Goal: Task Accomplishment & Management: Manage account settings

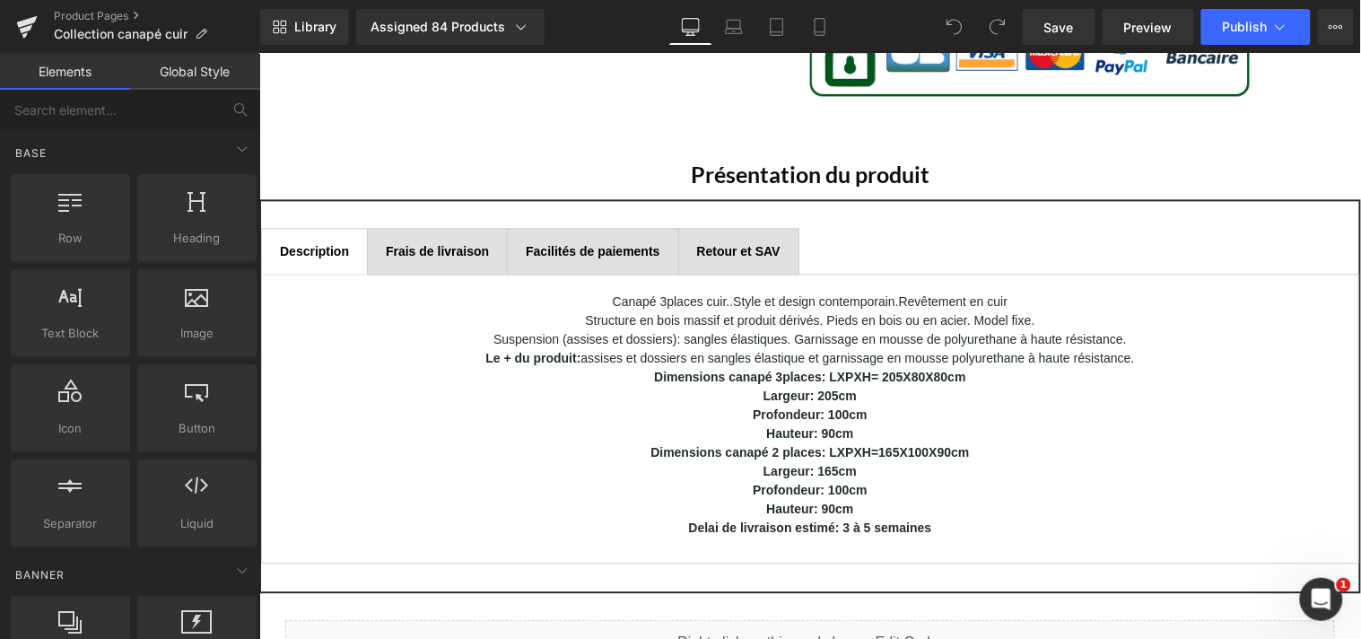
scroll to position [882, 0]
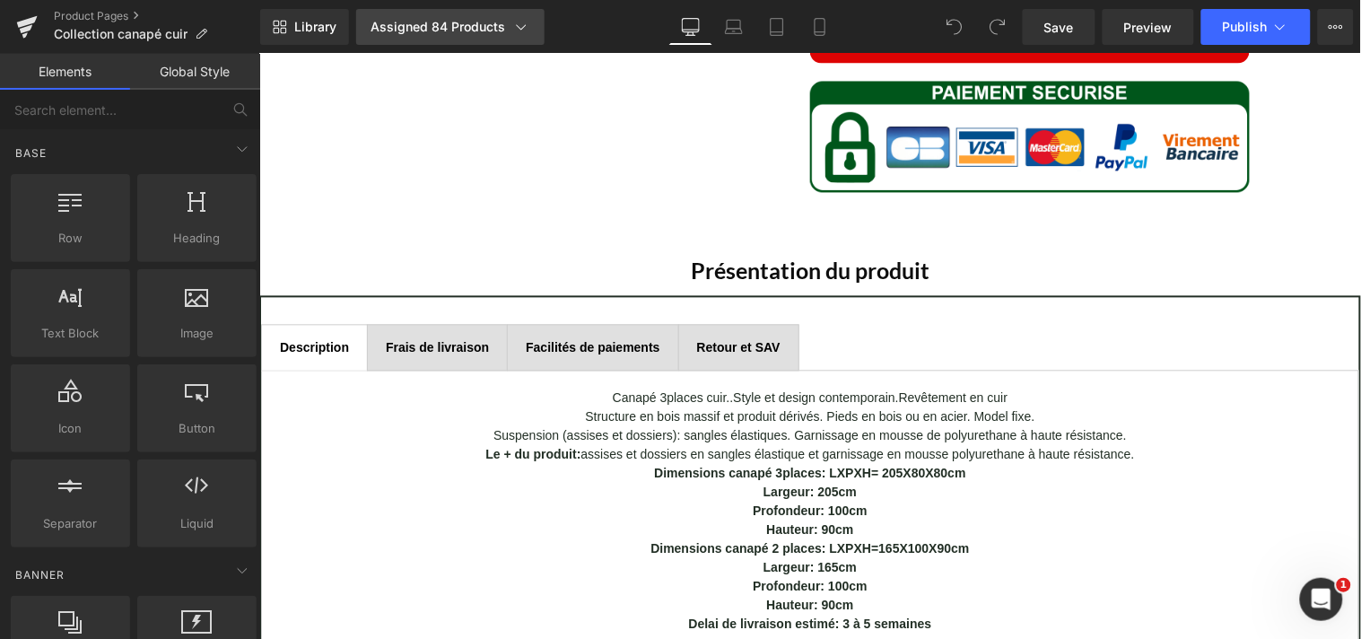
click at [518, 29] on icon at bounding box center [521, 27] width 18 height 18
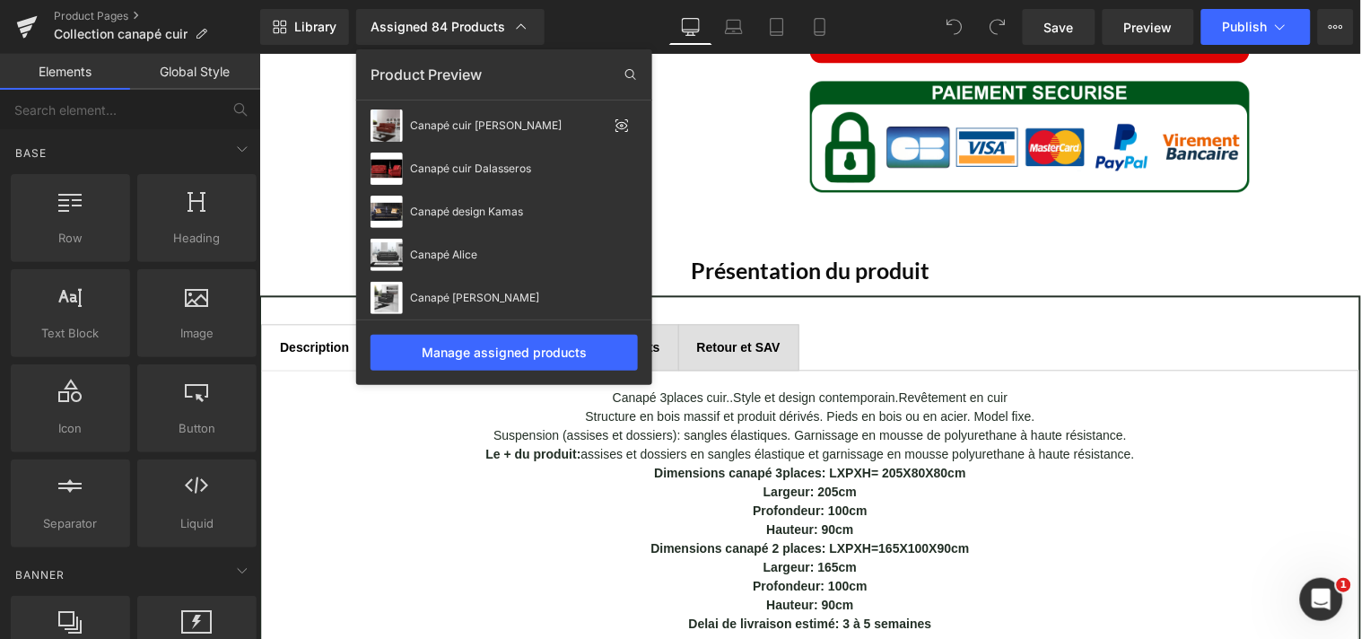
click at [580, 69] on div "Product Preview" at bounding box center [504, 74] width 296 height 29
click at [565, 351] on div "Manage assigned products" at bounding box center [503, 353] width 267 height 36
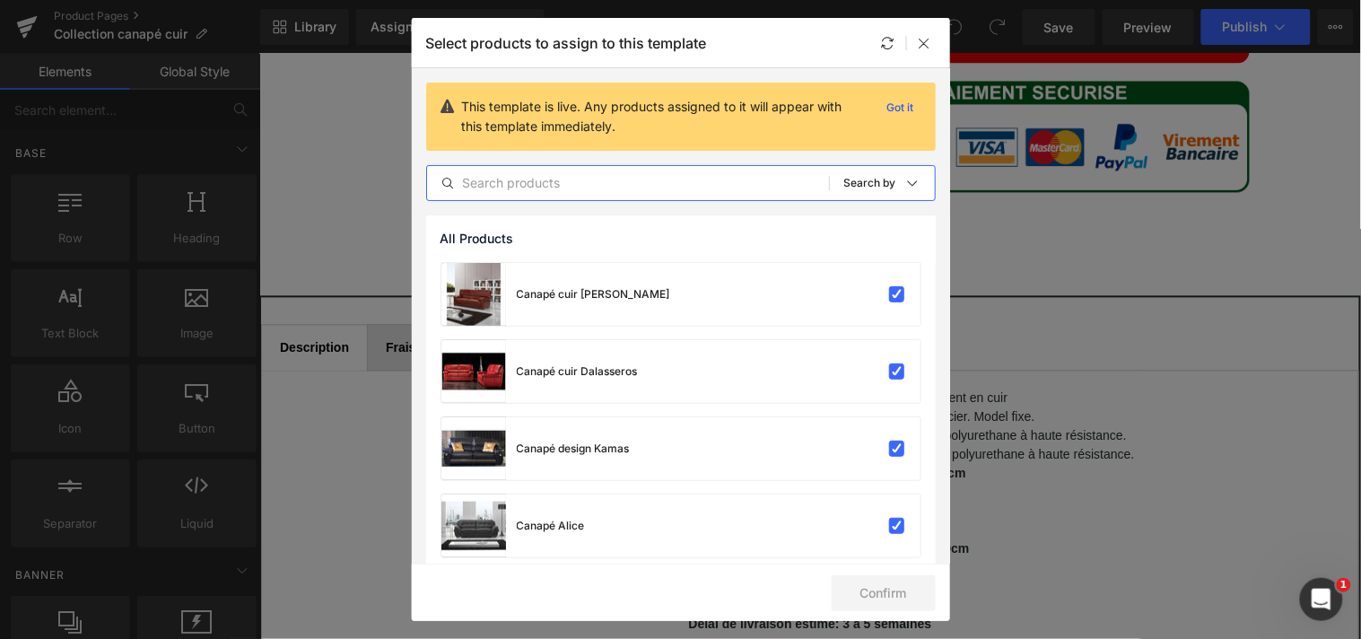
click at [602, 182] on input "text" at bounding box center [628, 183] width 402 height 22
click at [910, 183] on icon at bounding box center [912, 183] width 14 height 14
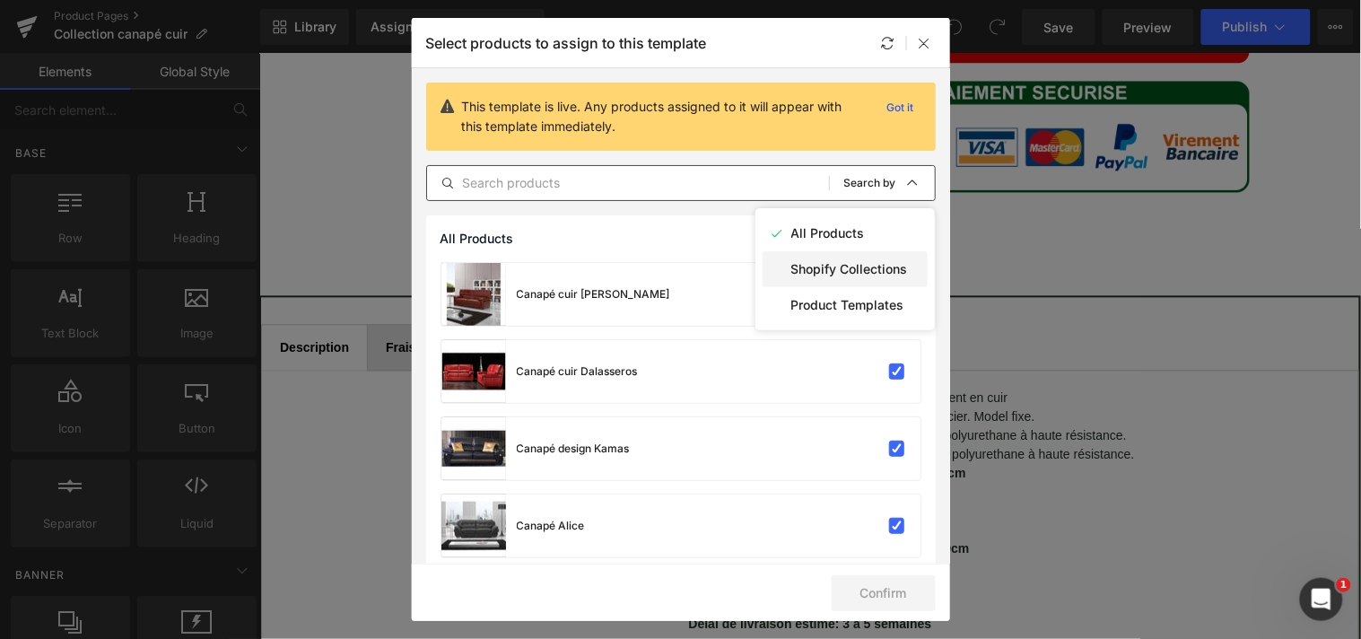
click at [867, 267] on p "Shopify Collections" at bounding box center [849, 269] width 117 height 14
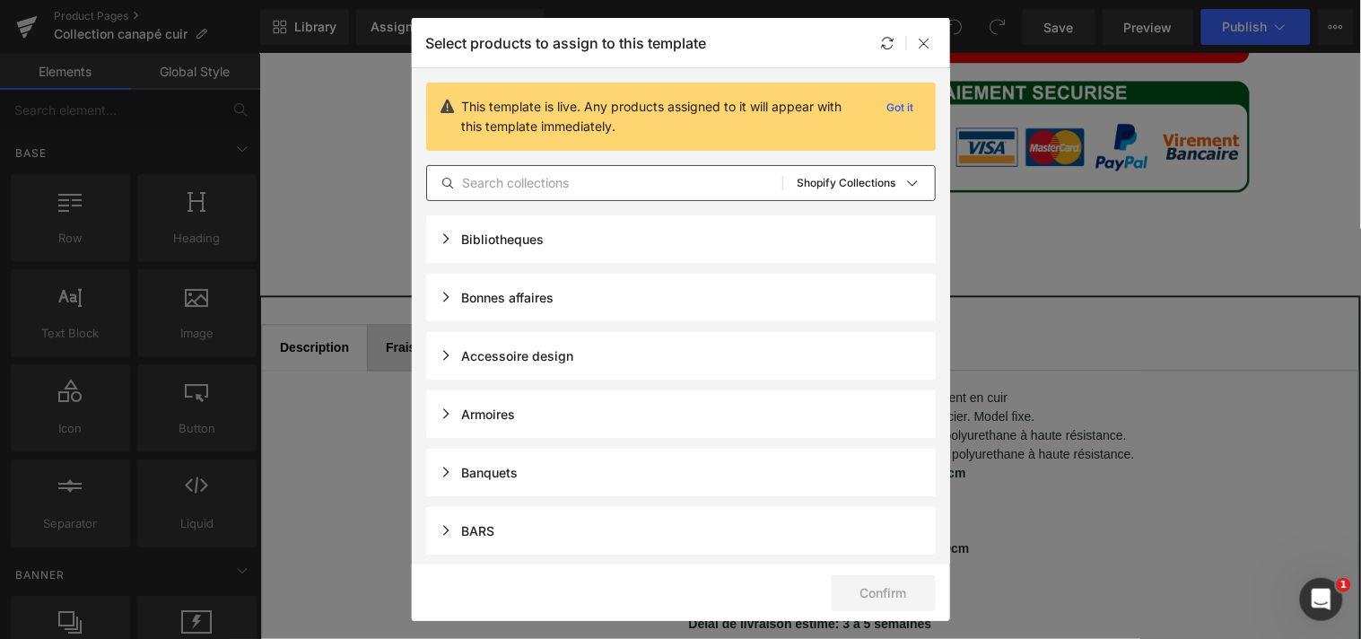
click at [679, 181] on input "text" at bounding box center [604, 183] width 355 height 22
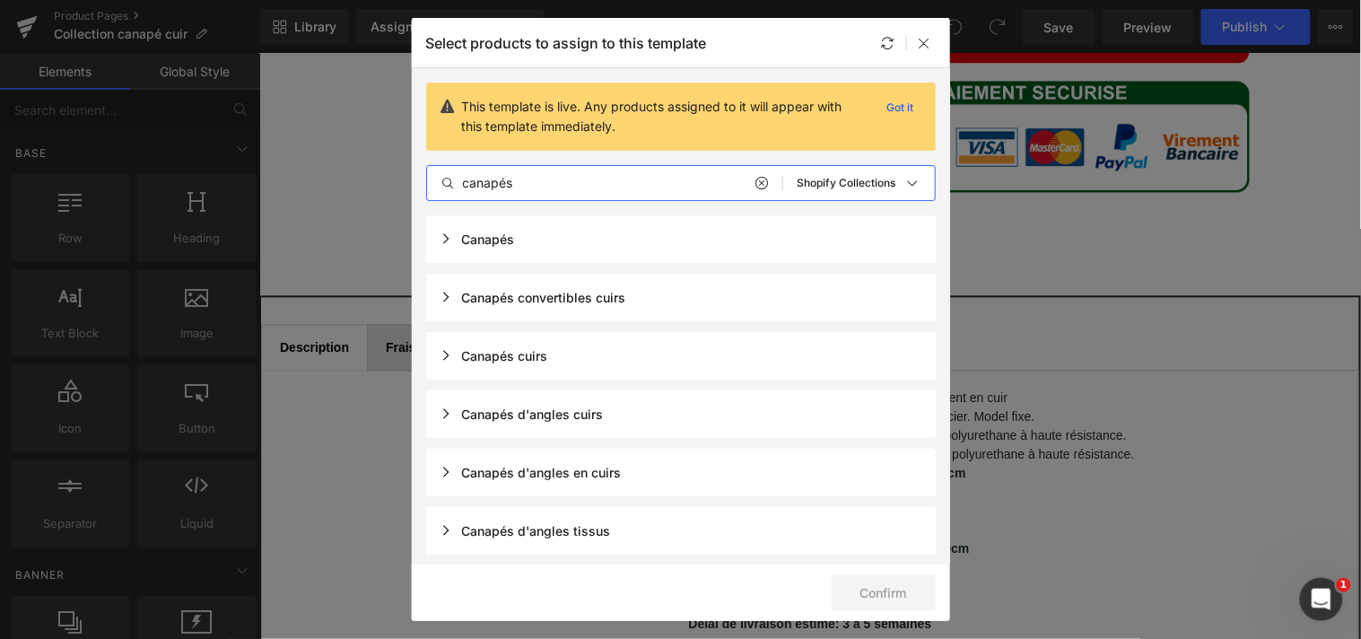
type input "canapés"
click at [565, 353] on div "Canapés cuirs" at bounding box center [681, 356] width 510 height 48
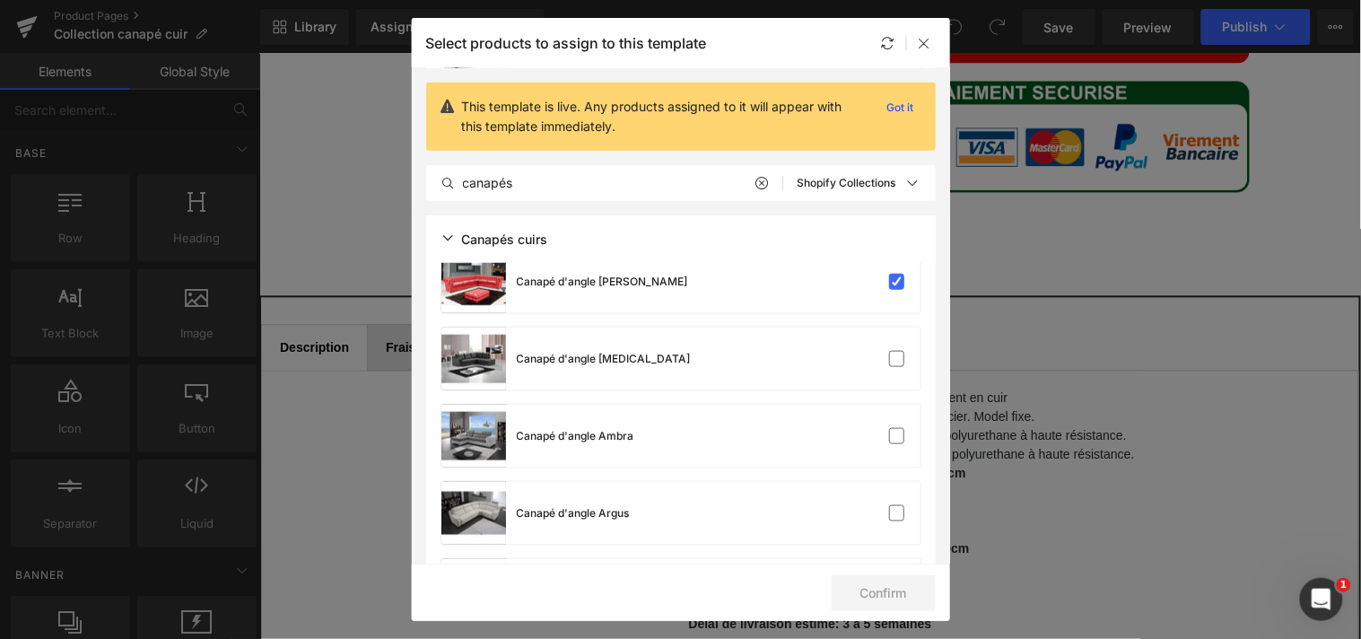
scroll to position [2105, 0]
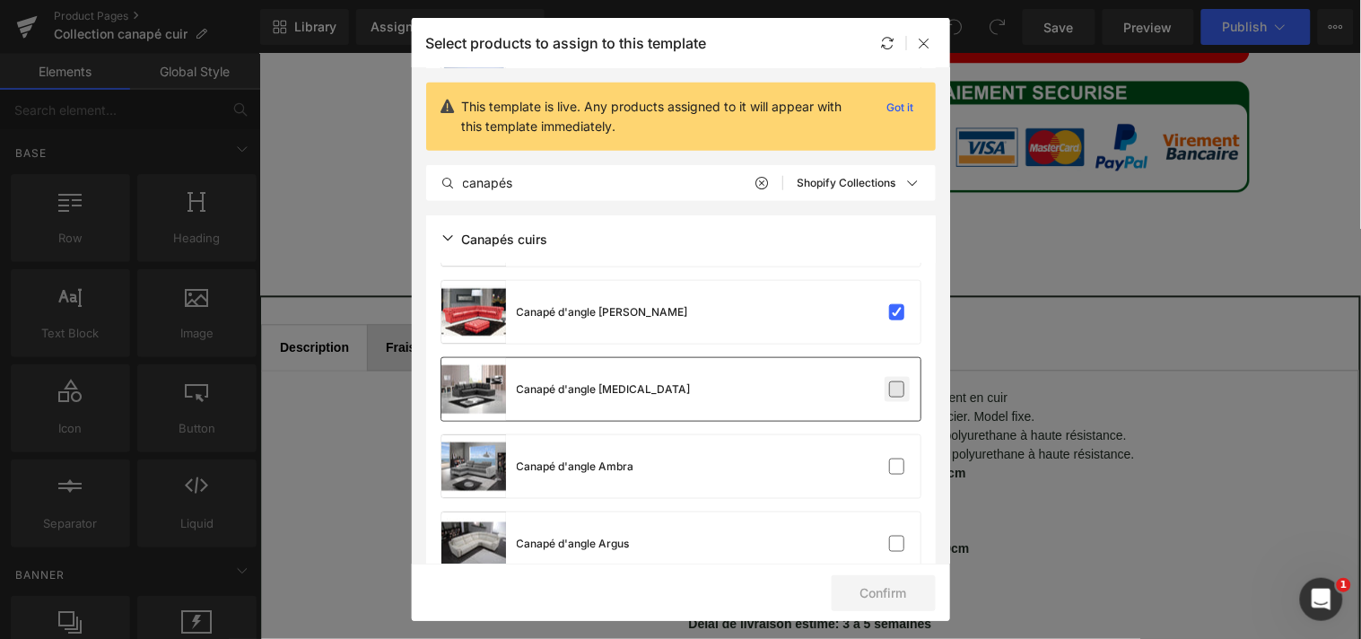
click at [889, 387] on label at bounding box center [897, 389] width 16 height 16
click at [897, 389] on input "checkbox" at bounding box center [897, 389] width 0 height 0
click at [893, 541] on label at bounding box center [897, 544] width 16 height 16
click at [897, 544] on input "checkbox" at bounding box center [897, 544] width 0 height 0
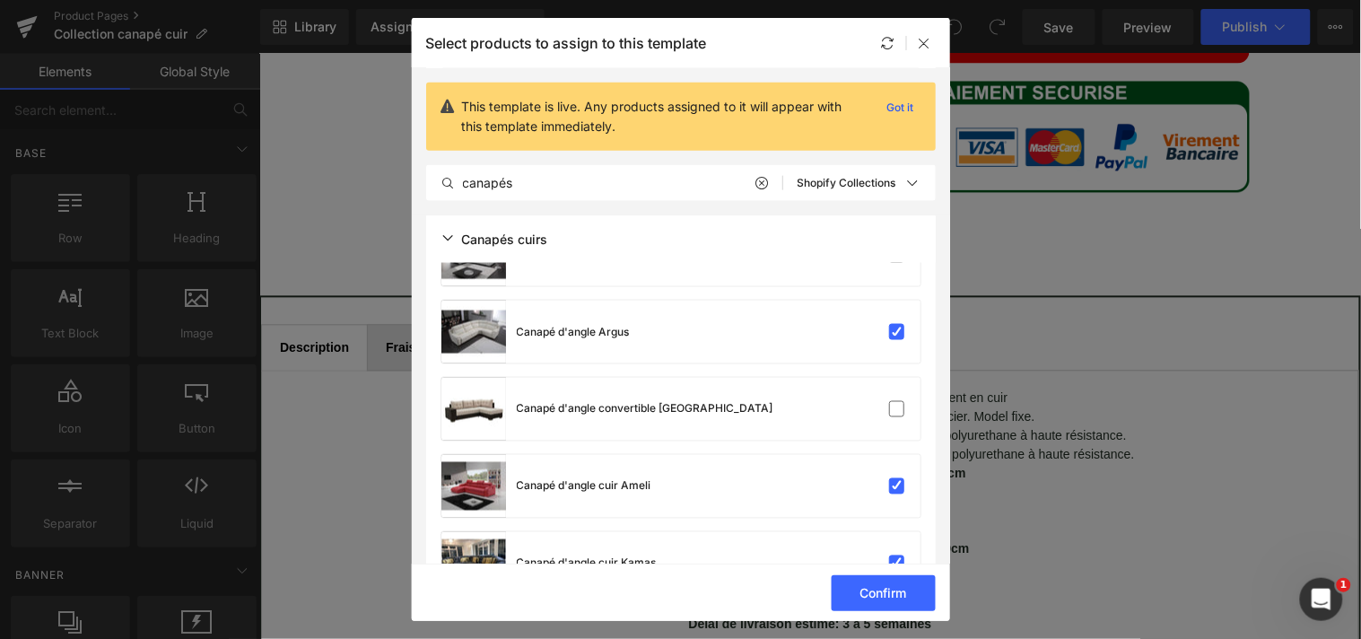
scroll to position [2318, 0]
click at [893, 407] on label at bounding box center [897, 408] width 16 height 16
click at [897, 408] on input "checkbox" at bounding box center [897, 408] width 0 height 0
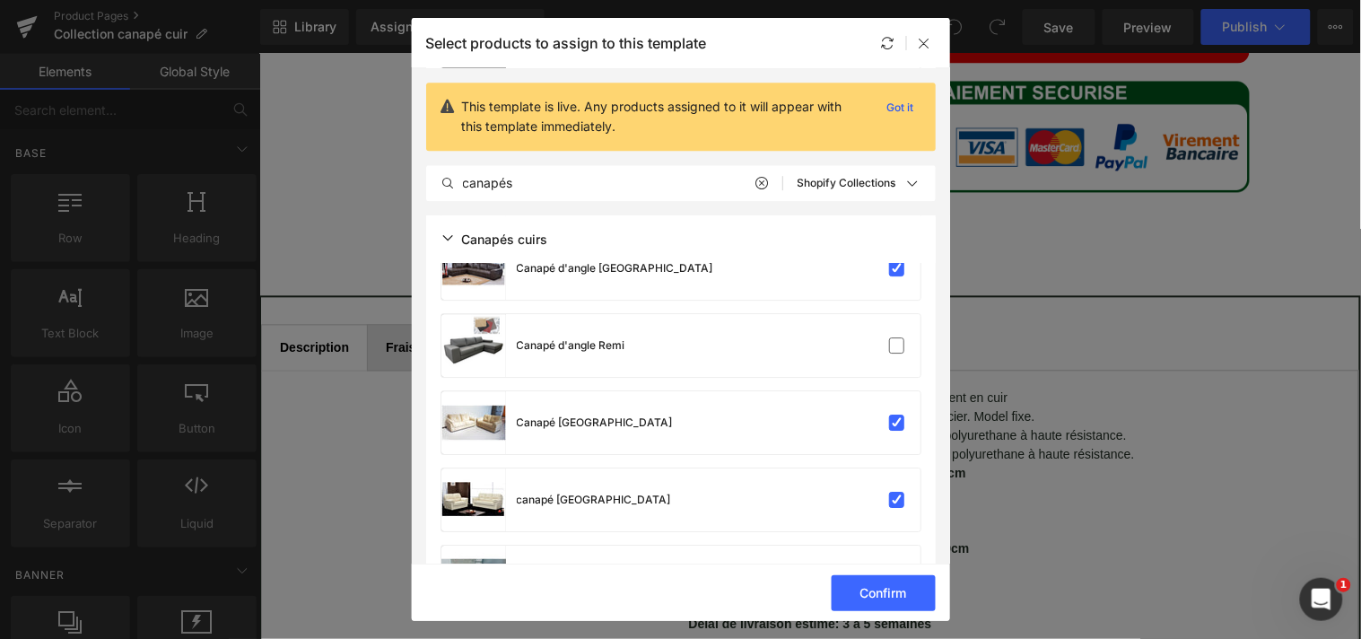
scroll to position [3090, 0]
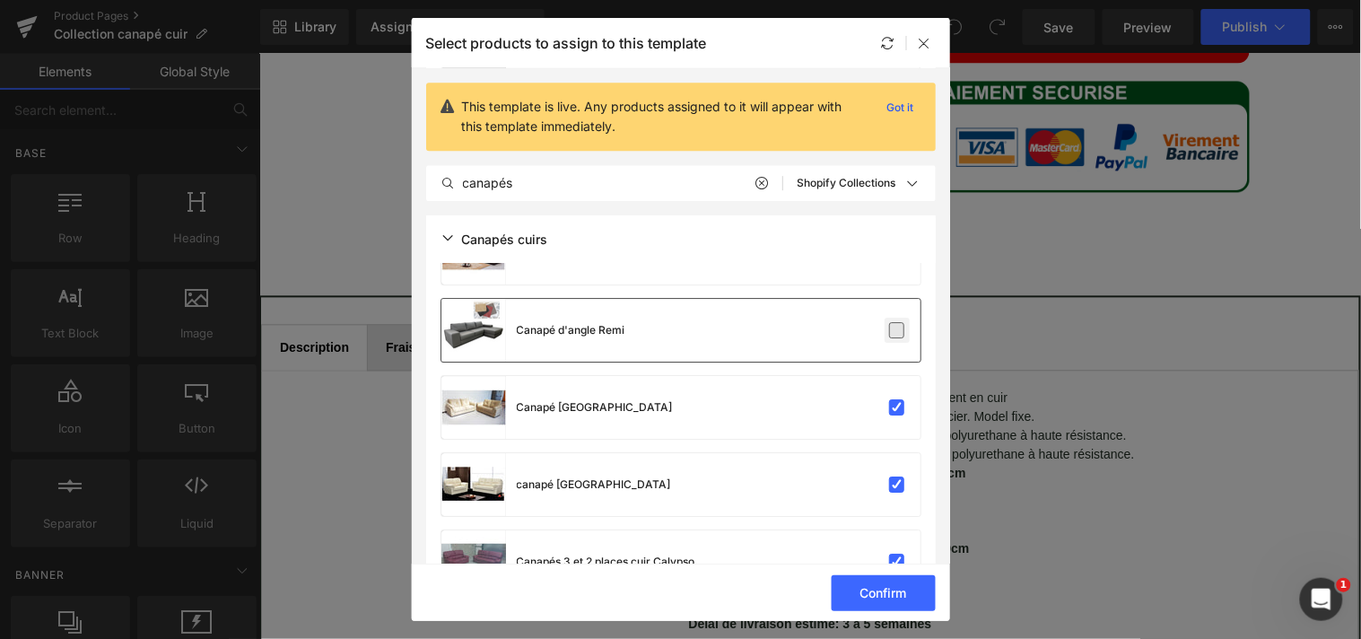
click at [893, 323] on label at bounding box center [897, 330] width 16 height 16
click at [897, 330] on input "checkbox" at bounding box center [897, 330] width 0 height 0
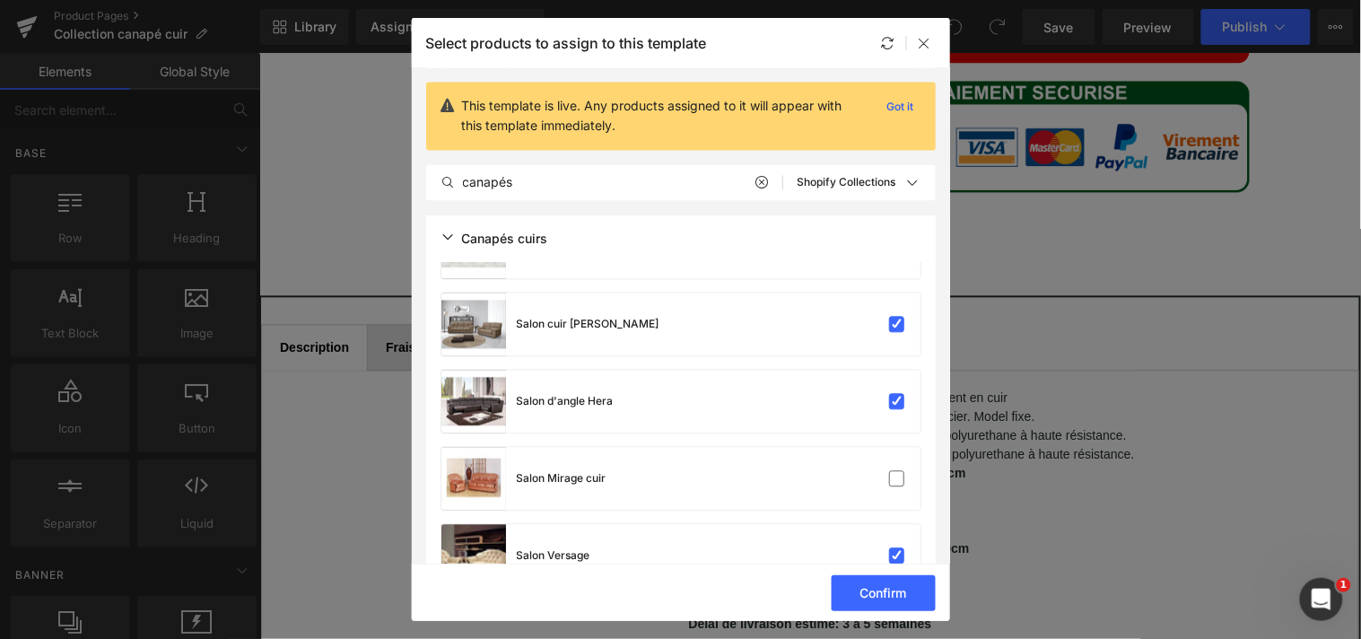
scroll to position [6150, 0]
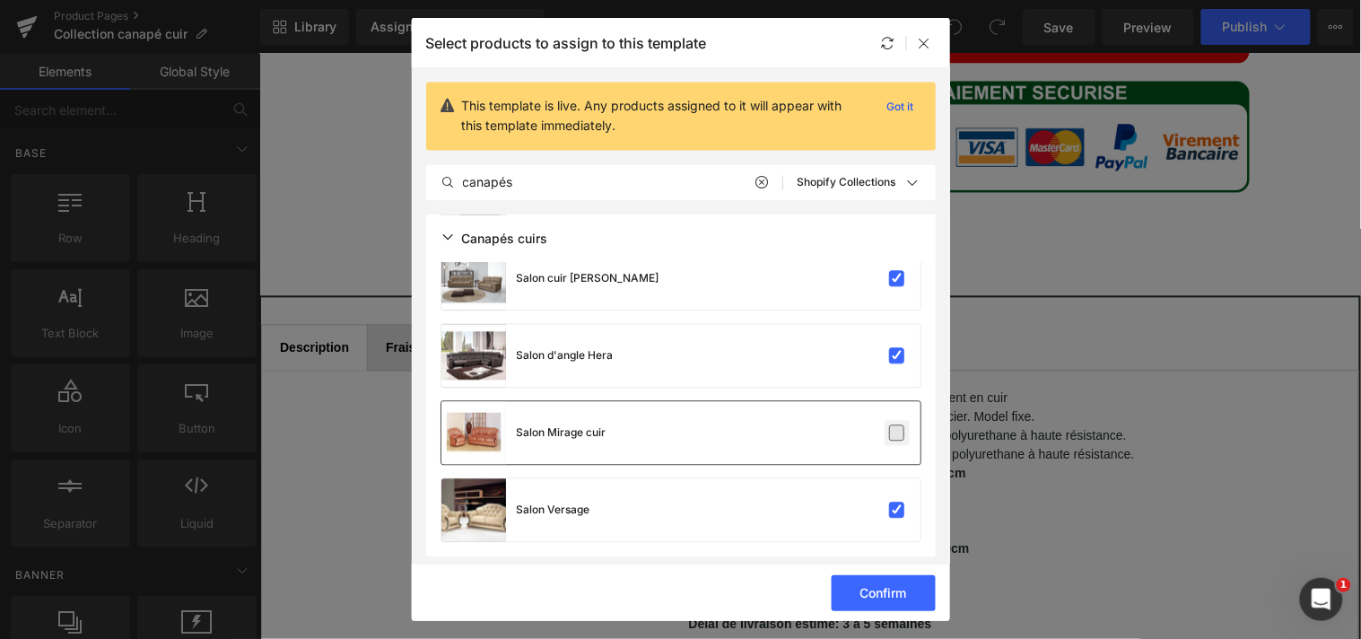
click at [894, 437] on label at bounding box center [897, 433] width 16 height 16
click at [897, 433] on input "checkbox" at bounding box center [897, 433] width 0 height 0
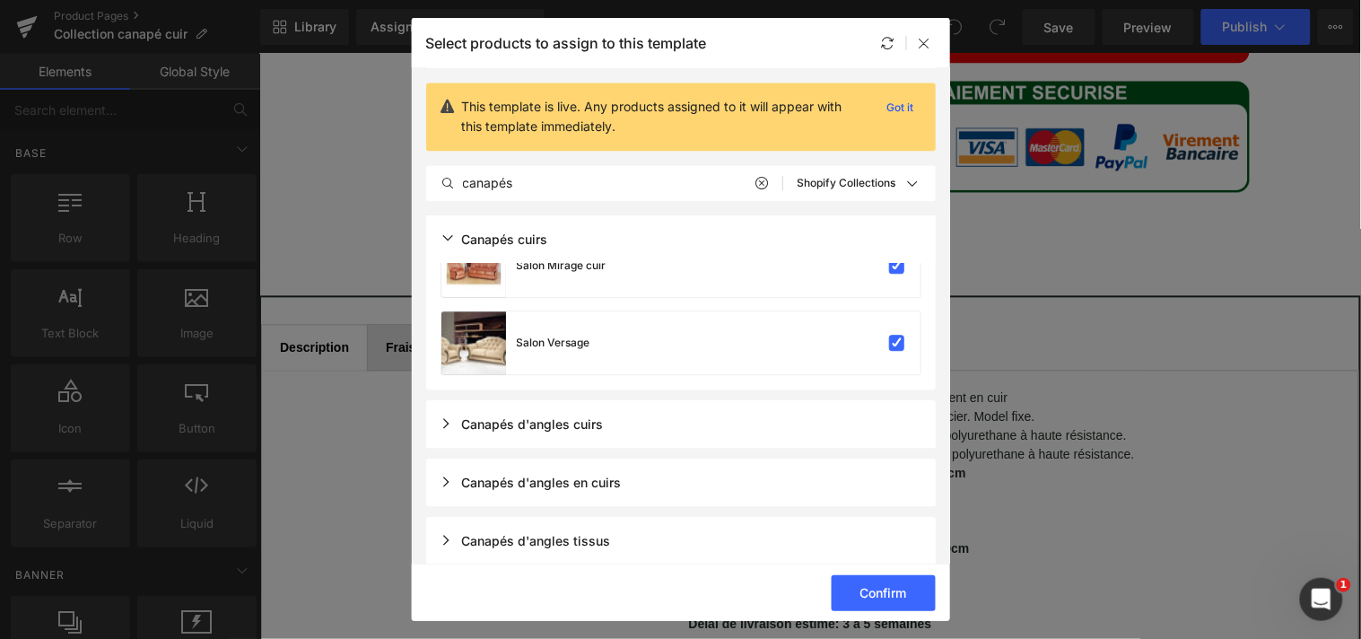
scroll to position [6333, 0]
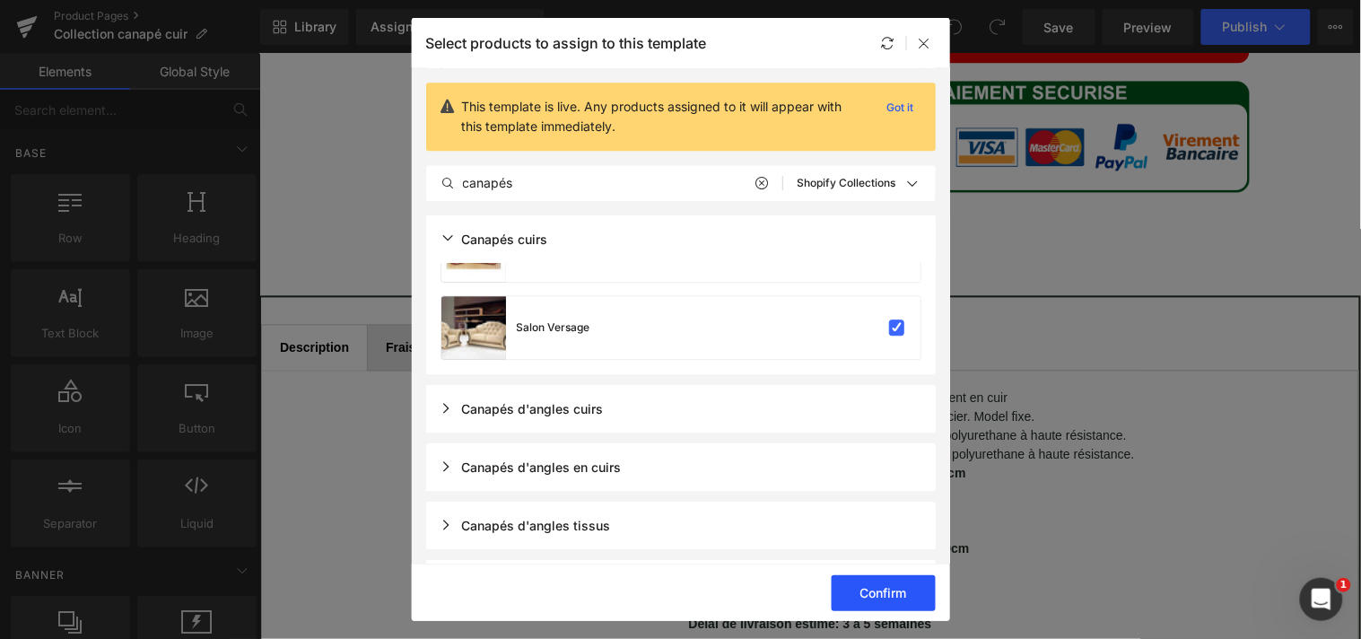
click at [889, 587] on button "Confirm" at bounding box center [884, 593] width 104 height 36
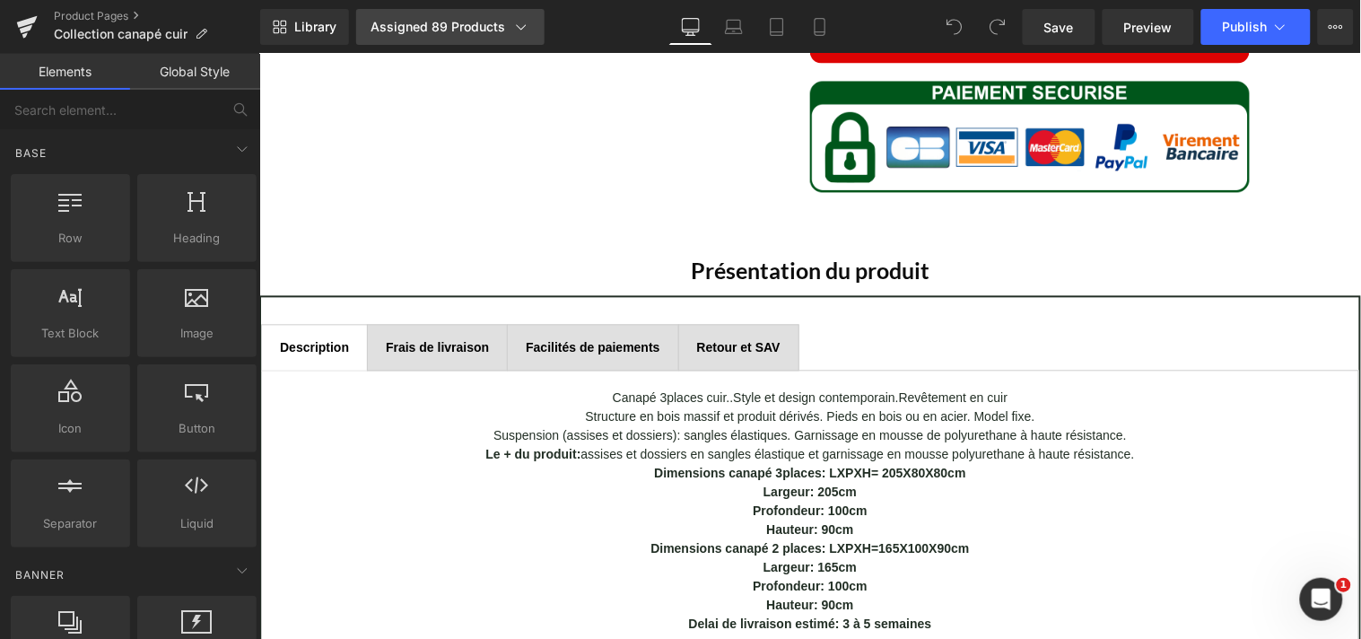
click at [524, 27] on icon at bounding box center [521, 27] width 18 height 18
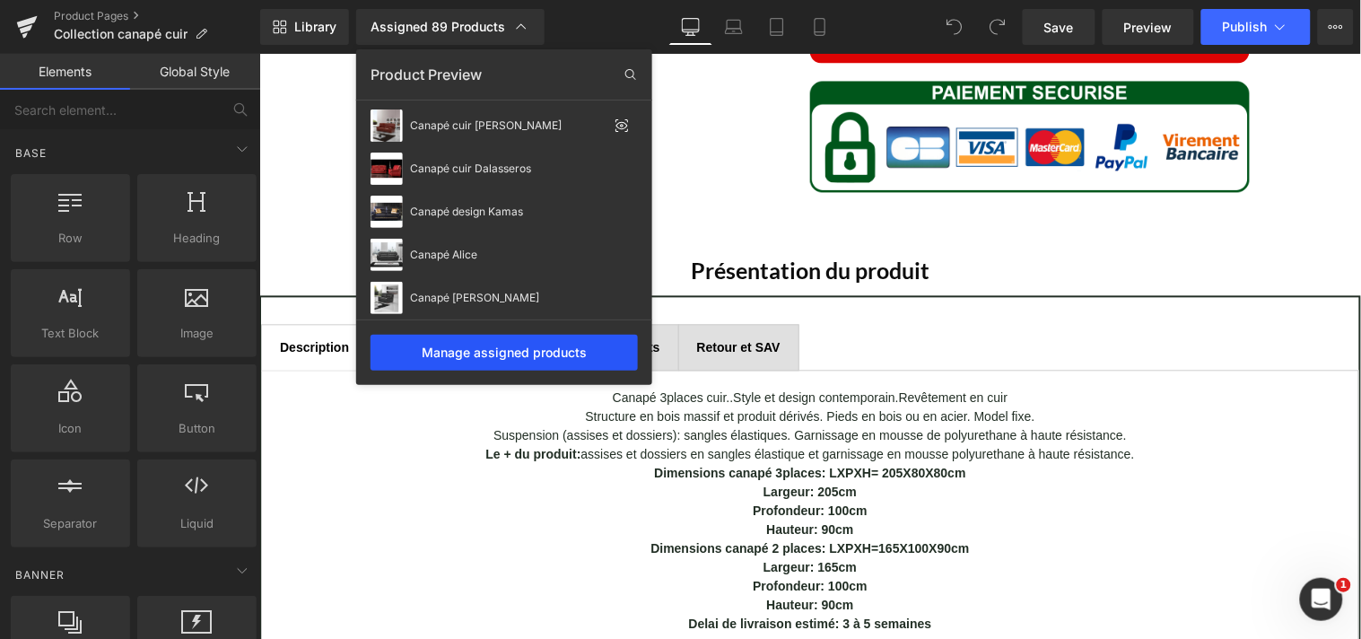
click at [558, 346] on div "Manage assigned products" at bounding box center [503, 353] width 267 height 36
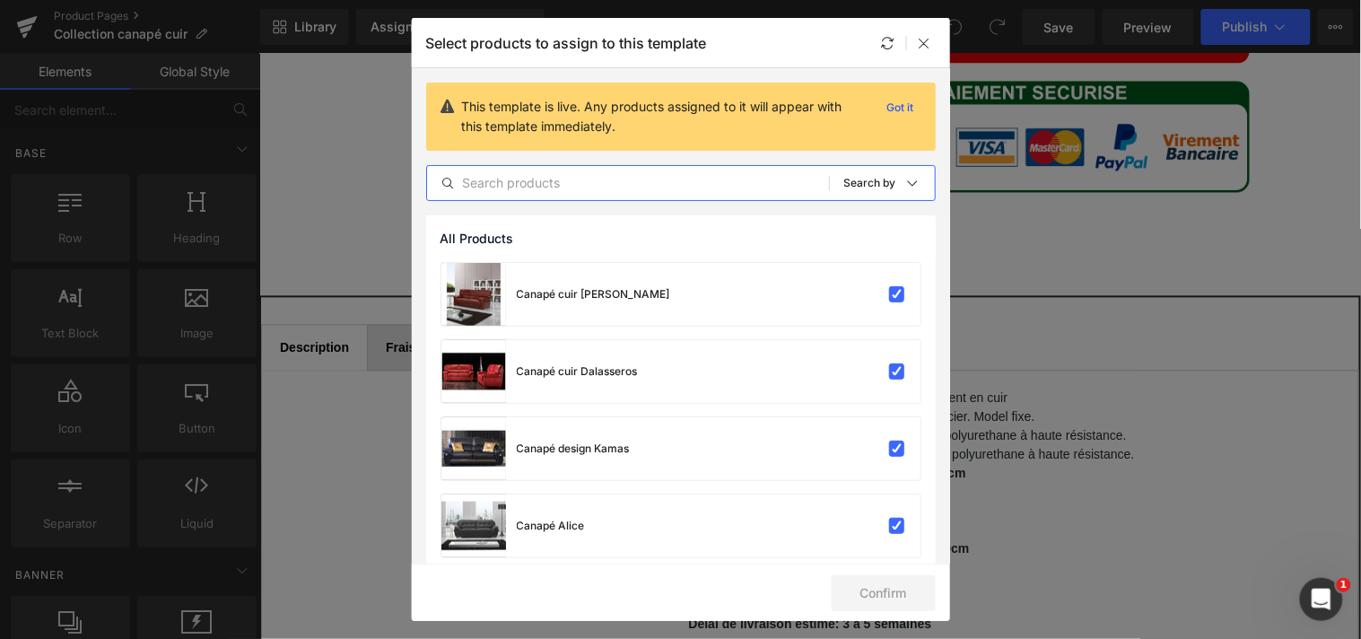
click at [785, 187] on input "text" at bounding box center [628, 183] width 402 height 22
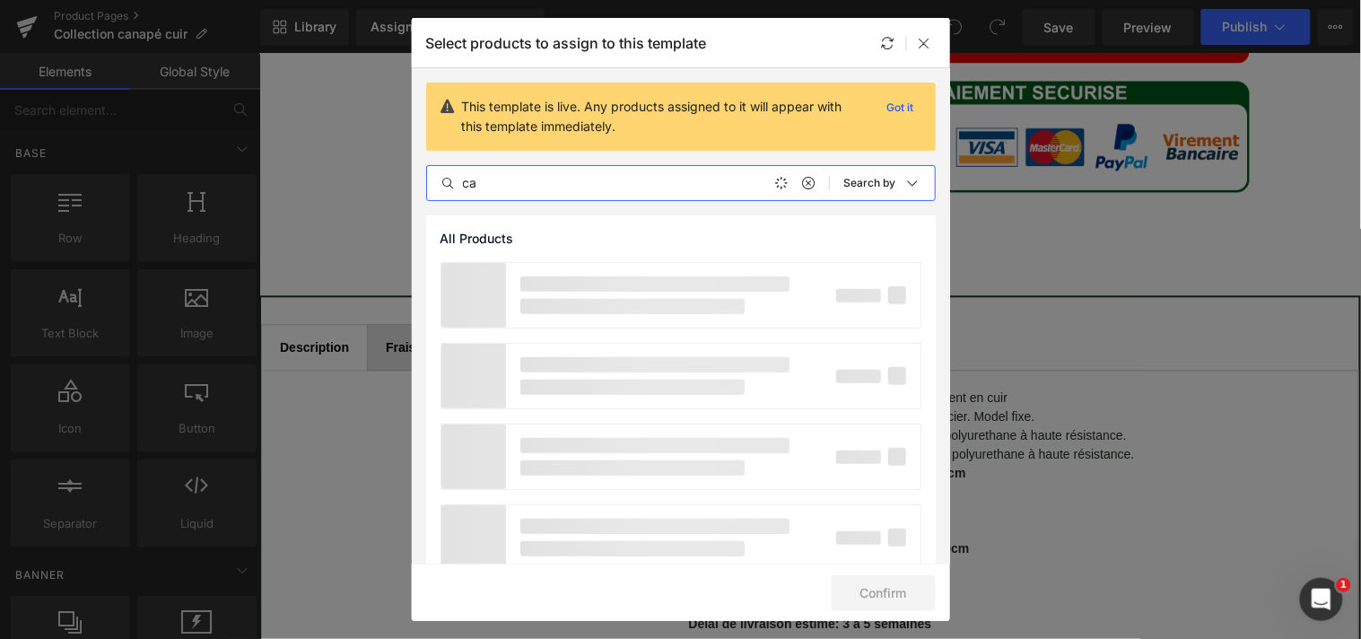
type input "c"
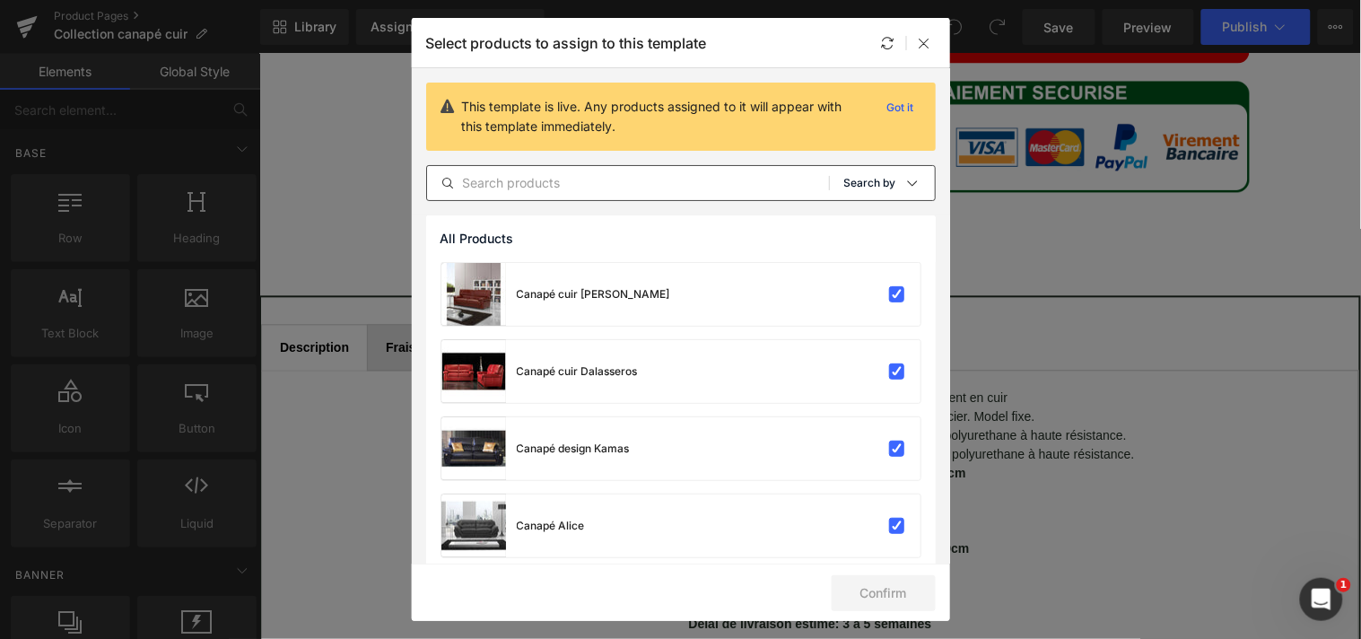
click at [905, 186] on icon at bounding box center [912, 183] width 14 height 14
click at [832, 267] on p "Shopify Collections" at bounding box center [849, 269] width 117 height 14
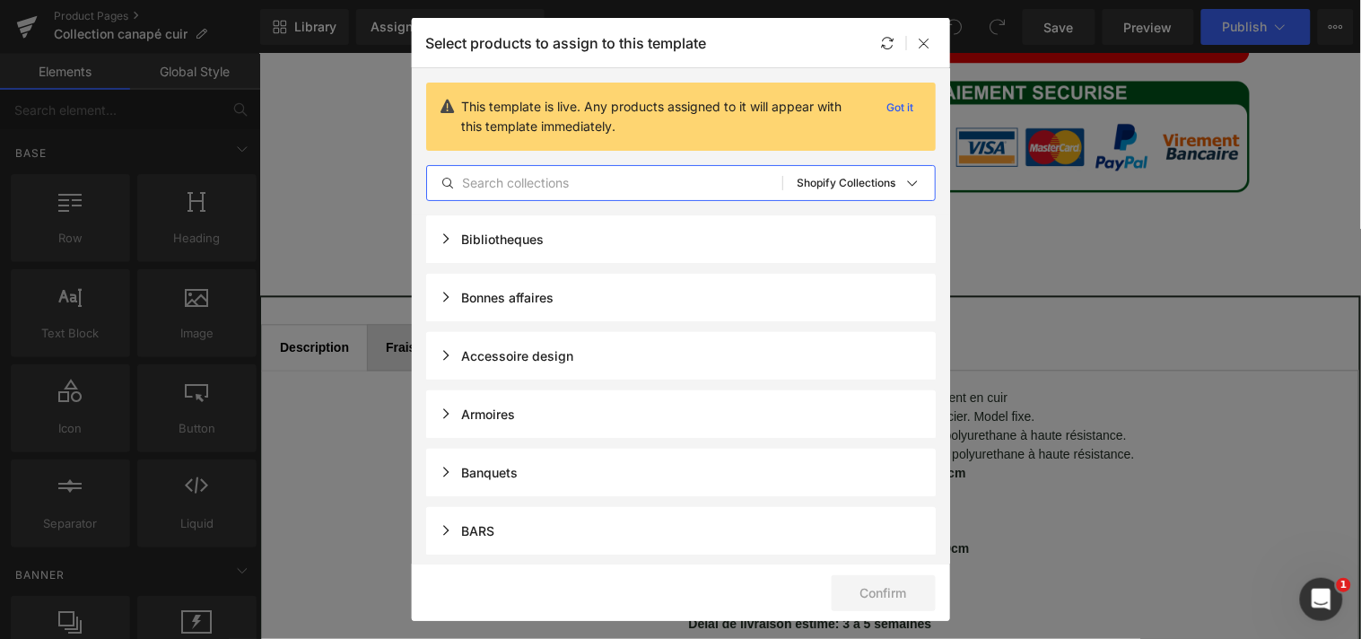
click at [629, 189] on input "text" at bounding box center [604, 183] width 355 height 22
click at [622, 189] on input "text" at bounding box center [604, 183] width 355 height 22
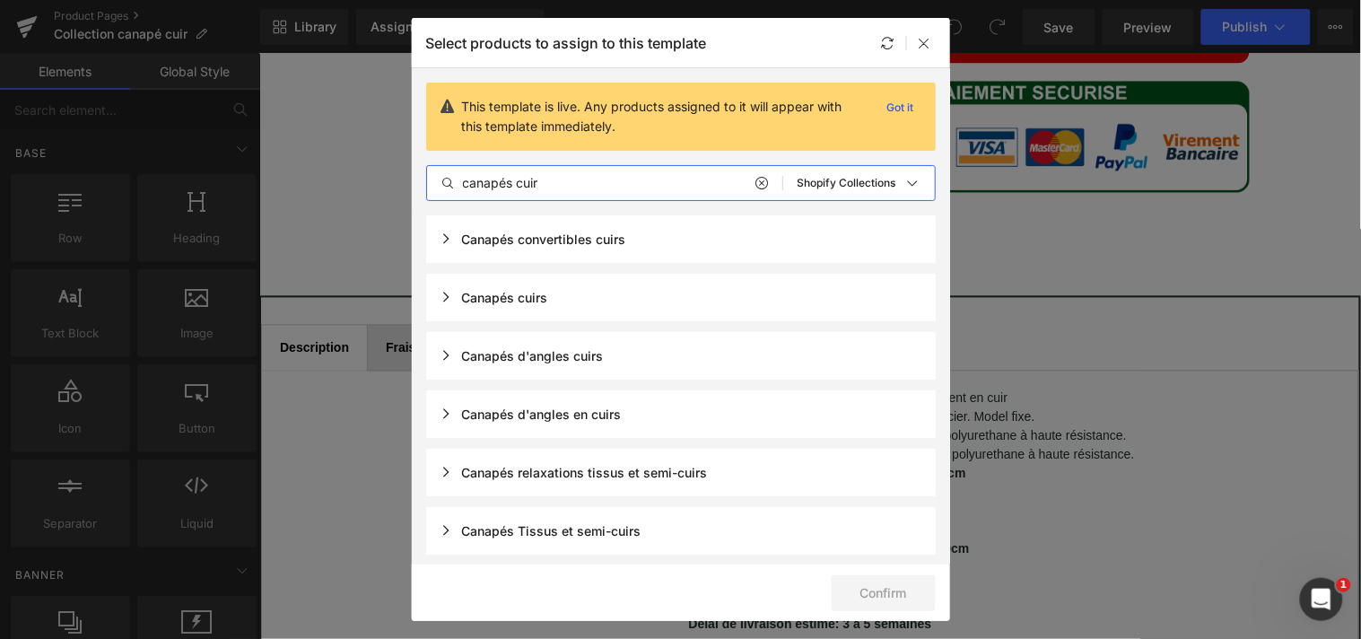
type input "canapés cuir"
click at [675, 353] on div "Canapés d'angles cuirs" at bounding box center [681, 356] width 510 height 48
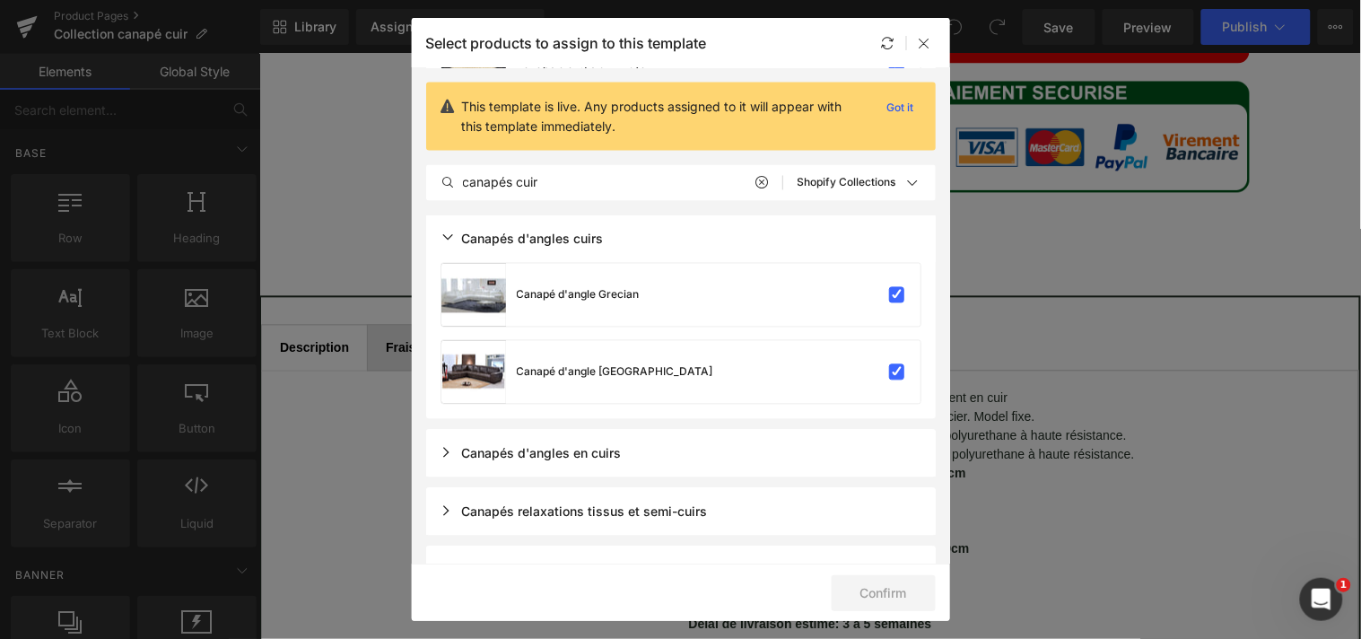
scroll to position [840, 0]
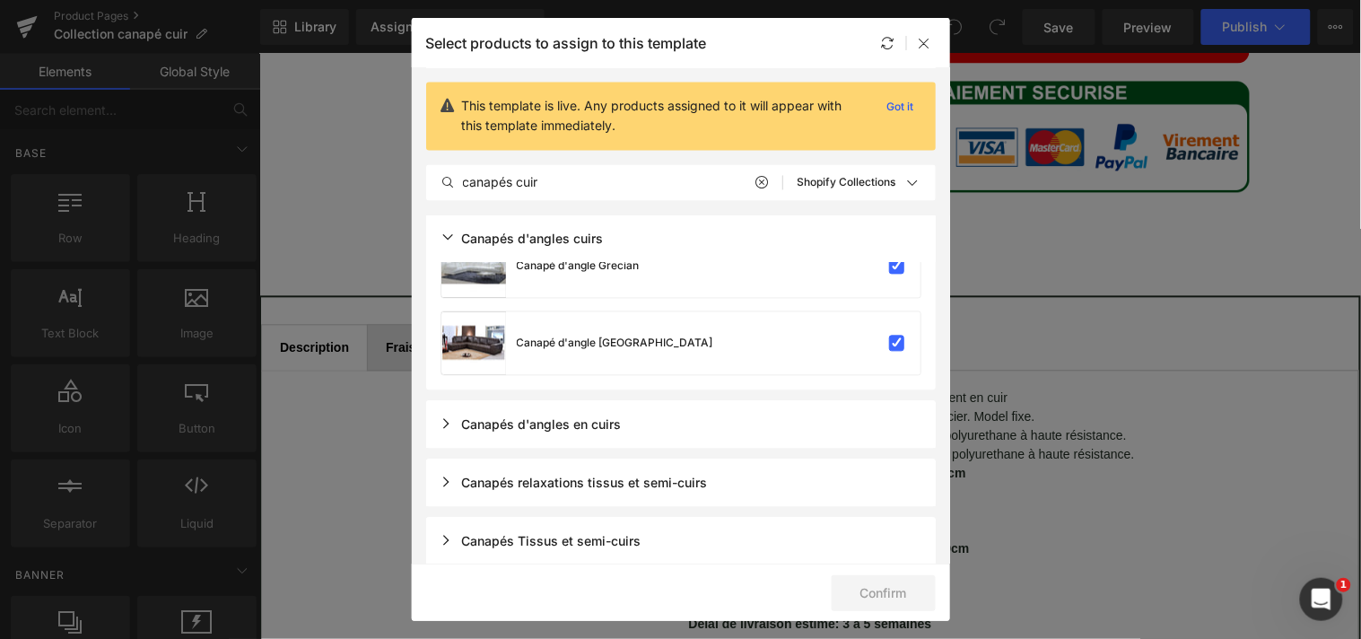
click at [831, 446] on div "Canapés d'angles en cuirs" at bounding box center [681, 425] width 510 height 48
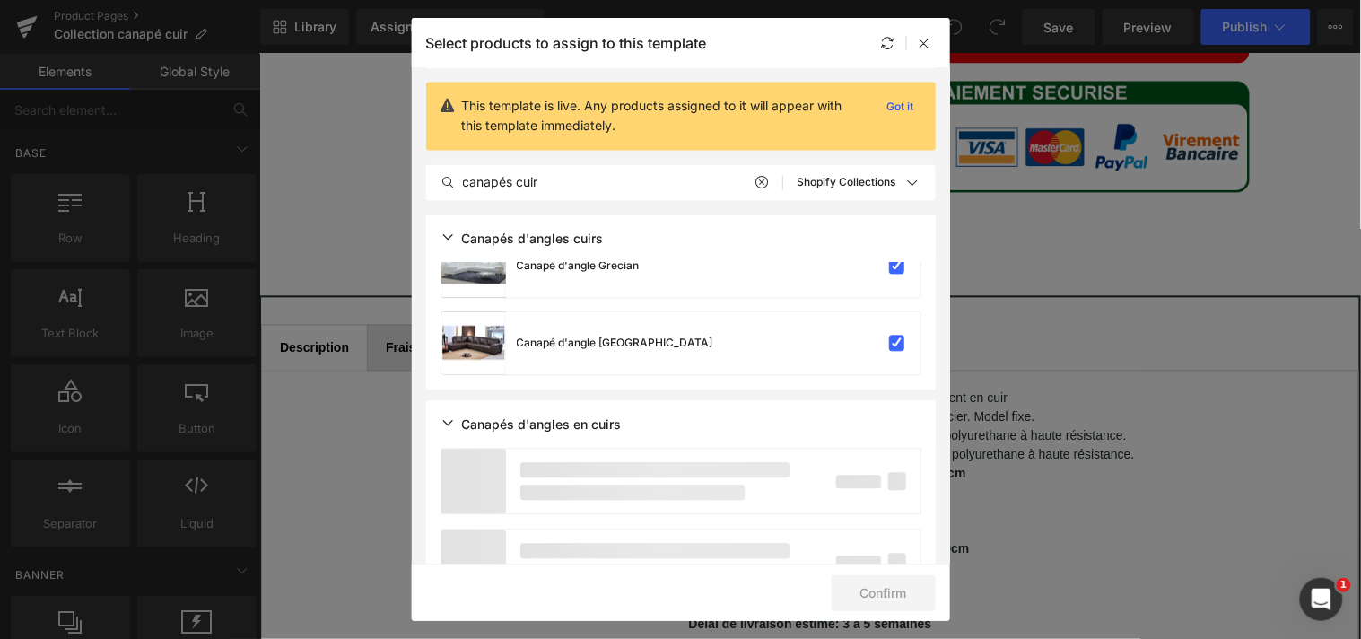
click at [646, 434] on div "Canapés d'angles en cuirs" at bounding box center [681, 425] width 510 height 48
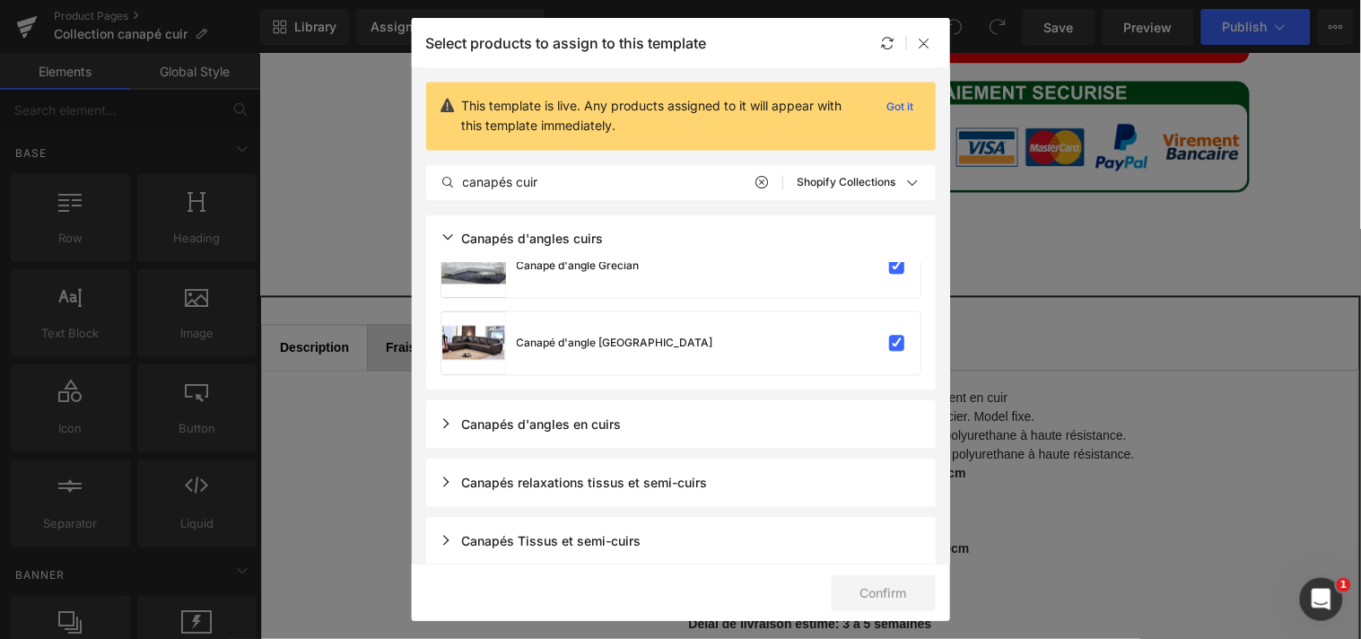
click at [607, 434] on div "Canapés d'angles en cuirs" at bounding box center [681, 425] width 510 height 48
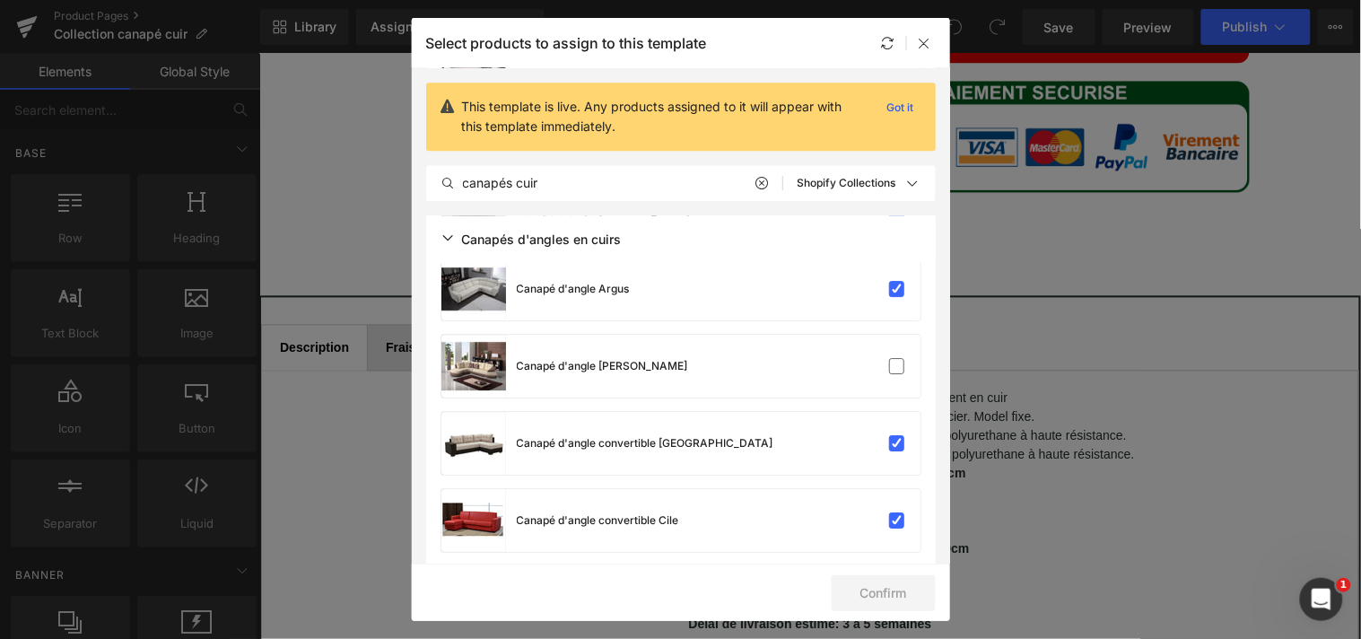
scroll to position [1346, 0]
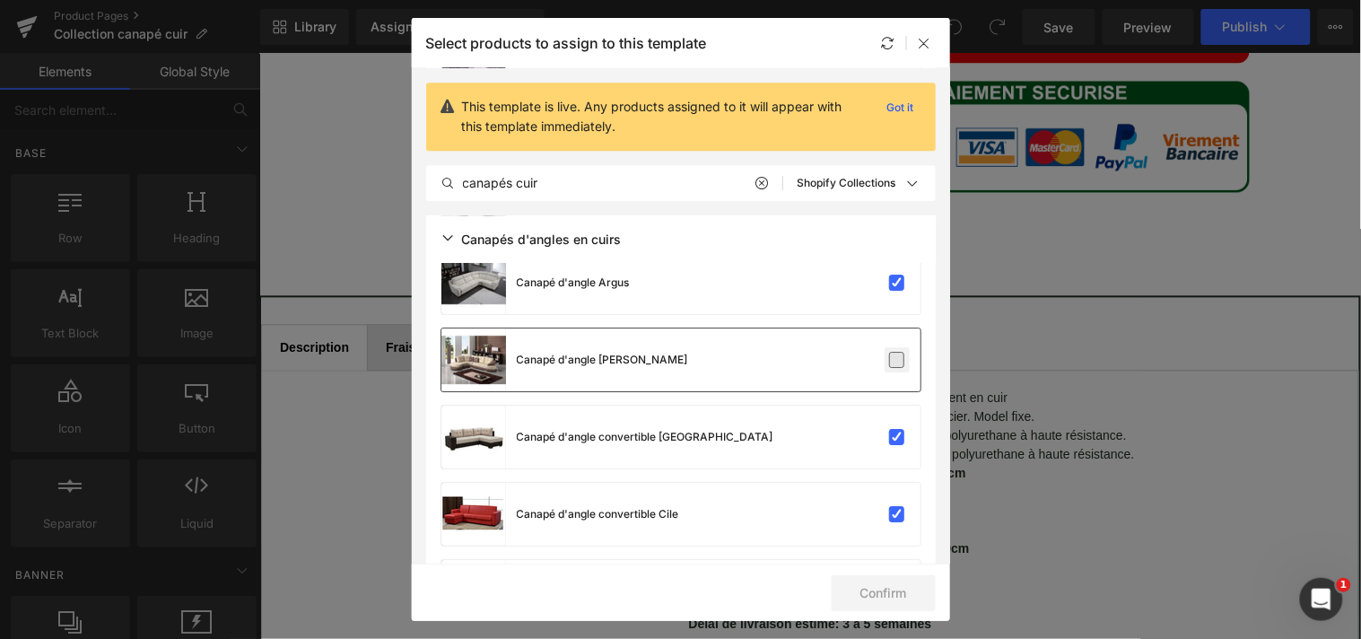
click at [899, 359] on label at bounding box center [897, 360] width 16 height 16
click at [897, 360] on input "checkbox" at bounding box center [897, 360] width 0 height 0
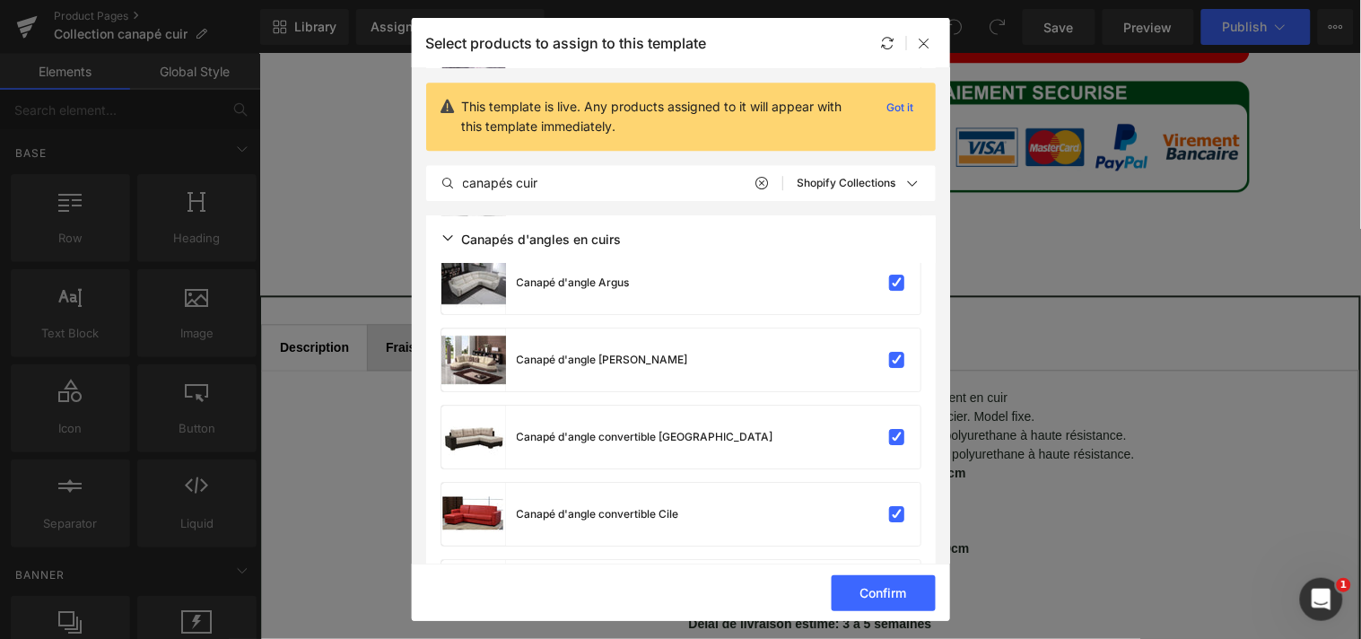
drag, startPoint x: 942, startPoint y: 344, endPoint x: 942, endPoint y: 355, distance: 11.7
click at [942, 355] on section "This template is live. Any products assigned to it will appear with this templa…" at bounding box center [681, 315] width 538 height 495
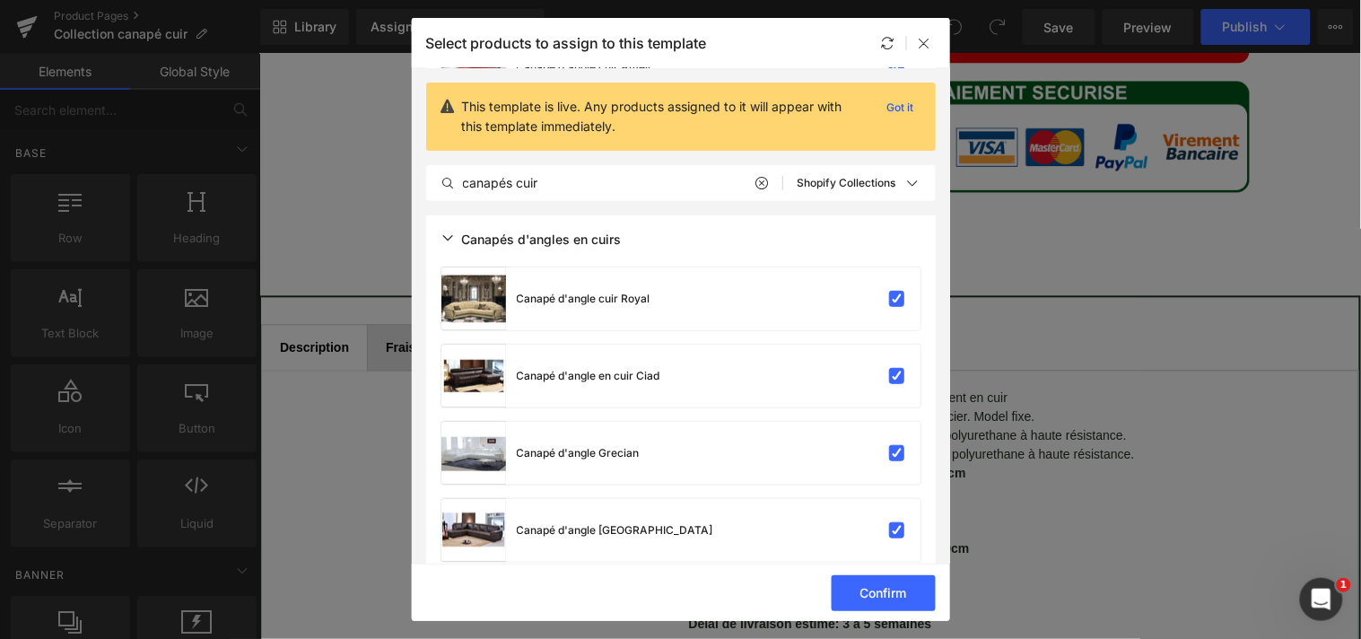
scroll to position [1834, 0]
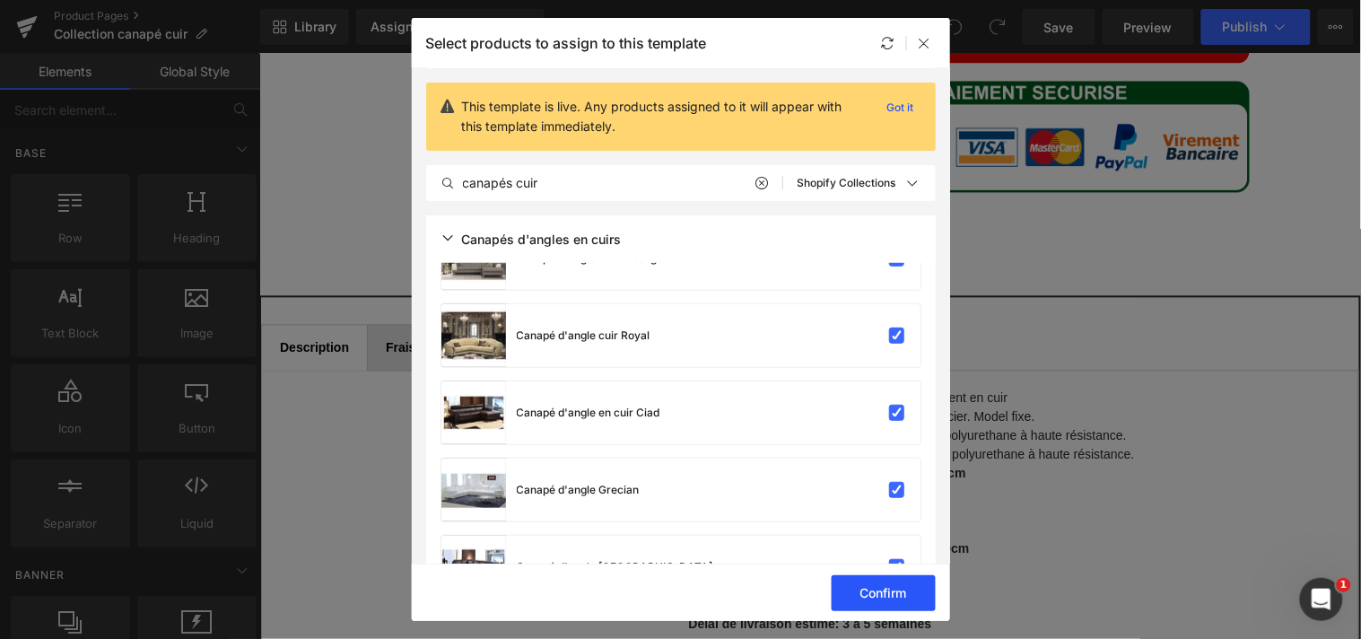
click at [884, 595] on button "Confirm" at bounding box center [884, 593] width 104 height 36
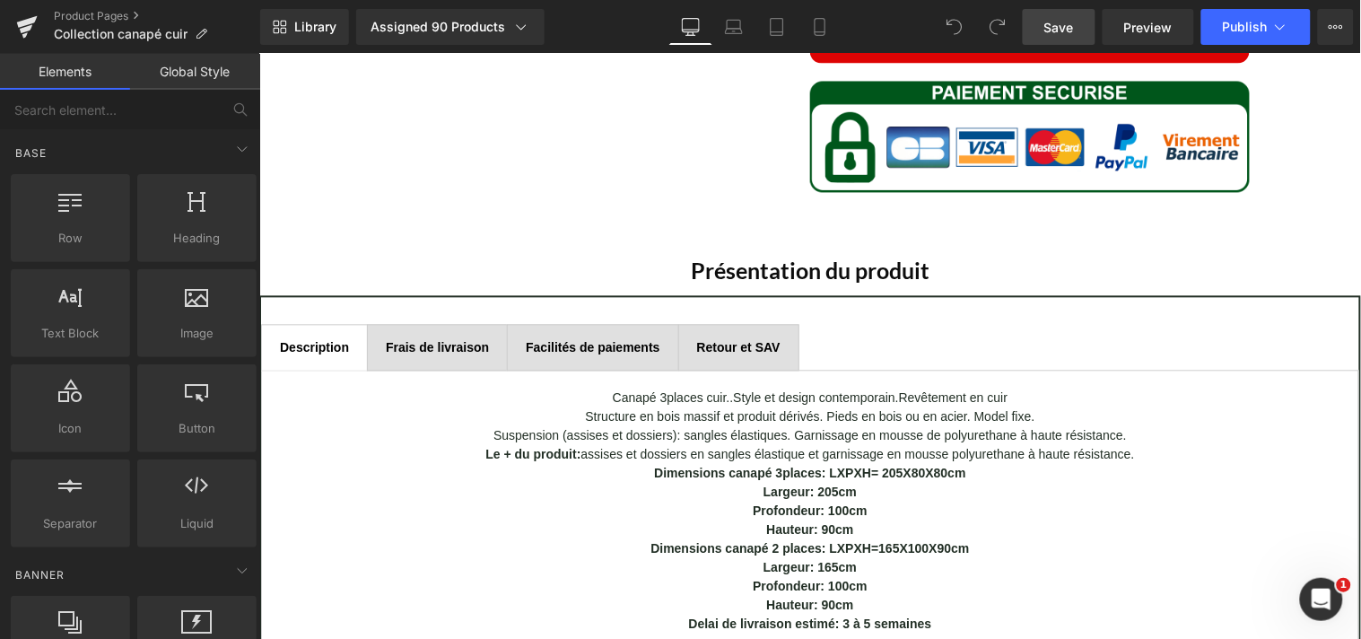
click at [1072, 33] on span "Save" at bounding box center [1059, 27] width 30 height 19
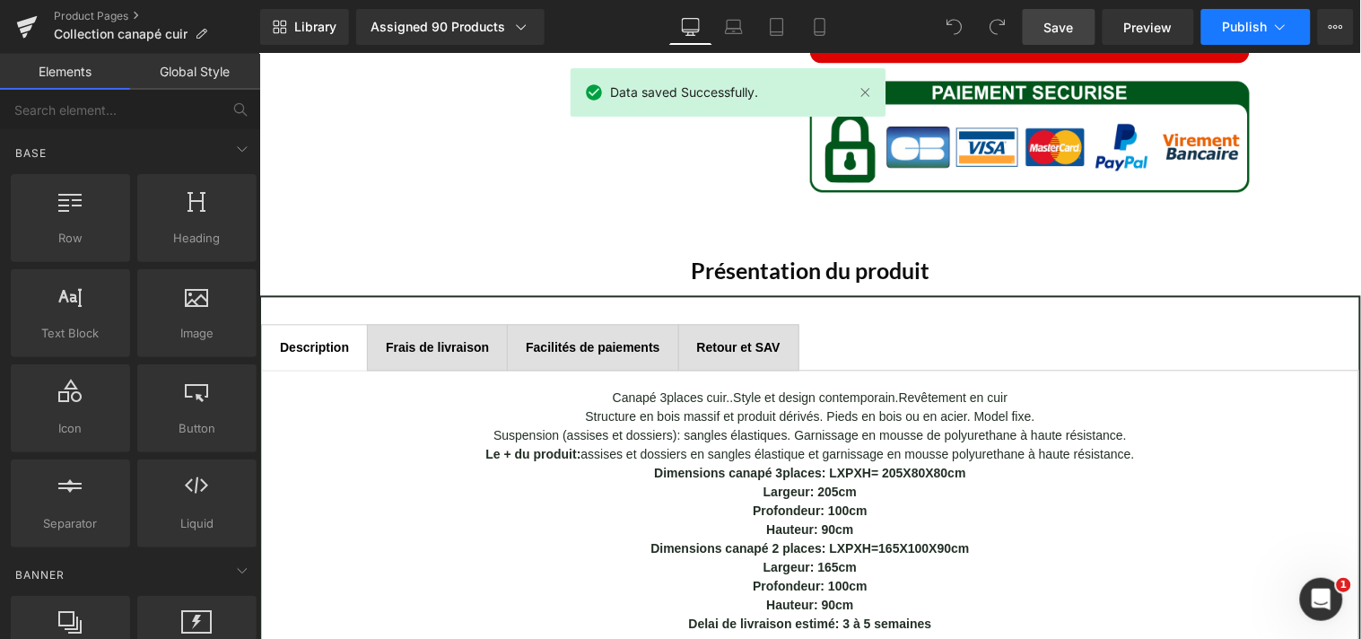
click at [1241, 21] on span "Publish" at bounding box center [1245, 27] width 45 height 14
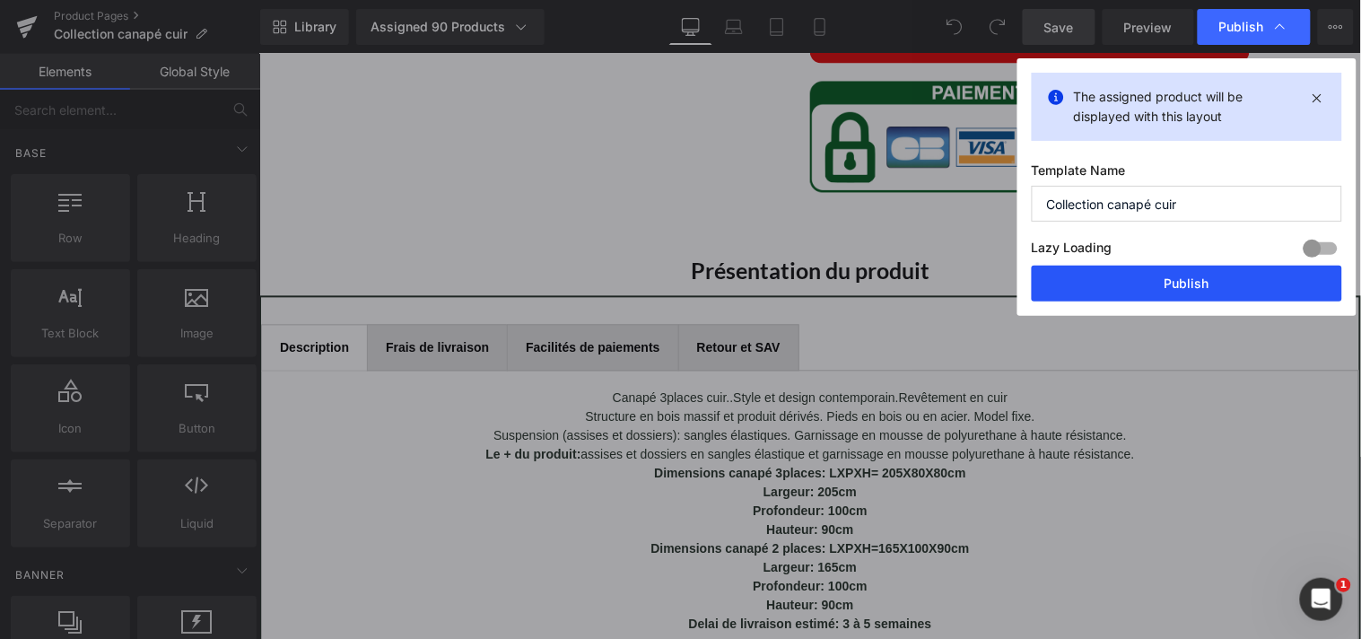
click at [1198, 281] on button "Publish" at bounding box center [1187, 284] width 310 height 36
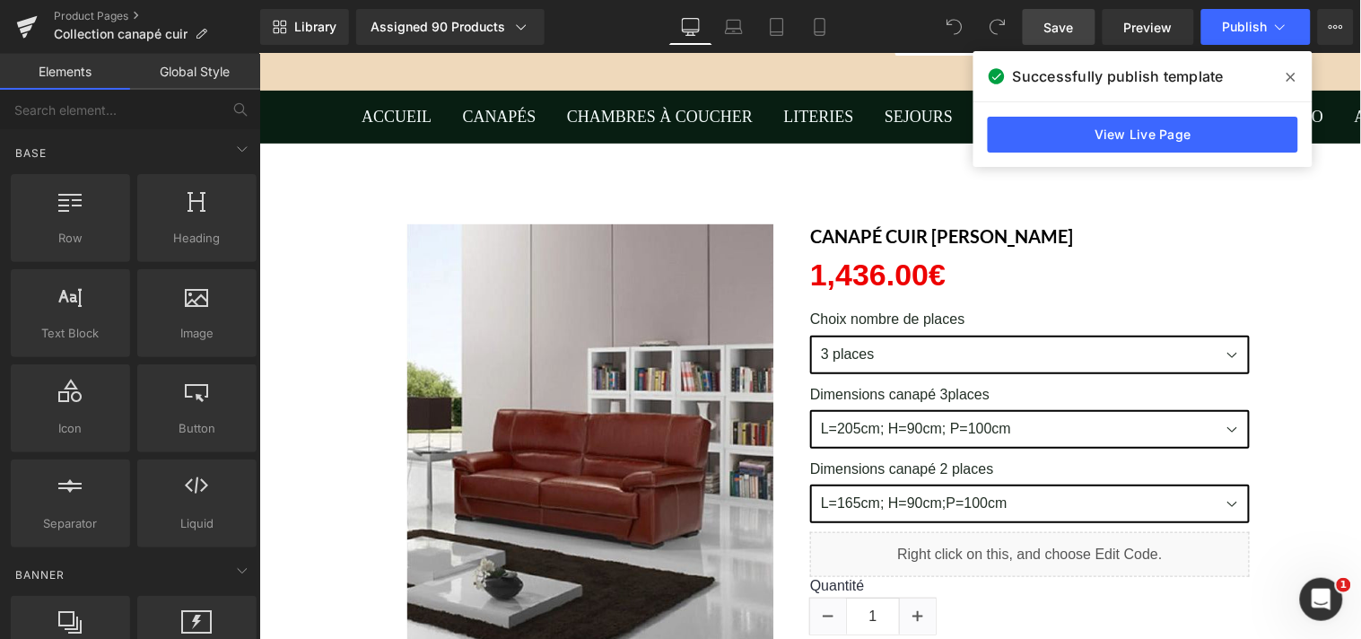
scroll to position [128, 0]
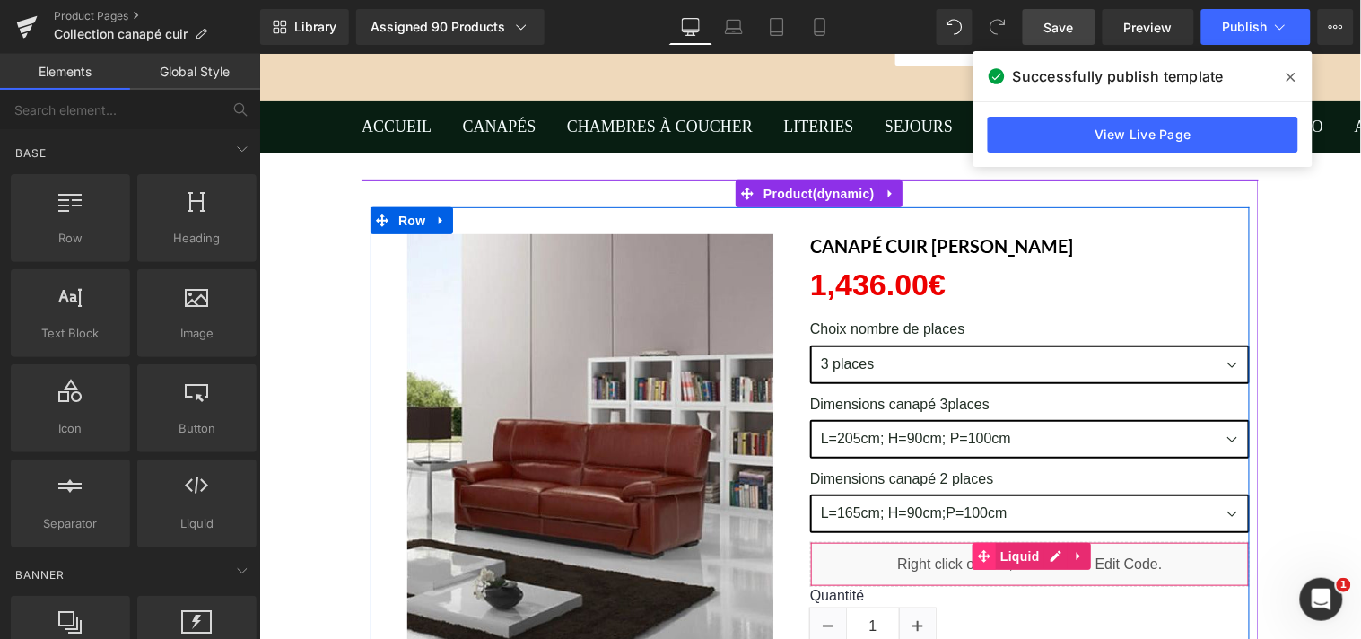
click at [980, 549] on icon at bounding box center [983, 555] width 13 height 13
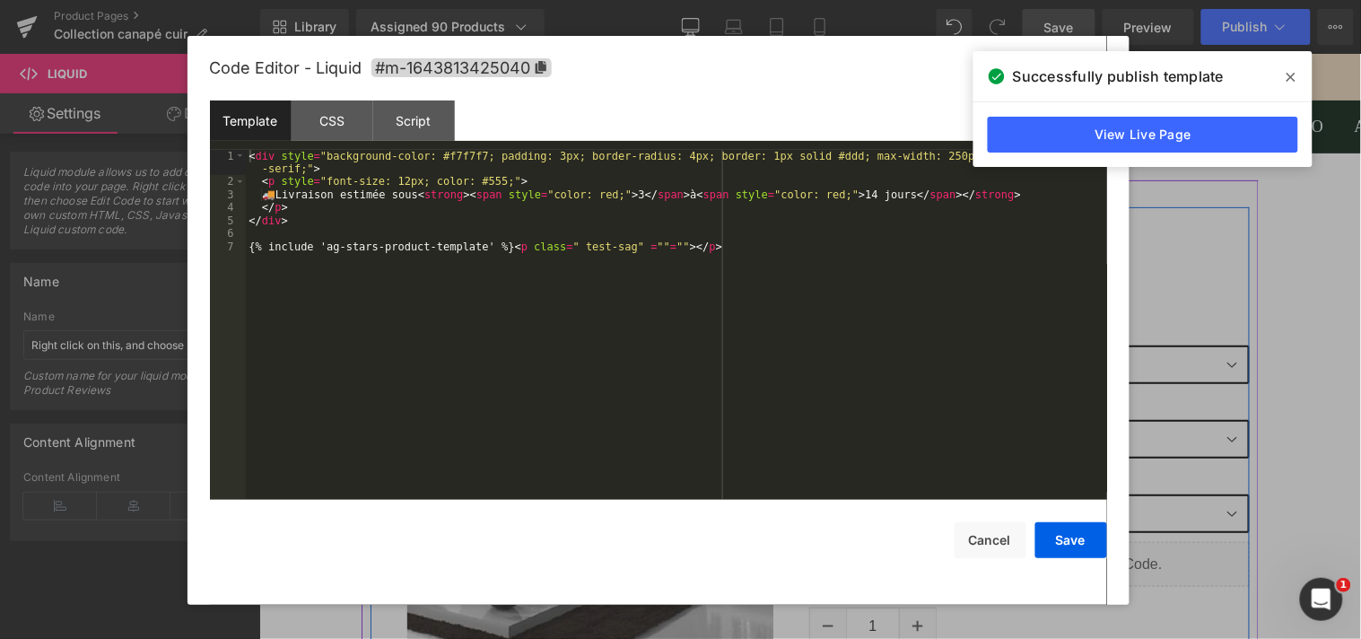
click at [1047, 549] on div "Liquid" at bounding box center [1029, 563] width 440 height 45
click at [638, 196] on div "< div style = "background-color: #f7f7f7; padding: 3px; border-radius: 4px; bor…" at bounding box center [676, 344] width 861 height 388
click at [635, 196] on div "< div style = "background-color: #f7f7f7; padding: 3px; border-radius: 4px; bor…" at bounding box center [676, 344] width 861 height 388
click at [637, 197] on div "< div style = "background-color: #f7f7f7; padding: 3px; border-radius: 4px; bor…" at bounding box center [676, 344] width 861 height 388
click at [649, 199] on div "< div style = "background-color: #f7f7f7; padding: 3px; border-radius: 4px; bor…" at bounding box center [676, 344] width 861 height 388
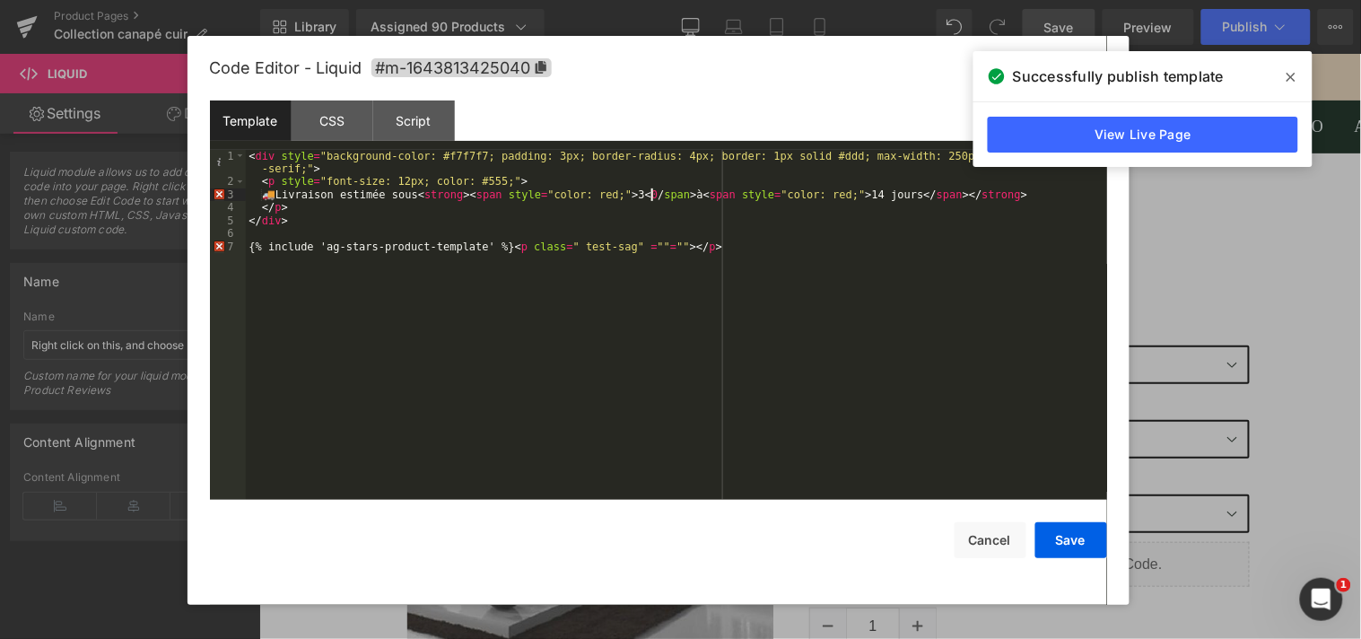
click at [649, 199] on div "< div style = "background-color: #f7f7f7; padding: 3px; border-radius: 4px; bor…" at bounding box center [676, 344] width 861 height 388
click at [1293, 76] on icon at bounding box center [1290, 77] width 9 height 14
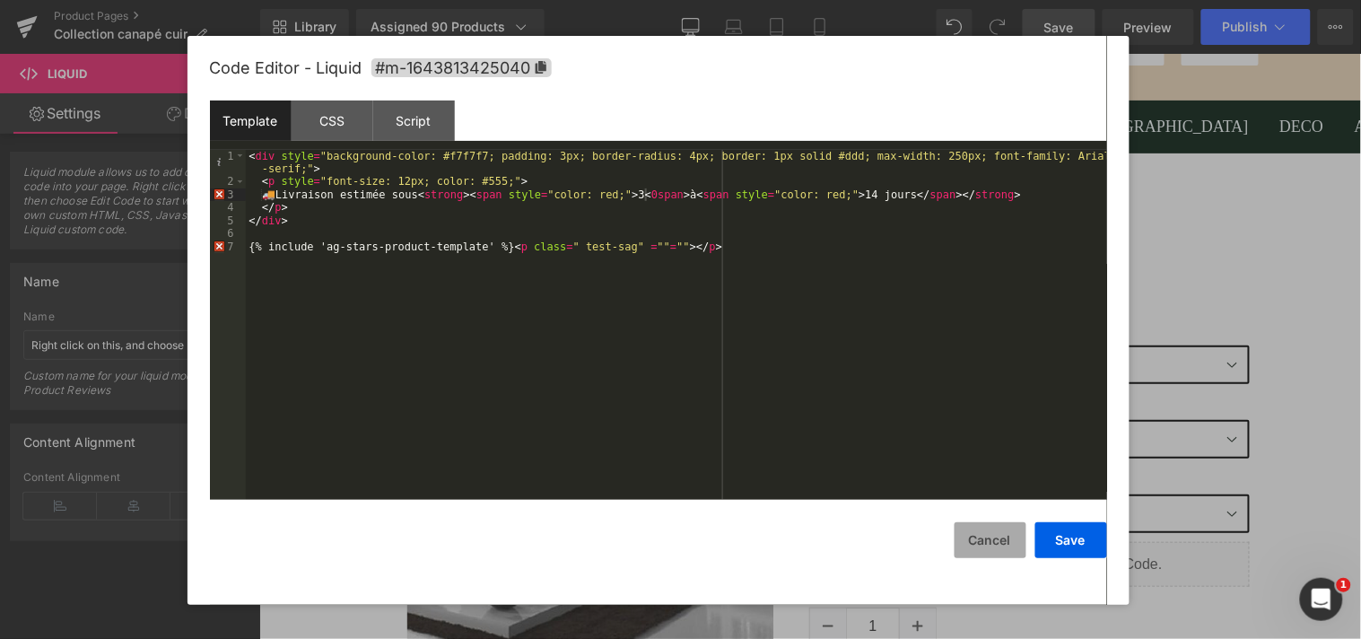
click at [1014, 535] on button "Cancel" at bounding box center [990, 540] width 72 height 36
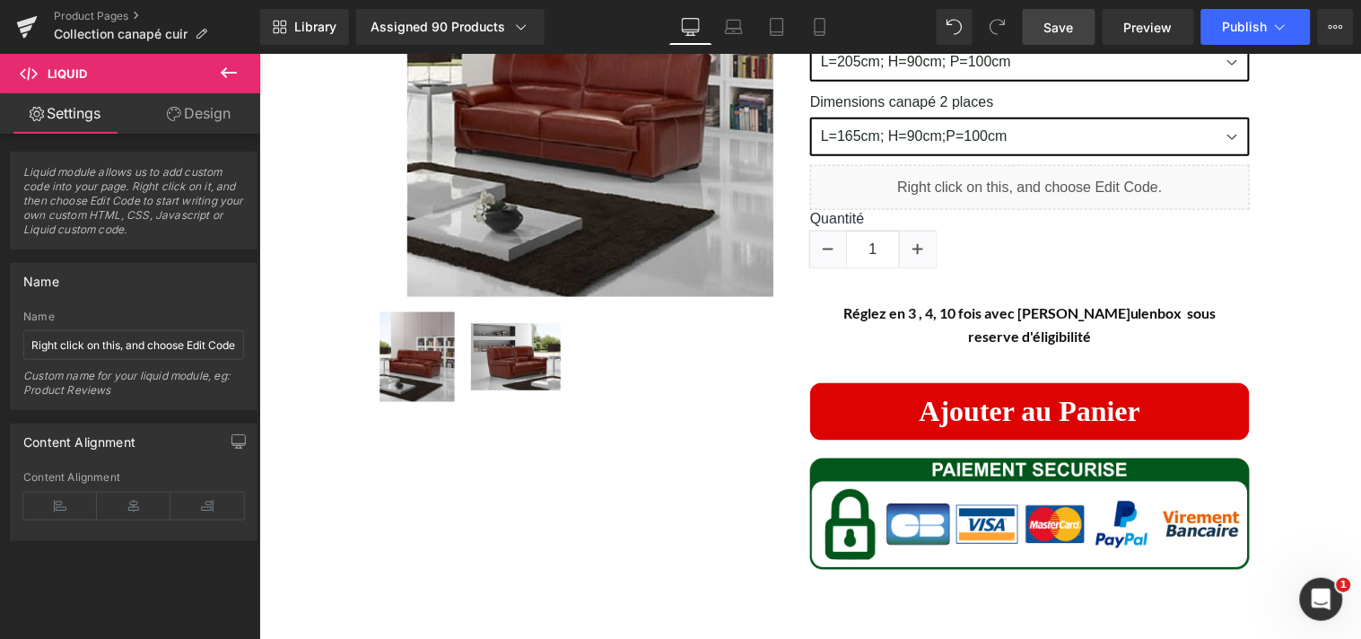
scroll to position [486, 0]
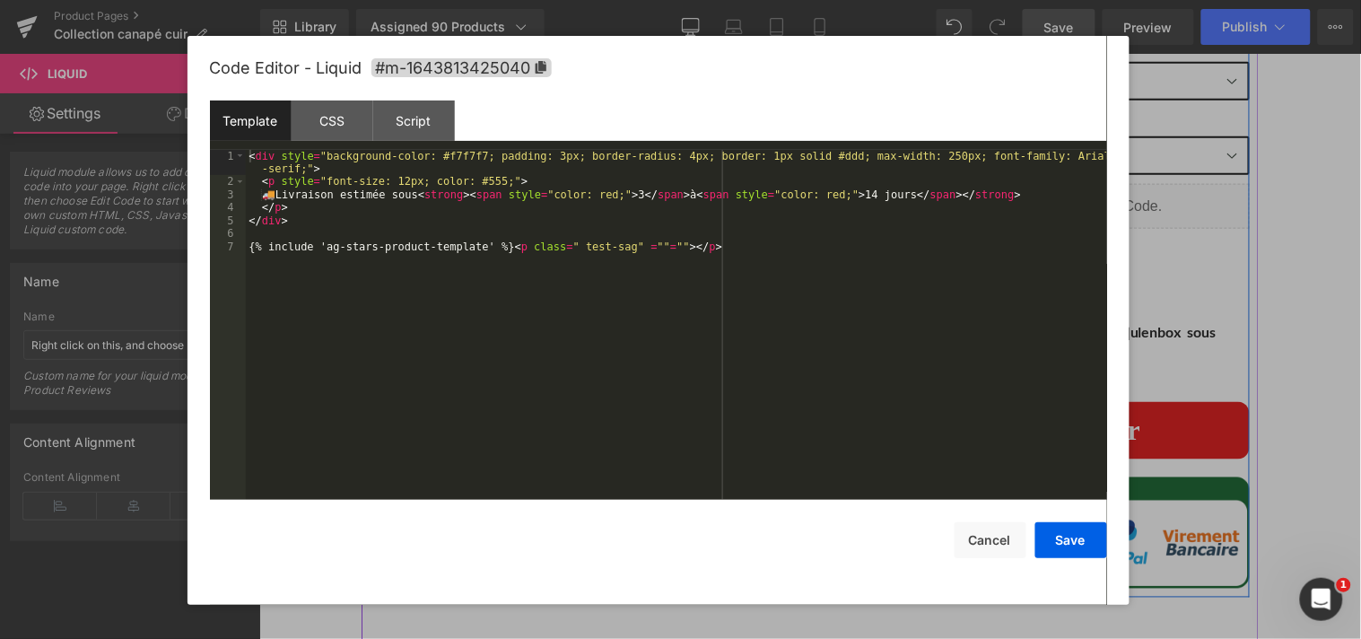
click at [1045, 192] on icon at bounding box center [1050, 197] width 10 height 11
click at [635, 197] on div "< div style = "background-color: #f7f7f7; padding: 3px; border-radius: 4px; bor…" at bounding box center [676, 344] width 861 height 388
click at [638, 197] on div "< div style = "background-color: #f7f7f7; padding: 3px; border-radius: 4px; bor…" at bounding box center [676, 344] width 861 height 388
click at [635, 197] on div "< div style = "background-color: #f7f7f7; padding: 3px; border-radius: 4px; bor…" at bounding box center [676, 344] width 861 height 388
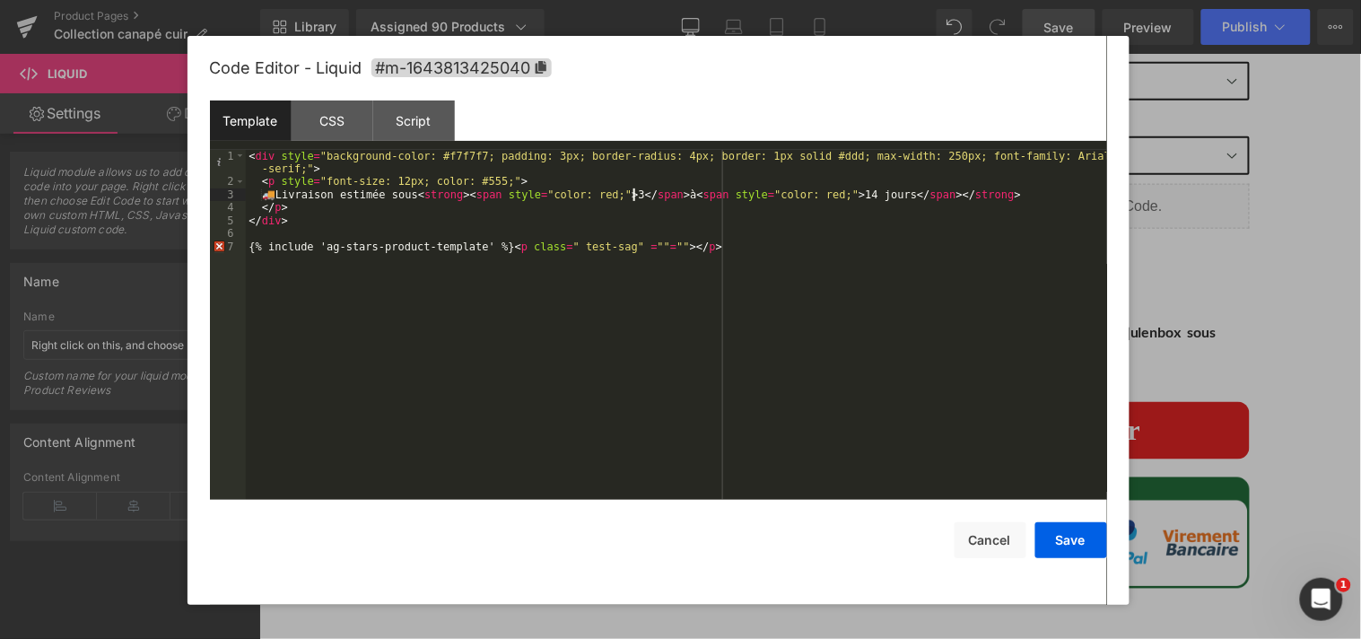
click at [635, 197] on div "< div style = "background-color: #f7f7f7; padding: 3px; border-radius: 4px; bor…" at bounding box center [676, 344] width 861 height 388
click at [638, 197] on div "< div style = "background-color: #f7f7f7; padding: 3px; border-radius: 4px; bor…" at bounding box center [676, 344] width 861 height 388
click at [633, 195] on div "< div style = "background-color: #f7f7f7; padding: 3px; border-radius: 4px; bor…" at bounding box center [676, 344] width 861 height 388
click at [861, 195] on div "< div style = "background-color: #f7f7f7; padding: 3px; border-radius: 4px; bor…" at bounding box center [676, 344] width 861 height 388
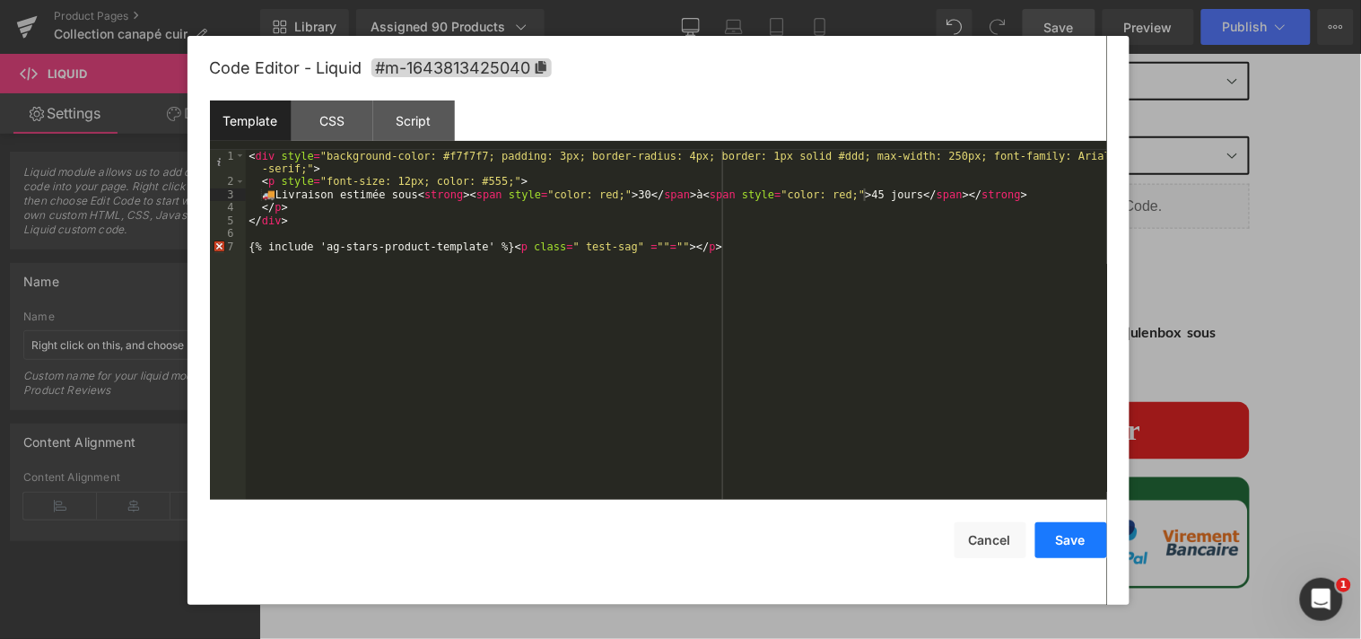
click at [1071, 536] on button "Save" at bounding box center [1071, 540] width 72 height 36
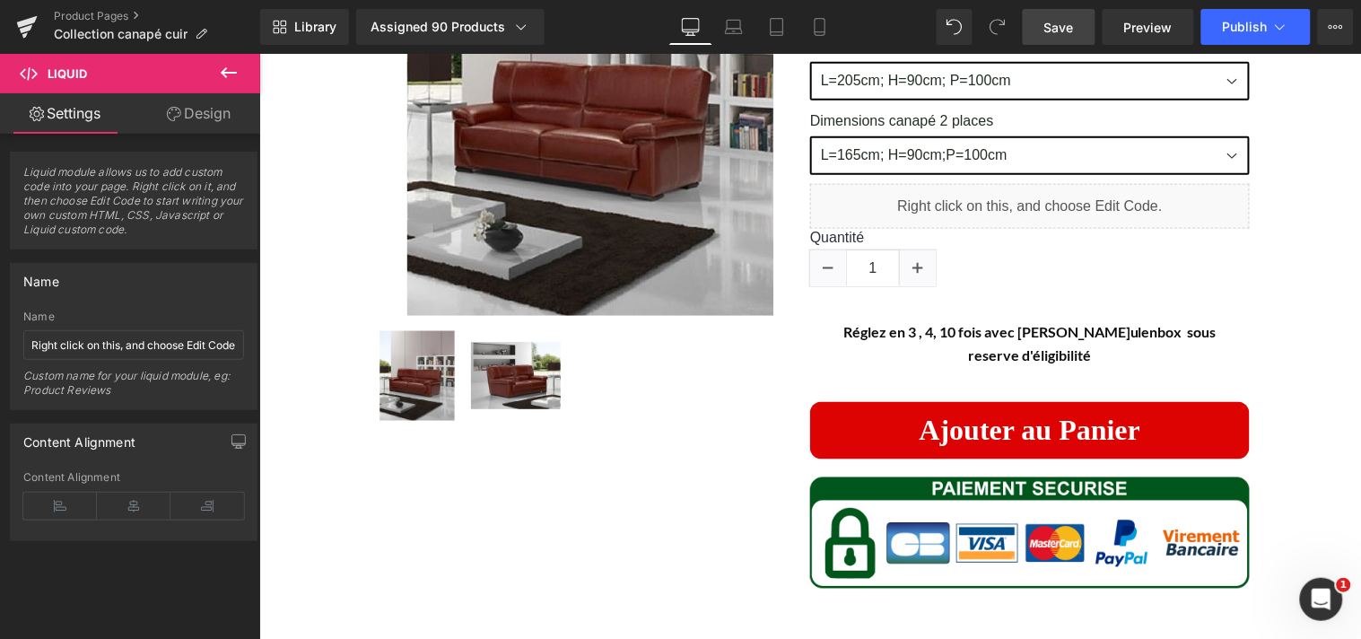
click at [1053, 23] on span "Save" at bounding box center [1059, 27] width 30 height 19
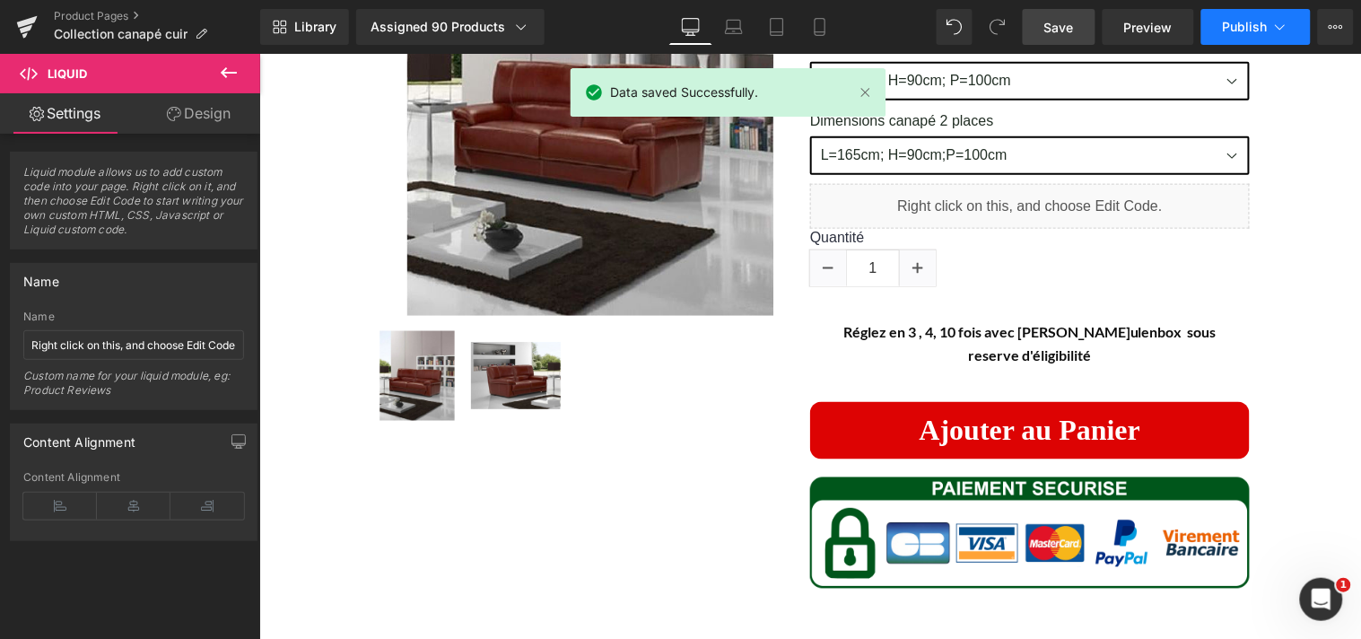
click at [1229, 18] on button "Publish" at bounding box center [1255, 27] width 109 height 36
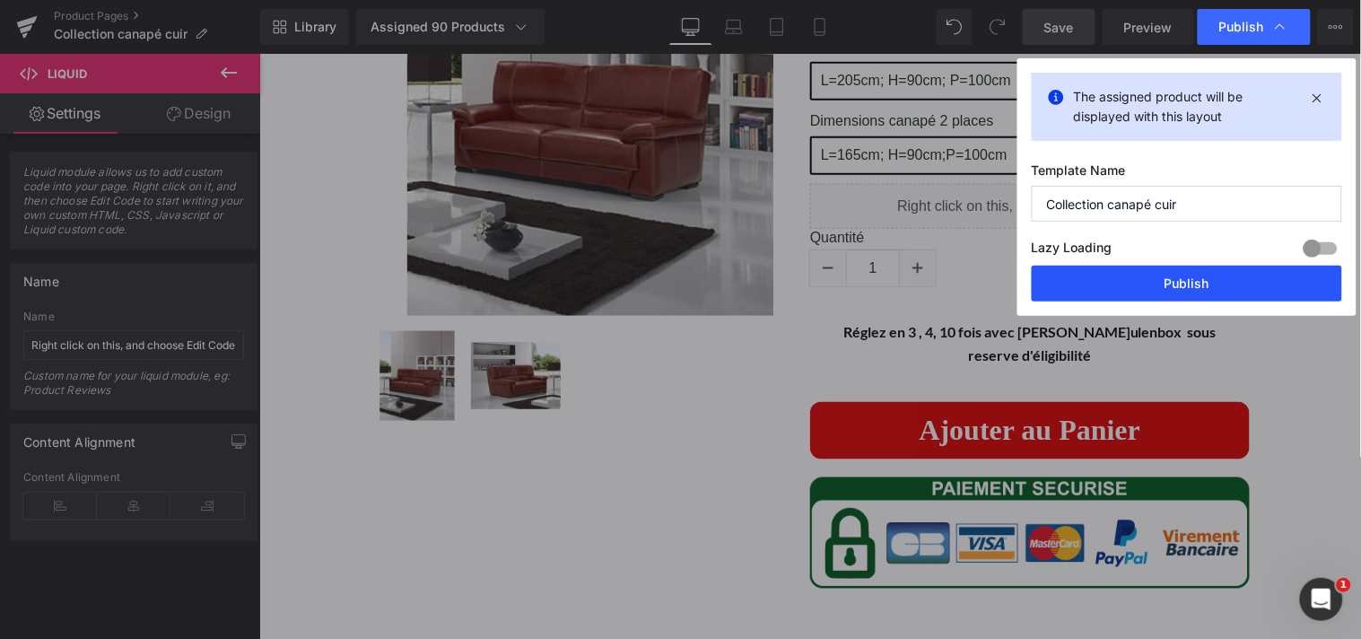
click at [1185, 279] on button "Publish" at bounding box center [1187, 284] width 310 height 36
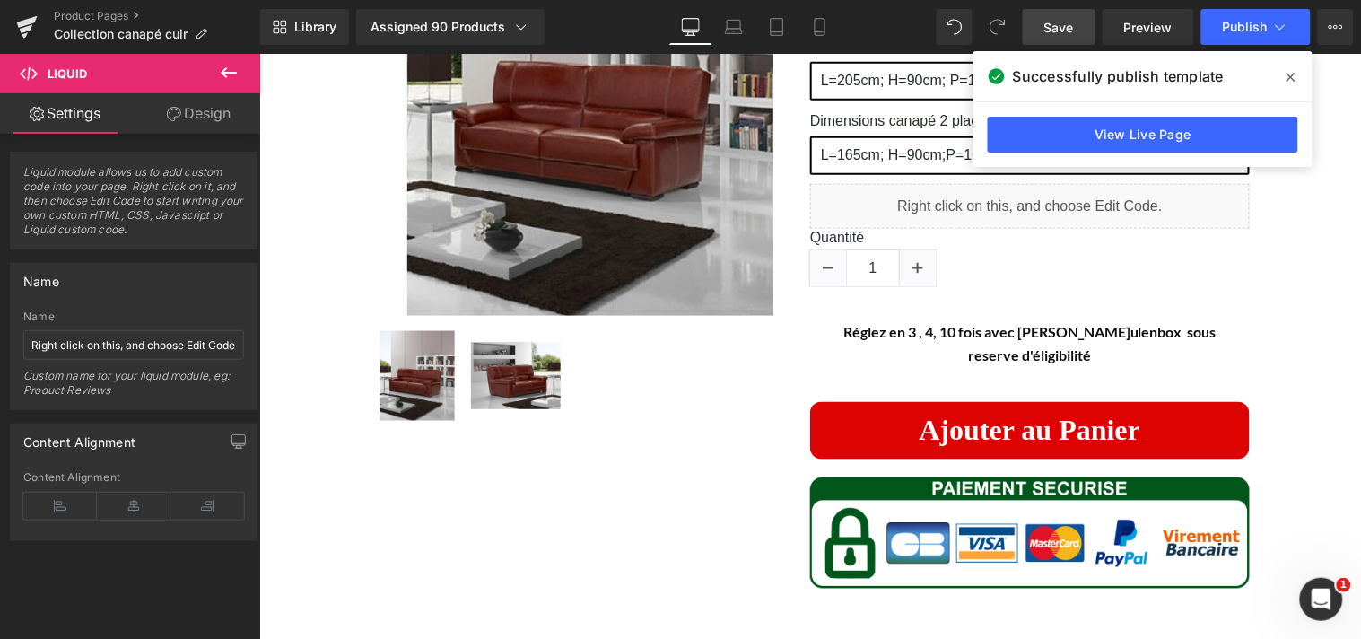
click at [1293, 77] on icon at bounding box center [1290, 77] width 9 height 14
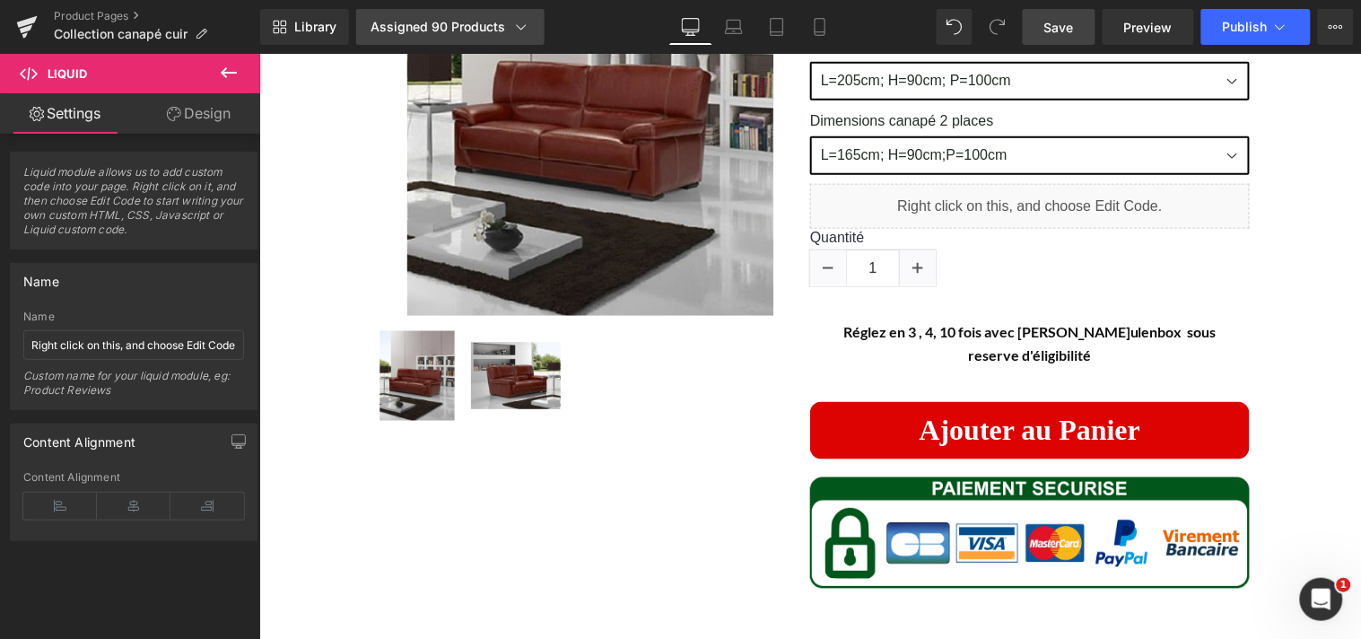
click at [432, 27] on div "Assigned 90 Products" at bounding box center [450, 27] width 160 height 18
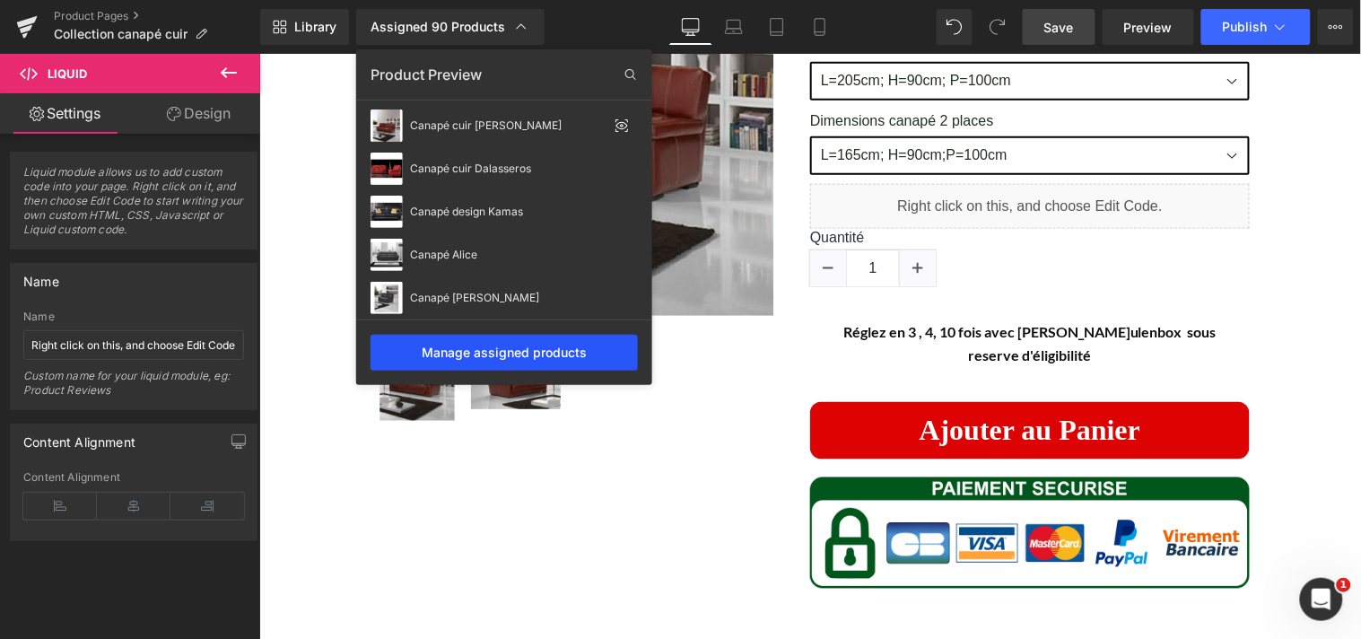
click at [556, 353] on div "Manage assigned products" at bounding box center [503, 353] width 267 height 36
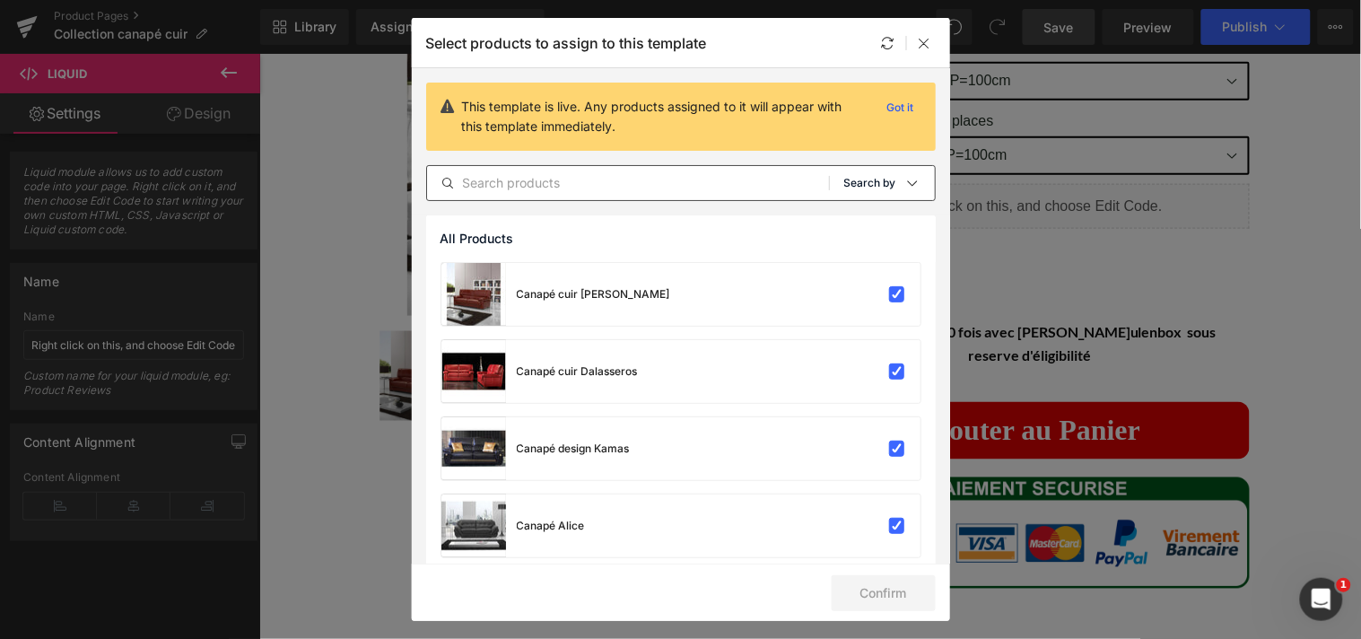
click at [910, 177] on icon at bounding box center [912, 183] width 14 height 14
click at [866, 264] on p "Shopify Collections" at bounding box center [849, 269] width 117 height 14
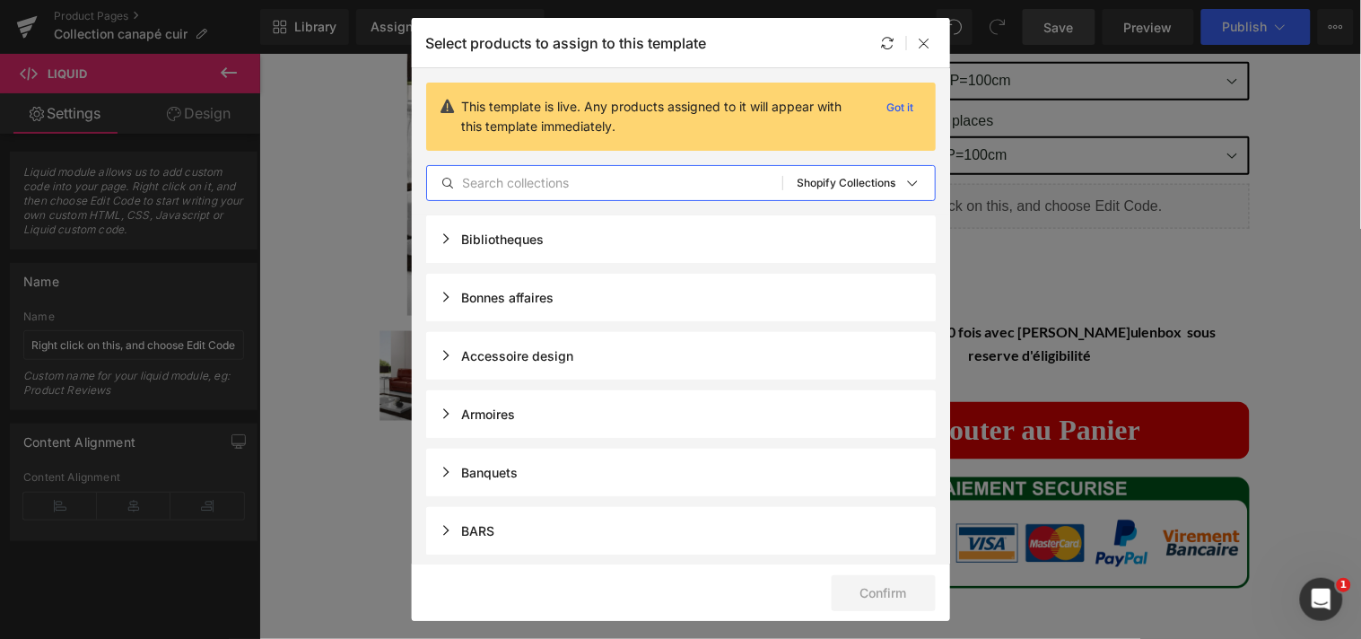
click at [622, 192] on input "text" at bounding box center [604, 183] width 355 height 22
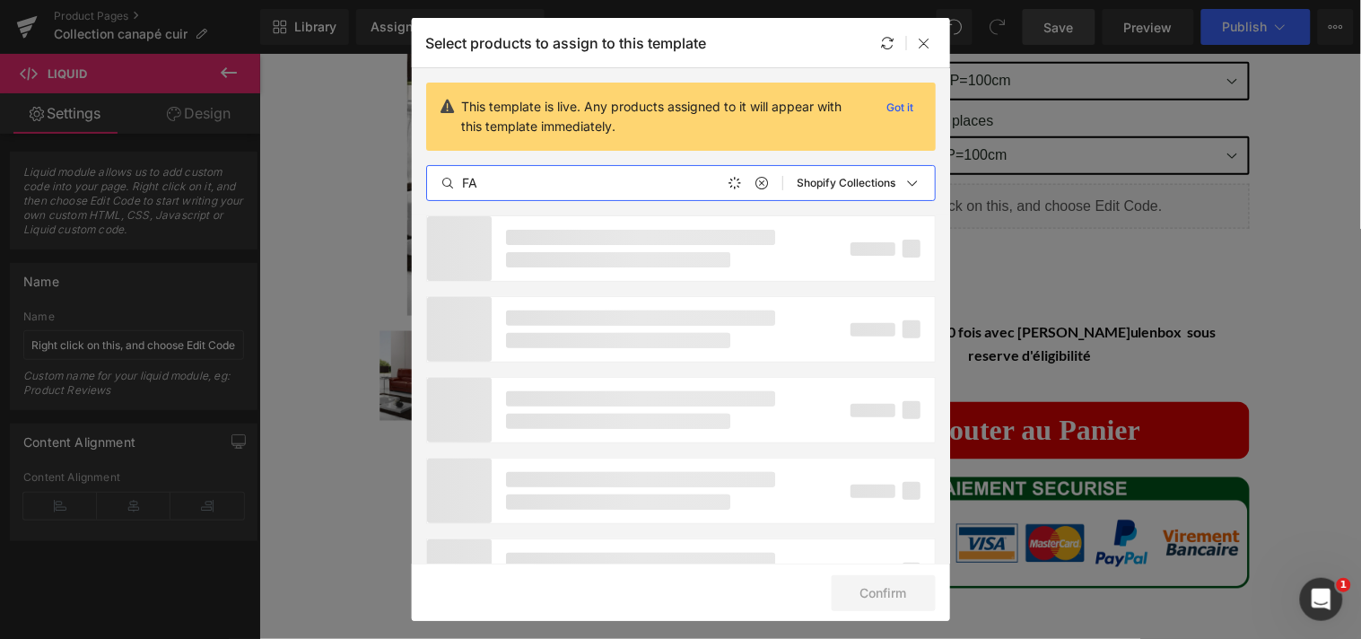
type input "F"
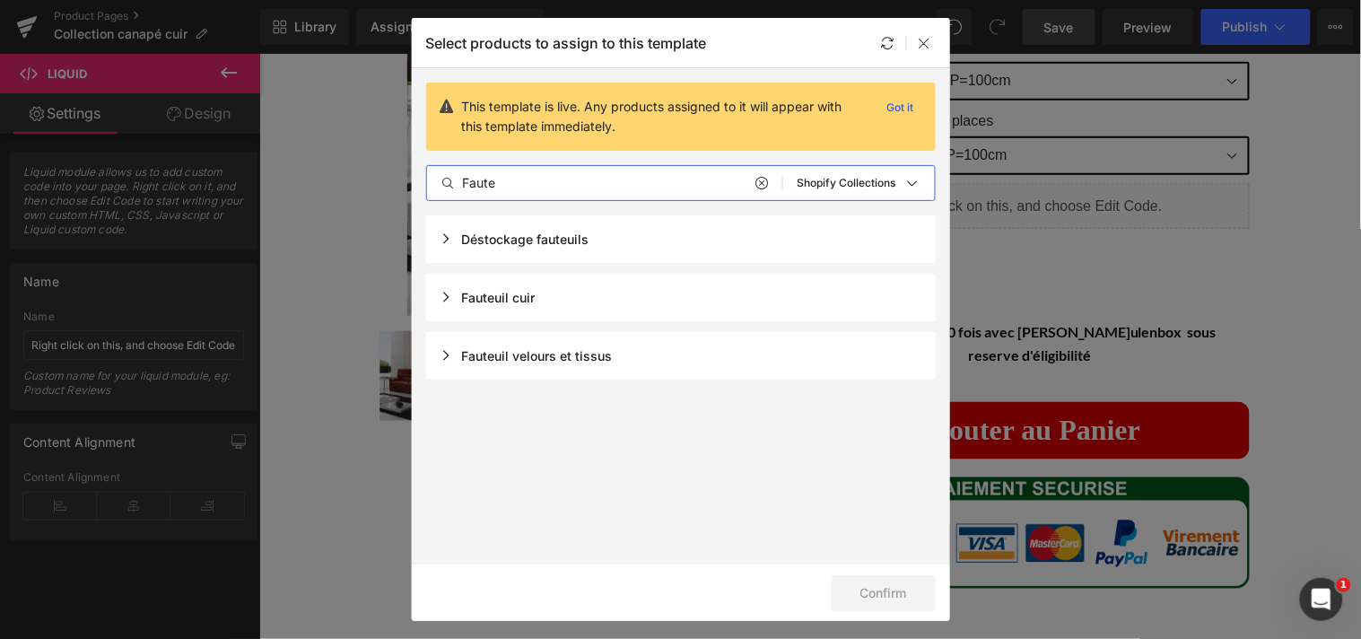
type input "Faute"
click at [446, 298] on div "Fauteuil cuir" at bounding box center [487, 297] width 95 height 15
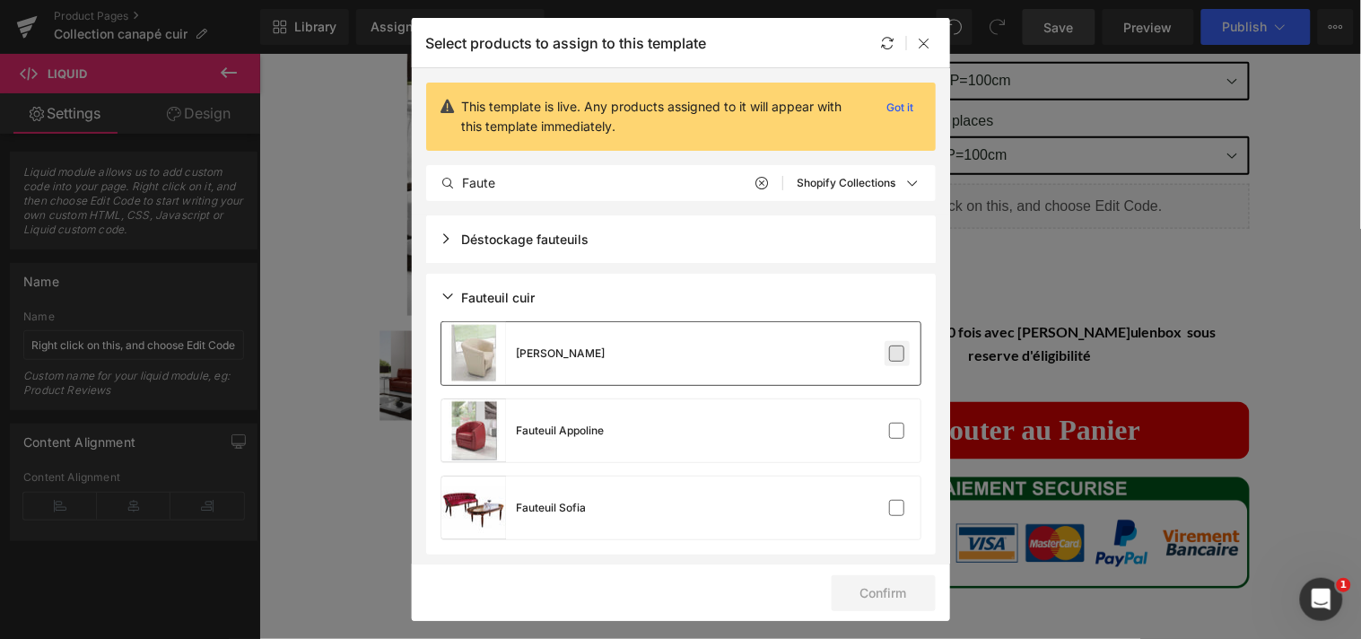
click at [889, 351] on label at bounding box center [897, 353] width 16 height 16
click at [897, 353] on input "checkbox" at bounding box center [897, 353] width 0 height 0
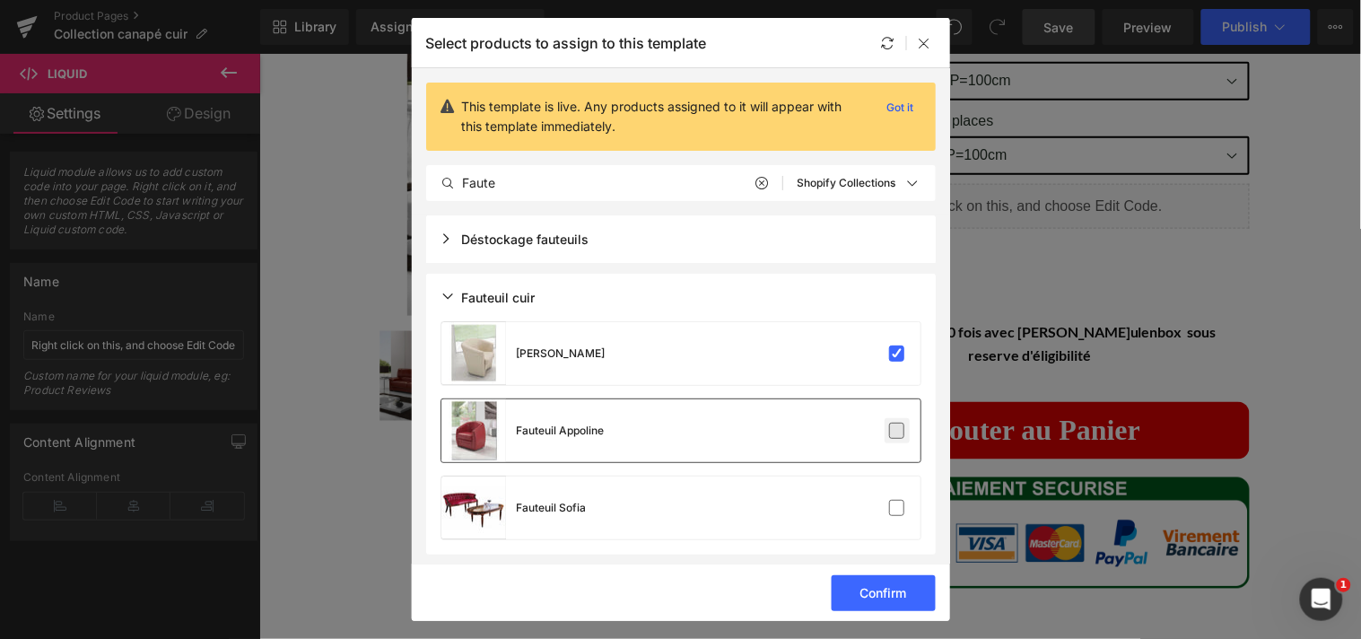
click at [893, 427] on label at bounding box center [897, 430] width 16 height 16
click at [897, 431] on input "checkbox" at bounding box center [897, 431] width 0 height 0
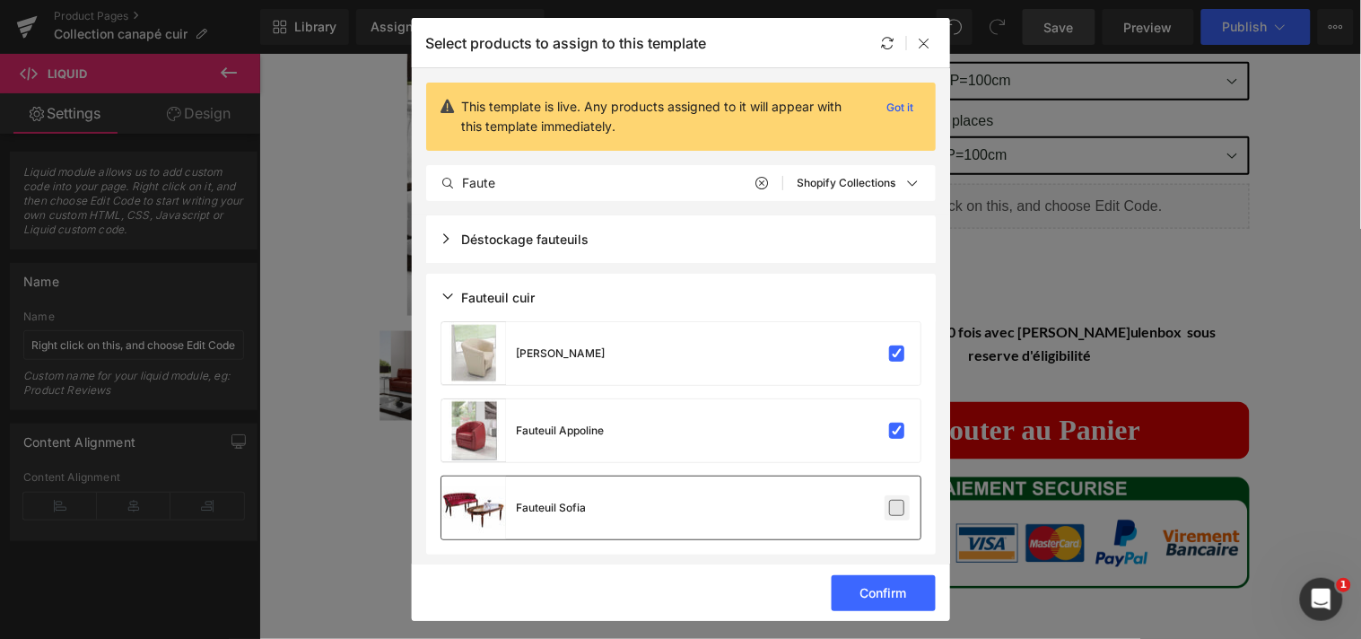
click at [892, 507] on label at bounding box center [897, 508] width 16 height 16
click at [897, 508] on input "checkbox" at bounding box center [897, 508] width 0 height 0
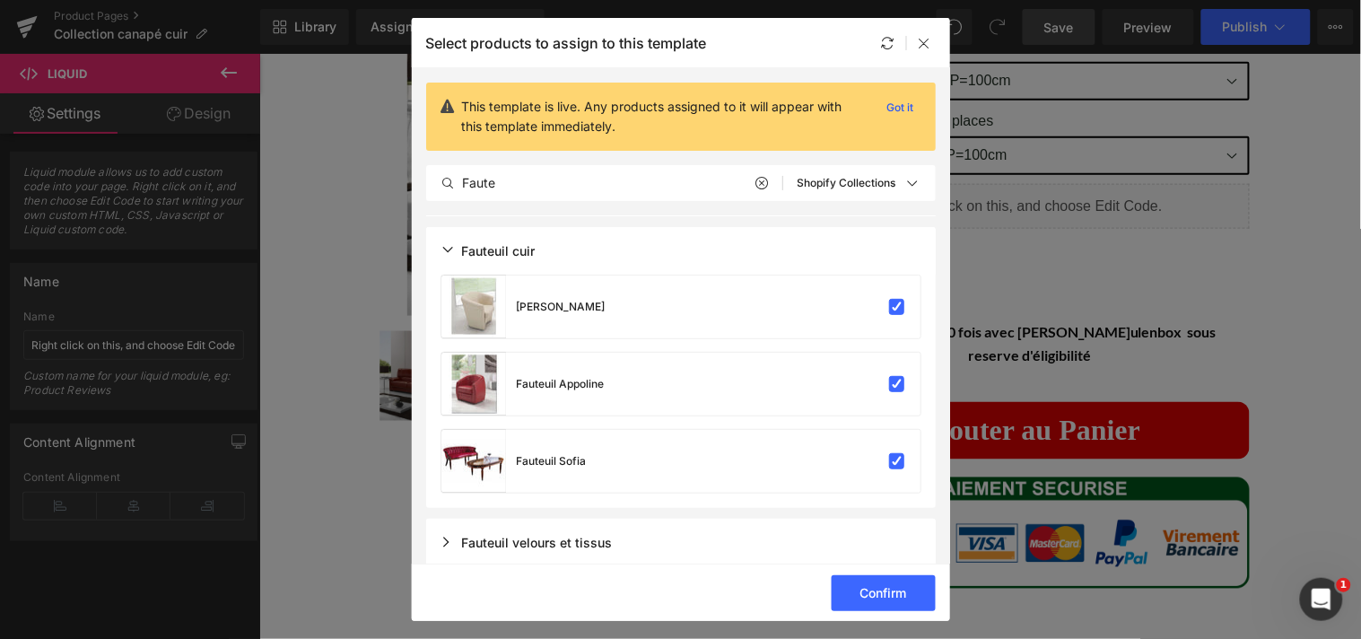
scroll to position [59, 0]
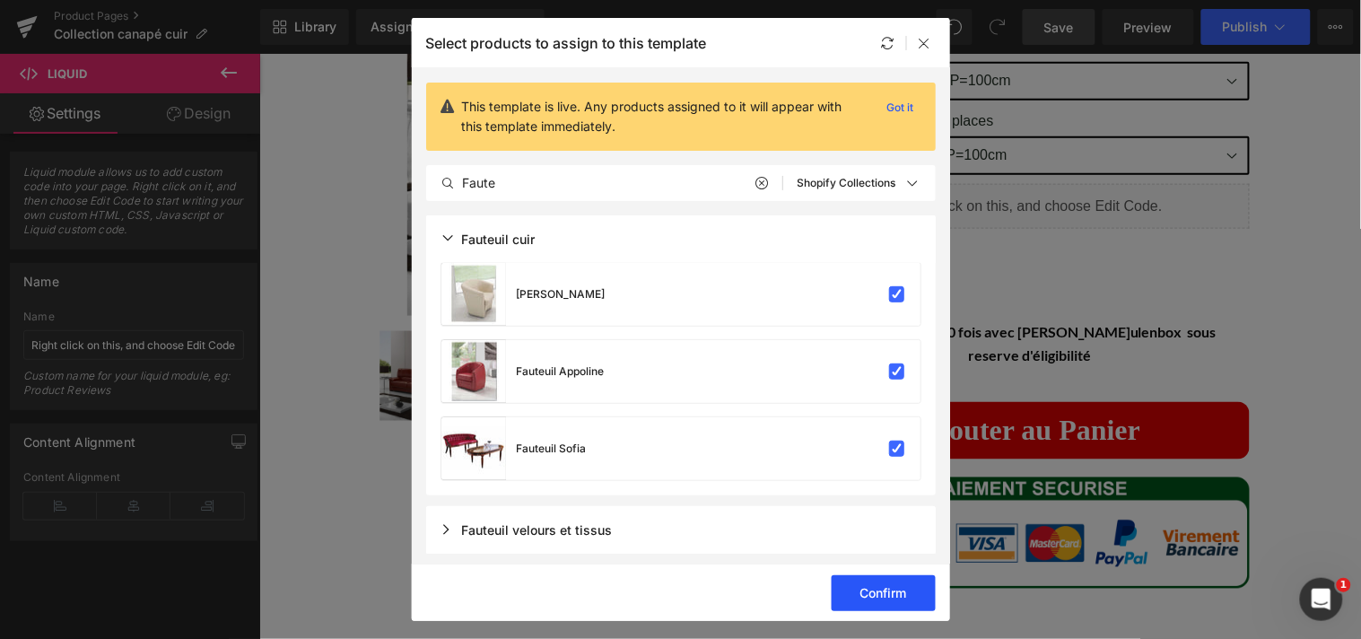
click at [898, 586] on button "Confirm" at bounding box center [884, 593] width 104 height 36
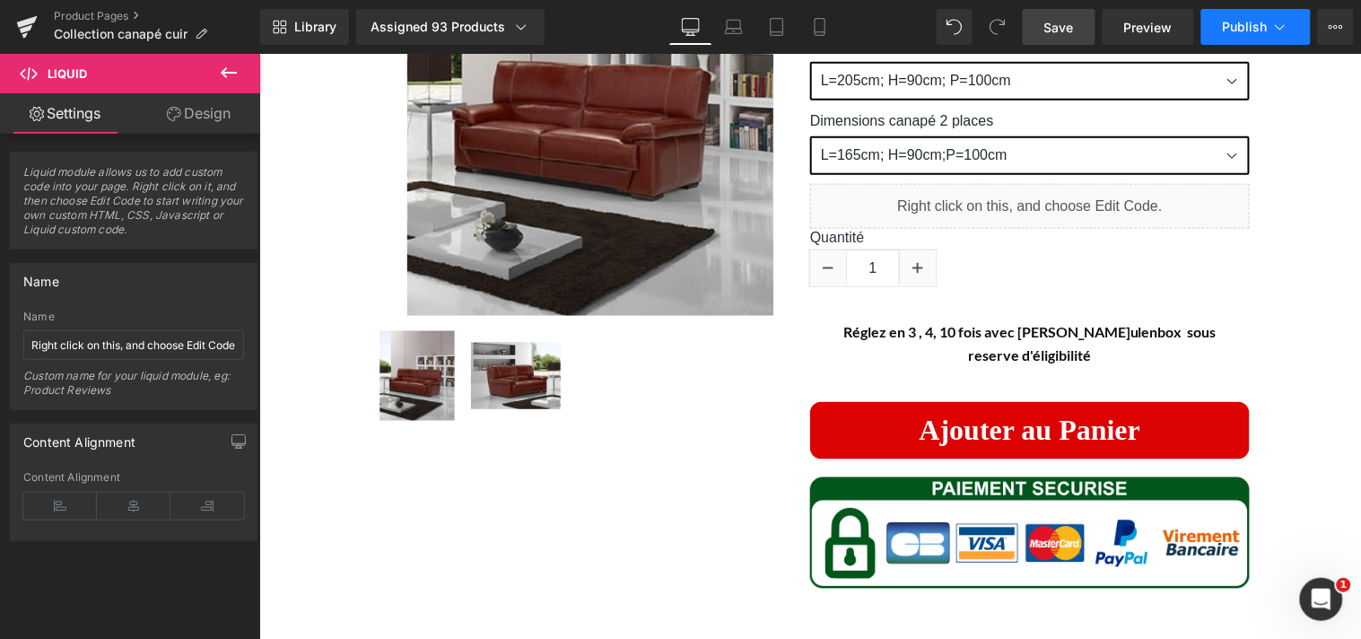
click at [1230, 22] on span "Publish" at bounding box center [1245, 27] width 45 height 14
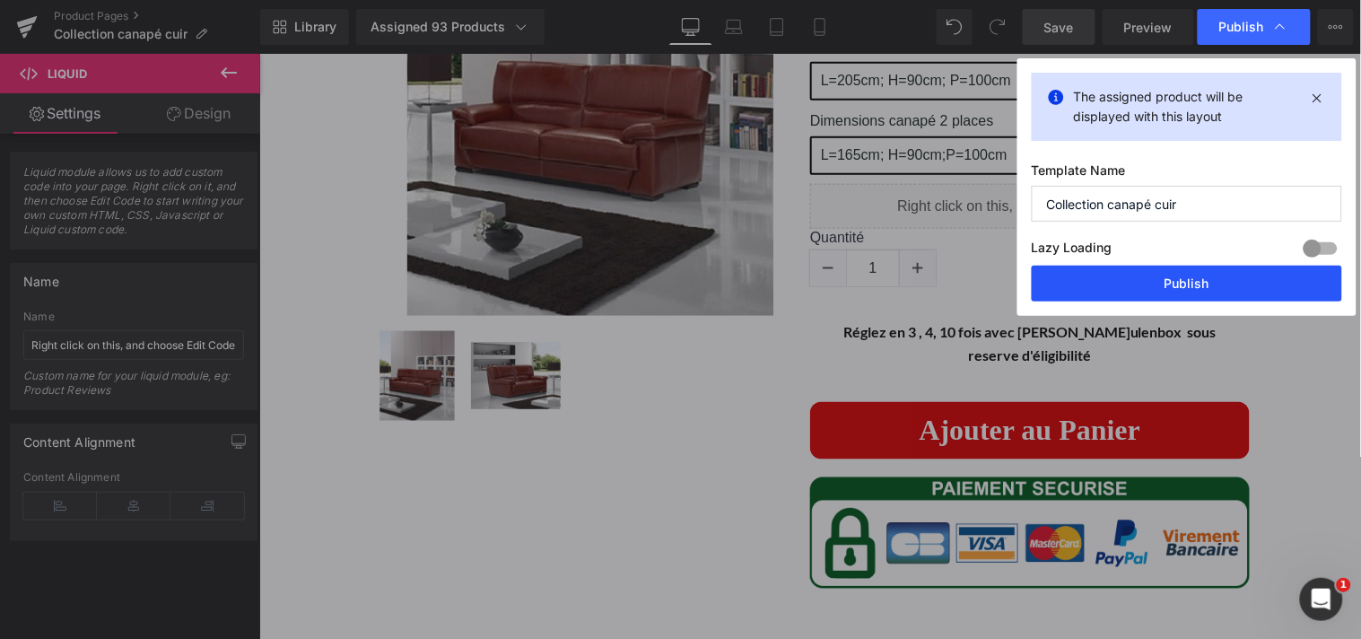
click at [1194, 270] on button "Publish" at bounding box center [1187, 284] width 310 height 36
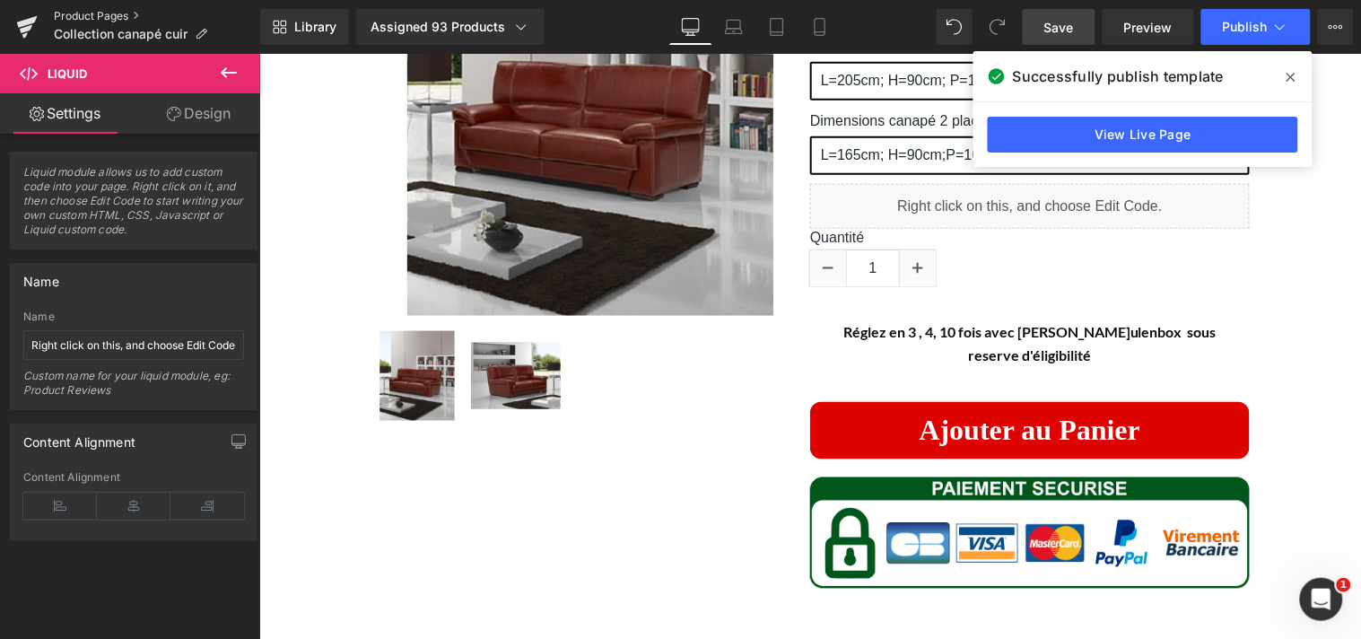
click at [92, 13] on link "Product Pages" at bounding box center [157, 16] width 206 height 14
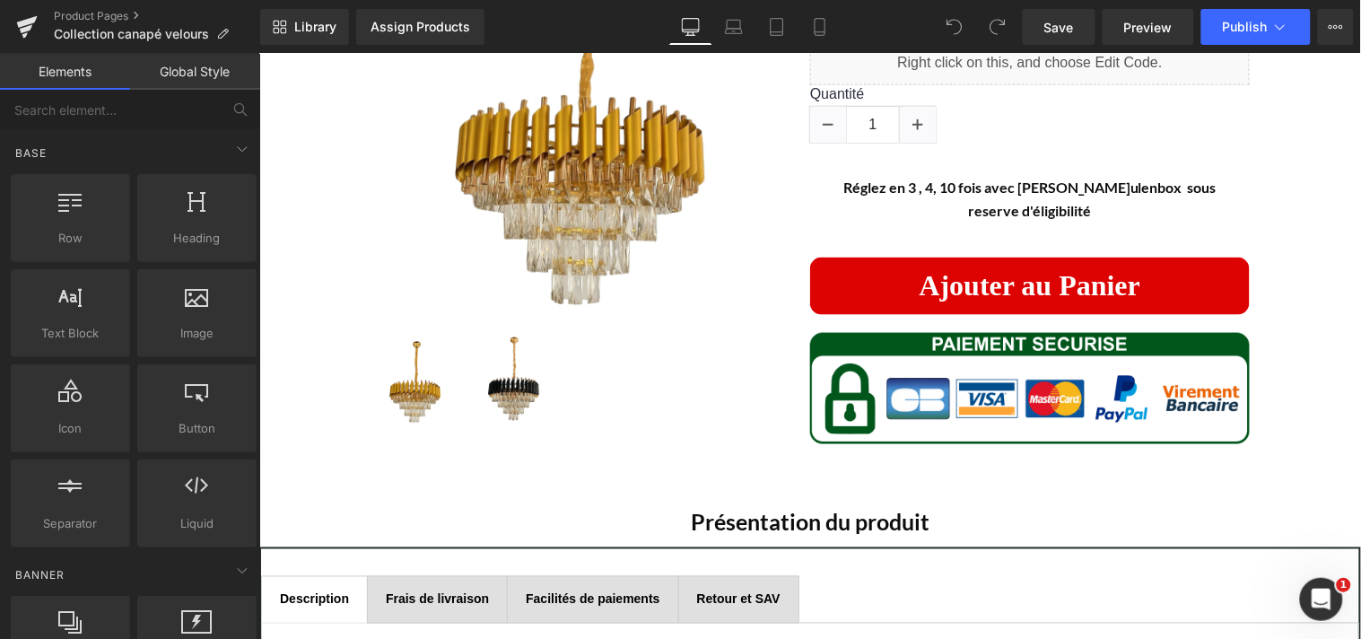
scroll to position [527, 0]
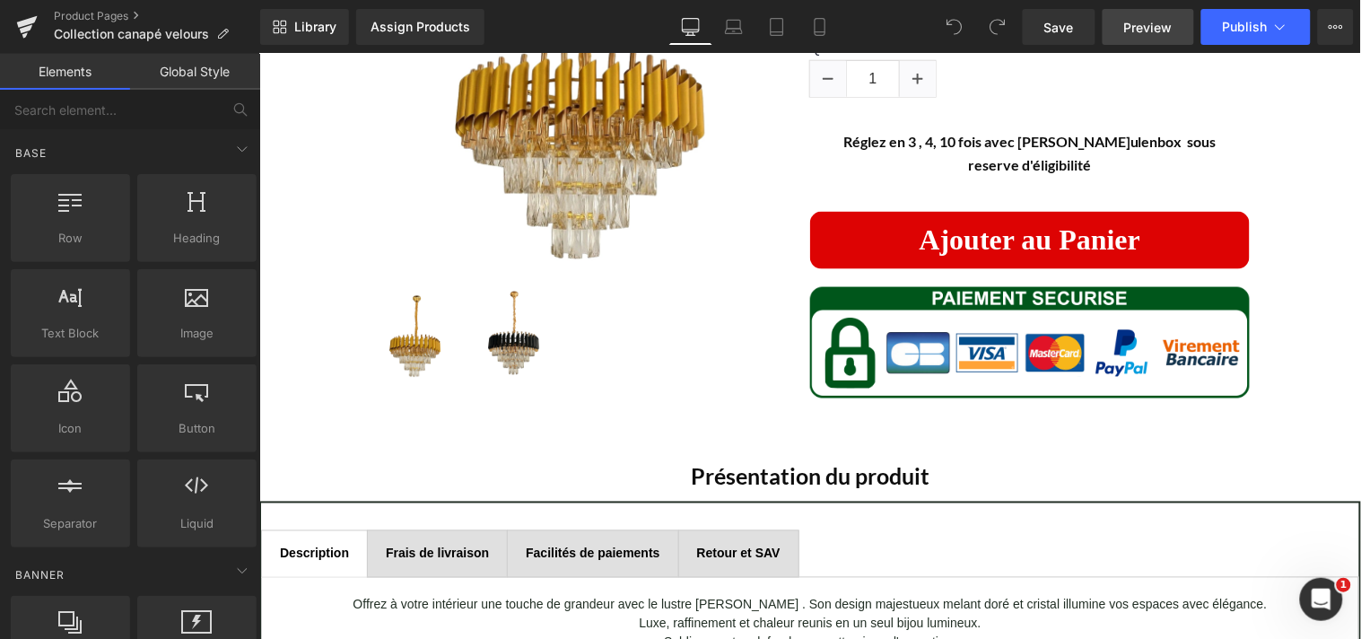
click at [1131, 22] on span "Preview" at bounding box center [1148, 27] width 48 height 19
click at [85, 13] on link "Product Pages" at bounding box center [157, 16] width 206 height 14
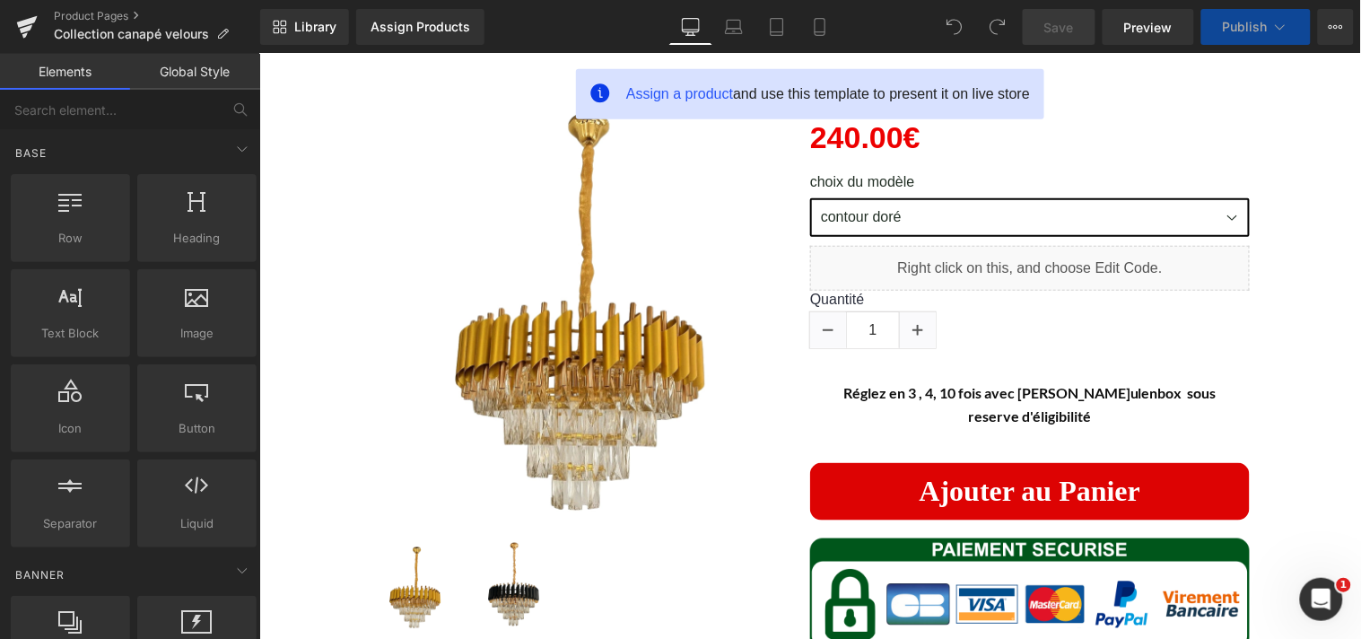
scroll to position [275, 0]
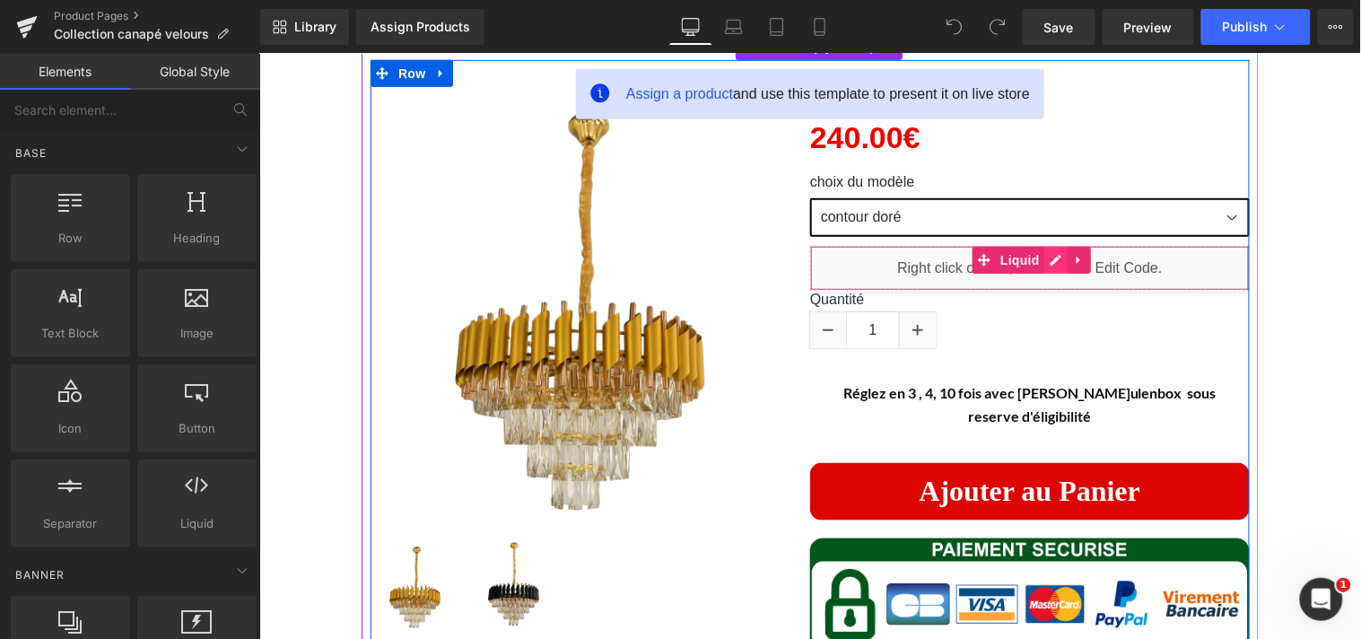
click at [1044, 256] on div "Liquid" at bounding box center [1029, 267] width 440 height 45
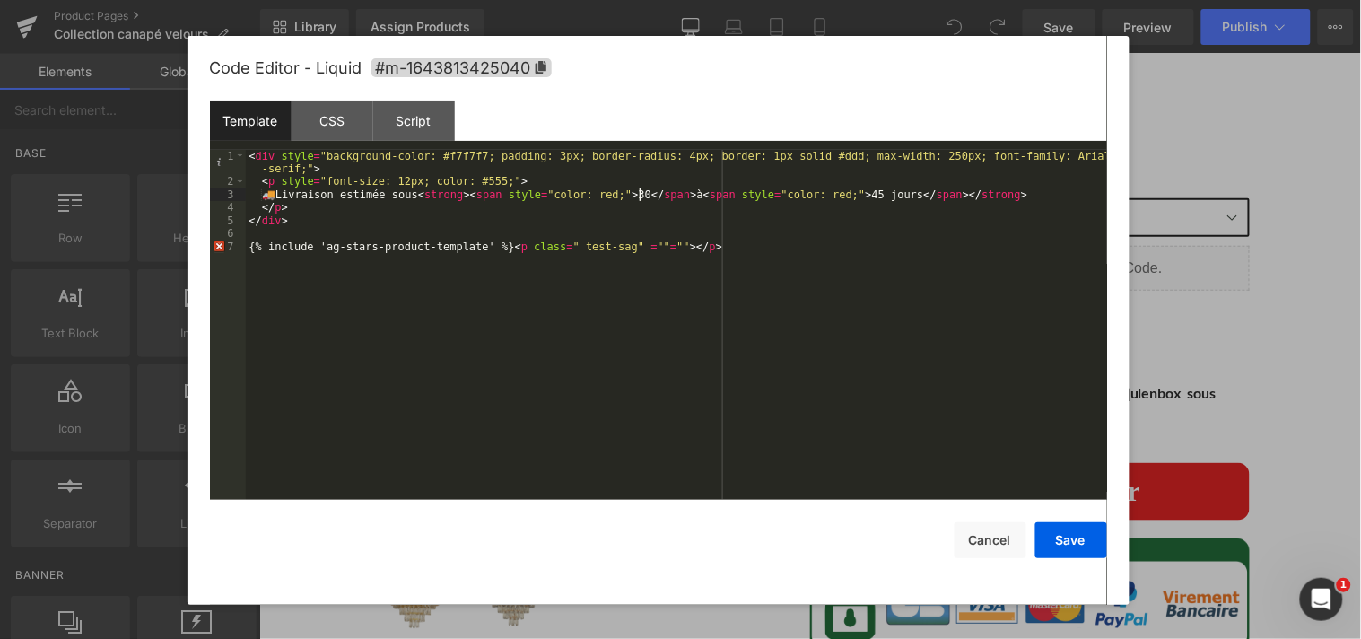
click at [640, 197] on div "< div style = "background-color: #f7f7f7; padding: 3px; border-radius: 4px; bor…" at bounding box center [676, 344] width 861 height 388
click at [849, 197] on div "< div style = "background-color: #f7f7f7; padding: 3px; border-radius: 4px; bor…" at bounding box center [676, 344] width 861 height 388
click at [858, 194] on div "< div style = "background-color: #f7f7f7; padding: 3px; border-radius: 4px; bor…" at bounding box center [676, 344] width 861 height 388
click at [1066, 536] on button "Save" at bounding box center [1071, 540] width 72 height 36
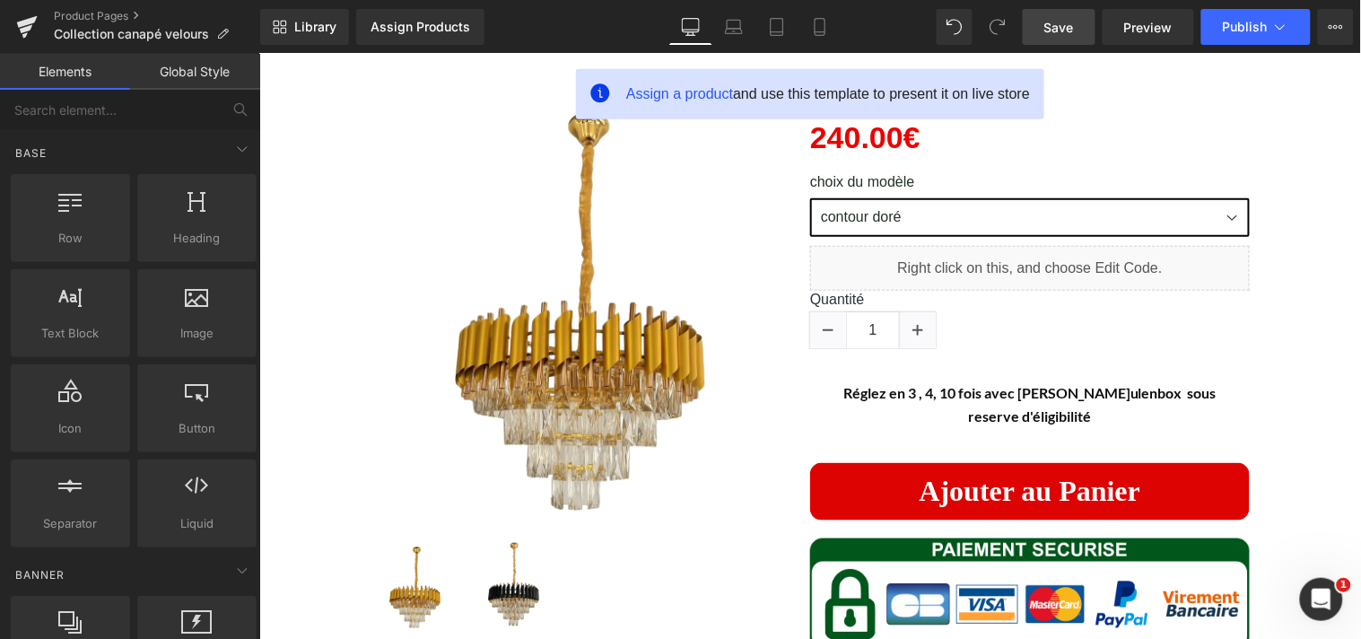
click at [1057, 22] on span "Save" at bounding box center [1059, 27] width 30 height 19
click at [1231, 22] on span "Publish" at bounding box center [1245, 27] width 45 height 14
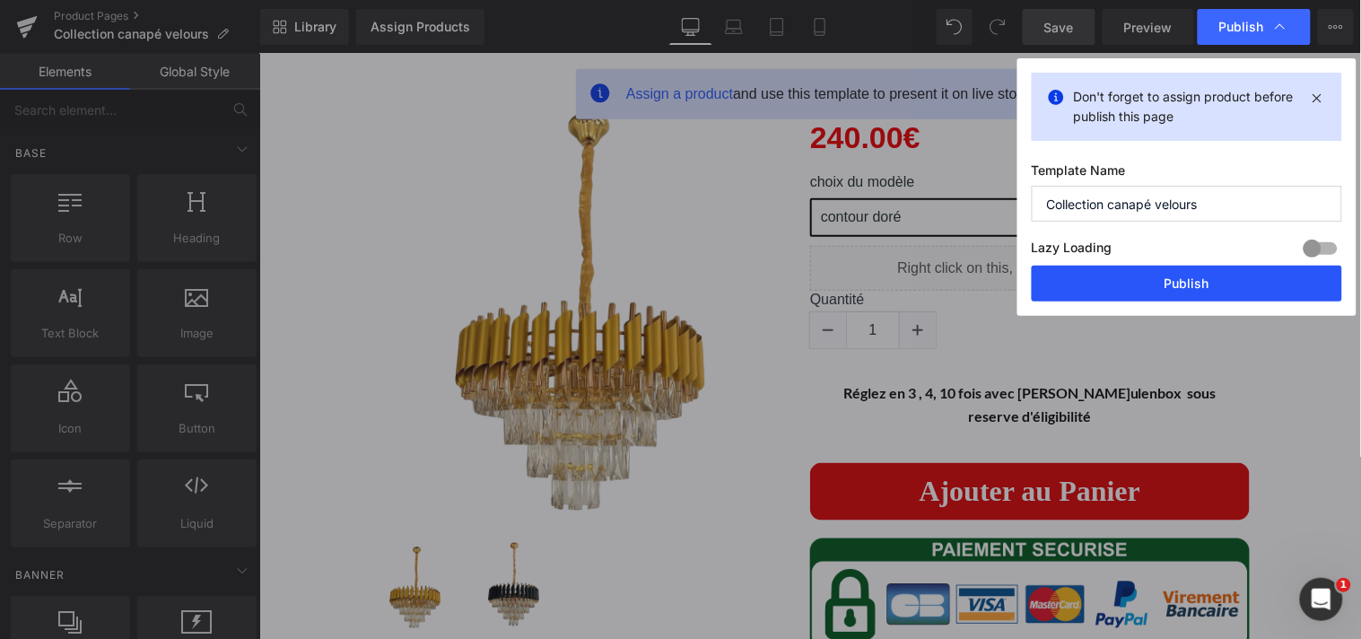
click at [1194, 276] on button "Publish" at bounding box center [1187, 284] width 310 height 36
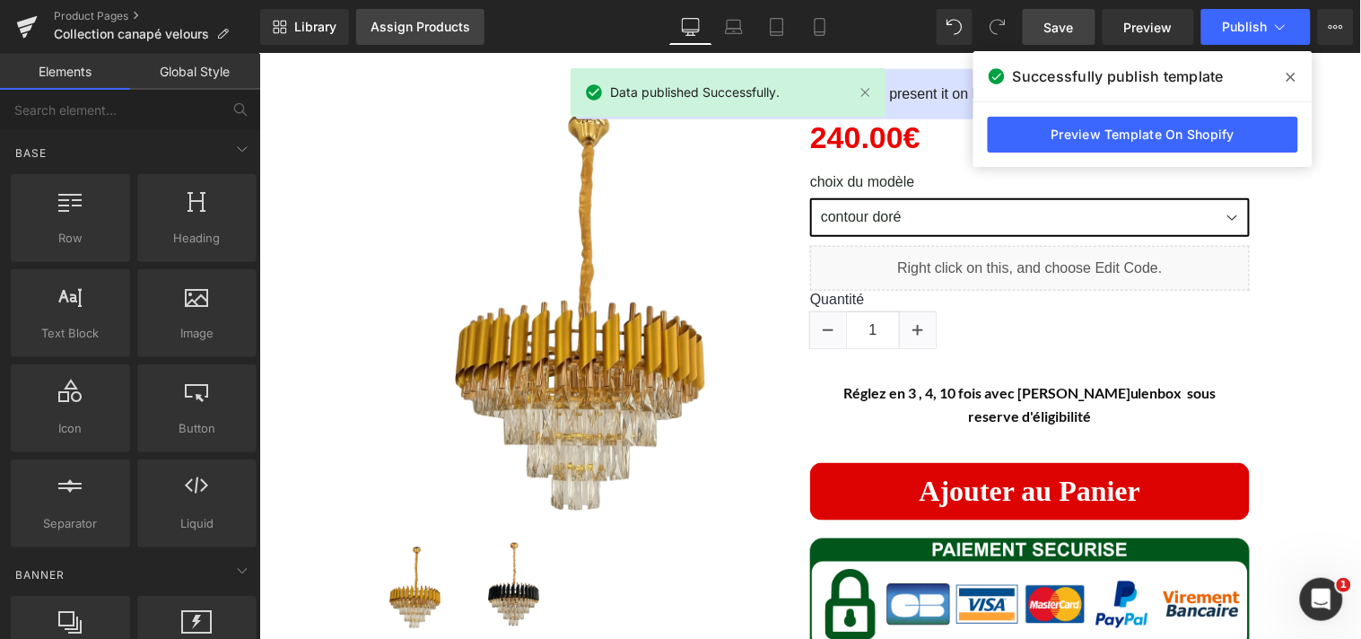
click at [408, 29] on div "Assign Products" at bounding box center [420, 27] width 100 height 14
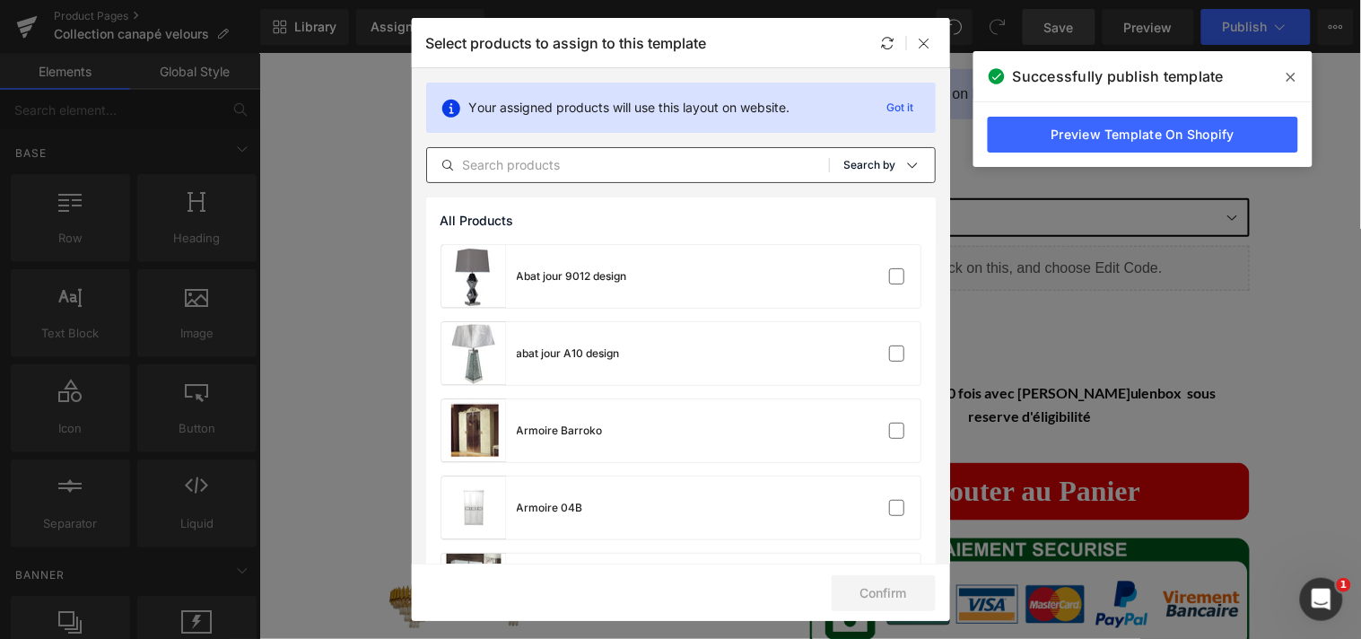
click at [905, 170] on icon at bounding box center [912, 165] width 14 height 14
click at [856, 247] on p "Shopify Collections" at bounding box center [849, 251] width 117 height 14
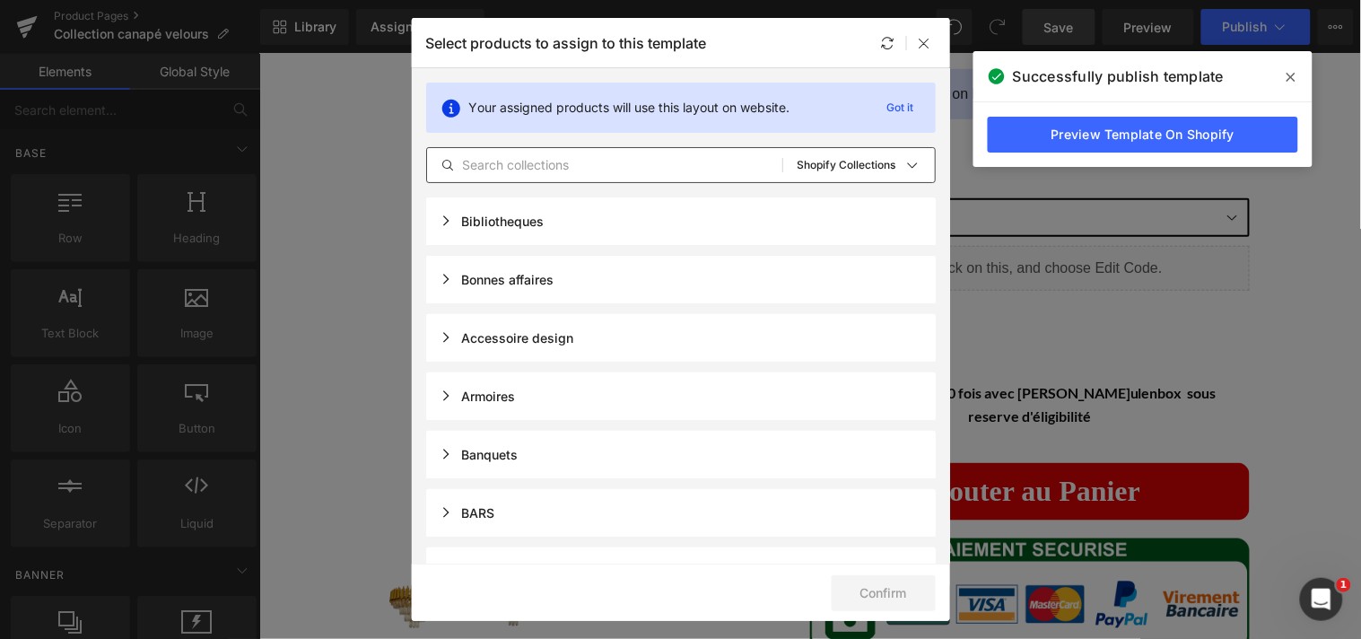
click at [526, 166] on input "text" at bounding box center [604, 165] width 355 height 22
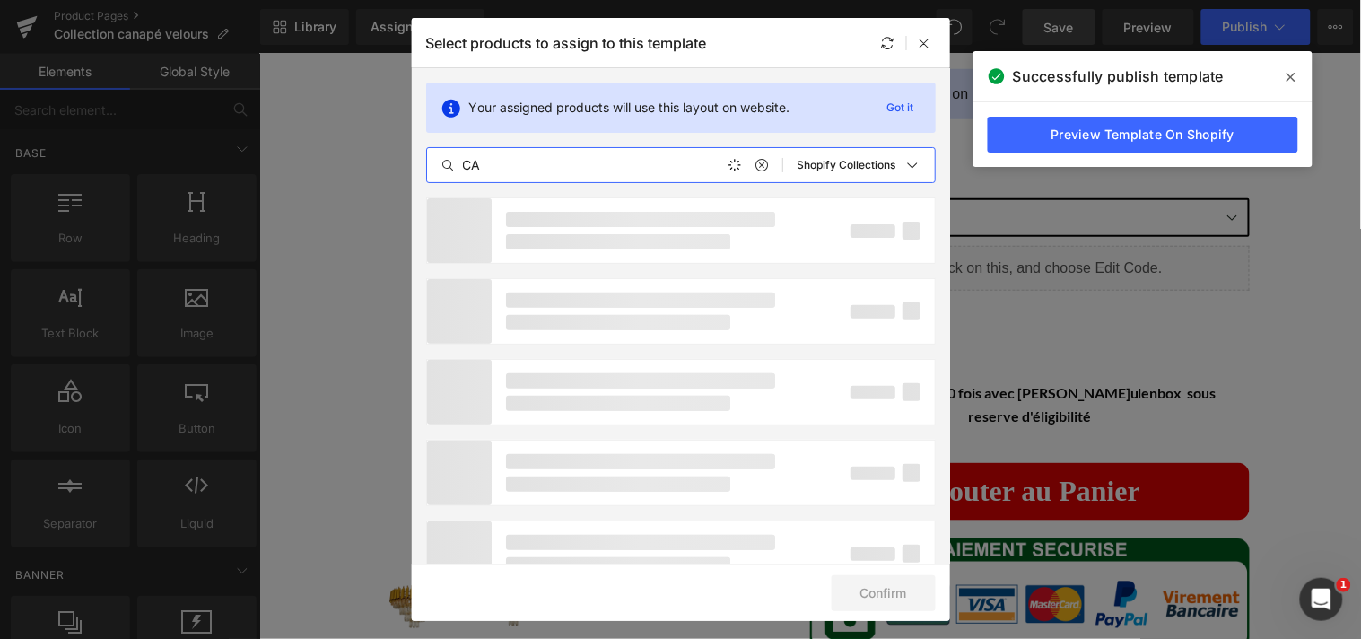
type input "C"
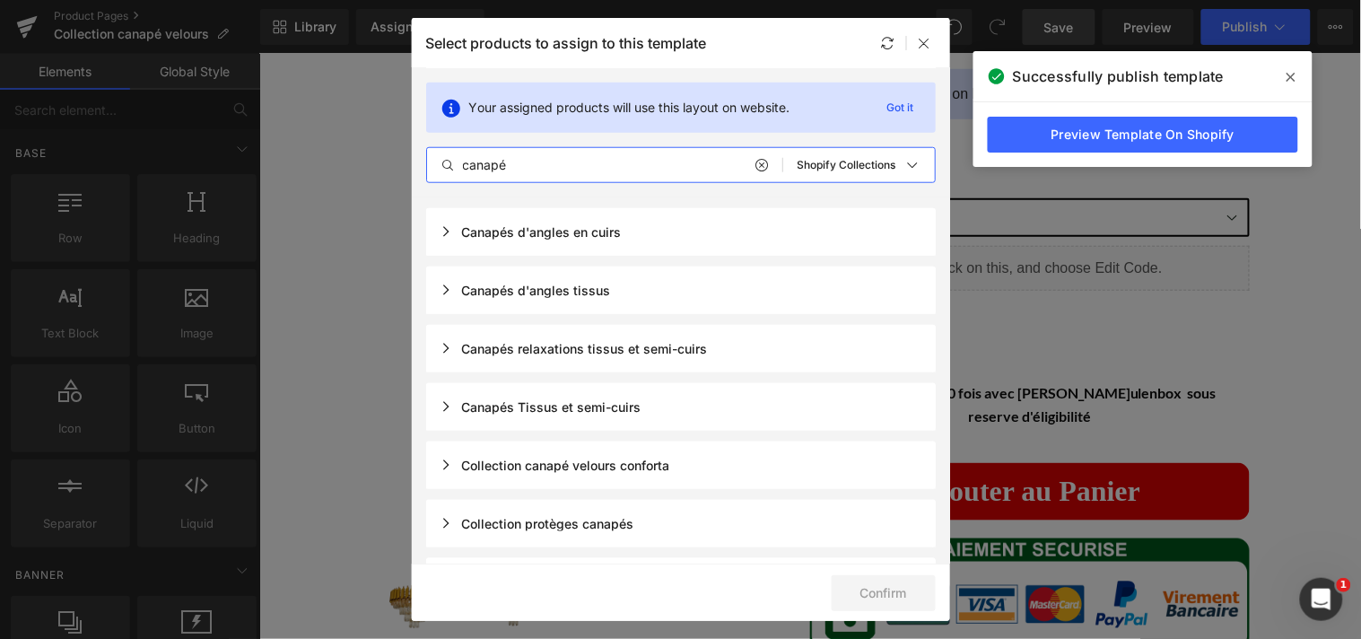
scroll to position [404, 0]
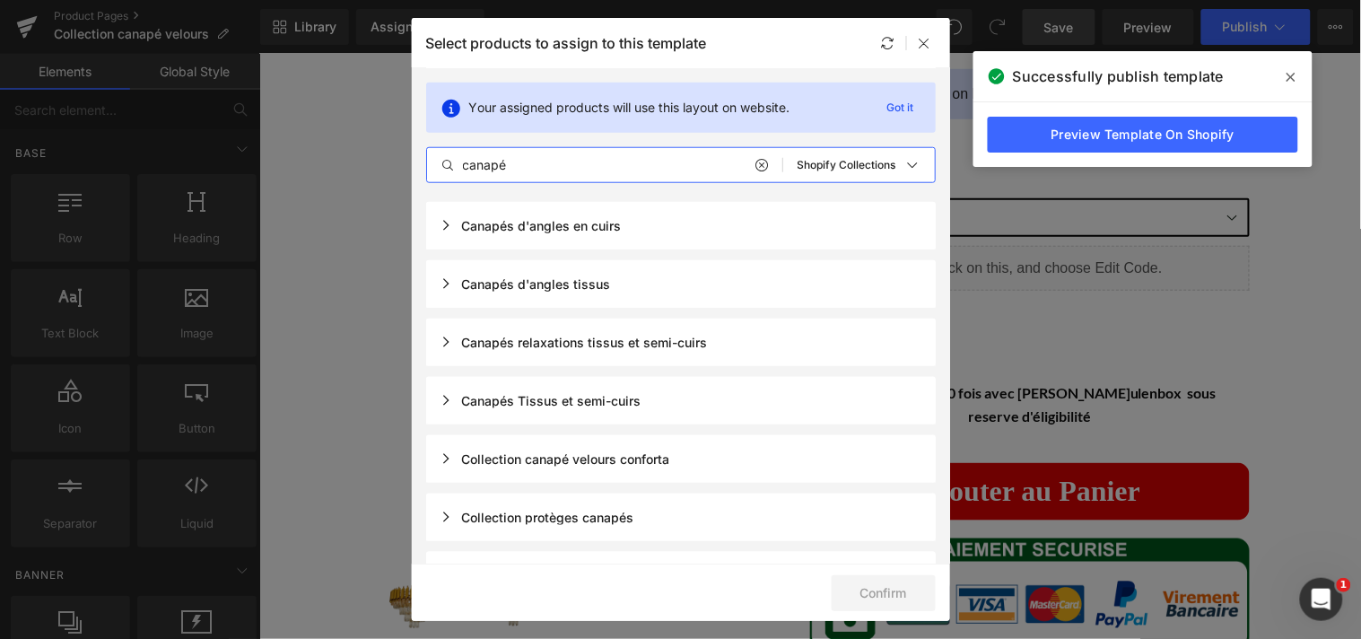
type input "canapé"
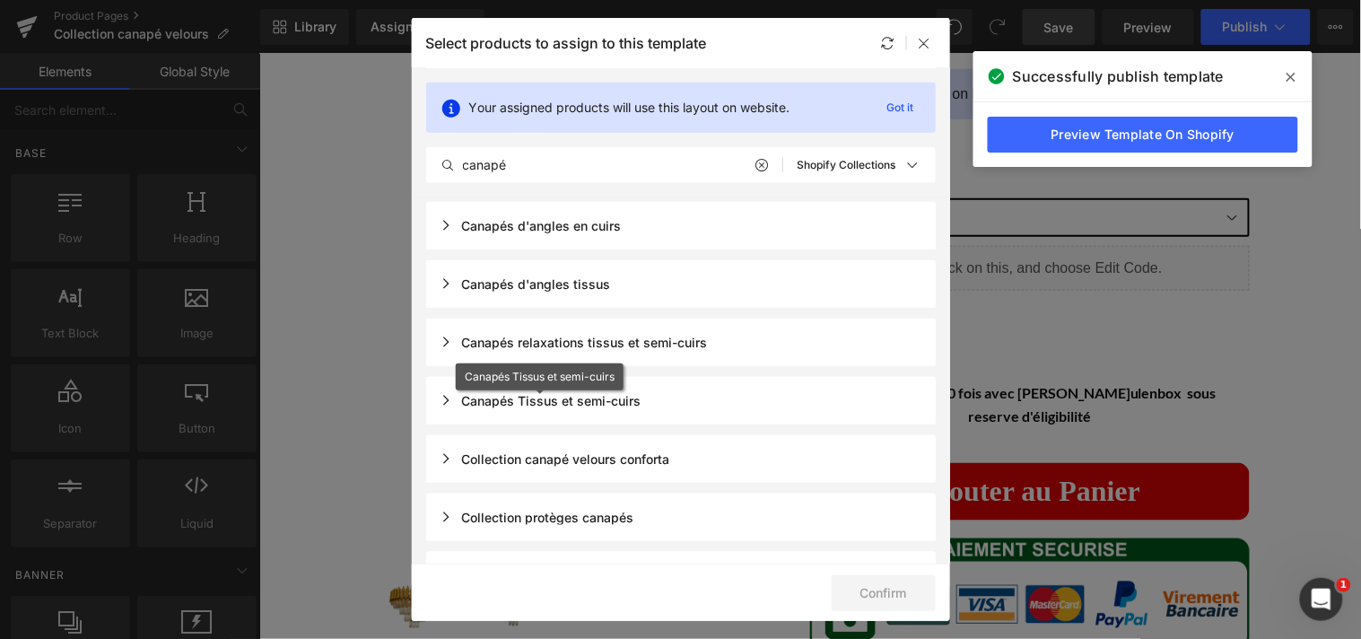
click at [466, 398] on div "Canapés Tissus et semi-cuirs" at bounding box center [540, 400] width 201 height 15
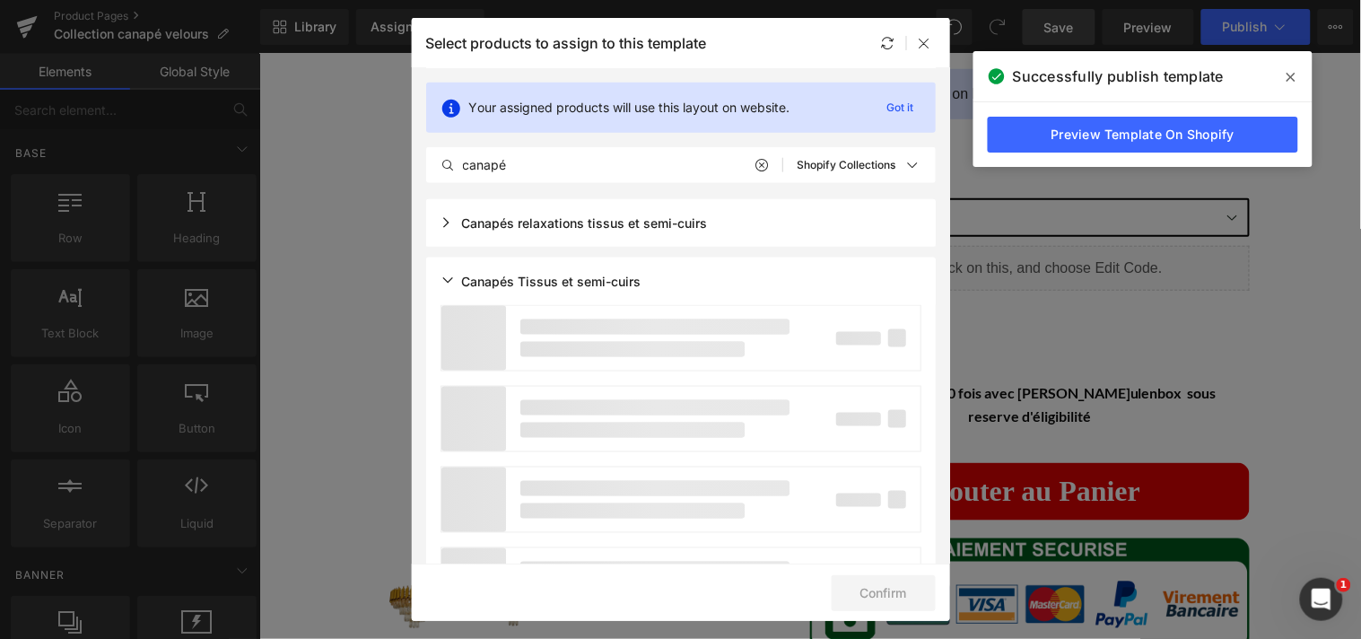
scroll to position [569, 0]
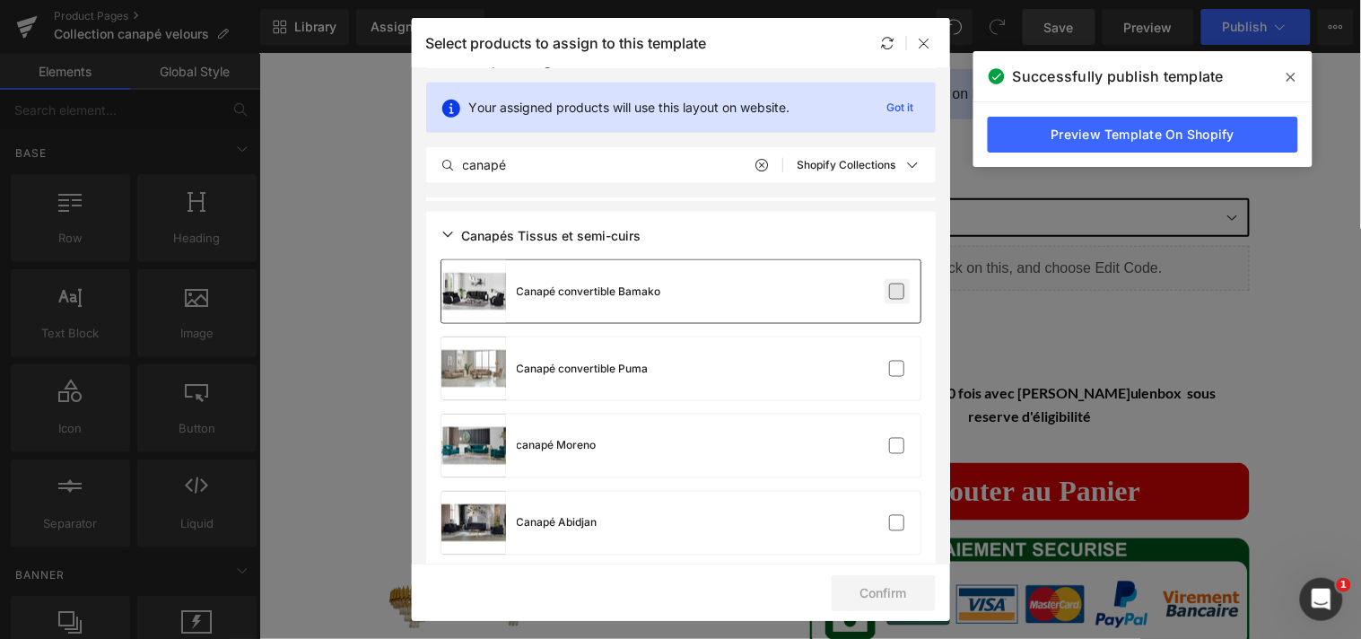
click at [897, 291] on label at bounding box center [897, 291] width 16 height 16
click at [897, 292] on input "checkbox" at bounding box center [897, 292] width 0 height 0
click at [891, 375] on label at bounding box center [897, 369] width 16 height 16
click at [897, 369] on input "checkbox" at bounding box center [897, 369] width 0 height 0
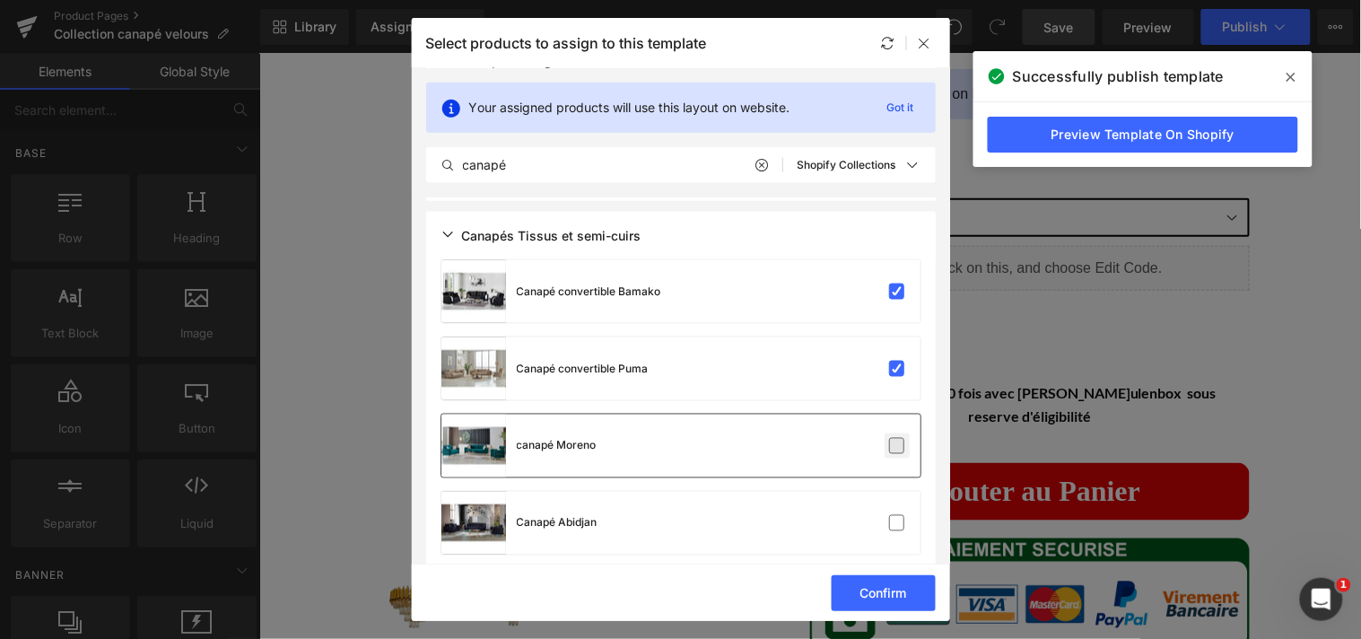
click at [889, 442] on label at bounding box center [897, 446] width 16 height 16
click at [897, 446] on input "checkbox" at bounding box center [897, 446] width 0 height 0
click at [889, 525] on label at bounding box center [897, 523] width 16 height 16
click at [897, 523] on input "checkbox" at bounding box center [897, 523] width 0 height 0
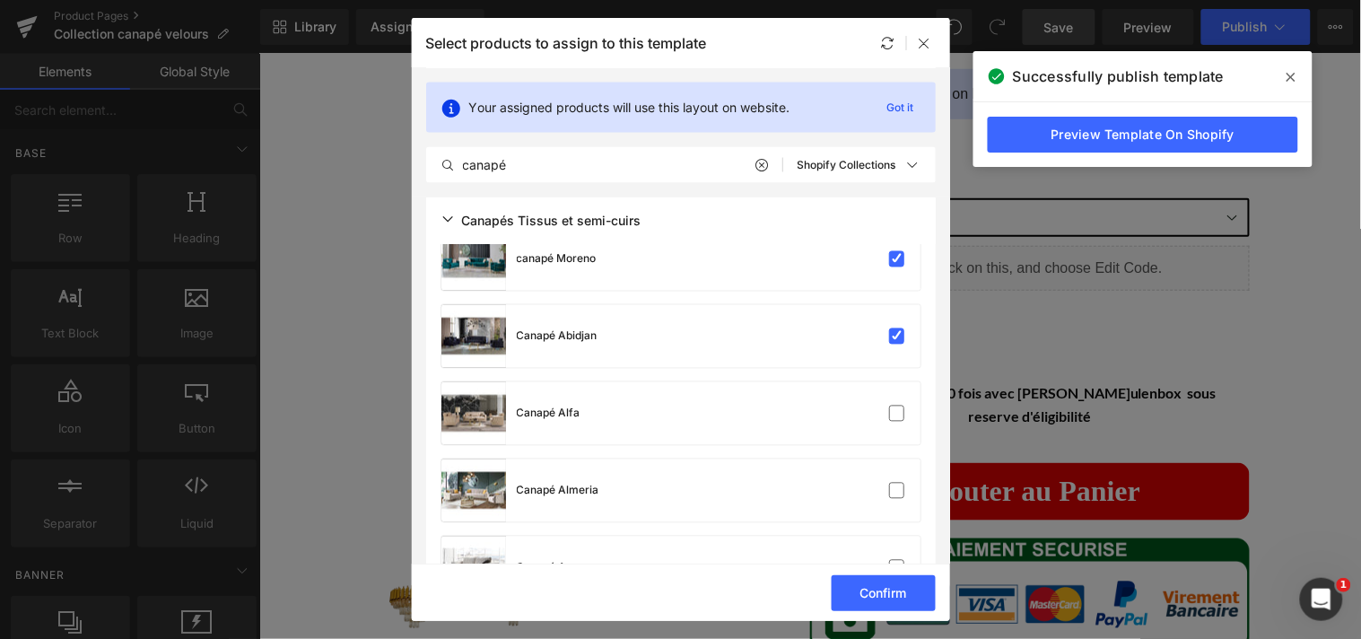
scroll to position [841, 0]
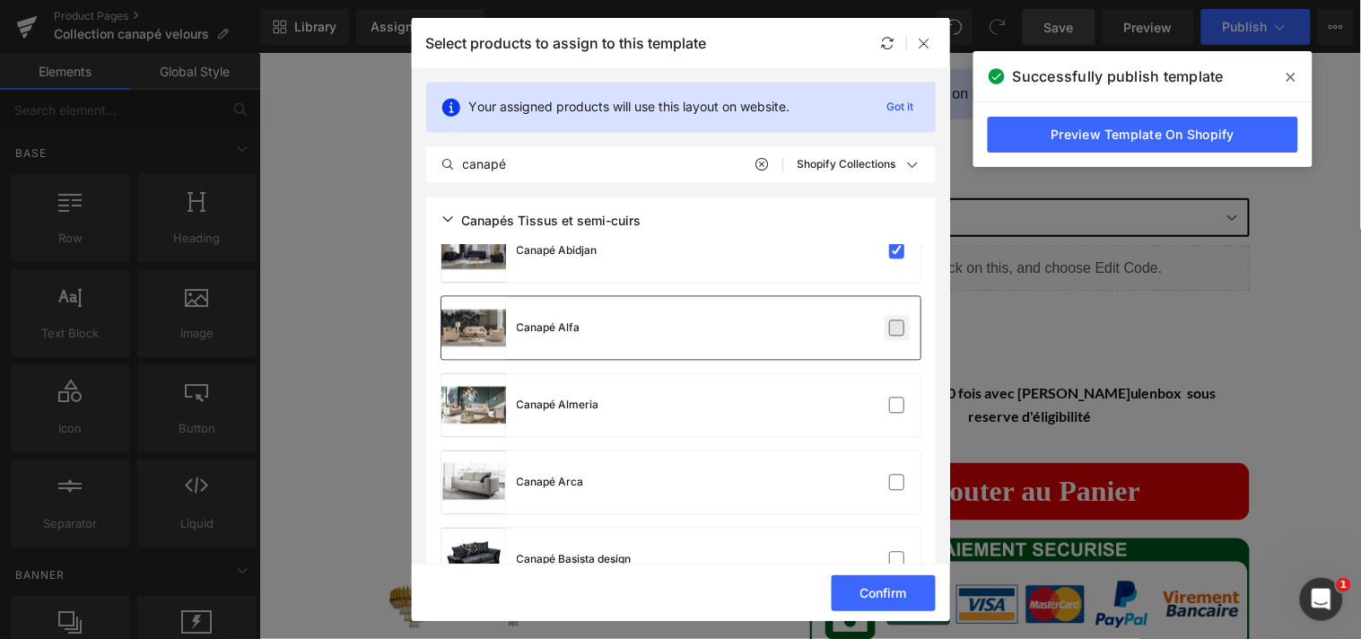
click at [895, 328] on label at bounding box center [897, 328] width 16 height 16
click at [897, 328] on input "checkbox" at bounding box center [897, 328] width 0 height 0
click at [890, 400] on label at bounding box center [897, 405] width 16 height 16
click at [897, 405] on input "checkbox" at bounding box center [897, 405] width 0 height 0
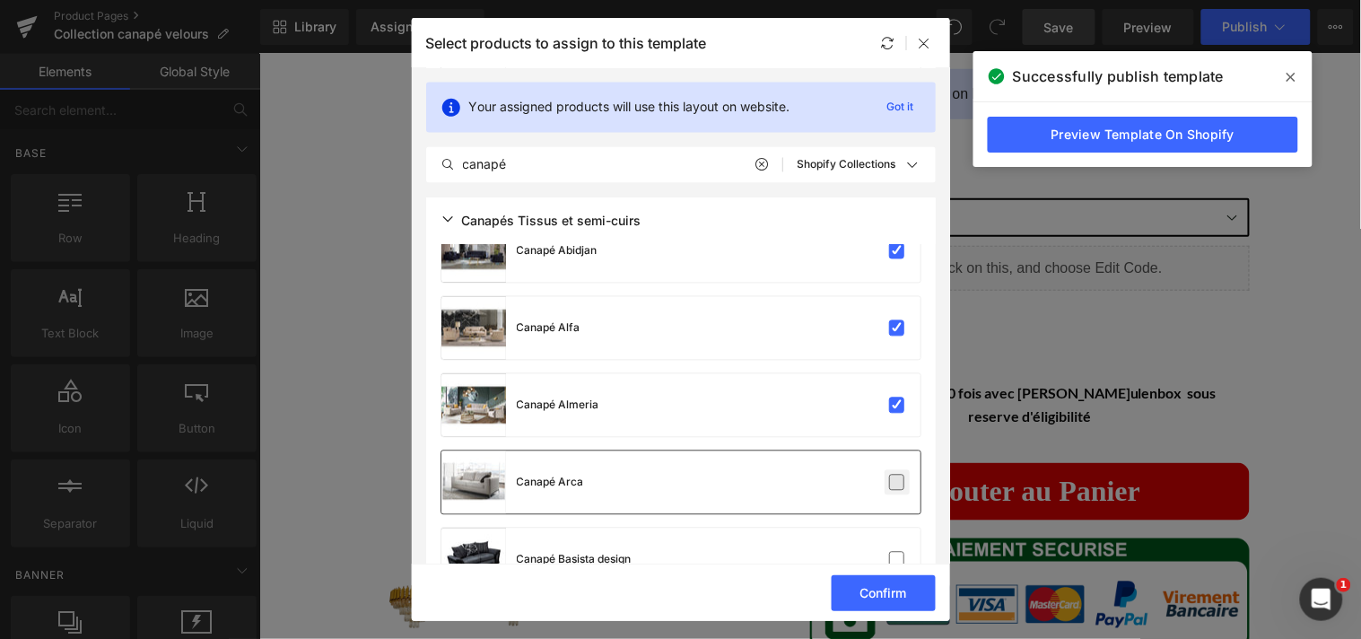
click at [890, 475] on label at bounding box center [897, 483] width 16 height 16
click at [897, 483] on input "checkbox" at bounding box center [897, 483] width 0 height 0
click at [893, 552] on label at bounding box center [897, 560] width 16 height 16
click at [897, 560] on input "checkbox" at bounding box center [897, 560] width 0 height 0
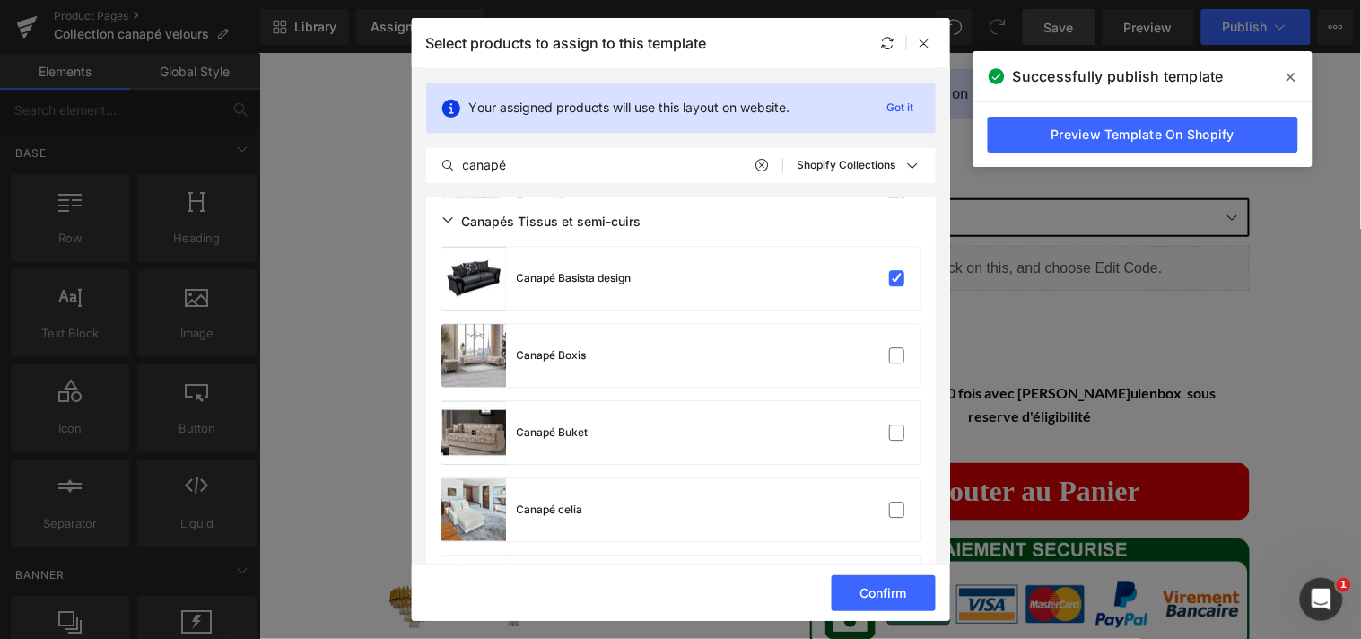
scroll to position [1164, 0]
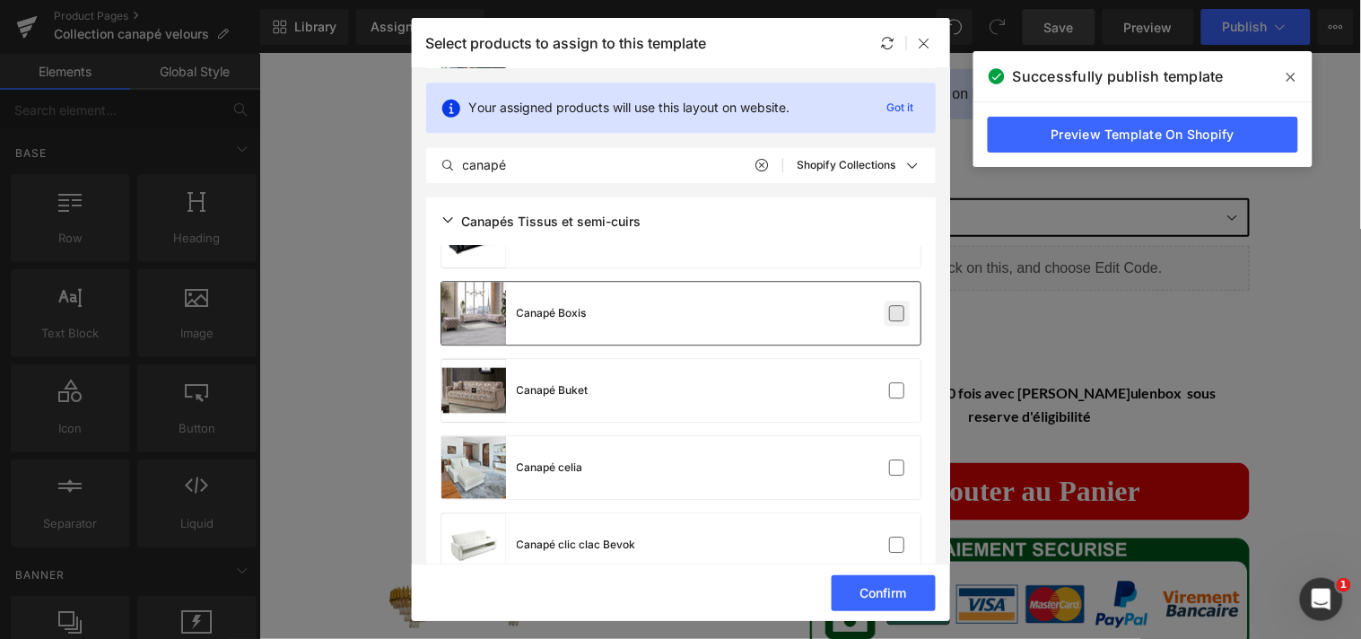
click at [893, 320] on label at bounding box center [897, 313] width 16 height 16
click at [897, 313] on input "checkbox" at bounding box center [897, 313] width 0 height 0
click at [942, 126] on div "Your assigned products will use this layout on website. Got it canapé All Produ…" at bounding box center [681, 132] width 538 height 129
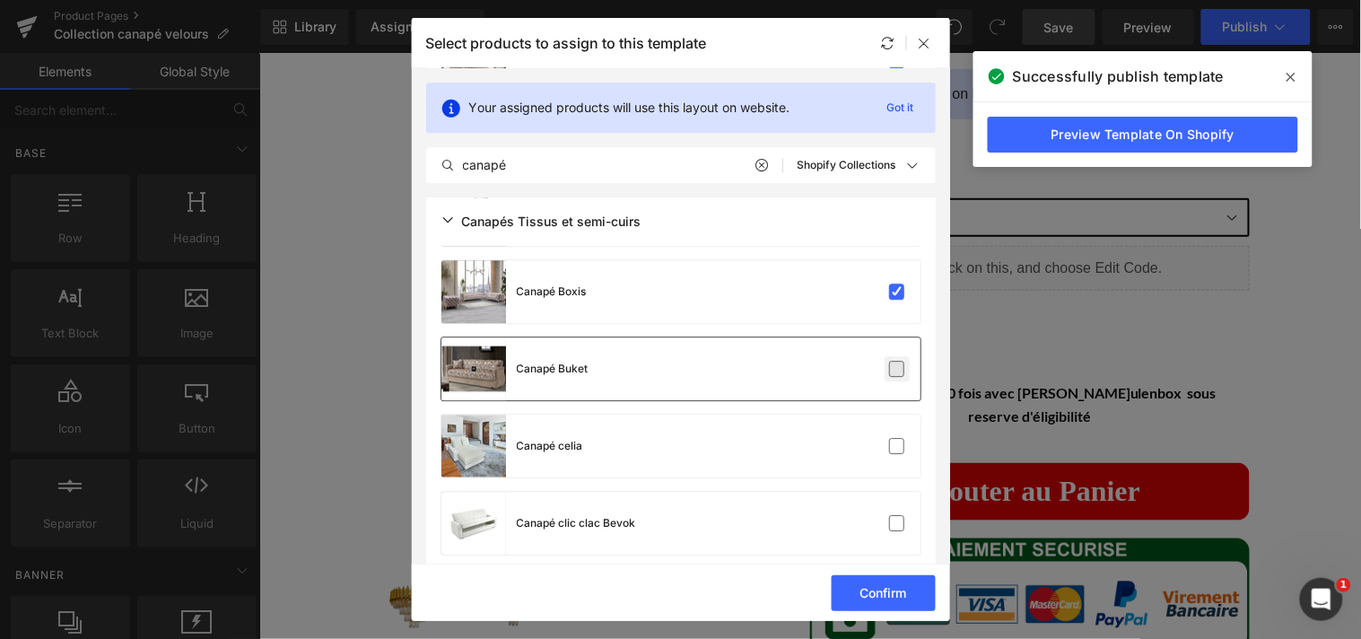
click at [894, 363] on label at bounding box center [897, 369] width 16 height 16
click at [897, 369] on input "checkbox" at bounding box center [897, 369] width 0 height 0
click at [891, 443] on label at bounding box center [897, 446] width 16 height 16
click at [897, 446] on input "checkbox" at bounding box center [897, 446] width 0 height 0
click at [890, 516] on label at bounding box center [897, 523] width 16 height 16
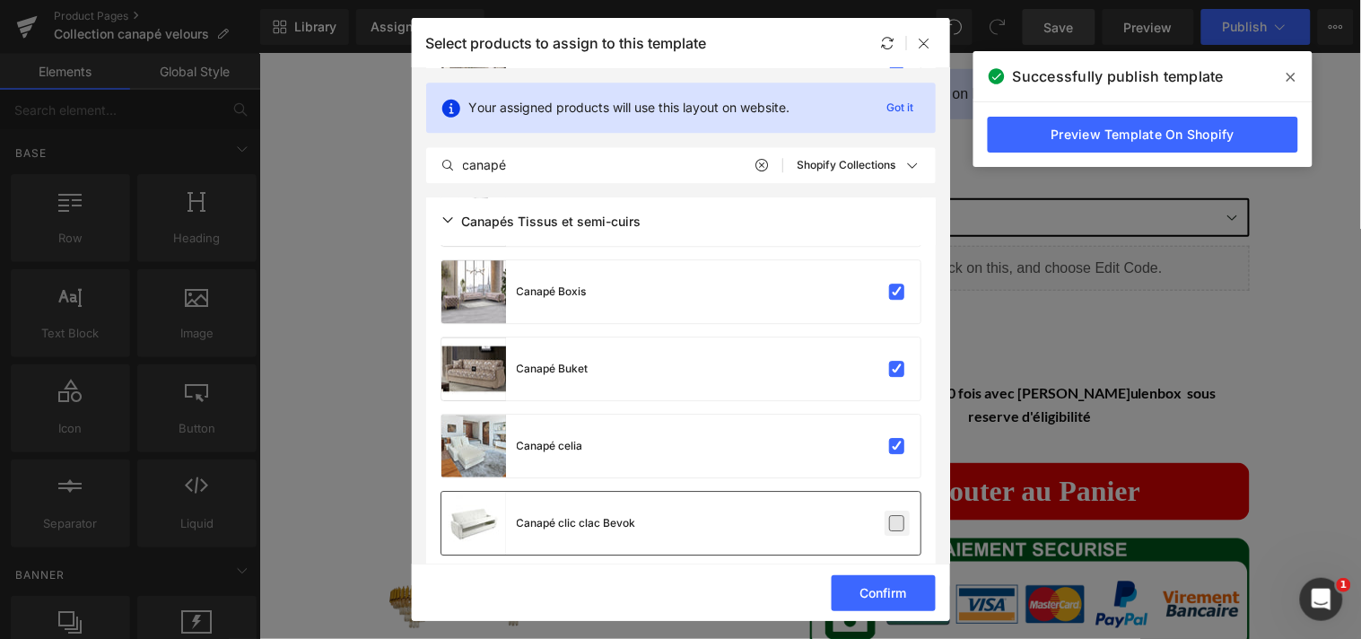
click at [897, 523] on input "checkbox" at bounding box center [897, 523] width 0 height 0
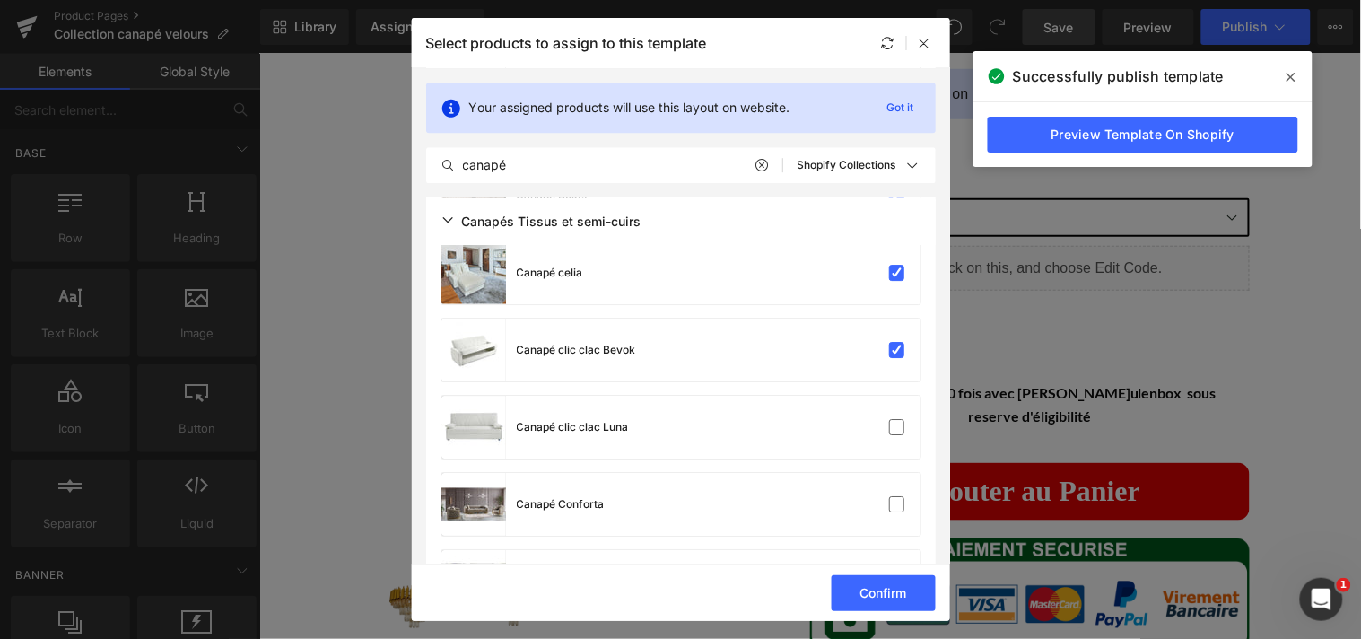
scroll to position [1381, 0]
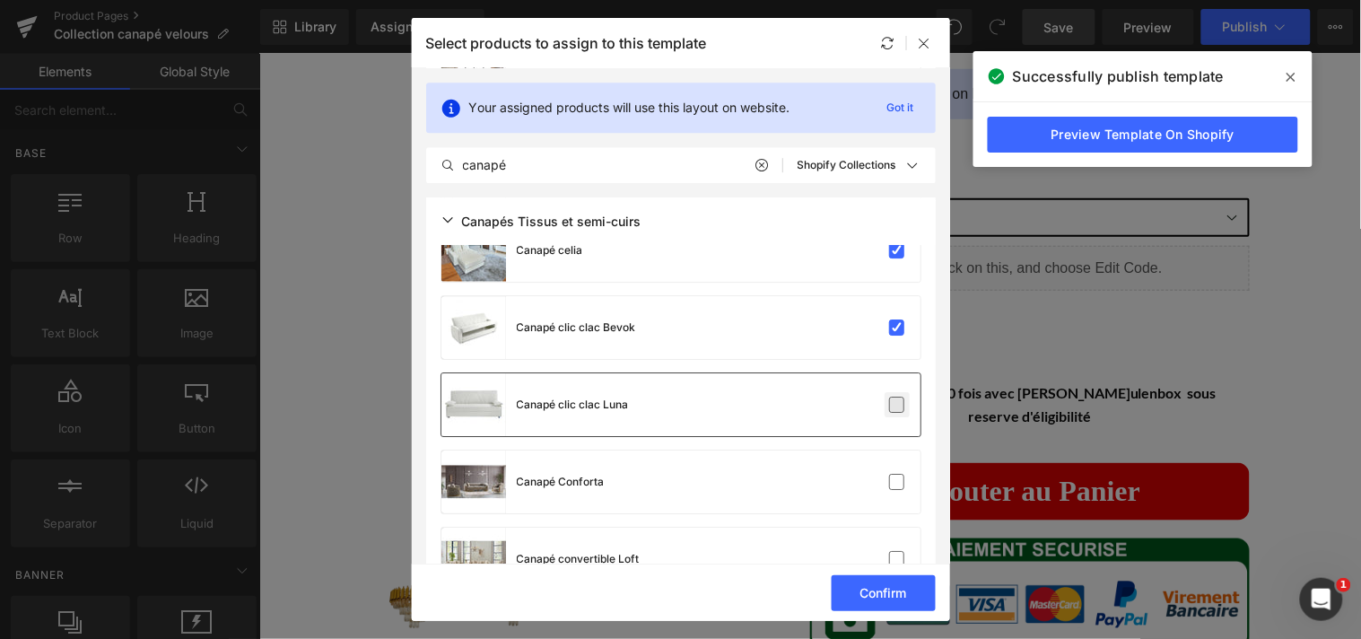
click at [895, 404] on label at bounding box center [897, 404] width 16 height 16
click at [897, 405] on input "checkbox" at bounding box center [897, 405] width 0 height 0
click at [890, 474] on label at bounding box center [897, 482] width 16 height 16
click at [897, 482] on input "checkbox" at bounding box center [897, 482] width 0 height 0
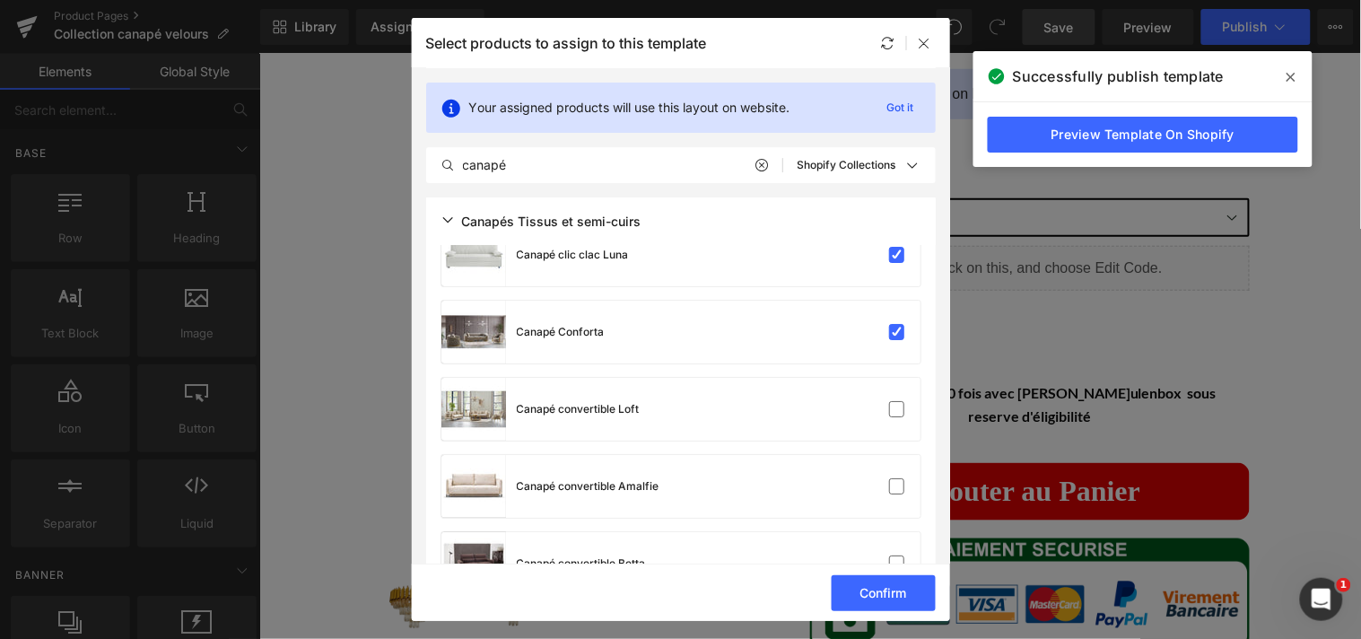
scroll to position [1554, 0]
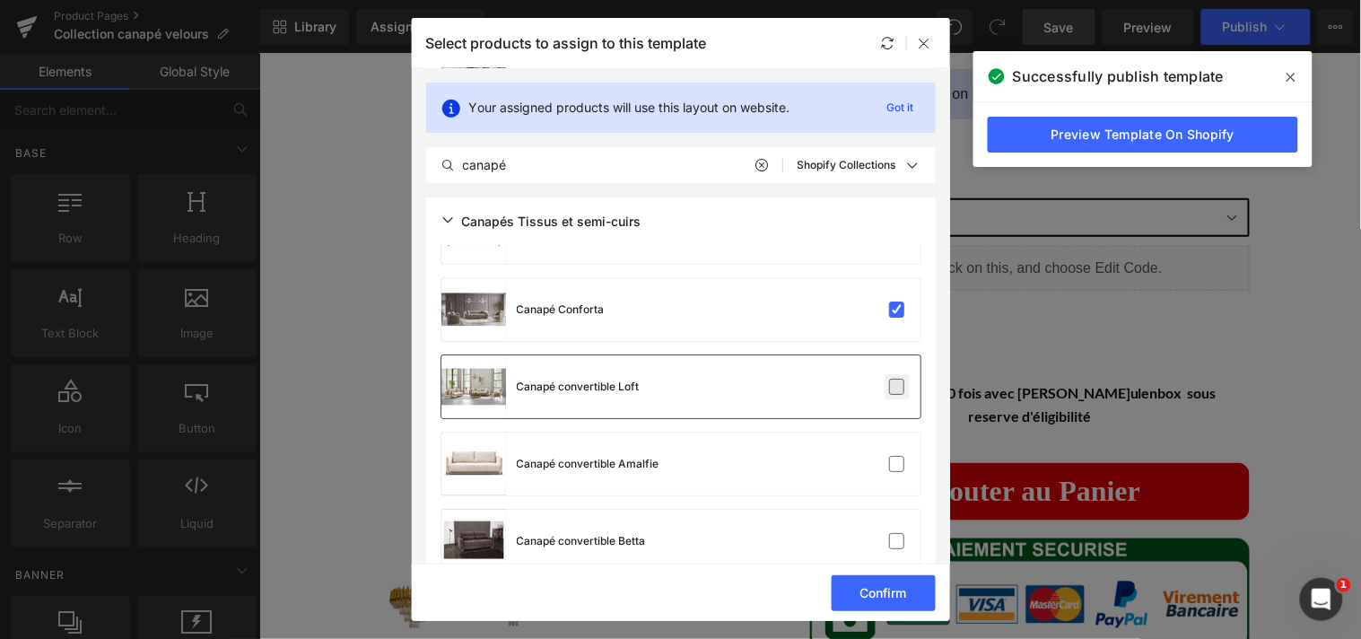
click at [891, 379] on label at bounding box center [897, 387] width 16 height 16
click at [897, 387] on input "checkbox" at bounding box center [897, 387] width 0 height 0
click at [893, 456] on label at bounding box center [897, 464] width 16 height 16
click at [897, 464] on input "checkbox" at bounding box center [897, 464] width 0 height 0
click at [892, 543] on label at bounding box center [897, 541] width 16 height 16
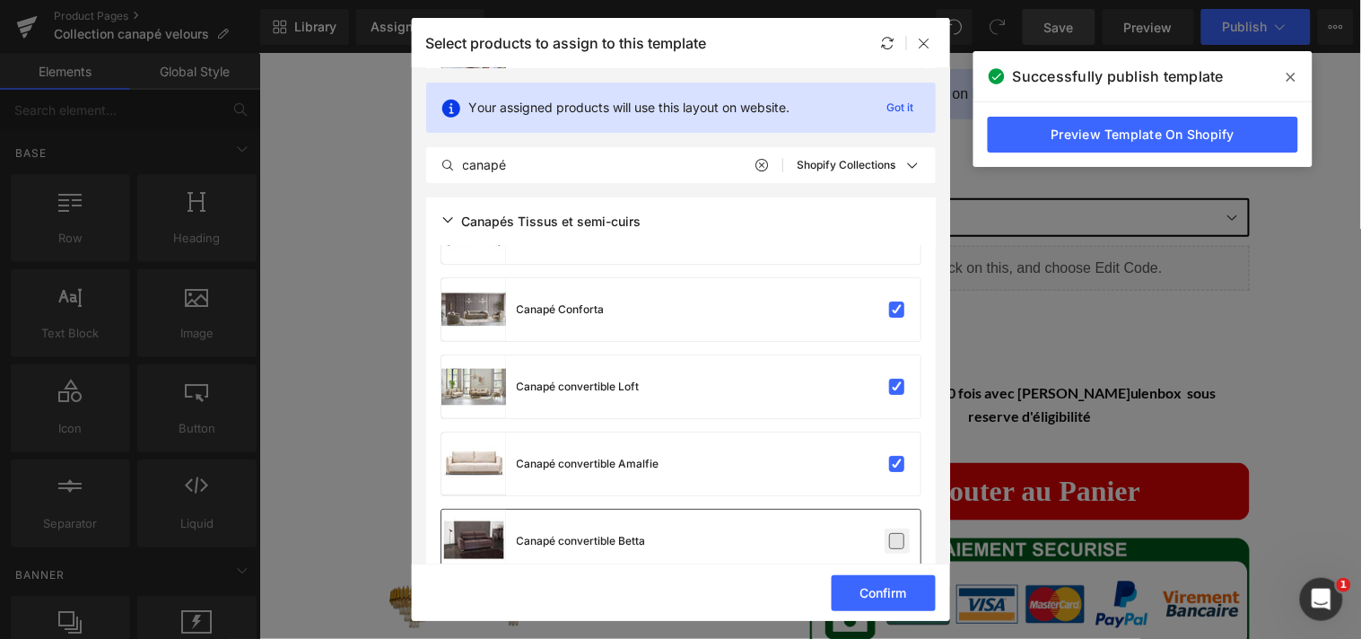
click at [897, 541] on input "checkbox" at bounding box center [897, 541] width 0 height 0
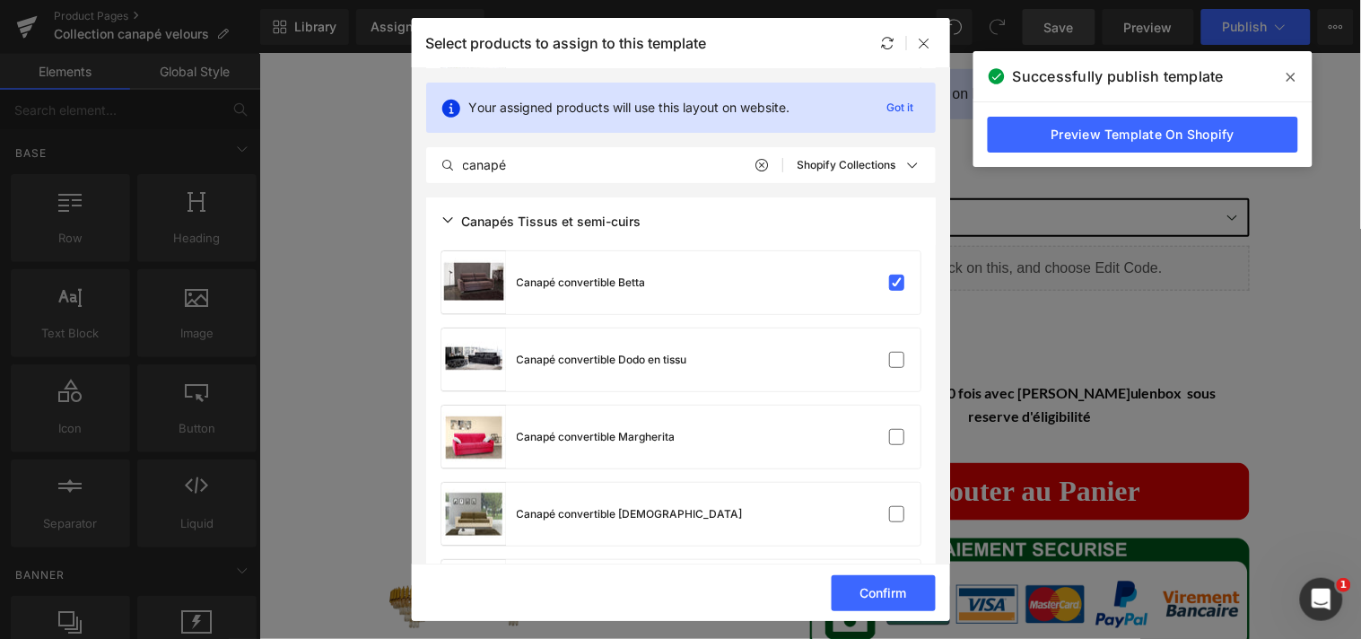
scroll to position [1813, 0]
click at [892, 364] on label at bounding box center [897, 359] width 16 height 16
click at [897, 359] on input "checkbox" at bounding box center [897, 359] width 0 height 0
click at [890, 428] on label at bounding box center [897, 436] width 16 height 16
click at [897, 436] on input "checkbox" at bounding box center [897, 436] width 0 height 0
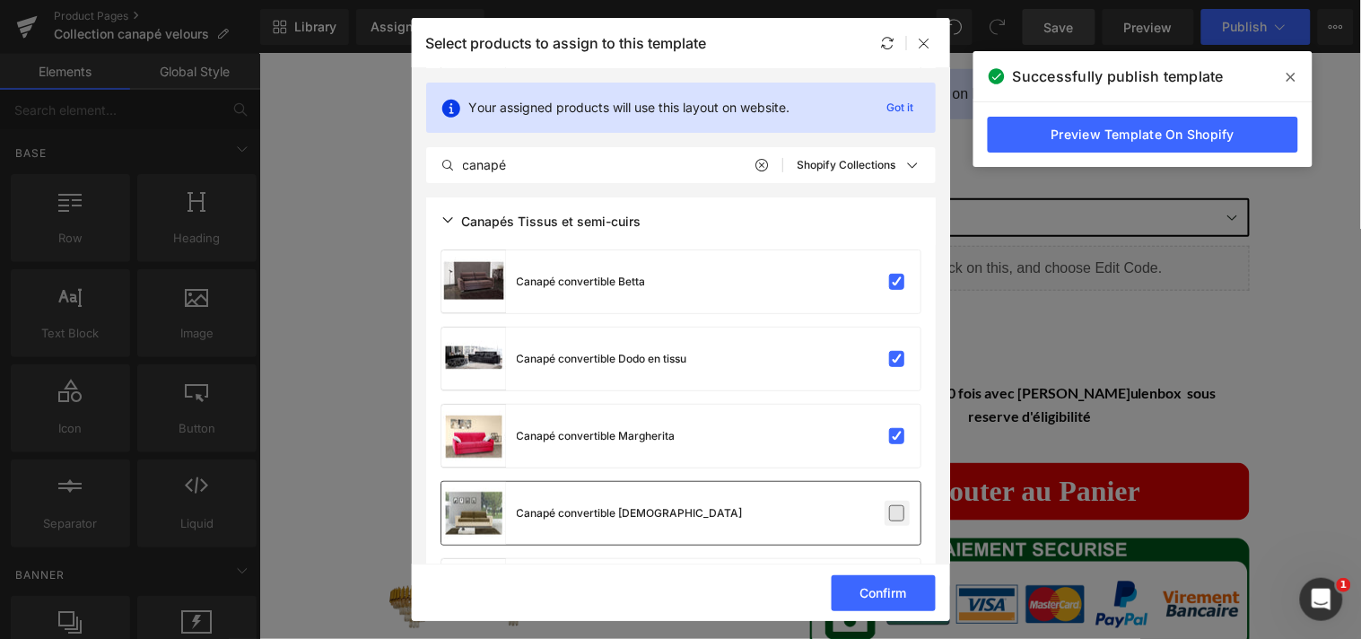
click at [890, 506] on label at bounding box center [897, 513] width 16 height 16
click at [897, 513] on input "checkbox" at bounding box center [897, 513] width 0 height 0
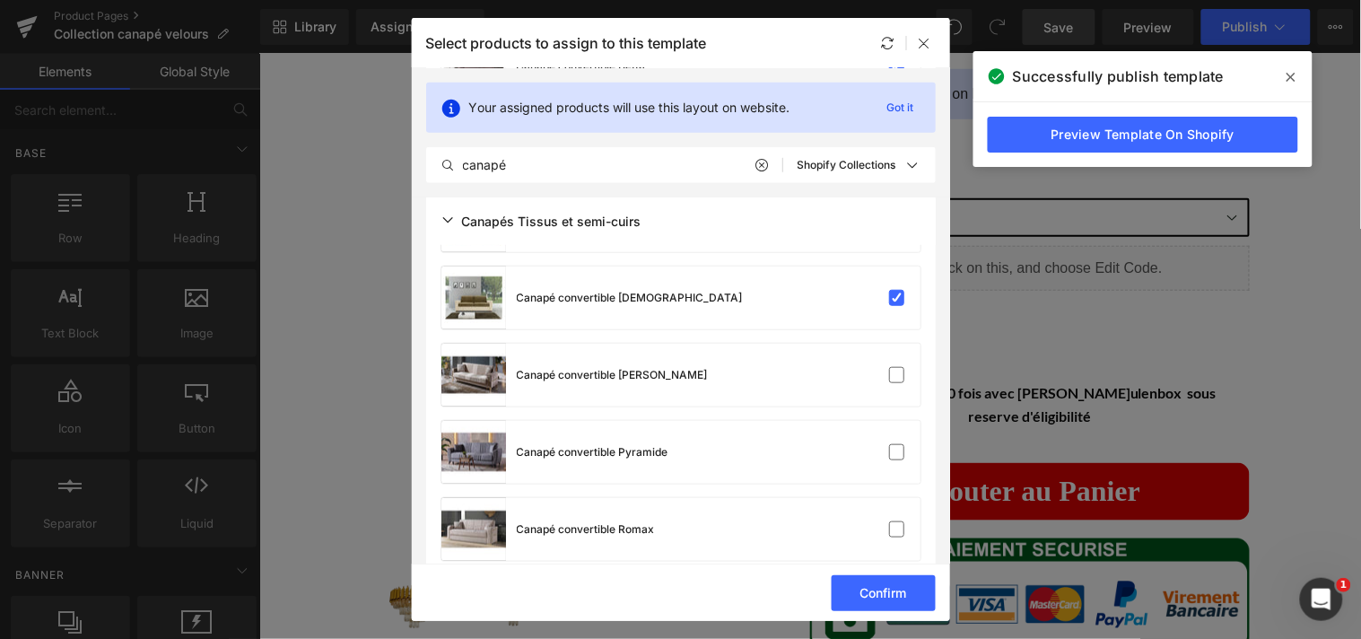
scroll to position [2050, 0]
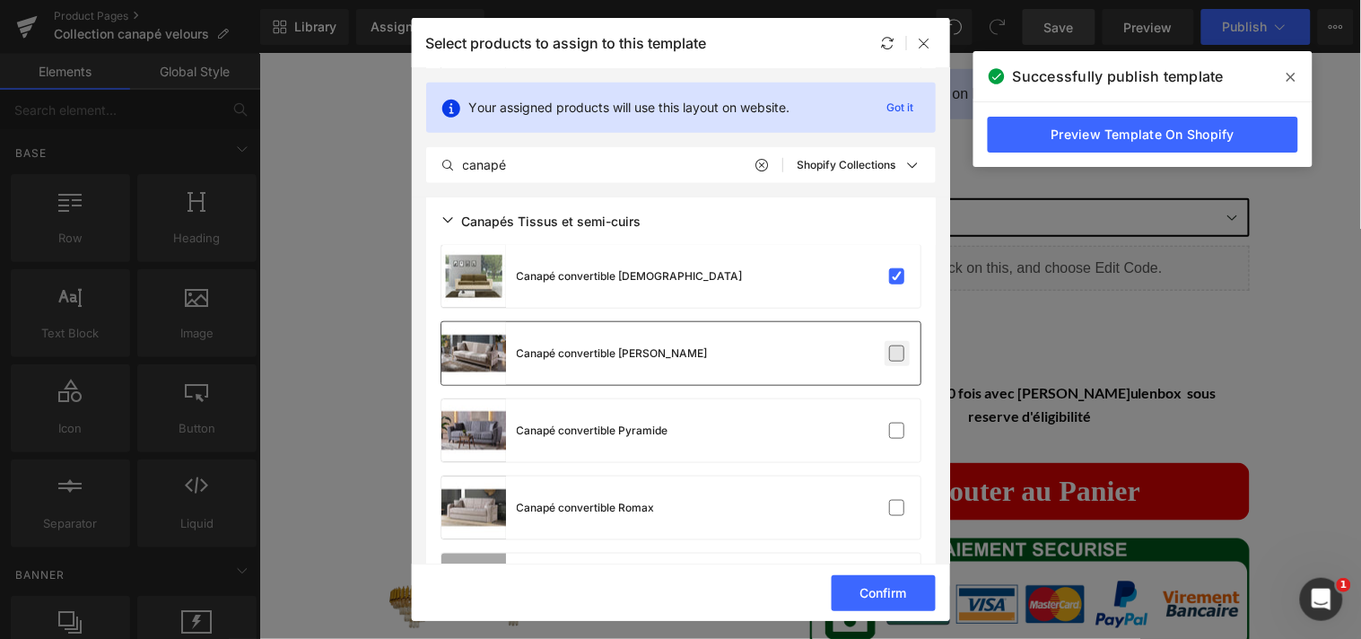
click at [893, 348] on label at bounding box center [897, 353] width 16 height 16
click at [897, 353] on input "checkbox" at bounding box center [897, 353] width 0 height 0
click at [889, 422] on label at bounding box center [897, 430] width 16 height 16
click at [897, 431] on input "checkbox" at bounding box center [897, 431] width 0 height 0
click at [889, 500] on label at bounding box center [897, 508] width 16 height 16
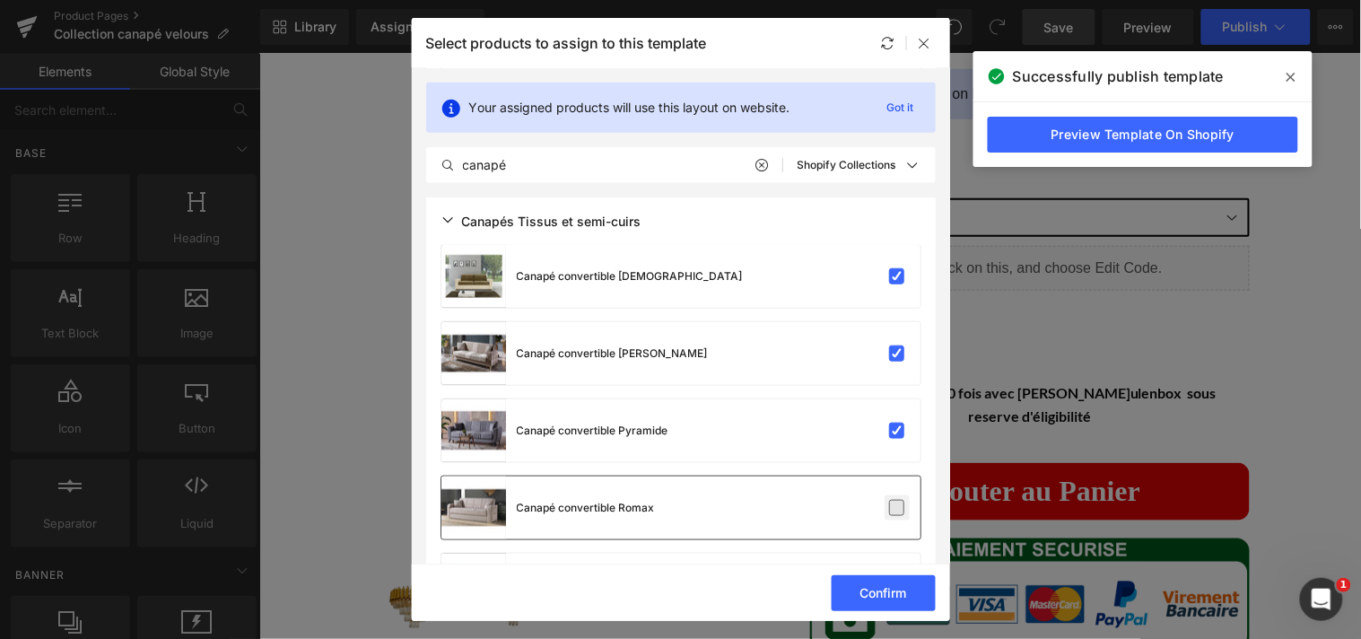
click at [897, 508] on input "checkbox" at bounding box center [897, 508] width 0 height 0
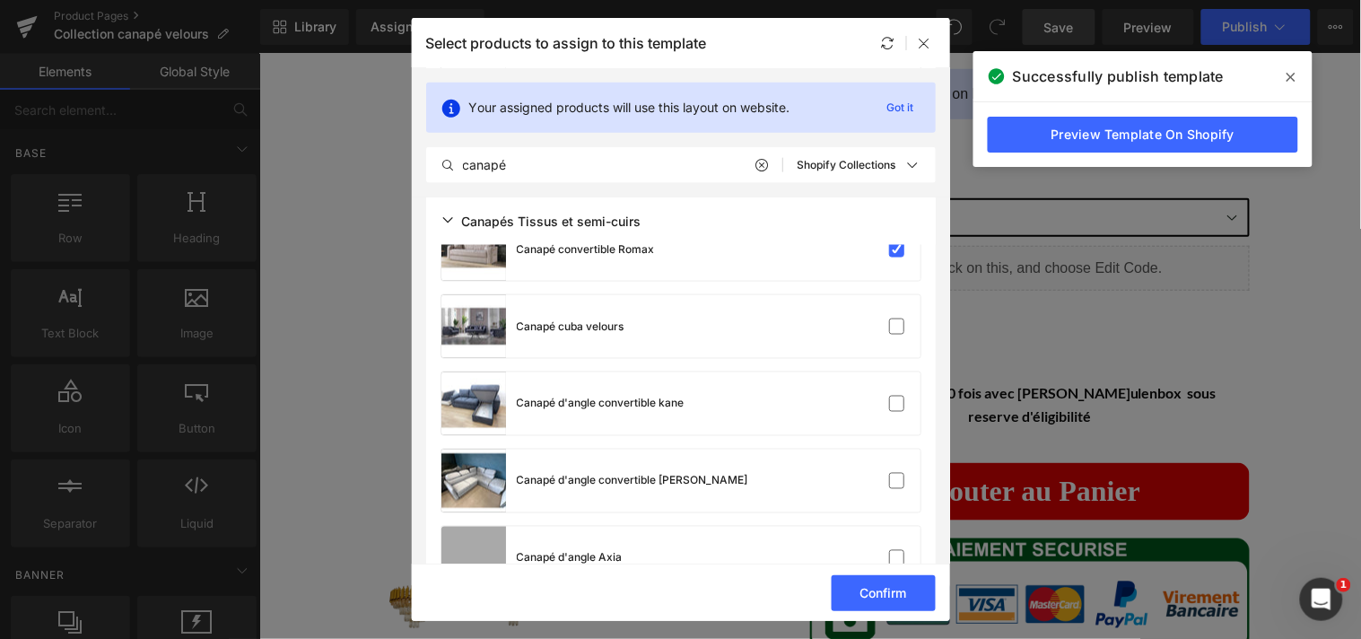
scroll to position [2330, 0]
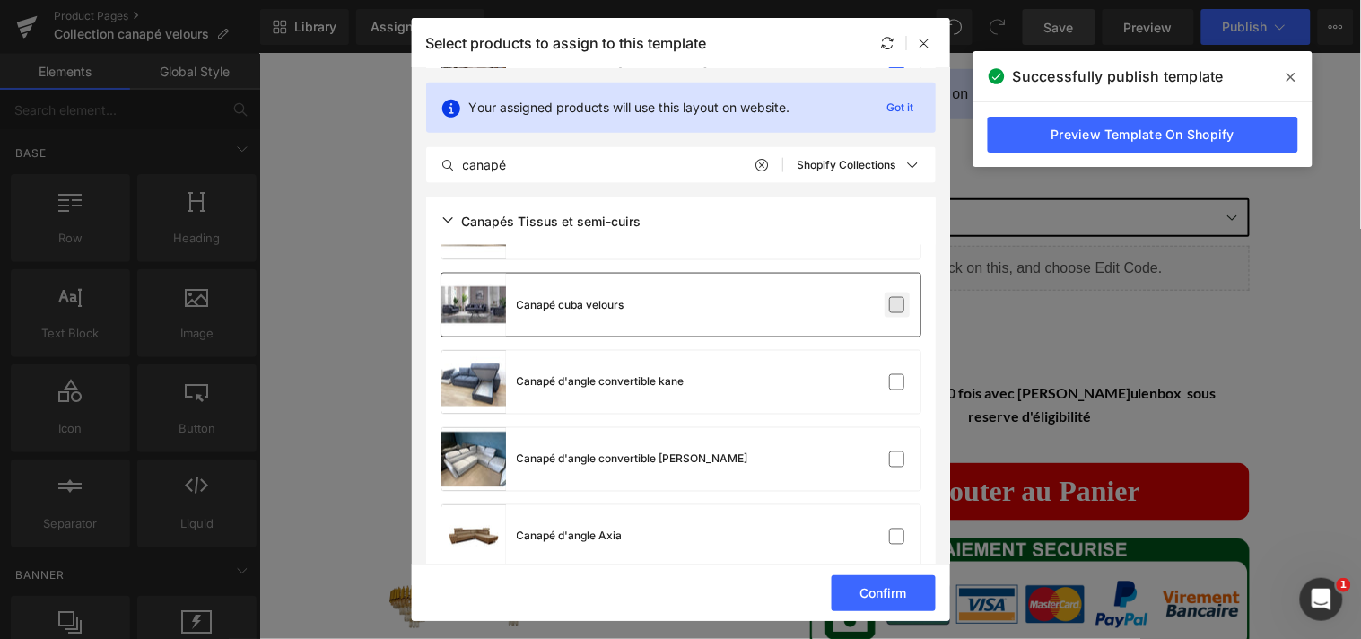
click at [895, 307] on label at bounding box center [897, 305] width 16 height 16
click at [897, 305] on input "checkbox" at bounding box center [897, 305] width 0 height 0
click at [891, 377] on label at bounding box center [897, 382] width 16 height 16
click at [897, 382] on input "checkbox" at bounding box center [897, 382] width 0 height 0
click at [889, 455] on label at bounding box center [897, 459] width 16 height 16
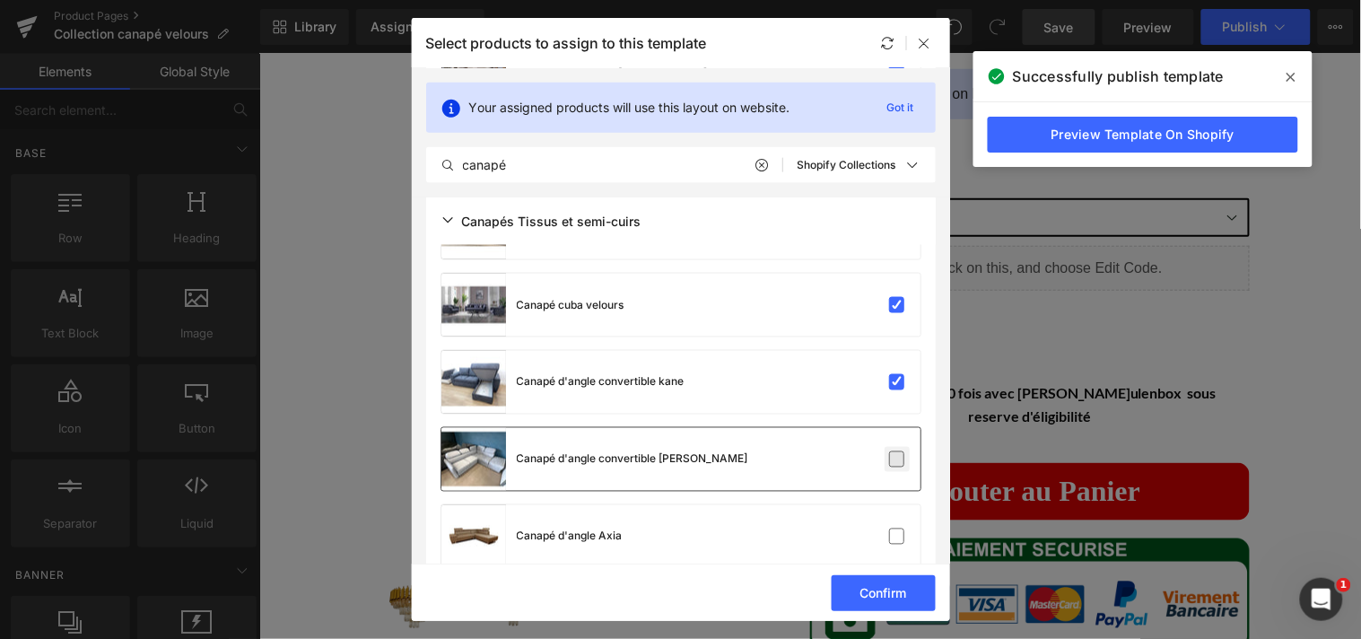
click at [897, 459] on input "checkbox" at bounding box center [897, 459] width 0 height 0
click at [893, 528] on label at bounding box center [897, 536] width 16 height 16
click at [897, 536] on input "checkbox" at bounding box center [897, 536] width 0 height 0
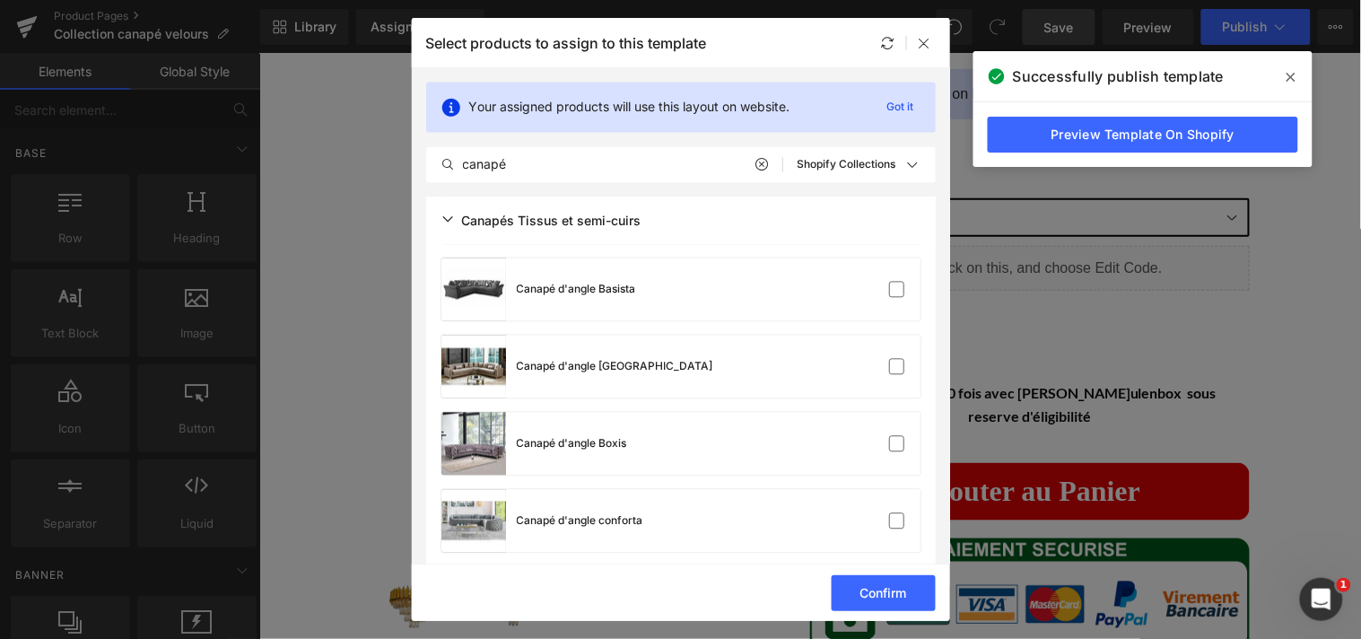
scroll to position [2676, 0]
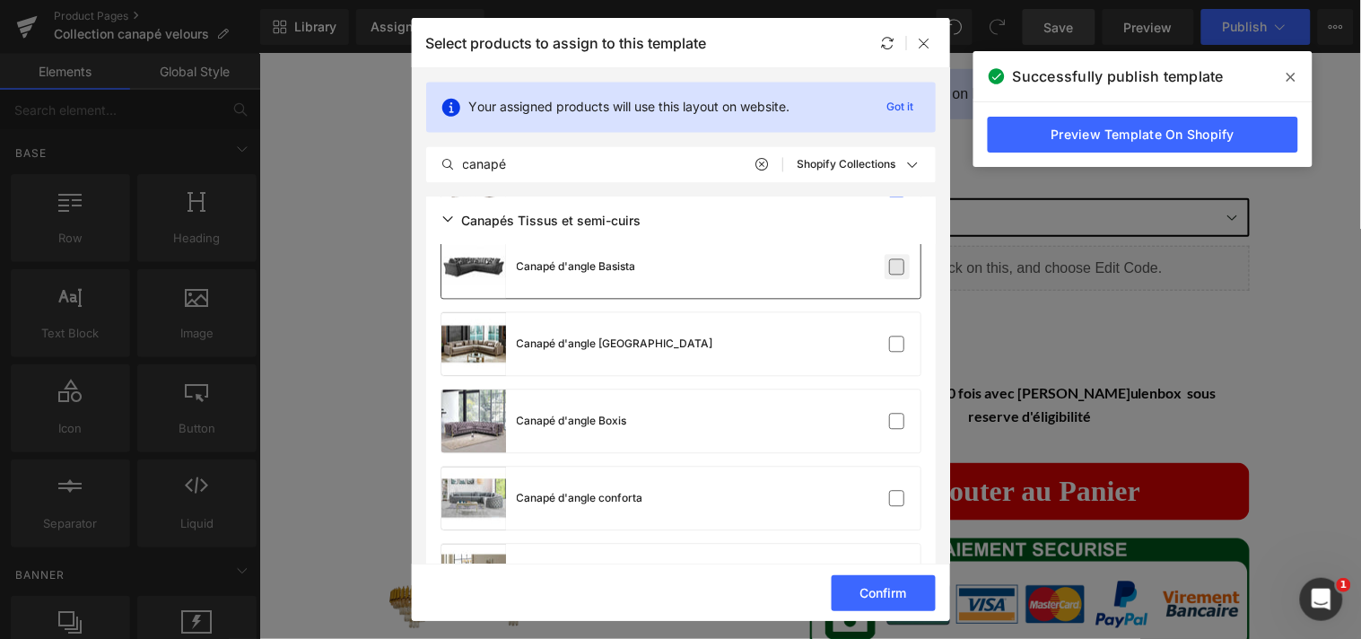
click at [895, 261] on label at bounding box center [897, 267] width 16 height 16
click at [897, 267] on input "checkbox" at bounding box center [897, 267] width 0 height 0
click at [889, 336] on label at bounding box center [897, 344] width 16 height 16
click at [897, 344] on input "checkbox" at bounding box center [897, 344] width 0 height 0
click at [892, 419] on label at bounding box center [897, 422] width 16 height 16
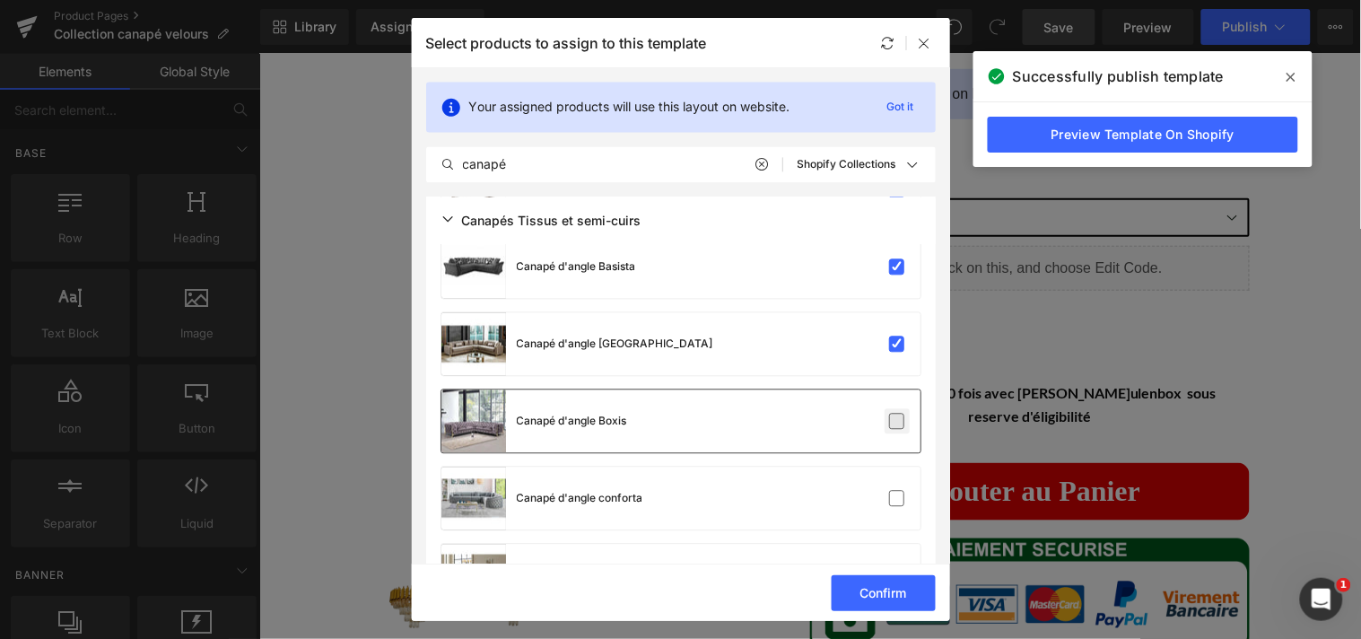
click at [897, 422] on input "checkbox" at bounding box center [897, 422] width 0 height 0
click at [890, 495] on label at bounding box center [897, 499] width 16 height 16
click at [897, 499] on input "checkbox" at bounding box center [897, 499] width 0 height 0
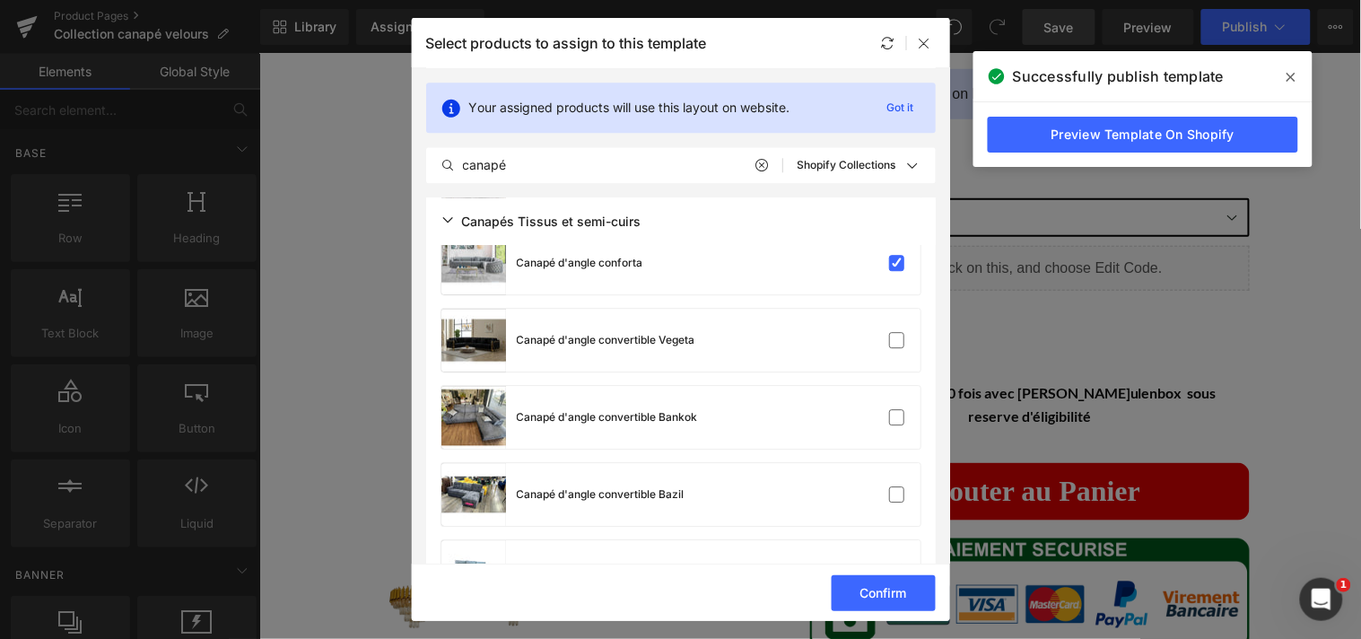
scroll to position [2934, 0]
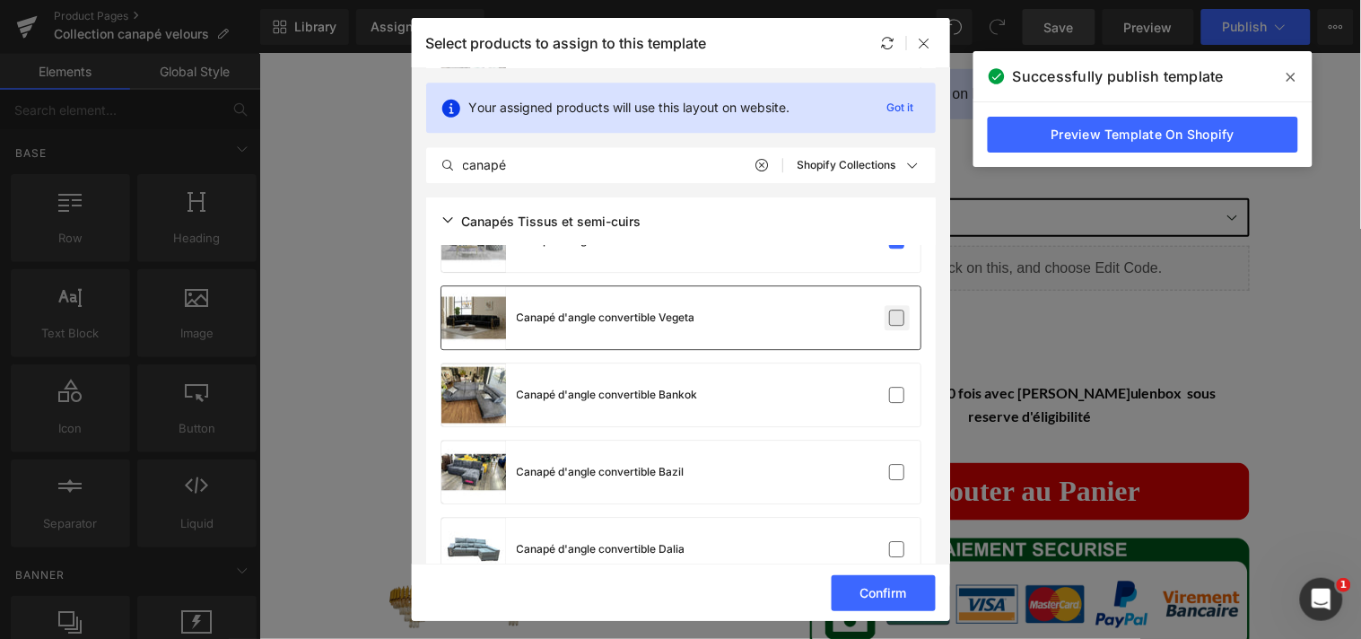
click at [890, 310] on label at bounding box center [897, 317] width 16 height 16
click at [897, 318] on input "checkbox" at bounding box center [897, 318] width 0 height 0
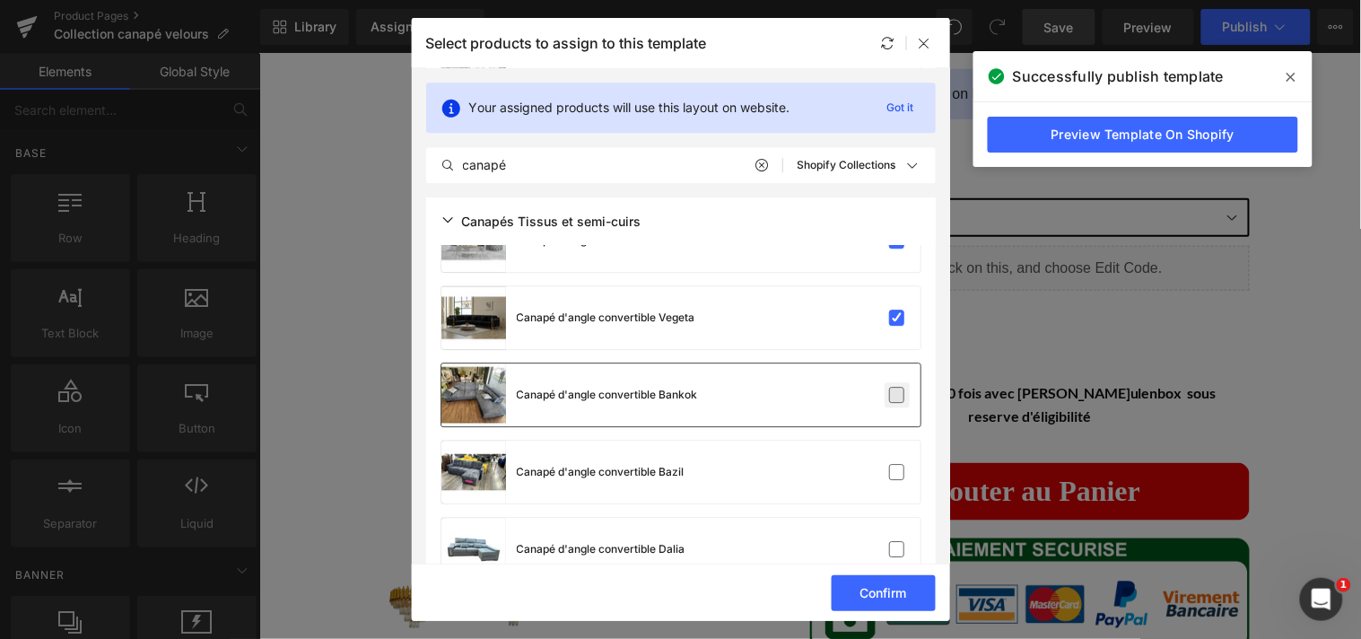
click at [889, 395] on label at bounding box center [897, 395] width 16 height 16
click at [897, 395] on input "checkbox" at bounding box center [897, 395] width 0 height 0
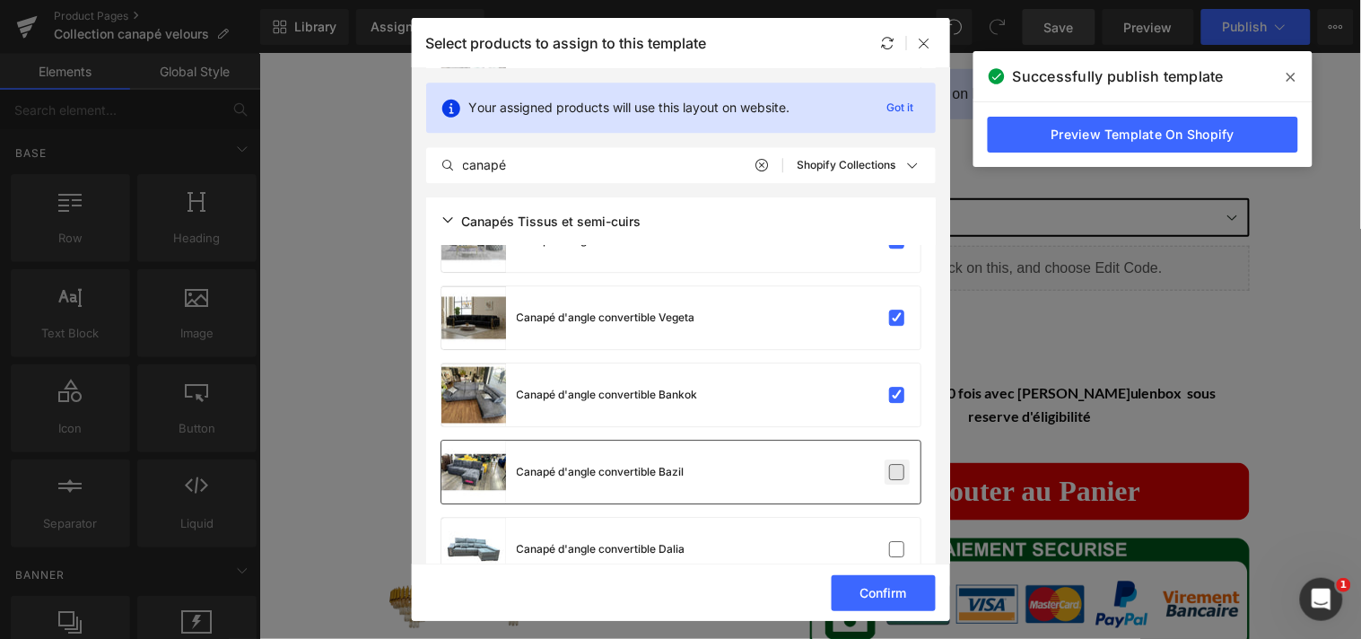
click at [891, 464] on label at bounding box center [897, 472] width 16 height 16
click at [897, 472] on input "checkbox" at bounding box center [897, 472] width 0 height 0
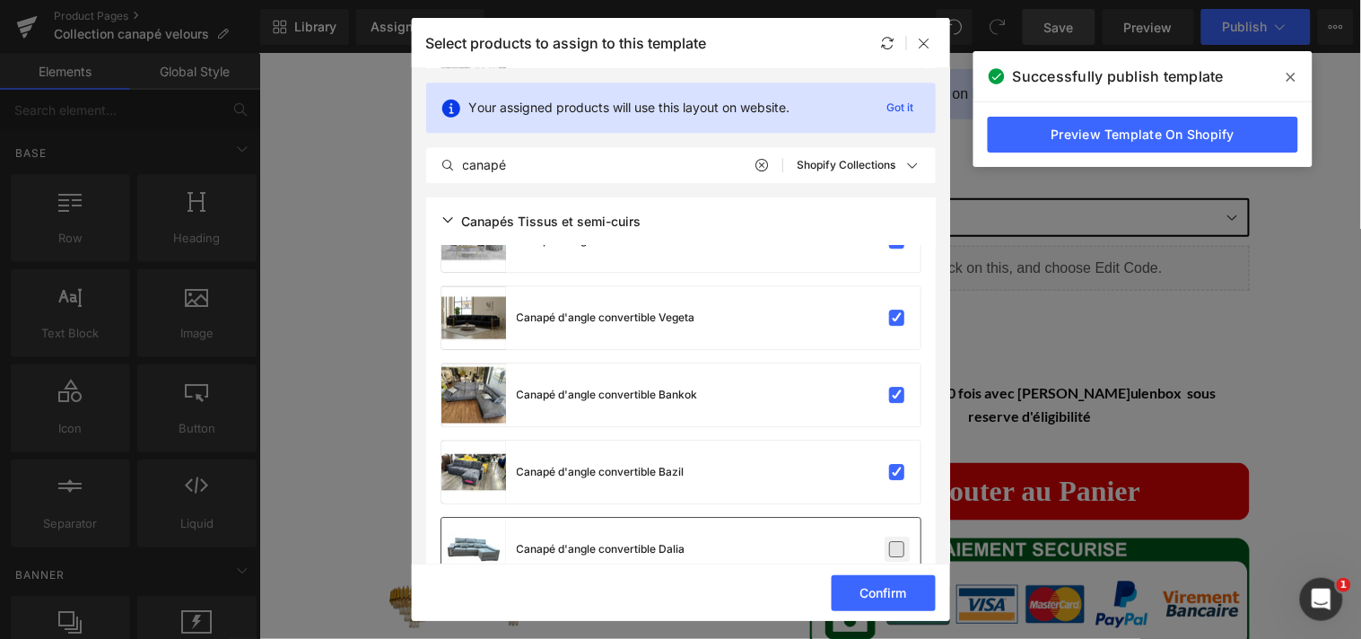
click at [893, 541] on label at bounding box center [897, 549] width 16 height 16
click at [897, 549] on input "checkbox" at bounding box center [897, 549] width 0 height 0
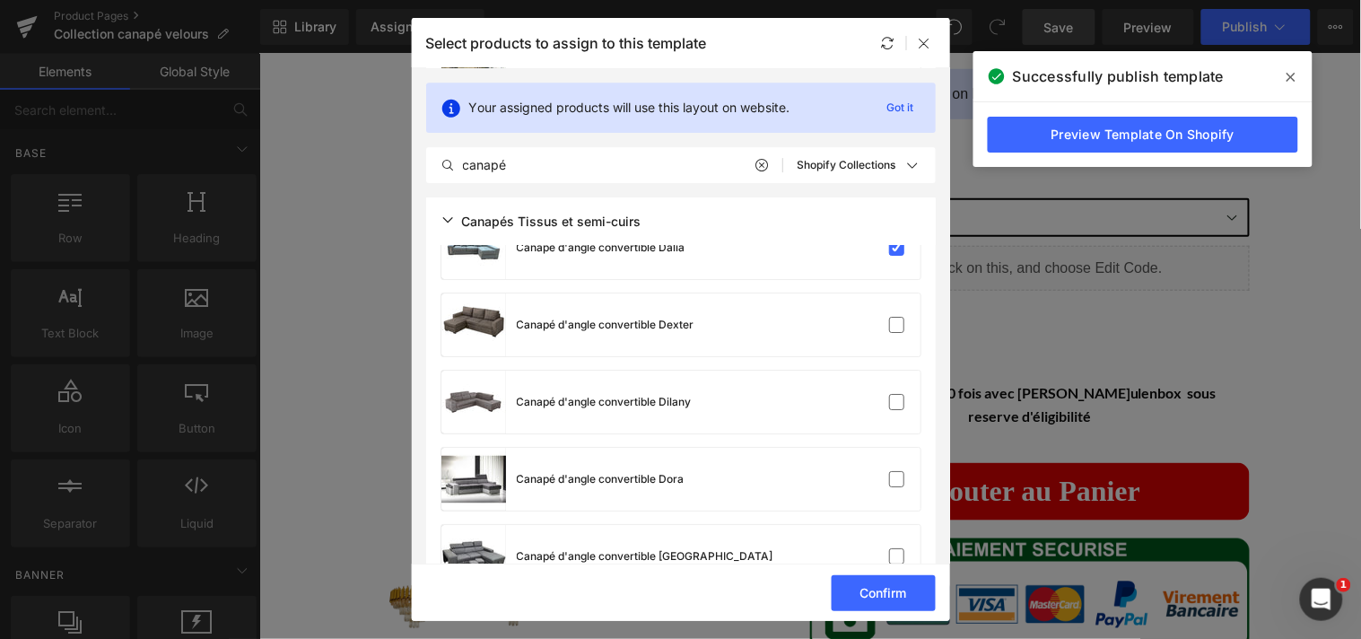
scroll to position [3258, 0]
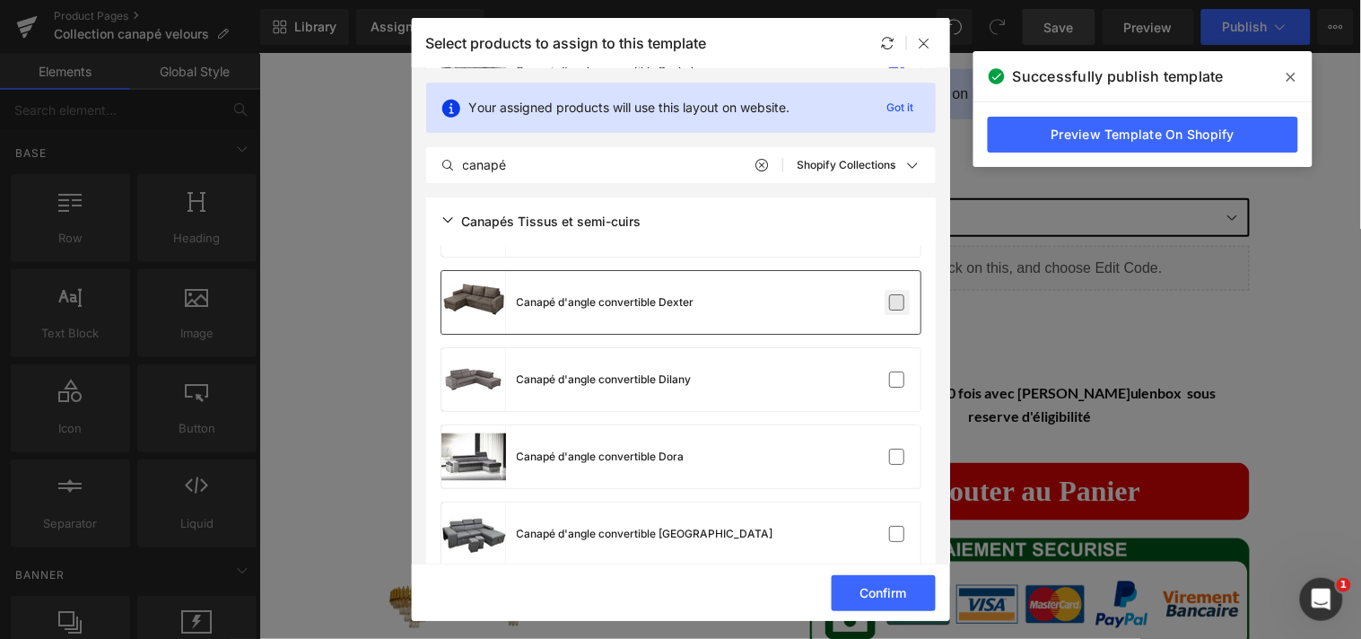
click at [893, 303] on label at bounding box center [897, 302] width 16 height 16
click at [897, 302] on input "checkbox" at bounding box center [897, 302] width 0 height 0
click at [891, 375] on label at bounding box center [897, 379] width 16 height 16
click at [897, 379] on input "checkbox" at bounding box center [897, 379] width 0 height 0
click at [890, 451] on label at bounding box center [897, 457] width 16 height 16
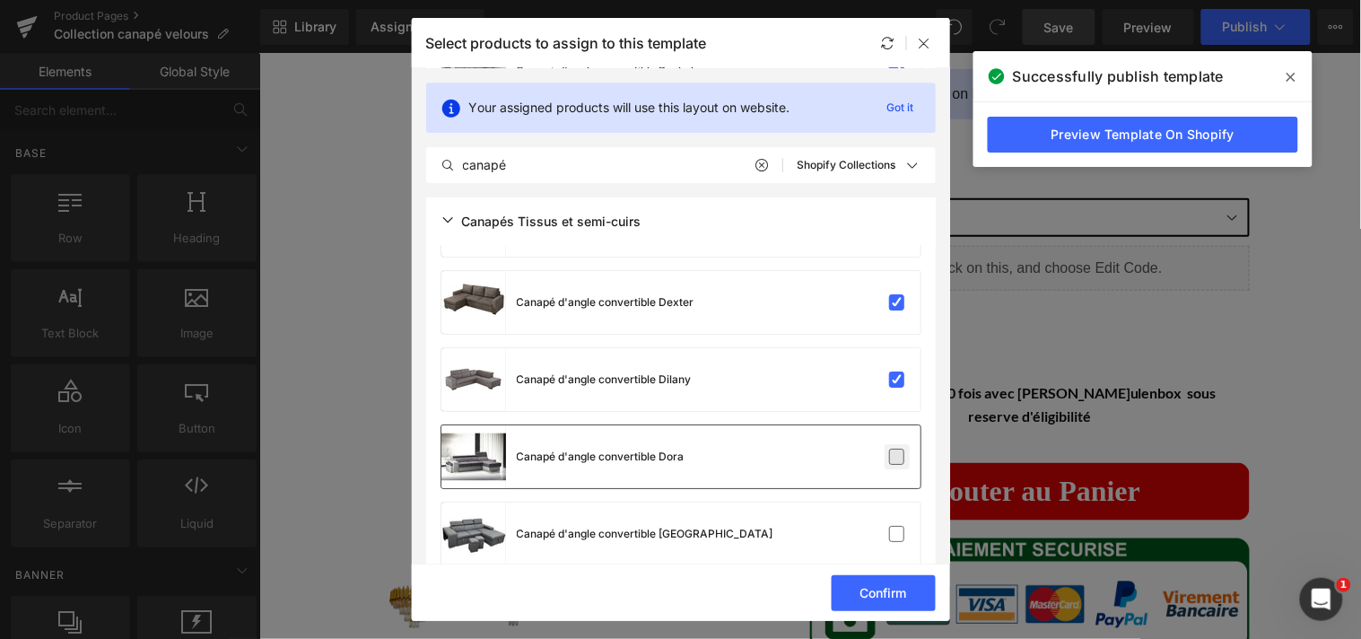
click at [897, 457] on input "checkbox" at bounding box center [897, 457] width 0 height 0
click at [897, 527] on label at bounding box center [897, 534] width 16 height 16
click at [897, 534] on input "checkbox" at bounding box center [897, 534] width 0 height 0
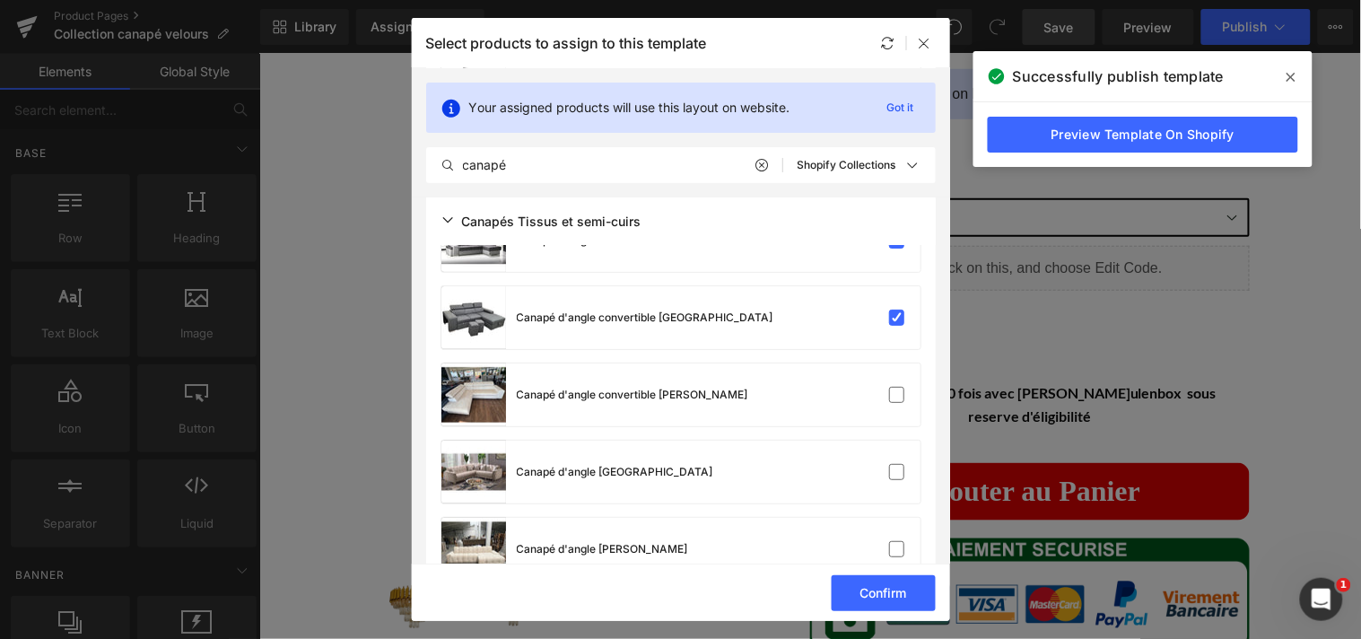
scroll to position [3538, 0]
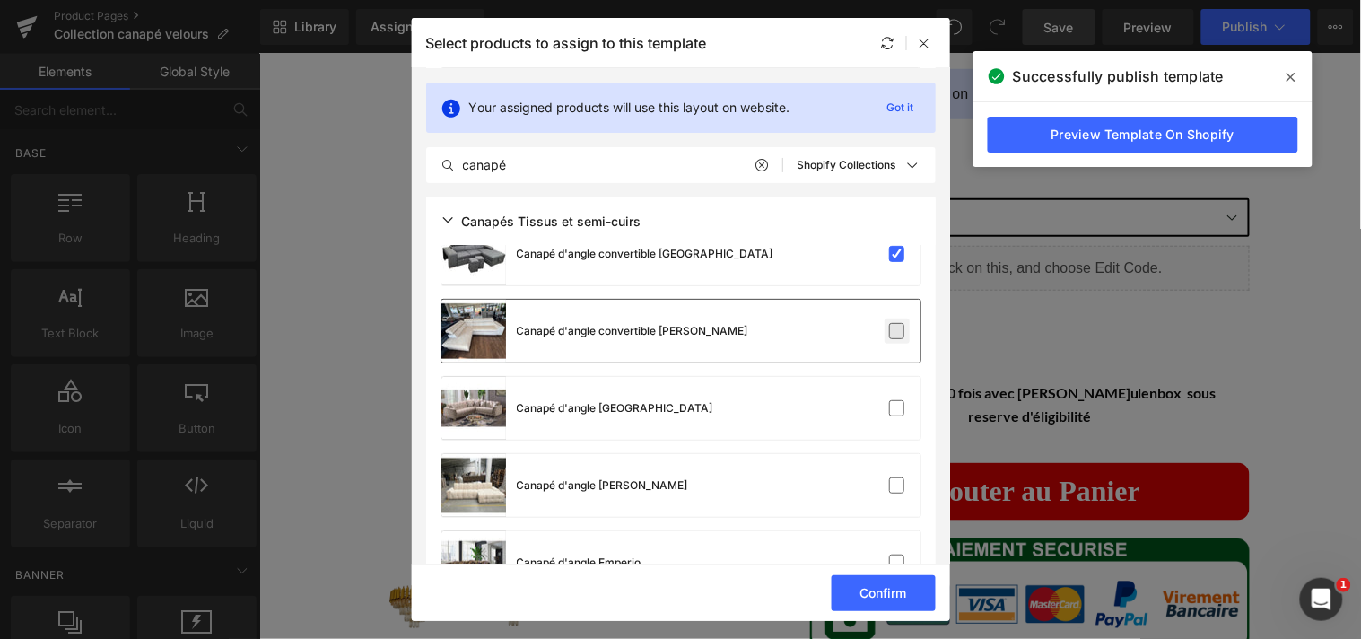
click at [893, 324] on label at bounding box center [897, 331] width 16 height 16
click at [897, 331] on input "checkbox" at bounding box center [897, 331] width 0 height 0
click at [891, 401] on label at bounding box center [897, 408] width 16 height 16
click at [897, 408] on input "checkbox" at bounding box center [897, 408] width 0 height 0
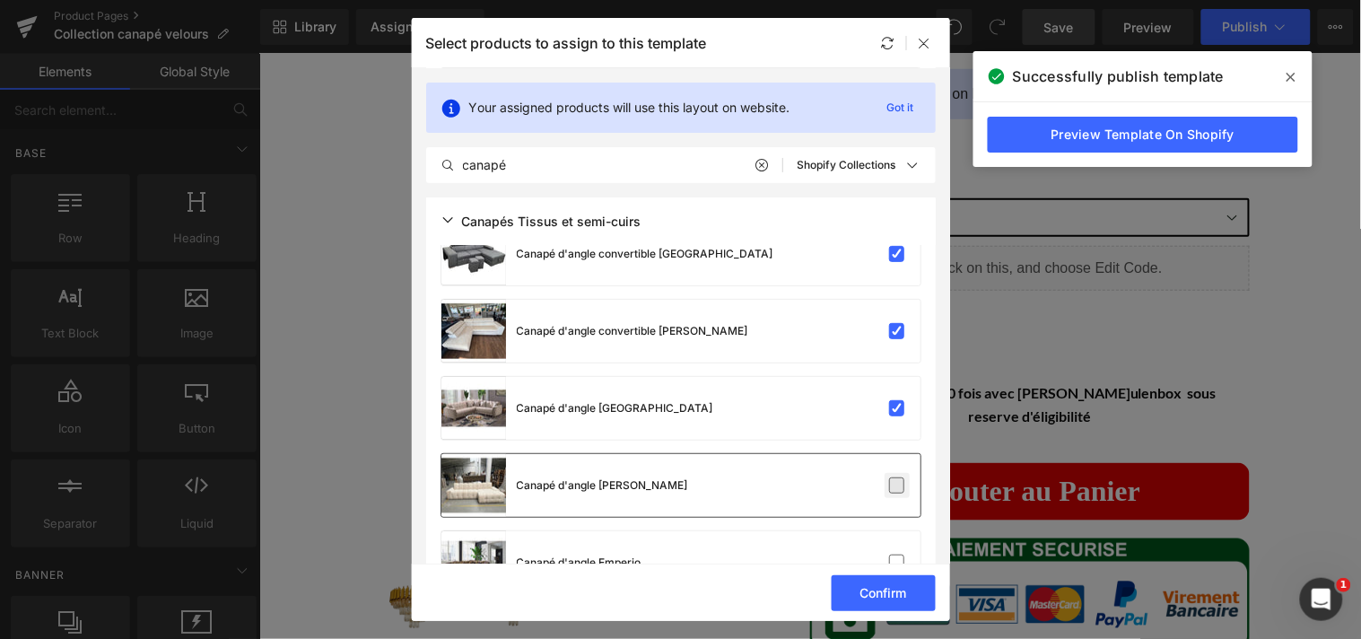
click at [889, 480] on label at bounding box center [897, 485] width 16 height 16
click at [897, 485] on input "checkbox" at bounding box center [897, 485] width 0 height 0
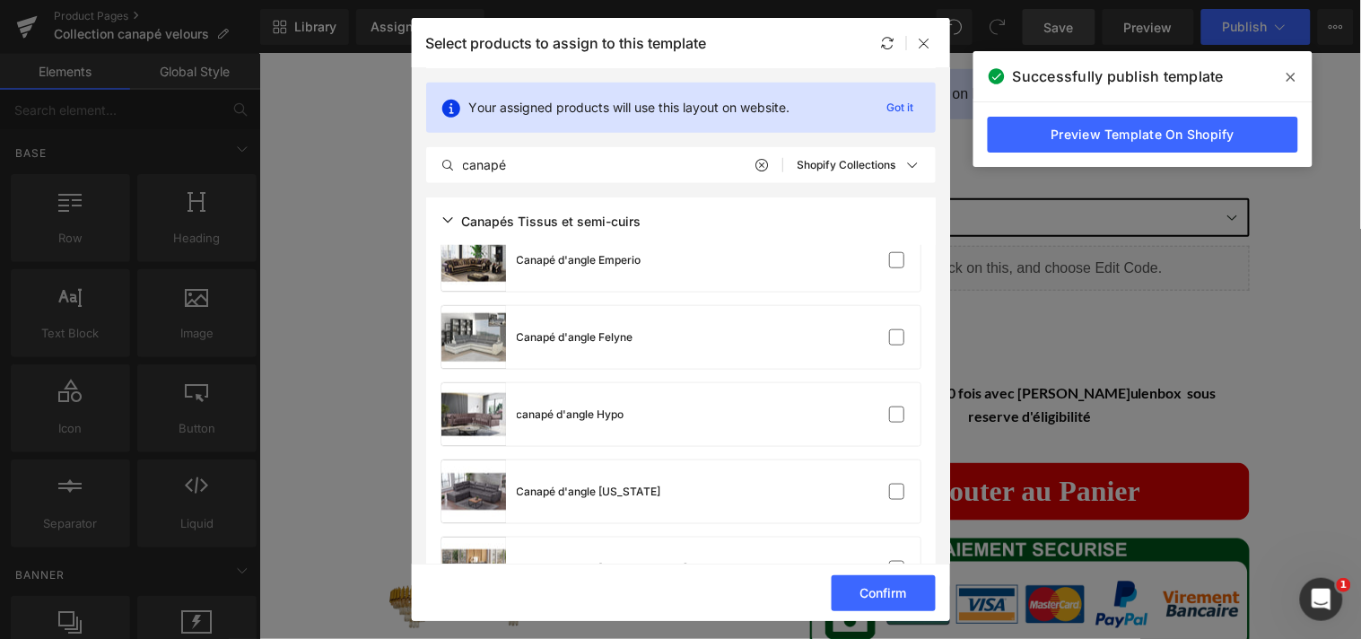
scroll to position [3841, 0]
click at [893, 262] on label at bounding box center [897, 259] width 16 height 16
click at [897, 259] on input "checkbox" at bounding box center [897, 259] width 0 height 0
click at [891, 328] on label at bounding box center [897, 336] width 16 height 16
click at [897, 336] on input "checkbox" at bounding box center [897, 336] width 0 height 0
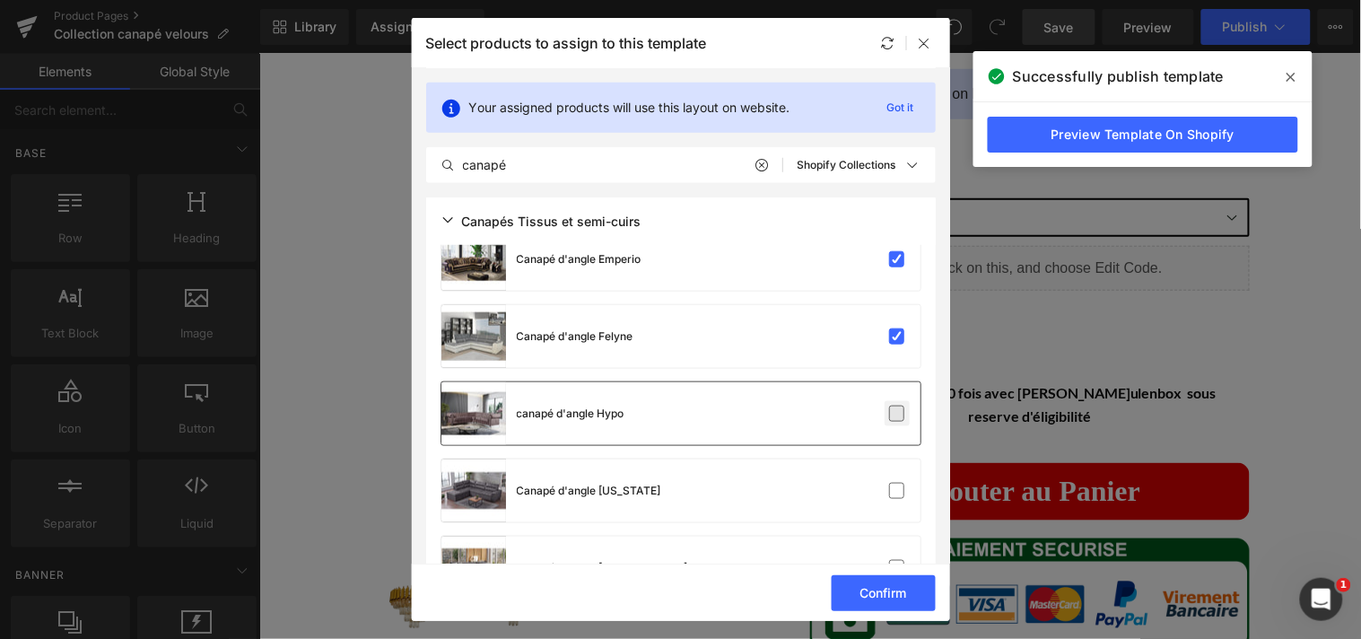
click at [891, 406] on label at bounding box center [897, 413] width 16 height 16
click at [897, 414] on input "checkbox" at bounding box center [897, 414] width 0 height 0
click at [892, 483] on label at bounding box center [897, 491] width 16 height 16
click at [897, 491] on input "checkbox" at bounding box center [897, 491] width 0 height 0
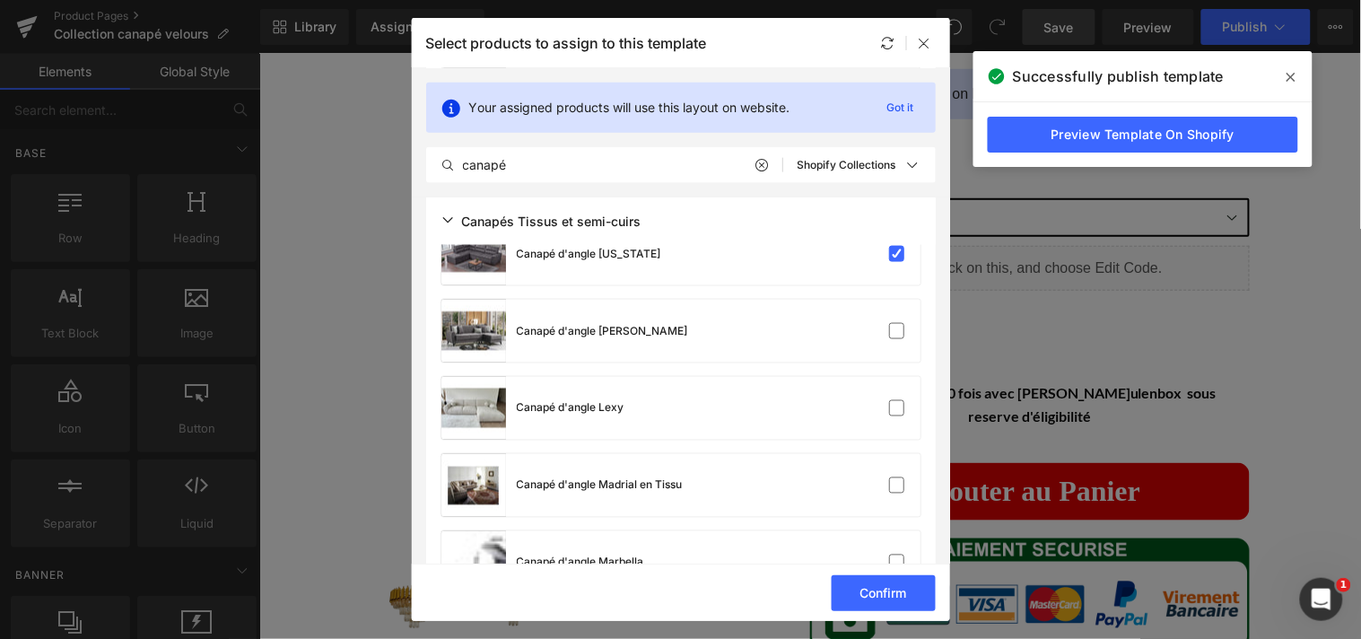
scroll to position [4099, 0]
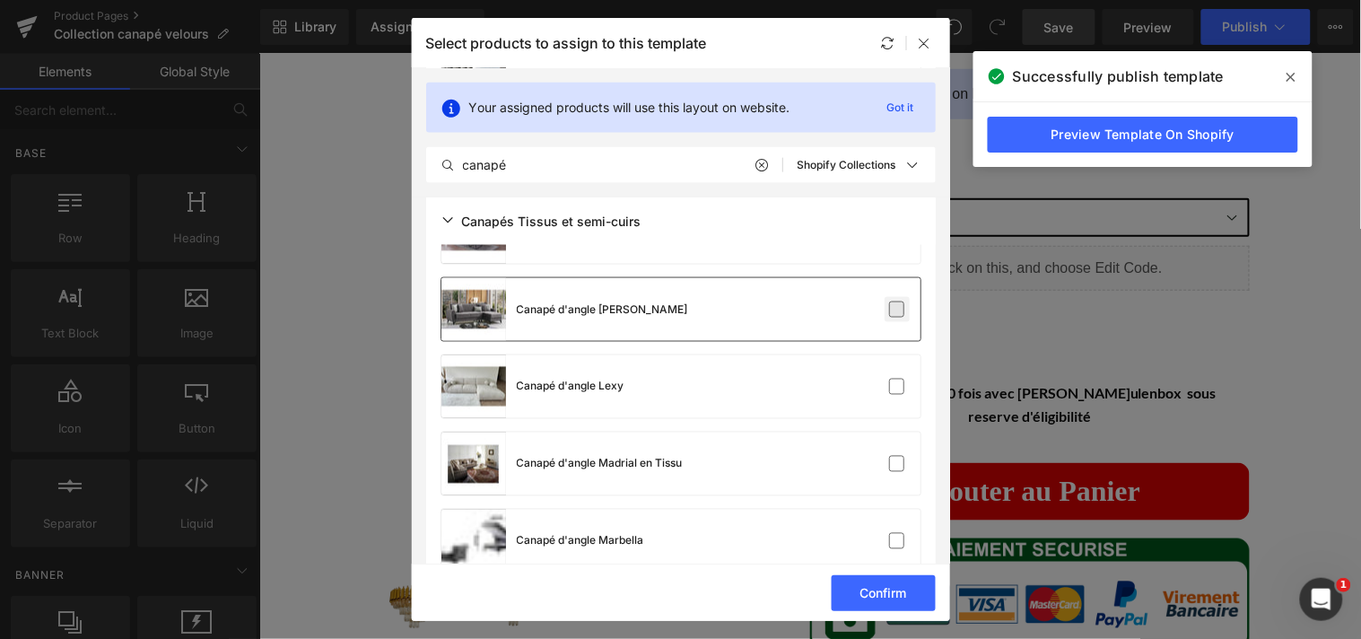
click at [897, 301] on label at bounding box center [897, 309] width 16 height 16
click at [897, 309] on input "checkbox" at bounding box center [897, 309] width 0 height 0
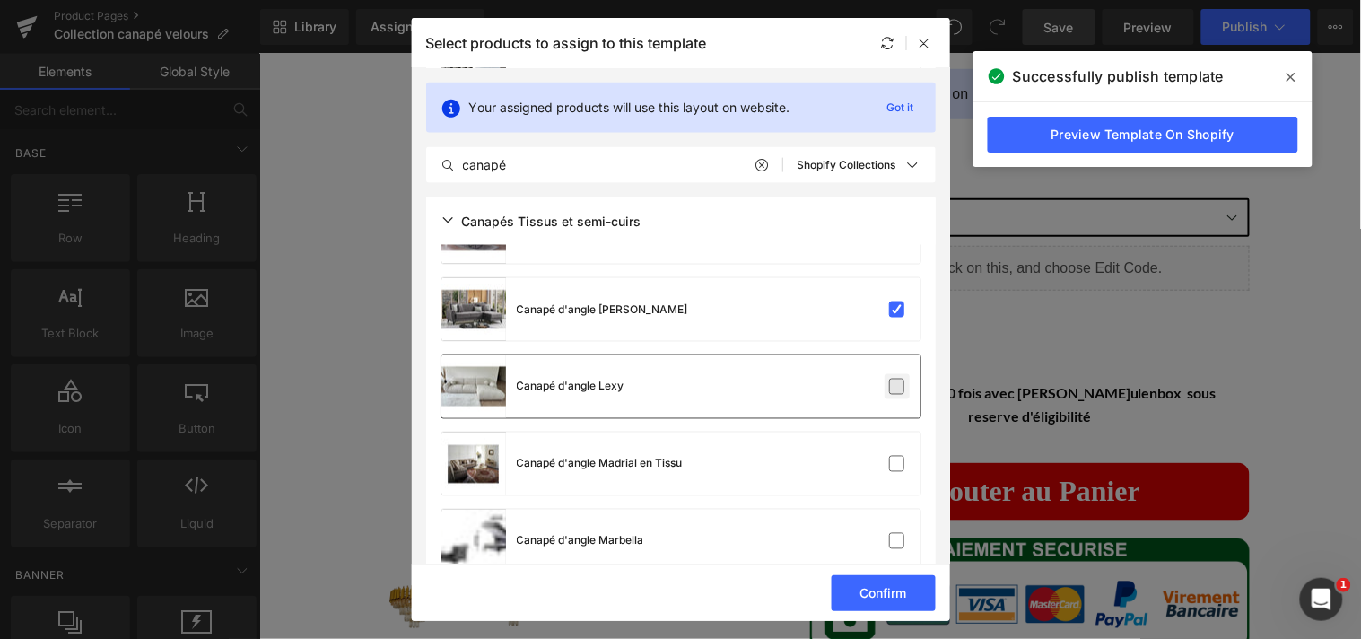
click at [895, 387] on label at bounding box center [897, 387] width 16 height 16
click at [897, 387] on input "checkbox" at bounding box center [897, 387] width 0 height 0
click at [893, 456] on label at bounding box center [897, 464] width 16 height 16
click at [897, 464] on input "checkbox" at bounding box center [897, 464] width 0 height 0
click at [891, 538] on label at bounding box center [897, 541] width 16 height 16
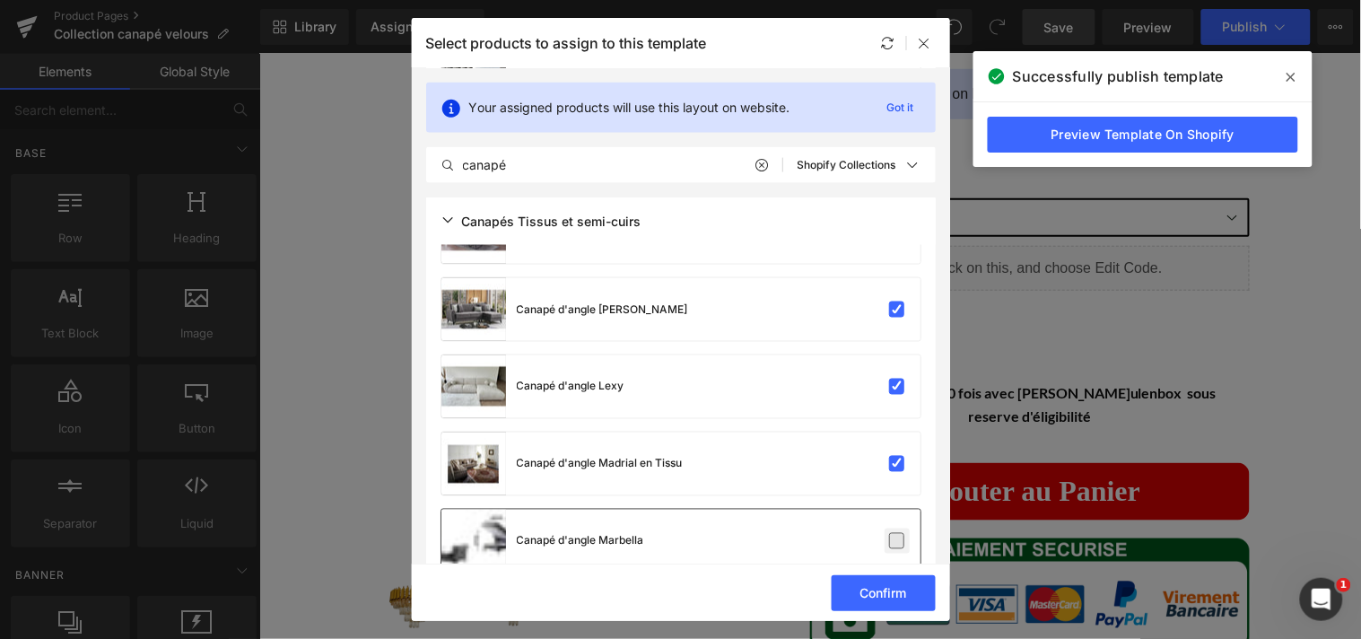
click at [897, 541] on input "checkbox" at bounding box center [897, 541] width 0 height 0
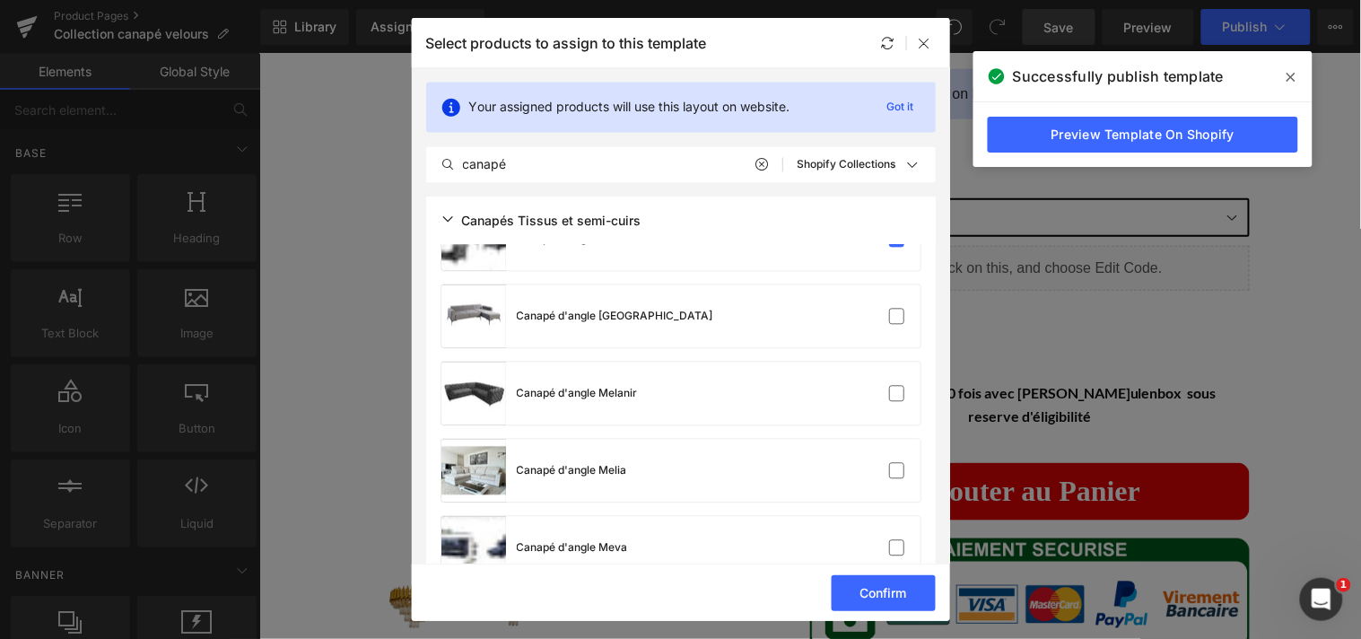
scroll to position [4402, 0]
click at [891, 317] on label at bounding box center [897, 316] width 16 height 16
click at [897, 316] on input "checkbox" at bounding box center [897, 316] width 0 height 0
click at [893, 391] on label at bounding box center [897, 393] width 16 height 16
click at [897, 393] on input "checkbox" at bounding box center [897, 393] width 0 height 0
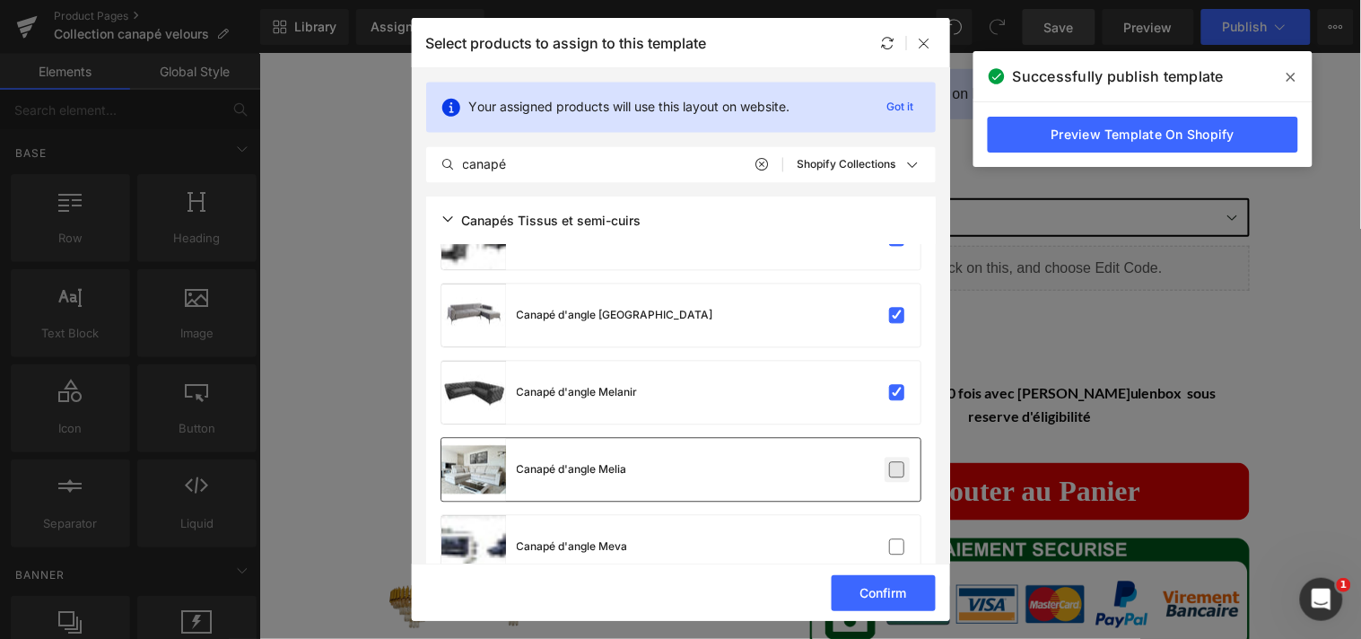
click at [893, 462] on label at bounding box center [897, 470] width 16 height 16
click at [897, 470] on input "checkbox" at bounding box center [897, 470] width 0 height 0
click at [889, 541] on label at bounding box center [897, 547] width 16 height 16
click at [897, 547] on input "checkbox" at bounding box center [897, 547] width 0 height 0
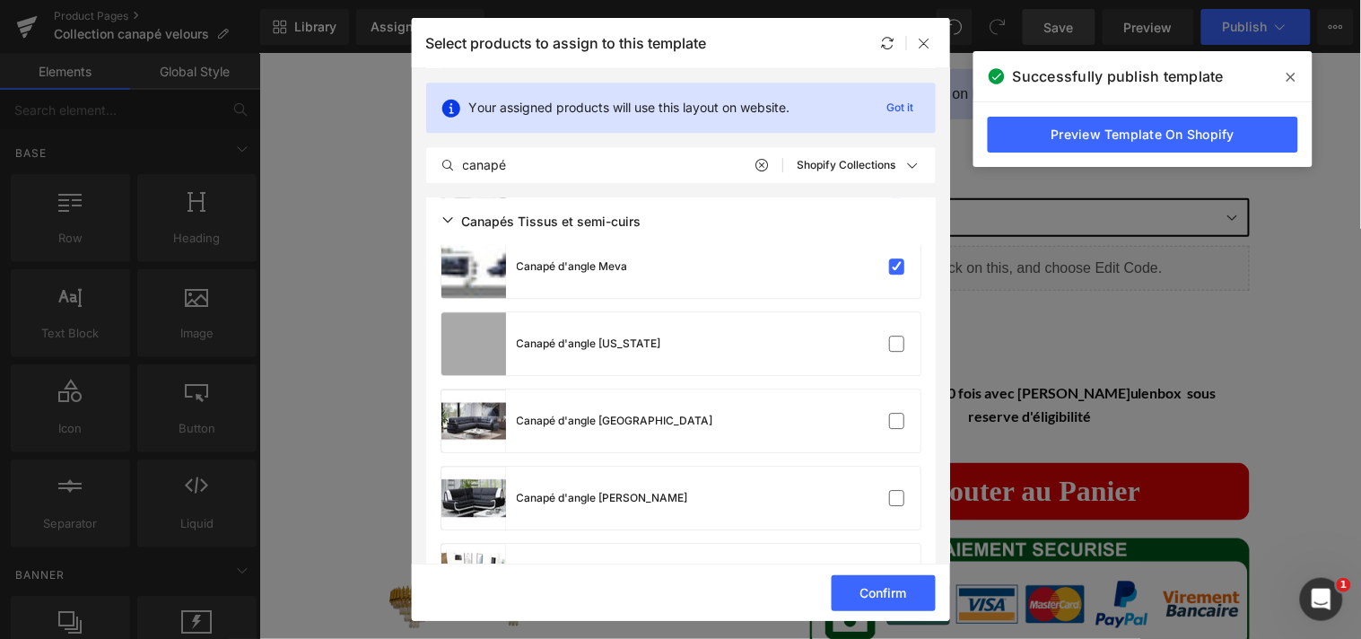
scroll to position [4725, 0]
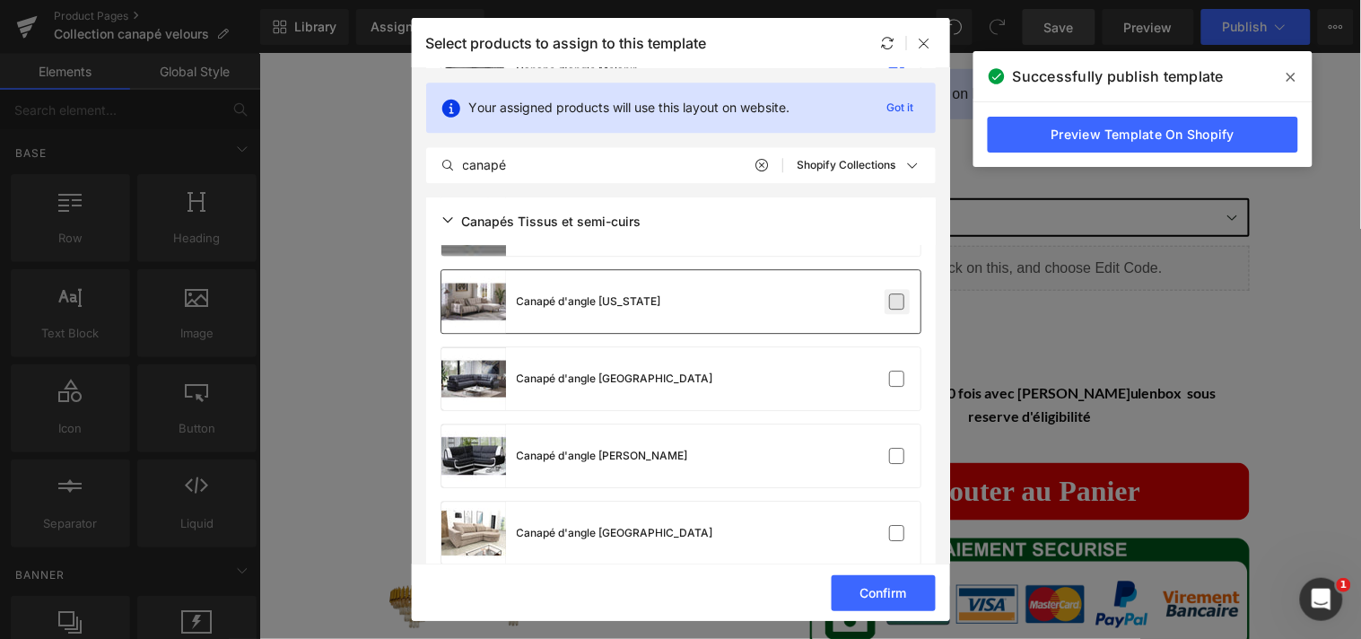
click at [898, 299] on label at bounding box center [897, 301] width 16 height 16
click at [897, 301] on input "checkbox" at bounding box center [897, 301] width 0 height 0
click at [895, 374] on label at bounding box center [897, 378] width 16 height 16
click at [897, 379] on input "checkbox" at bounding box center [897, 379] width 0 height 0
click at [891, 448] on label at bounding box center [897, 456] width 16 height 16
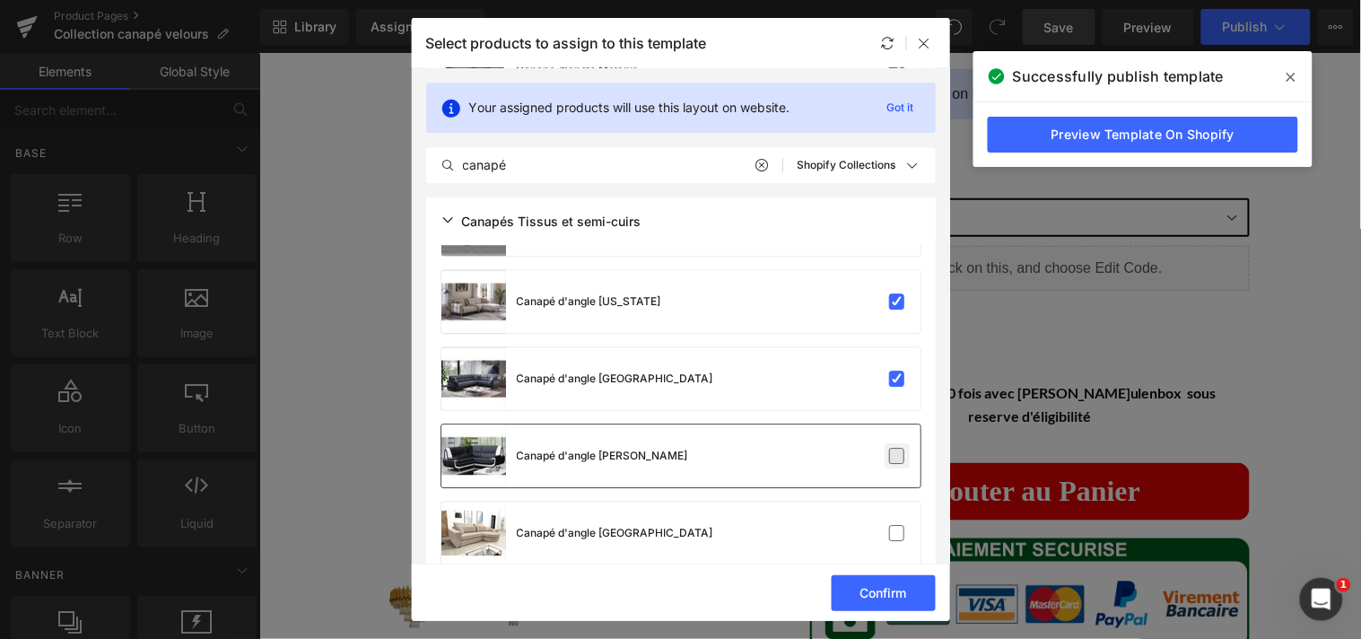
click at [897, 456] on input "checkbox" at bounding box center [897, 456] width 0 height 0
click at [889, 526] on label at bounding box center [897, 533] width 16 height 16
click at [897, 533] on input "checkbox" at bounding box center [897, 533] width 0 height 0
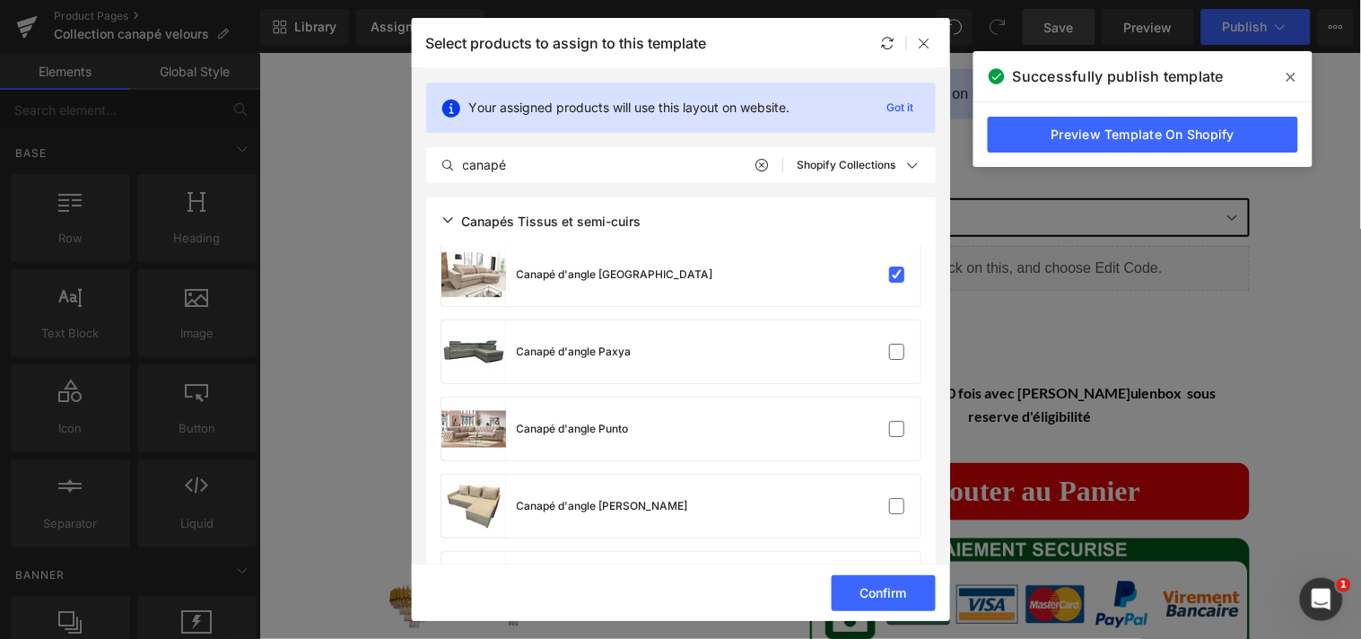
scroll to position [5027, 0]
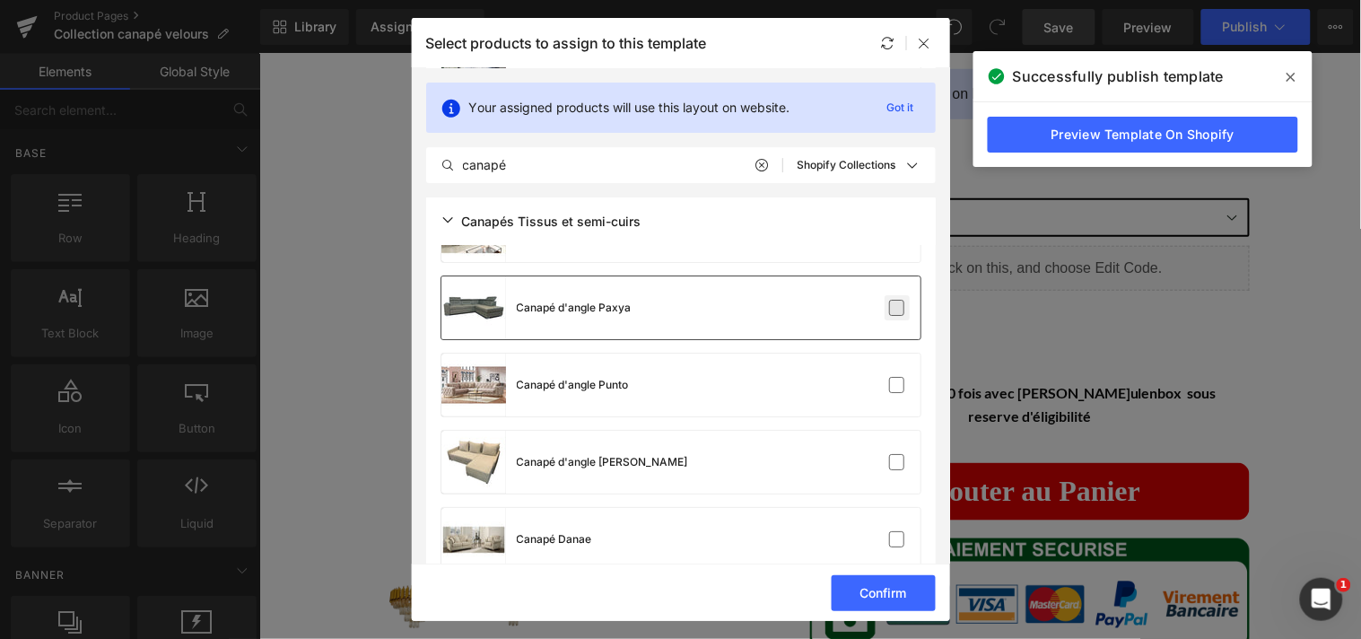
click at [890, 302] on label at bounding box center [897, 308] width 16 height 16
click at [897, 308] on input "checkbox" at bounding box center [897, 308] width 0 height 0
click at [893, 377] on label at bounding box center [897, 385] width 16 height 16
click at [897, 385] on input "checkbox" at bounding box center [897, 385] width 0 height 0
click at [889, 454] on label at bounding box center [897, 462] width 16 height 16
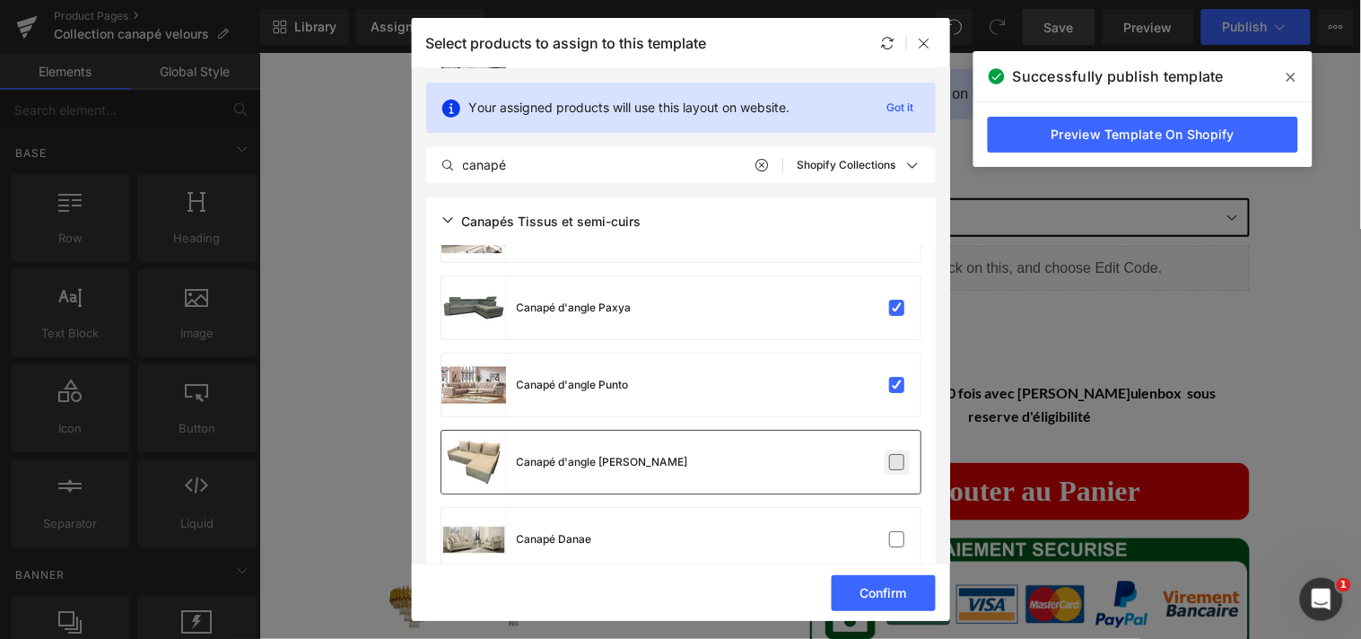
click at [897, 462] on input "checkbox" at bounding box center [897, 462] width 0 height 0
click at [892, 544] on label at bounding box center [897, 539] width 16 height 16
click at [897, 539] on input "checkbox" at bounding box center [897, 539] width 0 height 0
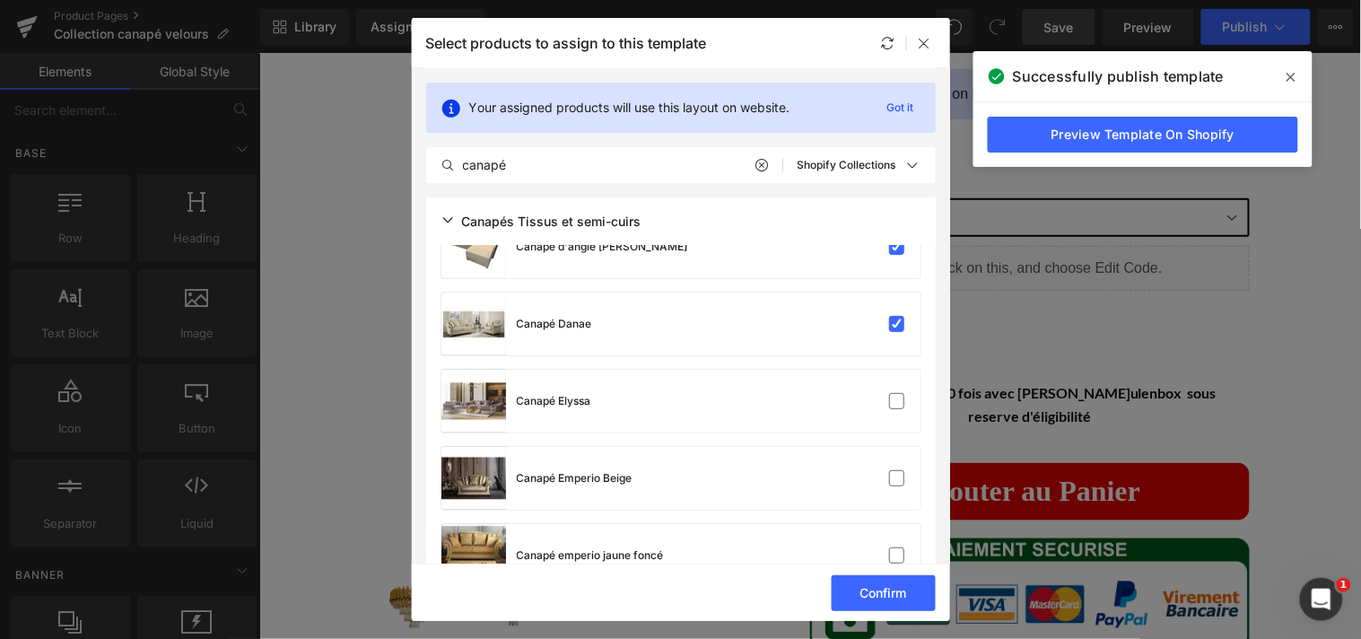
scroll to position [5286, 0]
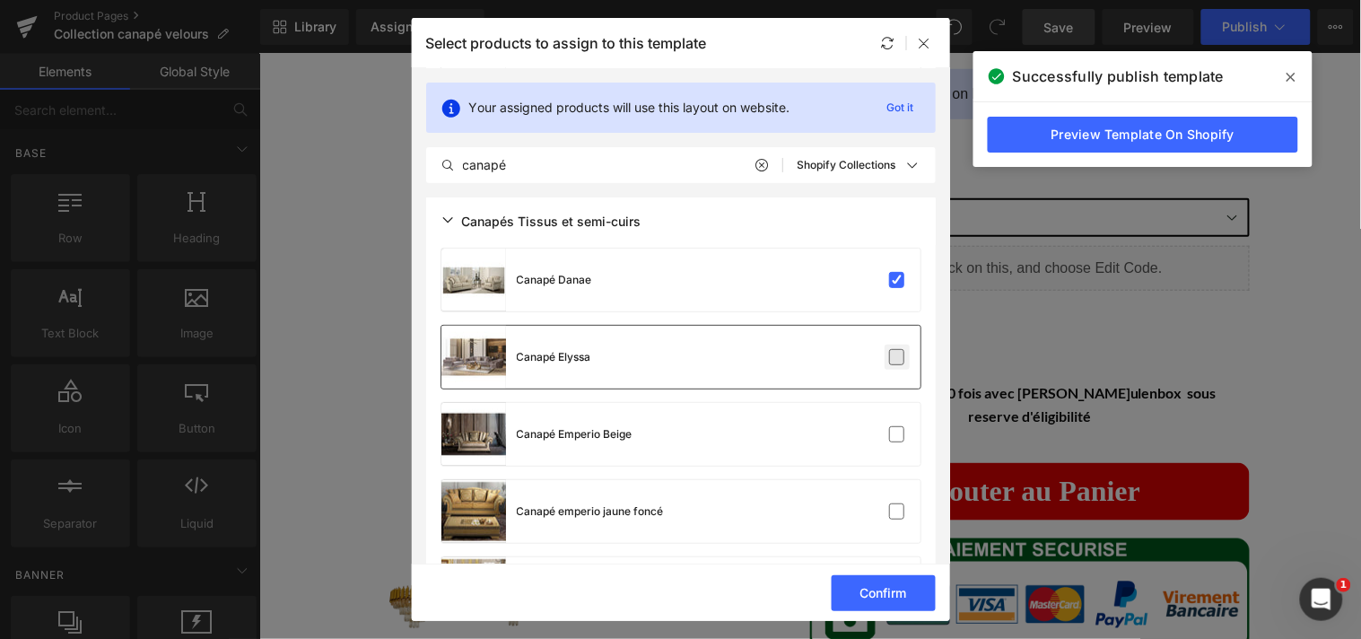
click at [895, 352] on label at bounding box center [897, 357] width 16 height 16
click at [897, 357] on input "checkbox" at bounding box center [897, 357] width 0 height 0
click at [891, 427] on label at bounding box center [897, 434] width 16 height 16
click at [897, 434] on input "checkbox" at bounding box center [897, 434] width 0 height 0
click at [889, 503] on label at bounding box center [897, 511] width 16 height 16
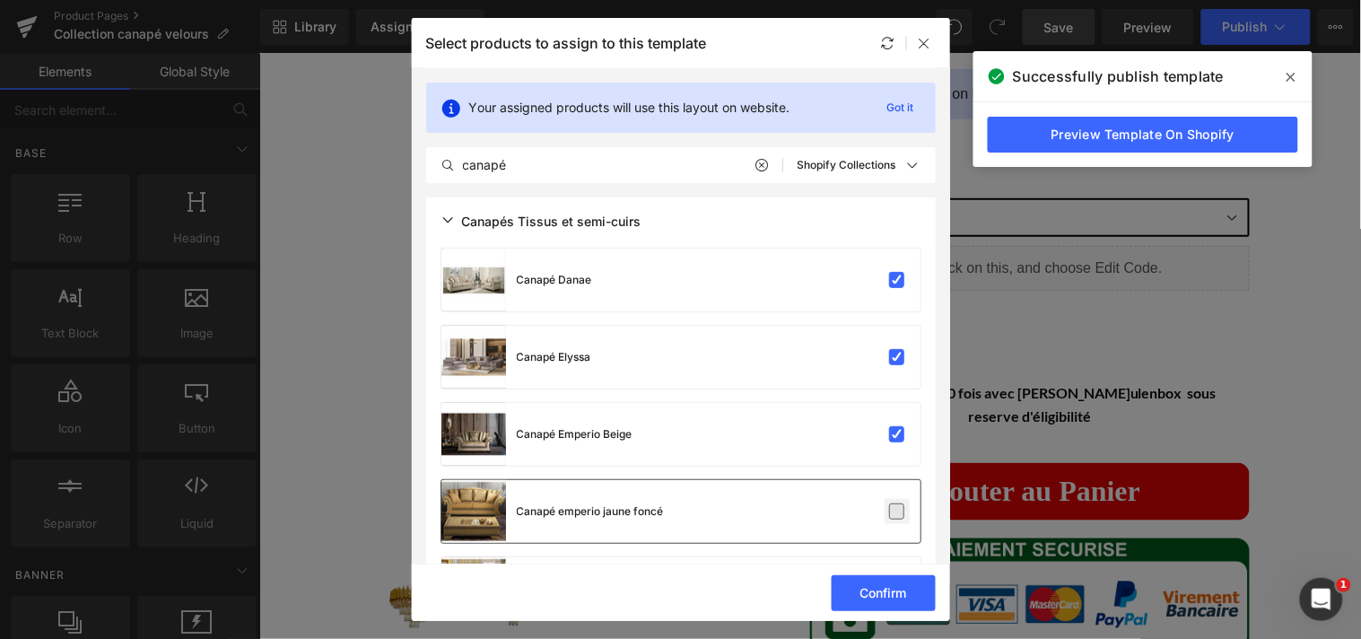
click at [897, 511] on input "checkbox" at bounding box center [897, 511] width 0 height 0
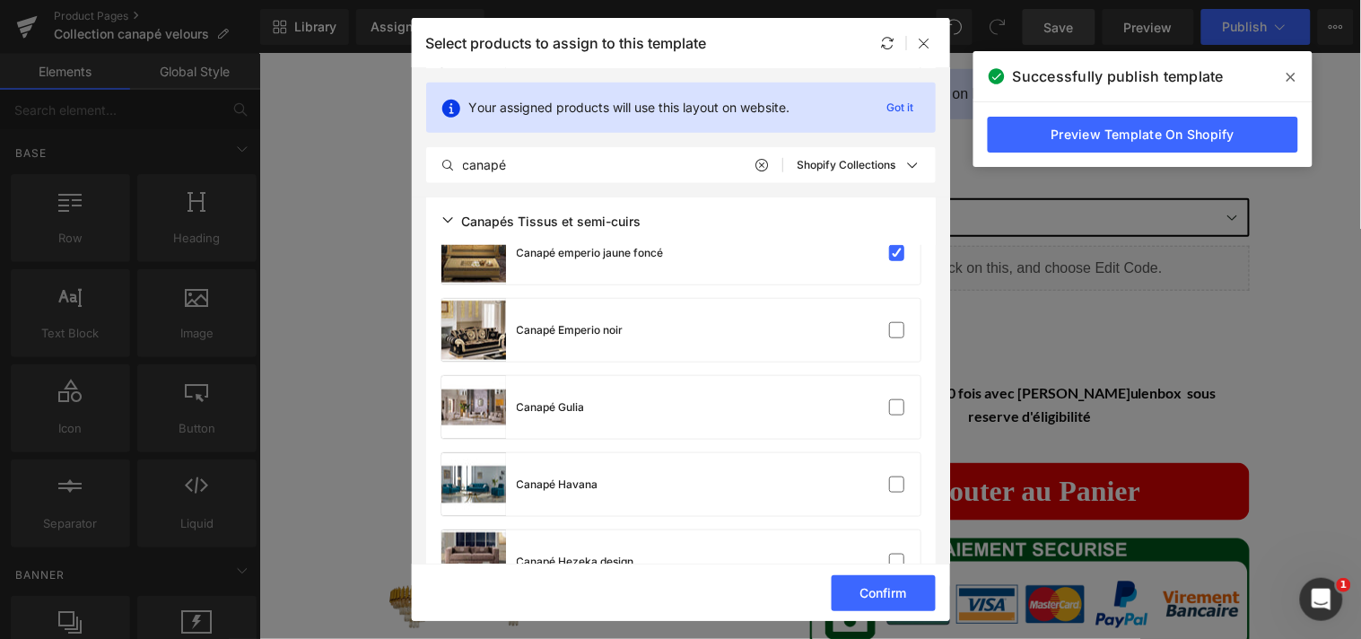
scroll to position [5566, 0]
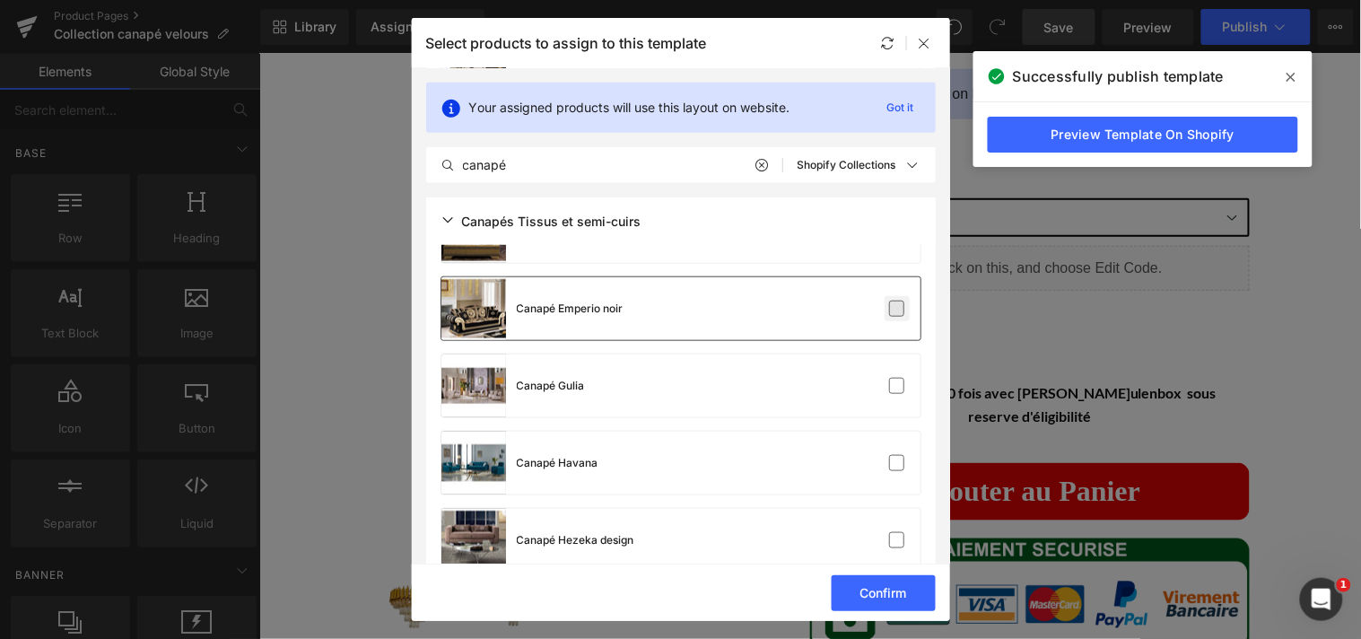
click at [891, 307] on label at bounding box center [897, 309] width 16 height 16
click at [897, 309] on input "checkbox" at bounding box center [897, 309] width 0 height 0
click at [900, 387] on label at bounding box center [897, 386] width 16 height 16
click at [897, 386] on input "checkbox" at bounding box center [897, 386] width 0 height 0
click at [895, 462] on label at bounding box center [897, 463] width 16 height 16
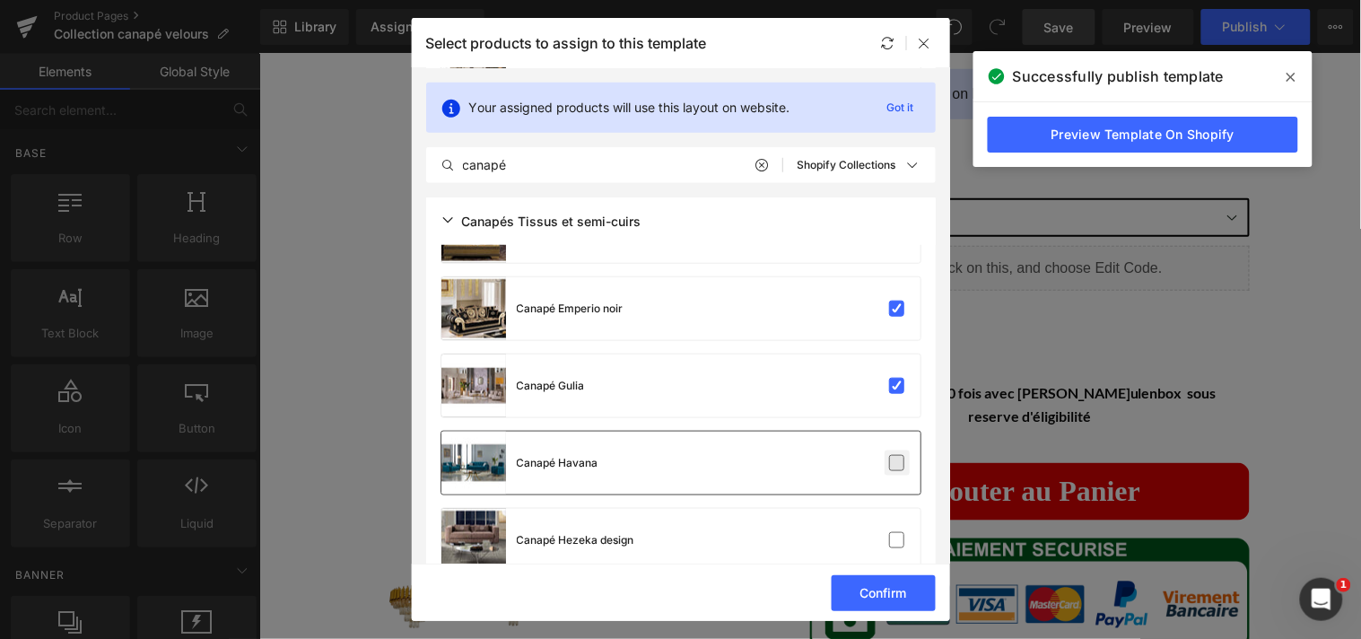
click at [897, 463] on input "checkbox" at bounding box center [897, 463] width 0 height 0
click at [893, 532] on label at bounding box center [897, 540] width 16 height 16
click at [897, 540] on input "checkbox" at bounding box center [897, 540] width 0 height 0
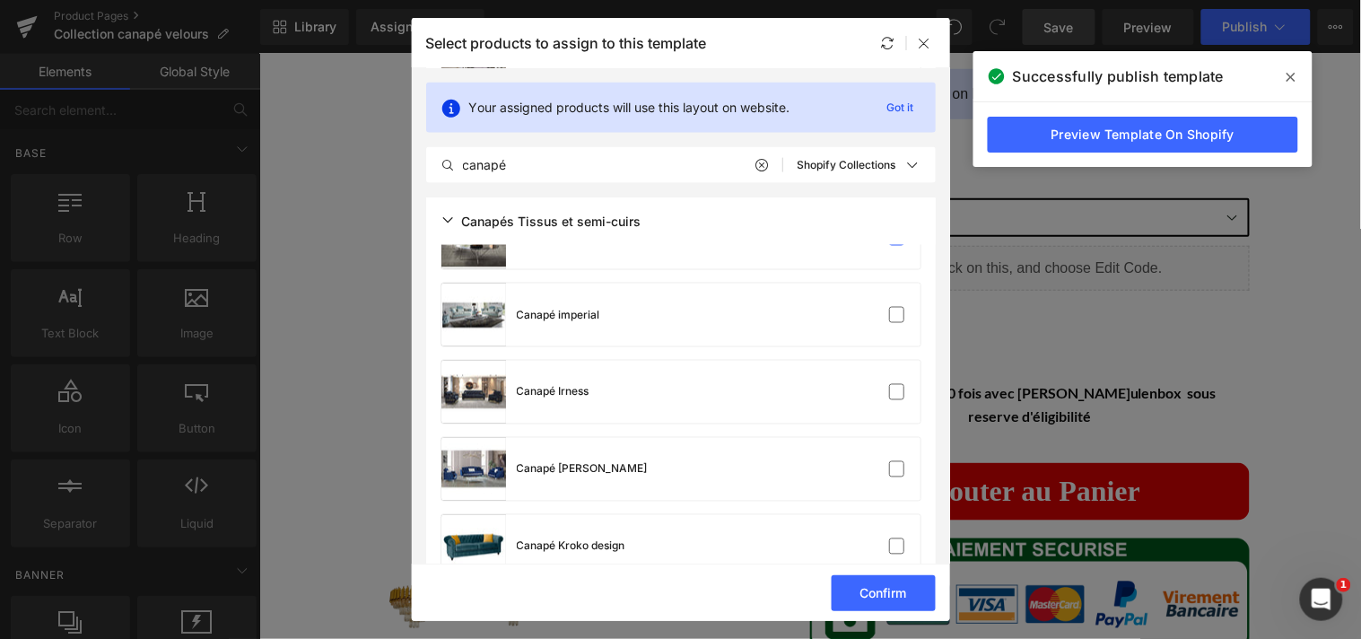
scroll to position [5890, 0]
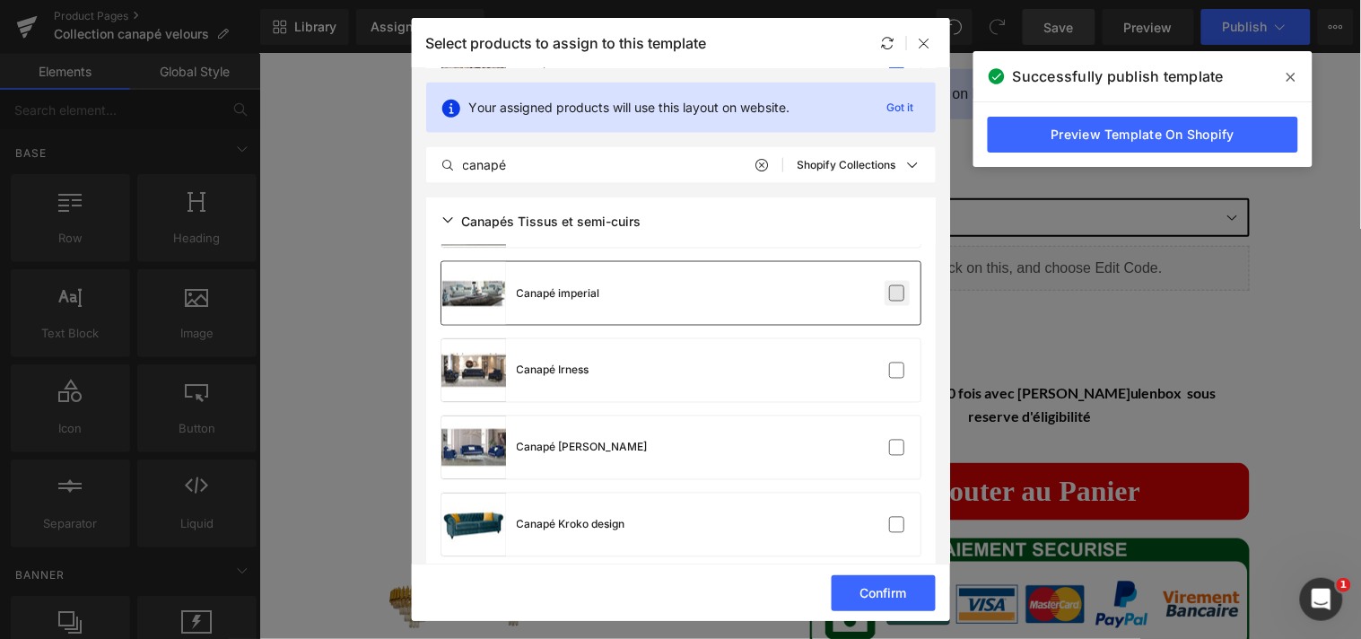
click at [889, 294] on label at bounding box center [897, 293] width 16 height 16
click at [897, 293] on input "checkbox" at bounding box center [897, 293] width 0 height 0
click at [890, 355] on div "Canapé Irness" at bounding box center [680, 370] width 479 height 63
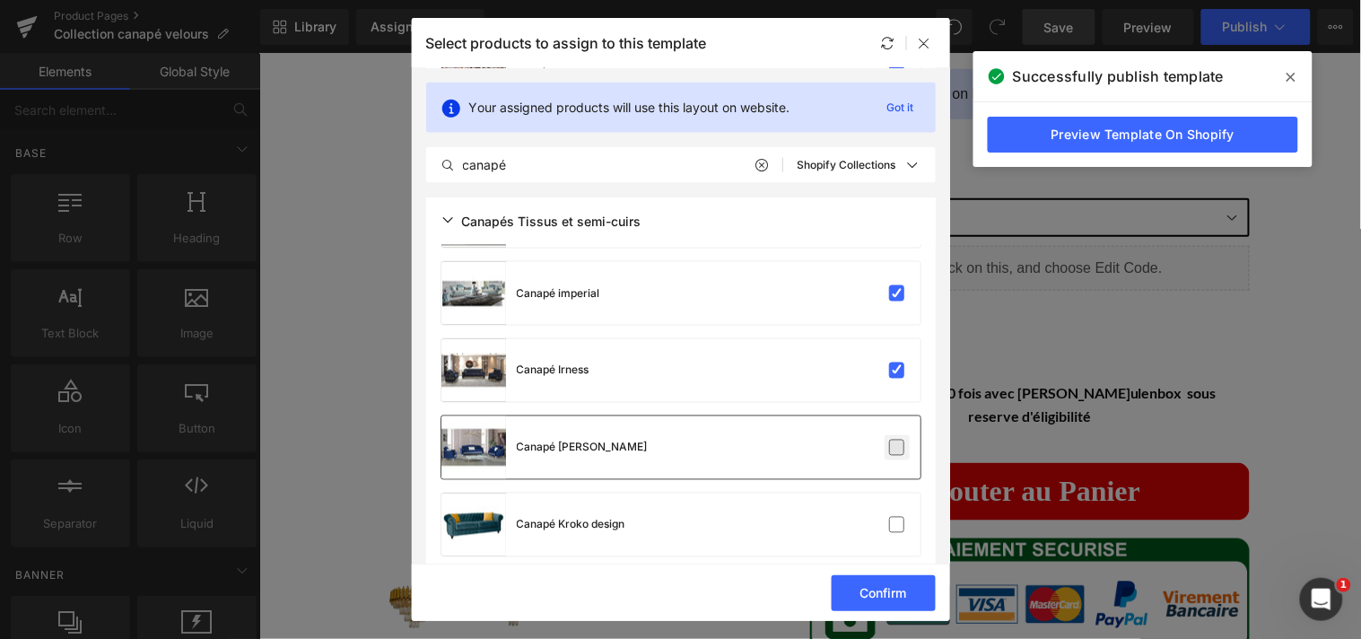
click at [891, 440] on label at bounding box center [897, 448] width 16 height 16
click at [897, 448] on input "checkbox" at bounding box center [897, 448] width 0 height 0
click at [894, 517] on label at bounding box center [897, 525] width 16 height 16
click at [897, 525] on input "checkbox" at bounding box center [897, 525] width 0 height 0
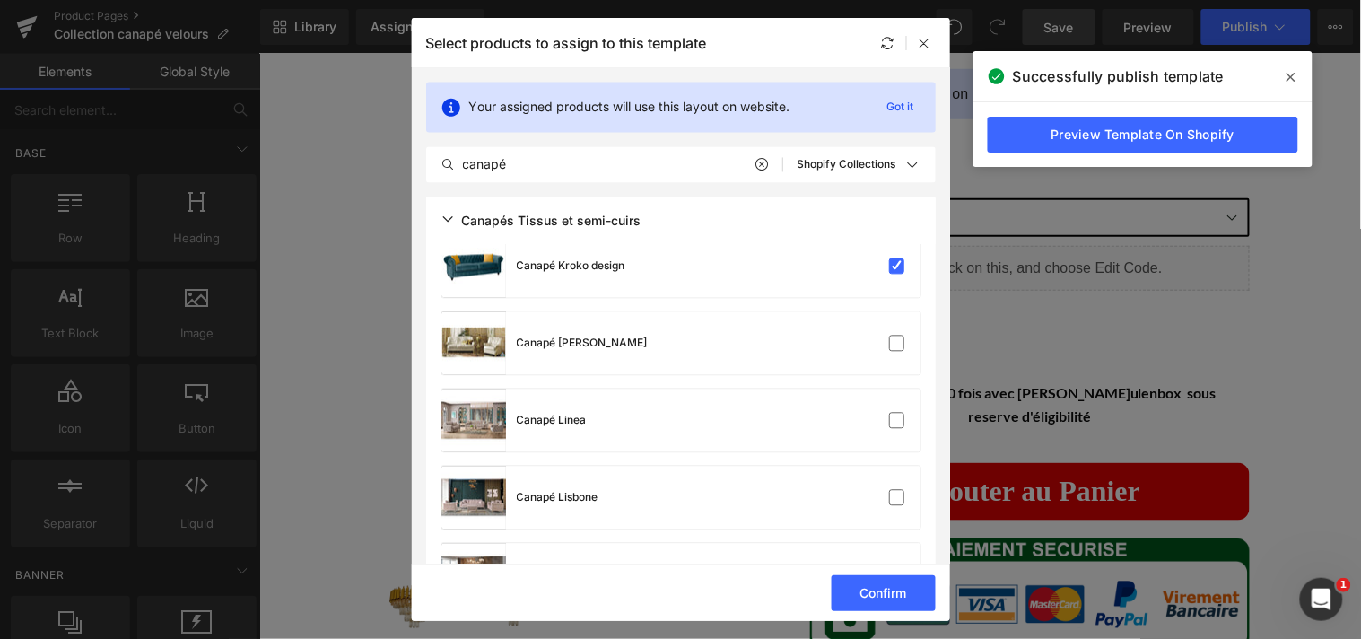
scroll to position [6171, 0]
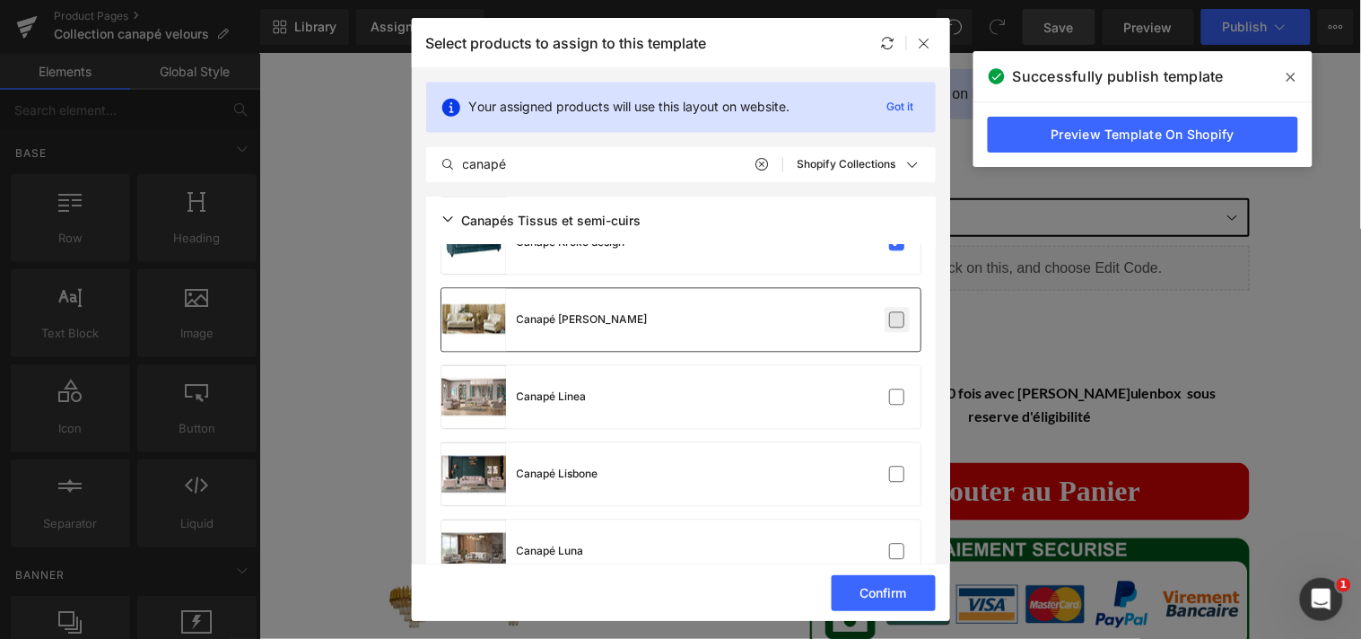
click at [889, 316] on label at bounding box center [897, 320] width 16 height 16
click at [897, 320] on input "checkbox" at bounding box center [897, 320] width 0 height 0
click at [889, 389] on label at bounding box center [897, 397] width 16 height 16
click at [897, 397] on input "checkbox" at bounding box center [897, 397] width 0 height 0
click at [890, 466] on label at bounding box center [897, 474] width 16 height 16
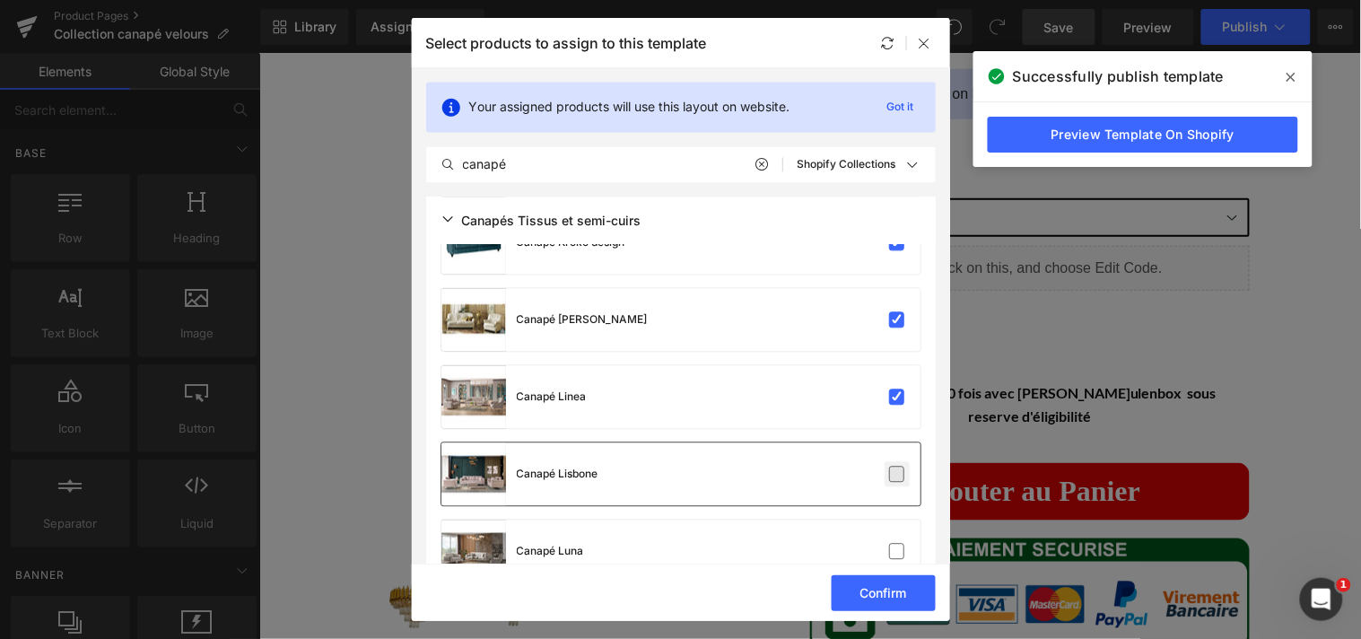
click at [897, 475] on input "checkbox" at bounding box center [897, 475] width 0 height 0
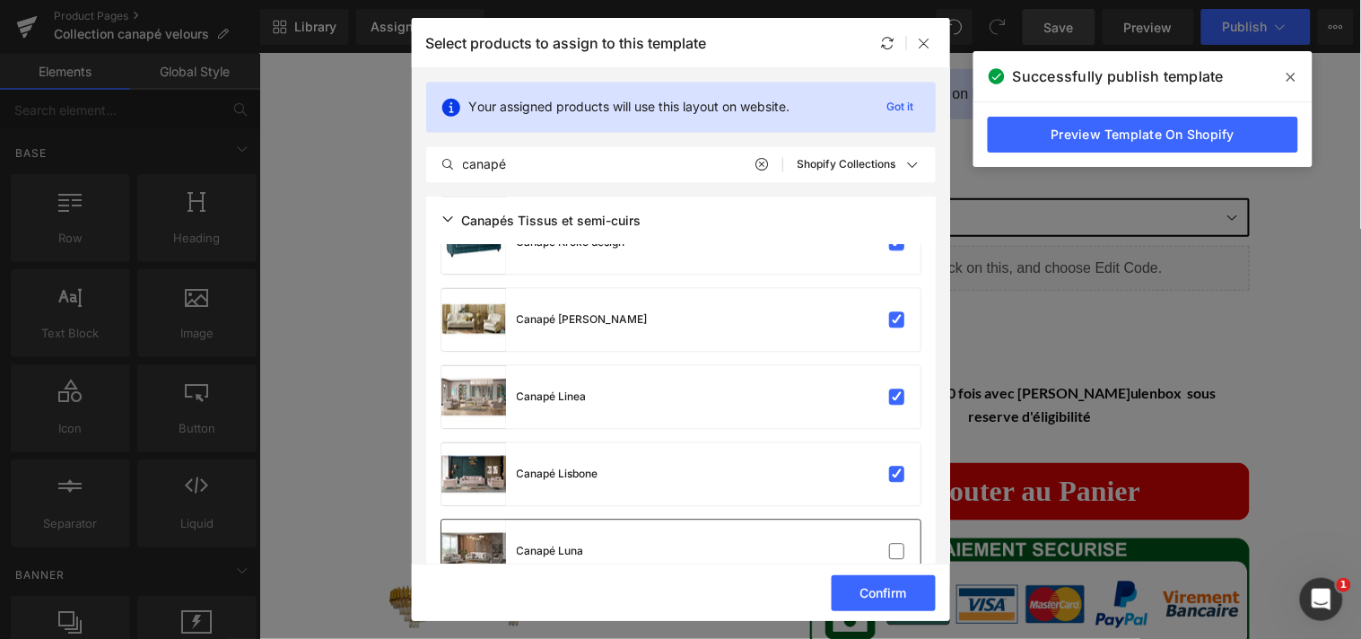
click at [893, 538] on div "Canapé Luna" at bounding box center [680, 551] width 479 height 63
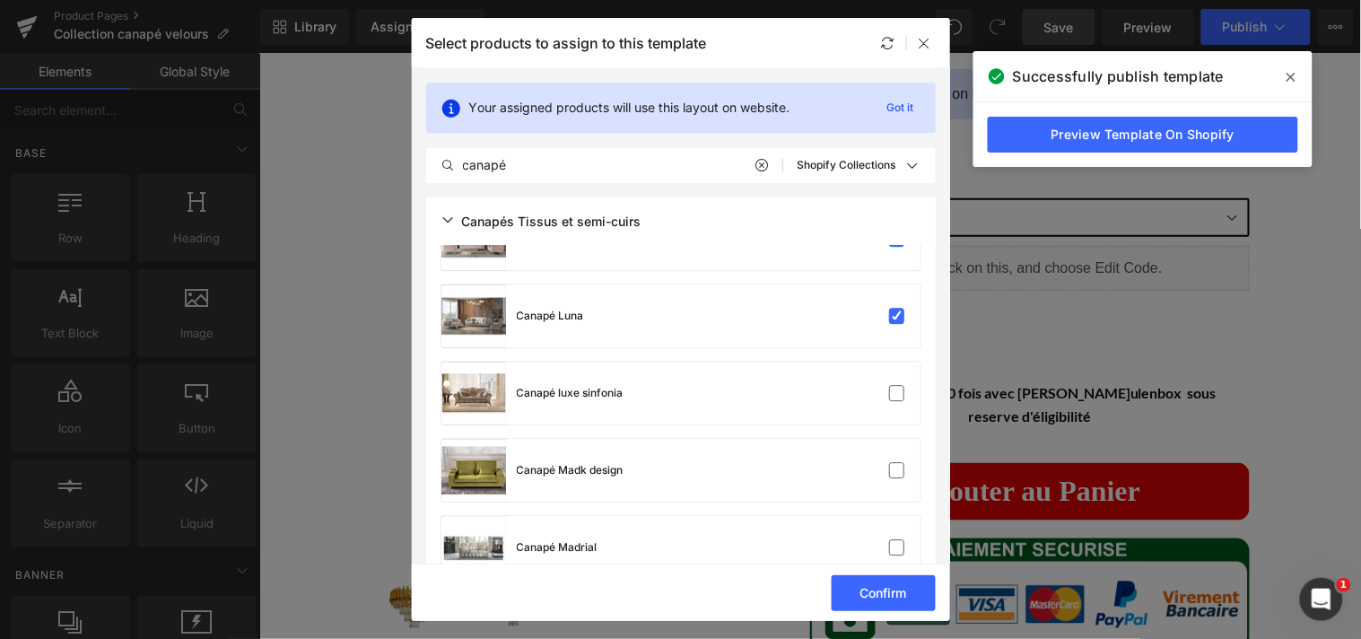
scroll to position [6429, 0]
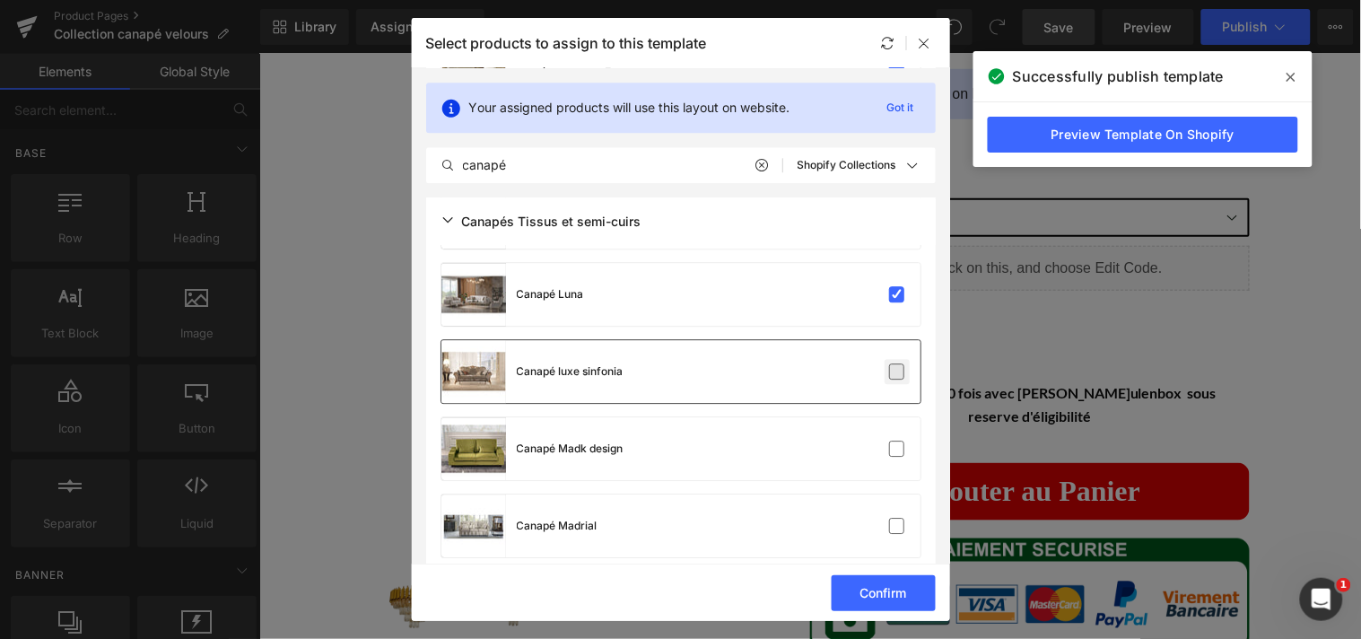
click at [894, 372] on label at bounding box center [897, 371] width 16 height 16
click at [897, 371] on input "checkbox" at bounding box center [897, 371] width 0 height 0
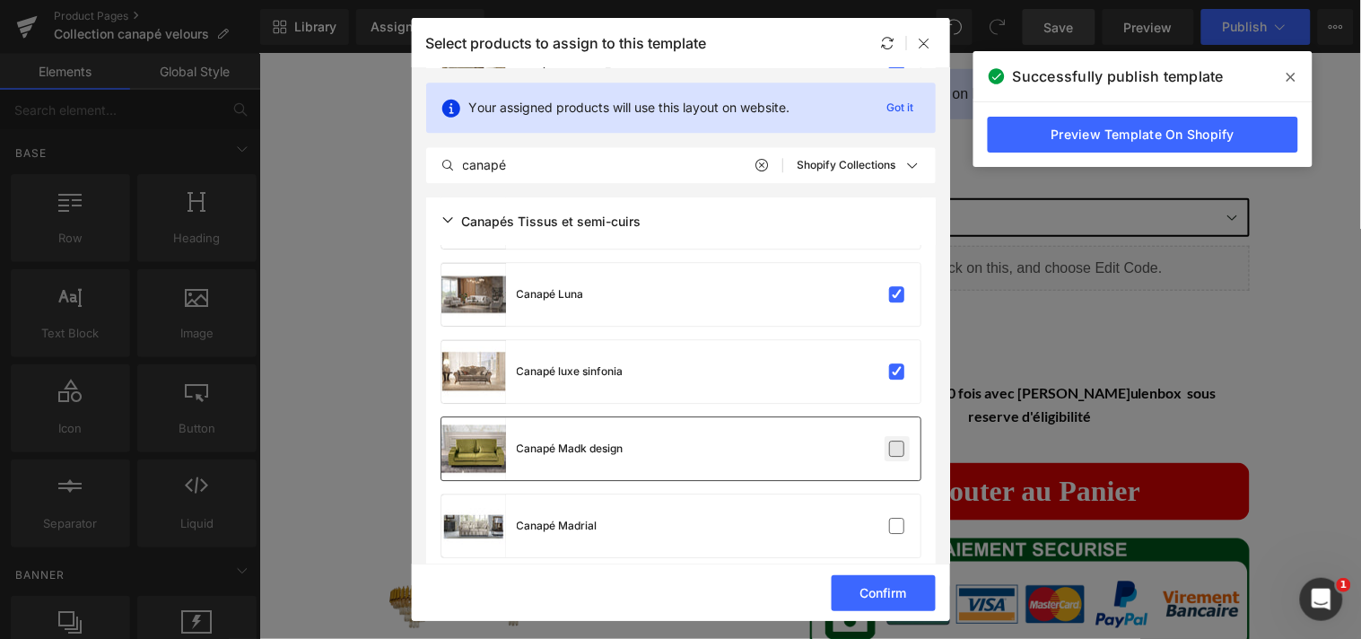
click at [895, 450] on label at bounding box center [897, 448] width 16 height 16
click at [897, 449] on input "checkbox" at bounding box center [897, 449] width 0 height 0
click at [890, 521] on label at bounding box center [897, 526] width 16 height 16
click at [897, 526] on input "checkbox" at bounding box center [897, 526] width 0 height 0
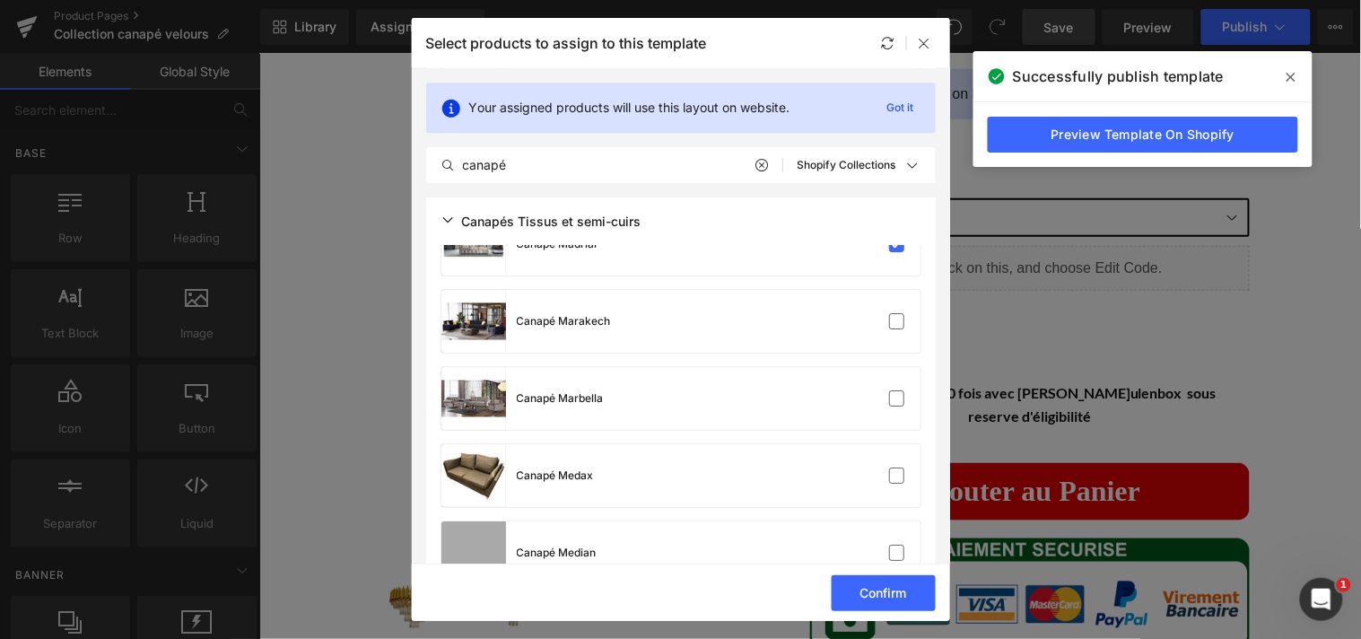
scroll to position [6753, 0]
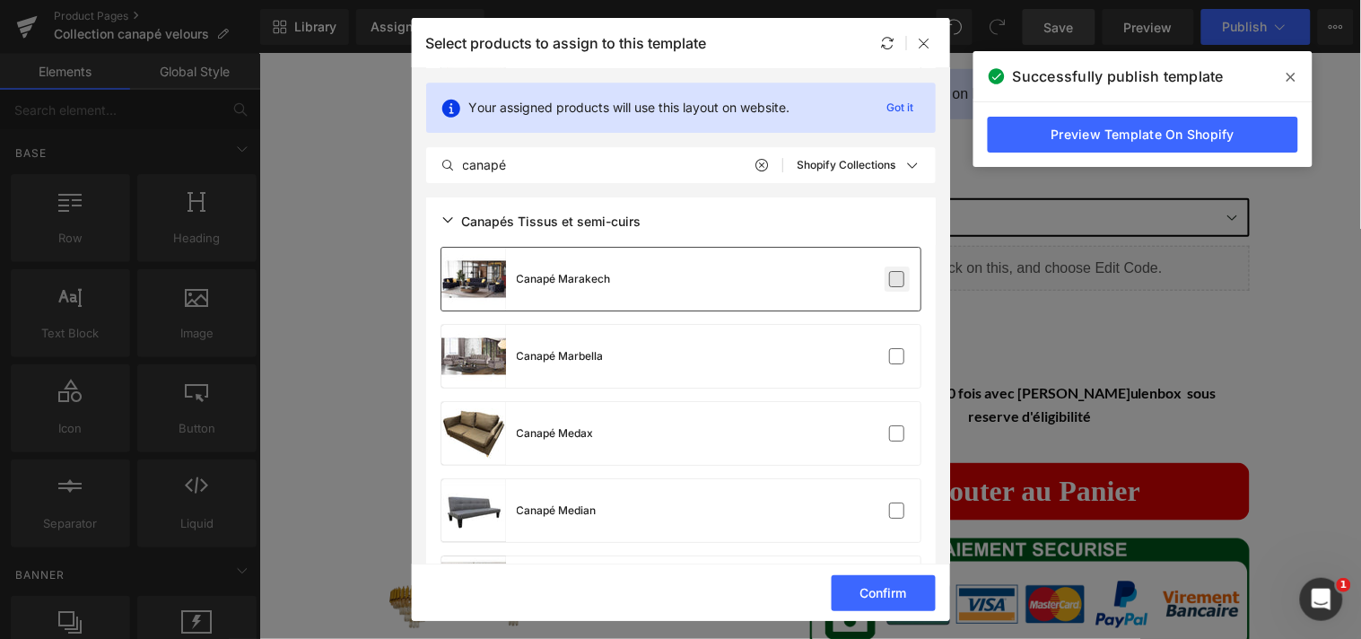
click at [894, 285] on label at bounding box center [897, 279] width 16 height 16
click at [897, 279] on input "checkbox" at bounding box center [897, 279] width 0 height 0
click at [892, 348] on label at bounding box center [897, 356] width 16 height 16
click at [897, 356] on input "checkbox" at bounding box center [897, 356] width 0 height 0
click at [889, 425] on label at bounding box center [897, 433] width 16 height 16
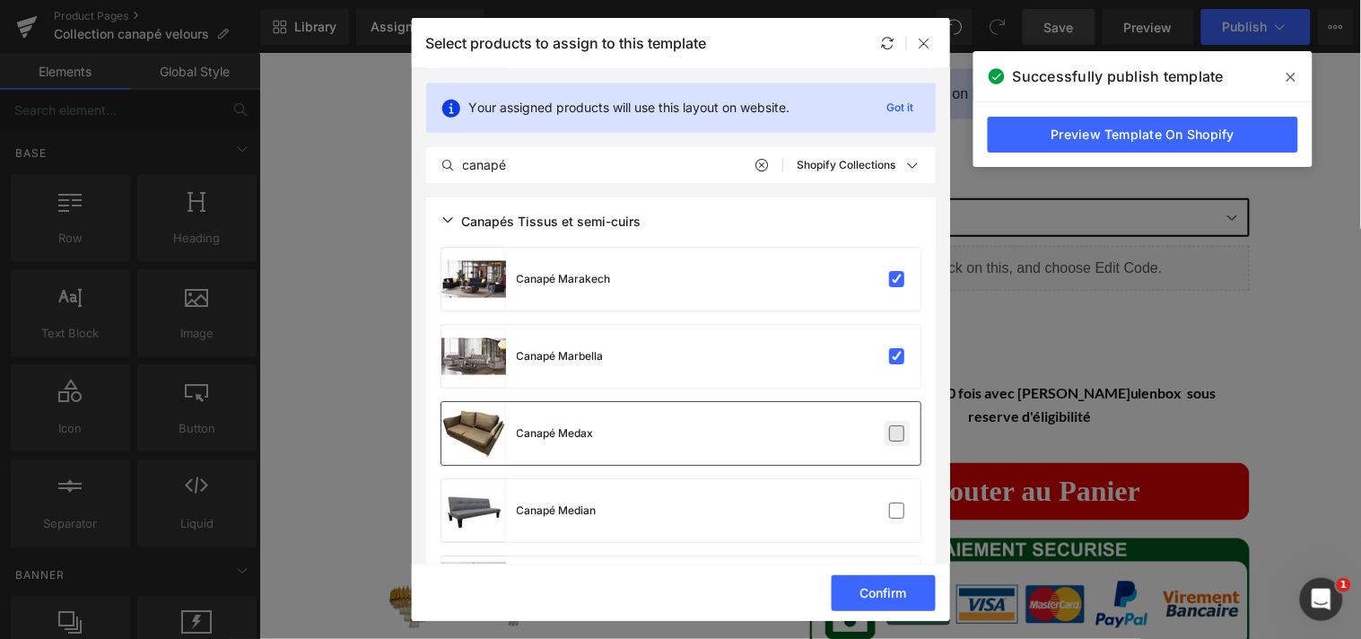
click at [897, 433] on input "checkbox" at bounding box center [897, 433] width 0 height 0
click at [892, 505] on label at bounding box center [897, 510] width 16 height 16
click at [897, 510] on input "checkbox" at bounding box center [897, 510] width 0 height 0
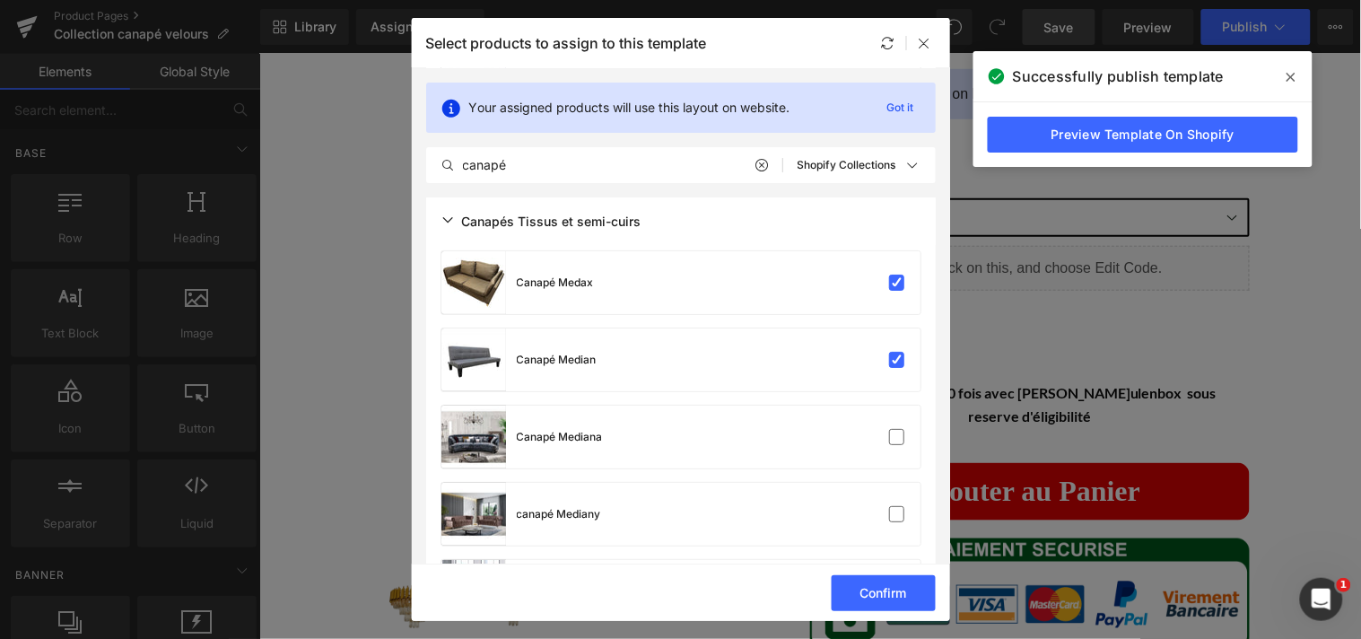
scroll to position [7034, 0]
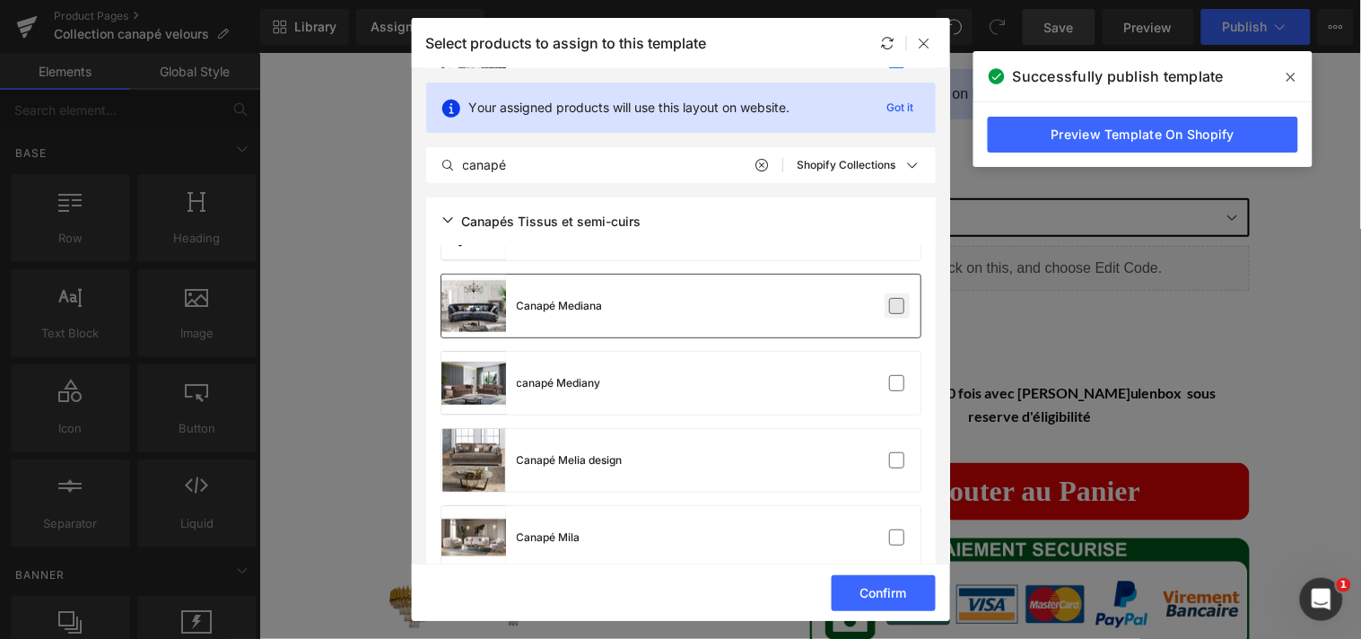
click at [893, 307] on label at bounding box center [897, 306] width 16 height 16
click at [897, 306] on input "checkbox" at bounding box center [897, 306] width 0 height 0
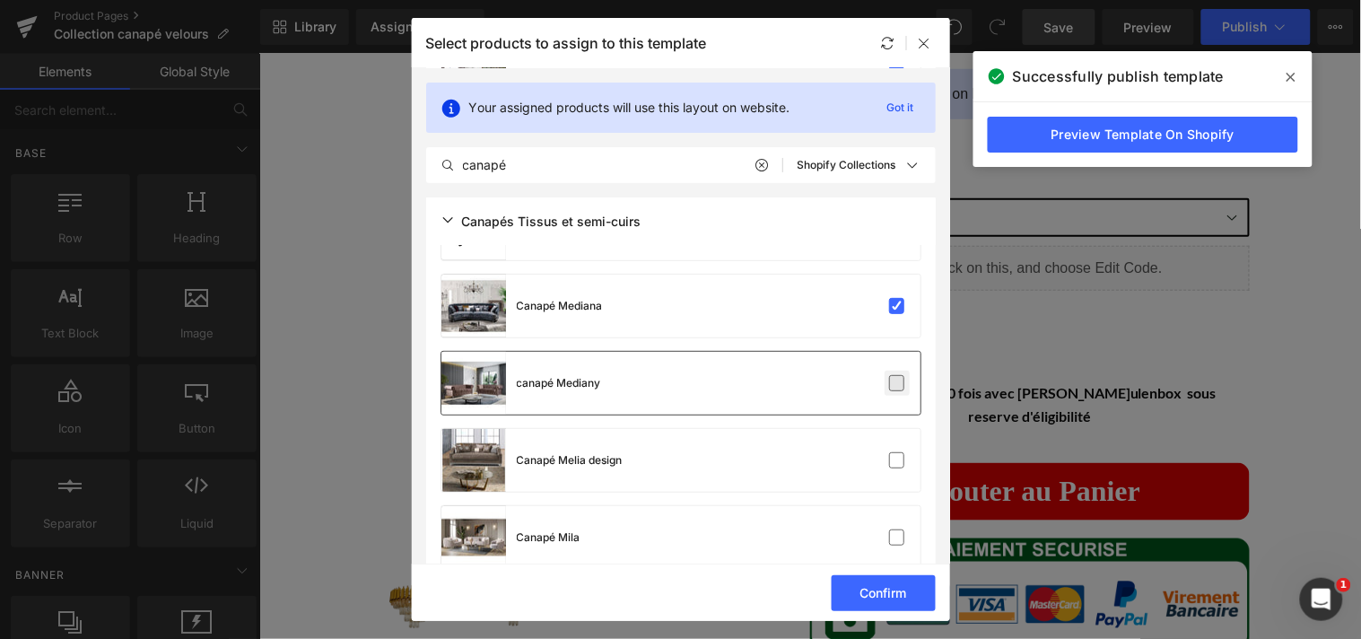
click at [890, 379] on label at bounding box center [897, 383] width 16 height 16
click at [897, 383] on input "checkbox" at bounding box center [897, 383] width 0 height 0
click at [889, 452] on label at bounding box center [897, 460] width 16 height 16
click at [897, 460] on input "checkbox" at bounding box center [897, 460] width 0 height 0
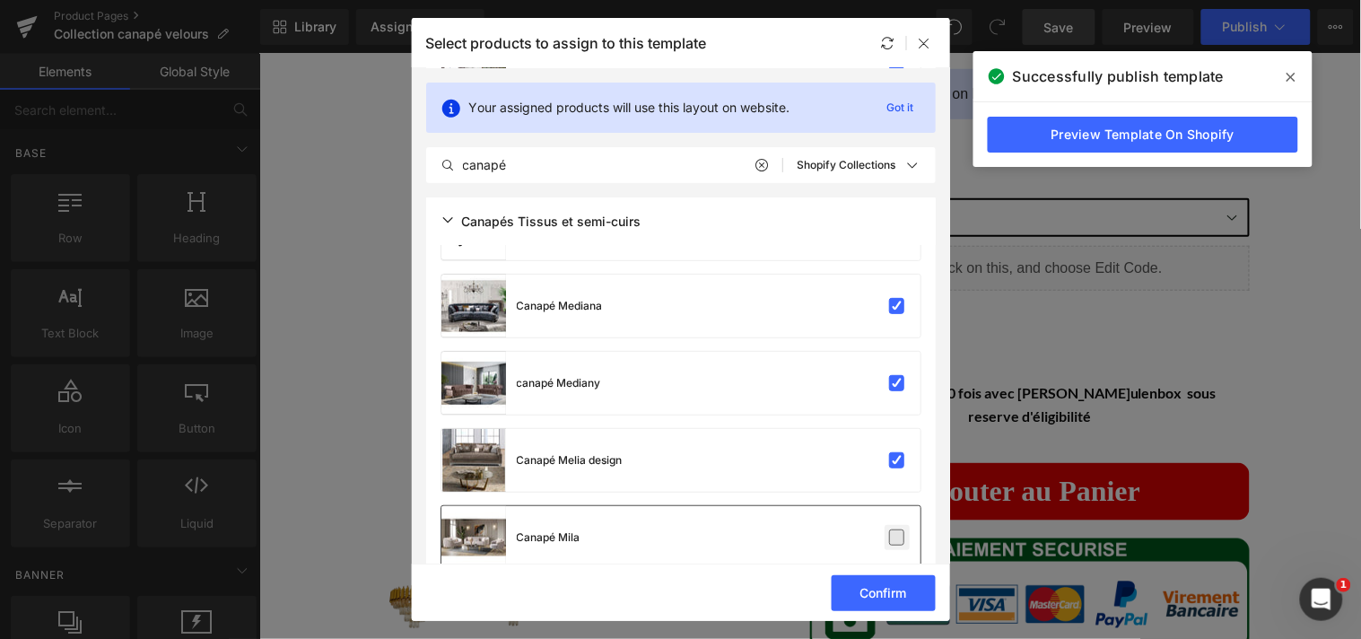
click at [888, 525] on div "Canapé Mila" at bounding box center [680, 537] width 479 height 63
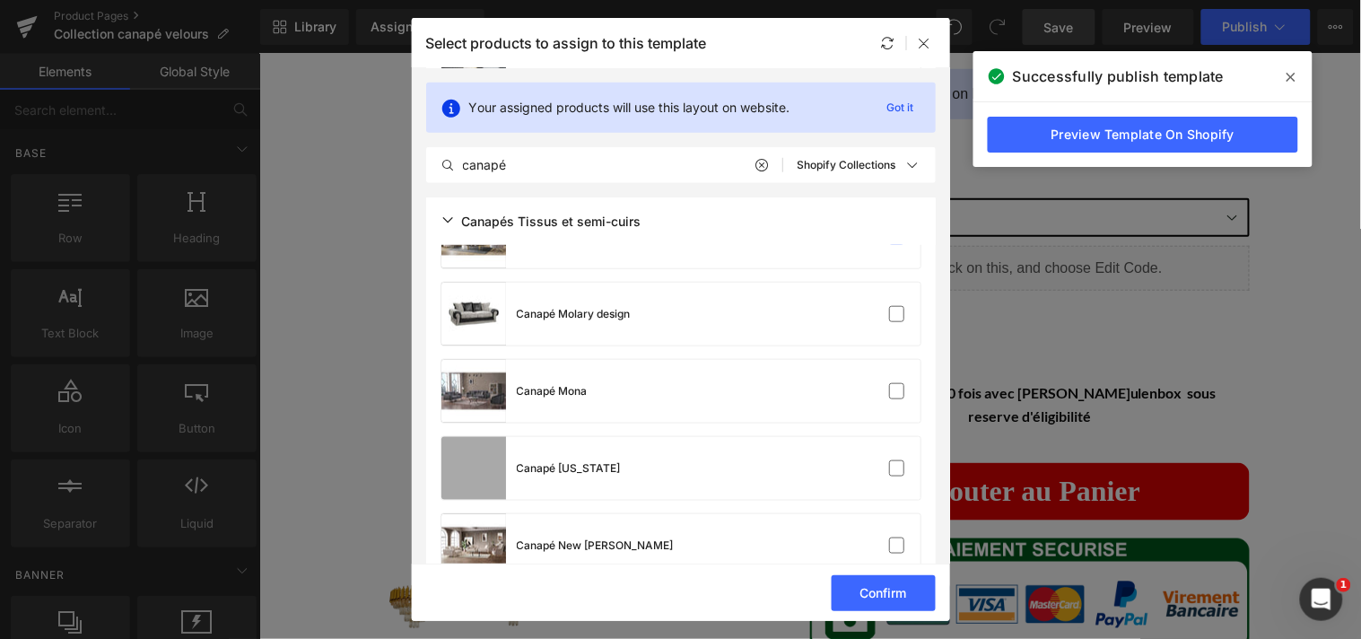
scroll to position [7357, 0]
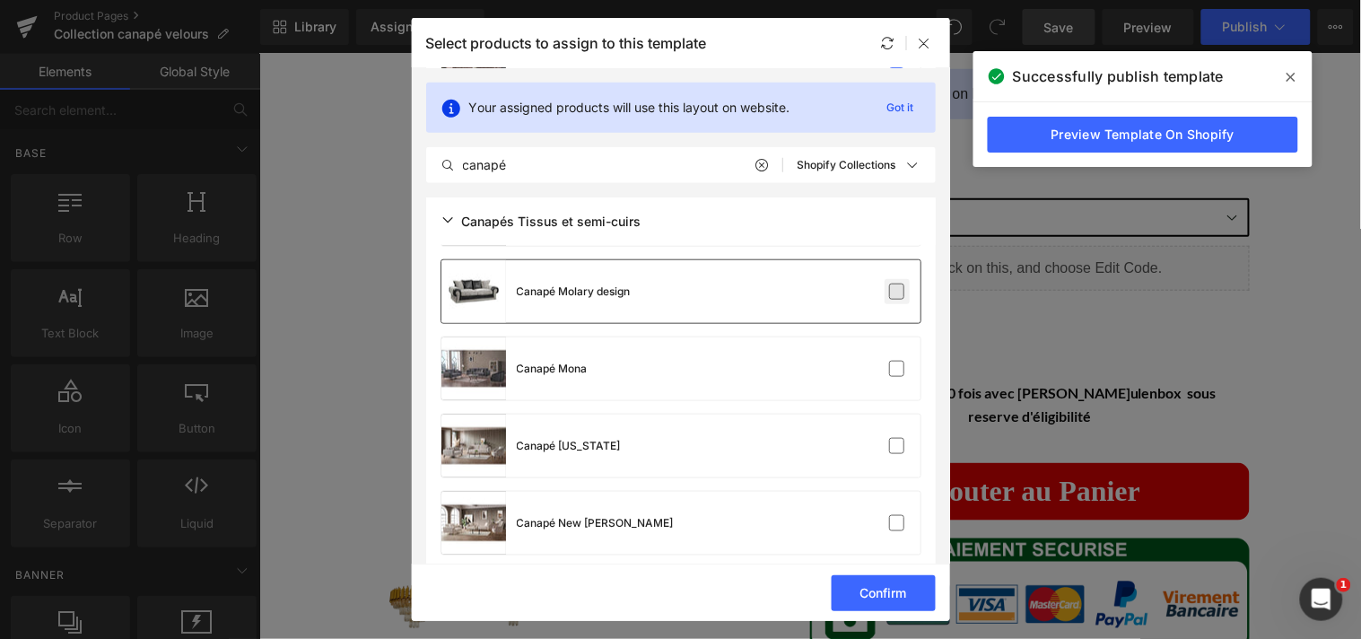
click at [895, 299] on label at bounding box center [897, 291] width 16 height 16
click at [897, 292] on input "checkbox" at bounding box center [897, 292] width 0 height 0
click at [890, 372] on label at bounding box center [897, 369] width 16 height 16
click at [897, 369] on input "checkbox" at bounding box center [897, 369] width 0 height 0
click at [889, 440] on label at bounding box center [897, 446] width 16 height 16
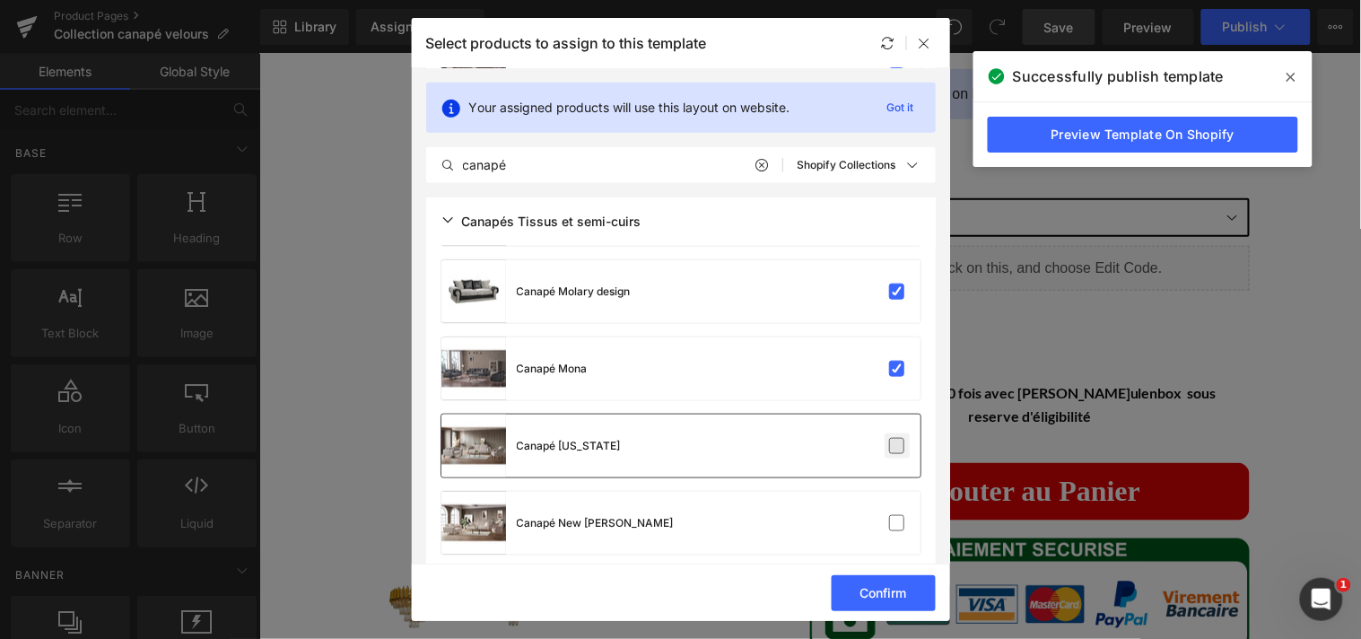
click at [897, 446] on input "checkbox" at bounding box center [897, 446] width 0 height 0
click at [886, 507] on div "Canapé New Bentley" at bounding box center [680, 523] width 479 height 63
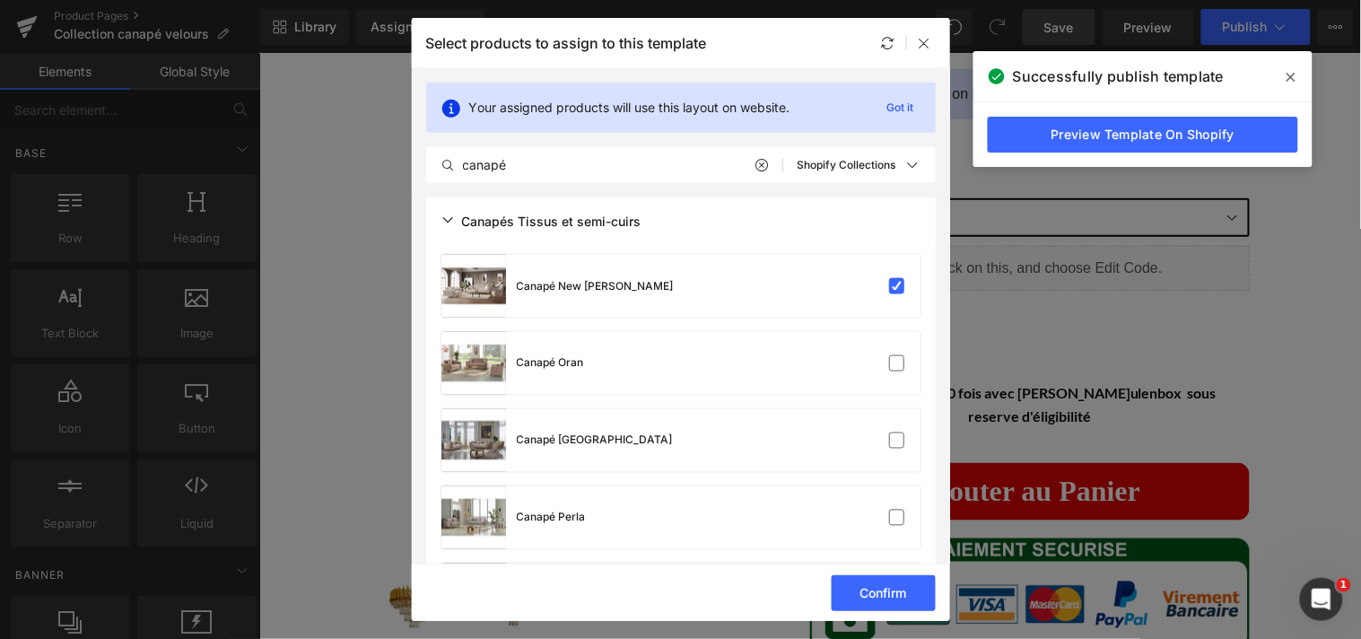
scroll to position [7637, 0]
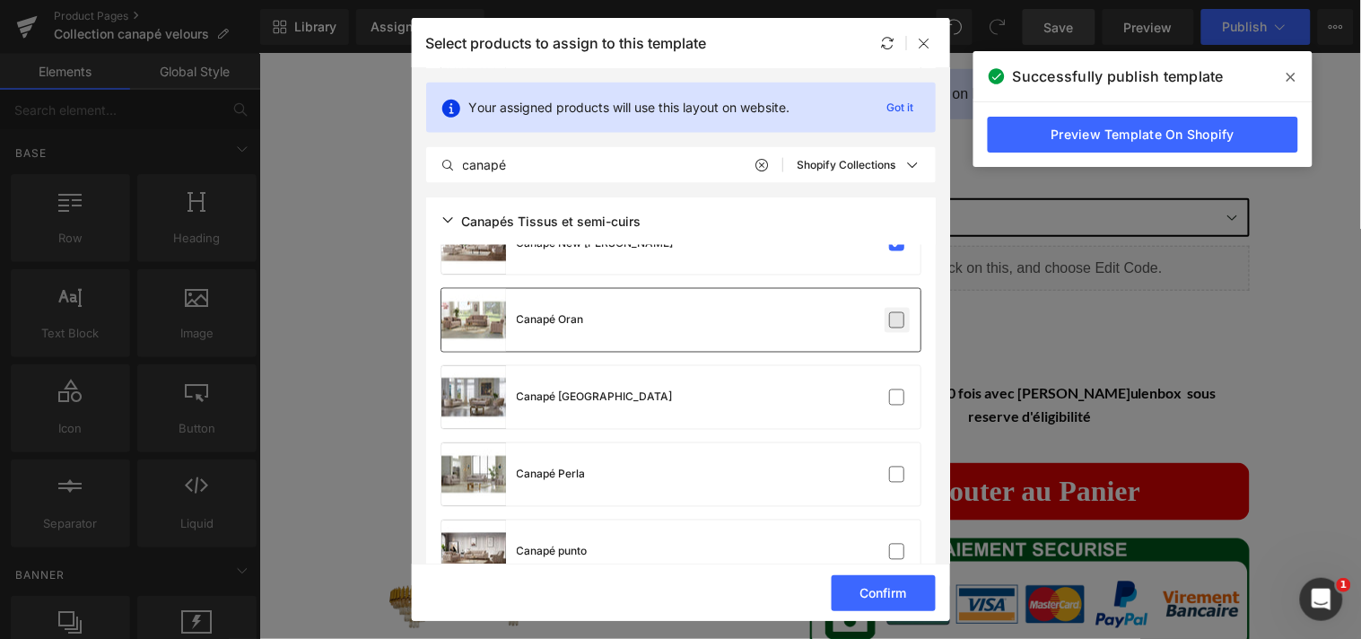
click at [894, 326] on label at bounding box center [897, 320] width 16 height 16
click at [897, 320] on input "checkbox" at bounding box center [897, 320] width 0 height 0
click at [893, 401] on label at bounding box center [897, 397] width 16 height 16
click at [897, 397] on input "checkbox" at bounding box center [897, 397] width 0 height 0
click at [888, 460] on div "Canapé Perla" at bounding box center [680, 474] width 479 height 63
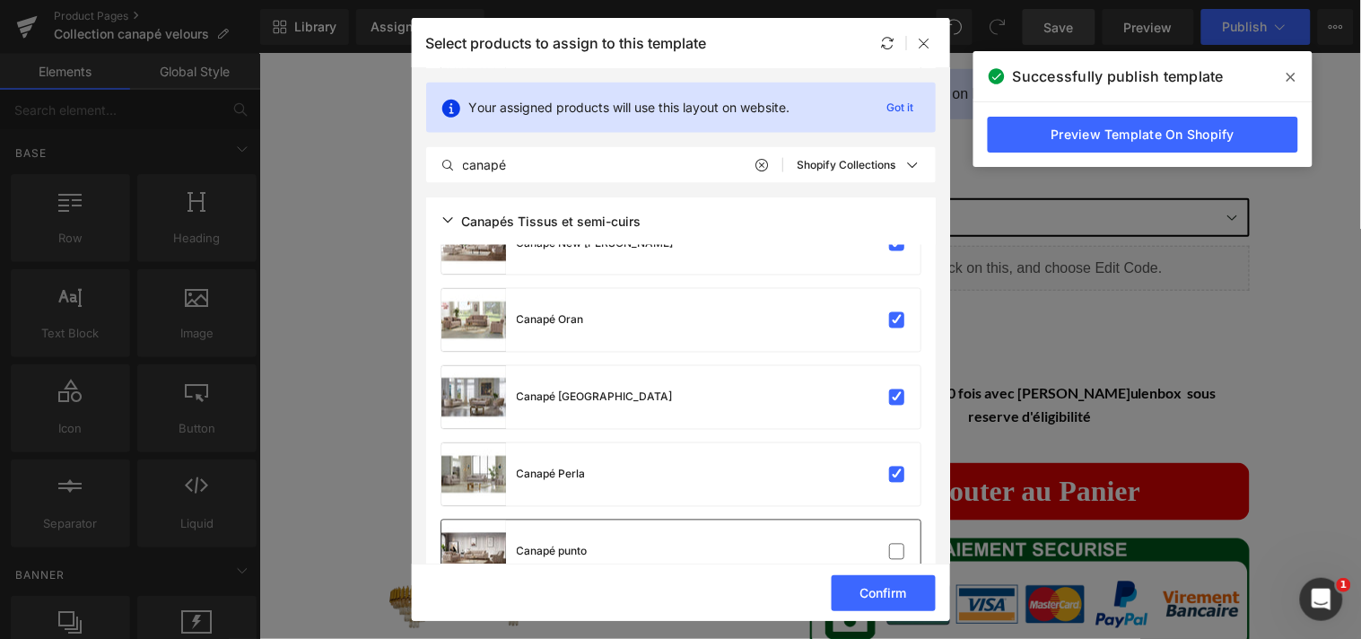
click at [895, 533] on div "Canapé punto" at bounding box center [680, 551] width 479 height 63
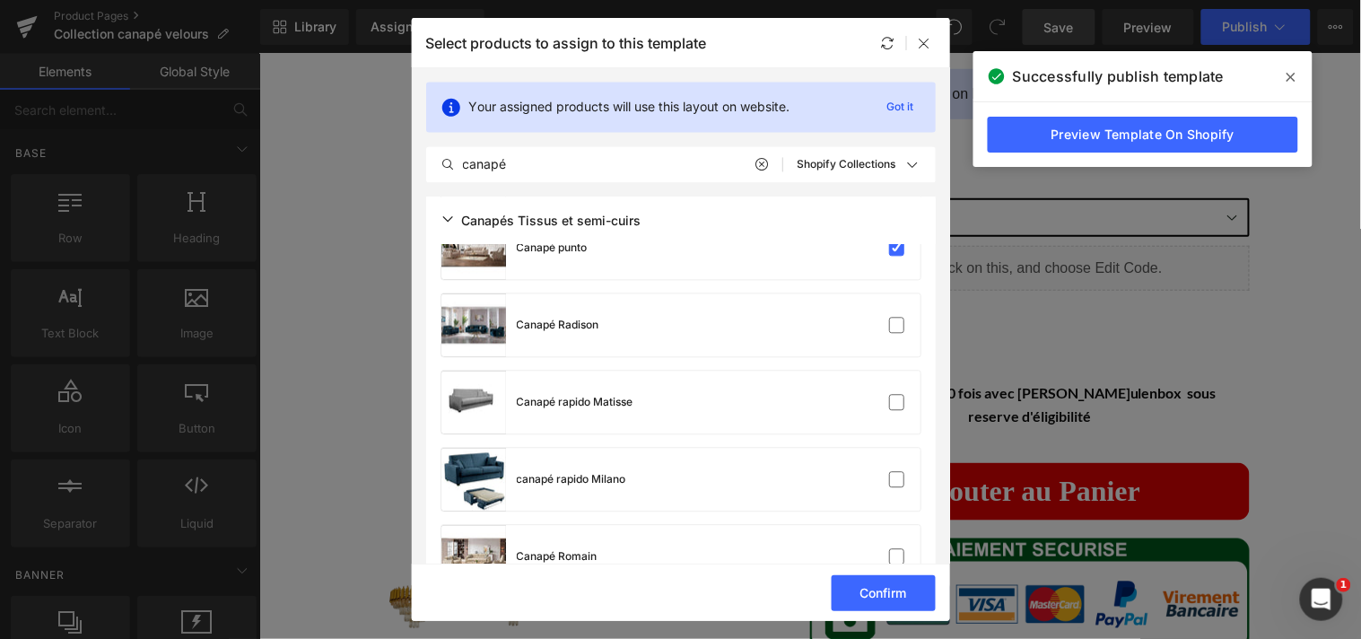
scroll to position [7961, 0]
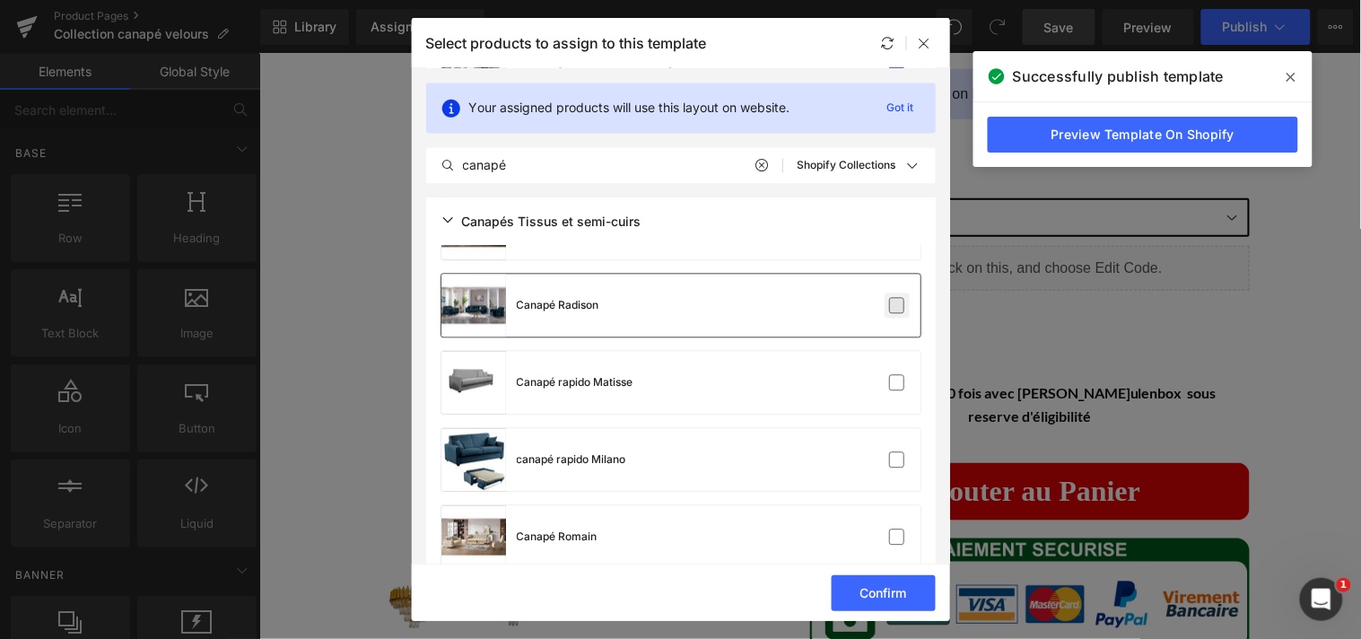
click at [892, 301] on label at bounding box center [897, 305] width 16 height 16
click at [897, 305] on input "checkbox" at bounding box center [897, 305] width 0 height 0
click at [889, 374] on label at bounding box center [897, 382] width 16 height 16
click at [897, 382] on input "checkbox" at bounding box center [897, 382] width 0 height 0
click at [891, 451] on label at bounding box center [897, 459] width 16 height 16
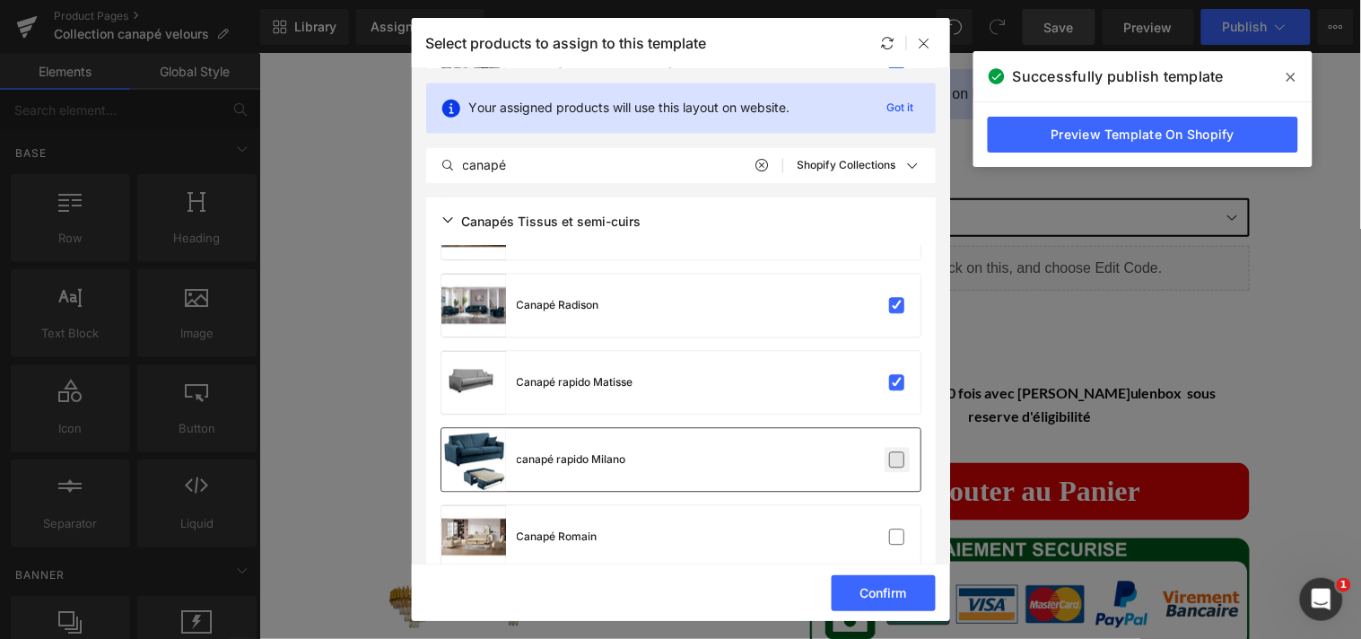
click at [897, 459] on input "checkbox" at bounding box center [897, 459] width 0 height 0
click at [889, 528] on label at bounding box center [897, 536] width 16 height 16
click at [897, 536] on input "checkbox" at bounding box center [897, 536] width 0 height 0
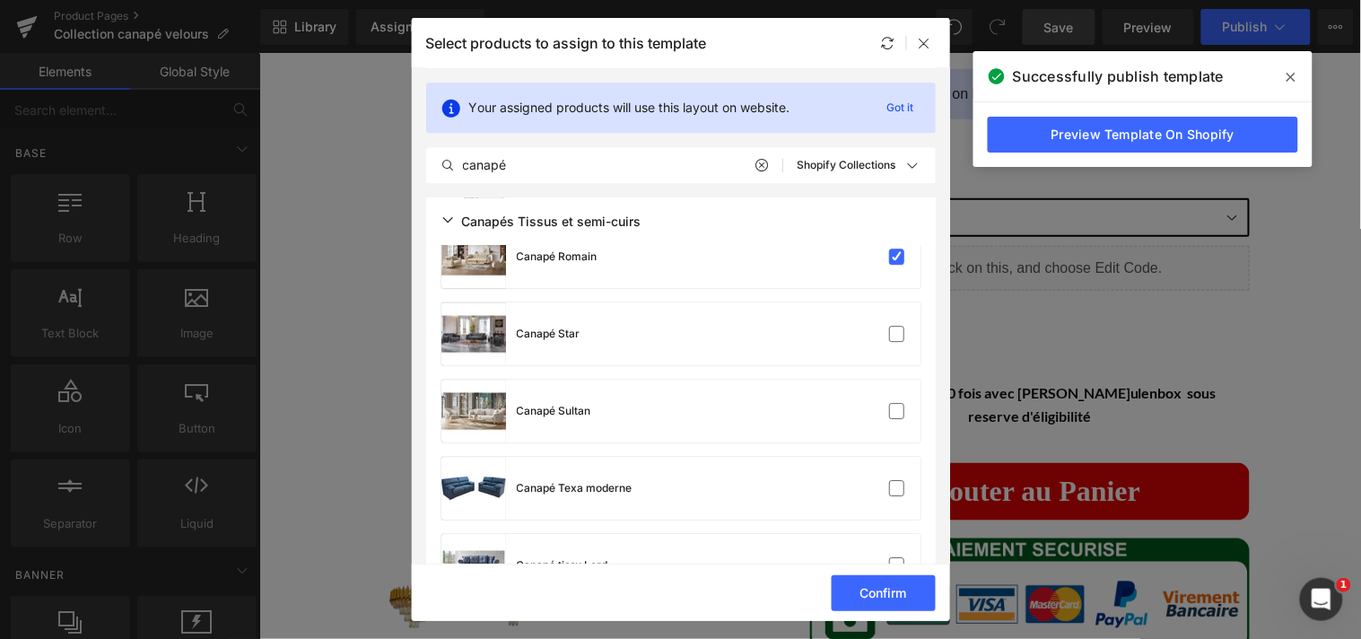
scroll to position [8242, 0]
click at [898, 336] on label at bounding box center [897, 333] width 16 height 16
click at [897, 333] on input "checkbox" at bounding box center [897, 333] width 0 height 0
click at [889, 405] on label at bounding box center [897, 410] width 16 height 16
click at [897, 410] on input "checkbox" at bounding box center [897, 410] width 0 height 0
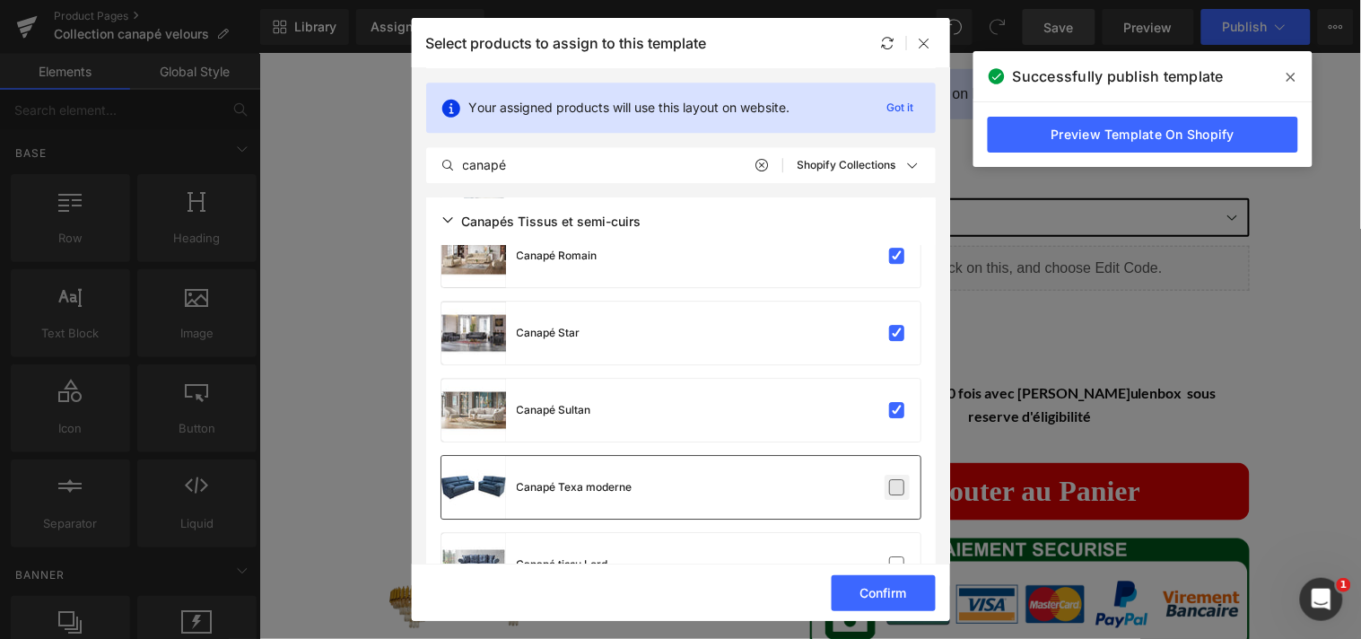
click at [890, 479] on label at bounding box center [897, 487] width 16 height 16
click at [897, 487] on input "checkbox" at bounding box center [897, 487] width 0 height 0
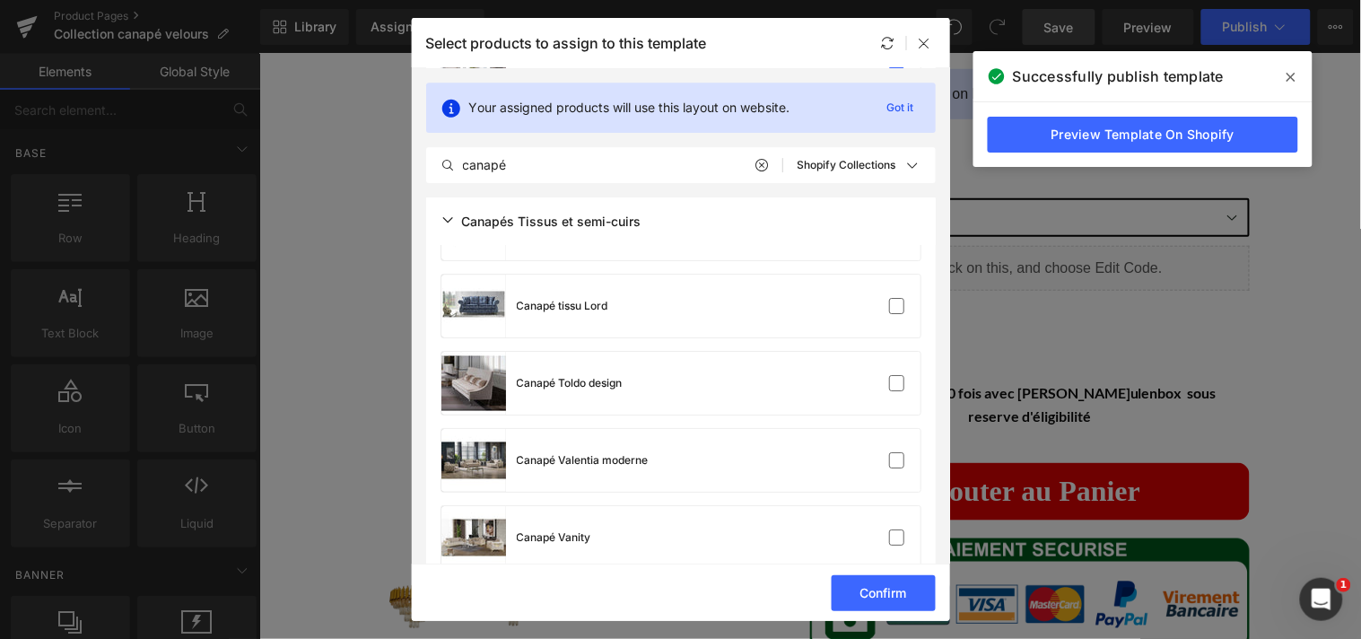
scroll to position [8523, 0]
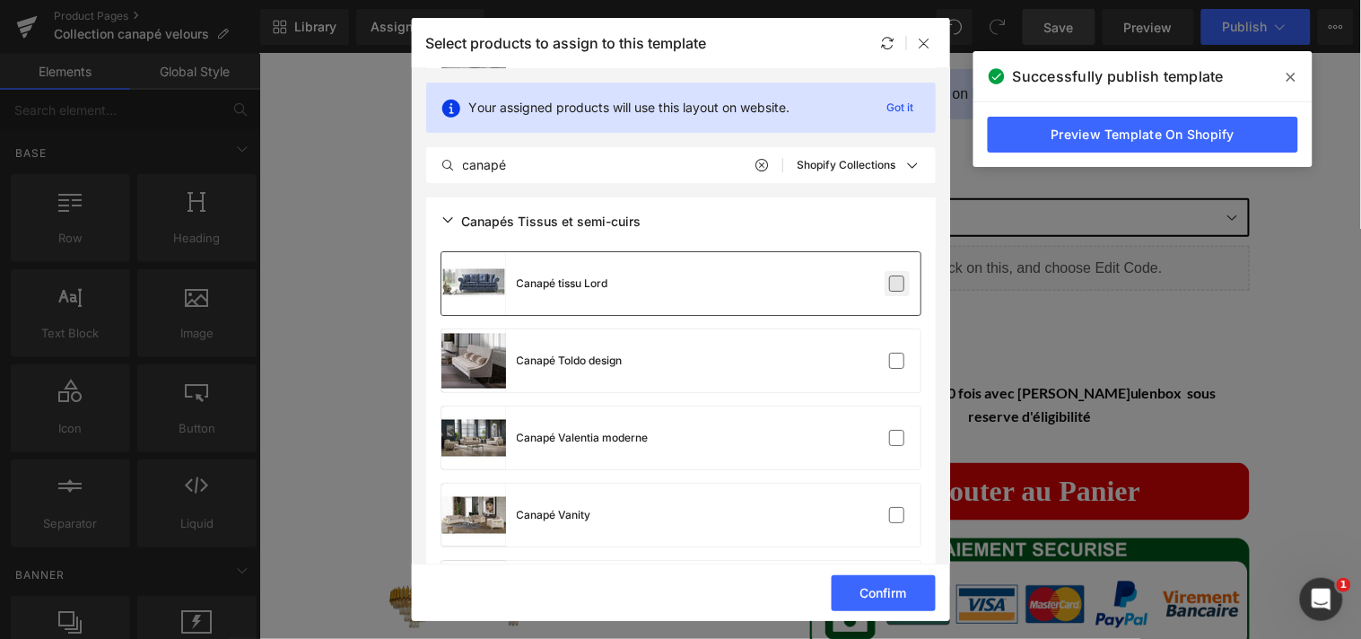
click at [889, 275] on label at bounding box center [897, 283] width 16 height 16
click at [897, 283] on input "checkbox" at bounding box center [897, 283] width 0 height 0
click at [889, 353] on label at bounding box center [897, 361] width 16 height 16
click at [897, 361] on input "checkbox" at bounding box center [897, 361] width 0 height 0
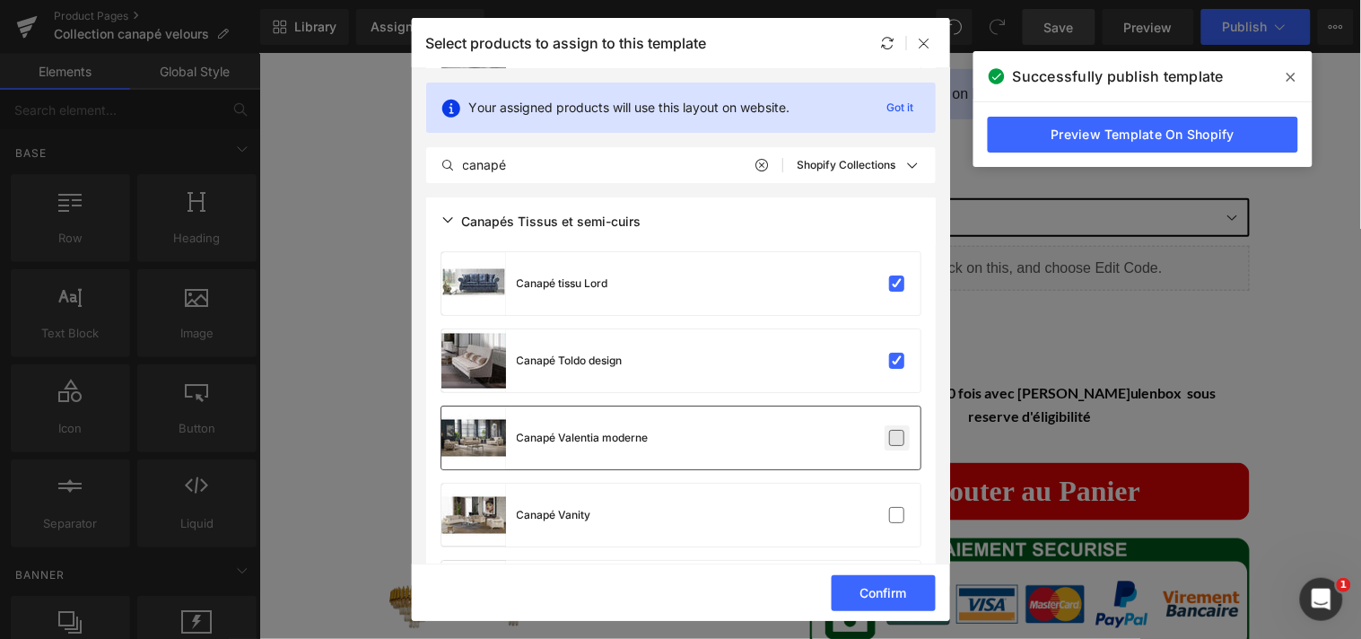
click at [889, 435] on label at bounding box center [897, 438] width 16 height 16
click at [897, 438] on input "checkbox" at bounding box center [897, 438] width 0 height 0
click at [893, 511] on label at bounding box center [897, 515] width 16 height 16
click at [897, 515] on input "checkbox" at bounding box center [897, 515] width 0 height 0
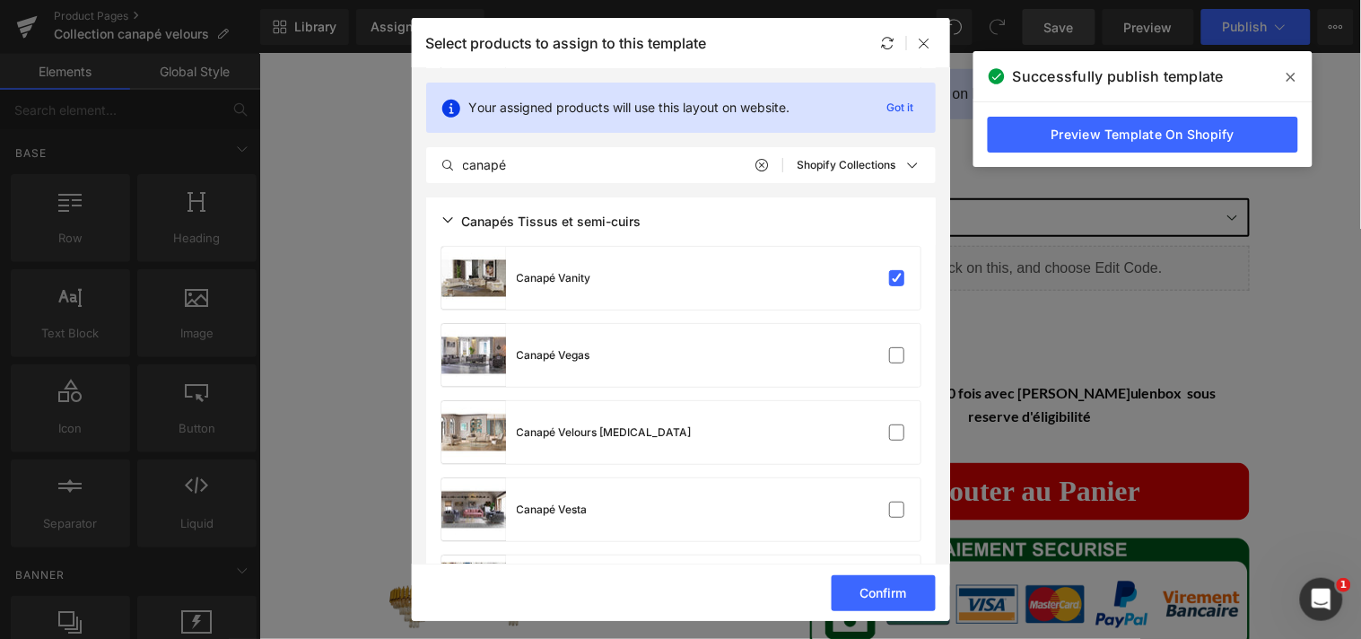
scroll to position [8802, 0]
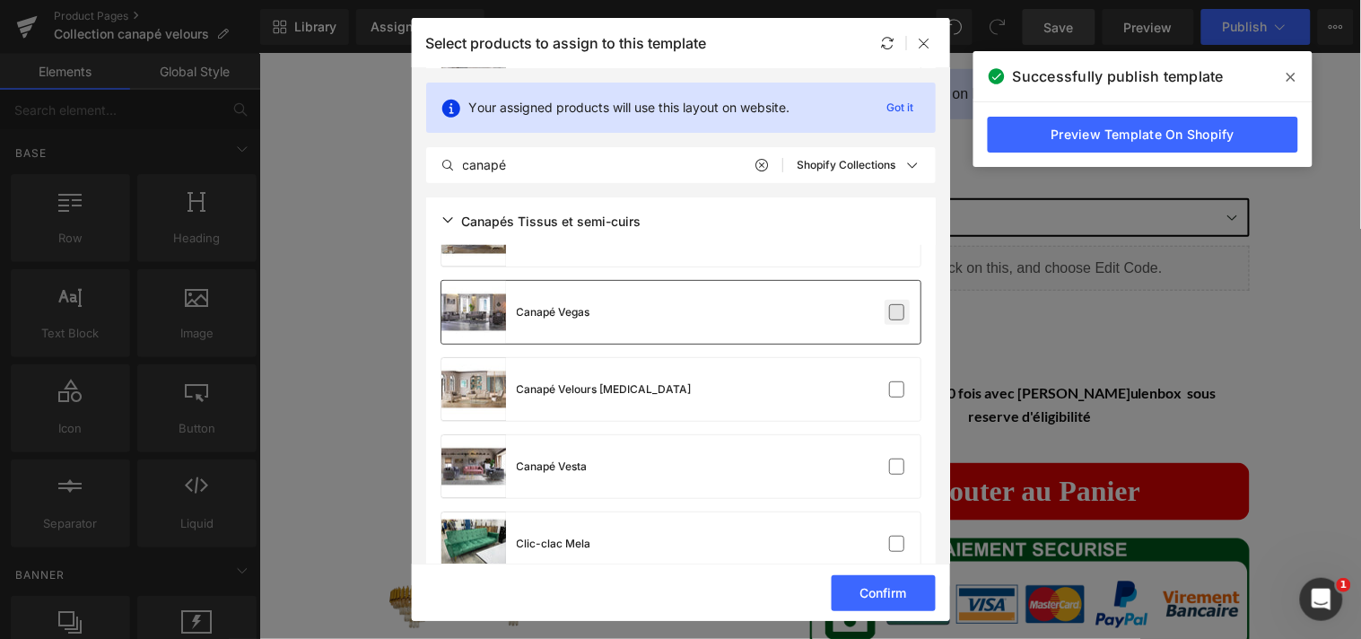
click at [893, 318] on label at bounding box center [897, 312] width 16 height 16
click at [897, 312] on input "checkbox" at bounding box center [897, 312] width 0 height 0
click at [892, 381] on label at bounding box center [897, 389] width 16 height 16
click at [897, 389] on input "checkbox" at bounding box center [897, 389] width 0 height 0
click at [889, 458] on label at bounding box center [897, 466] width 16 height 16
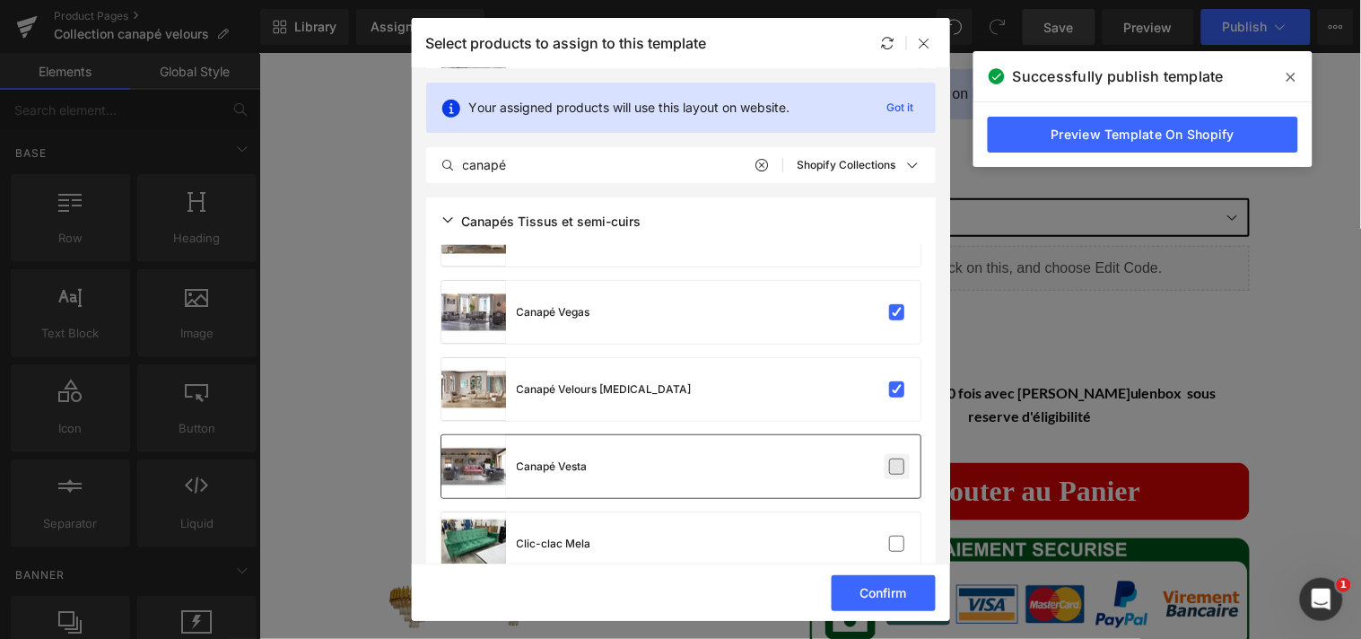
click at [897, 466] on input "checkbox" at bounding box center [897, 466] width 0 height 0
click at [889, 536] on label at bounding box center [897, 544] width 16 height 16
click at [897, 544] on input "checkbox" at bounding box center [897, 544] width 0 height 0
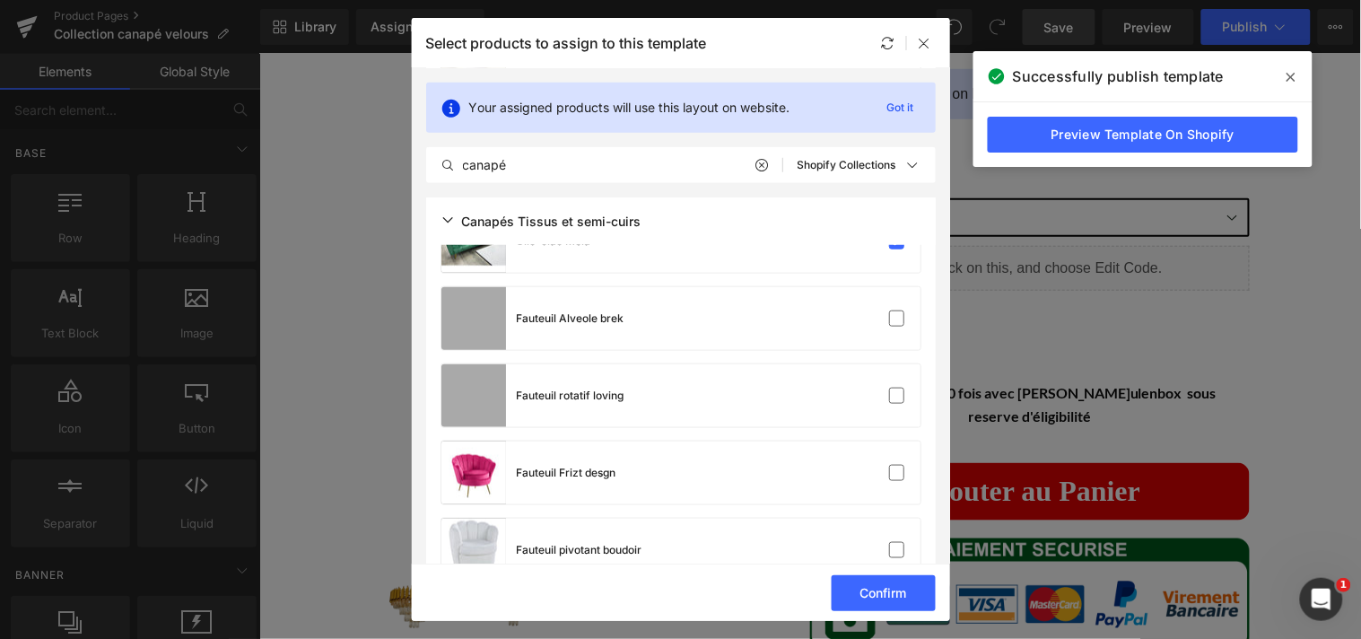
scroll to position [9126, 0]
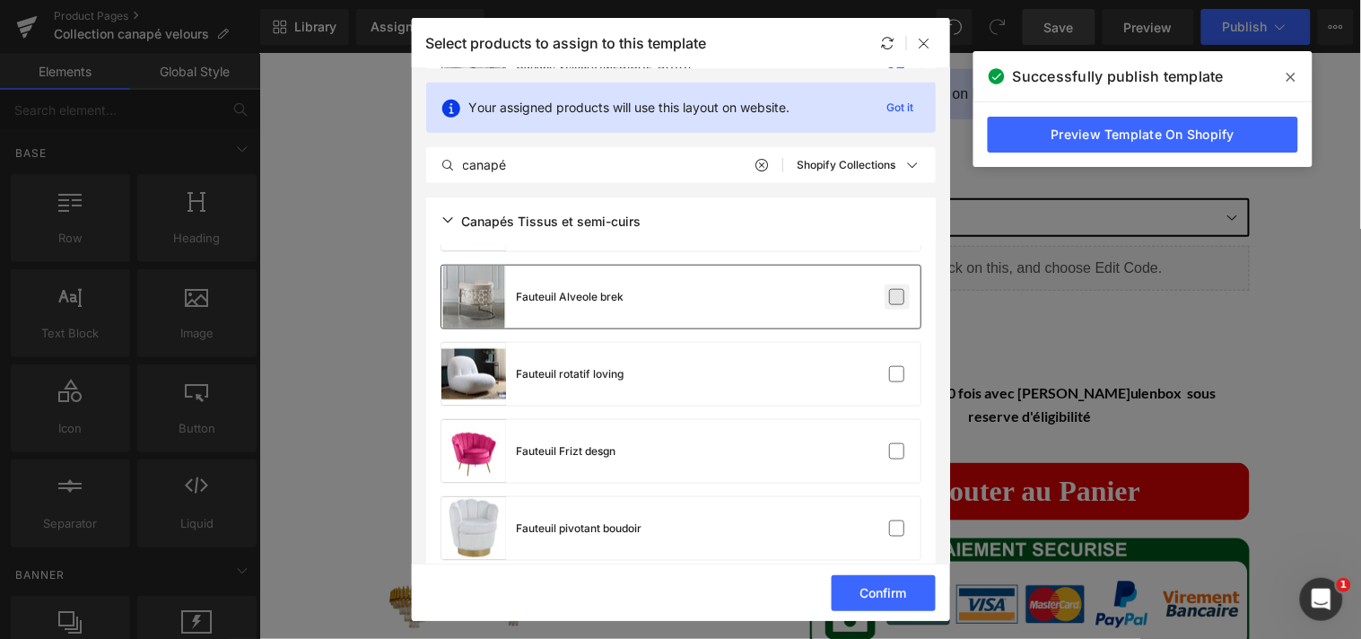
click at [889, 302] on label at bounding box center [897, 297] width 16 height 16
click at [897, 297] on input "checkbox" at bounding box center [897, 297] width 0 height 0
click at [893, 377] on label at bounding box center [897, 374] width 16 height 16
click at [897, 374] on input "checkbox" at bounding box center [897, 374] width 0 height 0
click at [893, 443] on label at bounding box center [897, 451] width 16 height 16
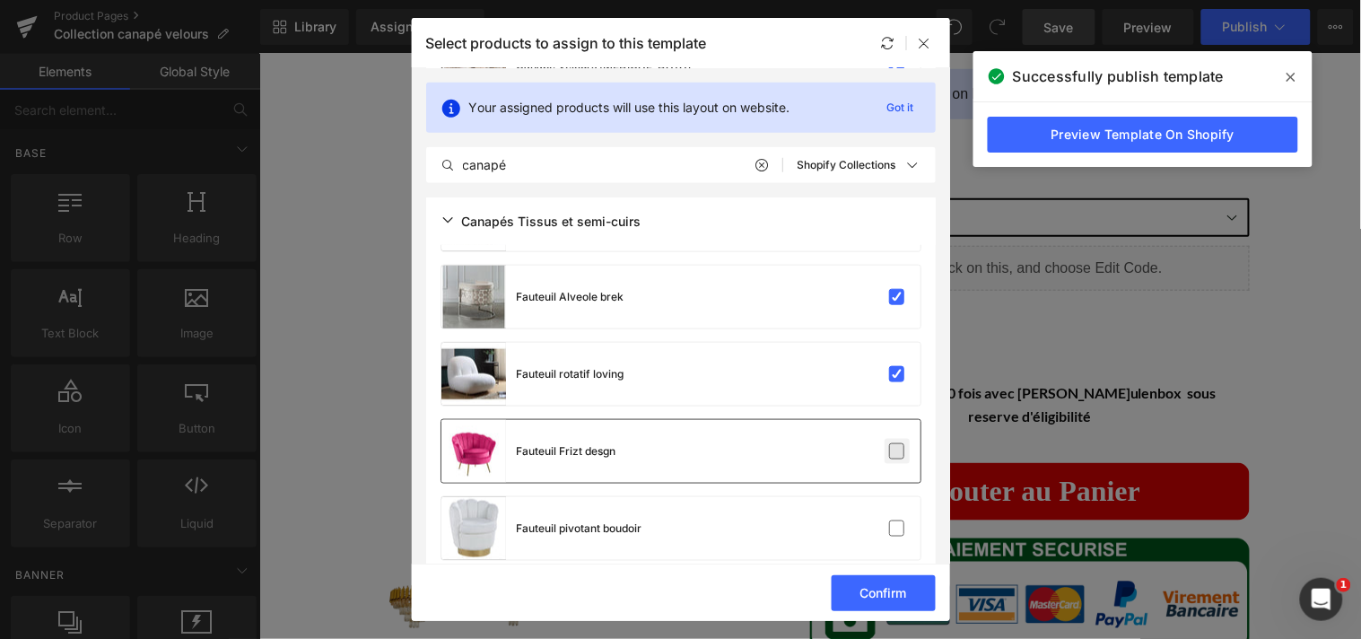
click at [897, 451] on input "checkbox" at bounding box center [897, 451] width 0 height 0
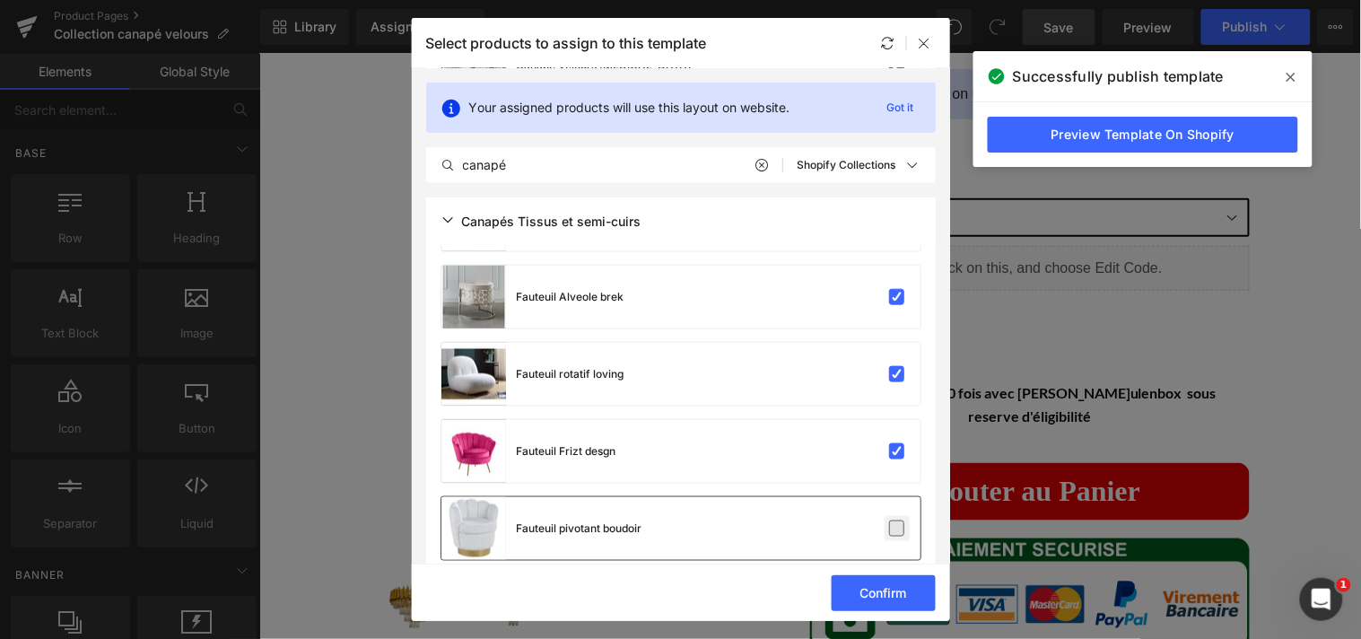
click at [889, 520] on label at bounding box center [897, 528] width 16 height 16
click at [897, 528] on input "checkbox" at bounding box center [897, 528] width 0 height 0
drag, startPoint x: 942, startPoint y: 494, endPoint x: 944, endPoint y: 505, distance: 10.9
click at [944, 505] on section "Your assigned products will use this layout on website. Got it canapé All Produ…" at bounding box center [681, 315] width 538 height 495
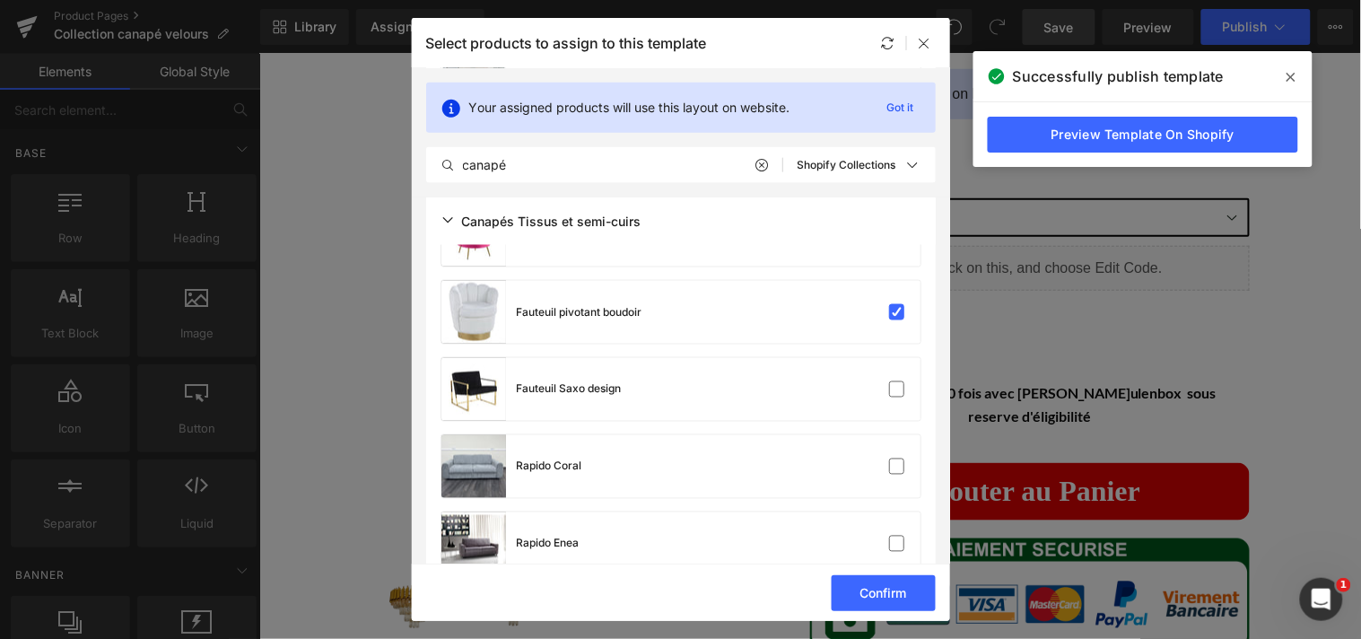
scroll to position [9363, 0]
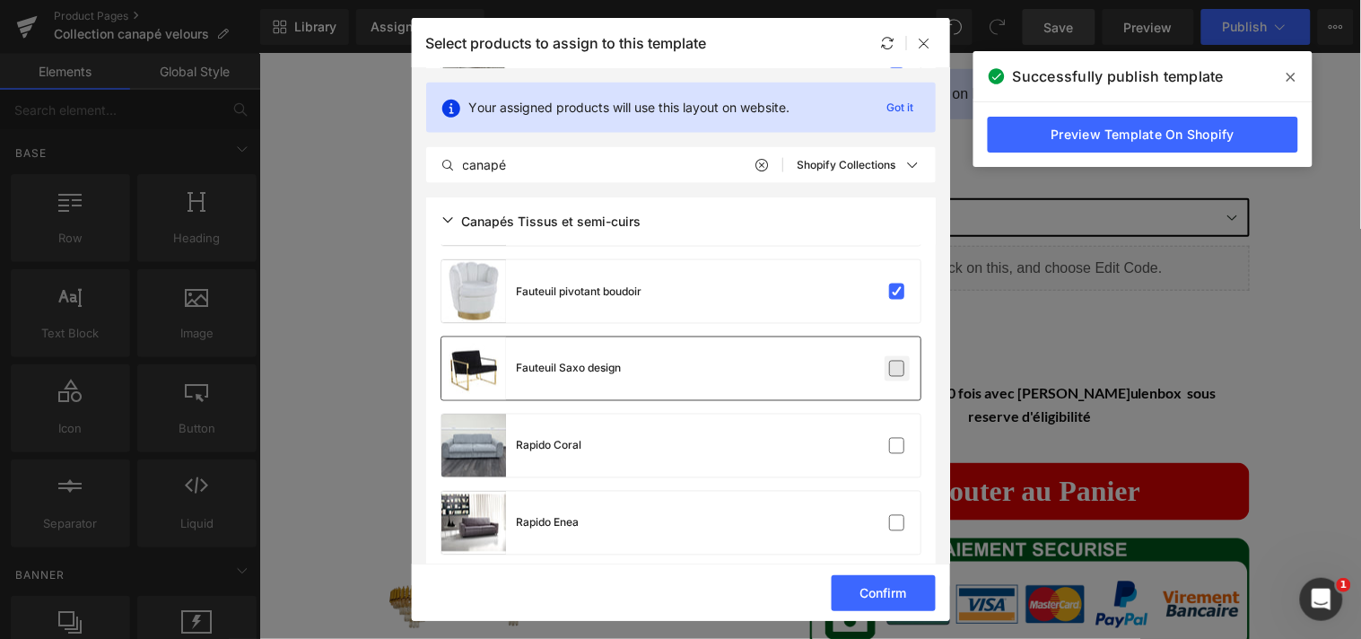
click at [891, 370] on label at bounding box center [897, 369] width 16 height 16
click at [897, 369] on input "checkbox" at bounding box center [897, 369] width 0 height 0
click at [889, 442] on label at bounding box center [897, 446] width 16 height 16
click at [897, 446] on input "checkbox" at bounding box center [897, 446] width 0 height 0
click at [889, 515] on label at bounding box center [897, 523] width 16 height 16
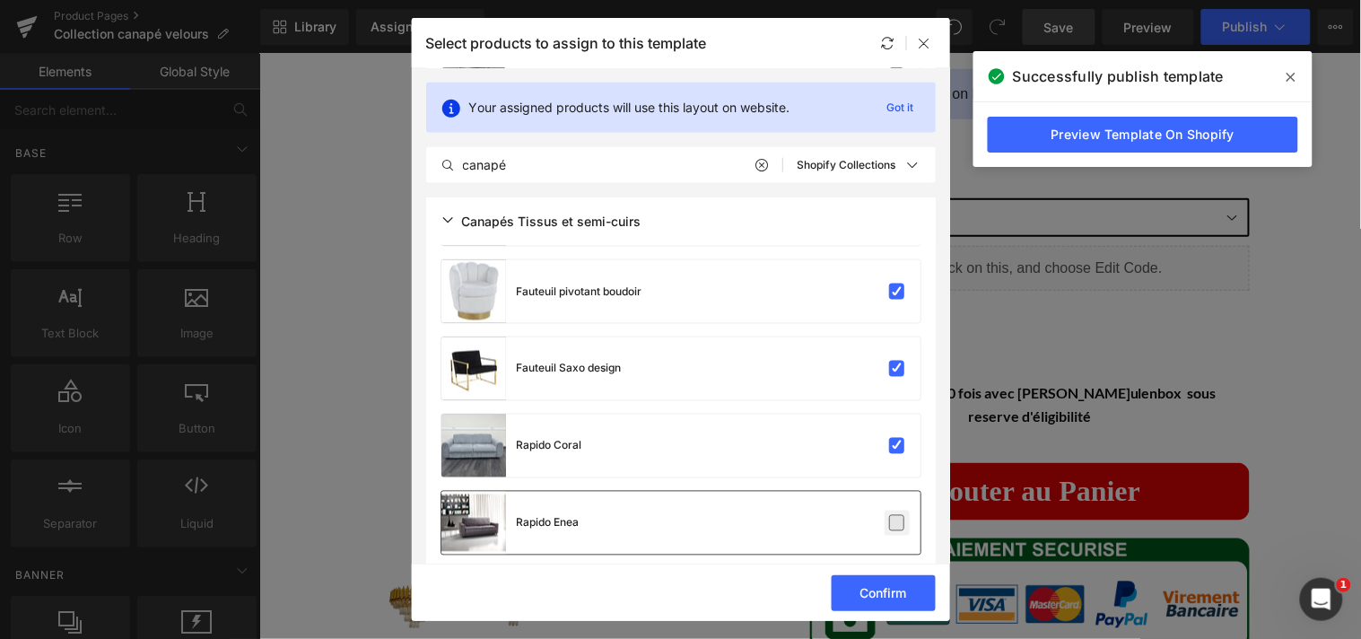
click at [897, 523] on input "checkbox" at bounding box center [897, 523] width 0 height 0
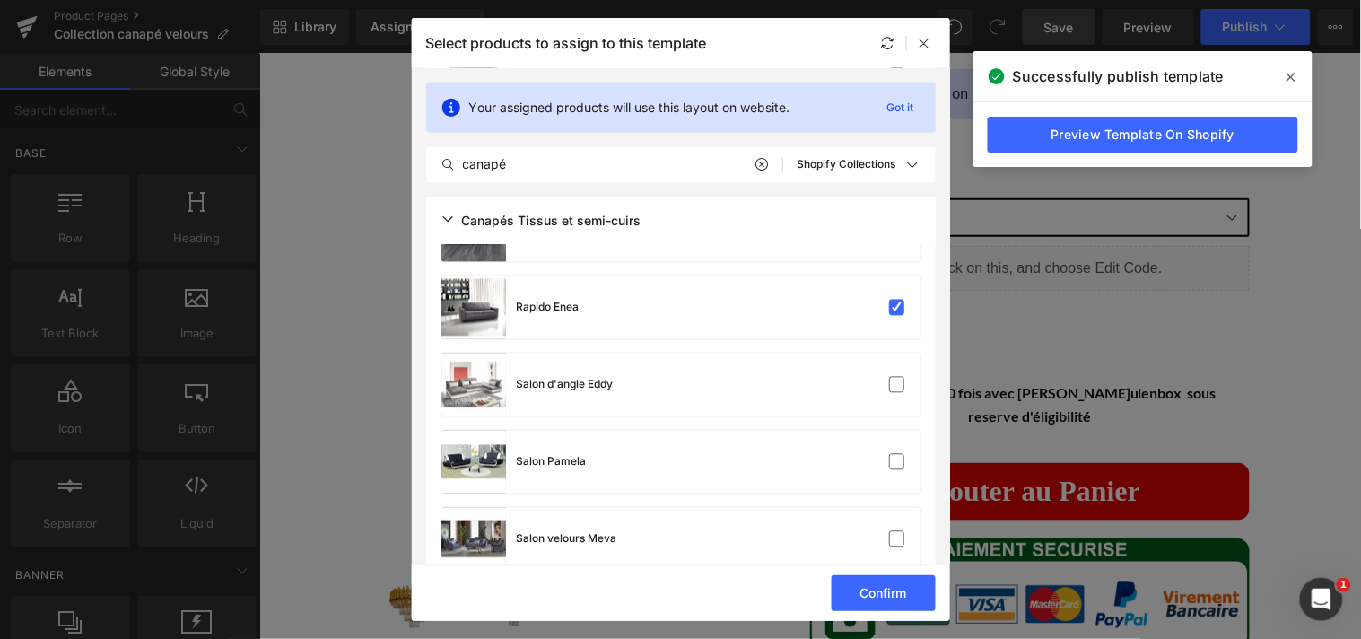
scroll to position [9601, 0]
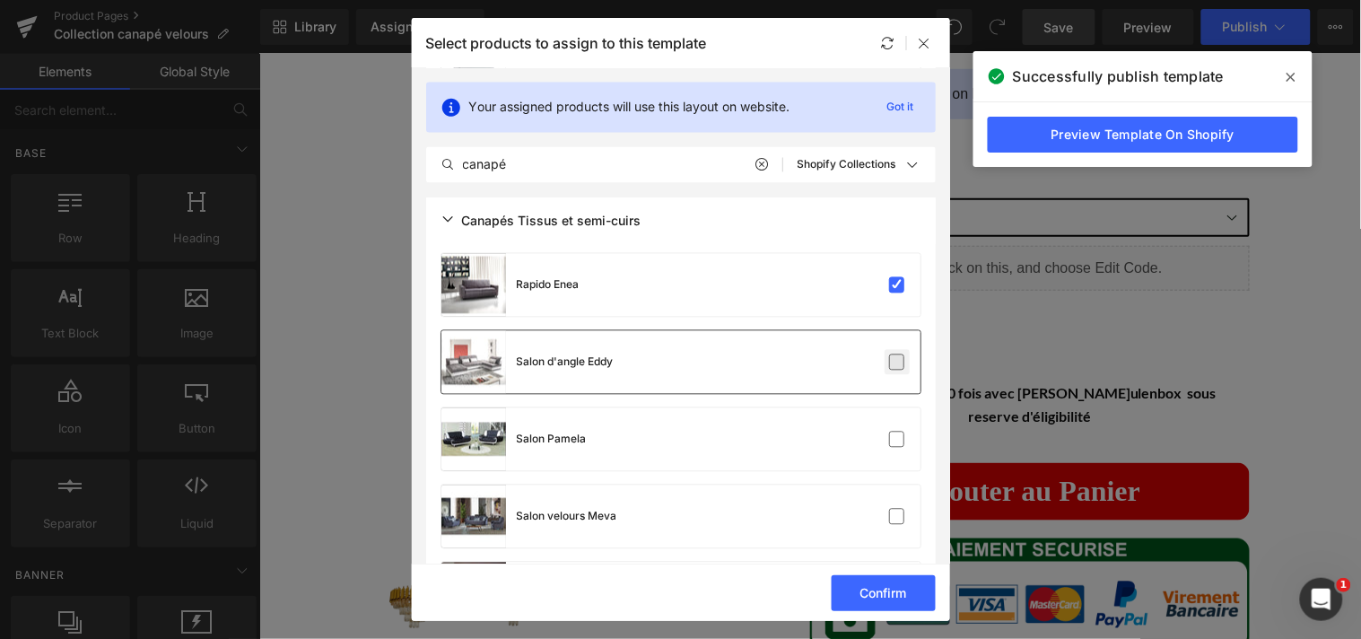
click at [893, 365] on label at bounding box center [897, 362] width 16 height 16
click at [897, 362] on input "checkbox" at bounding box center [897, 362] width 0 height 0
click at [892, 431] on label at bounding box center [897, 439] width 16 height 16
click at [897, 440] on input "checkbox" at bounding box center [897, 440] width 0 height 0
click at [889, 518] on label at bounding box center [897, 517] width 16 height 16
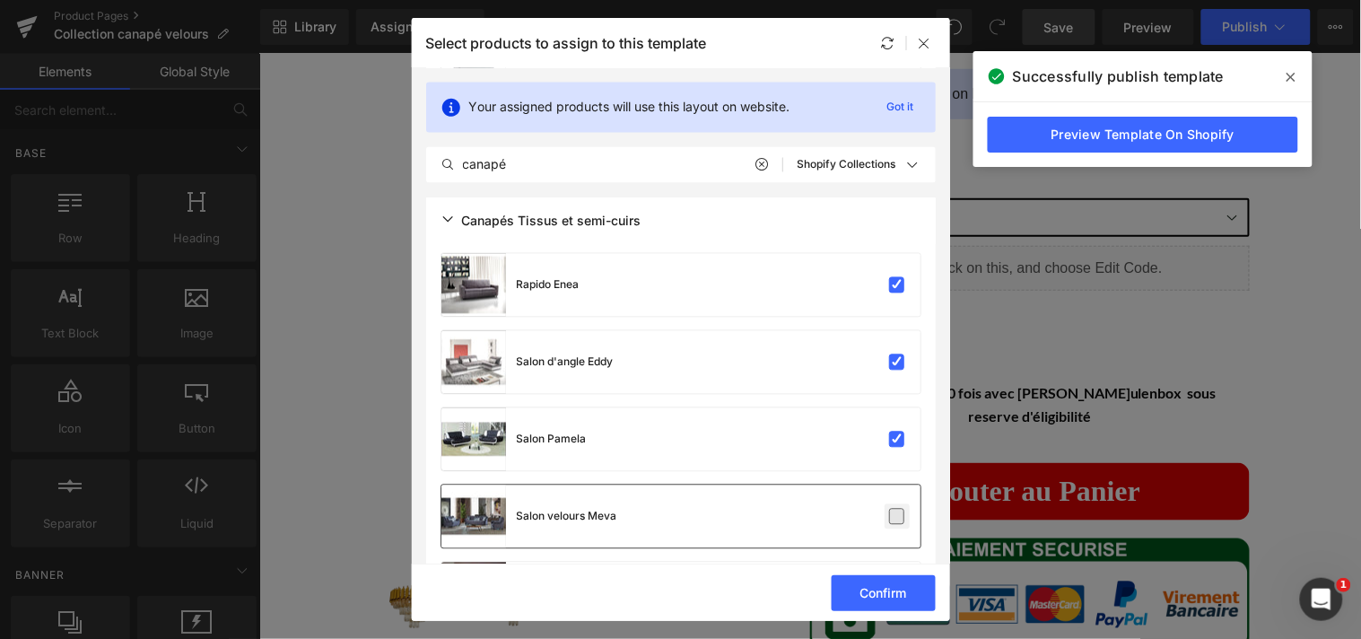
click at [897, 517] on input "checkbox" at bounding box center [897, 517] width 0 height 0
drag, startPoint x: 942, startPoint y: 516, endPoint x: 943, endPoint y: 535, distance: 18.9
click at [943, 535] on section "Your assigned products will use this layout on website. Got it canapé All Produ…" at bounding box center [681, 315] width 538 height 495
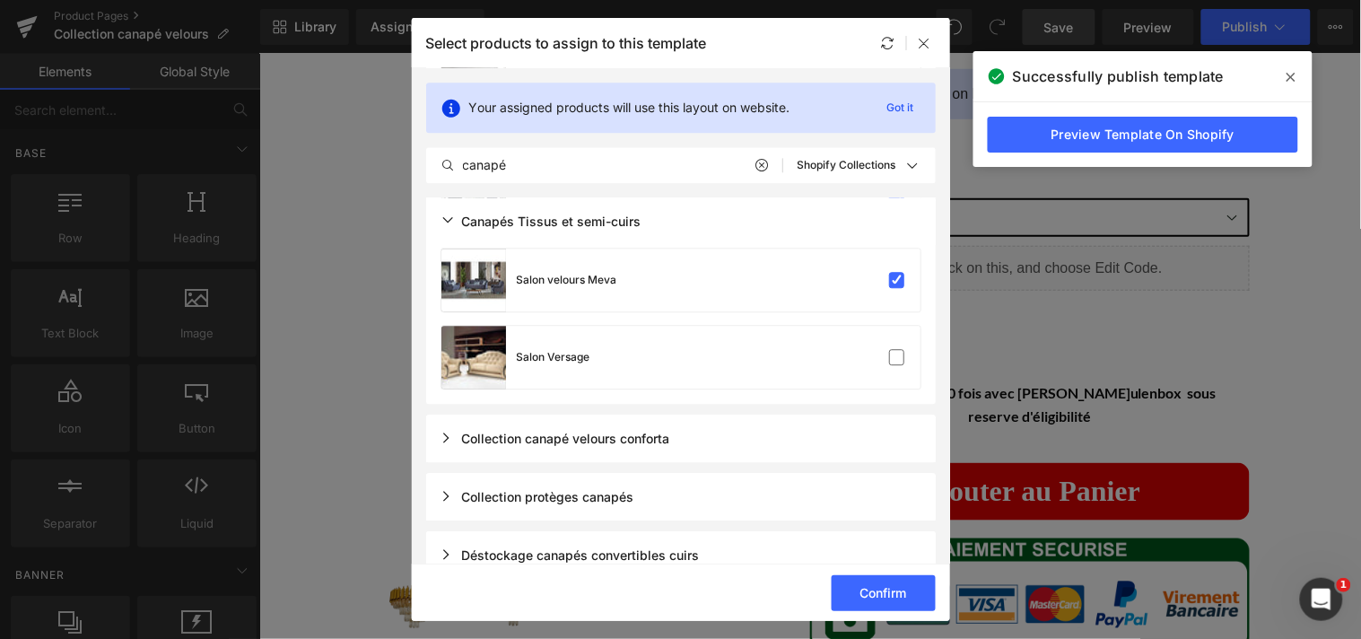
scroll to position [9860, 0]
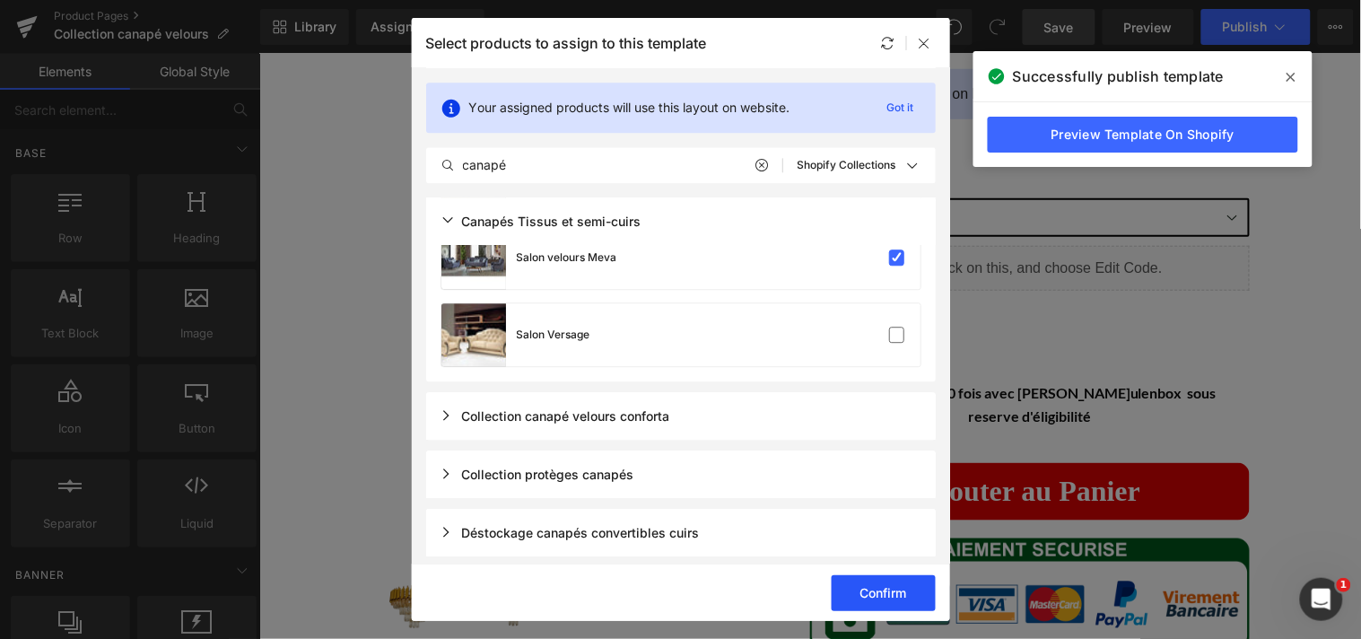
click at [884, 587] on button "Confirm" at bounding box center [884, 593] width 104 height 36
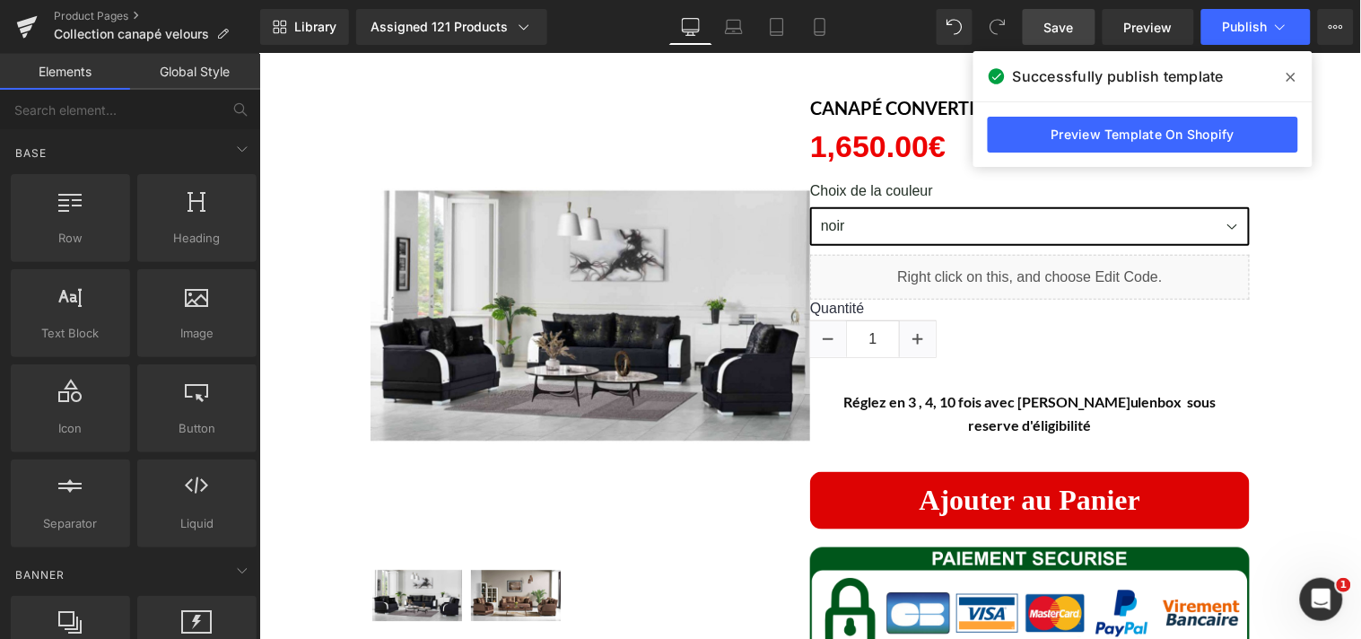
scroll to position [0, 0]
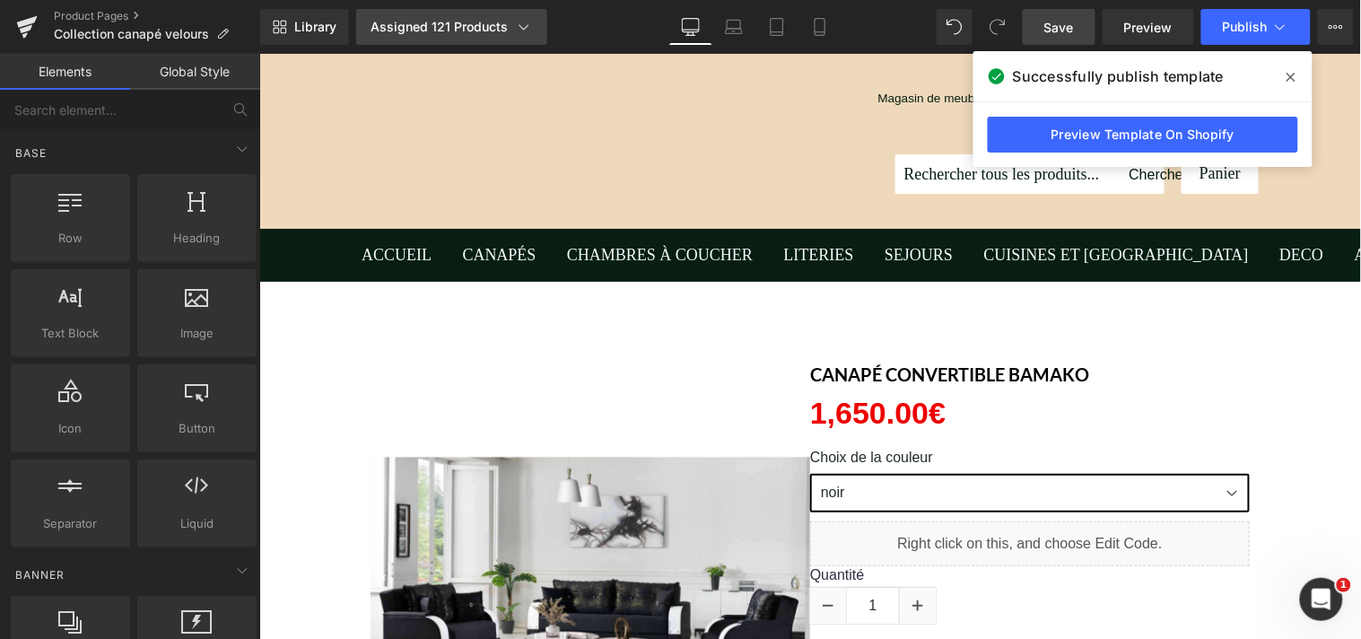
click at [507, 22] on div "Assigned 121 Products" at bounding box center [451, 27] width 162 height 18
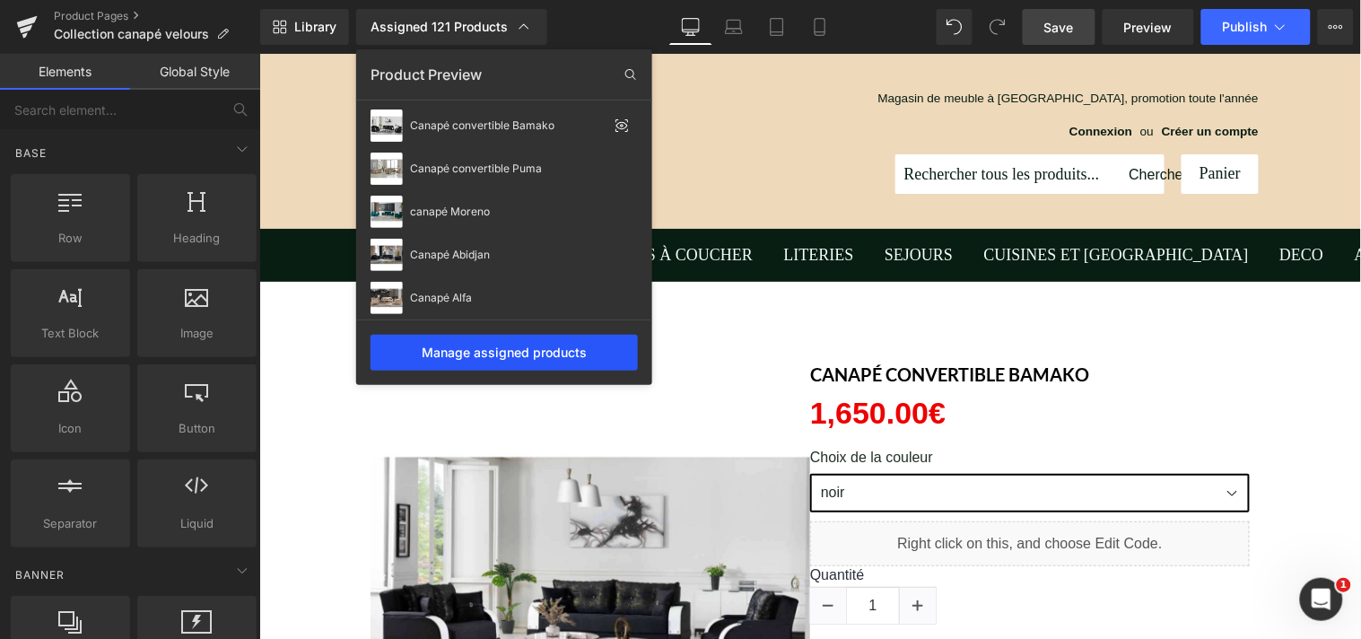
click at [557, 341] on div "Manage assigned products" at bounding box center [503, 353] width 267 height 36
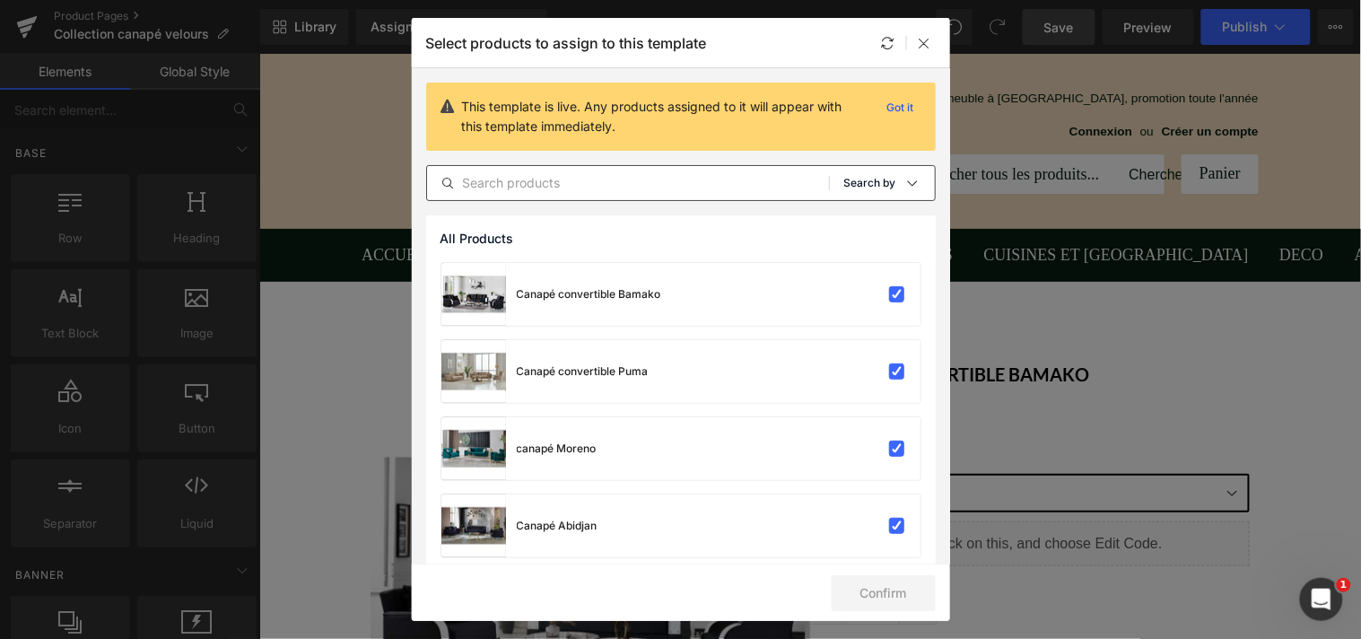
click at [905, 180] on icon at bounding box center [912, 183] width 14 height 14
click at [865, 266] on p "Shopify Collections" at bounding box center [849, 269] width 117 height 14
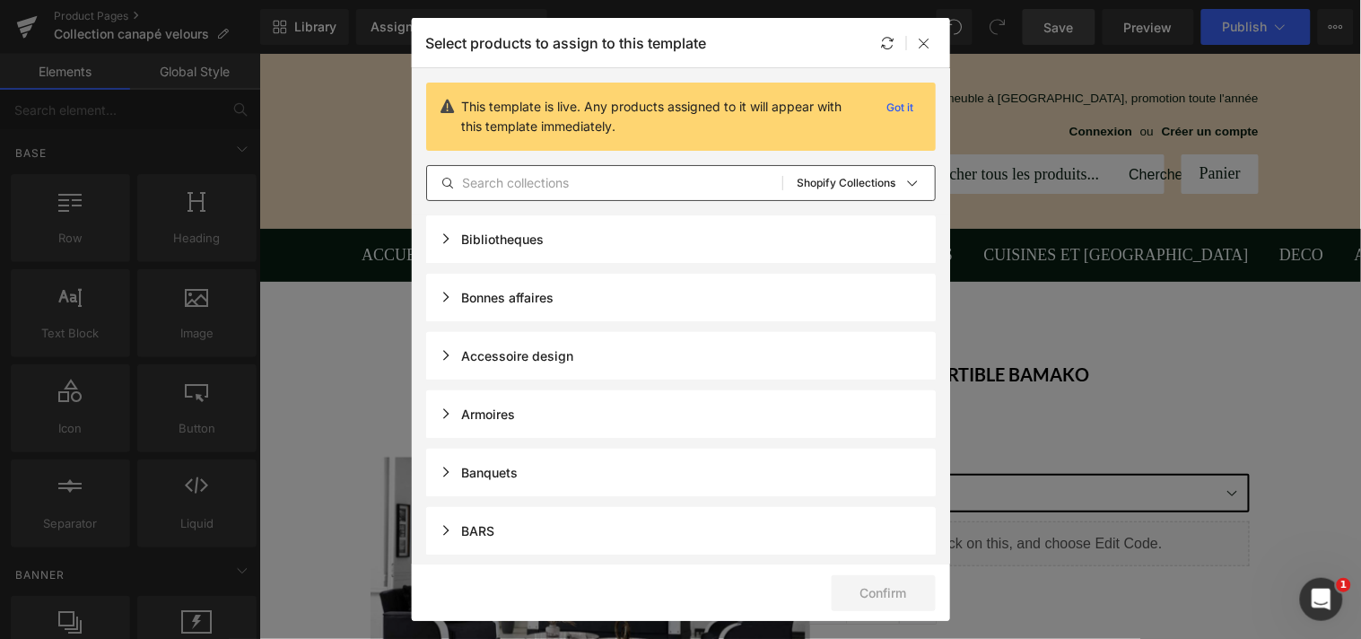
click at [634, 176] on input "text" at bounding box center [604, 183] width 355 height 22
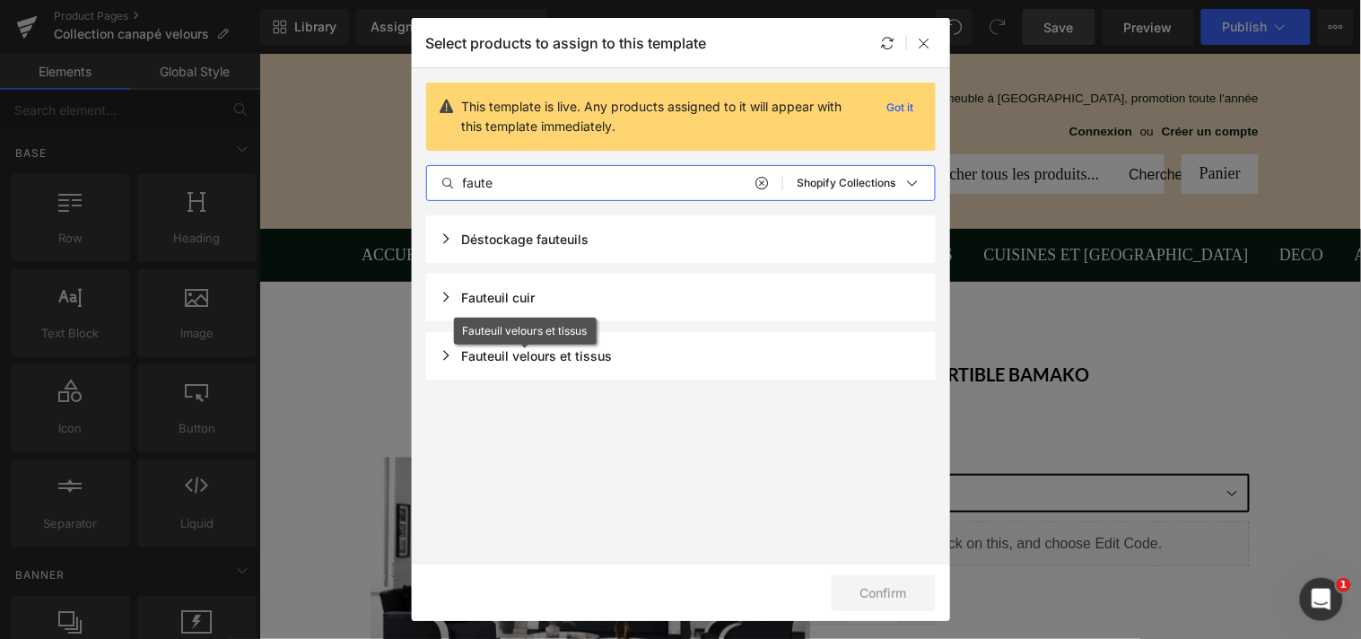
type input "faute"
click at [447, 353] on div "Fauteuil velours et tissus" at bounding box center [526, 355] width 172 height 15
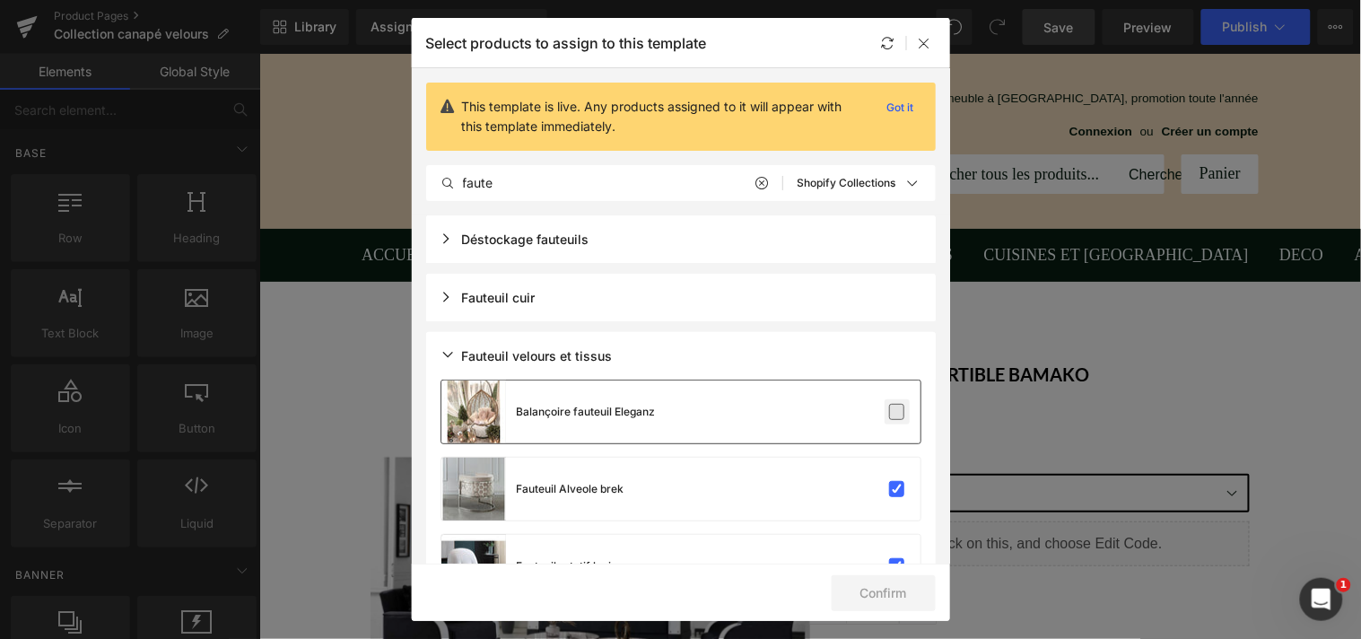
click at [889, 408] on label at bounding box center [897, 412] width 16 height 16
click at [897, 412] on input "checkbox" at bounding box center [897, 412] width 0 height 0
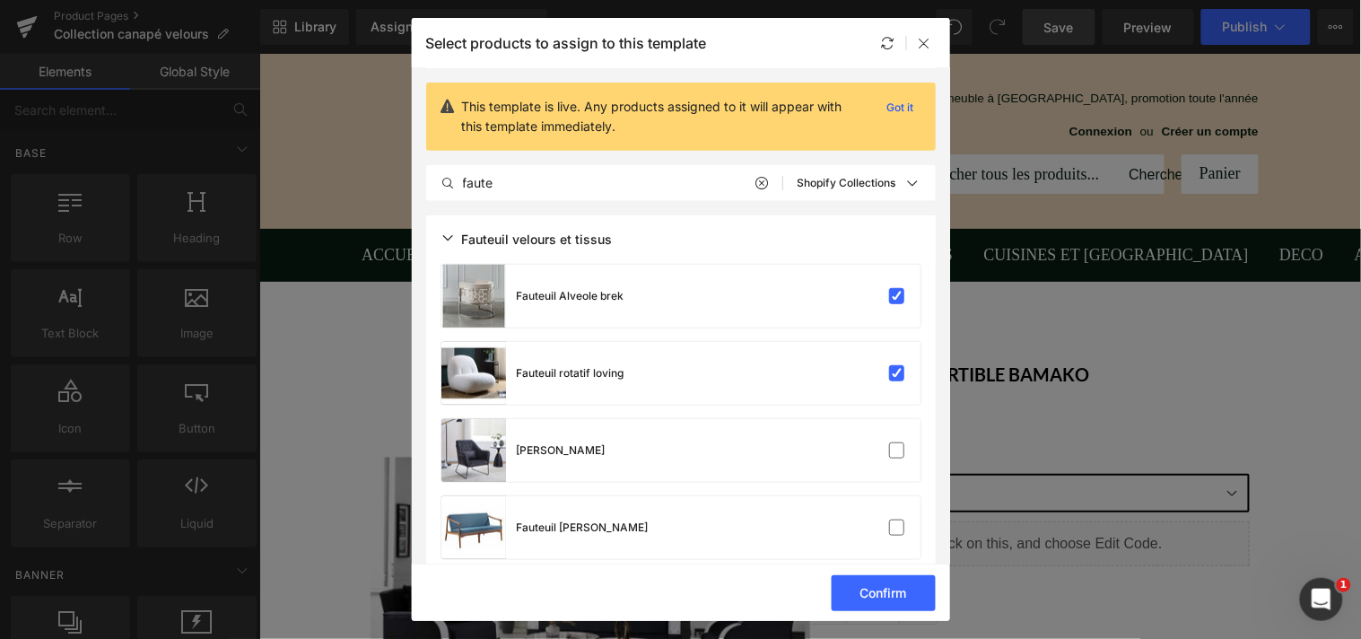
scroll to position [197, 0]
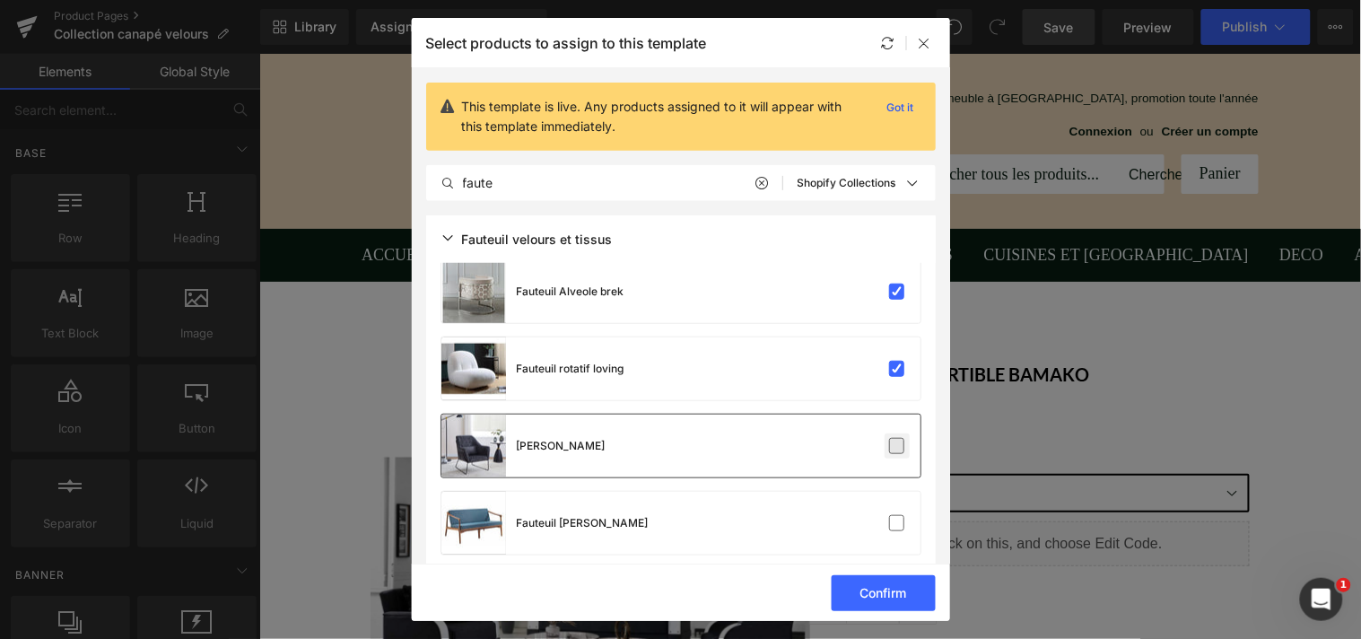
click at [893, 449] on label at bounding box center [897, 446] width 16 height 16
click at [897, 446] on input "checkbox" at bounding box center [897, 446] width 0 height 0
click at [890, 524] on label at bounding box center [897, 523] width 16 height 16
click at [897, 523] on input "checkbox" at bounding box center [897, 523] width 0 height 0
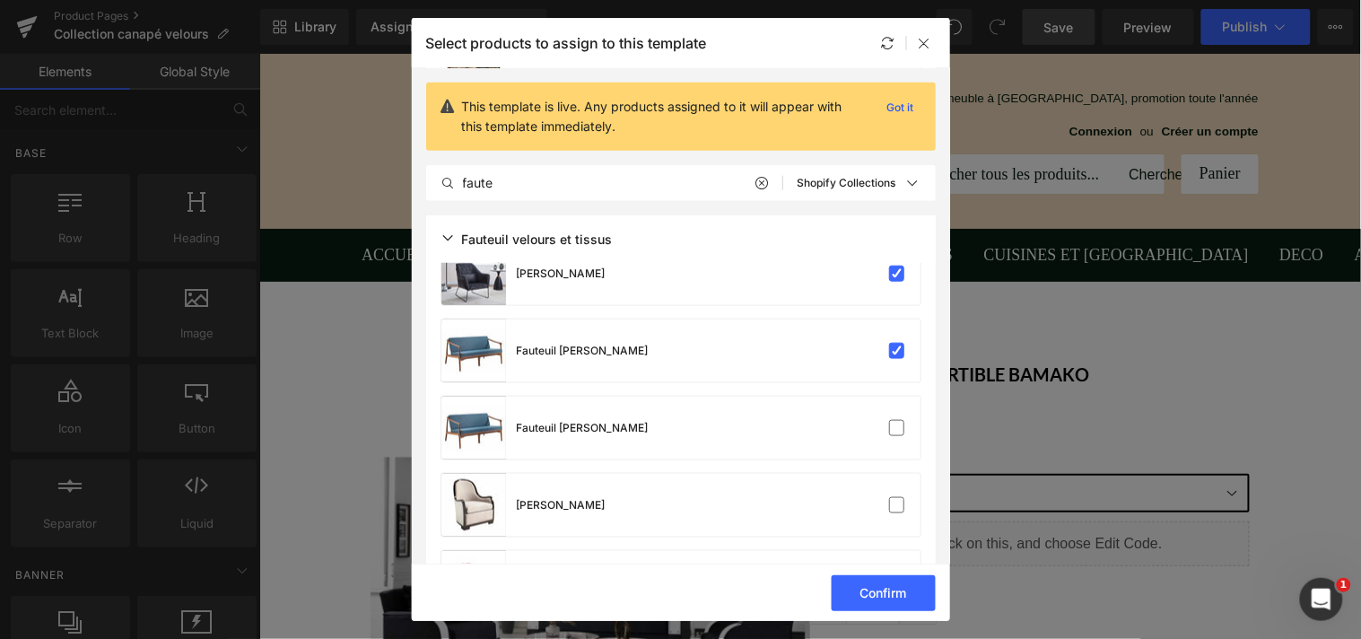
scroll to position [384, 0]
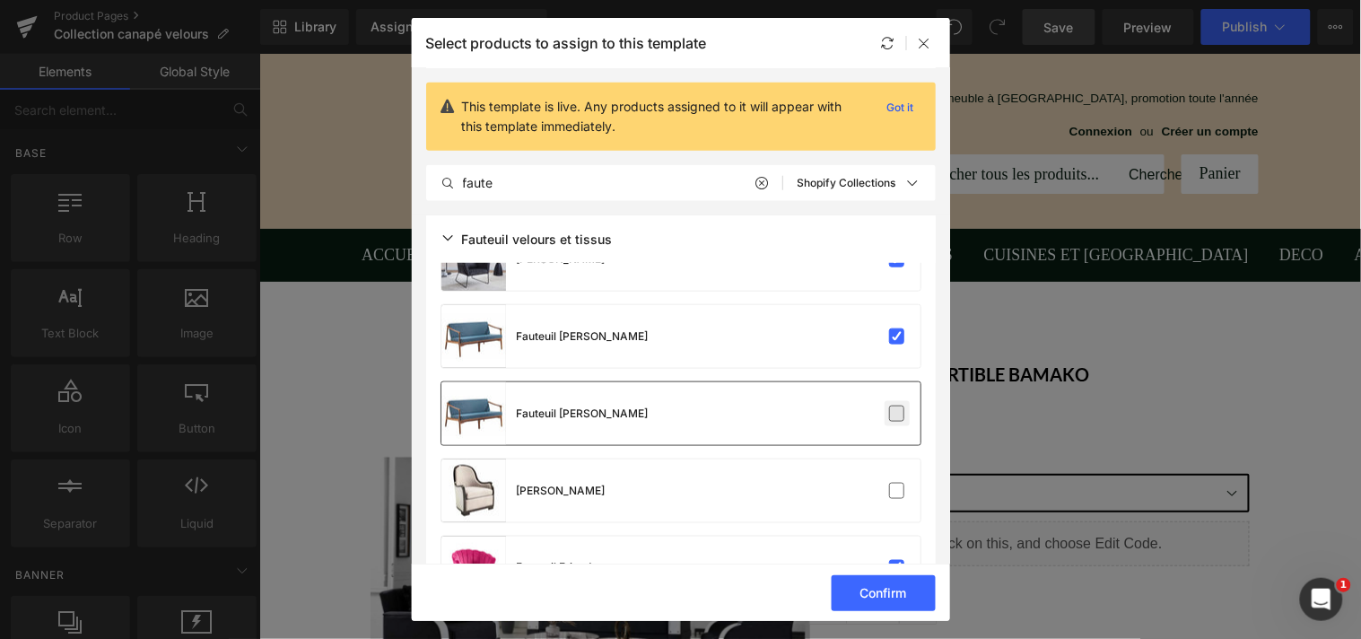
click at [891, 405] on label at bounding box center [897, 413] width 16 height 16
click at [897, 414] on input "checkbox" at bounding box center [897, 414] width 0 height 0
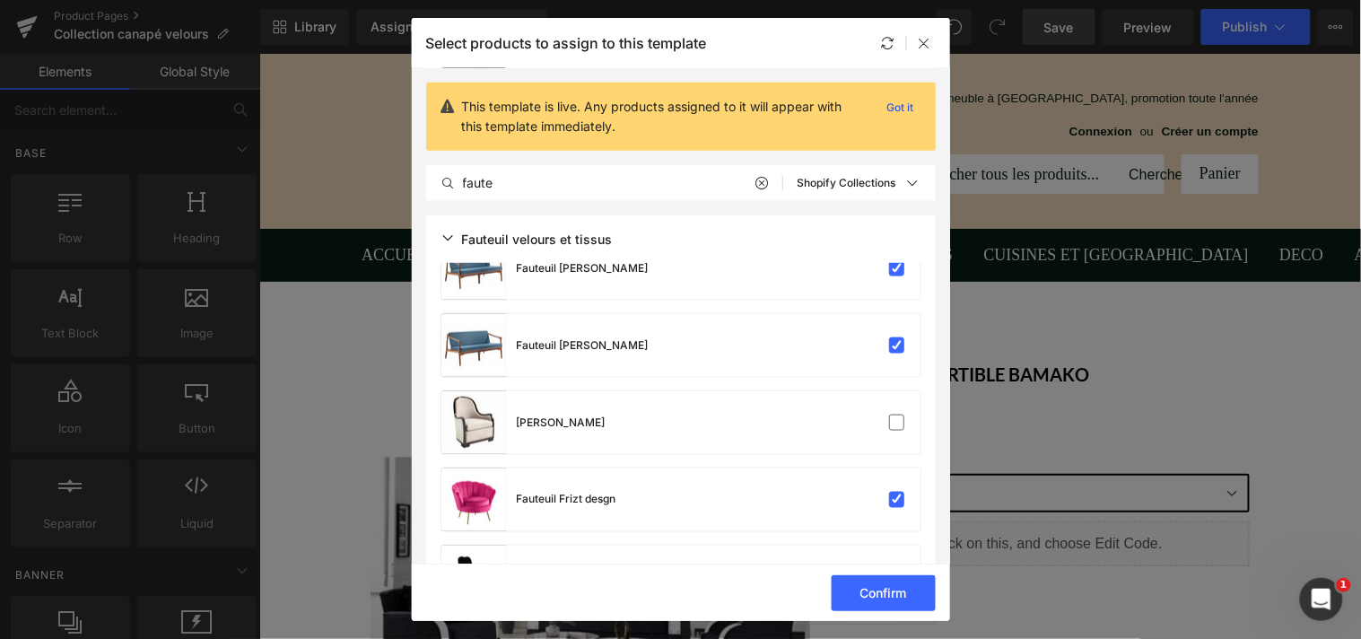
scroll to position [470, 0]
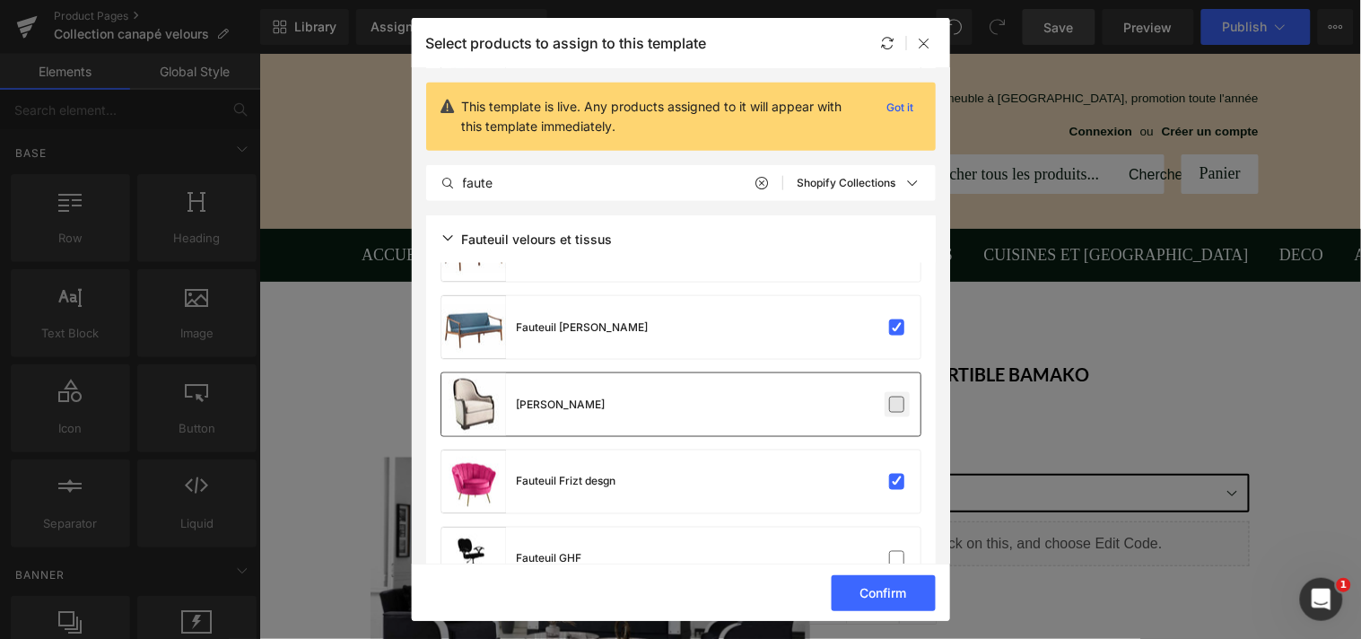
click at [889, 401] on label at bounding box center [897, 404] width 16 height 16
click at [897, 405] on input "checkbox" at bounding box center [897, 405] width 0 height 0
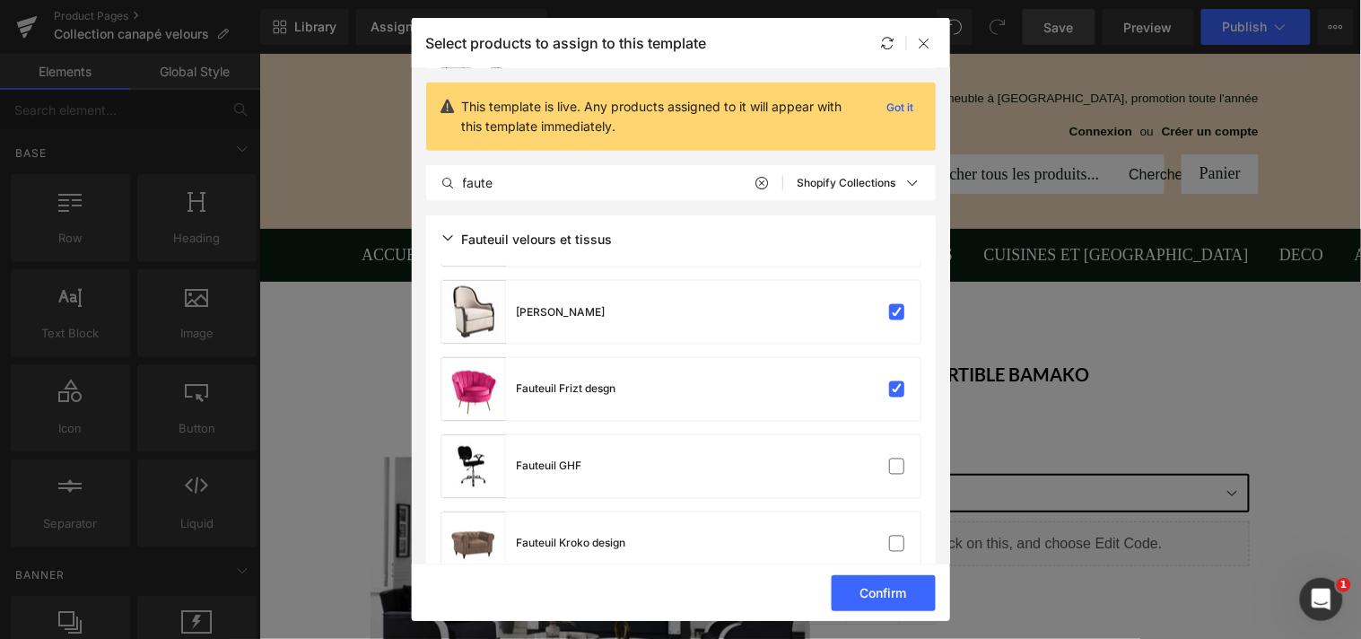
scroll to position [568, 0]
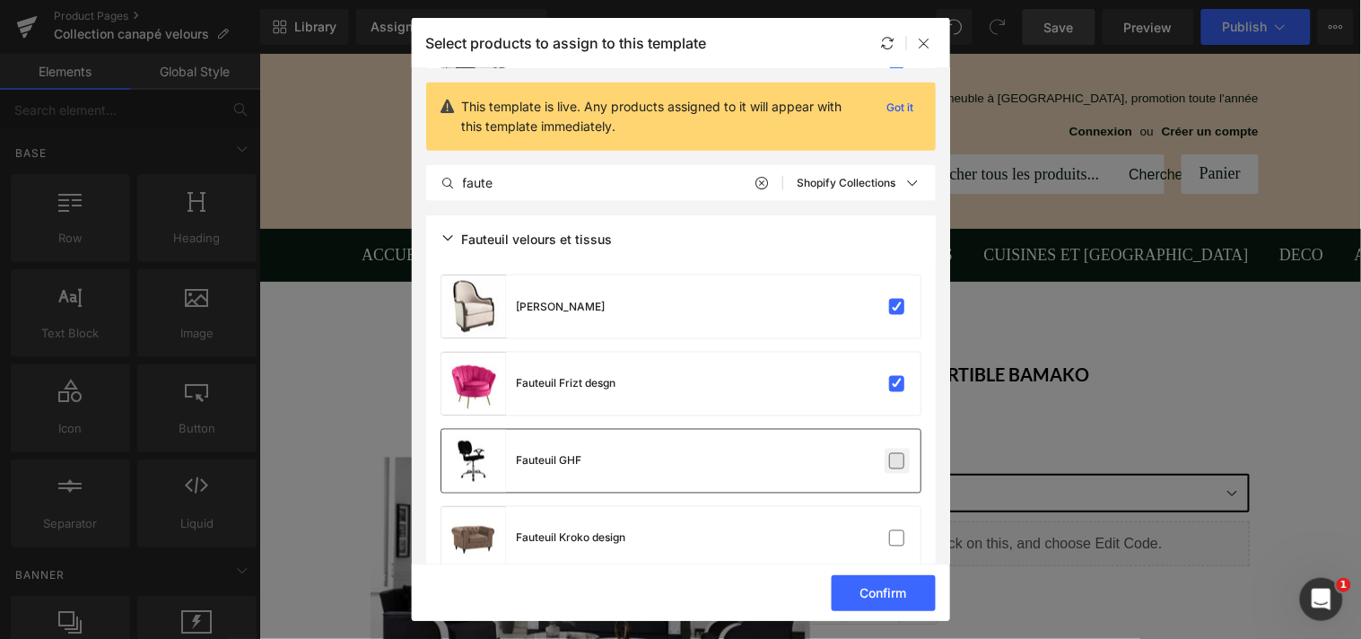
click at [893, 461] on label at bounding box center [897, 461] width 16 height 16
click at [897, 461] on input "checkbox" at bounding box center [897, 461] width 0 height 0
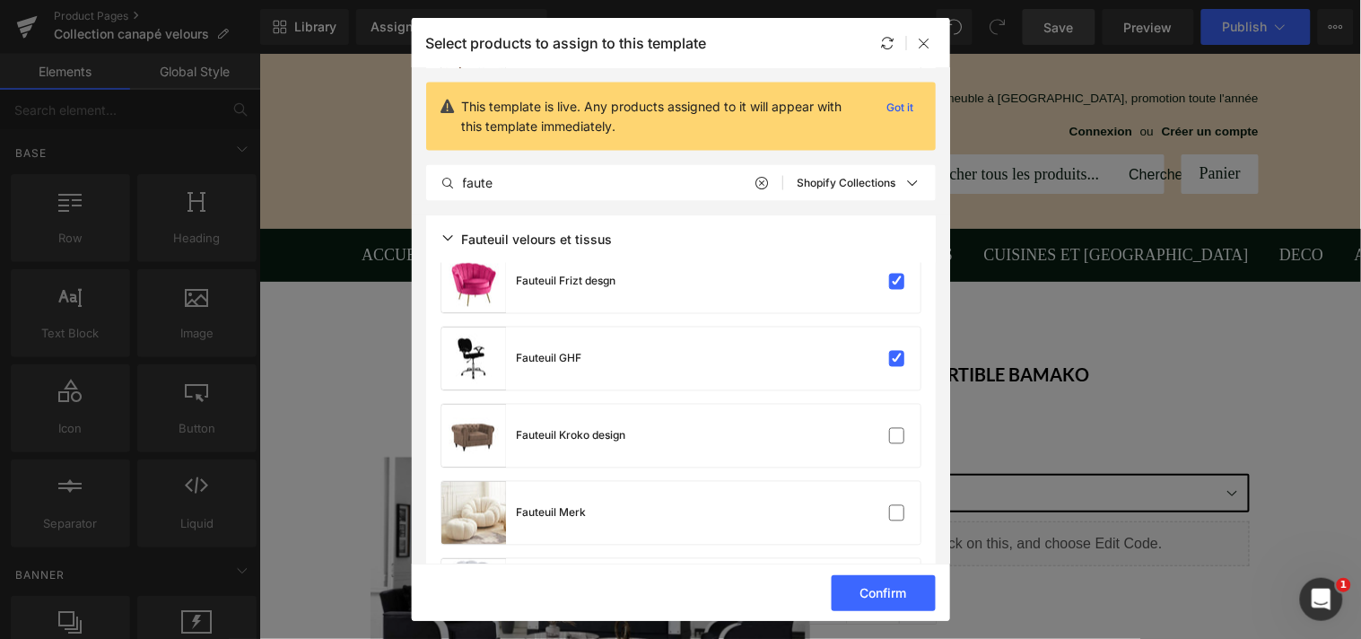
scroll to position [673, 0]
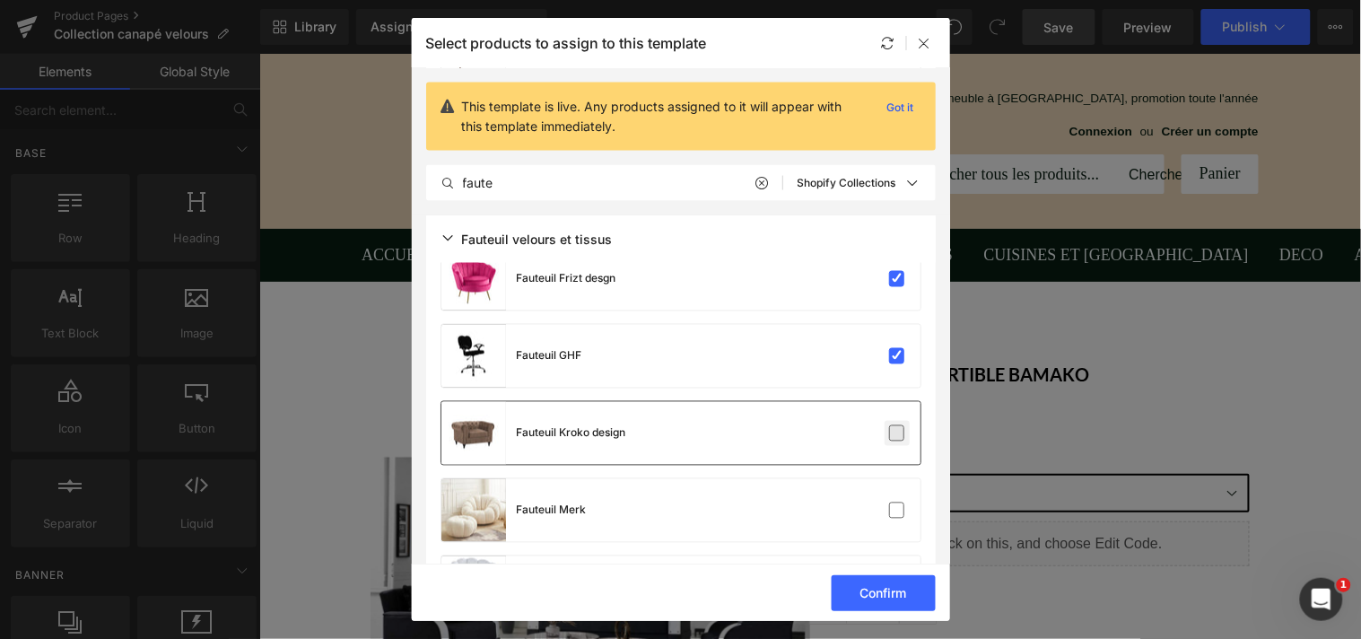
click at [893, 436] on label at bounding box center [897, 433] width 16 height 16
click at [897, 433] on input "checkbox" at bounding box center [897, 433] width 0 height 0
click at [889, 505] on label at bounding box center [897, 510] width 16 height 16
click at [897, 510] on input "checkbox" at bounding box center [897, 510] width 0 height 0
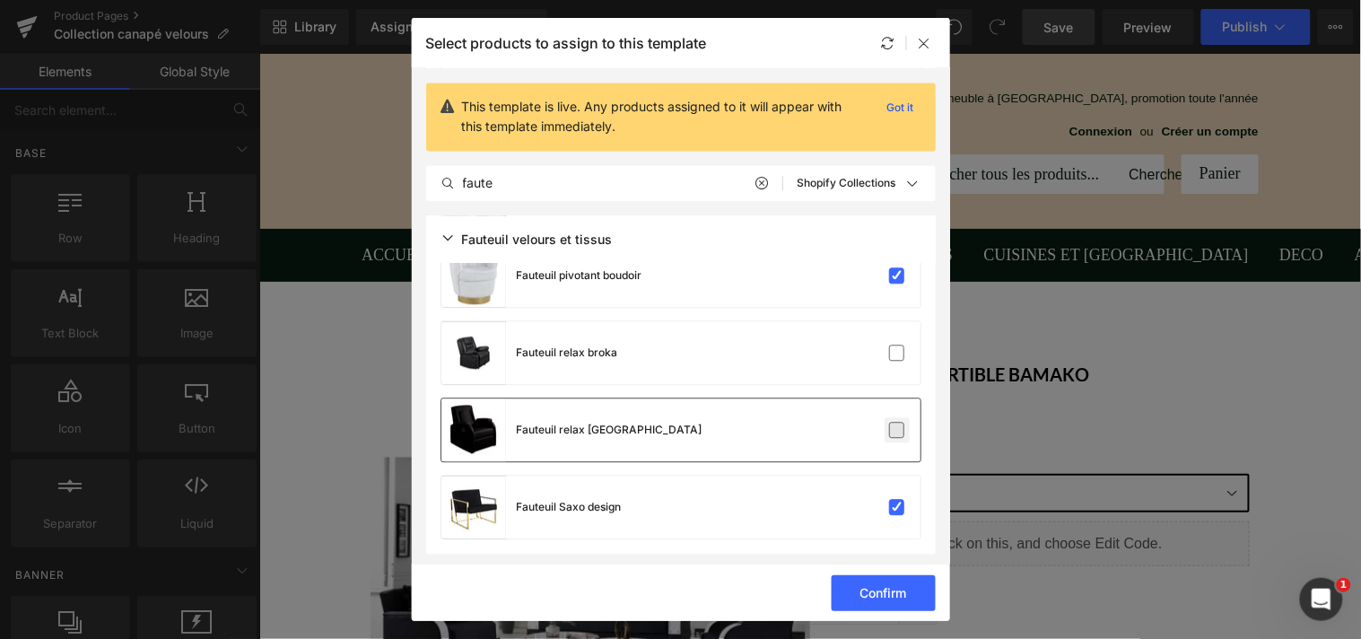
click at [894, 423] on label at bounding box center [897, 430] width 16 height 16
click at [897, 430] on input "checkbox" at bounding box center [897, 430] width 0 height 0
click at [892, 353] on label at bounding box center [897, 352] width 16 height 16
click at [897, 353] on input "checkbox" at bounding box center [897, 353] width 0 height 0
click at [945, 566] on div "Confirm" at bounding box center [681, 591] width 538 height 57
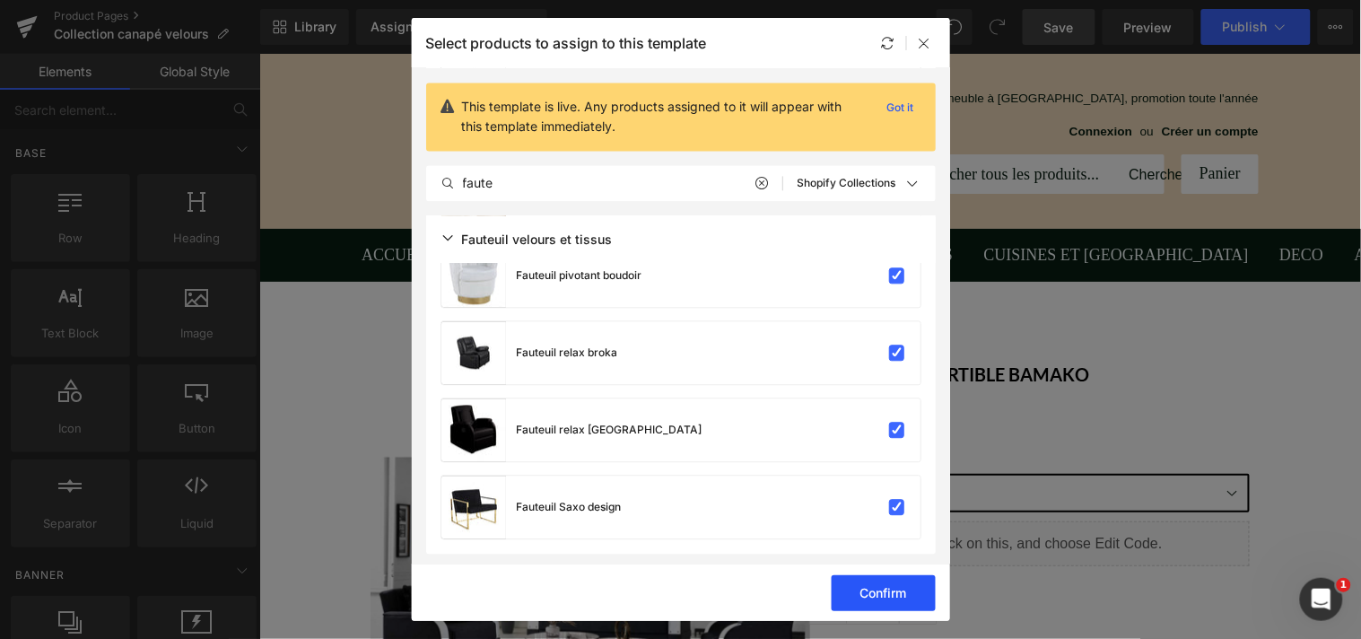
click at [901, 587] on button "Confirm" at bounding box center [884, 593] width 104 height 36
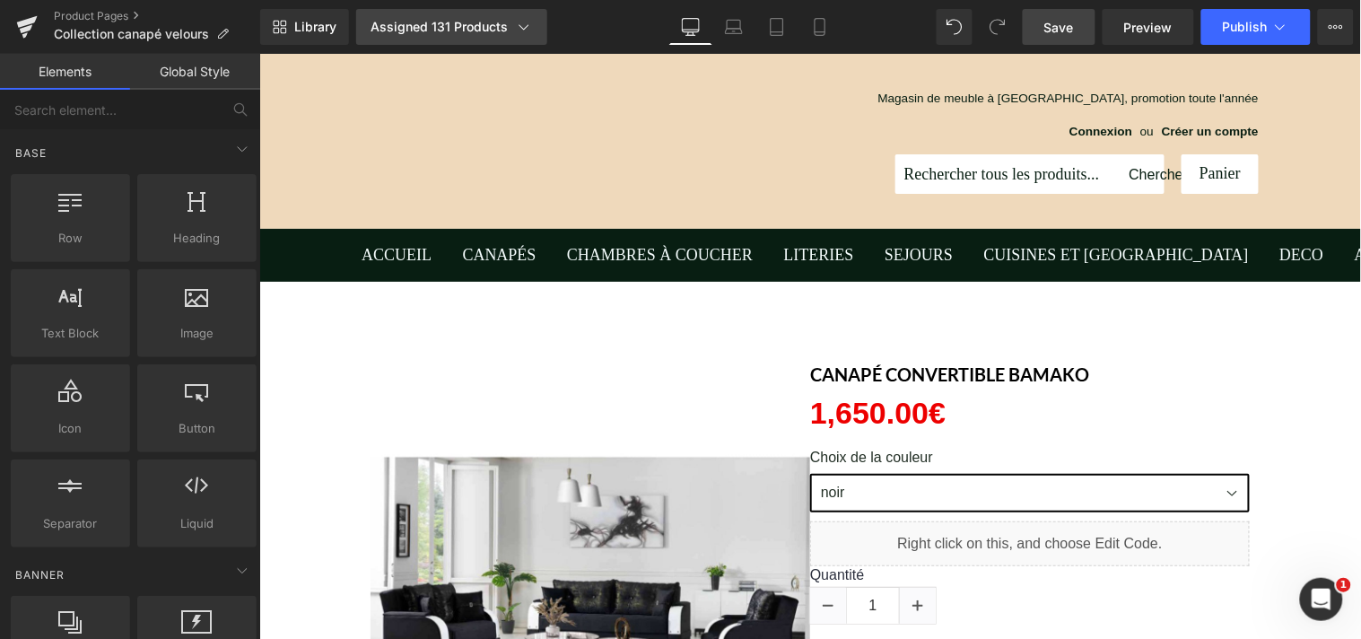
click at [518, 30] on icon at bounding box center [524, 27] width 18 height 18
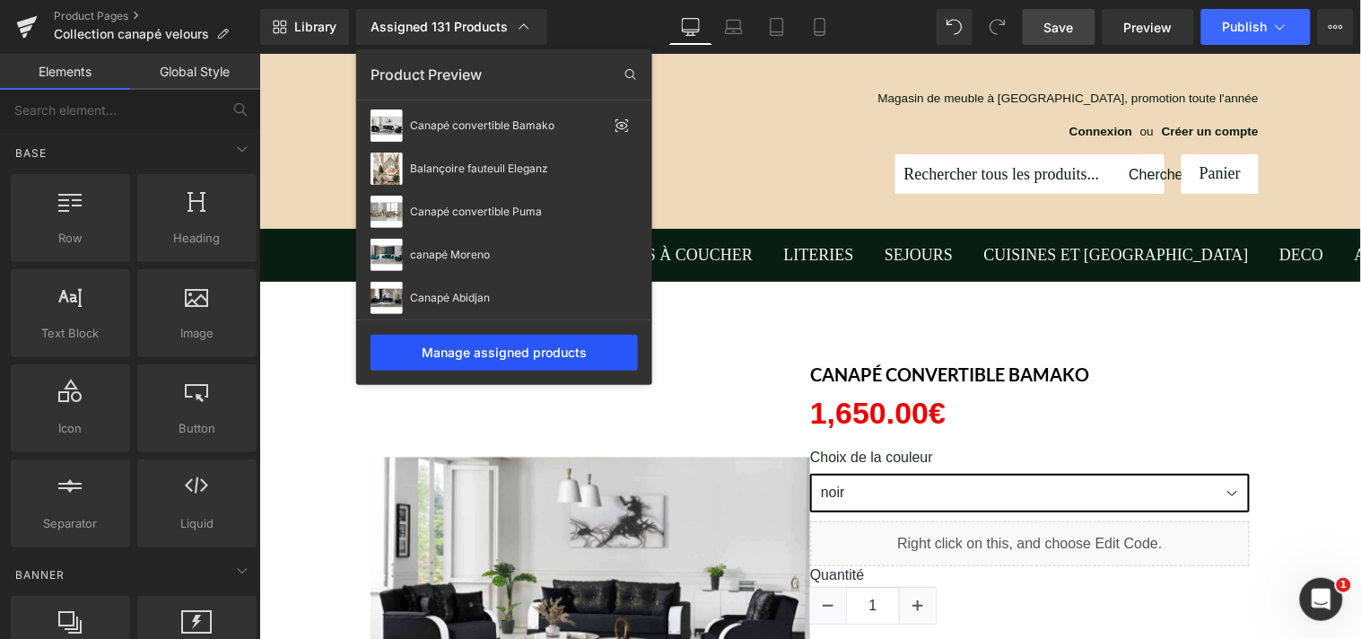
click at [544, 344] on div "Manage assigned products" at bounding box center [503, 353] width 267 height 36
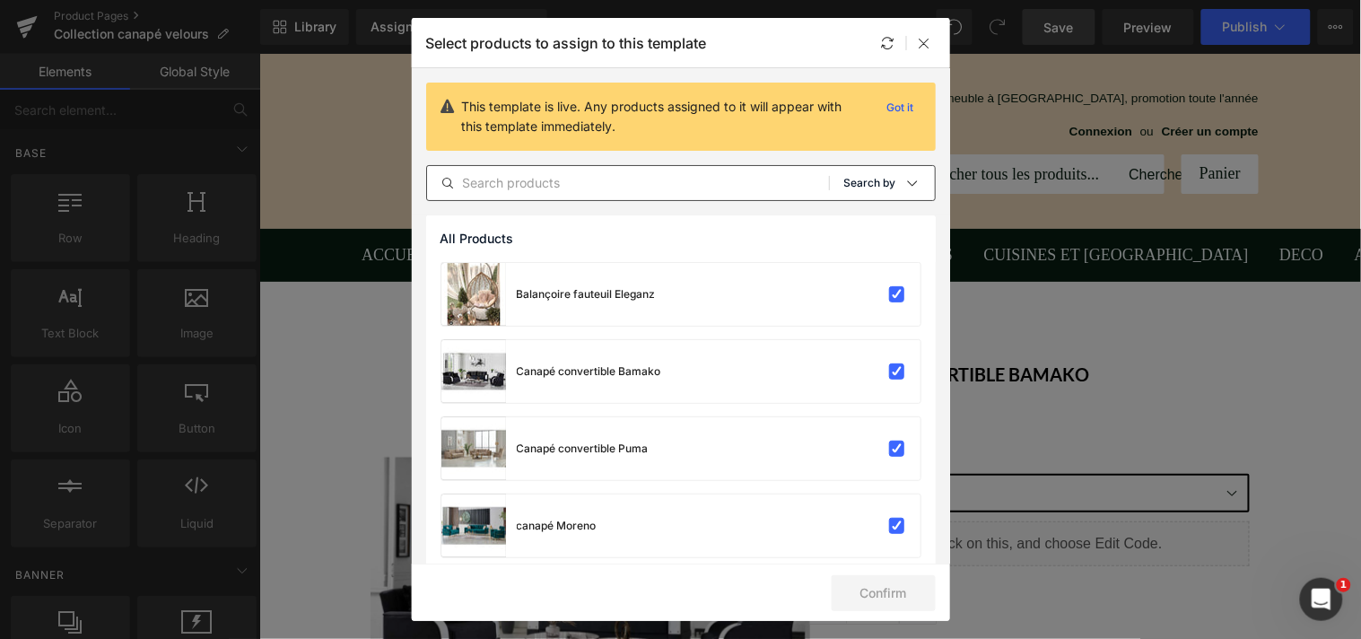
click at [905, 187] on icon at bounding box center [912, 183] width 14 height 14
click at [843, 262] on p "Shopify Collections" at bounding box center [849, 269] width 117 height 14
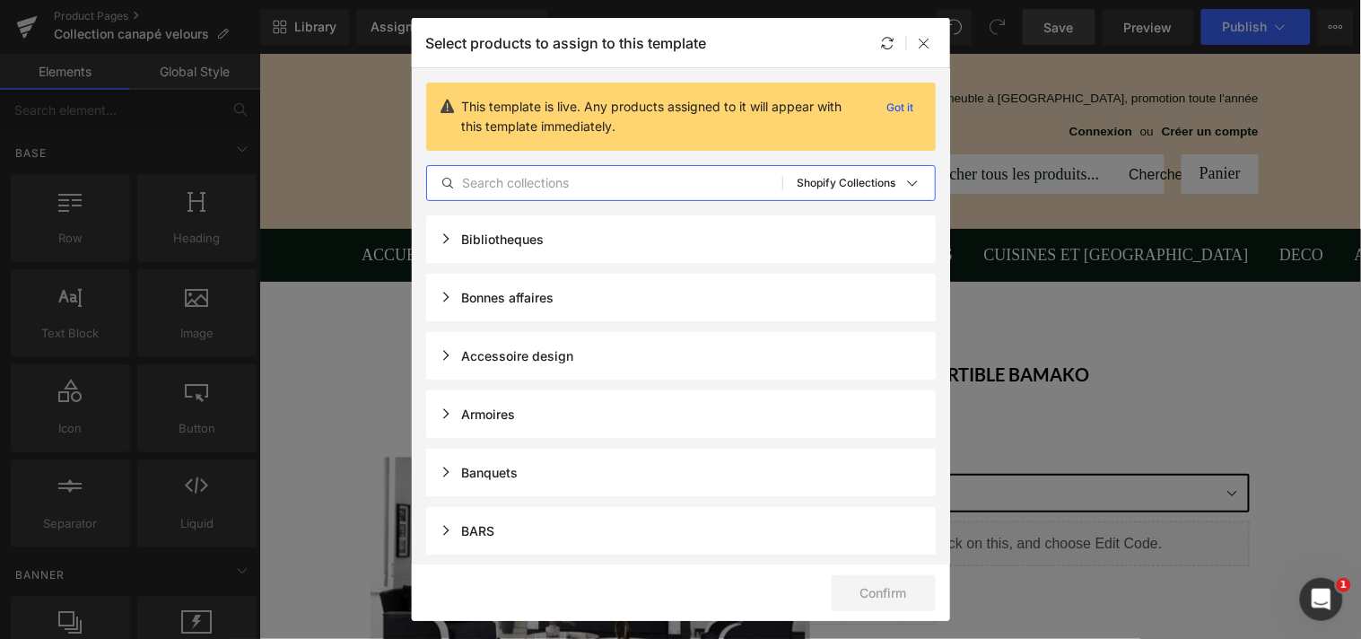
click at [656, 182] on input "text" at bounding box center [604, 183] width 355 height 22
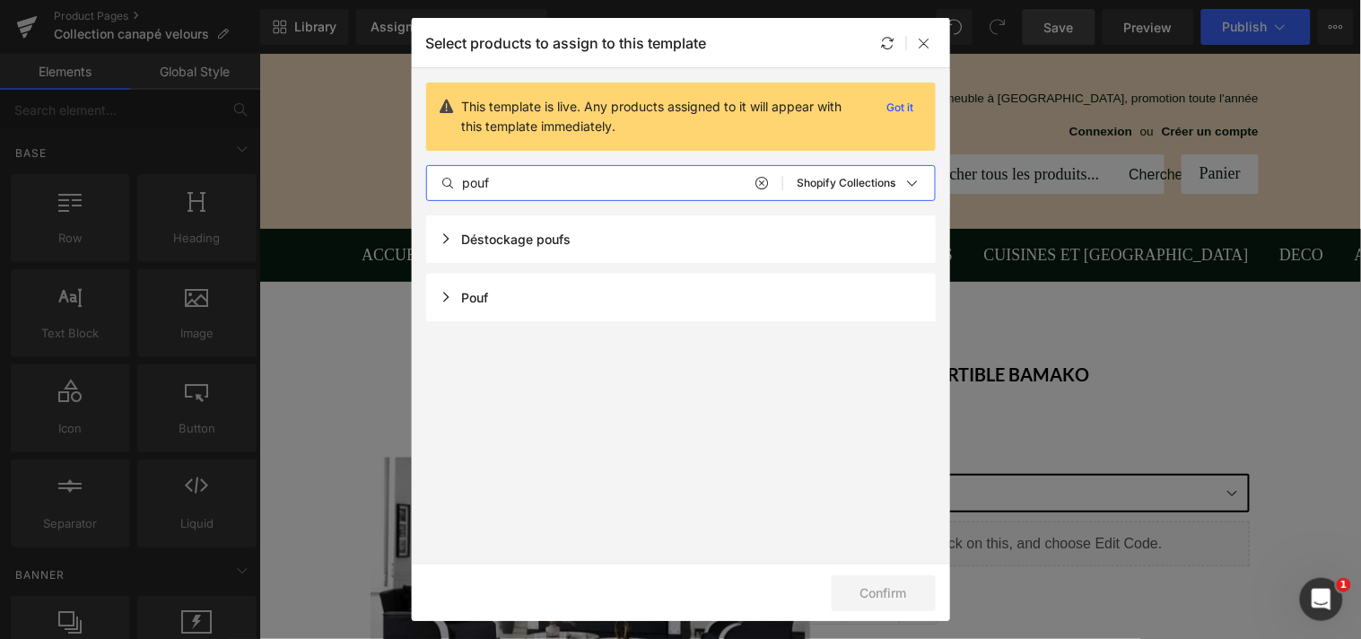
type input "pouf"
click at [578, 300] on div "Pouf" at bounding box center [681, 298] width 510 height 48
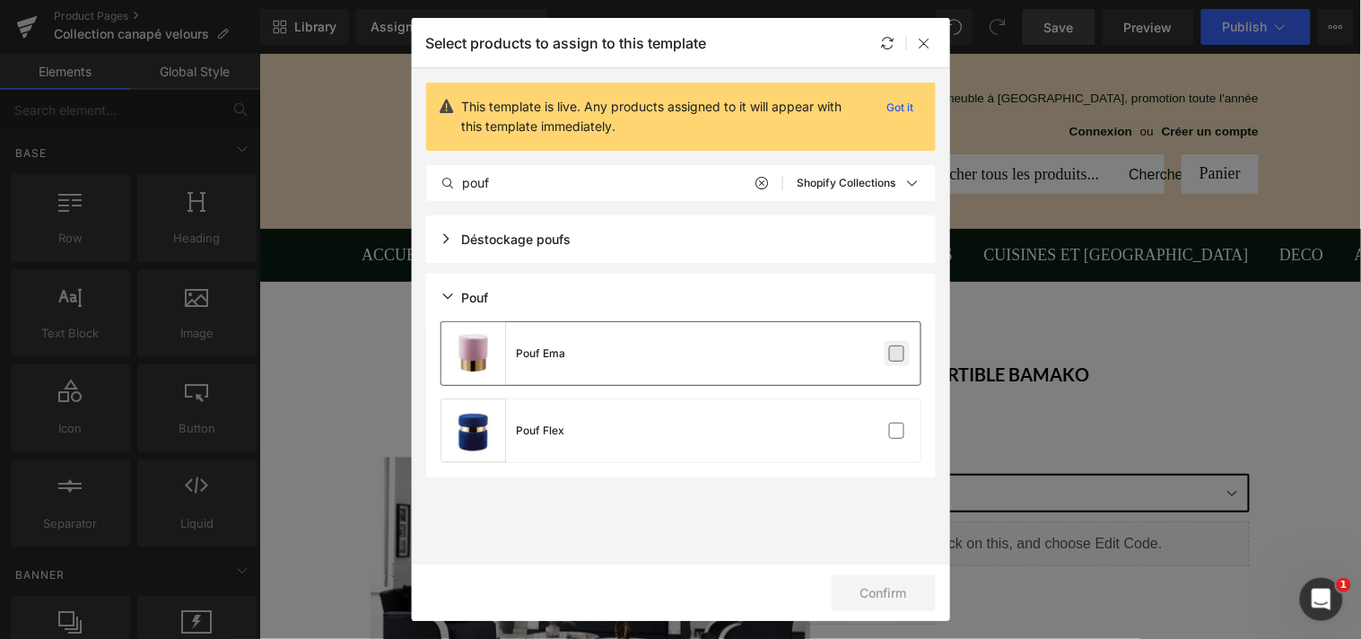
click at [893, 345] on label at bounding box center [897, 353] width 16 height 16
click at [897, 353] on input "checkbox" at bounding box center [897, 353] width 0 height 0
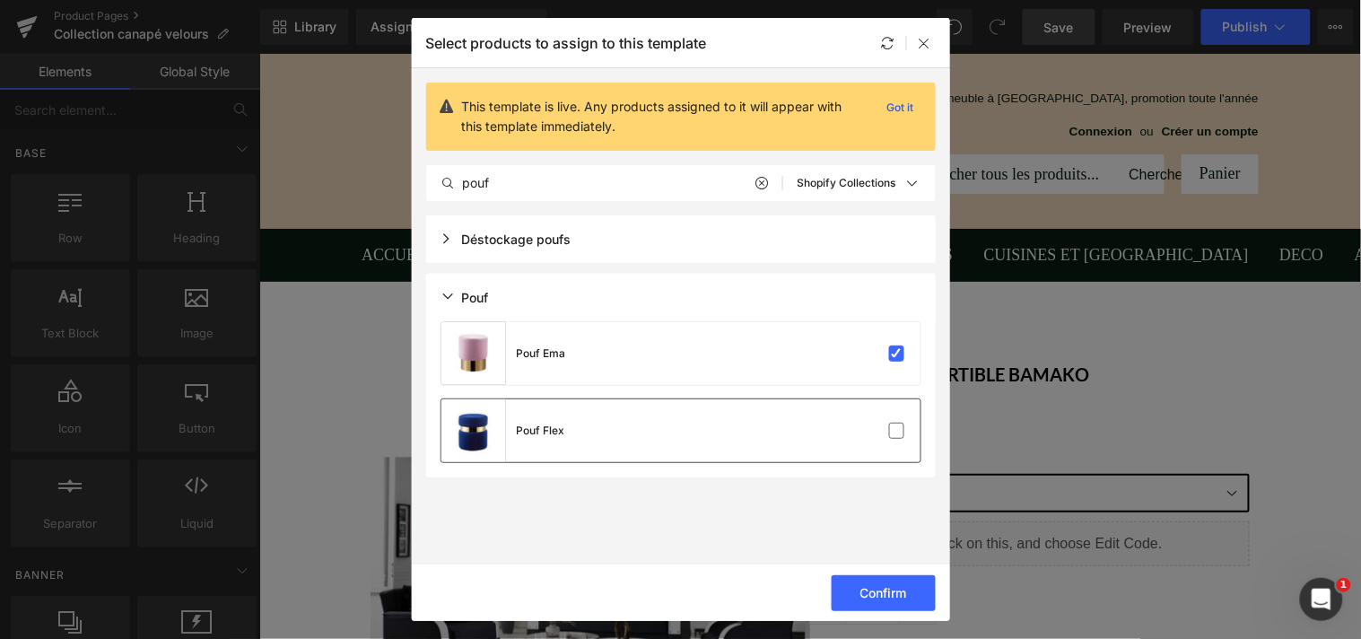
click at [893, 415] on div "Pouf Flex" at bounding box center [680, 430] width 479 height 63
click at [884, 581] on button "Confirm" at bounding box center [884, 593] width 104 height 36
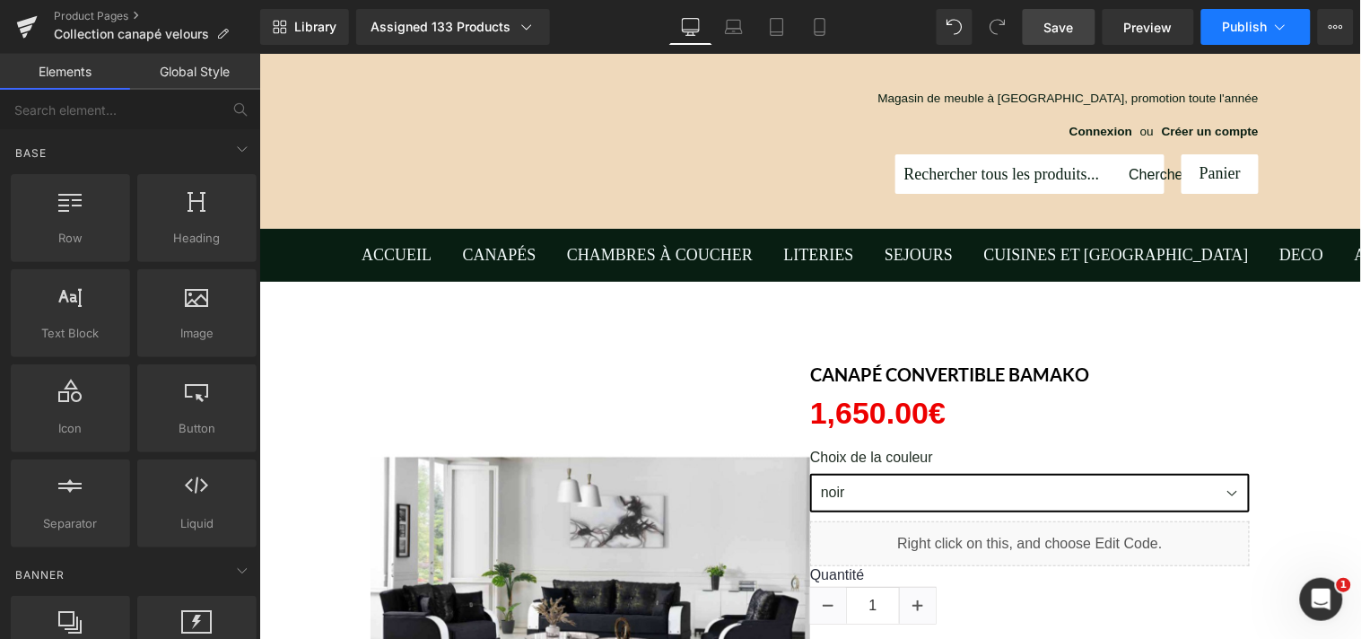
click at [1230, 20] on span "Publish" at bounding box center [1245, 27] width 45 height 14
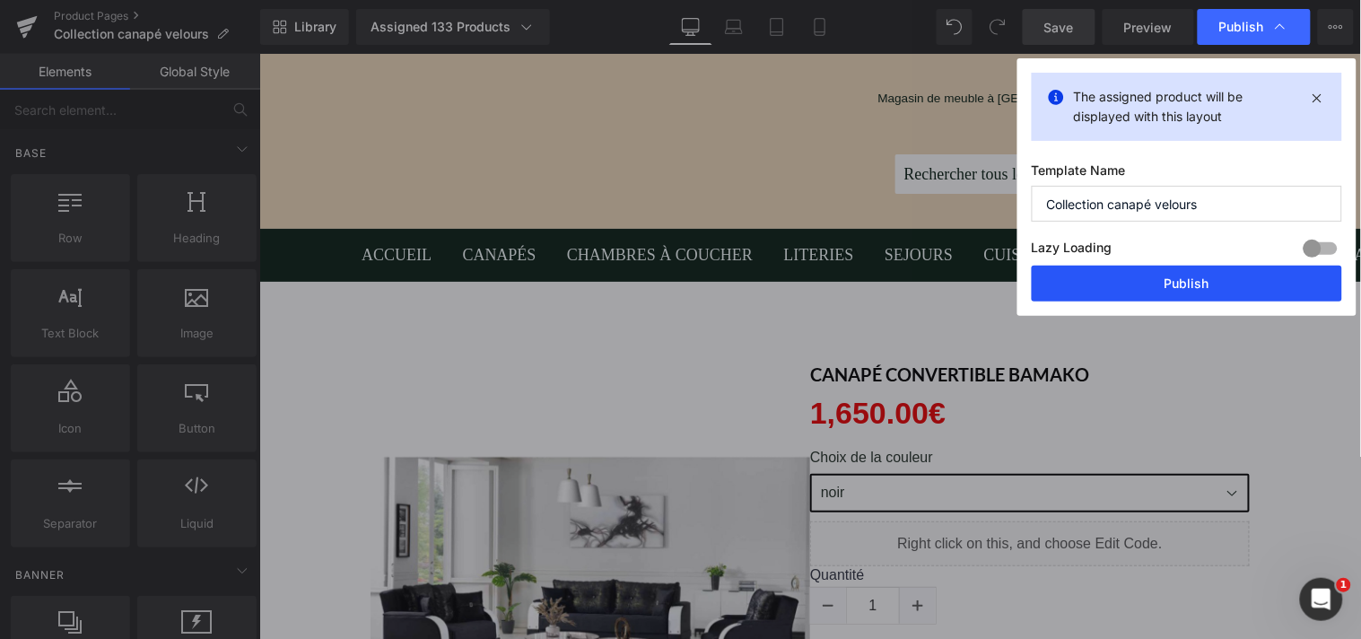
click at [1188, 275] on button "Publish" at bounding box center [1187, 284] width 310 height 36
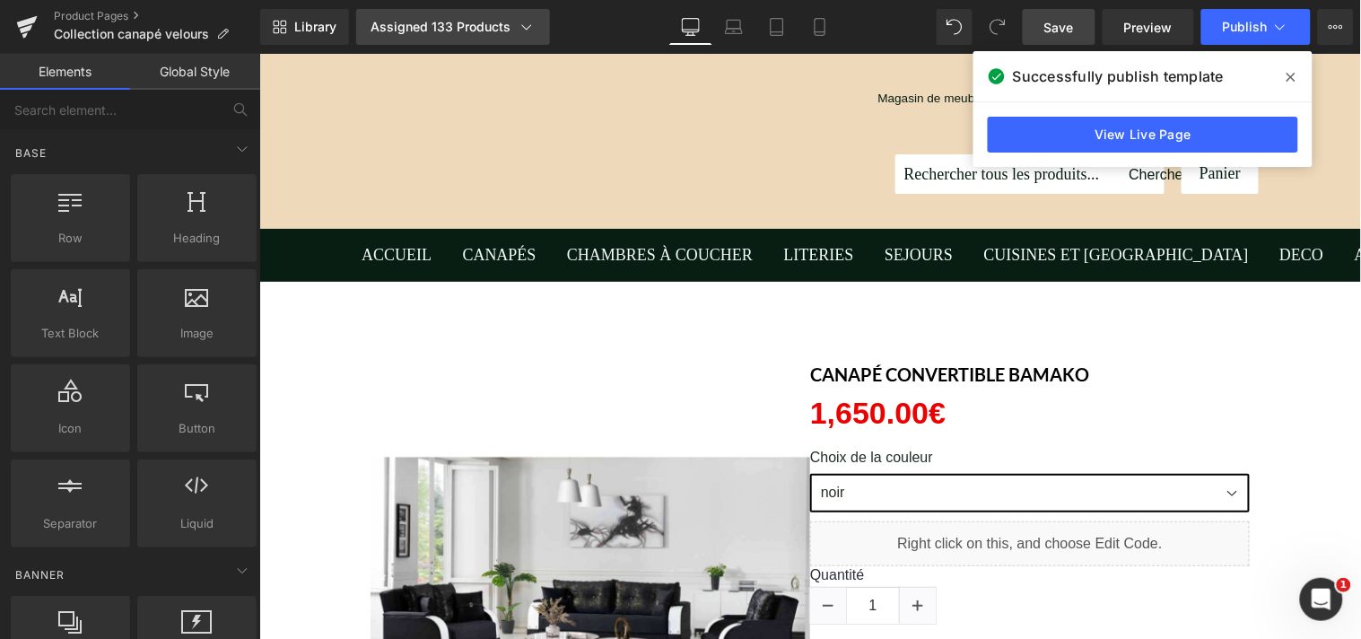
click at [522, 27] on icon at bounding box center [527, 27] width 18 height 18
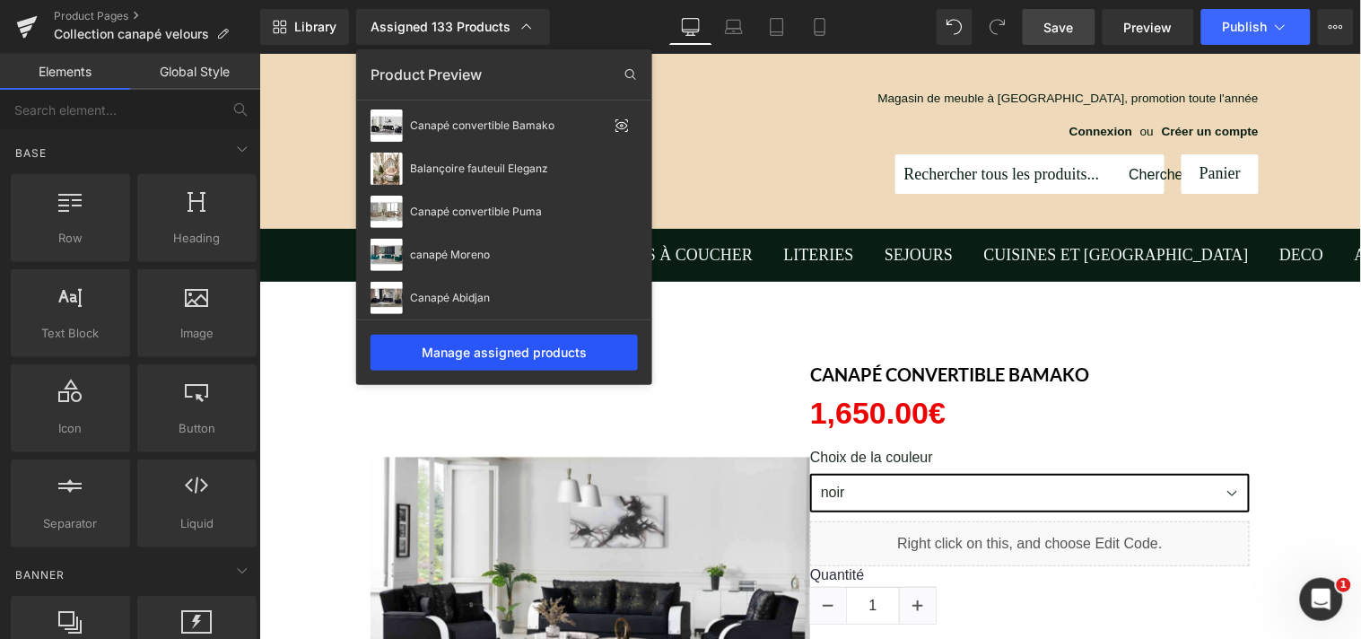
click at [543, 348] on div "Manage assigned products" at bounding box center [503, 353] width 267 height 36
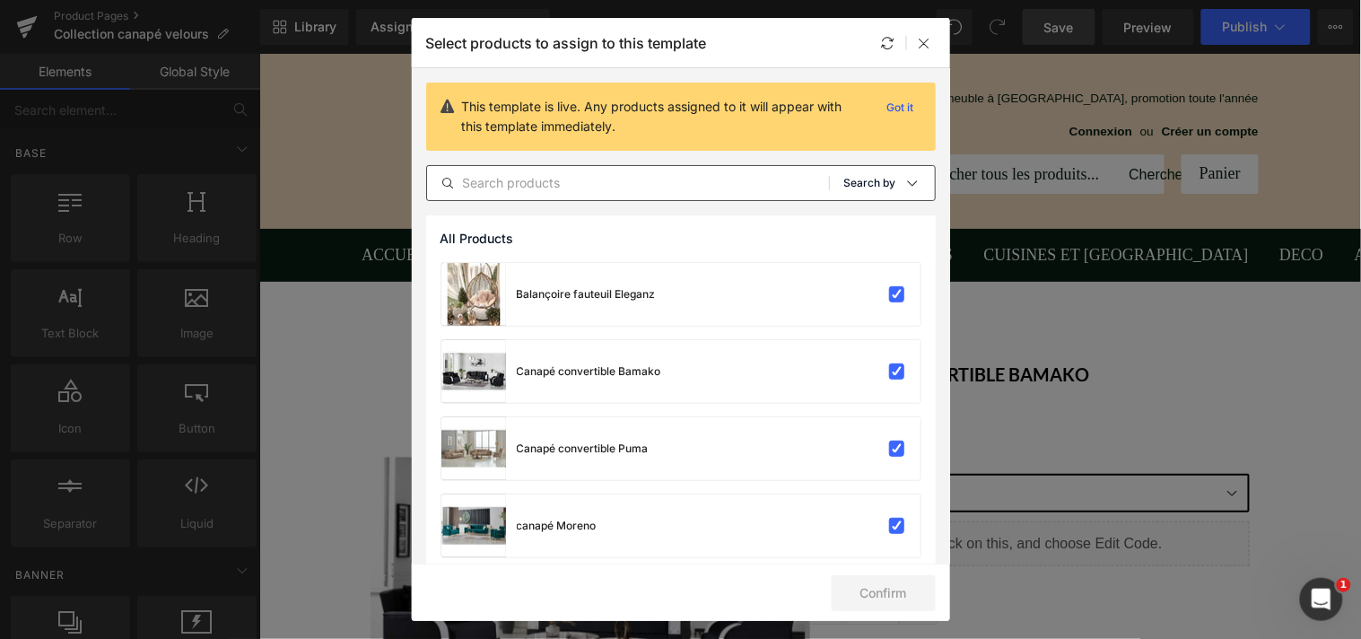
click at [911, 179] on icon at bounding box center [912, 183] width 14 height 14
click at [876, 263] on p "Shopify Collections" at bounding box center [849, 269] width 117 height 14
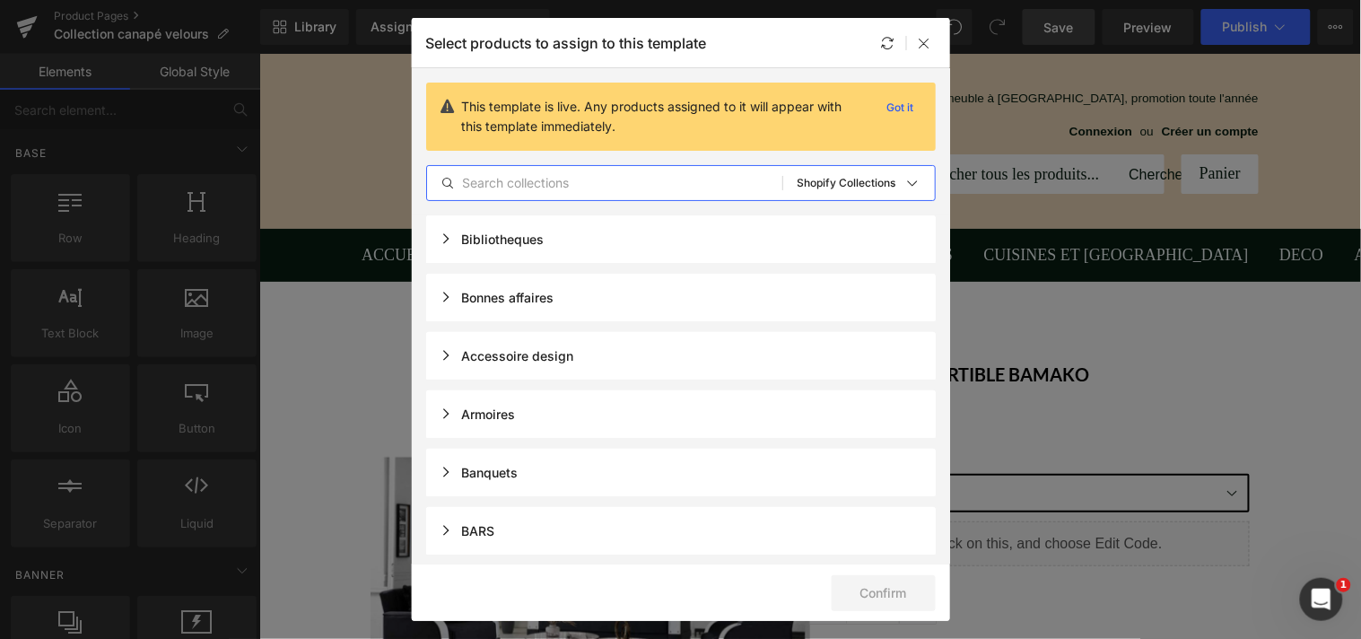
click at [571, 183] on input "text" at bounding box center [604, 183] width 355 height 22
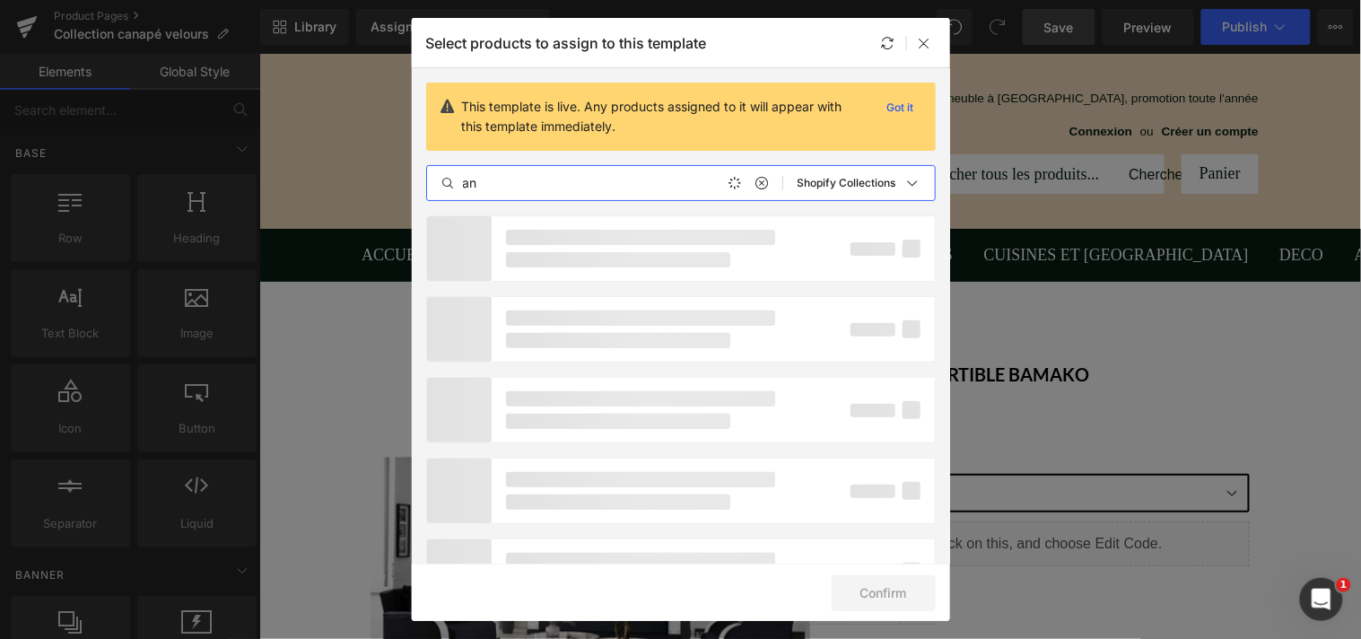
type input "a"
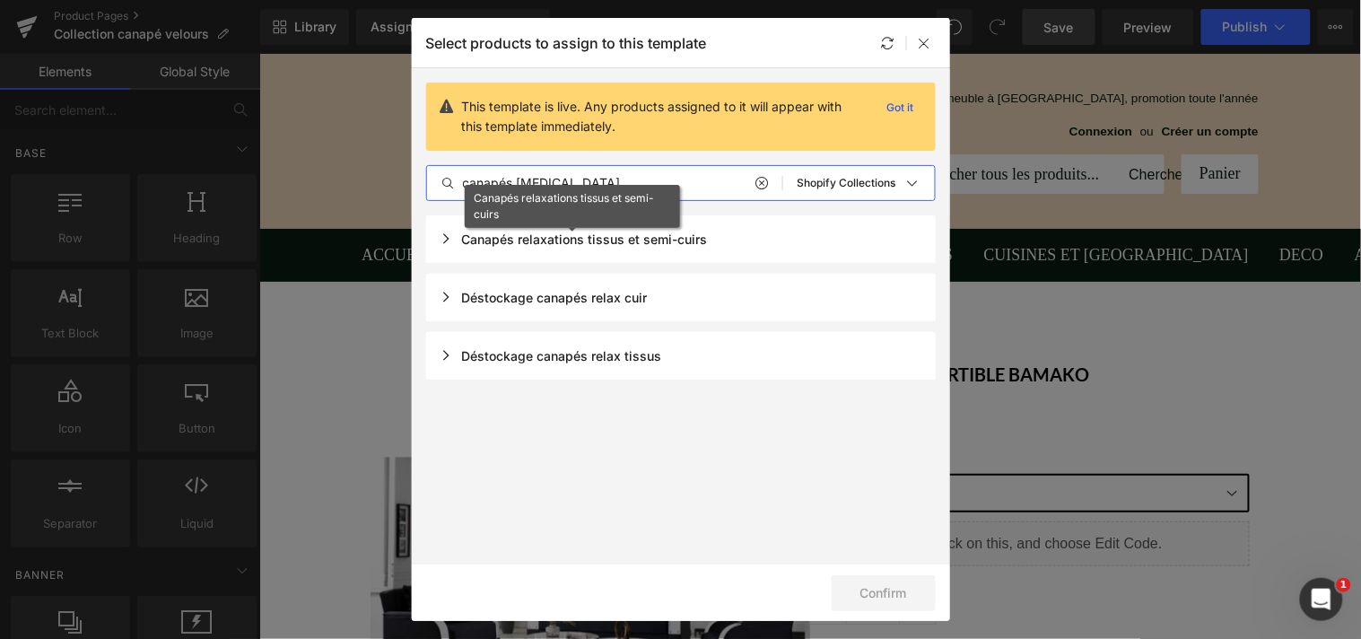
type input "canapés rela"
click at [445, 236] on div "Canapés relaxations tissus et semi-cuirs" at bounding box center [573, 238] width 267 height 15
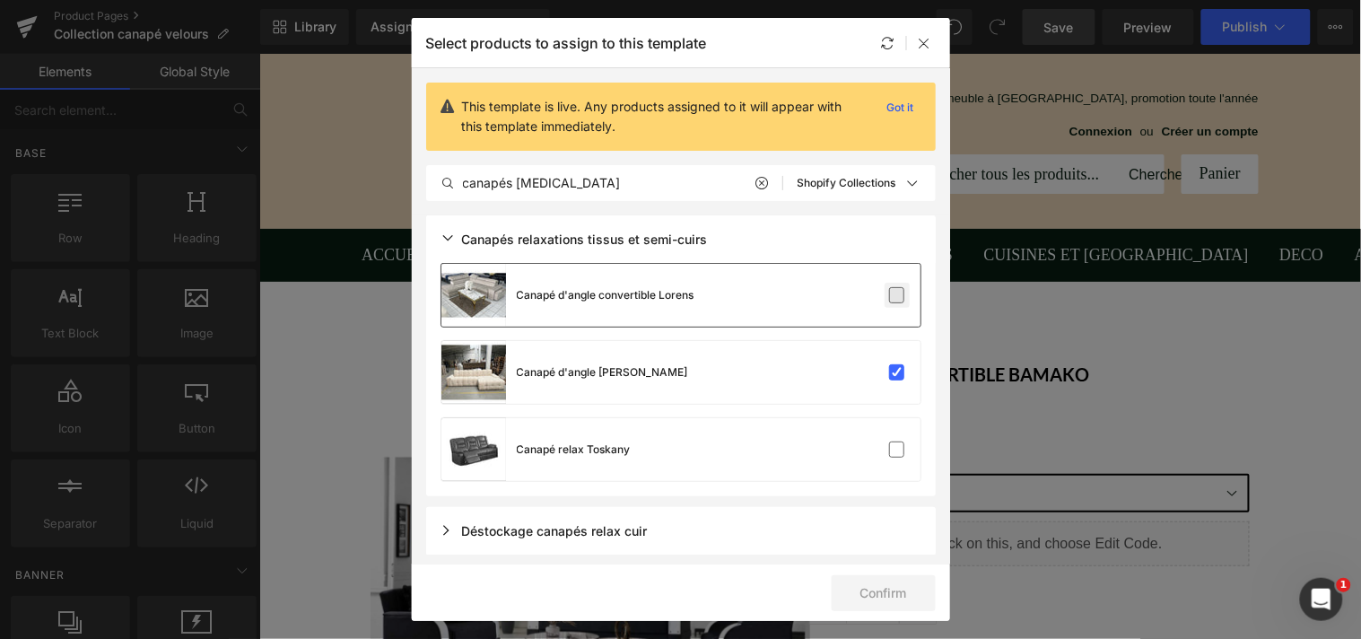
click at [892, 297] on label at bounding box center [897, 295] width 16 height 16
click at [897, 295] on input "checkbox" at bounding box center [897, 295] width 0 height 0
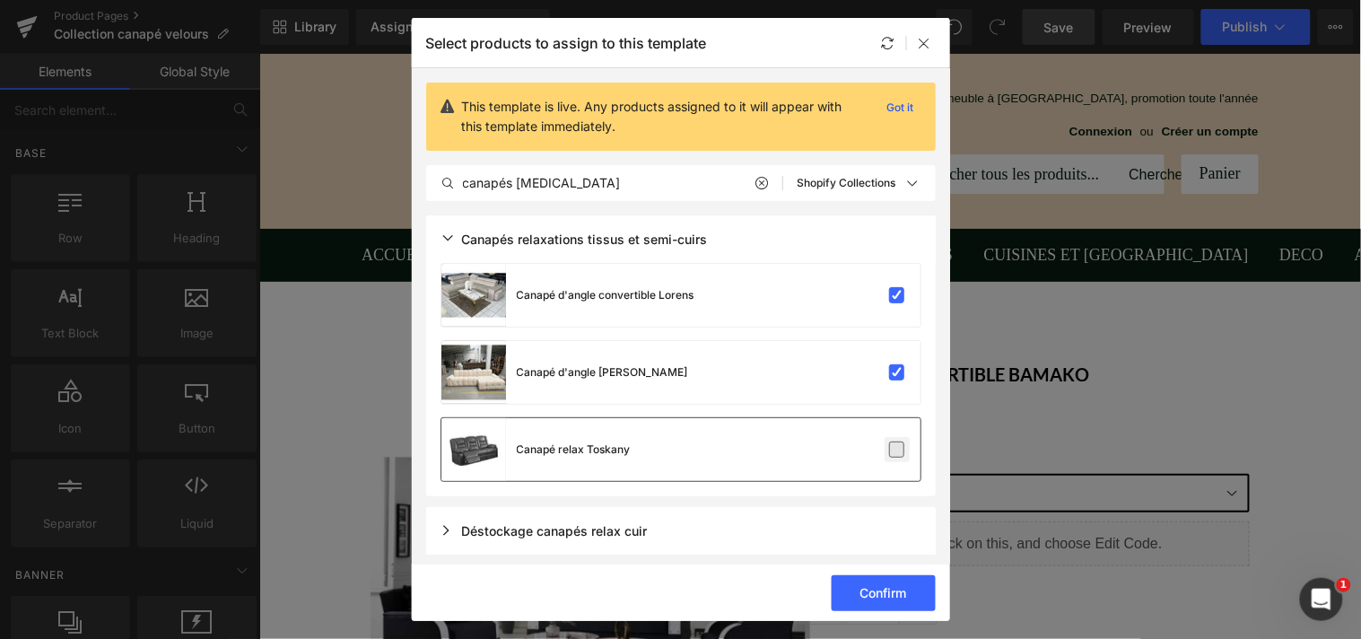
click at [893, 444] on label at bounding box center [897, 449] width 16 height 16
click at [897, 449] on input "checkbox" at bounding box center [897, 449] width 0 height 0
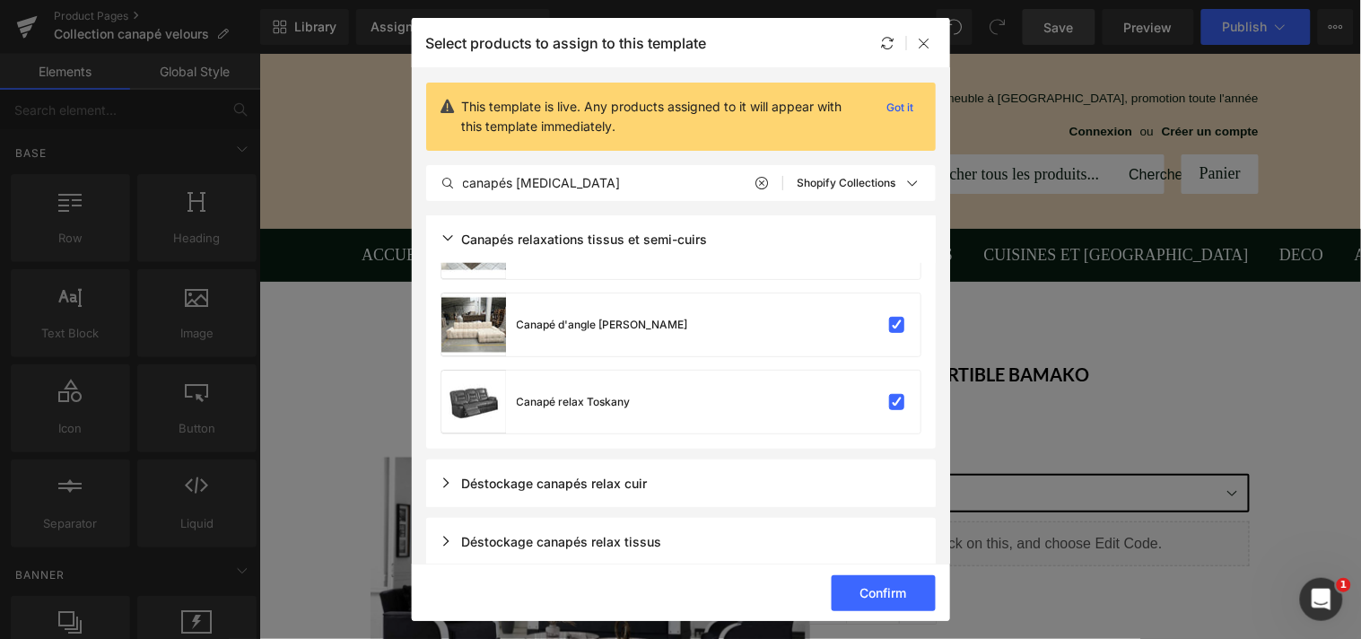
scroll to position [59, 0]
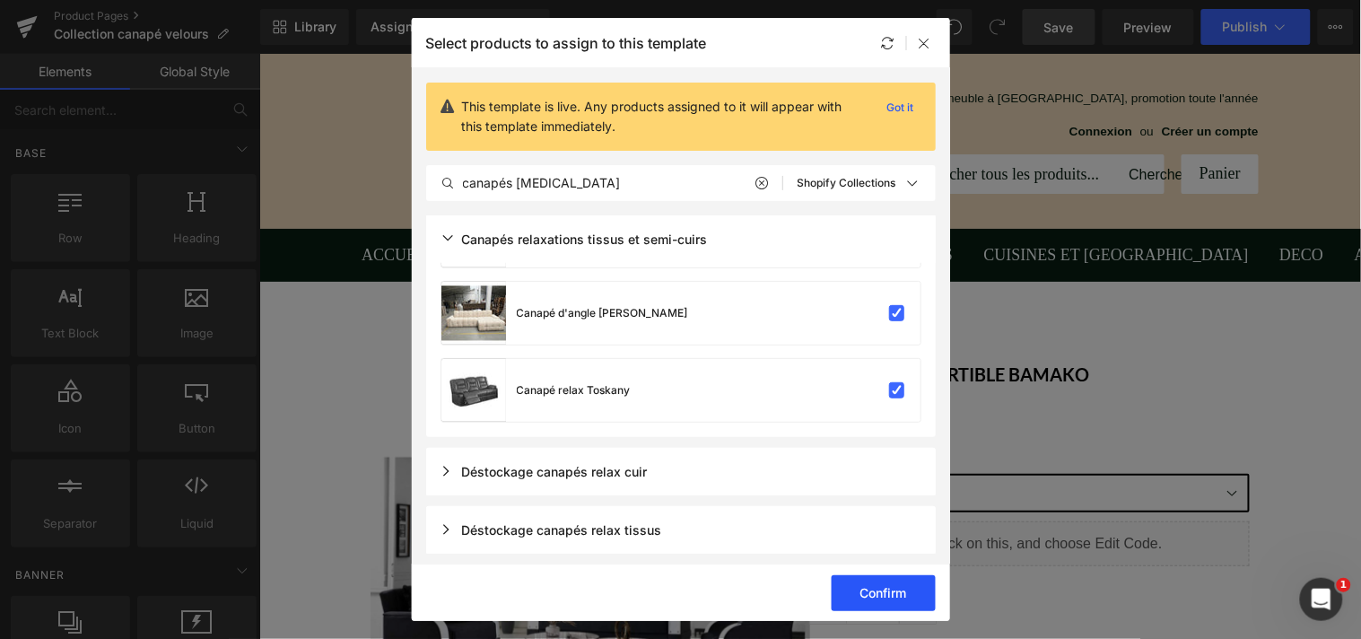
click at [886, 585] on button "Confirm" at bounding box center [884, 593] width 104 height 36
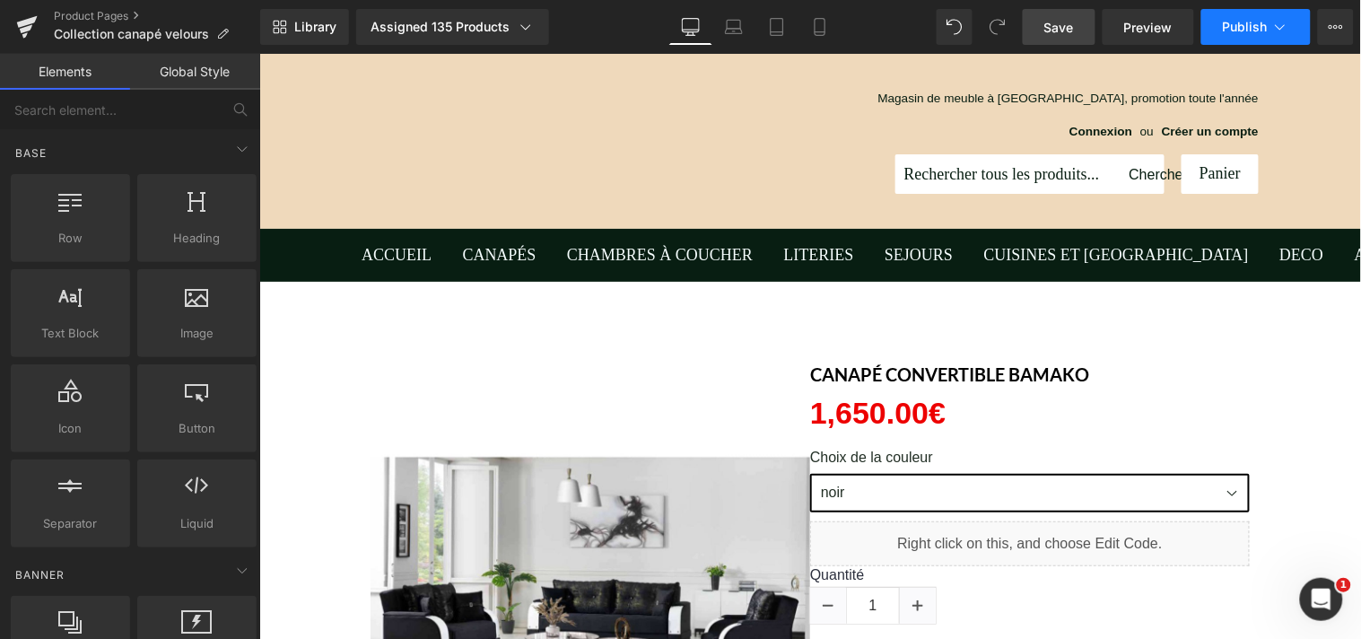
click at [1254, 20] on span "Publish" at bounding box center [1245, 27] width 45 height 14
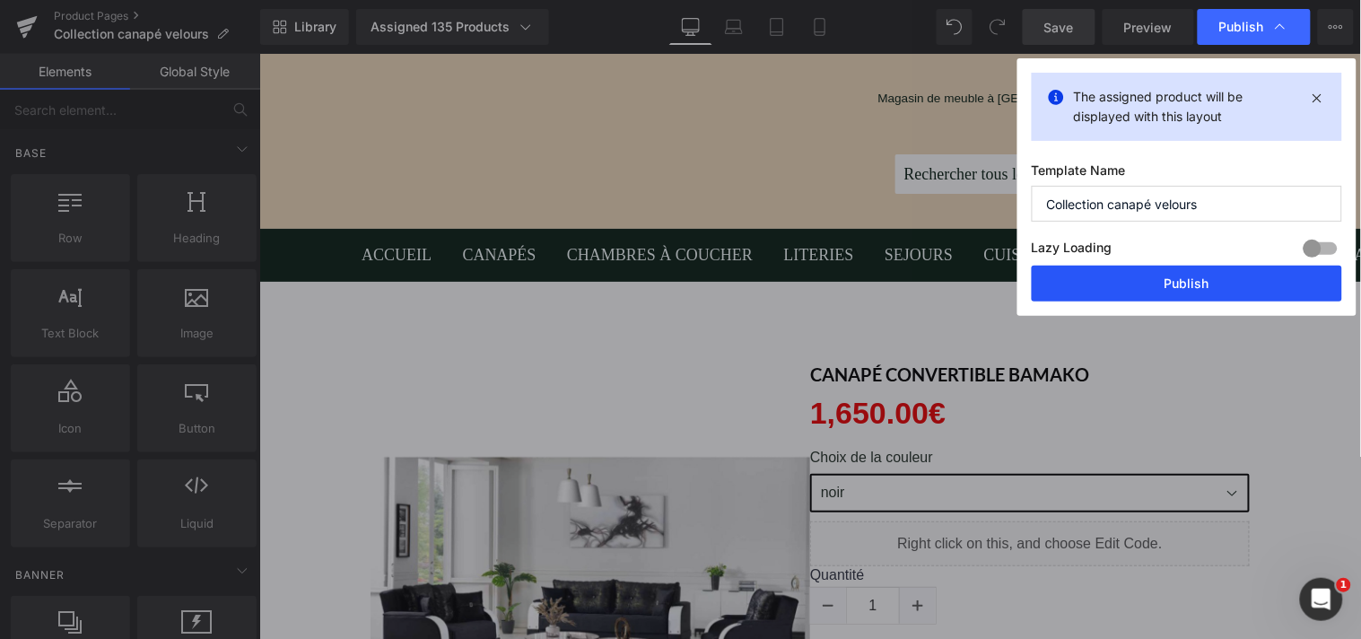
click at [1180, 279] on button "Publish" at bounding box center [1187, 284] width 310 height 36
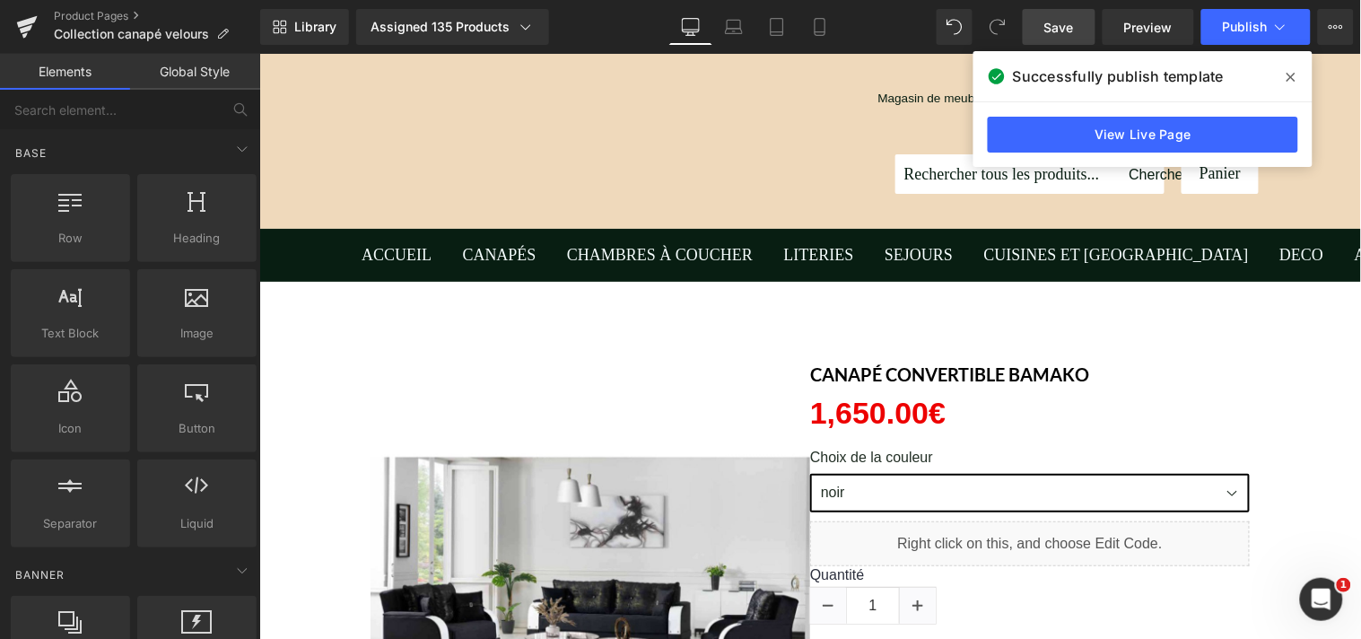
click at [1293, 77] on icon at bounding box center [1290, 77] width 9 height 14
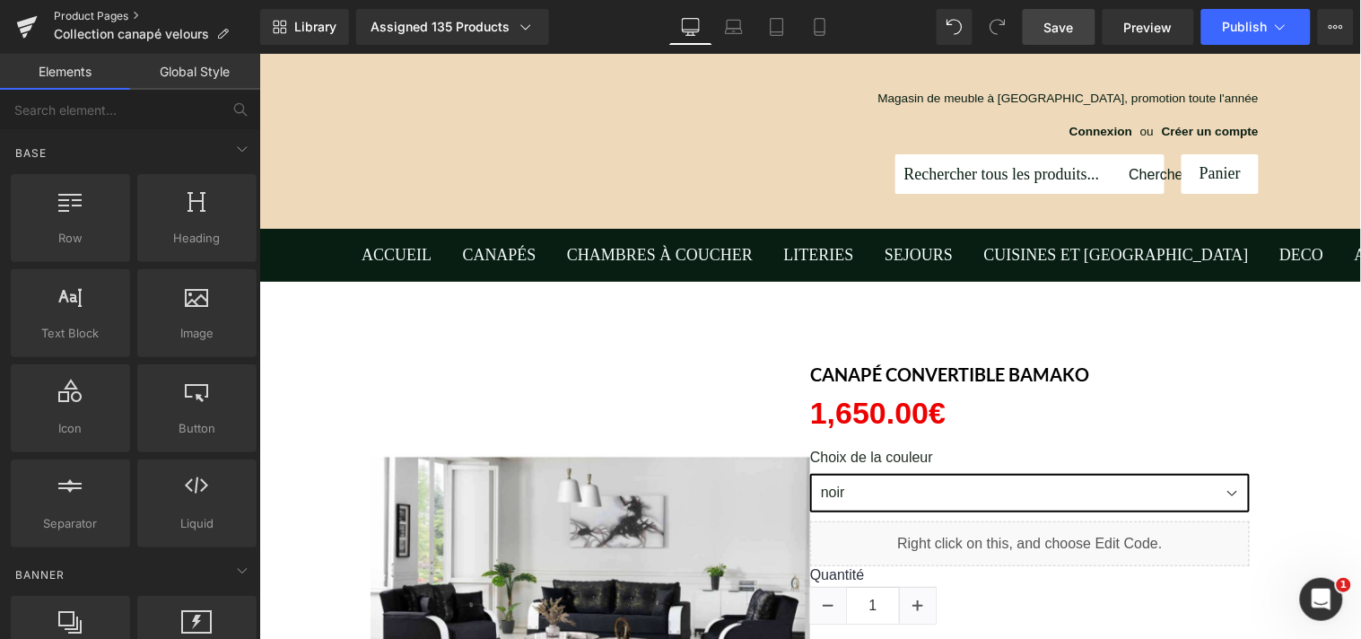
click at [82, 11] on link "Product Pages" at bounding box center [157, 16] width 206 height 14
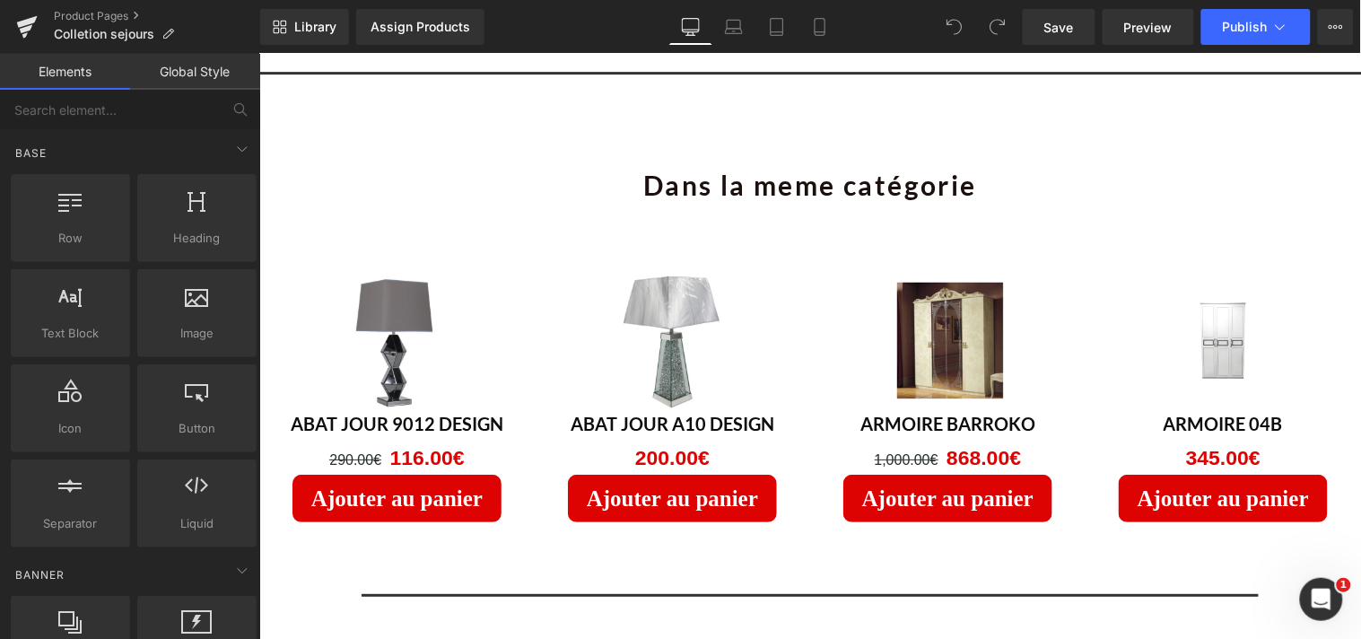
scroll to position [3297, 0]
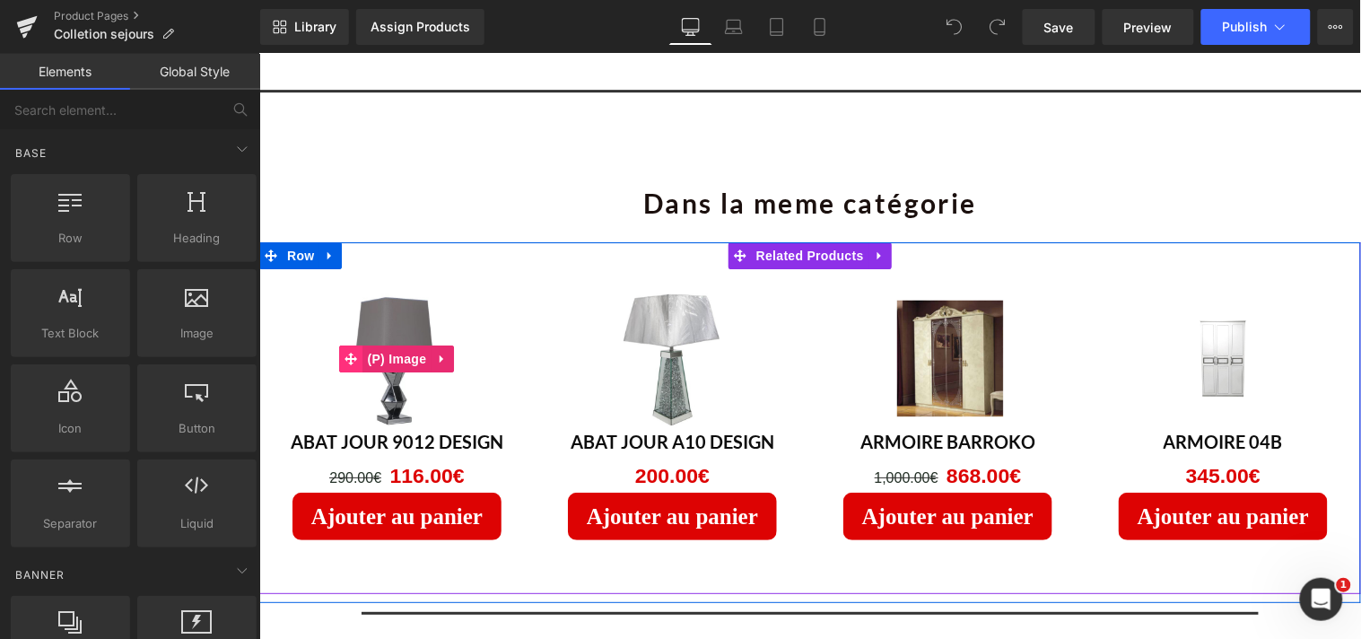
click at [351, 344] on span at bounding box center [350, 357] width 23 height 27
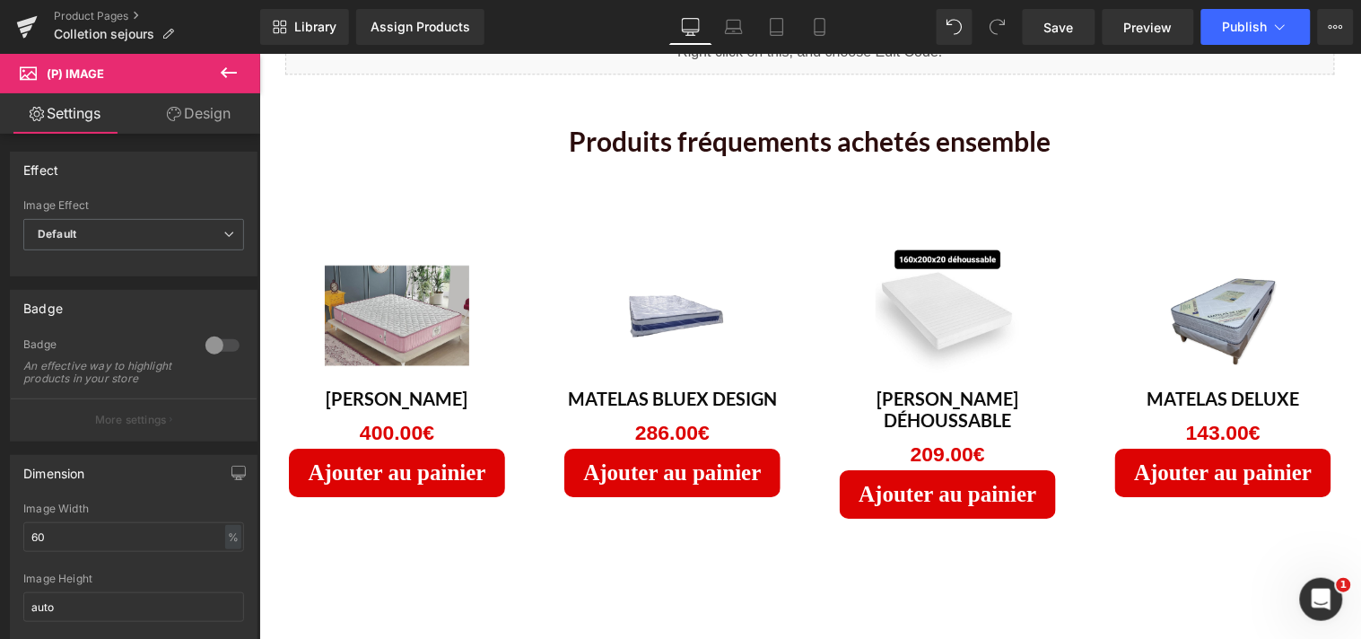
scroll to position [1178, 0]
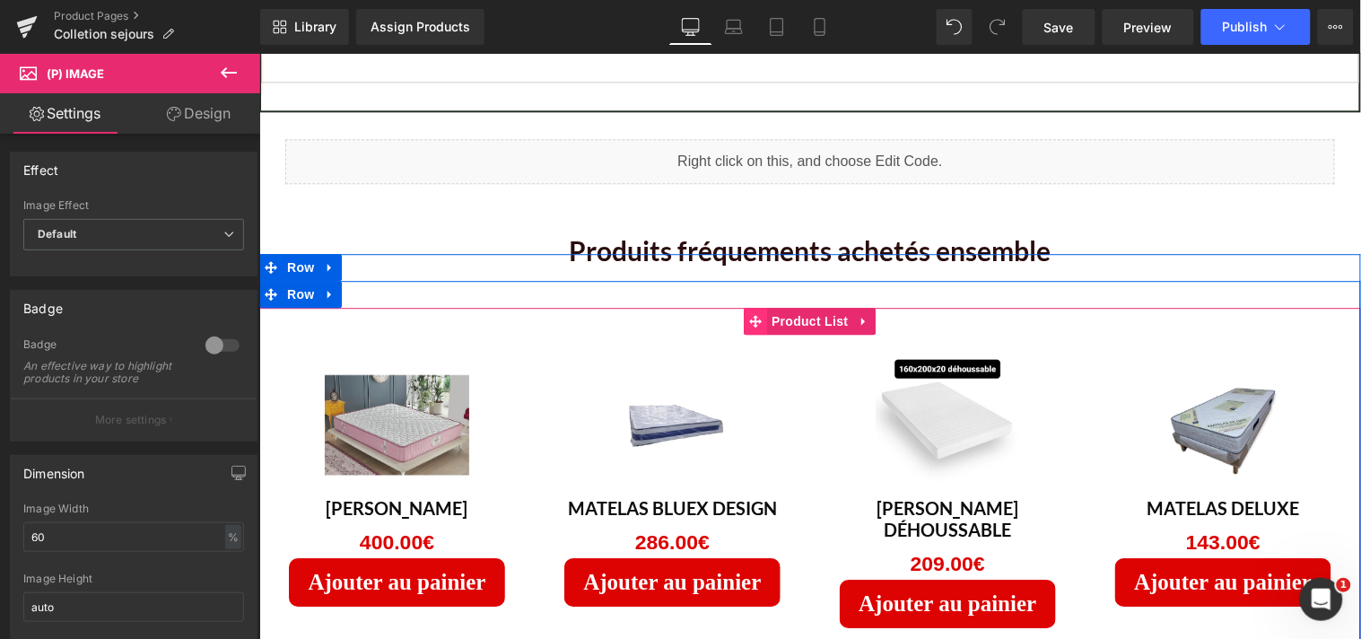
click at [749, 320] on icon at bounding box center [754, 320] width 13 height 13
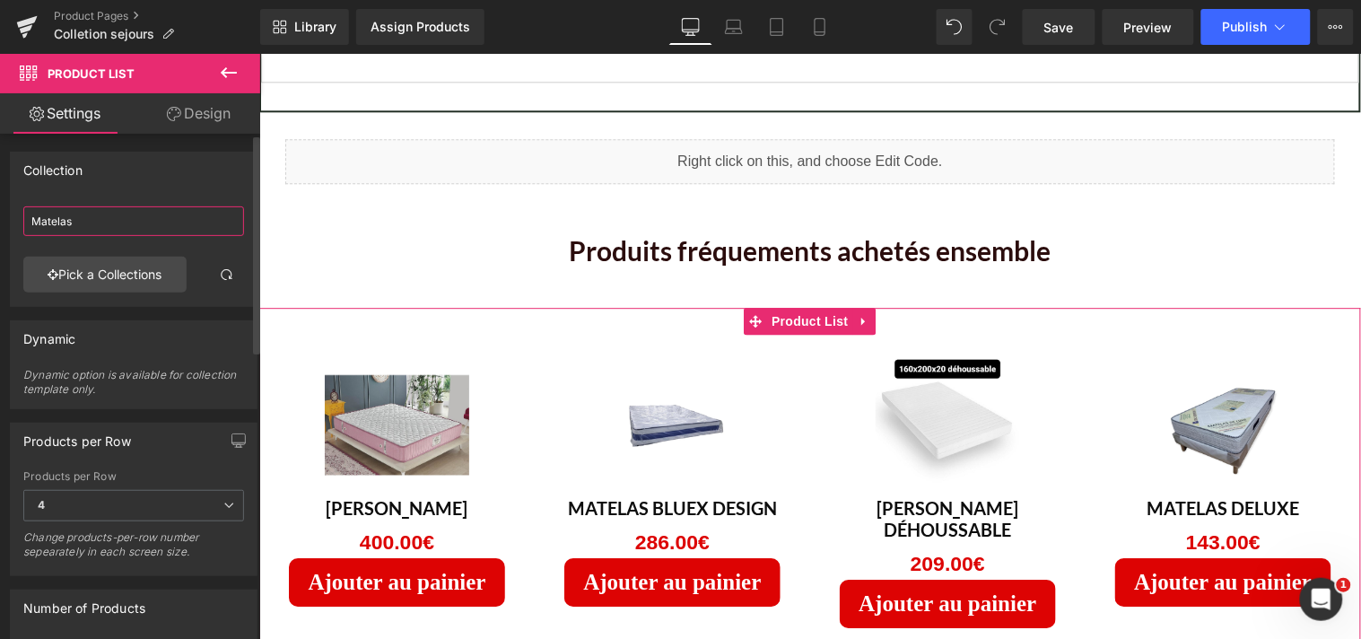
click at [86, 226] on input "Matelas" at bounding box center [133, 221] width 221 height 30
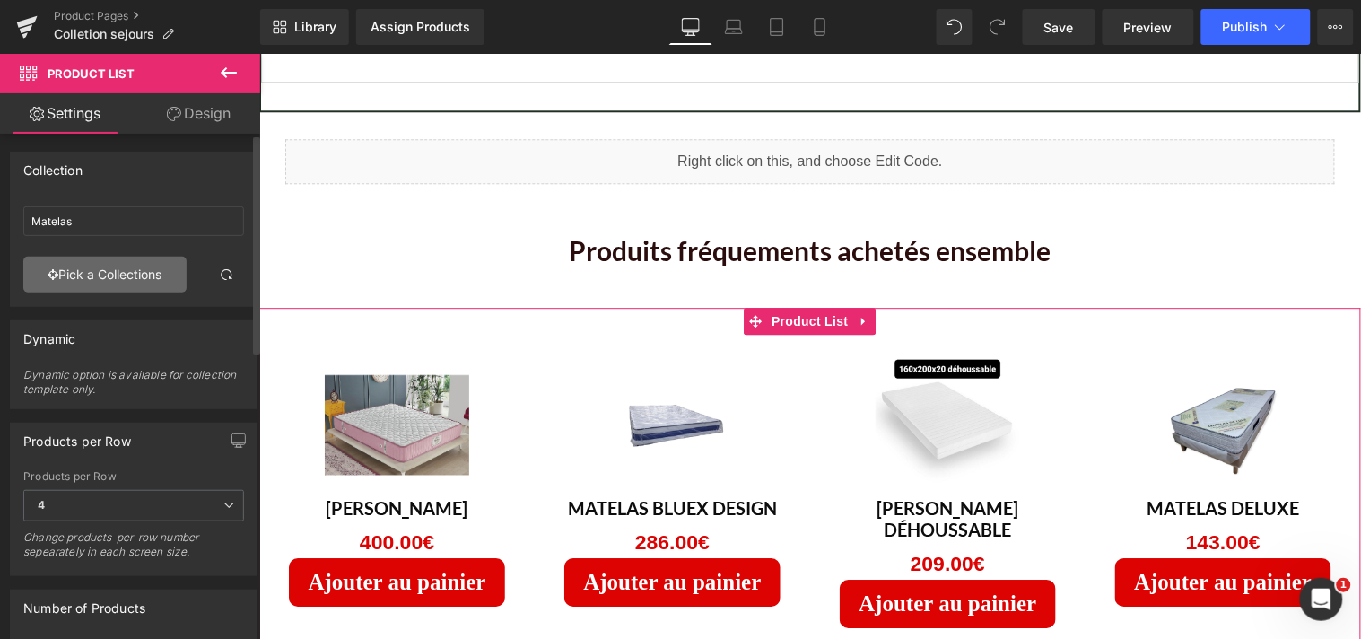
click at [91, 269] on link "Pick a Collections" at bounding box center [104, 275] width 163 height 36
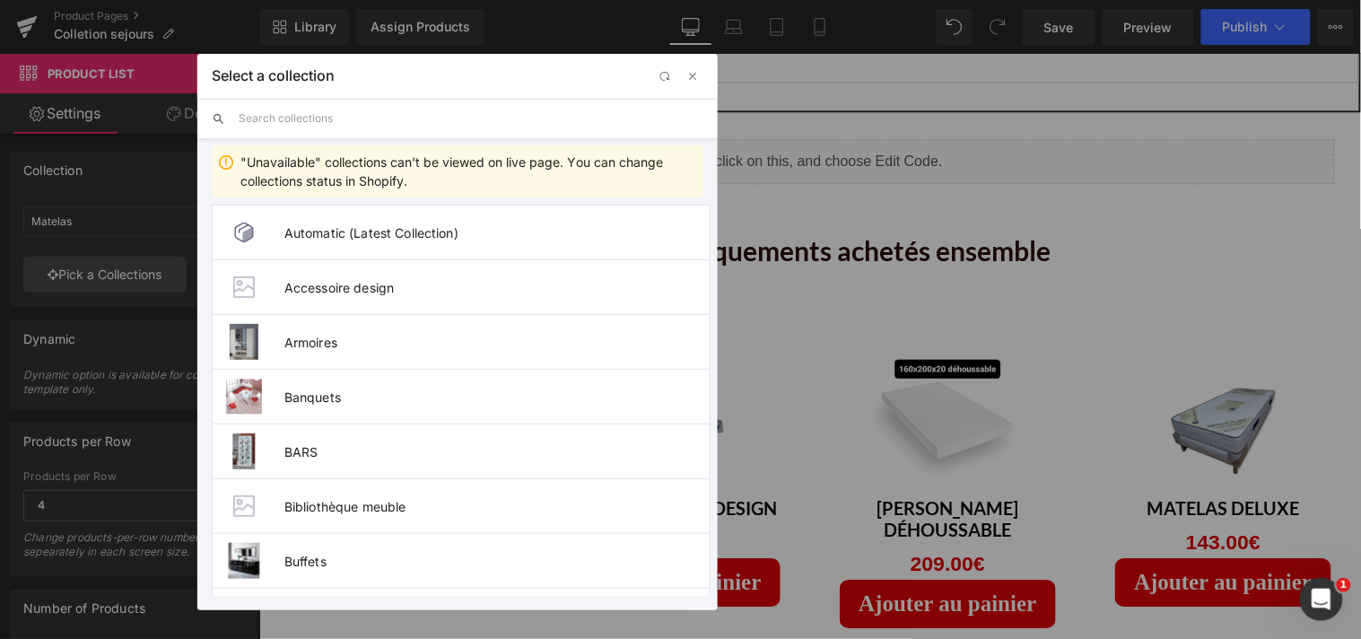
click at [282, 124] on input "text" at bounding box center [471, 118] width 465 height 39
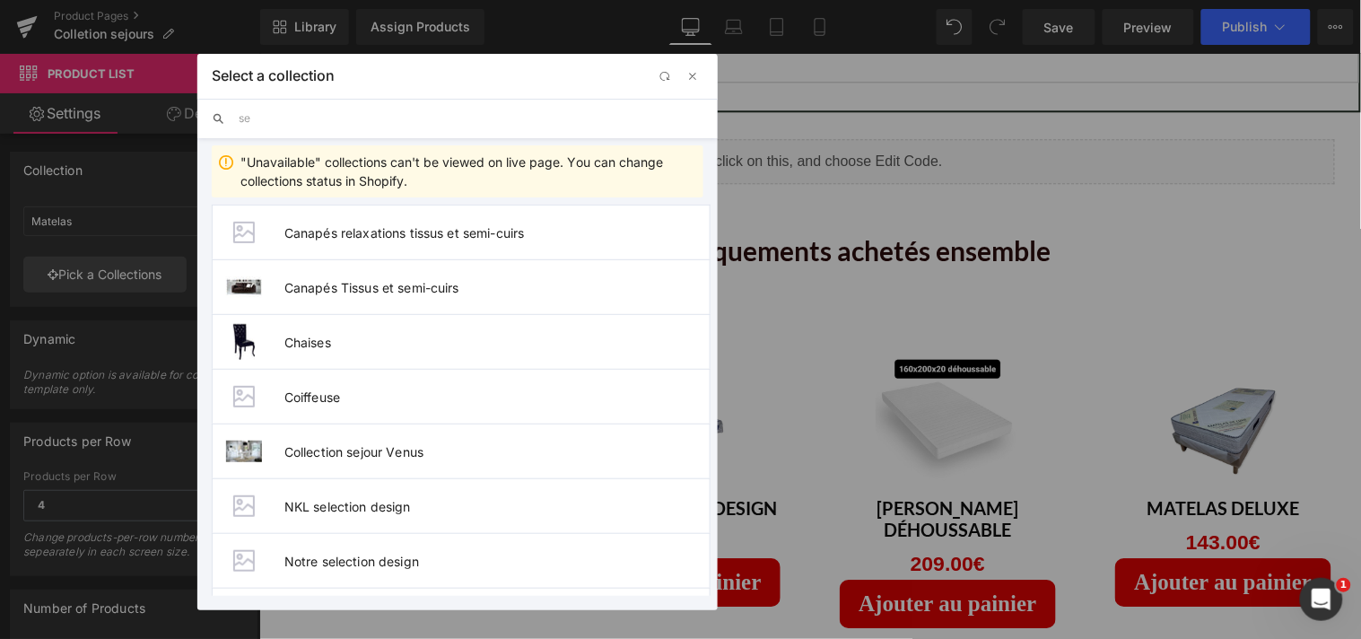
type input "s"
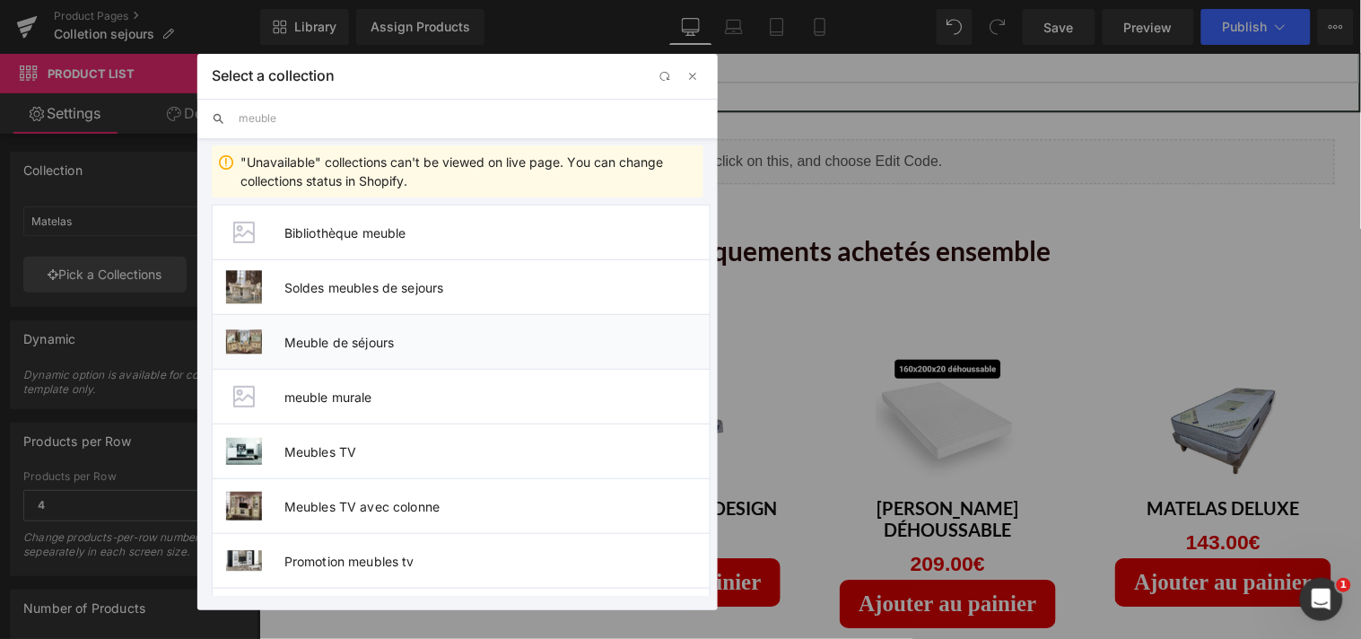
type input "meuble"
click at [334, 344] on span "Meuble de séjours" at bounding box center [496, 342] width 425 height 15
type input "Meuble de séjours"
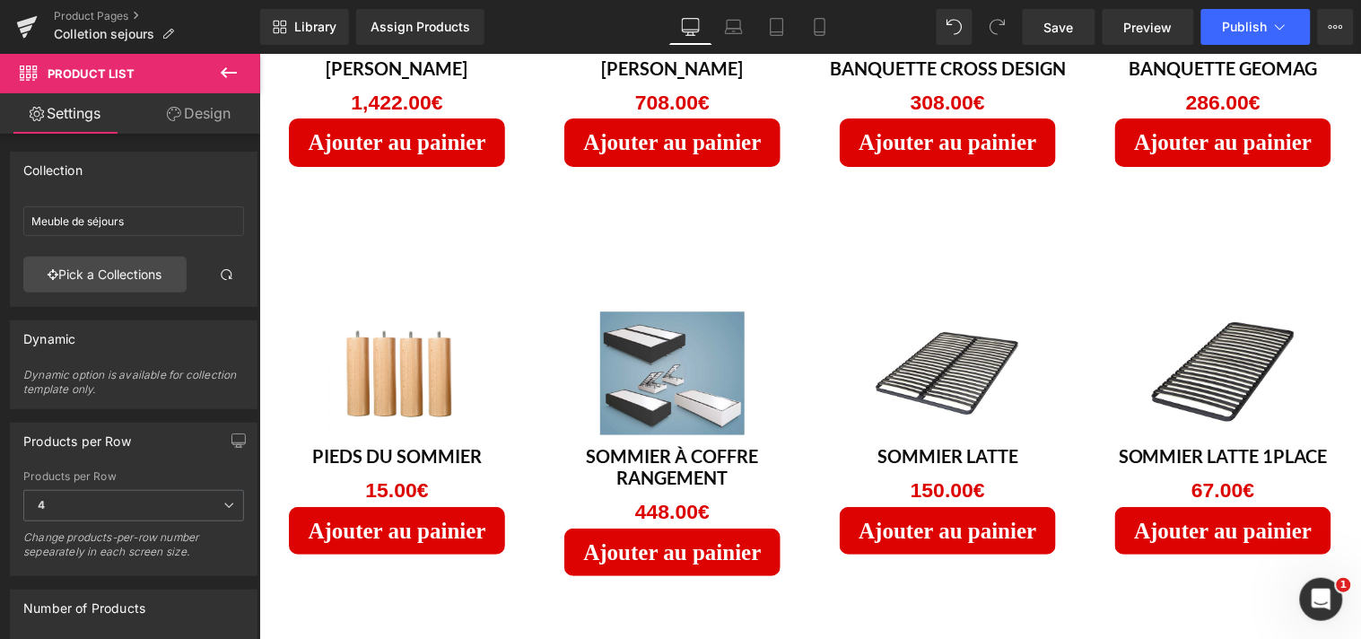
scroll to position [1654, 0]
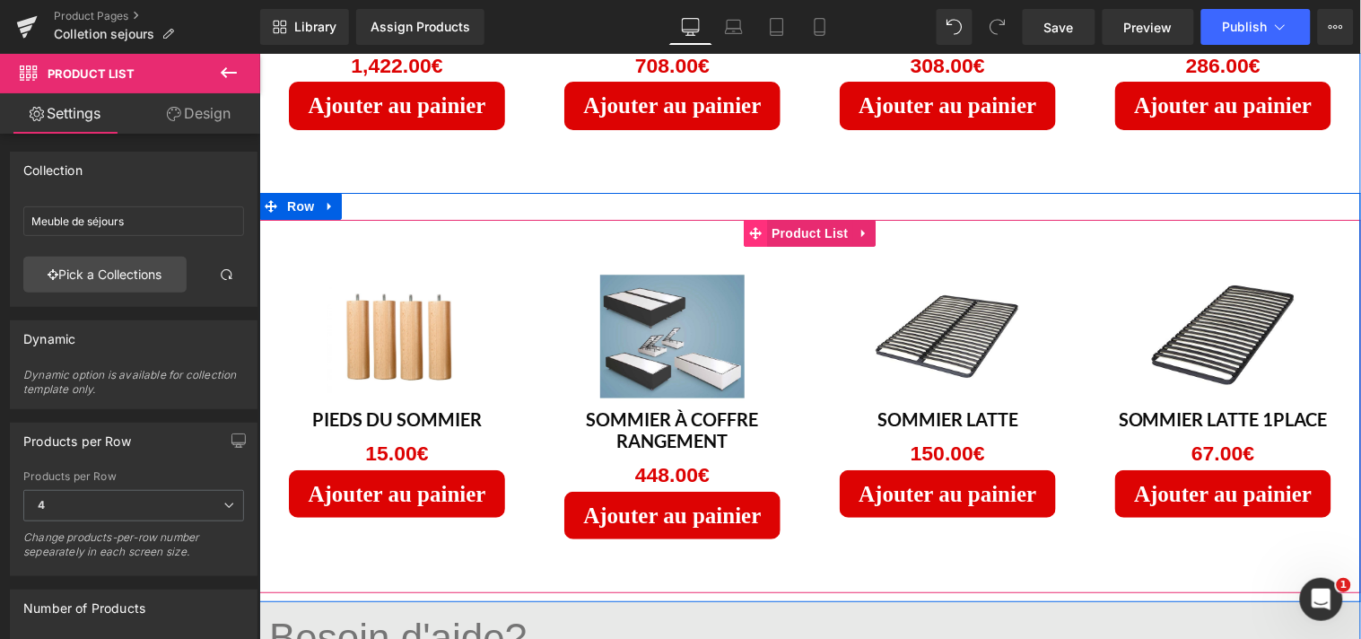
click at [748, 230] on icon at bounding box center [754, 232] width 13 height 13
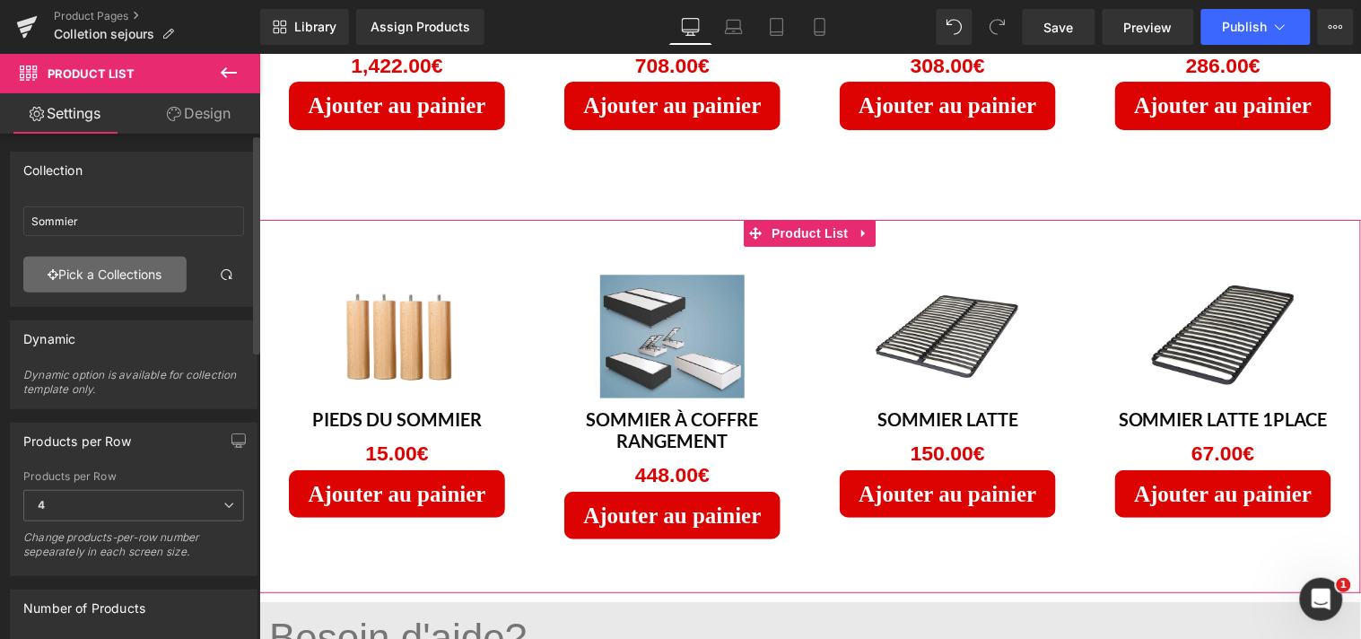
click at [163, 275] on link "Pick a Collections" at bounding box center [104, 275] width 163 height 36
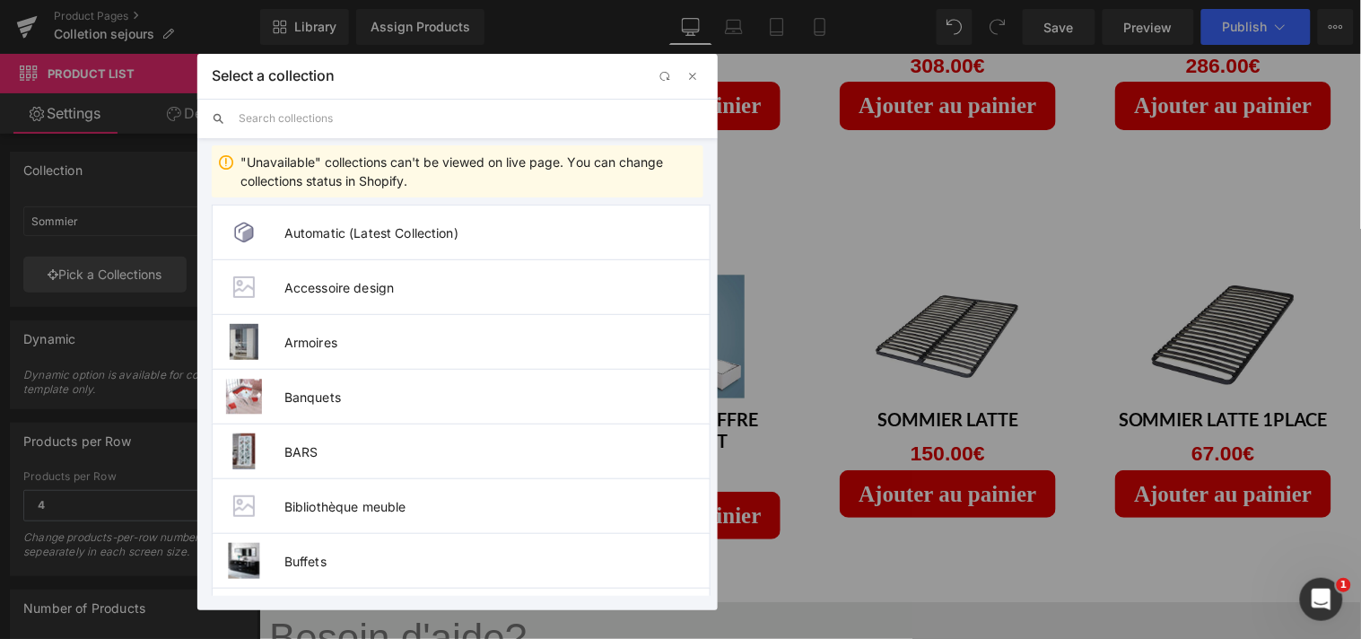
click at [283, 123] on input "text" at bounding box center [471, 118] width 465 height 39
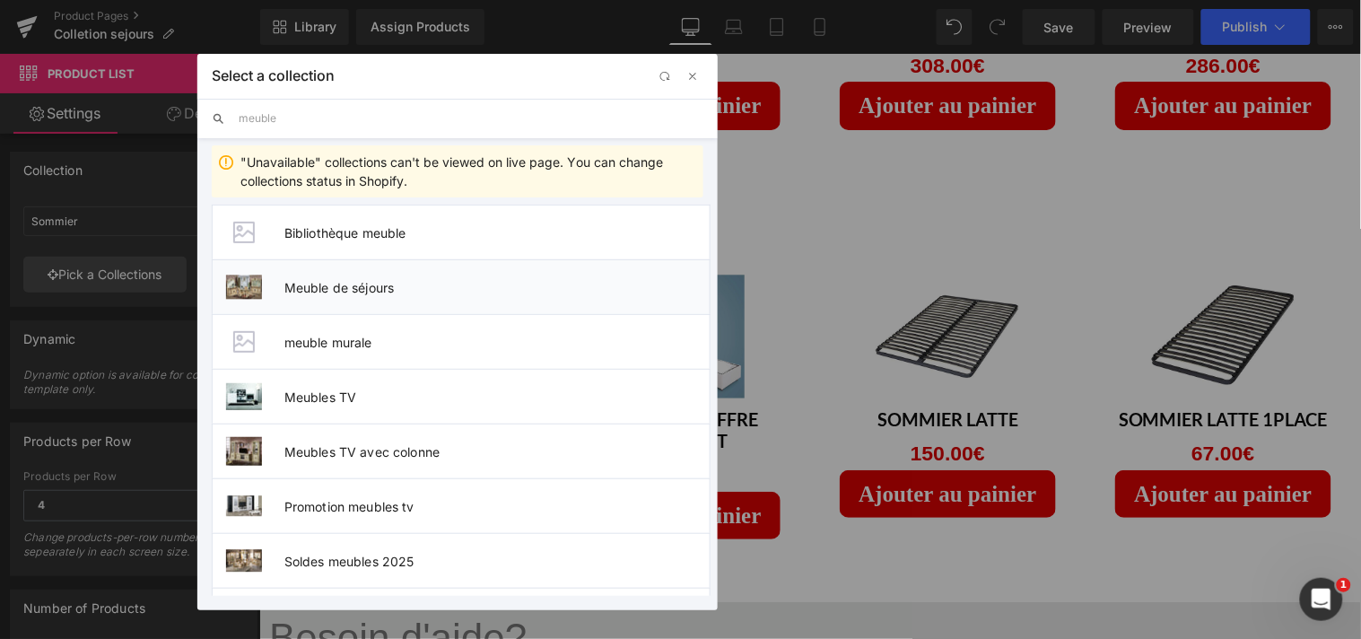
type input "meuble"
click at [310, 285] on span "Meuble de séjours" at bounding box center [496, 287] width 425 height 15
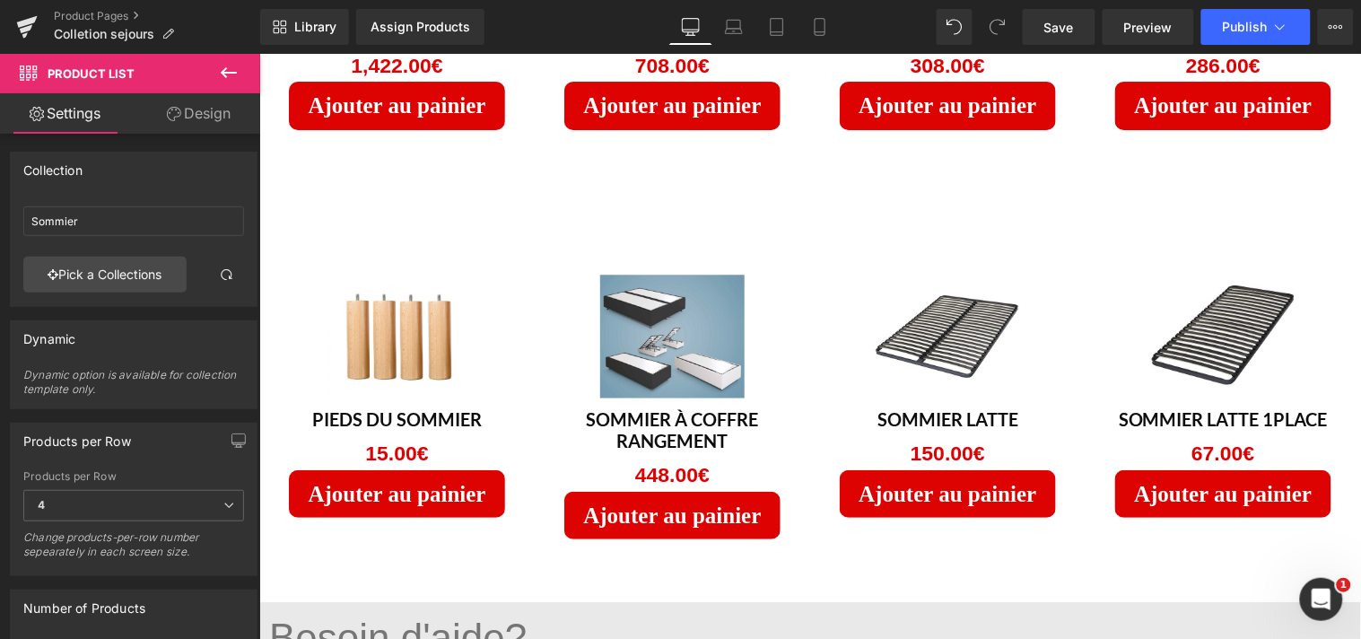
type input "Meuble de séjours"
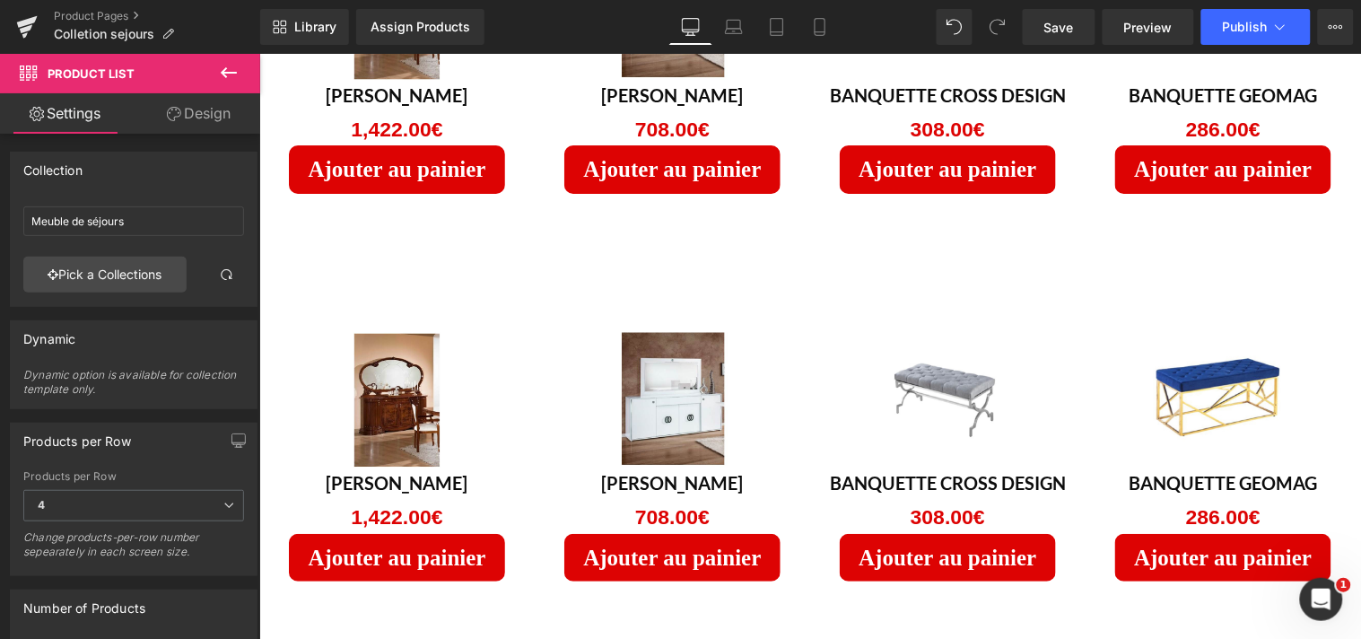
scroll to position [1673, 0]
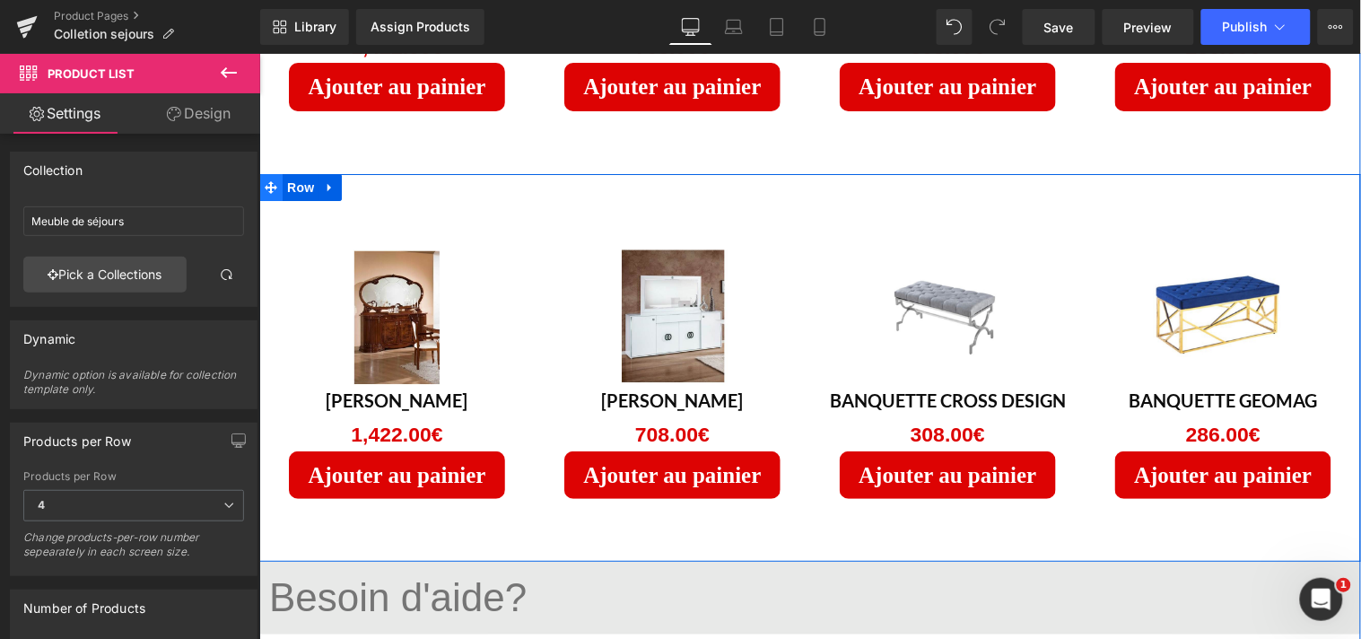
click at [264, 179] on icon at bounding box center [270, 185] width 13 height 13
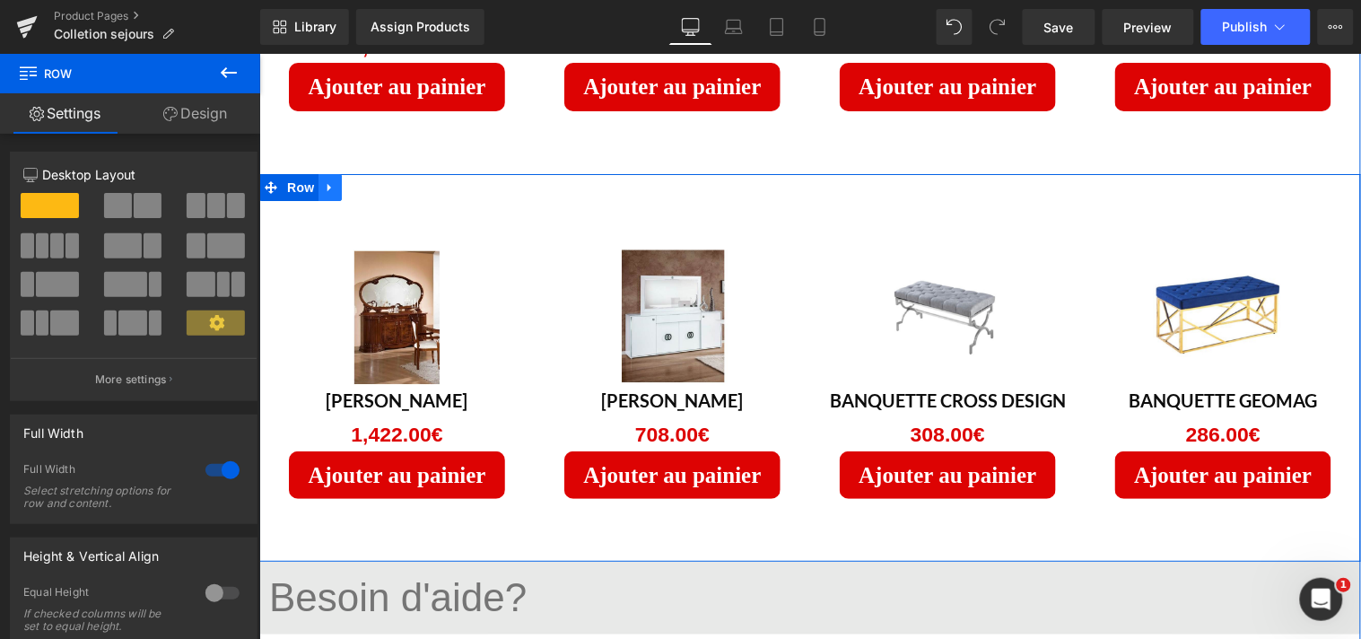
click at [323, 183] on icon at bounding box center [329, 185] width 13 height 13
click at [370, 185] on icon at bounding box center [376, 185] width 13 height 13
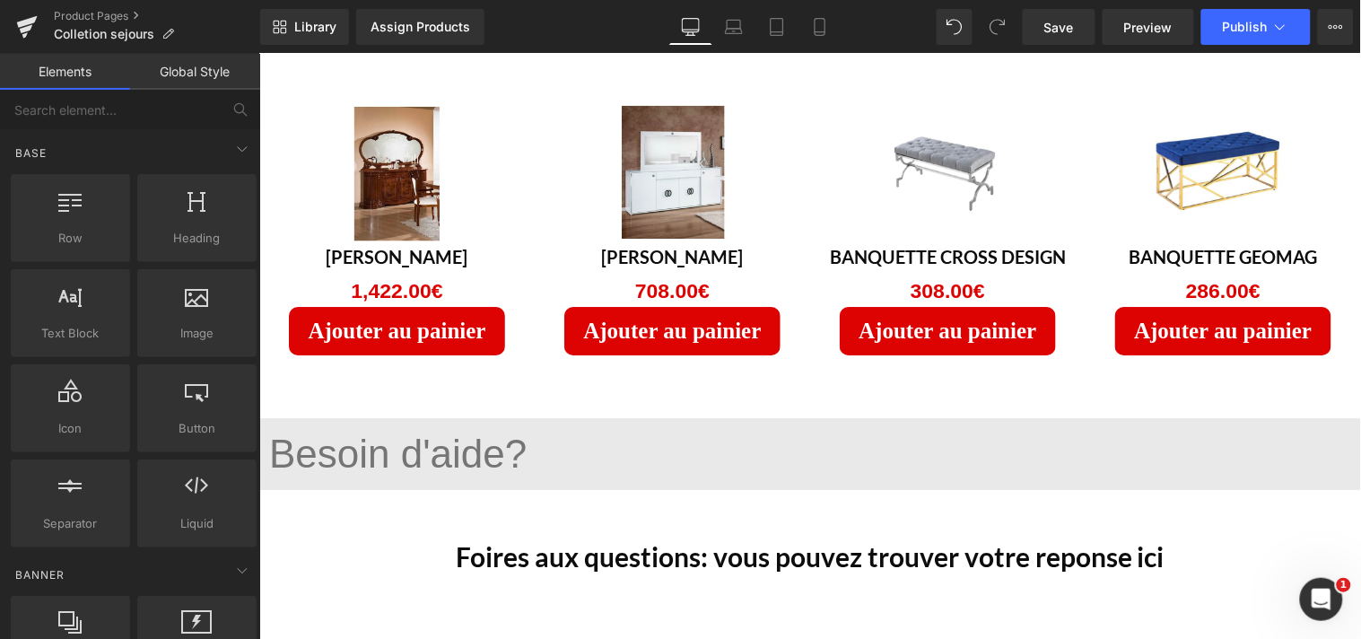
scroll to position [1328, 0]
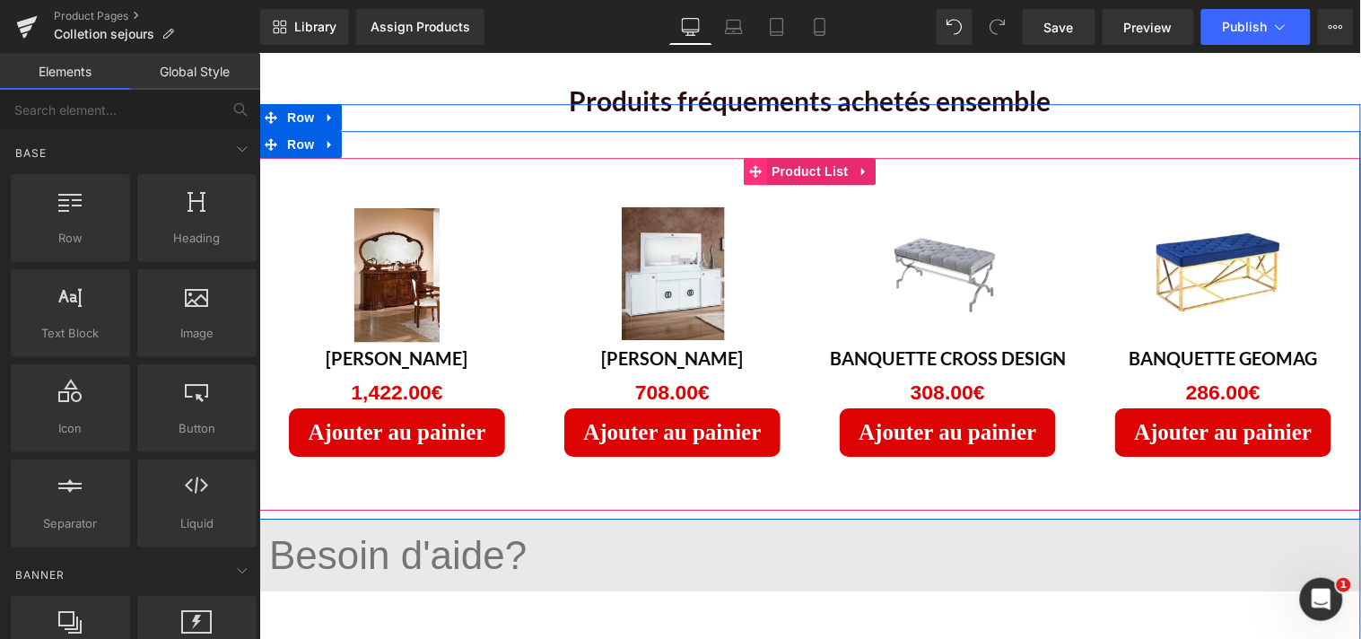
click at [752, 174] on icon at bounding box center [754, 170] width 13 height 13
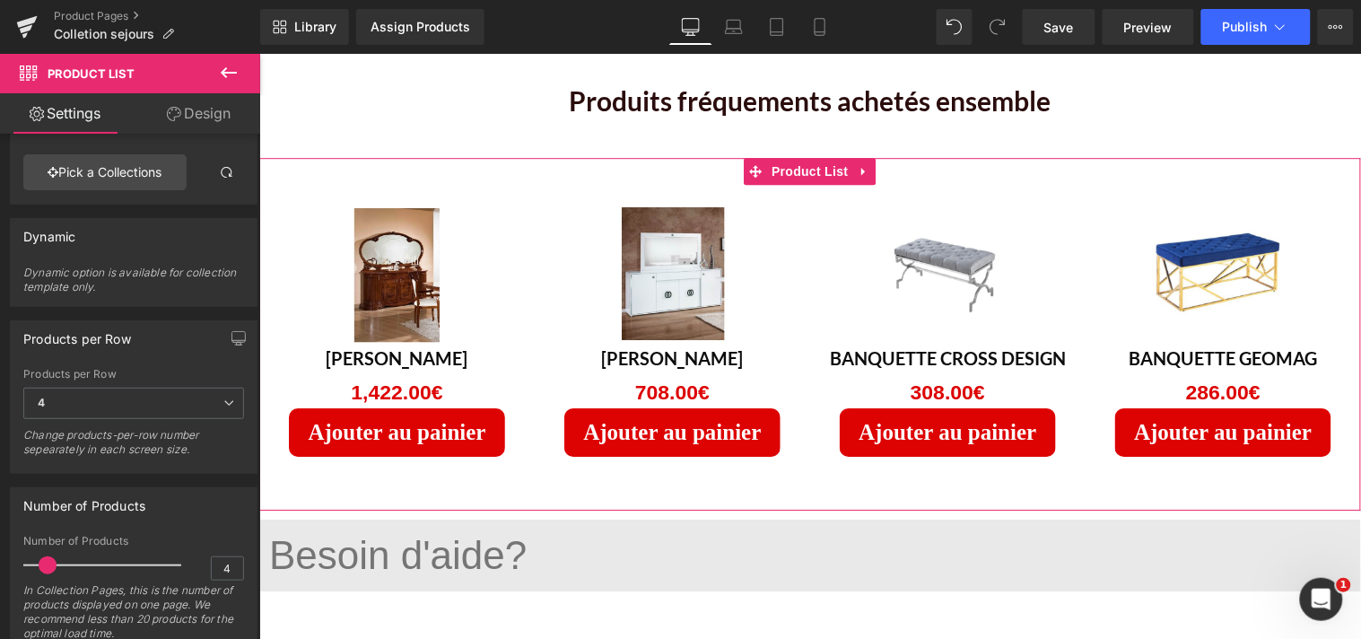
scroll to position [190, 0]
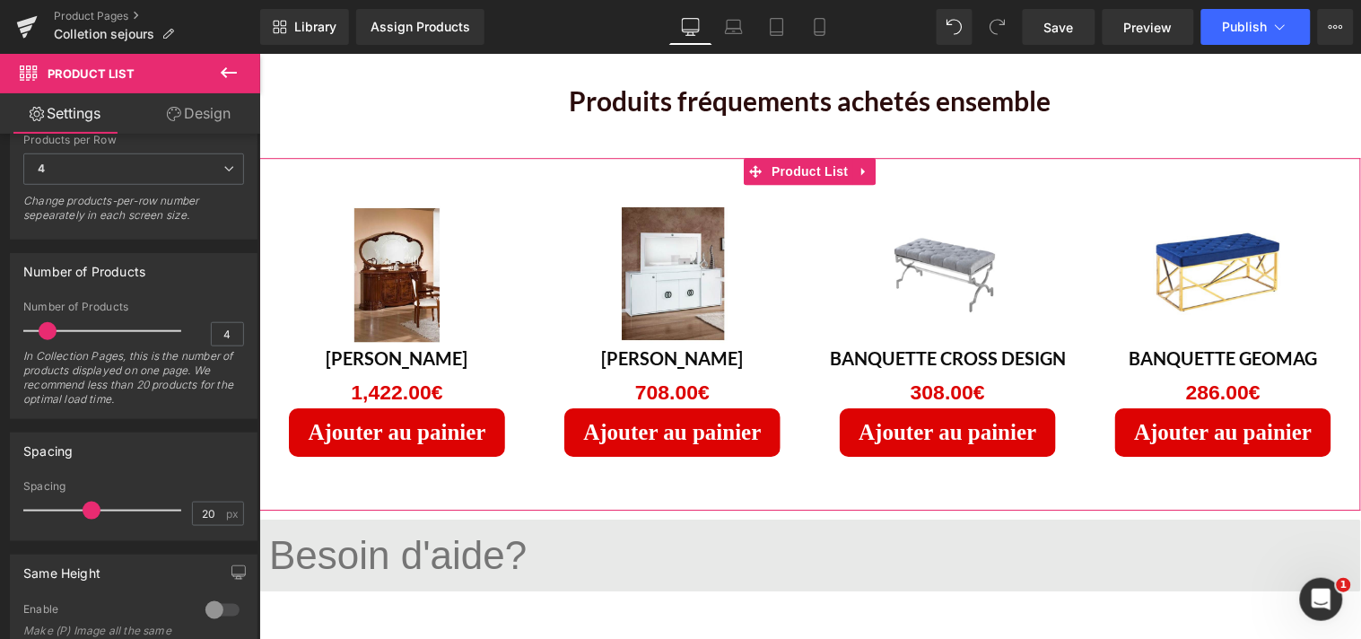
click at [254, 387] on b at bounding box center [256, 446] width 7 height 217
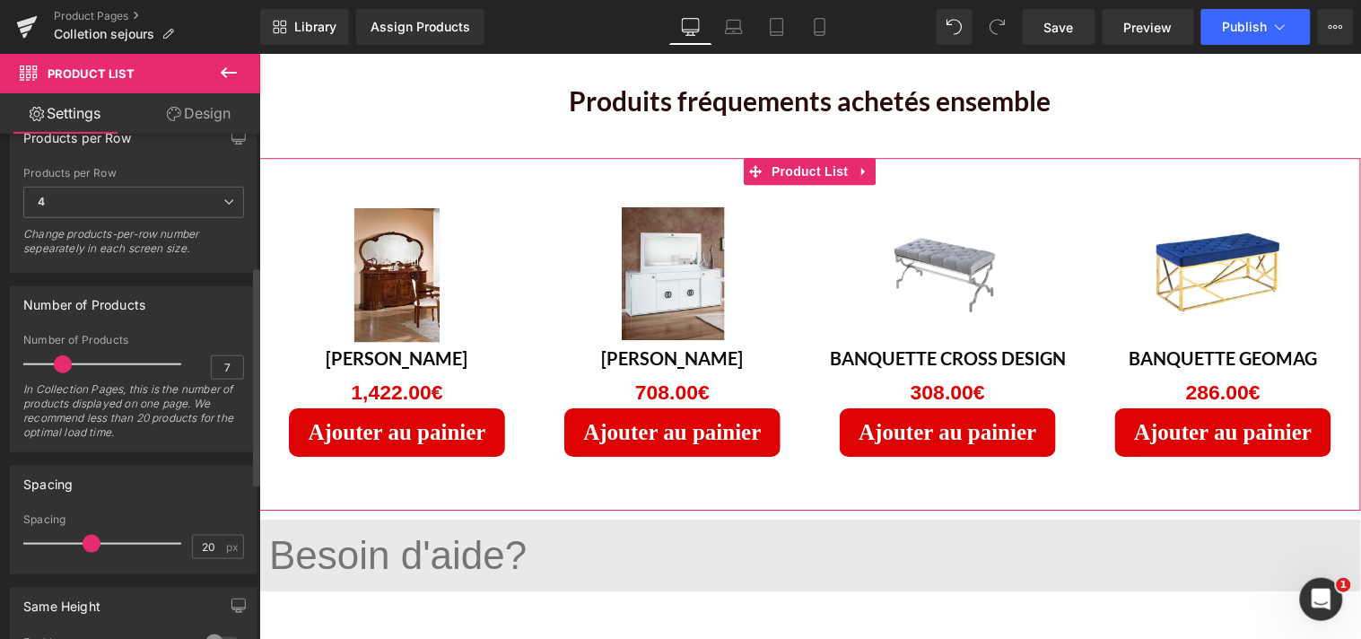
type input "8"
drag, startPoint x: 48, startPoint y: 364, endPoint x: 66, endPoint y: 364, distance: 17.9
click at [66, 364] on span at bounding box center [68, 364] width 18 height 18
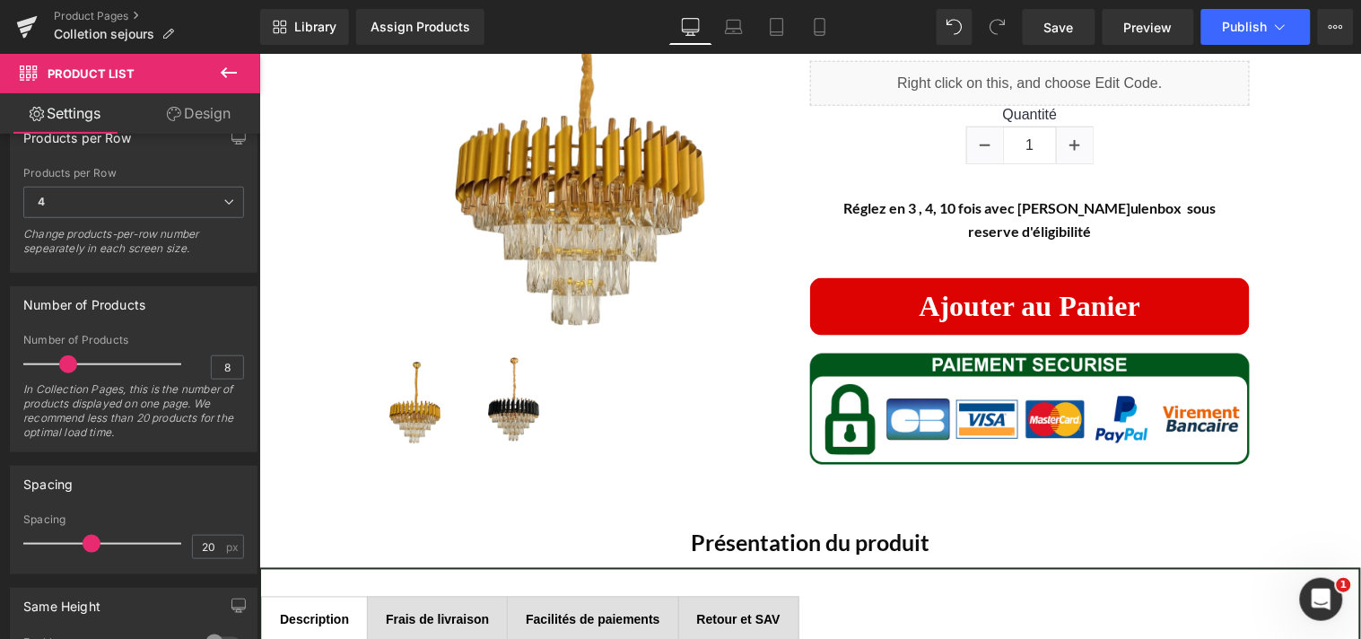
scroll to position [326, 0]
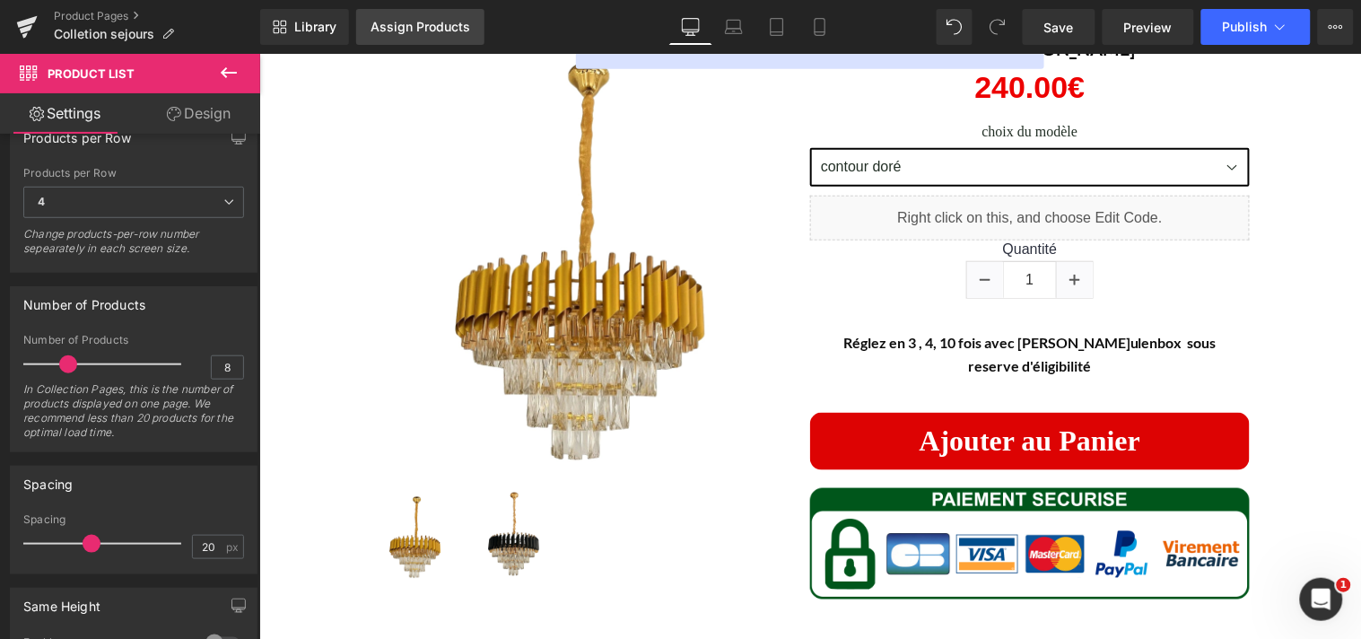
click at [434, 24] on div "Assign Products" at bounding box center [420, 27] width 100 height 14
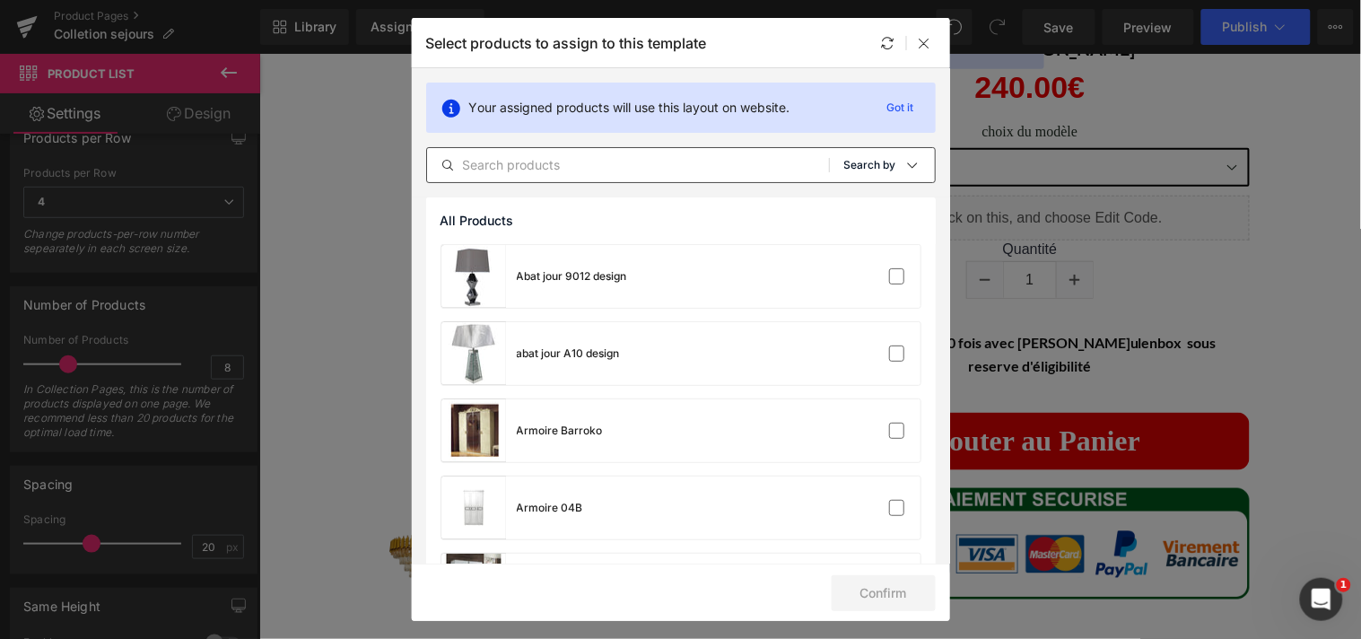
click at [905, 171] on icon at bounding box center [912, 165] width 14 height 14
click at [874, 247] on p "Shopify Collections" at bounding box center [849, 251] width 117 height 14
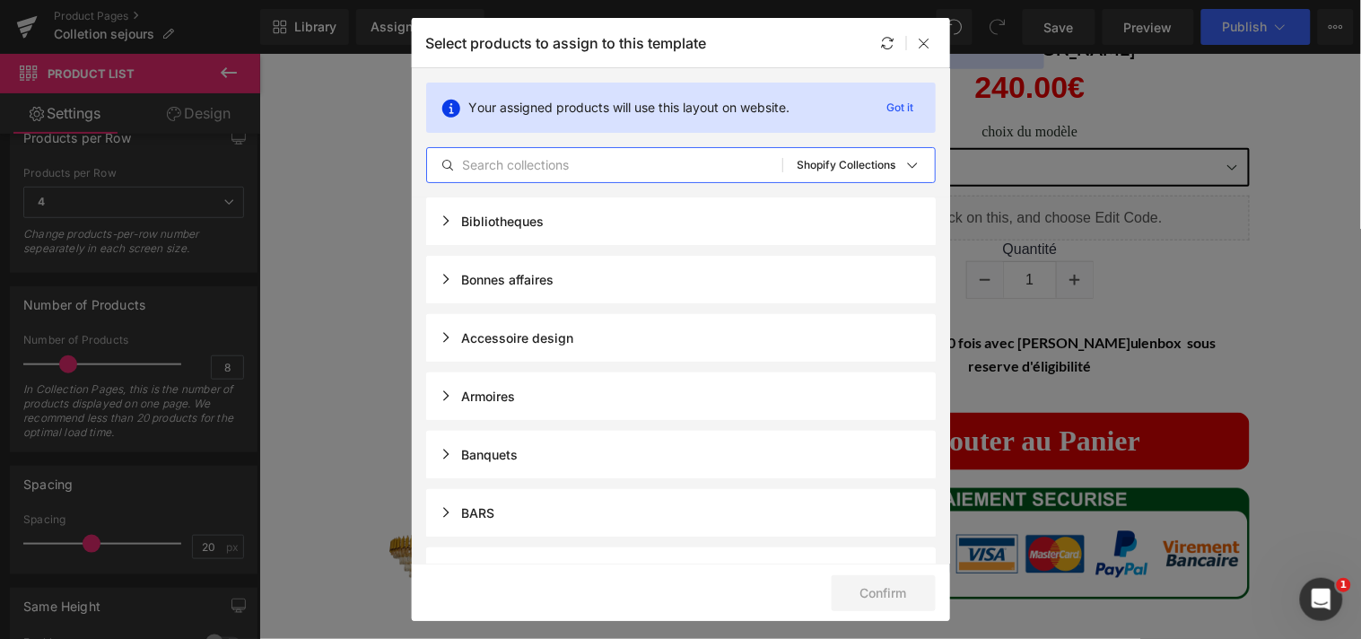
click at [580, 170] on input "text" at bounding box center [604, 165] width 355 height 22
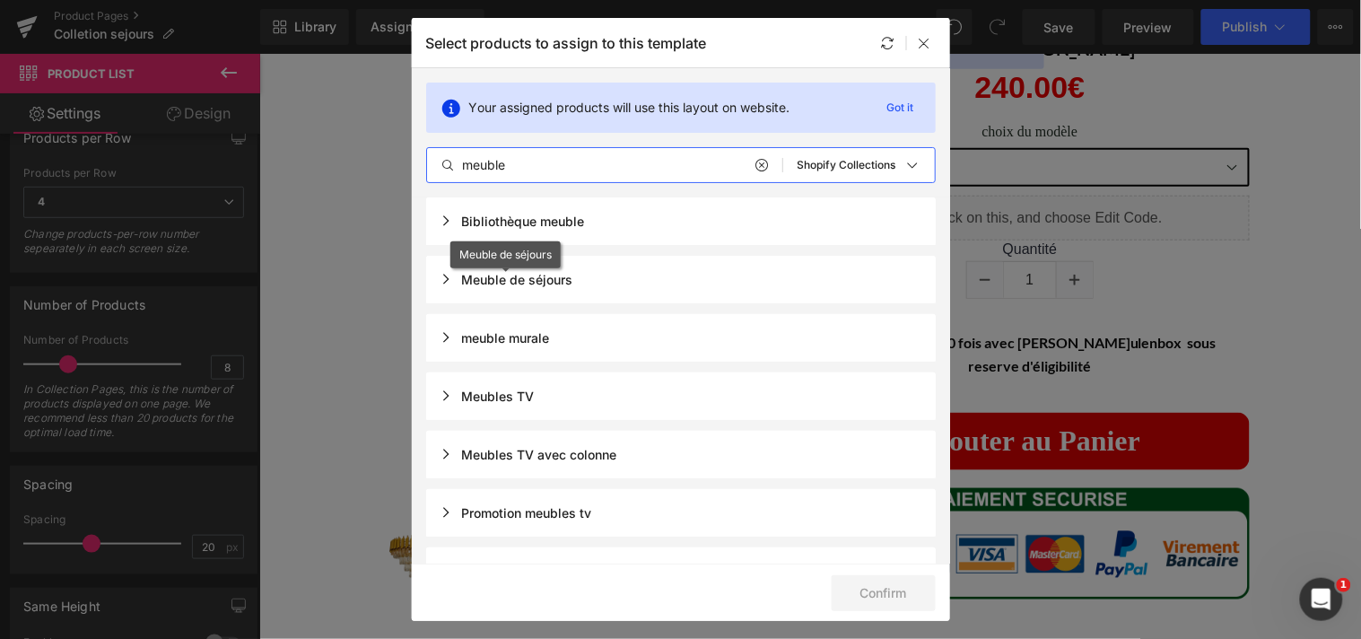
type input "meuble"
click at [444, 282] on div "Meuble de séjours" at bounding box center [506, 279] width 133 height 15
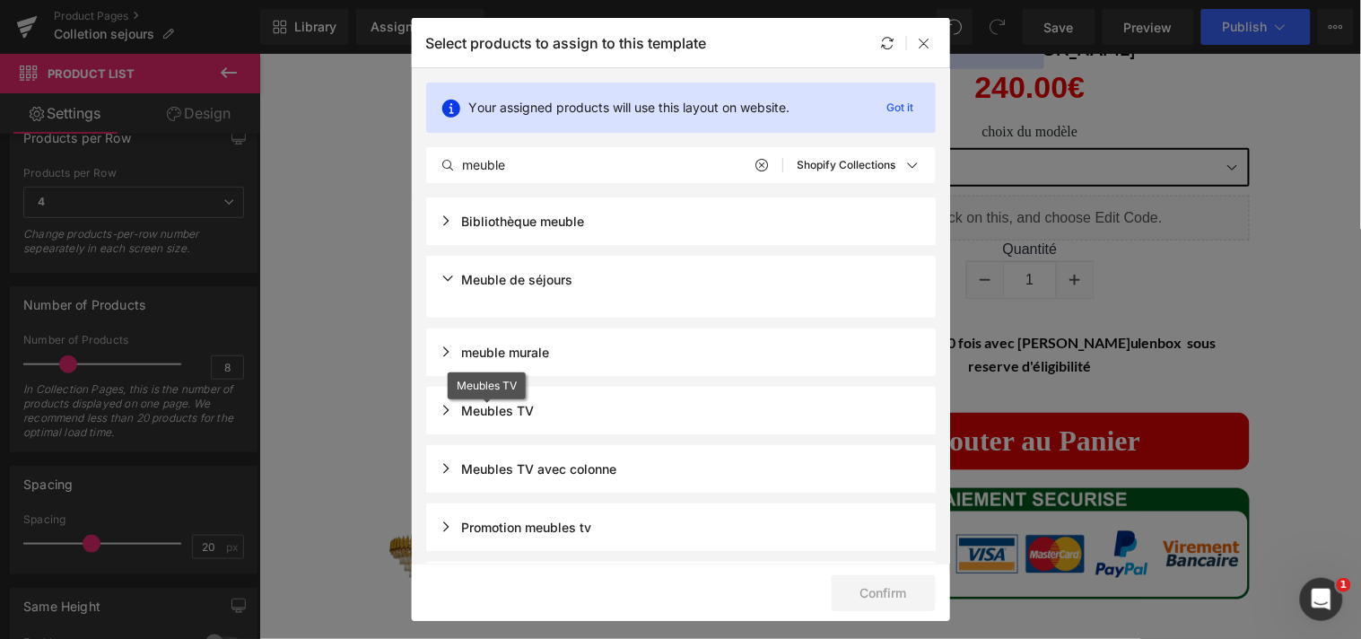
click at [452, 408] on div "Meubles TV" at bounding box center [487, 410] width 94 height 15
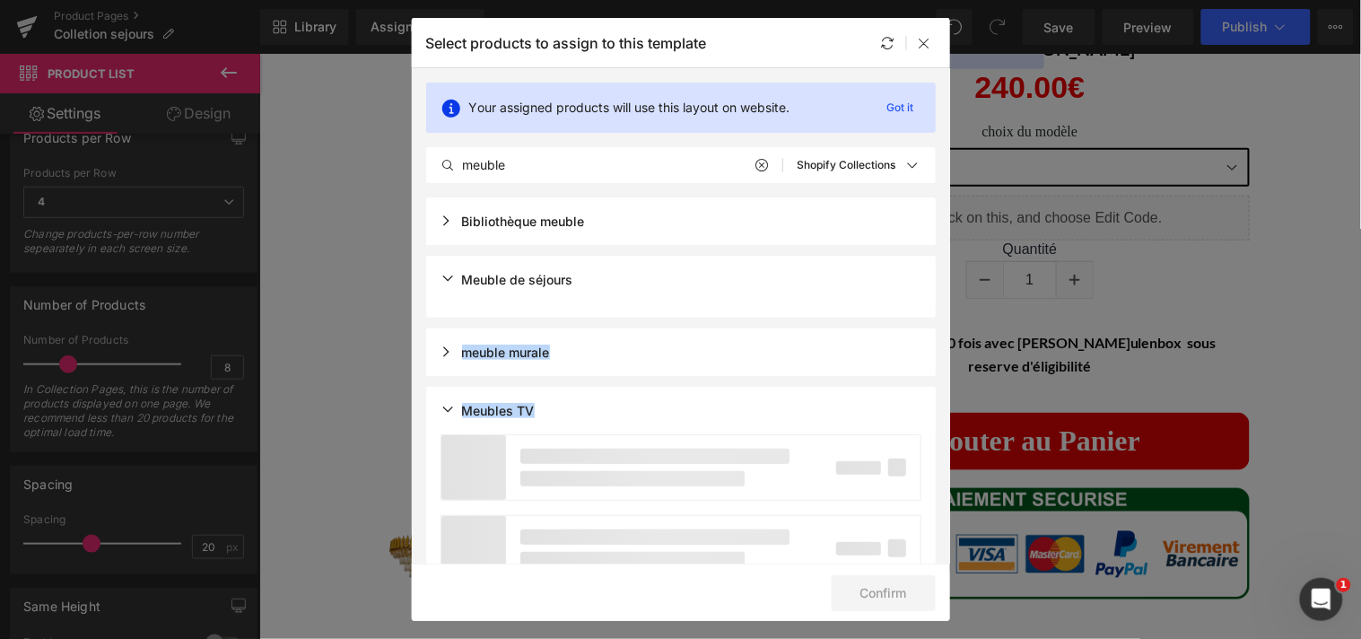
drag, startPoint x: 942, startPoint y: 299, endPoint x: 945, endPoint y: 382, distance: 83.5
click at [945, 382] on section "Your assigned products will use this layout on website. Got it meuble All Produ…" at bounding box center [681, 315] width 538 height 495
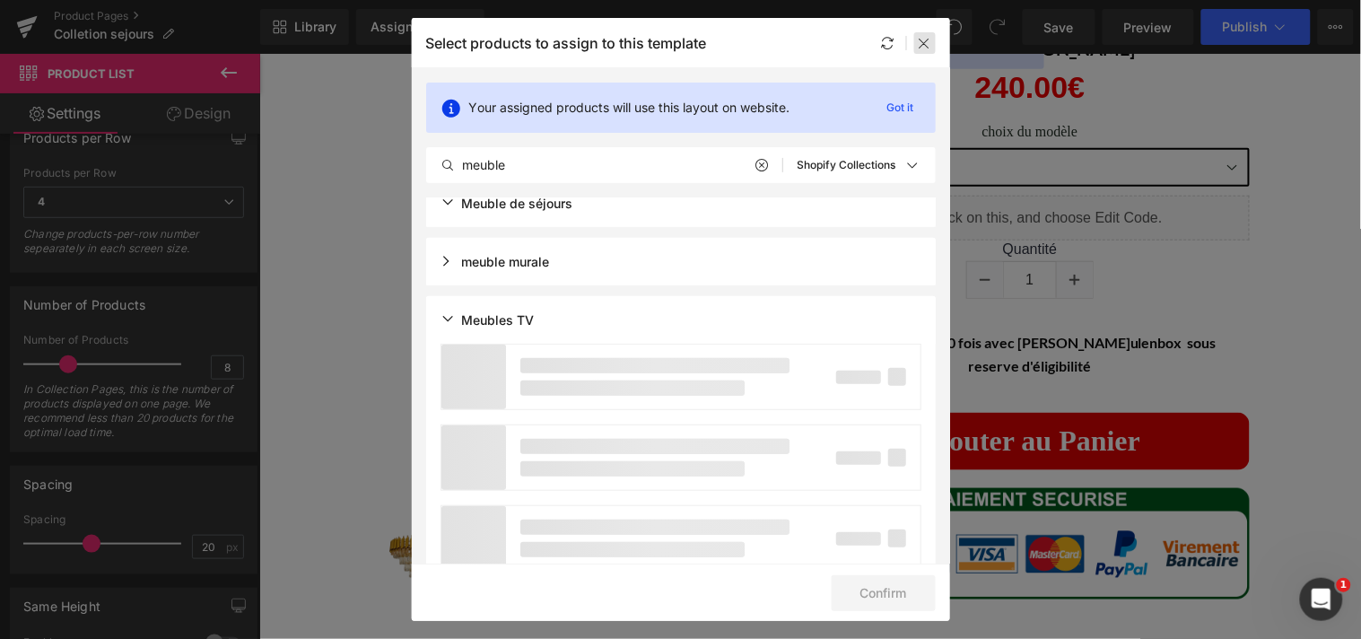
click at [924, 49] on div at bounding box center [925, 43] width 22 height 22
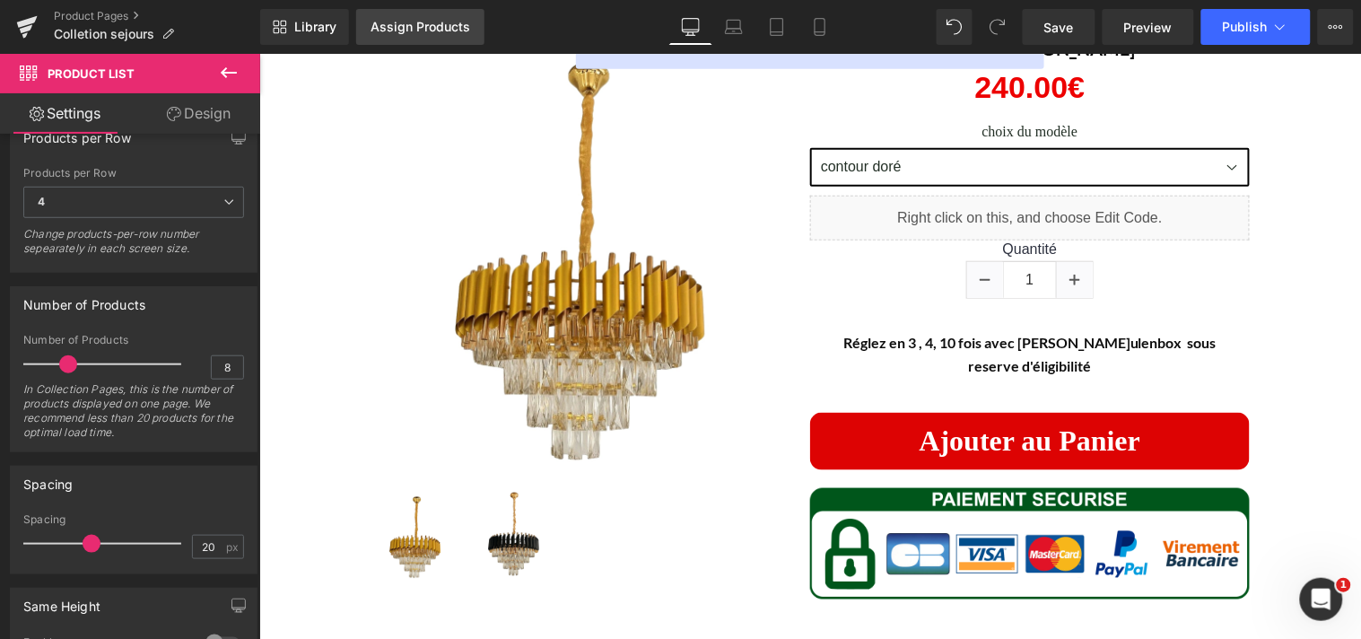
click at [440, 23] on div "Assign Products" at bounding box center [420, 27] width 100 height 14
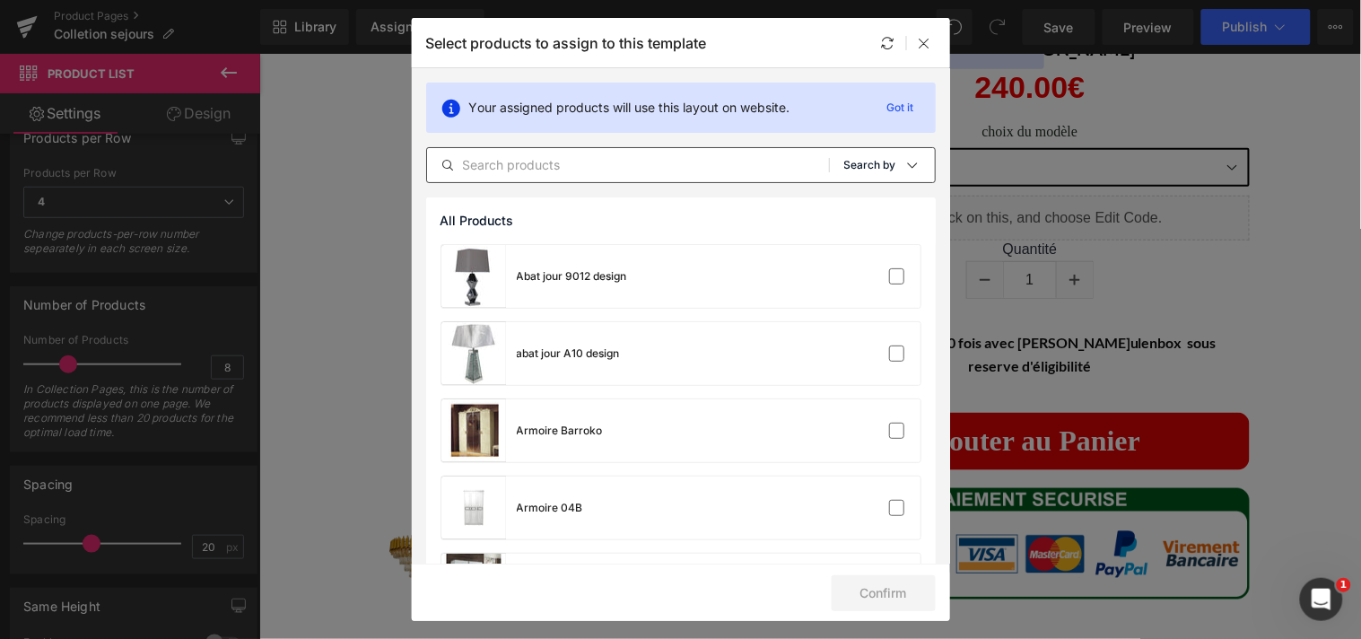
click at [905, 166] on icon at bounding box center [912, 165] width 14 height 14
click at [853, 254] on p "Shopify Collections" at bounding box center [849, 251] width 117 height 14
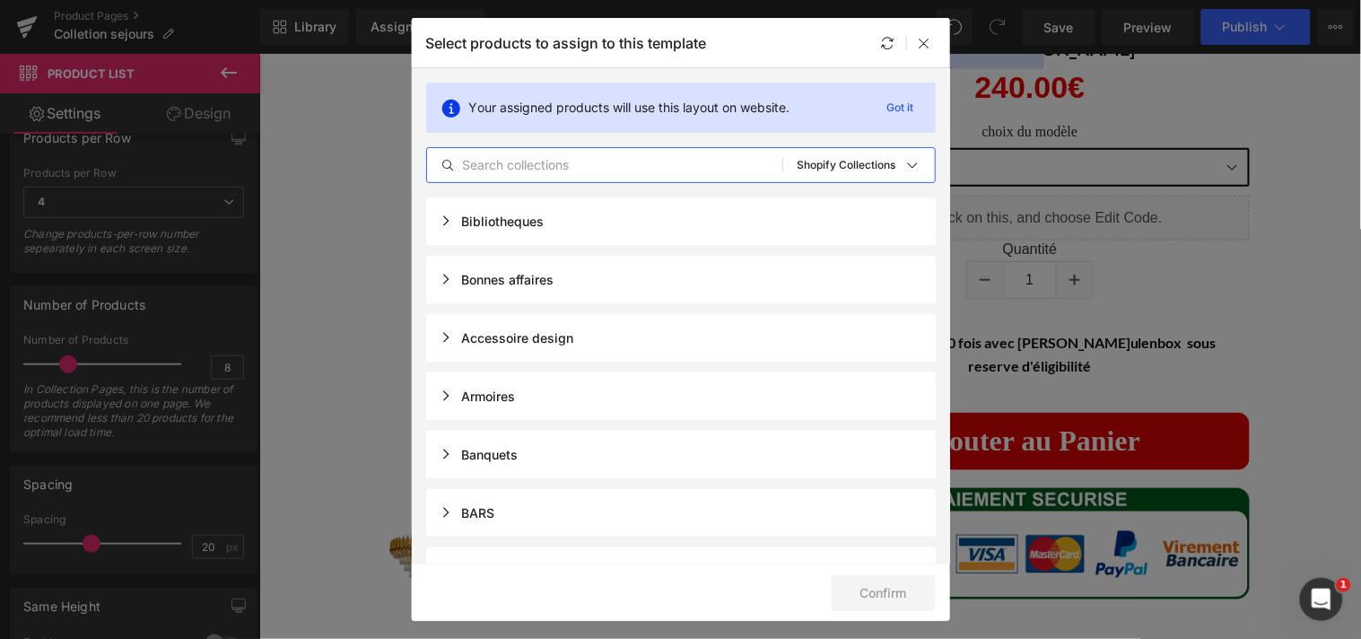
click at [592, 166] on input "text" at bounding box center [604, 165] width 355 height 22
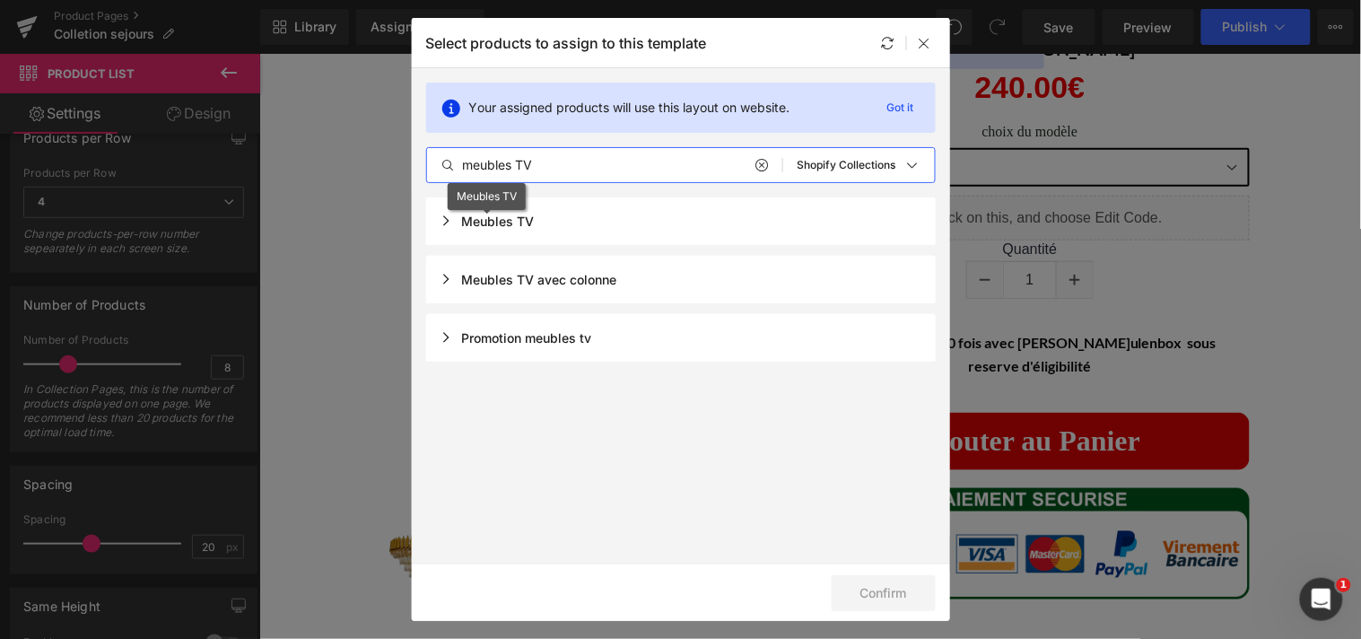
type input "meubles TV"
click at [444, 216] on div "Meubles TV" at bounding box center [487, 220] width 94 height 15
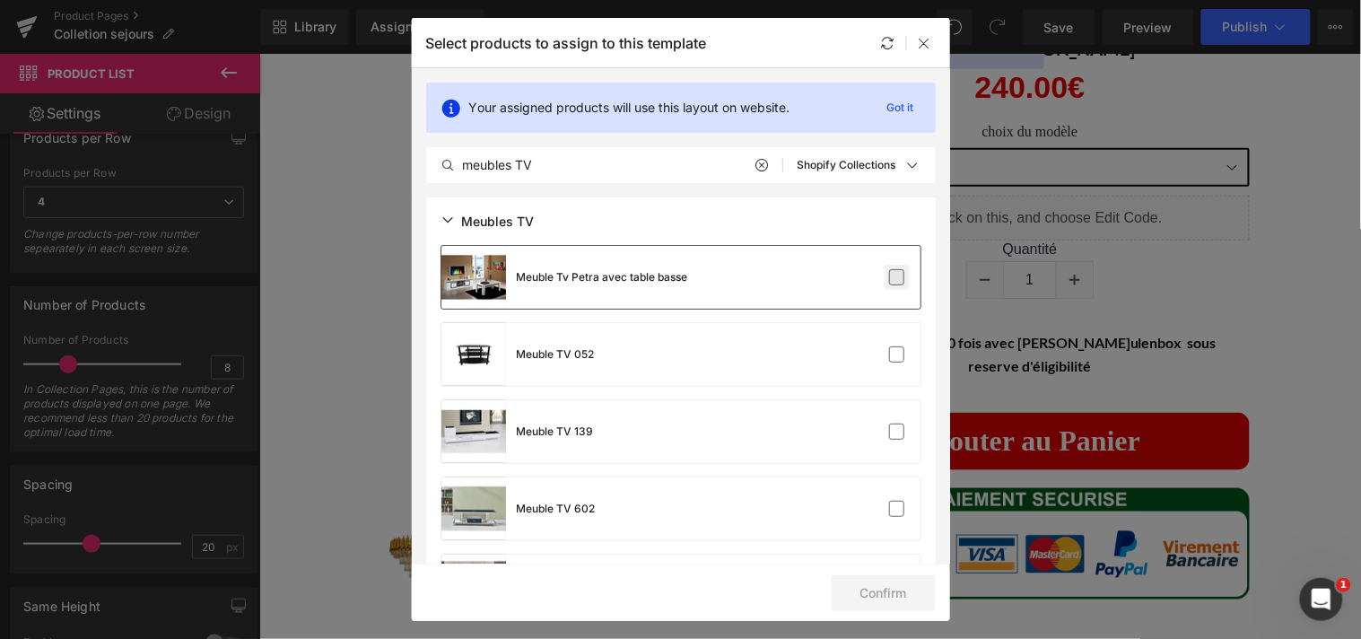
click at [892, 276] on label at bounding box center [897, 277] width 16 height 16
click at [897, 277] on input "checkbox" at bounding box center [897, 277] width 0 height 0
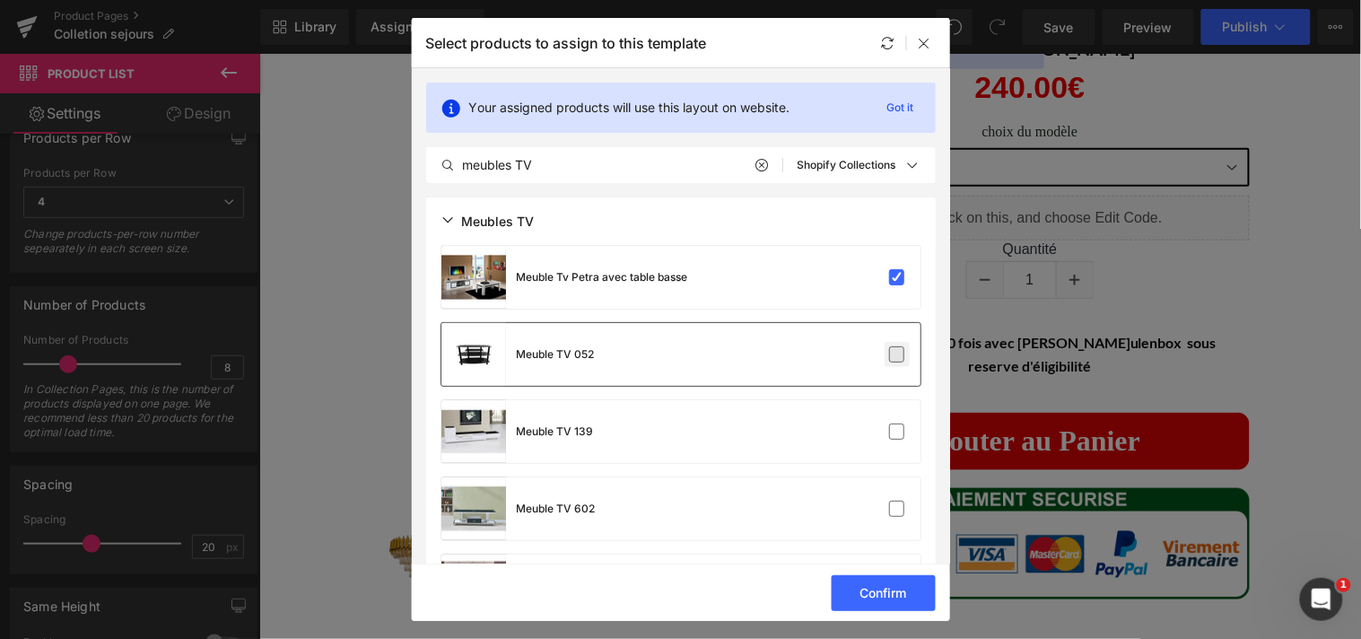
click at [893, 348] on label at bounding box center [897, 354] width 16 height 16
click at [897, 354] on input "checkbox" at bounding box center [897, 354] width 0 height 0
click at [892, 435] on label at bounding box center [897, 431] width 16 height 16
click at [897, 431] on input "checkbox" at bounding box center [897, 431] width 0 height 0
click at [892, 510] on label at bounding box center [897, 509] width 16 height 16
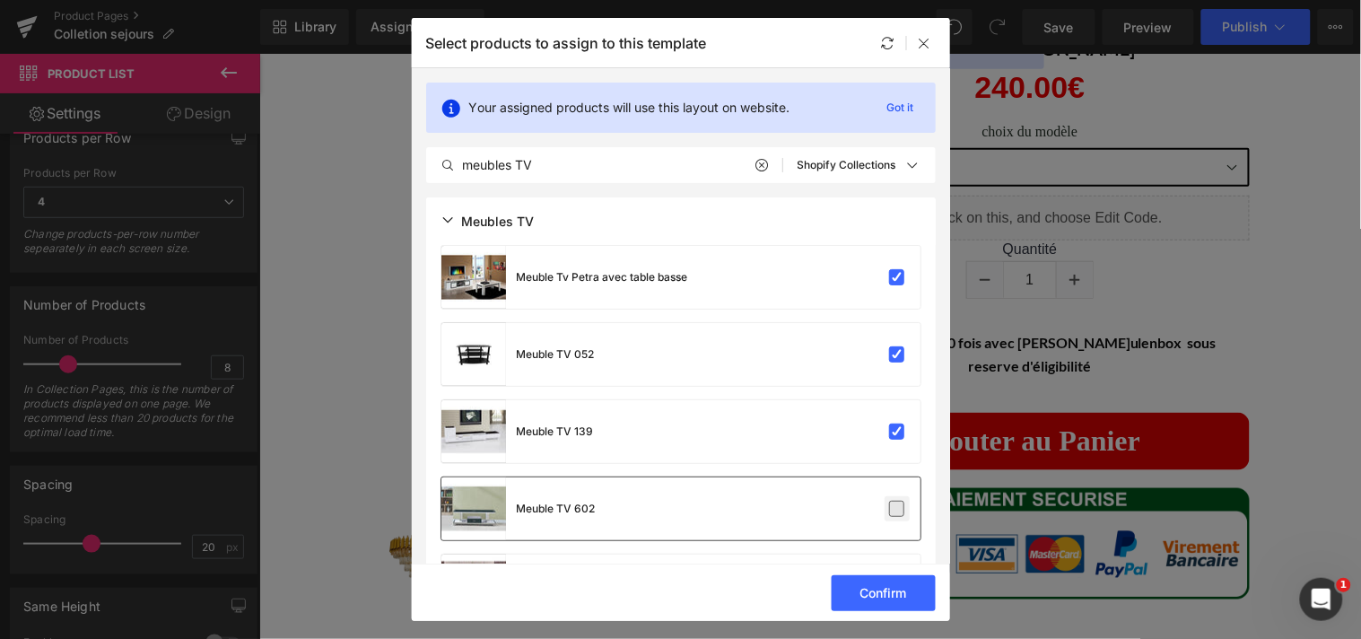
click at [897, 509] on input "checkbox" at bounding box center [897, 509] width 0 height 0
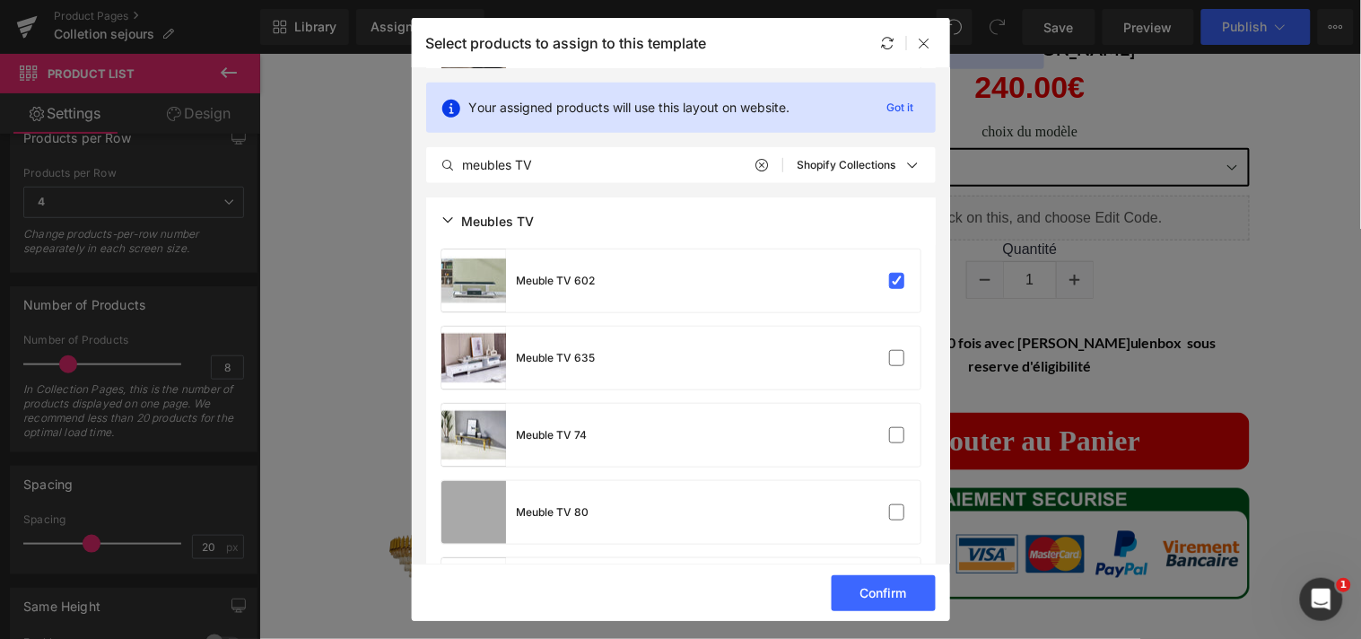
scroll to position [249, 0]
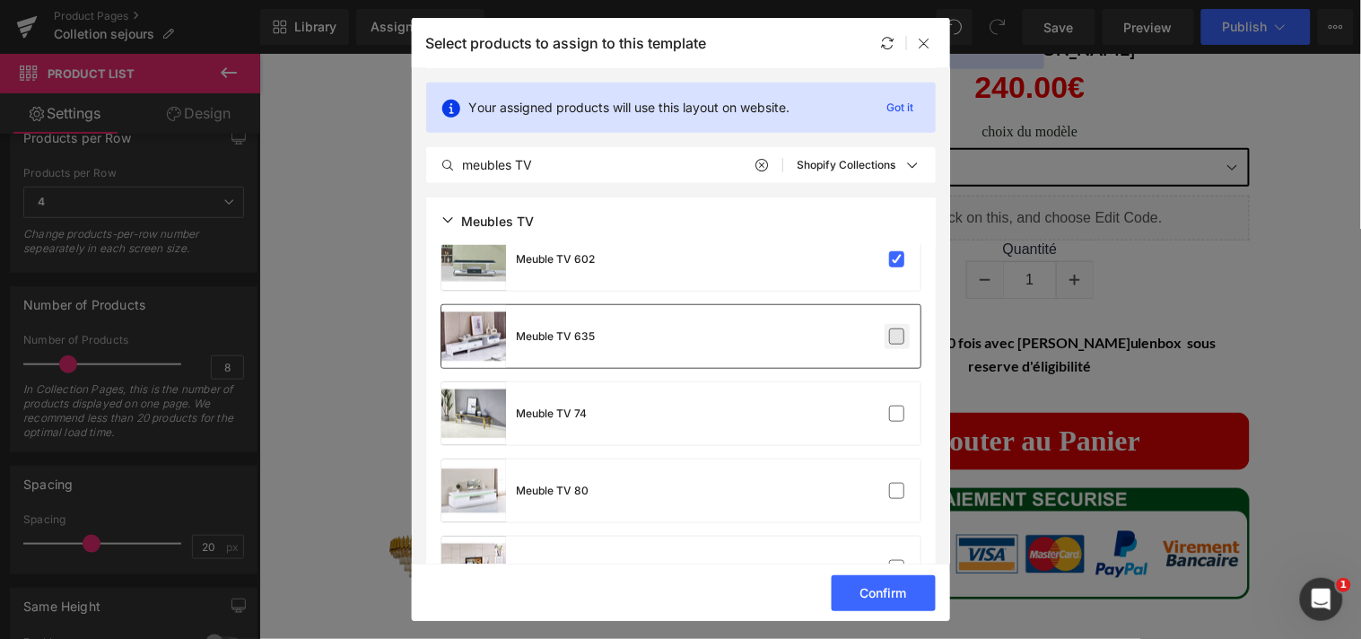
click at [892, 328] on label at bounding box center [897, 336] width 16 height 16
click at [897, 336] on input "checkbox" at bounding box center [897, 336] width 0 height 0
click at [892, 405] on label at bounding box center [897, 413] width 16 height 16
click at [897, 414] on input "checkbox" at bounding box center [897, 414] width 0 height 0
click at [892, 485] on label at bounding box center [897, 491] width 16 height 16
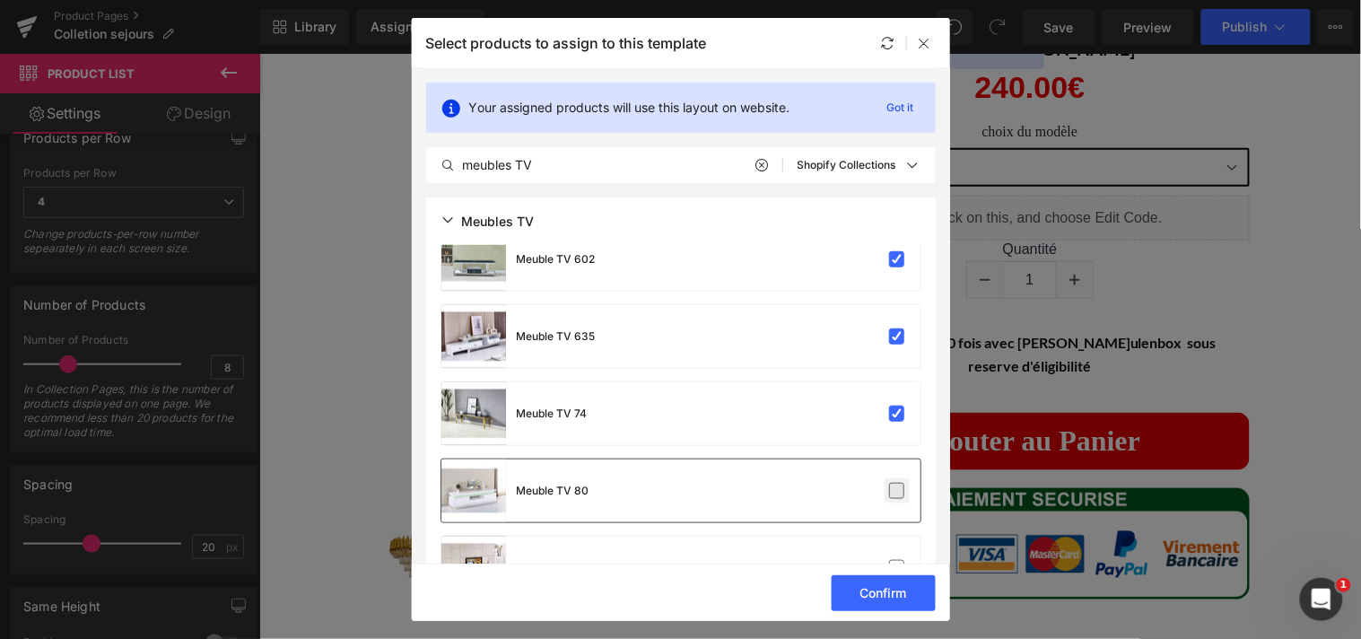
click at [897, 491] on input "checkbox" at bounding box center [897, 491] width 0 height 0
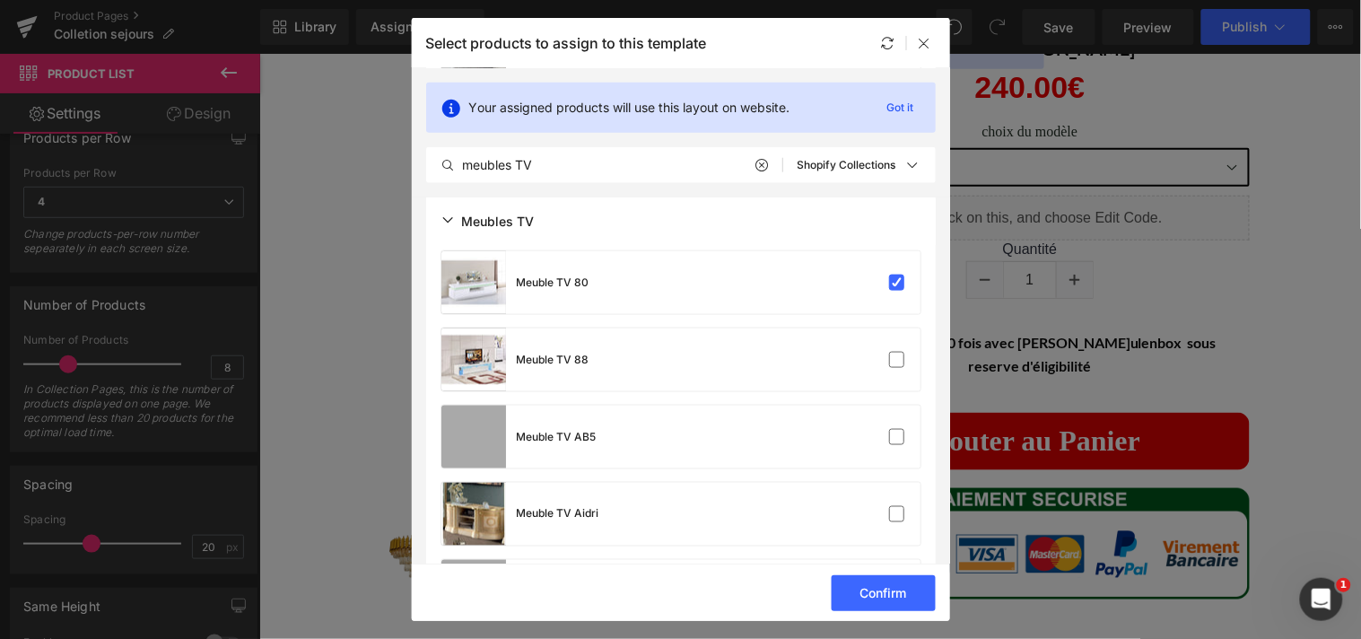
scroll to position [488, 0]
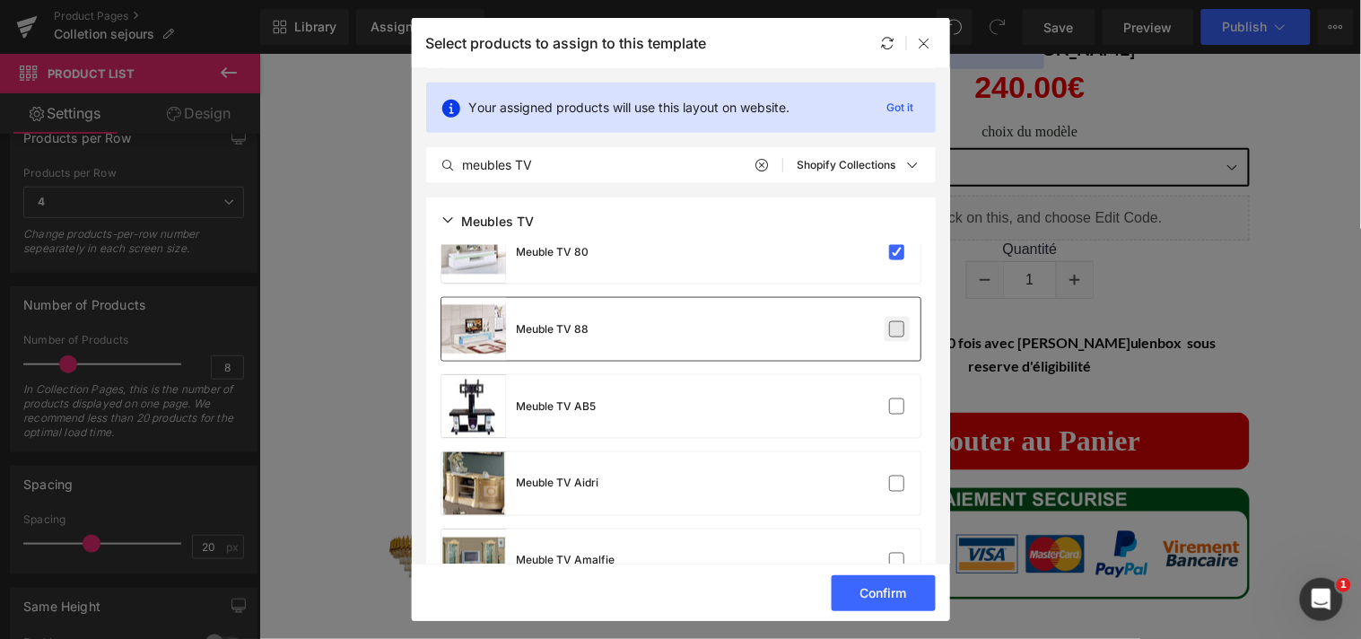
click at [893, 332] on label at bounding box center [897, 329] width 16 height 16
click at [897, 329] on input "checkbox" at bounding box center [897, 329] width 0 height 0
click at [892, 406] on label at bounding box center [897, 406] width 16 height 16
click at [897, 406] on input "checkbox" at bounding box center [897, 406] width 0 height 0
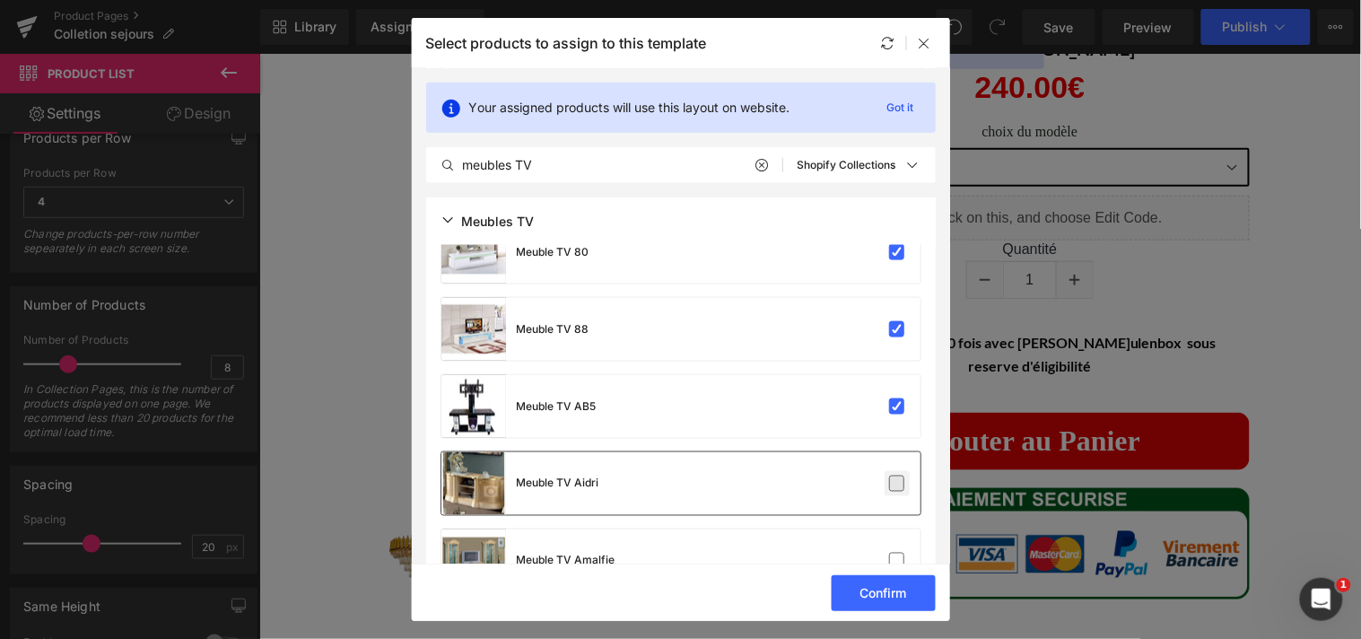
click at [889, 488] on label at bounding box center [897, 483] width 16 height 16
click at [897, 483] on input "checkbox" at bounding box center [897, 483] width 0 height 0
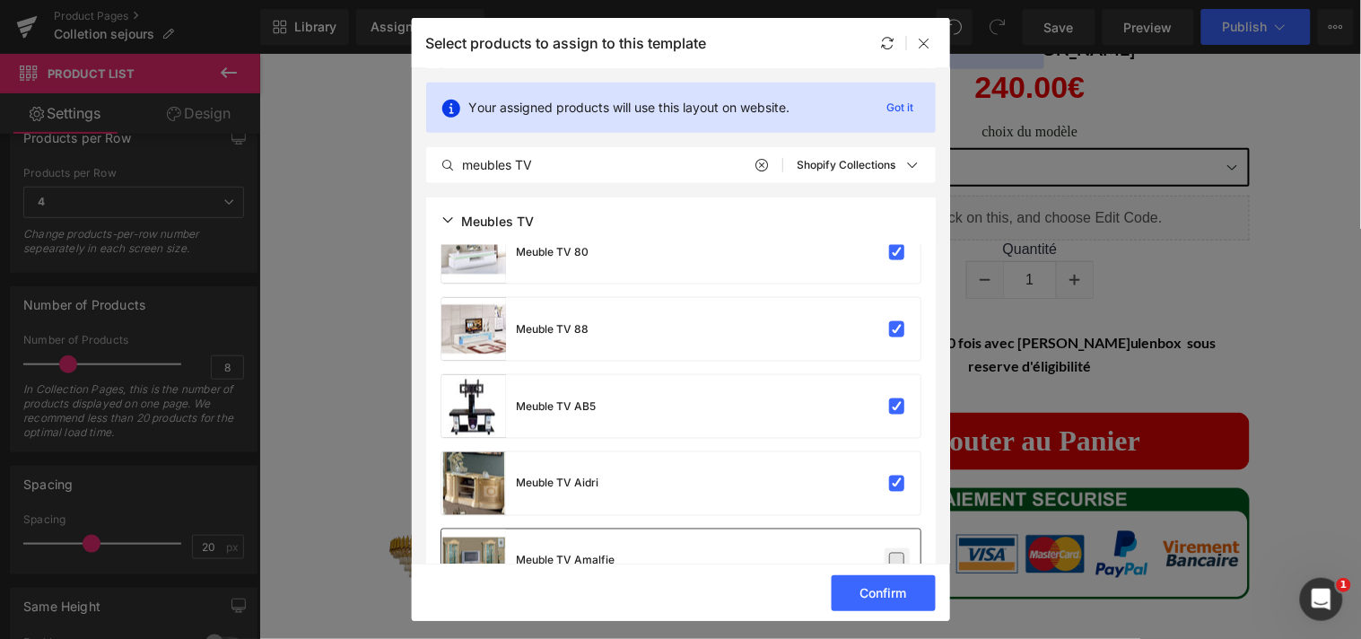
click at [898, 553] on label at bounding box center [897, 561] width 16 height 16
click at [897, 561] on input "checkbox" at bounding box center [897, 561] width 0 height 0
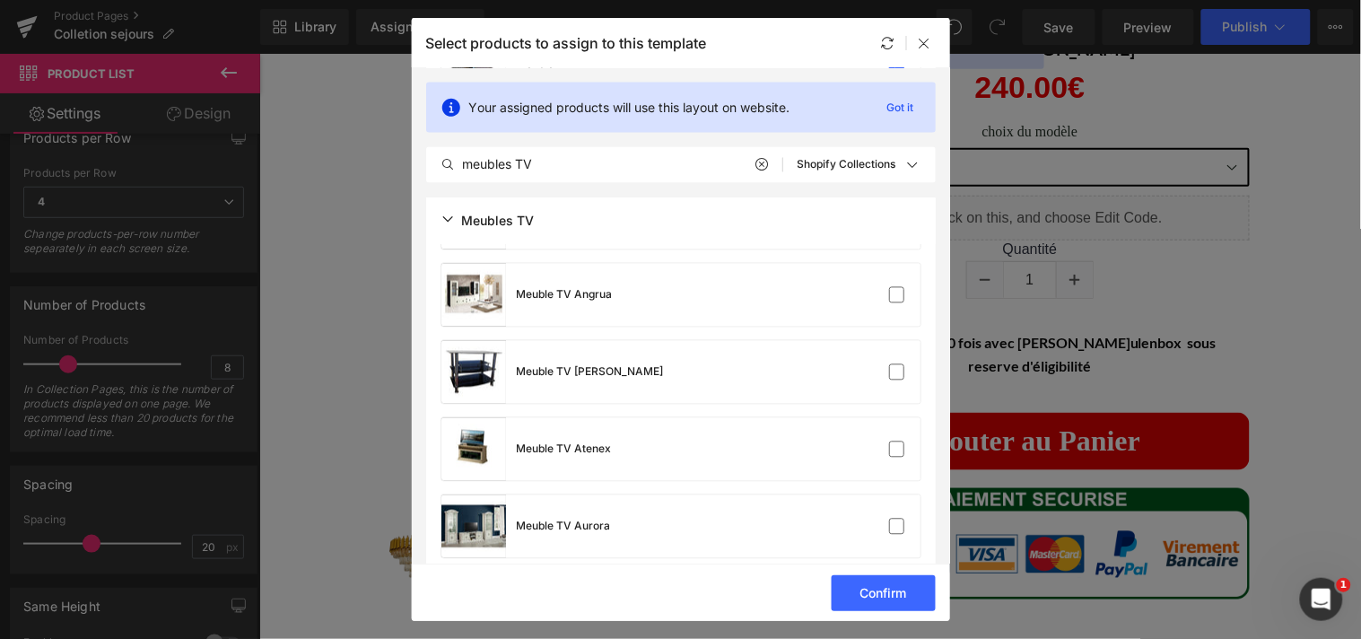
scroll to position [832, 0]
click at [894, 292] on label at bounding box center [897, 294] width 16 height 16
click at [897, 294] on input "checkbox" at bounding box center [897, 294] width 0 height 0
click at [889, 373] on label at bounding box center [897, 371] width 16 height 16
click at [897, 371] on input "checkbox" at bounding box center [897, 371] width 0 height 0
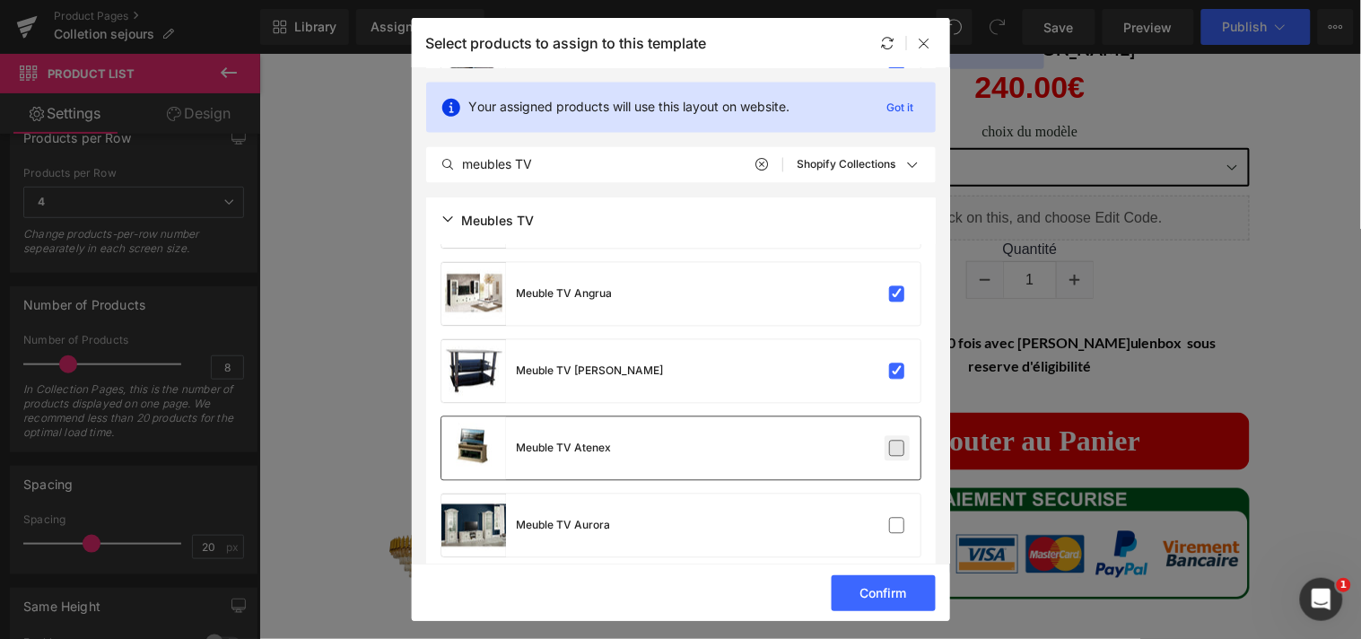
click at [891, 440] on label at bounding box center [897, 448] width 16 height 16
click at [897, 449] on input "checkbox" at bounding box center [897, 449] width 0 height 0
click at [889, 518] on label at bounding box center [897, 526] width 16 height 16
click at [897, 526] on input "checkbox" at bounding box center [897, 526] width 0 height 0
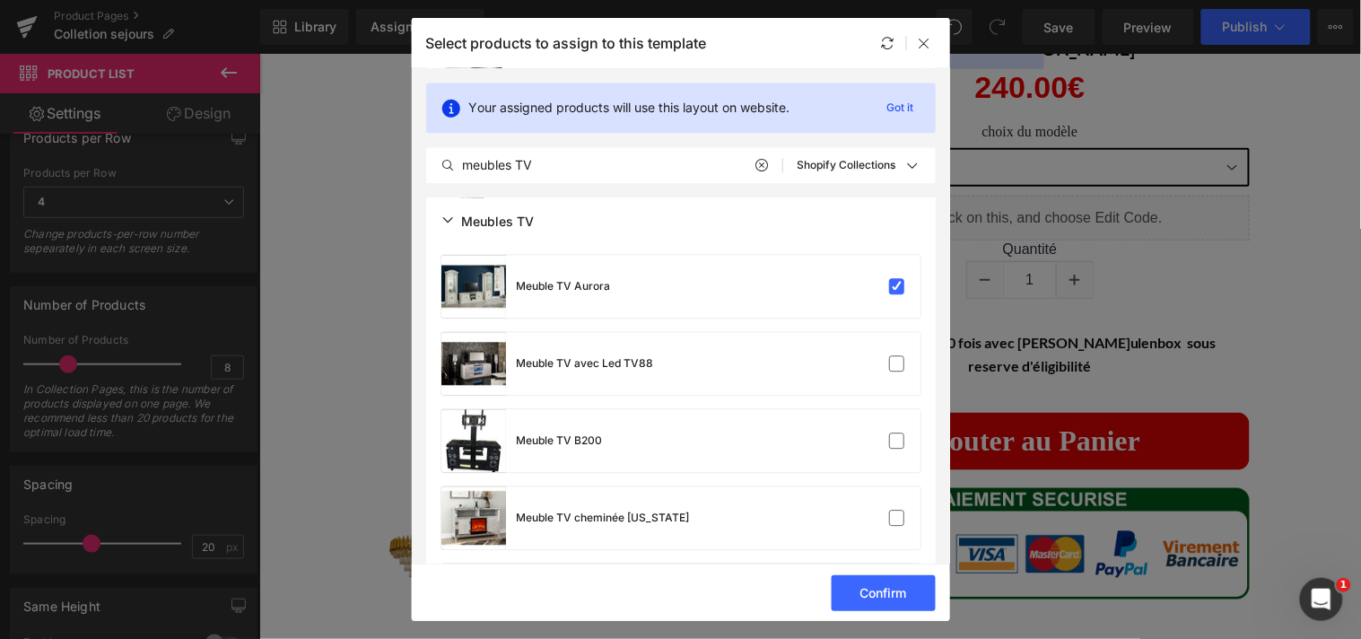
scroll to position [1091, 0]
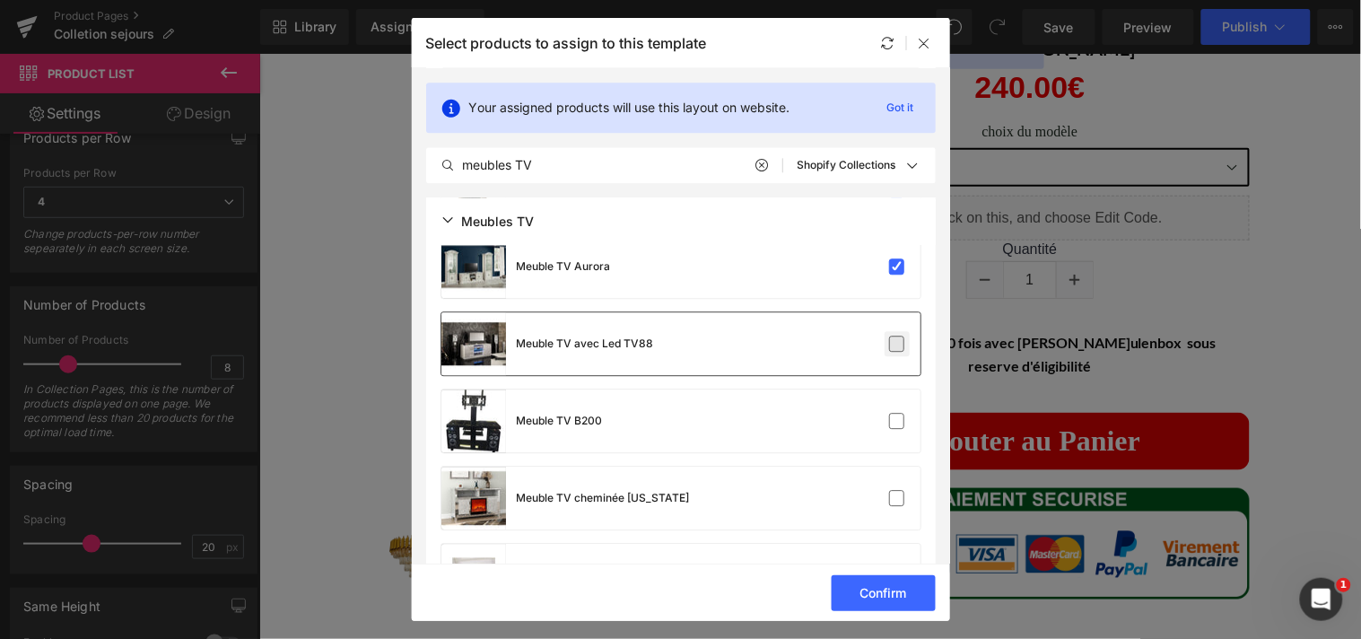
click at [894, 335] on label at bounding box center [897, 343] width 16 height 16
click at [897, 344] on input "checkbox" at bounding box center [897, 344] width 0 height 0
click at [893, 413] on label at bounding box center [897, 421] width 16 height 16
click at [897, 421] on input "checkbox" at bounding box center [897, 421] width 0 height 0
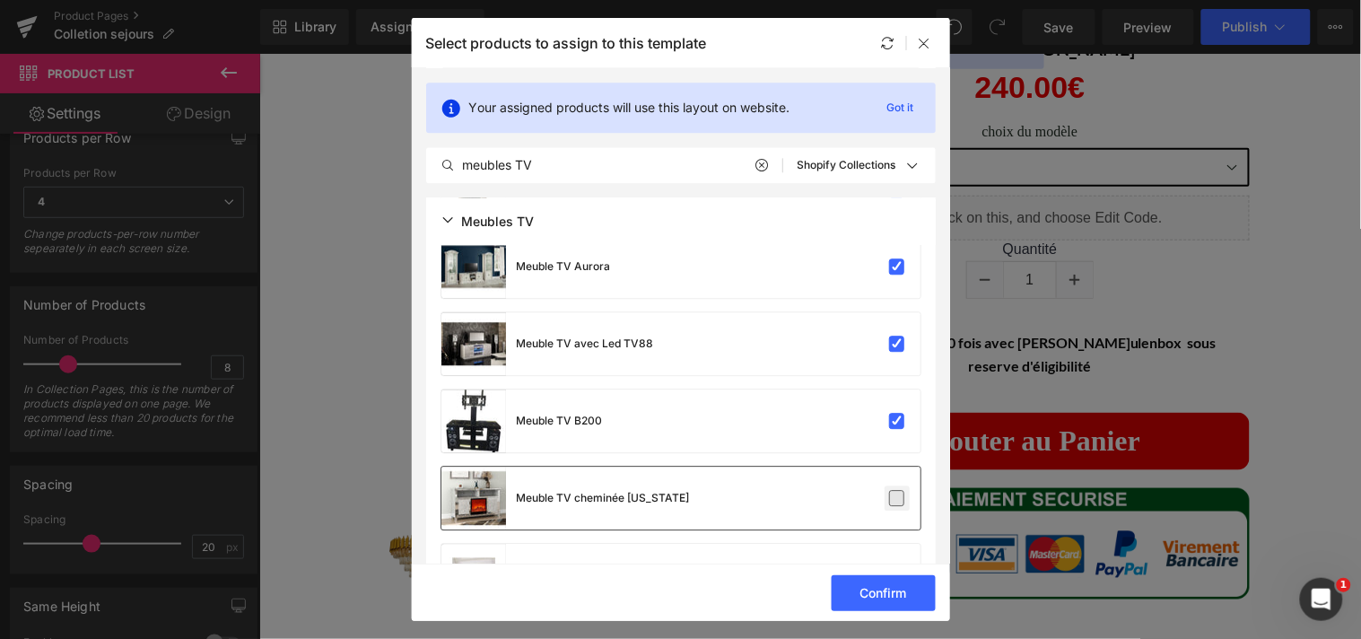
click at [892, 490] on label at bounding box center [897, 498] width 16 height 16
click at [897, 498] on input "checkbox" at bounding box center [897, 498] width 0 height 0
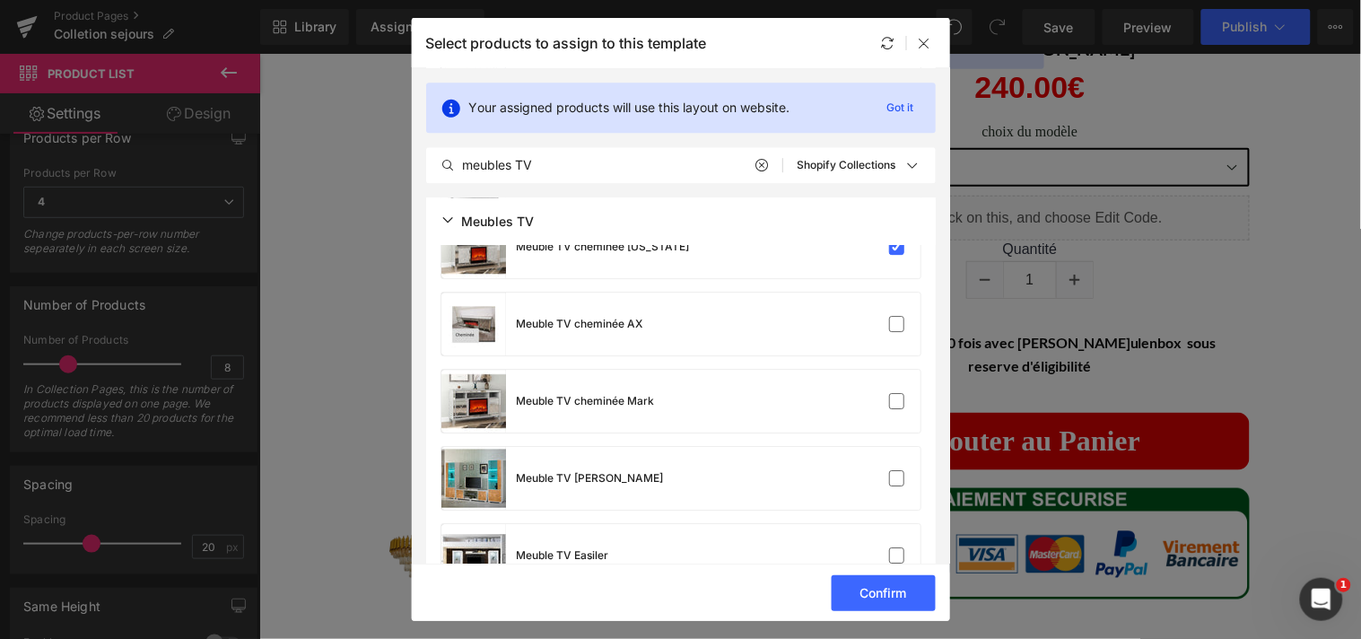
scroll to position [1394, 0]
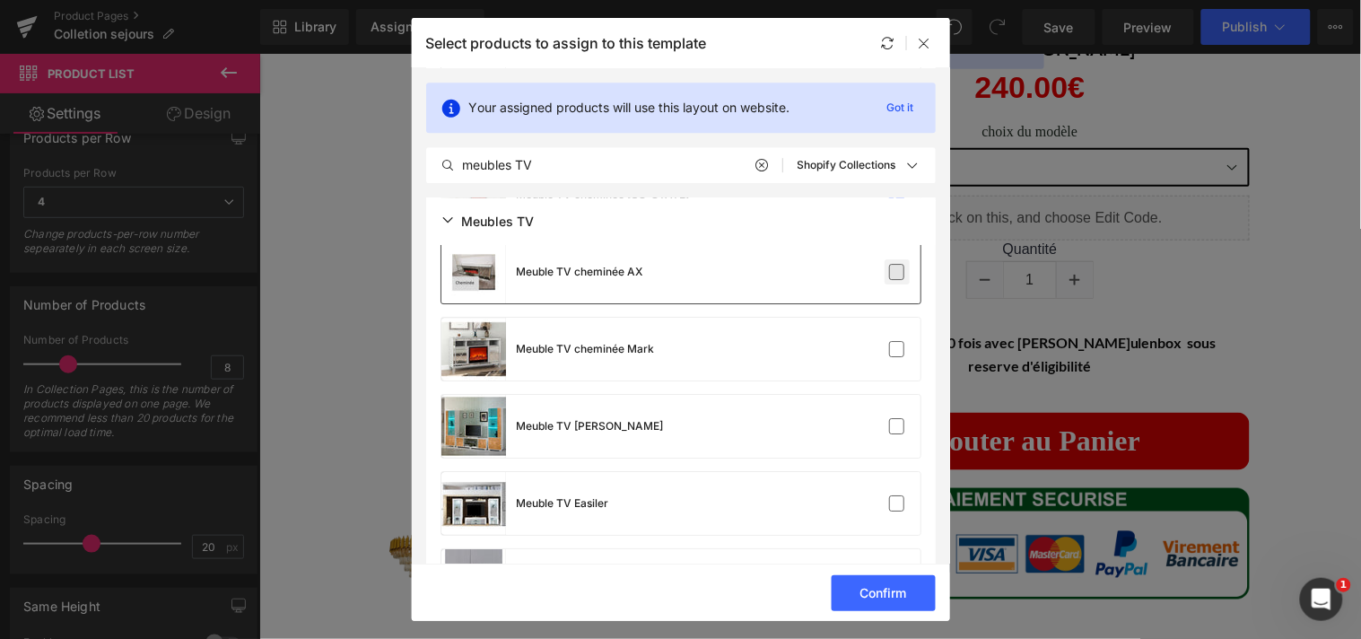
click at [894, 273] on label at bounding box center [897, 272] width 16 height 16
click at [897, 272] on input "checkbox" at bounding box center [897, 272] width 0 height 0
click at [891, 344] on label at bounding box center [897, 349] width 16 height 16
click at [897, 349] on input "checkbox" at bounding box center [897, 349] width 0 height 0
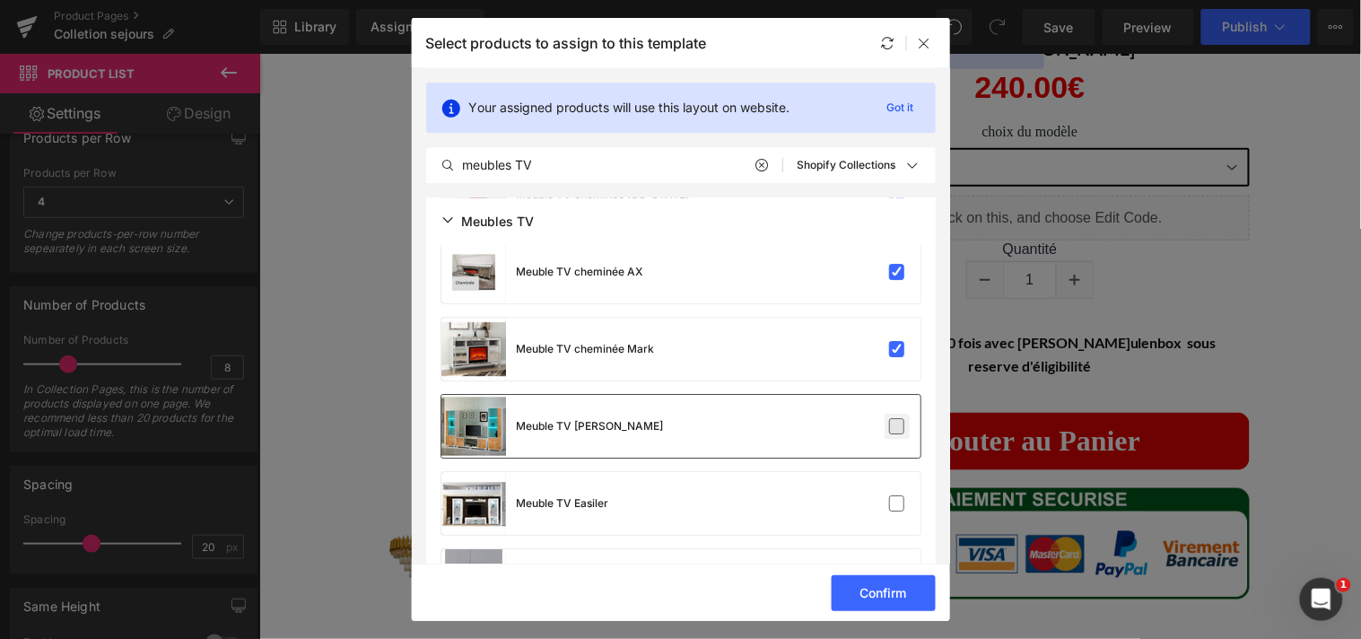
click at [889, 422] on label at bounding box center [897, 426] width 16 height 16
click at [897, 426] on input "checkbox" at bounding box center [897, 426] width 0 height 0
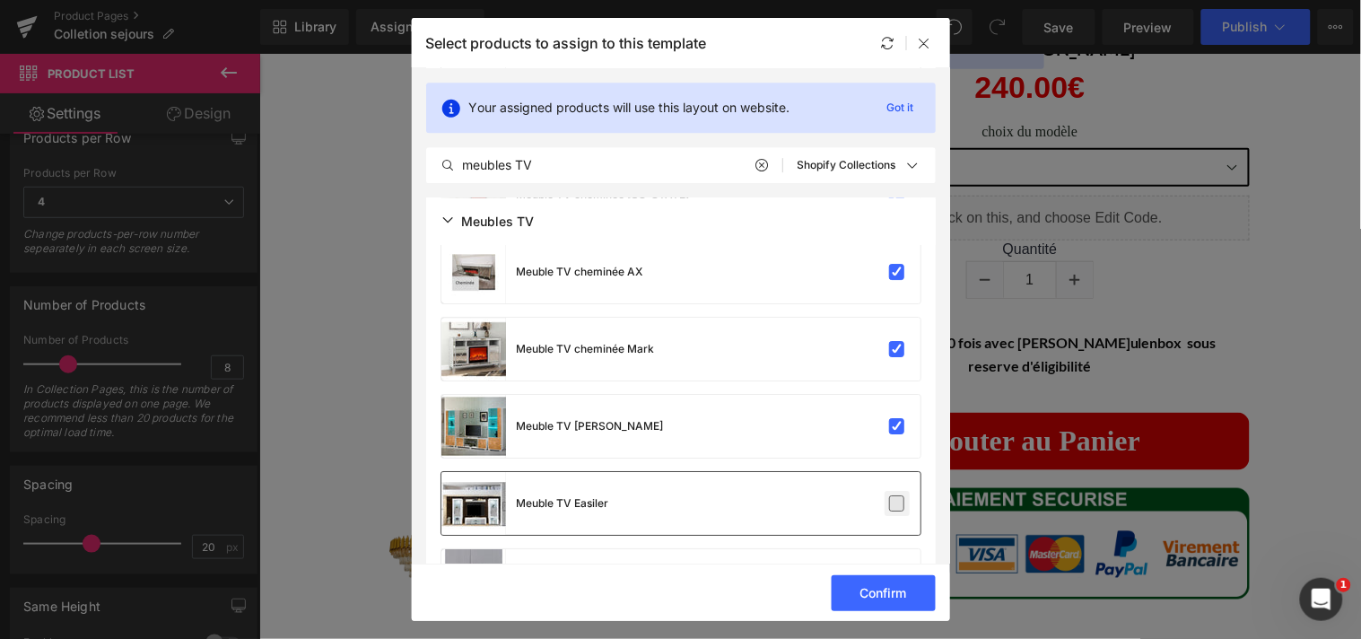
click at [894, 495] on label at bounding box center [897, 503] width 16 height 16
click at [897, 503] on input "checkbox" at bounding box center [897, 503] width 0 height 0
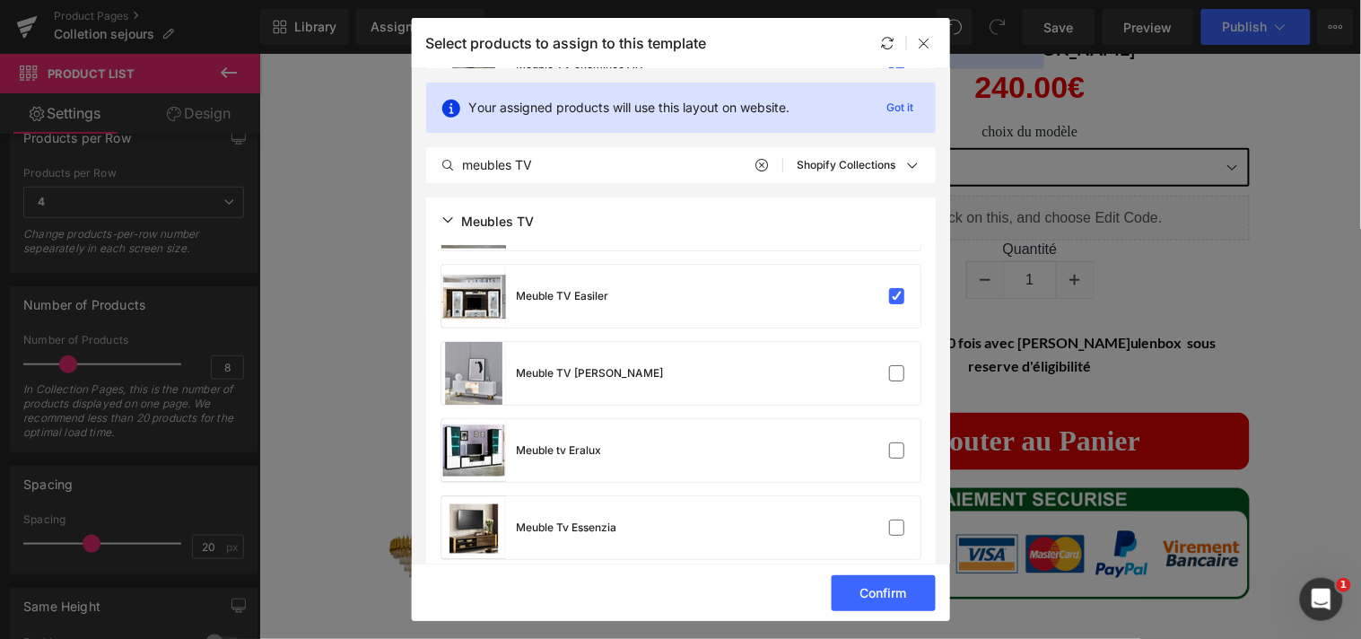
scroll to position [1622, 0]
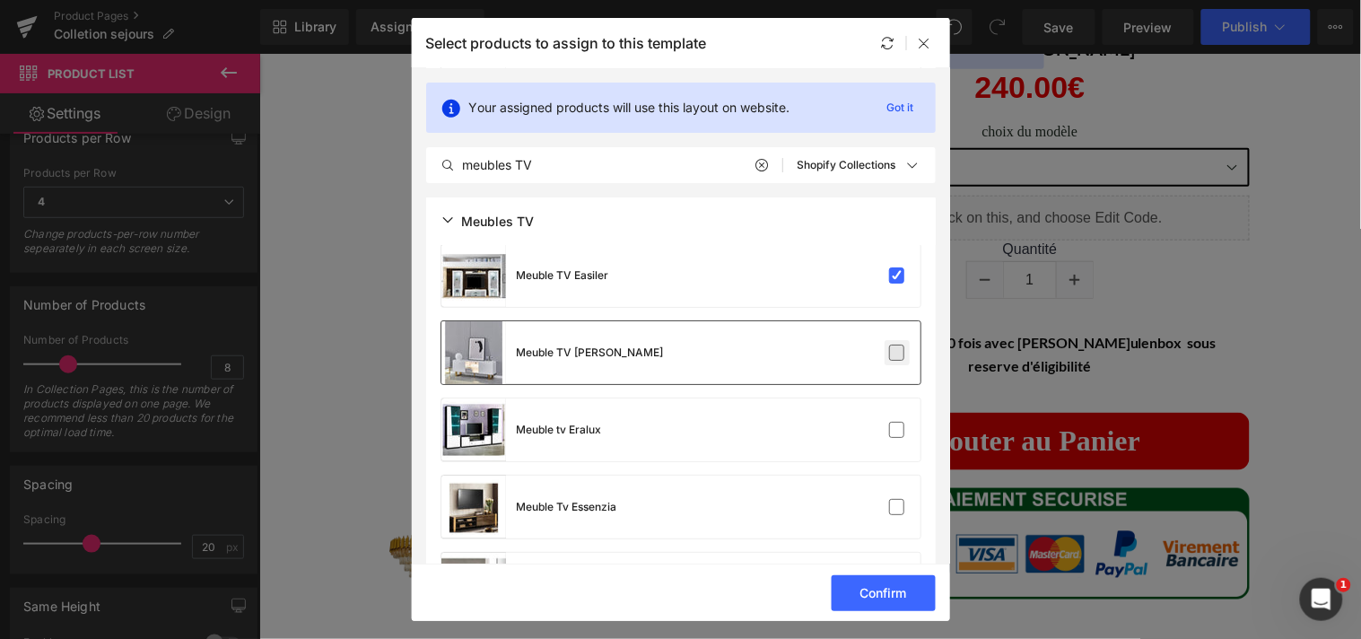
click at [891, 356] on label at bounding box center [897, 352] width 16 height 16
click at [897, 353] on input "checkbox" at bounding box center [897, 353] width 0 height 0
click at [891, 413] on div "Meuble tv Eralux" at bounding box center [680, 429] width 479 height 63
click at [891, 499] on label at bounding box center [897, 507] width 16 height 16
click at [897, 507] on input "checkbox" at bounding box center [897, 507] width 0 height 0
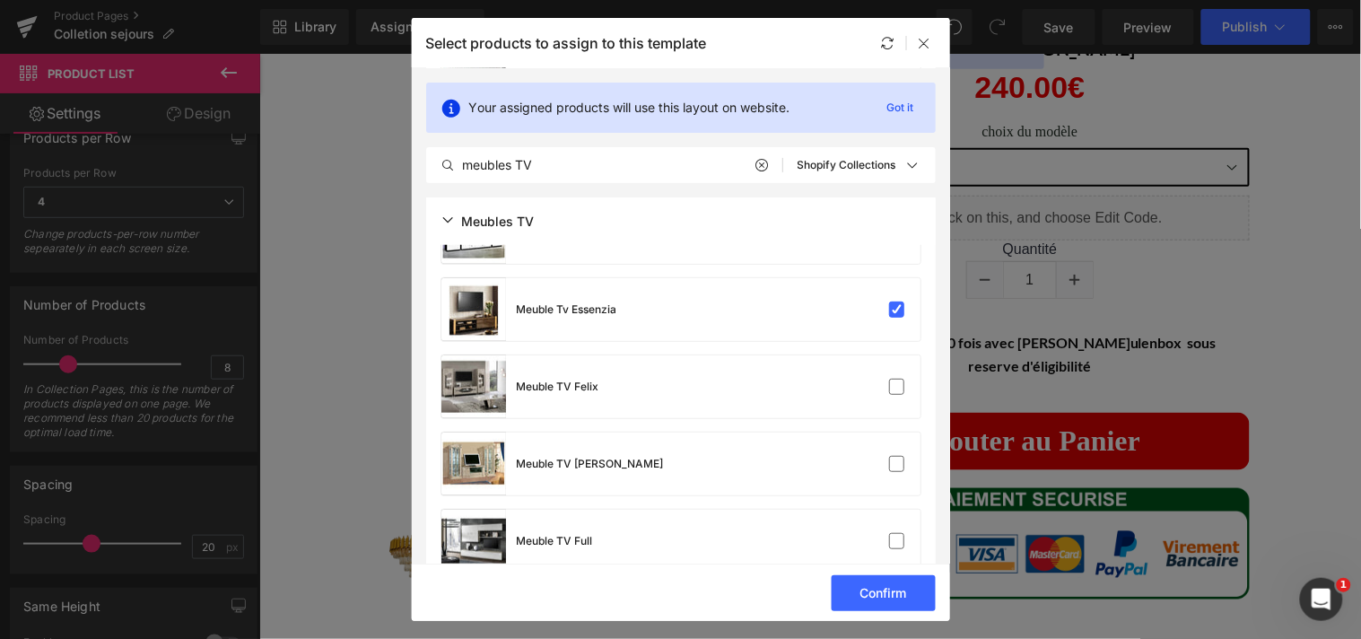
scroll to position [1882, 0]
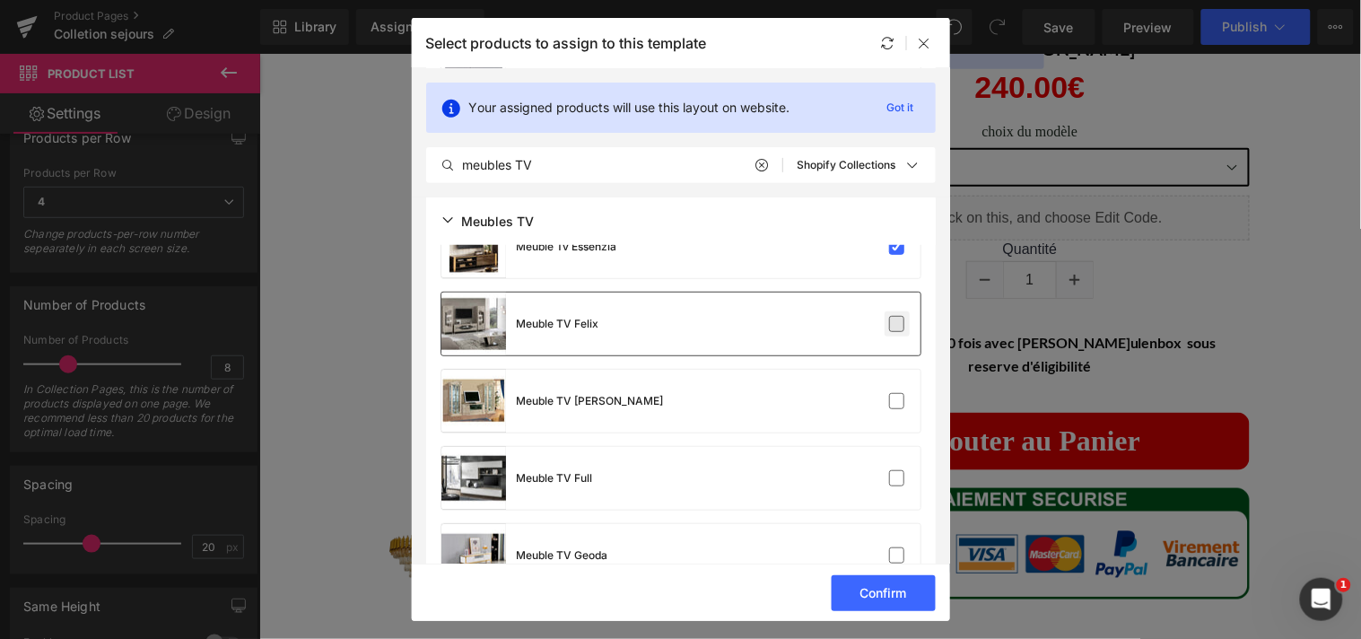
click at [889, 318] on label at bounding box center [897, 324] width 16 height 16
click at [897, 324] on input "checkbox" at bounding box center [897, 324] width 0 height 0
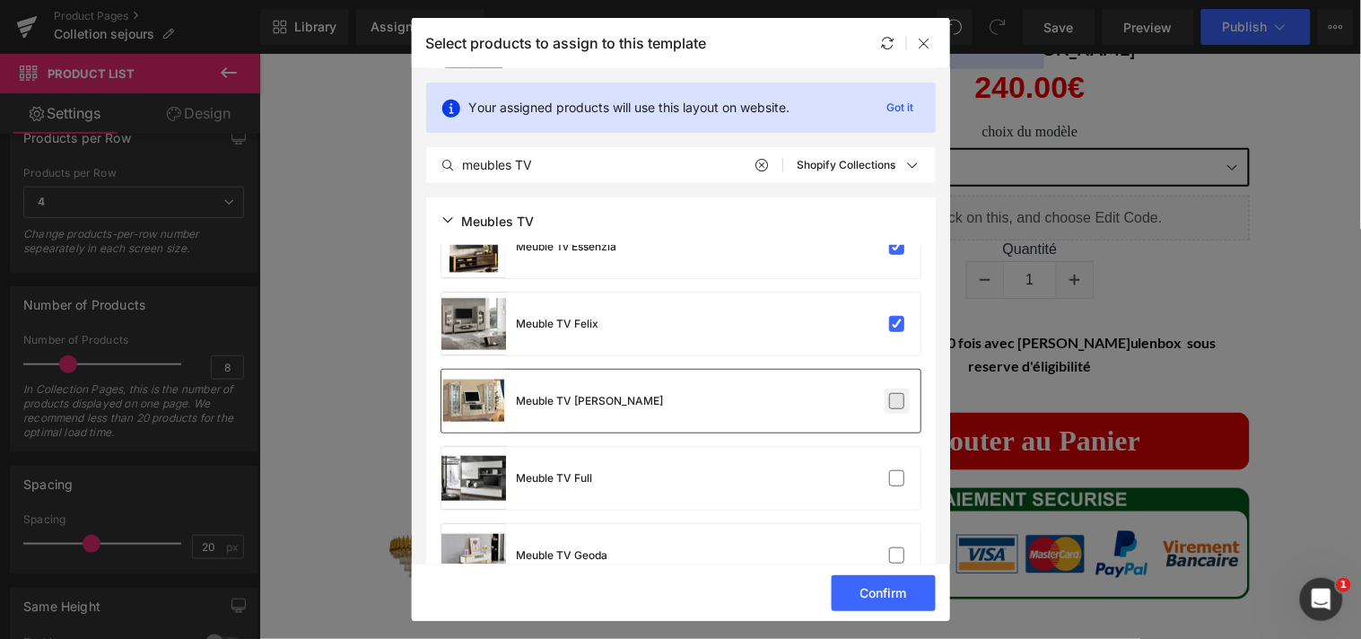
click at [889, 393] on label at bounding box center [897, 401] width 16 height 16
click at [897, 401] on input "checkbox" at bounding box center [897, 401] width 0 height 0
click at [889, 474] on label at bounding box center [897, 478] width 16 height 16
click at [897, 478] on input "checkbox" at bounding box center [897, 478] width 0 height 0
click at [889, 552] on label at bounding box center [897, 555] width 16 height 16
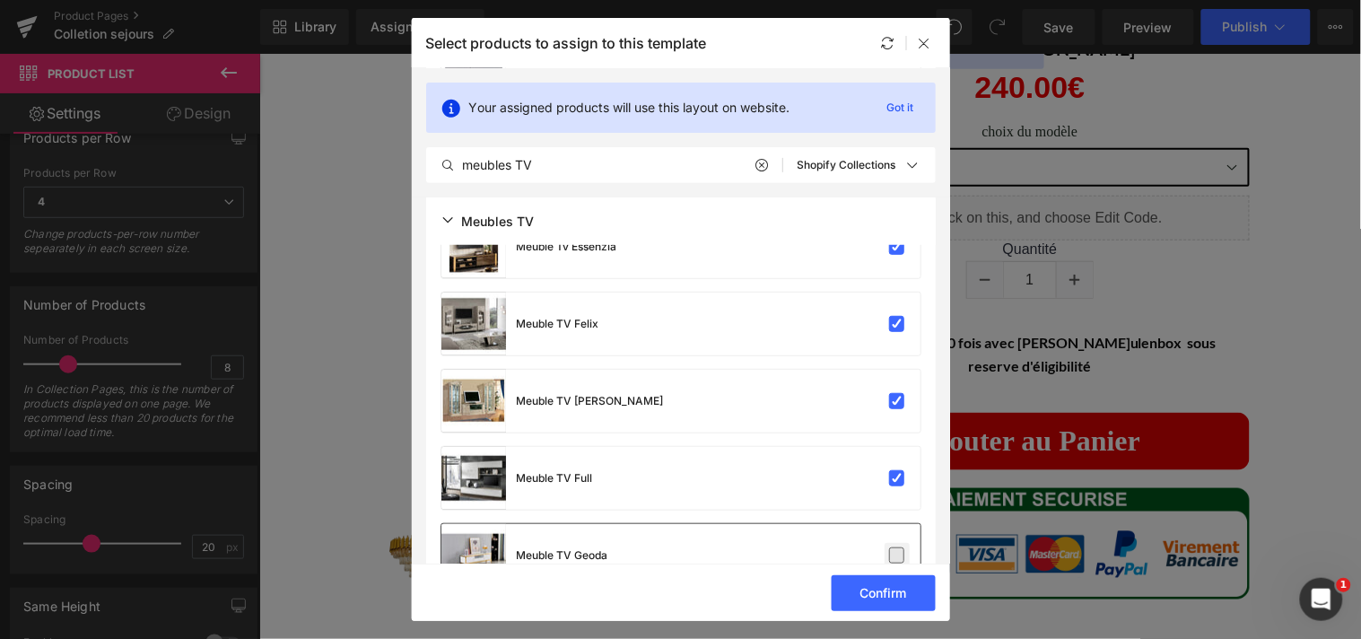
click at [897, 555] on input "checkbox" at bounding box center [897, 555] width 0 height 0
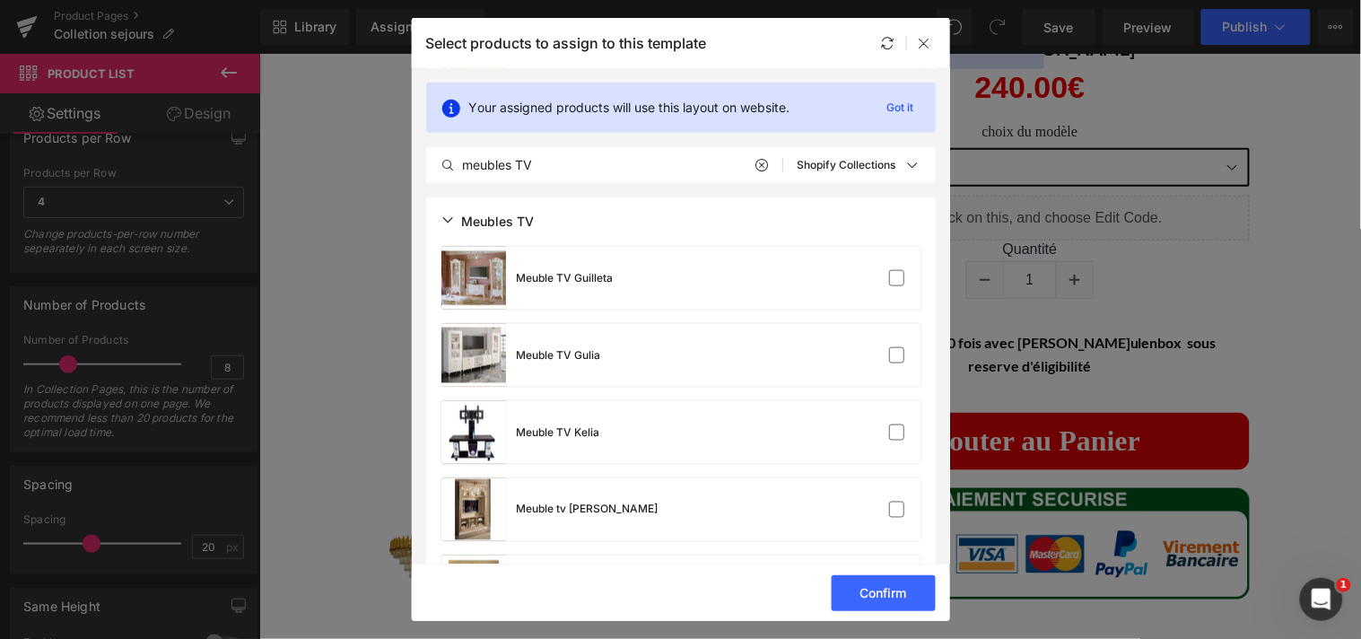
scroll to position [2132, 0]
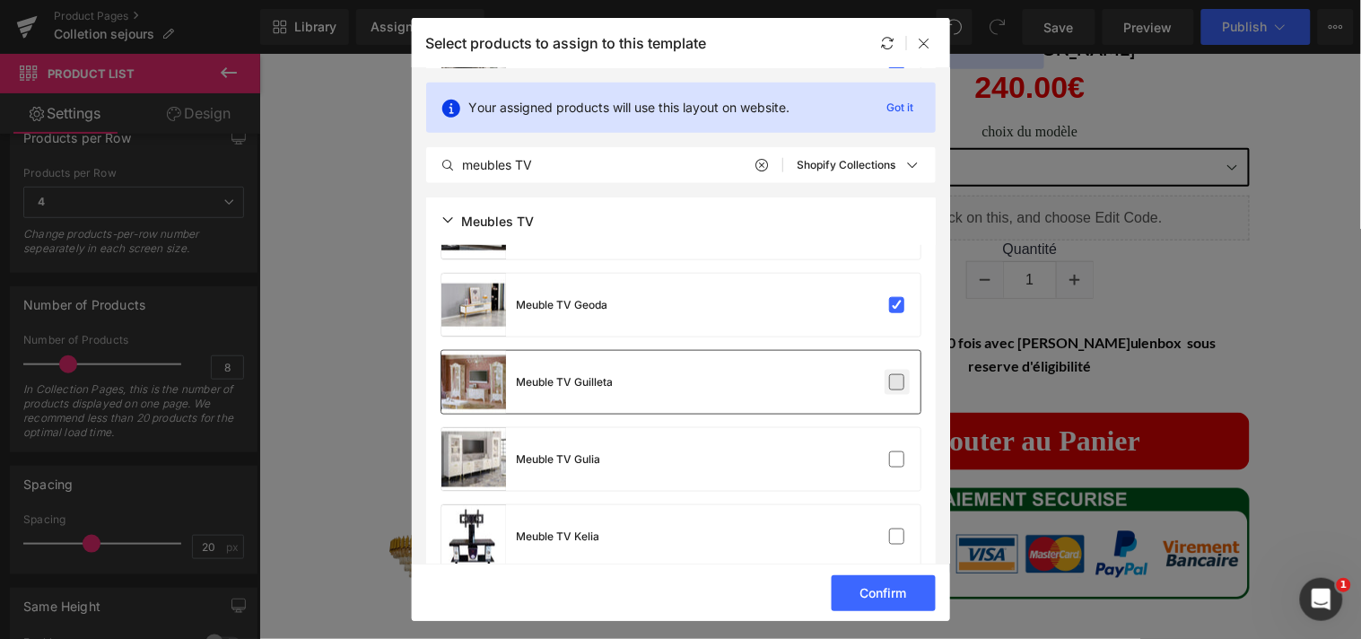
click at [895, 375] on label at bounding box center [897, 382] width 16 height 16
click at [897, 382] on input "checkbox" at bounding box center [897, 382] width 0 height 0
click at [889, 458] on label at bounding box center [897, 459] width 16 height 16
click at [897, 459] on input "checkbox" at bounding box center [897, 459] width 0 height 0
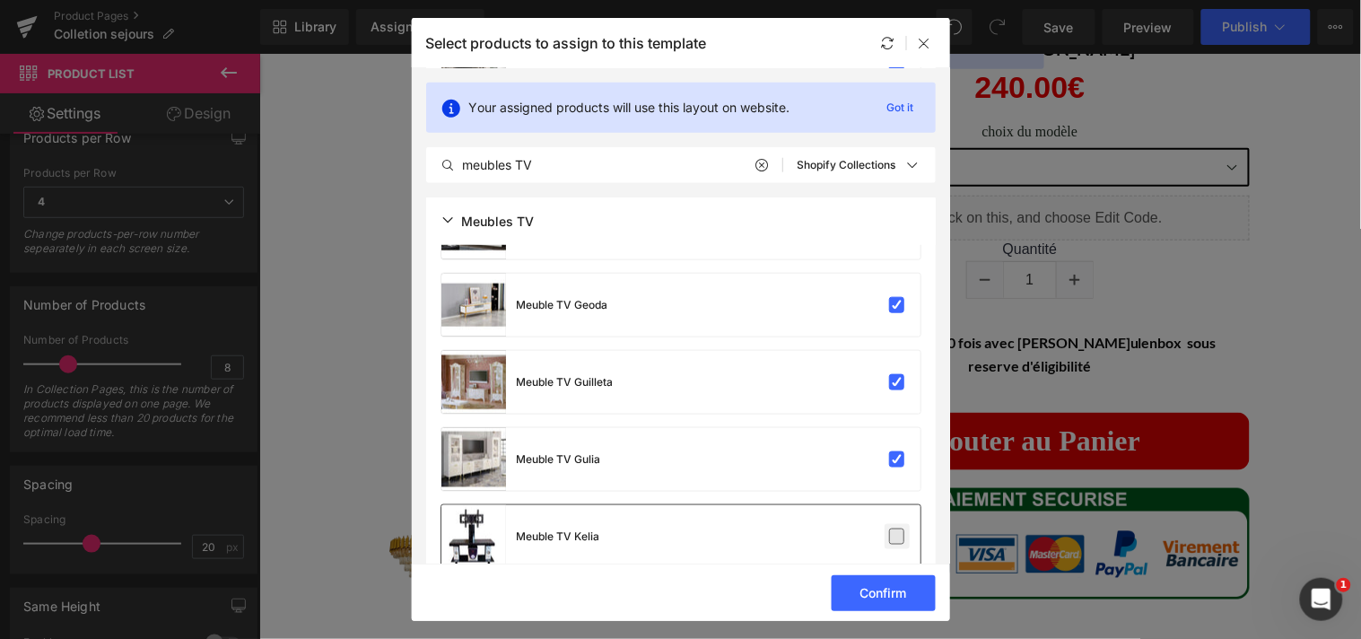
click at [889, 528] on label at bounding box center [897, 536] width 16 height 16
click at [897, 536] on input "checkbox" at bounding box center [897, 536] width 0 height 0
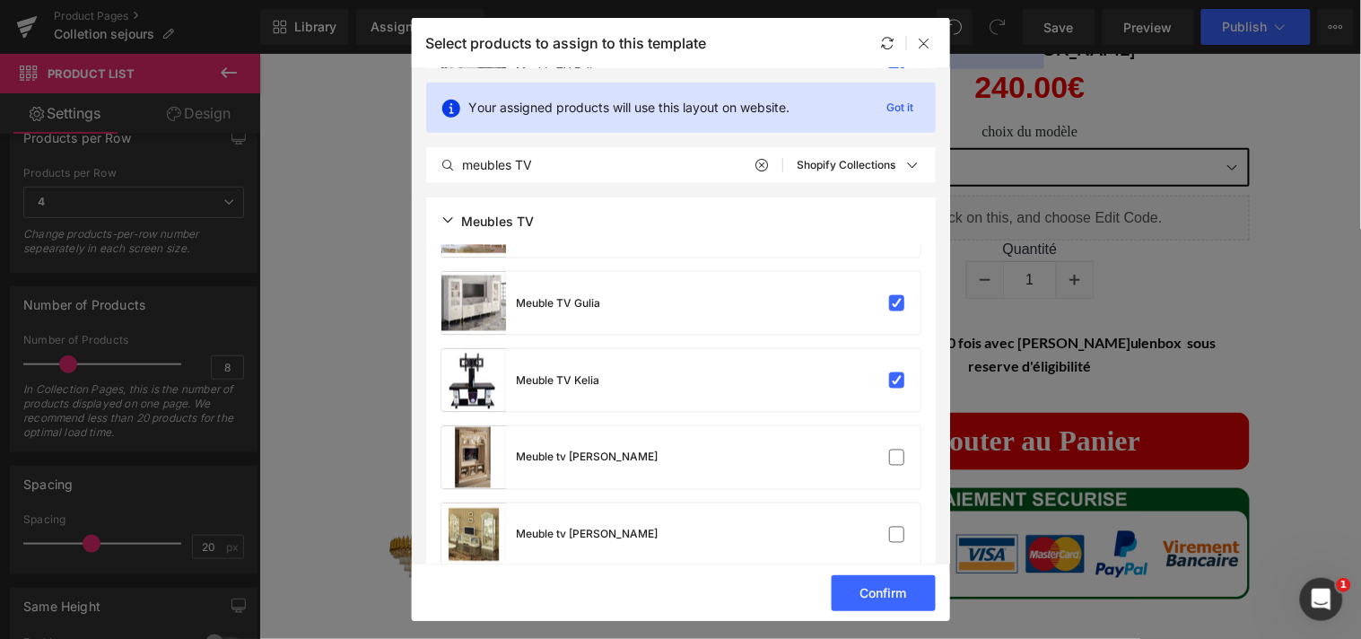
scroll to position [2319, 0]
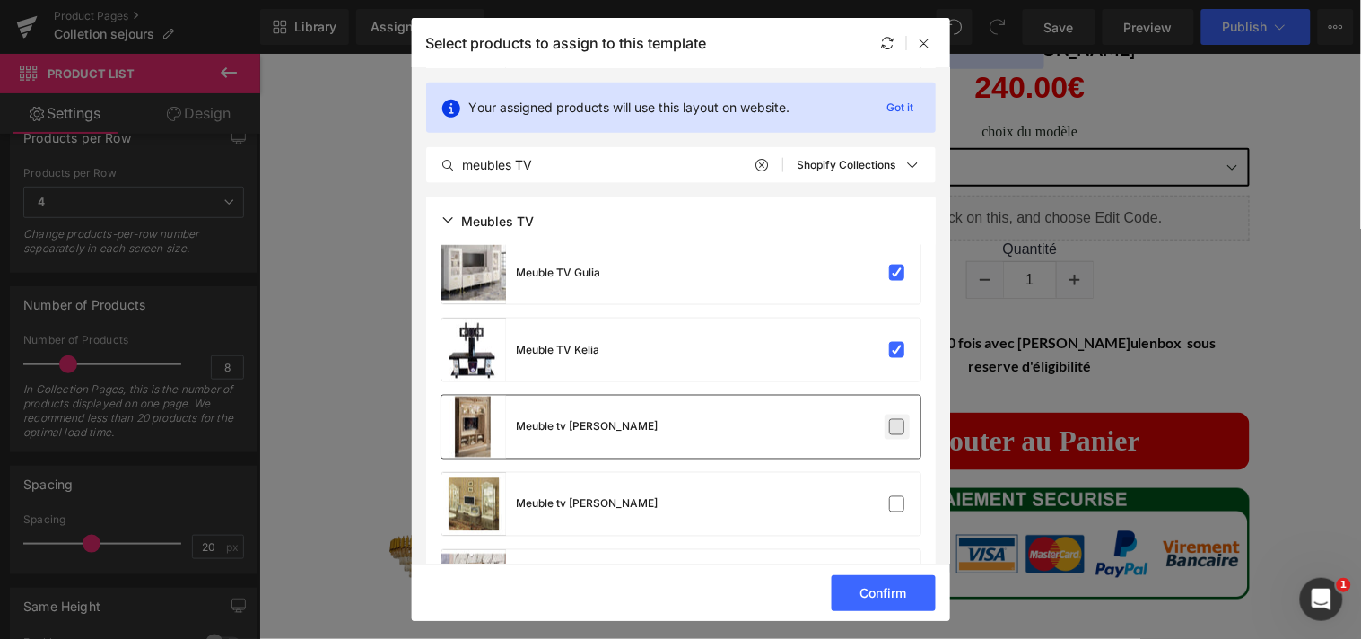
click at [893, 427] on label at bounding box center [897, 427] width 16 height 16
click at [897, 427] on input "checkbox" at bounding box center [897, 427] width 0 height 0
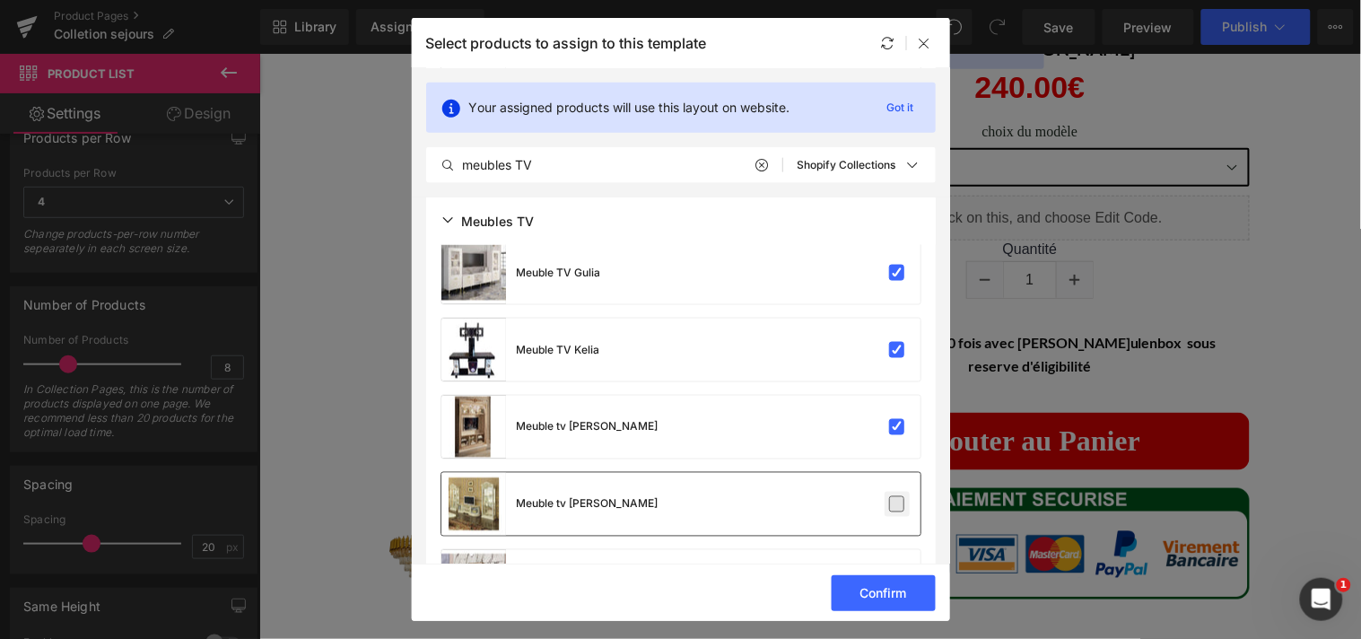
click at [891, 497] on label at bounding box center [897, 504] width 16 height 16
click at [897, 504] on input "checkbox" at bounding box center [897, 504] width 0 height 0
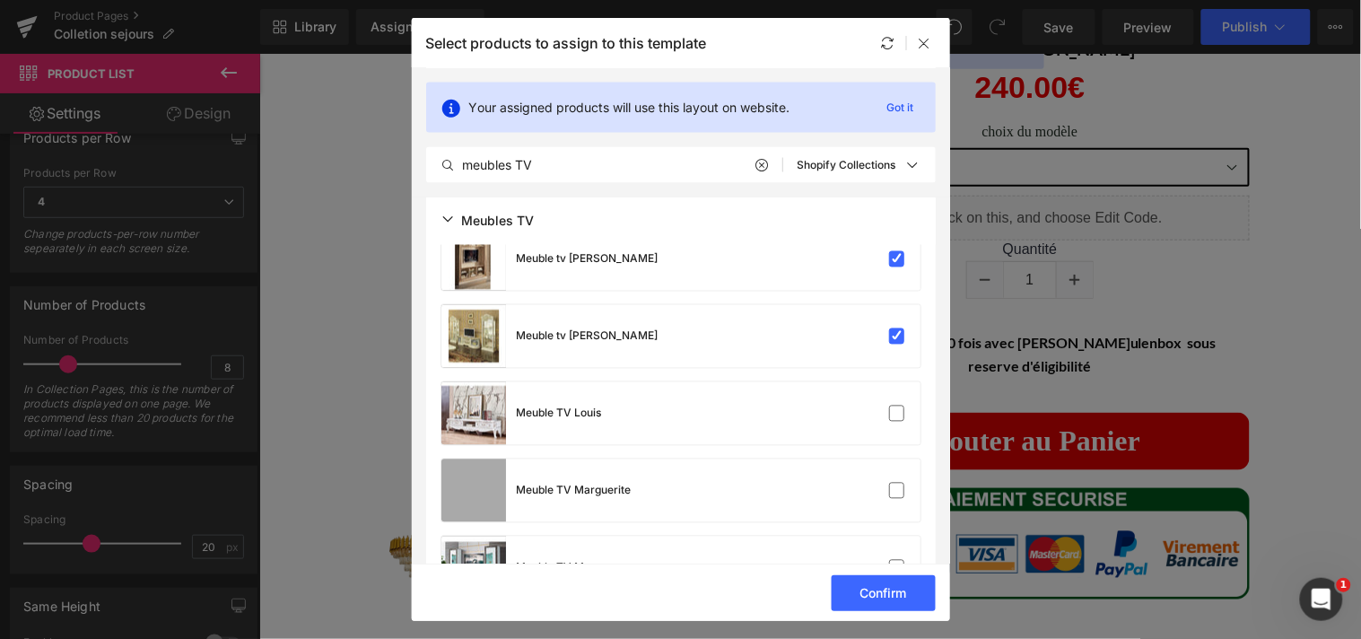
scroll to position [2559, 0]
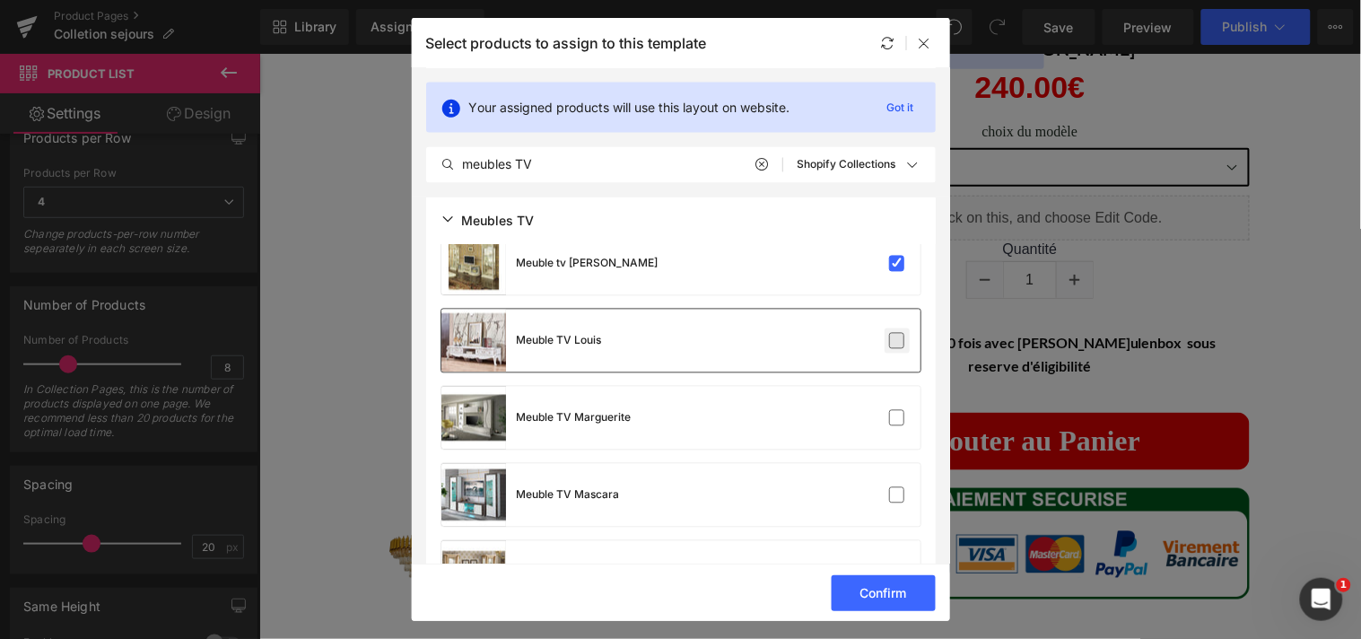
click at [893, 333] on label at bounding box center [897, 341] width 16 height 16
click at [897, 341] on input "checkbox" at bounding box center [897, 341] width 0 height 0
click at [891, 410] on label at bounding box center [897, 418] width 16 height 16
click at [897, 418] on input "checkbox" at bounding box center [897, 418] width 0 height 0
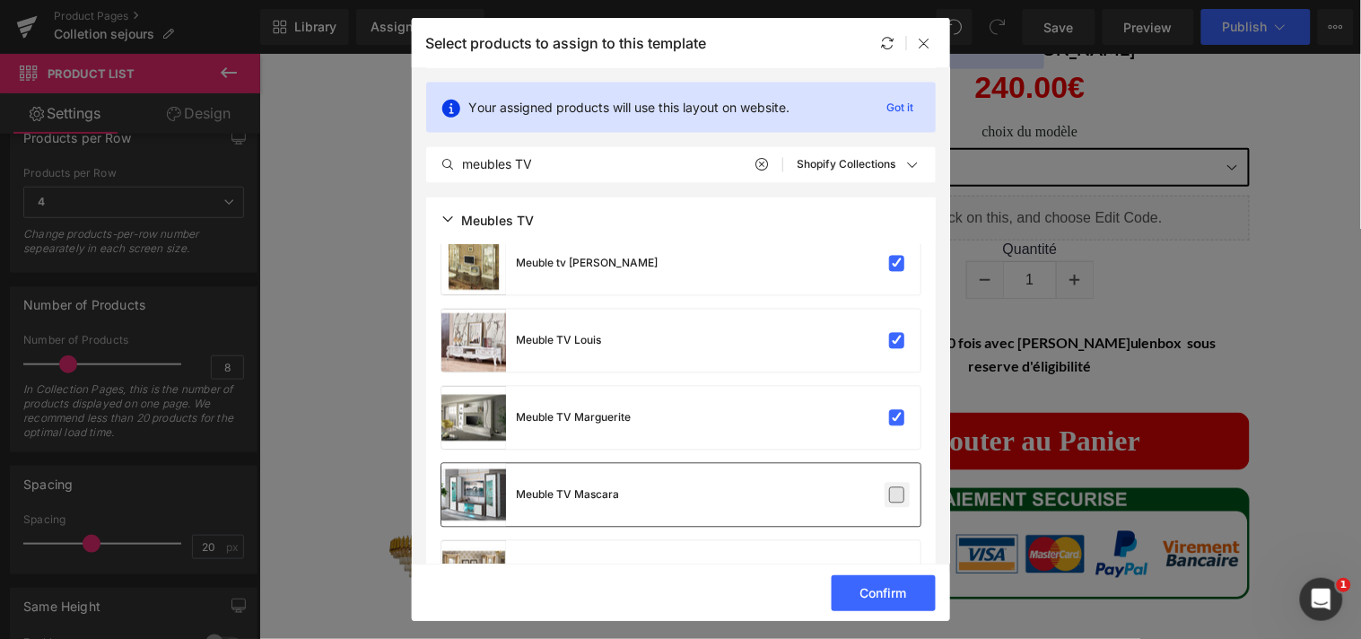
click at [889, 500] on label at bounding box center [897, 495] width 16 height 16
click at [897, 495] on input "checkbox" at bounding box center [897, 495] width 0 height 0
drag, startPoint x: 942, startPoint y: 335, endPoint x: 947, endPoint y: 370, distance: 34.5
click at [947, 370] on section "Your assigned products will use this layout on website. Got it meubles TV All P…" at bounding box center [681, 315] width 538 height 495
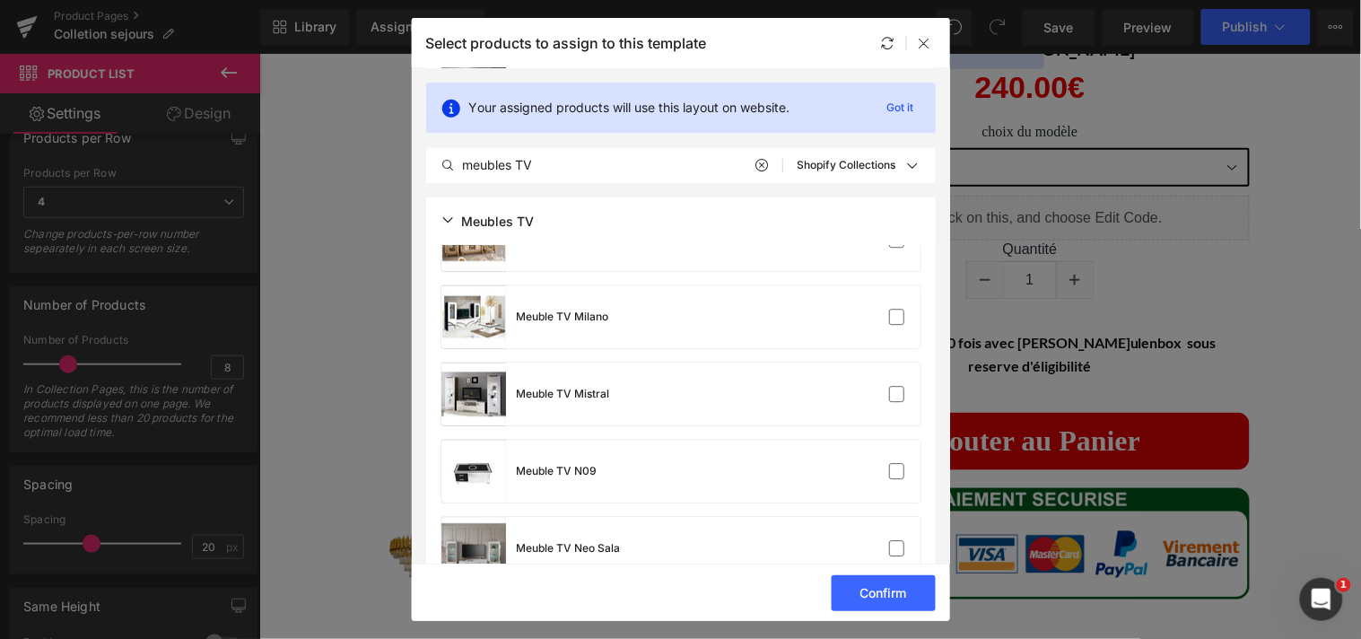
scroll to position [2902, 0]
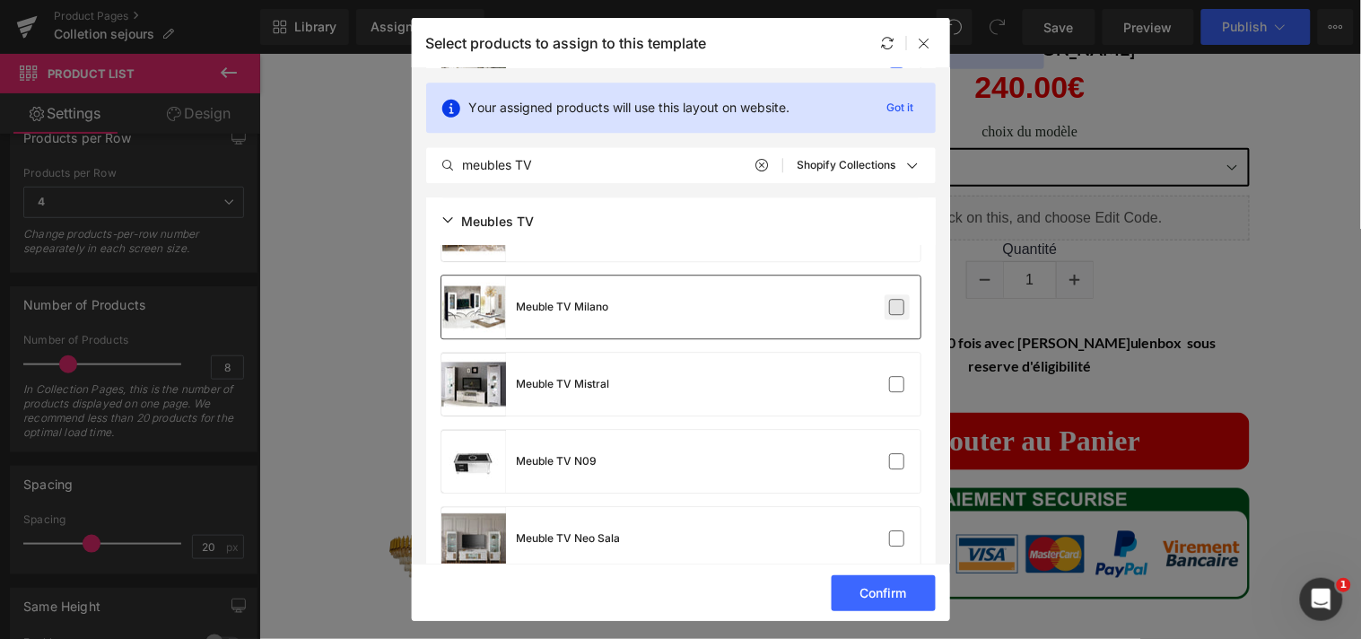
click at [891, 309] on label at bounding box center [897, 307] width 16 height 16
click at [897, 307] on input "checkbox" at bounding box center [897, 307] width 0 height 0
click at [890, 376] on label at bounding box center [897, 384] width 16 height 16
click at [897, 384] on input "checkbox" at bounding box center [897, 384] width 0 height 0
click at [889, 457] on label at bounding box center [897, 461] width 16 height 16
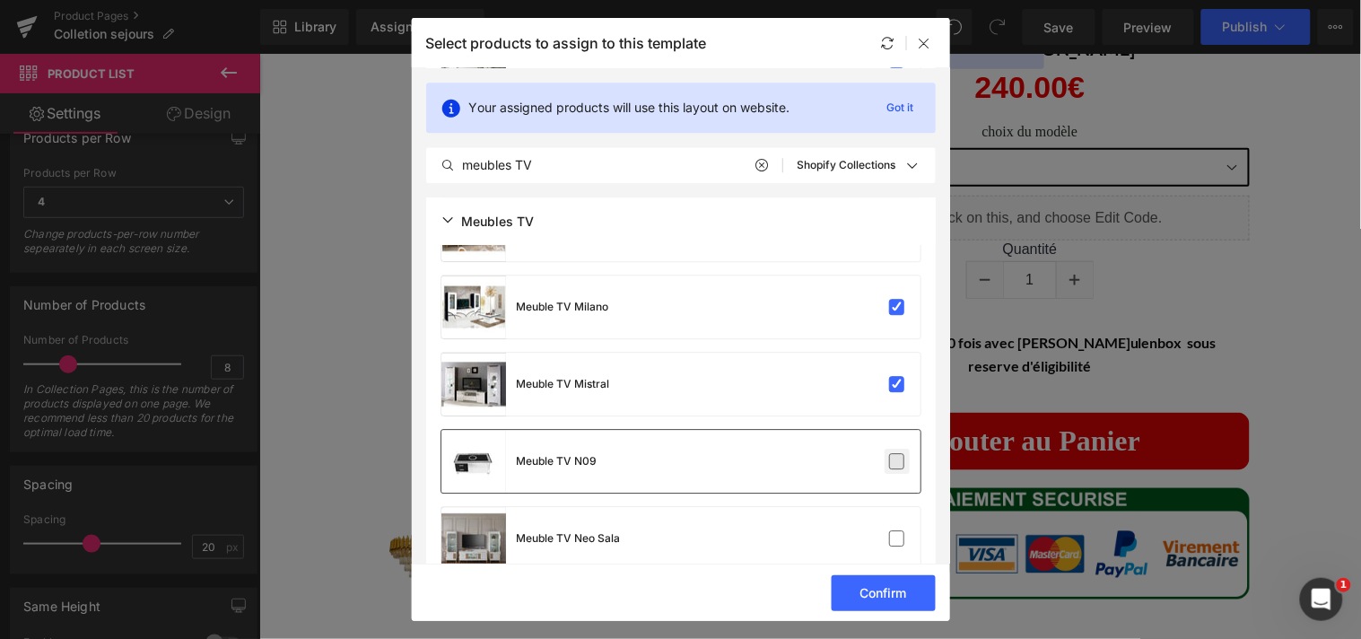
click at [897, 461] on input "checkbox" at bounding box center [897, 461] width 0 height 0
click at [889, 544] on label at bounding box center [897, 538] width 16 height 16
click at [897, 538] on input "checkbox" at bounding box center [897, 538] width 0 height 0
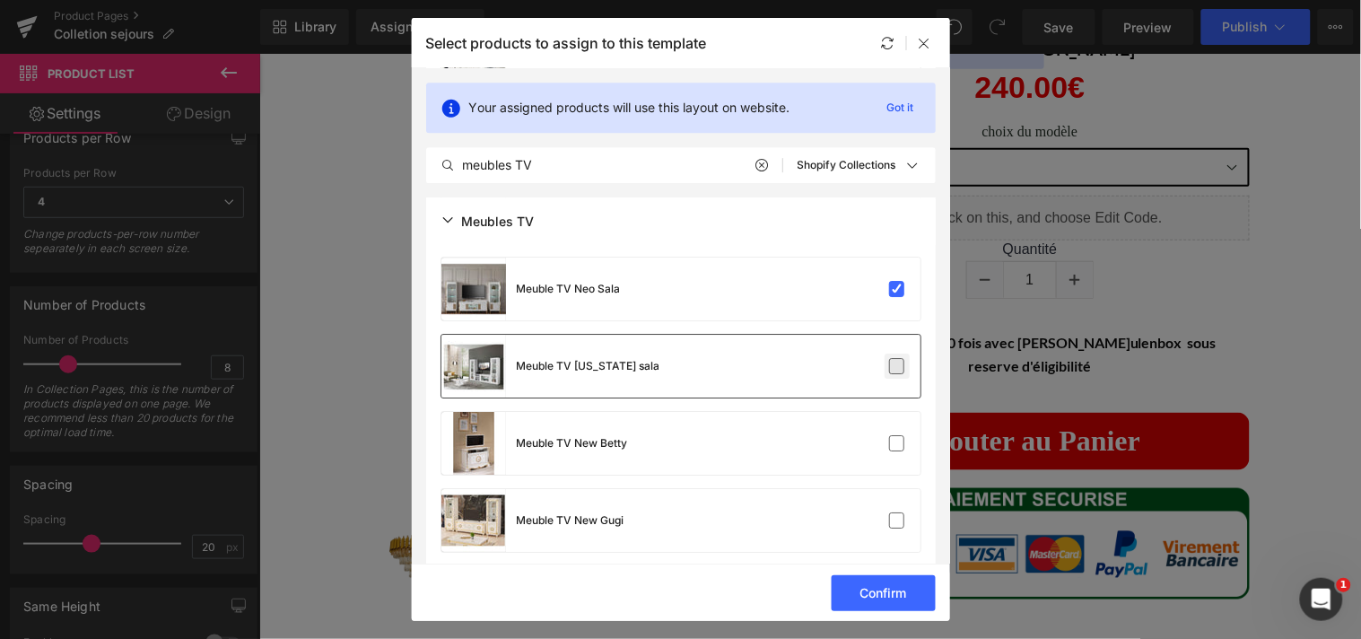
click at [897, 361] on label at bounding box center [897, 366] width 16 height 16
click at [897, 366] on input "checkbox" at bounding box center [897, 366] width 0 height 0
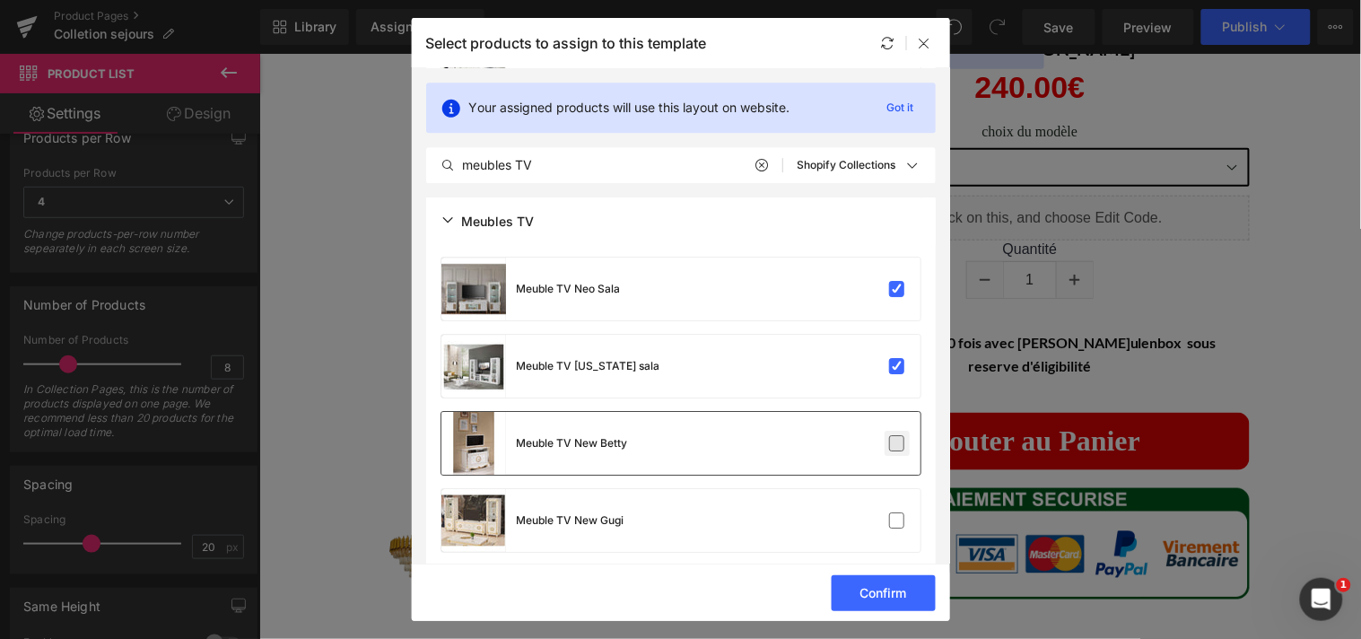
click at [890, 435] on label at bounding box center [897, 443] width 16 height 16
click at [897, 443] on input "checkbox" at bounding box center [897, 443] width 0 height 0
click at [889, 512] on label at bounding box center [897, 520] width 16 height 16
click at [897, 520] on input "checkbox" at bounding box center [897, 520] width 0 height 0
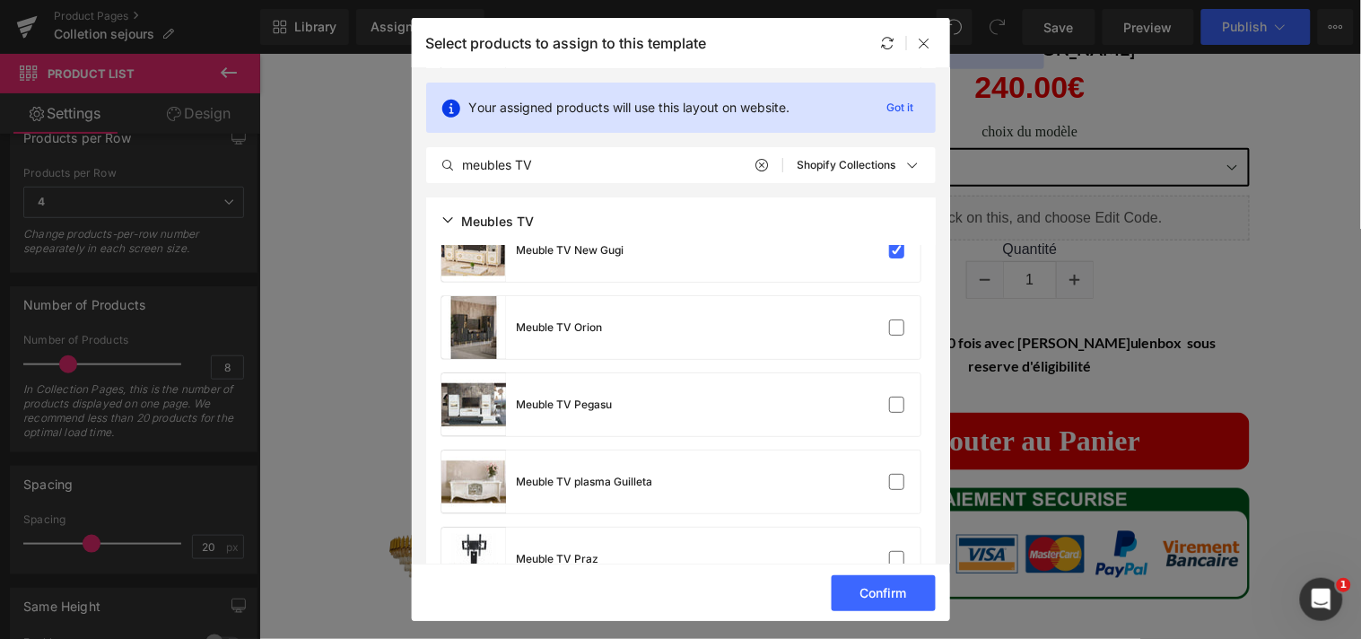
scroll to position [3422, 0]
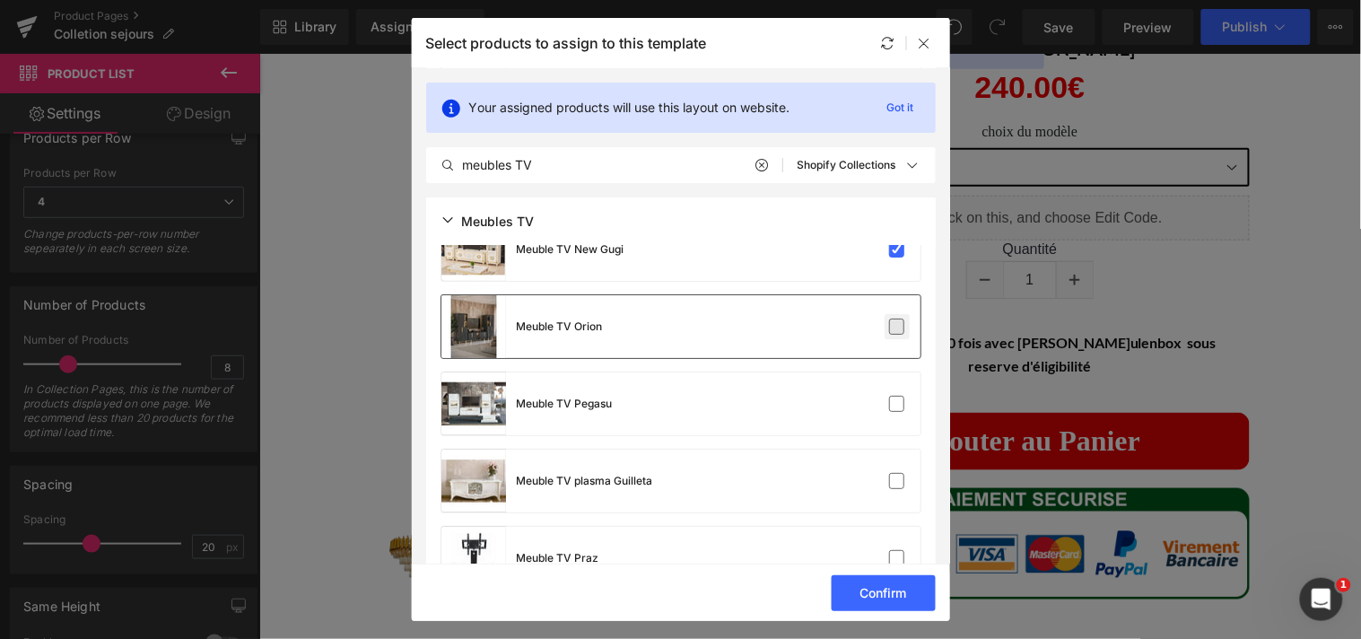
click at [889, 330] on label at bounding box center [897, 326] width 16 height 16
click at [897, 327] on input "checkbox" at bounding box center [897, 327] width 0 height 0
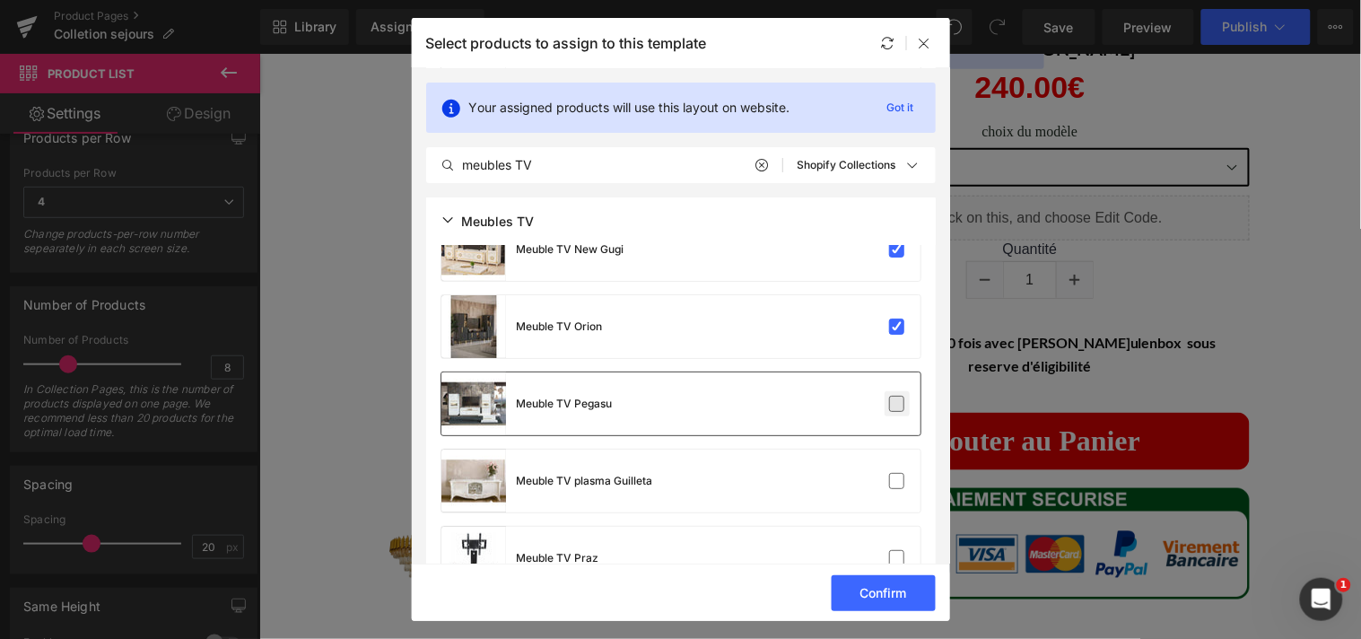
click at [889, 401] on label at bounding box center [897, 404] width 16 height 16
click at [897, 404] on input "checkbox" at bounding box center [897, 404] width 0 height 0
click at [890, 465] on div "Meuble TV plasma Guilleta" at bounding box center [680, 480] width 479 height 63
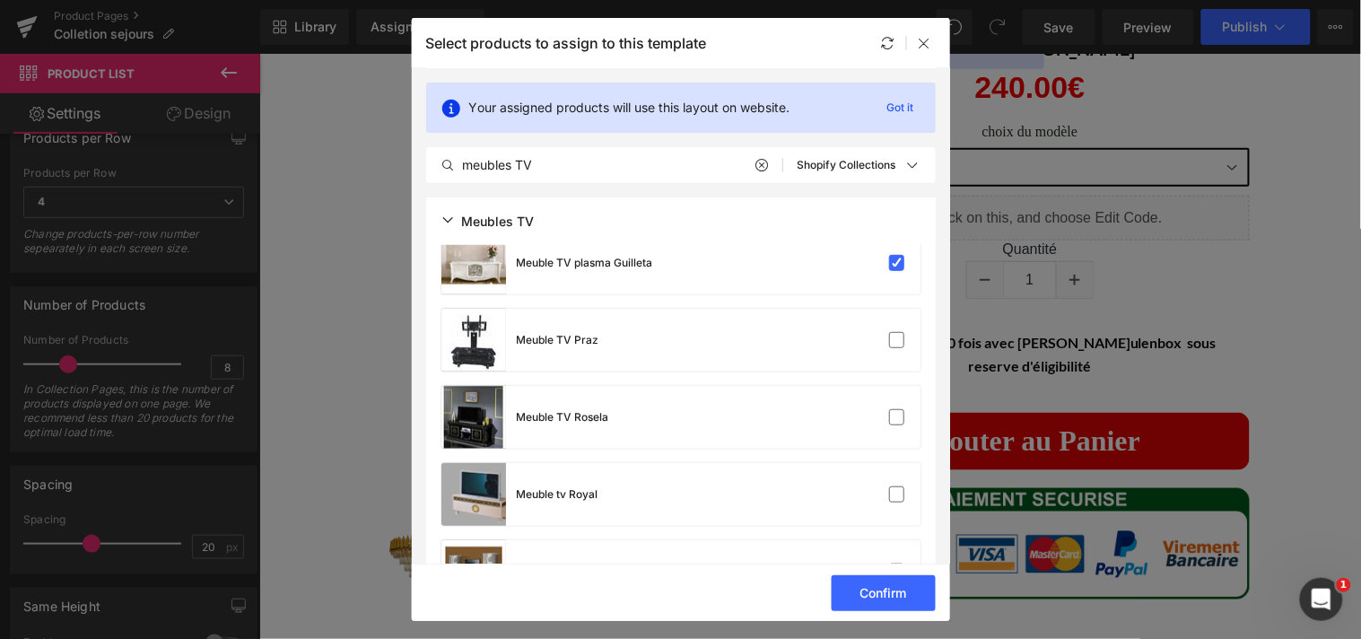
scroll to position [3671, 0]
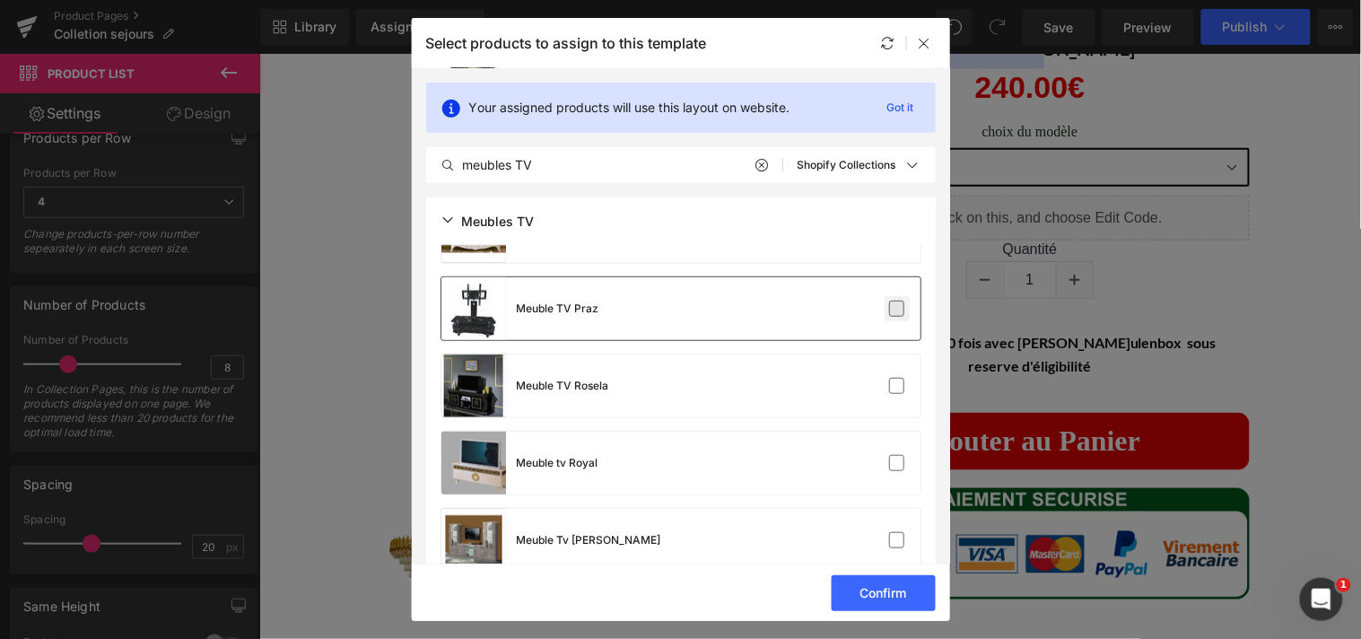
click at [889, 309] on label at bounding box center [897, 309] width 16 height 16
click at [897, 309] on input "checkbox" at bounding box center [897, 309] width 0 height 0
click at [892, 388] on label at bounding box center [897, 386] width 16 height 16
click at [897, 386] on input "checkbox" at bounding box center [897, 386] width 0 height 0
click at [892, 455] on label at bounding box center [897, 463] width 16 height 16
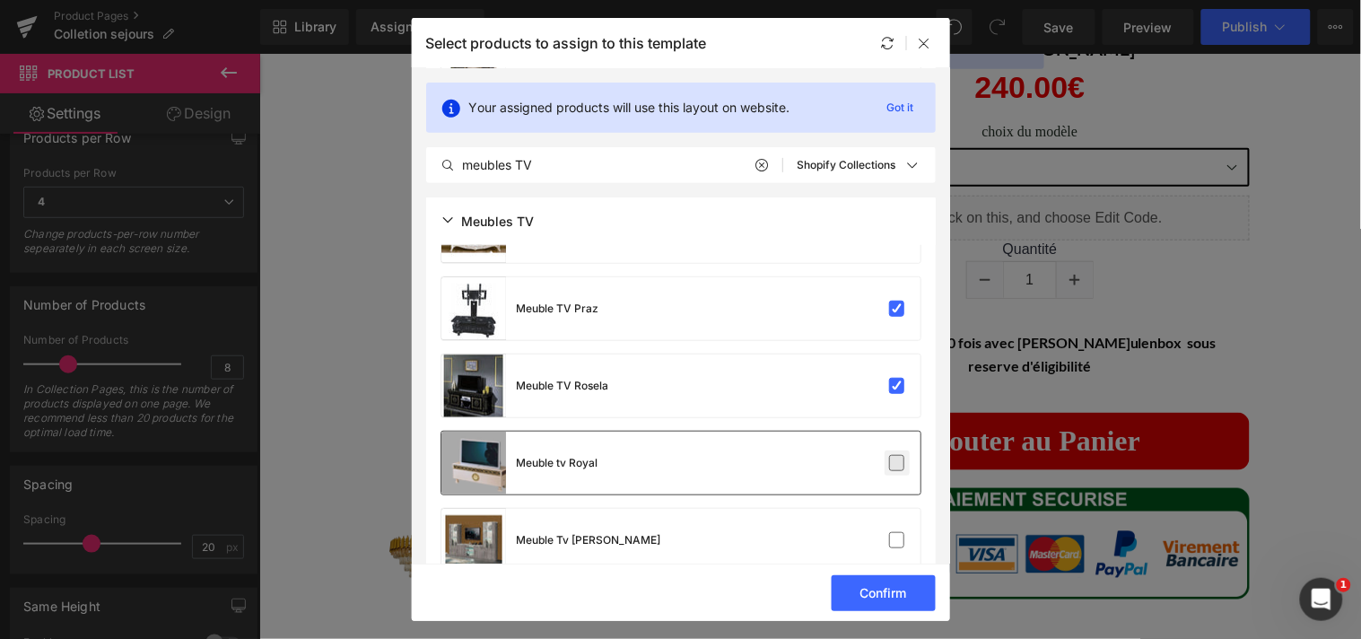
click at [897, 463] on input "checkbox" at bounding box center [897, 463] width 0 height 0
click at [893, 524] on div "Meuble Tv Sala Nives" at bounding box center [680, 540] width 479 height 63
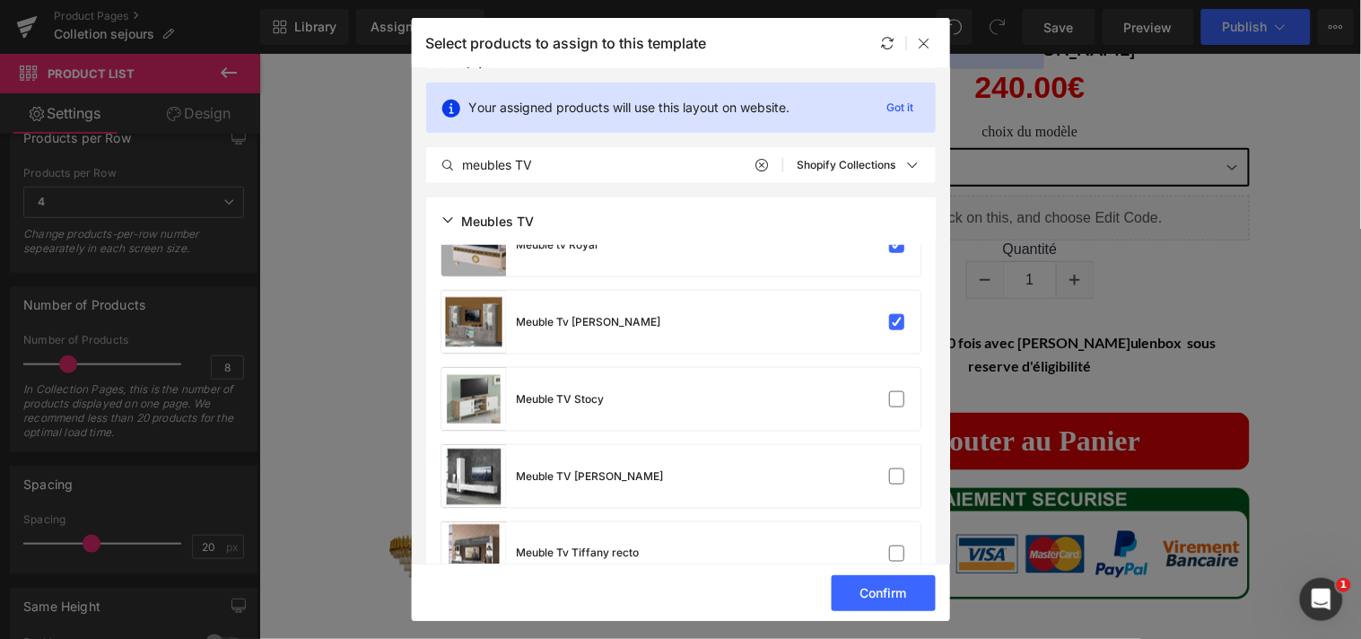
scroll to position [3952, 0]
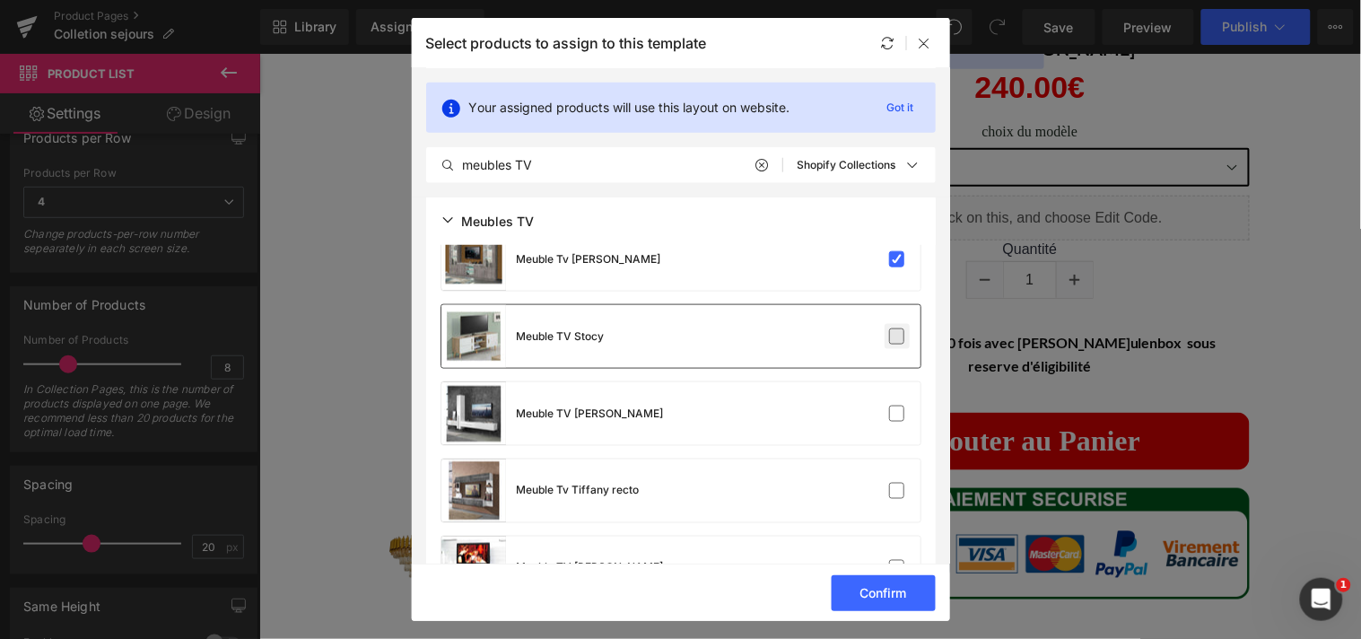
click at [889, 328] on label at bounding box center [897, 336] width 16 height 16
click at [897, 336] on input "checkbox" at bounding box center [897, 336] width 0 height 0
click at [889, 409] on label at bounding box center [897, 413] width 16 height 16
click at [897, 414] on input "checkbox" at bounding box center [897, 414] width 0 height 0
click at [889, 483] on label at bounding box center [897, 491] width 16 height 16
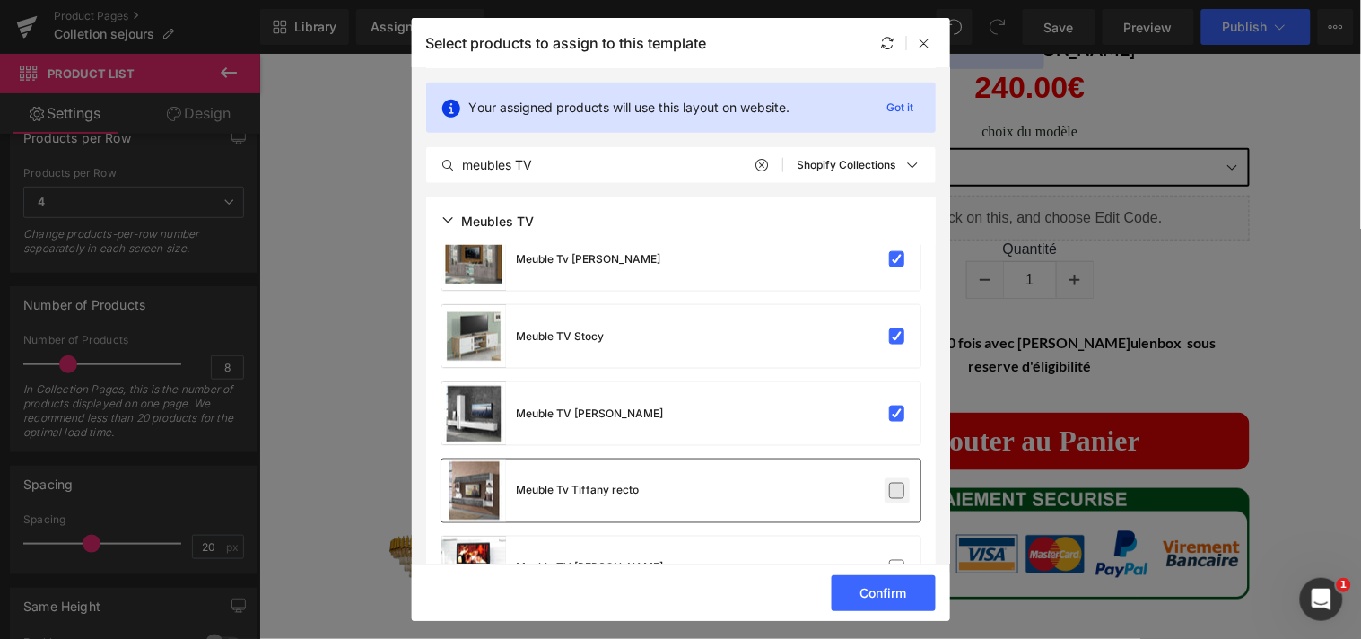
click at [897, 491] on input "checkbox" at bounding box center [897, 491] width 0 height 0
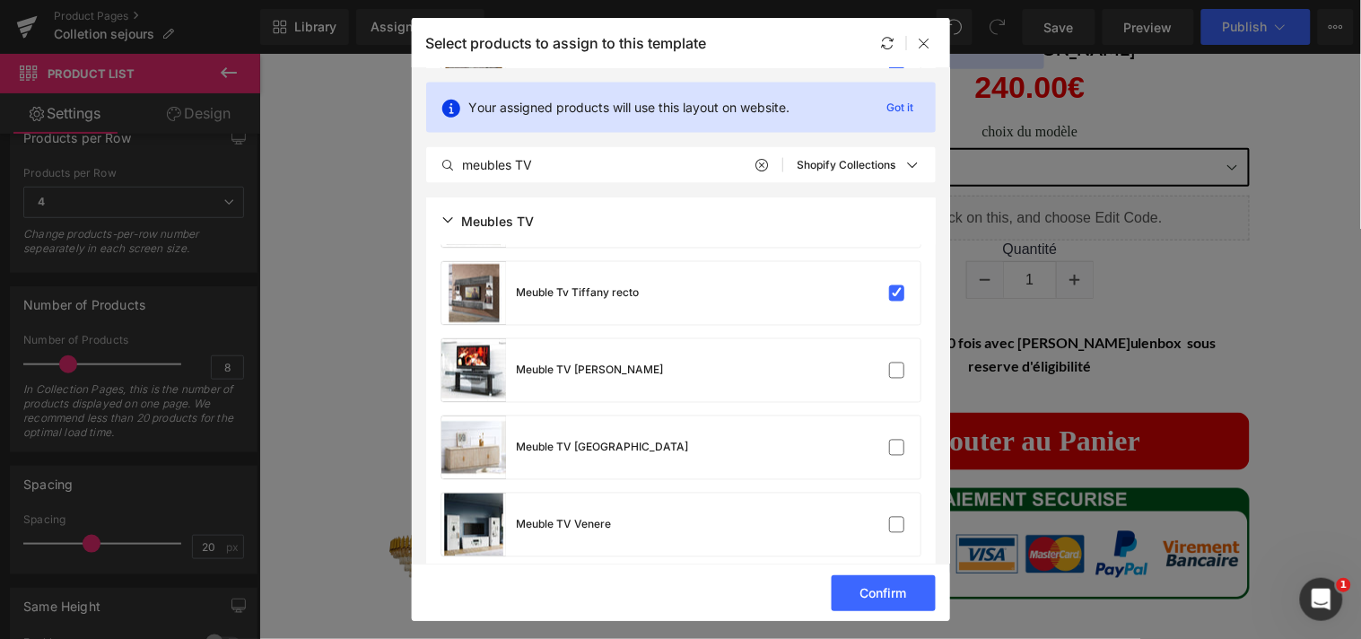
scroll to position [4192, 0]
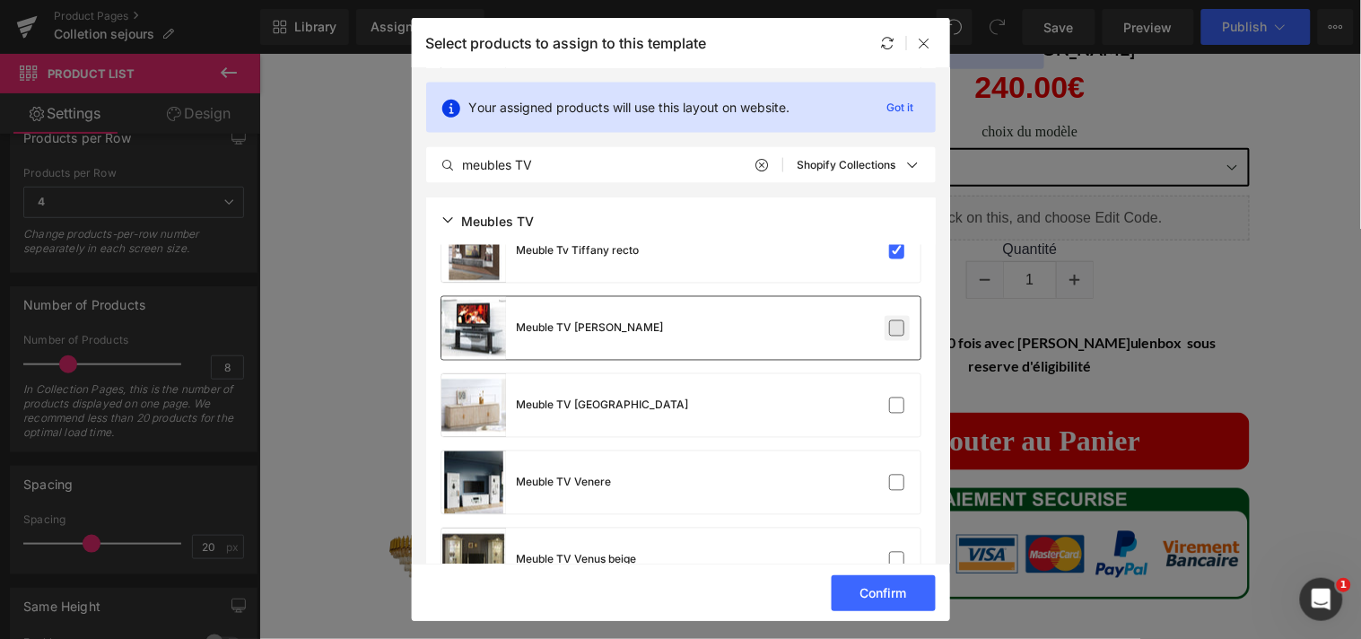
click at [889, 333] on label at bounding box center [897, 328] width 16 height 16
click at [897, 328] on input "checkbox" at bounding box center [897, 328] width 0 height 0
click at [892, 397] on label at bounding box center [897, 405] width 16 height 16
click at [897, 405] on input "checkbox" at bounding box center [897, 405] width 0 height 0
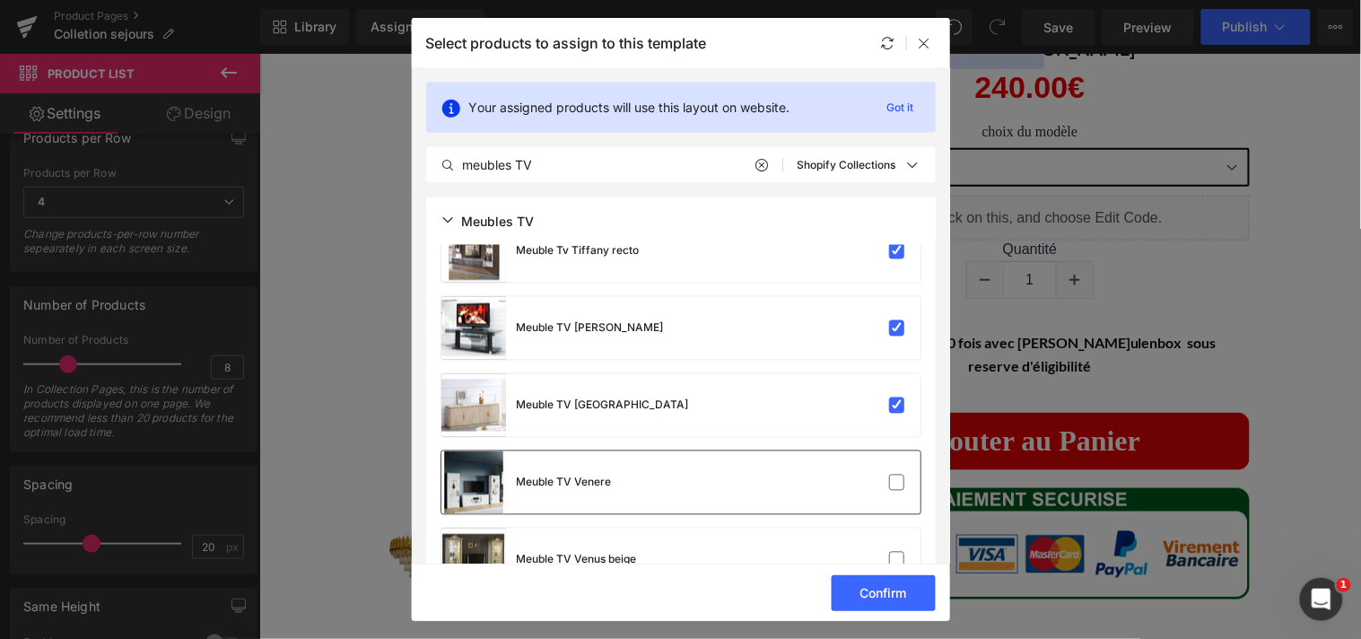
click at [893, 467] on div "Meuble TV Venere" at bounding box center [680, 482] width 479 height 63
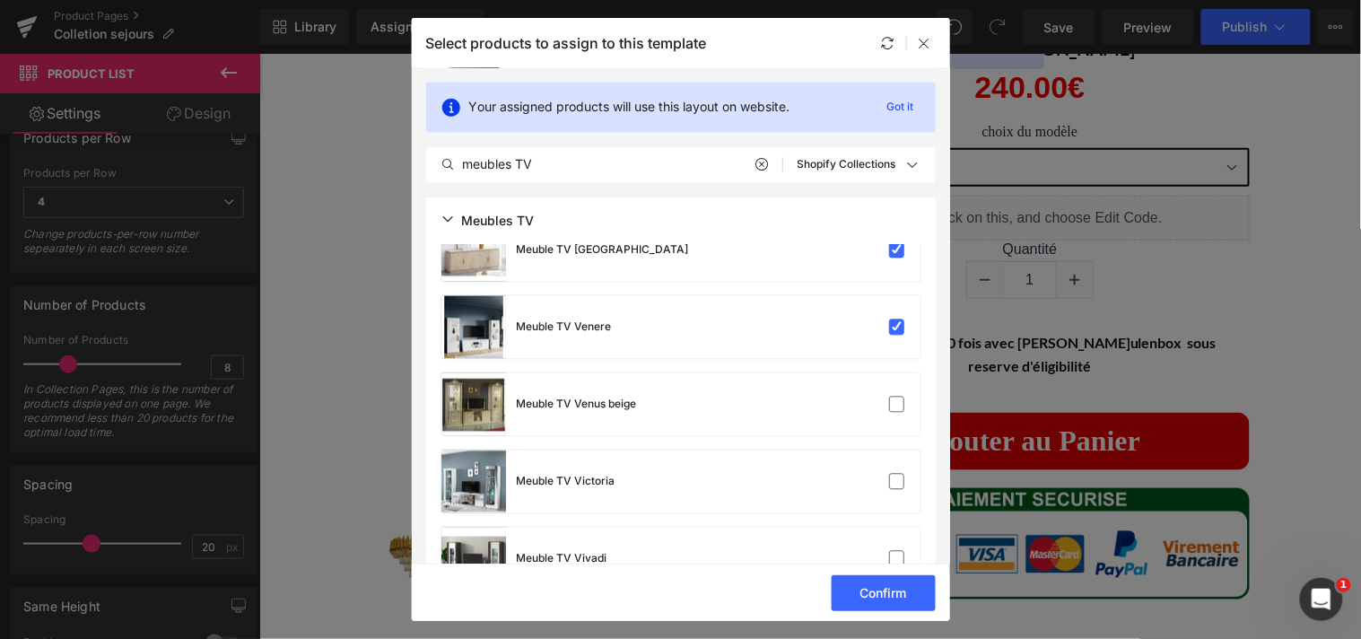
scroll to position [4369, 0]
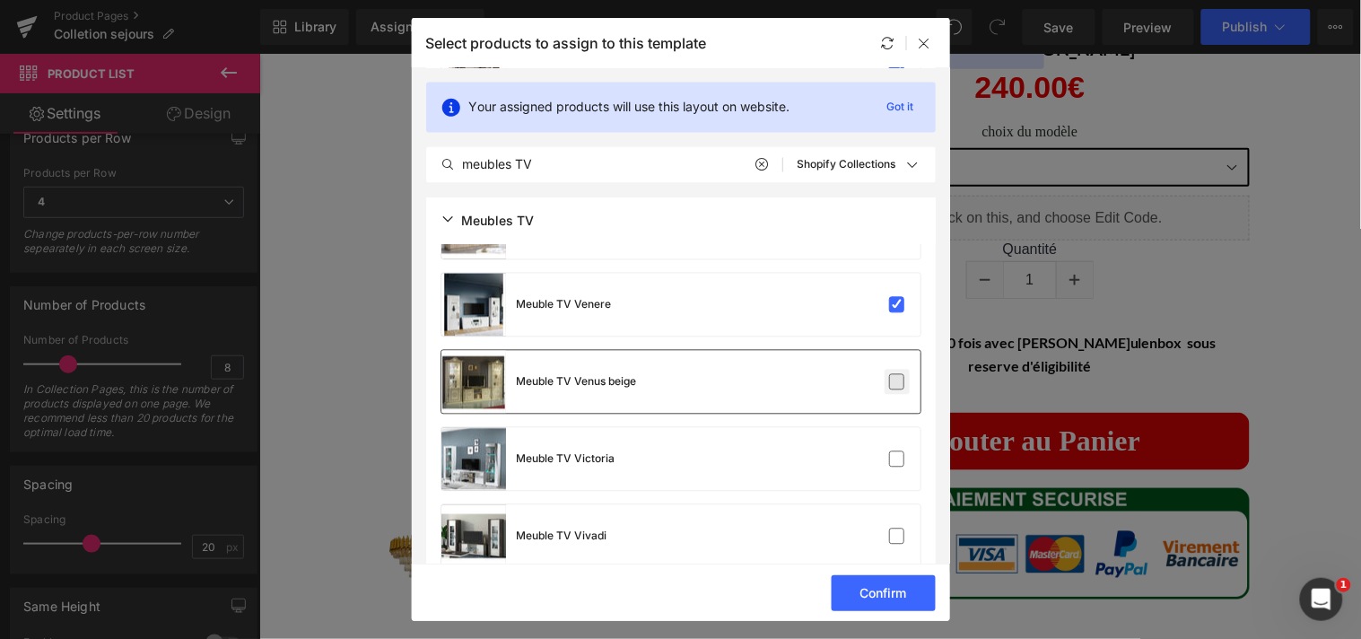
click at [889, 380] on label at bounding box center [897, 382] width 16 height 16
click at [897, 382] on input "checkbox" at bounding box center [897, 382] width 0 height 0
click at [890, 451] on label at bounding box center [897, 459] width 16 height 16
click at [897, 459] on input "checkbox" at bounding box center [897, 459] width 0 height 0
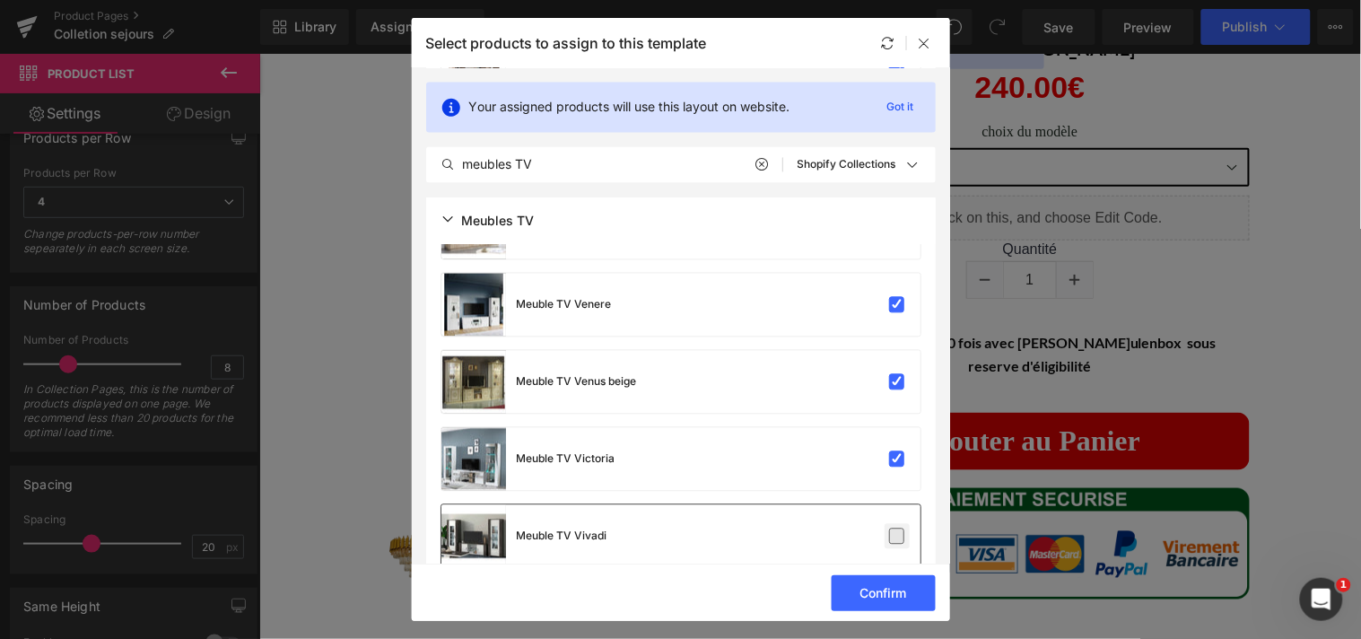
click at [889, 539] on label at bounding box center [897, 536] width 16 height 16
click at [897, 536] on input "checkbox" at bounding box center [897, 536] width 0 height 0
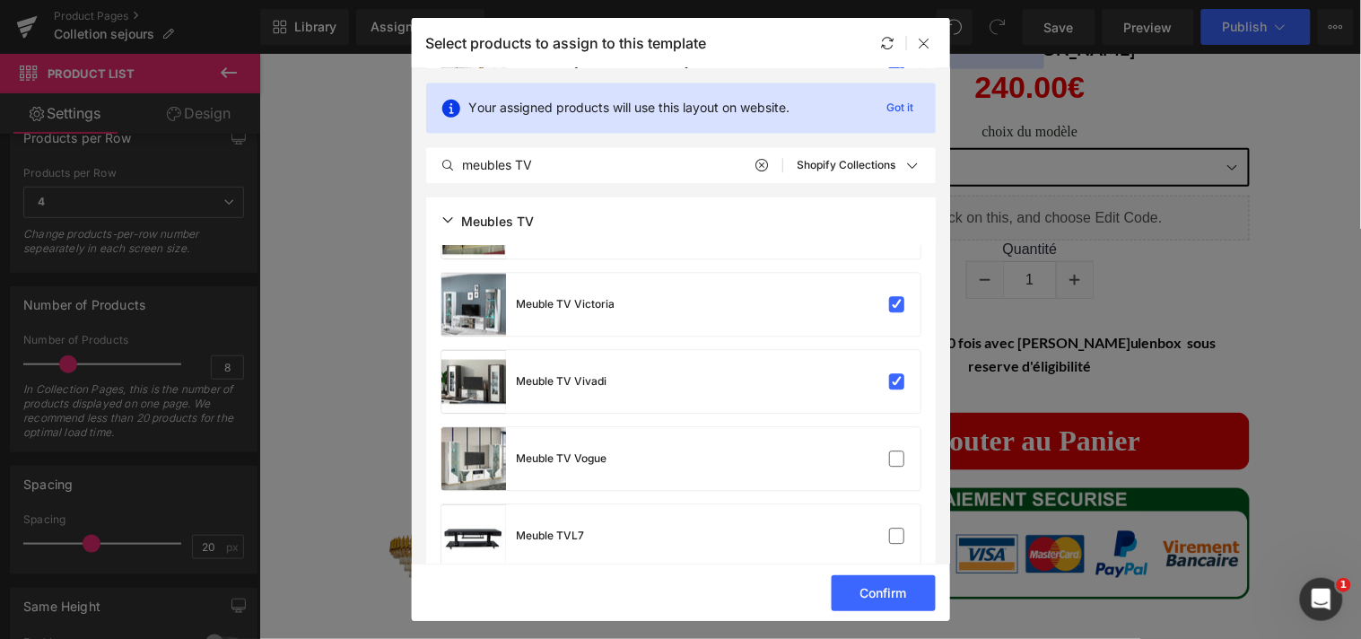
scroll to position [4535, 0]
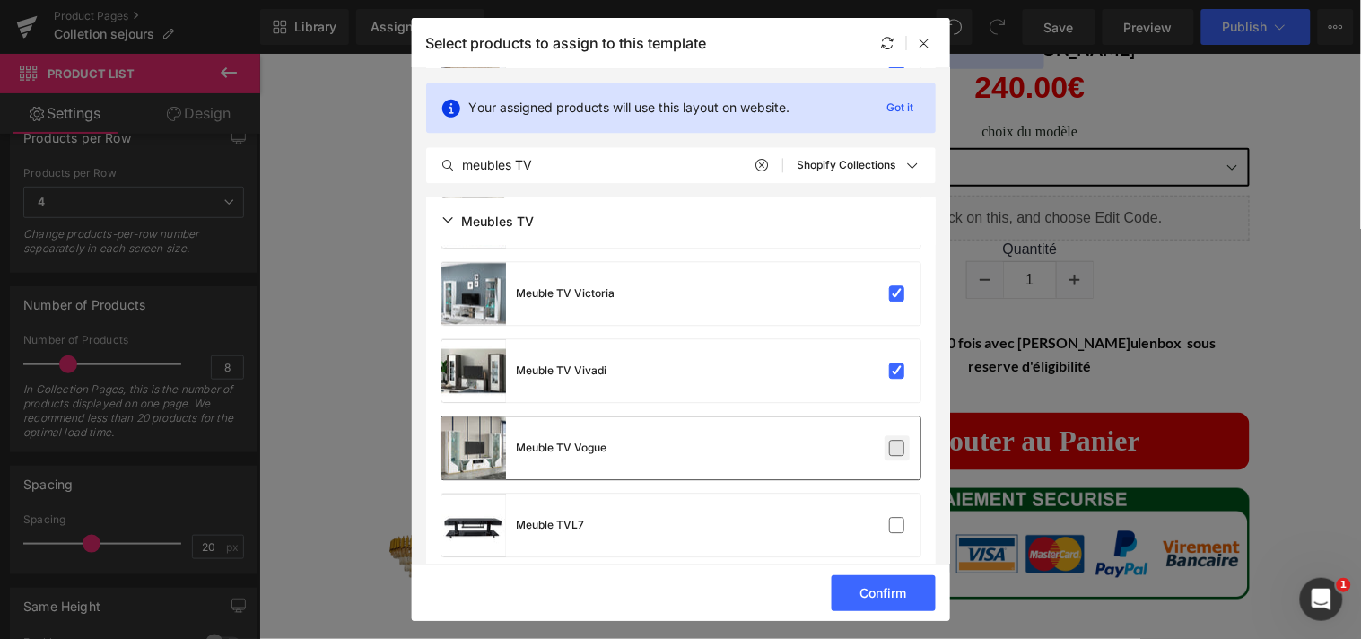
click at [889, 443] on label at bounding box center [897, 448] width 16 height 16
click at [897, 448] on input "checkbox" at bounding box center [897, 448] width 0 height 0
click at [893, 518] on label at bounding box center [897, 525] width 16 height 16
click at [897, 525] on input "checkbox" at bounding box center [897, 525] width 0 height 0
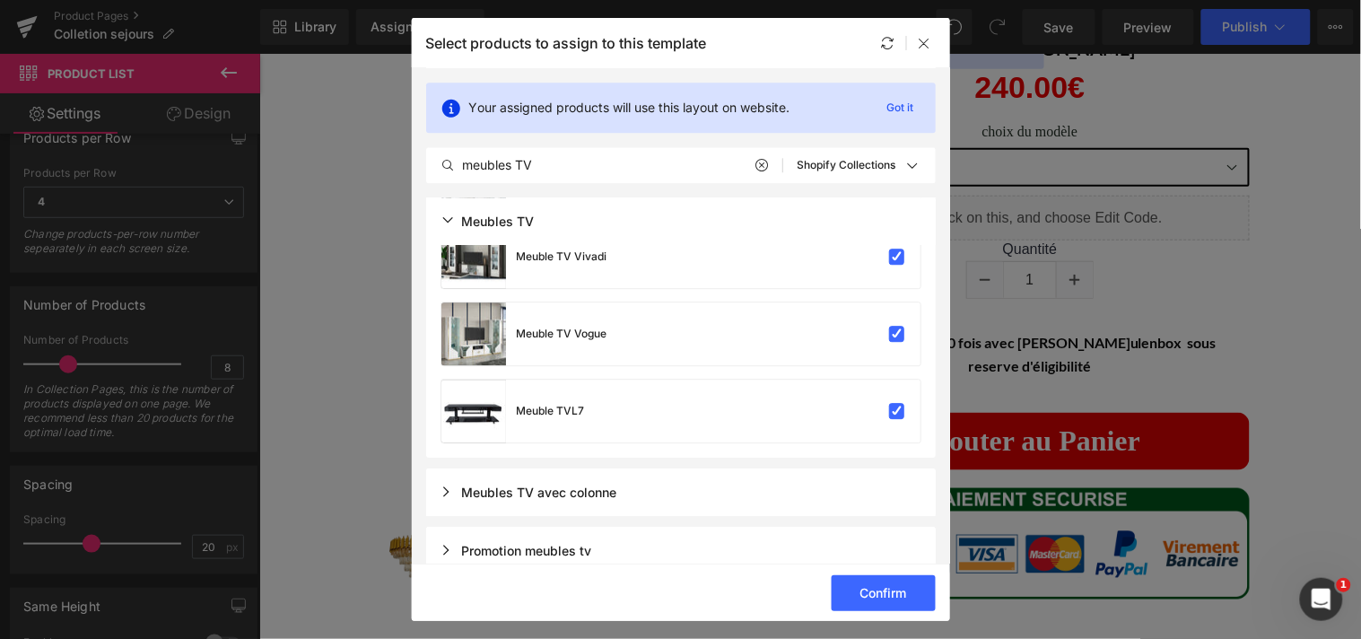
scroll to position [4670, 0]
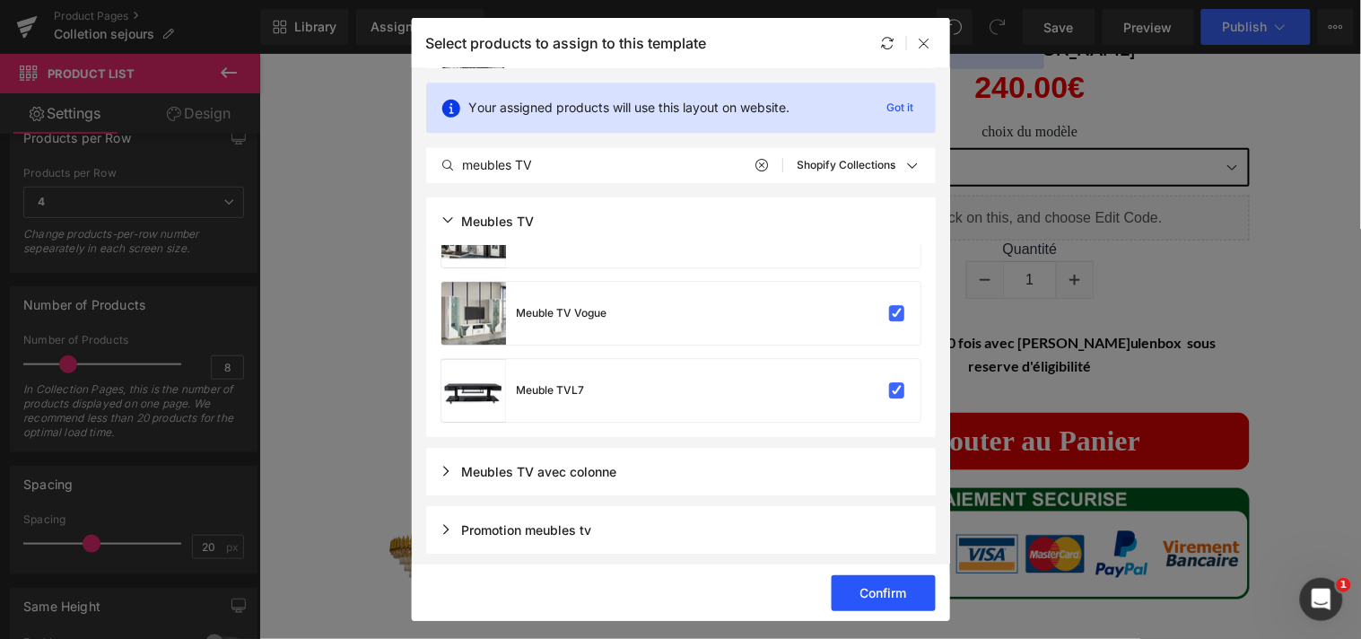
click at [900, 595] on button "Confirm" at bounding box center [884, 593] width 104 height 36
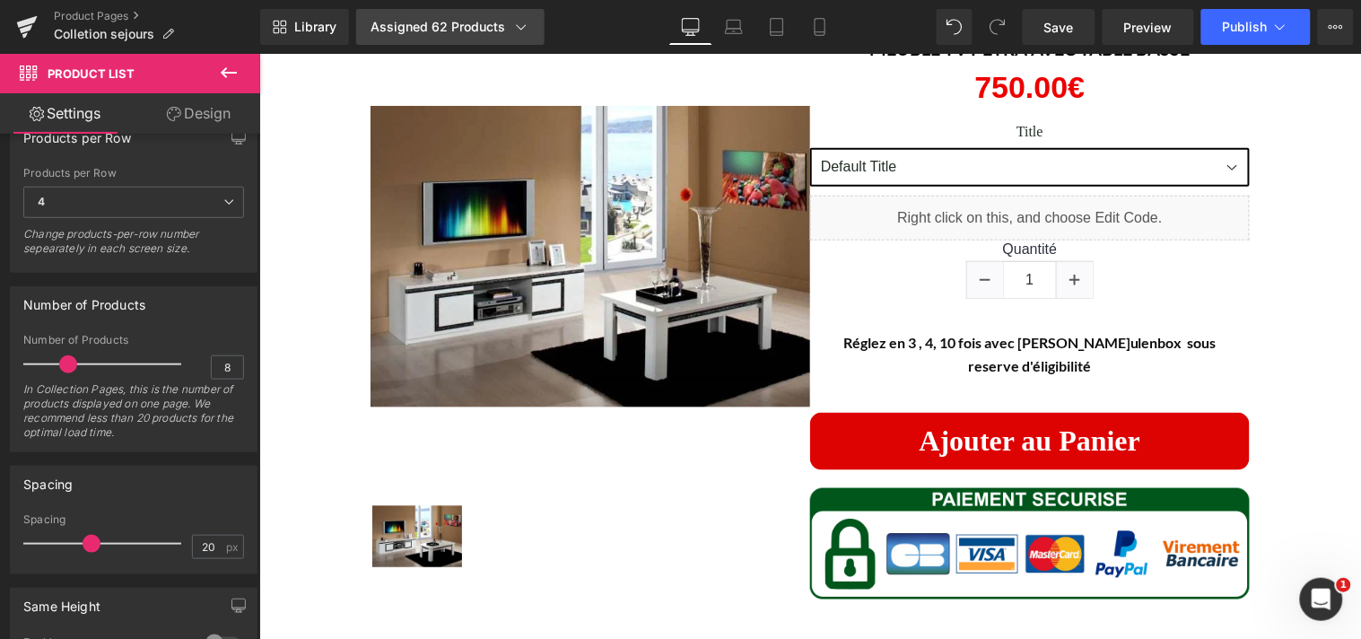
click at [518, 34] on icon at bounding box center [521, 27] width 18 height 18
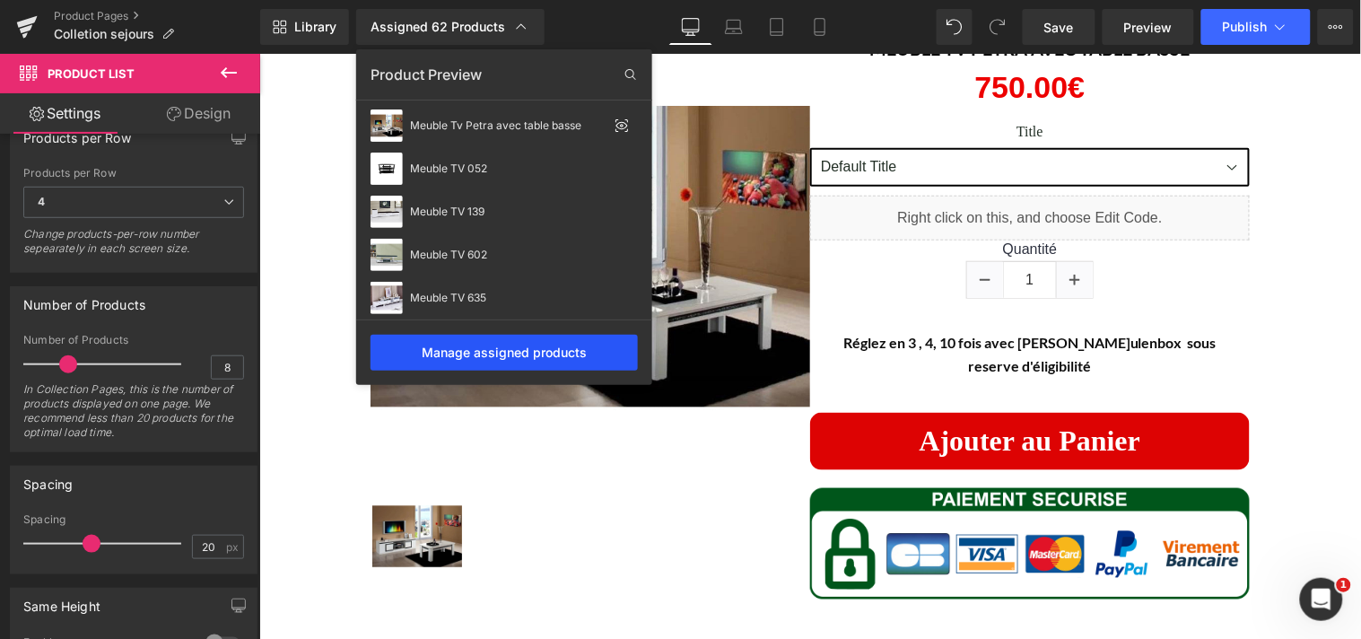
click at [541, 344] on div "Manage assigned products" at bounding box center [503, 353] width 267 height 36
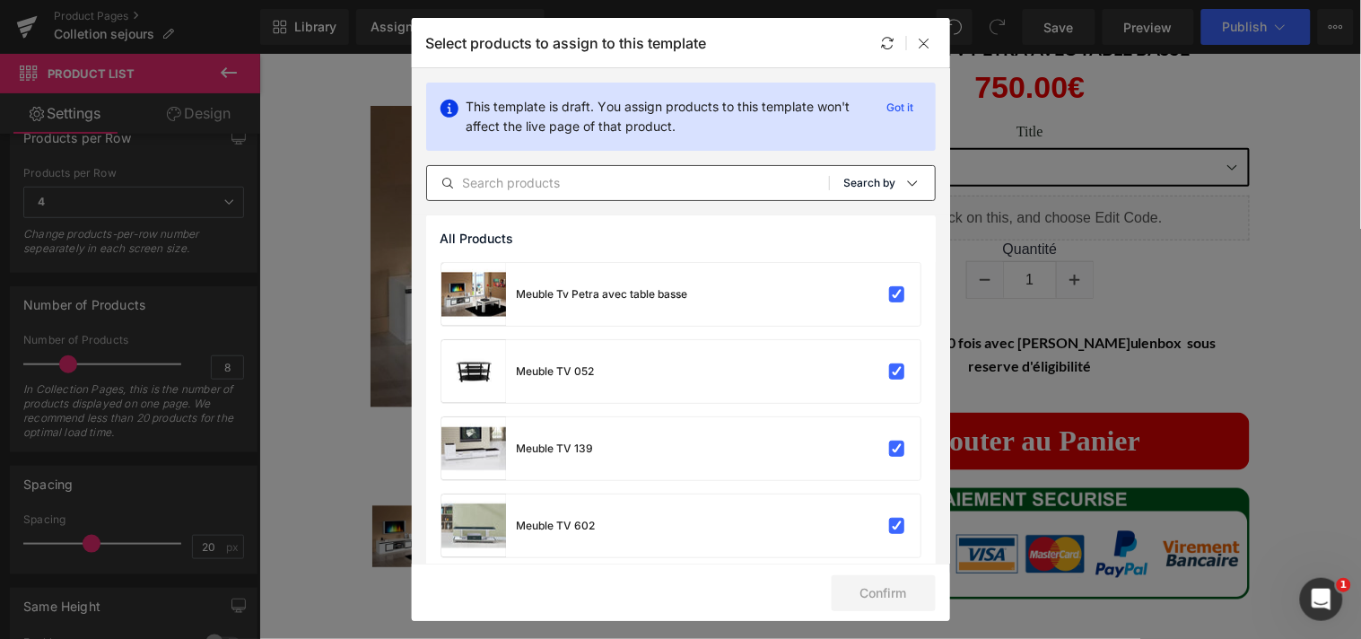
click at [903, 178] on div at bounding box center [912, 183] width 18 height 18
click at [864, 263] on p "Shopify Collections" at bounding box center [849, 269] width 117 height 14
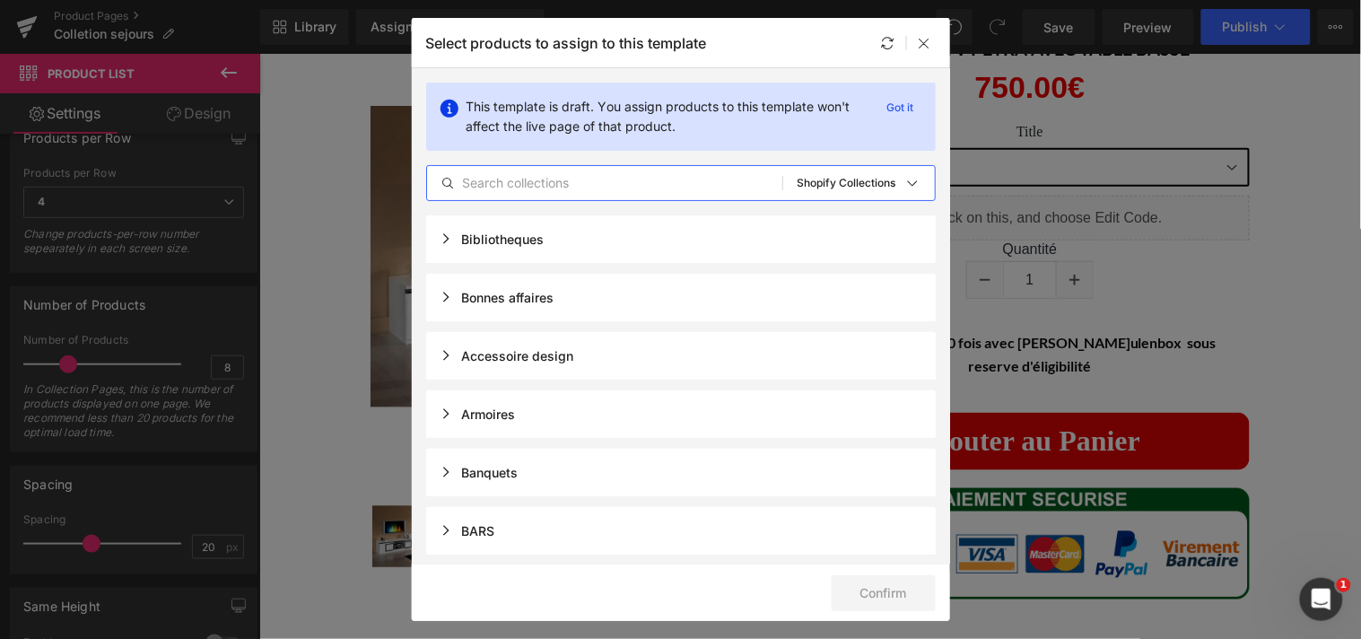
click at [687, 184] on input "text" at bounding box center [604, 183] width 355 height 22
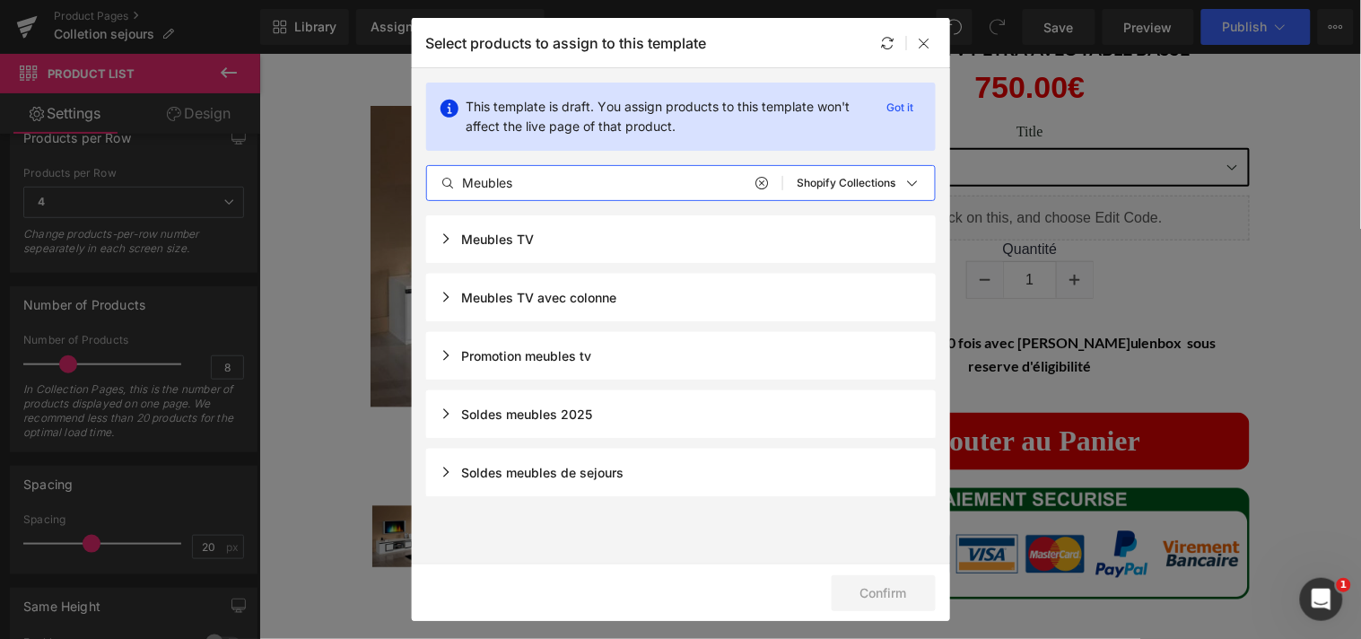
type input "Meubles"
click at [637, 305] on div "Meubles TV avec colonne" at bounding box center [681, 298] width 510 height 48
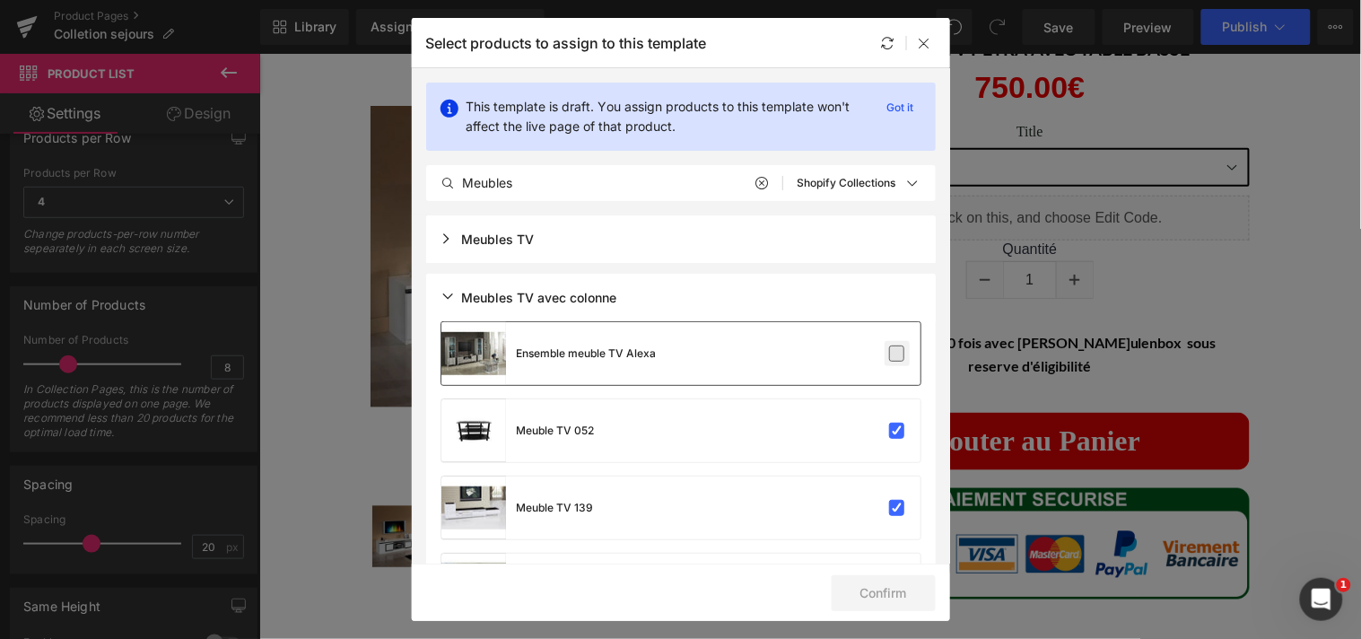
click at [890, 356] on label at bounding box center [897, 353] width 16 height 16
click at [897, 353] on input "checkbox" at bounding box center [897, 353] width 0 height 0
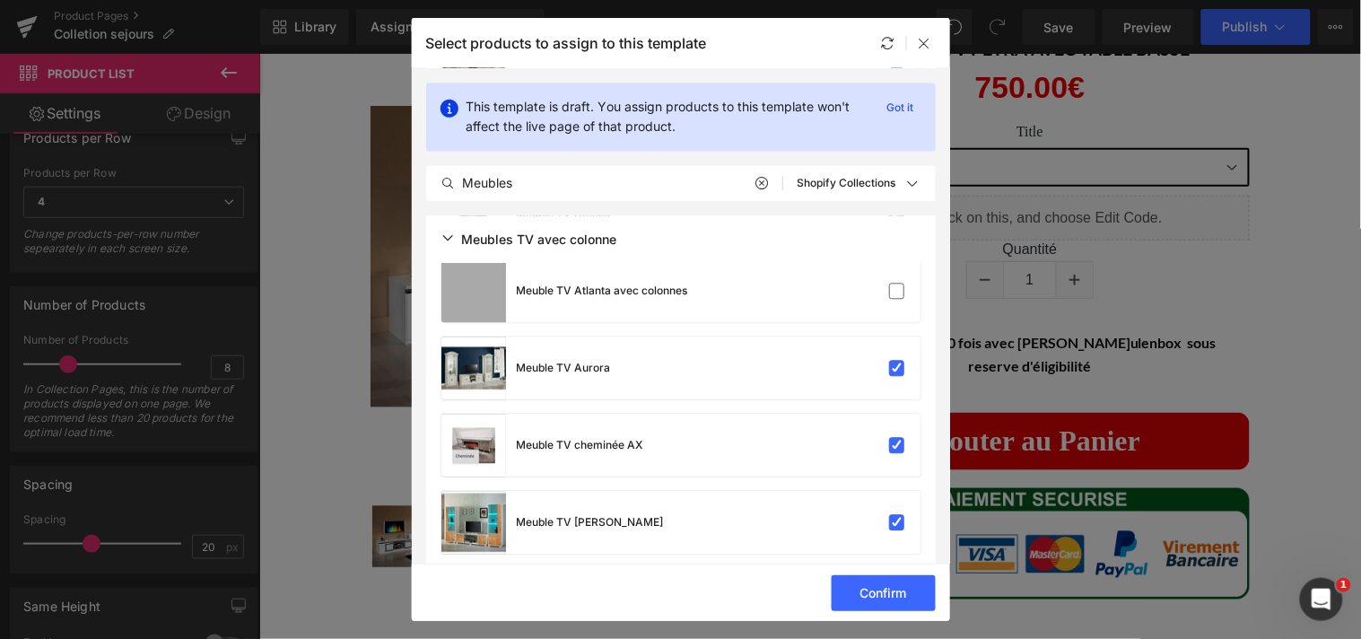
scroll to position [919, 0]
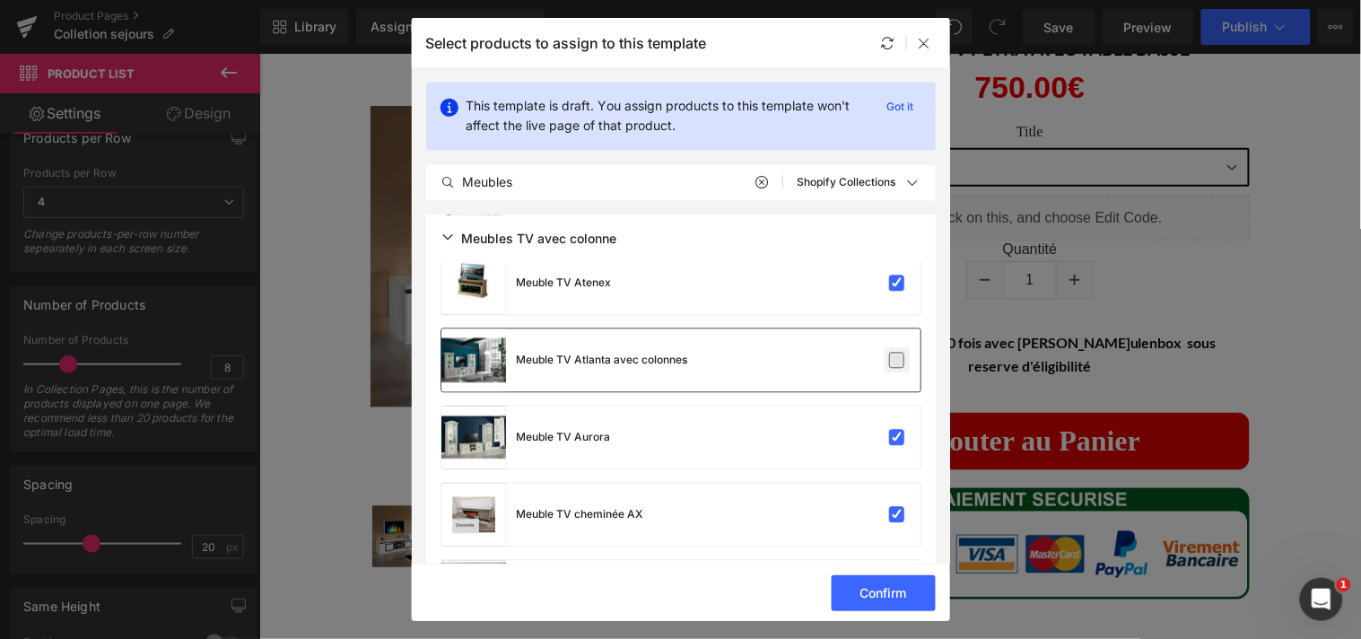
click at [893, 360] on label at bounding box center [897, 361] width 16 height 16
click at [897, 361] on input "checkbox" at bounding box center [897, 361] width 0 height 0
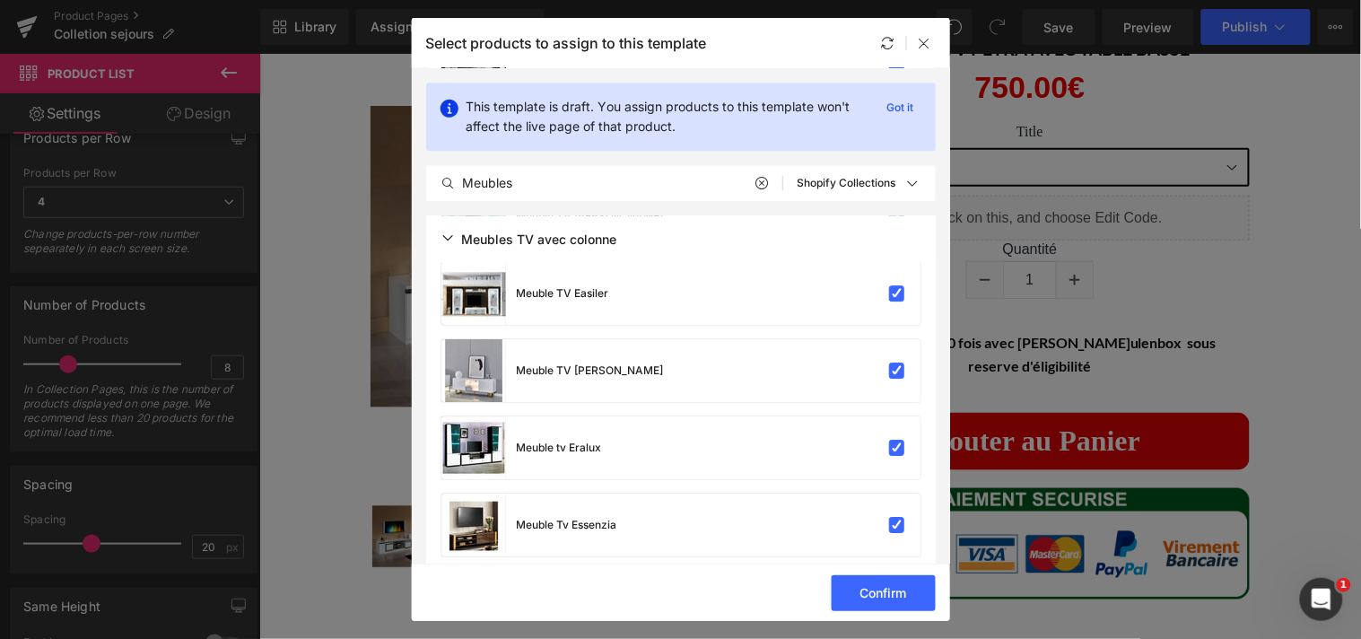
scroll to position [1473, 0]
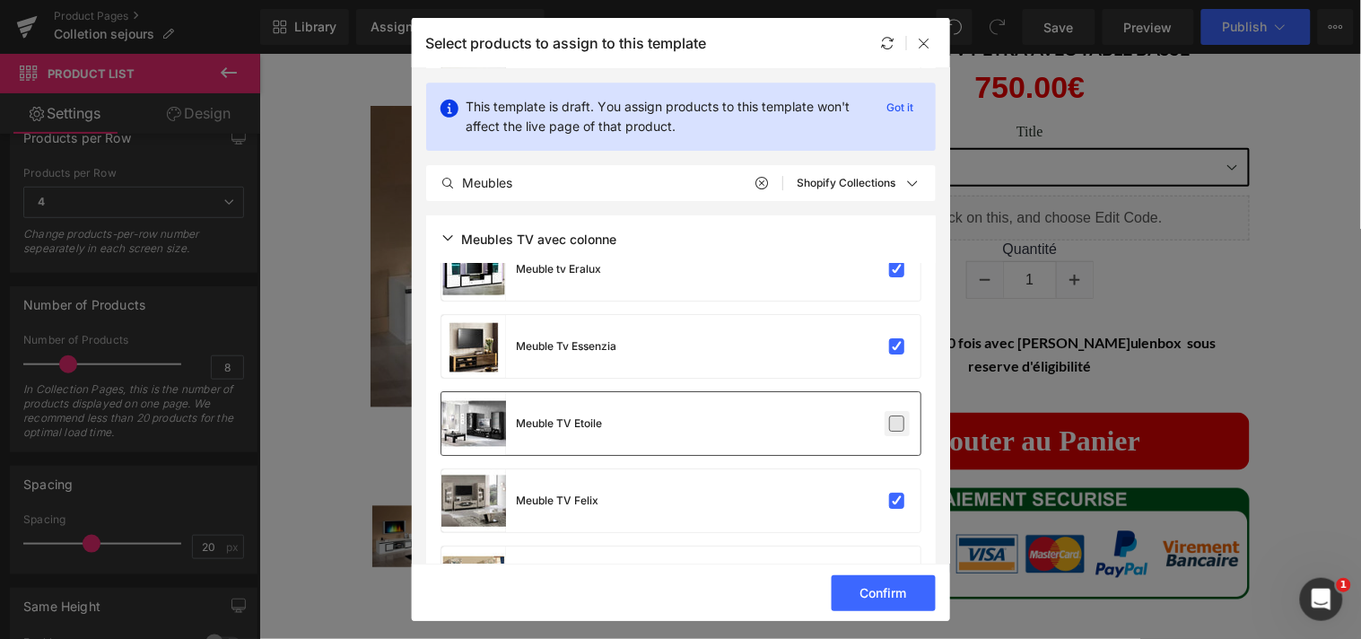
click at [898, 426] on label at bounding box center [897, 423] width 16 height 16
click at [897, 423] on input "checkbox" at bounding box center [897, 423] width 0 height 0
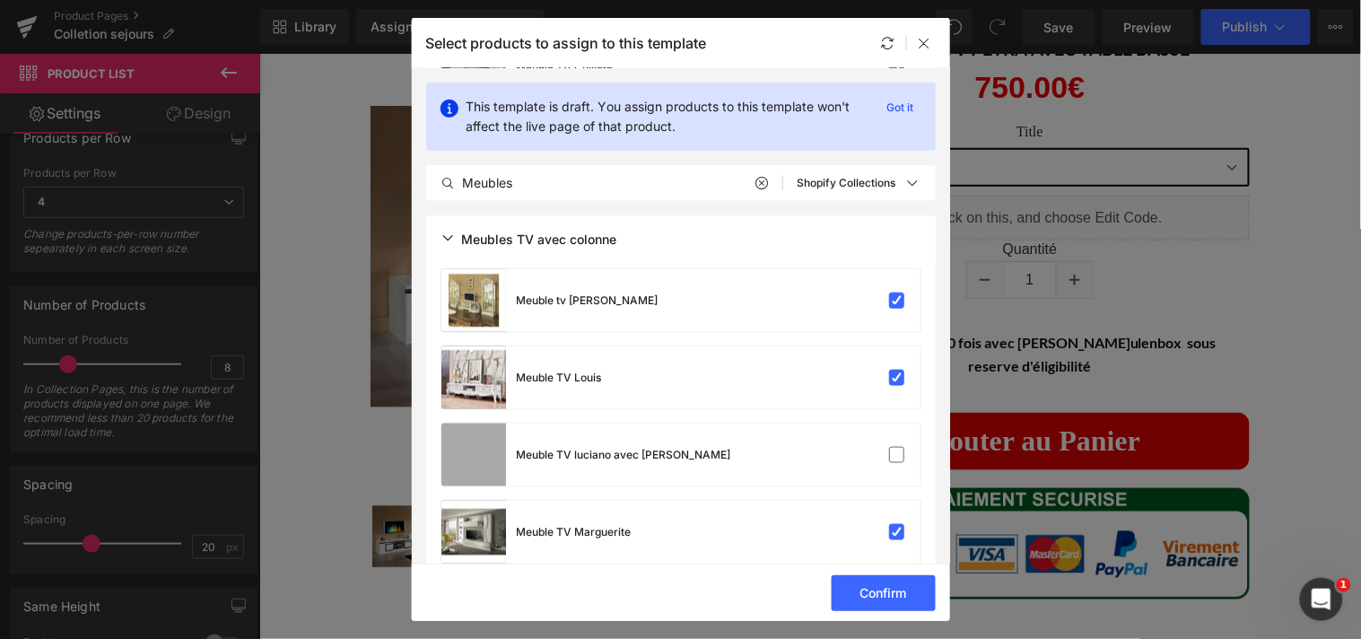
scroll to position [2184, 0]
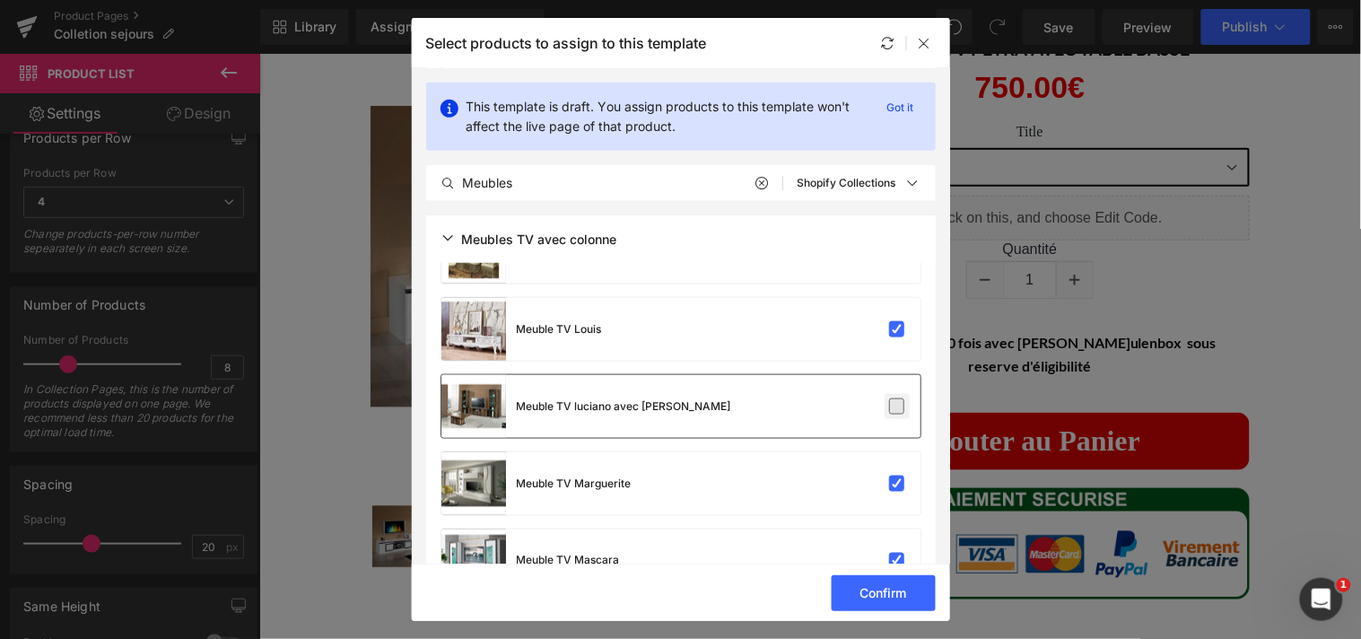
click at [892, 408] on label at bounding box center [897, 406] width 16 height 16
click at [897, 406] on input "checkbox" at bounding box center [897, 406] width 0 height 0
click at [942, 329] on section "This template is draft. You assign products to this template won't affect the l…" at bounding box center [681, 315] width 538 height 495
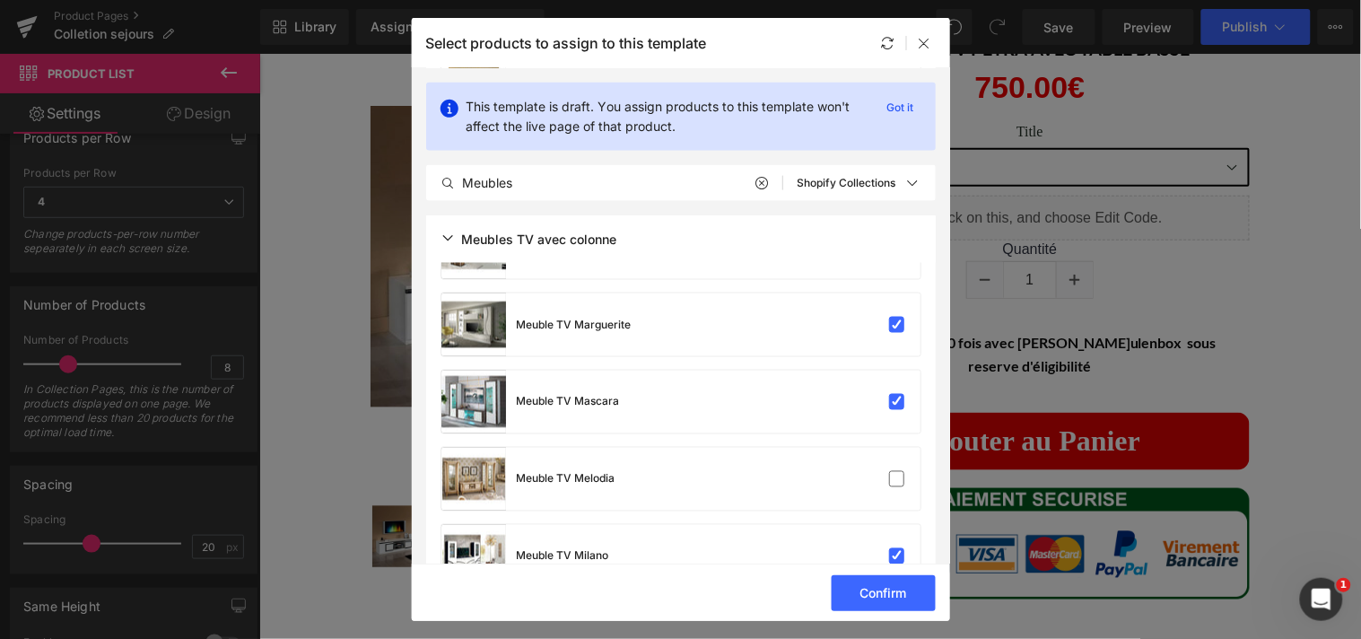
scroll to position [2391, 0]
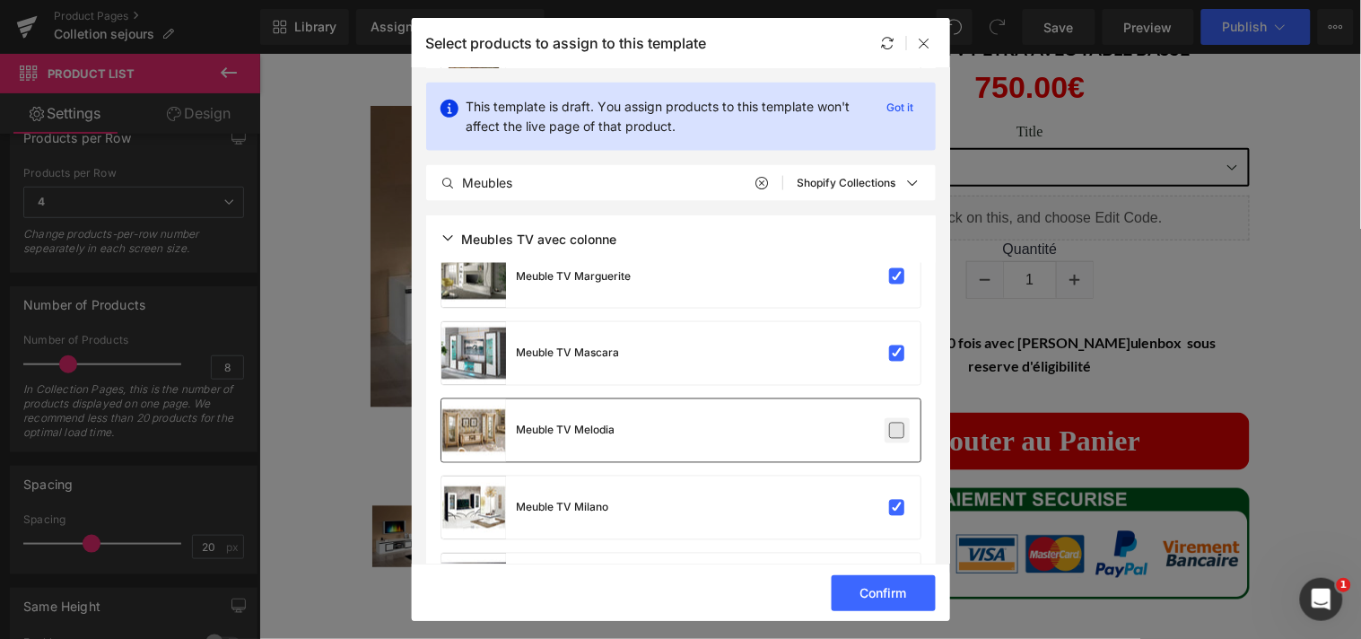
click at [893, 431] on label at bounding box center [897, 430] width 16 height 16
click at [897, 431] on input "checkbox" at bounding box center [897, 431] width 0 height 0
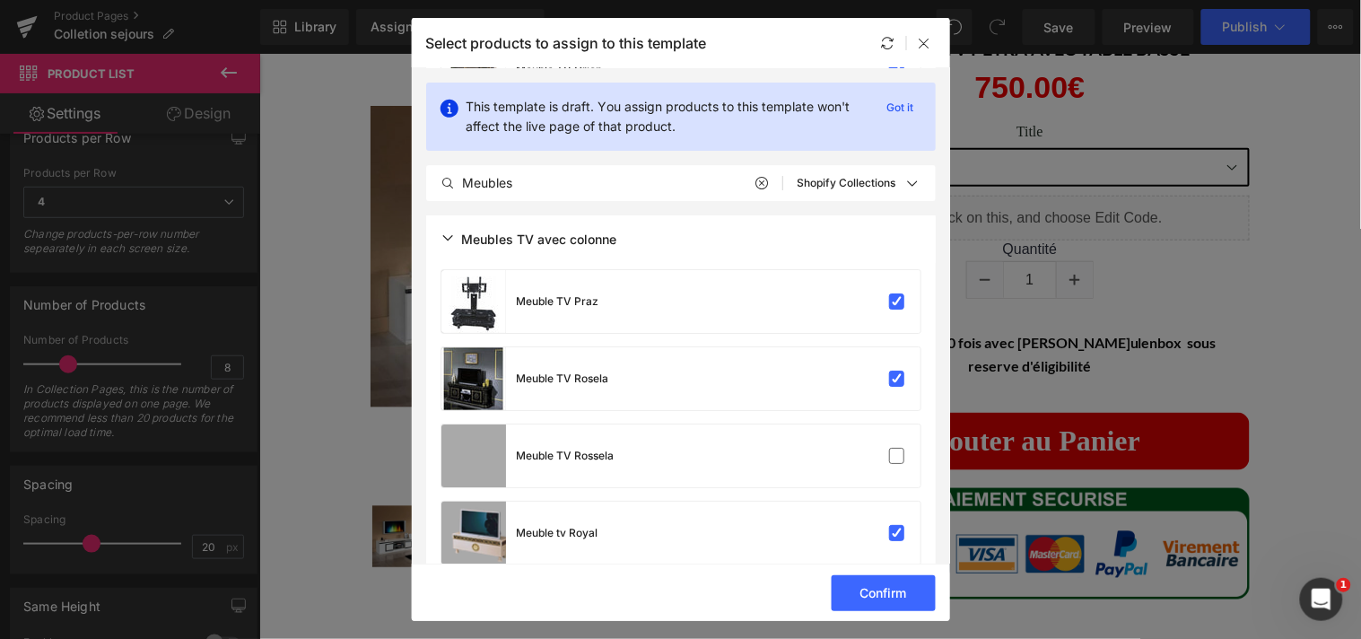
scroll to position [3341, 0]
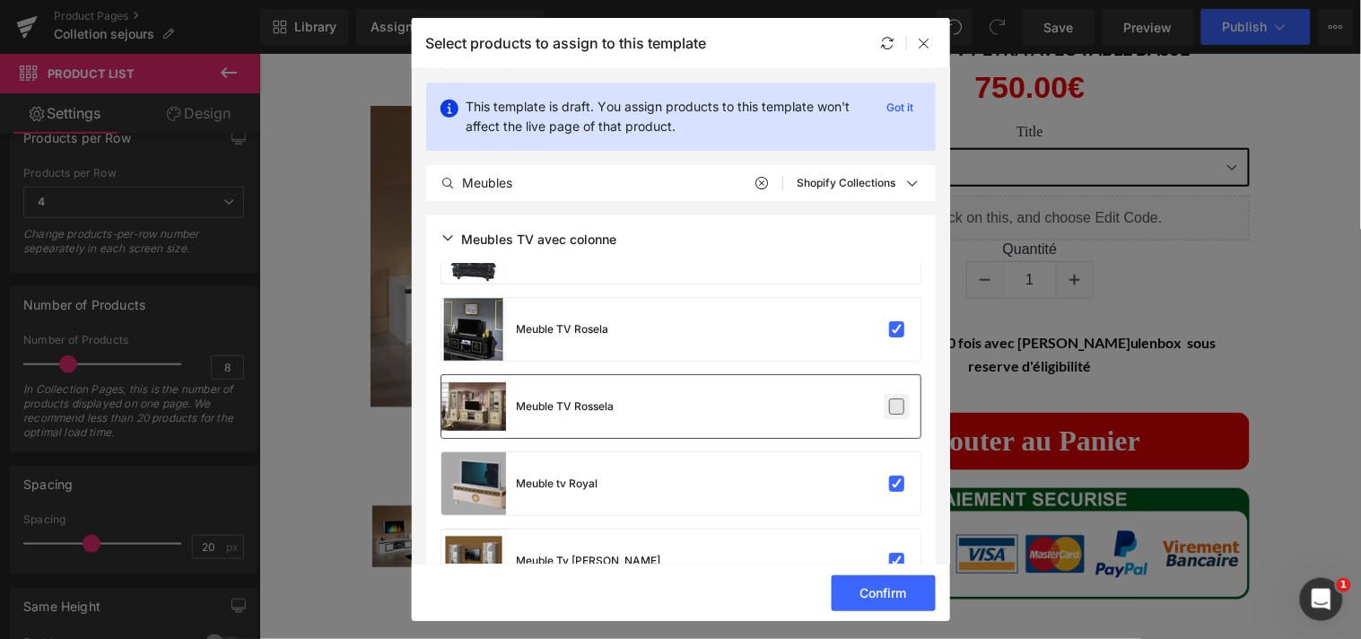
click at [893, 406] on label at bounding box center [897, 406] width 16 height 16
click at [897, 406] on input "checkbox" at bounding box center [897, 406] width 0 height 0
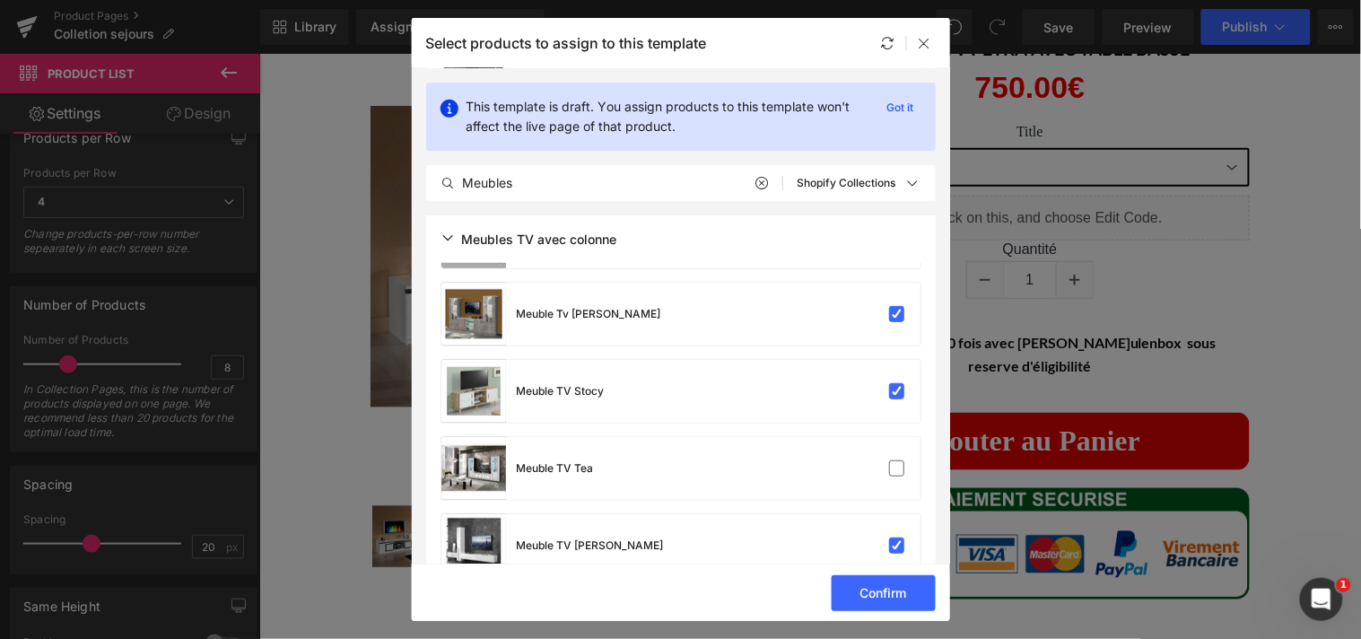
scroll to position [3599, 0]
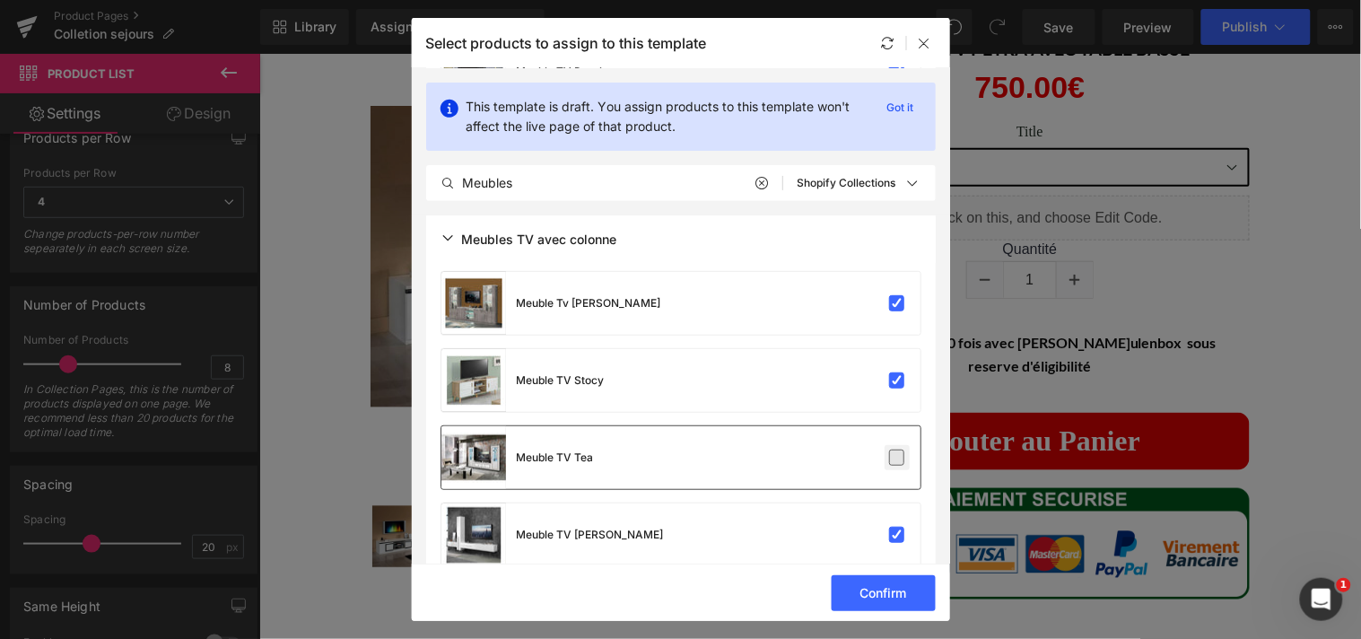
click at [893, 449] on label at bounding box center [897, 457] width 16 height 16
click at [897, 457] on input "checkbox" at bounding box center [897, 457] width 0 height 0
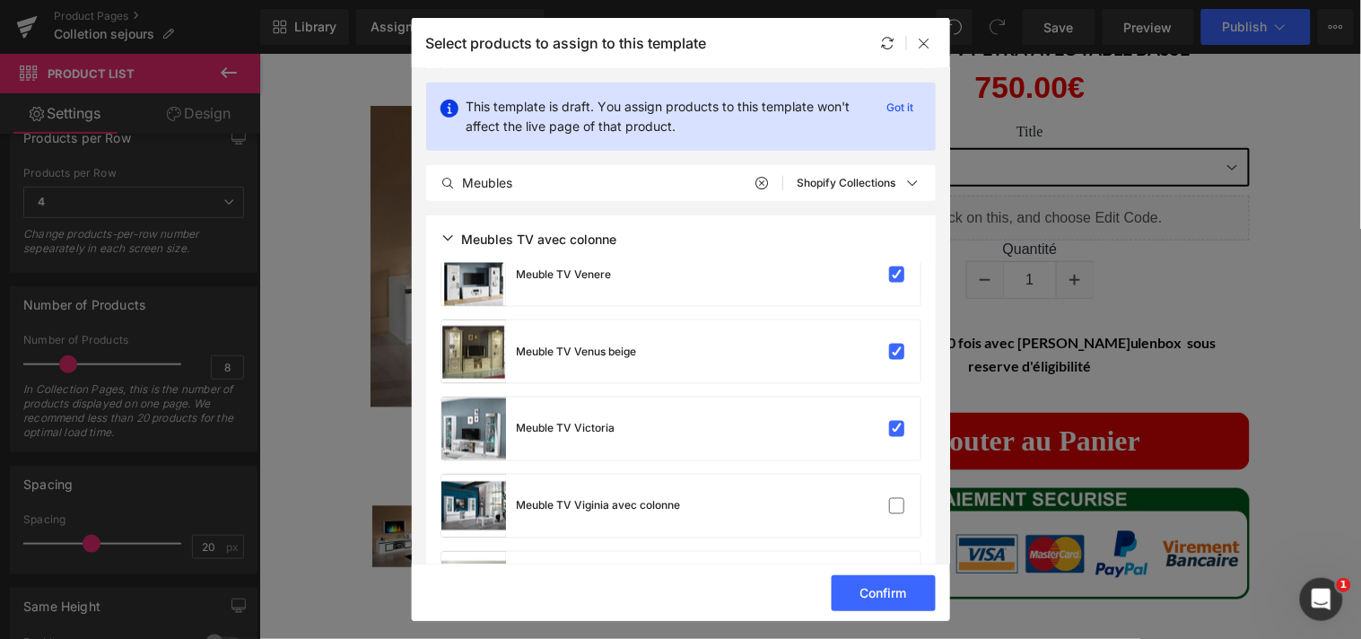
scroll to position [4023, 0]
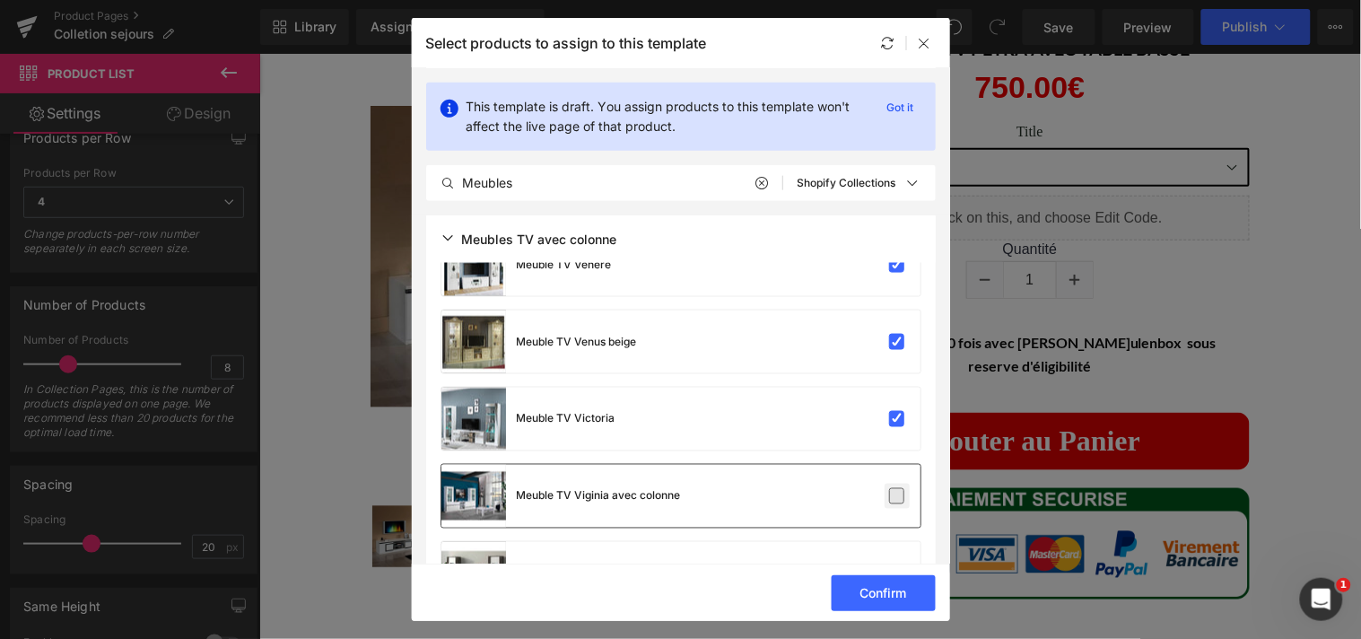
click at [889, 495] on label at bounding box center [897, 496] width 16 height 16
click at [897, 496] on input "checkbox" at bounding box center [897, 496] width 0 height 0
drag, startPoint x: 942, startPoint y: 497, endPoint x: 942, endPoint y: 510, distance: 12.6
click at [942, 510] on section "This template is draft. You assign products to this template won't affect the l…" at bounding box center [681, 315] width 538 height 495
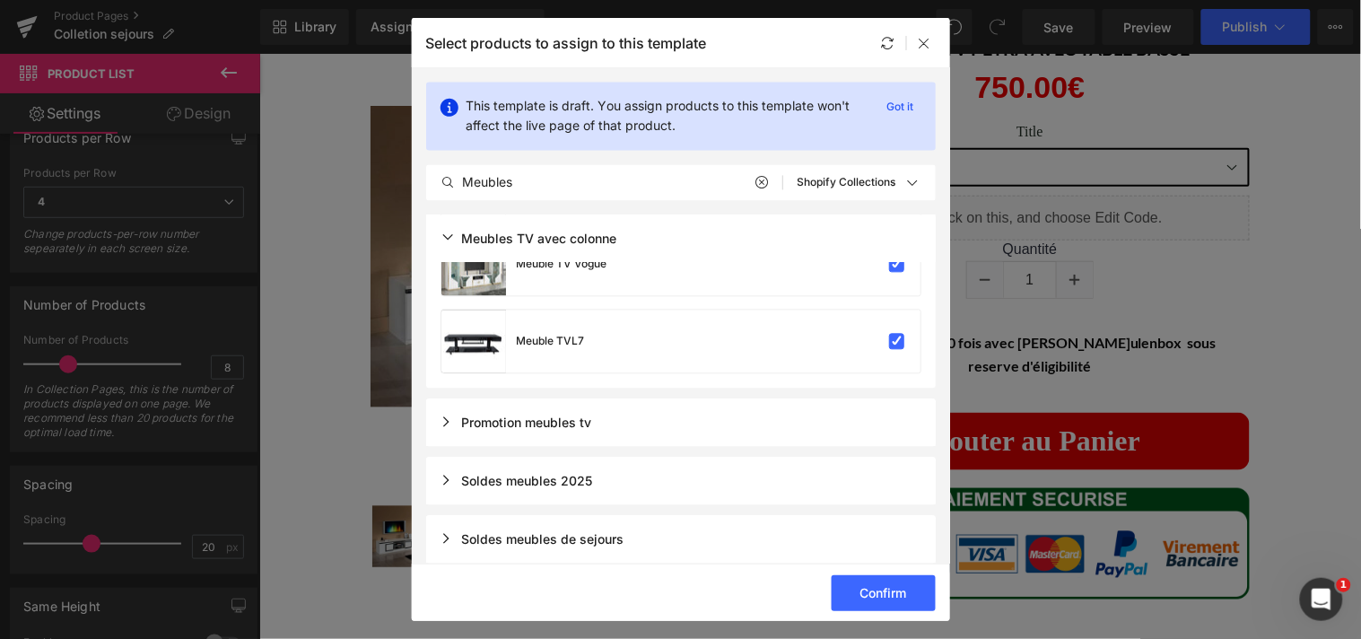
scroll to position [4419, 0]
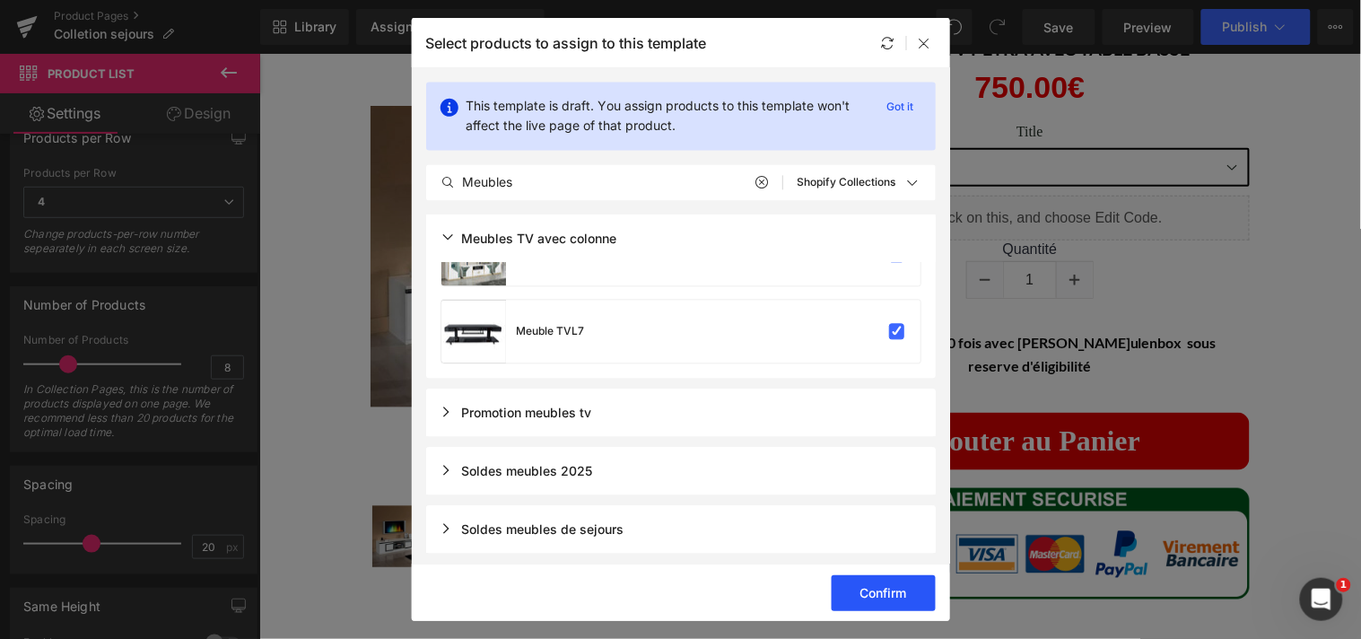
click at [894, 586] on button "Confirm" at bounding box center [884, 593] width 104 height 36
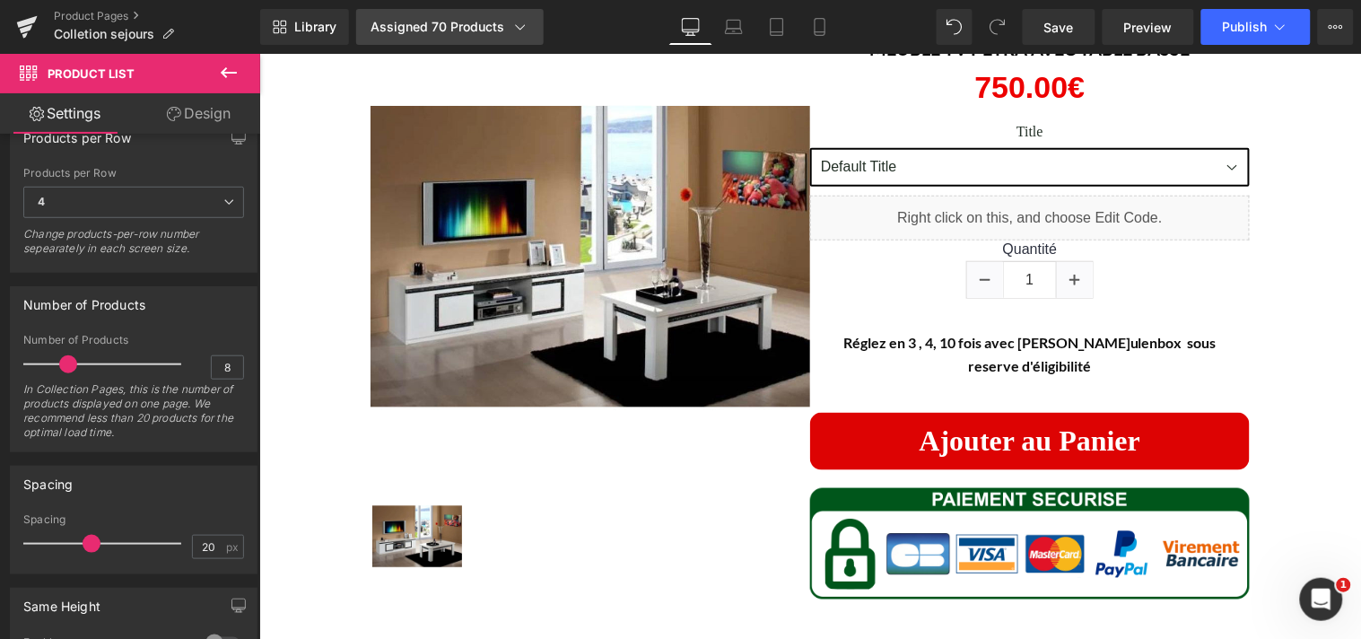
click at [522, 31] on icon at bounding box center [520, 27] width 18 height 18
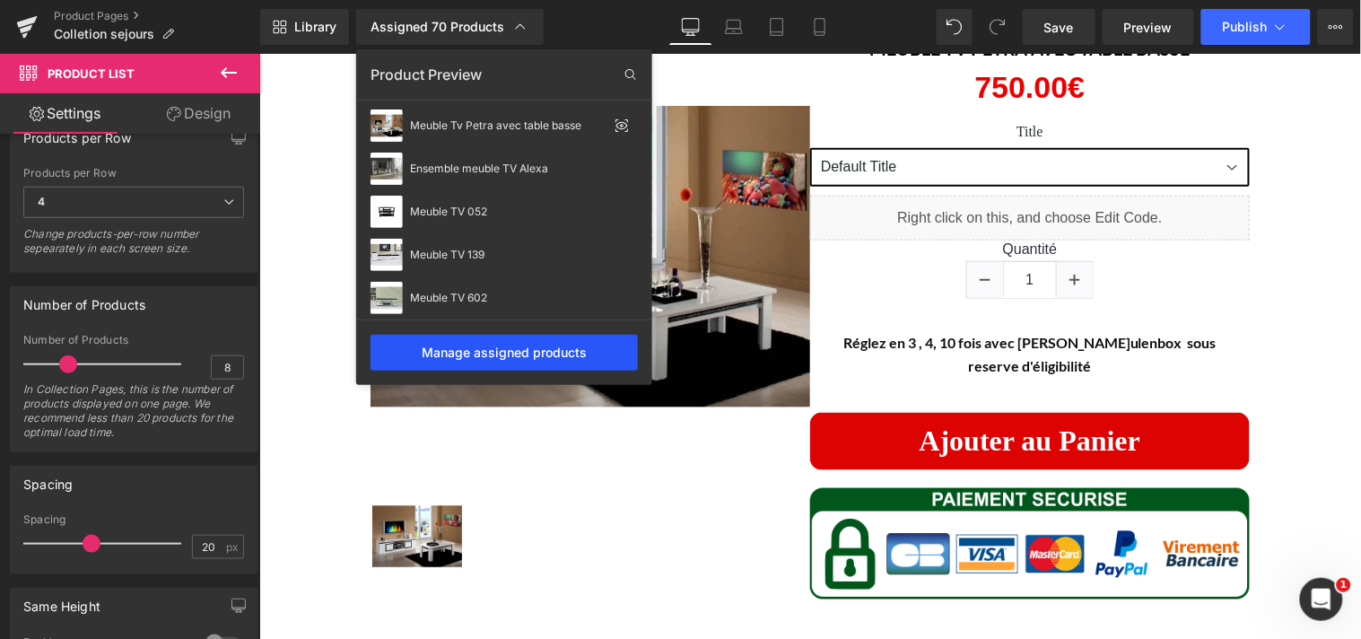
click at [578, 347] on div "Manage assigned products" at bounding box center [503, 353] width 267 height 36
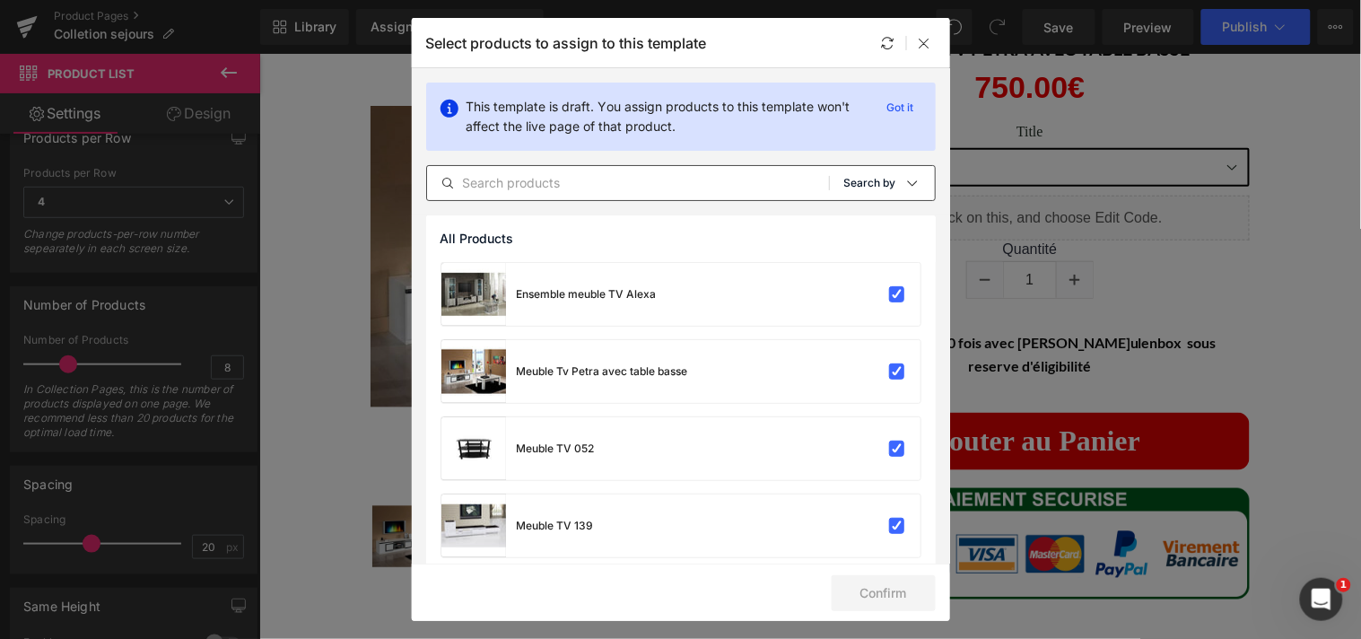
click at [905, 179] on icon at bounding box center [912, 183] width 14 height 14
click at [864, 263] on p "Shopify Collections" at bounding box center [849, 269] width 117 height 14
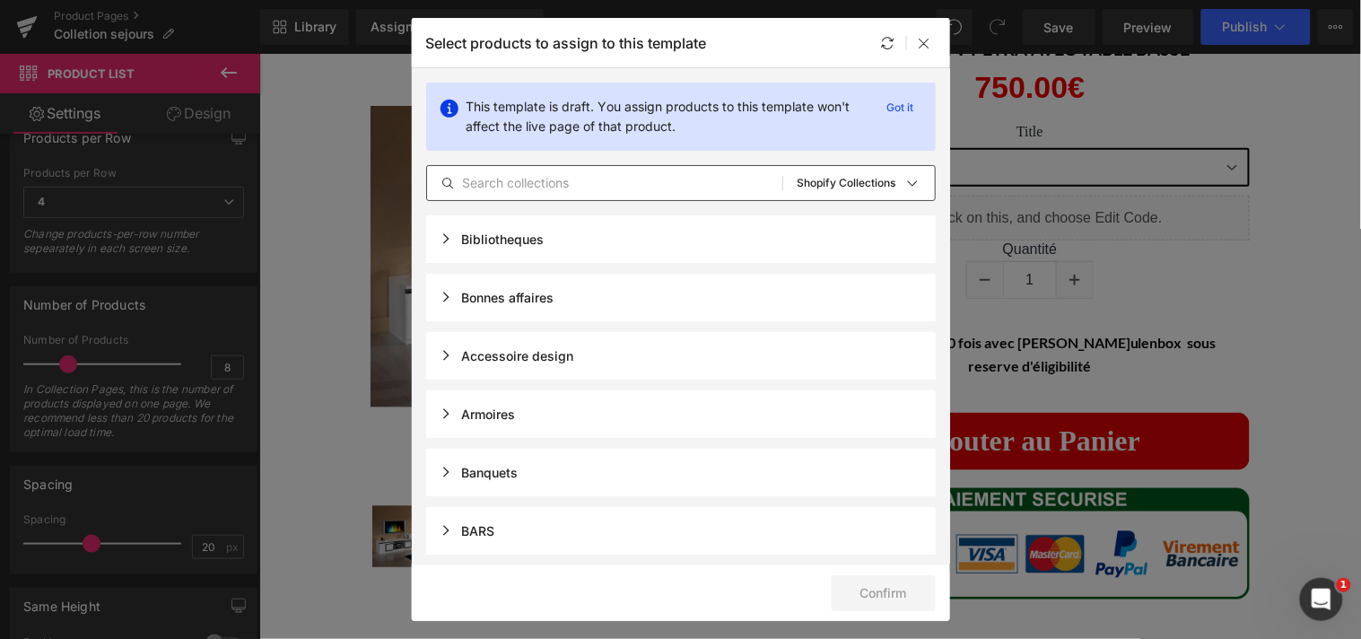
click at [687, 178] on input "text" at bounding box center [604, 183] width 355 height 22
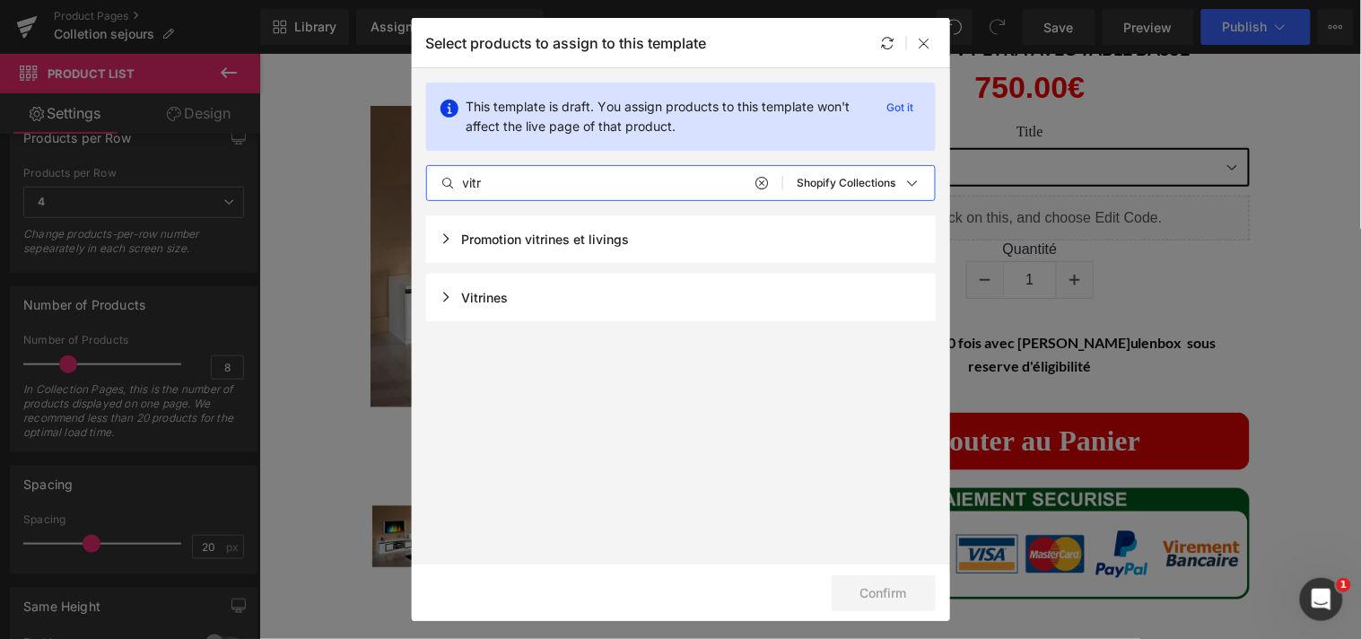
type input "vitr"
click at [497, 296] on div "Vitrines" at bounding box center [474, 297] width 68 height 15
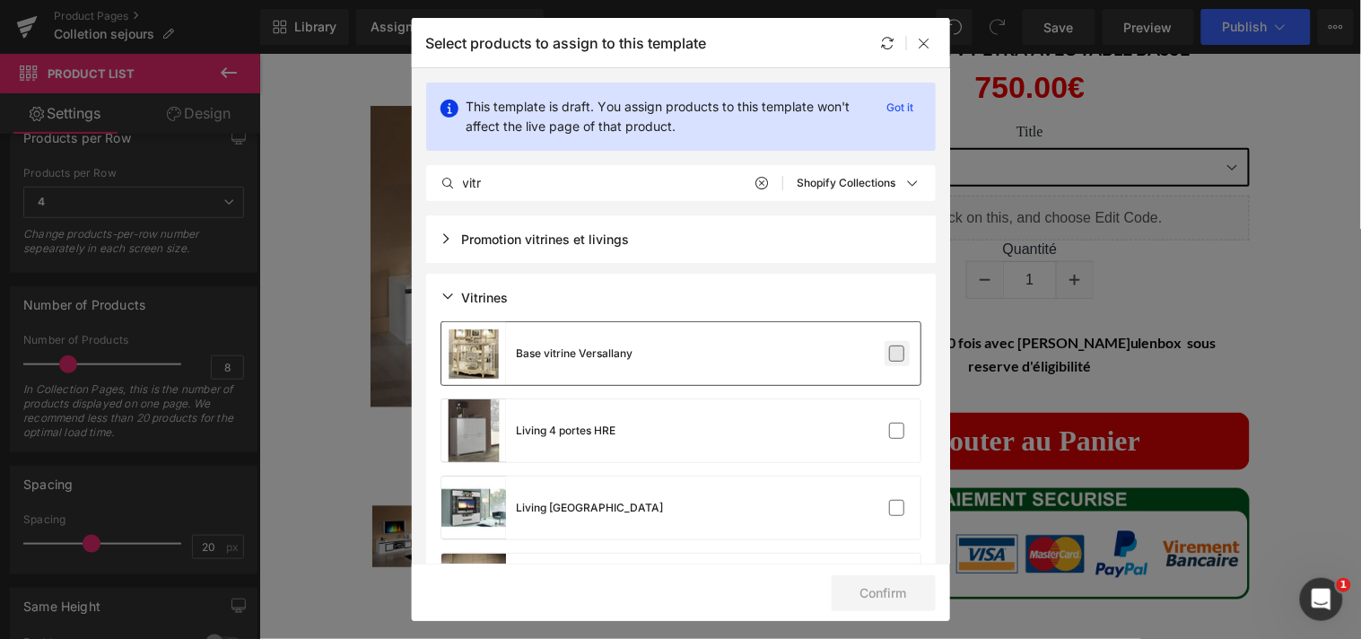
click at [889, 354] on label at bounding box center [897, 353] width 16 height 16
click at [897, 353] on input "checkbox" at bounding box center [897, 353] width 0 height 0
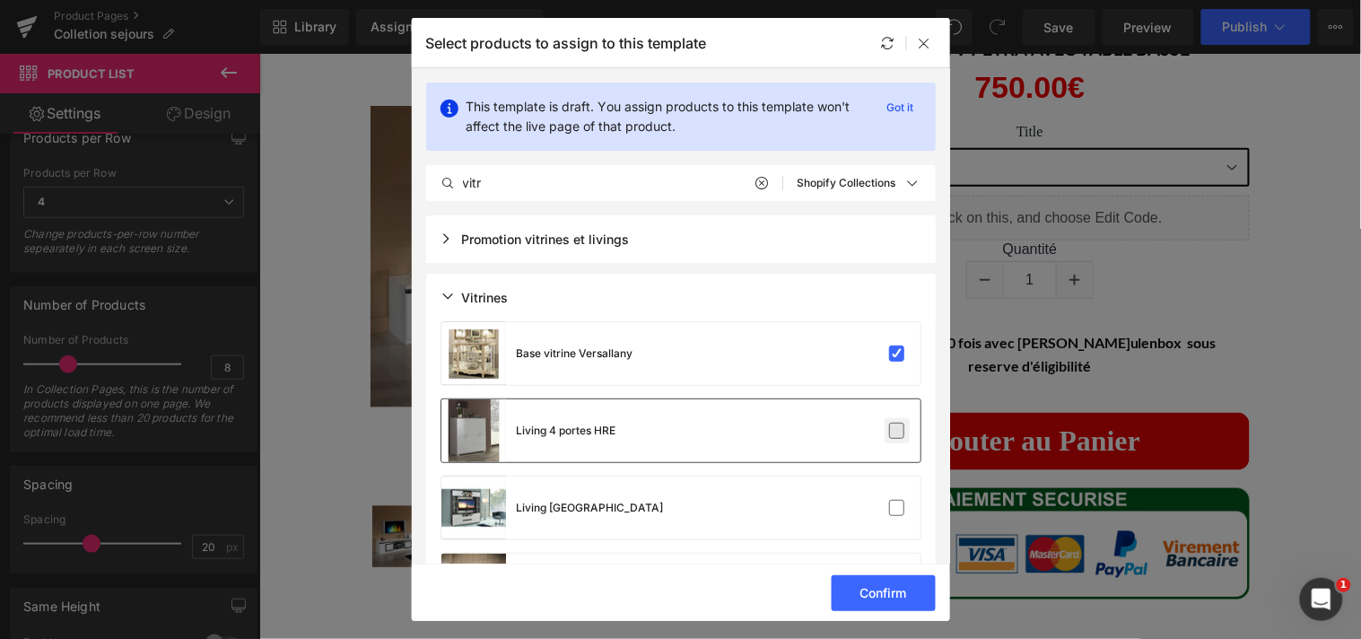
click at [899, 431] on label at bounding box center [897, 430] width 16 height 16
click at [897, 431] on input "checkbox" at bounding box center [897, 431] width 0 height 0
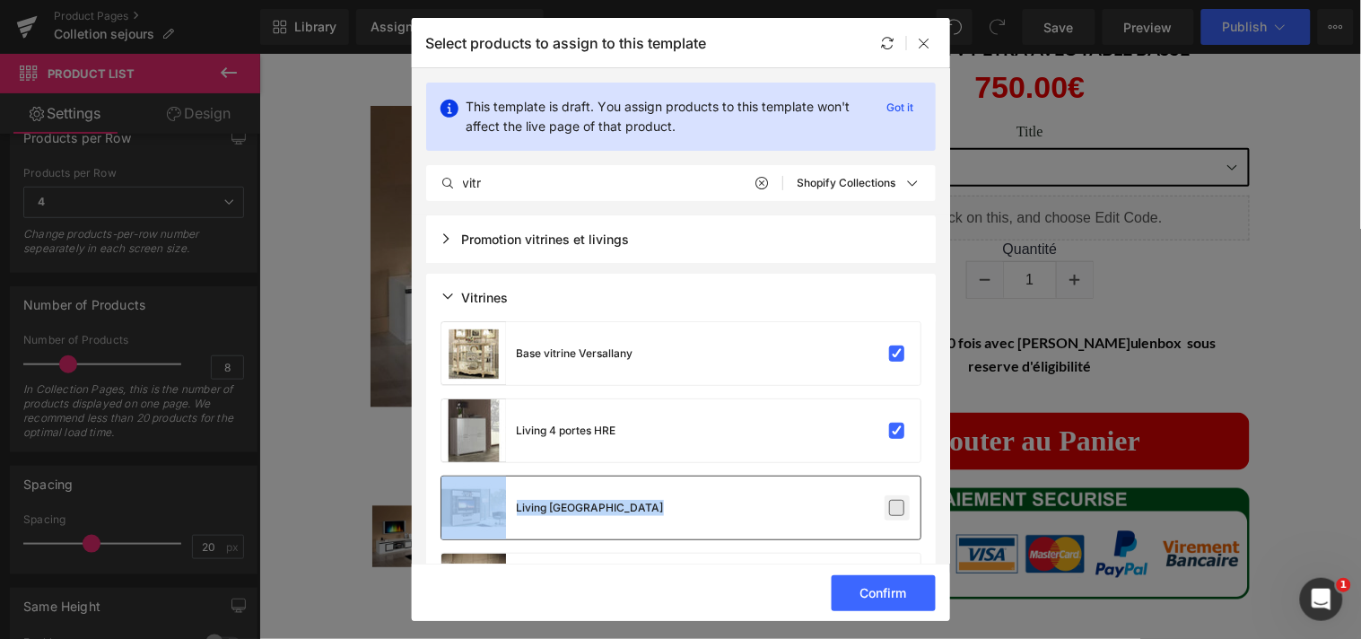
drag, startPoint x: 899, startPoint y: 431, endPoint x: 891, endPoint y: 497, distance: 66.9
click at [891, 500] on label at bounding box center [897, 508] width 16 height 16
click at [897, 508] on input "checkbox" at bounding box center [897, 508] width 0 height 0
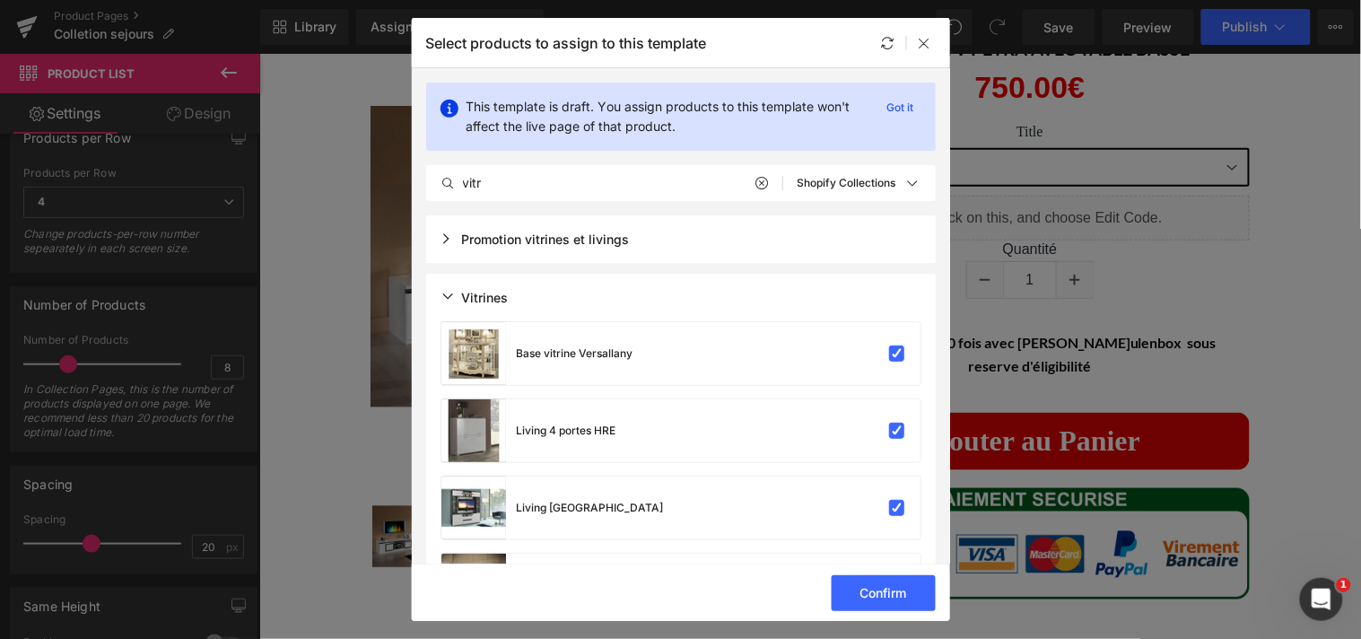
click at [944, 118] on section "This template is draft. You assign products to this template won't affect the l…" at bounding box center [681, 315] width 538 height 495
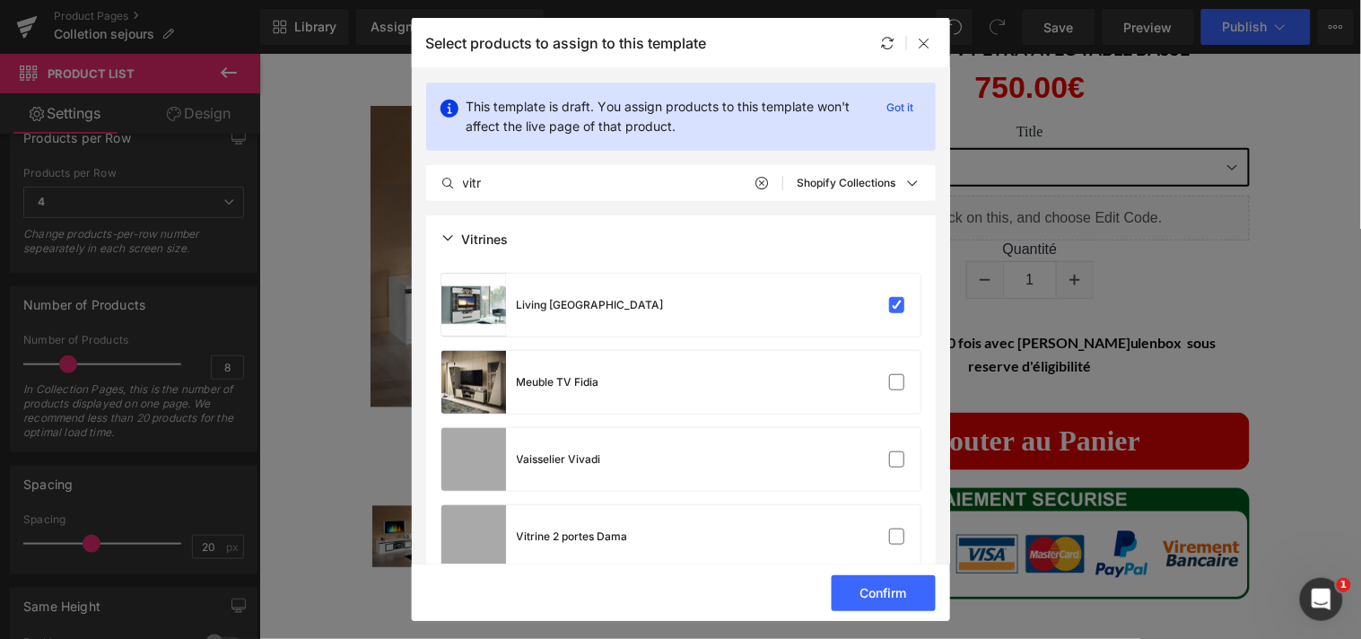
scroll to position [228, 0]
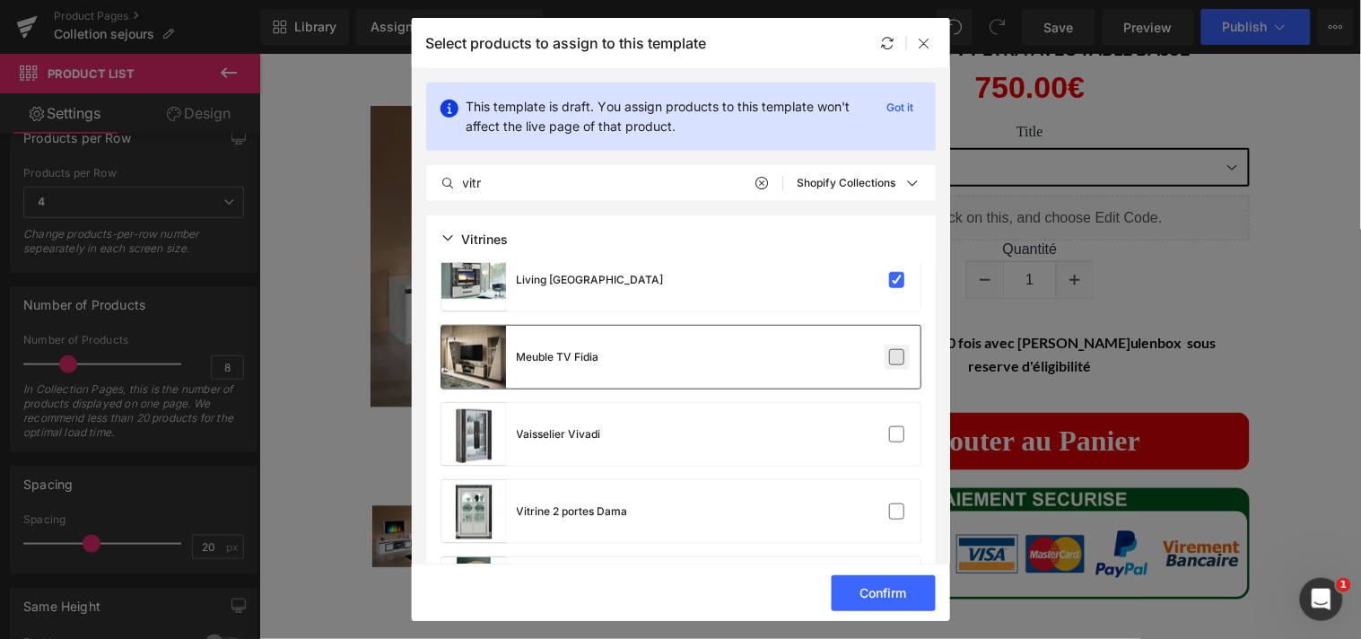
click at [891, 351] on label at bounding box center [897, 357] width 16 height 16
click at [897, 357] on input "checkbox" at bounding box center [897, 357] width 0 height 0
click at [889, 426] on label at bounding box center [897, 434] width 16 height 16
click at [897, 434] on input "checkbox" at bounding box center [897, 434] width 0 height 0
click at [889, 503] on label at bounding box center [897, 511] width 16 height 16
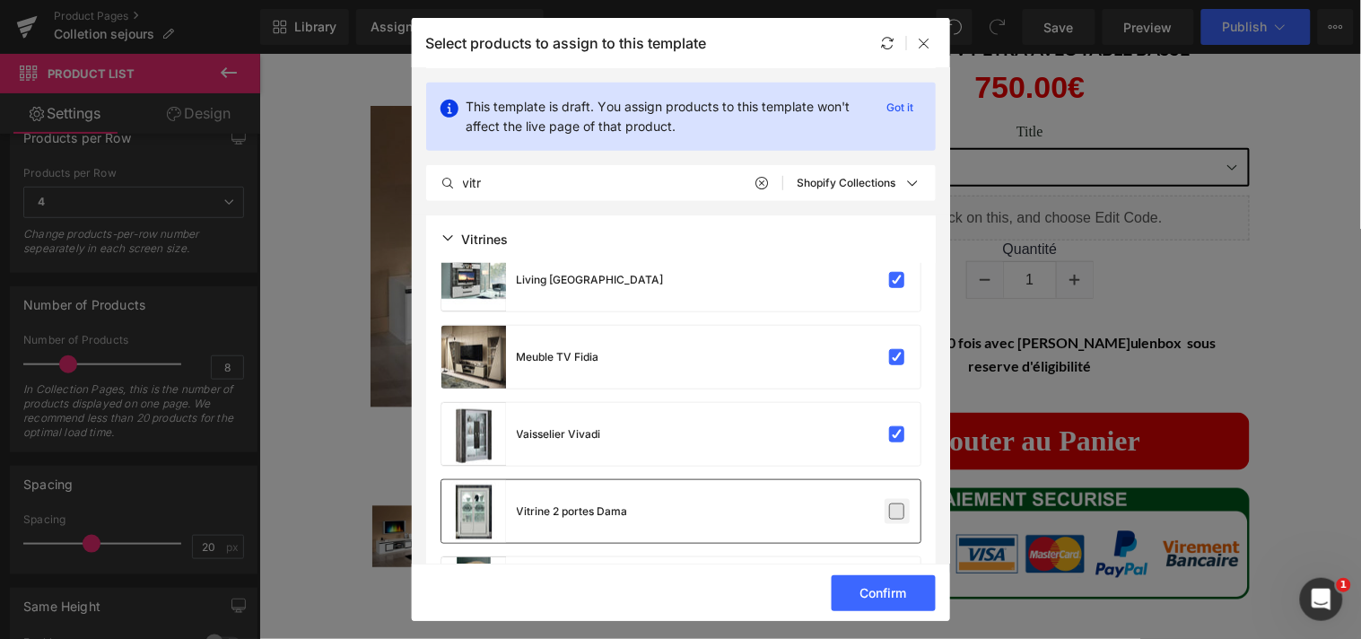
click at [897, 511] on input "checkbox" at bounding box center [897, 511] width 0 height 0
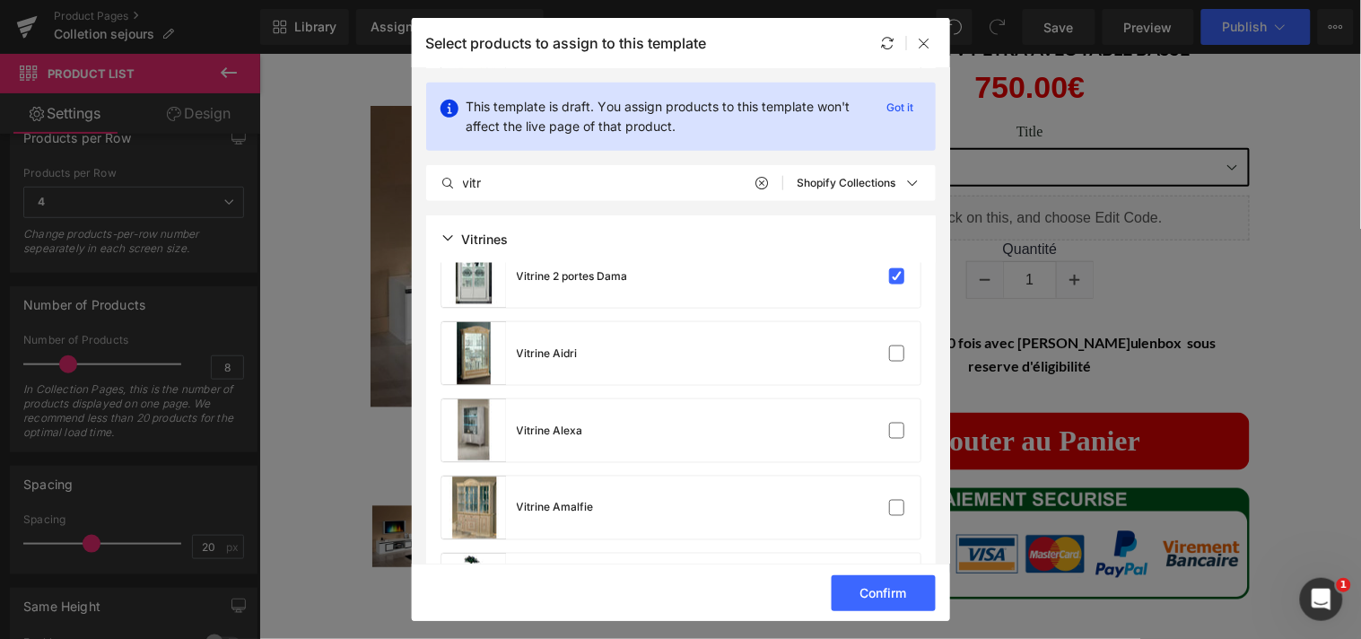
scroll to position [488, 0]
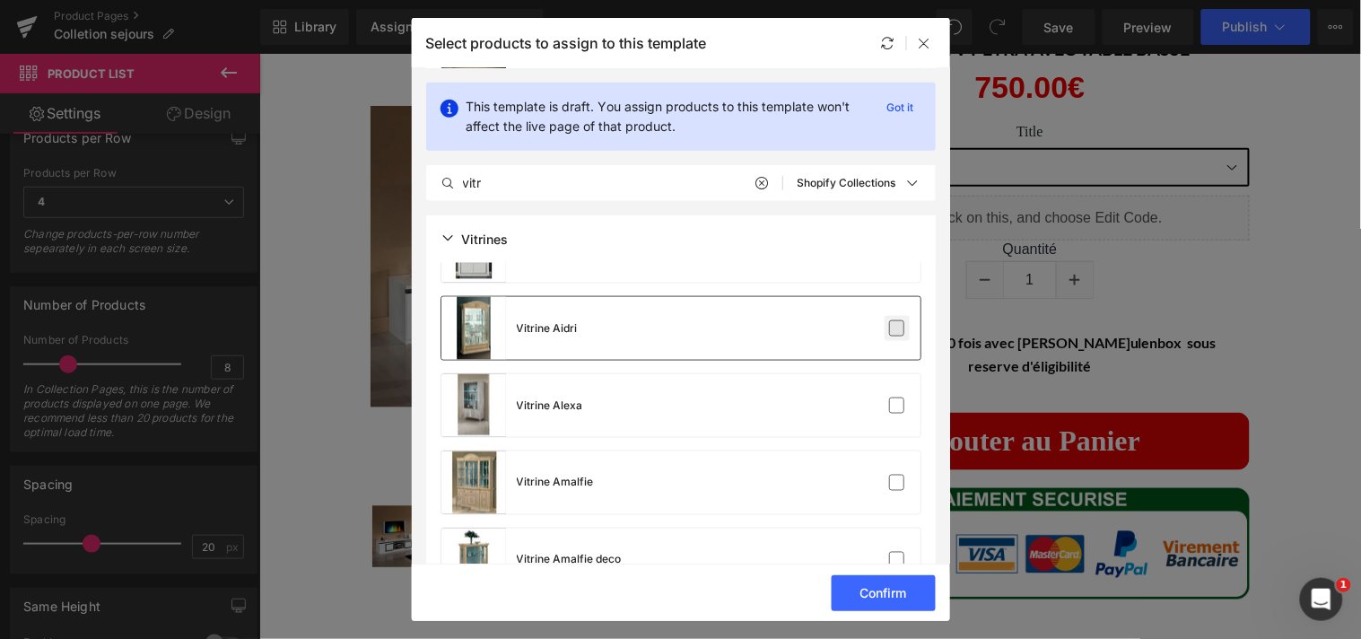
click at [893, 326] on label at bounding box center [897, 328] width 16 height 16
click at [897, 328] on input "checkbox" at bounding box center [897, 328] width 0 height 0
click at [890, 401] on label at bounding box center [897, 405] width 16 height 16
click at [897, 405] on input "checkbox" at bounding box center [897, 405] width 0 height 0
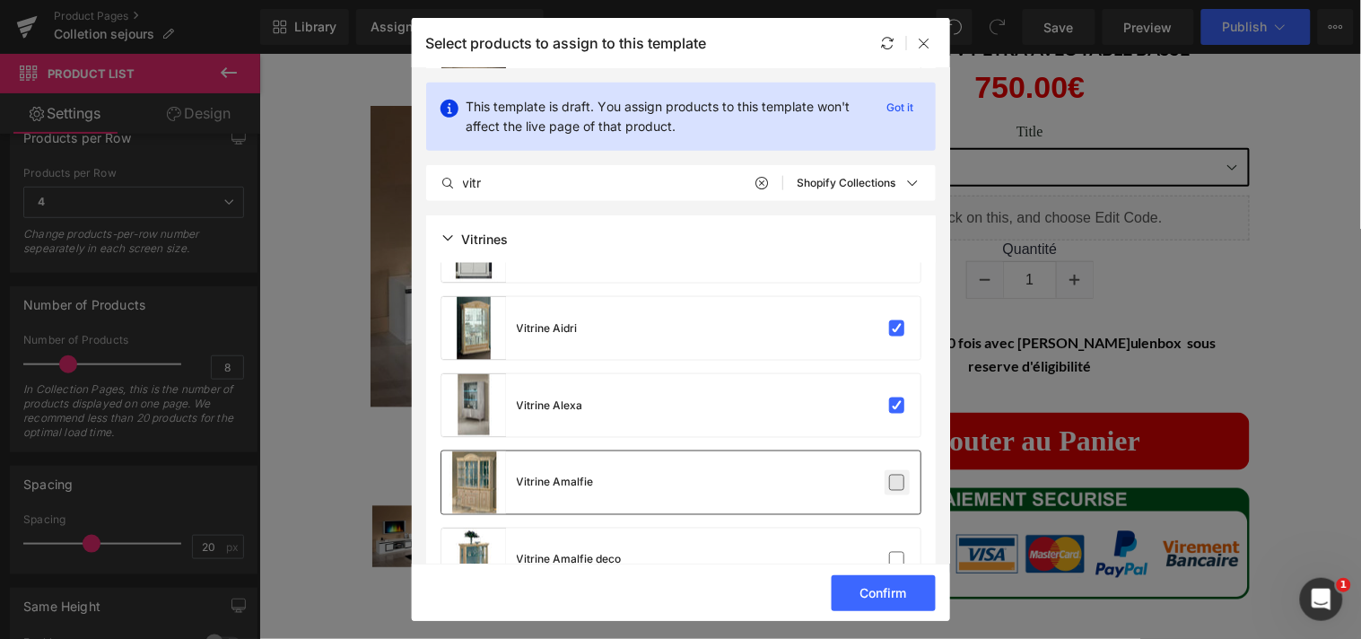
click at [889, 484] on label at bounding box center [897, 483] width 16 height 16
click at [897, 483] on input "checkbox" at bounding box center [897, 483] width 0 height 0
click at [889, 553] on label at bounding box center [897, 560] width 16 height 16
click at [897, 560] on input "checkbox" at bounding box center [897, 560] width 0 height 0
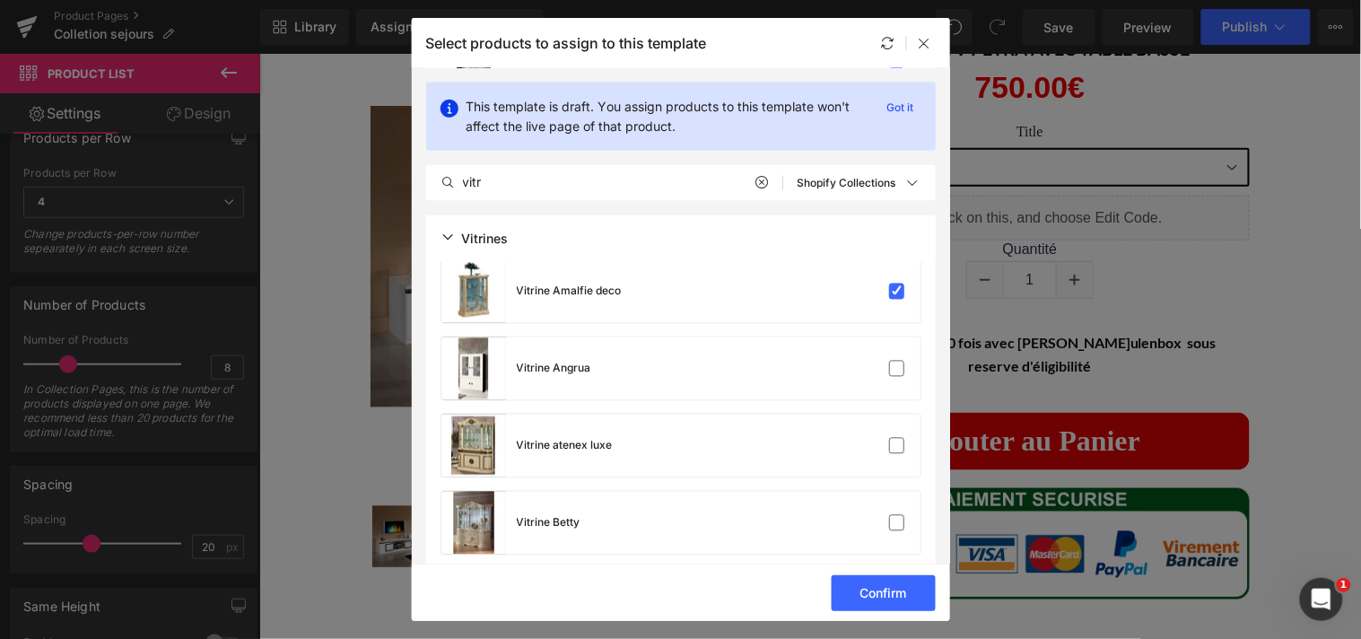
scroll to position [757, 0]
click at [893, 365] on label at bounding box center [897, 368] width 16 height 16
click at [897, 368] on input "checkbox" at bounding box center [897, 368] width 0 height 0
click at [889, 442] on label at bounding box center [897, 445] width 16 height 16
click at [897, 445] on input "checkbox" at bounding box center [897, 445] width 0 height 0
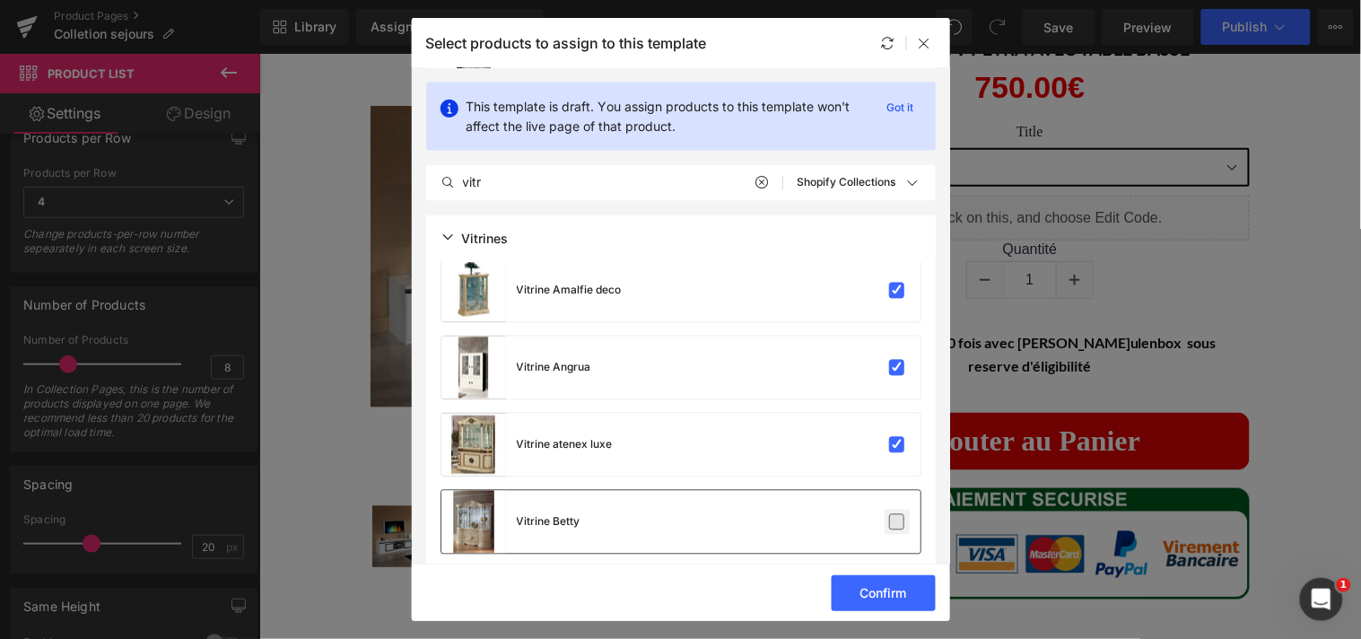
click at [889, 514] on label at bounding box center [897, 522] width 16 height 16
click at [897, 522] on input "checkbox" at bounding box center [897, 522] width 0 height 0
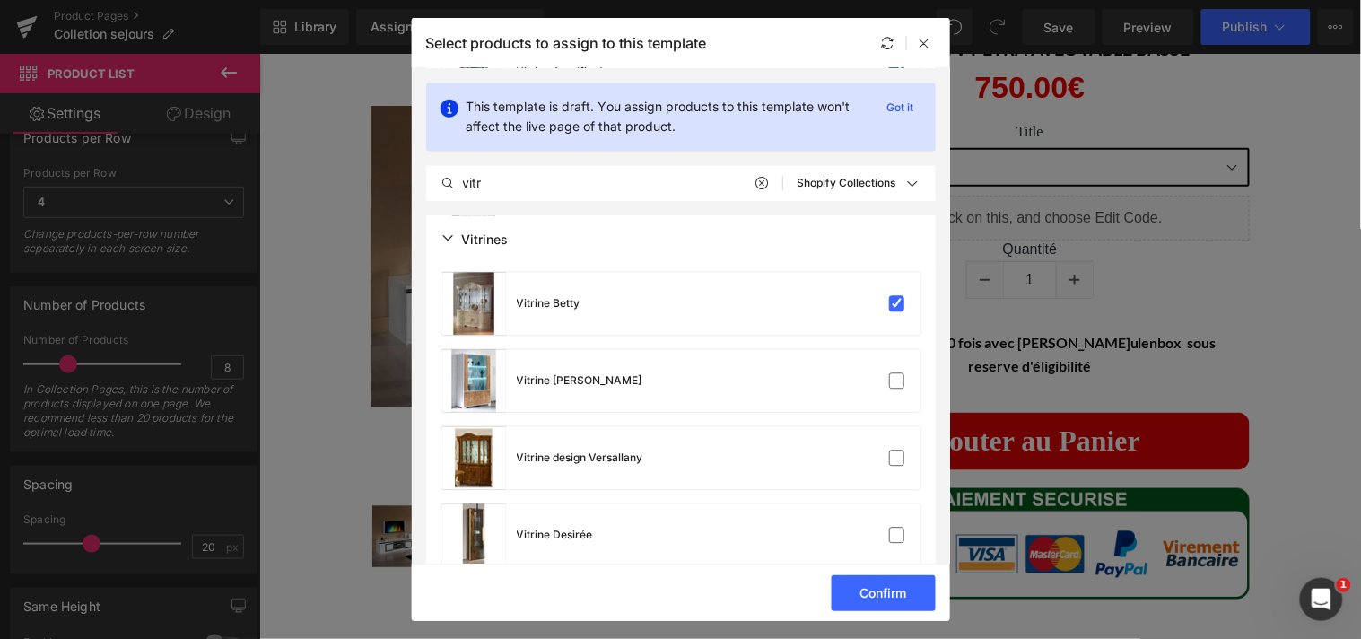
scroll to position [1009, 0]
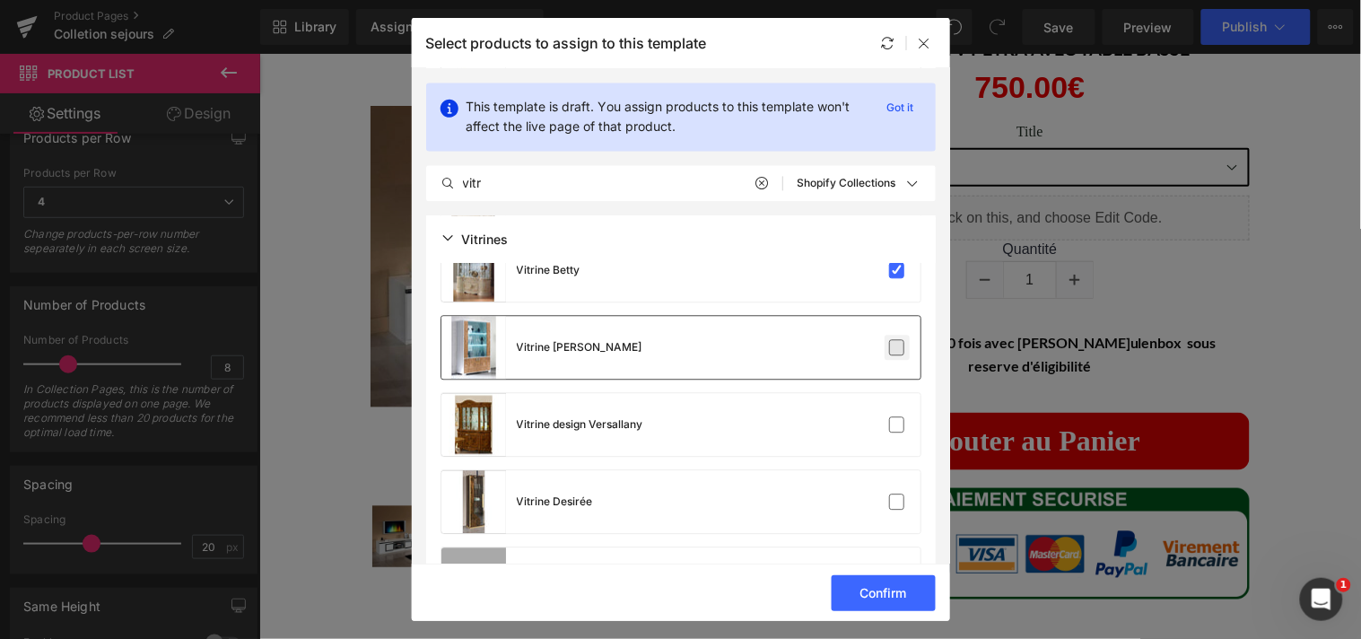
click at [890, 350] on label at bounding box center [897, 347] width 16 height 16
click at [897, 347] on input "checkbox" at bounding box center [897, 347] width 0 height 0
click at [891, 419] on label at bounding box center [897, 424] width 16 height 16
click at [897, 424] on input "checkbox" at bounding box center [897, 424] width 0 height 0
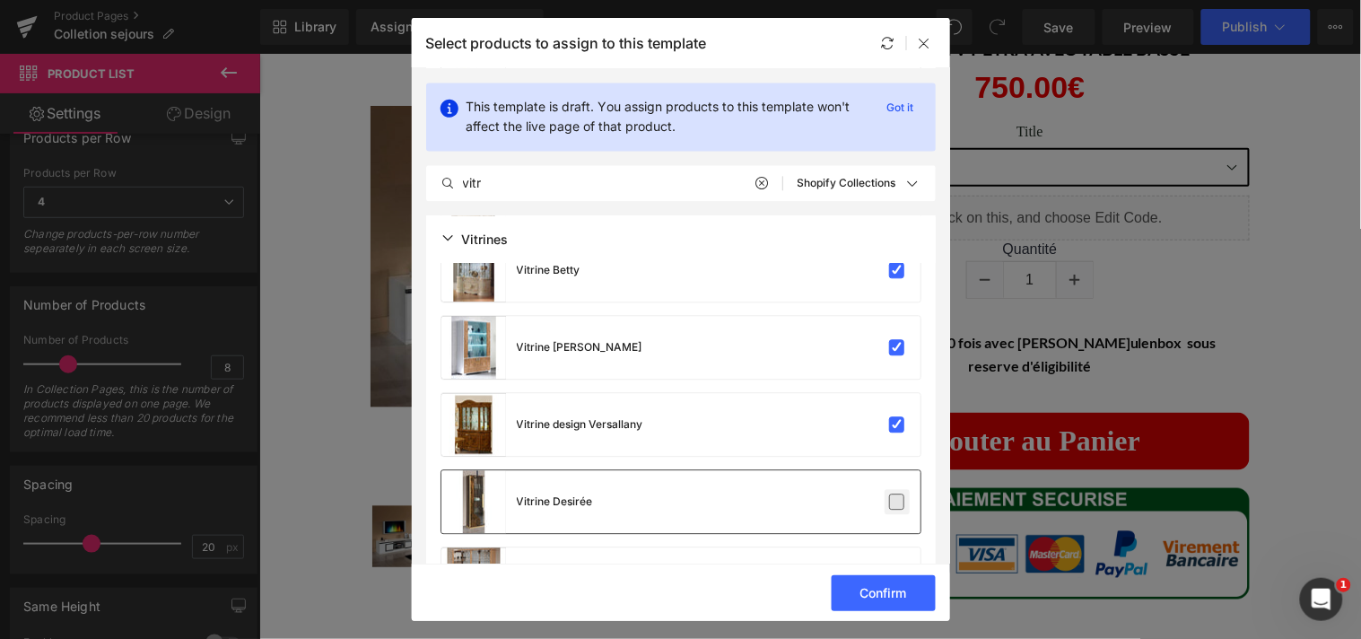
click at [893, 493] on label at bounding box center [897, 501] width 16 height 16
click at [897, 501] on input "checkbox" at bounding box center [897, 501] width 0 height 0
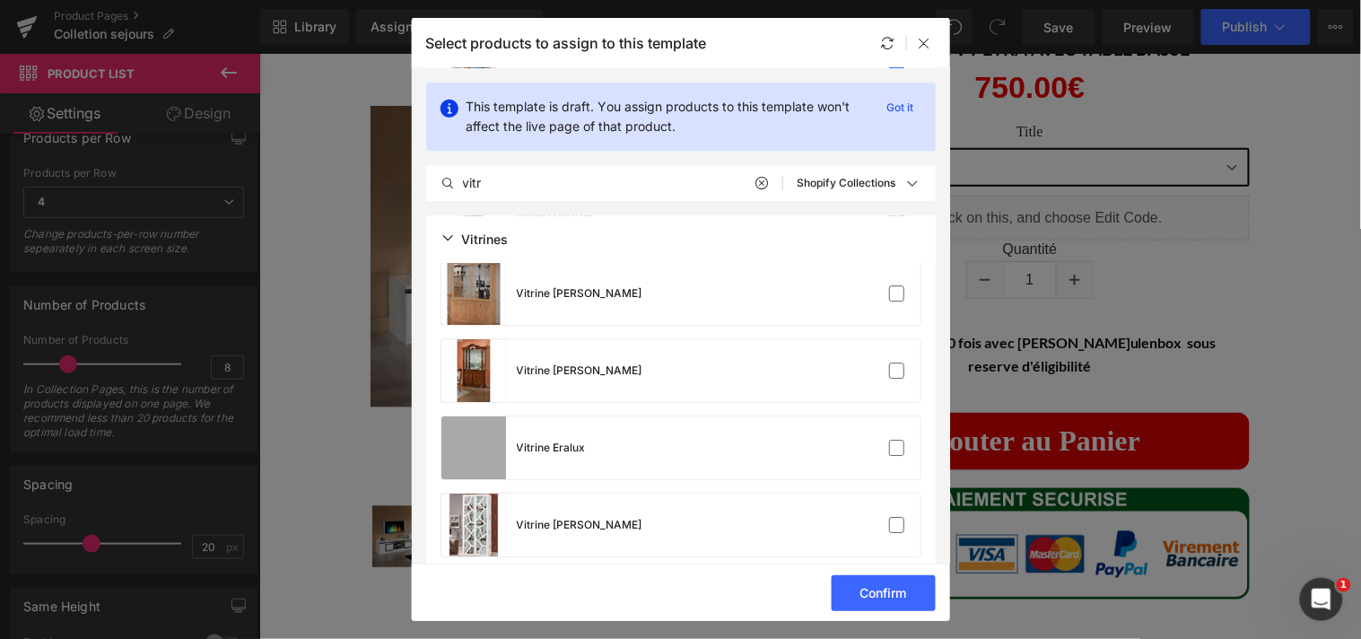
scroll to position [1302, 0]
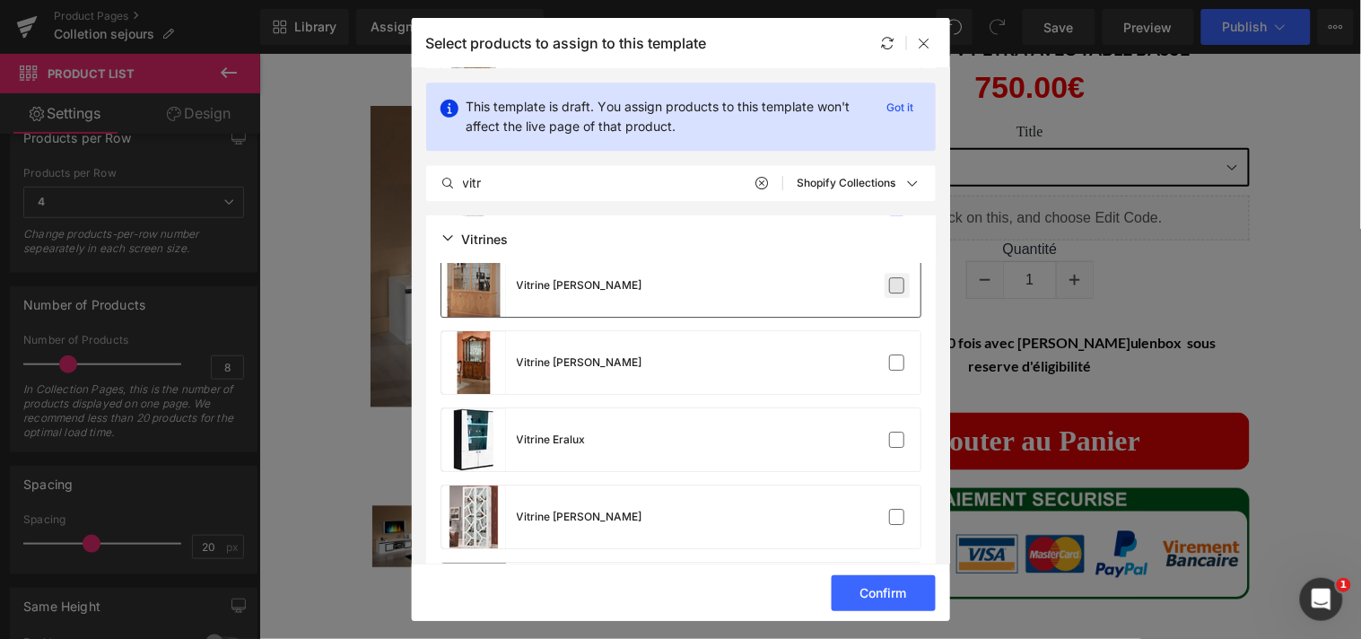
click at [899, 285] on label at bounding box center [897, 285] width 16 height 16
click at [897, 285] on input "checkbox" at bounding box center [897, 285] width 0 height 0
click at [891, 354] on label at bounding box center [897, 362] width 16 height 16
click at [897, 362] on input "checkbox" at bounding box center [897, 362] width 0 height 0
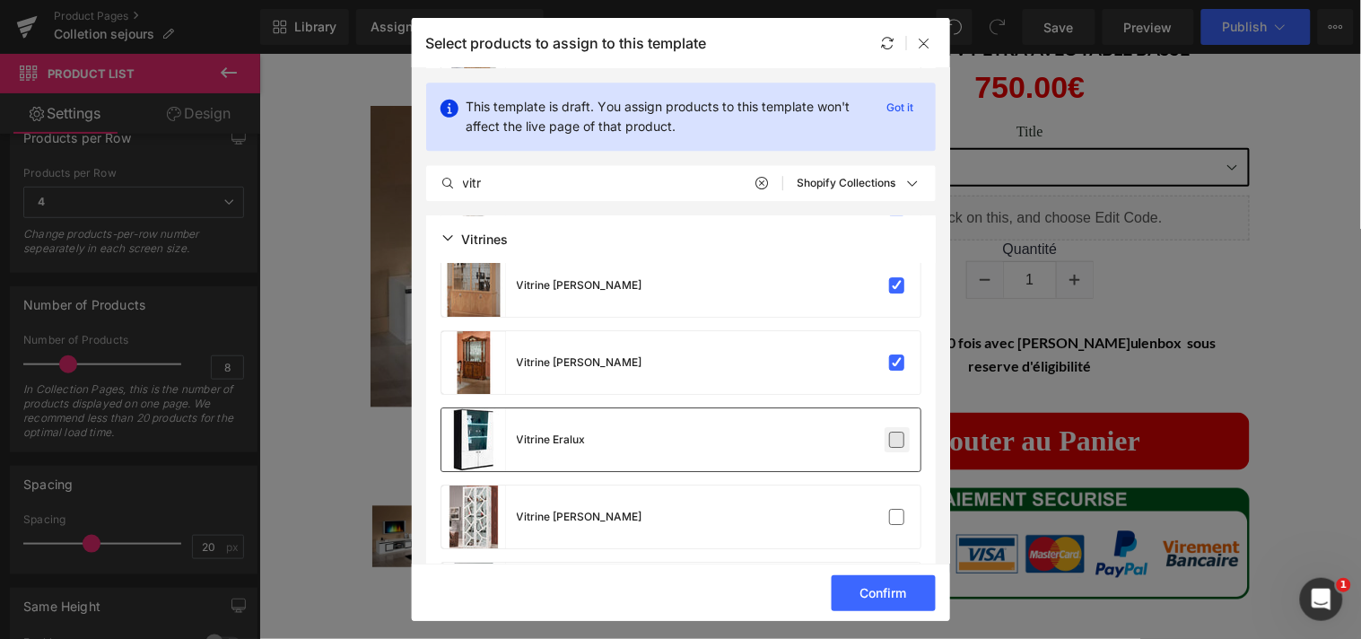
click at [889, 431] on label at bounding box center [897, 439] width 16 height 16
click at [897, 440] on input "checkbox" at bounding box center [897, 440] width 0 height 0
click at [889, 509] on label at bounding box center [897, 517] width 16 height 16
click at [897, 517] on input "checkbox" at bounding box center [897, 517] width 0 height 0
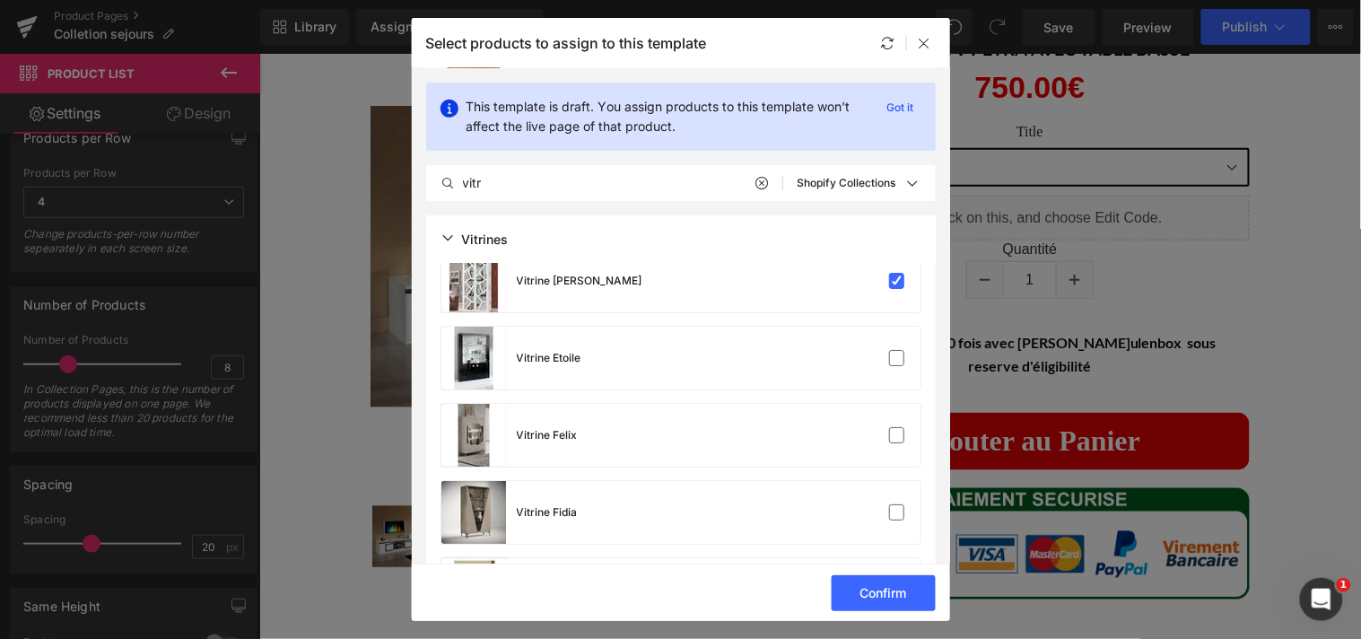
scroll to position [1555, 0]
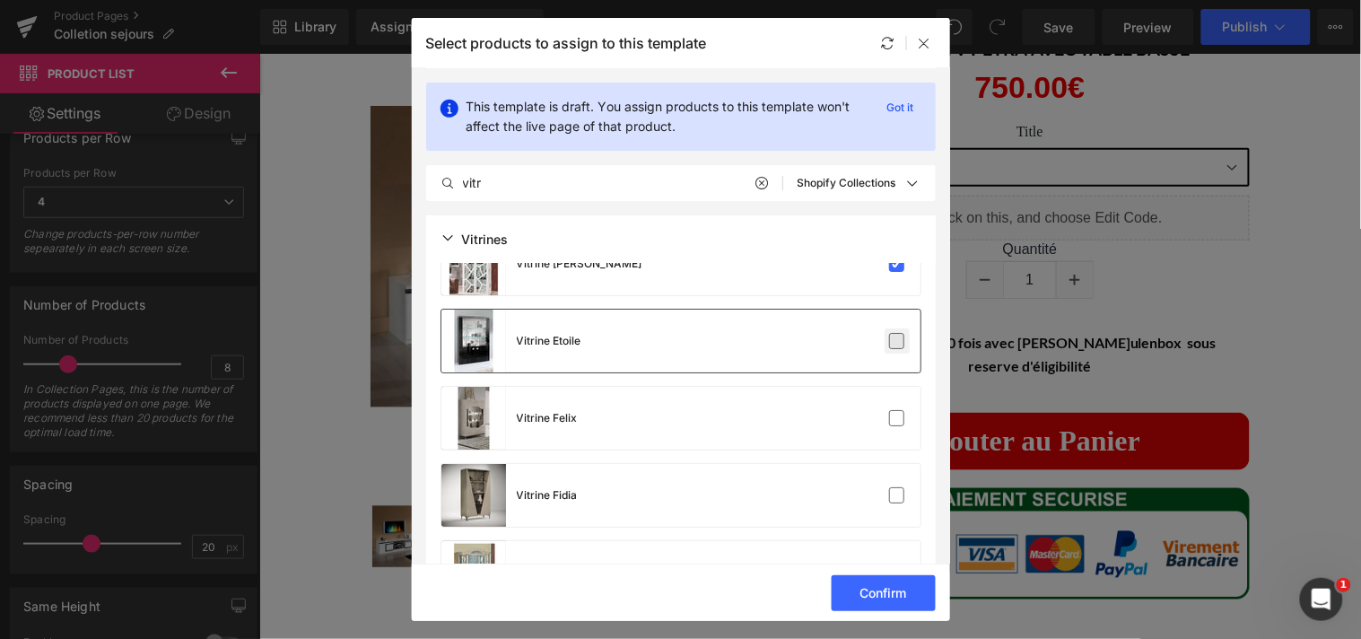
click at [890, 339] on label at bounding box center [897, 341] width 16 height 16
click at [897, 341] on input "checkbox" at bounding box center [897, 341] width 0 height 0
click at [890, 414] on label at bounding box center [897, 418] width 16 height 16
click at [897, 418] on input "checkbox" at bounding box center [897, 418] width 0 height 0
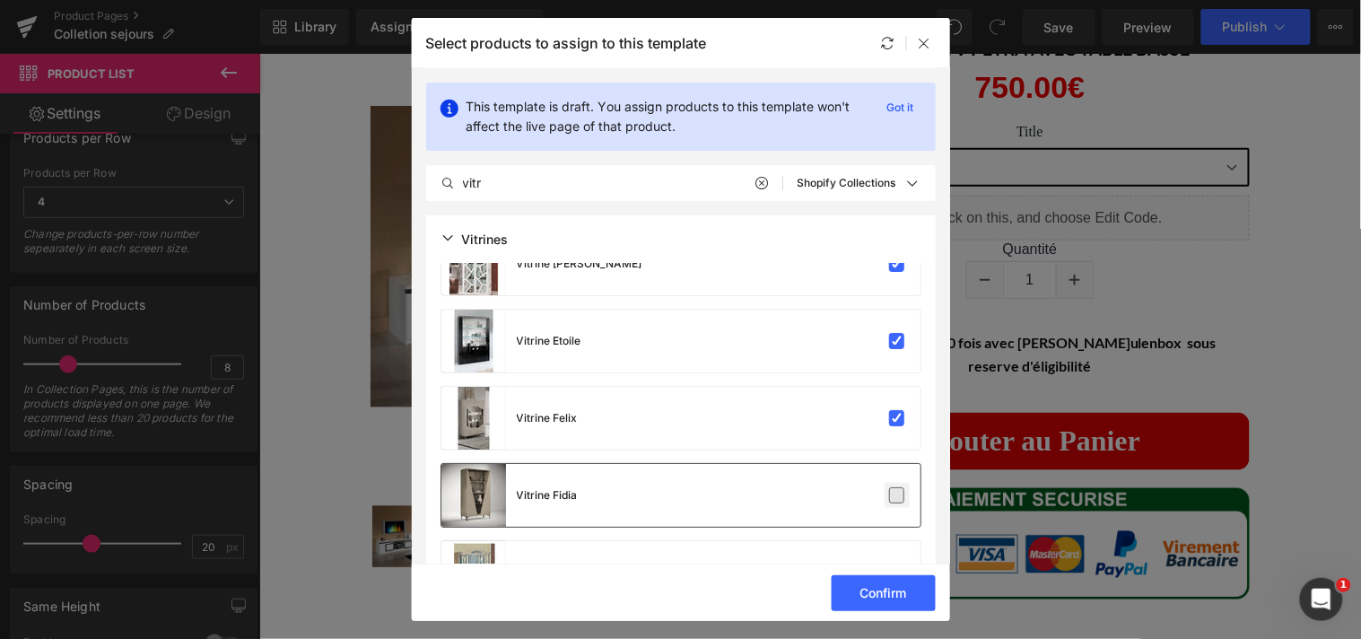
click at [889, 487] on label at bounding box center [897, 495] width 16 height 16
click at [897, 495] on input "checkbox" at bounding box center [897, 495] width 0 height 0
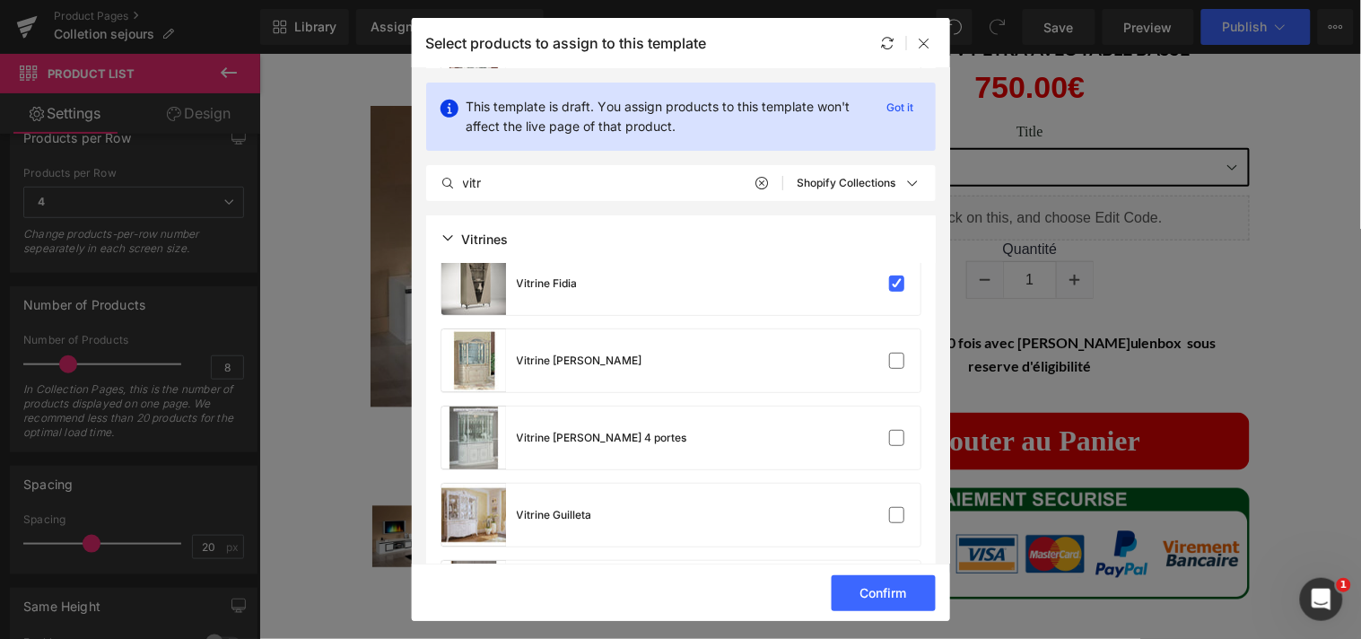
scroll to position [1774, 0]
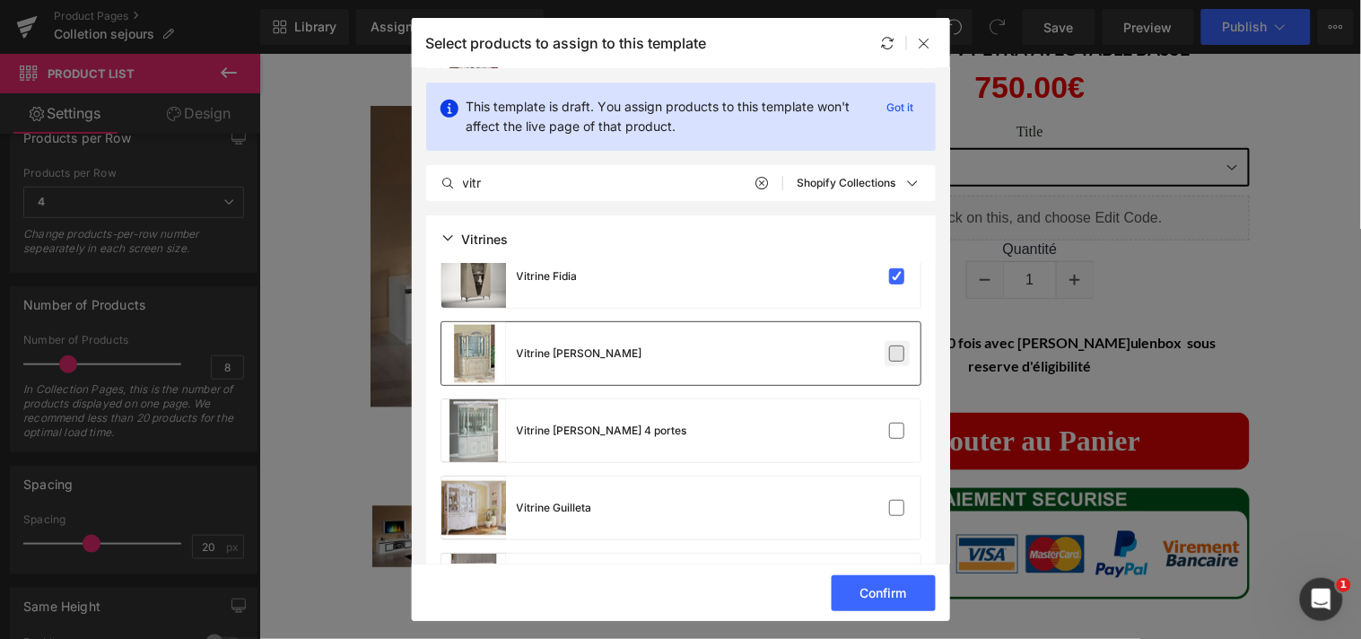
click at [893, 350] on label at bounding box center [897, 353] width 16 height 16
click at [897, 353] on input "checkbox" at bounding box center [897, 353] width 0 height 0
click at [889, 422] on label at bounding box center [897, 430] width 16 height 16
click at [897, 431] on input "checkbox" at bounding box center [897, 431] width 0 height 0
click at [889, 500] on label at bounding box center [897, 508] width 16 height 16
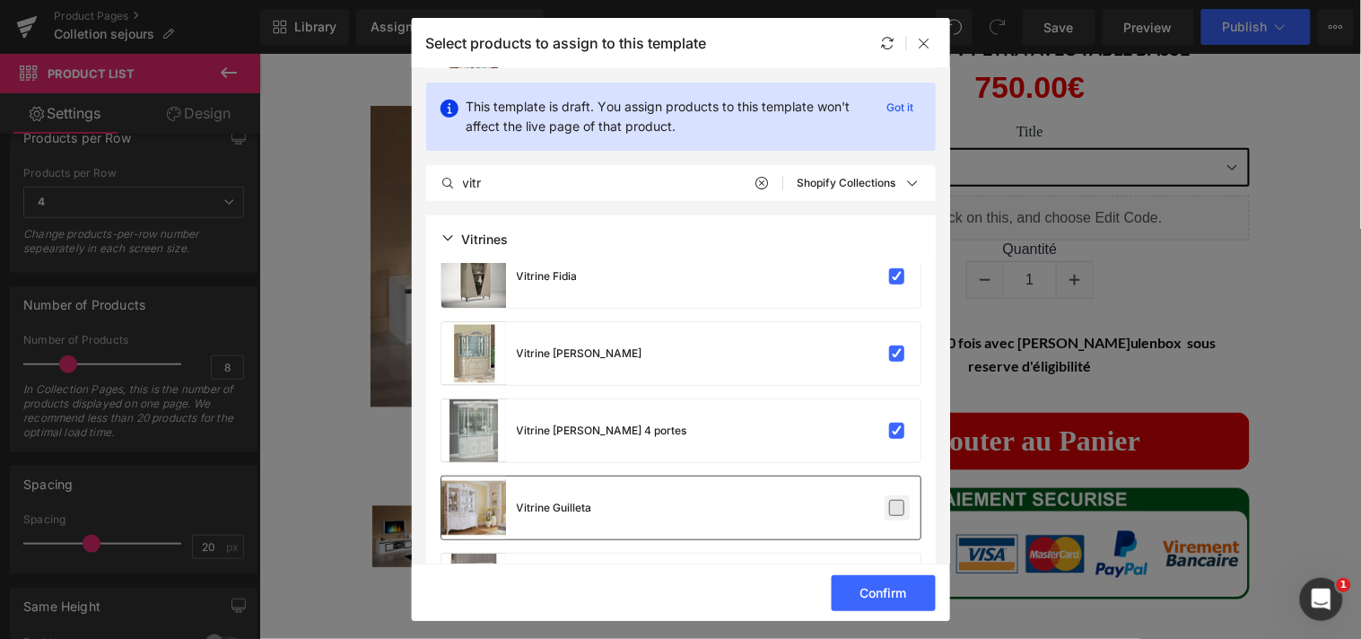
click at [897, 508] on input "checkbox" at bounding box center [897, 508] width 0 height 0
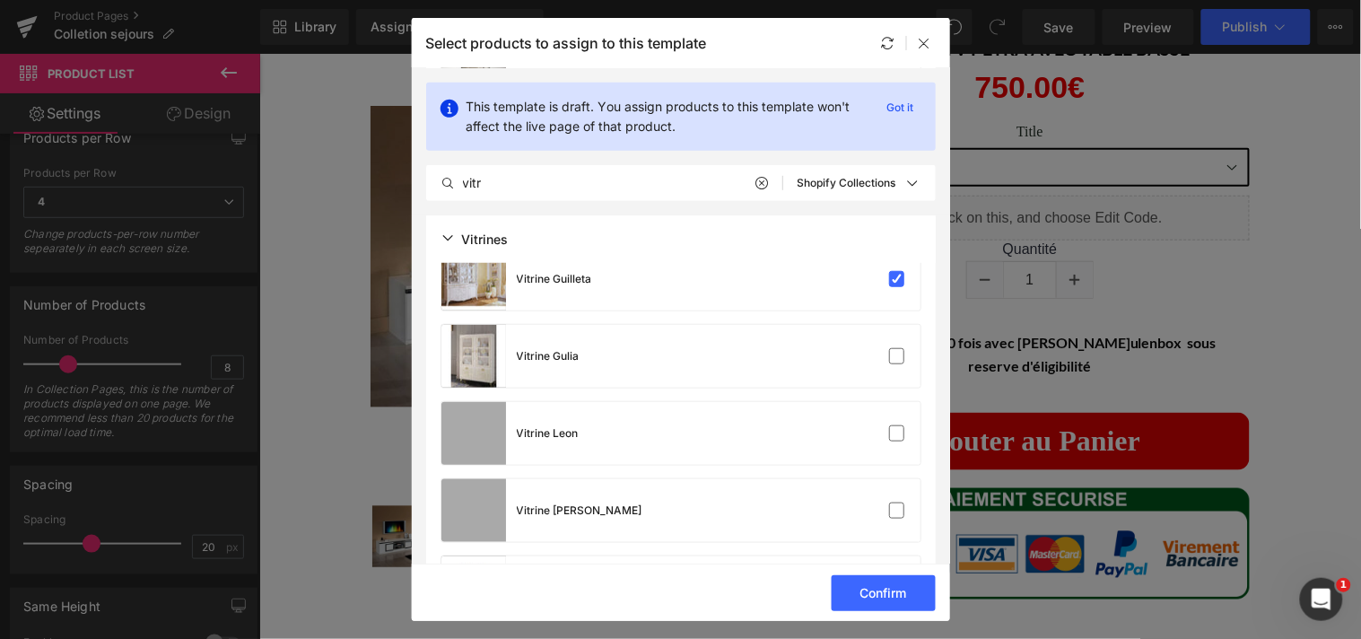
scroll to position [2011, 0]
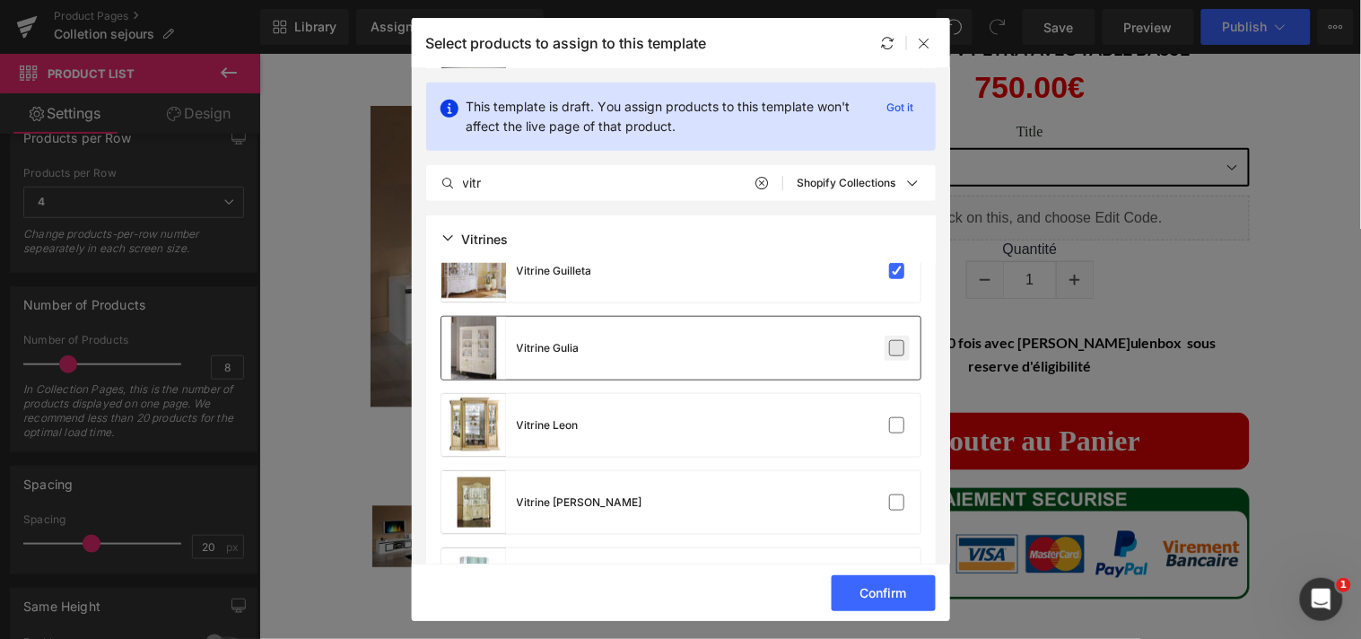
click at [889, 352] on label at bounding box center [897, 348] width 16 height 16
click at [897, 348] on input "checkbox" at bounding box center [897, 348] width 0 height 0
click at [889, 417] on label at bounding box center [897, 425] width 16 height 16
click at [897, 425] on input "checkbox" at bounding box center [897, 425] width 0 height 0
click at [889, 494] on label at bounding box center [897, 502] width 16 height 16
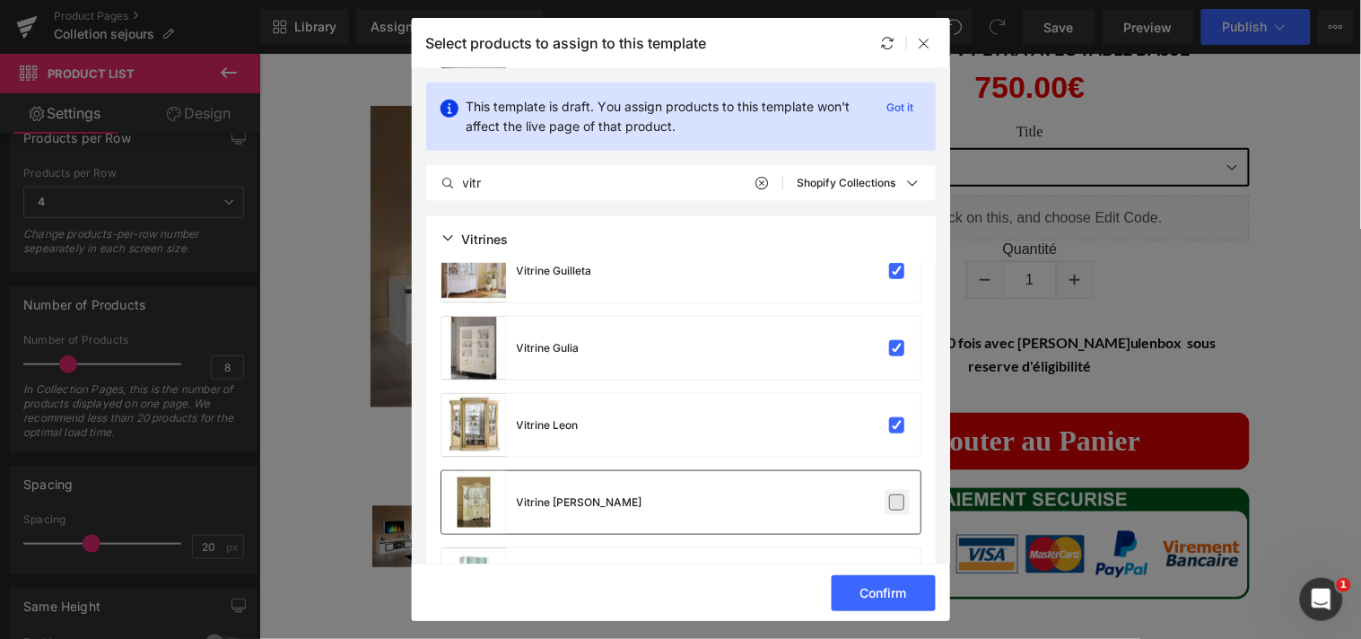
click at [897, 502] on input "checkbox" at bounding box center [897, 502] width 0 height 0
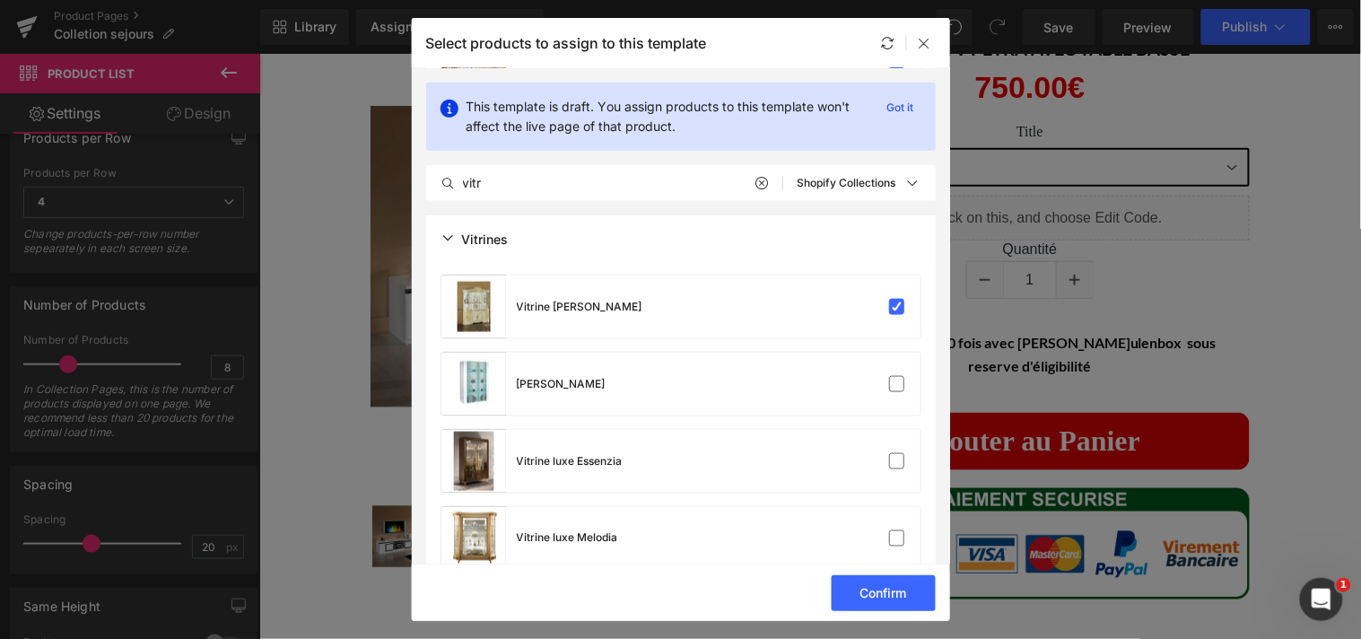
scroll to position [2222, 0]
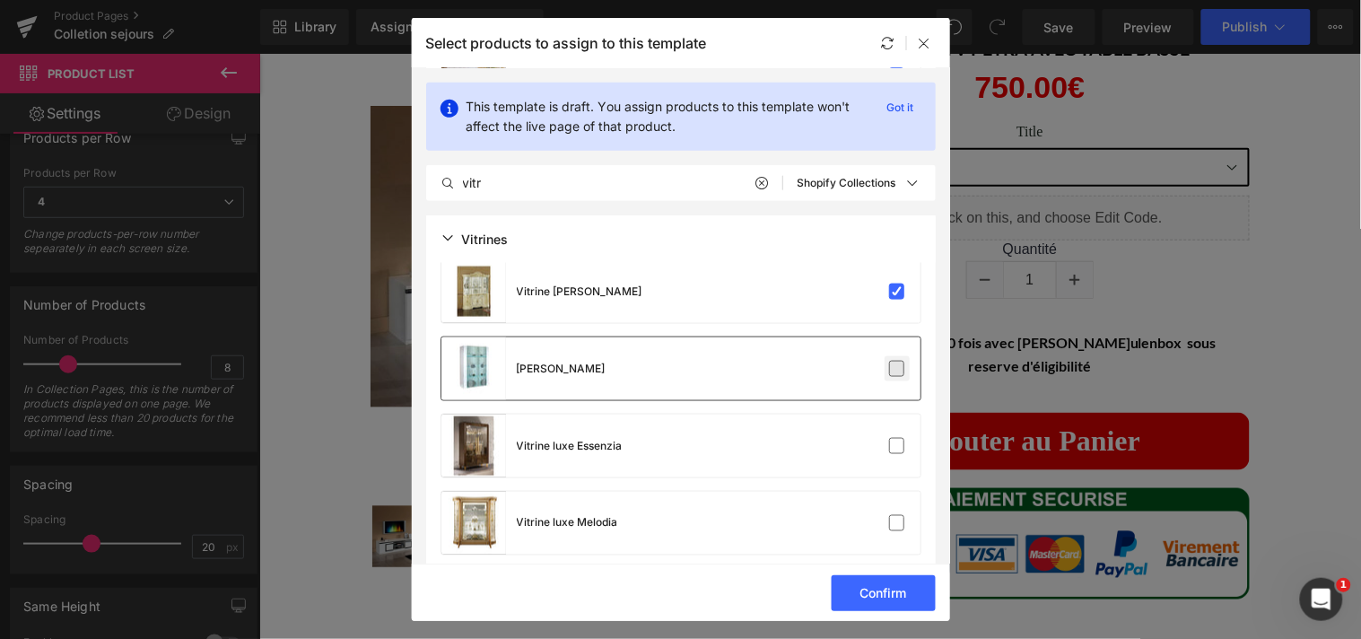
click at [897, 369] on label at bounding box center [897, 369] width 16 height 16
click at [897, 369] on input "checkbox" at bounding box center [897, 369] width 0 height 0
click at [892, 440] on label at bounding box center [897, 446] width 16 height 16
click at [897, 446] on input "checkbox" at bounding box center [897, 446] width 0 height 0
click at [889, 516] on label at bounding box center [897, 523] width 16 height 16
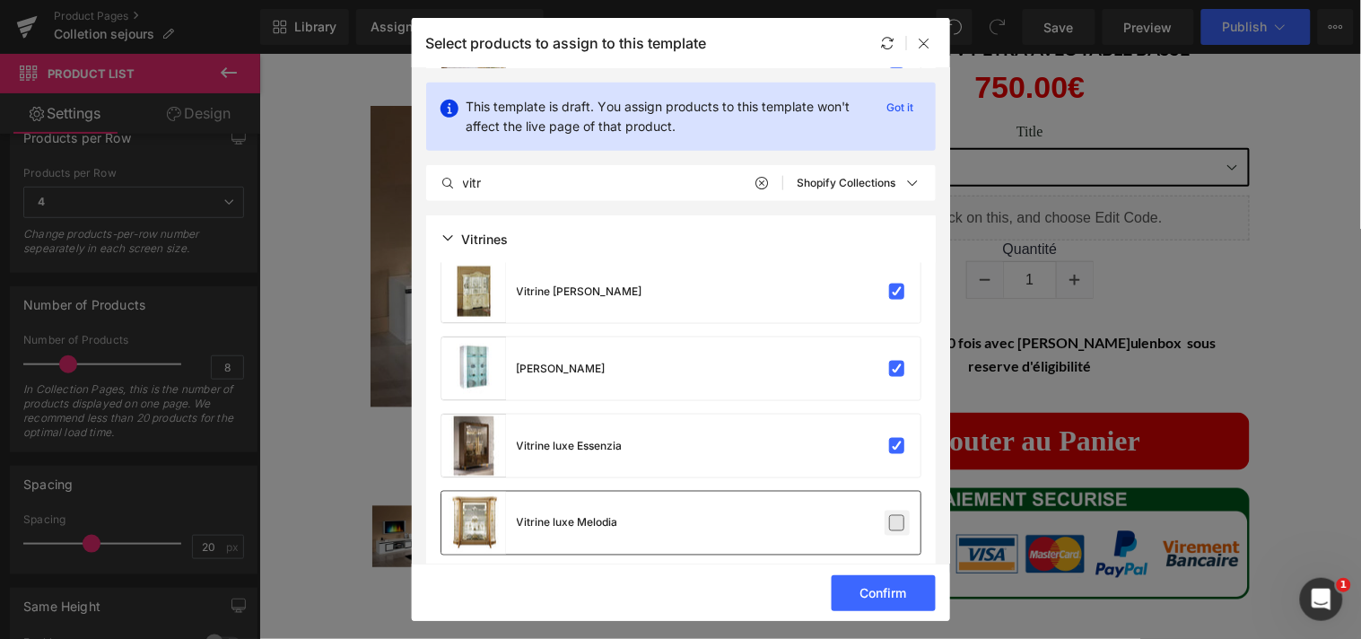
click at [897, 523] on input "checkbox" at bounding box center [897, 523] width 0 height 0
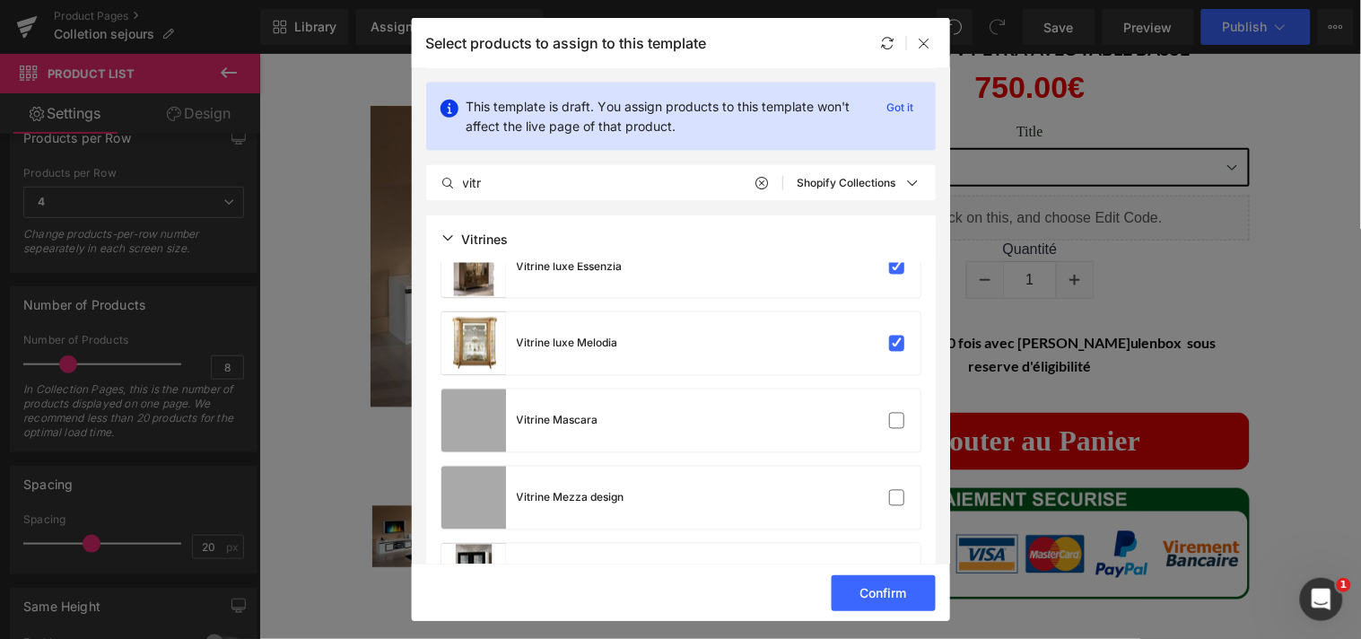
scroll to position [2443, 0]
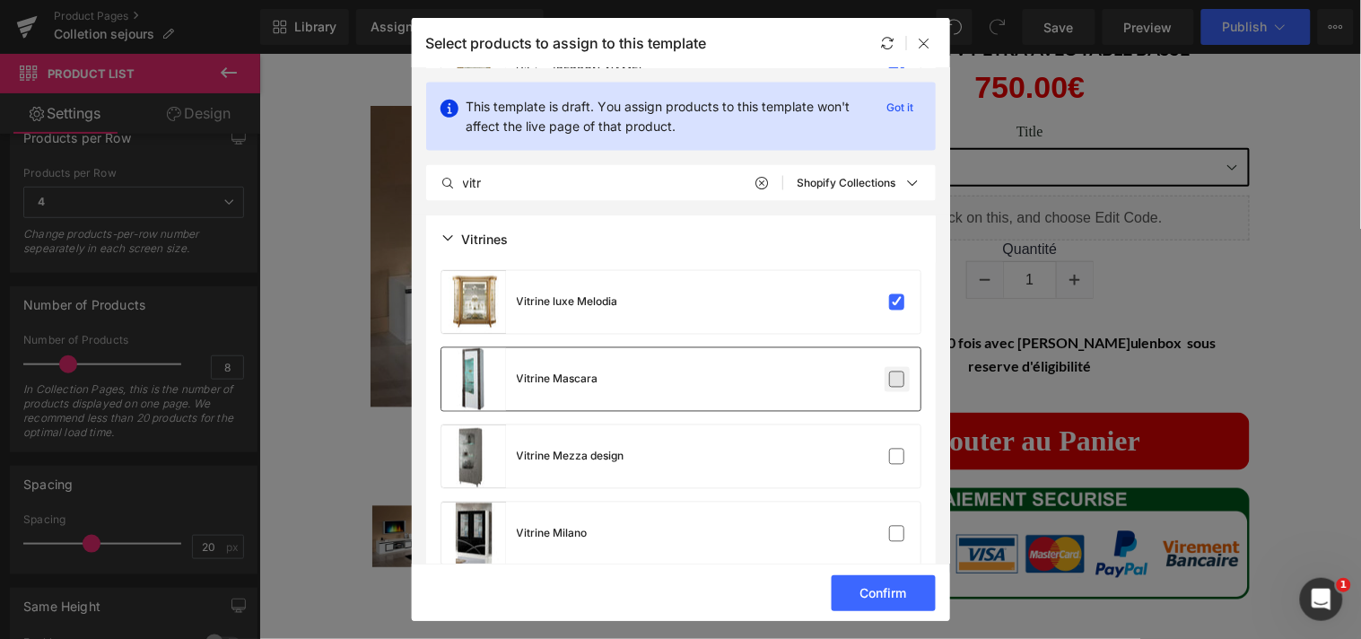
click at [898, 382] on label at bounding box center [897, 379] width 16 height 16
click at [897, 379] on input "checkbox" at bounding box center [897, 379] width 0 height 0
click at [895, 453] on label at bounding box center [897, 457] width 16 height 16
click at [897, 457] on input "checkbox" at bounding box center [897, 457] width 0 height 0
click at [891, 526] on label at bounding box center [897, 534] width 16 height 16
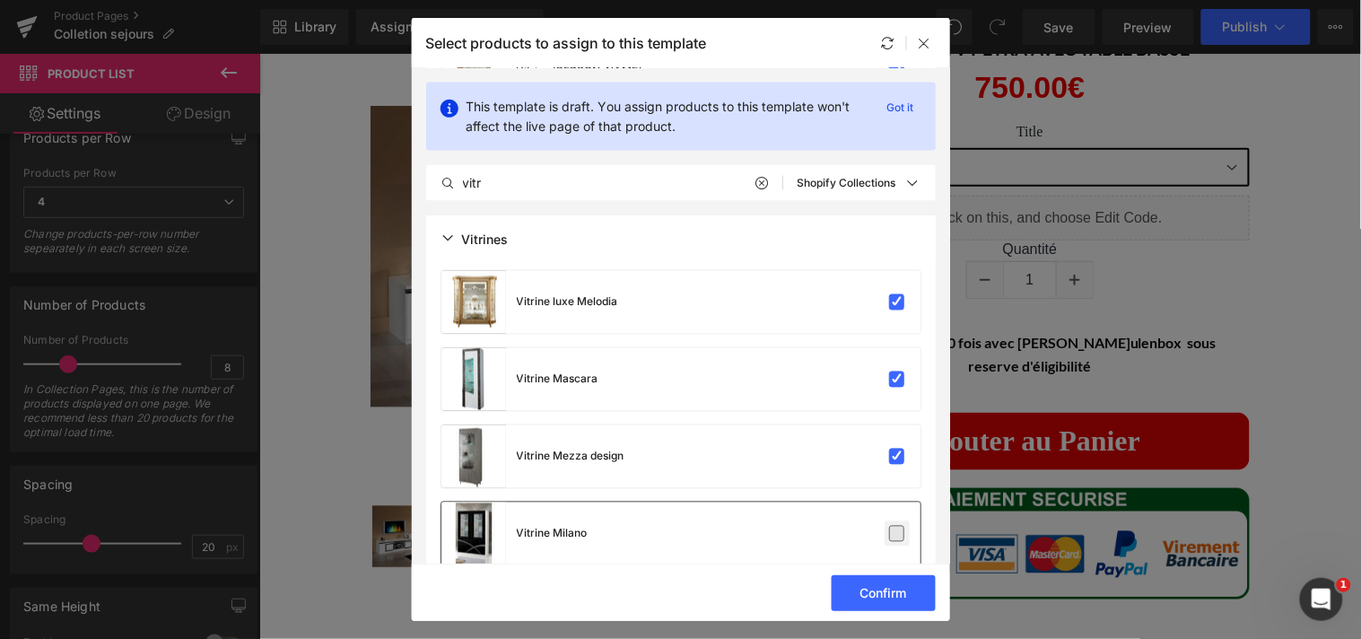
click at [897, 534] on input "checkbox" at bounding box center [897, 534] width 0 height 0
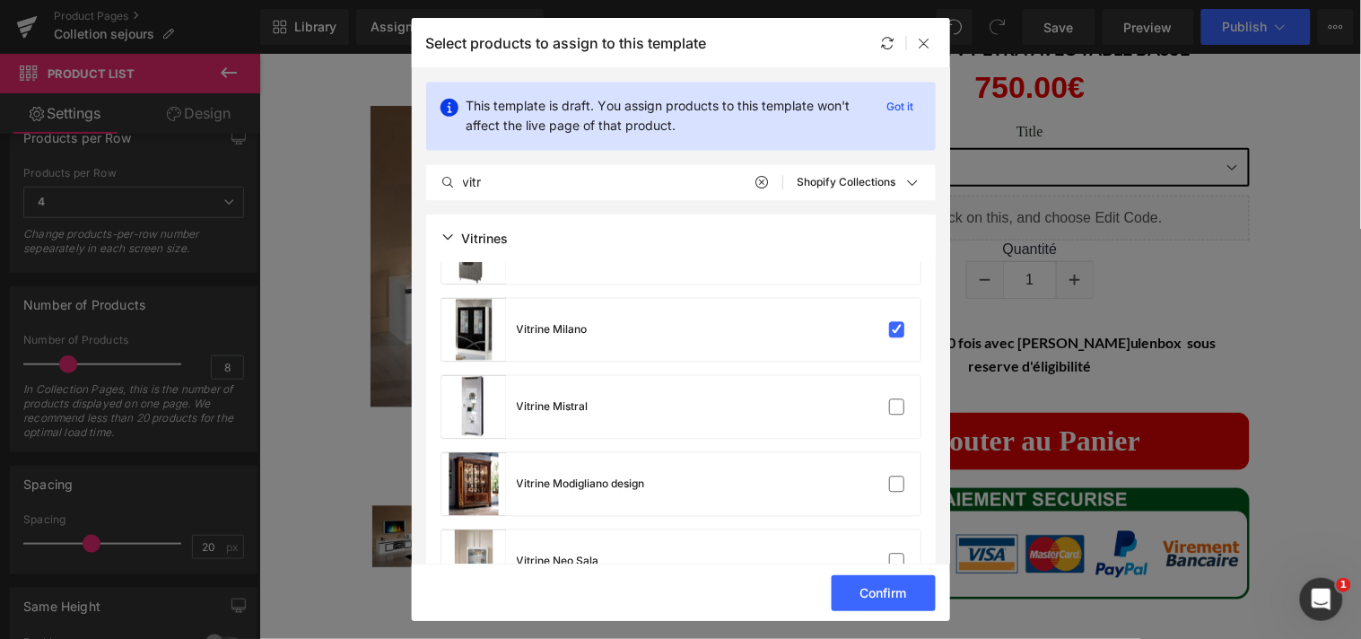
scroll to position [2678, 0]
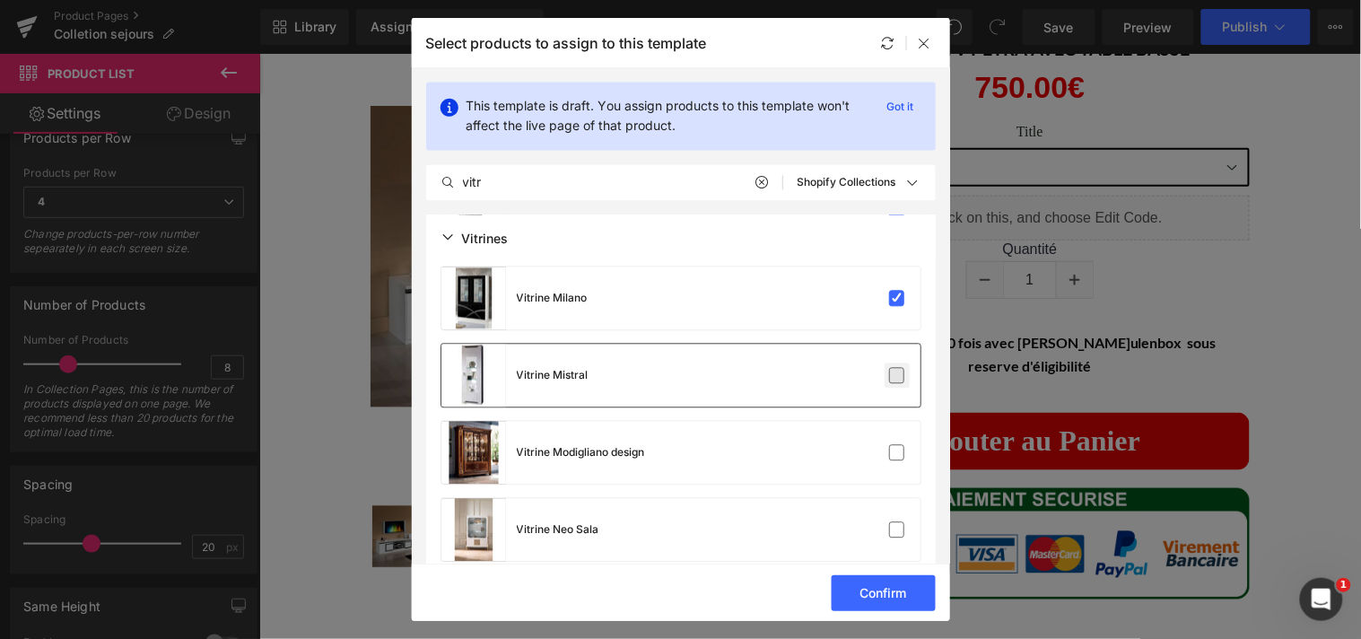
click at [889, 378] on label at bounding box center [897, 376] width 16 height 16
click at [897, 376] on input "checkbox" at bounding box center [897, 376] width 0 height 0
click at [888, 437] on div "Vitrine Modigliano design" at bounding box center [680, 453] width 479 height 63
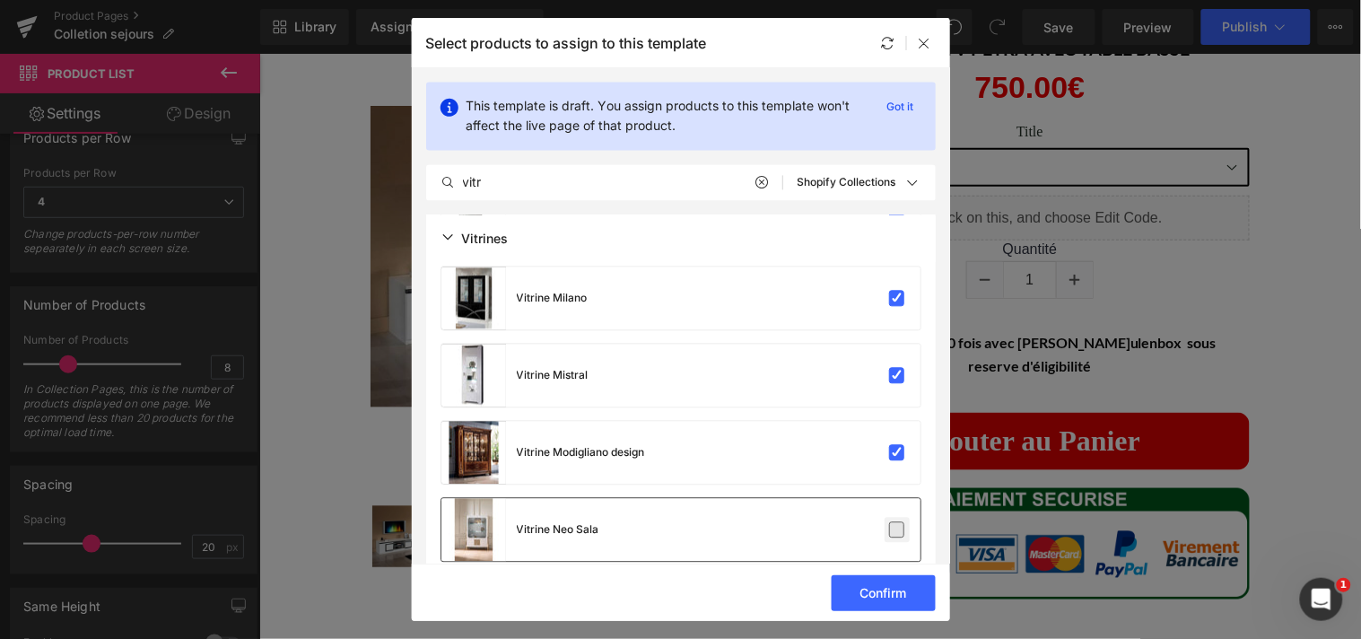
click at [889, 522] on label at bounding box center [897, 530] width 16 height 16
click at [897, 530] on input "checkbox" at bounding box center [897, 530] width 0 height 0
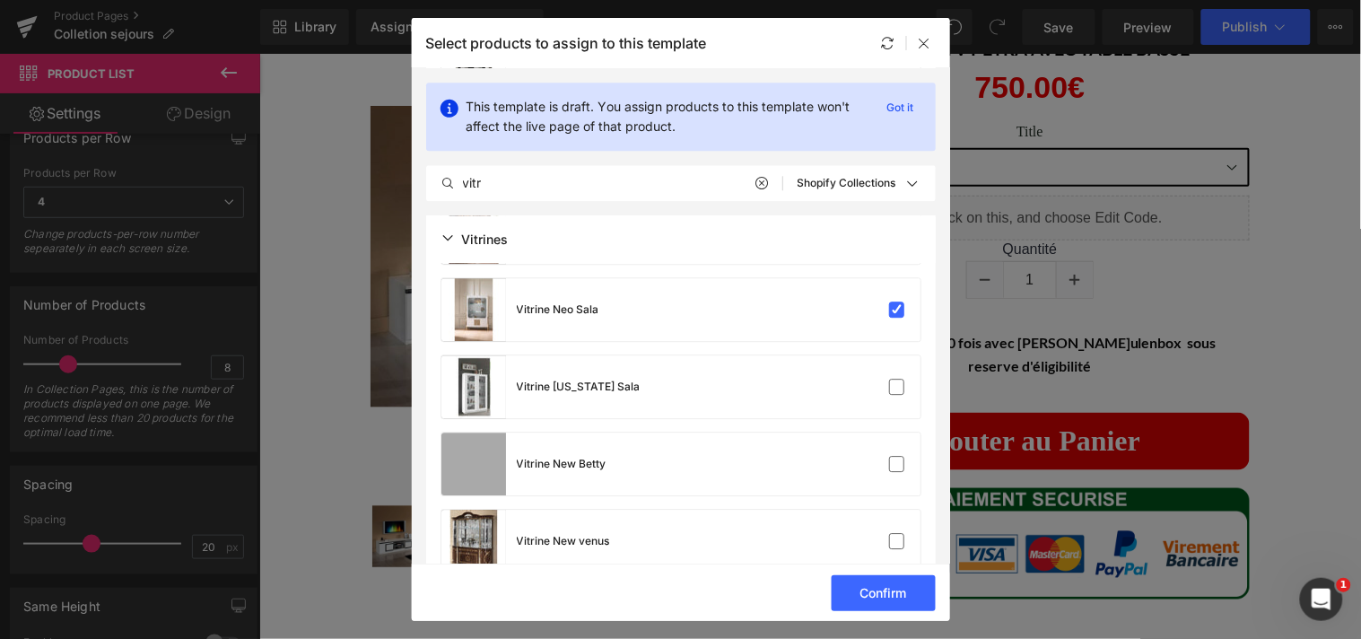
scroll to position [2907, 0]
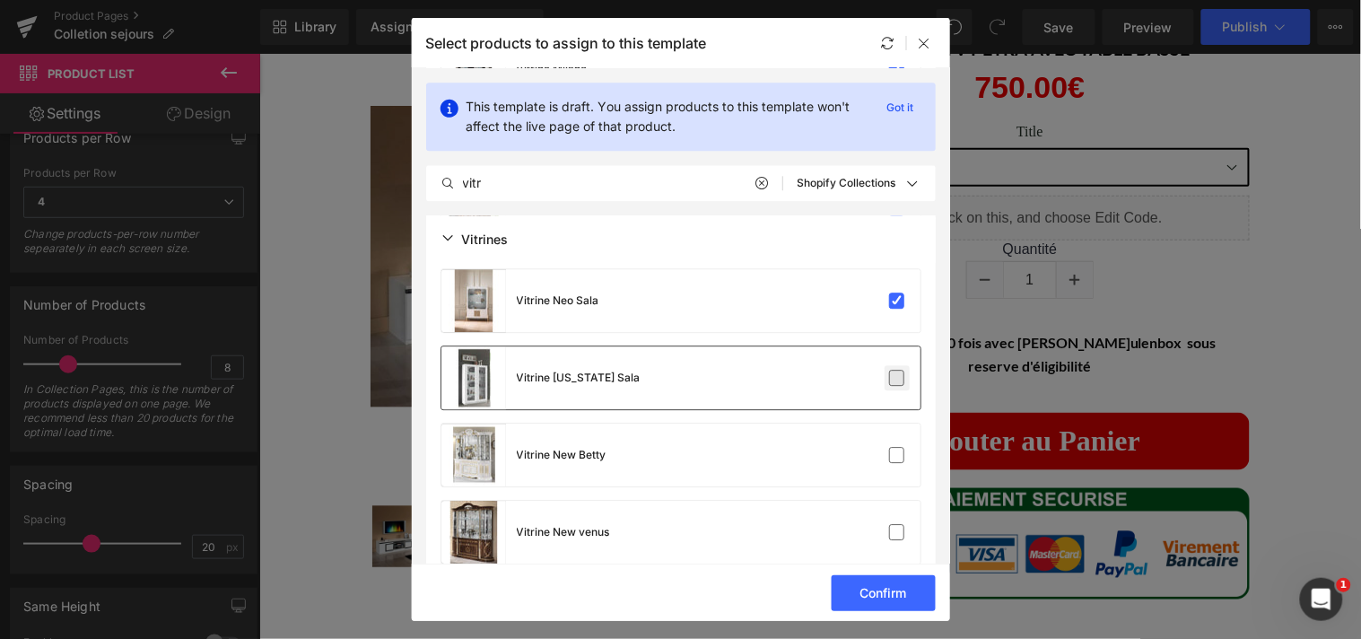
click at [892, 382] on label at bounding box center [897, 378] width 16 height 16
click at [897, 378] on input "checkbox" at bounding box center [897, 378] width 0 height 0
click at [889, 449] on label at bounding box center [897, 455] width 16 height 16
click at [897, 455] on input "checkbox" at bounding box center [897, 455] width 0 height 0
click at [886, 517] on div "Vitrine New venus" at bounding box center [680, 532] width 479 height 63
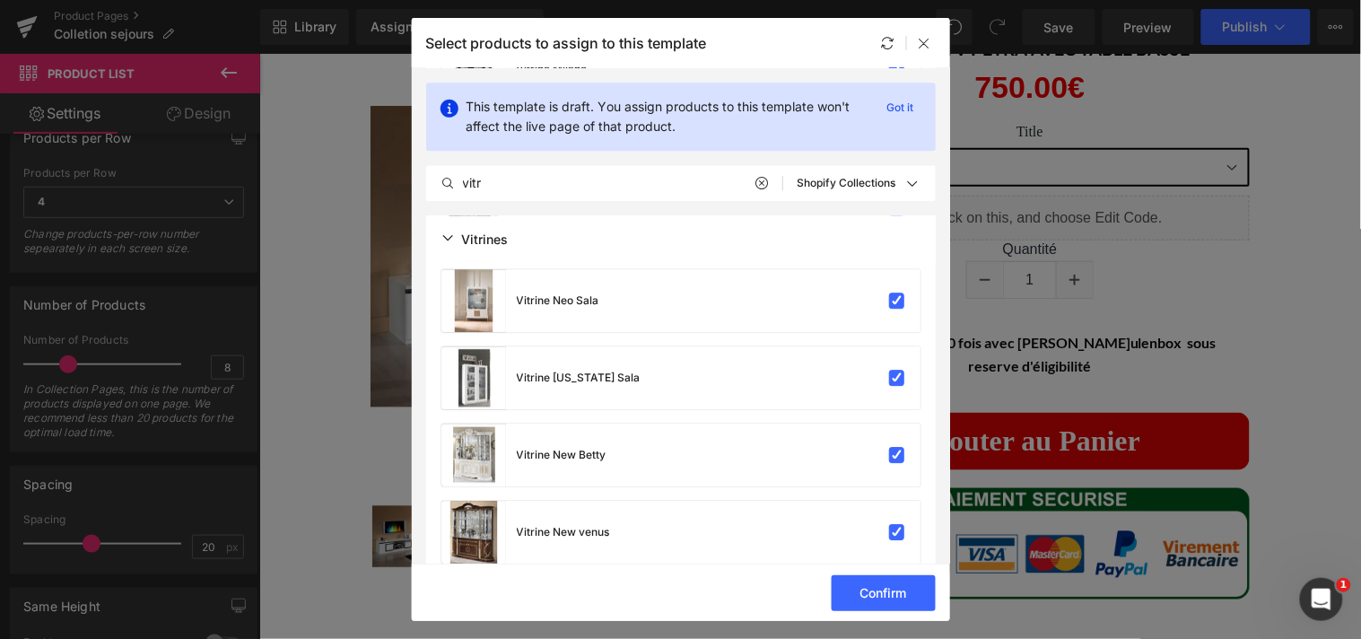
drag, startPoint x: 942, startPoint y: 443, endPoint x: 942, endPoint y: 465, distance: 21.5
click at [942, 465] on section "This template is draft. You assign products to this template won't affect the l…" at bounding box center [681, 315] width 538 height 495
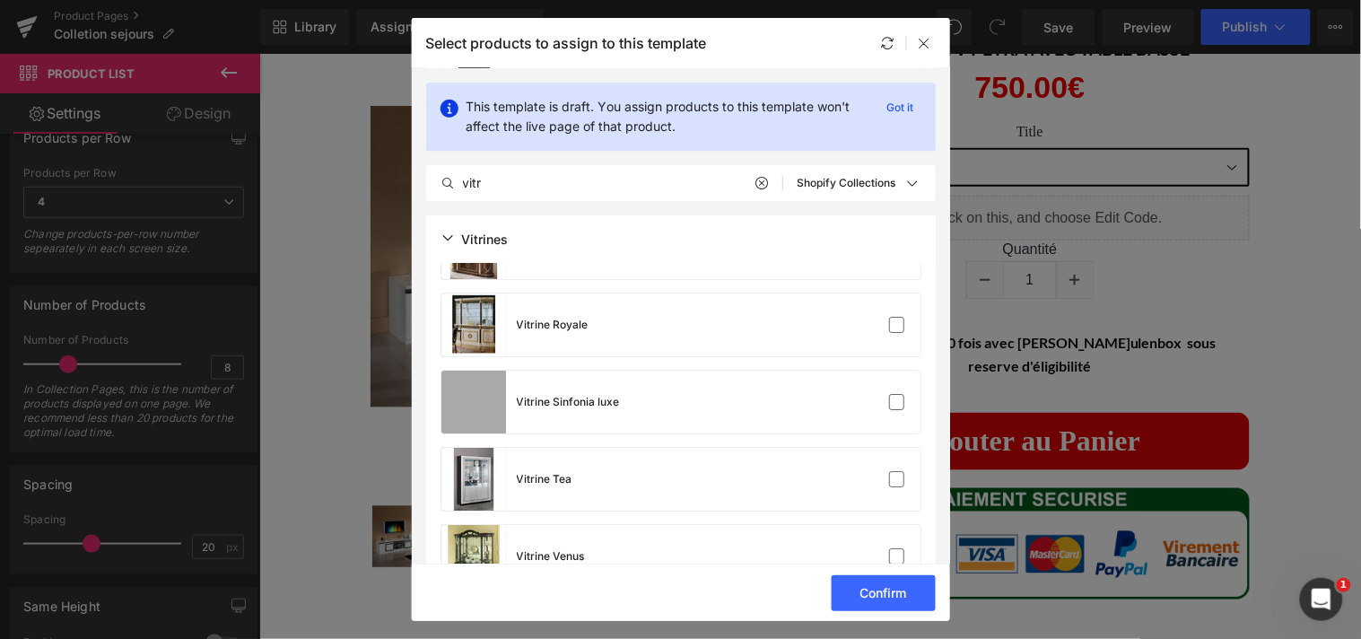
scroll to position [3200, 0]
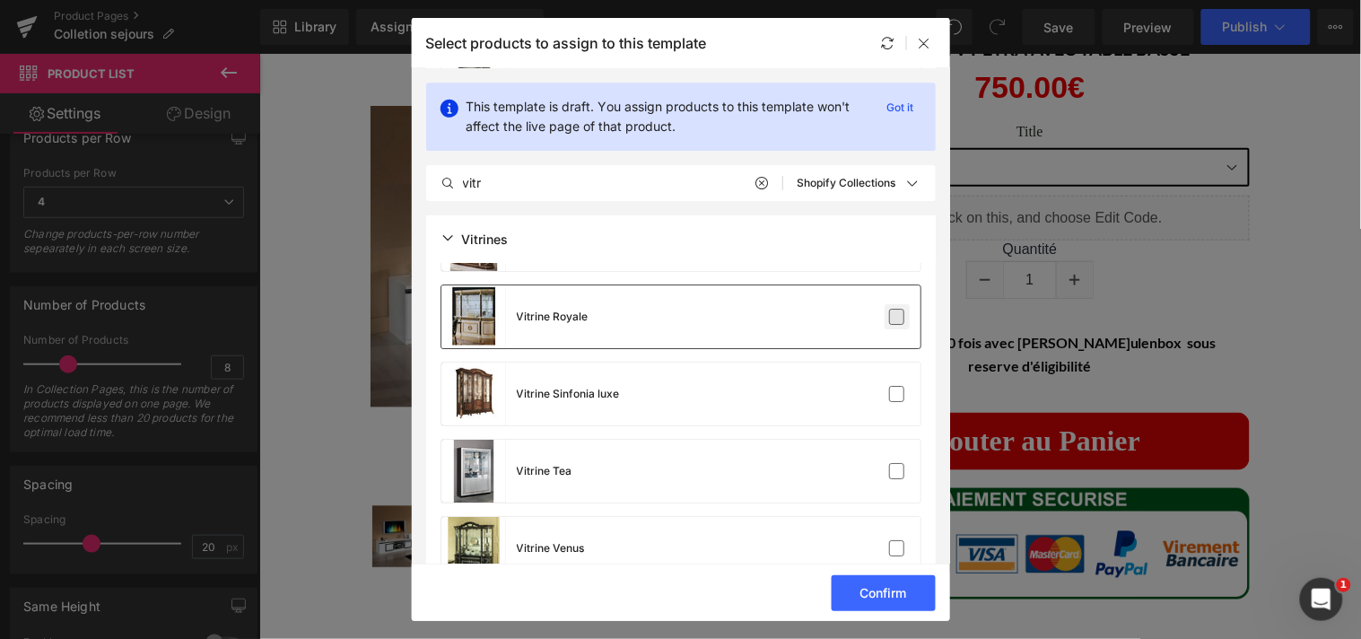
click at [890, 318] on label at bounding box center [897, 317] width 16 height 16
click at [897, 317] on input "checkbox" at bounding box center [897, 317] width 0 height 0
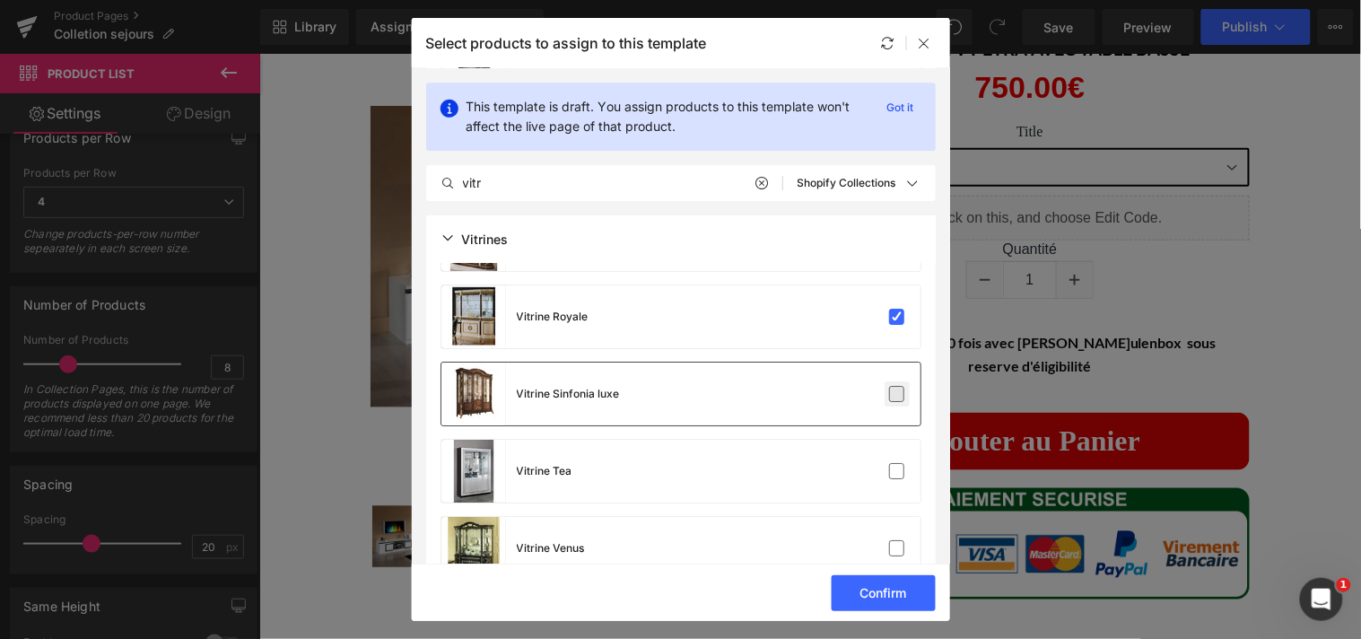
click at [889, 386] on label at bounding box center [897, 394] width 16 height 16
click at [897, 394] on input "checkbox" at bounding box center [897, 394] width 0 height 0
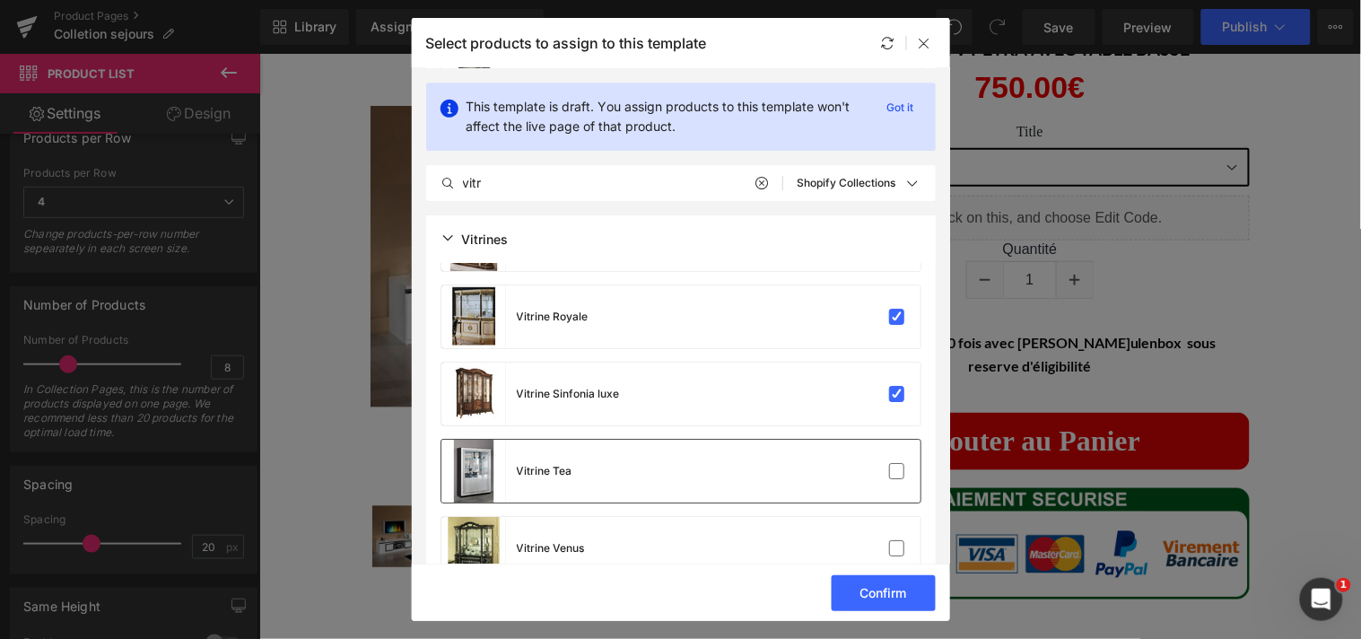
click at [886, 455] on div "Vitrine Tea" at bounding box center [680, 471] width 479 height 63
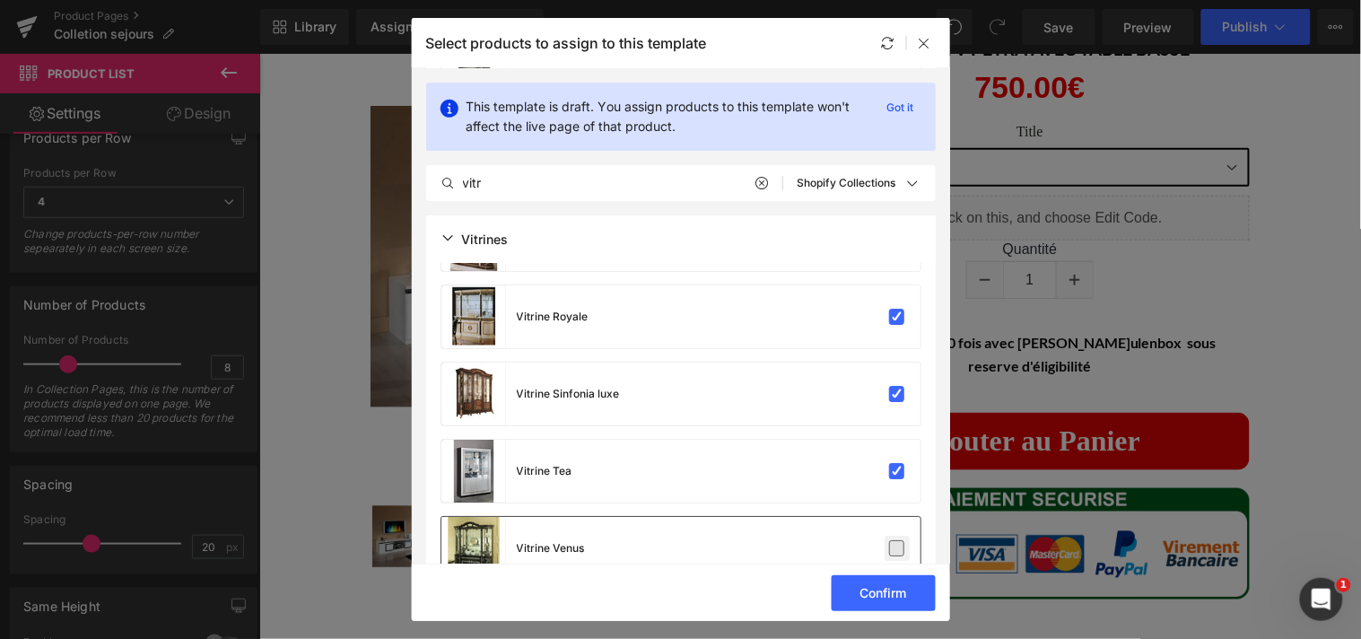
click at [889, 540] on label at bounding box center [897, 548] width 16 height 16
click at [897, 548] on input "checkbox" at bounding box center [897, 548] width 0 height 0
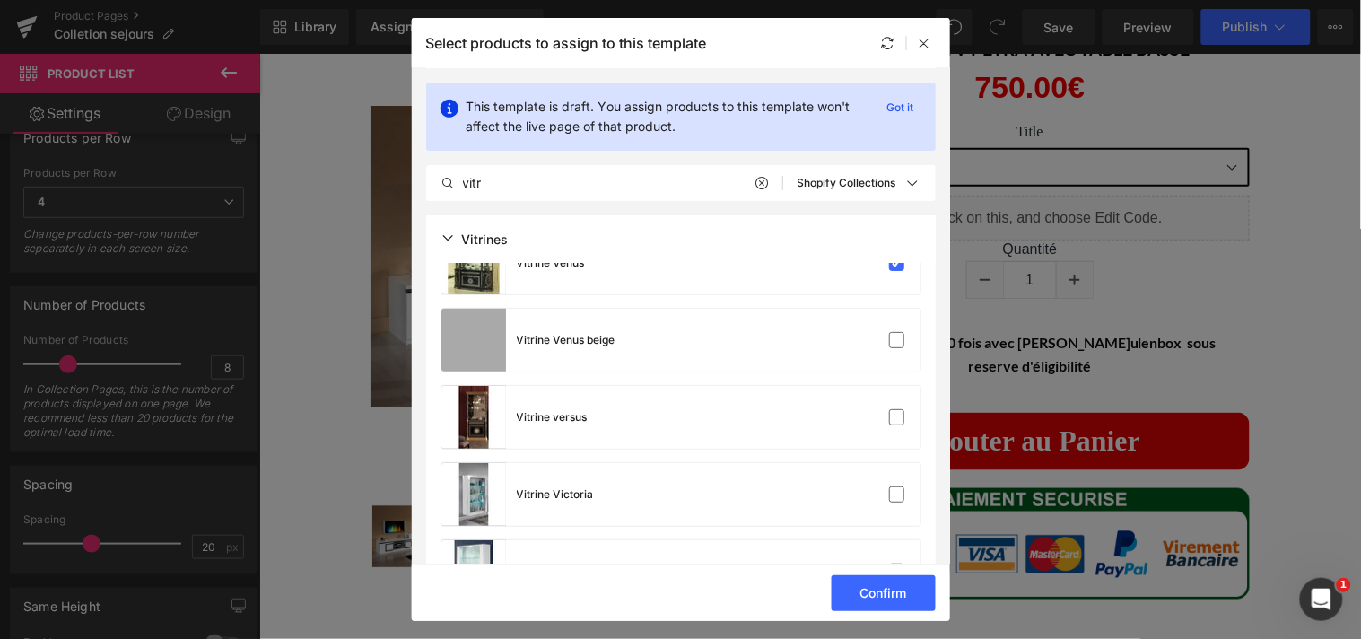
scroll to position [3493, 0]
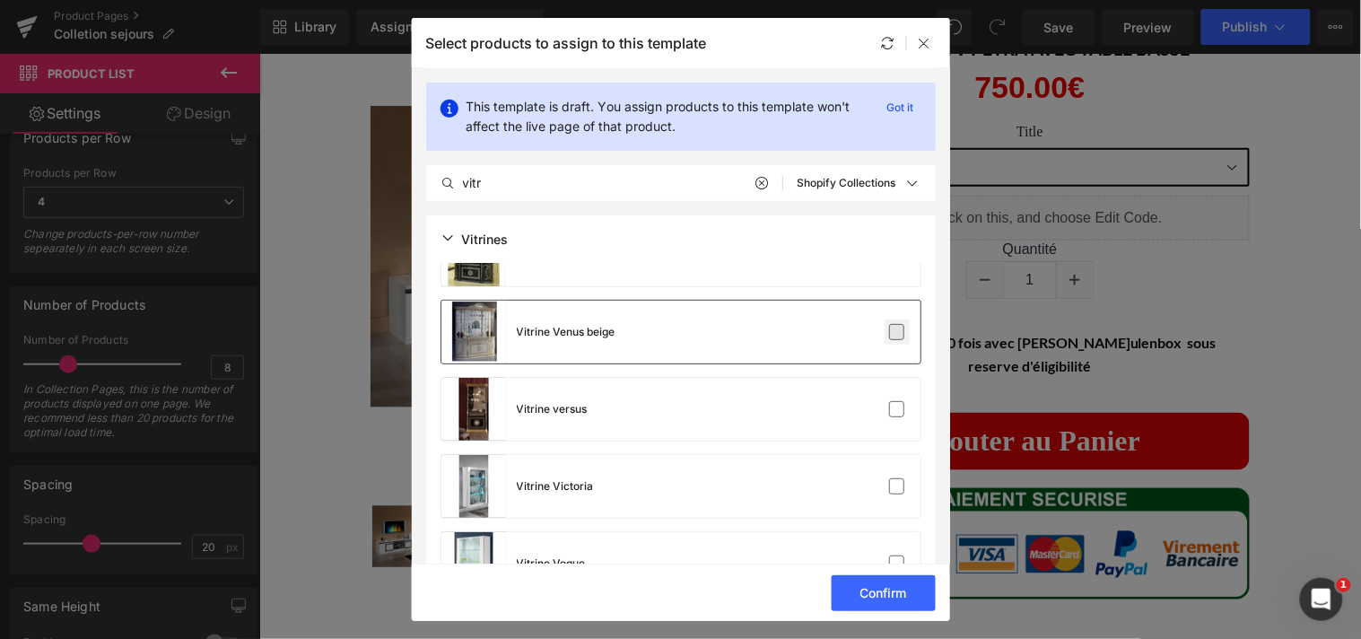
click at [892, 335] on label at bounding box center [897, 332] width 16 height 16
click at [897, 332] on input "checkbox" at bounding box center [897, 332] width 0 height 0
click at [889, 401] on label at bounding box center [897, 409] width 16 height 16
click at [897, 409] on input "checkbox" at bounding box center [897, 409] width 0 height 0
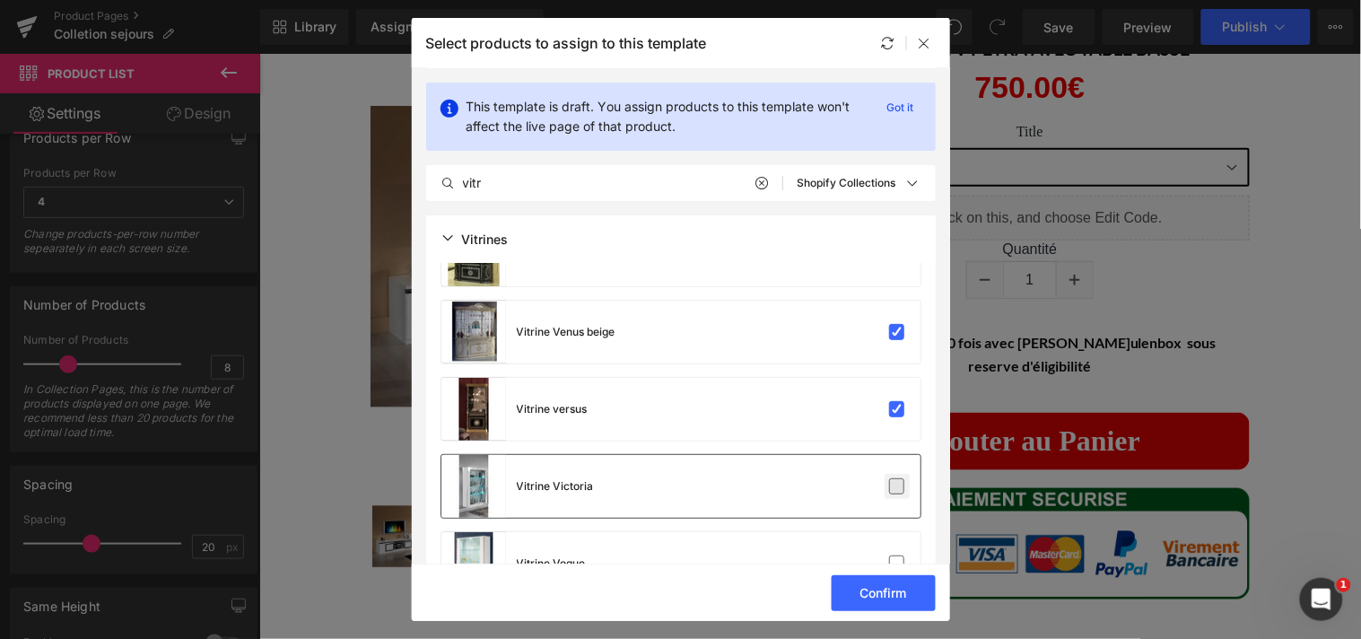
click at [889, 478] on label at bounding box center [897, 486] width 16 height 16
click at [897, 486] on input "checkbox" at bounding box center [897, 486] width 0 height 0
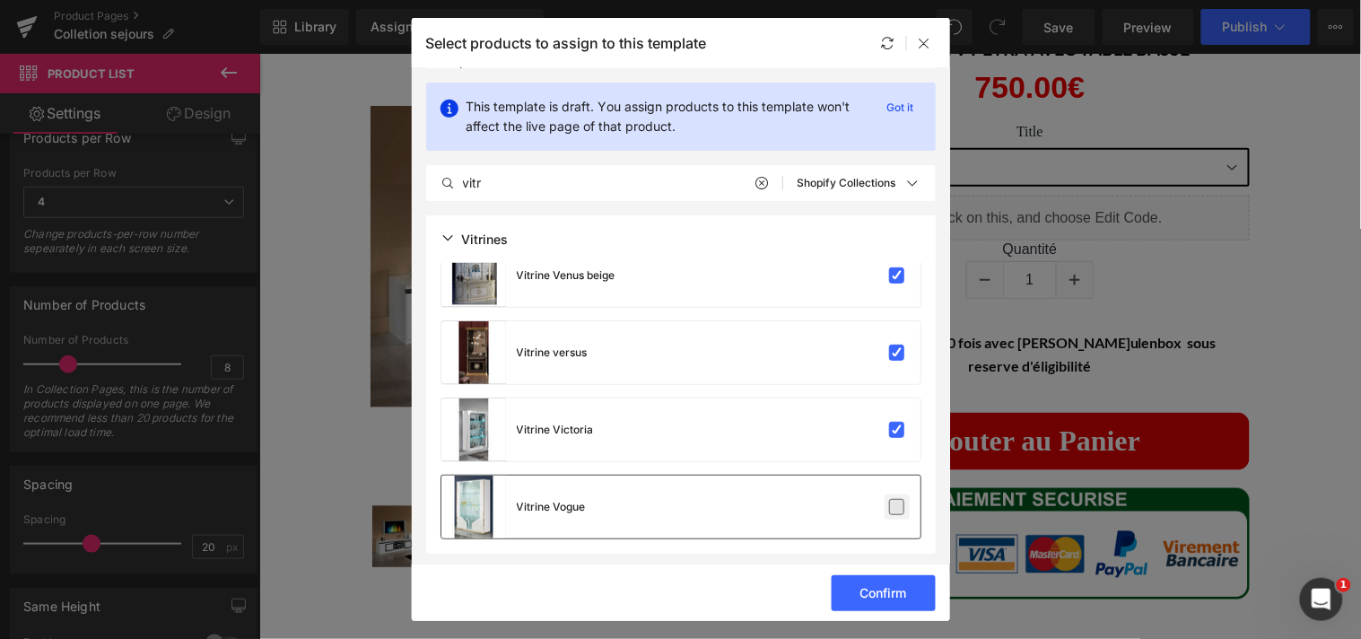
click at [901, 513] on label at bounding box center [897, 507] width 16 height 16
click at [897, 507] on input "checkbox" at bounding box center [897, 507] width 0 height 0
click at [889, 586] on button "Confirm" at bounding box center [884, 593] width 104 height 36
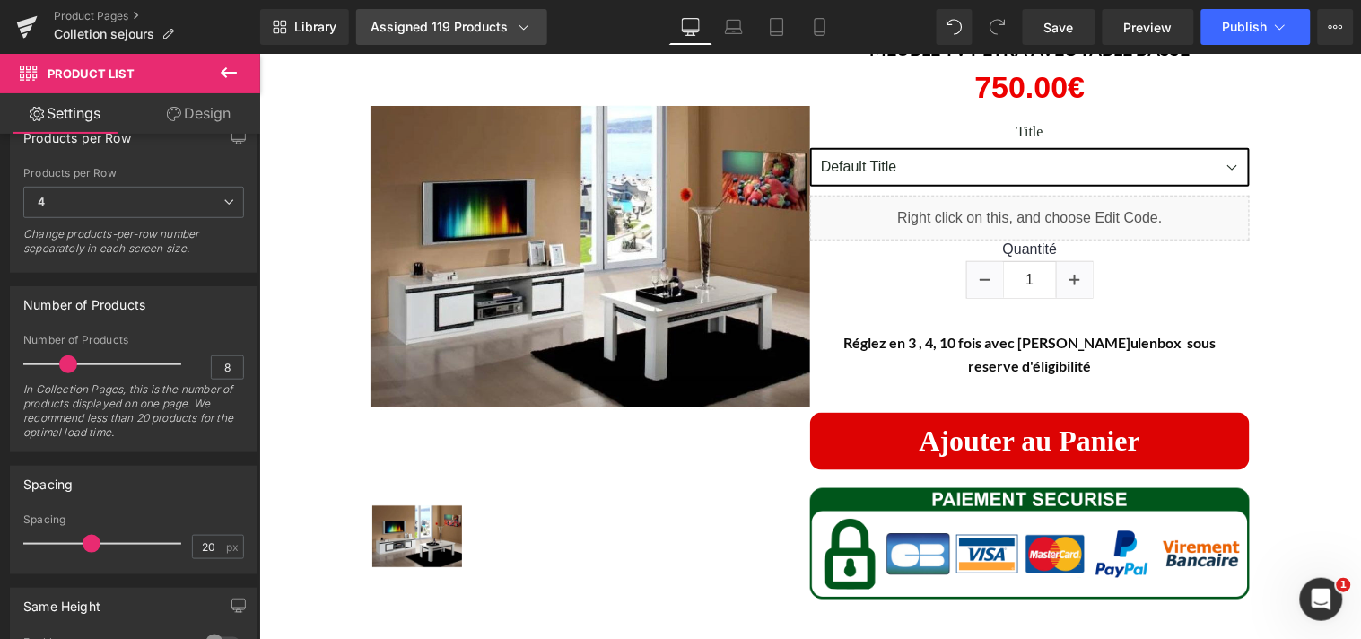
click at [515, 32] on icon at bounding box center [524, 27] width 18 height 18
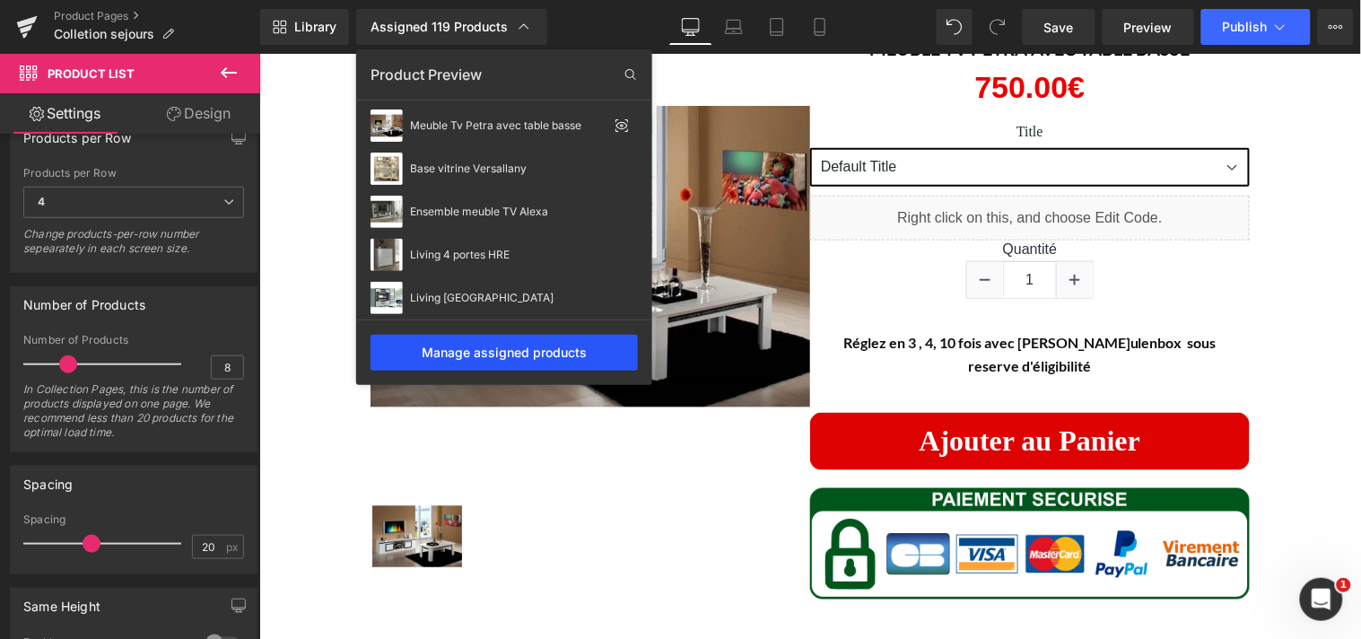
click at [538, 353] on div "Manage assigned products" at bounding box center [503, 353] width 267 height 36
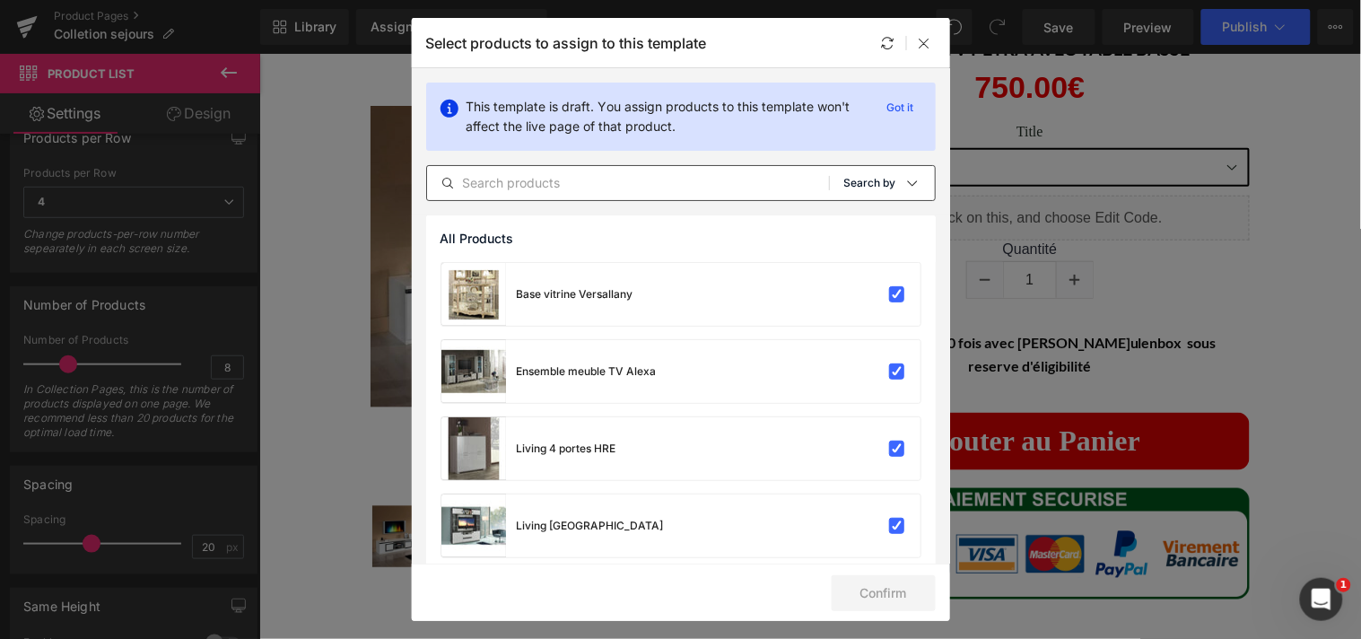
click at [906, 198] on div "Sort: Search by" at bounding box center [889, 183] width 91 height 36
click at [888, 264] on p "Shopify Collections" at bounding box center [849, 269] width 117 height 14
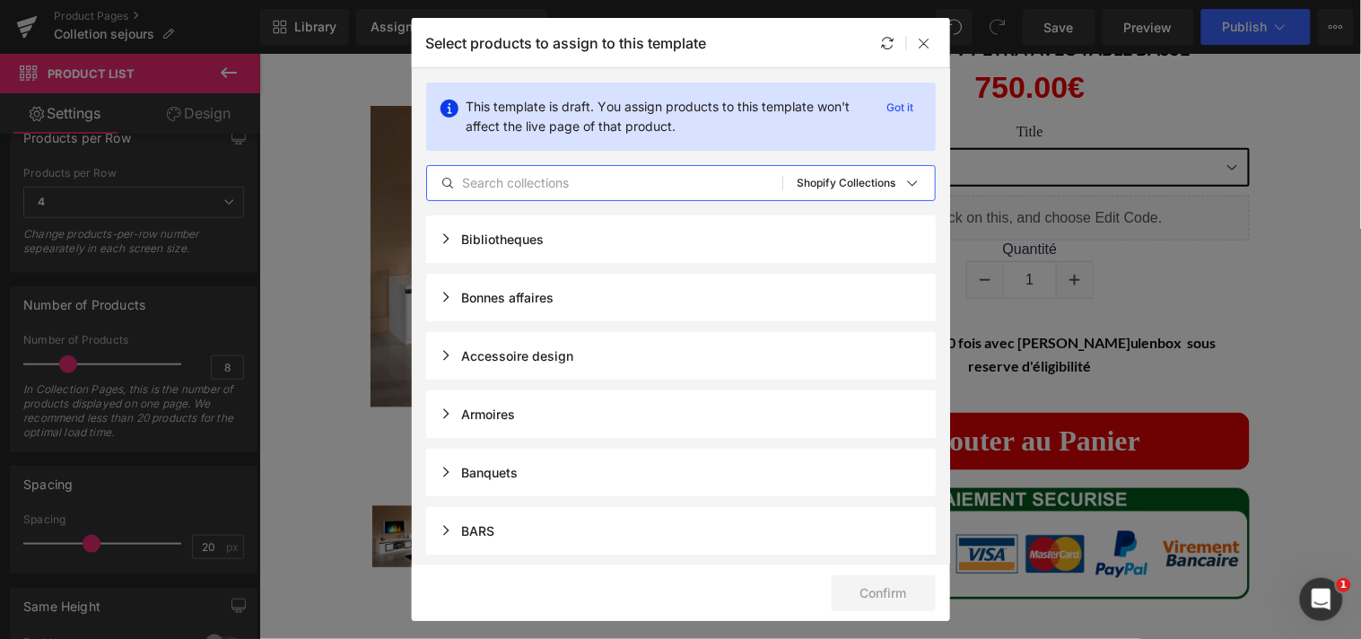
click at [635, 181] on input "text" at bounding box center [604, 183] width 355 height 22
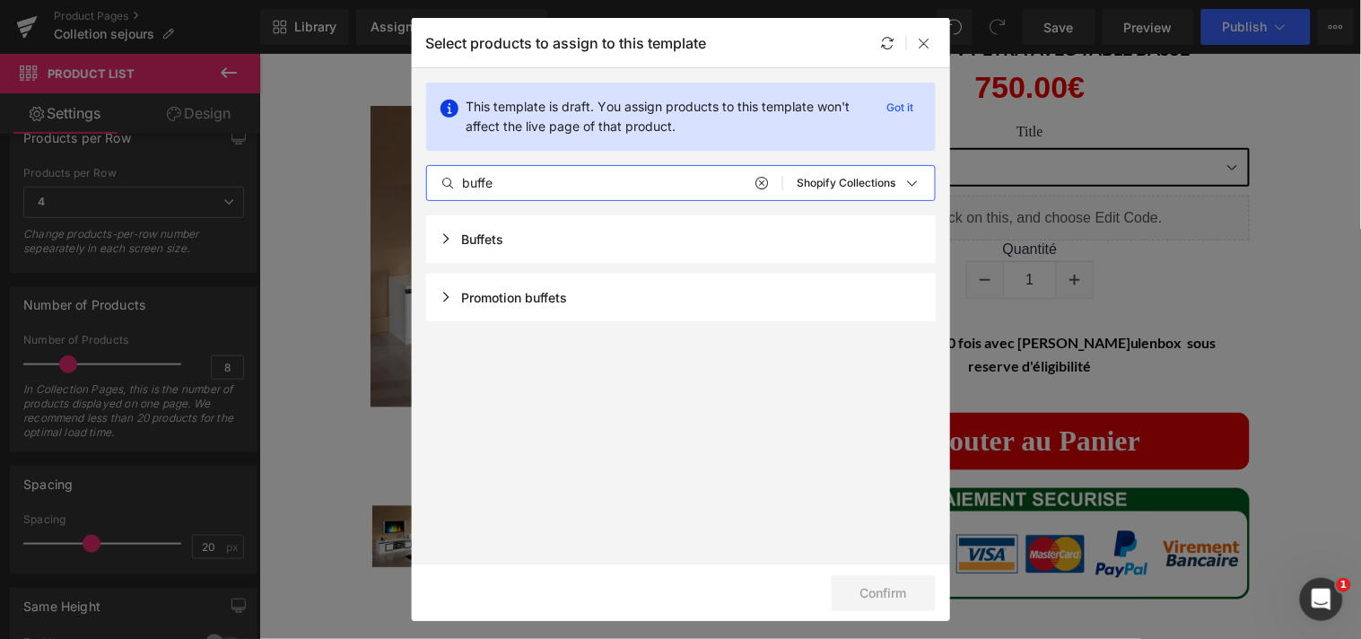
type input "buffe"
click at [473, 237] on div "Buffets" at bounding box center [472, 238] width 64 height 15
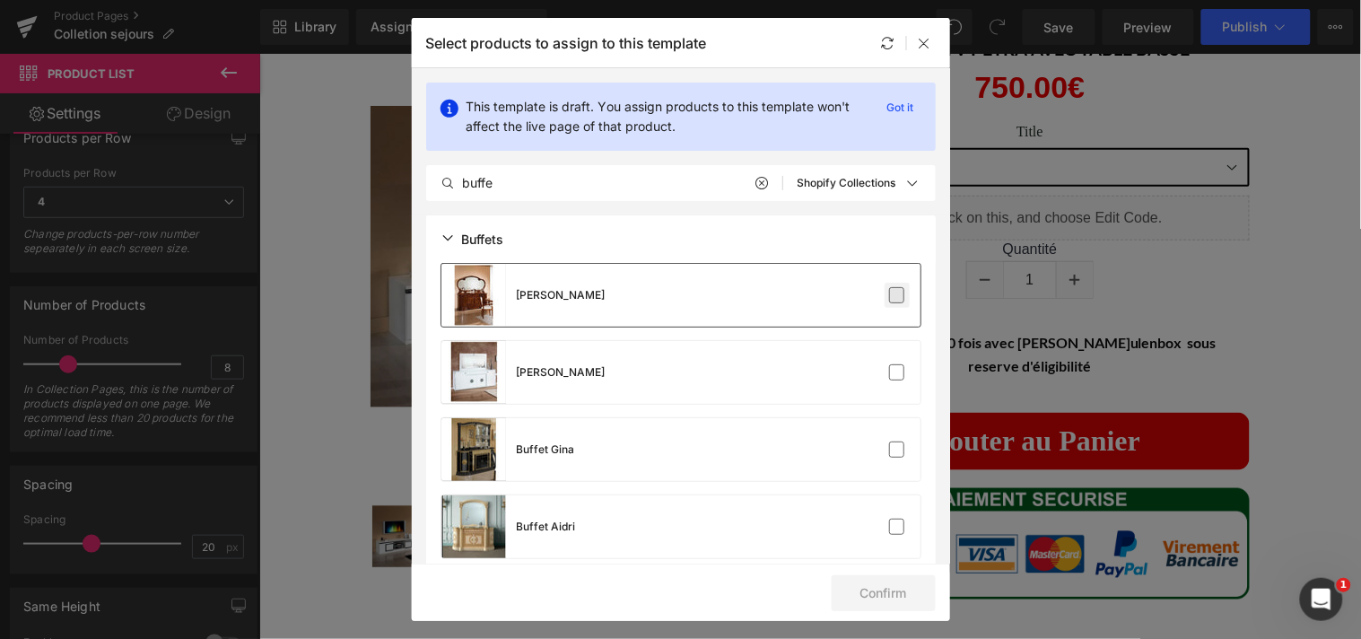
click at [895, 301] on label at bounding box center [897, 295] width 16 height 16
click at [897, 295] on input "checkbox" at bounding box center [897, 295] width 0 height 0
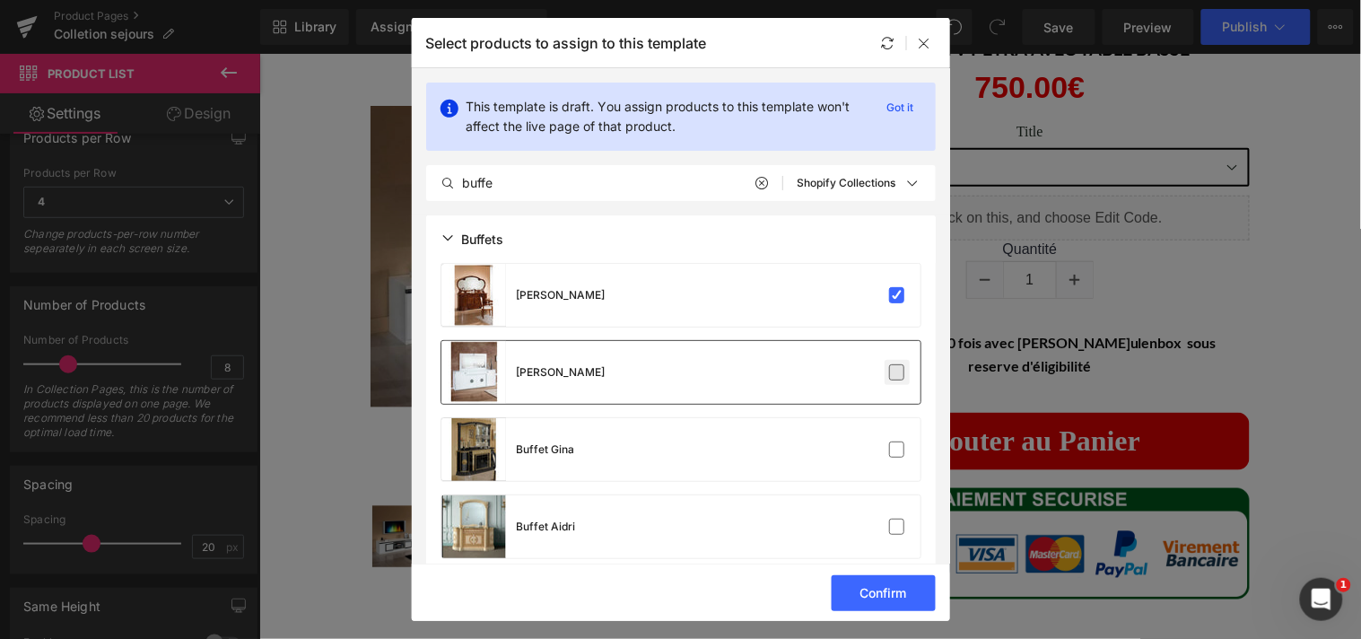
click at [889, 380] on label at bounding box center [897, 372] width 16 height 16
click at [897, 372] on input "checkbox" at bounding box center [897, 372] width 0 height 0
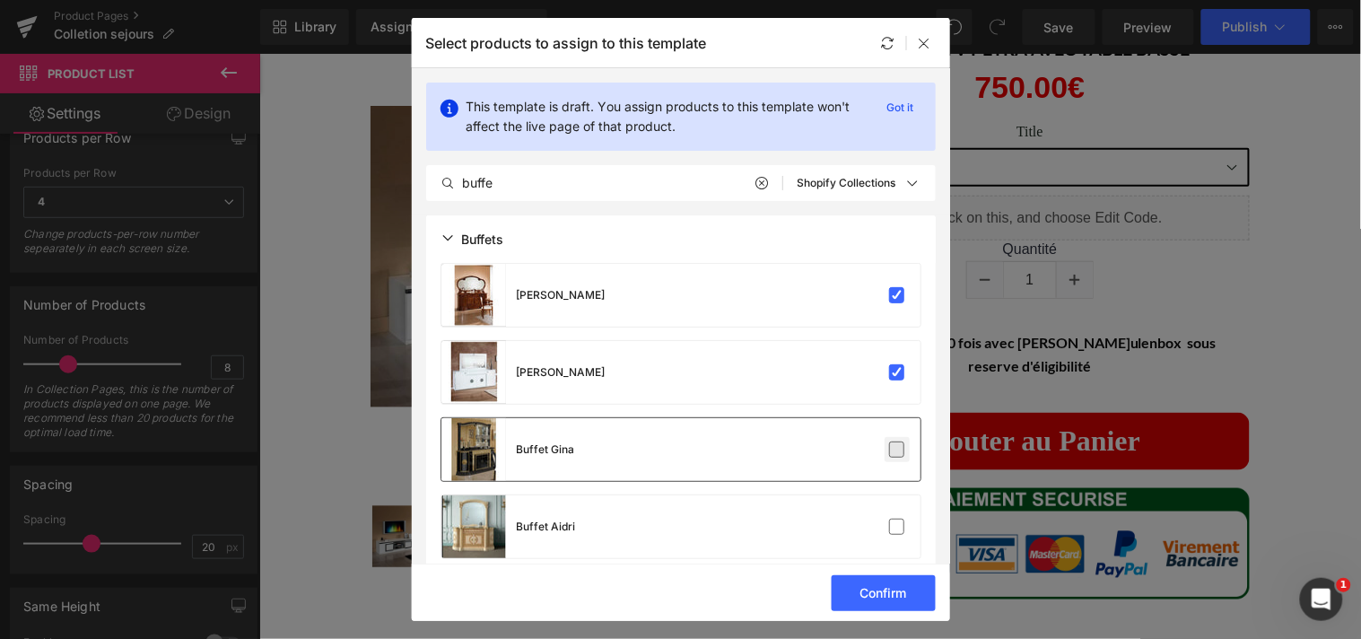
click at [889, 456] on label at bounding box center [897, 449] width 16 height 16
click at [897, 449] on input "checkbox" at bounding box center [897, 449] width 0 height 0
click at [890, 518] on label at bounding box center [897, 526] width 16 height 16
click at [897, 527] on input "checkbox" at bounding box center [897, 527] width 0 height 0
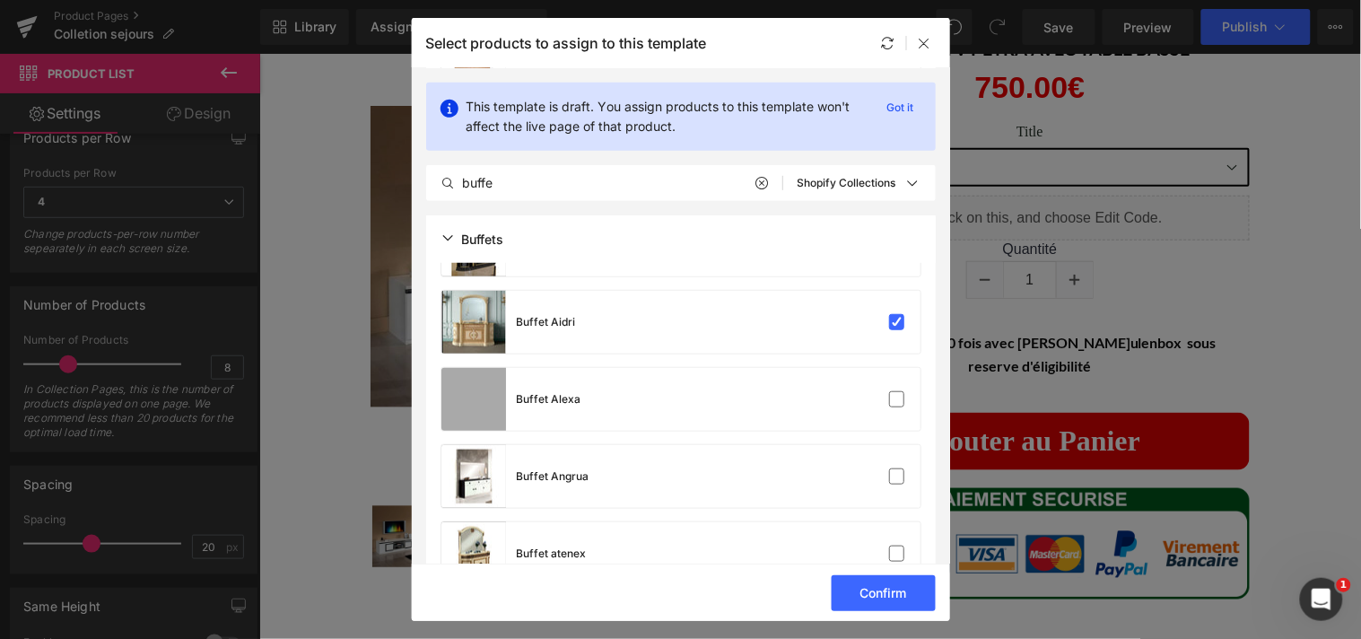
scroll to position [240, 0]
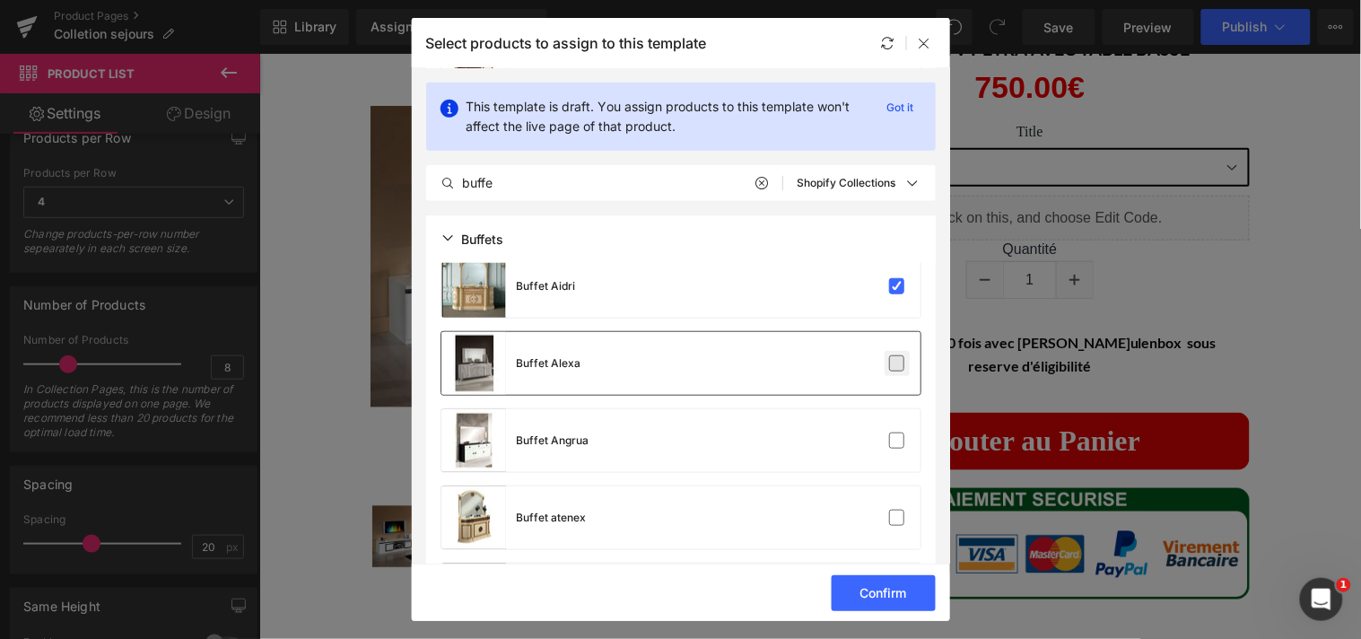
click at [893, 361] on label at bounding box center [897, 363] width 16 height 16
click at [897, 363] on input "checkbox" at bounding box center [897, 363] width 0 height 0
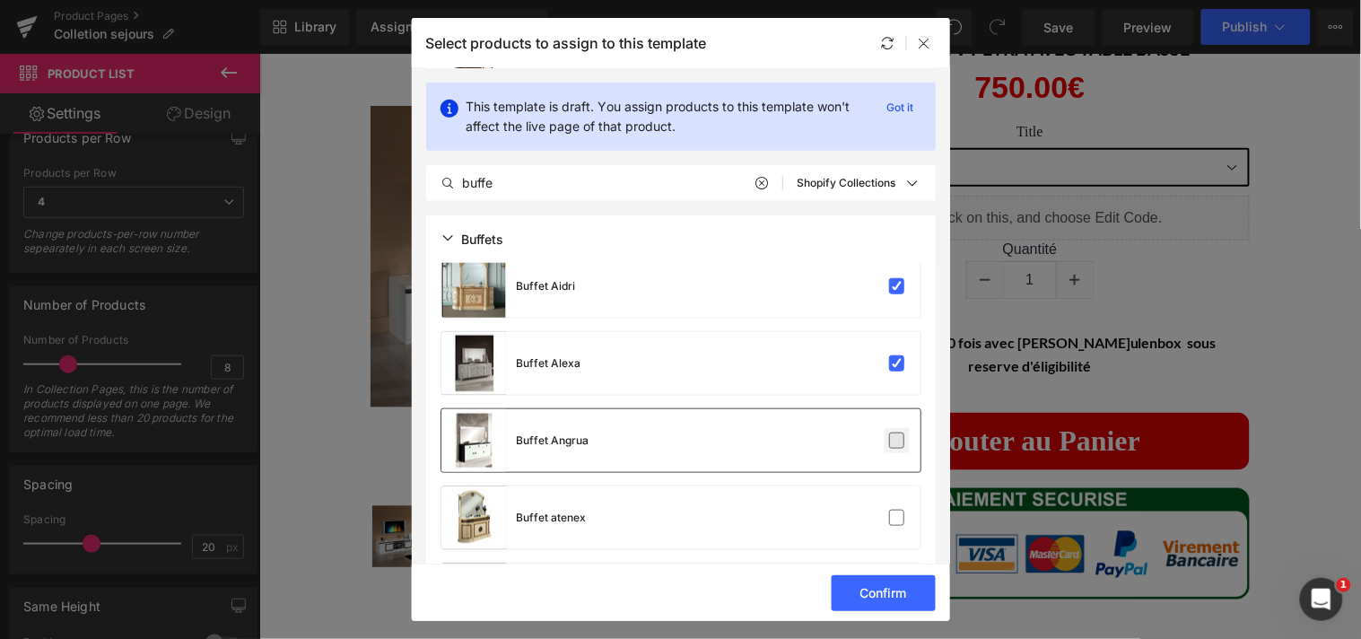
click at [891, 435] on label at bounding box center [897, 440] width 16 height 16
click at [897, 440] on input "checkbox" at bounding box center [897, 440] width 0 height 0
click at [891, 517] on label at bounding box center [897, 518] width 16 height 16
click at [897, 518] on input "checkbox" at bounding box center [897, 518] width 0 height 0
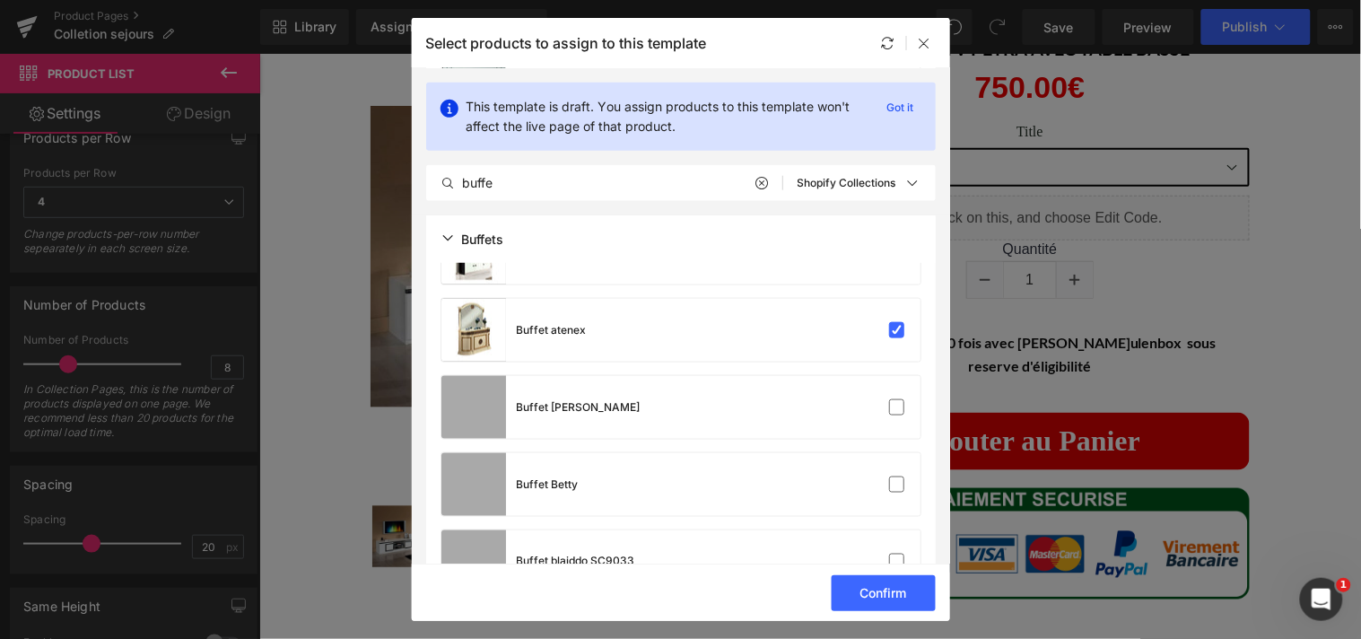
scroll to position [518, 0]
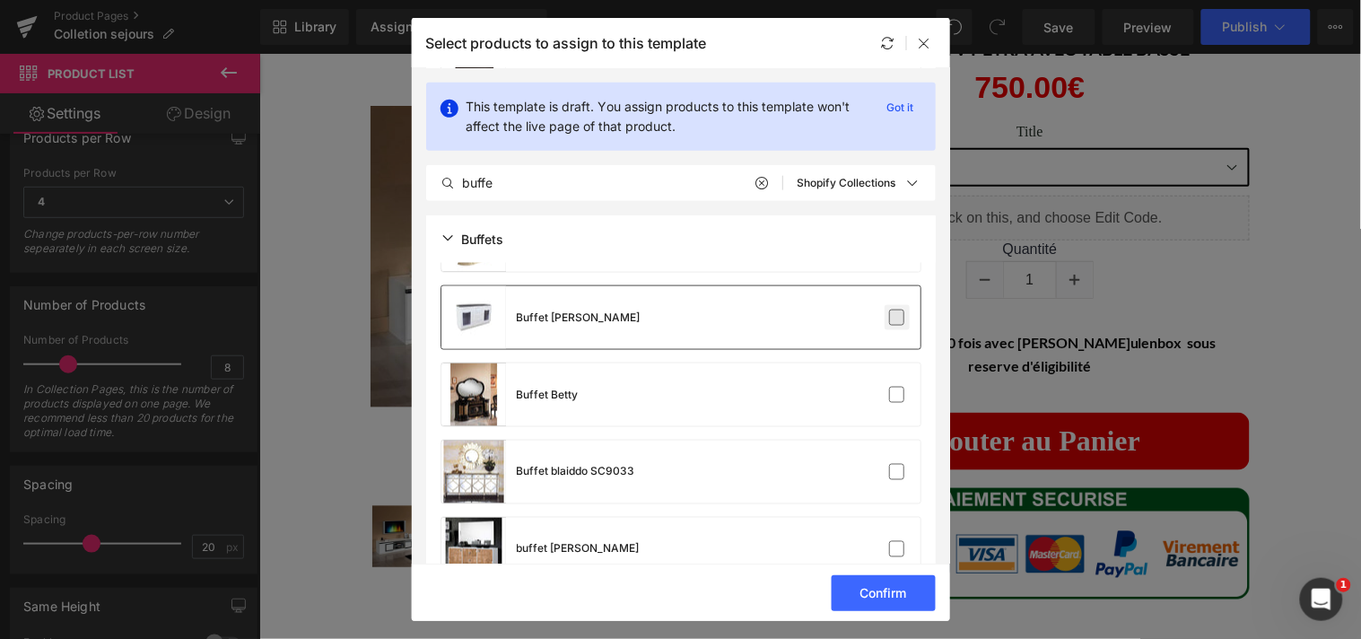
click at [895, 318] on label at bounding box center [897, 317] width 16 height 16
click at [897, 318] on input "checkbox" at bounding box center [897, 318] width 0 height 0
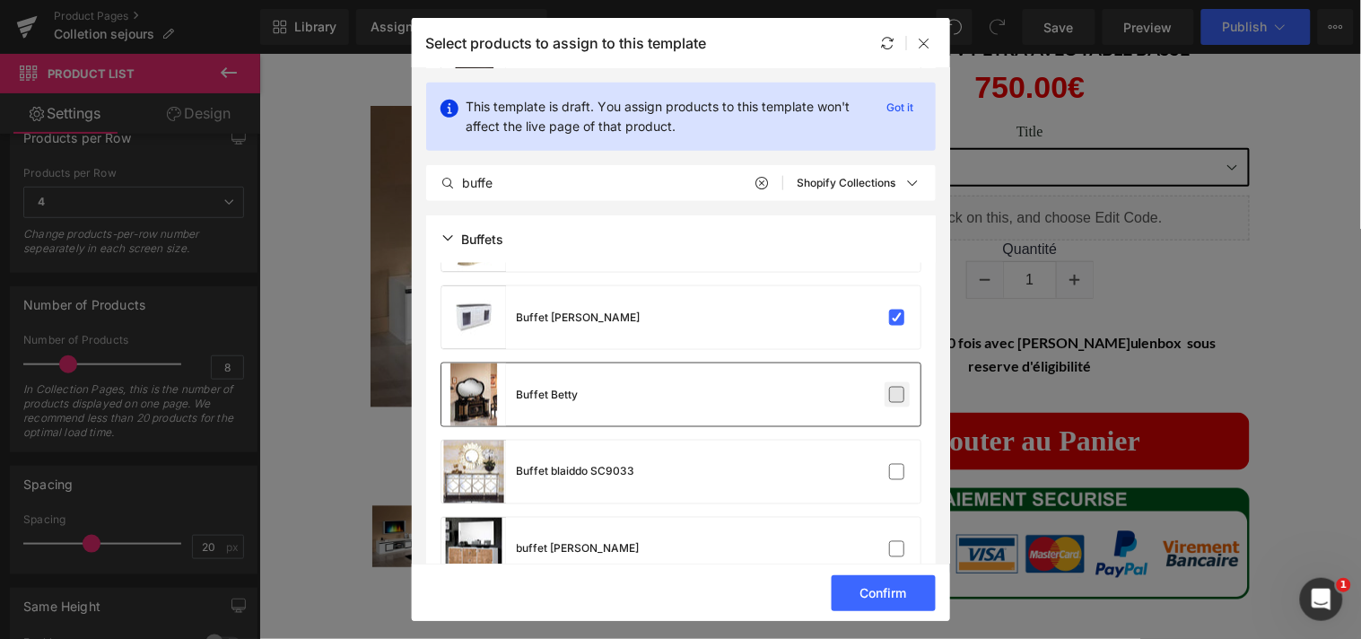
click at [895, 391] on label at bounding box center [897, 395] width 16 height 16
click at [897, 395] on input "checkbox" at bounding box center [897, 395] width 0 height 0
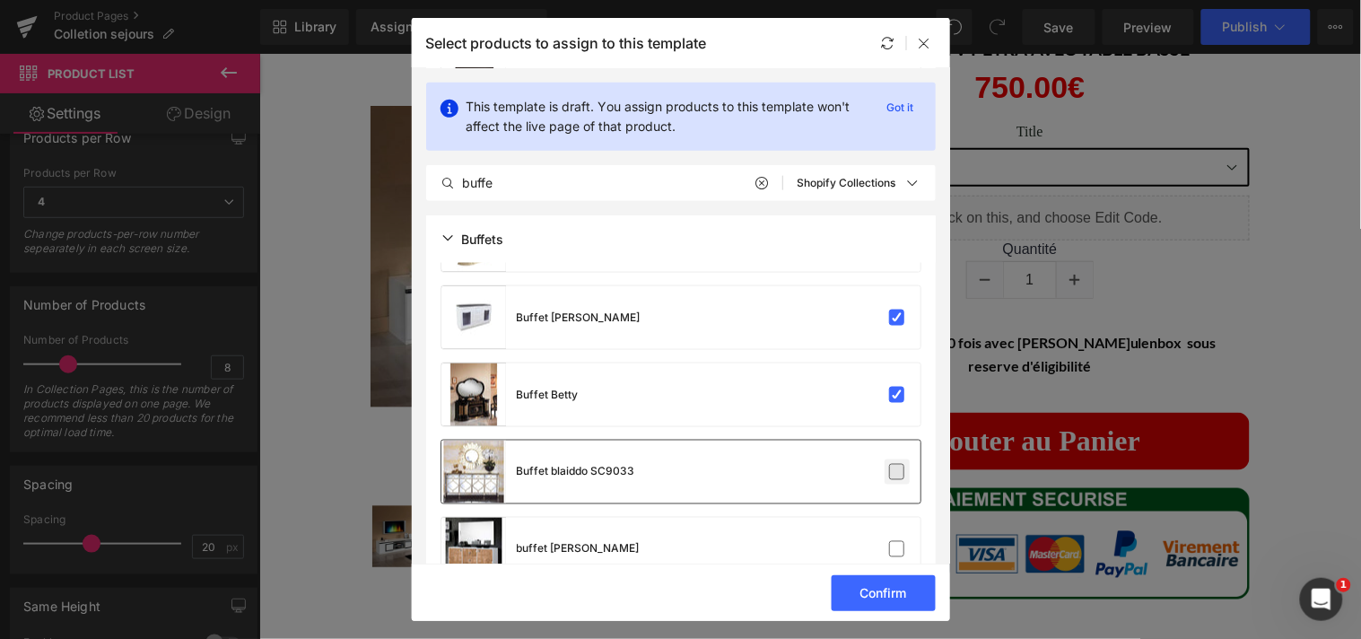
click at [894, 475] on label at bounding box center [897, 472] width 16 height 16
click at [897, 472] on input "checkbox" at bounding box center [897, 472] width 0 height 0
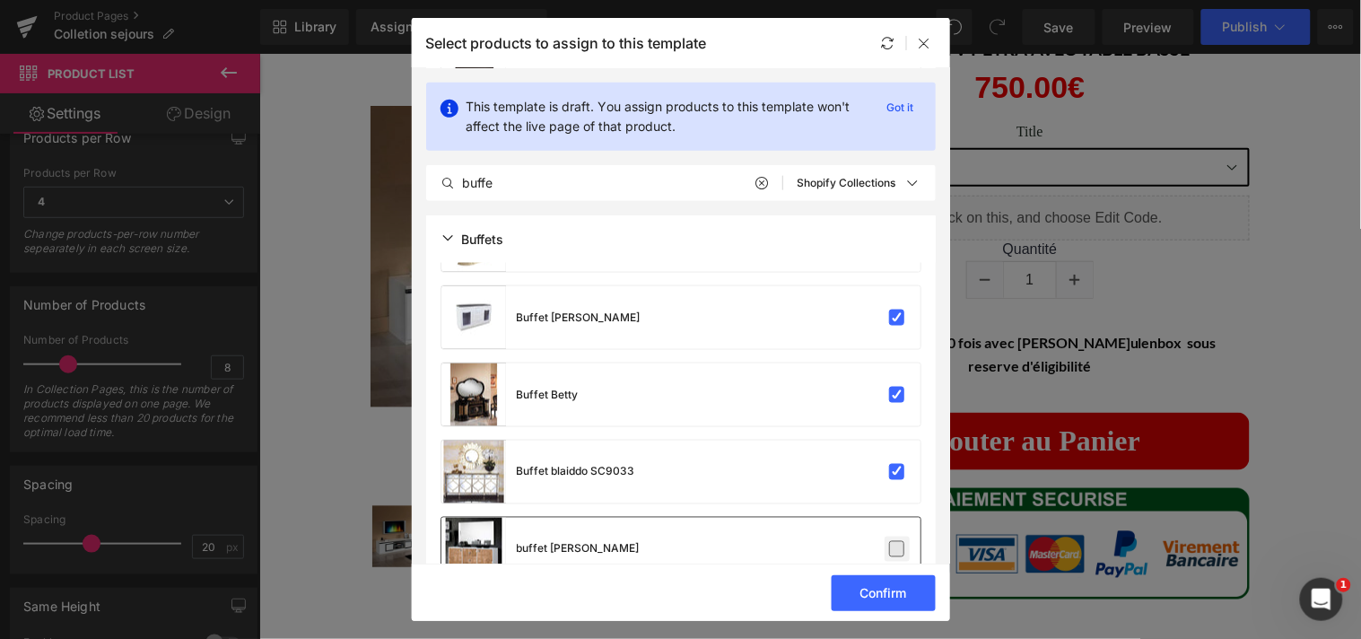
click at [890, 543] on label at bounding box center [897, 549] width 16 height 16
click at [897, 549] on input "checkbox" at bounding box center [897, 549] width 0 height 0
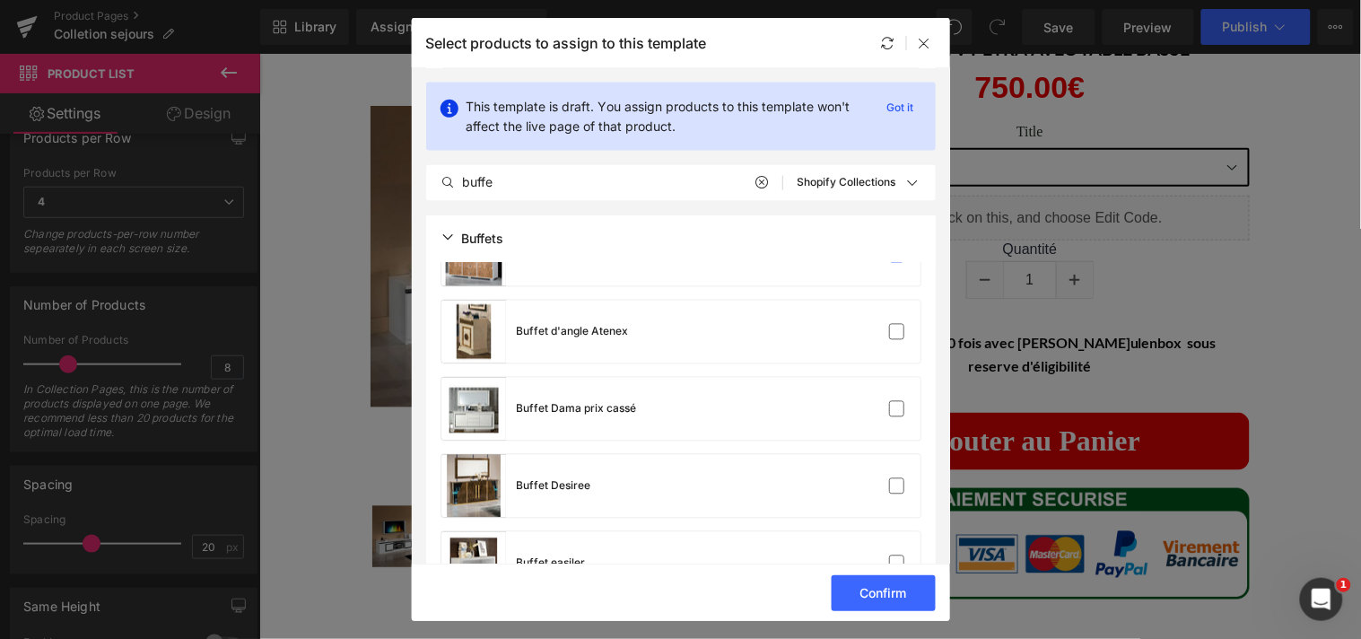
scroll to position [830, 0]
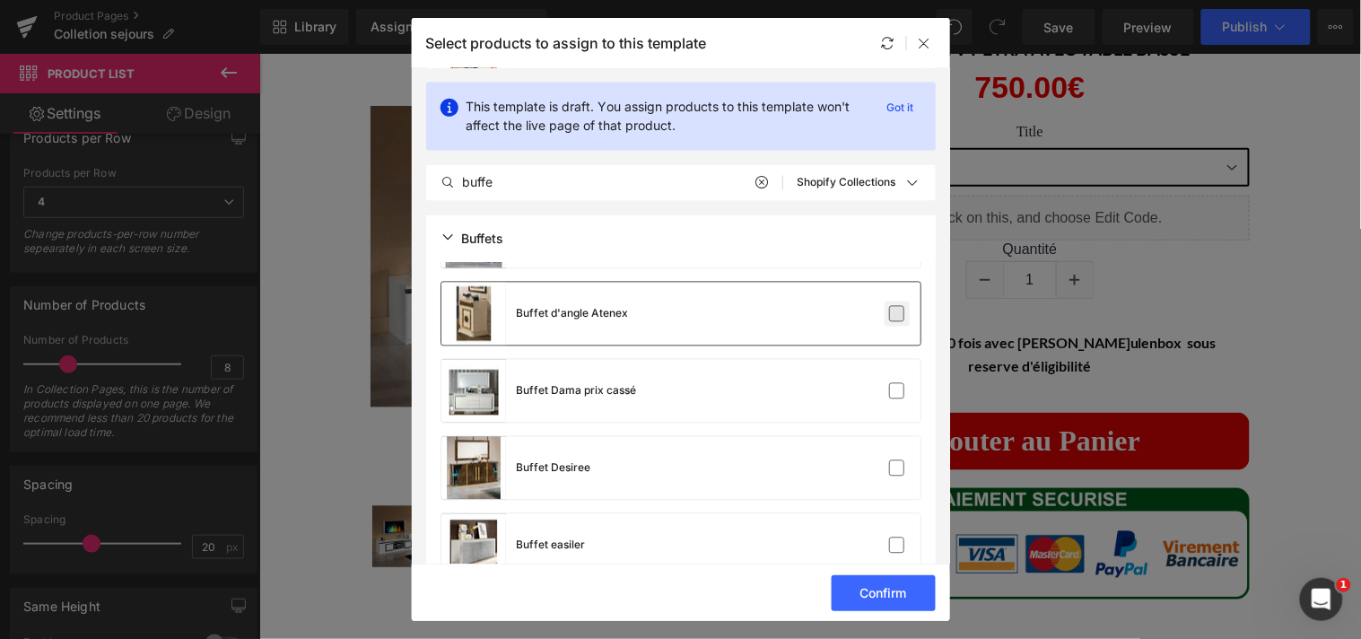
click at [899, 310] on label at bounding box center [897, 314] width 16 height 16
click at [897, 314] on input "checkbox" at bounding box center [897, 314] width 0 height 0
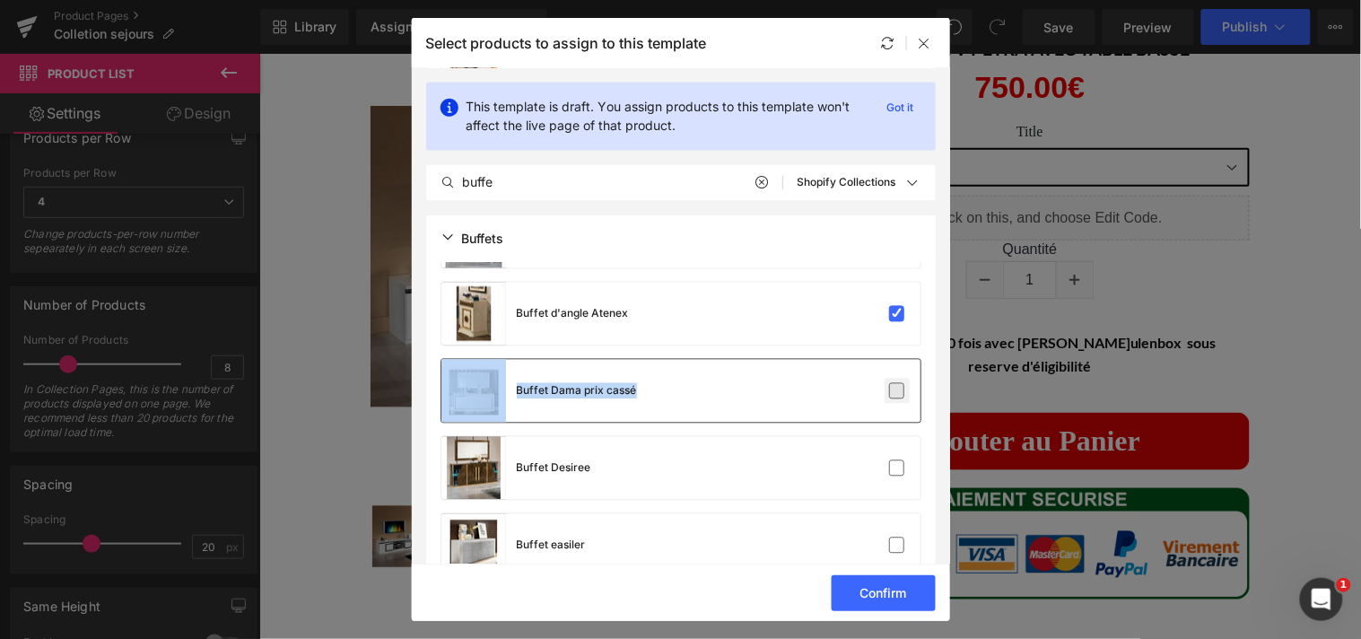
drag, startPoint x: 899, startPoint y: 310, endPoint x: 894, endPoint y: 386, distance: 75.5
click at [894, 386] on label at bounding box center [897, 391] width 16 height 16
click at [897, 391] on input "checkbox" at bounding box center [897, 391] width 0 height 0
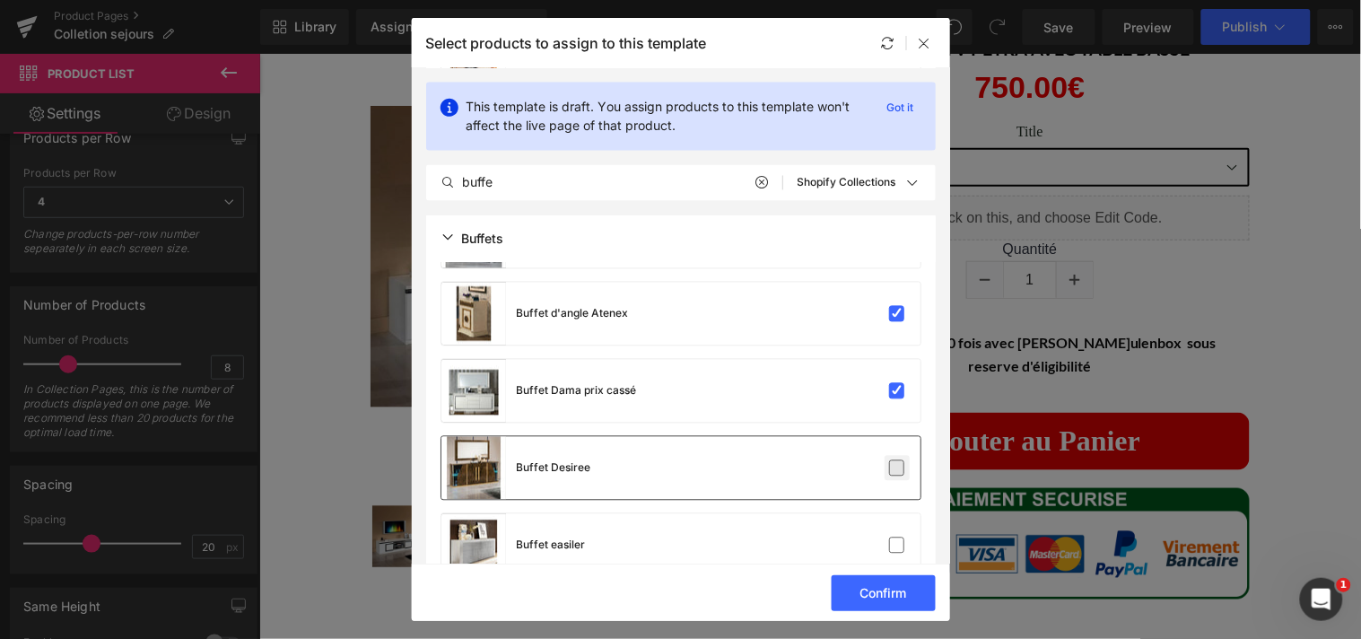
click at [890, 463] on label at bounding box center [897, 468] width 16 height 16
click at [897, 468] on input "checkbox" at bounding box center [897, 468] width 0 height 0
click at [889, 537] on label at bounding box center [897, 545] width 16 height 16
click at [897, 545] on input "checkbox" at bounding box center [897, 545] width 0 height 0
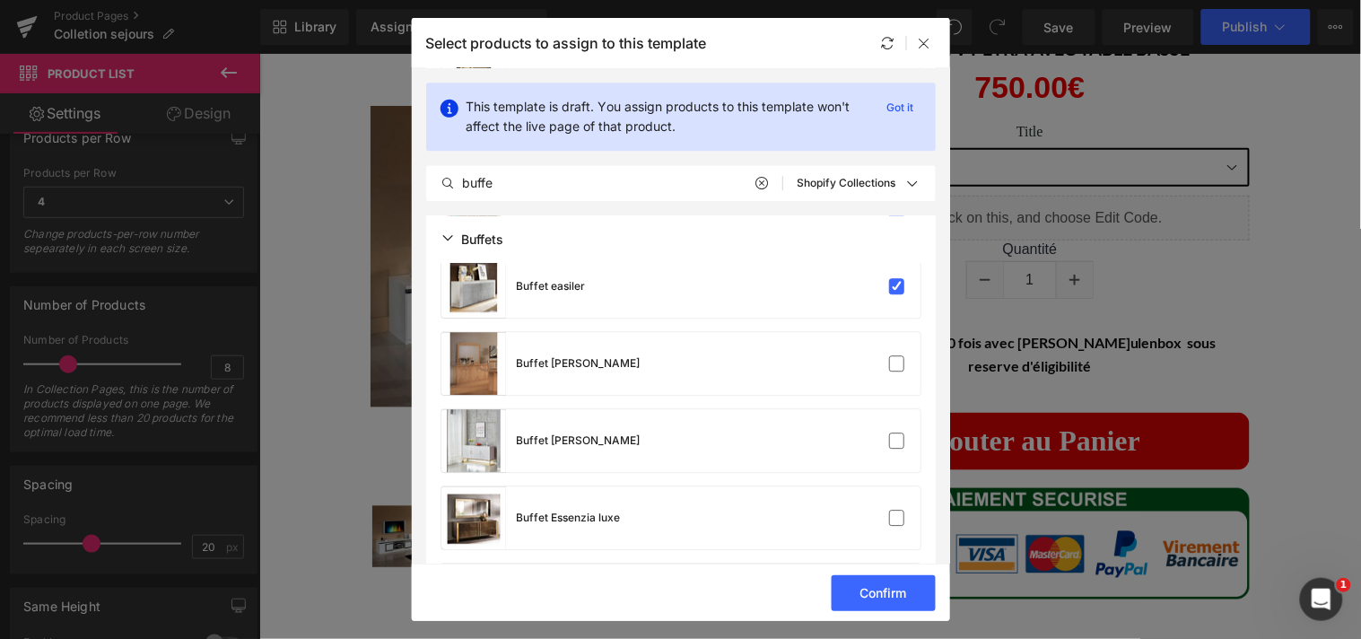
scroll to position [1098, 0]
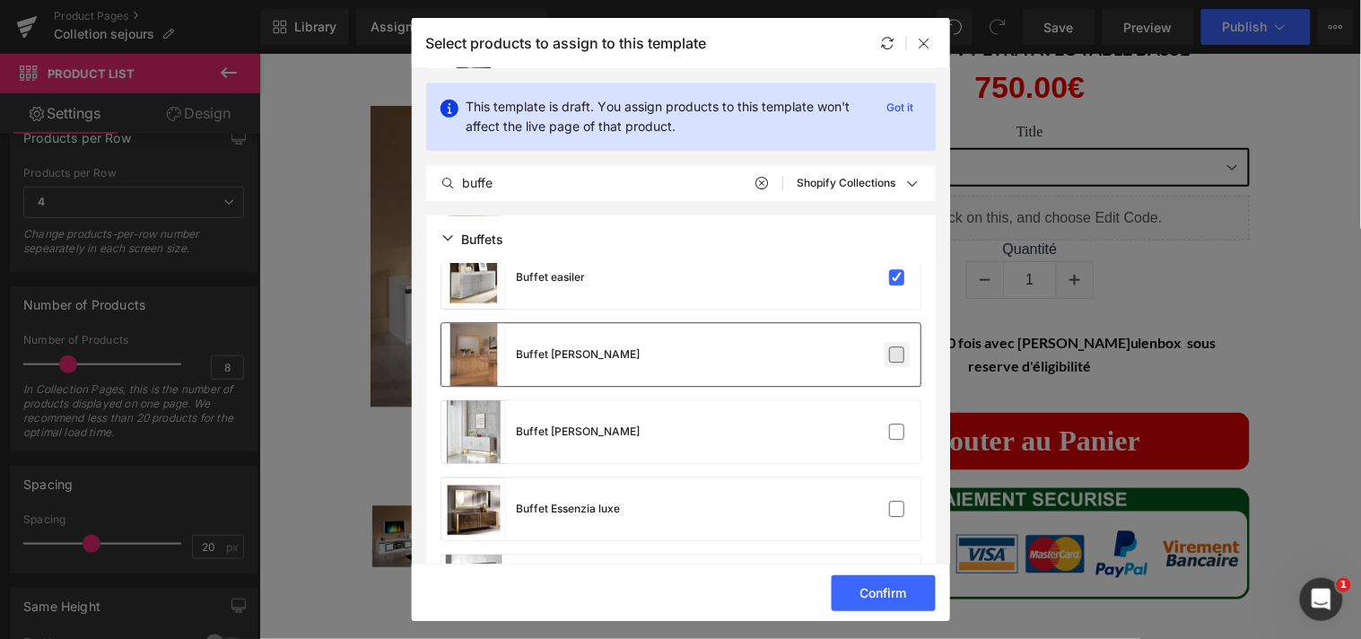
click at [893, 351] on label at bounding box center [897, 354] width 16 height 16
click at [897, 354] on input "checkbox" at bounding box center [897, 354] width 0 height 0
click at [893, 425] on label at bounding box center [897, 431] width 16 height 16
click at [897, 431] on input "checkbox" at bounding box center [897, 431] width 0 height 0
click at [890, 501] on label at bounding box center [897, 509] width 16 height 16
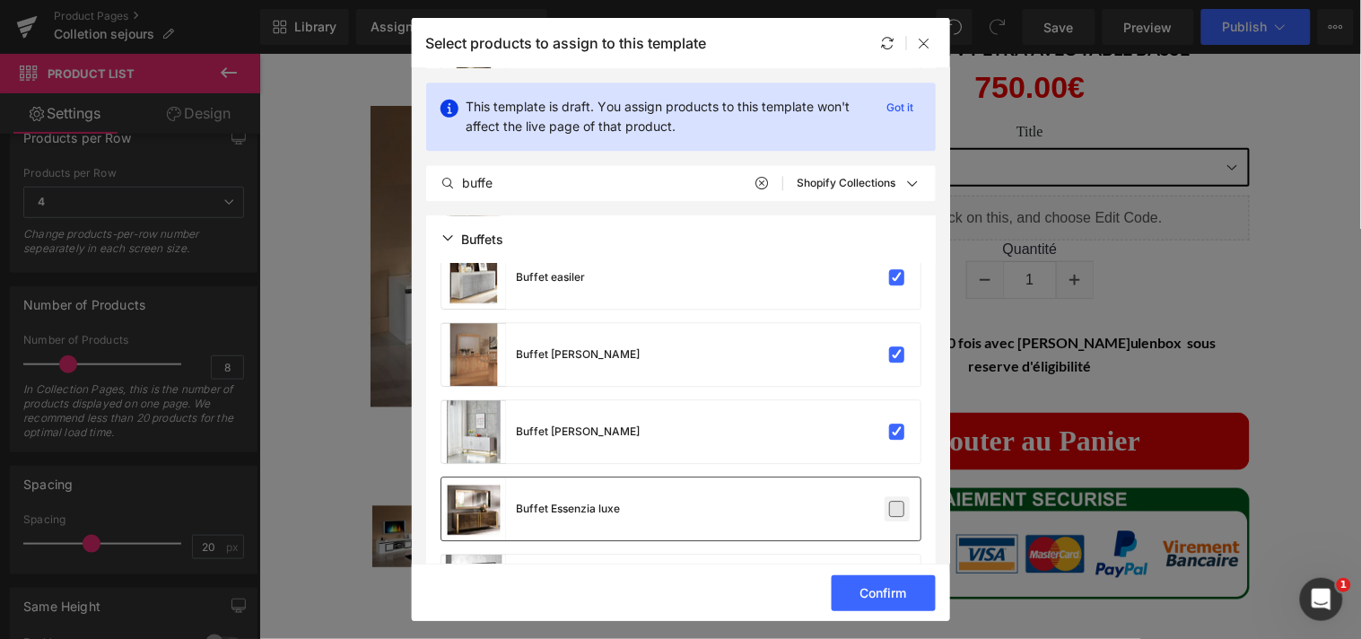
click at [897, 509] on input "checkbox" at bounding box center [897, 509] width 0 height 0
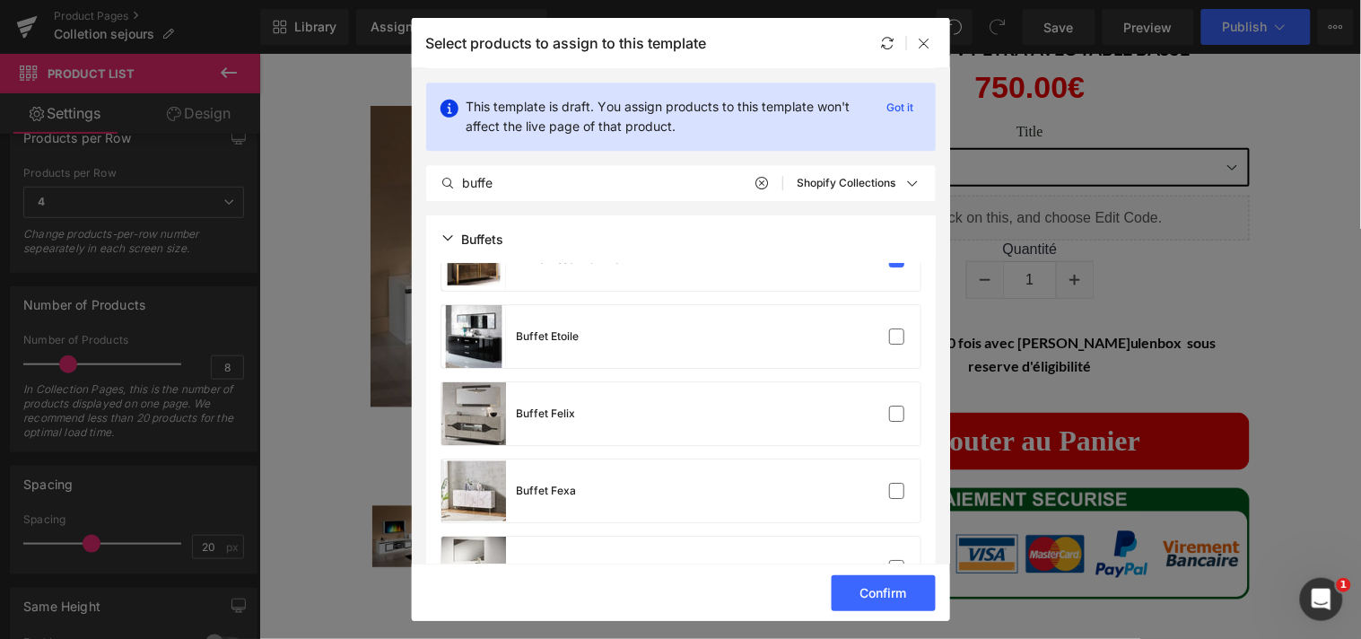
scroll to position [1365, 0]
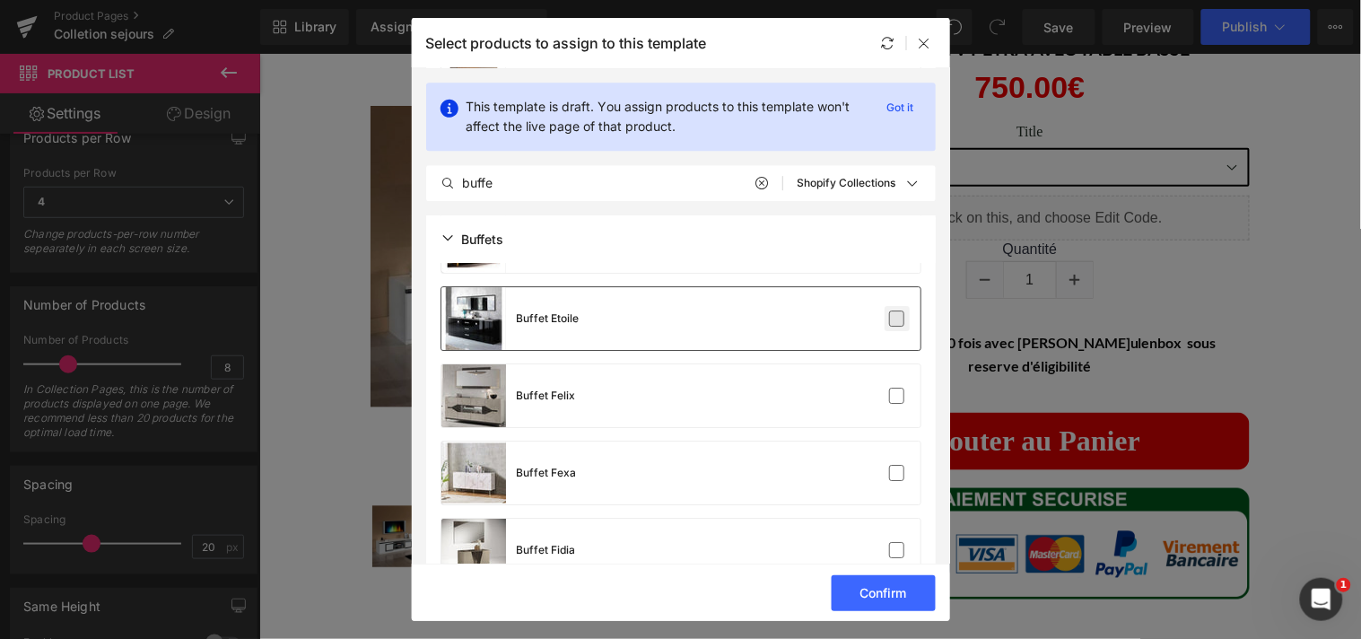
click at [893, 320] on label at bounding box center [897, 318] width 16 height 16
click at [897, 318] on input "checkbox" at bounding box center [897, 318] width 0 height 0
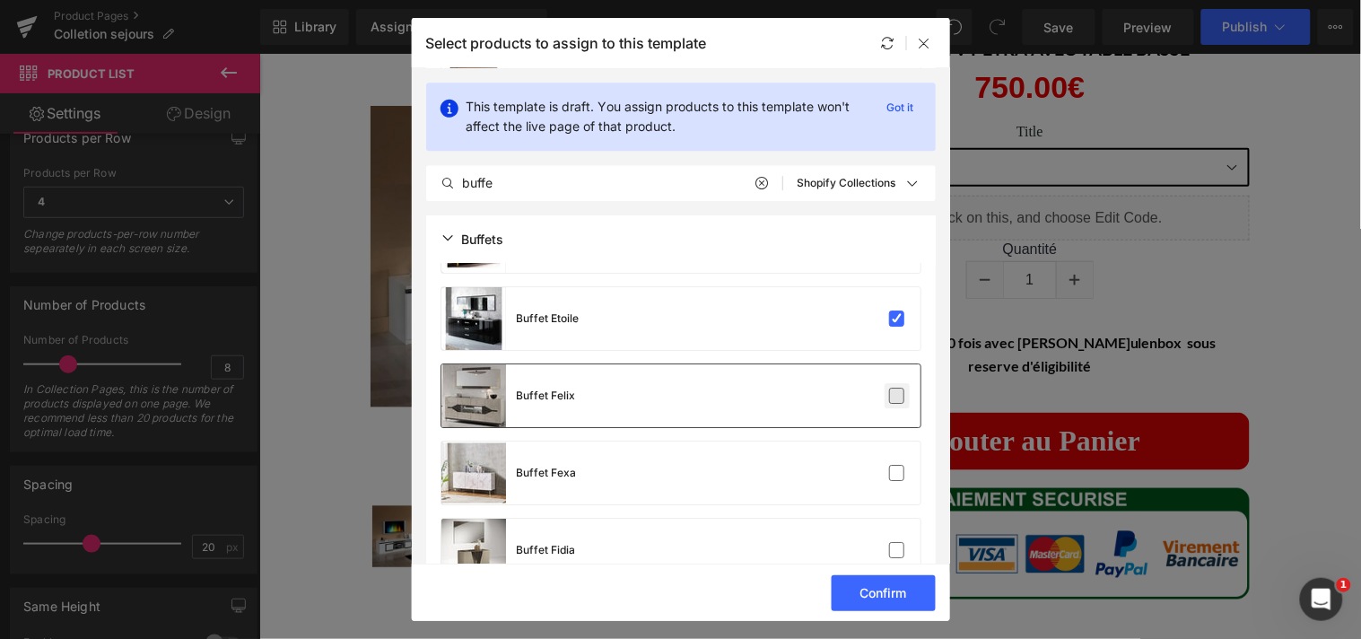
click at [893, 404] on label at bounding box center [897, 396] width 16 height 16
click at [897, 396] on input "checkbox" at bounding box center [897, 396] width 0 height 0
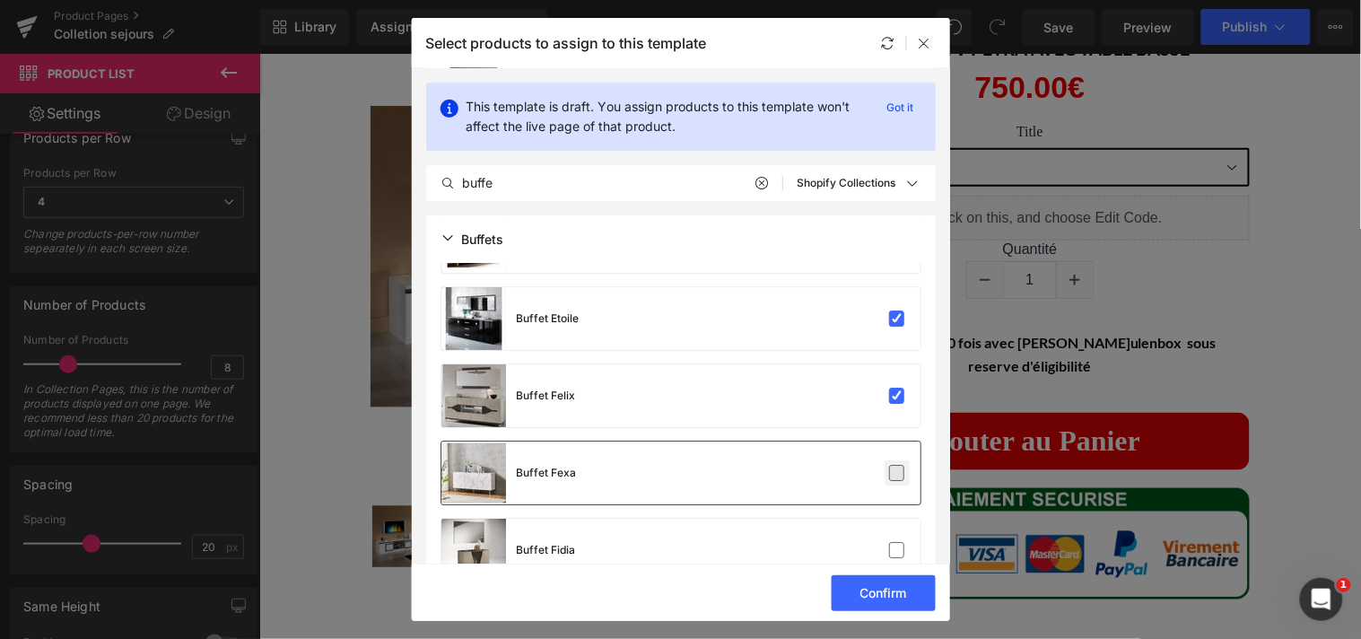
click at [892, 477] on label at bounding box center [897, 473] width 16 height 16
click at [897, 473] on input "checkbox" at bounding box center [897, 473] width 0 height 0
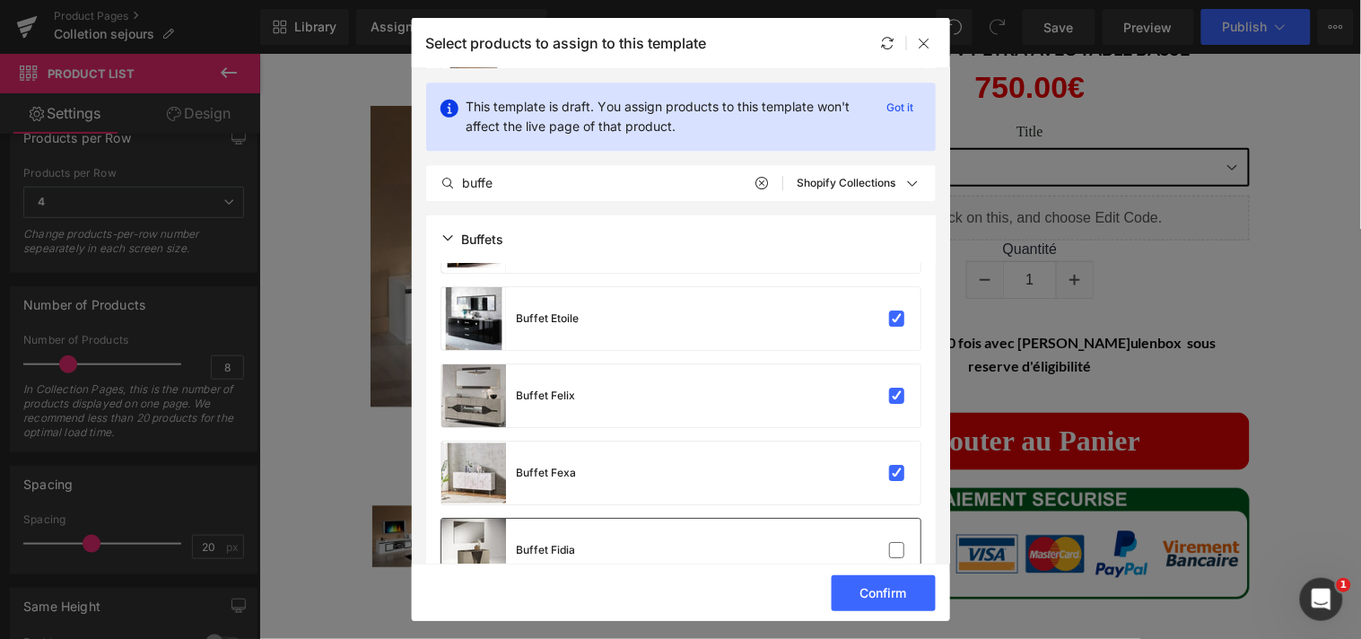
click at [893, 533] on div "Buffet Fidia" at bounding box center [680, 549] width 479 height 63
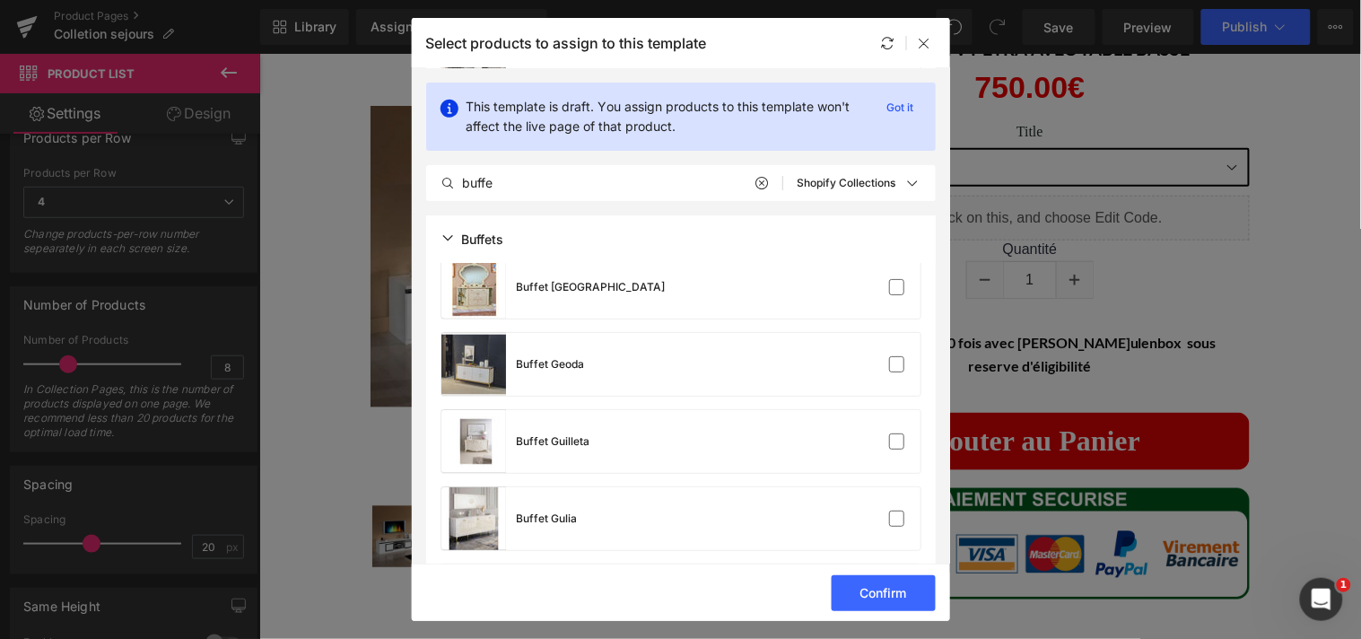
scroll to position [1713, 0]
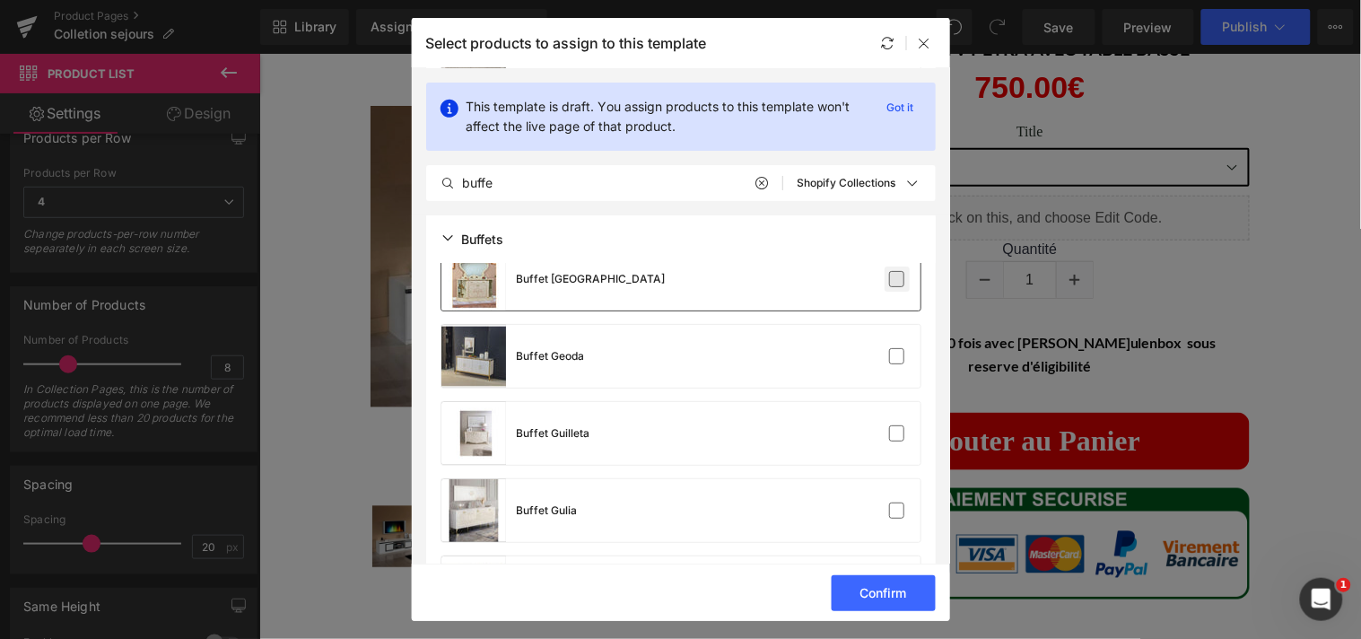
click at [889, 280] on label at bounding box center [897, 279] width 16 height 16
click at [897, 279] on input "checkbox" at bounding box center [897, 279] width 0 height 0
click at [893, 359] on label at bounding box center [897, 356] width 16 height 16
click at [897, 356] on input "checkbox" at bounding box center [897, 356] width 0 height 0
click at [892, 425] on label at bounding box center [897, 433] width 16 height 16
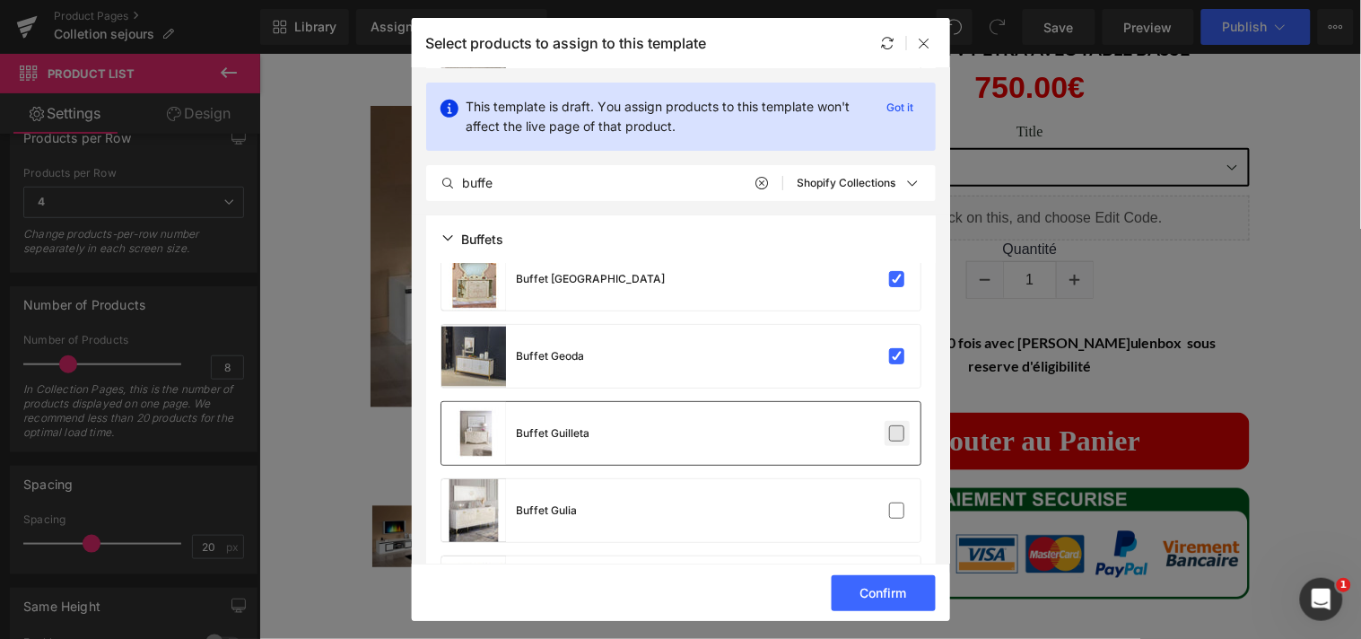
click at [897, 433] on input "checkbox" at bounding box center [897, 433] width 0 height 0
click at [891, 507] on label at bounding box center [897, 510] width 16 height 16
click at [897, 510] on input "checkbox" at bounding box center [897, 510] width 0 height 0
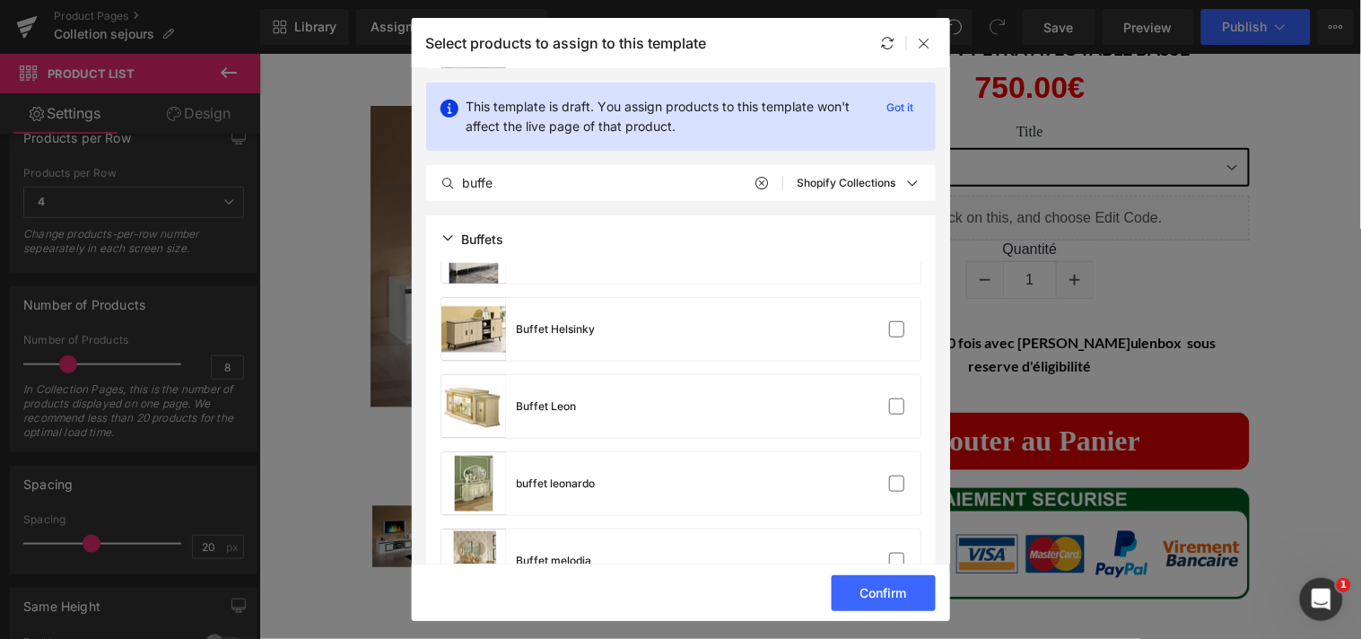
scroll to position [1981, 0]
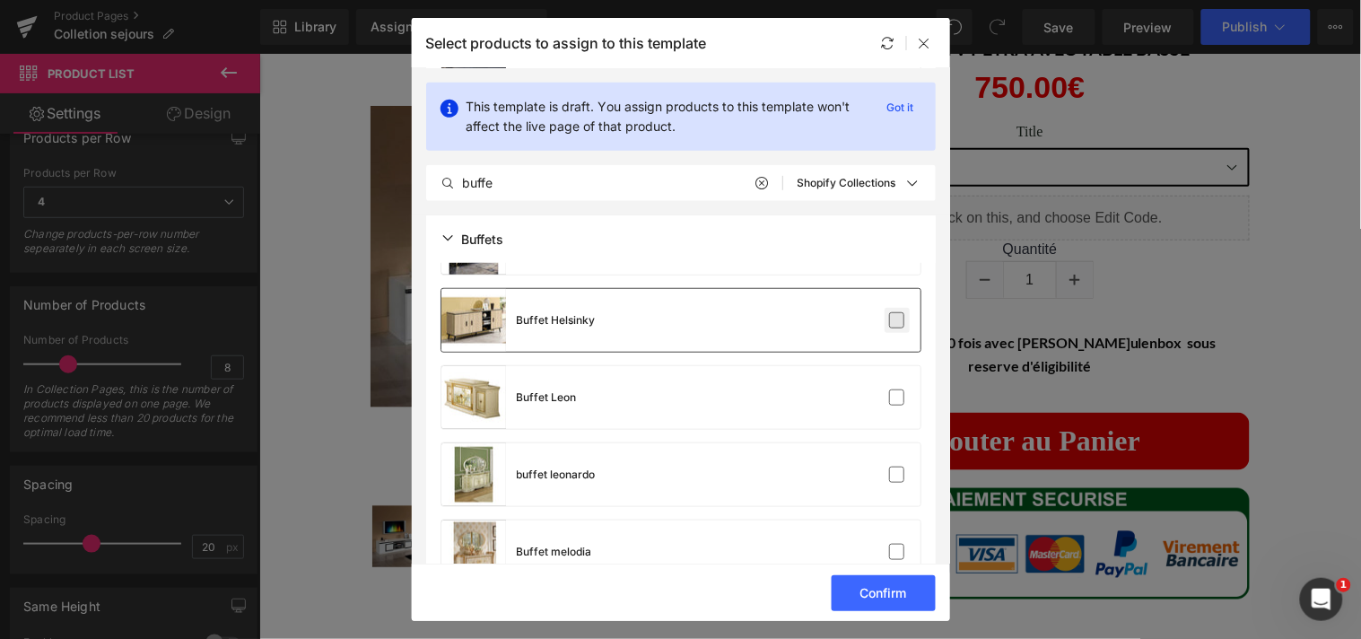
click at [890, 321] on label at bounding box center [897, 320] width 16 height 16
click at [897, 320] on input "checkbox" at bounding box center [897, 320] width 0 height 0
click at [890, 389] on label at bounding box center [897, 397] width 16 height 16
click at [897, 397] on input "checkbox" at bounding box center [897, 397] width 0 height 0
click at [891, 483] on label at bounding box center [897, 474] width 16 height 16
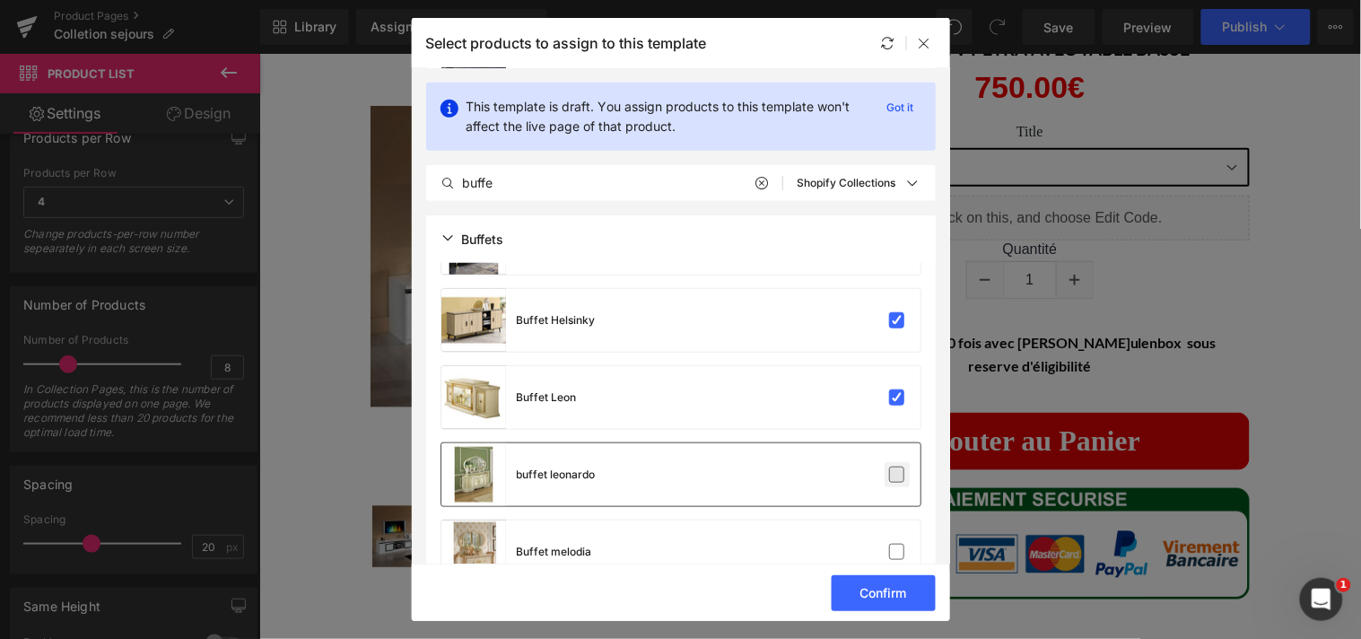
click at [897, 475] on input "checkbox" at bounding box center [897, 475] width 0 height 0
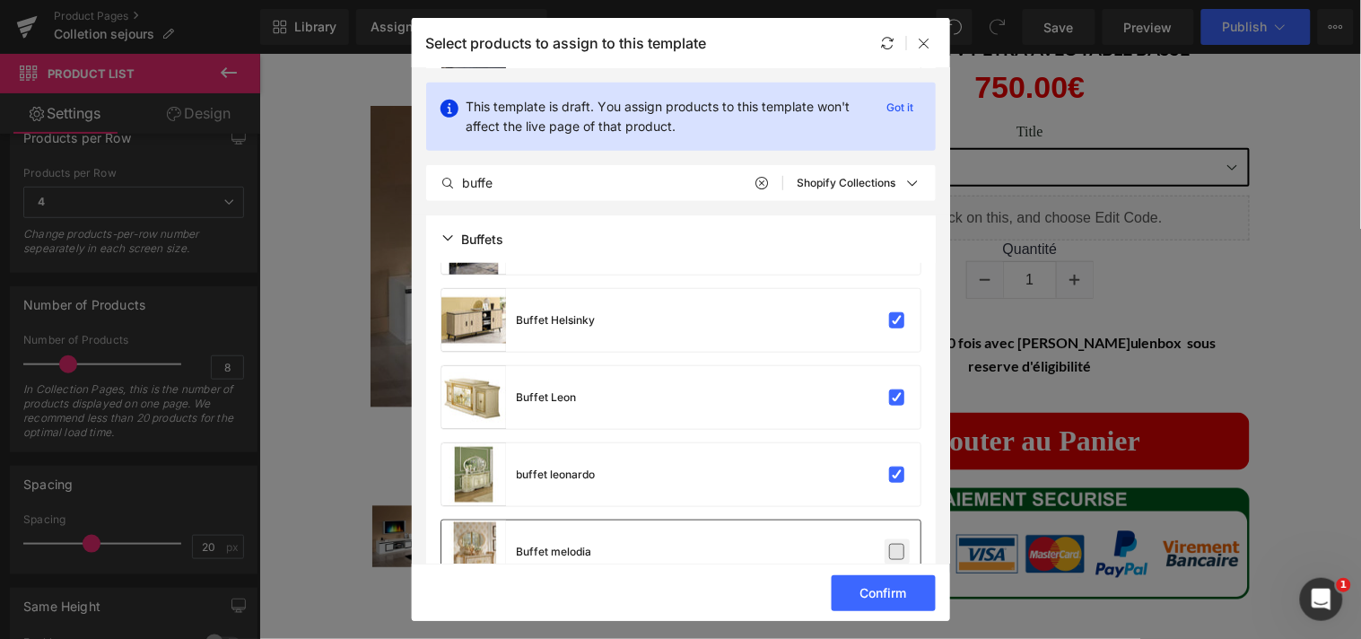
click at [891, 544] on label at bounding box center [897, 552] width 16 height 16
click at [897, 552] on input "checkbox" at bounding box center [897, 552] width 0 height 0
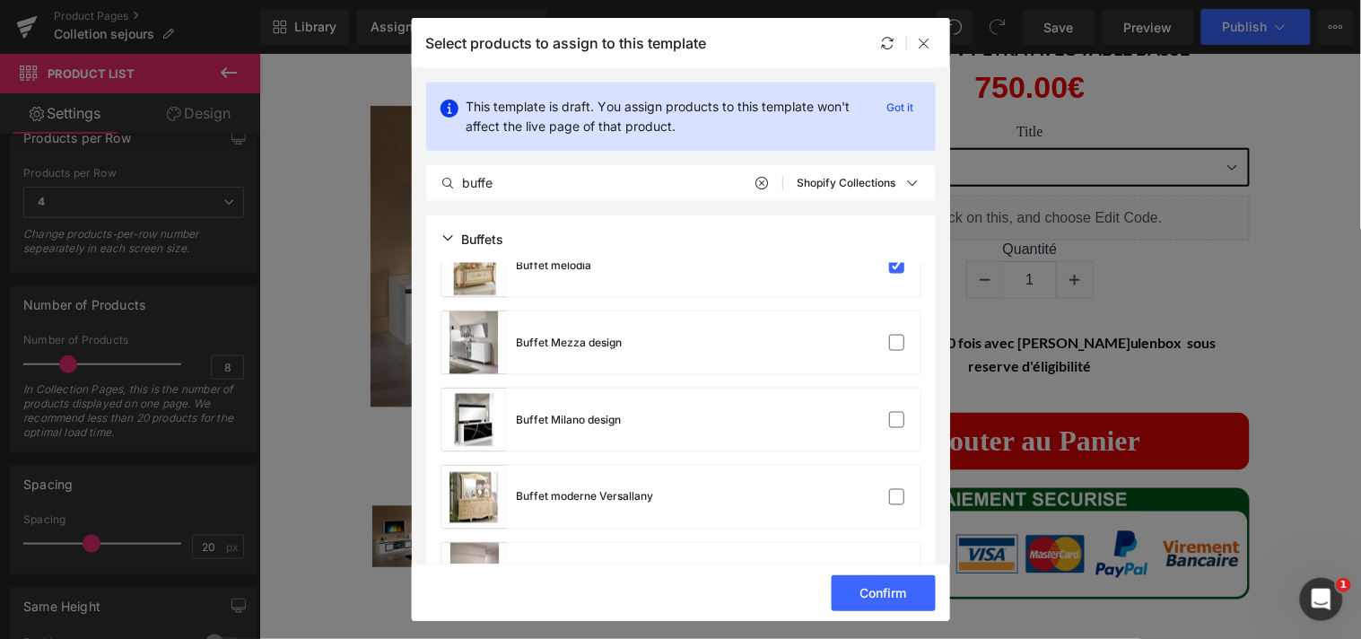
scroll to position [2294, 0]
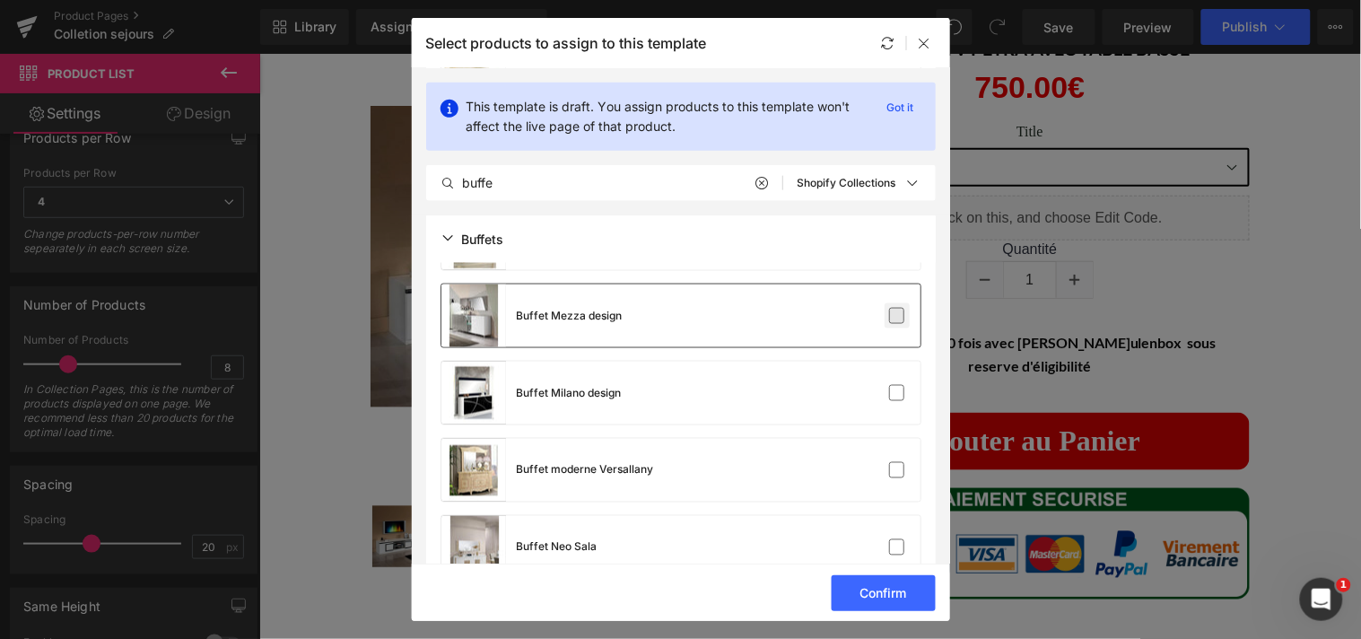
click at [892, 315] on label at bounding box center [897, 316] width 16 height 16
click at [897, 316] on input "checkbox" at bounding box center [897, 316] width 0 height 0
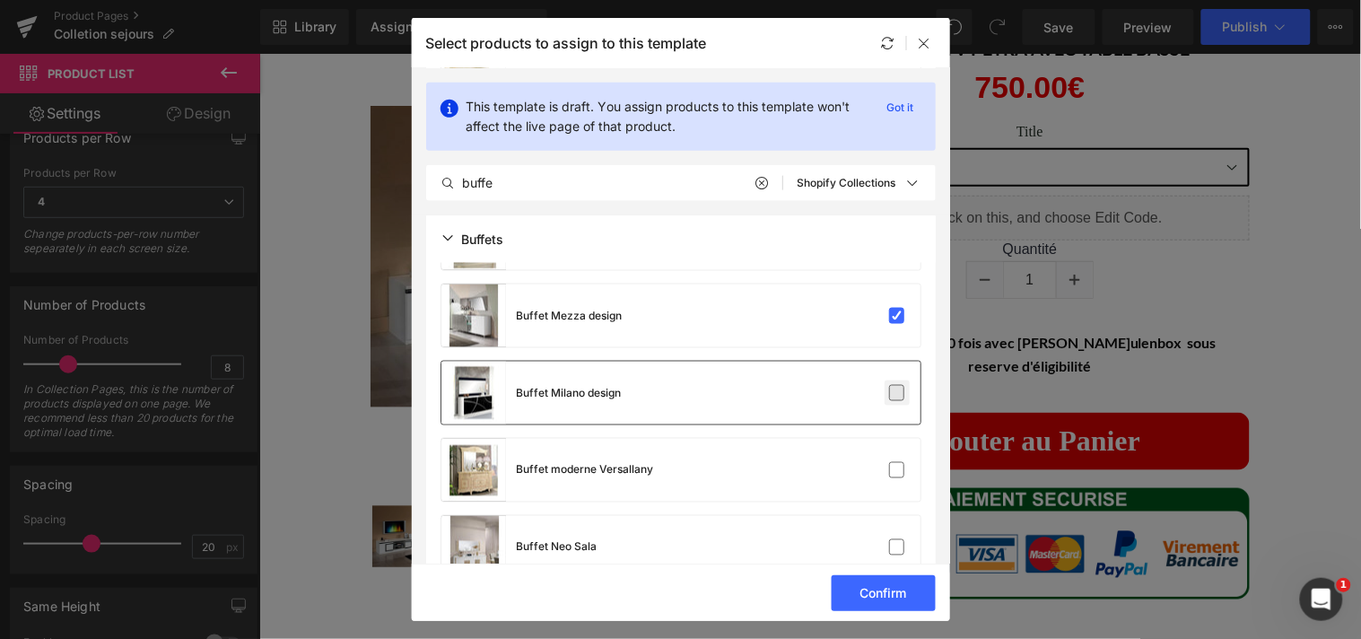
click at [892, 389] on label at bounding box center [897, 393] width 16 height 16
click at [897, 393] on input "checkbox" at bounding box center [897, 393] width 0 height 0
click at [891, 462] on label at bounding box center [897, 470] width 16 height 16
click at [897, 470] on input "checkbox" at bounding box center [897, 470] width 0 height 0
click at [892, 530] on div "Buffet Neo Sala" at bounding box center [680, 547] width 479 height 63
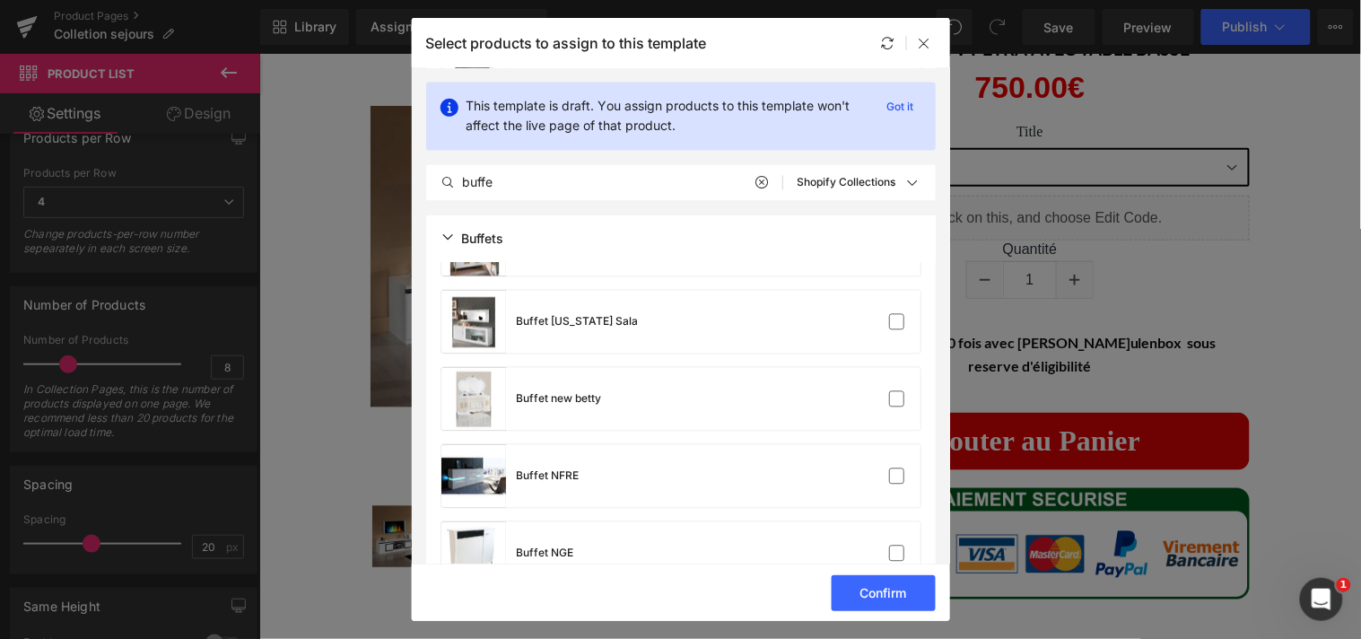
scroll to position [2606, 0]
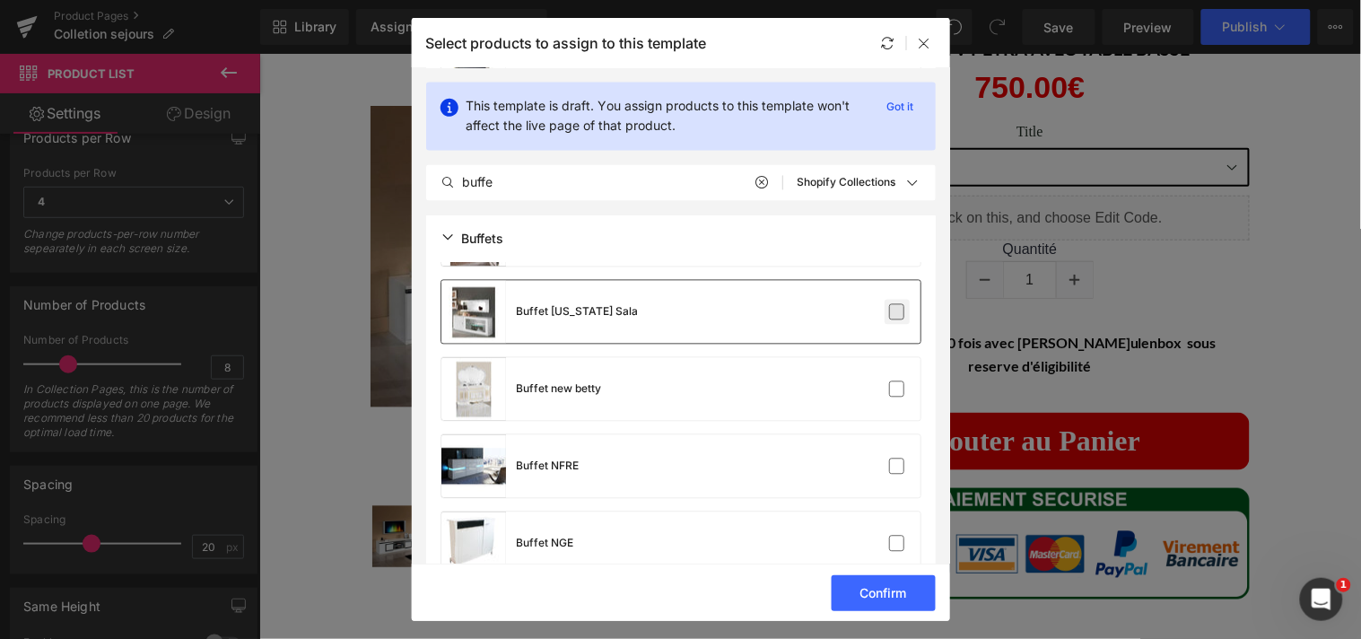
click at [891, 314] on label at bounding box center [897, 312] width 16 height 16
click at [897, 312] on input "checkbox" at bounding box center [897, 312] width 0 height 0
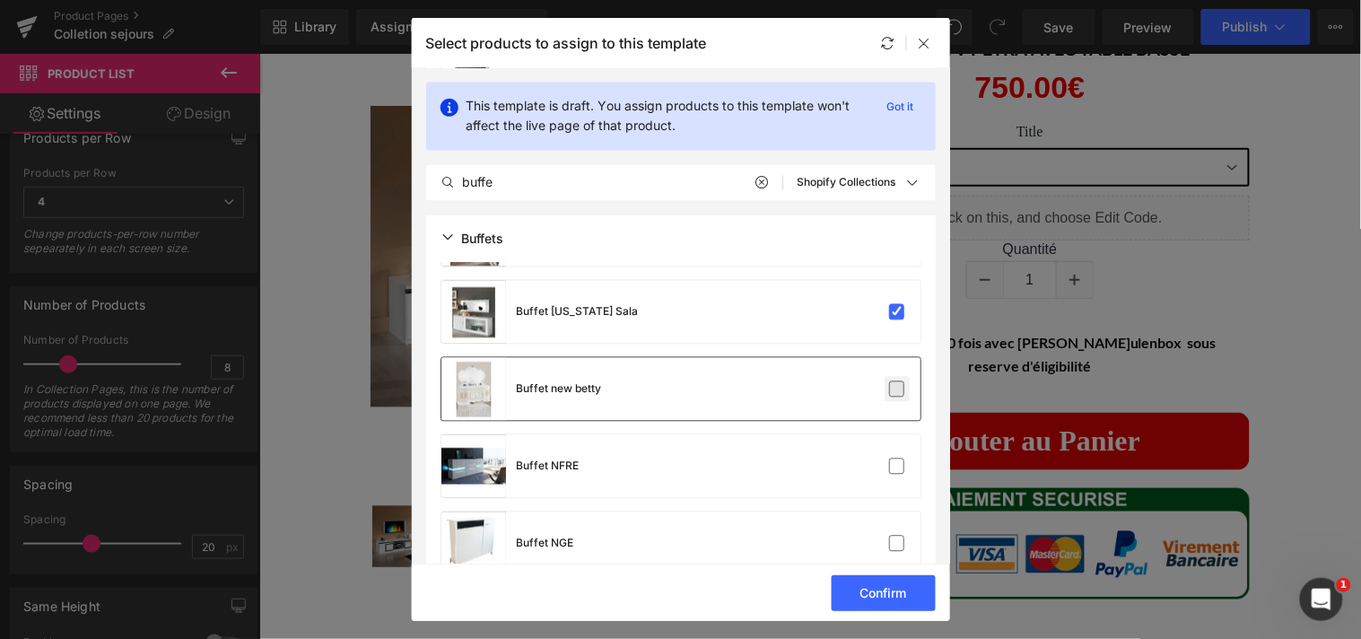
click at [893, 384] on label at bounding box center [897, 389] width 16 height 16
click at [897, 389] on input "checkbox" at bounding box center [897, 389] width 0 height 0
click at [893, 459] on label at bounding box center [897, 466] width 16 height 16
click at [897, 466] on input "checkbox" at bounding box center [897, 466] width 0 height 0
click at [893, 527] on div "Buffet NGE" at bounding box center [680, 543] width 479 height 63
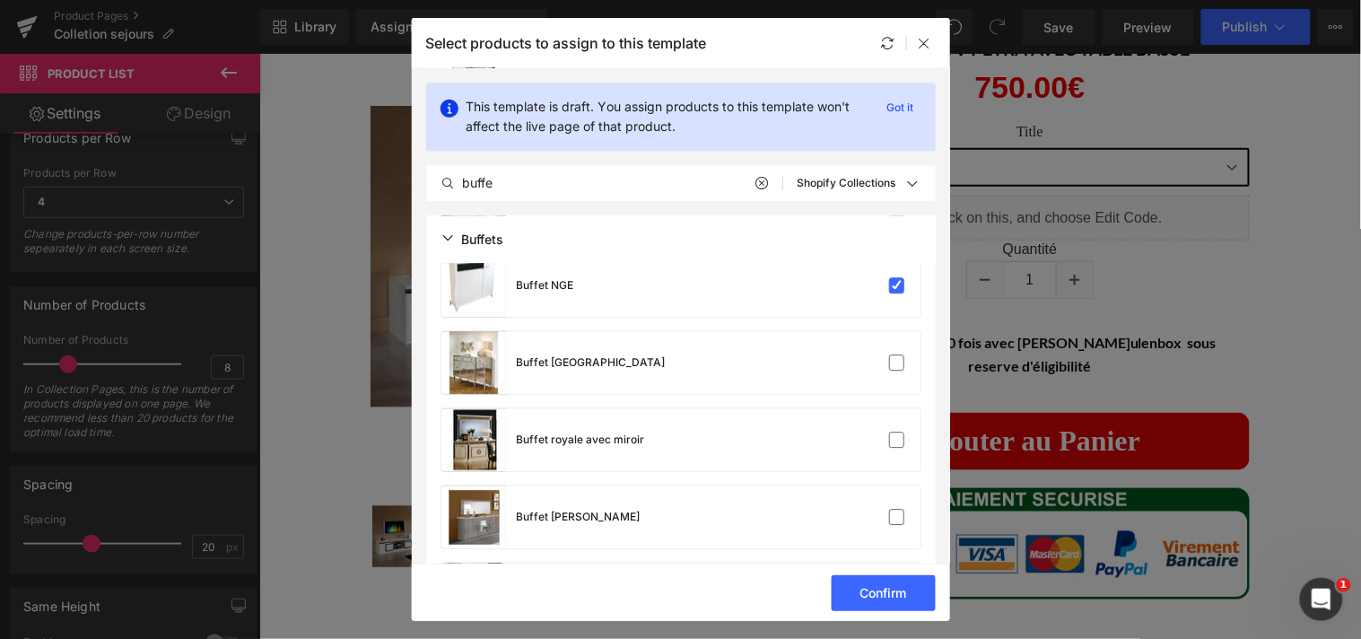
scroll to position [2883, 0]
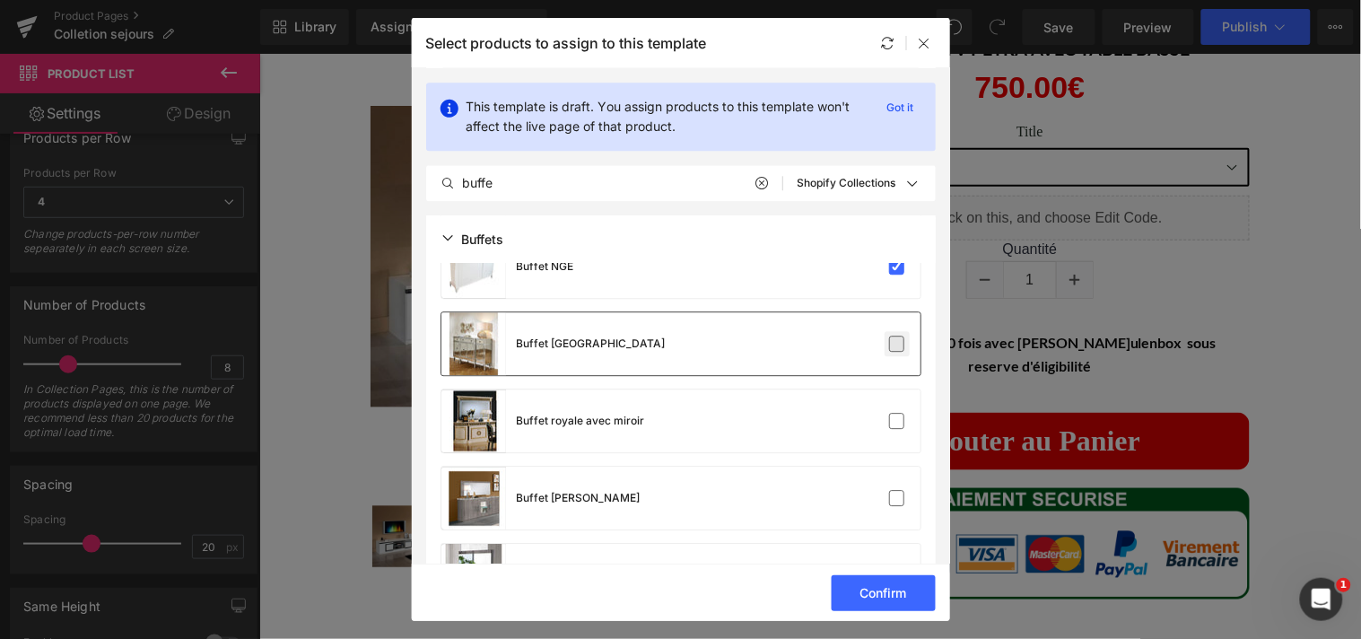
click at [889, 343] on label at bounding box center [897, 343] width 16 height 16
click at [897, 344] on input "checkbox" at bounding box center [897, 344] width 0 height 0
click at [889, 413] on label at bounding box center [897, 421] width 16 height 16
click at [897, 421] on input "checkbox" at bounding box center [897, 421] width 0 height 0
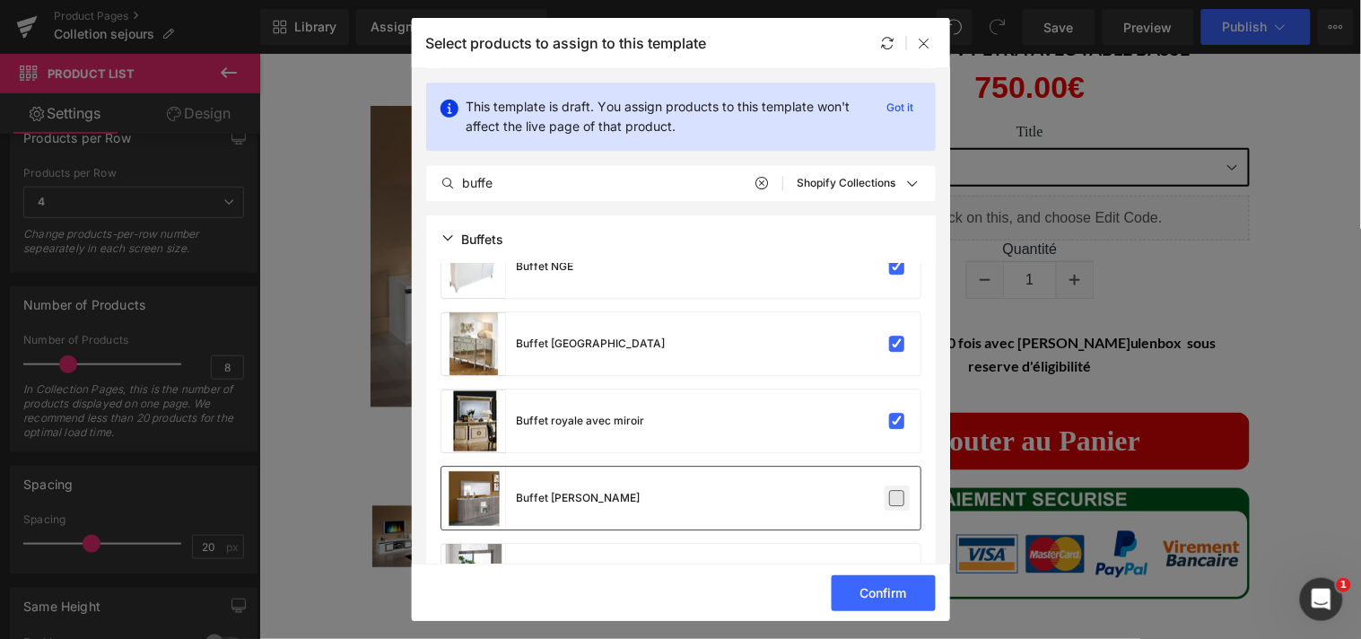
click at [889, 490] on label at bounding box center [897, 498] width 16 height 16
click at [897, 498] on input "checkbox" at bounding box center [897, 498] width 0 height 0
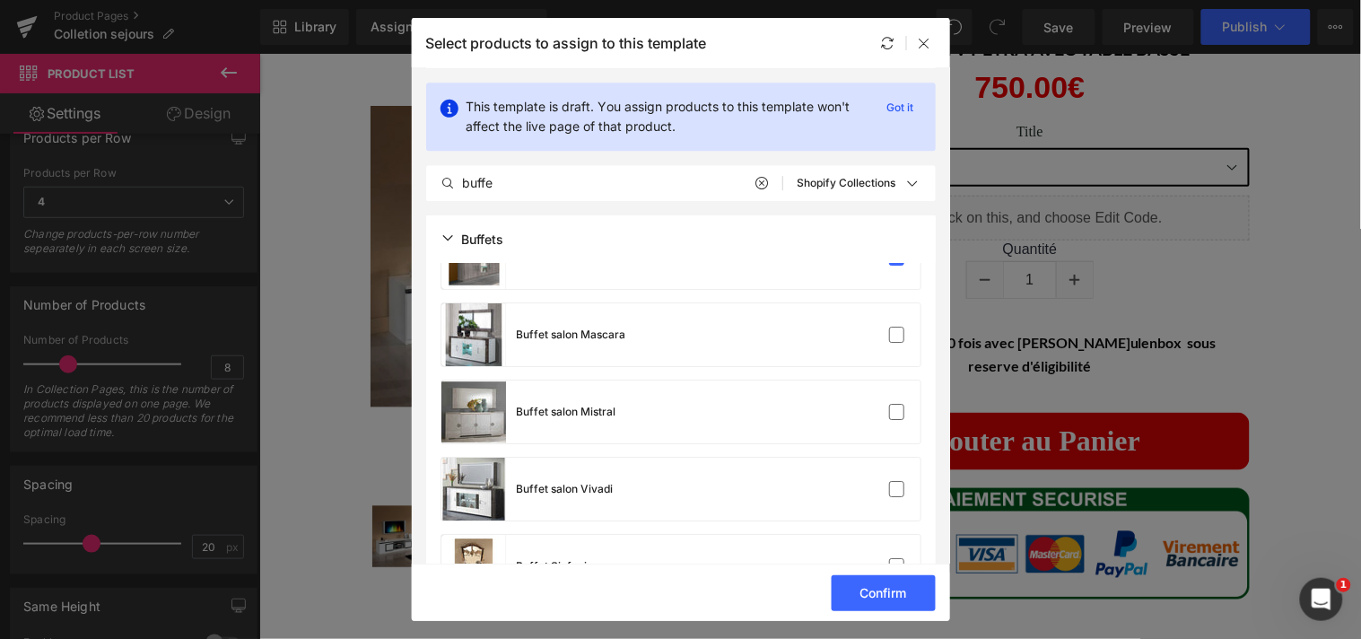
scroll to position [3132, 0]
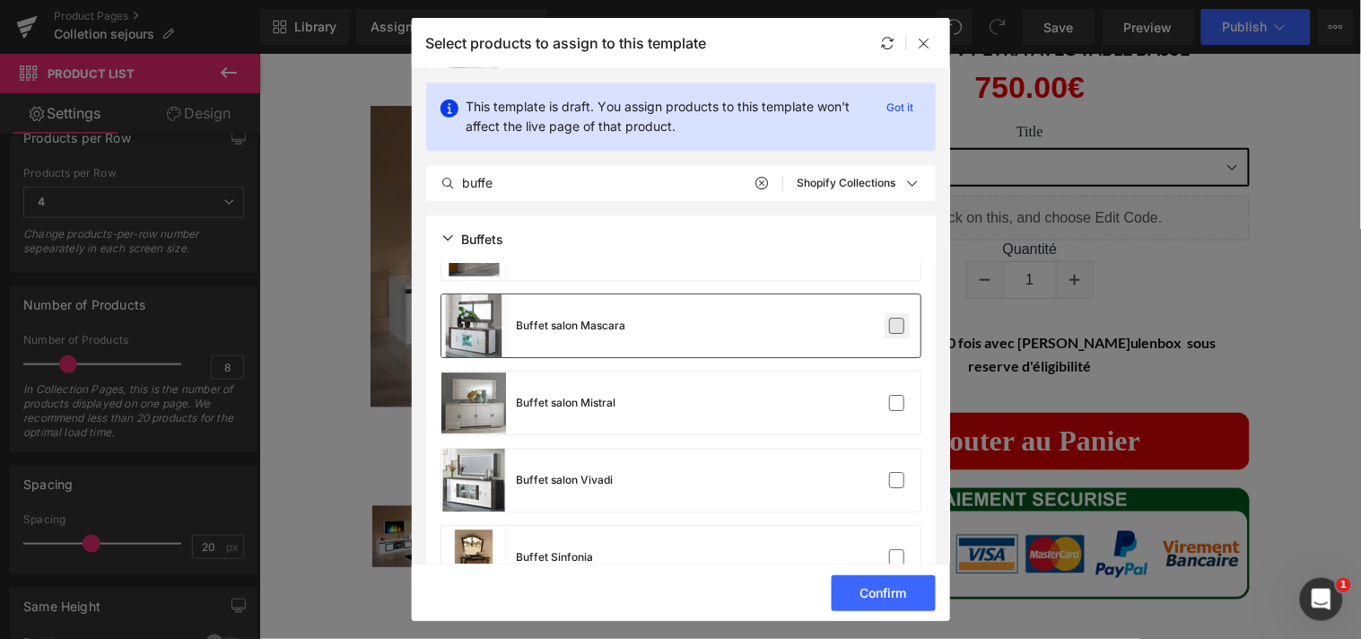
click at [889, 334] on label at bounding box center [897, 326] width 16 height 16
click at [897, 326] on input "checkbox" at bounding box center [897, 326] width 0 height 0
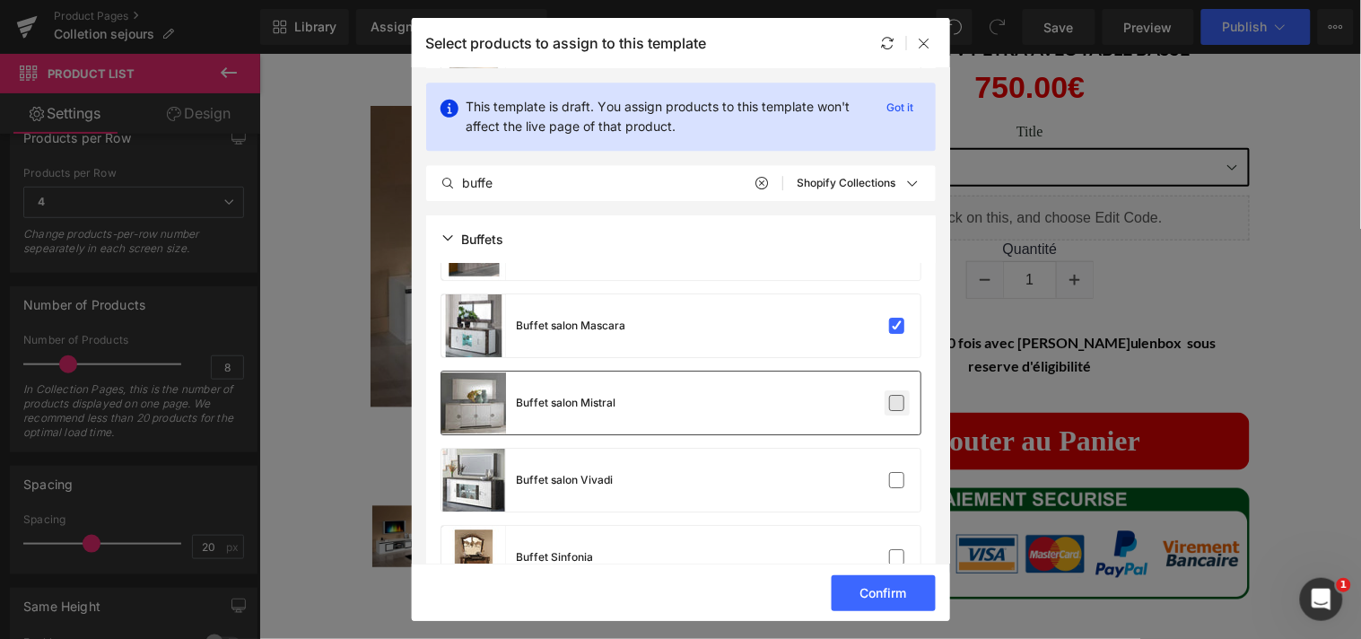
click at [889, 409] on label at bounding box center [897, 403] width 16 height 16
click at [897, 403] on input "checkbox" at bounding box center [897, 403] width 0 height 0
click at [889, 463] on div "Buffet salon Vivadi" at bounding box center [680, 480] width 479 height 63
click at [893, 542] on div "Buffet Sinfonia" at bounding box center [680, 557] width 479 height 63
drag, startPoint x: 942, startPoint y: 443, endPoint x: 943, endPoint y: 457, distance: 14.4
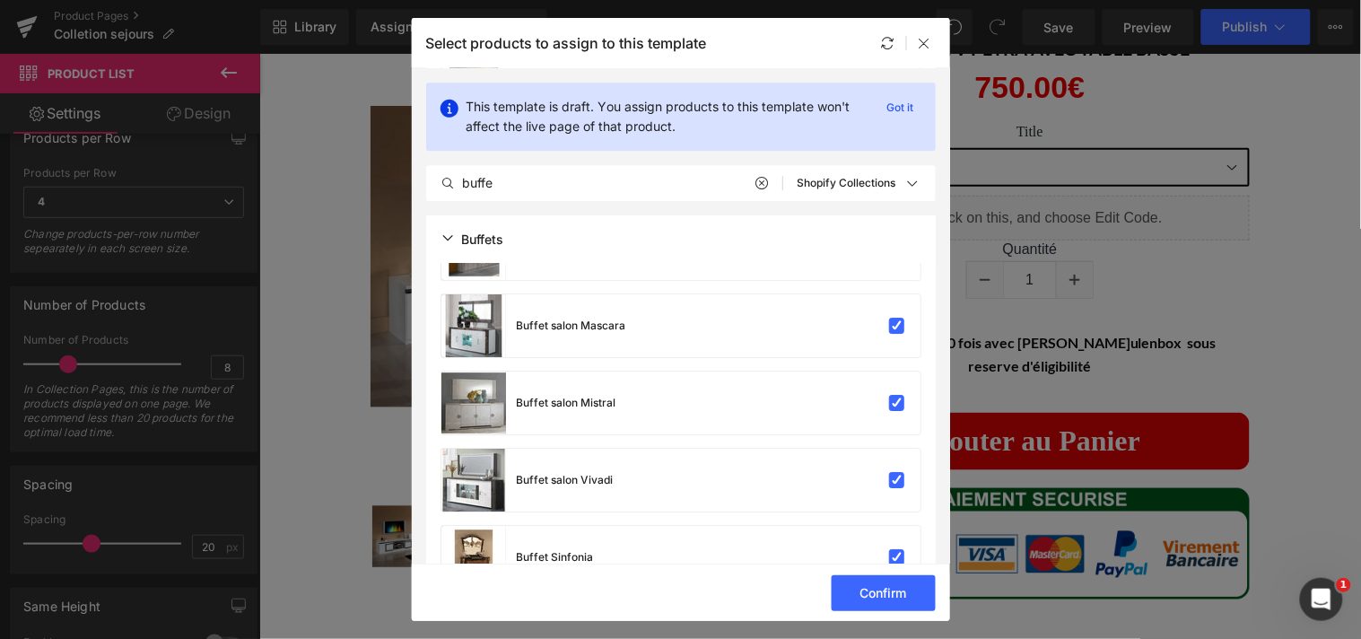
click at [943, 457] on section "This template is draft. You assign products to this template won't affect the l…" at bounding box center [681, 315] width 538 height 495
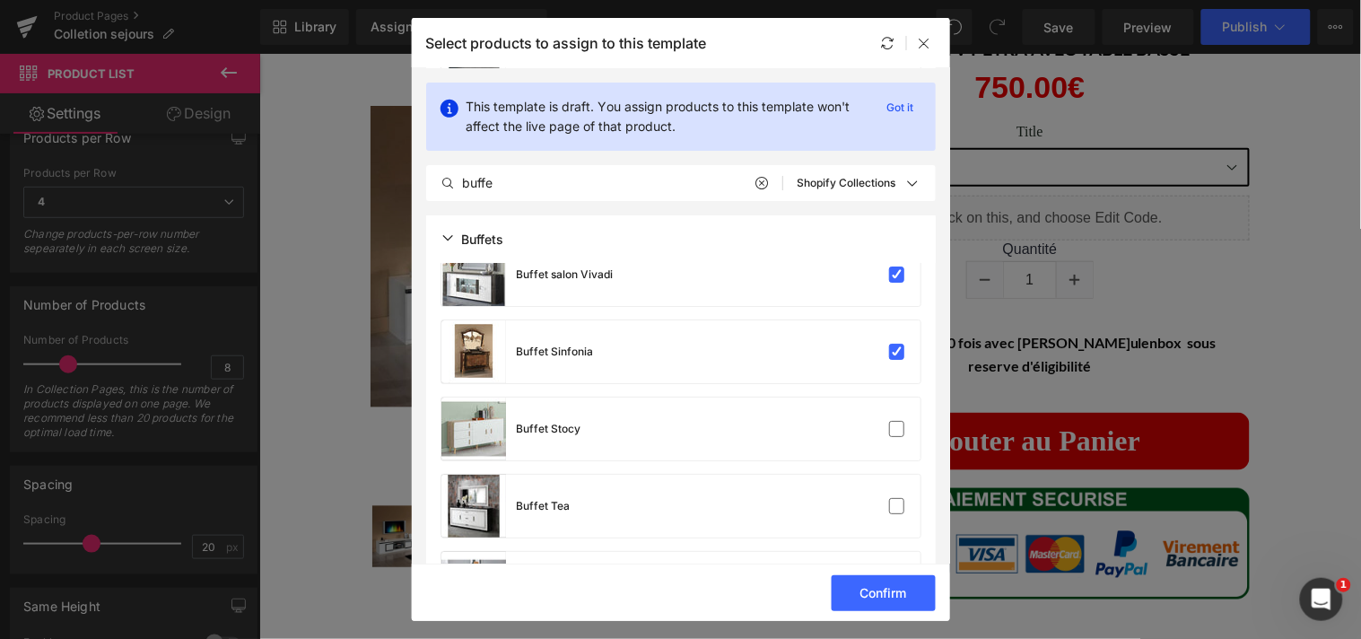
scroll to position [3392, 0]
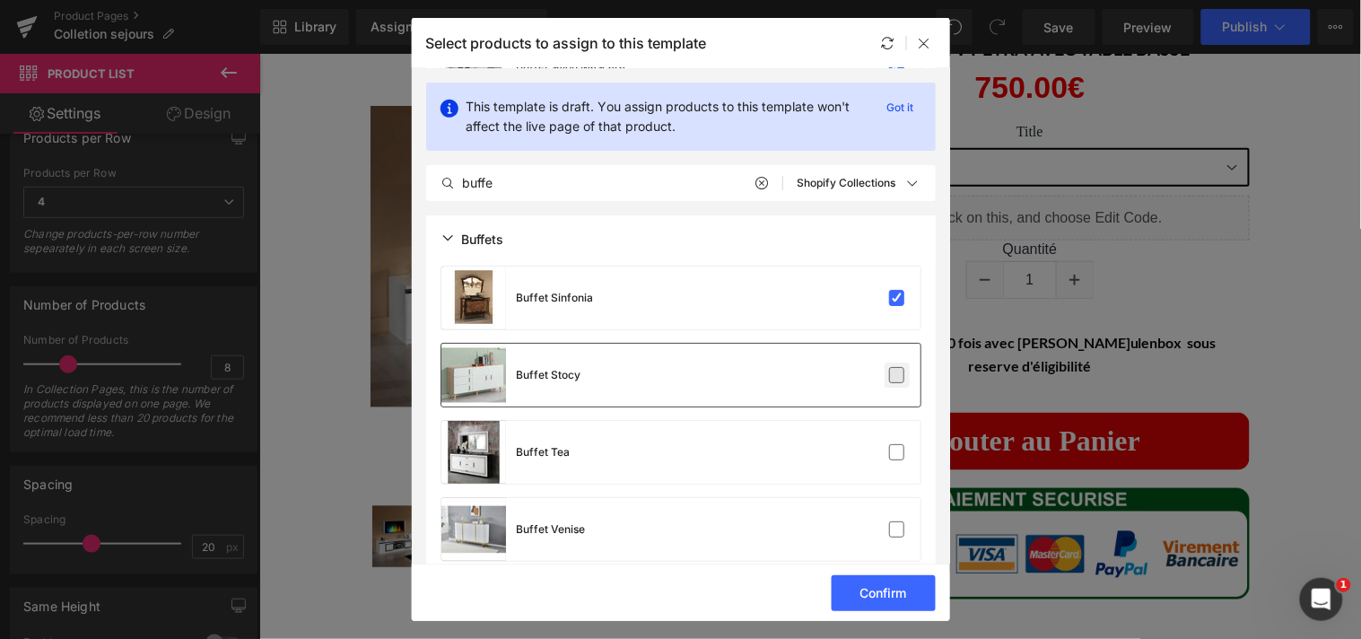
click at [893, 379] on label at bounding box center [897, 375] width 16 height 16
click at [897, 375] on input "checkbox" at bounding box center [897, 375] width 0 height 0
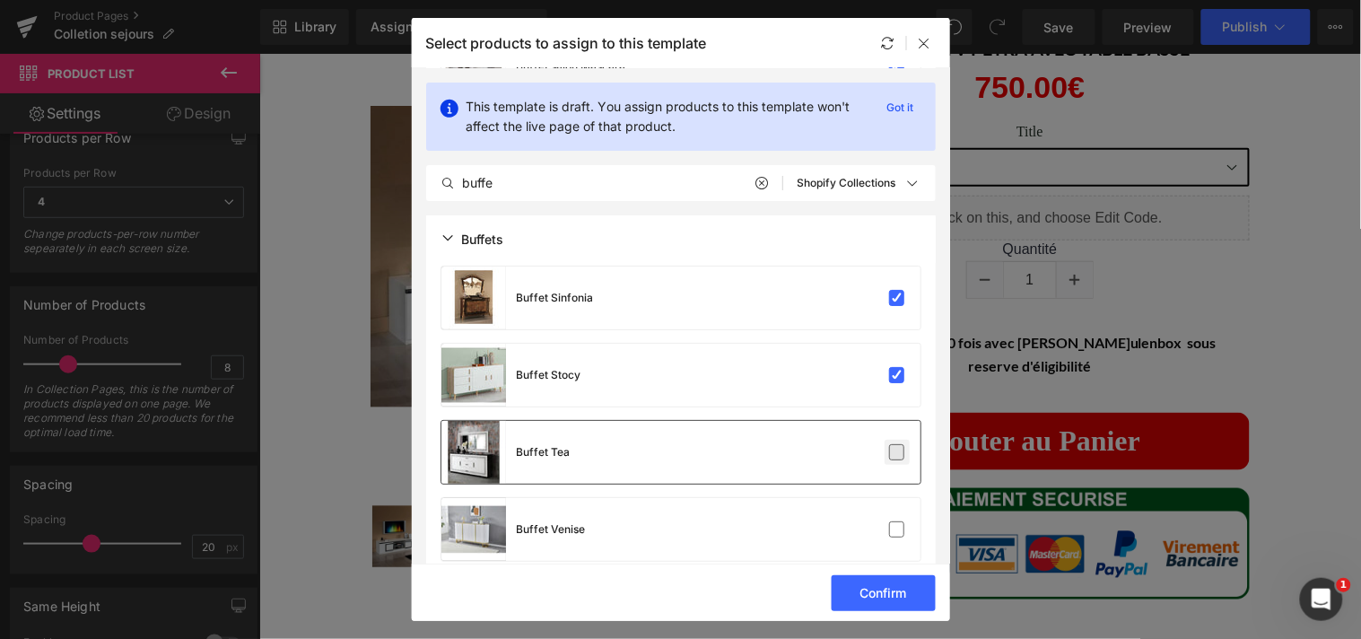
click at [891, 449] on label at bounding box center [897, 452] width 16 height 16
click at [897, 452] on input "checkbox" at bounding box center [897, 452] width 0 height 0
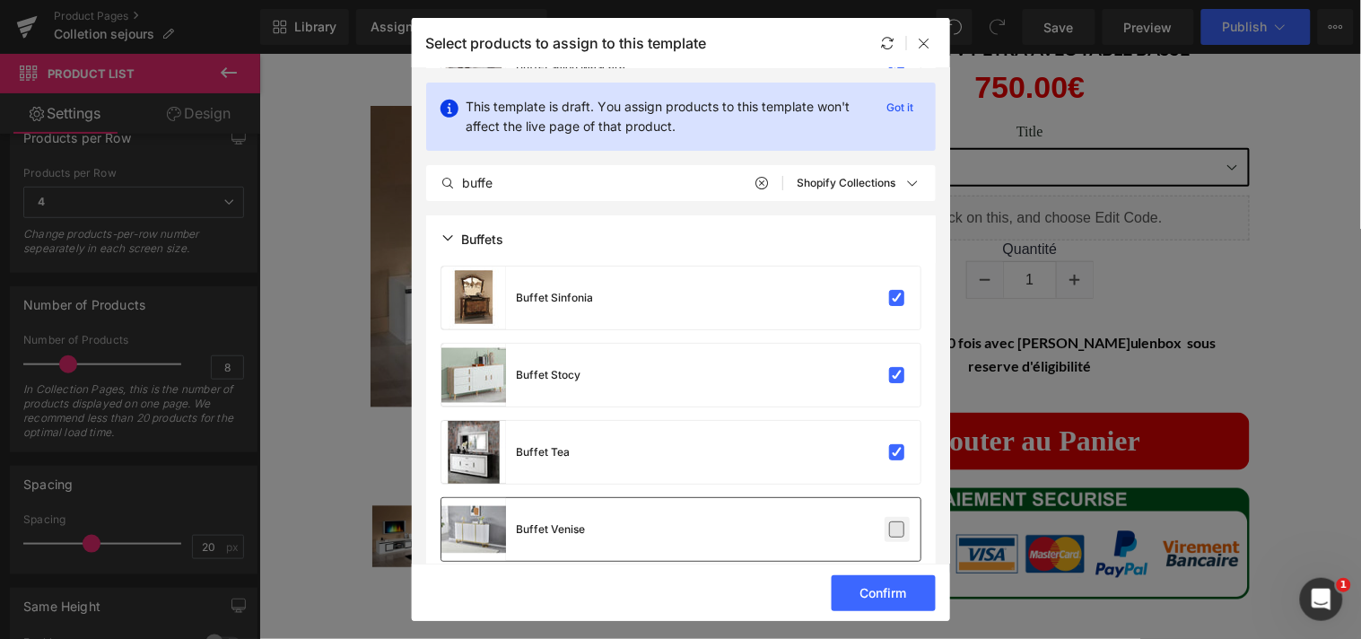
click at [891, 521] on label at bounding box center [897, 529] width 16 height 16
click at [897, 529] on input "checkbox" at bounding box center [897, 529] width 0 height 0
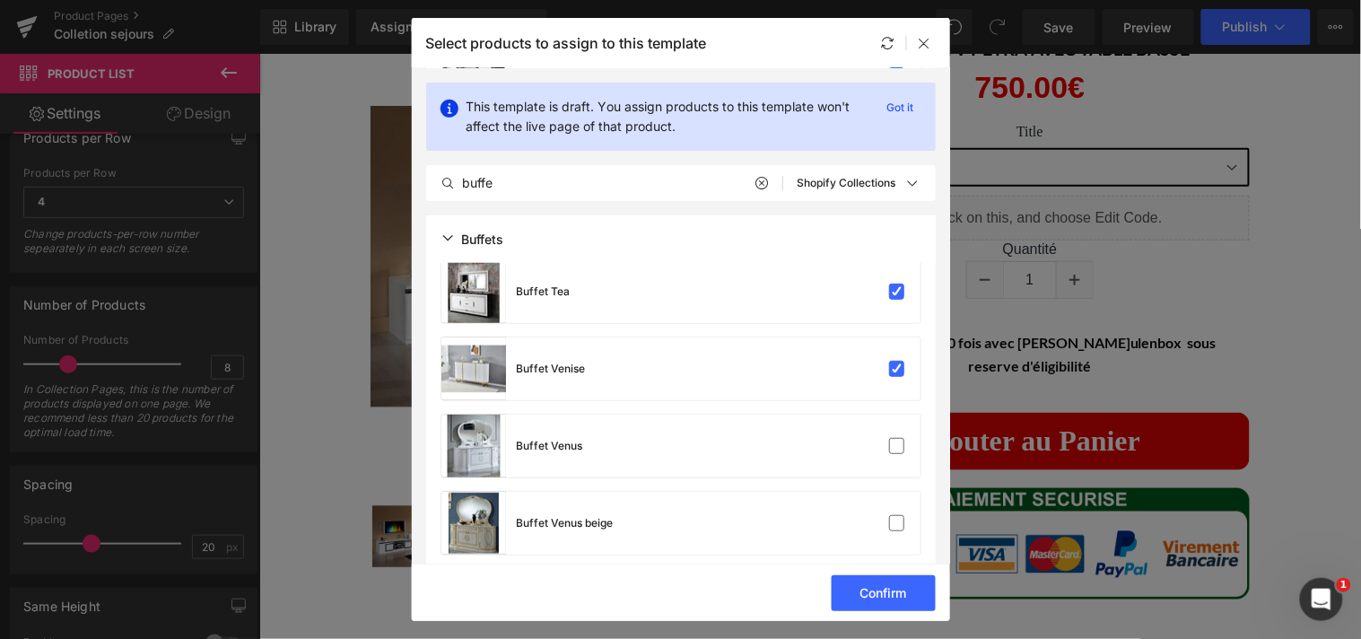
scroll to position [3577, 0]
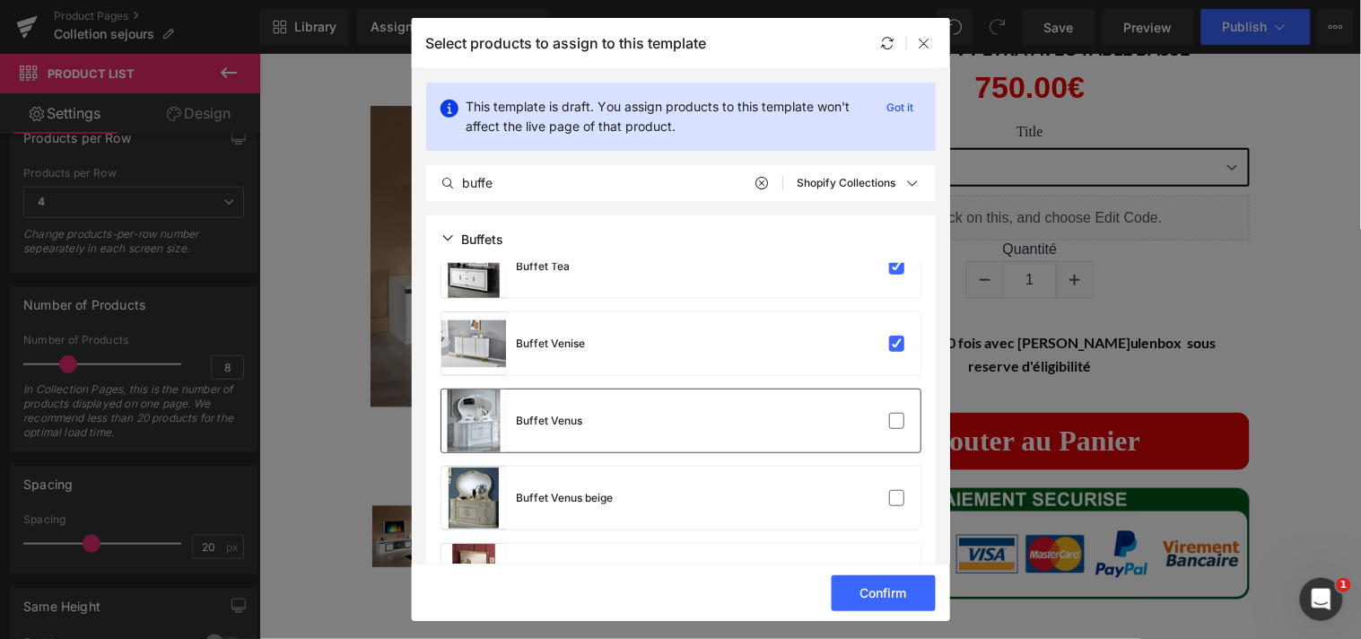
click at [891, 433] on div "Buffet Venus" at bounding box center [680, 420] width 479 height 63
click at [891, 492] on label at bounding box center [897, 498] width 16 height 16
click at [897, 498] on input "checkbox" at bounding box center [897, 498] width 0 height 0
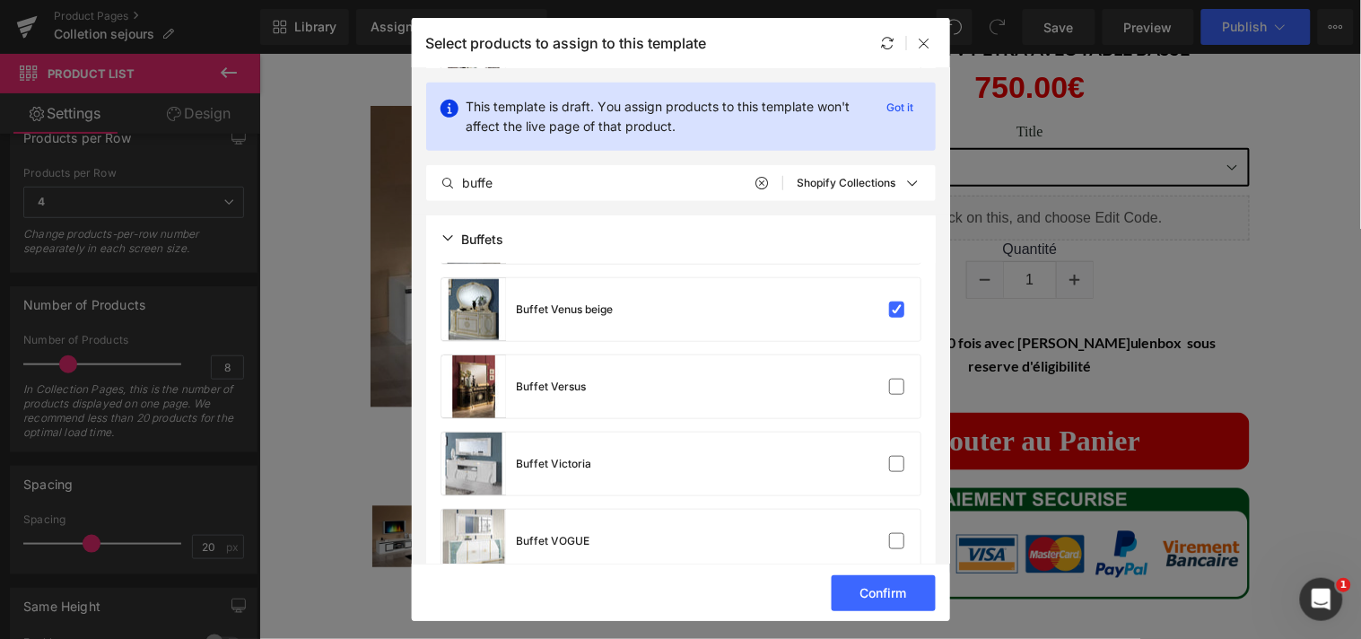
scroll to position [3783, 0]
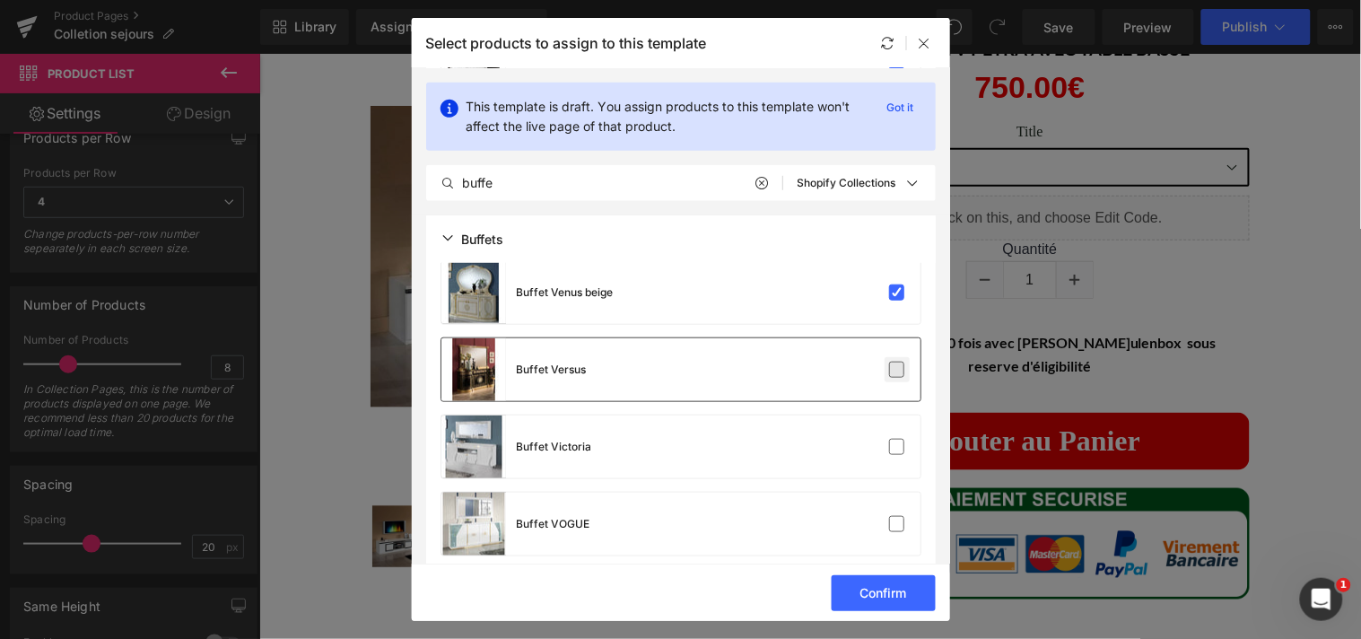
click at [889, 370] on label at bounding box center [897, 369] width 16 height 16
click at [897, 370] on input "checkbox" at bounding box center [897, 370] width 0 height 0
click at [889, 444] on label at bounding box center [897, 447] width 16 height 16
click at [897, 447] on input "checkbox" at bounding box center [897, 447] width 0 height 0
click at [889, 516] on label at bounding box center [897, 524] width 16 height 16
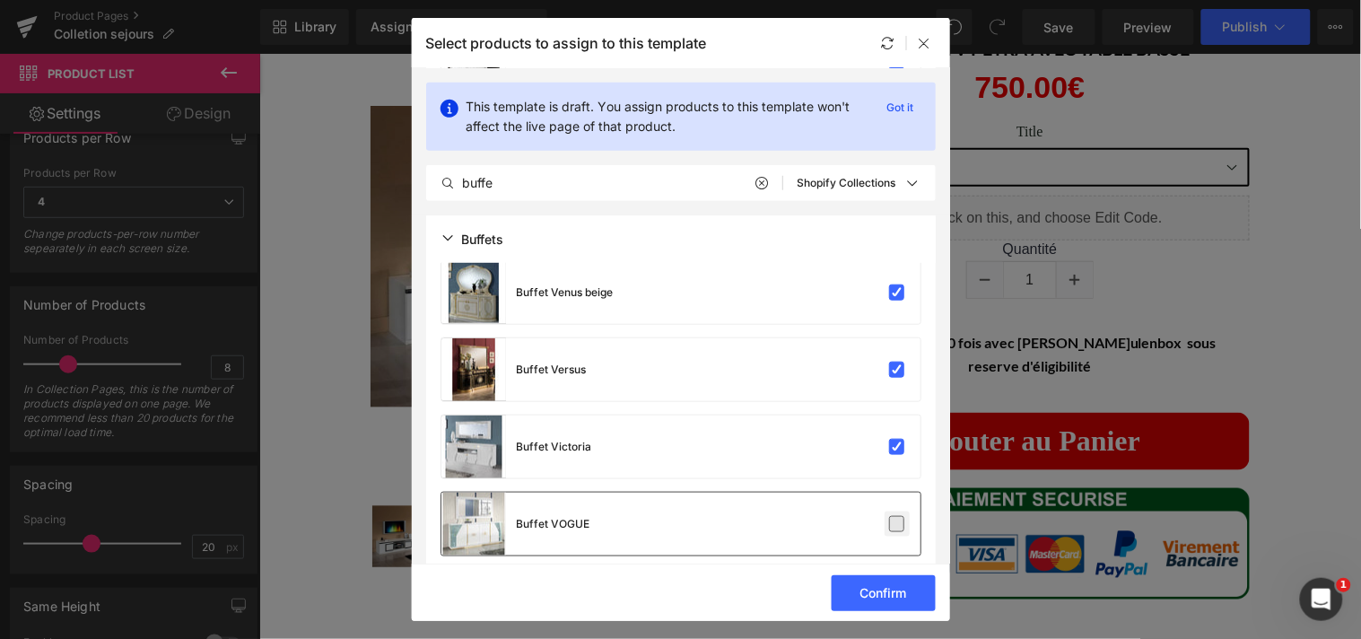
click at [897, 524] on input "checkbox" at bounding box center [897, 524] width 0 height 0
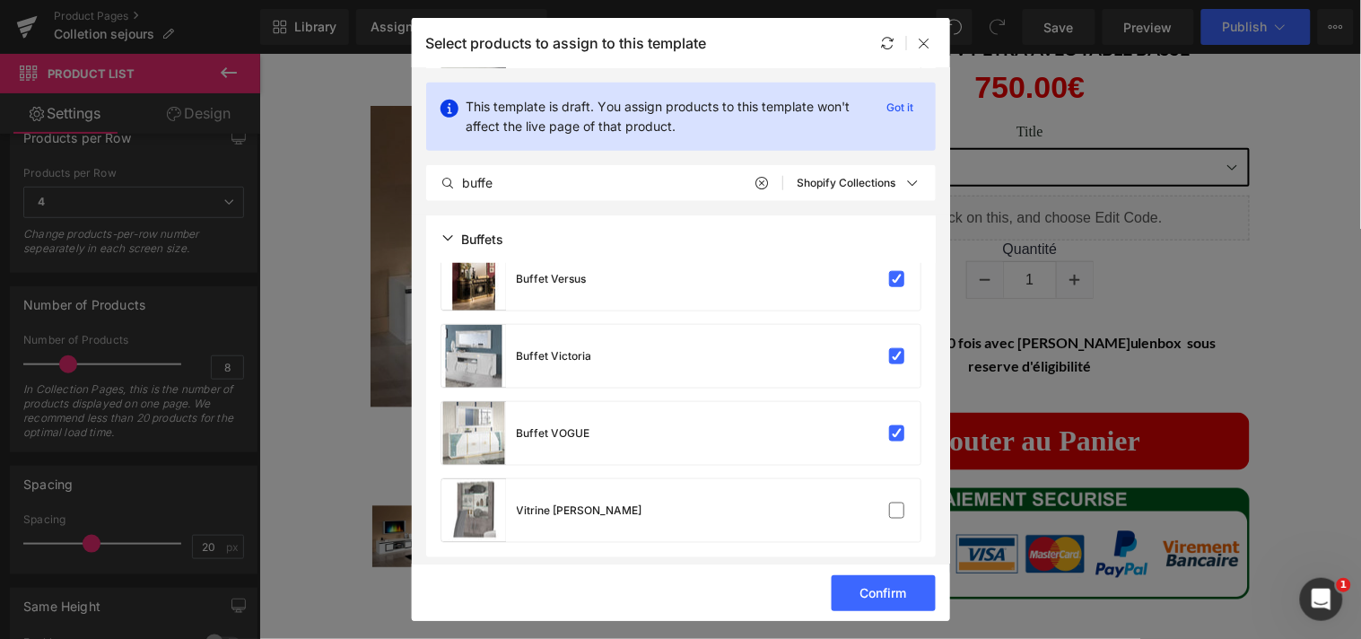
scroll to position [3935, 0]
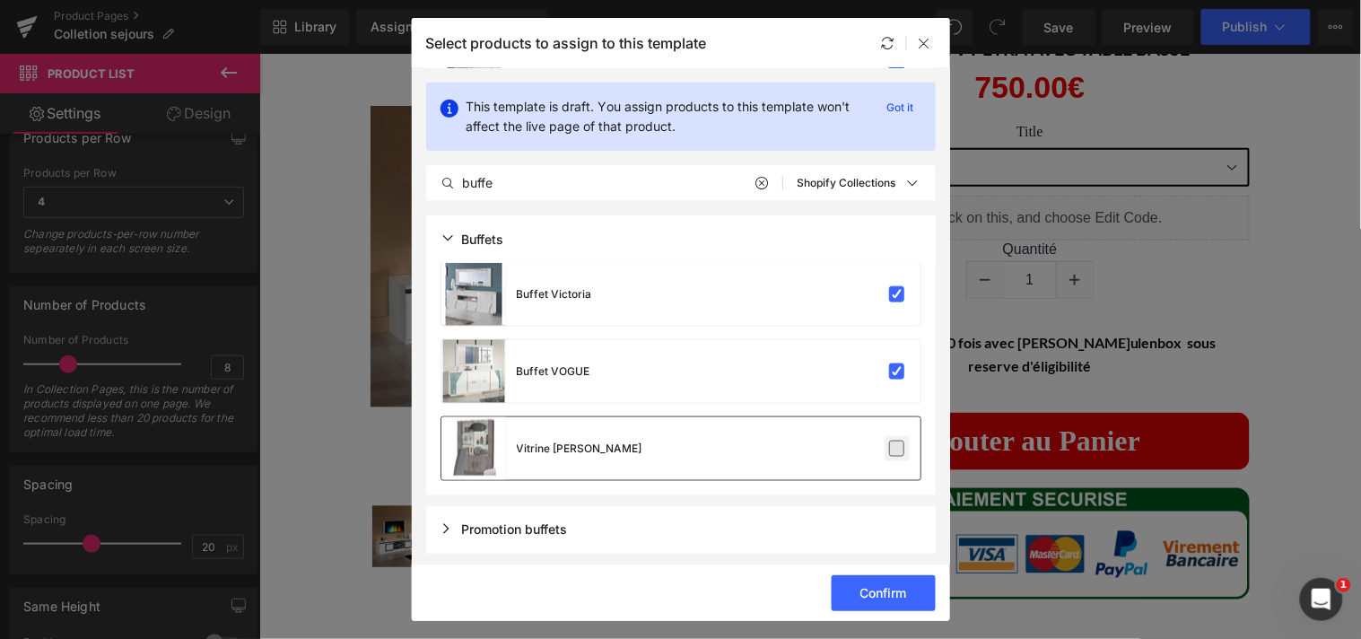
click at [893, 452] on label at bounding box center [897, 448] width 16 height 16
click at [897, 449] on input "checkbox" at bounding box center [897, 449] width 0 height 0
click at [881, 588] on button "Confirm" at bounding box center [884, 593] width 104 height 36
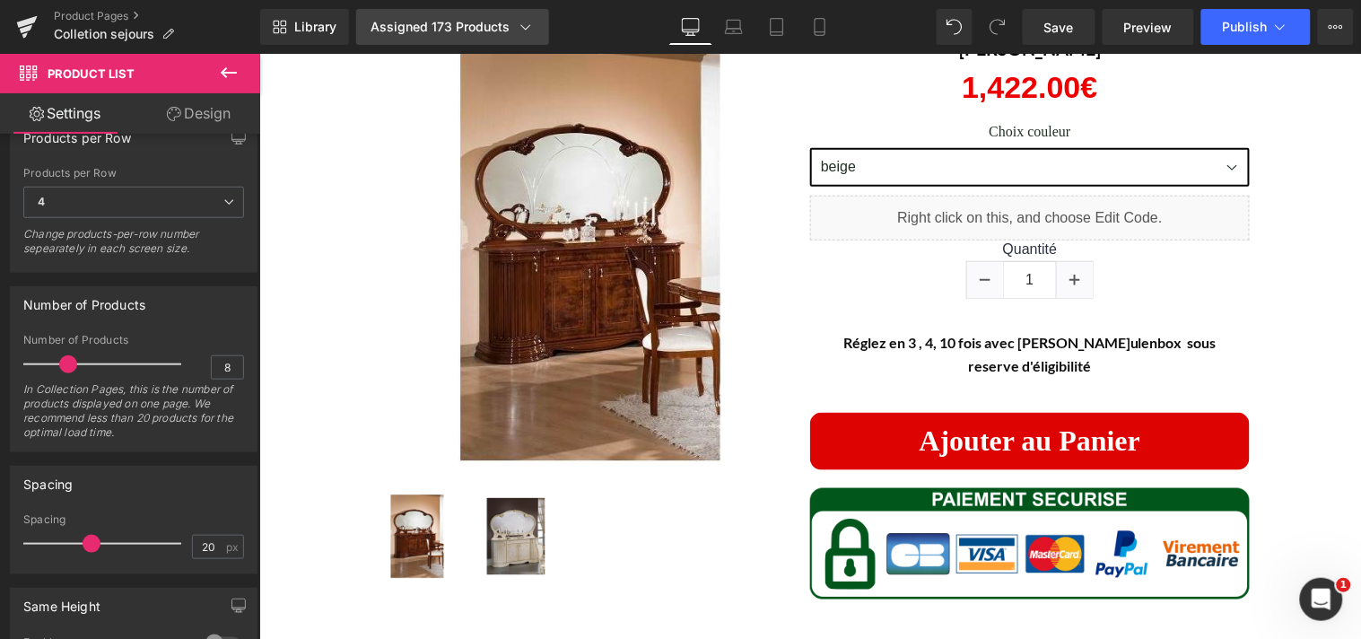
click at [523, 30] on icon at bounding box center [526, 27] width 18 height 18
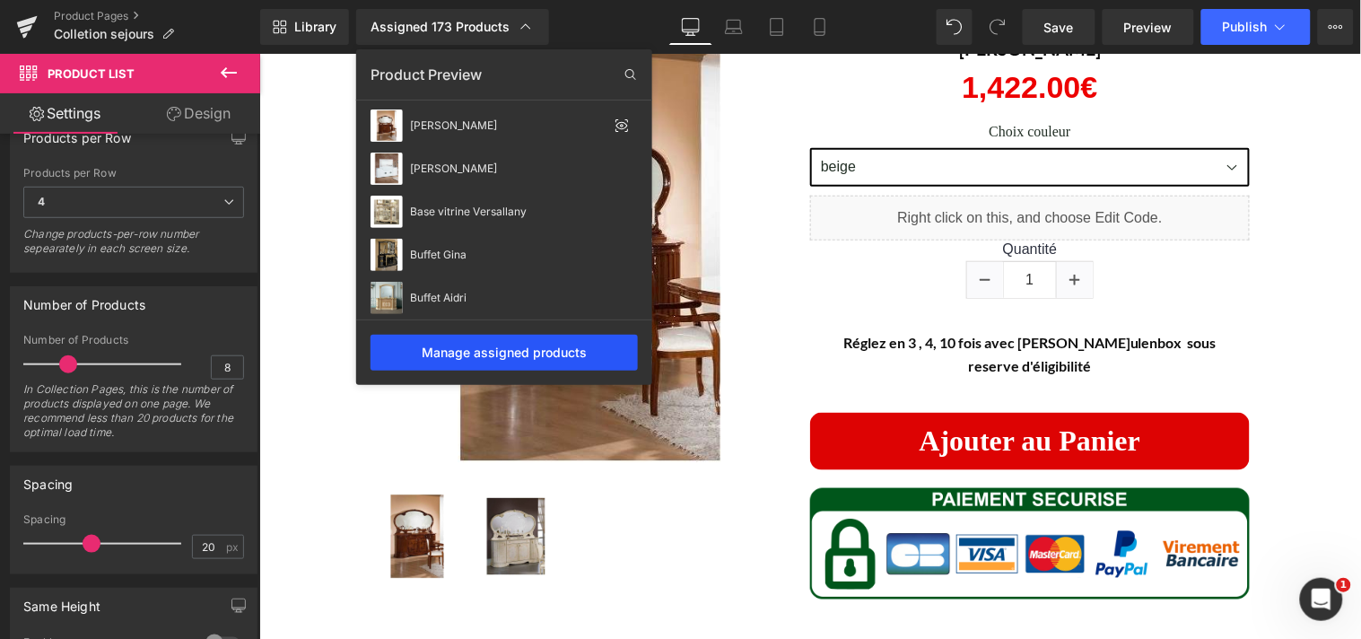
click at [578, 347] on div "Manage assigned products" at bounding box center [503, 353] width 267 height 36
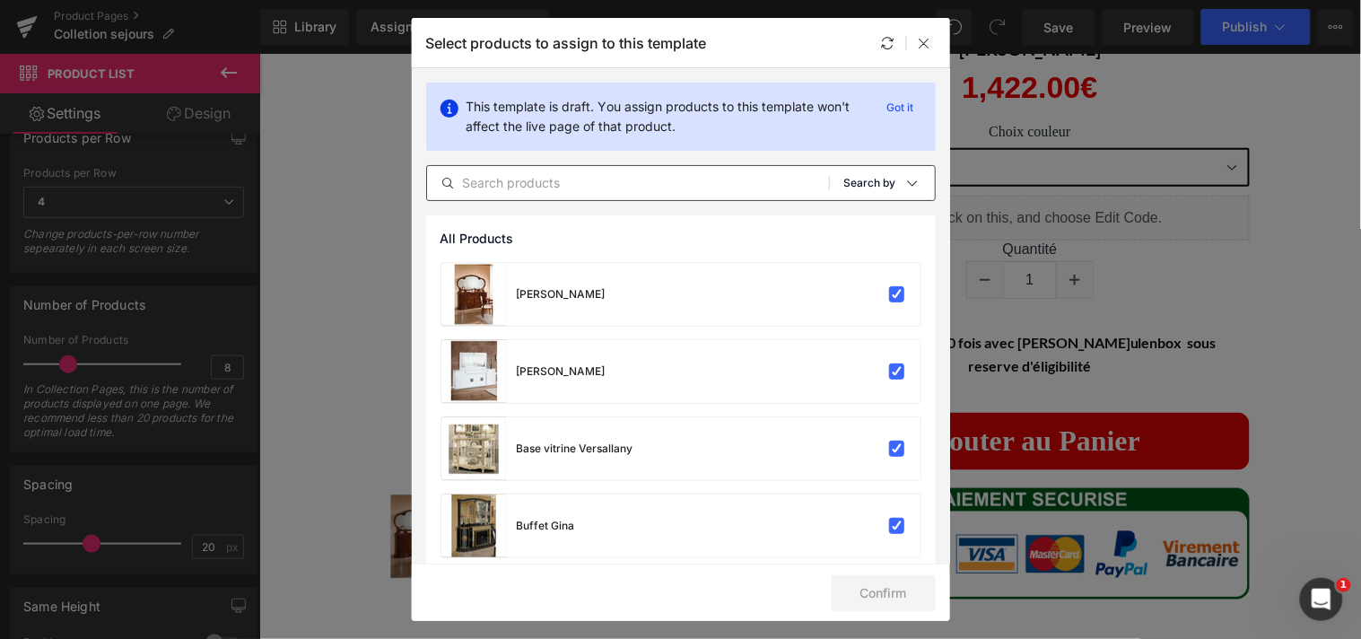
click at [907, 180] on icon at bounding box center [912, 183] width 14 height 14
click at [877, 262] on p "Shopify Collections" at bounding box center [849, 269] width 117 height 14
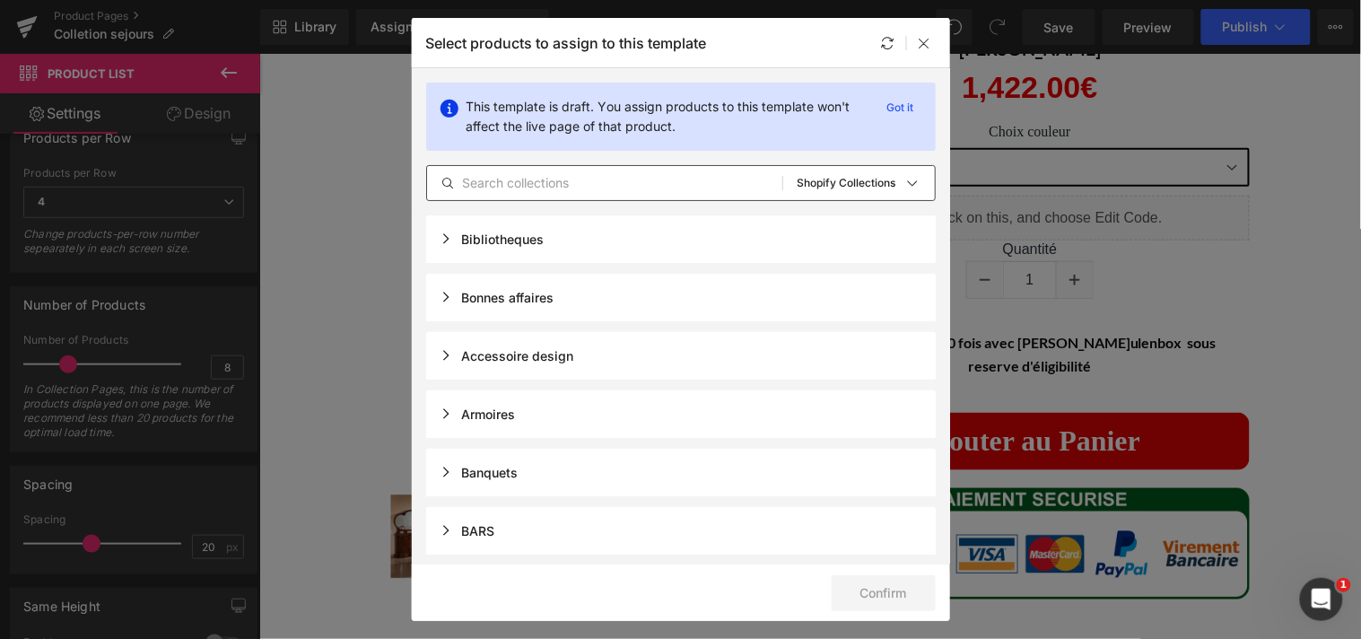
click at [649, 176] on input "text" at bounding box center [604, 183] width 355 height 22
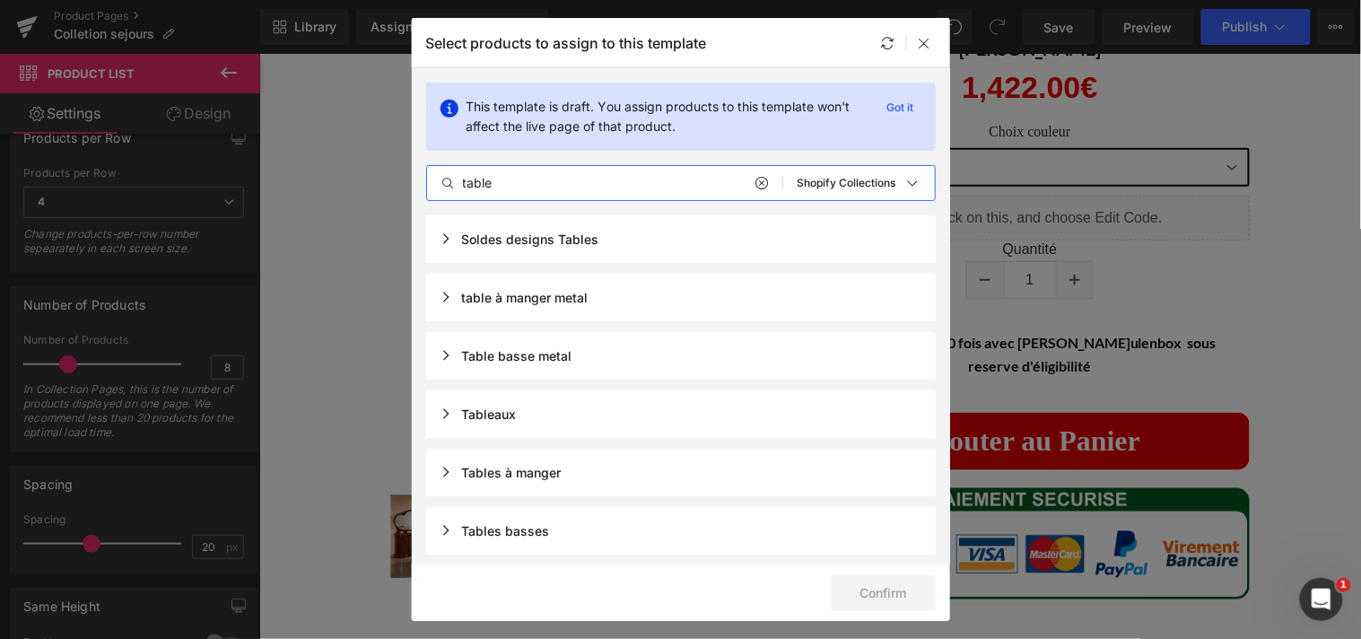
type input "table"
click at [444, 533] on div "Tables basses" at bounding box center [494, 530] width 109 height 15
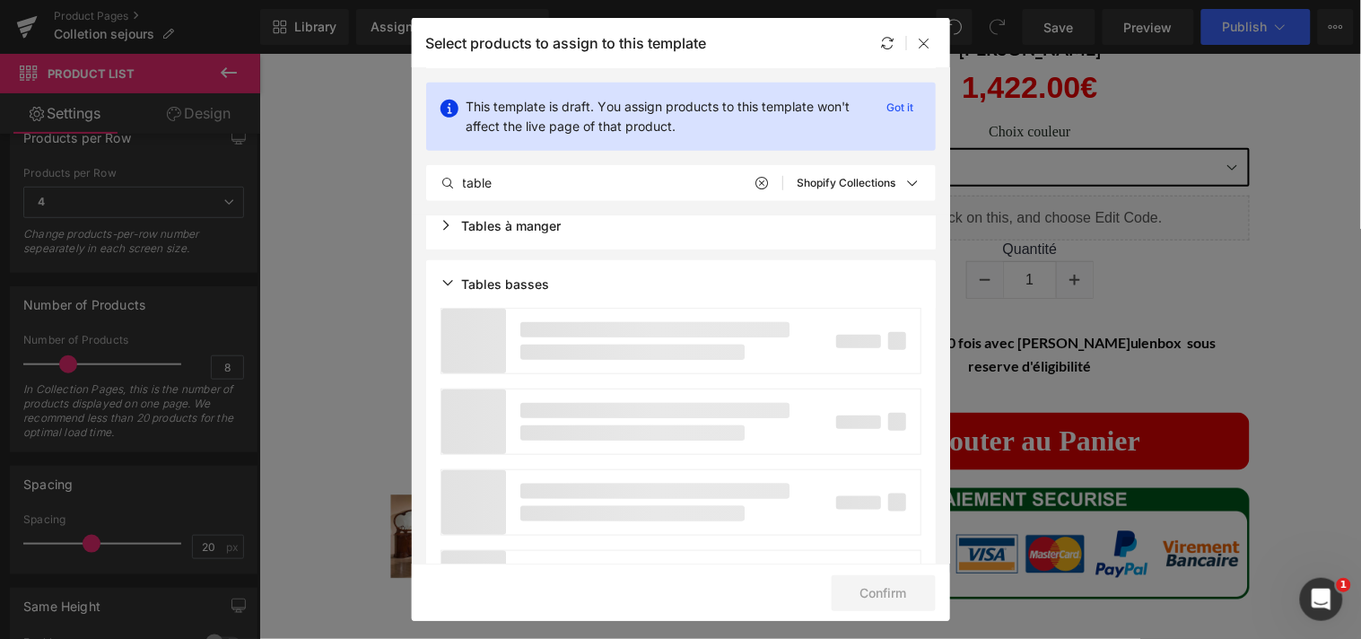
scroll to position [266, 0]
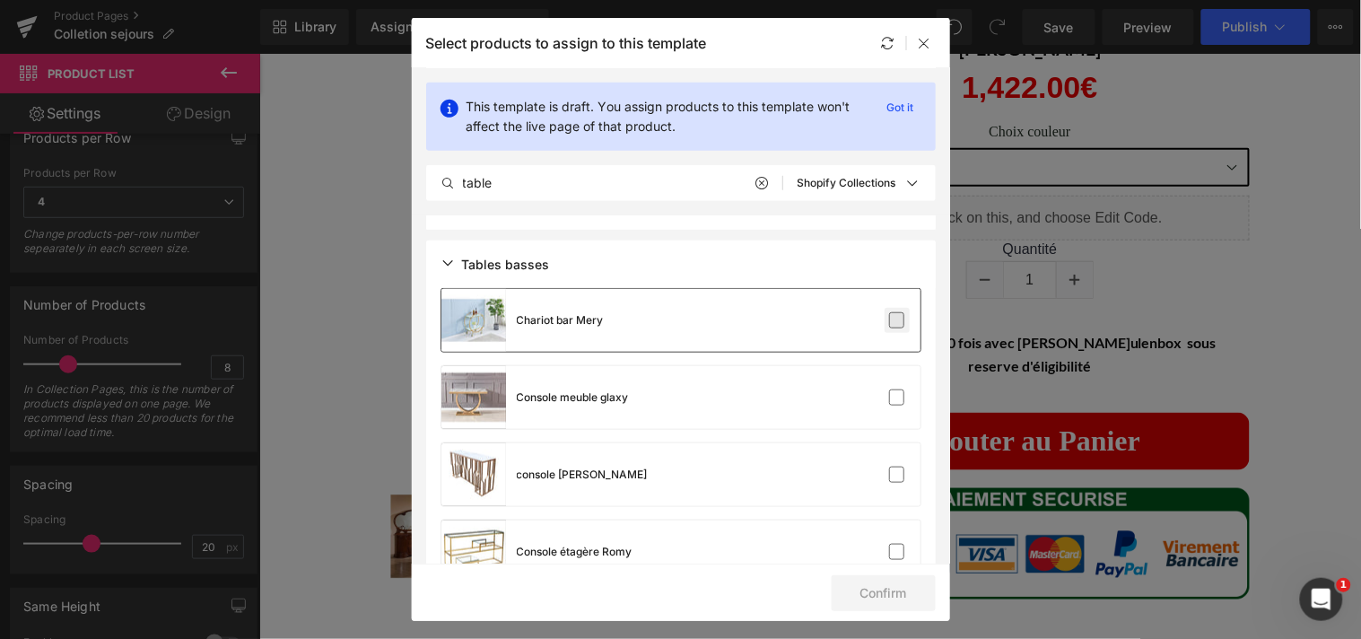
click at [889, 318] on label at bounding box center [897, 320] width 16 height 16
click at [897, 320] on input "checkbox" at bounding box center [897, 320] width 0 height 0
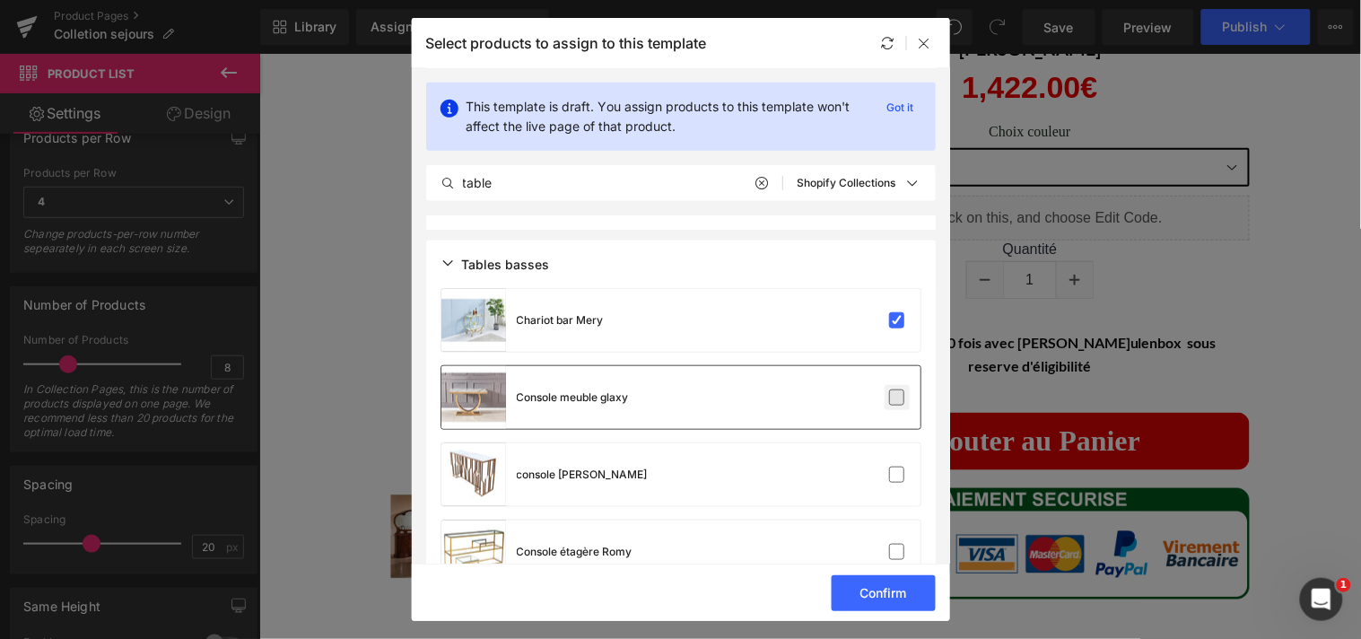
click at [890, 398] on label at bounding box center [897, 397] width 16 height 16
click at [897, 397] on input "checkbox" at bounding box center [897, 397] width 0 height 0
click at [892, 466] on label at bounding box center [897, 474] width 16 height 16
click at [897, 475] on input "checkbox" at bounding box center [897, 475] width 0 height 0
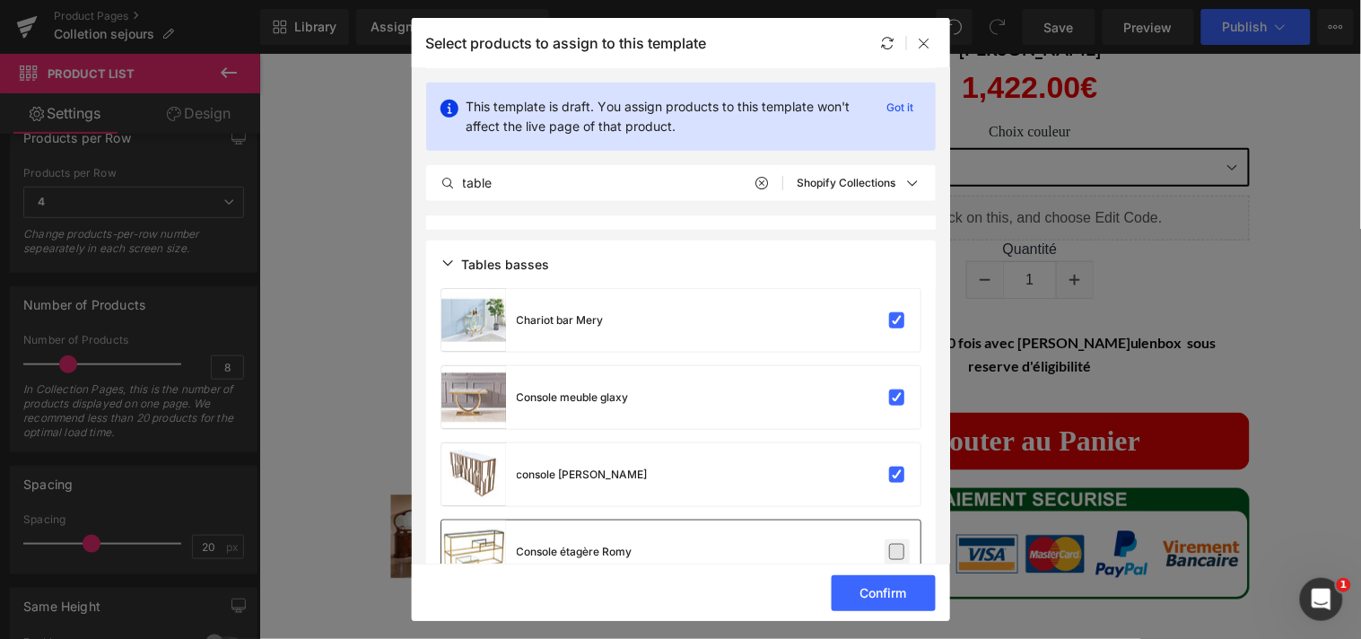
click at [893, 547] on label at bounding box center [897, 552] width 16 height 16
click at [897, 552] on input "checkbox" at bounding box center [897, 552] width 0 height 0
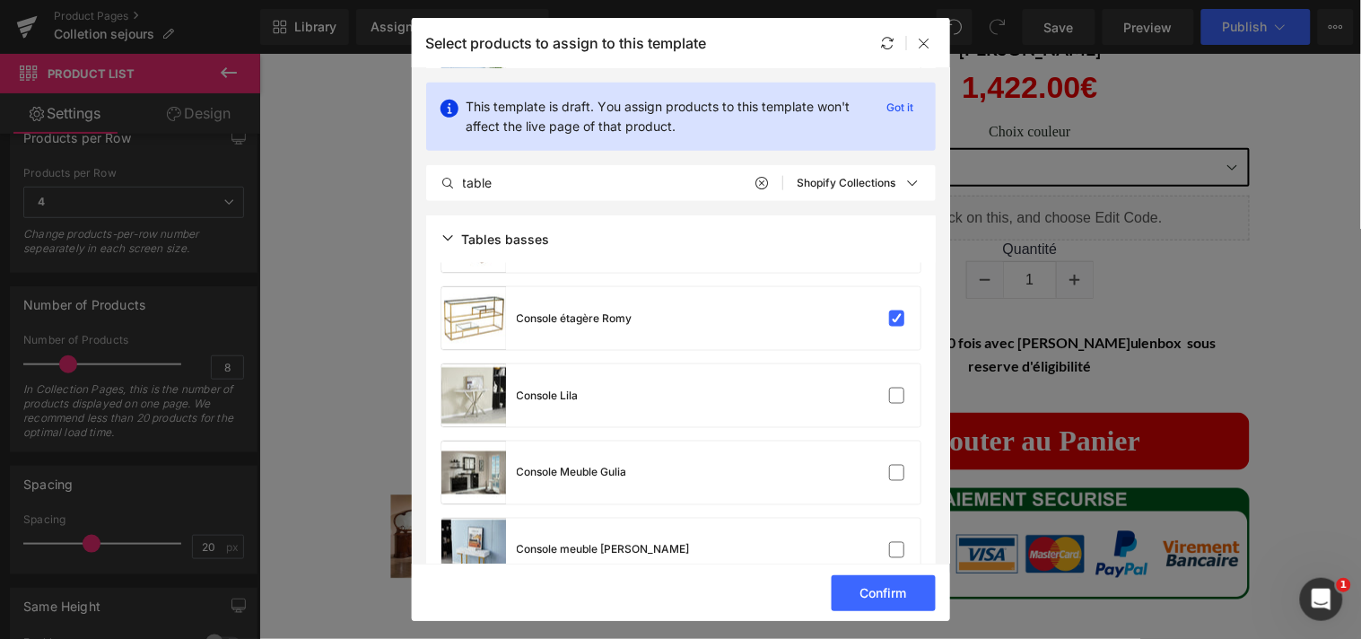
scroll to position [520, 0]
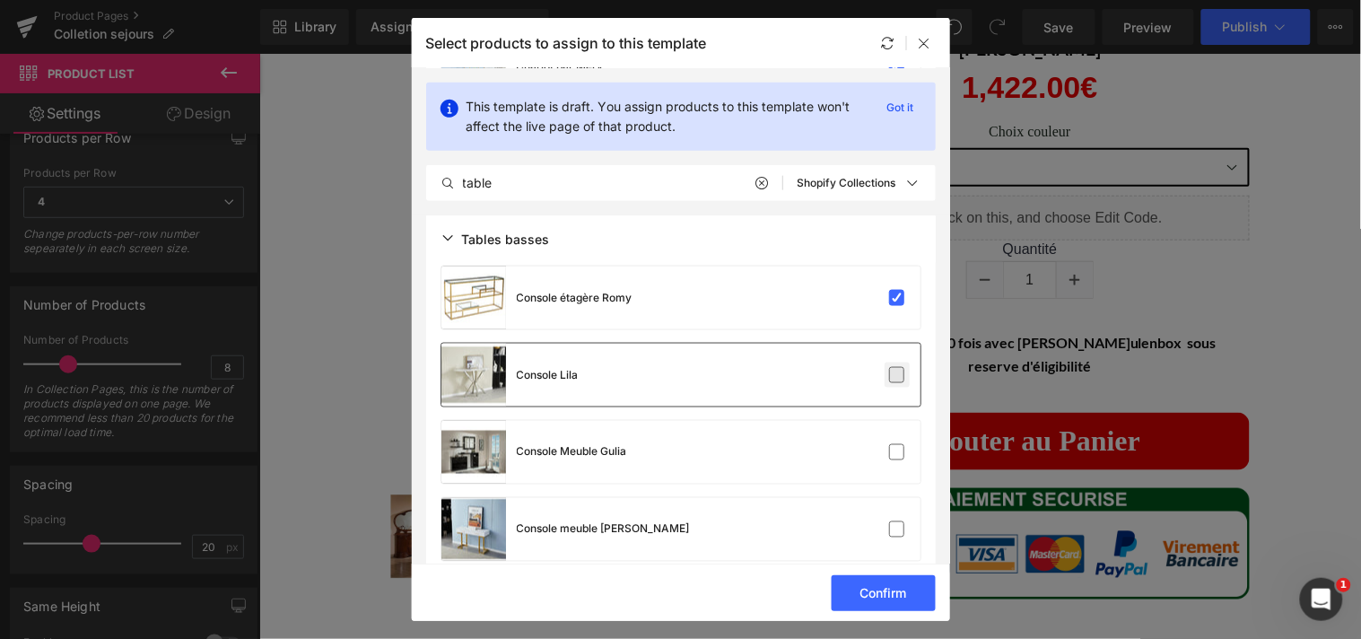
click at [893, 373] on label at bounding box center [897, 375] width 16 height 16
click at [897, 375] on input "checkbox" at bounding box center [897, 375] width 0 height 0
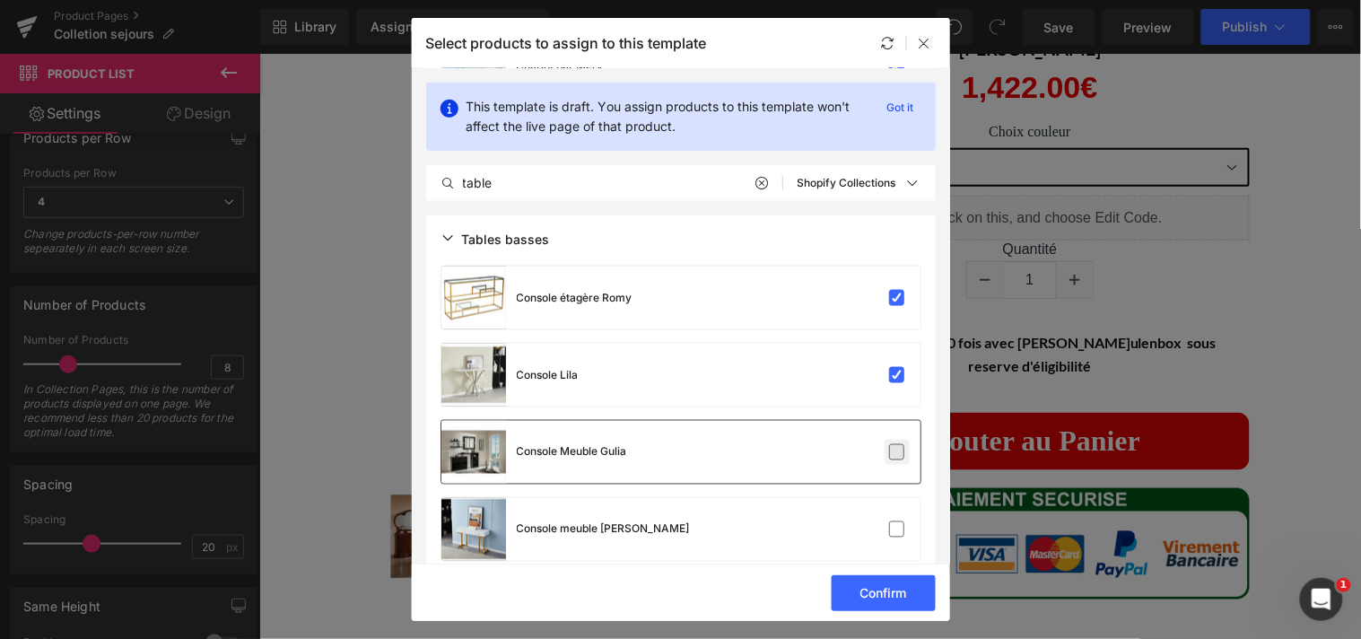
click at [892, 453] on label at bounding box center [897, 452] width 16 height 16
click at [897, 452] on input "checkbox" at bounding box center [897, 452] width 0 height 0
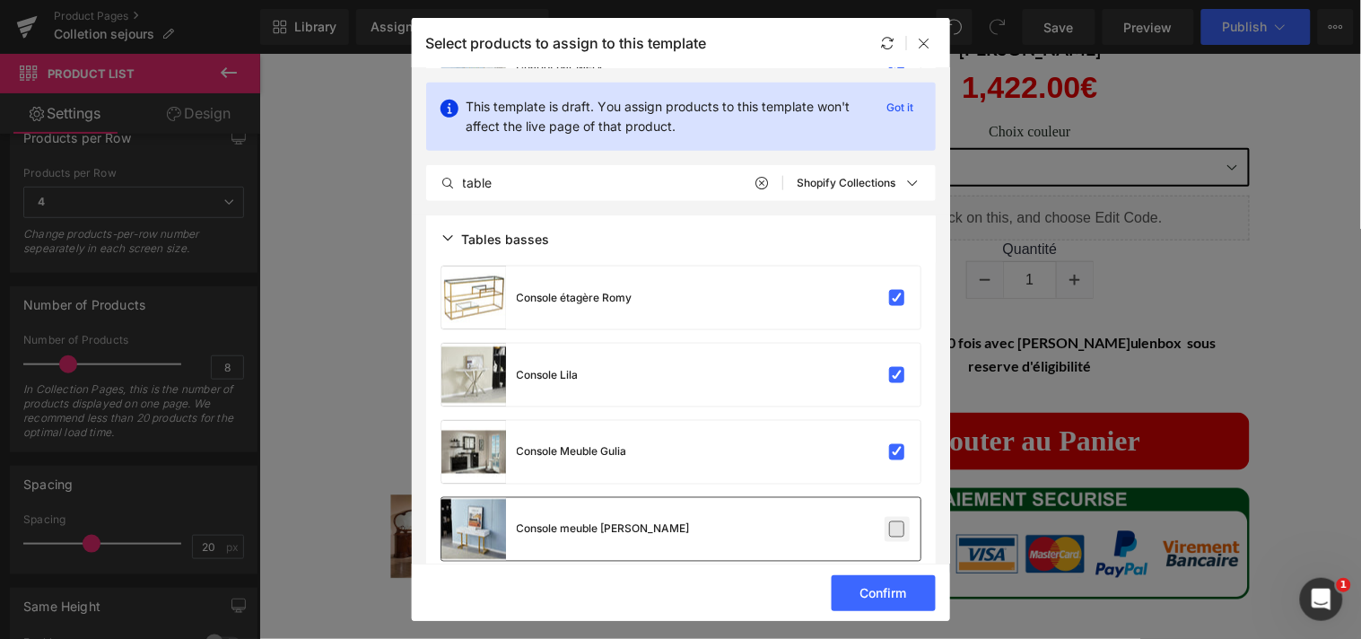
click at [892, 522] on label at bounding box center [897, 529] width 16 height 16
click at [897, 529] on input "checkbox" at bounding box center [897, 529] width 0 height 0
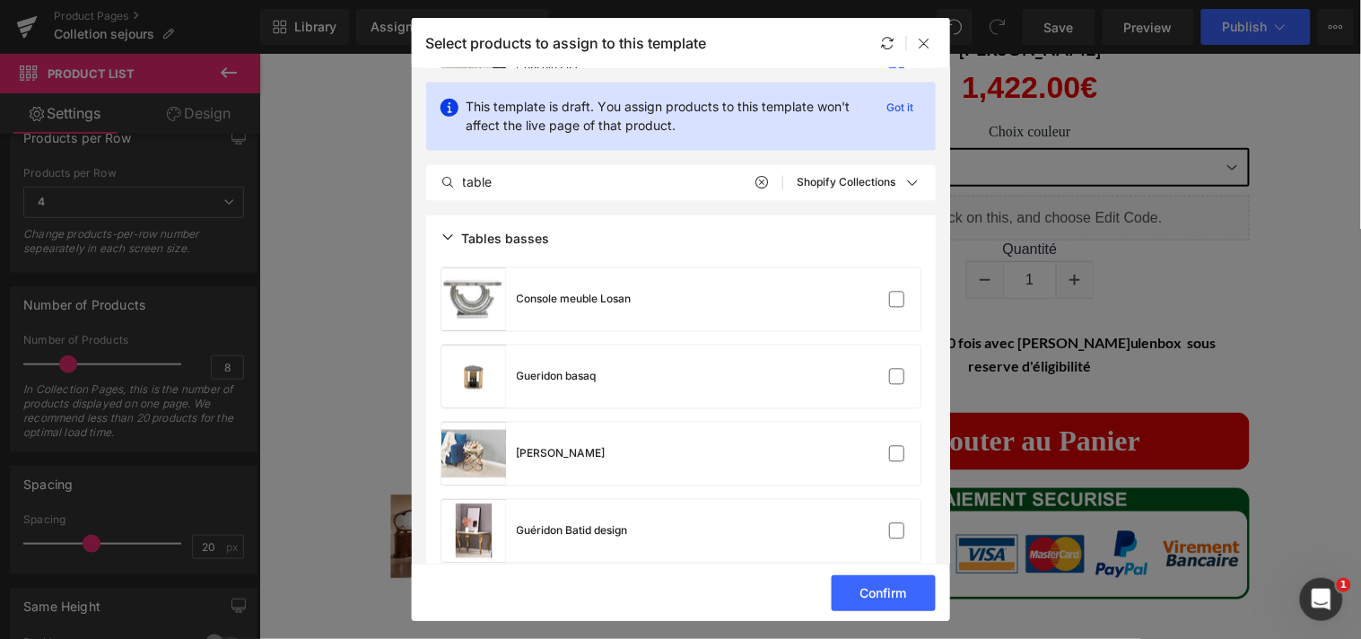
scroll to position [788, 0]
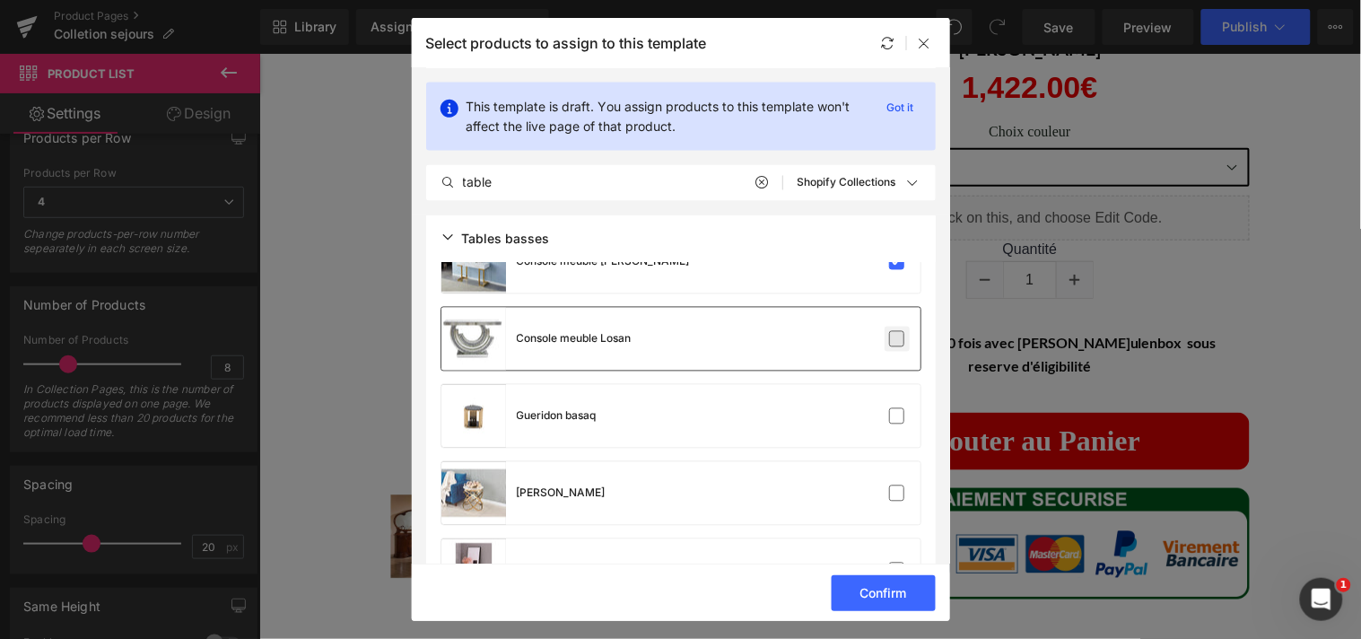
click at [890, 335] on label at bounding box center [897, 339] width 16 height 16
click at [897, 339] on input "checkbox" at bounding box center [897, 339] width 0 height 0
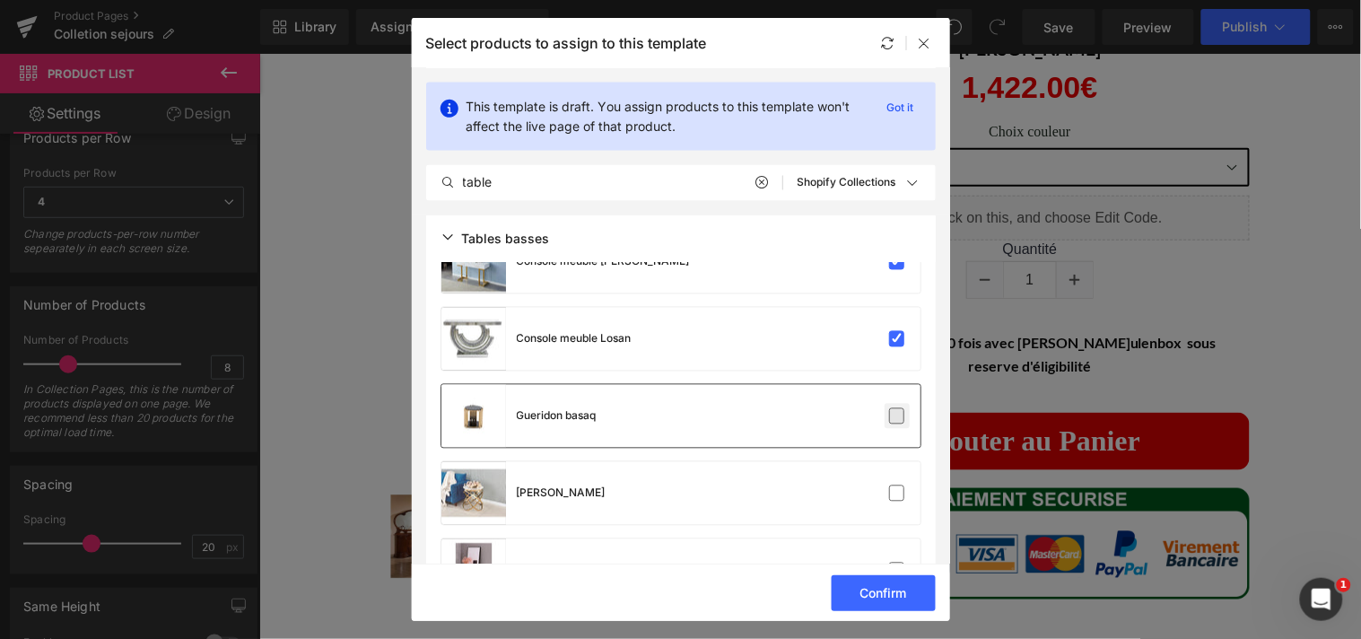
click at [889, 423] on label at bounding box center [897, 416] width 16 height 16
click at [897, 416] on input "checkbox" at bounding box center [897, 416] width 0 height 0
click at [889, 486] on label at bounding box center [897, 493] width 16 height 16
click at [897, 493] on input "checkbox" at bounding box center [897, 493] width 0 height 0
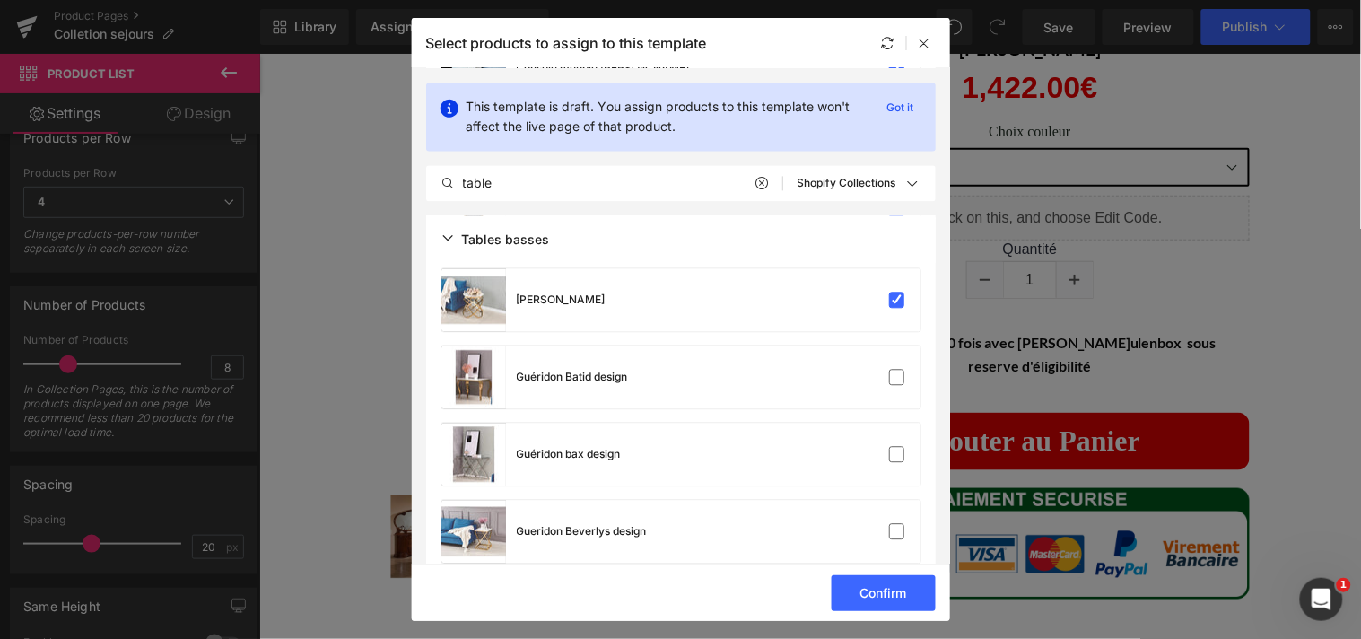
scroll to position [1000, 0]
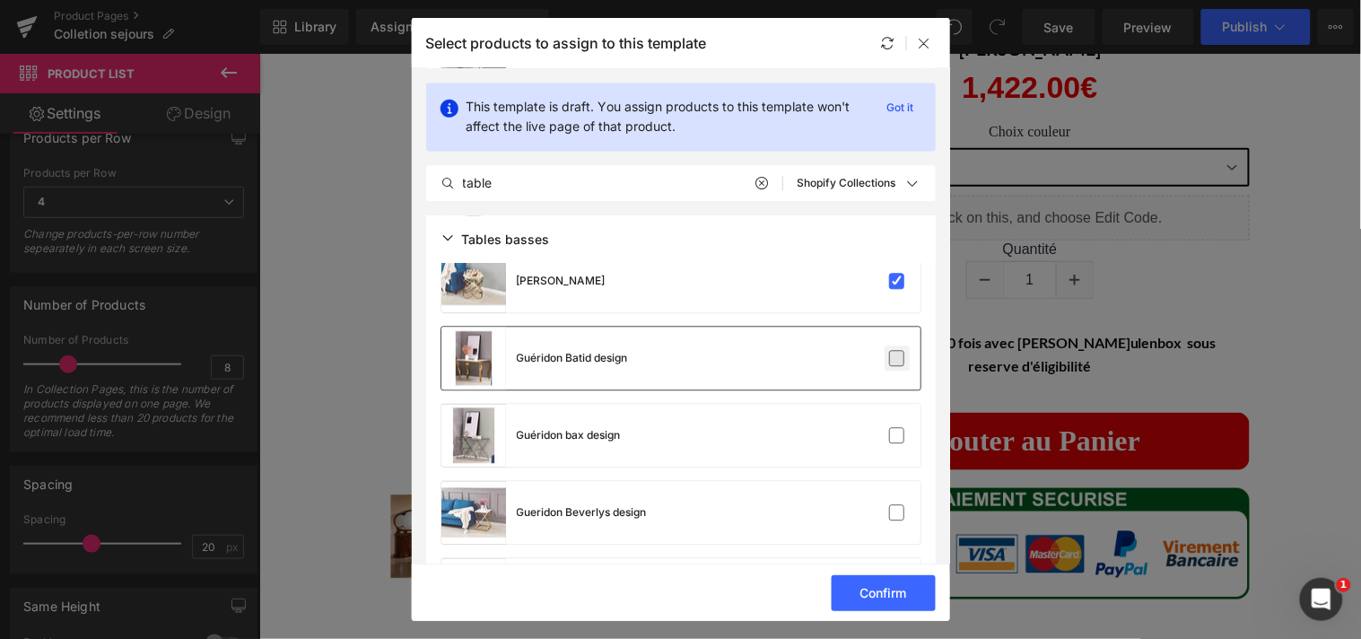
click at [897, 356] on label at bounding box center [897, 358] width 16 height 16
click at [897, 358] on input "checkbox" at bounding box center [897, 358] width 0 height 0
click at [890, 435] on label at bounding box center [897, 435] width 16 height 16
click at [897, 435] on input "checkbox" at bounding box center [897, 435] width 0 height 0
click at [892, 511] on label at bounding box center [897, 512] width 16 height 16
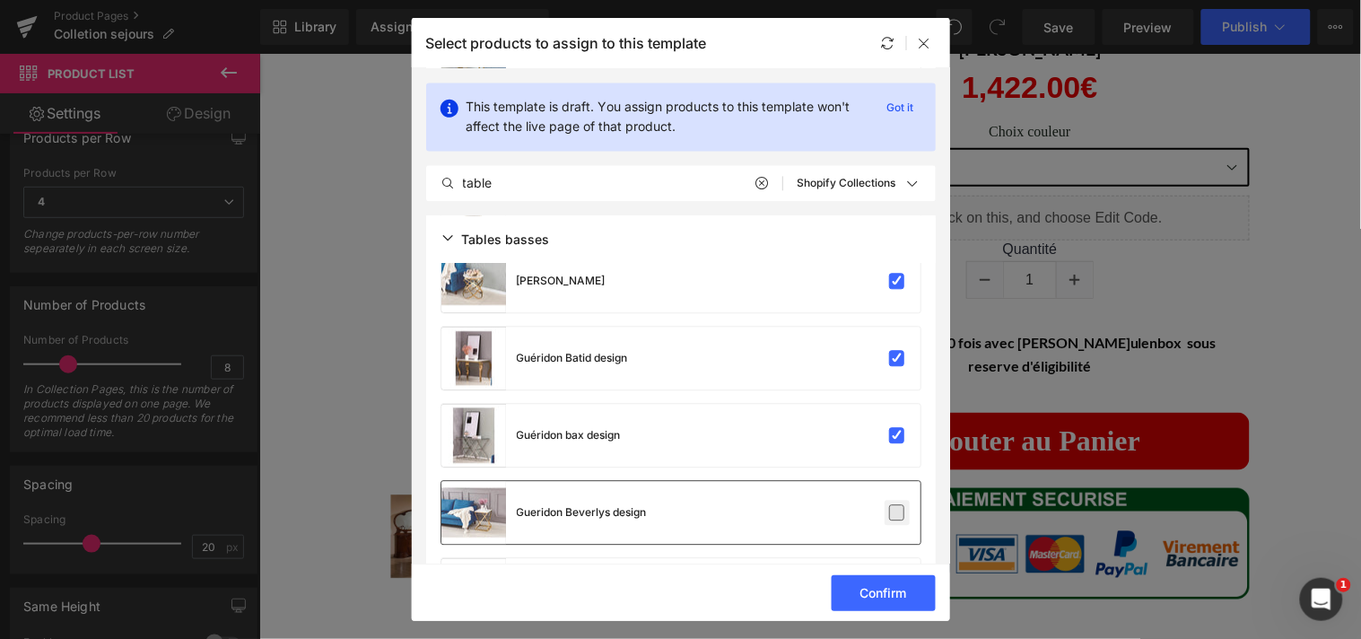
click at [897, 512] on input "checkbox" at bounding box center [897, 512] width 0 height 0
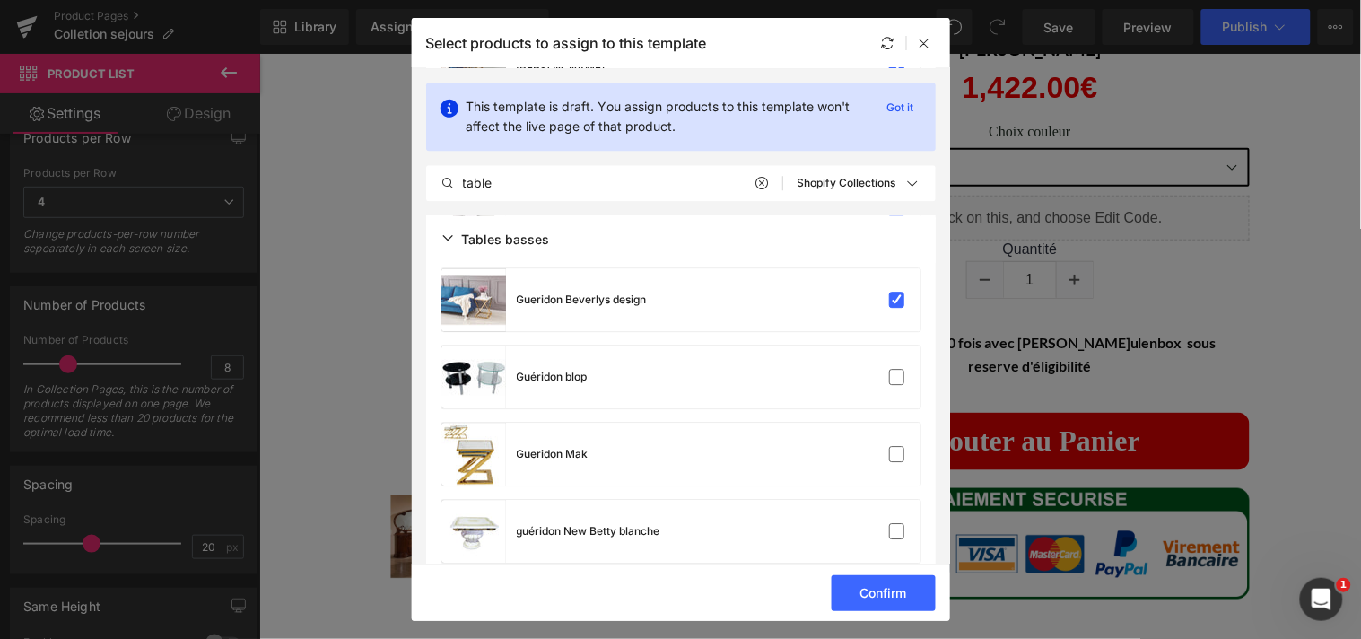
scroll to position [1270, 0]
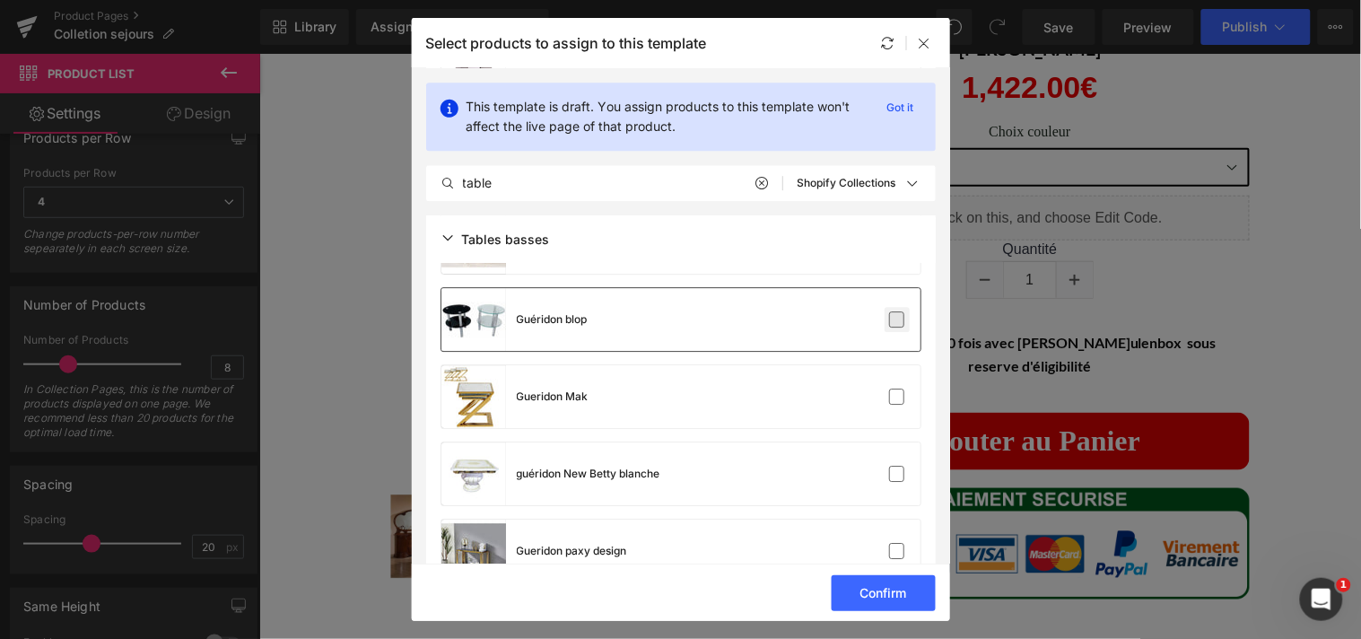
click at [891, 316] on label at bounding box center [897, 319] width 16 height 16
click at [897, 319] on input "checkbox" at bounding box center [897, 319] width 0 height 0
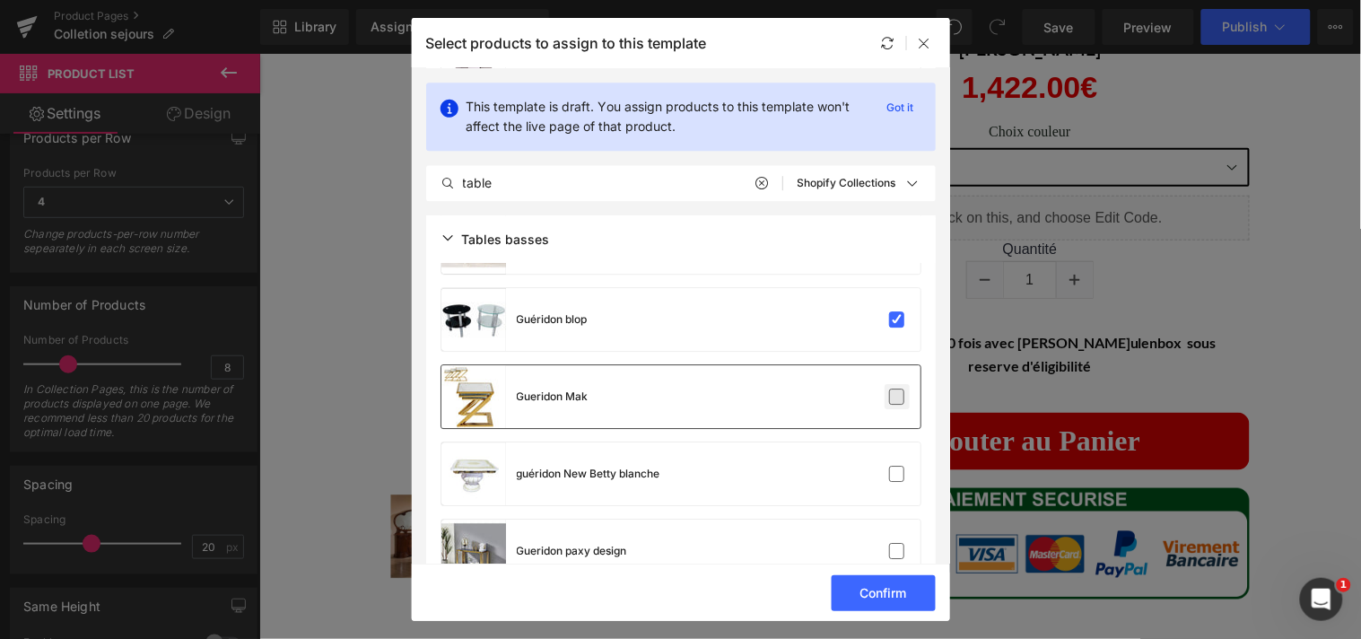
click at [892, 404] on label at bounding box center [897, 396] width 16 height 16
click at [897, 396] on input "checkbox" at bounding box center [897, 396] width 0 height 0
click at [892, 473] on label at bounding box center [897, 474] width 16 height 16
click at [897, 474] on input "checkbox" at bounding box center [897, 474] width 0 height 0
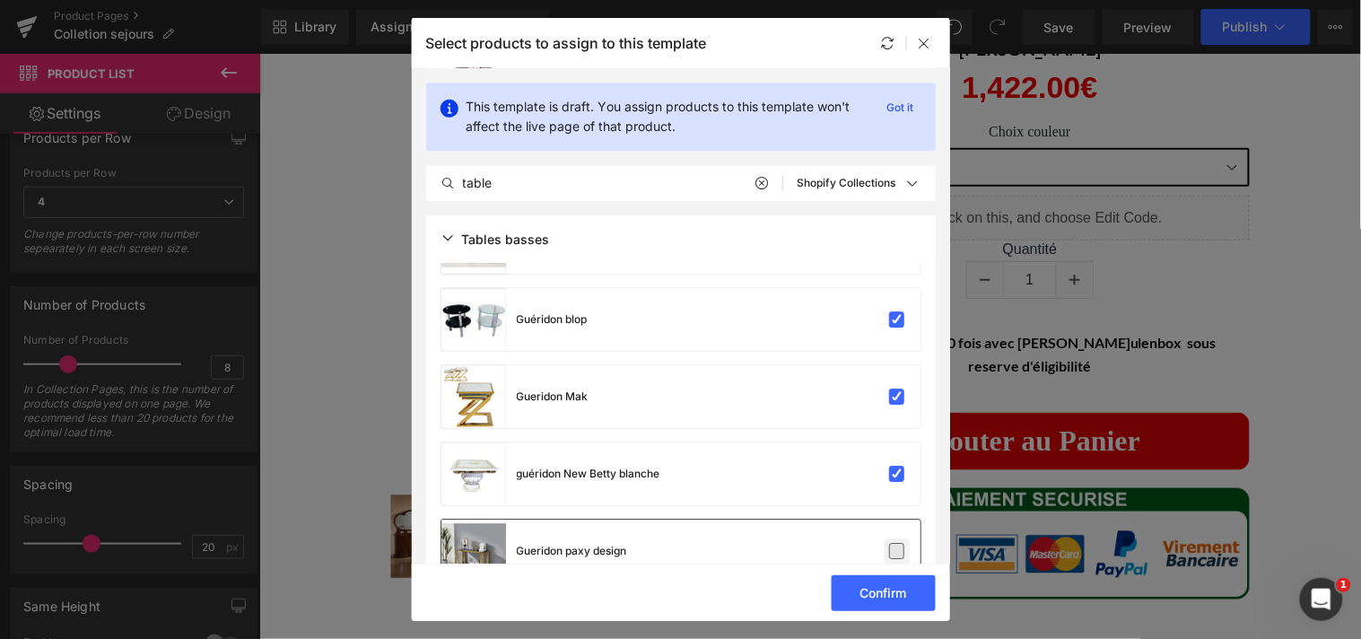
click at [891, 543] on label at bounding box center [897, 551] width 16 height 16
click at [897, 551] on input "checkbox" at bounding box center [897, 551] width 0 height 0
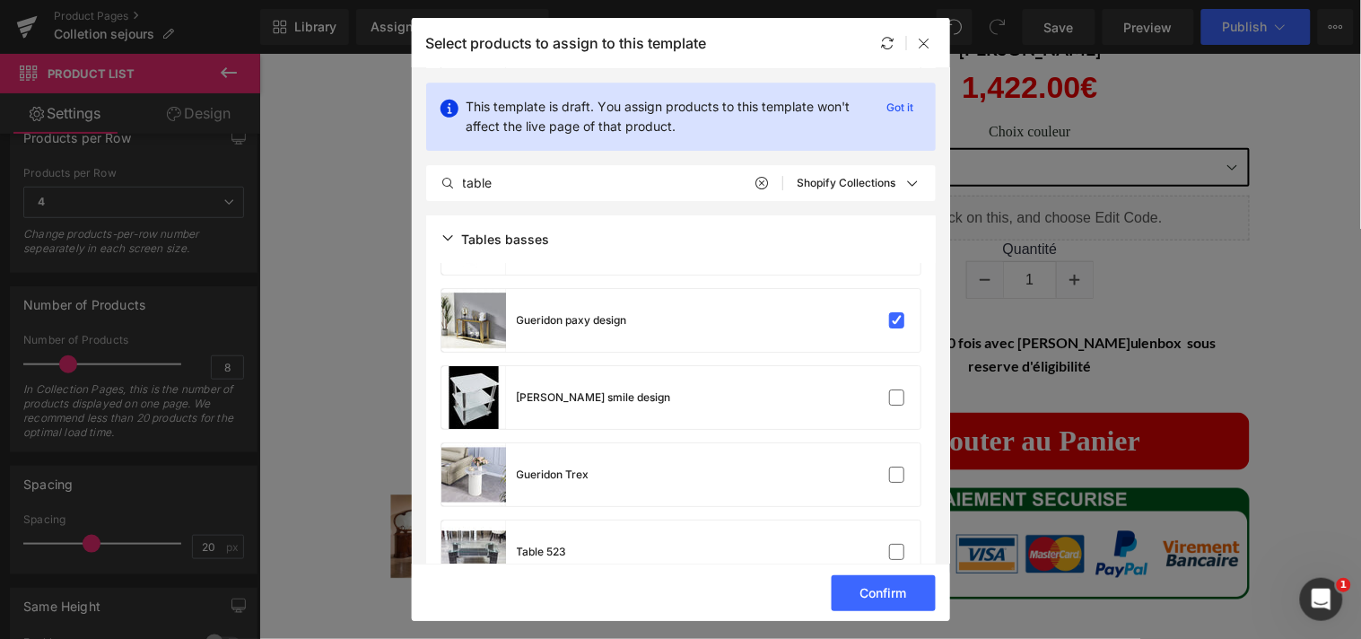
scroll to position [1520, 0]
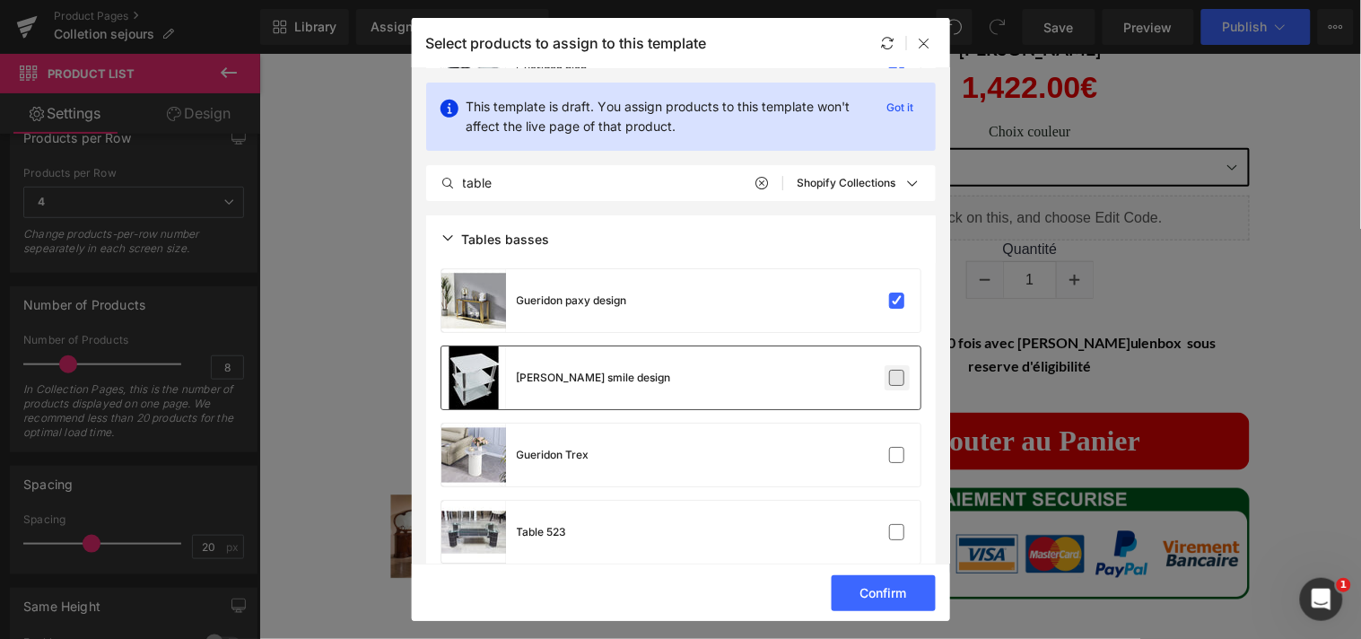
click at [892, 379] on label at bounding box center [897, 378] width 16 height 16
click at [897, 378] on input "checkbox" at bounding box center [897, 378] width 0 height 0
click at [891, 449] on label at bounding box center [897, 455] width 16 height 16
click at [897, 455] on input "checkbox" at bounding box center [897, 455] width 0 height 0
click at [891, 527] on label at bounding box center [897, 532] width 16 height 16
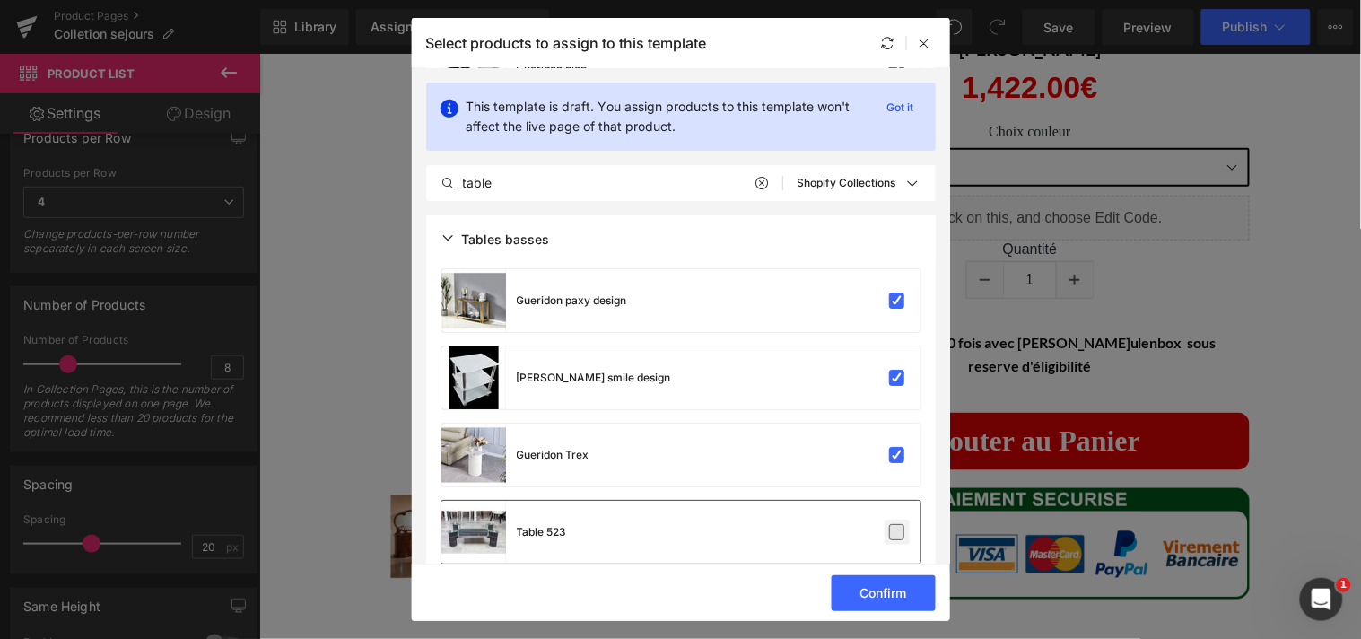
click at [897, 532] on input "checkbox" at bounding box center [897, 532] width 0 height 0
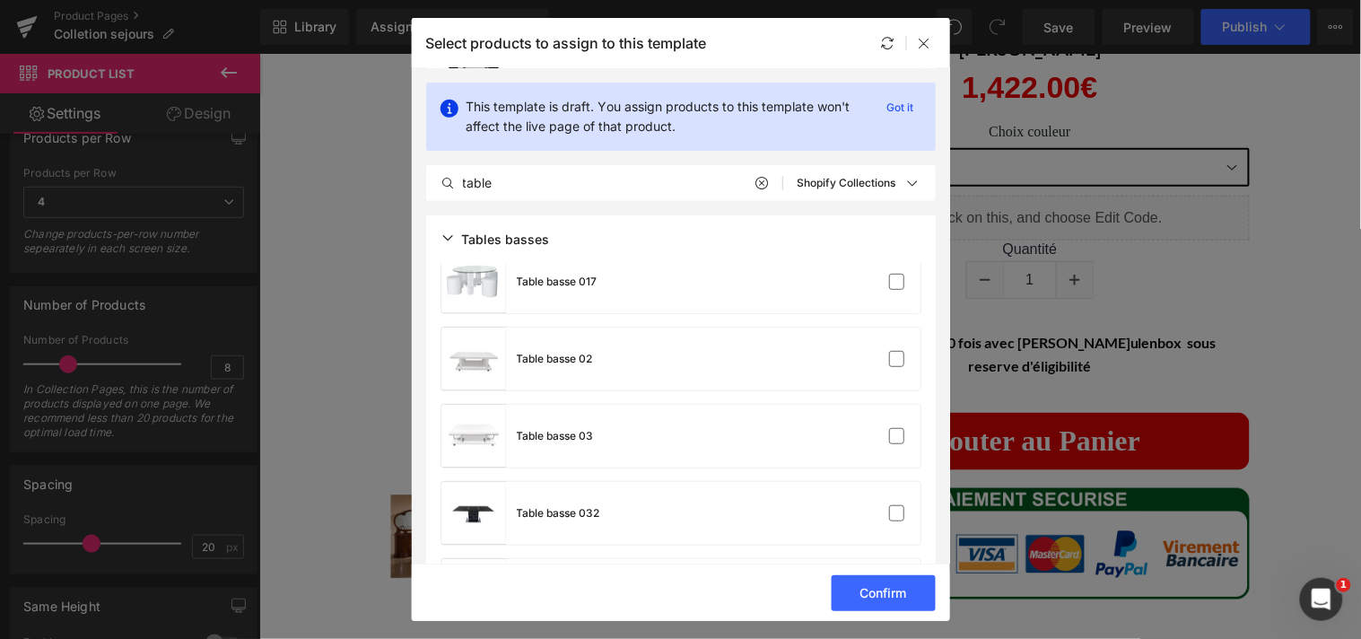
scroll to position [1790, 0]
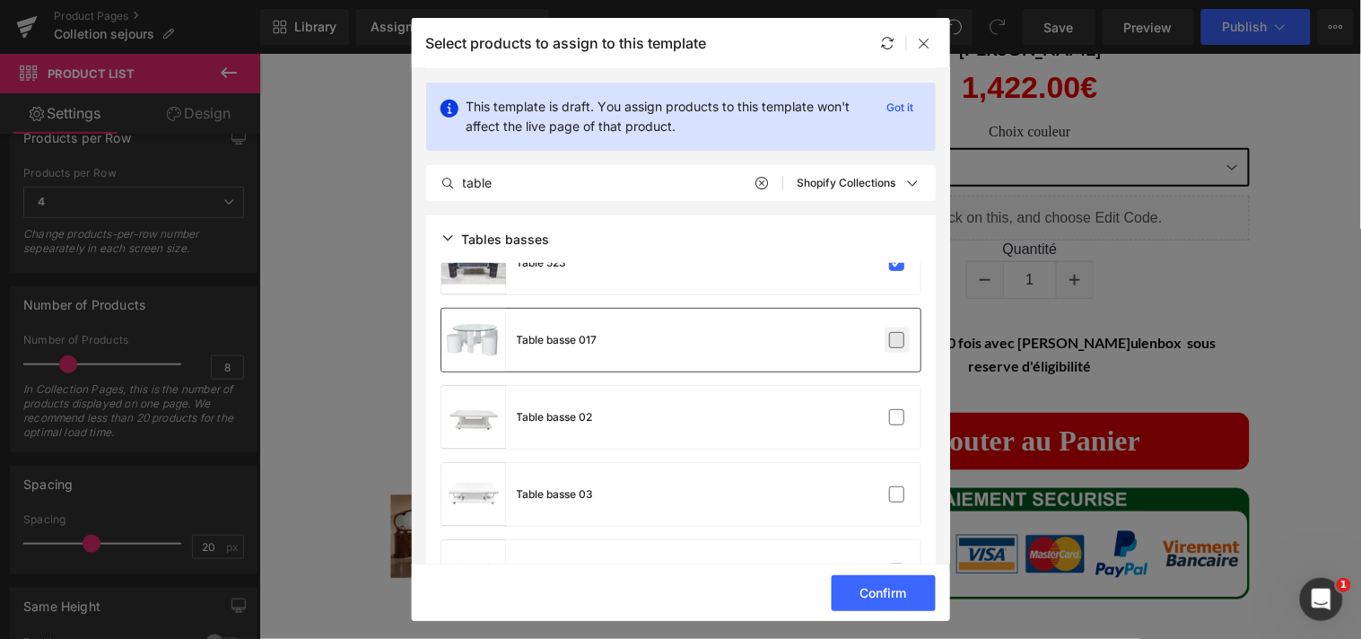
click at [890, 345] on label at bounding box center [897, 340] width 16 height 16
click at [897, 340] on input "checkbox" at bounding box center [897, 340] width 0 height 0
click at [889, 415] on label at bounding box center [897, 417] width 16 height 16
click at [897, 417] on input "checkbox" at bounding box center [897, 417] width 0 height 0
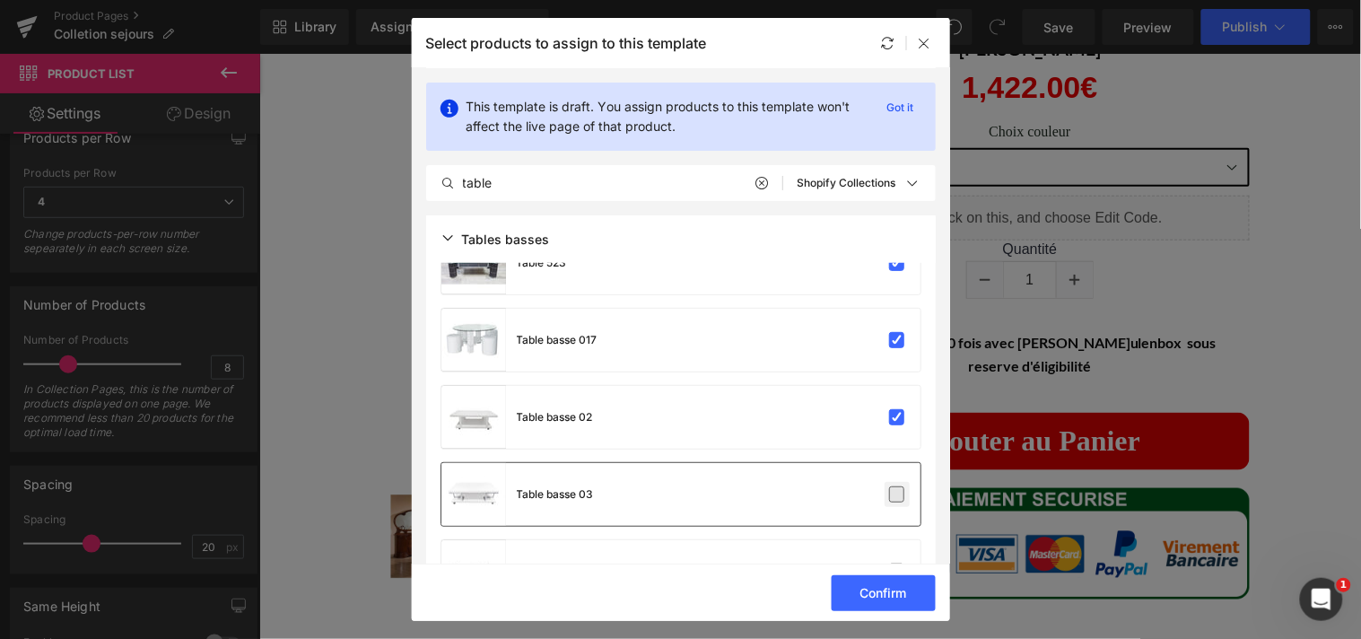
click at [889, 486] on label at bounding box center [897, 494] width 16 height 16
click at [897, 494] on input "checkbox" at bounding box center [897, 494] width 0 height 0
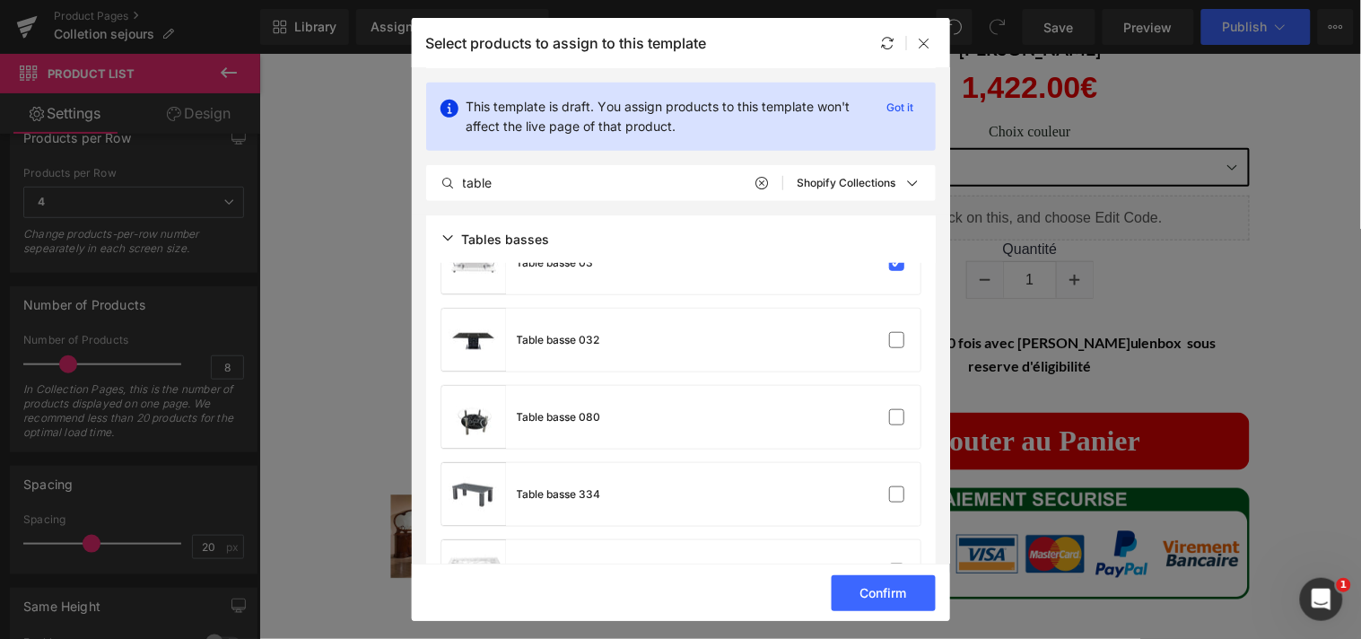
scroll to position [2041, 0]
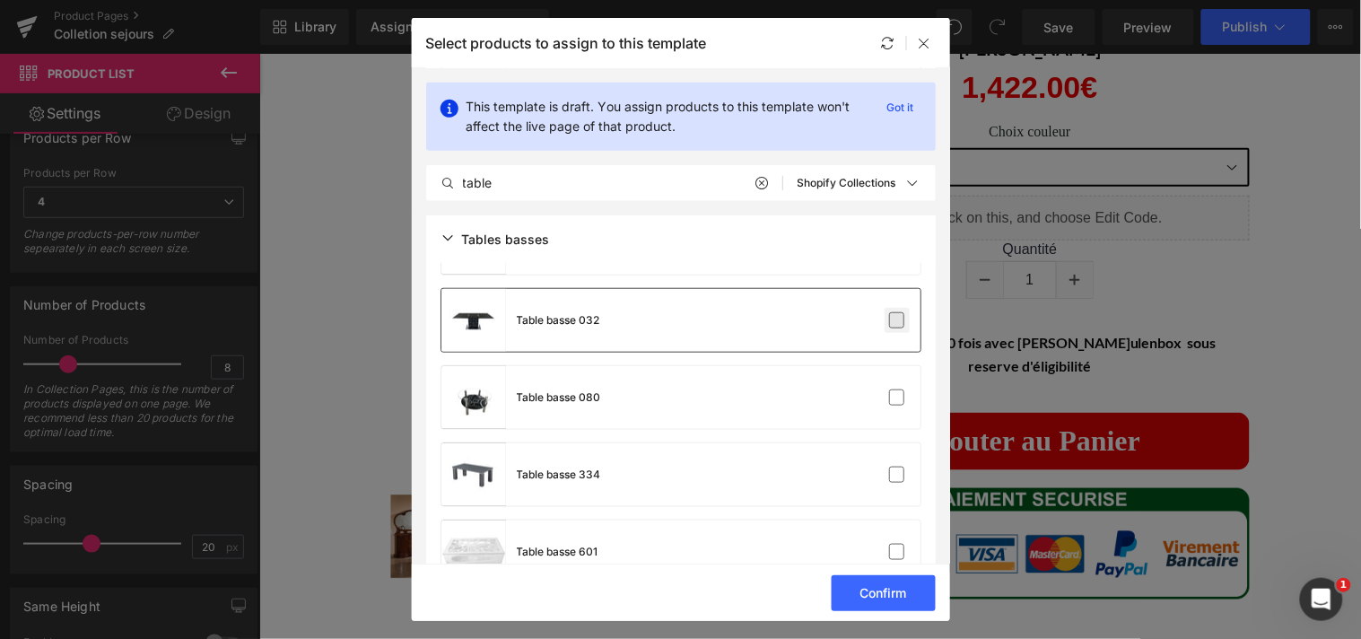
click at [893, 324] on label at bounding box center [897, 320] width 16 height 16
click at [897, 320] on input "checkbox" at bounding box center [897, 320] width 0 height 0
click at [892, 392] on label at bounding box center [897, 397] width 16 height 16
click at [897, 397] on input "checkbox" at bounding box center [897, 397] width 0 height 0
click at [889, 466] on label at bounding box center [897, 474] width 16 height 16
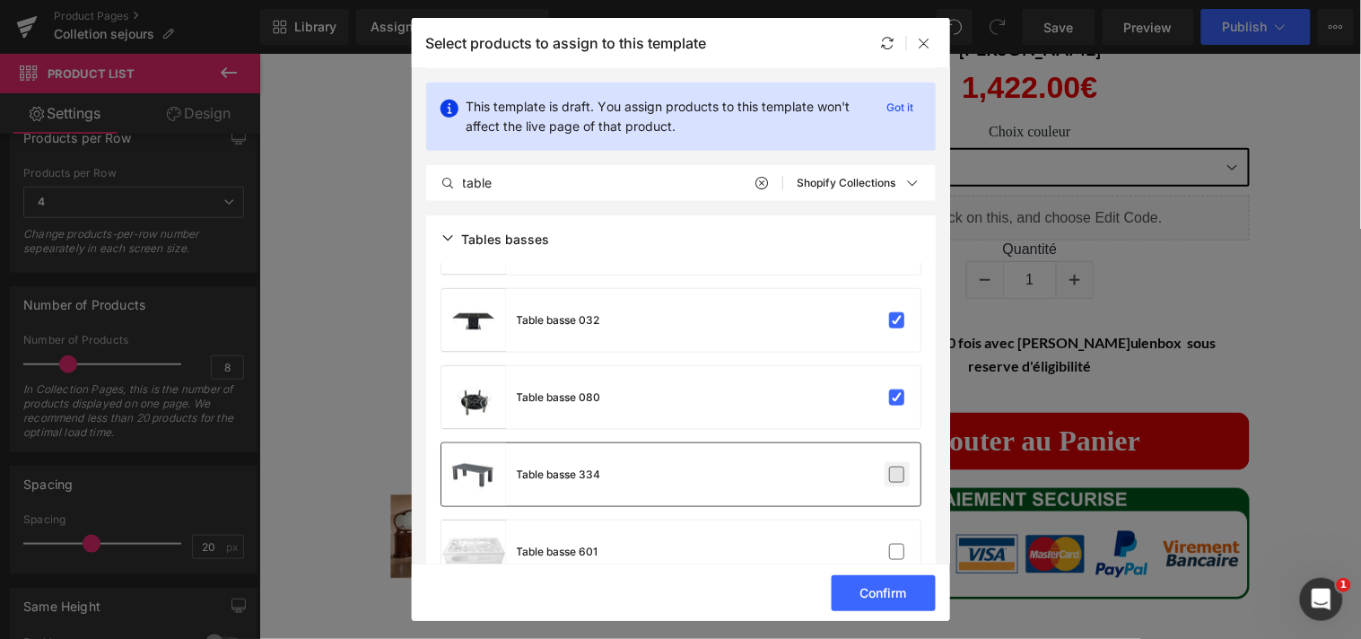
click at [897, 475] on input "checkbox" at bounding box center [897, 475] width 0 height 0
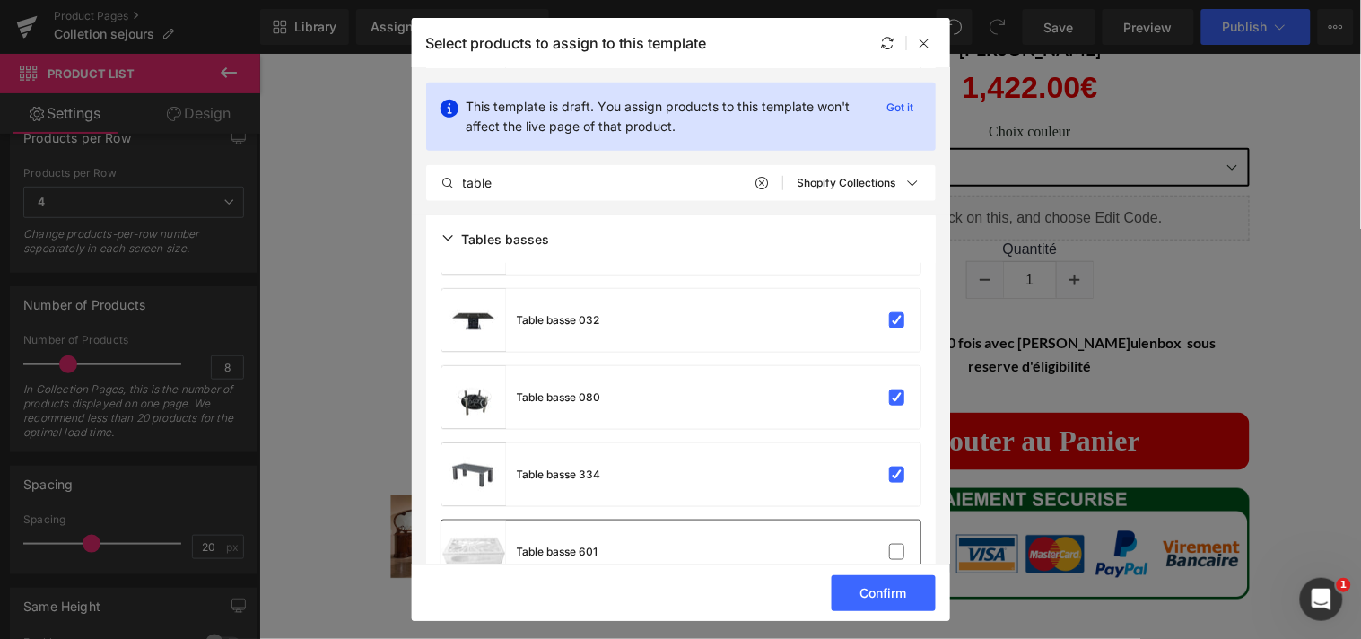
click at [886, 536] on div "Table basse 601" at bounding box center [680, 551] width 479 height 63
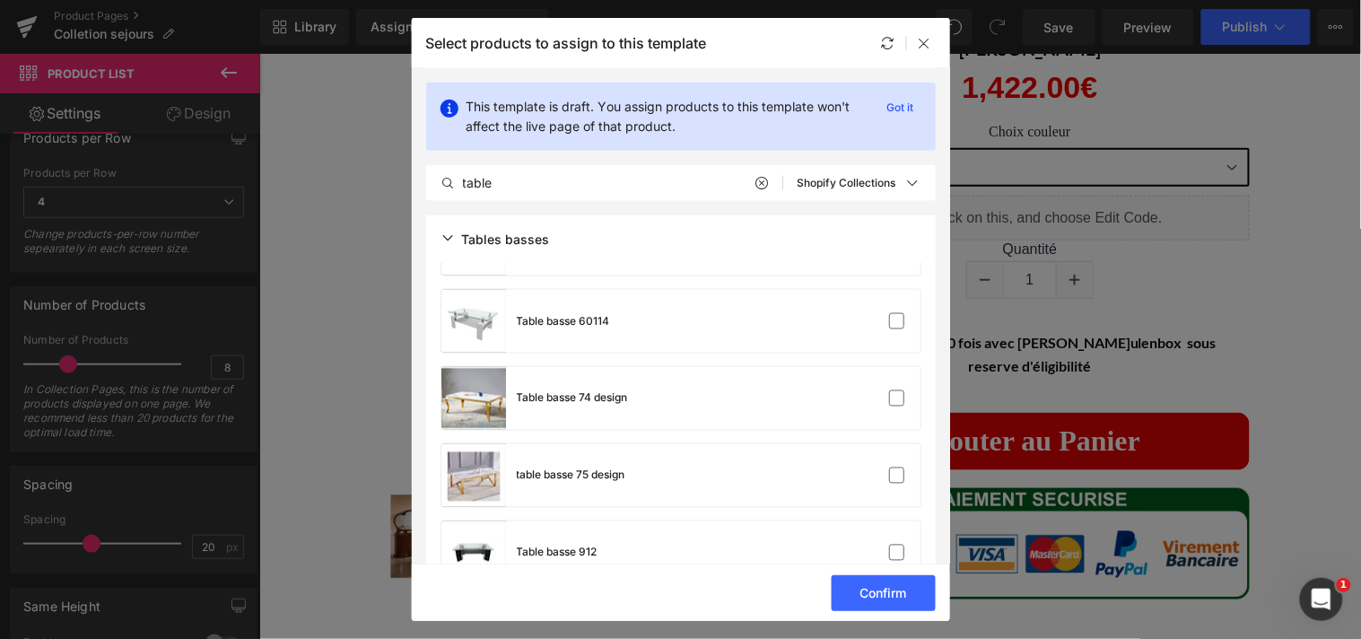
scroll to position [2368, 0]
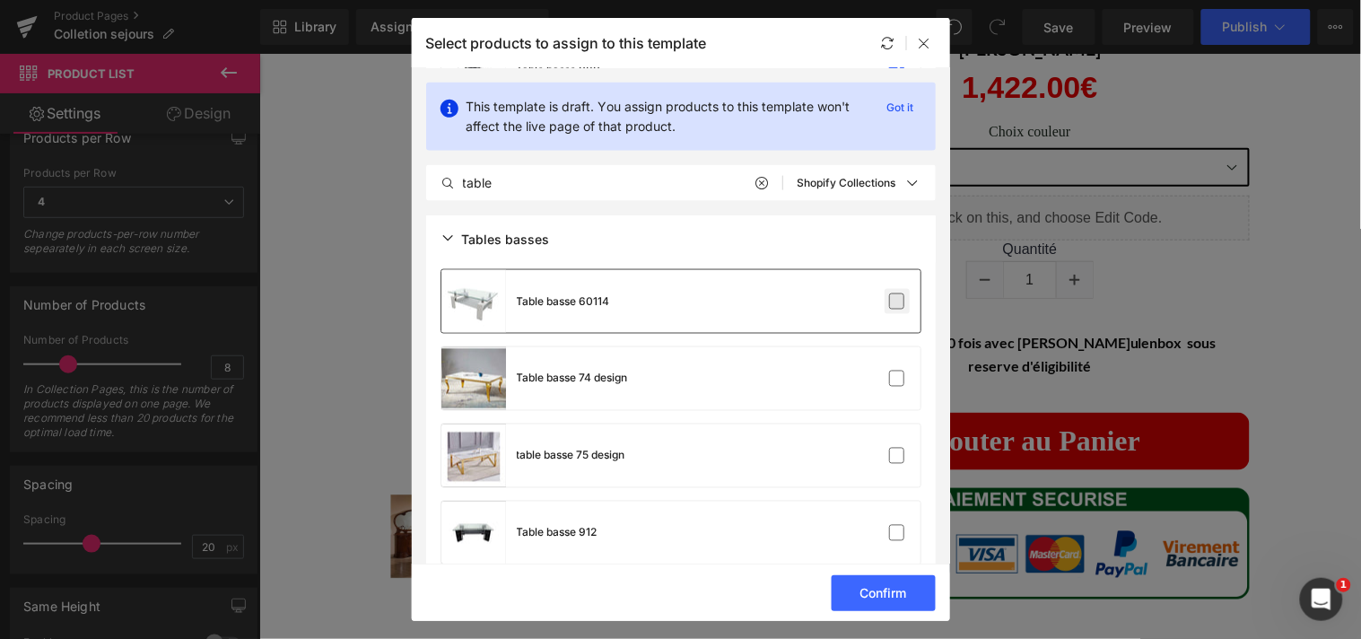
click at [898, 294] on label at bounding box center [897, 301] width 16 height 16
click at [897, 301] on input "checkbox" at bounding box center [897, 301] width 0 height 0
click at [892, 373] on label at bounding box center [897, 378] width 16 height 16
click at [897, 379] on input "checkbox" at bounding box center [897, 379] width 0 height 0
click at [890, 441] on div "table basse 75 design" at bounding box center [680, 455] width 479 height 63
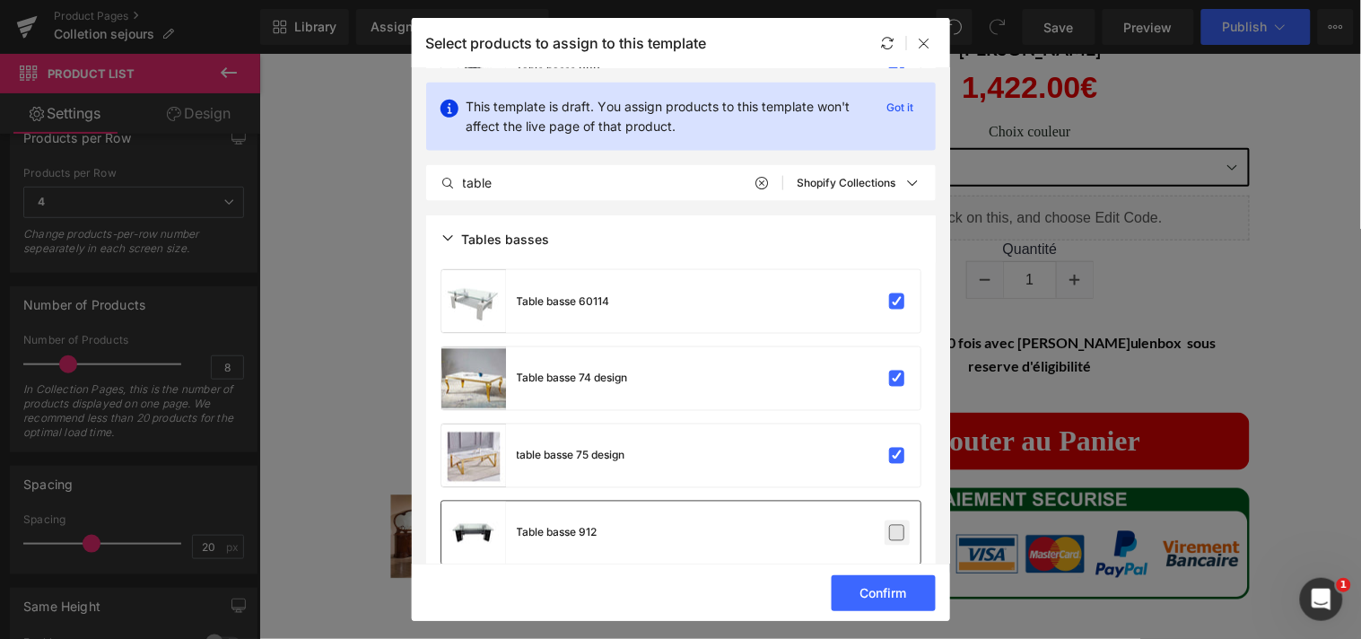
click at [889, 533] on label at bounding box center [897, 533] width 16 height 16
click at [897, 533] on input "checkbox" at bounding box center [897, 533] width 0 height 0
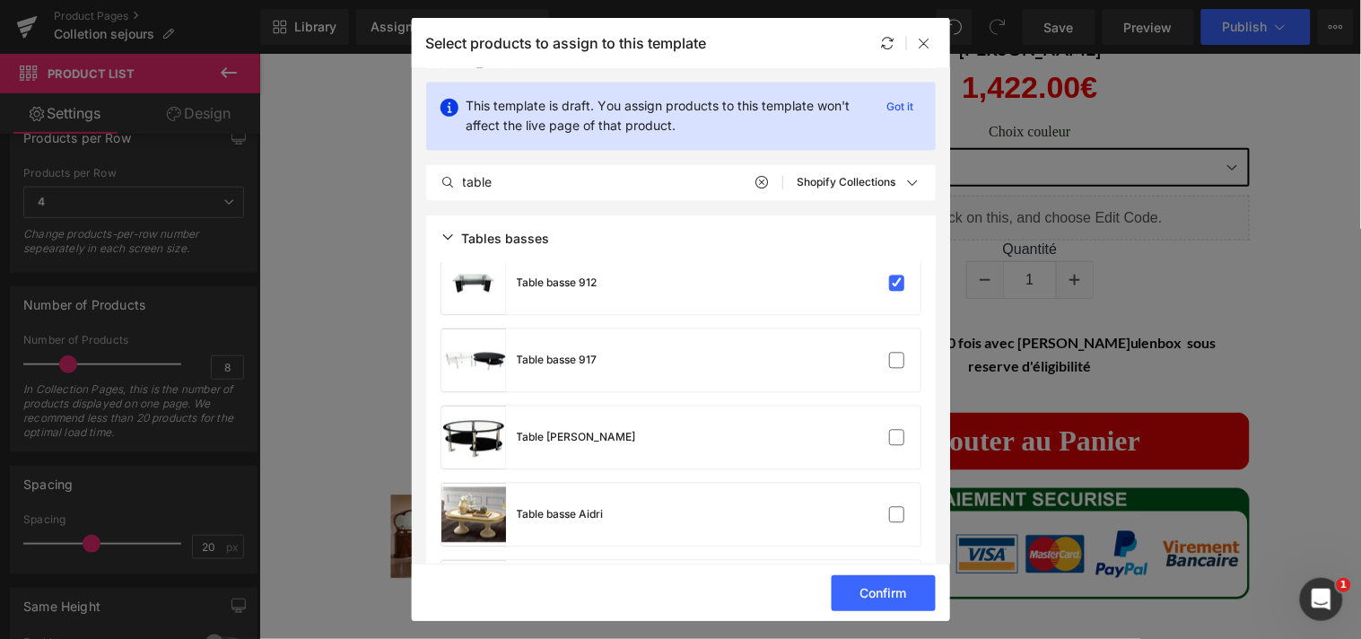
scroll to position [2638, 0]
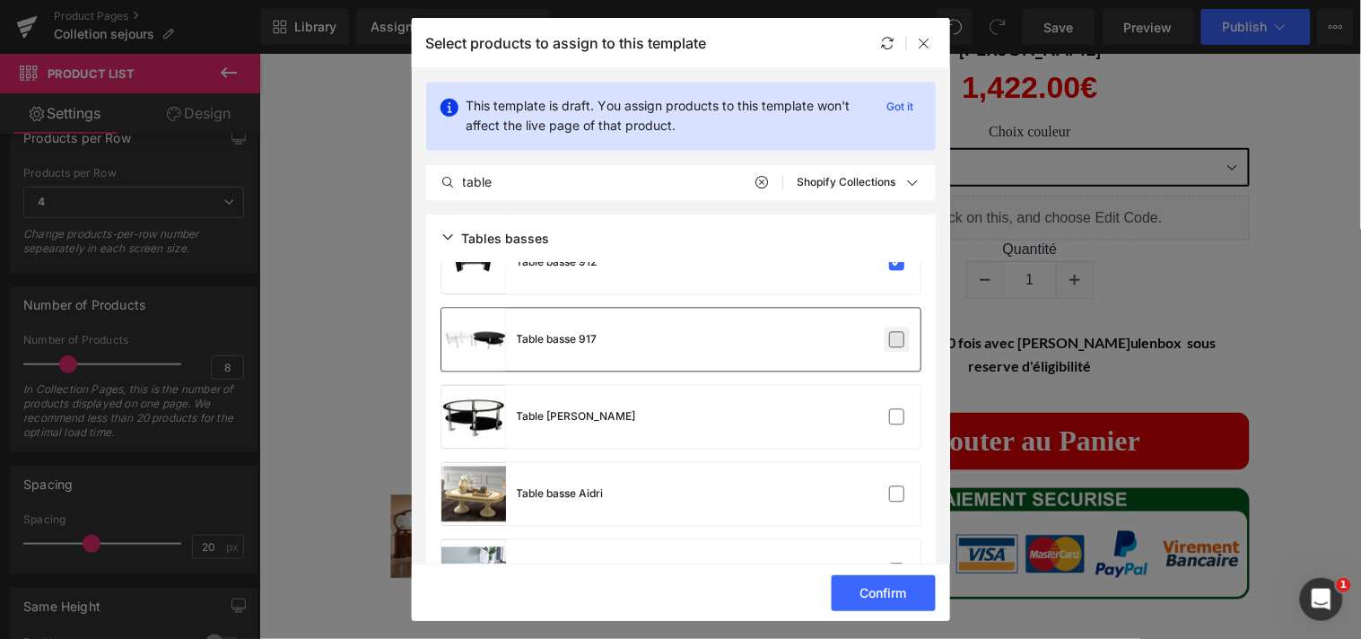
click at [897, 335] on label at bounding box center [897, 340] width 16 height 16
click at [897, 340] on input "checkbox" at bounding box center [897, 340] width 0 height 0
click at [891, 411] on label at bounding box center [897, 417] width 16 height 16
click at [897, 417] on input "checkbox" at bounding box center [897, 417] width 0 height 0
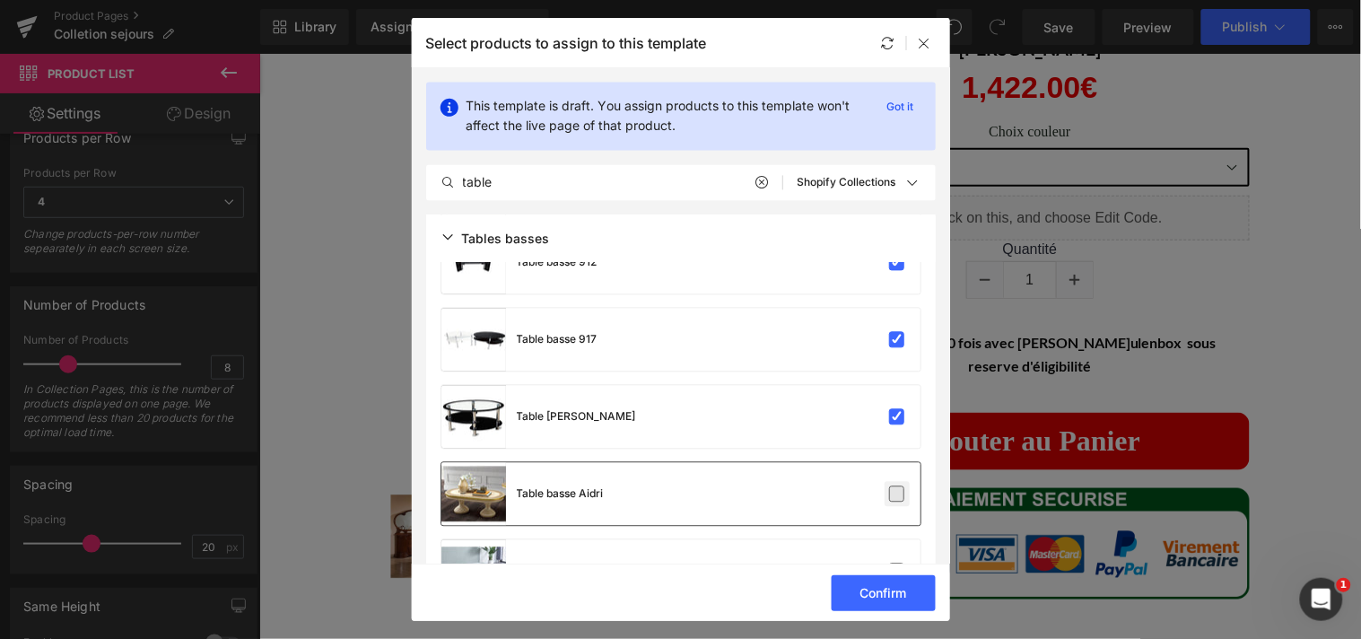
click at [889, 486] on label at bounding box center [897, 494] width 16 height 16
click at [897, 494] on input "checkbox" at bounding box center [897, 494] width 0 height 0
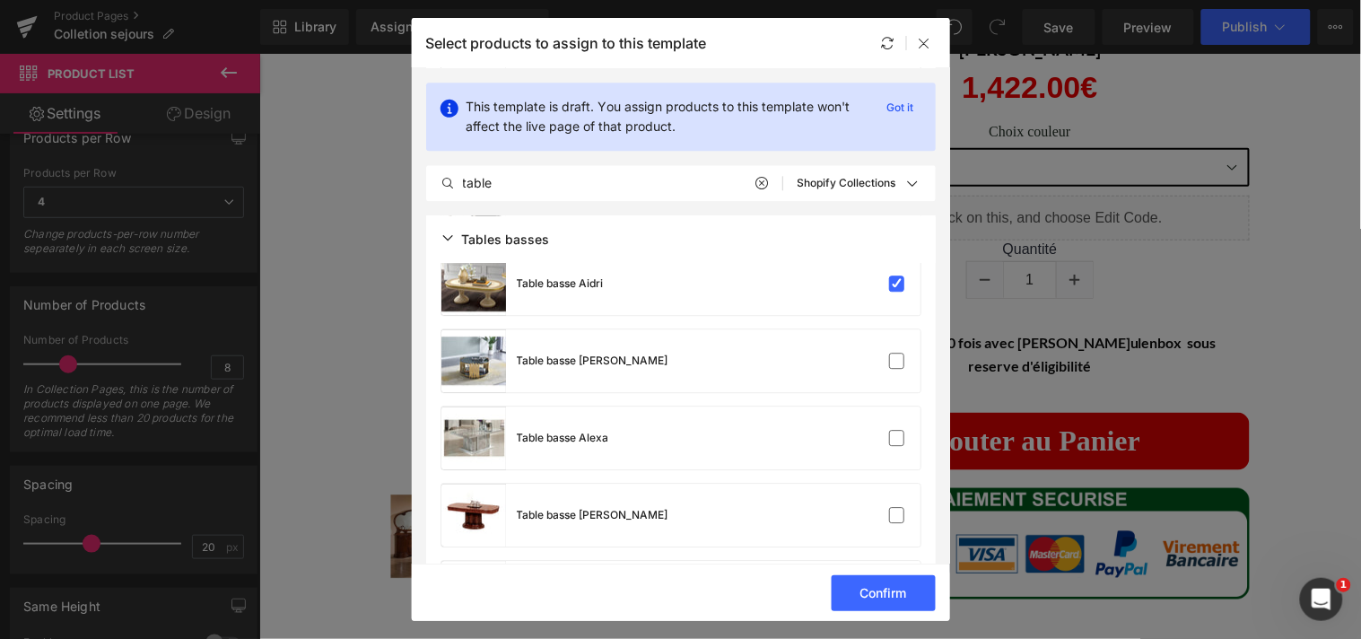
scroll to position [2907, 0]
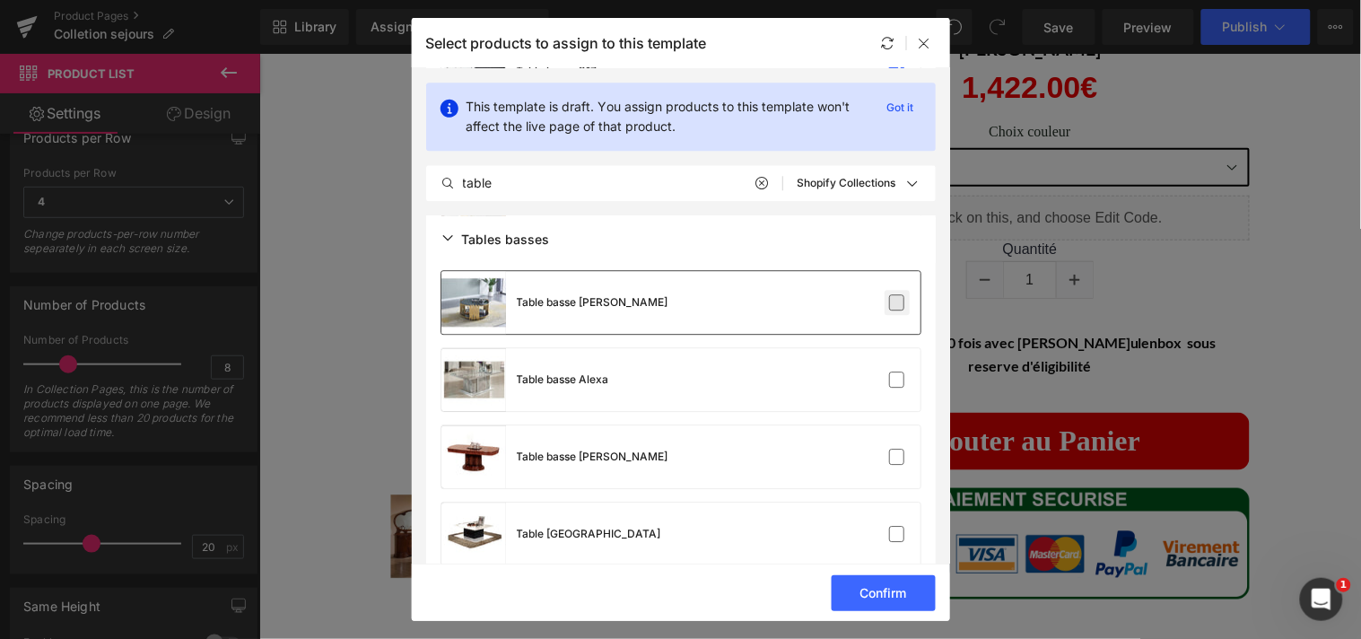
click at [889, 301] on label at bounding box center [897, 302] width 16 height 16
click at [897, 302] on input "checkbox" at bounding box center [897, 302] width 0 height 0
click at [889, 371] on label at bounding box center [897, 379] width 16 height 16
click at [897, 379] on input "checkbox" at bounding box center [897, 379] width 0 height 0
click at [890, 449] on label at bounding box center [897, 457] width 16 height 16
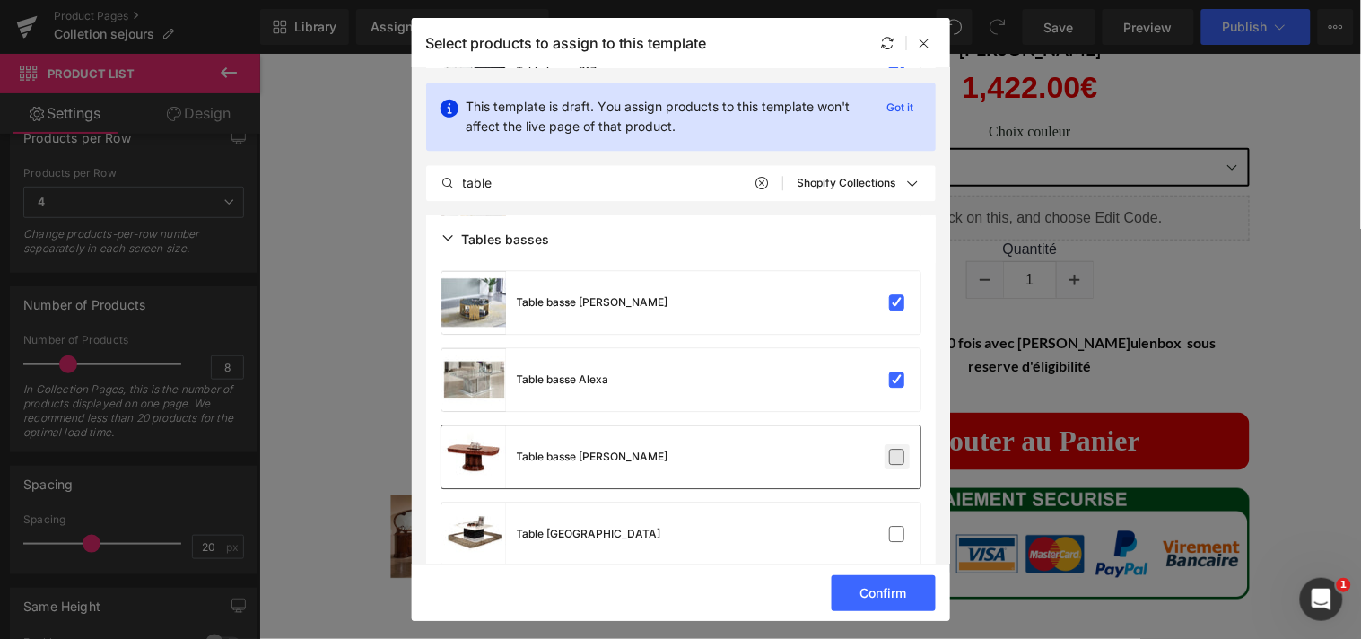
click at [897, 457] on input "checkbox" at bounding box center [897, 457] width 0 height 0
click at [890, 542] on label at bounding box center [897, 534] width 16 height 16
click at [897, 534] on input "checkbox" at bounding box center [897, 534] width 0 height 0
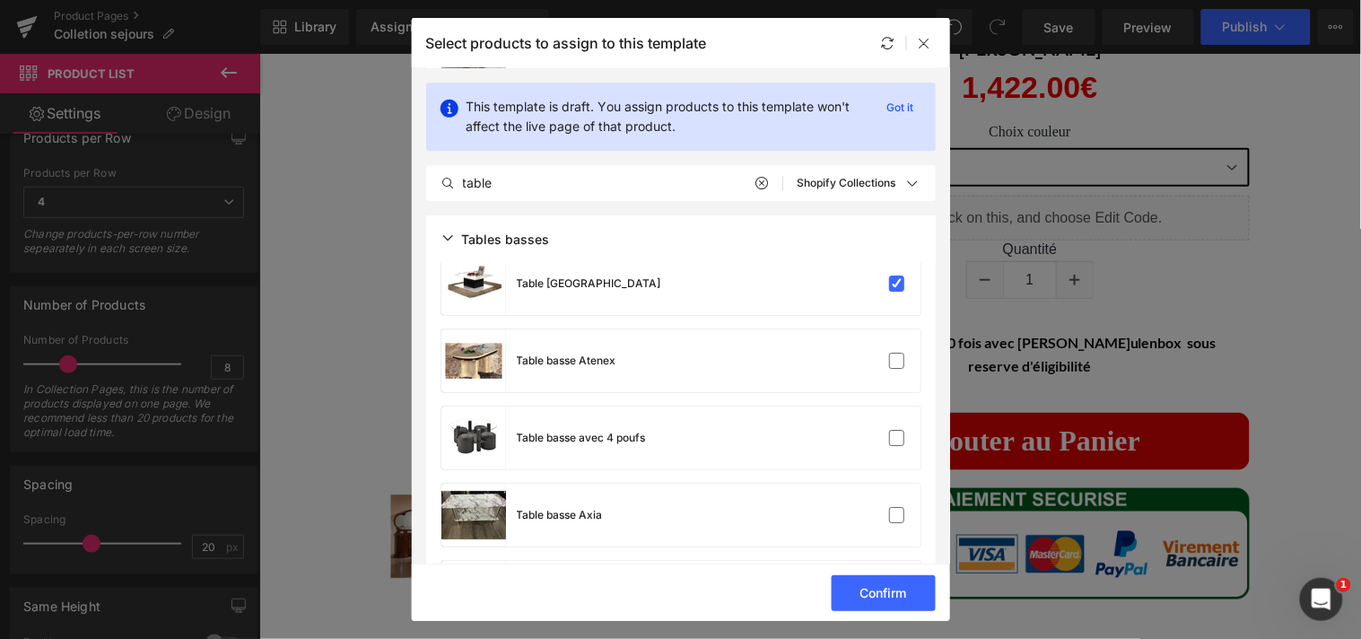
scroll to position [3176, 0]
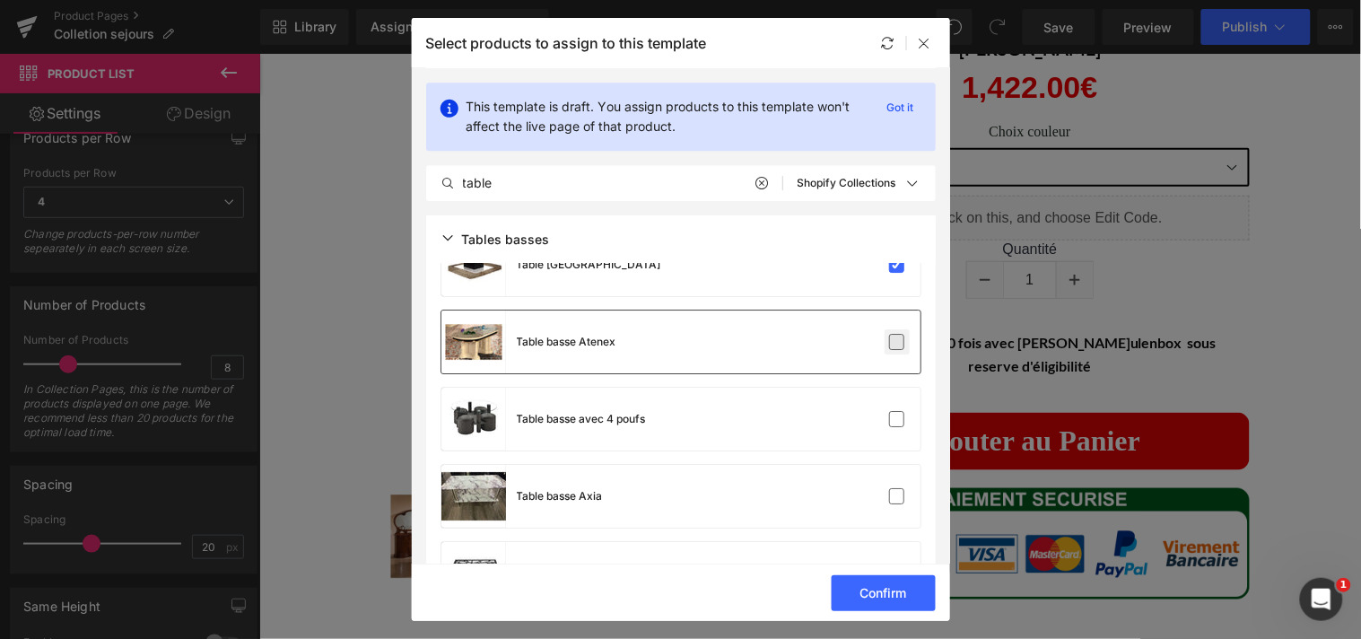
click at [891, 335] on label at bounding box center [897, 342] width 16 height 16
click at [897, 342] on input "checkbox" at bounding box center [897, 342] width 0 height 0
click at [890, 414] on label at bounding box center [897, 419] width 16 height 16
click at [897, 419] on input "checkbox" at bounding box center [897, 419] width 0 height 0
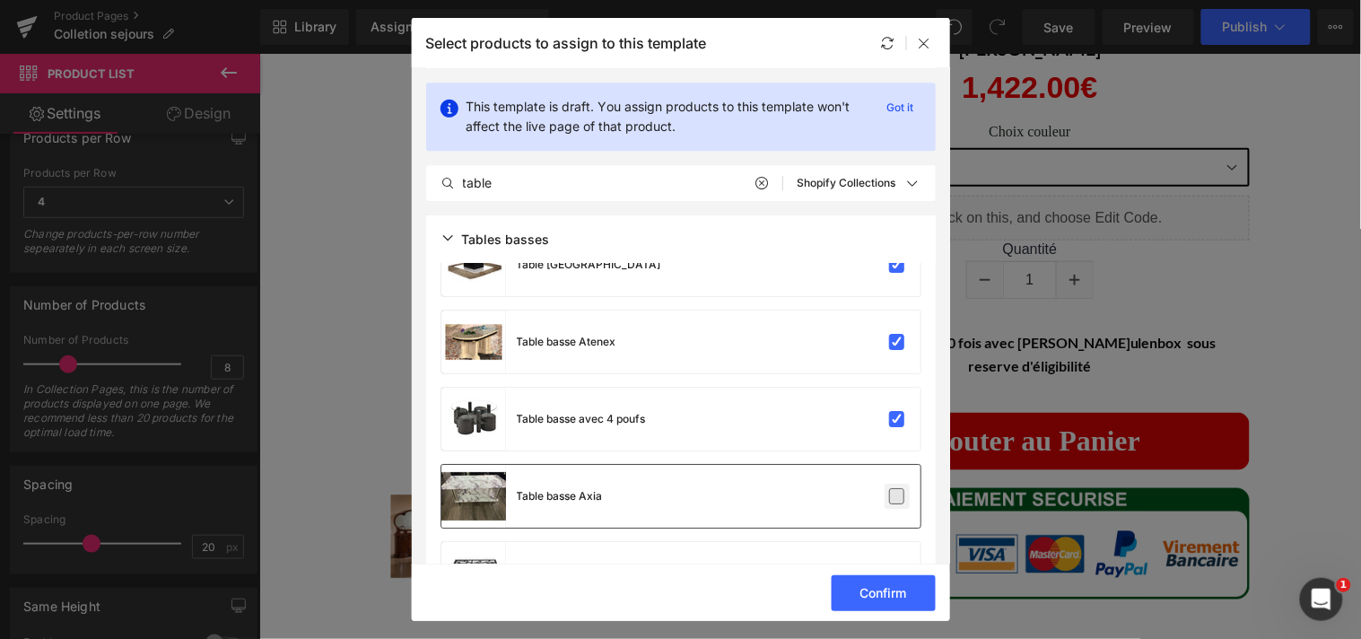
click at [889, 495] on label at bounding box center [897, 496] width 16 height 16
click at [897, 496] on input "checkbox" at bounding box center [897, 496] width 0 height 0
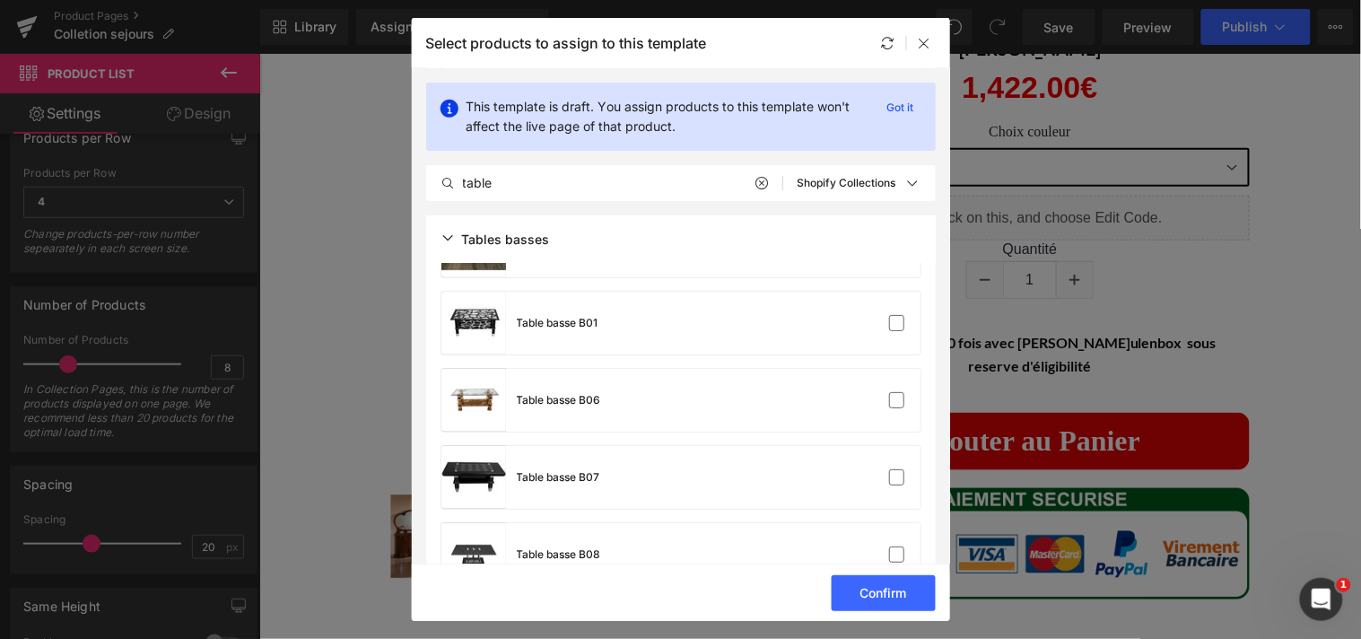
scroll to position [3368, 0]
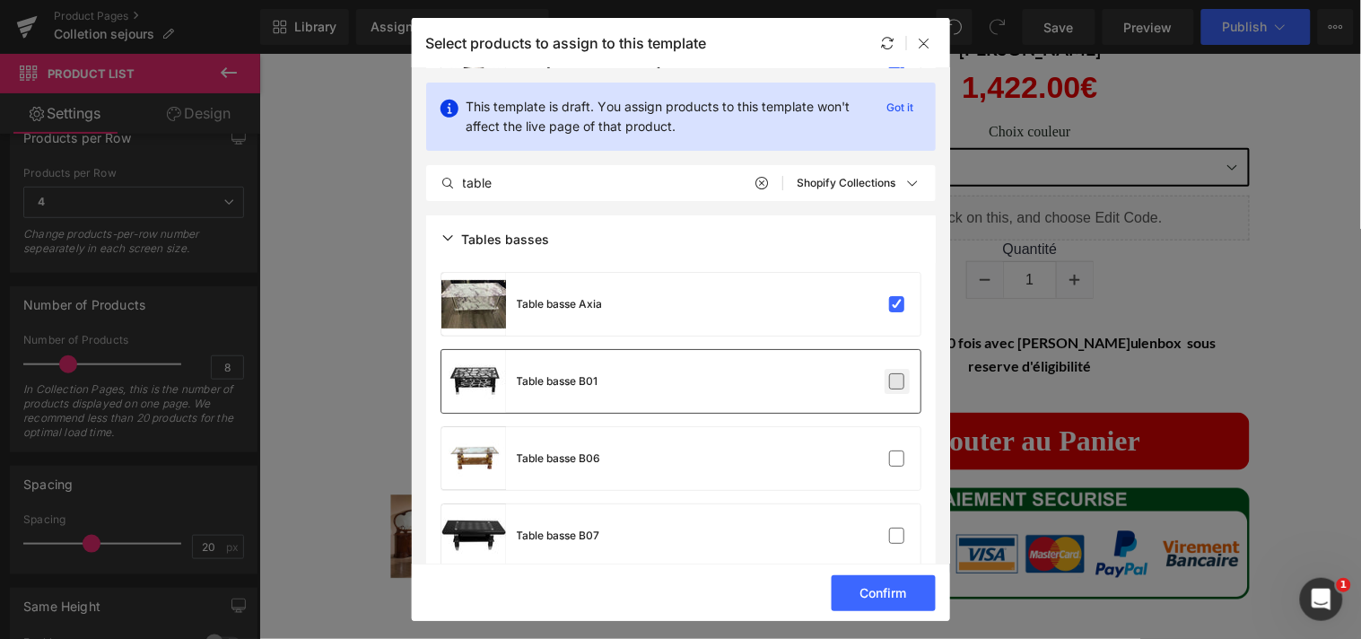
click at [891, 384] on label at bounding box center [897, 381] width 16 height 16
click at [897, 381] on input "checkbox" at bounding box center [897, 381] width 0 height 0
click at [890, 450] on label at bounding box center [897, 458] width 16 height 16
click at [897, 458] on input "checkbox" at bounding box center [897, 458] width 0 height 0
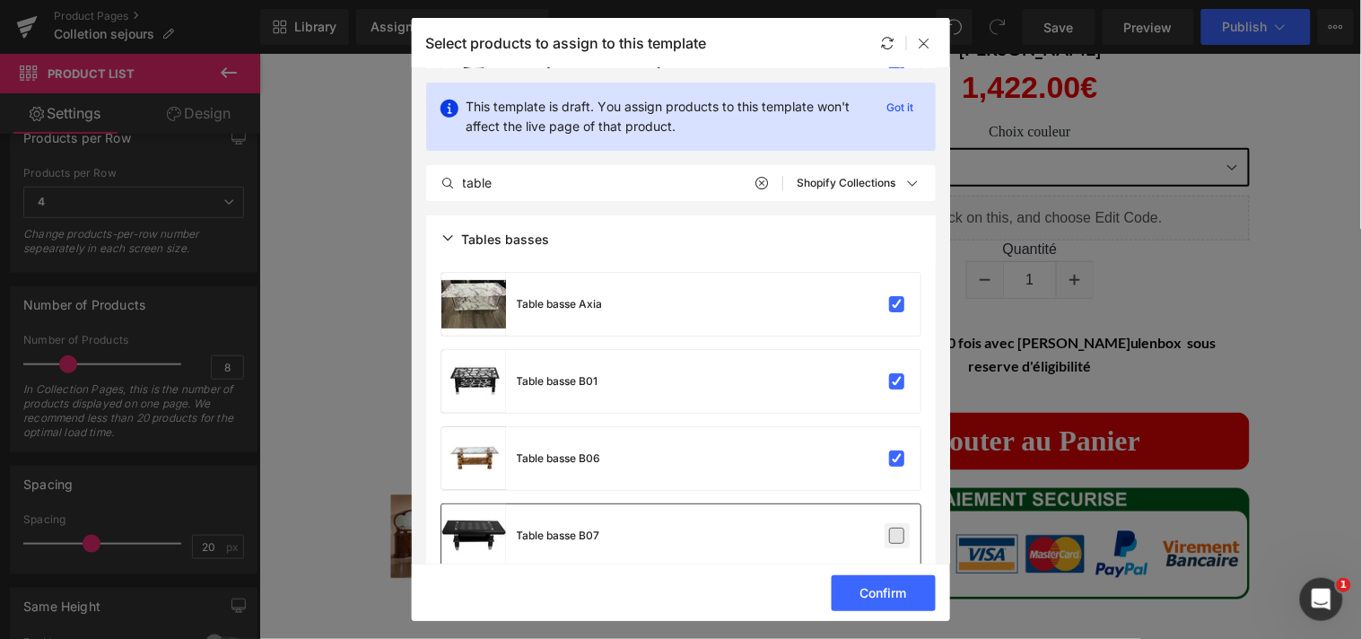
click at [889, 527] on label at bounding box center [897, 535] width 16 height 16
click at [897, 536] on input "checkbox" at bounding box center [897, 536] width 0 height 0
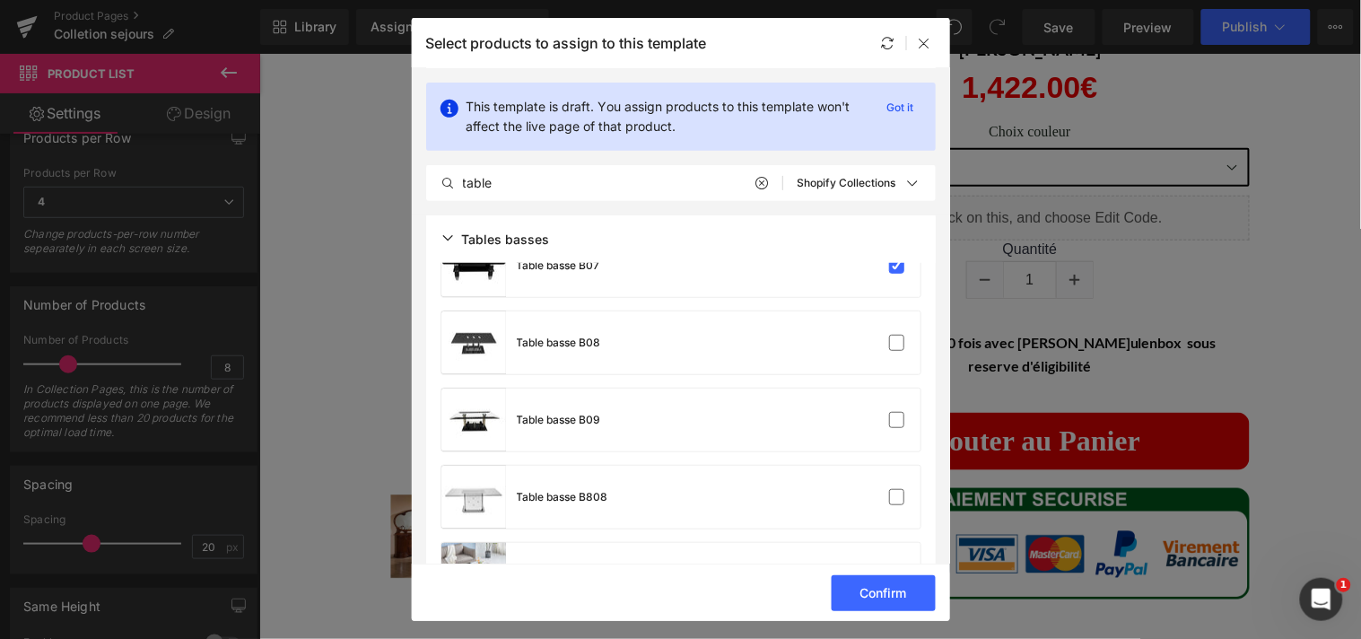
scroll to position [3657, 0]
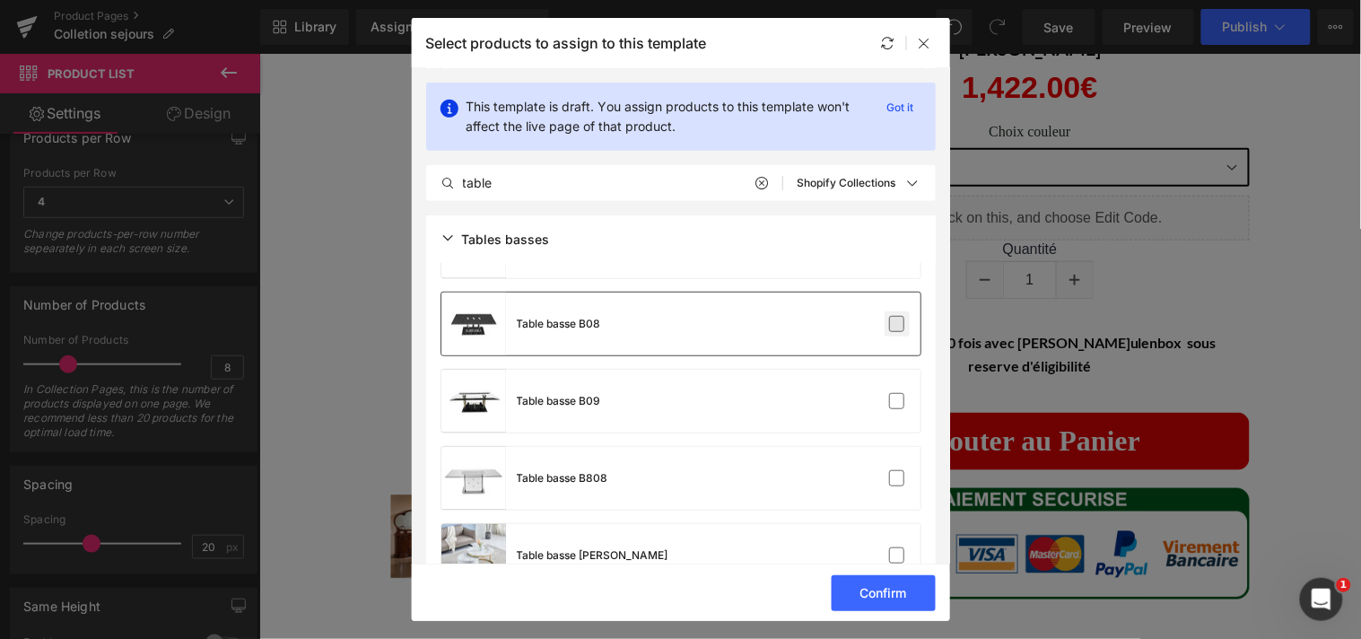
click at [898, 317] on label at bounding box center [897, 324] width 16 height 16
click at [897, 324] on input "checkbox" at bounding box center [897, 324] width 0 height 0
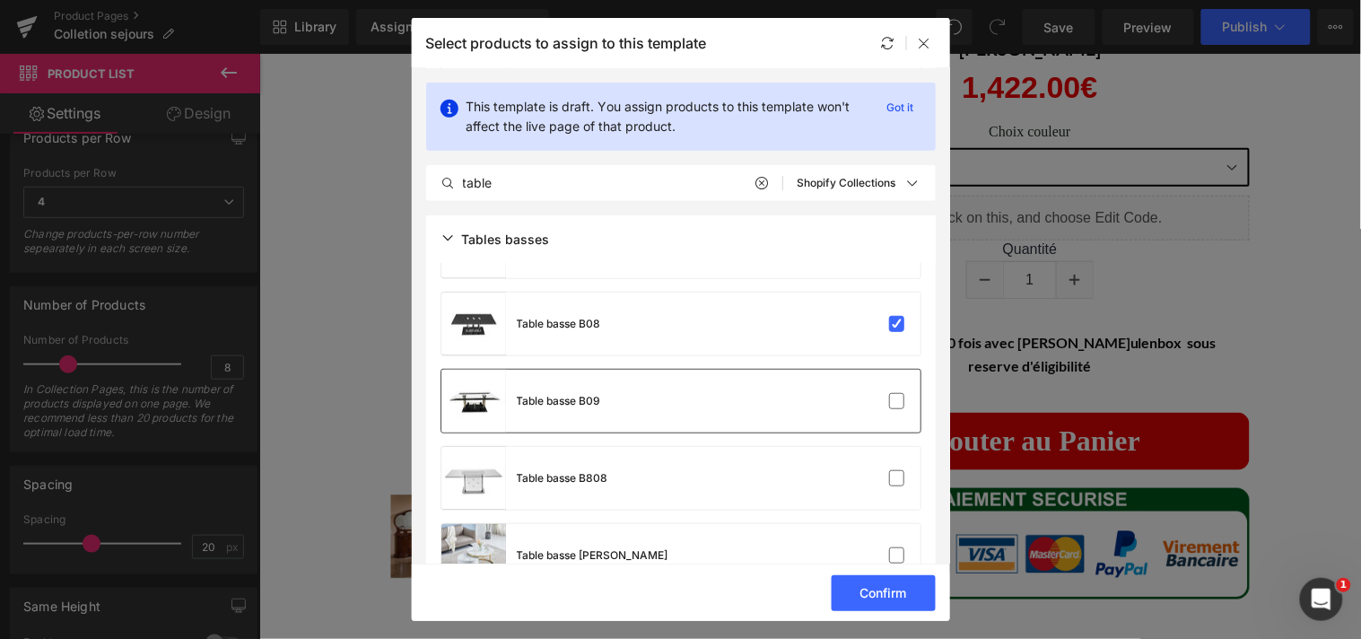
click at [893, 387] on div "Table basse B09" at bounding box center [680, 401] width 479 height 63
click at [892, 474] on label at bounding box center [897, 478] width 16 height 16
click at [897, 478] on input "checkbox" at bounding box center [897, 478] width 0 height 0
click at [893, 547] on label at bounding box center [897, 555] width 16 height 16
click at [897, 555] on input "checkbox" at bounding box center [897, 555] width 0 height 0
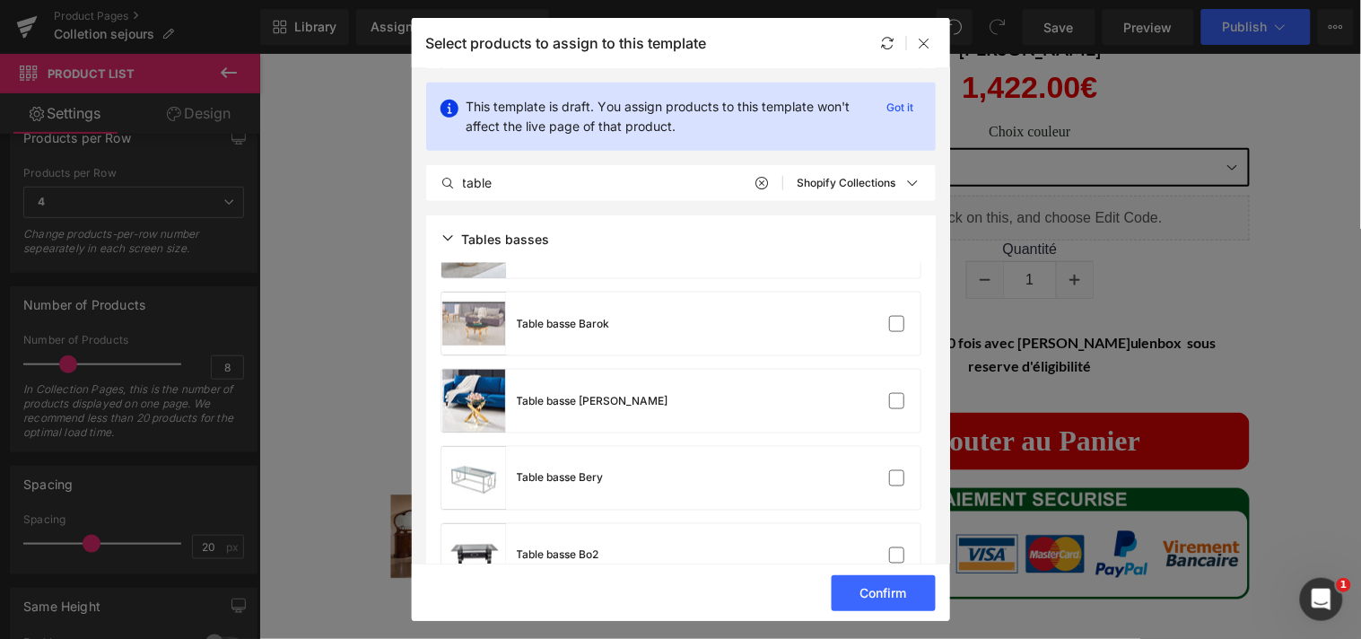
scroll to position [3985, 0]
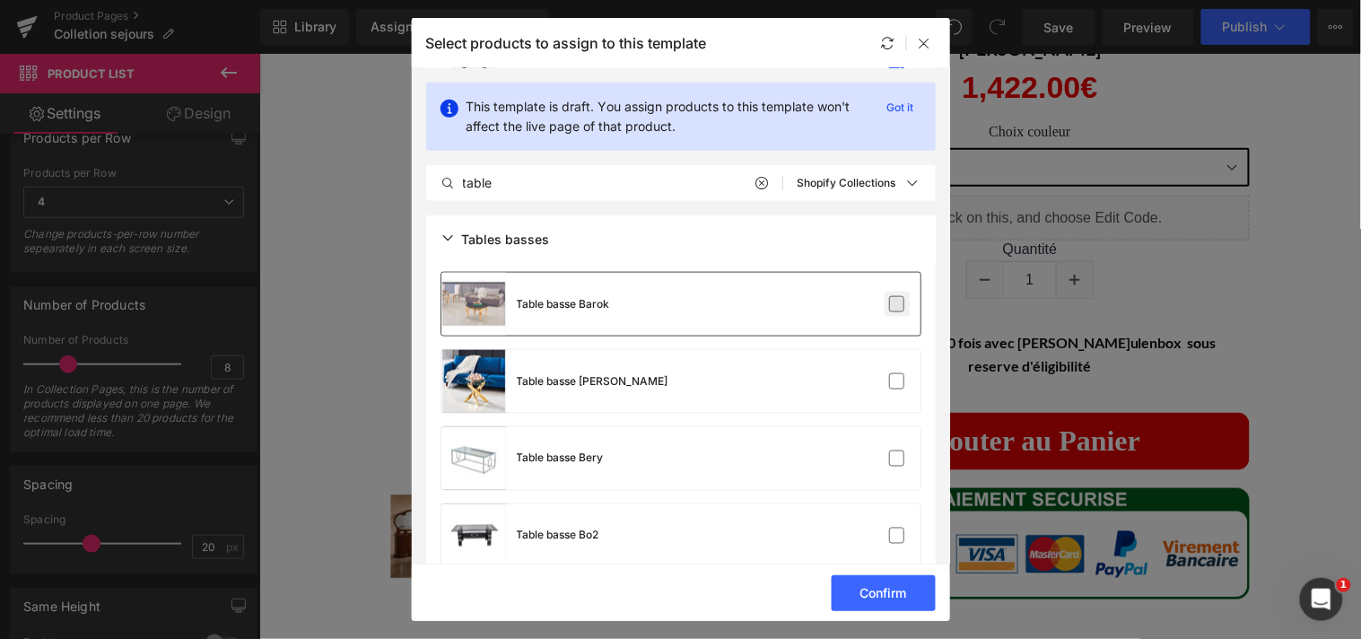
click at [893, 303] on label at bounding box center [897, 304] width 16 height 16
click at [897, 304] on input "checkbox" at bounding box center [897, 304] width 0 height 0
click at [891, 388] on label at bounding box center [897, 381] width 16 height 16
click at [897, 381] on input "checkbox" at bounding box center [897, 381] width 0 height 0
click at [889, 450] on label at bounding box center [897, 458] width 16 height 16
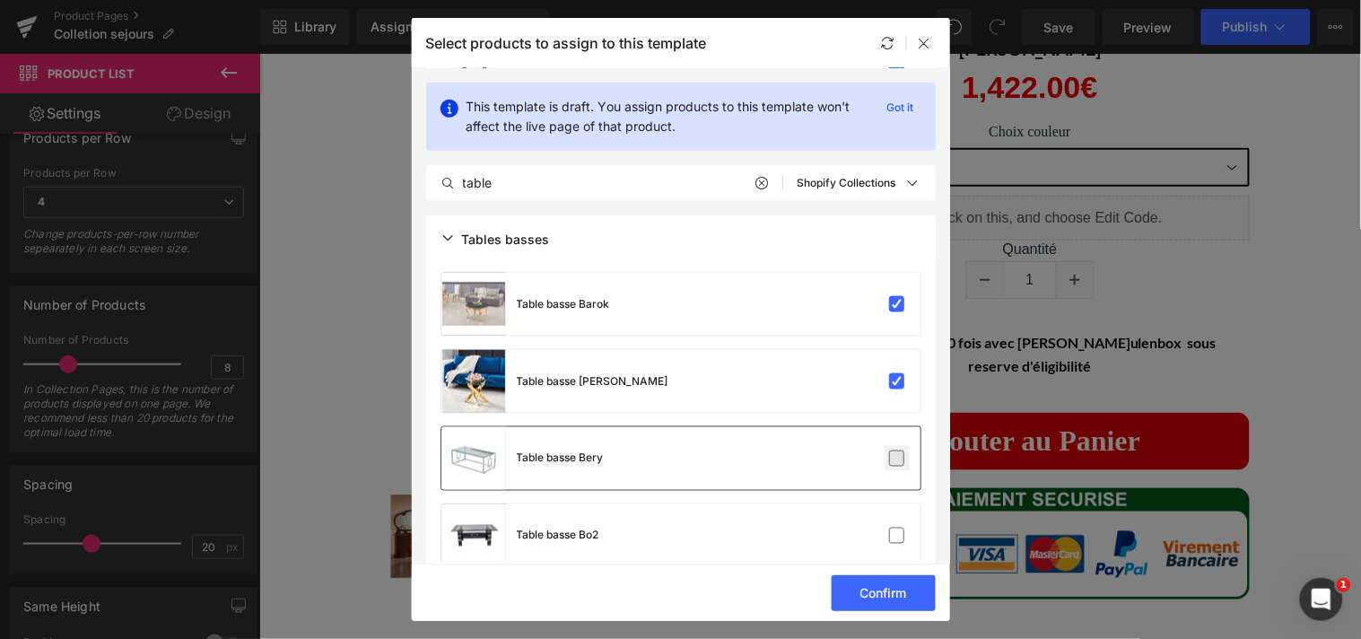
click at [897, 458] on input "checkbox" at bounding box center [897, 458] width 0 height 0
click at [890, 521] on div "Table basse Bo2" at bounding box center [680, 535] width 479 height 63
drag, startPoint x: 942, startPoint y: 280, endPoint x: 944, endPoint y: 302, distance: 22.5
click at [944, 302] on section "This template is draft. You assign products to this template won't affect the l…" at bounding box center [681, 315] width 538 height 495
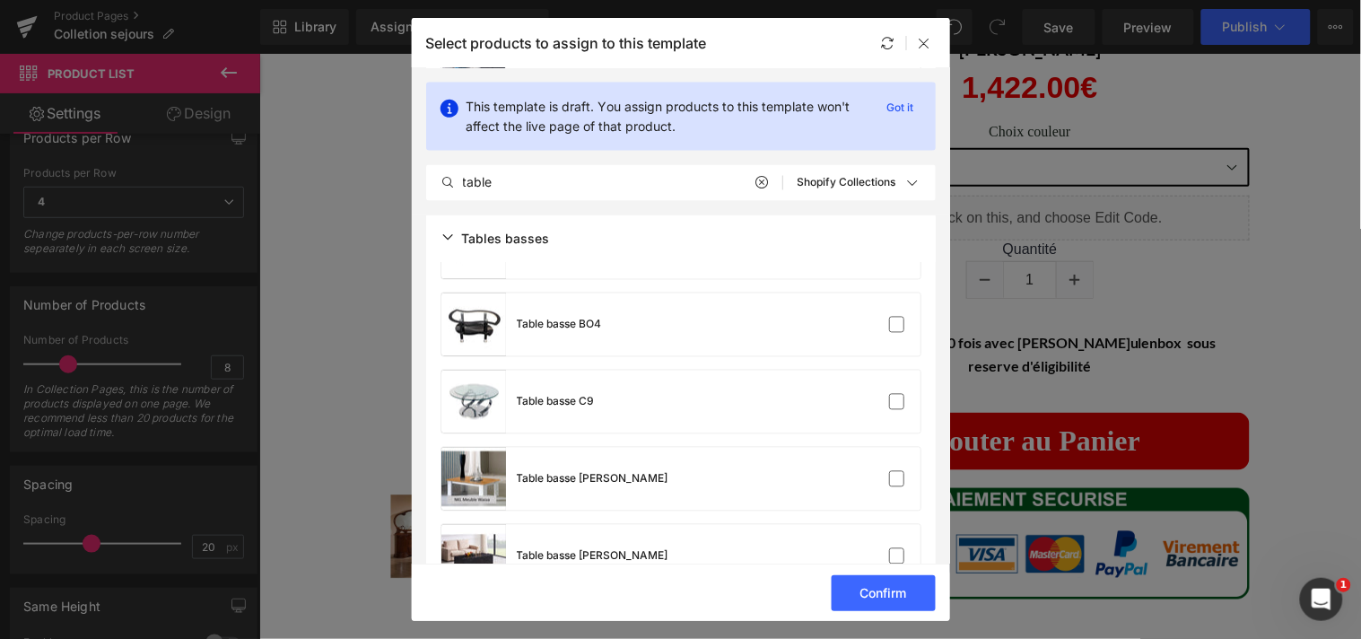
scroll to position [4293, 0]
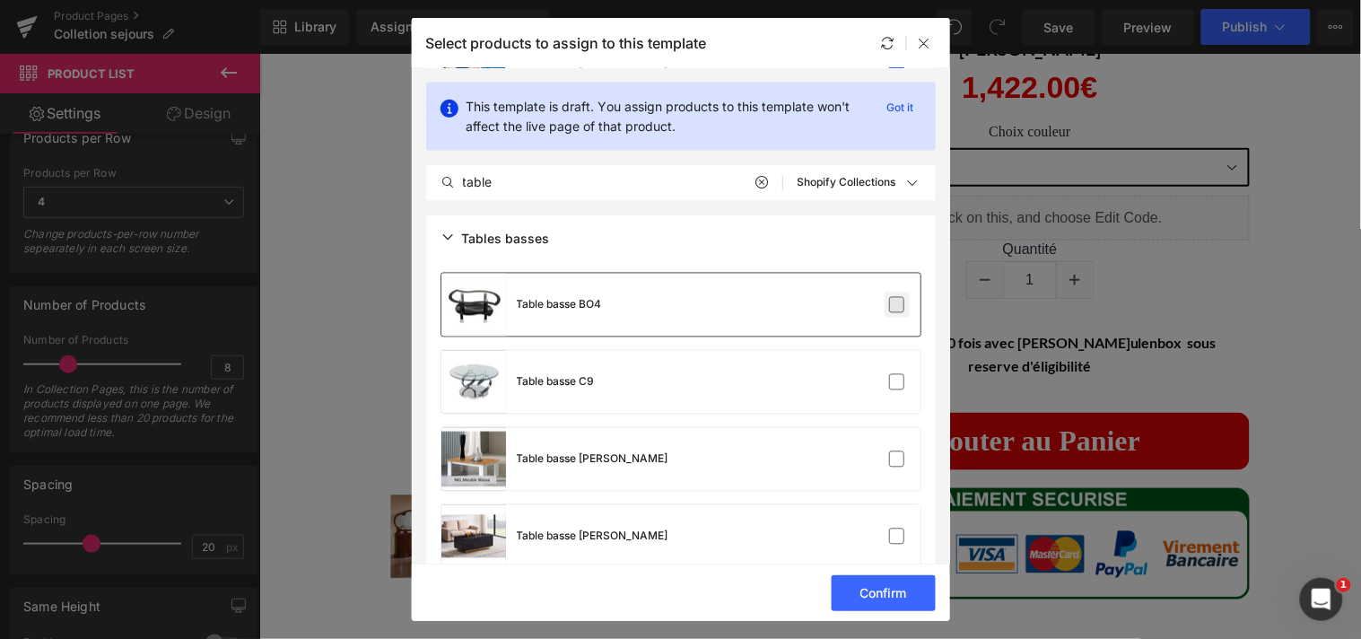
click at [894, 300] on label at bounding box center [897, 305] width 16 height 16
click at [897, 305] on input "checkbox" at bounding box center [897, 305] width 0 height 0
click at [889, 375] on label at bounding box center [897, 382] width 16 height 16
click at [897, 382] on input "checkbox" at bounding box center [897, 382] width 0 height 0
click at [889, 460] on label at bounding box center [897, 459] width 16 height 16
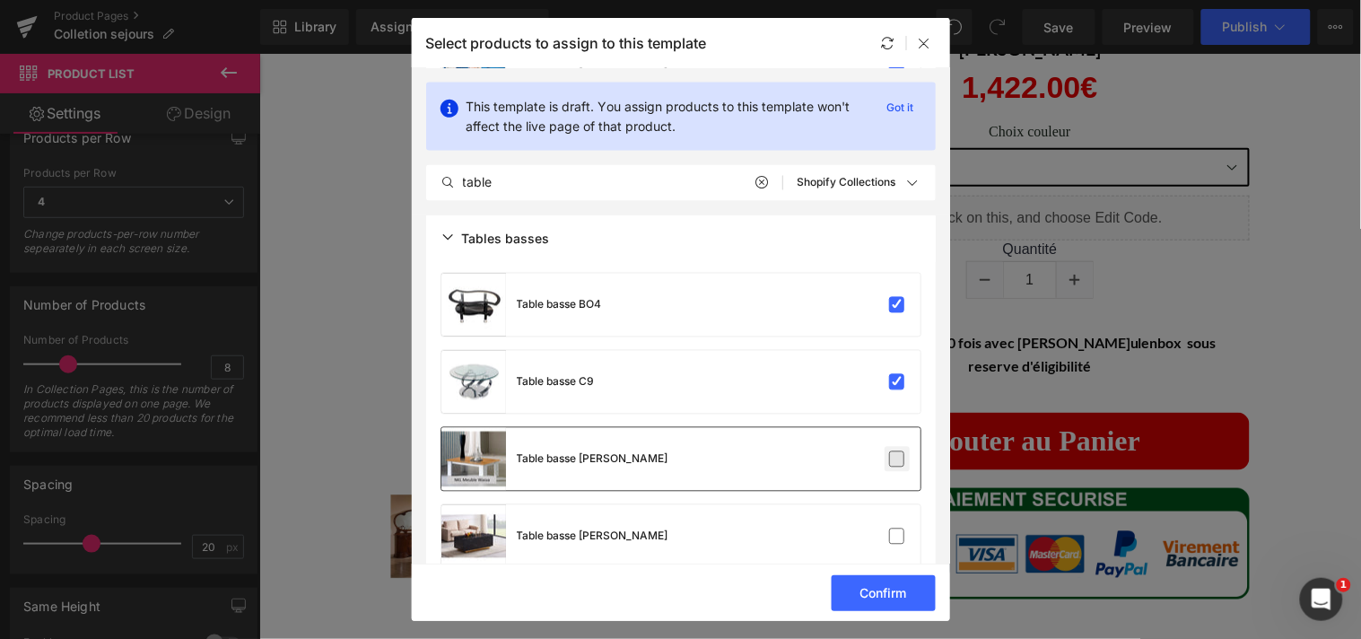
click at [897, 459] on input "checkbox" at bounding box center [897, 459] width 0 height 0
click at [889, 529] on label at bounding box center [897, 536] width 16 height 16
click at [897, 536] on input "checkbox" at bounding box center [897, 536] width 0 height 0
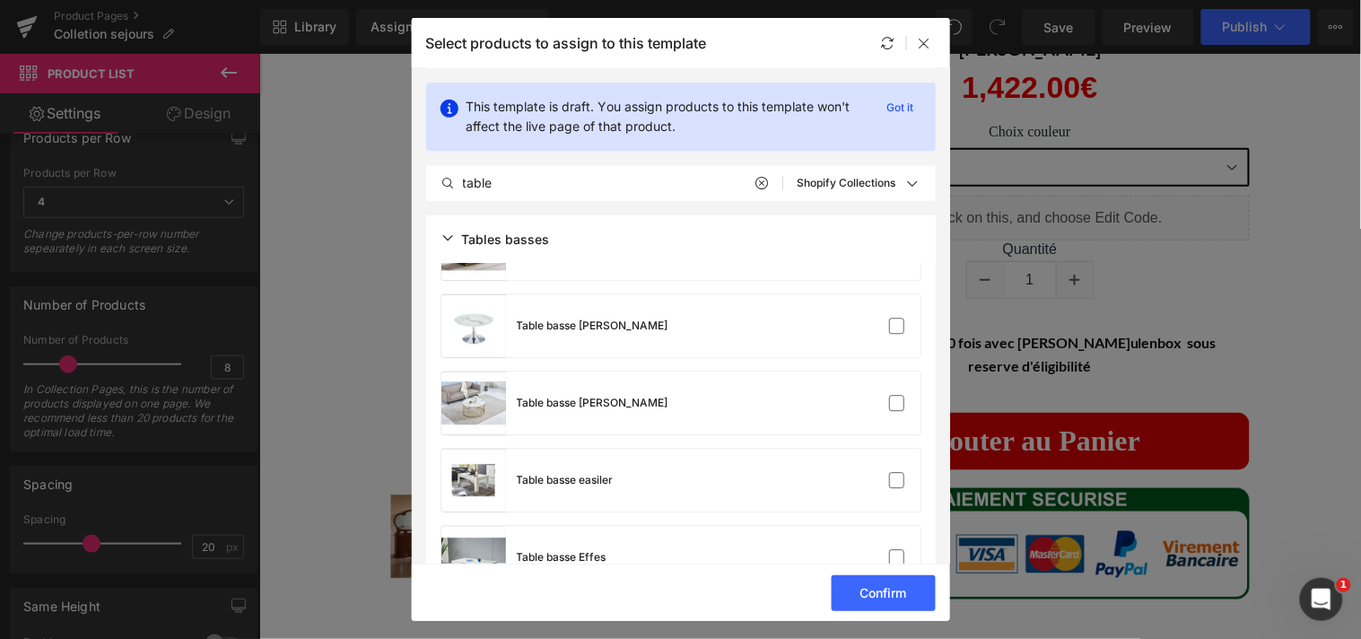
scroll to position [4582, 0]
click at [889, 328] on label at bounding box center [897, 325] width 16 height 16
click at [897, 325] on input "checkbox" at bounding box center [897, 325] width 0 height 0
click at [889, 394] on label at bounding box center [897, 402] width 16 height 16
click at [897, 402] on input "checkbox" at bounding box center [897, 402] width 0 height 0
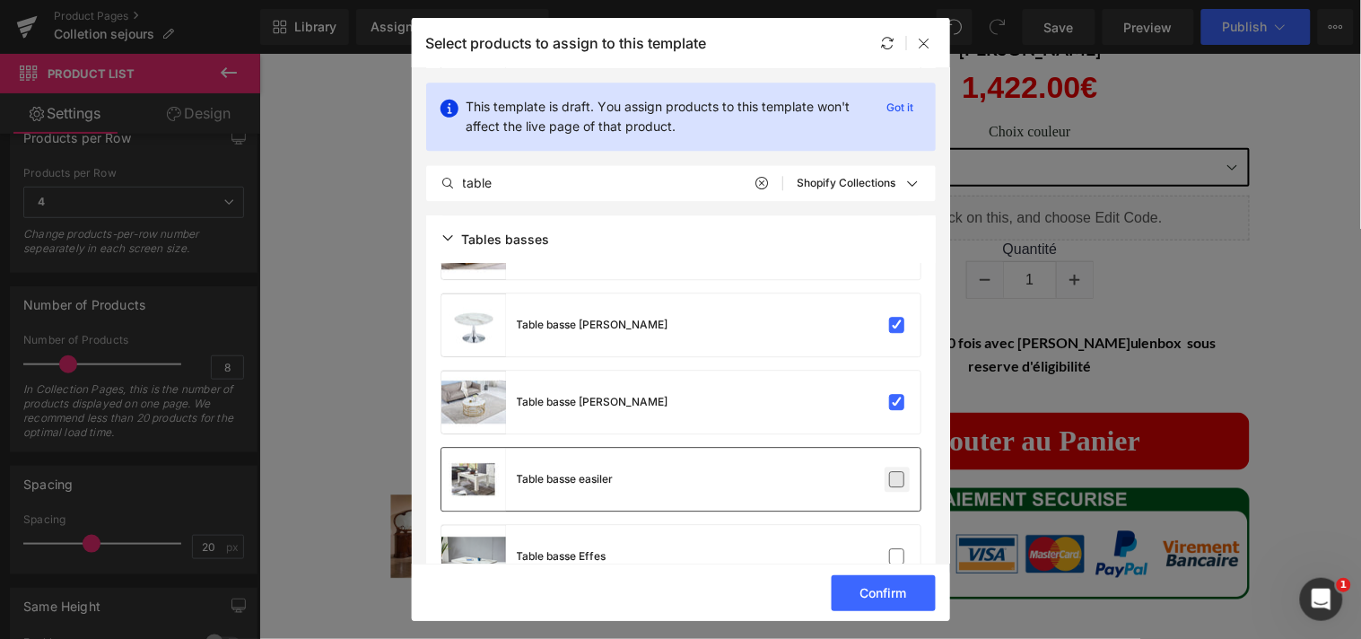
click at [889, 471] on label at bounding box center [897, 479] width 16 height 16
click at [897, 479] on input "checkbox" at bounding box center [897, 479] width 0 height 0
click at [889, 539] on div "Table basse Effes" at bounding box center [680, 556] width 479 height 63
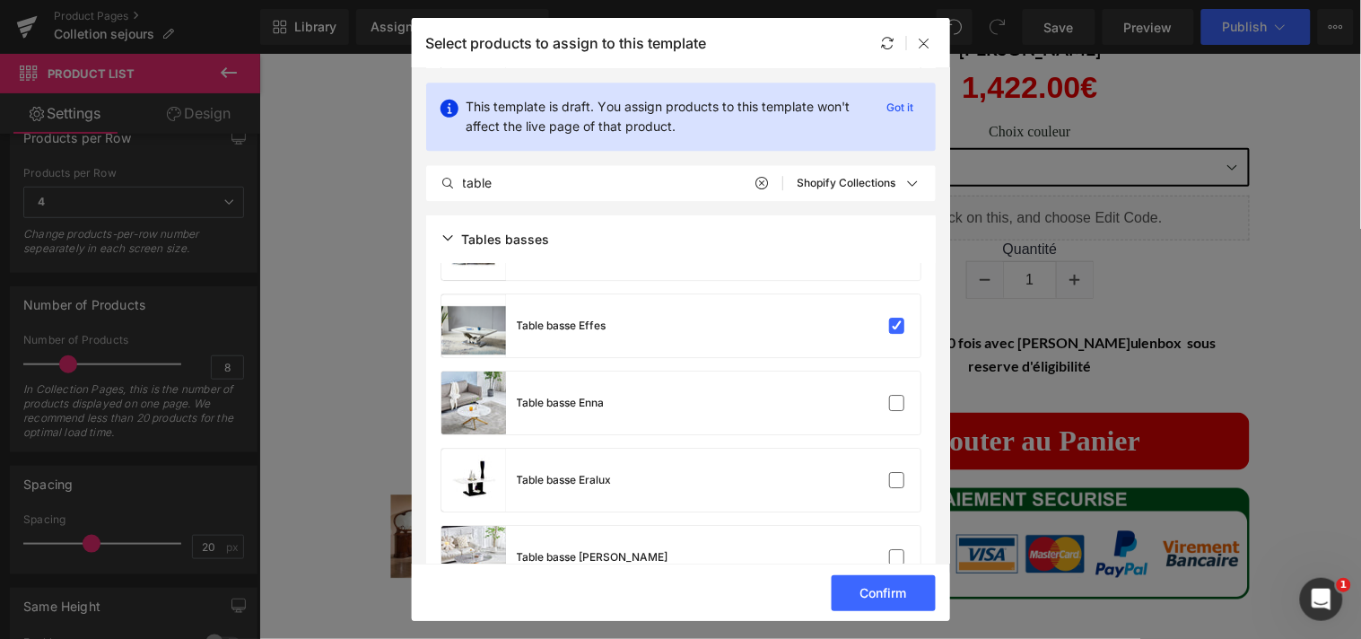
scroll to position [4850, 0]
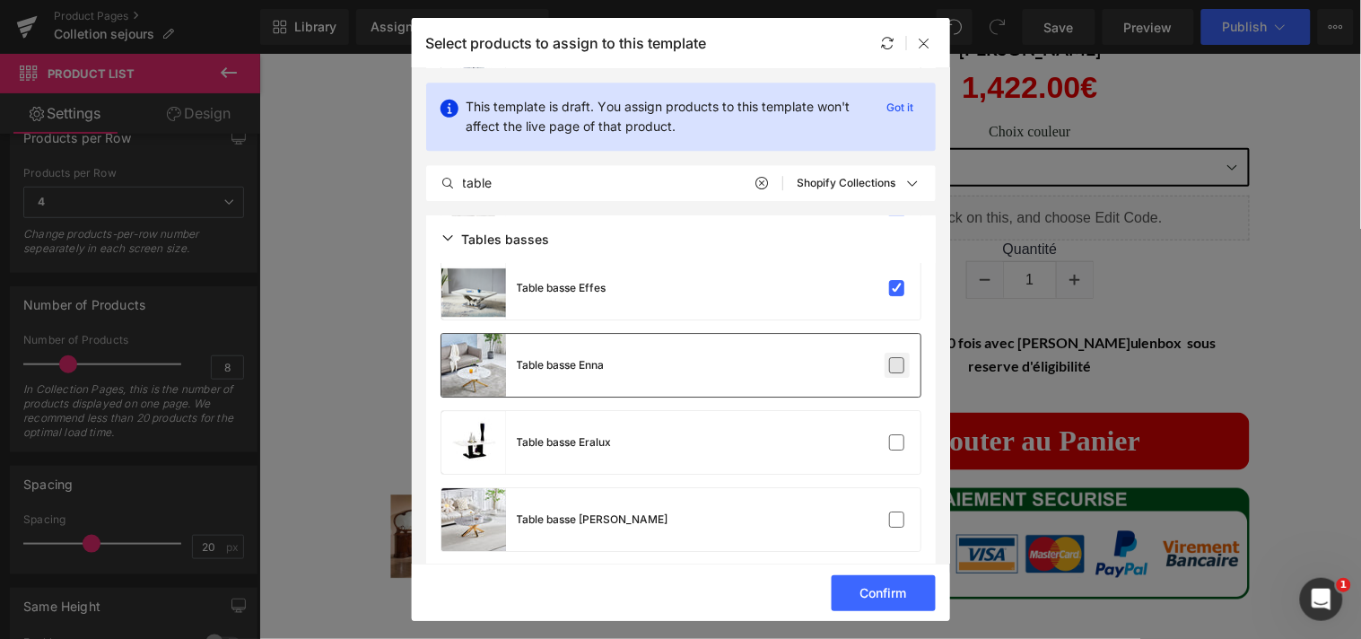
click at [889, 369] on label at bounding box center [897, 365] width 16 height 16
click at [897, 365] on input "checkbox" at bounding box center [897, 365] width 0 height 0
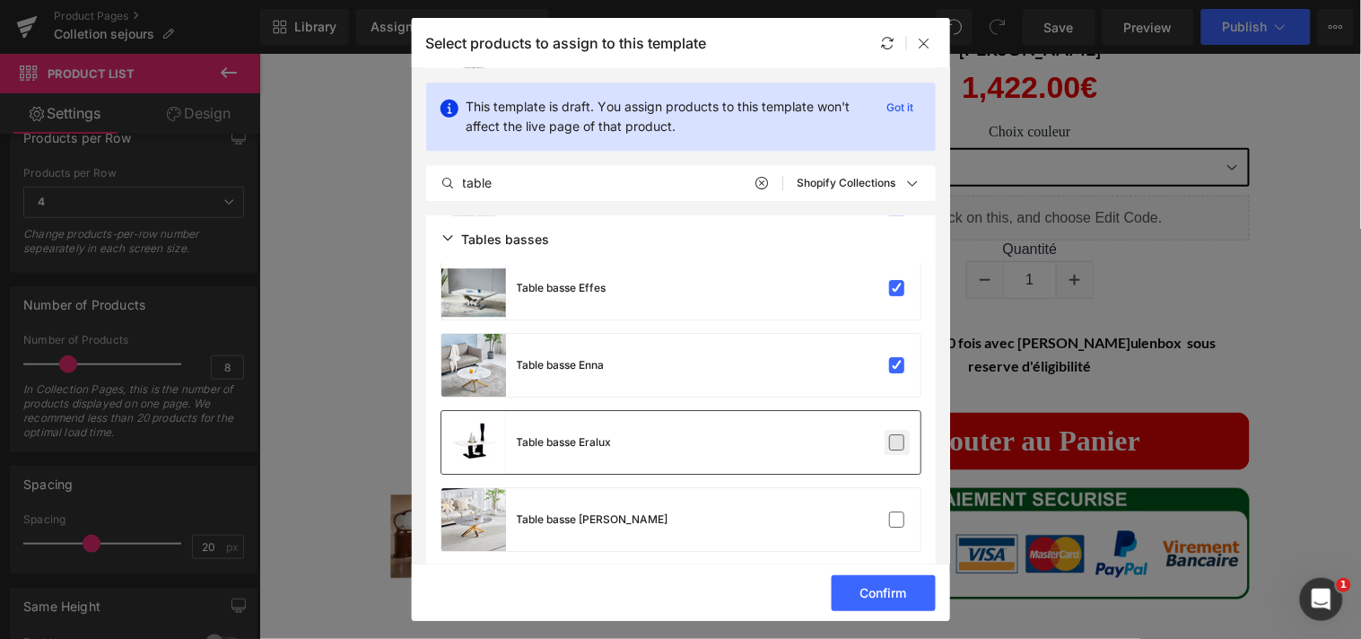
click at [889, 434] on label at bounding box center [897, 442] width 16 height 16
click at [897, 442] on input "checkbox" at bounding box center [897, 442] width 0 height 0
click at [888, 504] on div "Table basse Felice" at bounding box center [680, 519] width 479 height 63
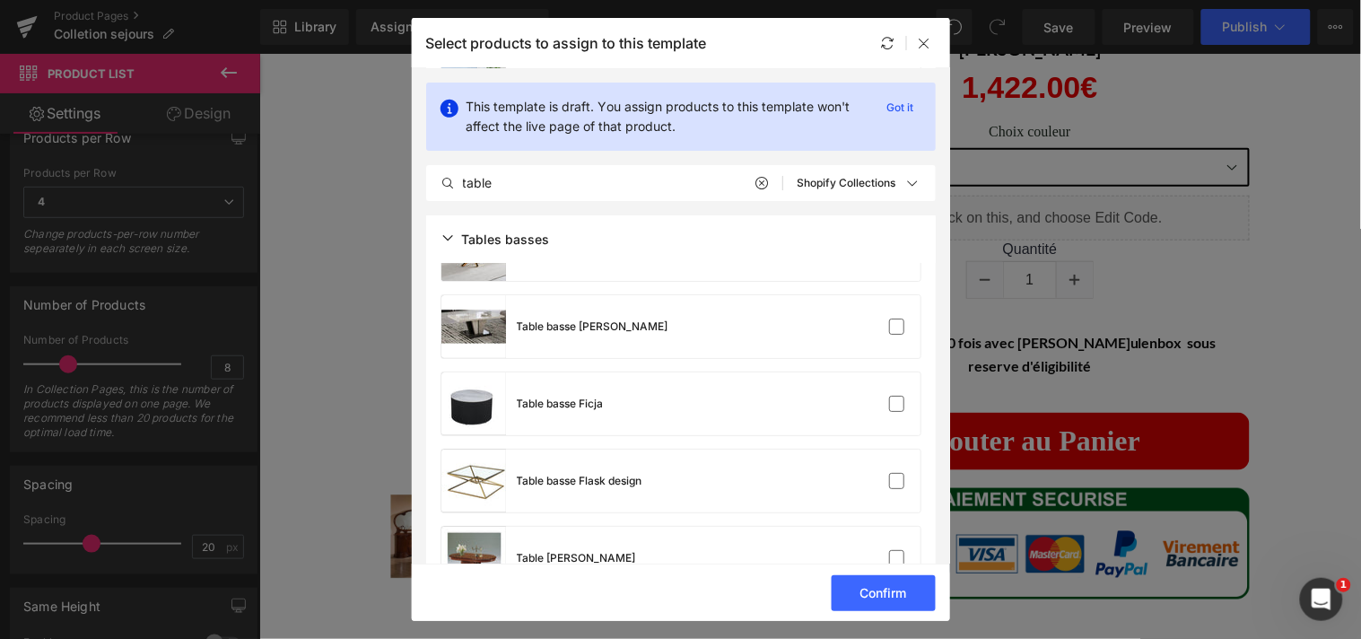
scroll to position [5141, 0]
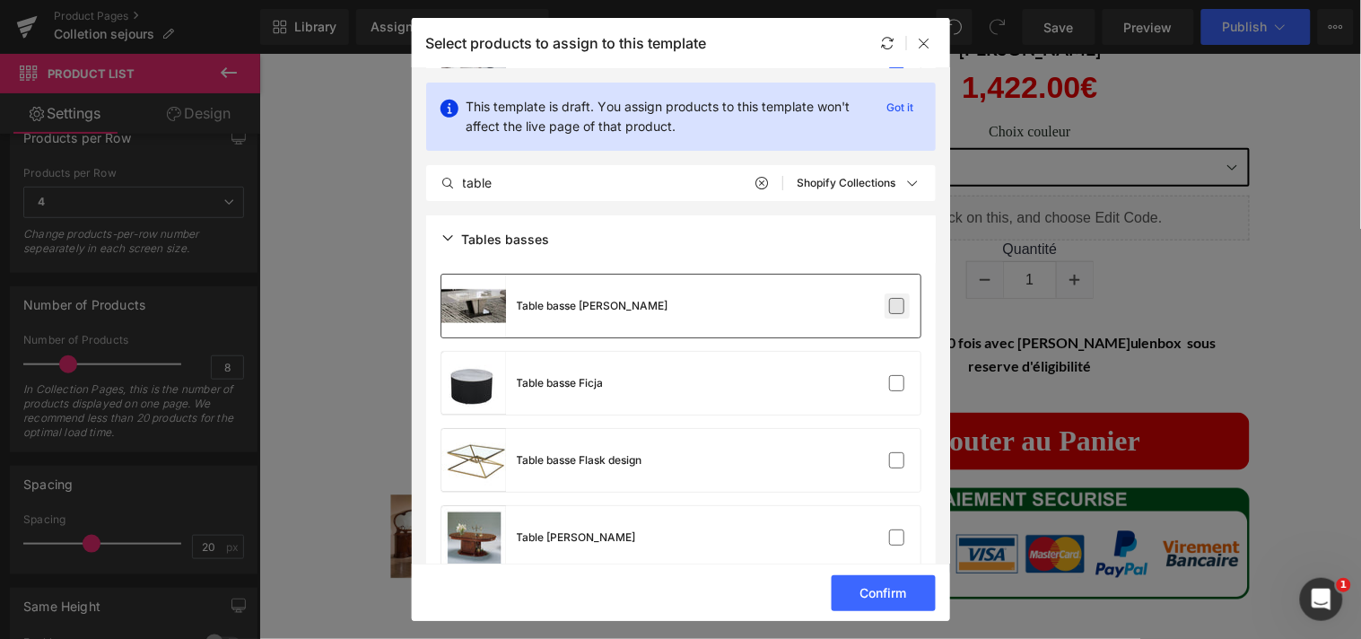
click at [893, 302] on label at bounding box center [897, 306] width 16 height 16
click at [897, 306] on input "checkbox" at bounding box center [897, 306] width 0 height 0
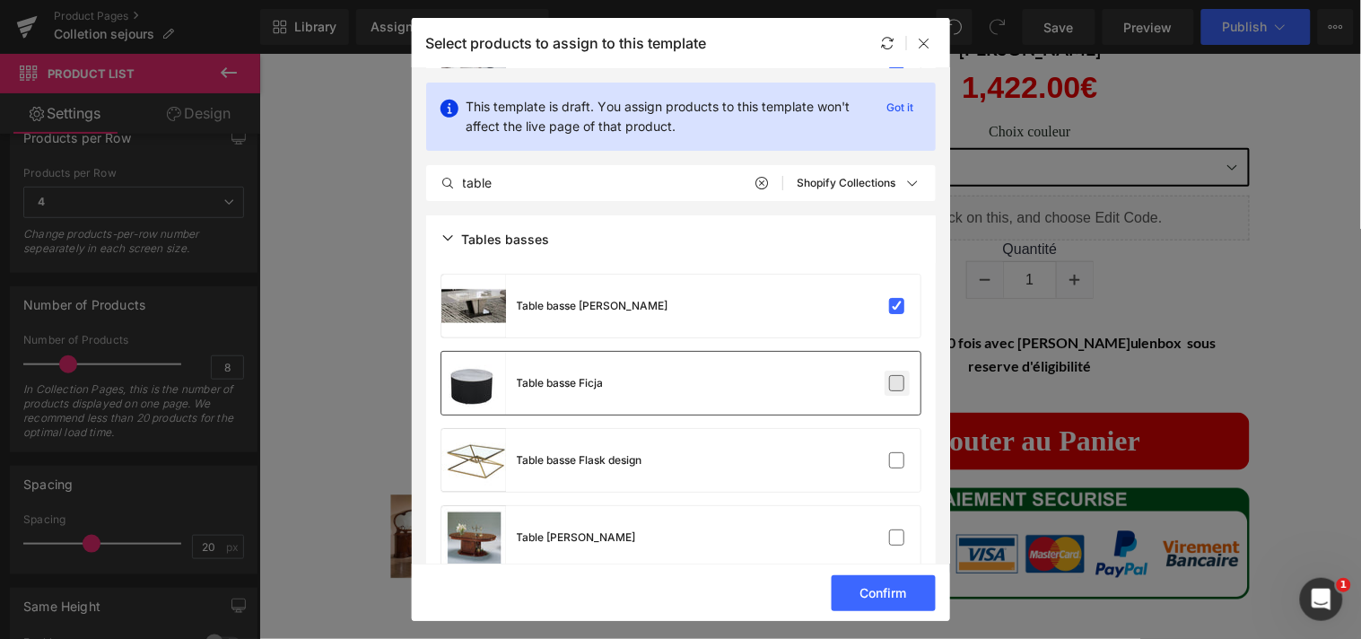
click at [890, 383] on label at bounding box center [897, 383] width 16 height 16
click at [897, 383] on input "checkbox" at bounding box center [897, 383] width 0 height 0
click at [890, 459] on label at bounding box center [897, 460] width 16 height 16
click at [897, 460] on input "checkbox" at bounding box center [897, 460] width 0 height 0
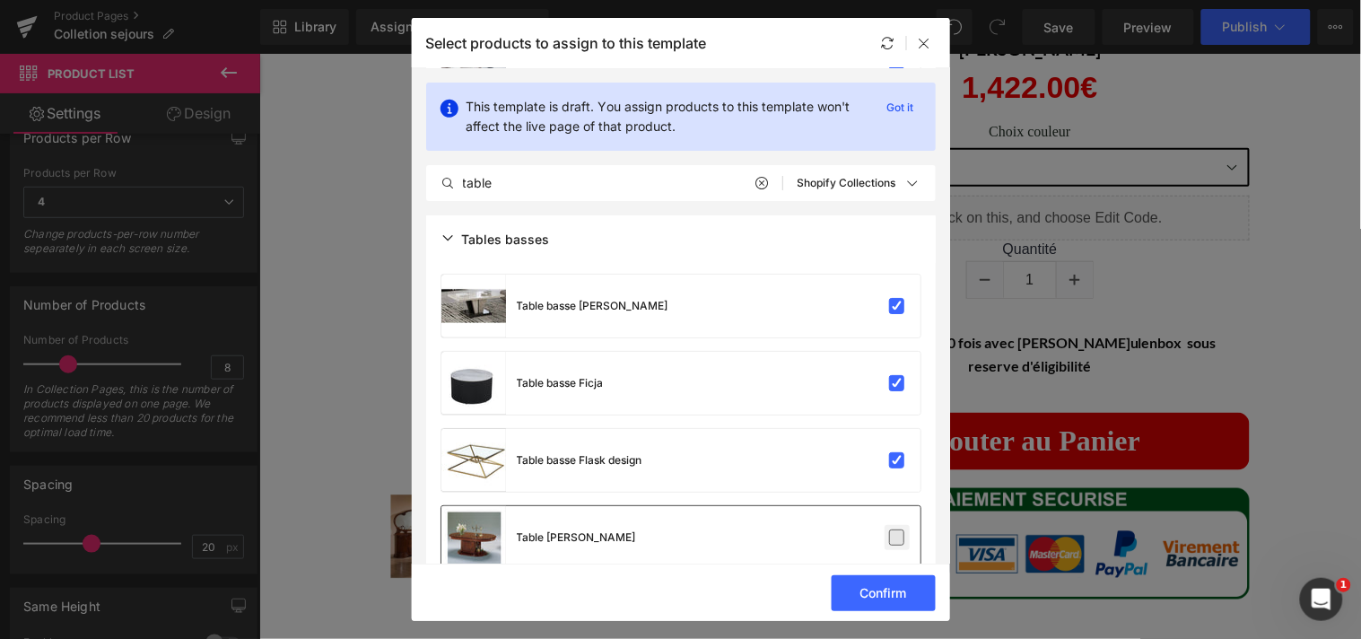
click at [890, 529] on label at bounding box center [897, 537] width 16 height 16
click at [897, 537] on input "checkbox" at bounding box center [897, 537] width 0 height 0
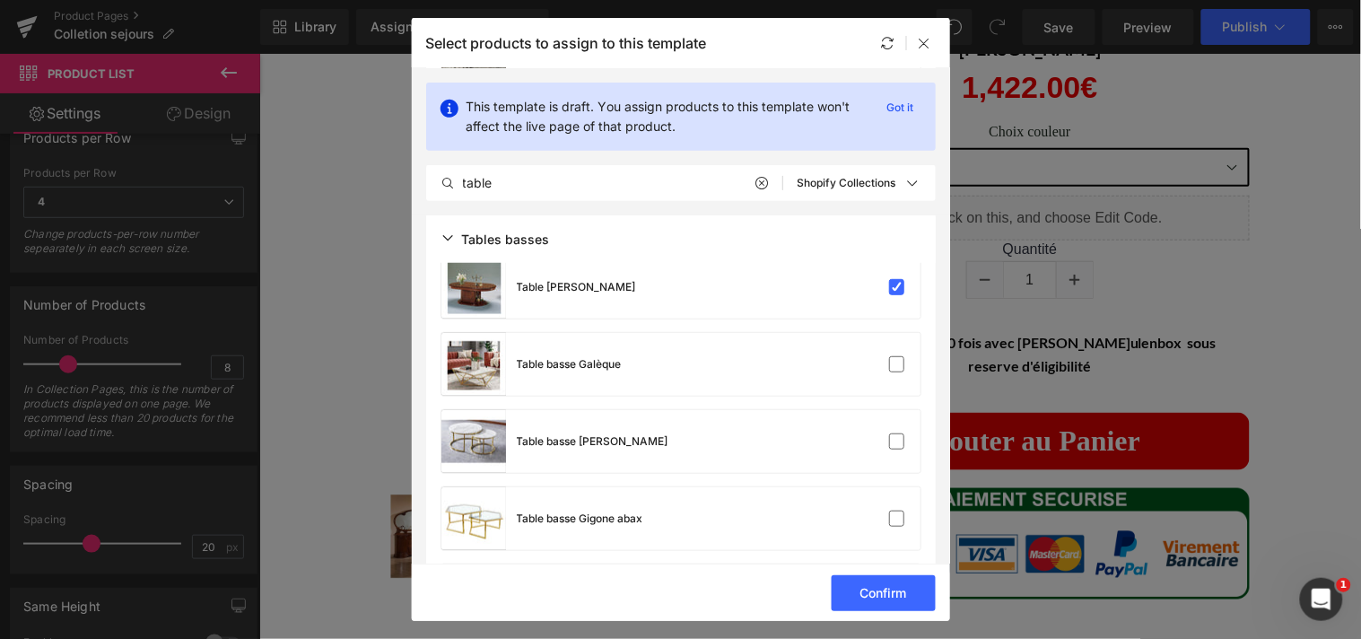
scroll to position [5430, 0]
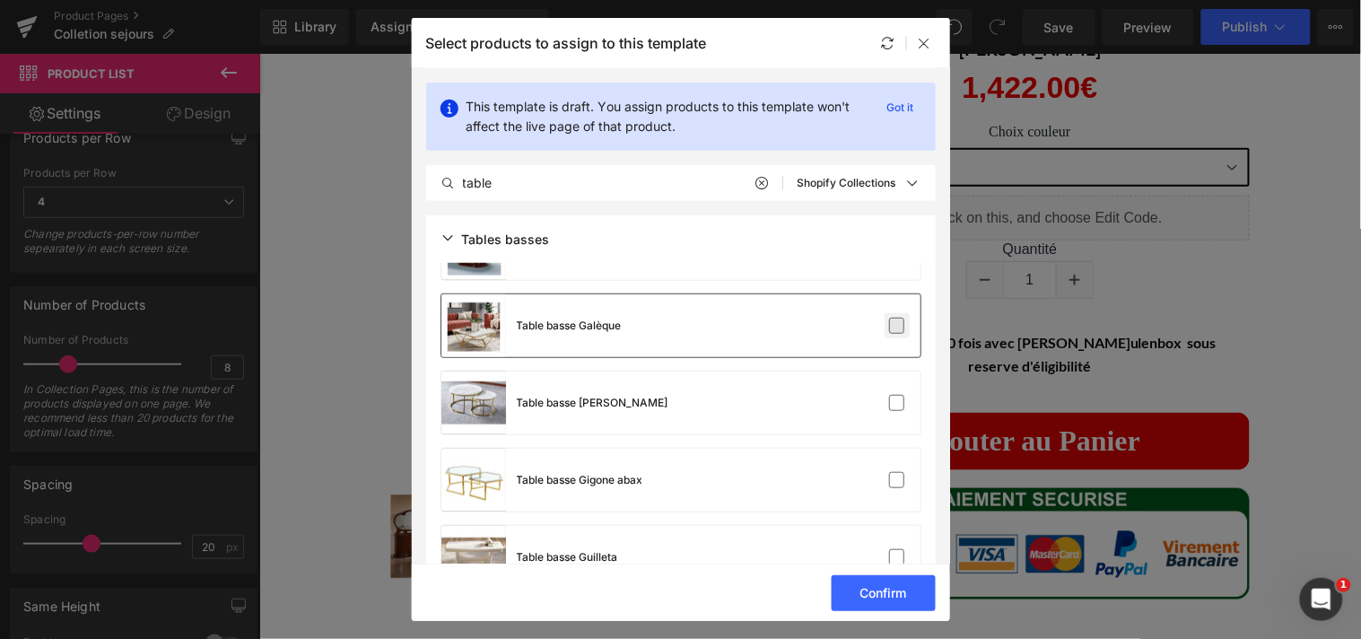
click at [894, 328] on label at bounding box center [897, 326] width 16 height 16
click at [897, 326] on input "checkbox" at bounding box center [897, 326] width 0 height 0
click at [889, 399] on label at bounding box center [897, 403] width 16 height 16
click at [897, 403] on input "checkbox" at bounding box center [897, 403] width 0 height 0
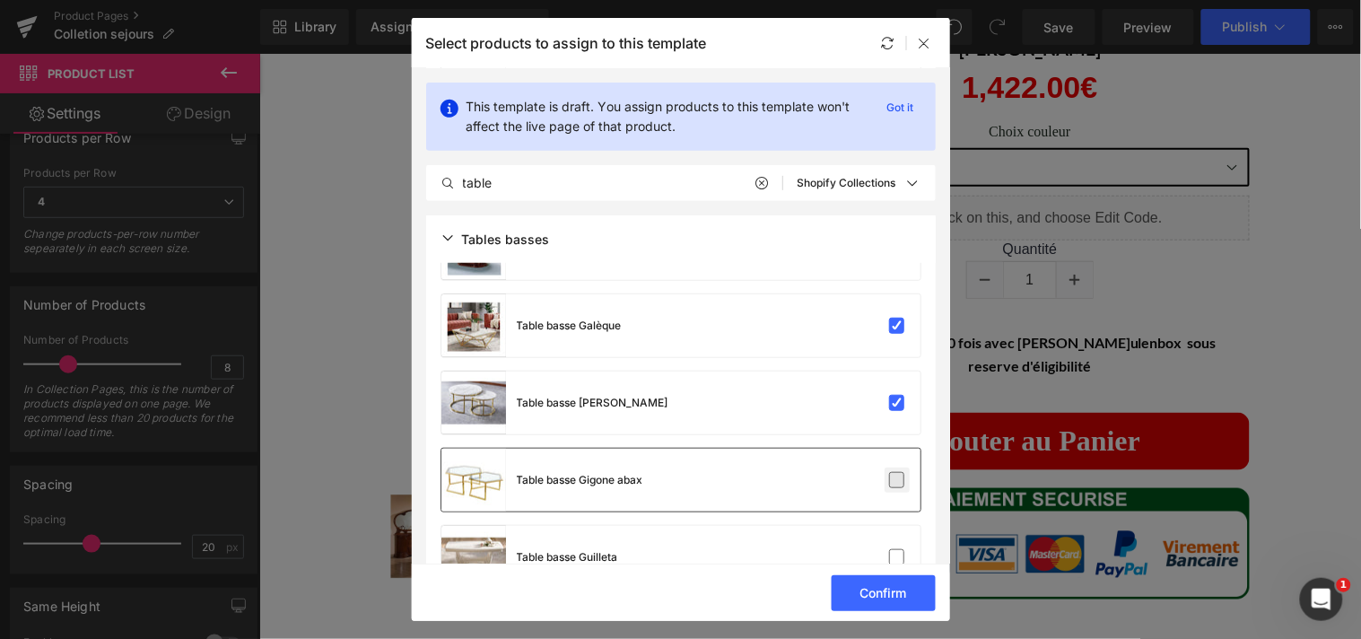
click at [889, 472] on label at bounding box center [897, 480] width 16 height 16
click at [897, 480] on input "checkbox" at bounding box center [897, 480] width 0 height 0
click at [891, 542] on div "Table basse Guilleta" at bounding box center [680, 557] width 479 height 63
click at [944, 379] on section "This template is draft. You assign products to this template won't affect the l…" at bounding box center [681, 315] width 538 height 495
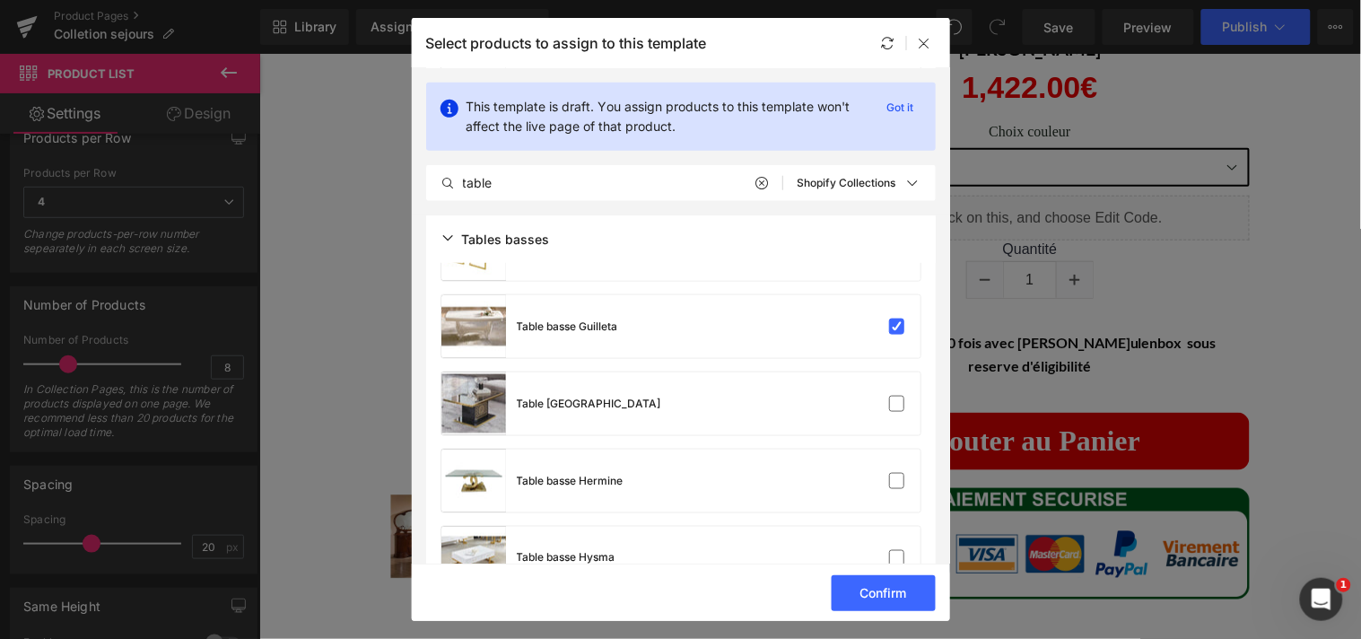
scroll to position [5679, 0]
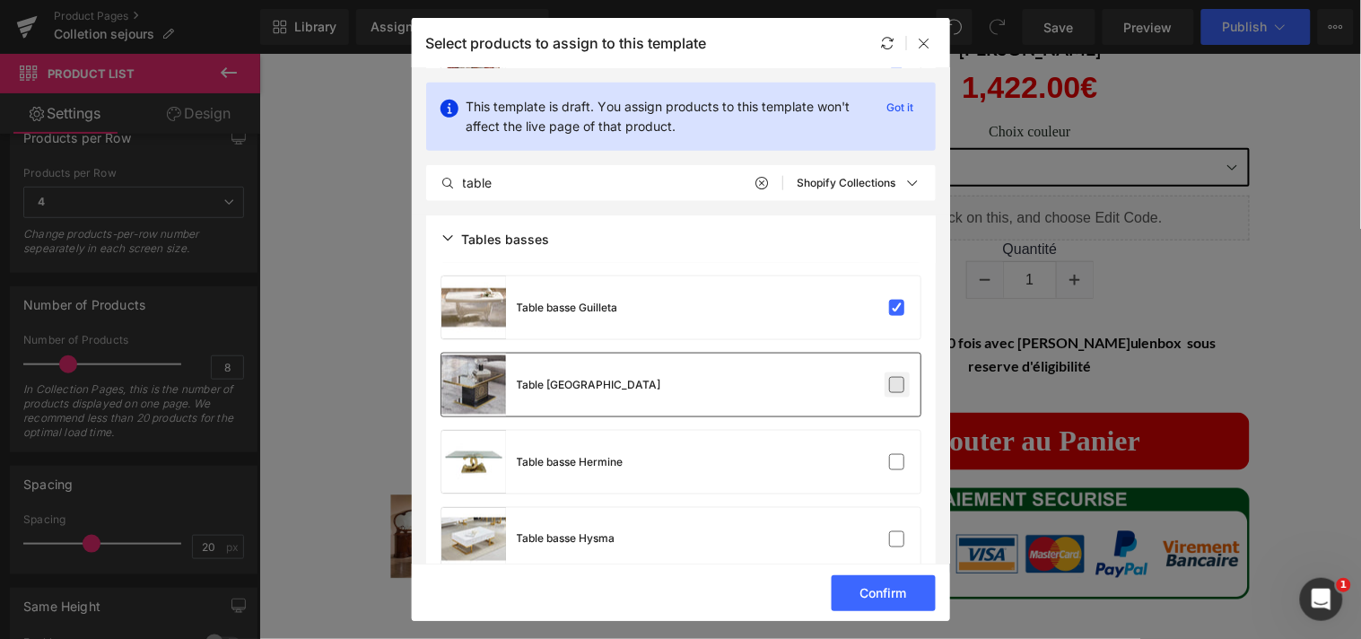
click at [897, 382] on label at bounding box center [897, 385] width 16 height 16
click at [897, 385] on input "checkbox" at bounding box center [897, 385] width 0 height 0
click at [892, 457] on label at bounding box center [897, 462] width 16 height 16
click at [897, 462] on input "checkbox" at bounding box center [897, 462] width 0 height 0
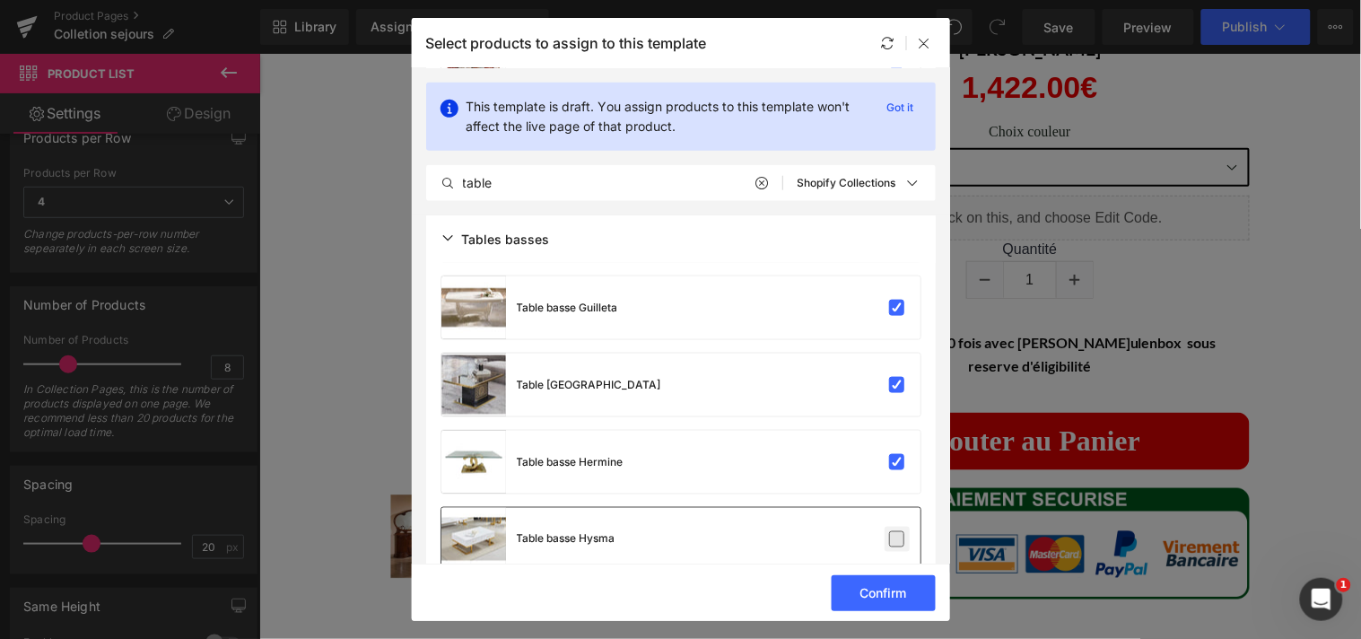
click at [889, 543] on label at bounding box center [897, 539] width 16 height 16
click at [897, 539] on input "checkbox" at bounding box center [897, 539] width 0 height 0
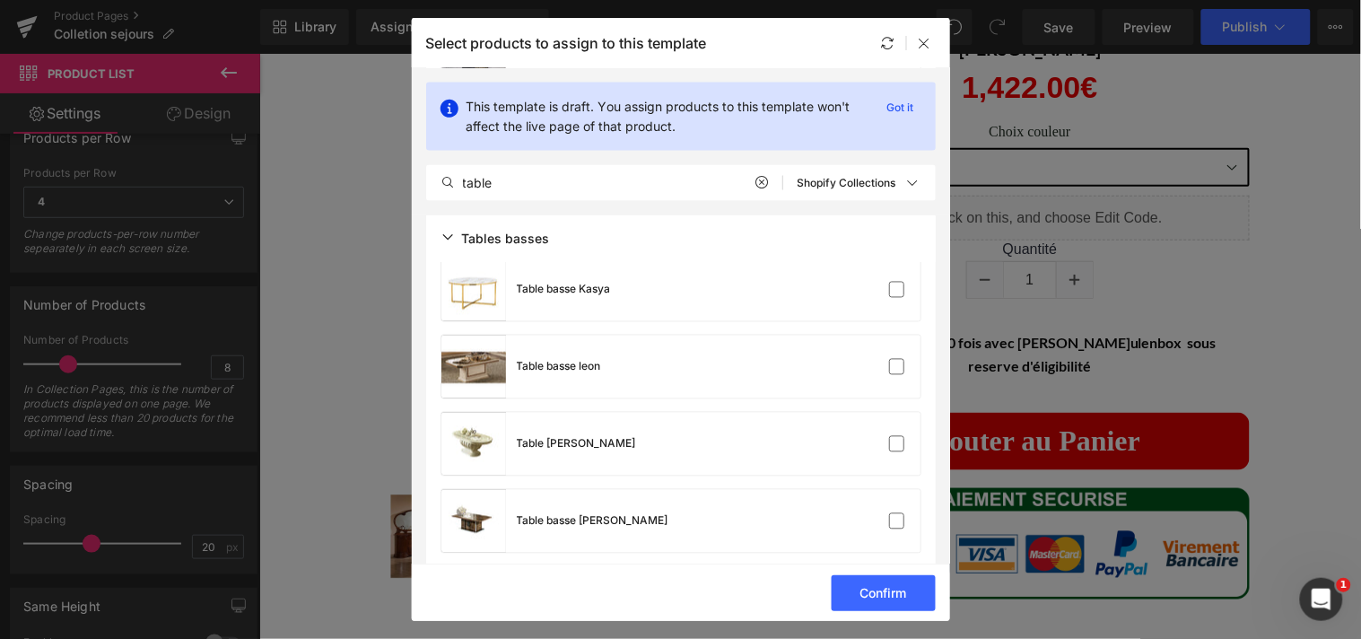
scroll to position [6025, 0]
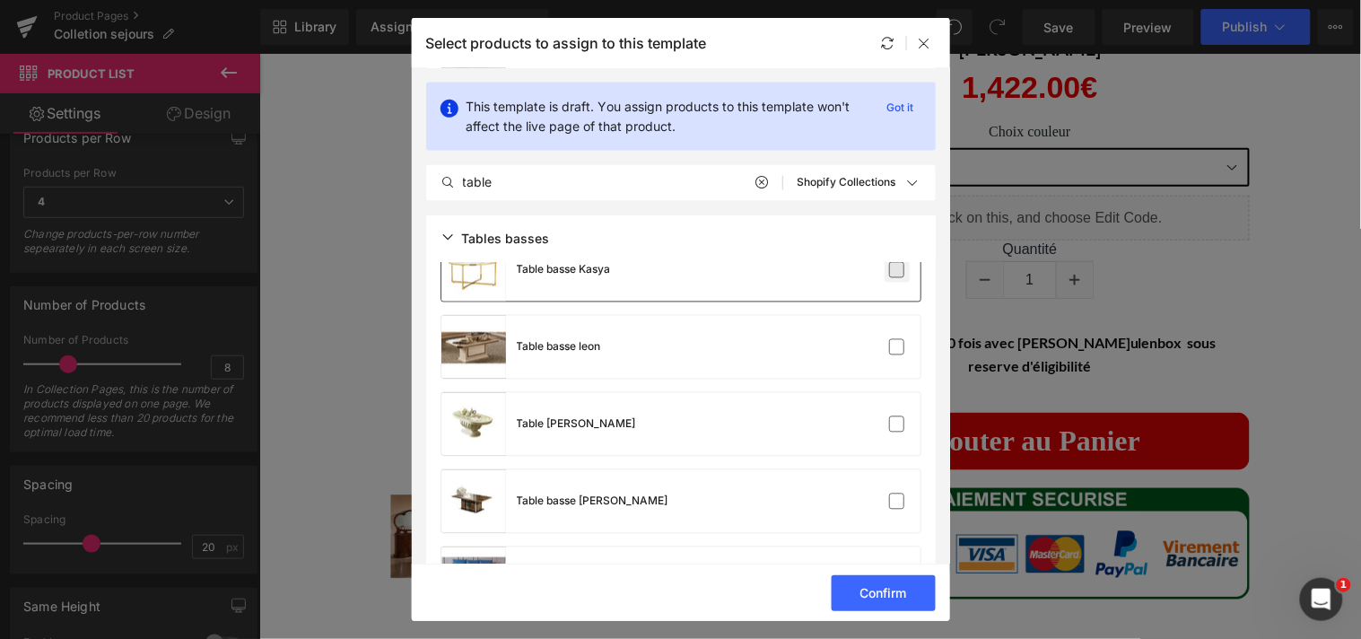
click at [891, 266] on label at bounding box center [897, 270] width 16 height 16
click at [897, 270] on input "checkbox" at bounding box center [897, 270] width 0 height 0
click at [890, 345] on label at bounding box center [897, 347] width 16 height 16
click at [897, 347] on input "checkbox" at bounding box center [897, 347] width 0 height 0
click at [890, 419] on label at bounding box center [897, 424] width 16 height 16
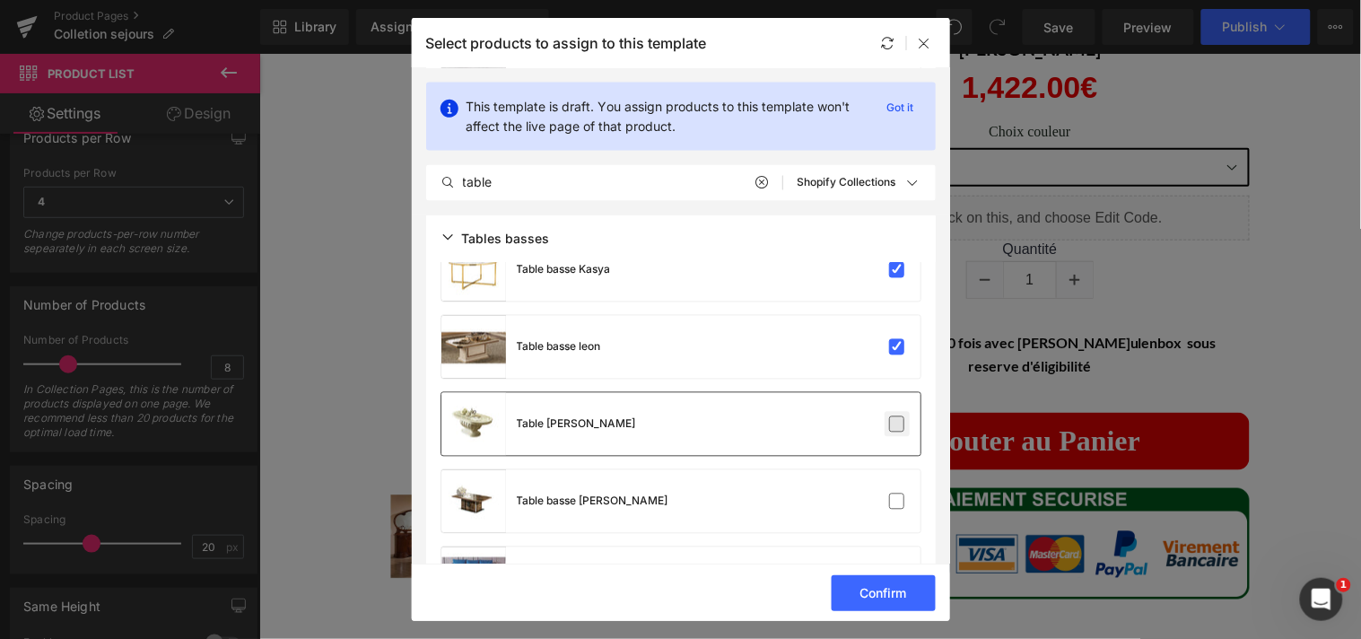
click at [897, 424] on input "checkbox" at bounding box center [897, 424] width 0 height 0
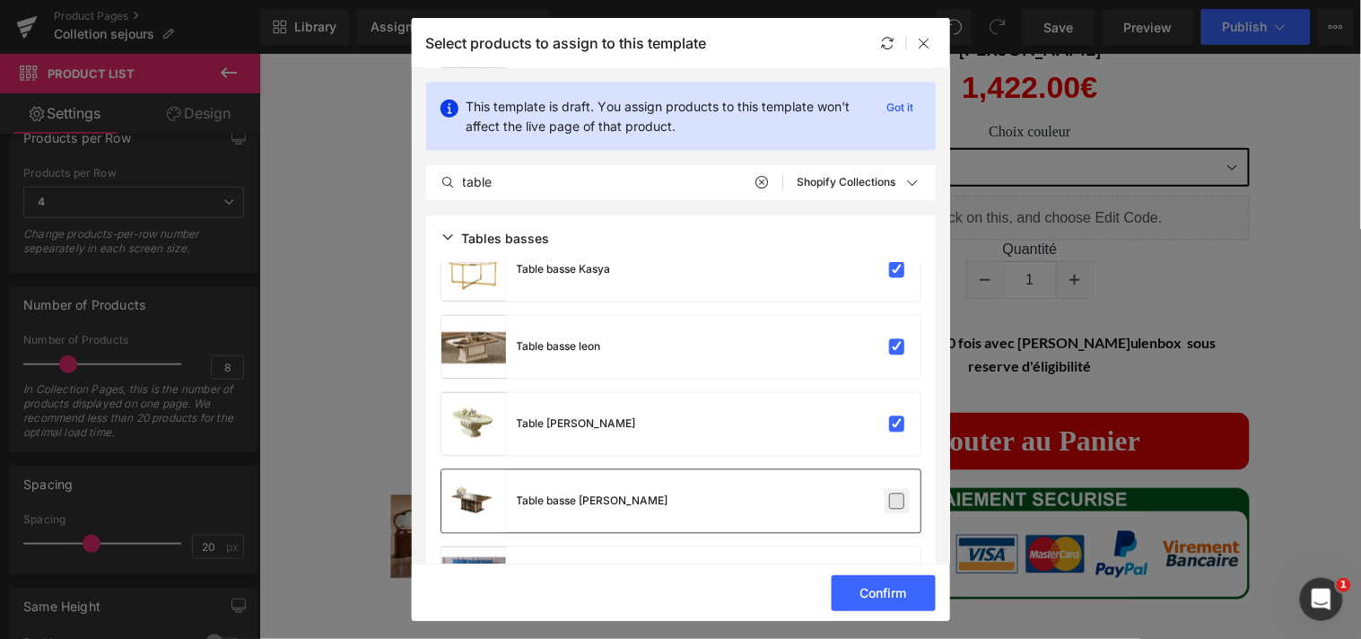
click at [890, 493] on label at bounding box center [897, 501] width 16 height 16
click at [897, 501] on input "checkbox" at bounding box center [897, 501] width 0 height 0
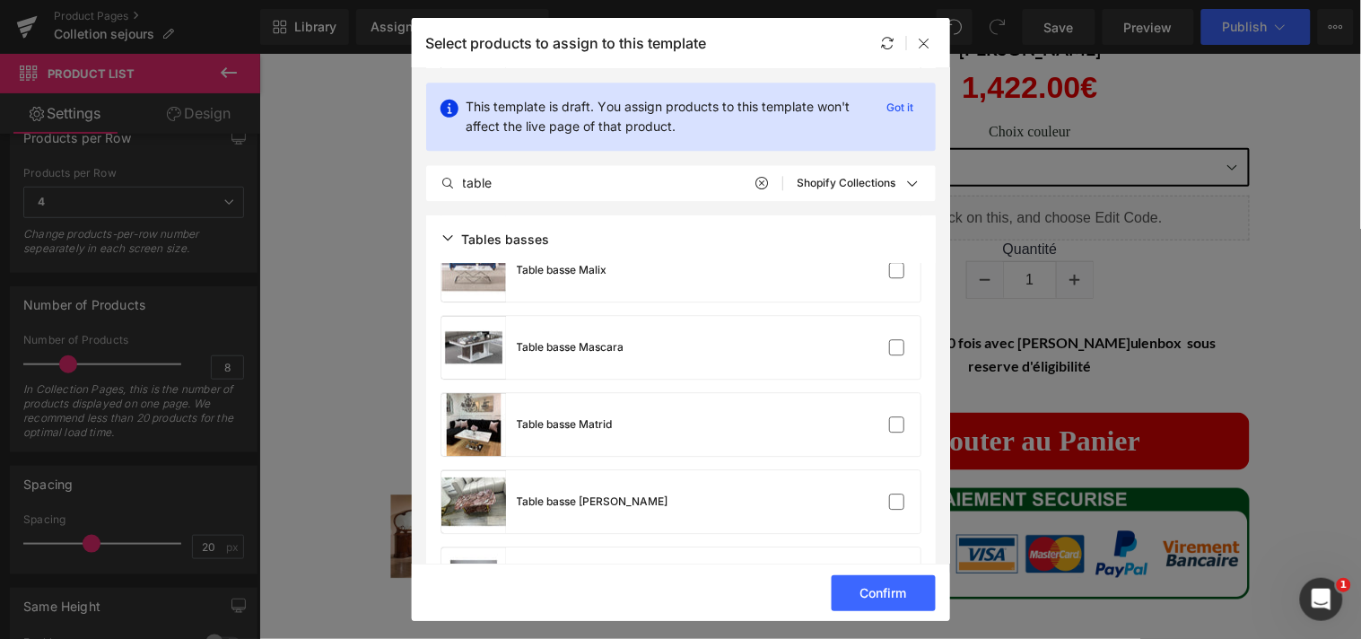
scroll to position [6276, 0]
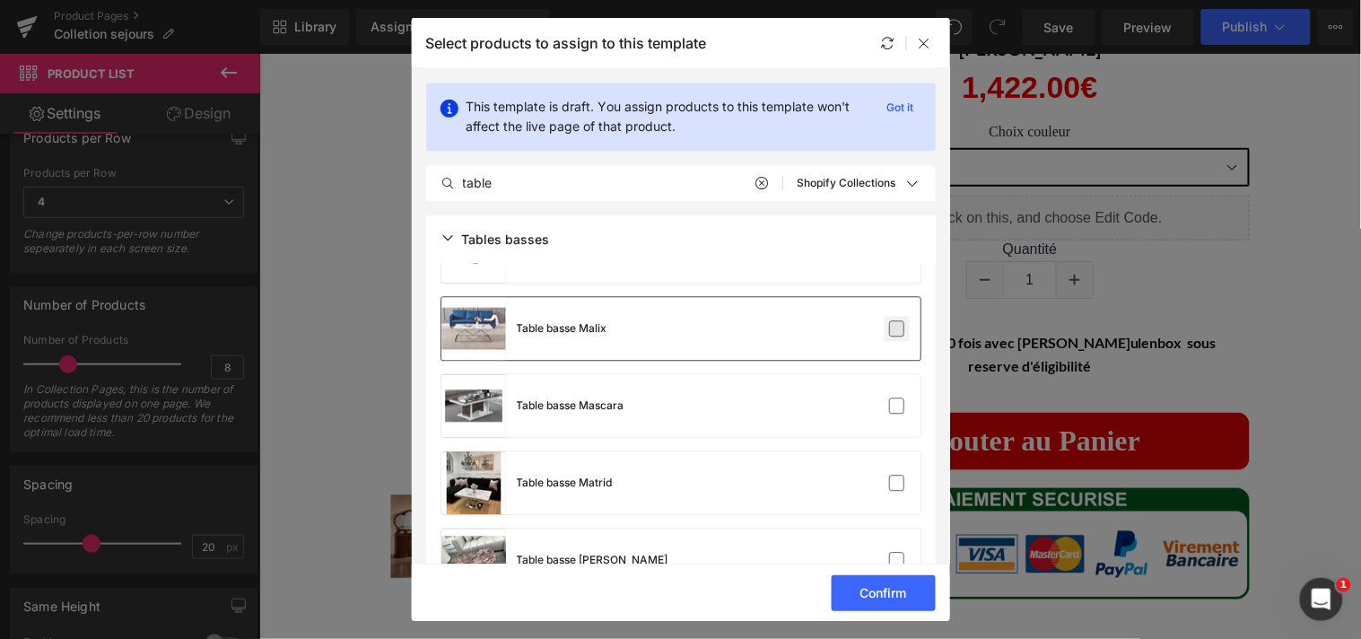
click at [891, 332] on label at bounding box center [897, 328] width 16 height 16
click at [897, 328] on input "checkbox" at bounding box center [897, 328] width 0 height 0
click at [889, 401] on label at bounding box center [897, 405] width 16 height 16
click at [897, 405] on input "checkbox" at bounding box center [897, 405] width 0 height 0
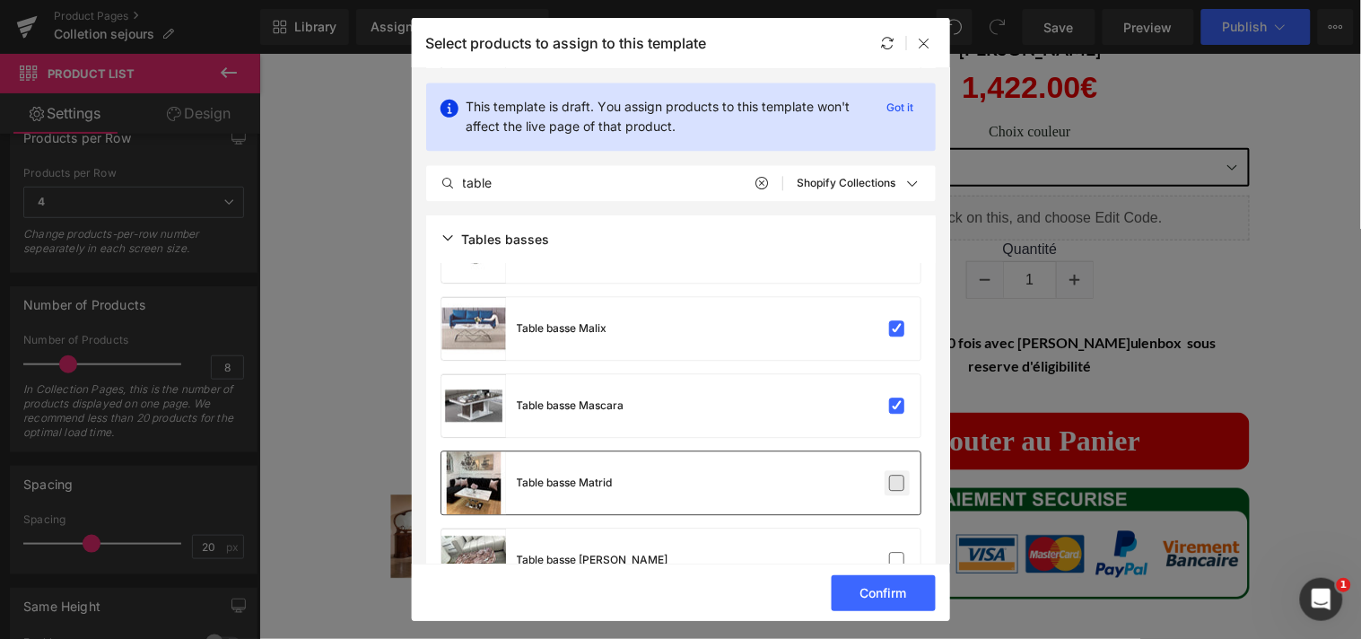
click at [889, 475] on label at bounding box center [897, 483] width 16 height 16
click at [897, 483] on input "checkbox" at bounding box center [897, 483] width 0 height 0
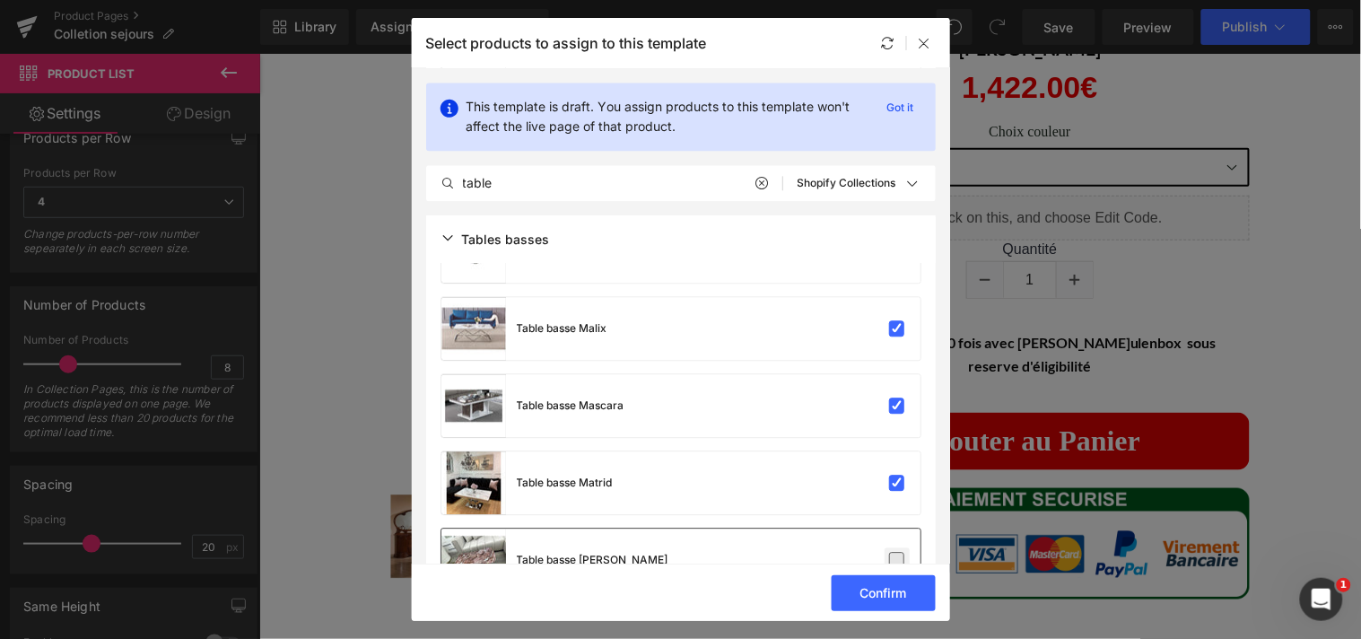
click at [889, 552] on label at bounding box center [897, 560] width 16 height 16
click at [897, 560] on input "checkbox" at bounding box center [897, 560] width 0 height 0
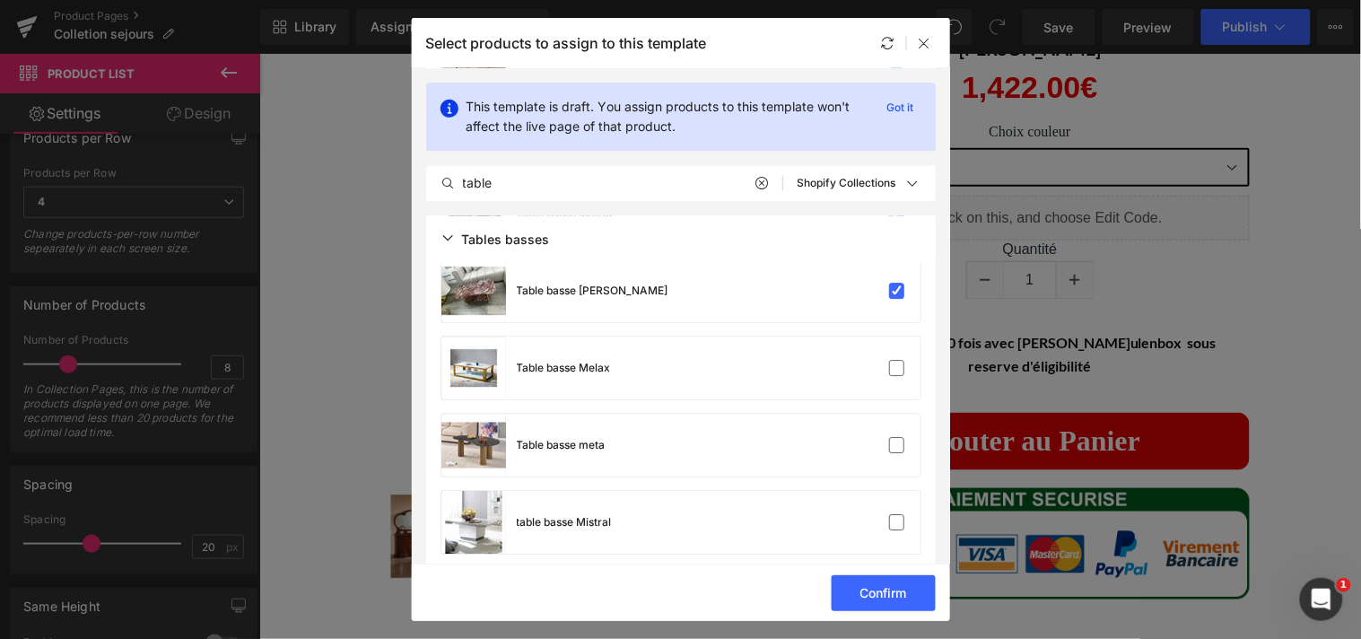
scroll to position [6546, 0]
click at [891, 364] on label at bounding box center [897, 367] width 16 height 16
click at [897, 367] on input "checkbox" at bounding box center [897, 367] width 0 height 0
click at [892, 436] on label at bounding box center [897, 444] width 16 height 16
click at [897, 444] on input "checkbox" at bounding box center [897, 444] width 0 height 0
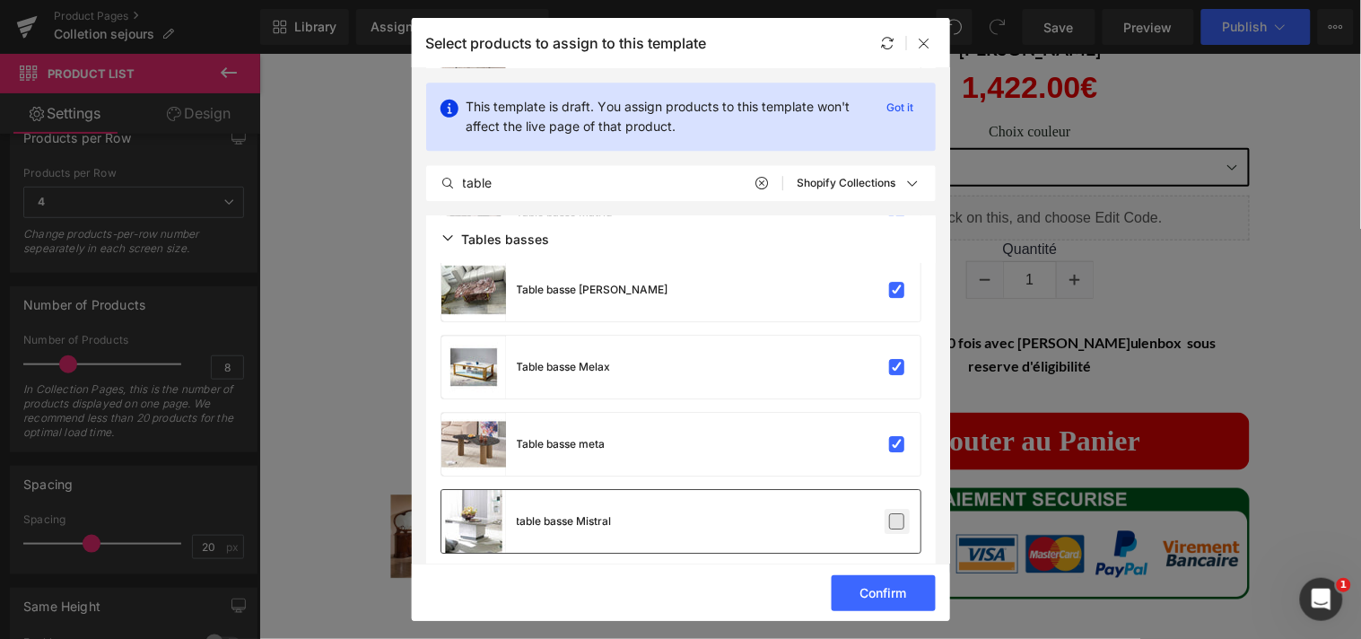
click at [892, 513] on label at bounding box center [897, 521] width 16 height 16
click at [897, 521] on input "checkbox" at bounding box center [897, 521] width 0 height 0
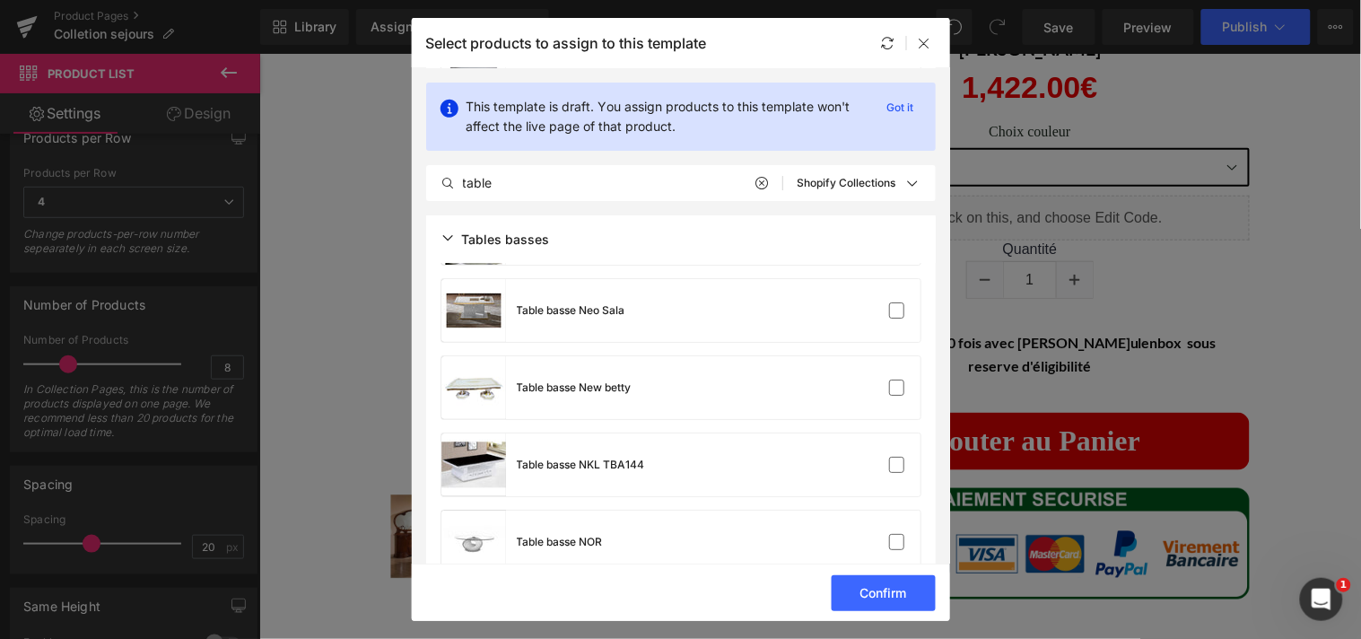
scroll to position [6835, 0]
click at [890, 311] on label at bounding box center [897, 309] width 16 height 16
click at [897, 309] on input "checkbox" at bounding box center [897, 309] width 0 height 0
click at [889, 392] on label at bounding box center [897, 386] width 16 height 16
click at [897, 386] on input "checkbox" at bounding box center [897, 386] width 0 height 0
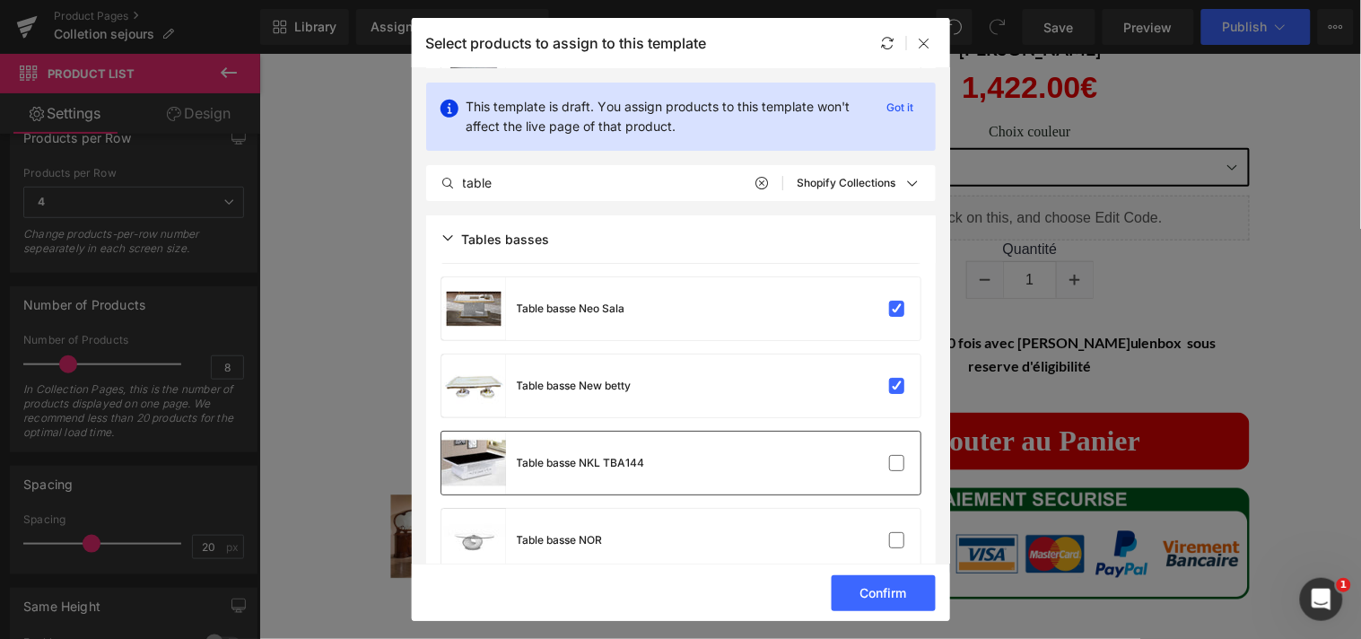
click at [888, 447] on div "Table basse NKL TBA144" at bounding box center [680, 462] width 479 height 63
click at [894, 543] on label at bounding box center [897, 540] width 16 height 16
click at [897, 540] on input "checkbox" at bounding box center [897, 540] width 0 height 0
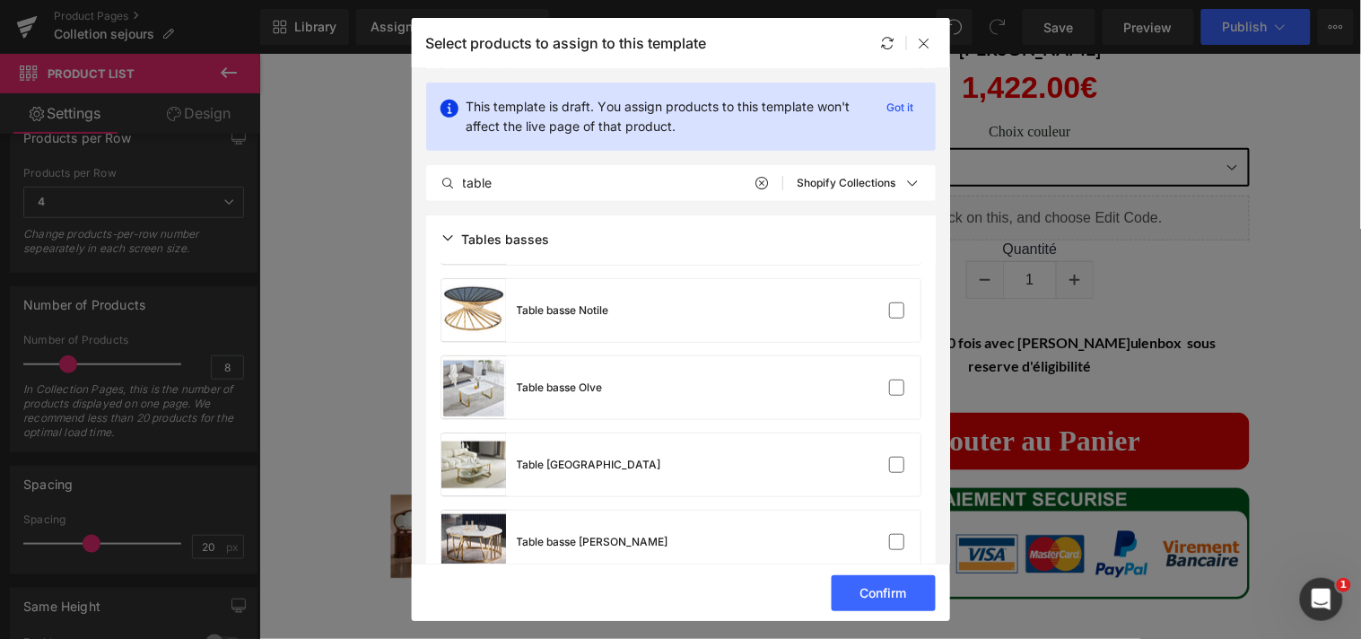
scroll to position [7084, 0]
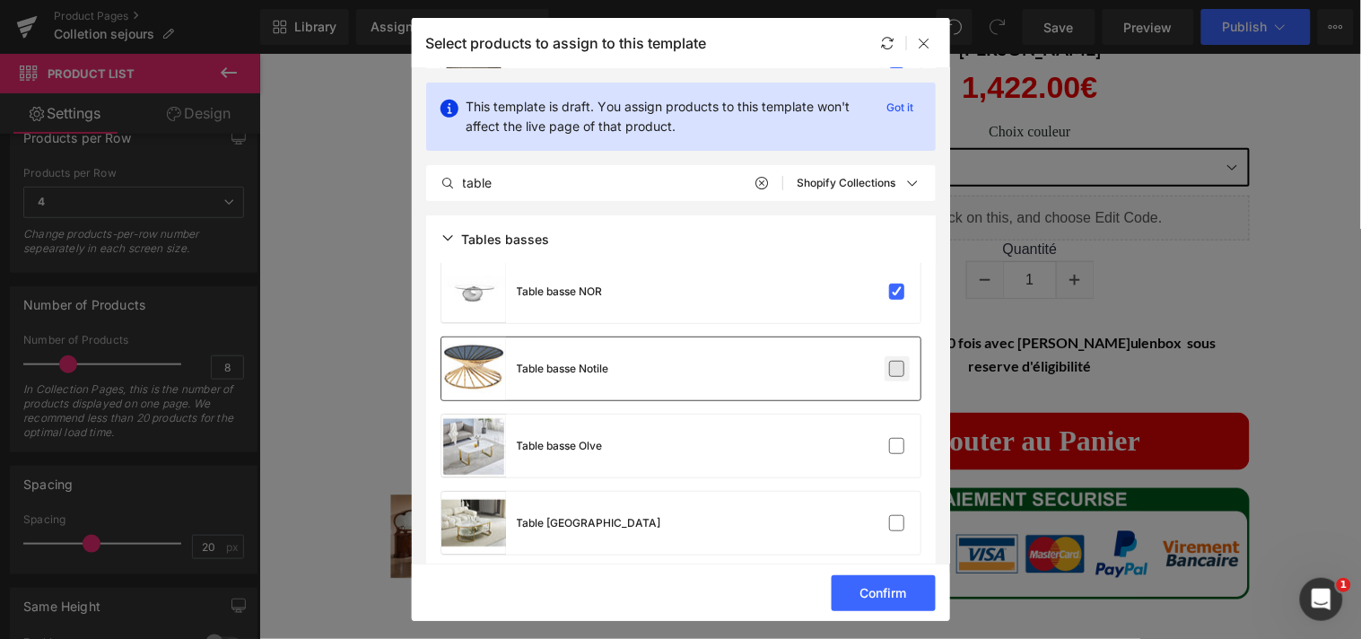
click at [892, 368] on label at bounding box center [897, 369] width 16 height 16
click at [897, 369] on input "checkbox" at bounding box center [897, 369] width 0 height 0
click at [889, 438] on label at bounding box center [897, 446] width 16 height 16
click at [897, 446] on input "checkbox" at bounding box center [897, 446] width 0 height 0
click at [891, 515] on label at bounding box center [897, 523] width 16 height 16
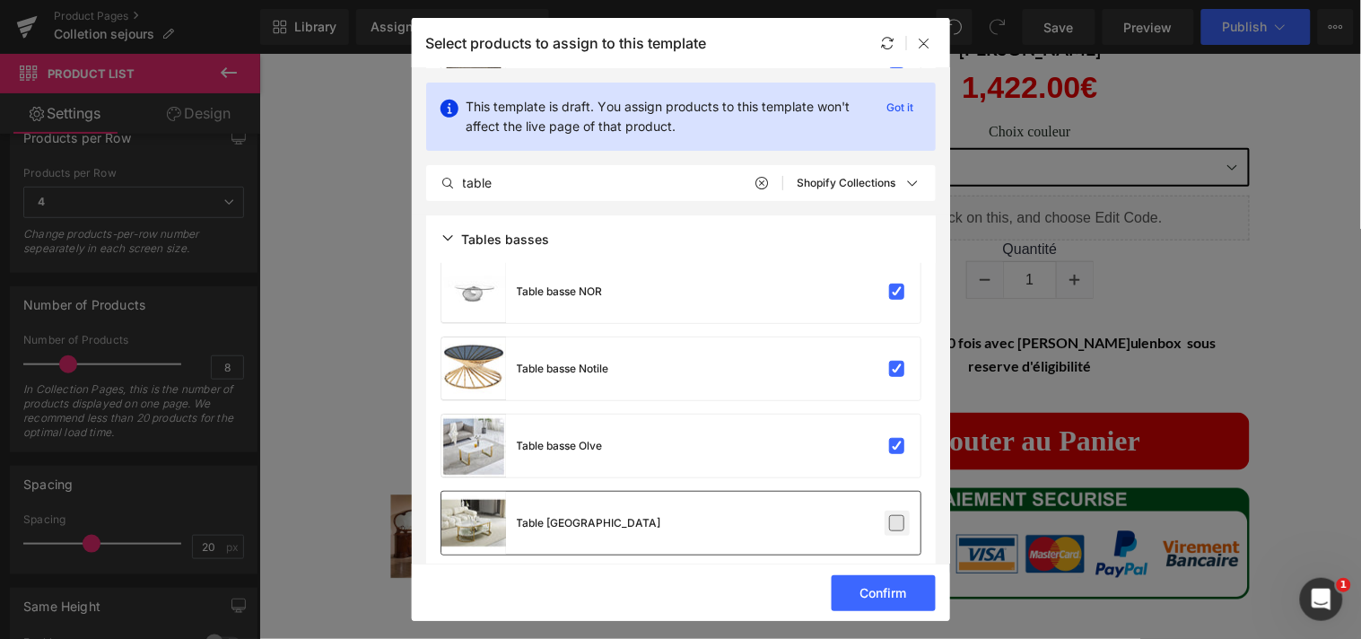
click at [897, 523] on input "checkbox" at bounding box center [897, 523] width 0 height 0
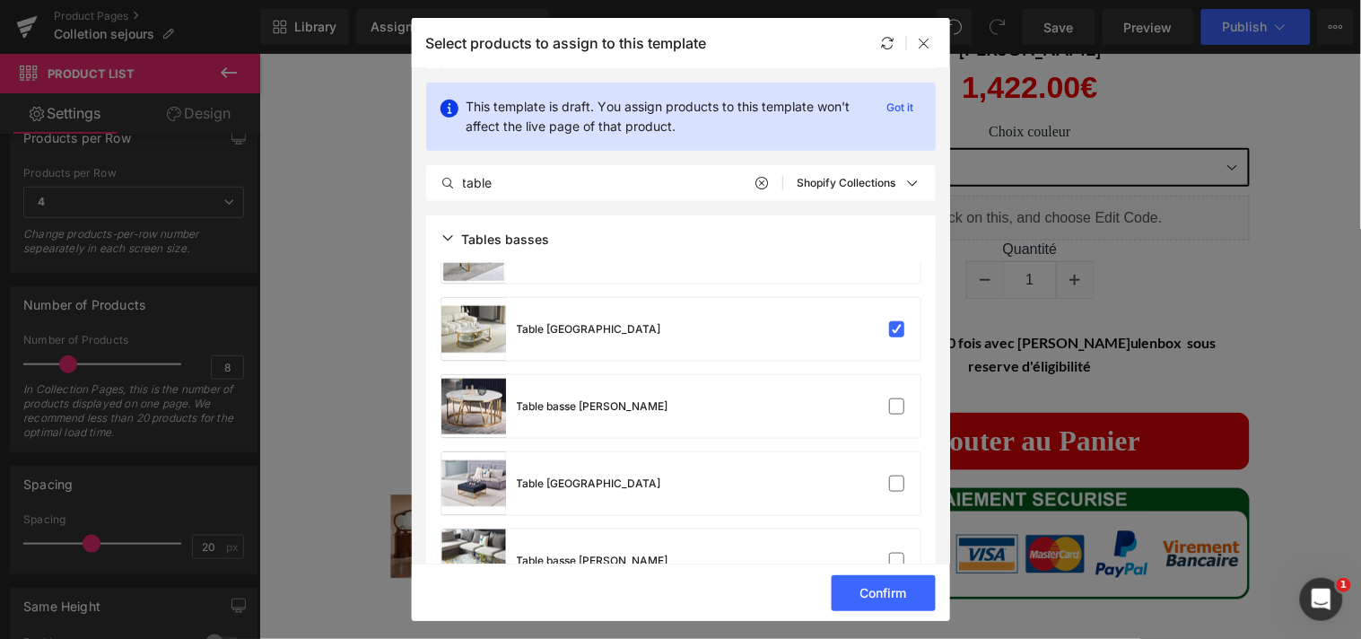
scroll to position [7315, 0]
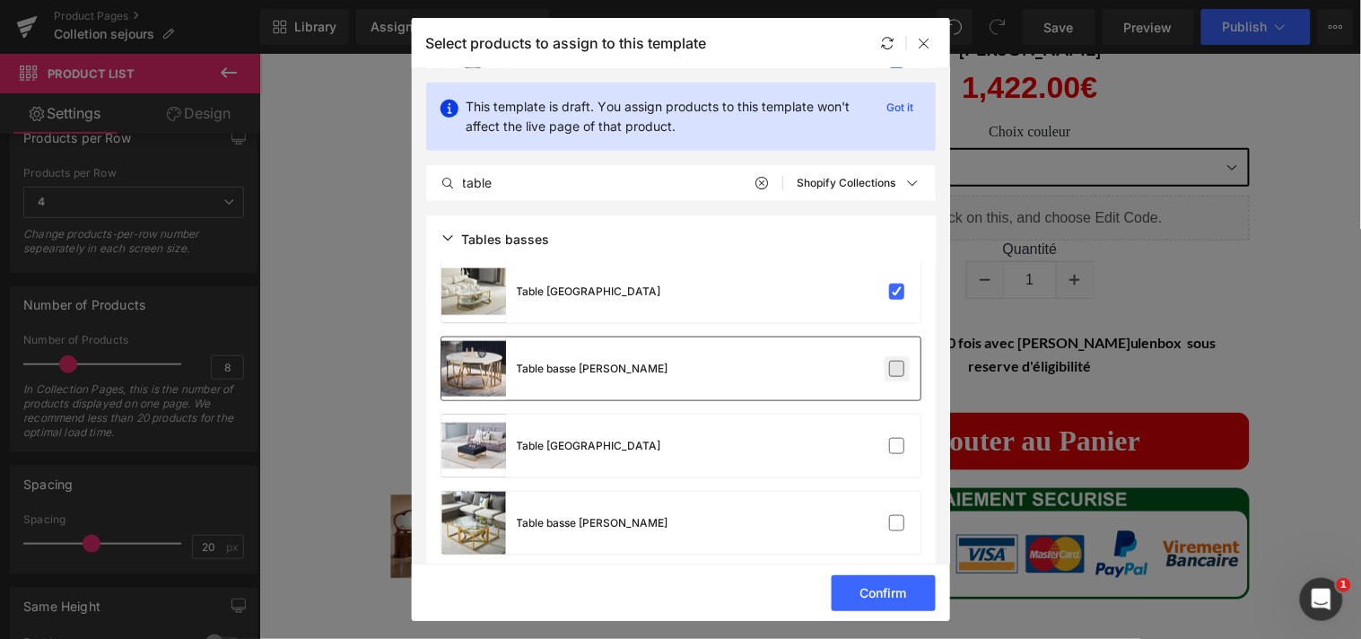
click at [893, 371] on label at bounding box center [897, 369] width 16 height 16
click at [897, 369] on input "checkbox" at bounding box center [897, 369] width 0 height 0
click at [893, 446] on label at bounding box center [897, 446] width 16 height 16
click at [897, 446] on input "checkbox" at bounding box center [897, 446] width 0 height 0
click at [890, 517] on label at bounding box center [897, 523] width 16 height 16
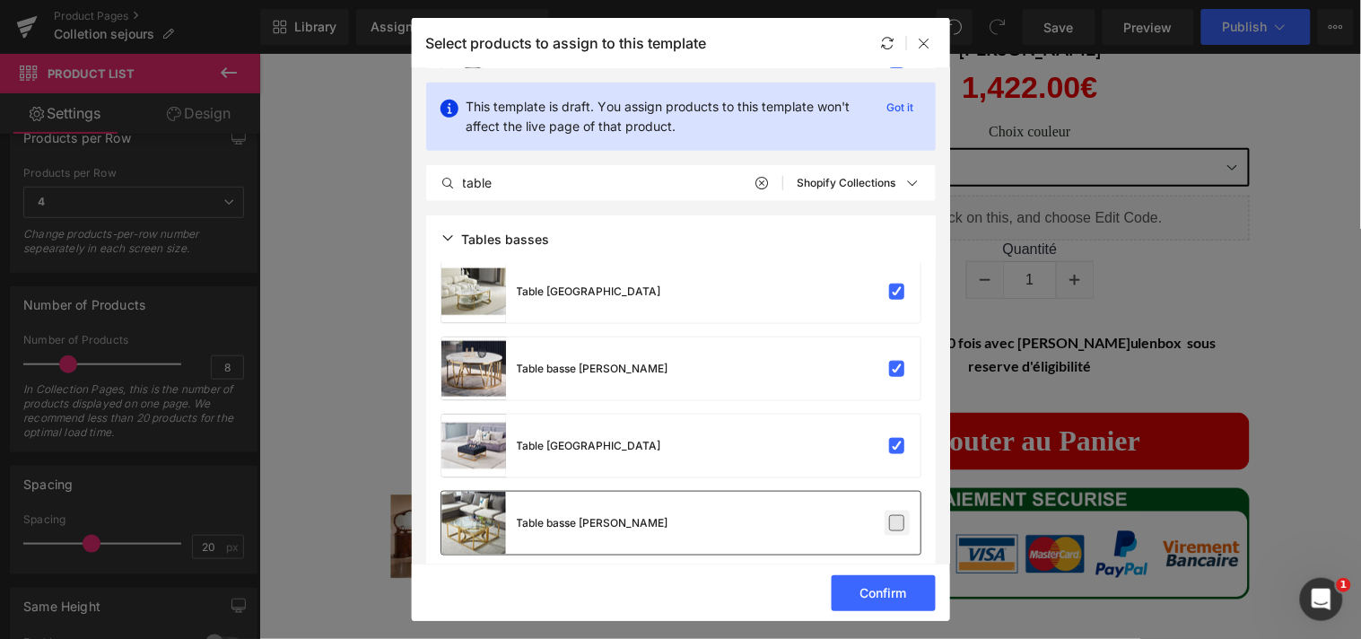
click at [897, 523] on input "checkbox" at bounding box center [897, 523] width 0 height 0
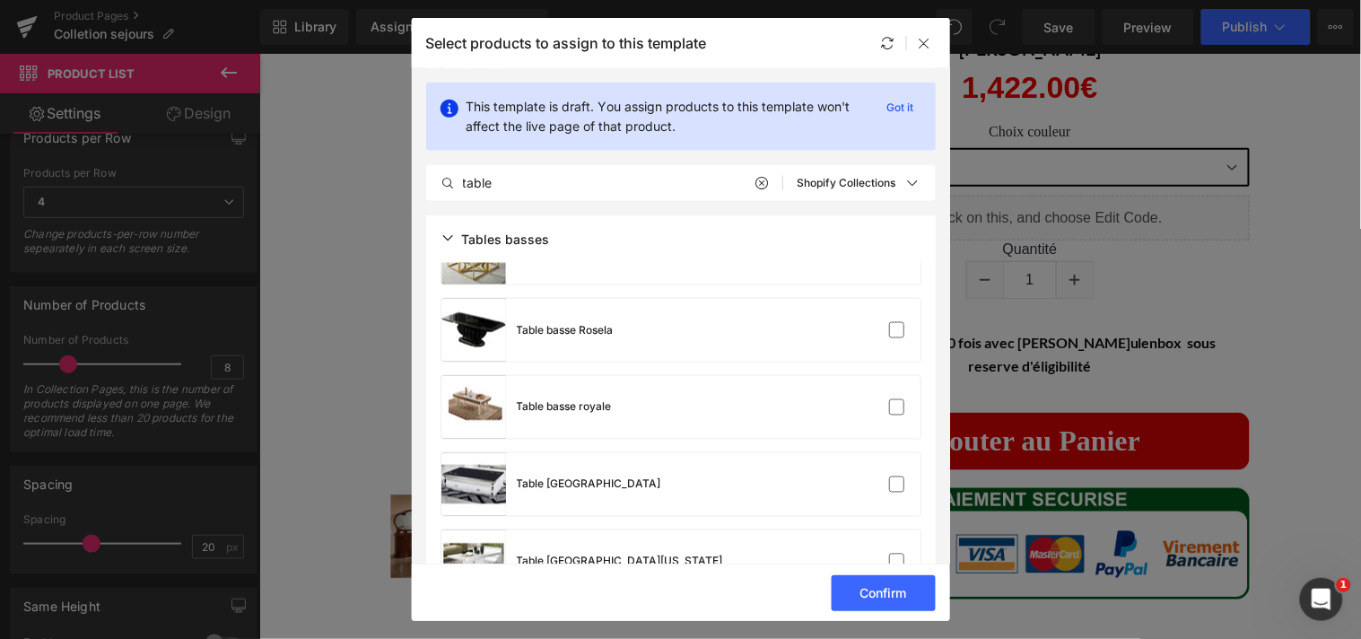
scroll to position [7604, 0]
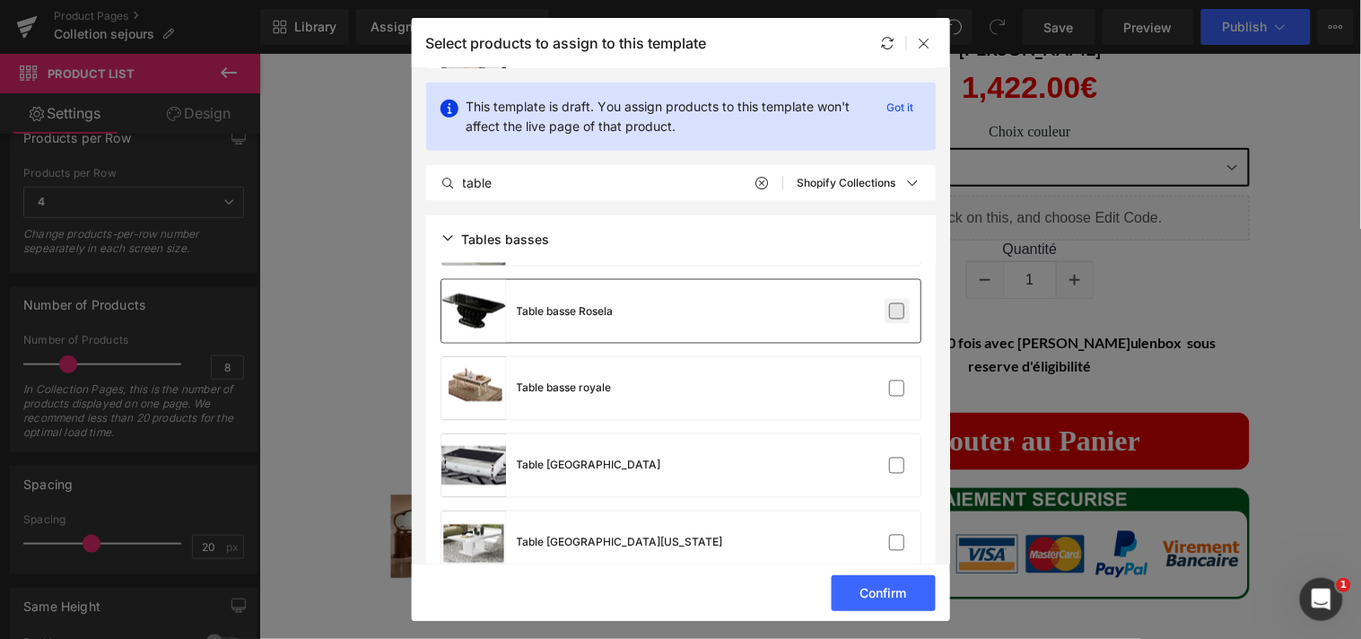
click at [894, 310] on label at bounding box center [897, 311] width 16 height 16
click at [897, 311] on input "checkbox" at bounding box center [897, 311] width 0 height 0
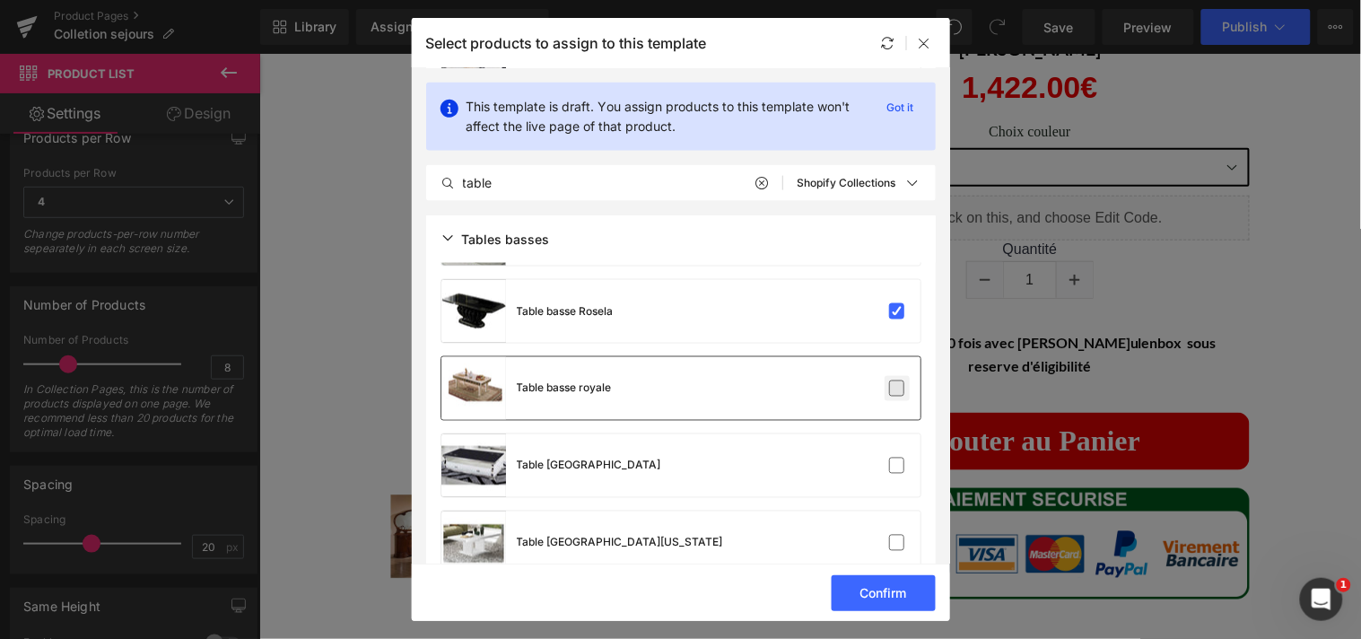
click at [889, 395] on label at bounding box center [897, 388] width 16 height 16
click at [897, 388] on input "checkbox" at bounding box center [897, 388] width 0 height 0
click at [890, 459] on label at bounding box center [897, 465] width 16 height 16
click at [897, 466] on input "checkbox" at bounding box center [897, 466] width 0 height 0
click at [893, 535] on label at bounding box center [897, 543] width 16 height 16
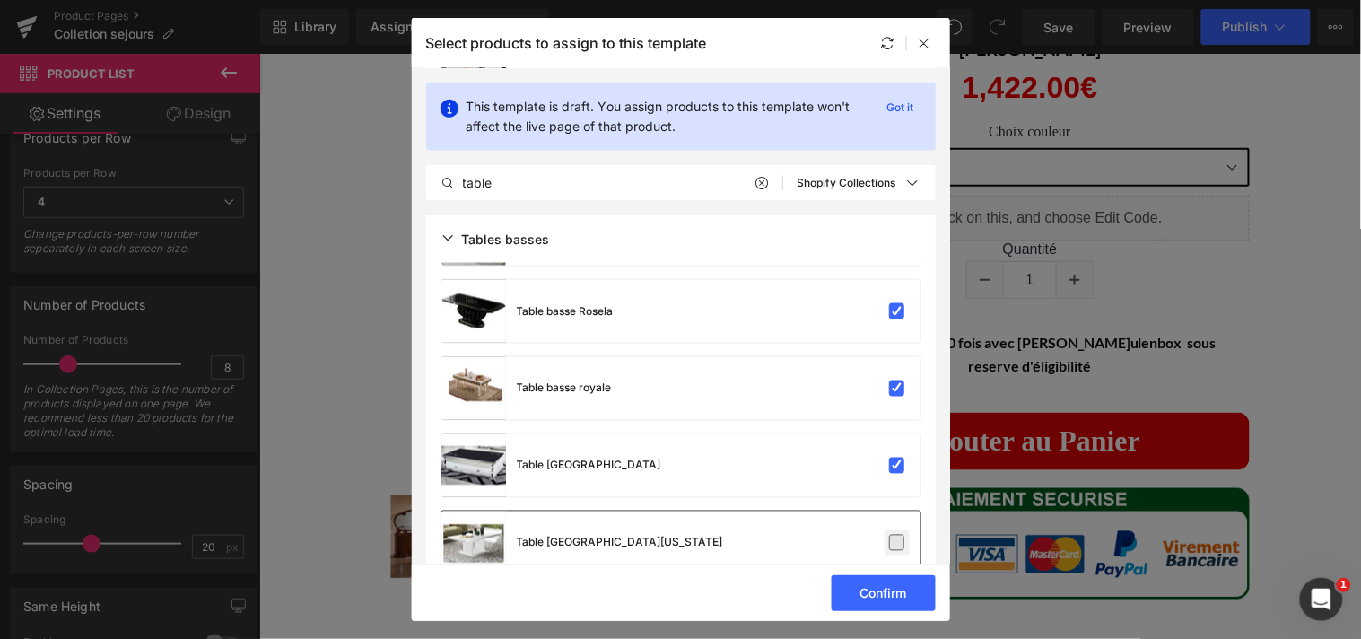
click at [897, 543] on input "checkbox" at bounding box center [897, 543] width 0 height 0
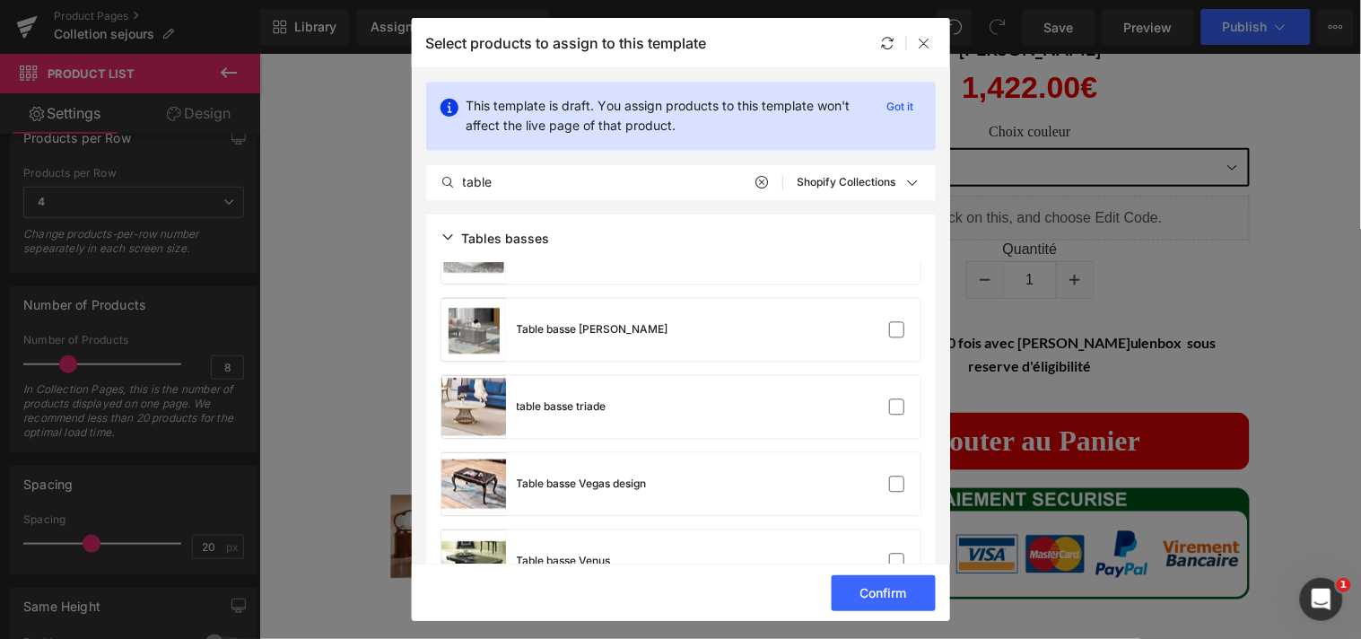
scroll to position [7913, 0]
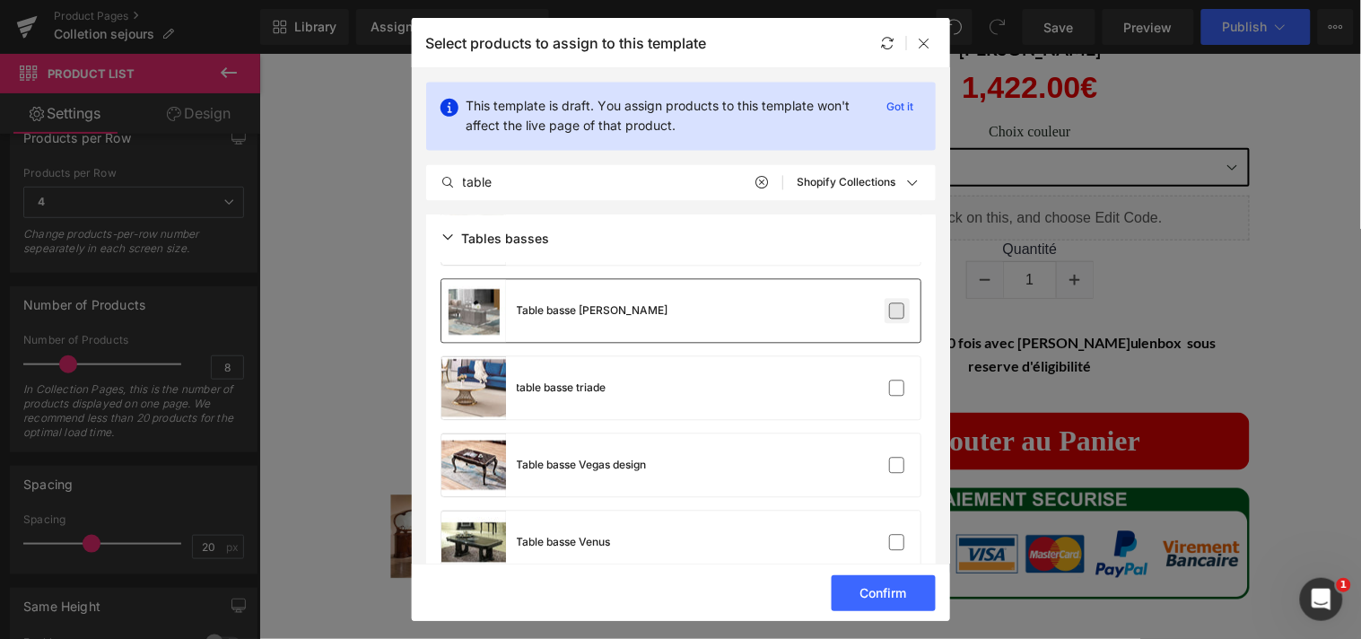
click at [889, 311] on label at bounding box center [897, 311] width 16 height 16
click at [897, 311] on input "checkbox" at bounding box center [897, 311] width 0 height 0
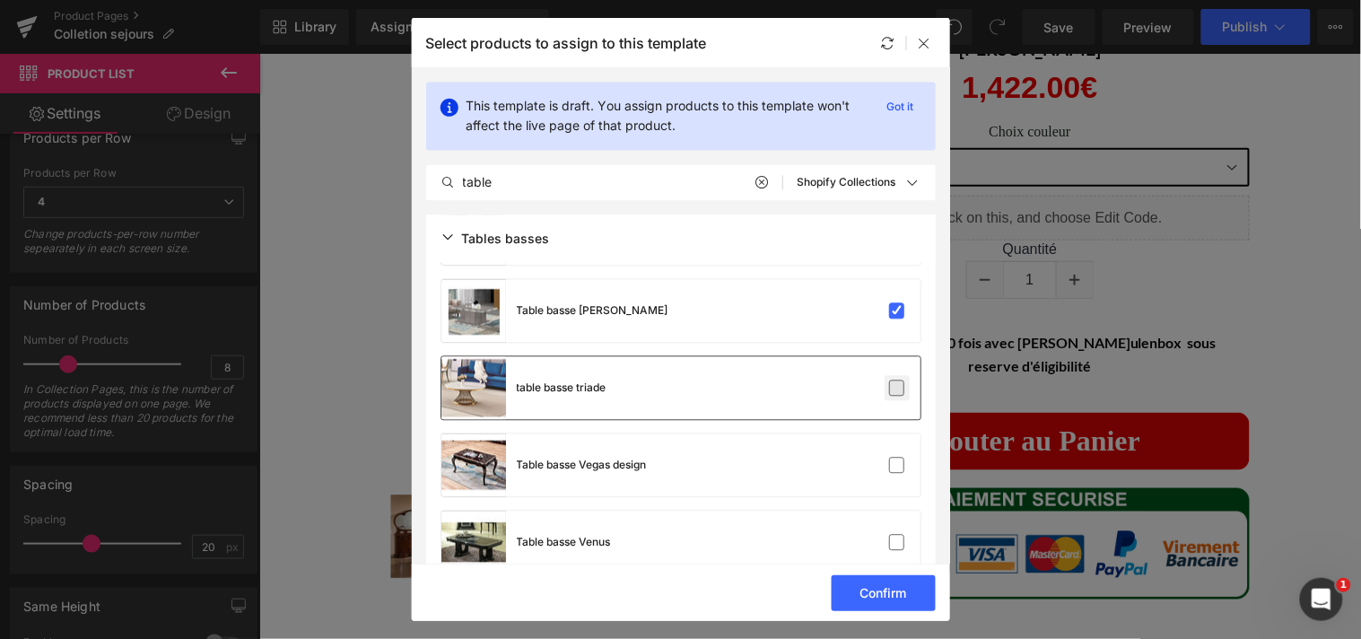
click at [889, 387] on label at bounding box center [897, 388] width 16 height 16
click at [897, 388] on input "checkbox" at bounding box center [897, 388] width 0 height 0
click at [889, 457] on label at bounding box center [897, 465] width 16 height 16
click at [897, 466] on input "checkbox" at bounding box center [897, 466] width 0 height 0
click at [889, 535] on label at bounding box center [897, 543] width 16 height 16
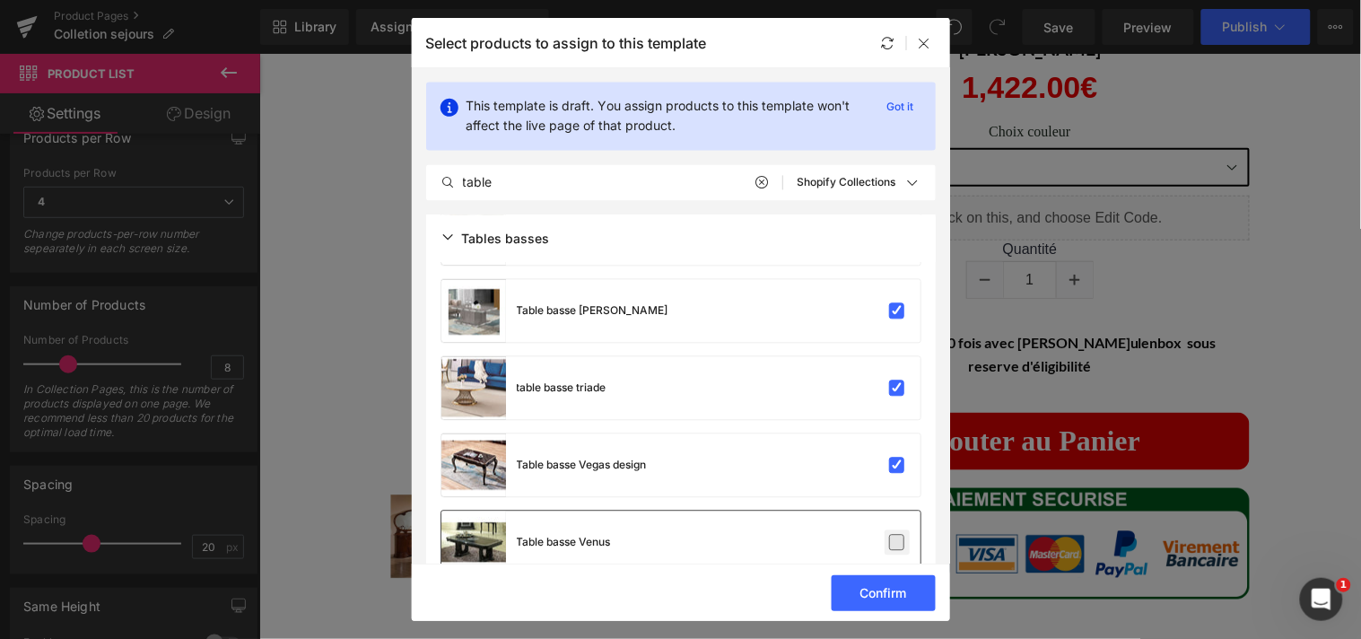
click at [897, 543] on input "checkbox" at bounding box center [897, 543] width 0 height 0
drag, startPoint x: 942, startPoint y: 487, endPoint x: 942, endPoint y: 500, distance: 12.6
click at [942, 500] on section "This template is draft. You assign products to this template won't affect the l…" at bounding box center [681, 315] width 538 height 495
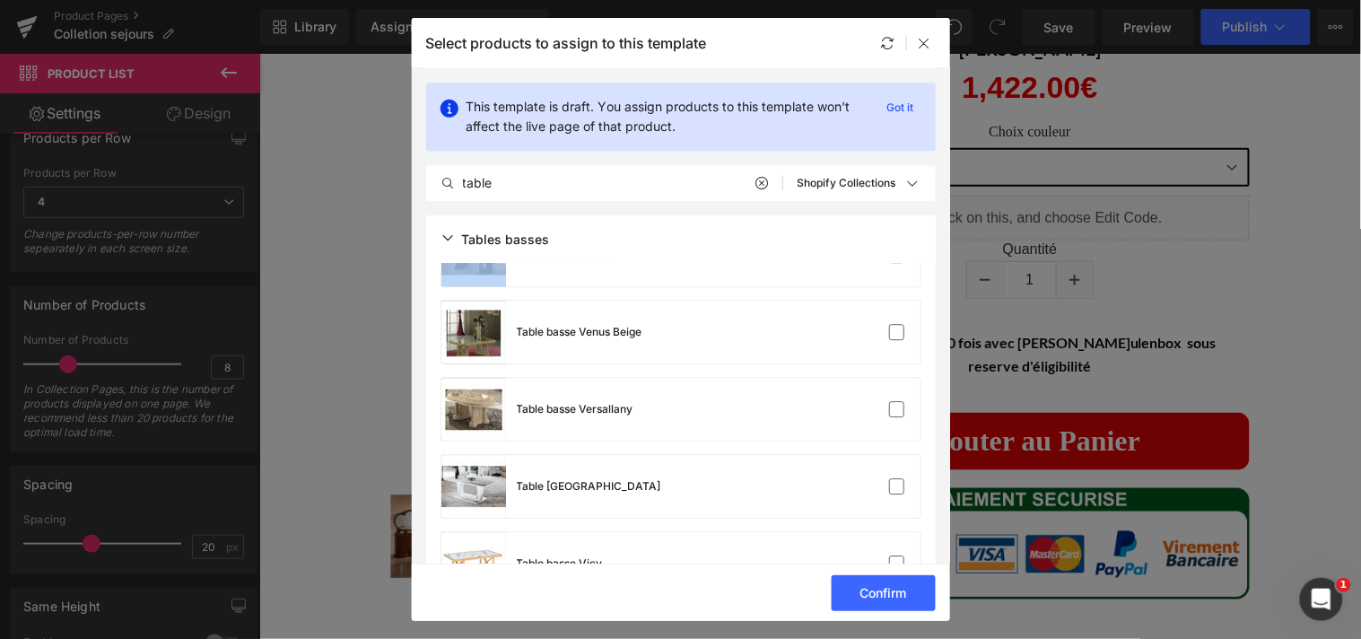
scroll to position [8220, 0]
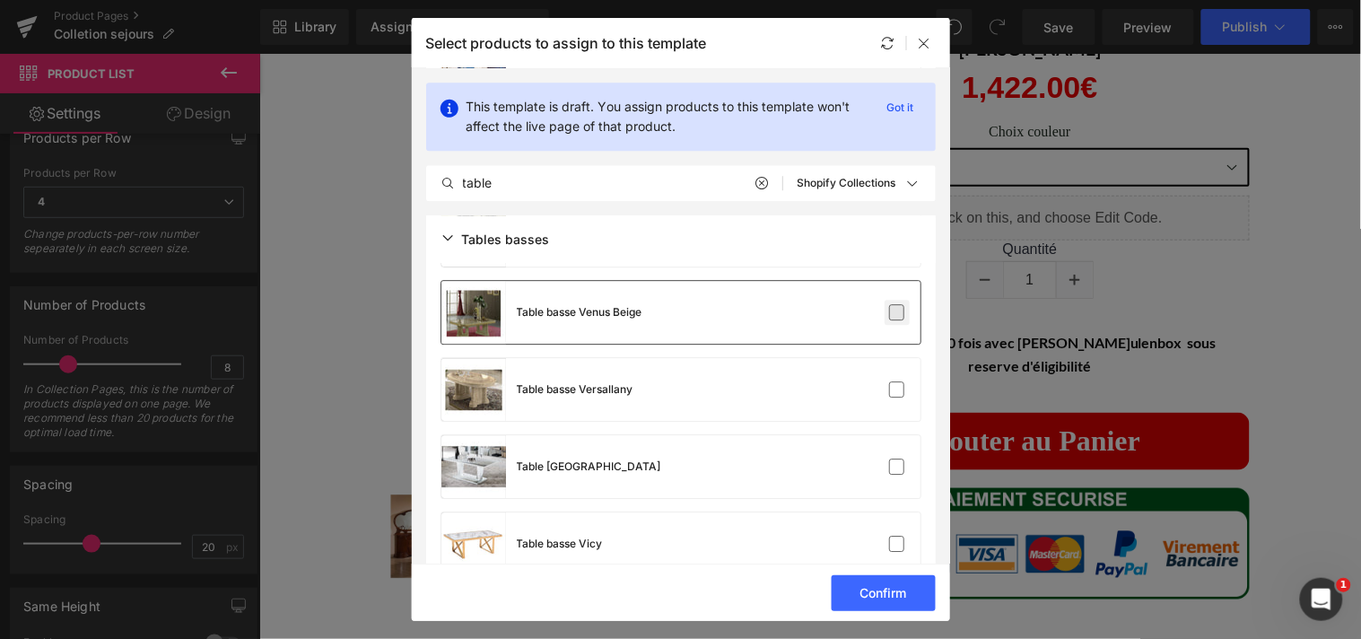
click at [889, 312] on label at bounding box center [897, 312] width 16 height 16
click at [897, 312] on input "checkbox" at bounding box center [897, 312] width 0 height 0
click at [888, 374] on div "Table basse Versallany" at bounding box center [680, 389] width 479 height 63
click at [889, 460] on label at bounding box center [897, 466] width 16 height 16
click at [897, 466] on input "checkbox" at bounding box center [897, 466] width 0 height 0
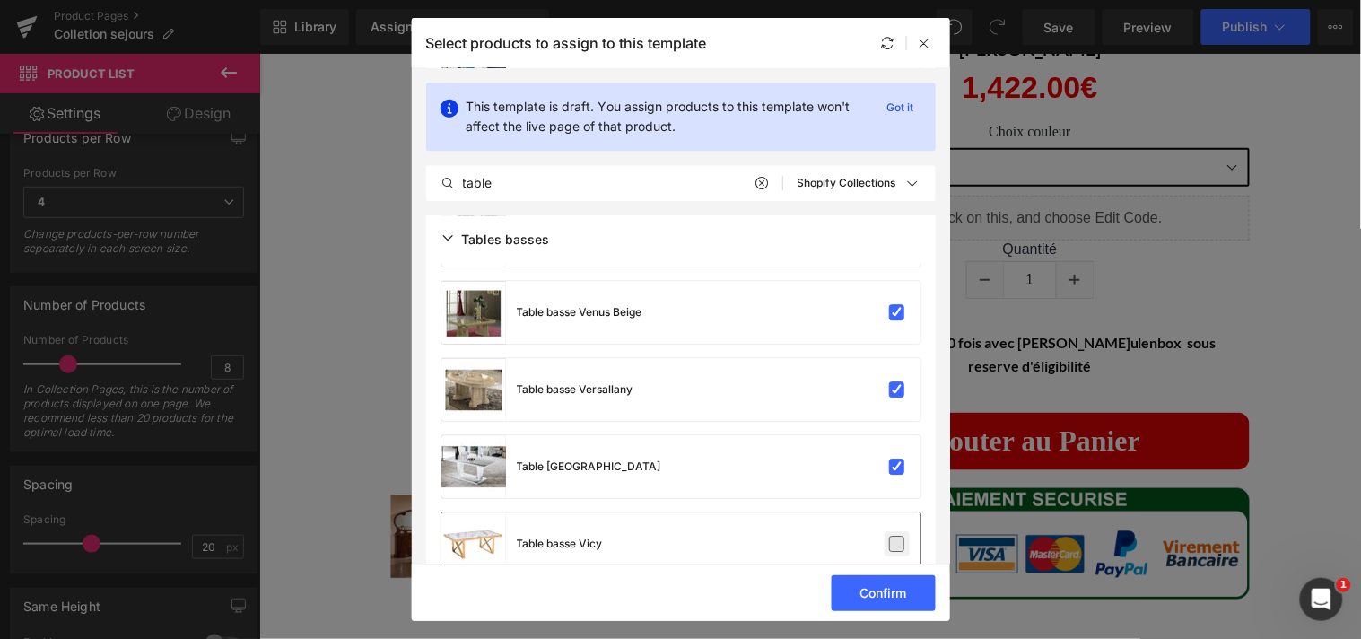
click at [889, 536] on label at bounding box center [897, 544] width 16 height 16
click at [897, 544] on input "checkbox" at bounding box center [897, 544] width 0 height 0
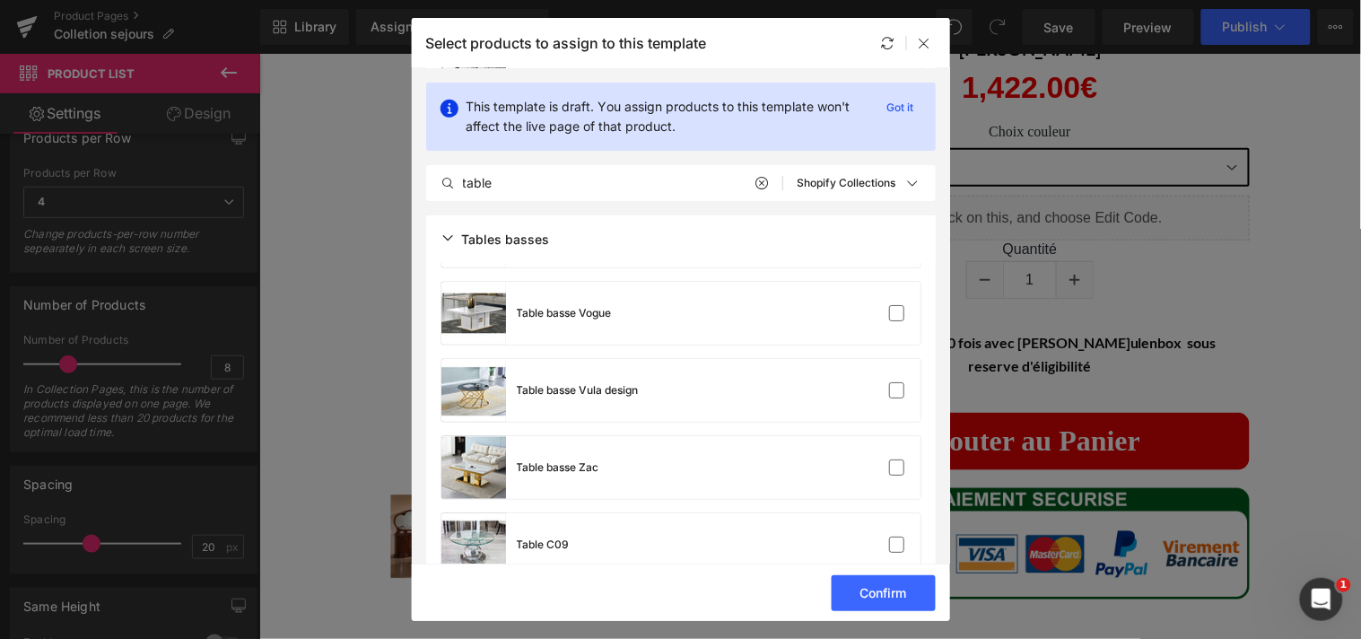
scroll to position [8547, 0]
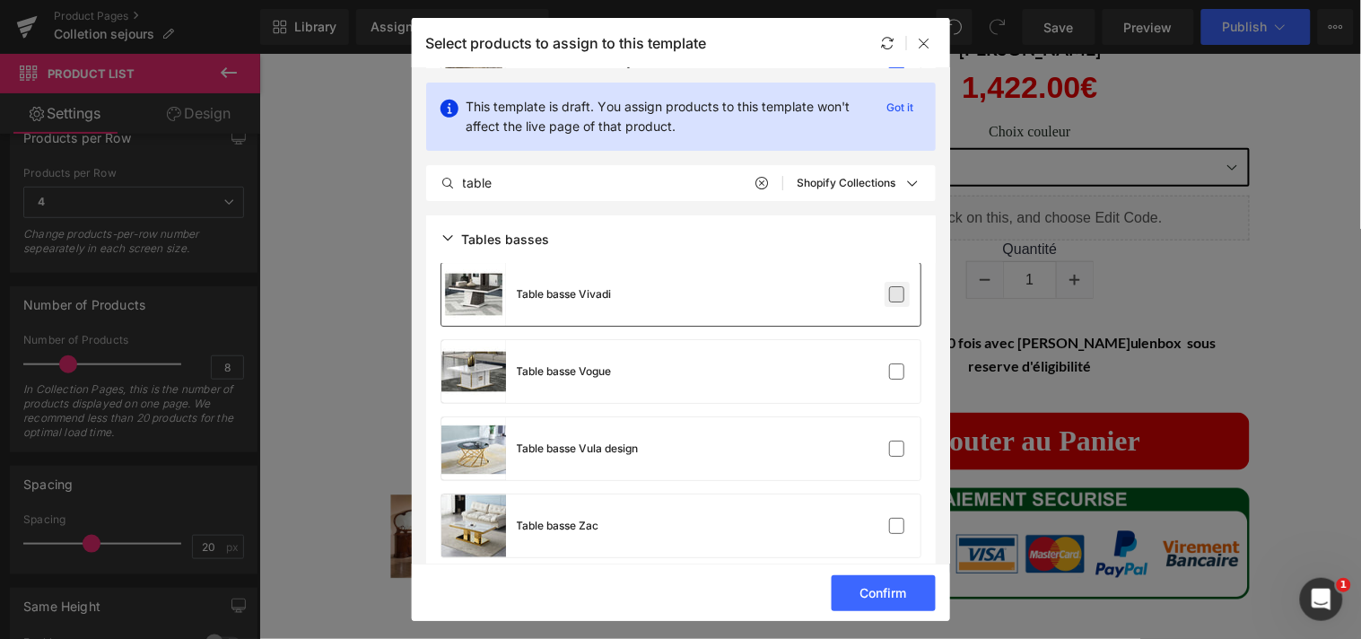
click at [889, 298] on label at bounding box center [897, 294] width 16 height 16
click at [897, 294] on input "checkbox" at bounding box center [897, 294] width 0 height 0
click at [889, 373] on label at bounding box center [897, 371] width 16 height 16
click at [897, 371] on input "checkbox" at bounding box center [897, 371] width 0 height 0
click at [892, 440] on label at bounding box center [897, 448] width 16 height 16
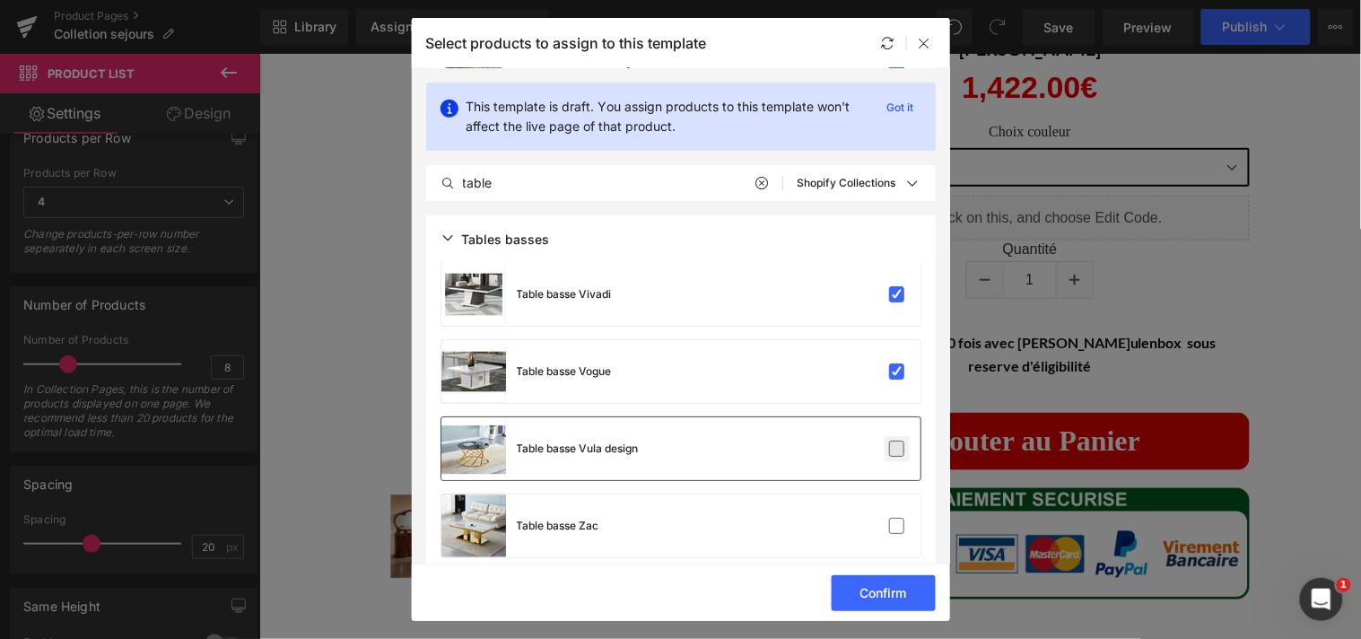
click at [897, 449] on input "checkbox" at bounding box center [897, 449] width 0 height 0
click at [892, 518] on label at bounding box center [897, 526] width 16 height 16
click at [897, 526] on input "checkbox" at bounding box center [897, 526] width 0 height 0
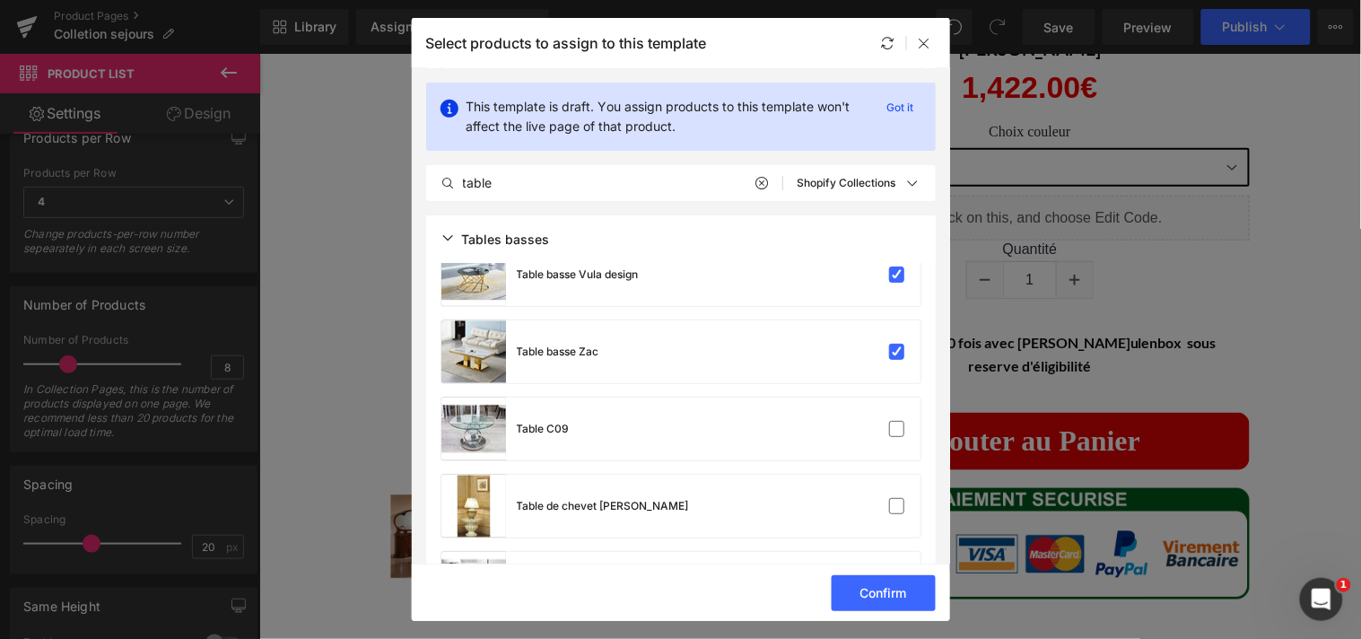
scroll to position [8759, 0]
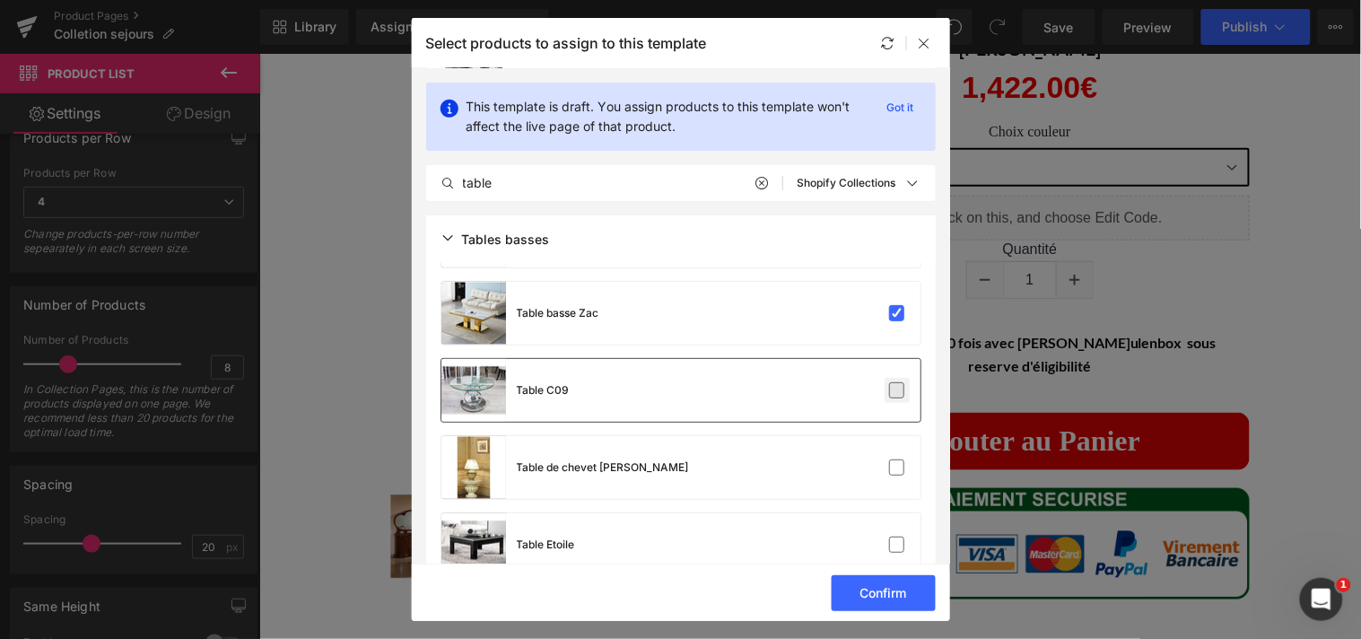
click at [893, 391] on label at bounding box center [897, 390] width 16 height 16
click at [897, 390] on input "checkbox" at bounding box center [897, 390] width 0 height 0
click at [892, 464] on label at bounding box center [897, 467] width 16 height 16
click at [897, 467] on input "checkbox" at bounding box center [897, 467] width 0 height 0
click at [890, 536] on label at bounding box center [897, 544] width 16 height 16
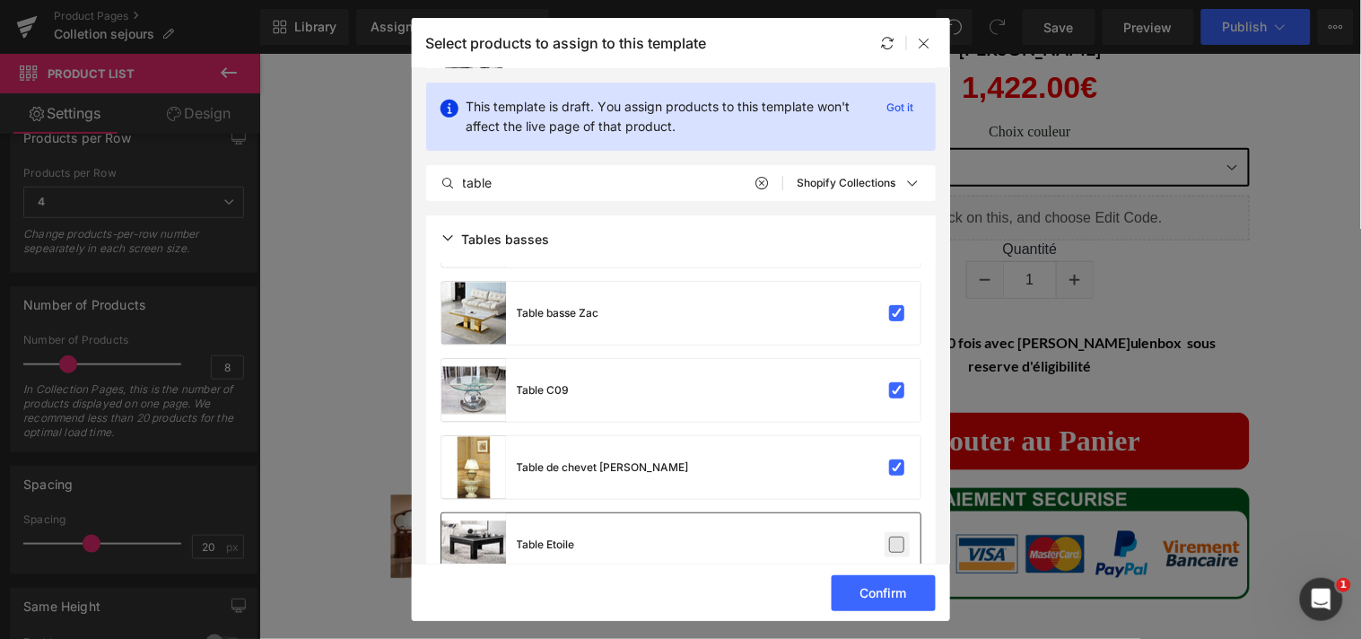
click at [897, 544] on input "checkbox" at bounding box center [897, 544] width 0 height 0
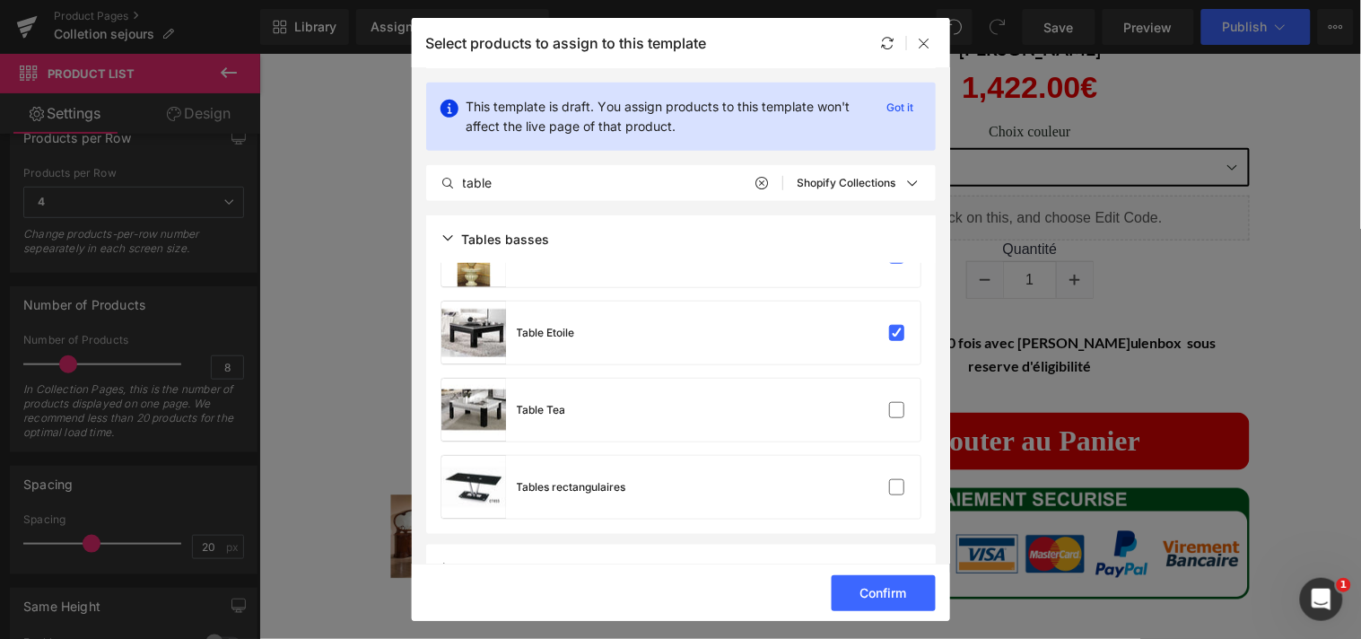
scroll to position [9028, 0]
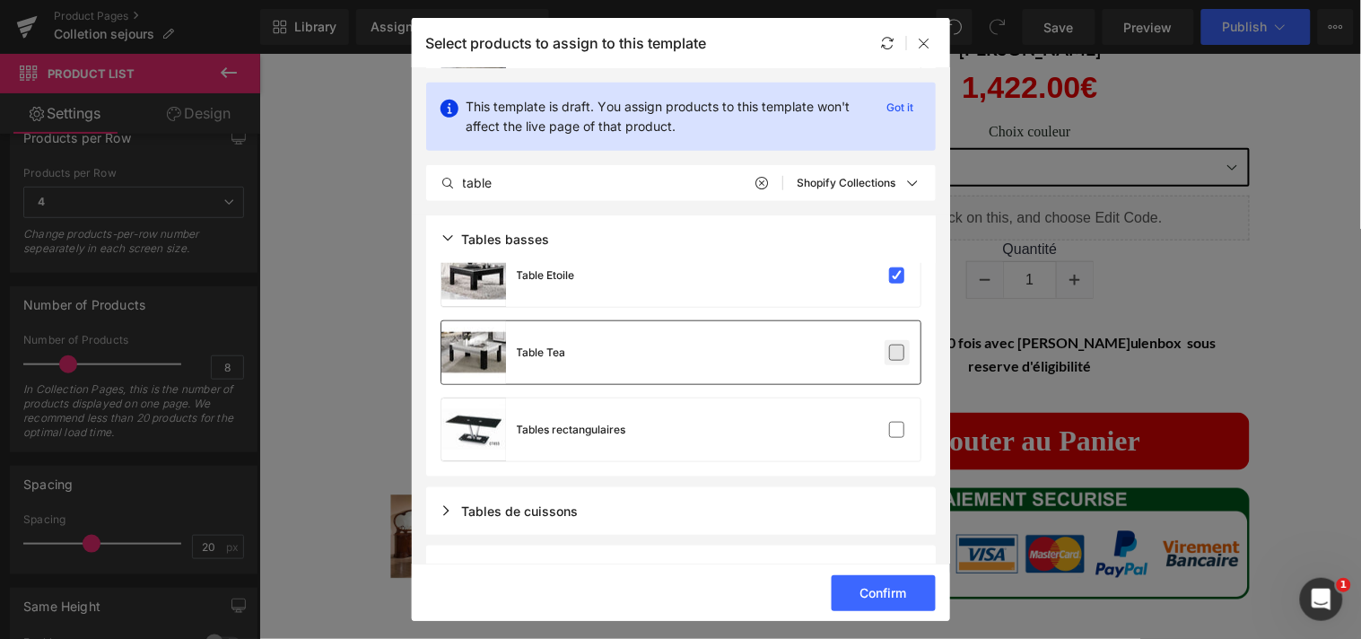
click at [892, 353] on label at bounding box center [897, 352] width 16 height 16
click at [897, 353] on input "checkbox" at bounding box center [897, 353] width 0 height 0
click at [891, 427] on label at bounding box center [897, 430] width 16 height 16
click at [897, 430] on input "checkbox" at bounding box center [897, 430] width 0 height 0
click at [897, 594] on button "Confirm" at bounding box center [884, 593] width 104 height 36
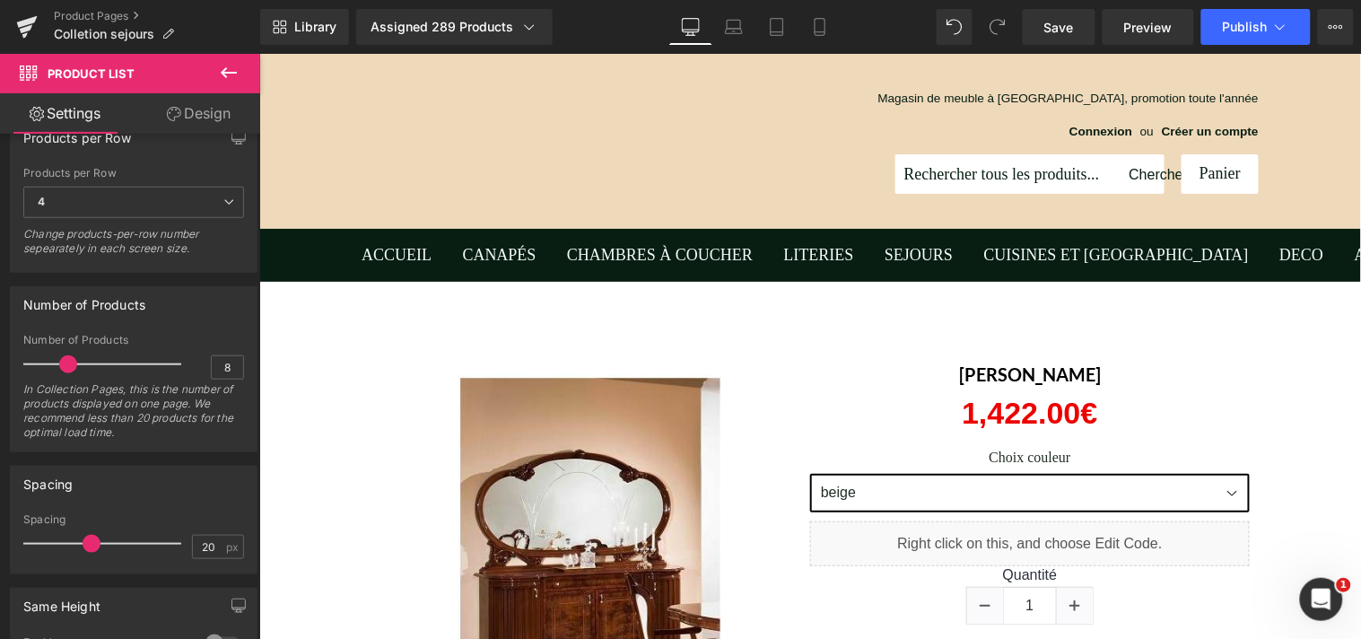
scroll to position [77, 0]
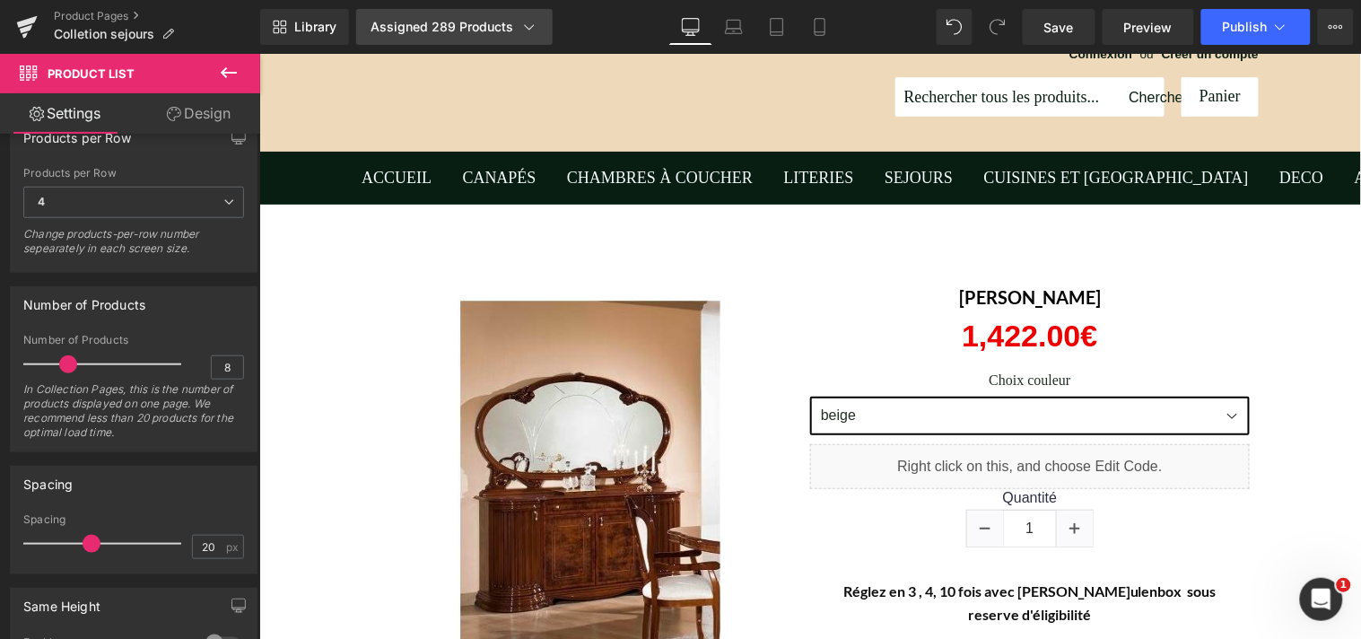
click at [530, 30] on icon at bounding box center [529, 27] width 18 height 18
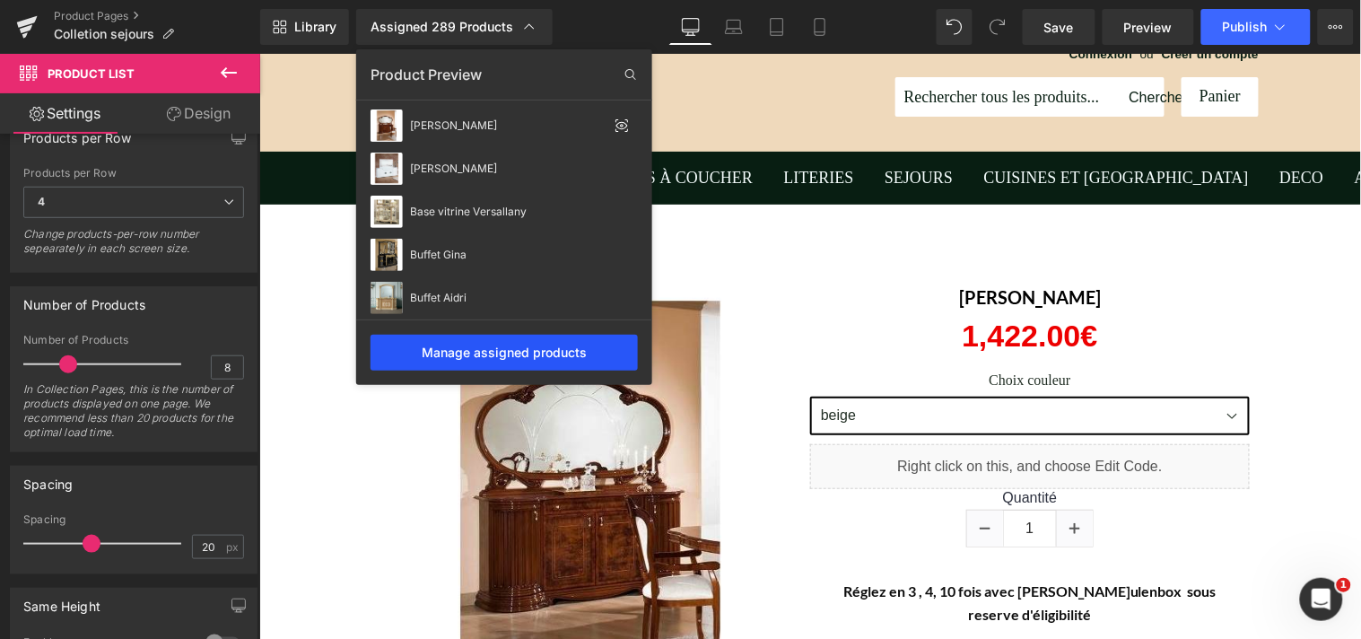
click at [586, 357] on div "Manage assigned products" at bounding box center [503, 353] width 267 height 36
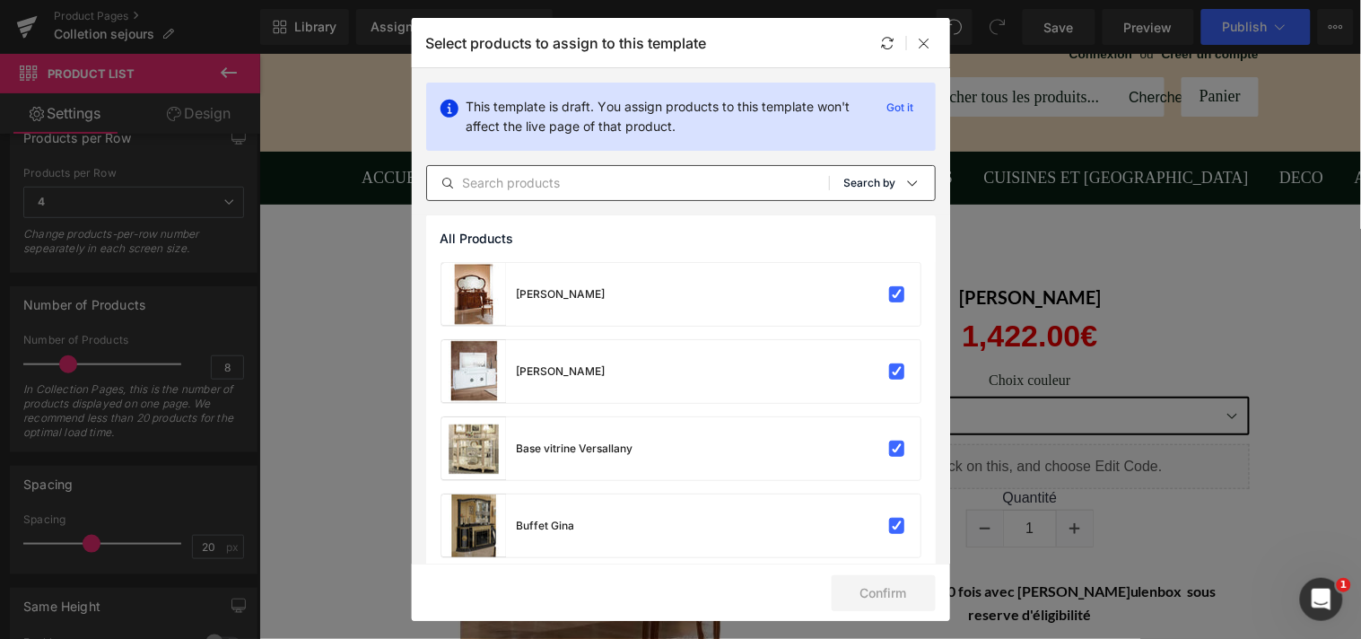
click at [905, 188] on icon at bounding box center [912, 183] width 14 height 14
click at [879, 266] on p "Shopify Collections" at bounding box center [849, 269] width 117 height 14
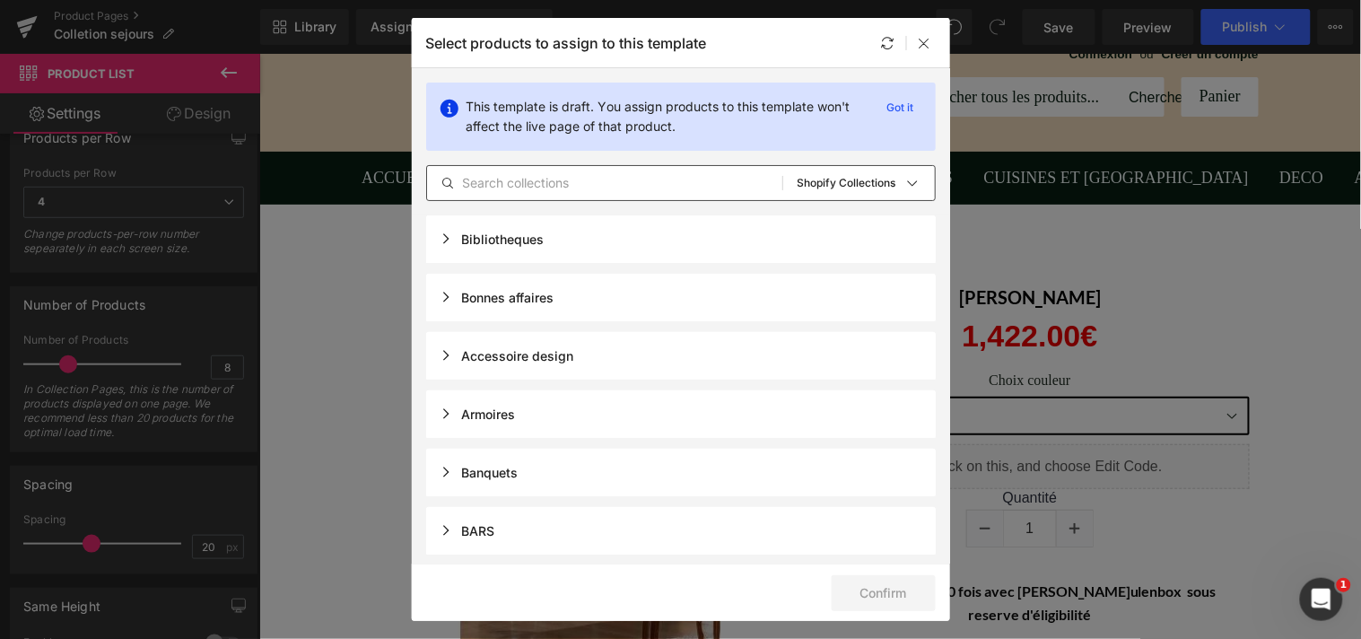
click at [607, 192] on input "text" at bounding box center [604, 183] width 355 height 22
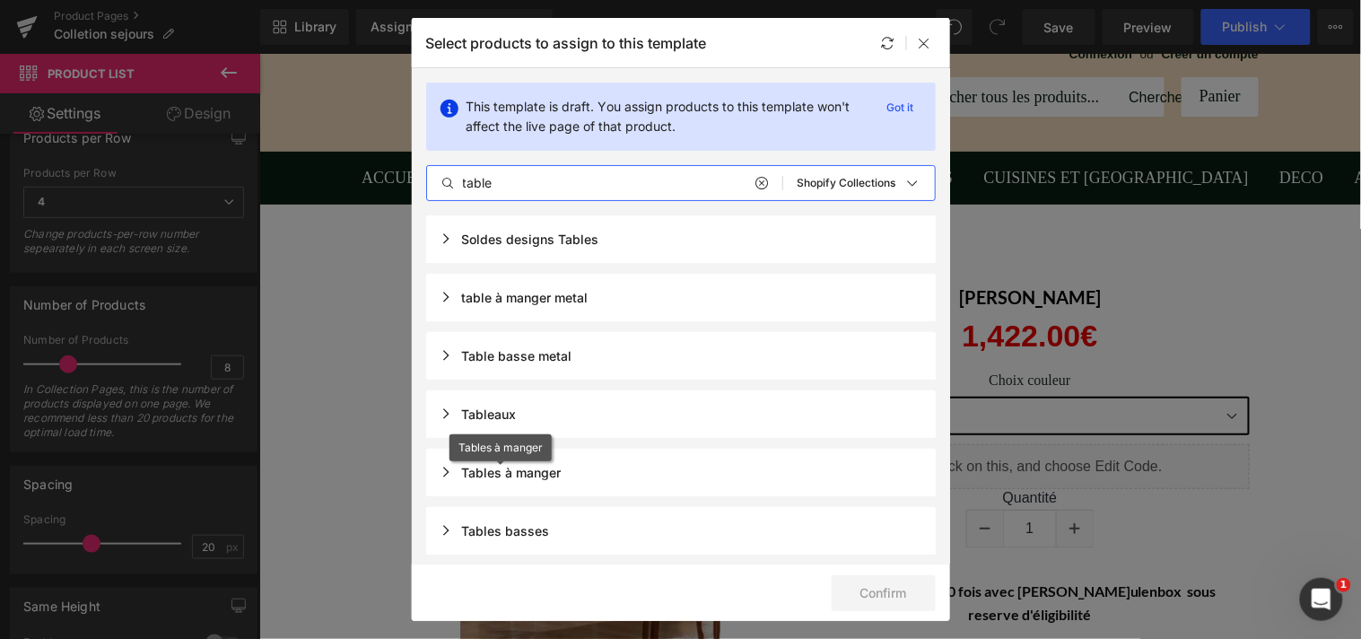
type input "table"
click at [445, 471] on div "Tables à manger" at bounding box center [500, 472] width 121 height 15
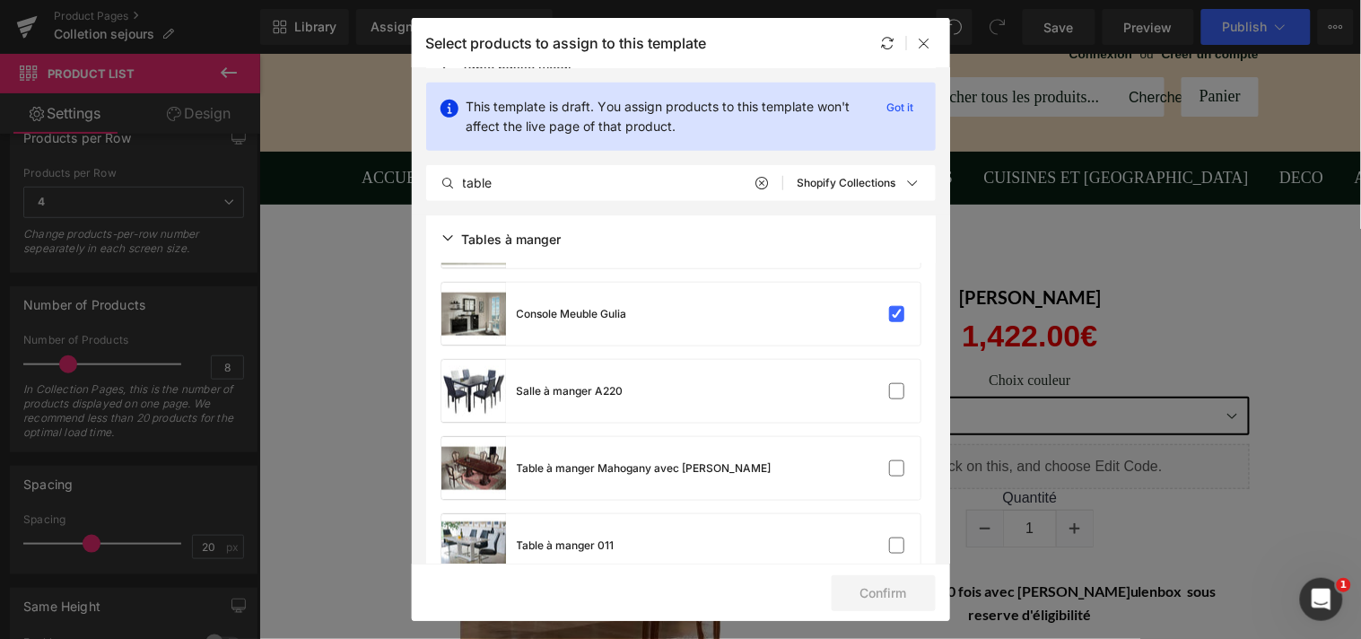
scroll to position [333, 0]
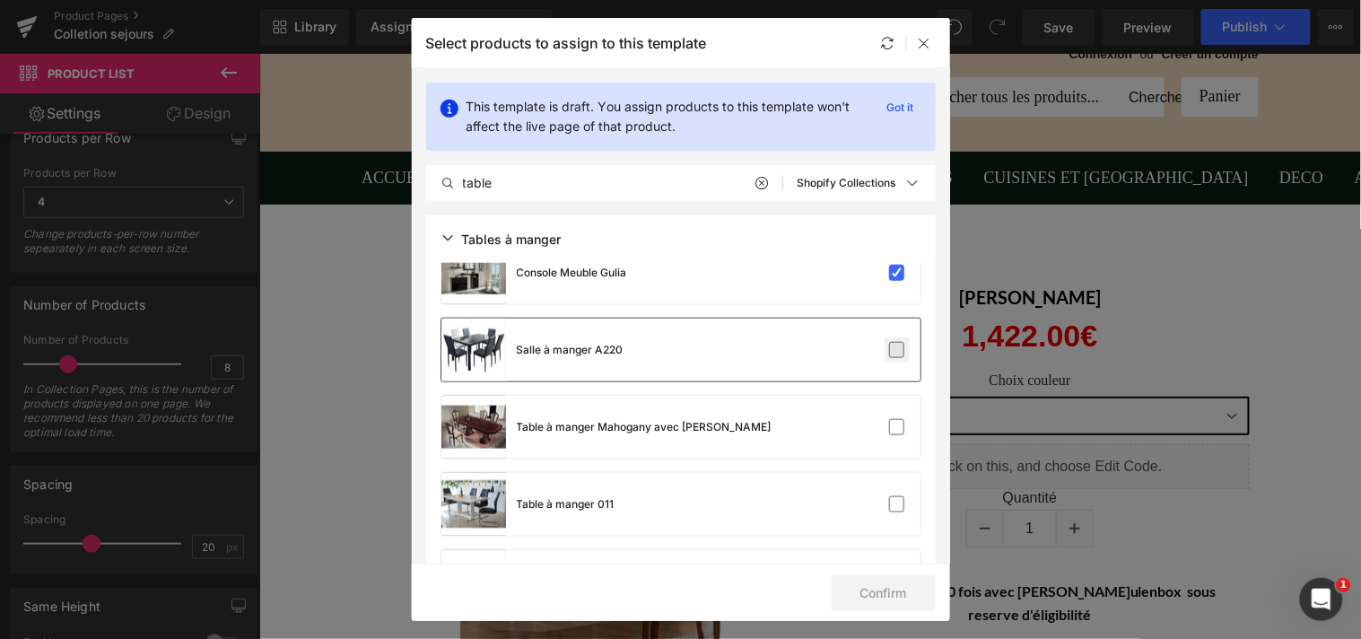
click at [890, 344] on label at bounding box center [897, 350] width 16 height 16
click at [897, 350] on input "checkbox" at bounding box center [897, 350] width 0 height 0
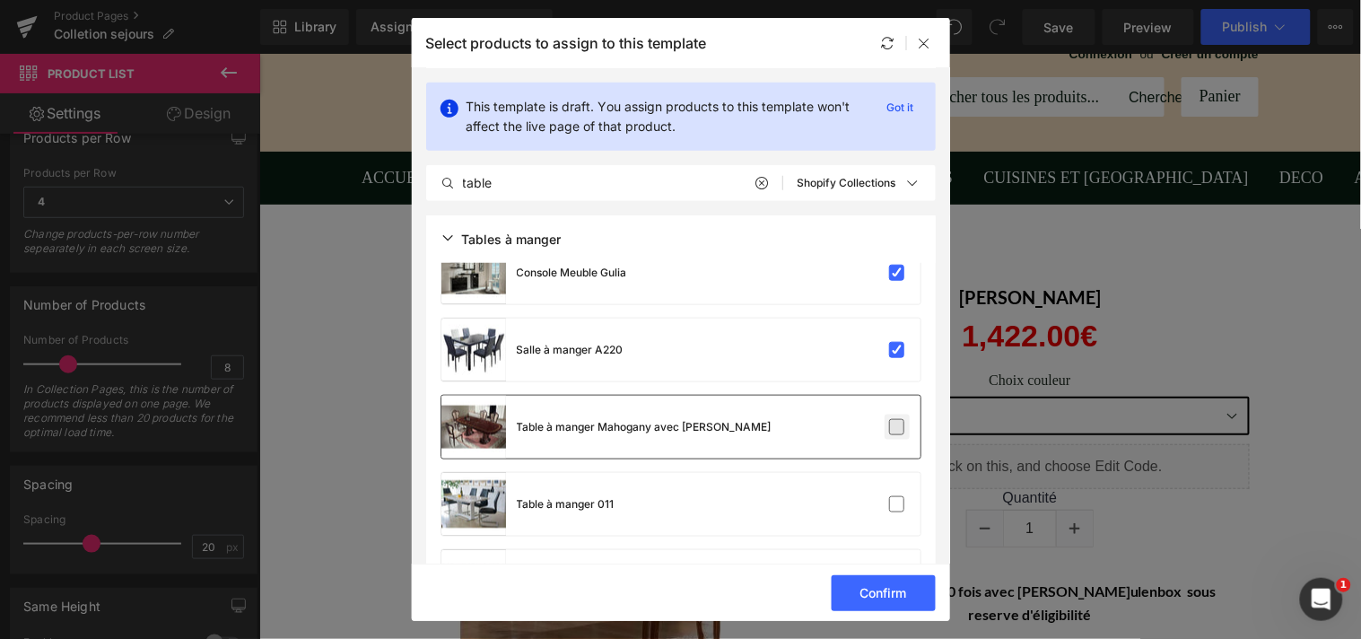
click at [895, 429] on label at bounding box center [897, 427] width 16 height 16
click at [897, 427] on input "checkbox" at bounding box center [897, 427] width 0 height 0
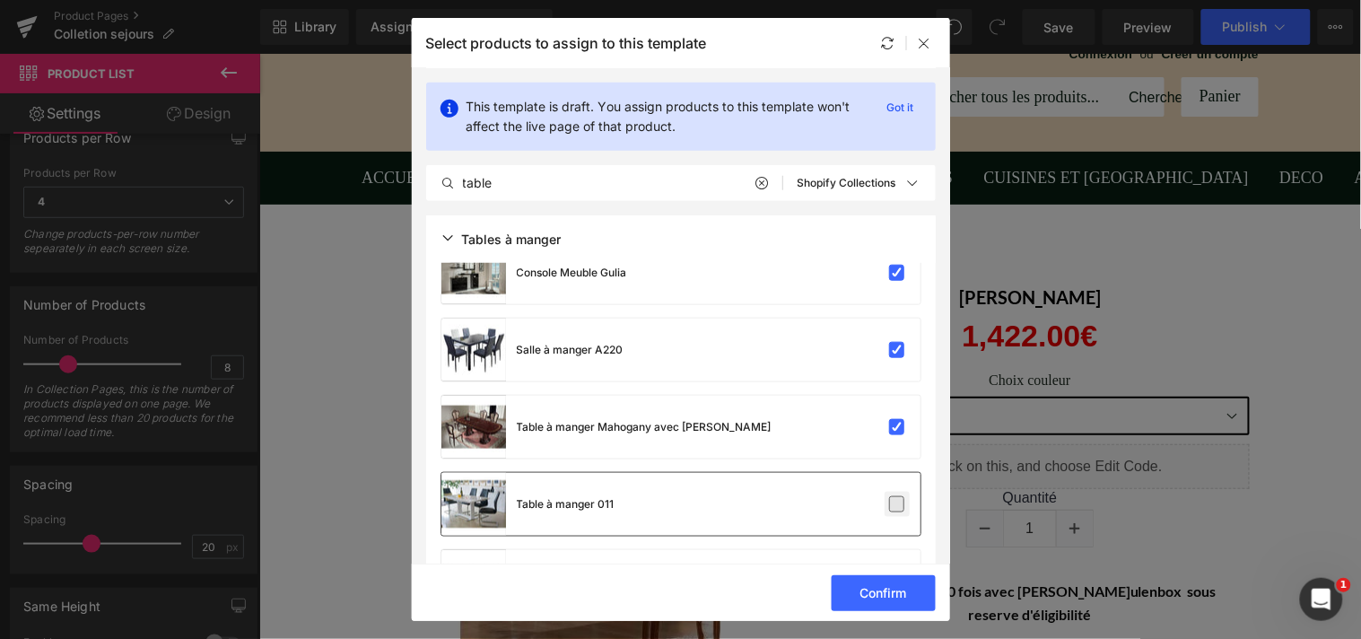
click at [891, 502] on label at bounding box center [897, 504] width 16 height 16
click at [897, 504] on input "checkbox" at bounding box center [897, 504] width 0 height 0
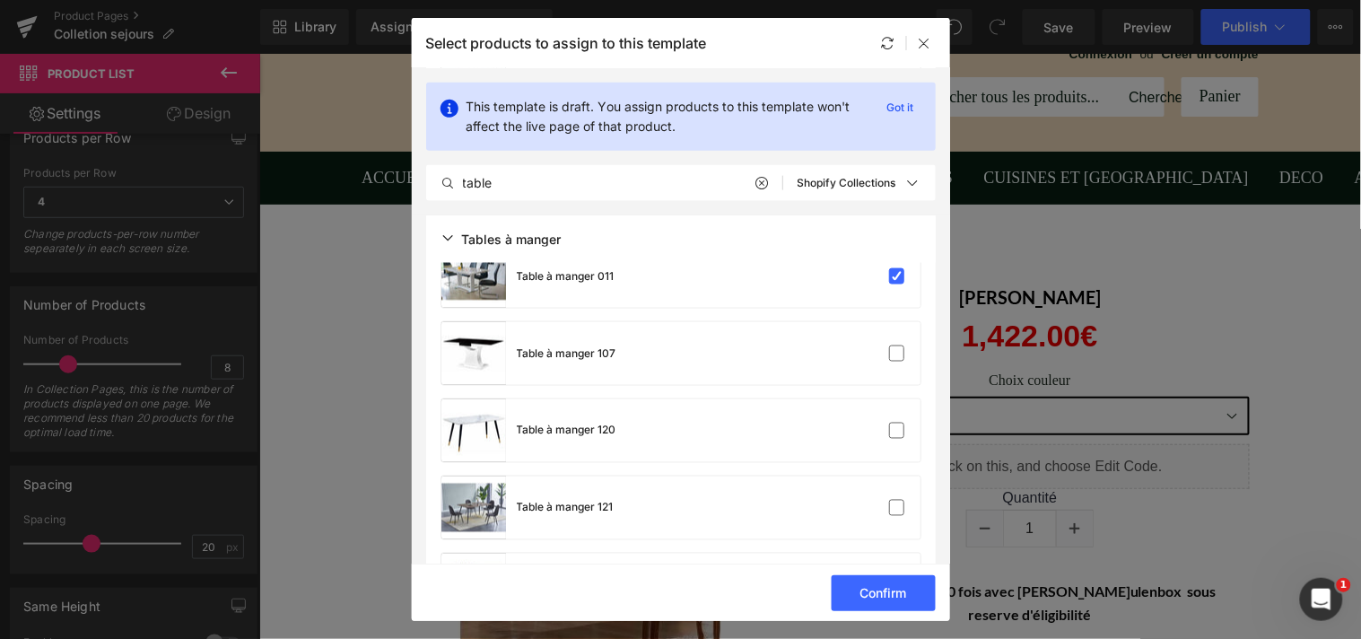
scroll to position [583, 0]
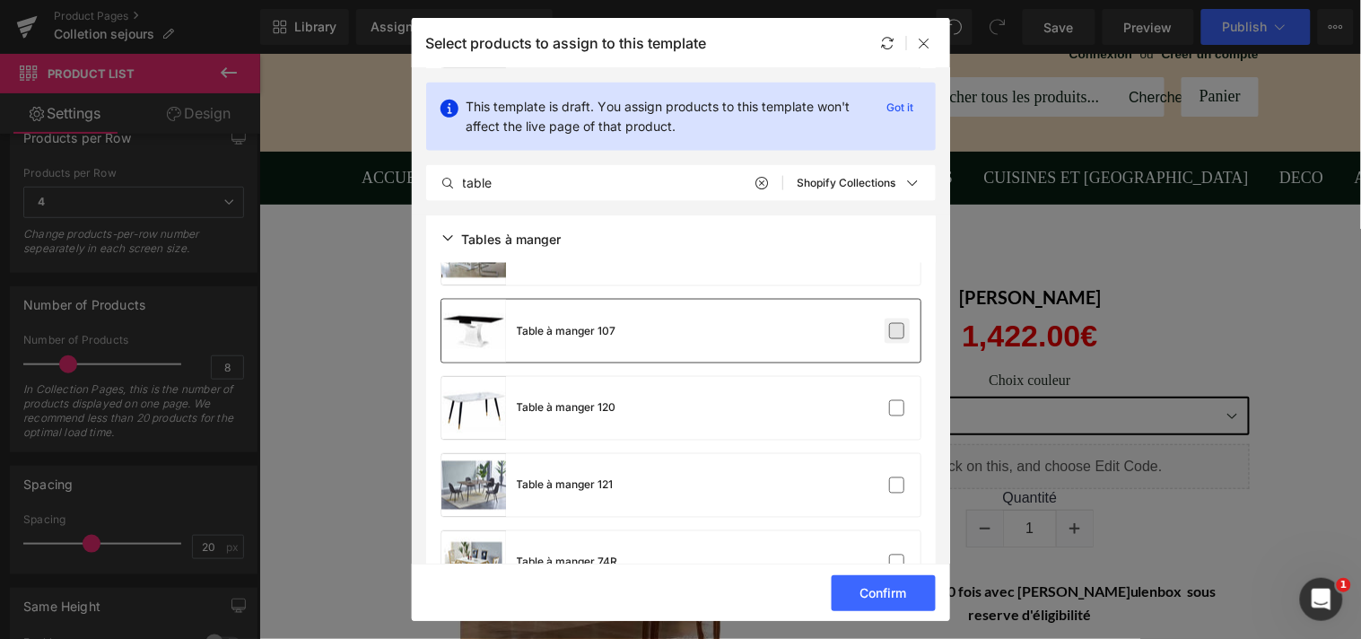
click at [894, 327] on label at bounding box center [897, 331] width 16 height 16
click at [897, 331] on input "checkbox" at bounding box center [897, 331] width 0 height 0
click at [897, 409] on label at bounding box center [897, 408] width 16 height 16
click at [897, 408] on input "checkbox" at bounding box center [897, 408] width 0 height 0
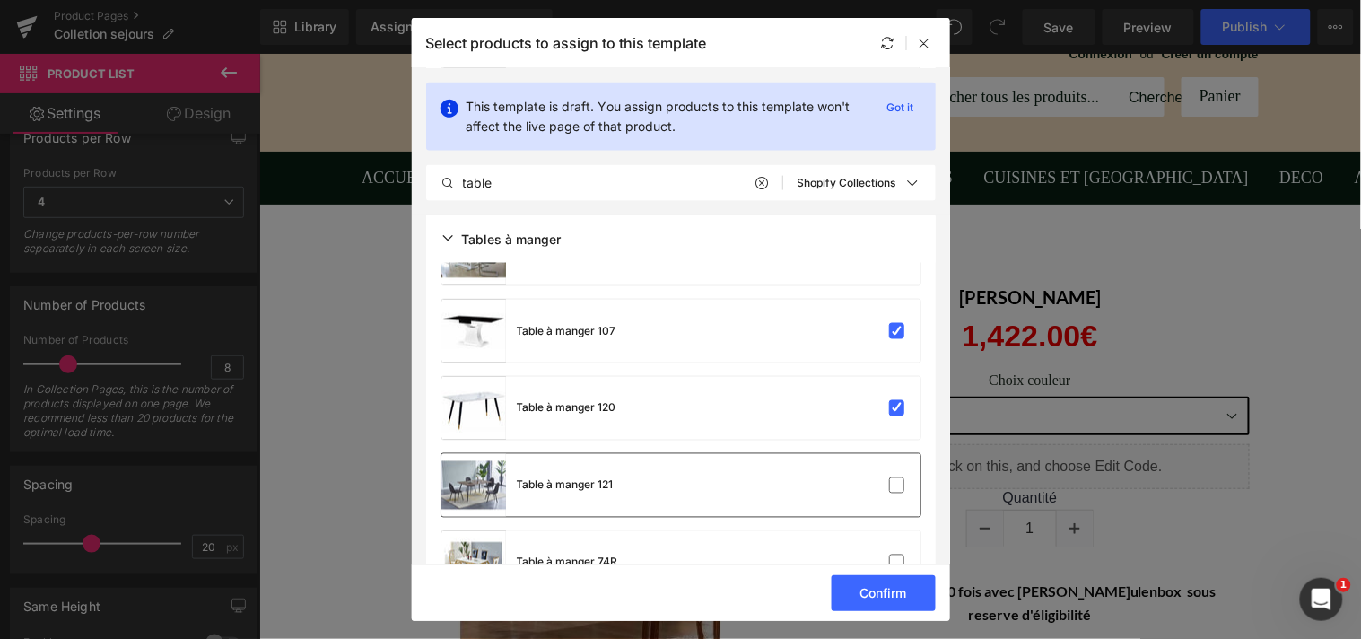
click at [897, 471] on div "Table à manger 121" at bounding box center [680, 485] width 479 height 63
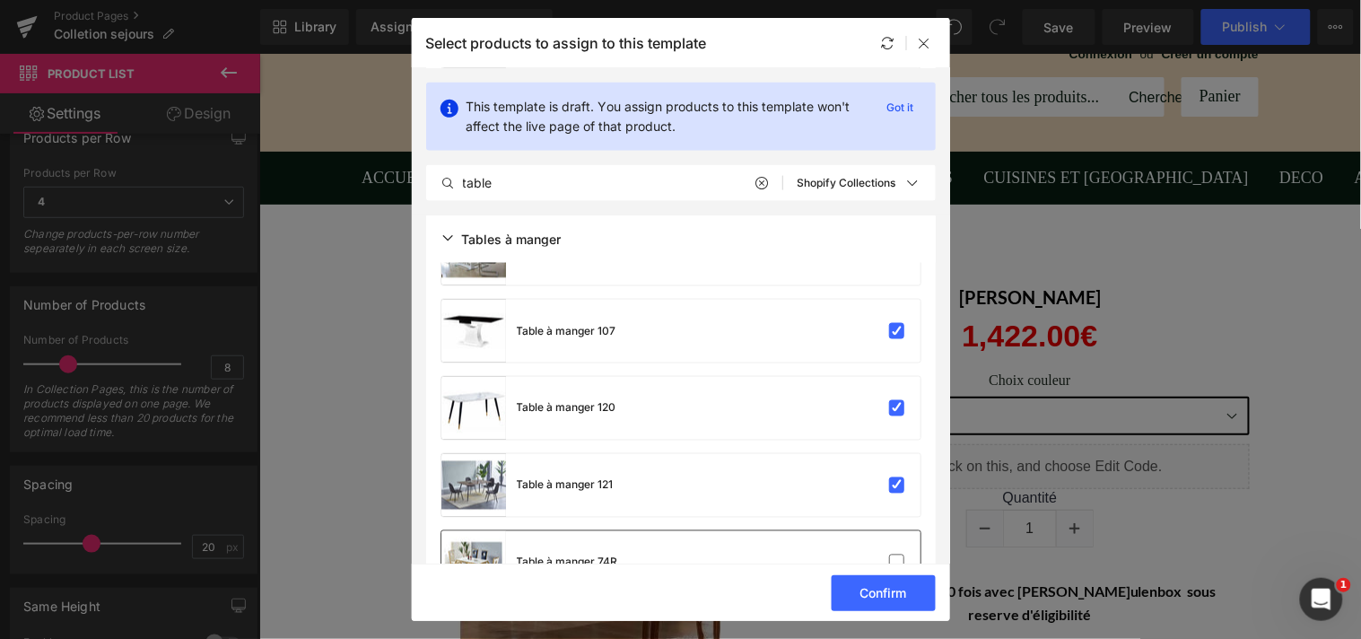
click at [897, 547] on div "Table à manger 74R" at bounding box center [680, 562] width 479 height 63
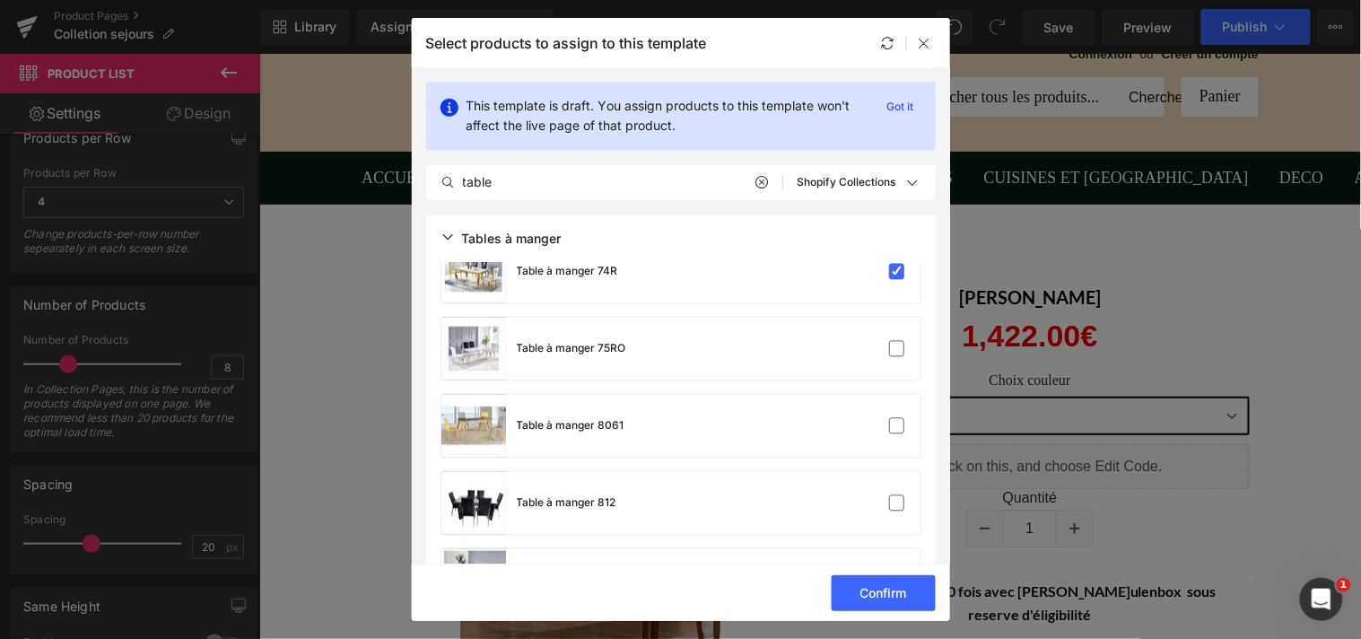
scroll to position [894, 0]
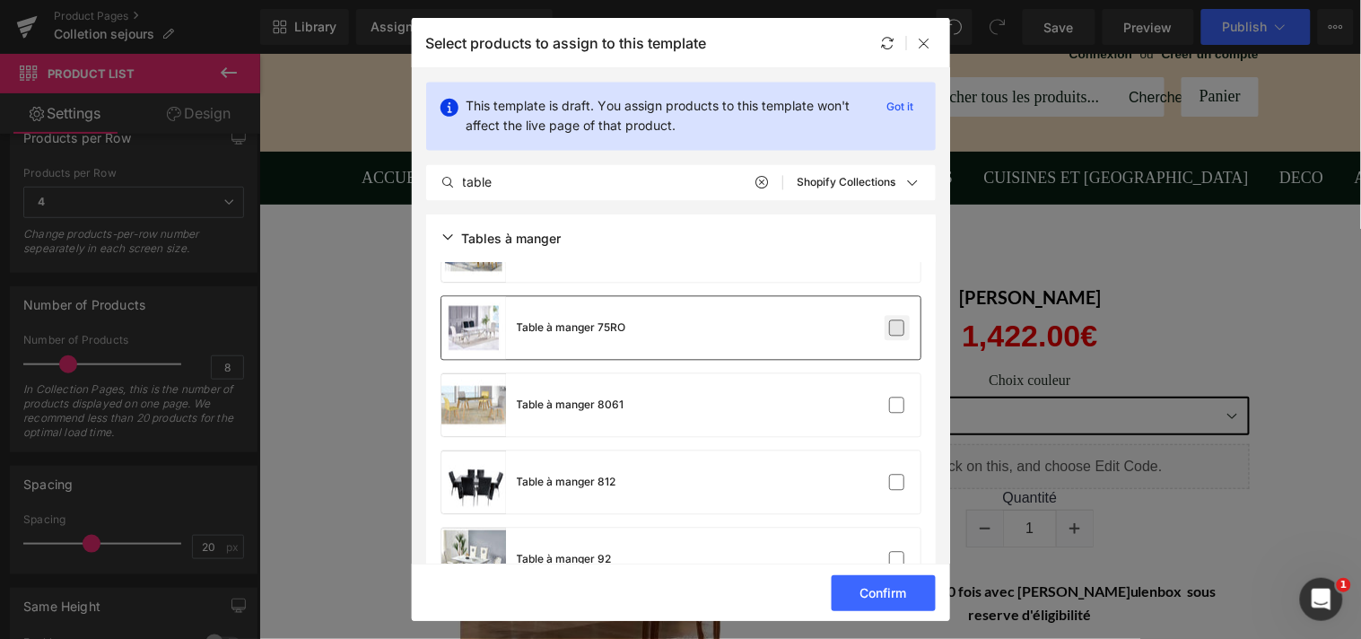
click at [894, 320] on label at bounding box center [897, 328] width 16 height 16
click at [897, 328] on input "checkbox" at bounding box center [897, 328] width 0 height 0
click at [893, 405] on label at bounding box center [897, 405] width 16 height 16
click at [897, 405] on input "checkbox" at bounding box center [897, 405] width 0 height 0
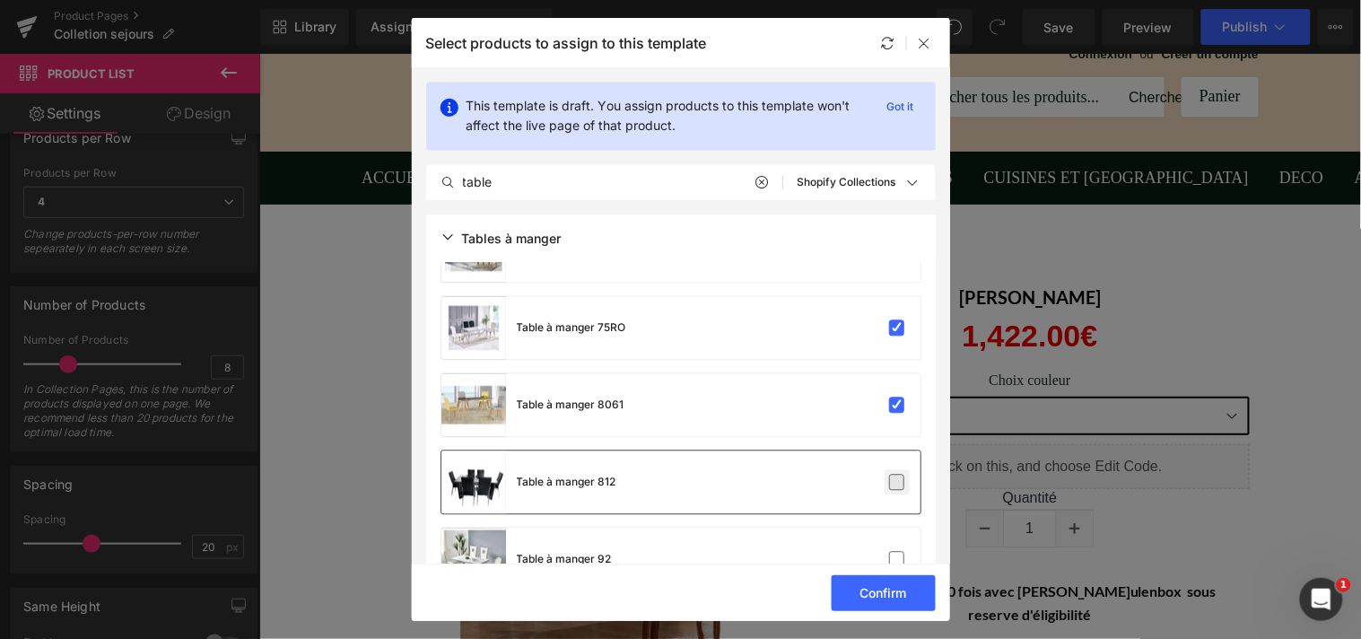
click at [890, 481] on label at bounding box center [897, 483] width 16 height 16
click at [897, 483] on input "checkbox" at bounding box center [897, 483] width 0 height 0
click at [889, 556] on label at bounding box center [897, 560] width 16 height 16
click at [897, 560] on input "checkbox" at bounding box center [897, 560] width 0 height 0
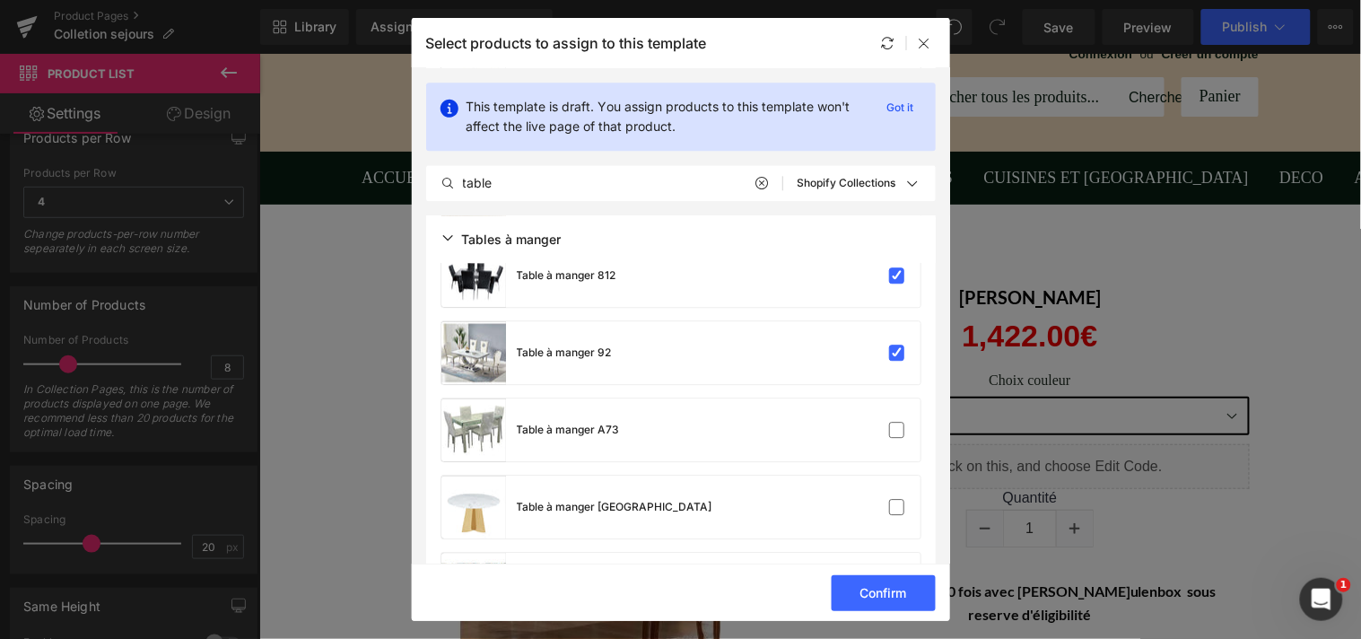
scroll to position [1123, 0]
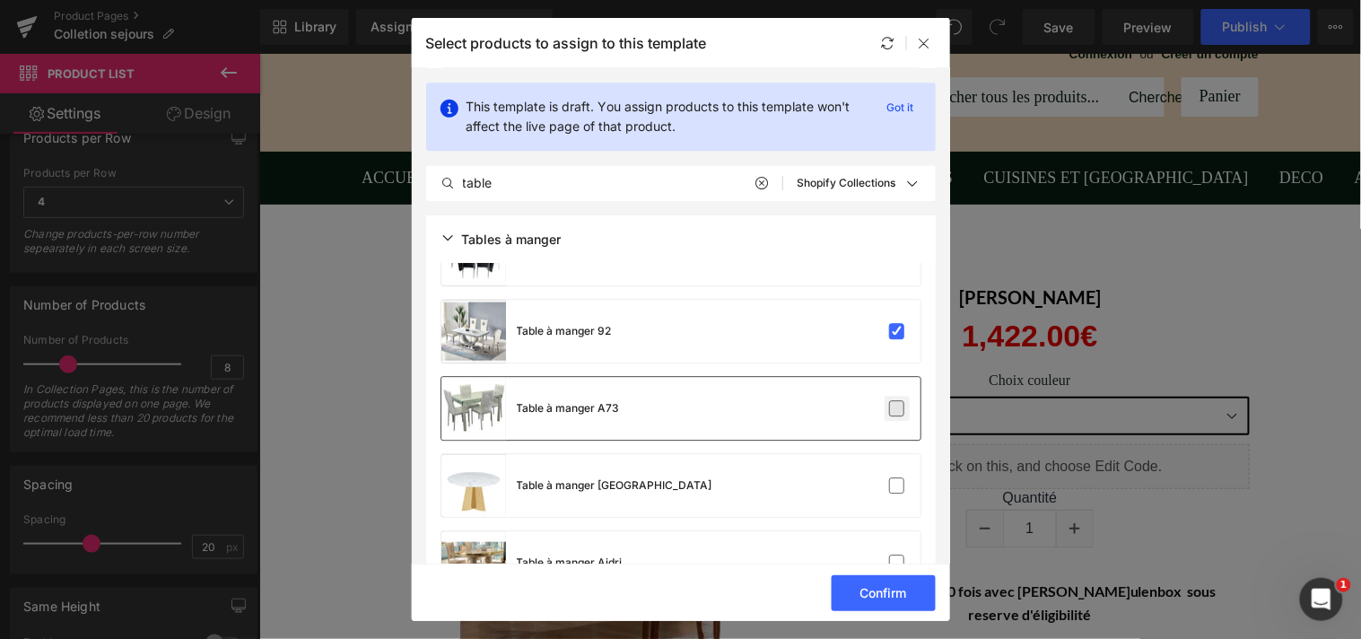
click at [894, 402] on label at bounding box center [897, 408] width 16 height 16
click at [897, 408] on input "checkbox" at bounding box center [897, 408] width 0 height 0
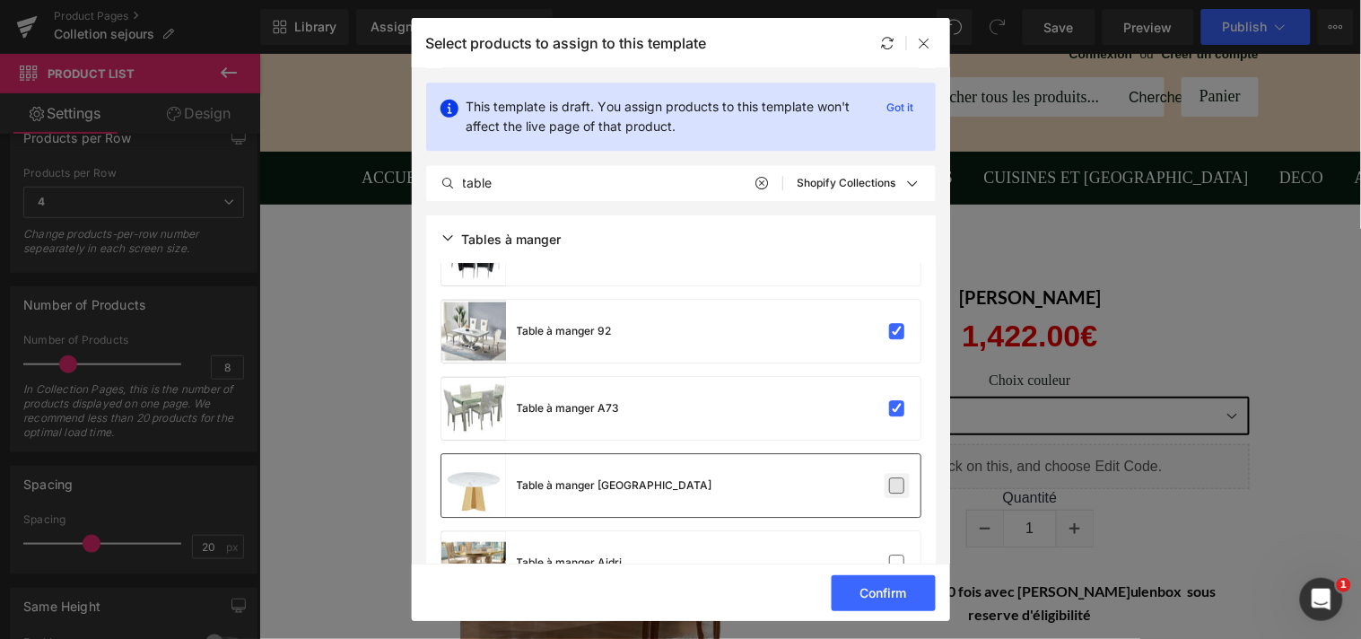
click at [894, 482] on label at bounding box center [897, 485] width 16 height 16
click at [897, 485] on input "checkbox" at bounding box center [897, 485] width 0 height 0
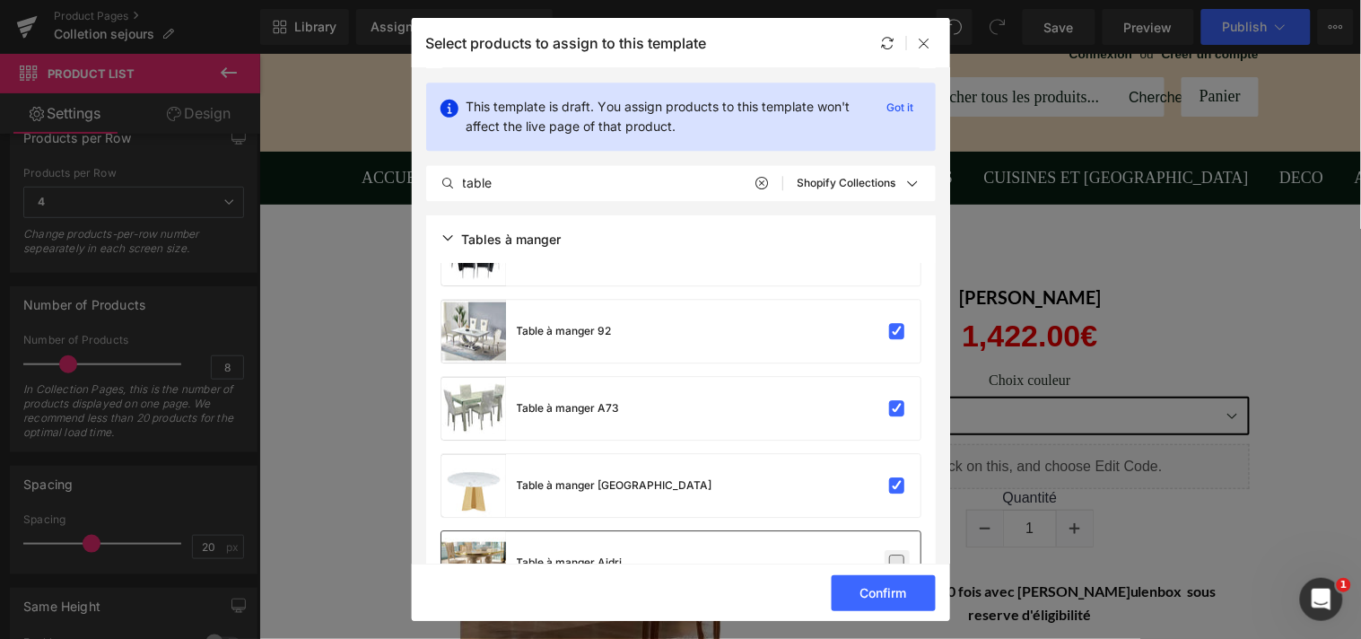
click at [891, 560] on label at bounding box center [897, 562] width 16 height 16
click at [897, 562] on input "checkbox" at bounding box center [897, 562] width 0 height 0
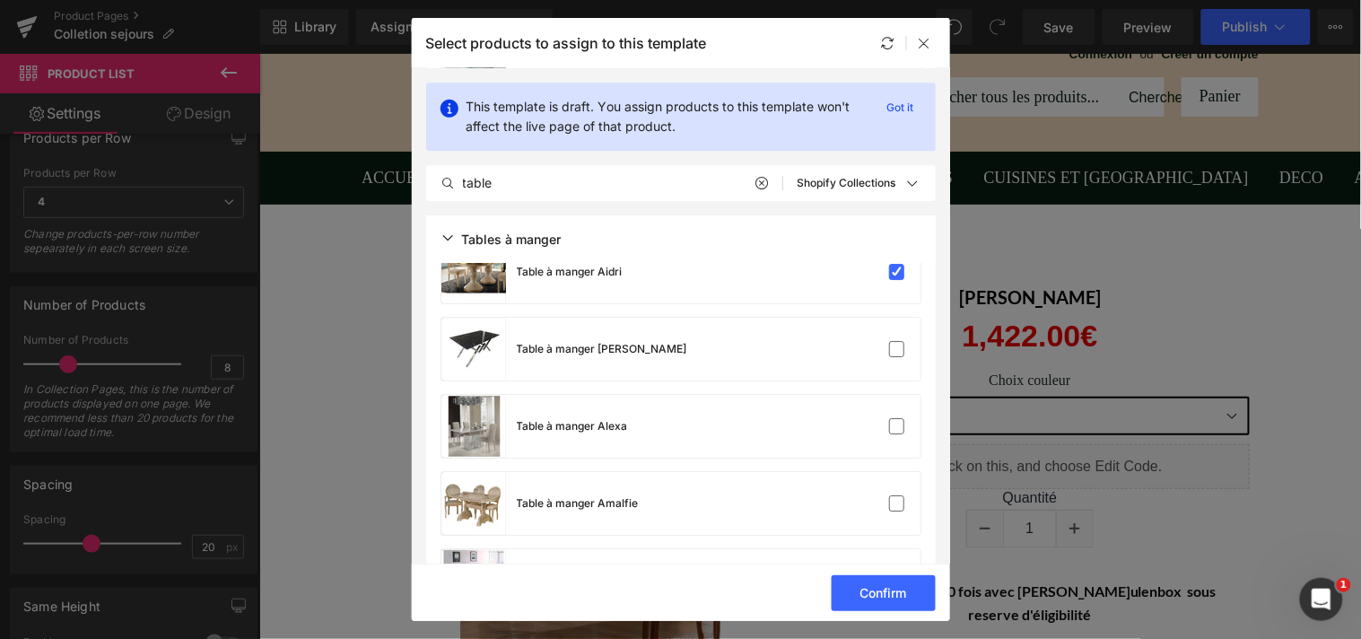
scroll to position [1456, 0]
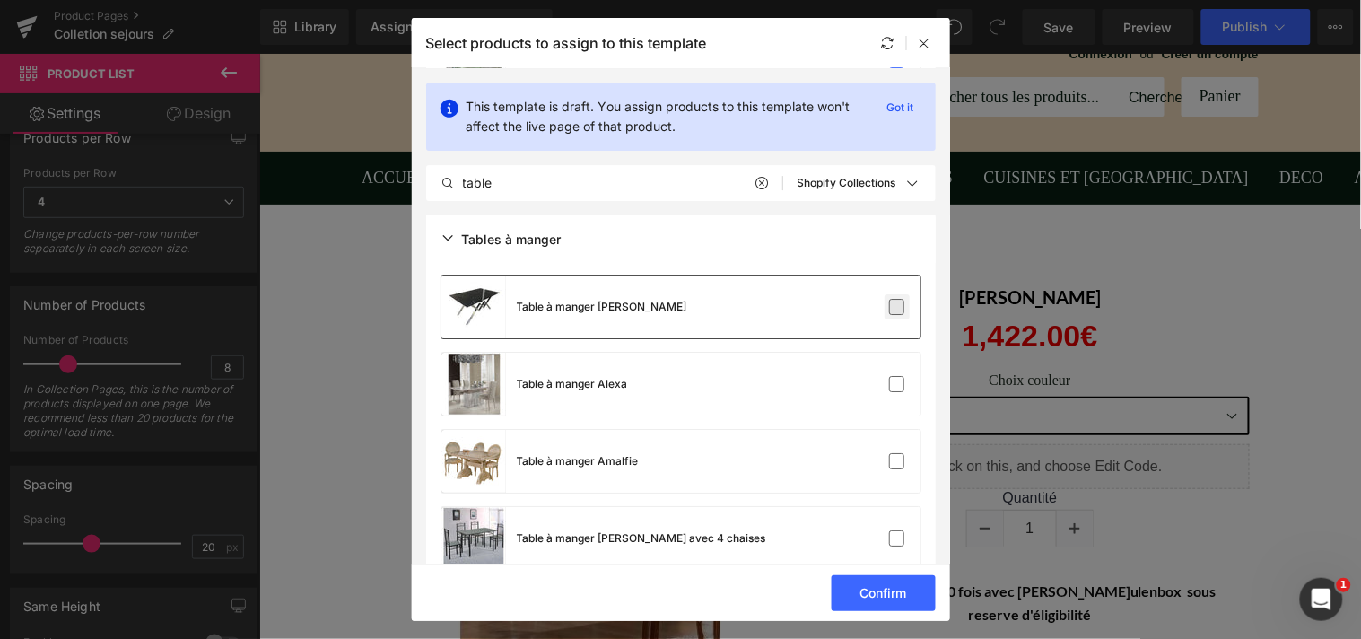
click at [898, 306] on label at bounding box center [897, 307] width 16 height 16
click at [897, 307] on input "checkbox" at bounding box center [897, 307] width 0 height 0
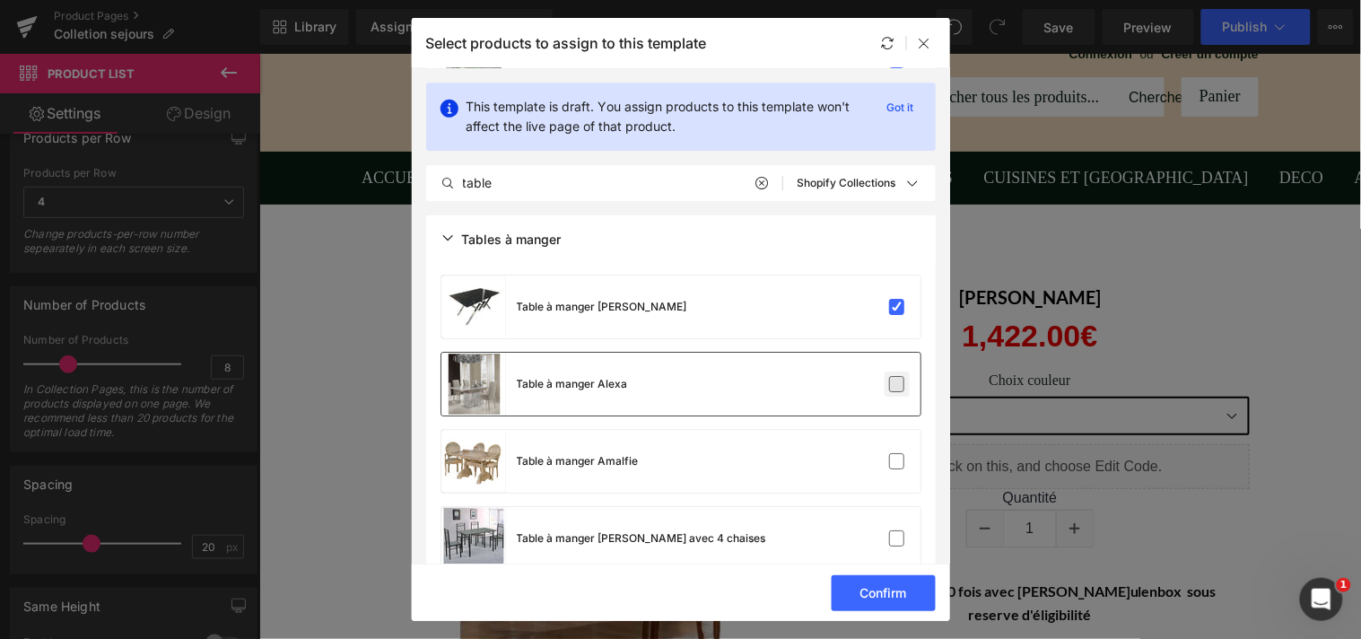
click at [892, 388] on label at bounding box center [897, 384] width 16 height 16
click at [897, 384] on input "checkbox" at bounding box center [897, 384] width 0 height 0
click at [893, 453] on label at bounding box center [897, 461] width 16 height 16
click at [897, 461] on input "checkbox" at bounding box center [897, 461] width 0 height 0
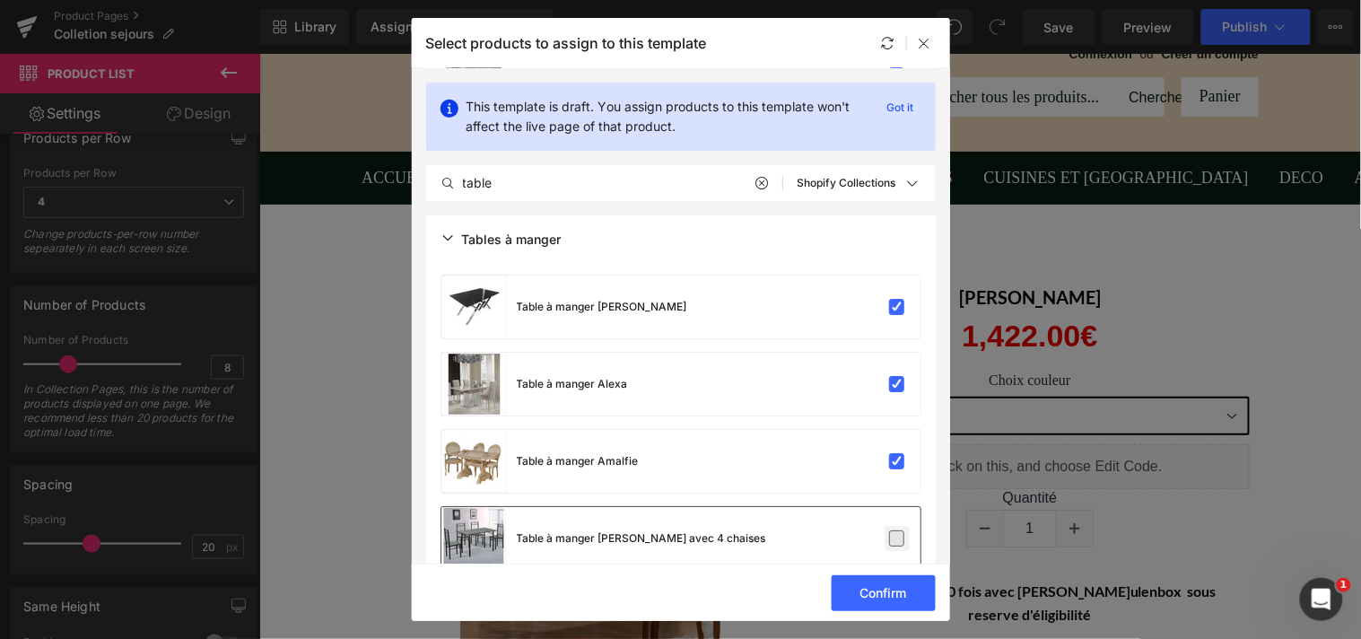
click at [893, 532] on label at bounding box center [897, 538] width 16 height 16
click at [897, 538] on input "checkbox" at bounding box center [897, 538] width 0 height 0
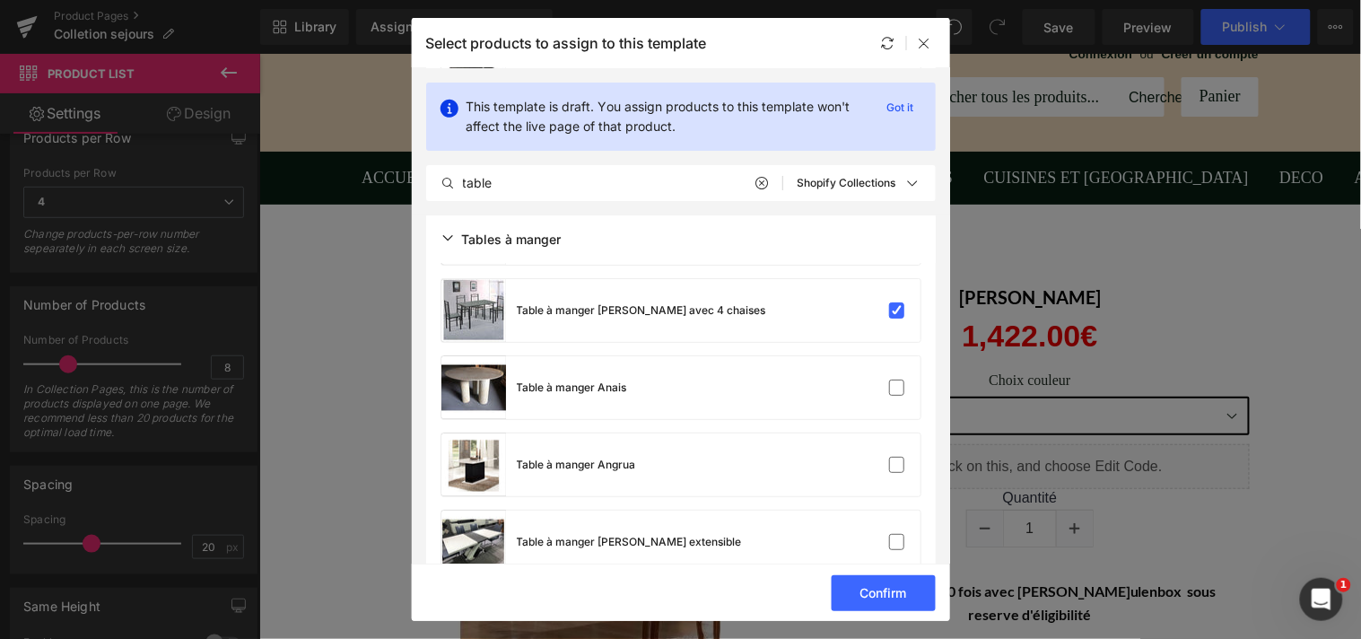
scroll to position [1706, 0]
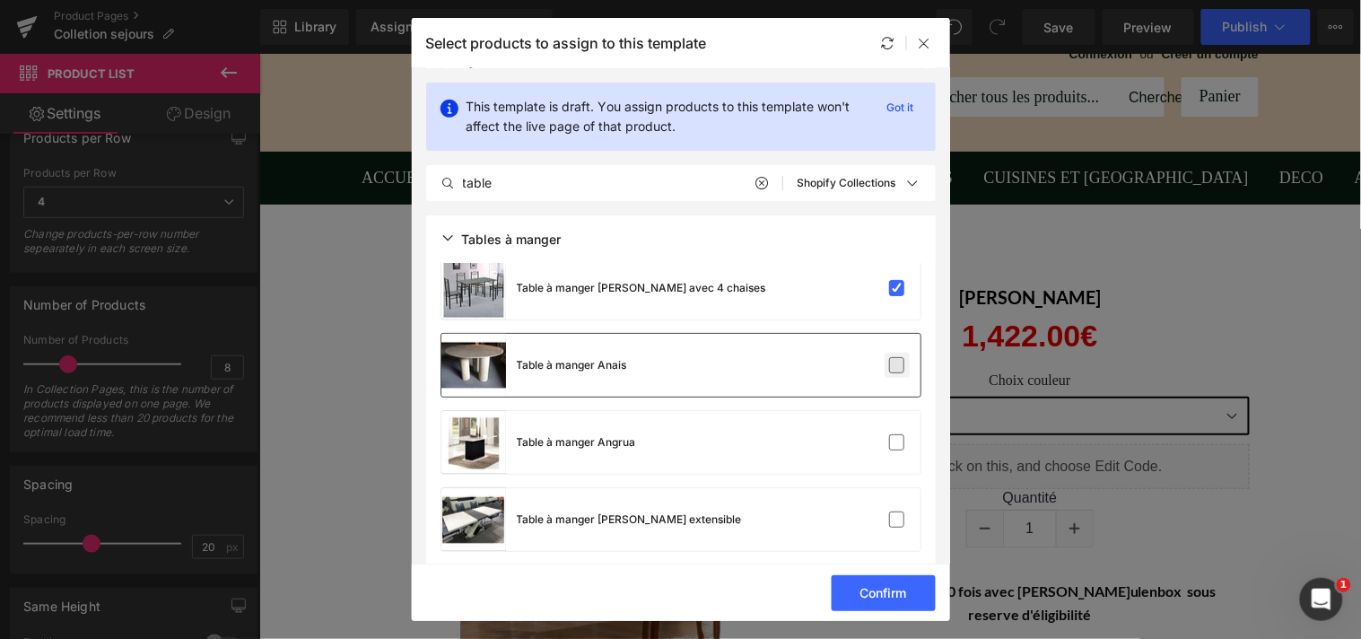
click at [893, 360] on label at bounding box center [897, 365] width 16 height 16
click at [897, 365] on input "checkbox" at bounding box center [897, 365] width 0 height 0
click at [892, 441] on label at bounding box center [897, 442] width 16 height 16
click at [897, 442] on input "checkbox" at bounding box center [897, 442] width 0 height 0
click at [890, 513] on label at bounding box center [897, 519] width 16 height 16
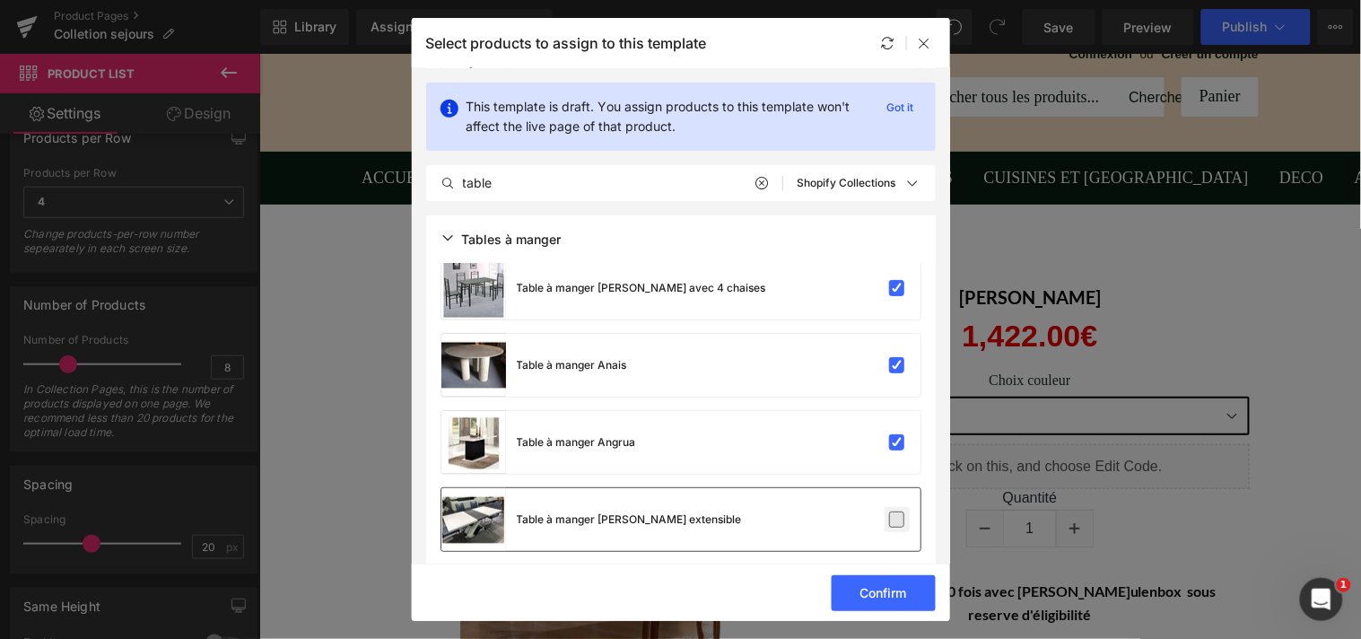
click at [897, 519] on input "checkbox" at bounding box center [897, 519] width 0 height 0
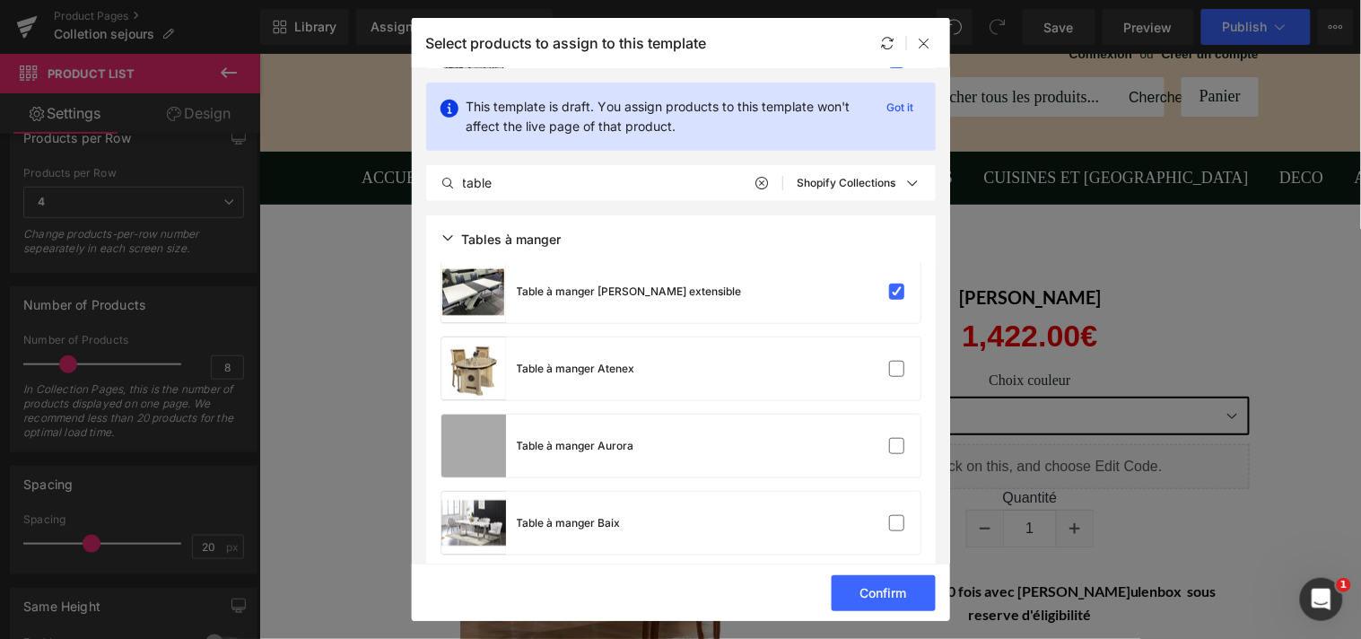
scroll to position [1955, 0]
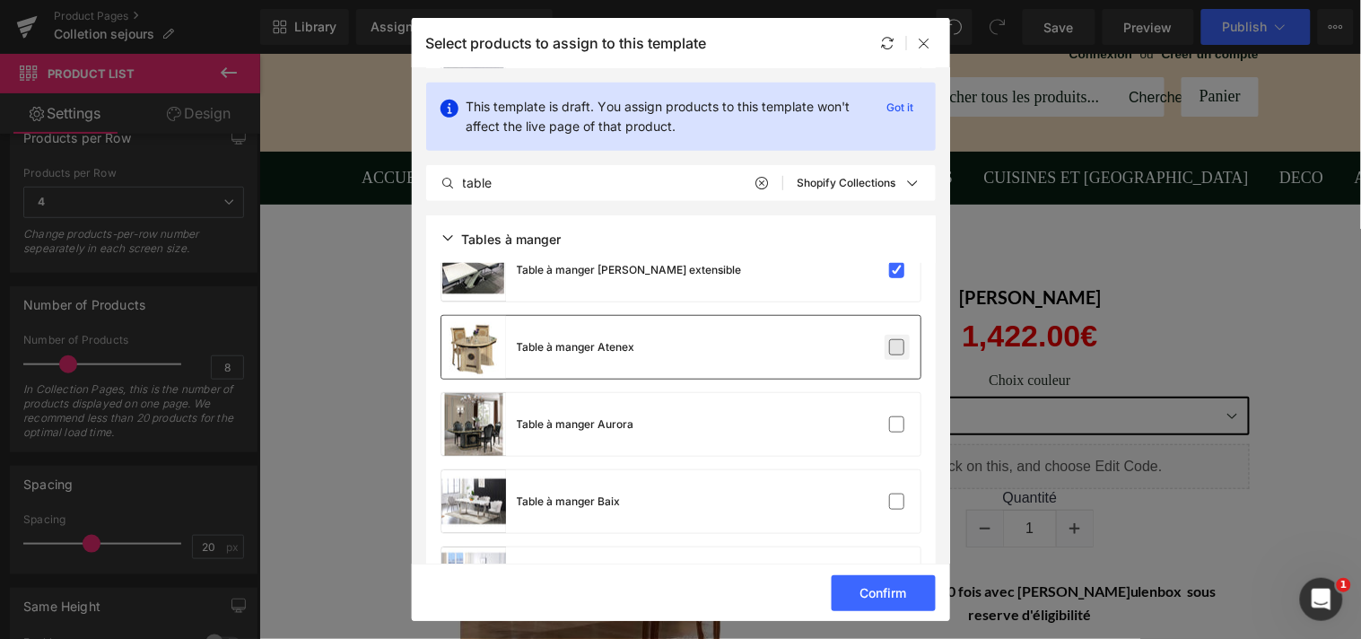
click at [889, 344] on label at bounding box center [897, 347] width 16 height 16
click at [897, 347] on input "checkbox" at bounding box center [897, 347] width 0 height 0
click at [889, 422] on label at bounding box center [897, 424] width 16 height 16
click at [897, 424] on input "checkbox" at bounding box center [897, 424] width 0 height 0
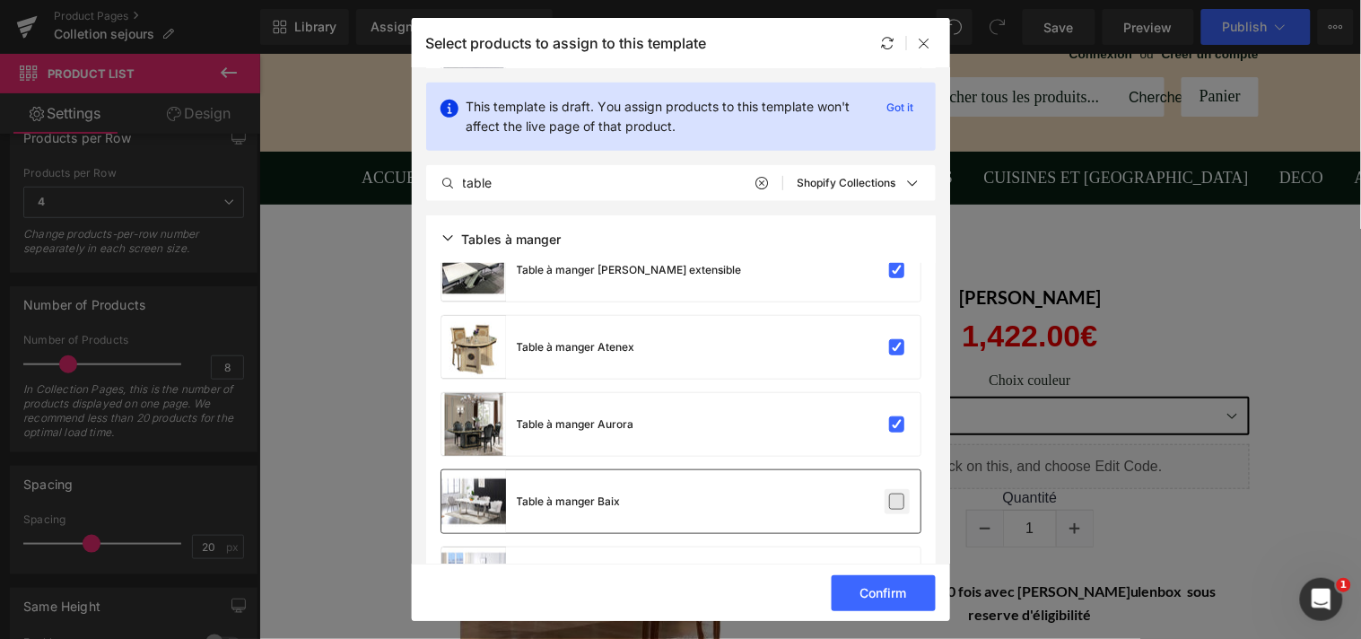
click at [893, 493] on label at bounding box center [897, 501] width 16 height 16
click at [897, 501] on input "checkbox" at bounding box center [897, 501] width 0 height 0
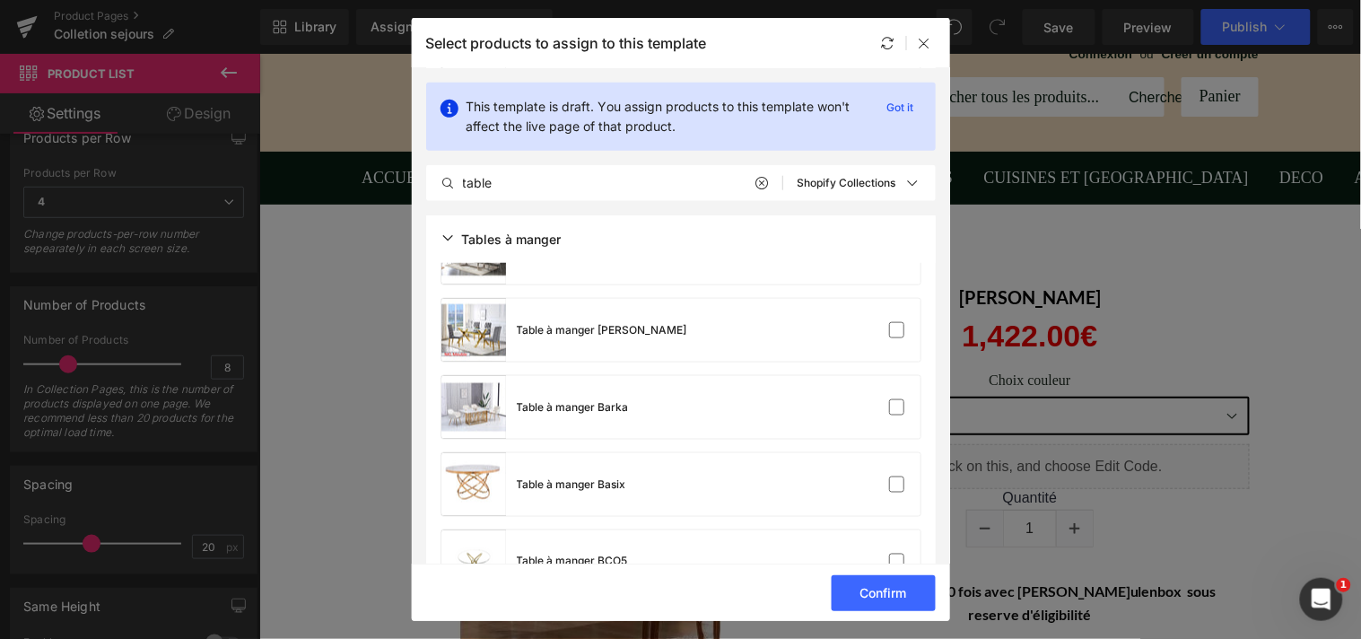
scroll to position [2225, 0]
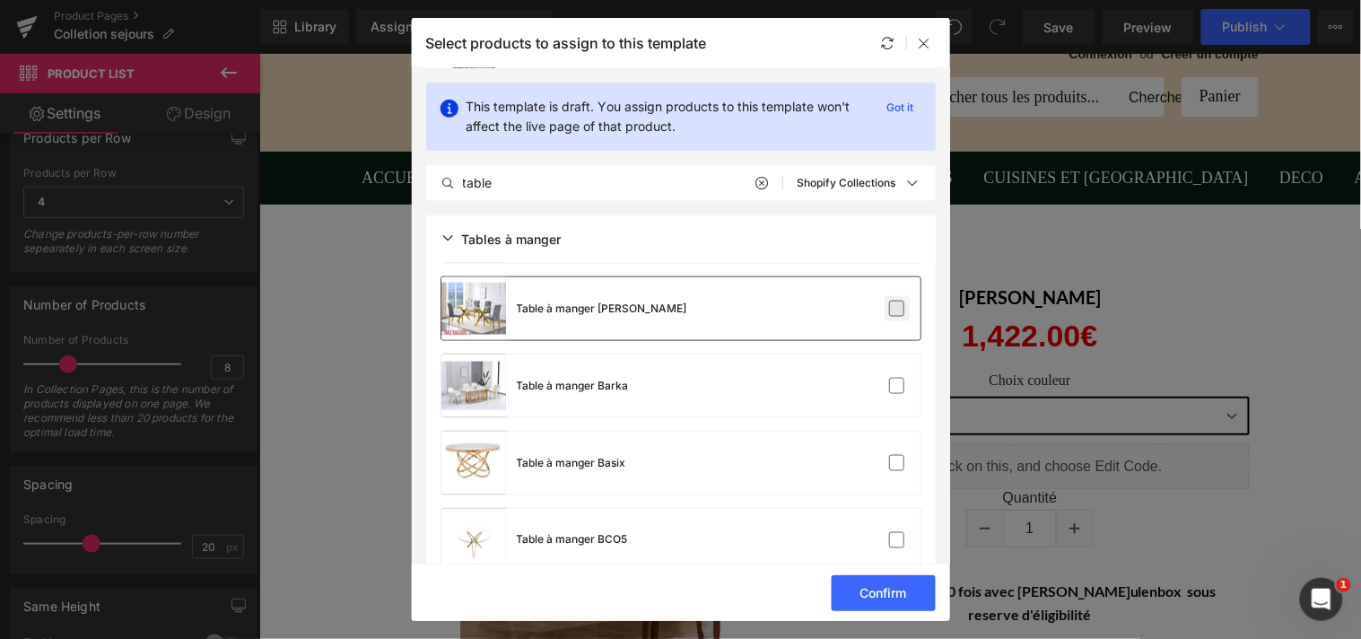
click at [894, 303] on label at bounding box center [897, 309] width 16 height 16
click at [897, 309] on input "checkbox" at bounding box center [897, 309] width 0 height 0
click at [890, 386] on label at bounding box center [897, 386] width 16 height 16
click at [897, 386] on input "checkbox" at bounding box center [897, 386] width 0 height 0
click at [889, 455] on label at bounding box center [897, 463] width 16 height 16
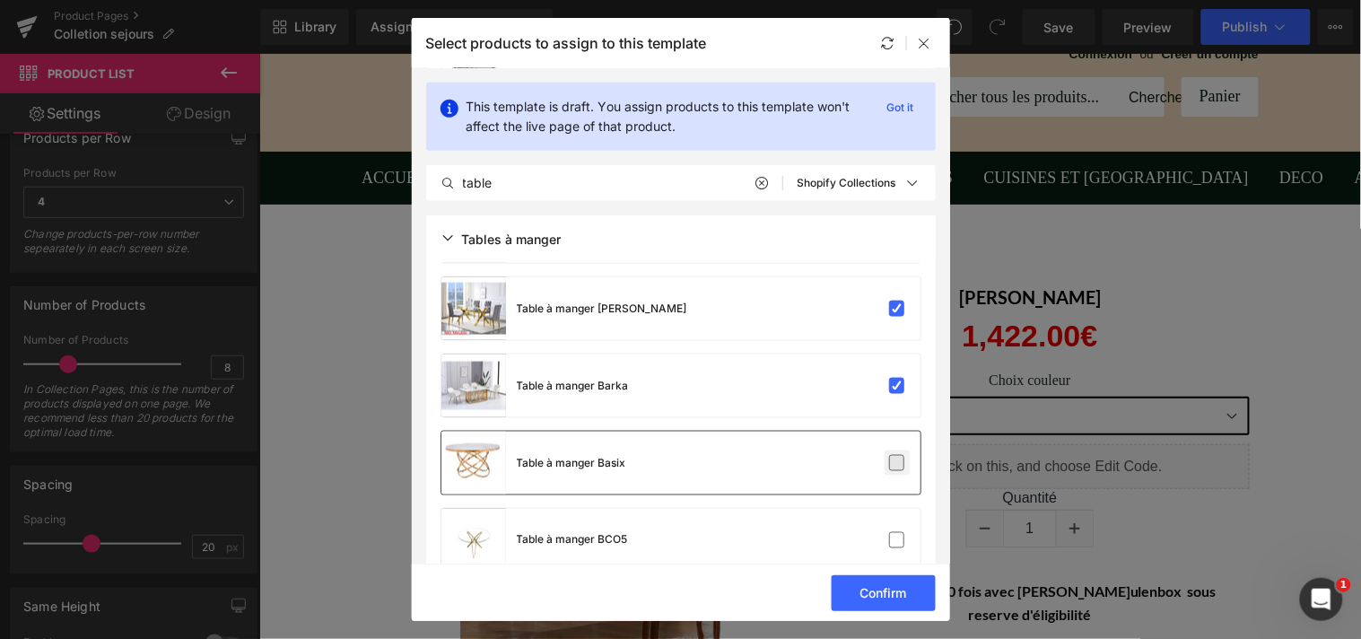
click at [897, 463] on input "checkbox" at bounding box center [897, 463] width 0 height 0
click at [892, 536] on label at bounding box center [897, 540] width 16 height 16
click at [897, 540] on input "checkbox" at bounding box center [897, 540] width 0 height 0
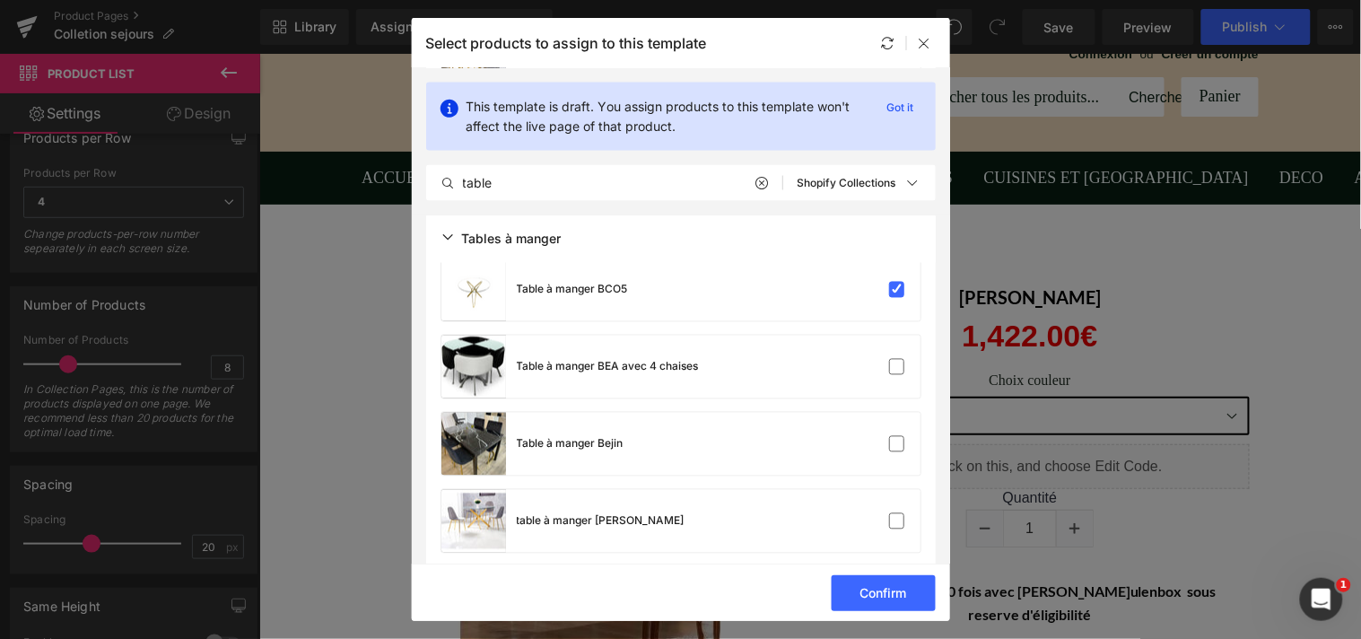
scroll to position [2537, 0]
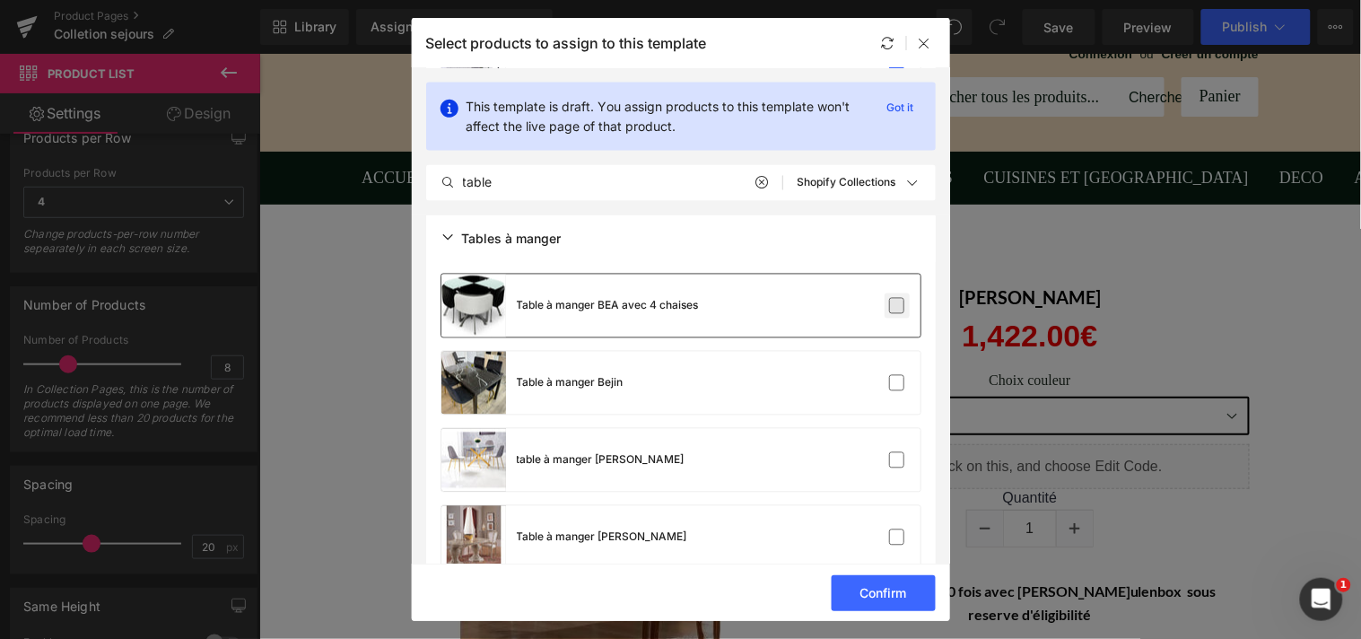
click at [894, 306] on label at bounding box center [897, 306] width 16 height 16
click at [897, 306] on input "checkbox" at bounding box center [897, 306] width 0 height 0
click at [890, 384] on label at bounding box center [897, 383] width 16 height 16
click at [897, 383] on input "checkbox" at bounding box center [897, 383] width 0 height 0
click at [893, 452] on label at bounding box center [897, 460] width 16 height 16
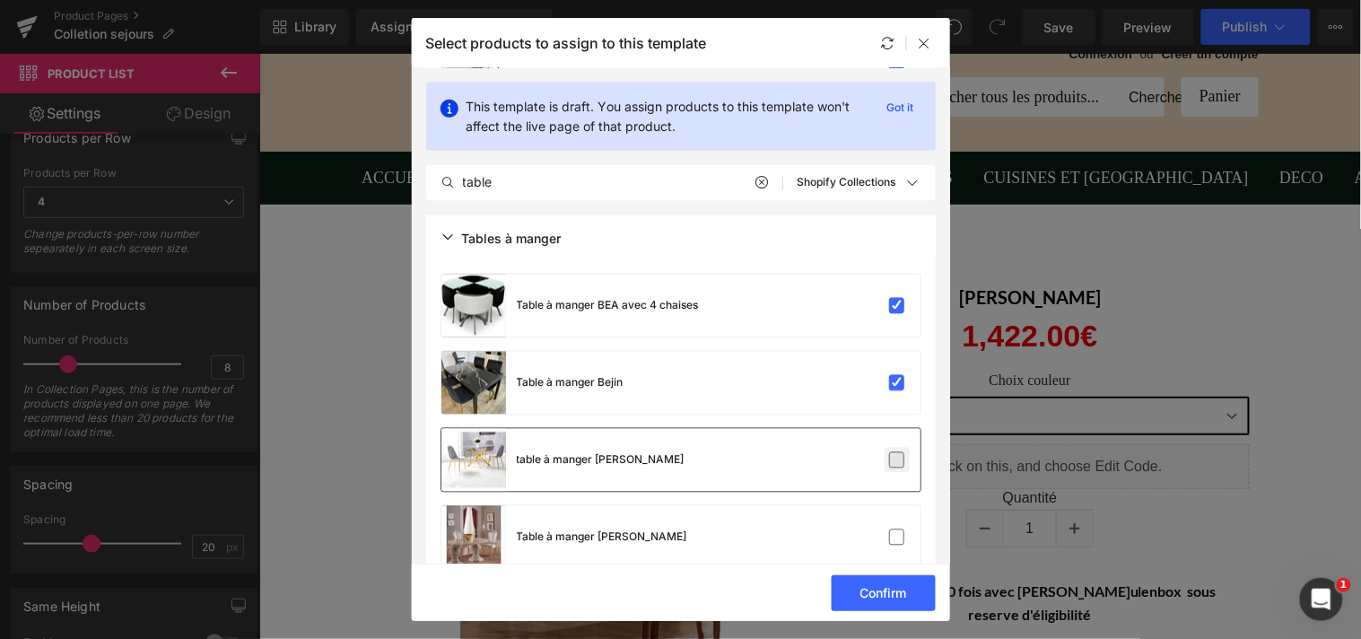
click at [897, 460] on input "checkbox" at bounding box center [897, 460] width 0 height 0
click at [889, 529] on label at bounding box center [897, 537] width 16 height 16
click at [897, 537] on input "checkbox" at bounding box center [897, 537] width 0 height 0
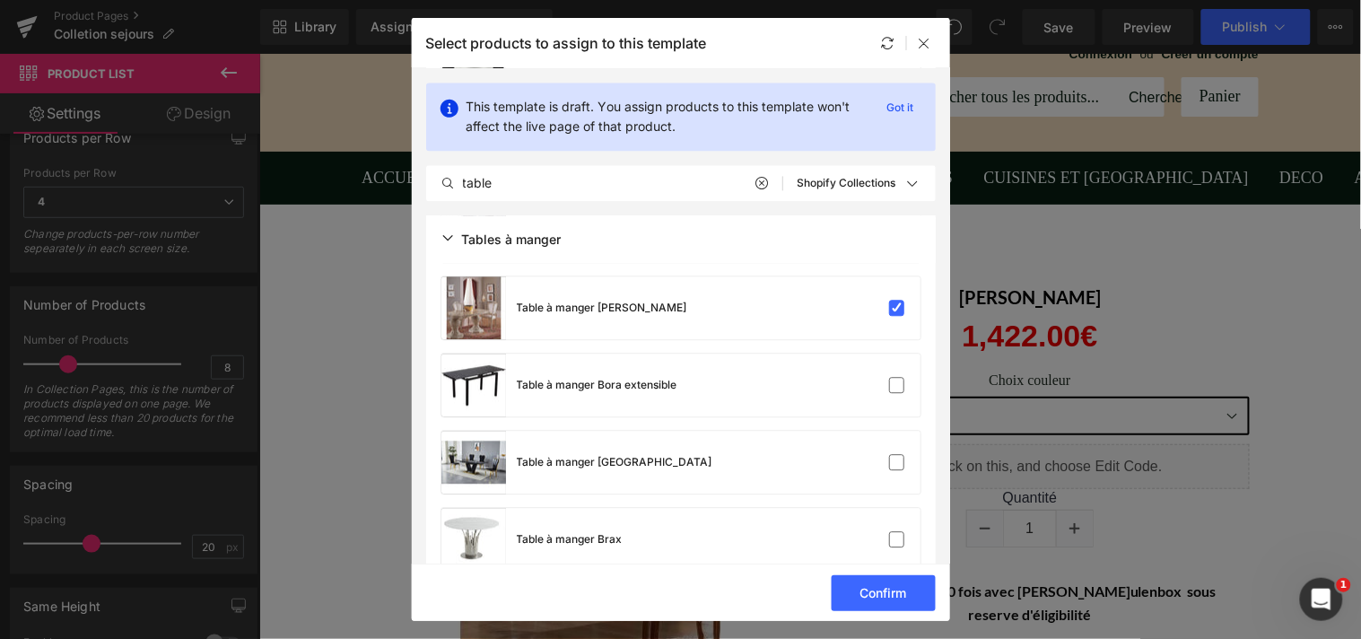
scroll to position [2787, 0]
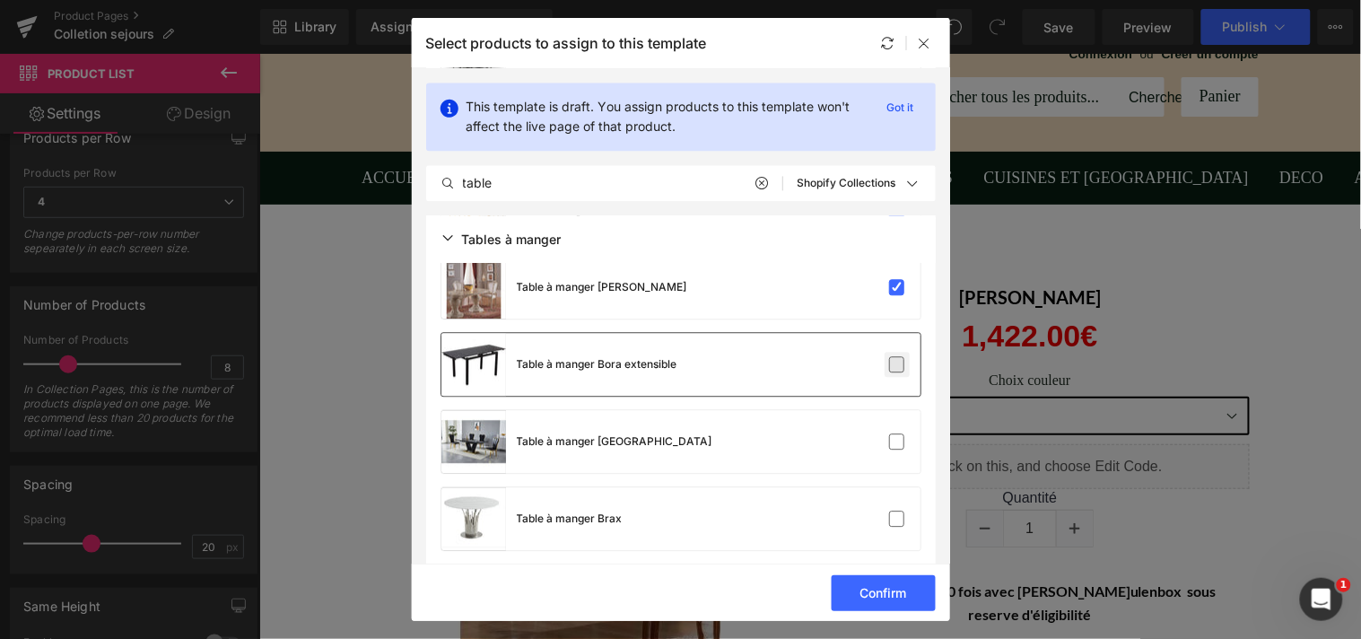
click at [891, 361] on label at bounding box center [897, 364] width 16 height 16
click at [897, 364] on input "checkbox" at bounding box center [897, 364] width 0 height 0
click at [891, 436] on label at bounding box center [897, 441] width 16 height 16
click at [897, 441] on input "checkbox" at bounding box center [897, 441] width 0 height 0
click at [890, 517] on label at bounding box center [897, 518] width 16 height 16
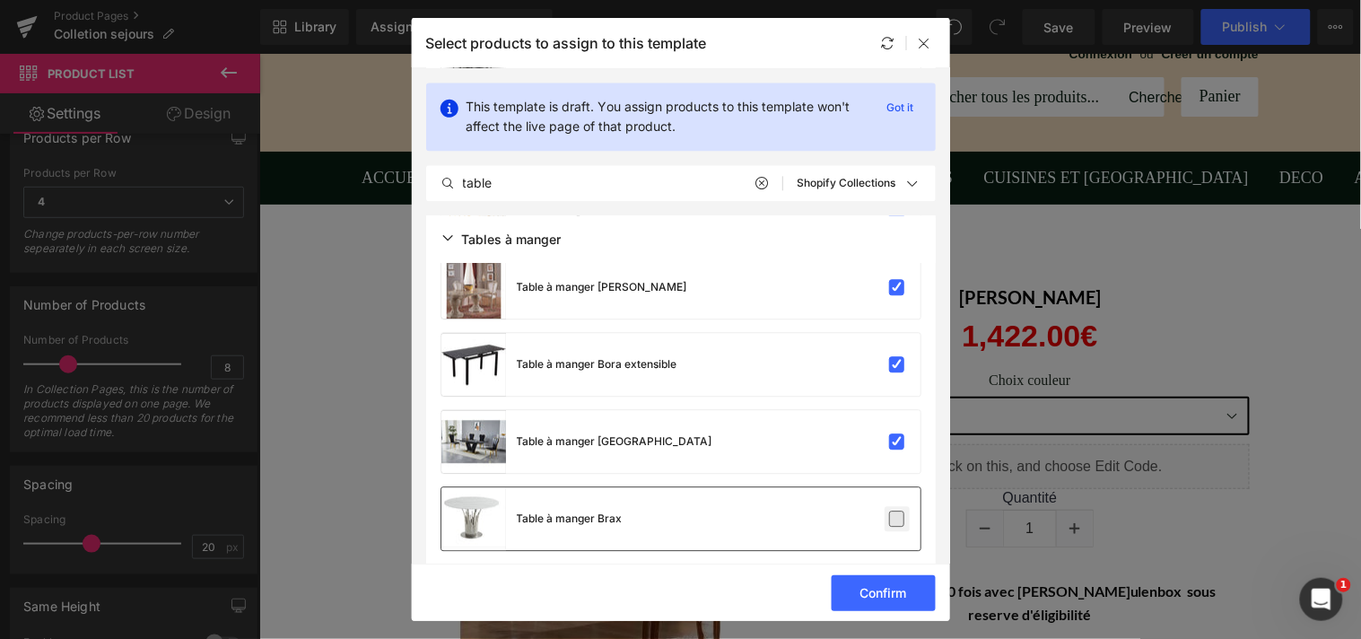
click at [897, 518] on input "checkbox" at bounding box center [897, 518] width 0 height 0
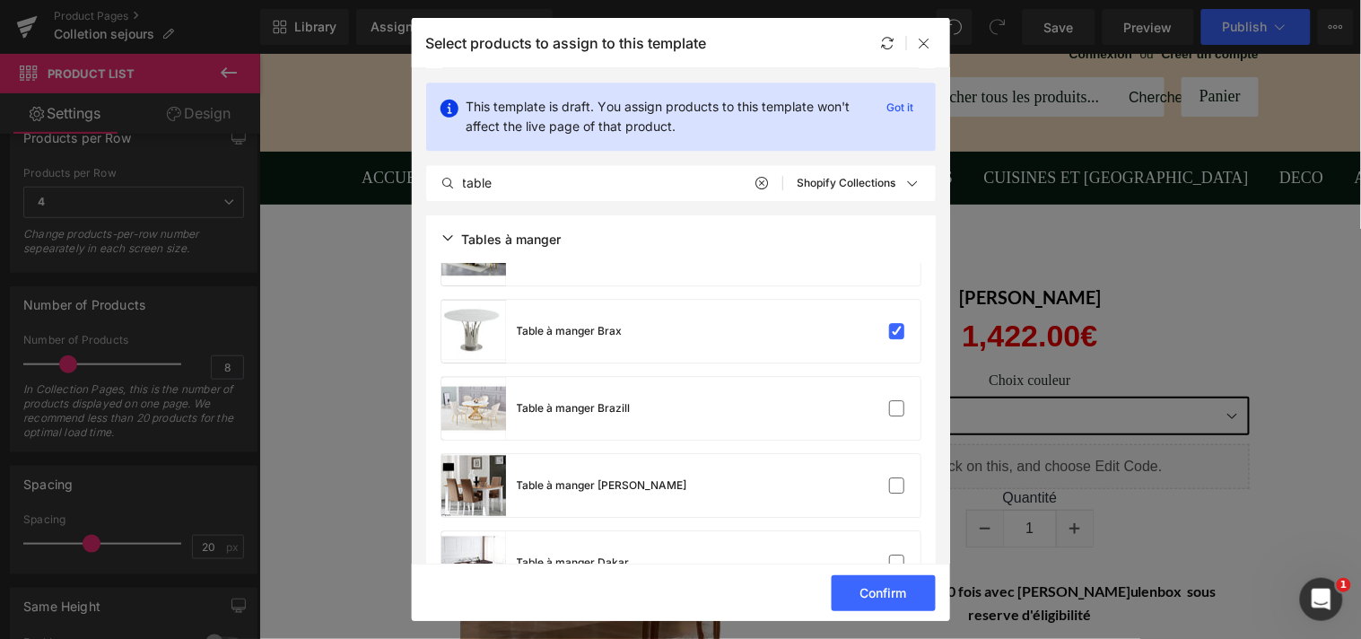
scroll to position [3016, 0]
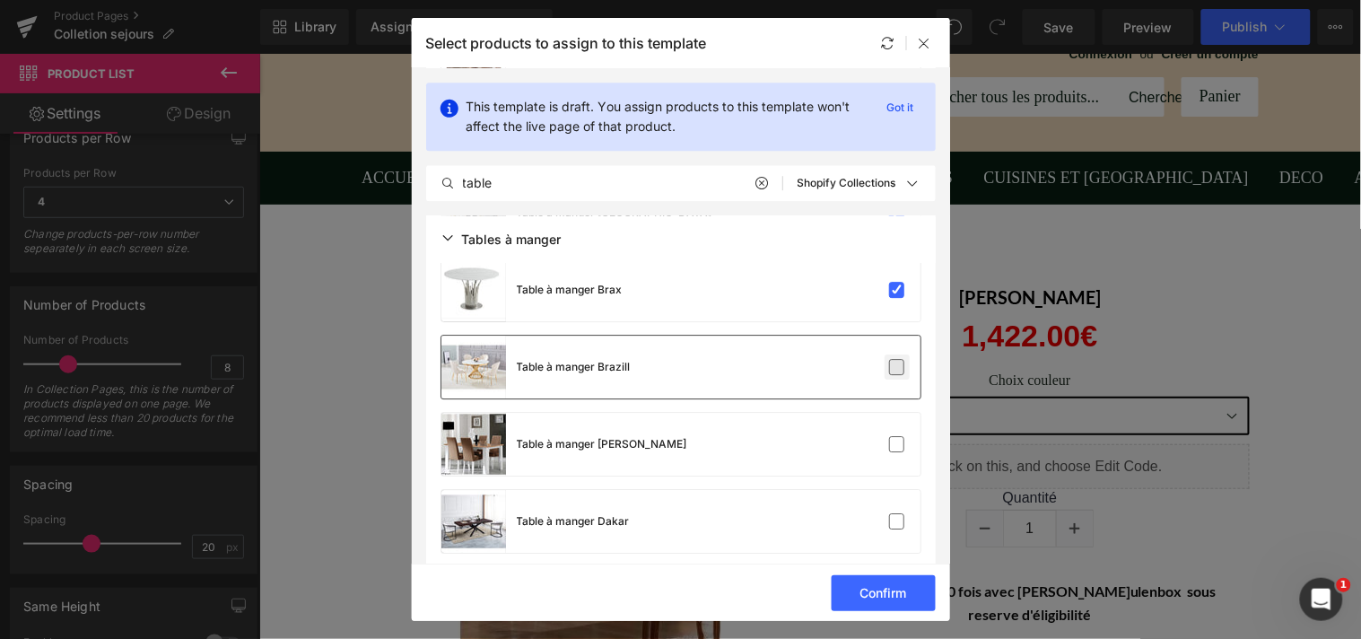
click at [898, 363] on label at bounding box center [897, 367] width 16 height 16
click at [897, 367] on input "checkbox" at bounding box center [897, 367] width 0 height 0
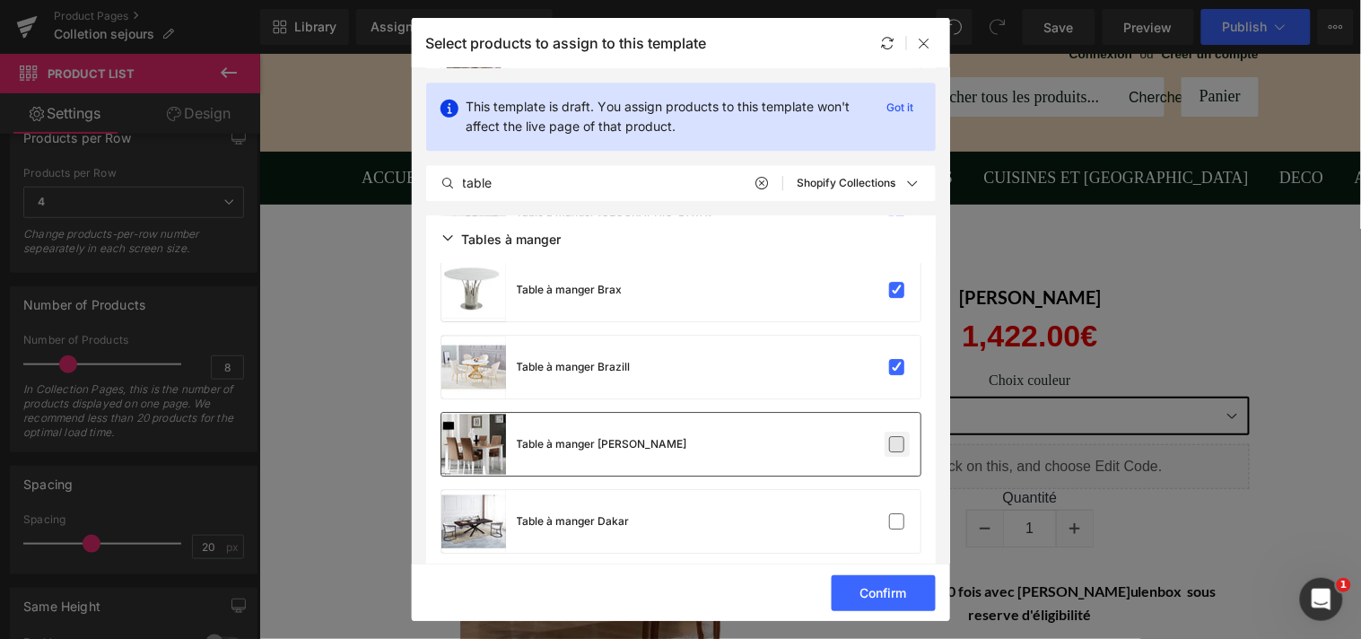
click at [889, 436] on label at bounding box center [897, 444] width 16 height 16
click at [897, 444] on input "checkbox" at bounding box center [897, 444] width 0 height 0
click at [889, 513] on label at bounding box center [897, 521] width 16 height 16
click at [897, 521] on input "checkbox" at bounding box center [897, 521] width 0 height 0
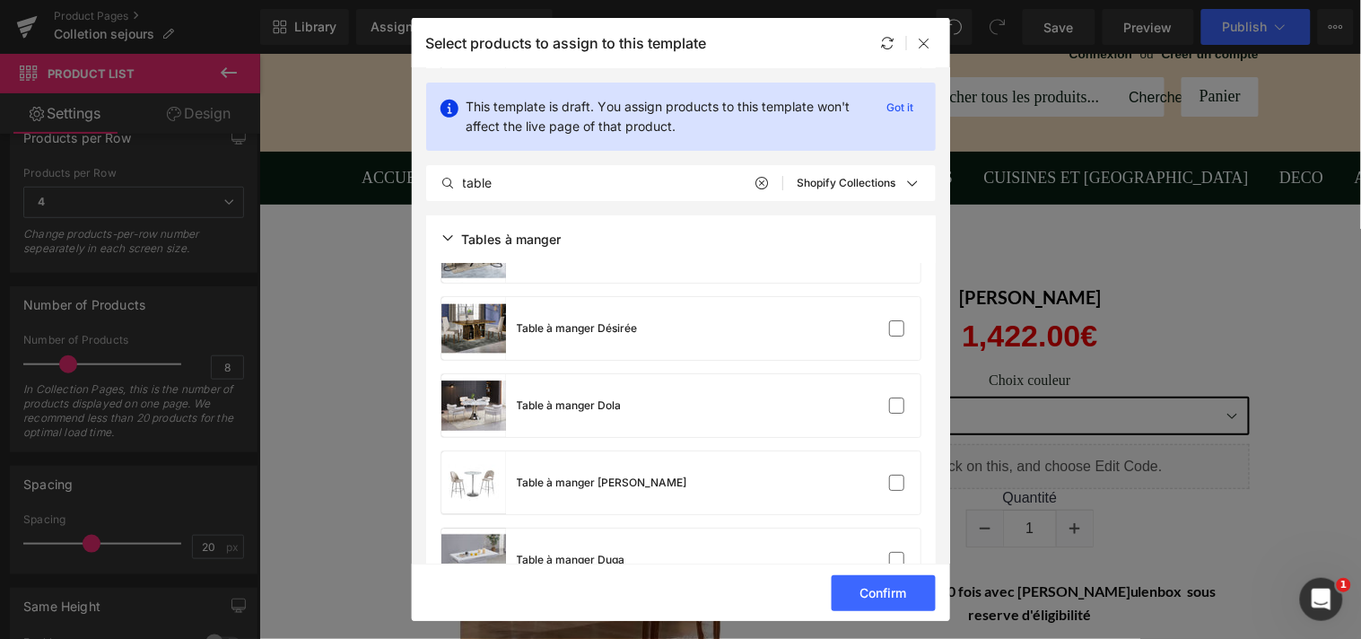
scroll to position [3287, 0]
click at [899, 325] on label at bounding box center [897, 327] width 16 height 16
click at [897, 327] on input "checkbox" at bounding box center [897, 327] width 0 height 0
click at [894, 405] on label at bounding box center [897, 404] width 16 height 16
click at [897, 405] on input "checkbox" at bounding box center [897, 405] width 0 height 0
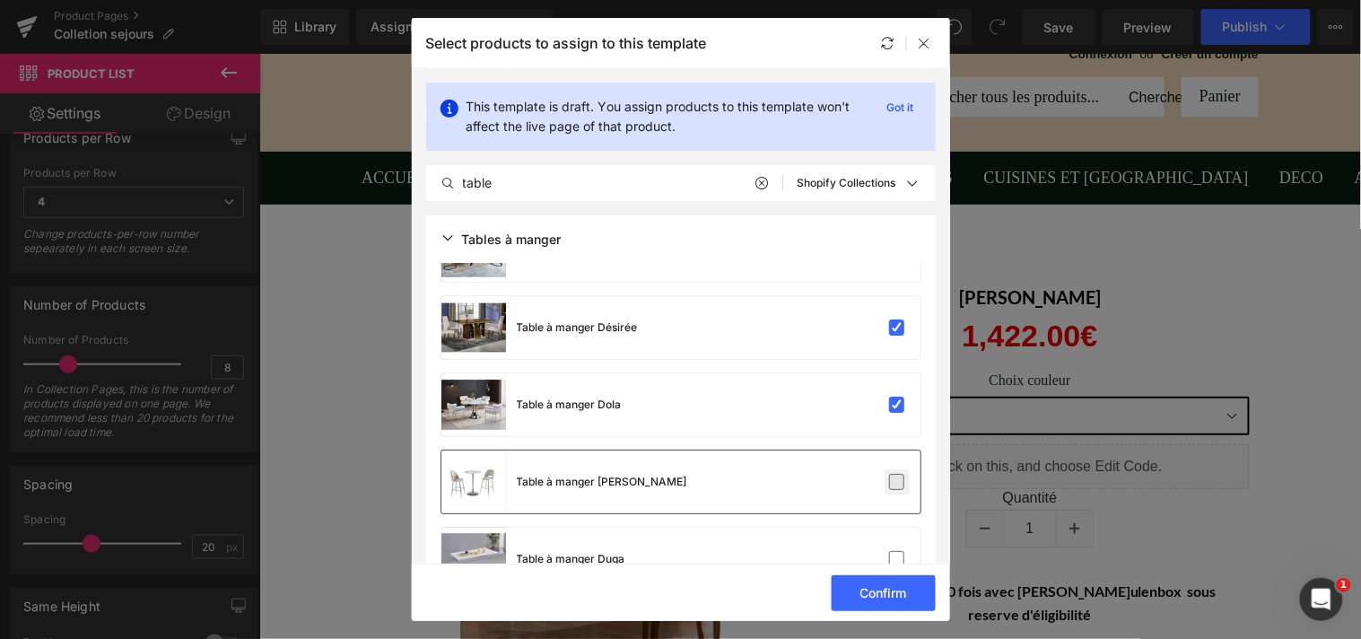
click at [892, 474] on label at bounding box center [897, 482] width 16 height 16
click at [897, 482] on input "checkbox" at bounding box center [897, 482] width 0 height 0
click at [890, 551] on label at bounding box center [897, 559] width 16 height 16
click at [897, 559] on input "checkbox" at bounding box center [897, 559] width 0 height 0
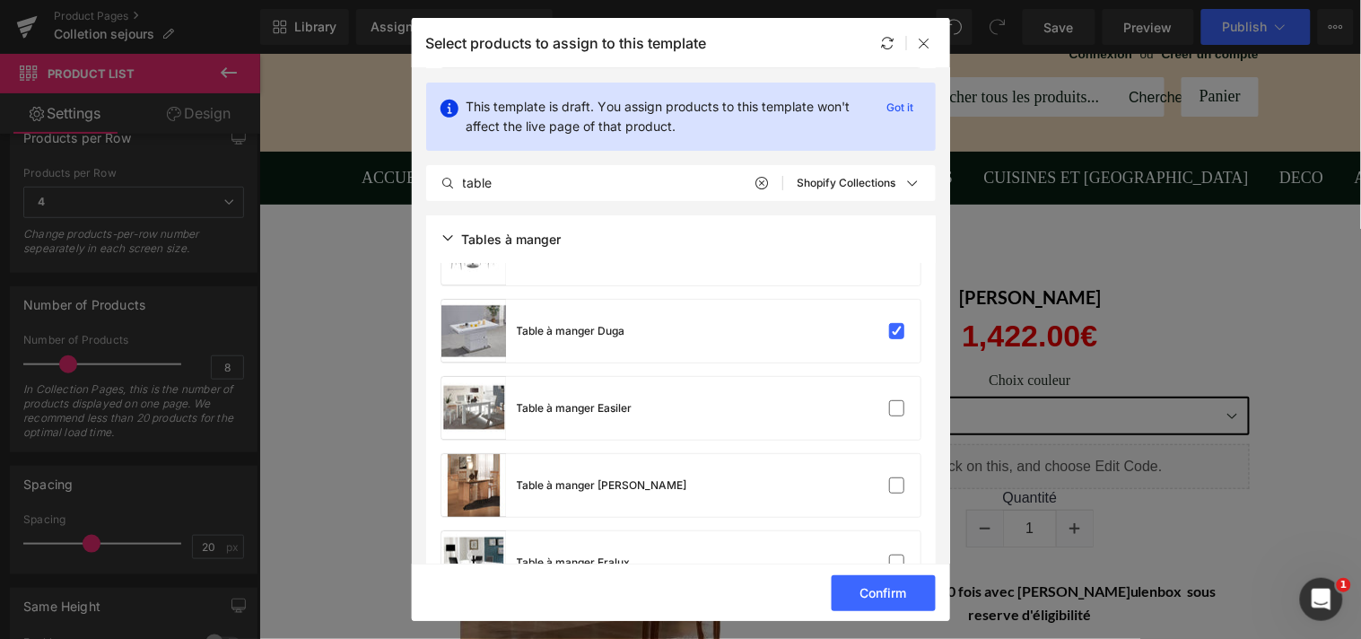
scroll to position [3536, 0]
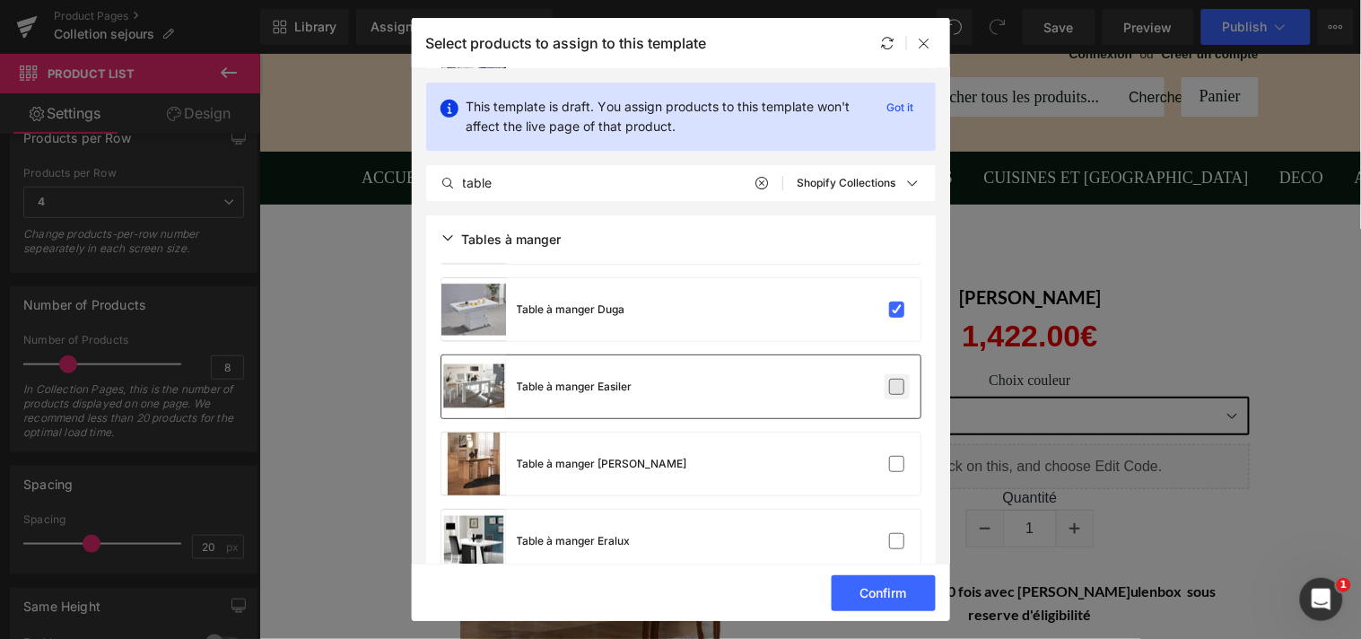
click at [893, 387] on label at bounding box center [897, 387] width 16 height 16
click at [897, 387] on input "checkbox" at bounding box center [897, 387] width 0 height 0
click at [891, 449] on div "Table à manger Elena" at bounding box center [680, 463] width 479 height 63
click at [891, 533] on label at bounding box center [897, 541] width 16 height 16
click at [897, 541] on input "checkbox" at bounding box center [897, 541] width 0 height 0
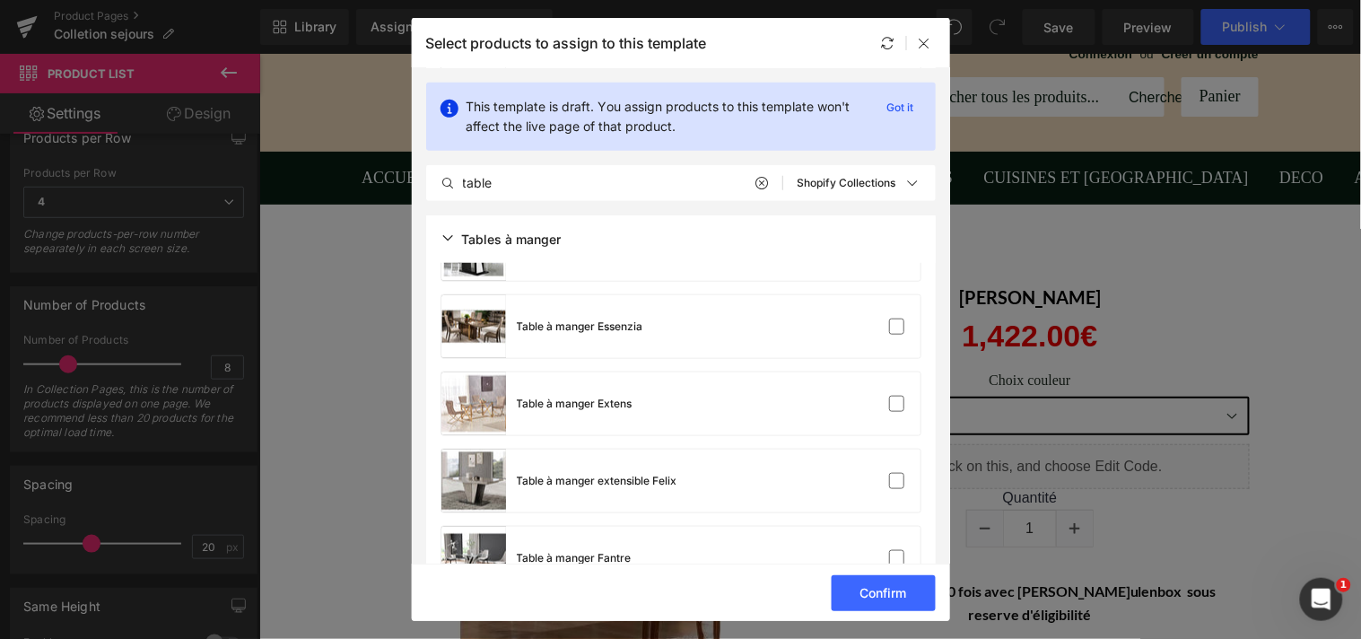
scroll to position [3848, 0]
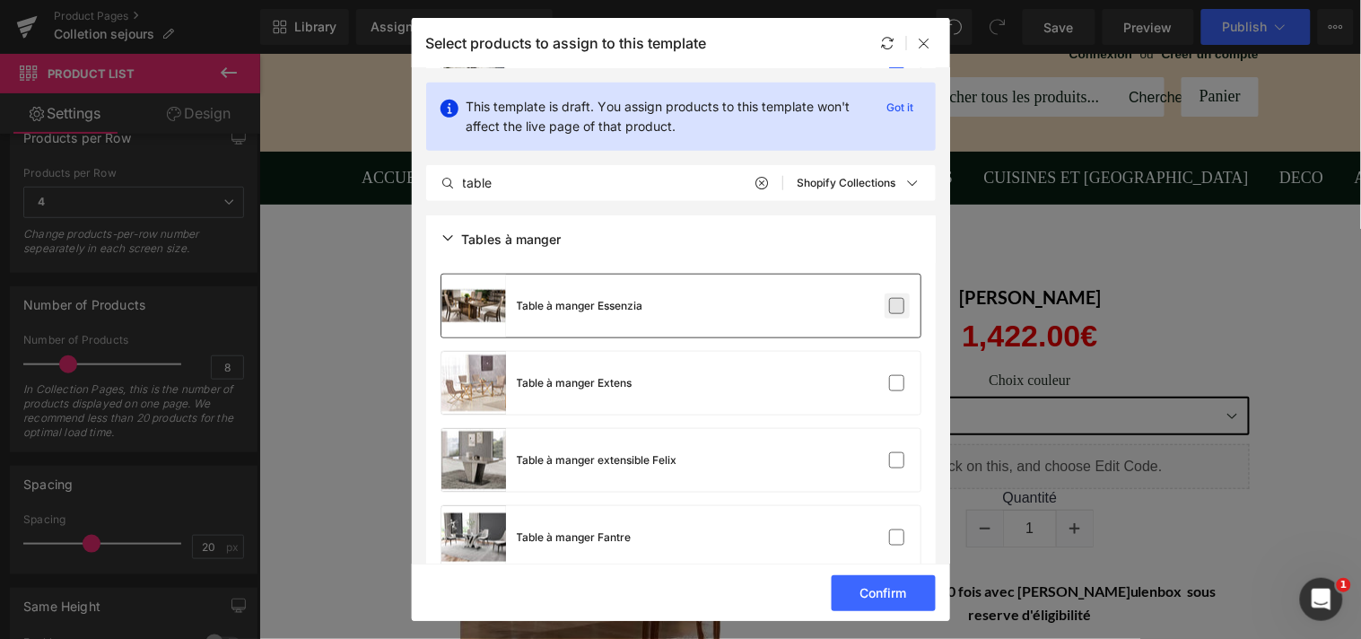
click at [893, 302] on label at bounding box center [897, 306] width 16 height 16
click at [897, 306] on input "checkbox" at bounding box center [897, 306] width 0 height 0
click at [890, 381] on label at bounding box center [897, 383] width 16 height 16
click at [897, 383] on input "checkbox" at bounding box center [897, 383] width 0 height 0
click at [889, 452] on label at bounding box center [897, 460] width 16 height 16
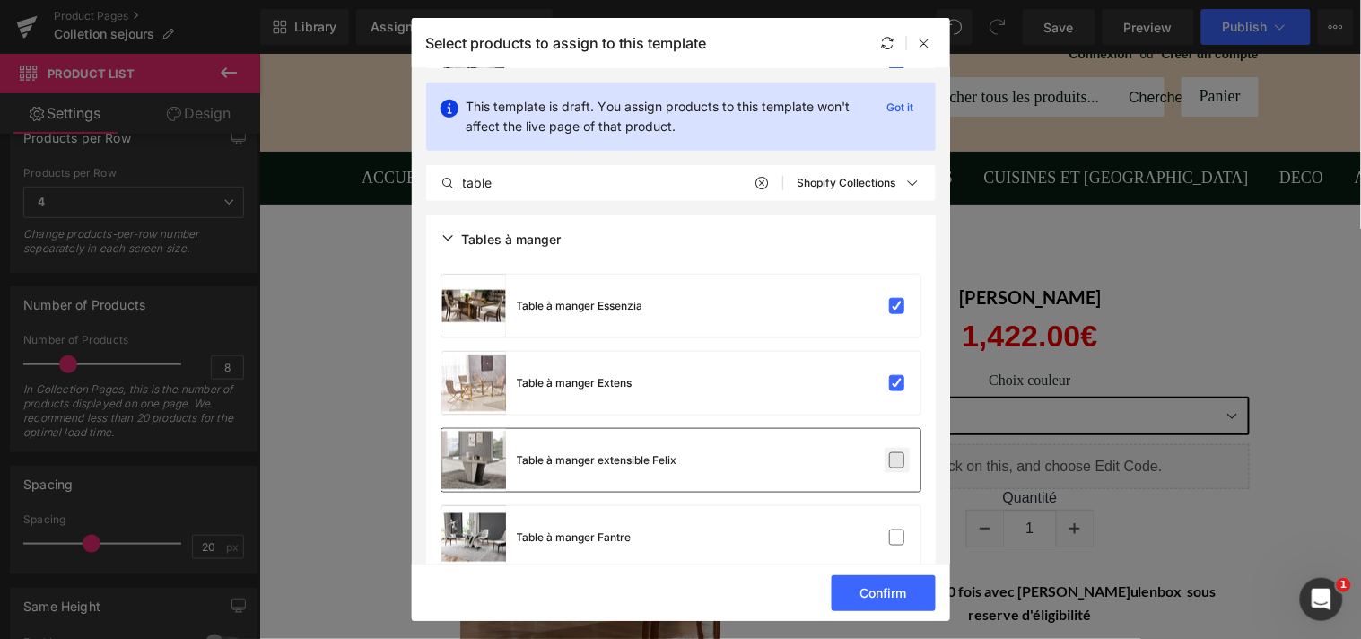
click at [897, 460] on input "checkbox" at bounding box center [897, 460] width 0 height 0
click at [893, 529] on label at bounding box center [897, 537] width 16 height 16
click at [897, 537] on input "checkbox" at bounding box center [897, 537] width 0 height 0
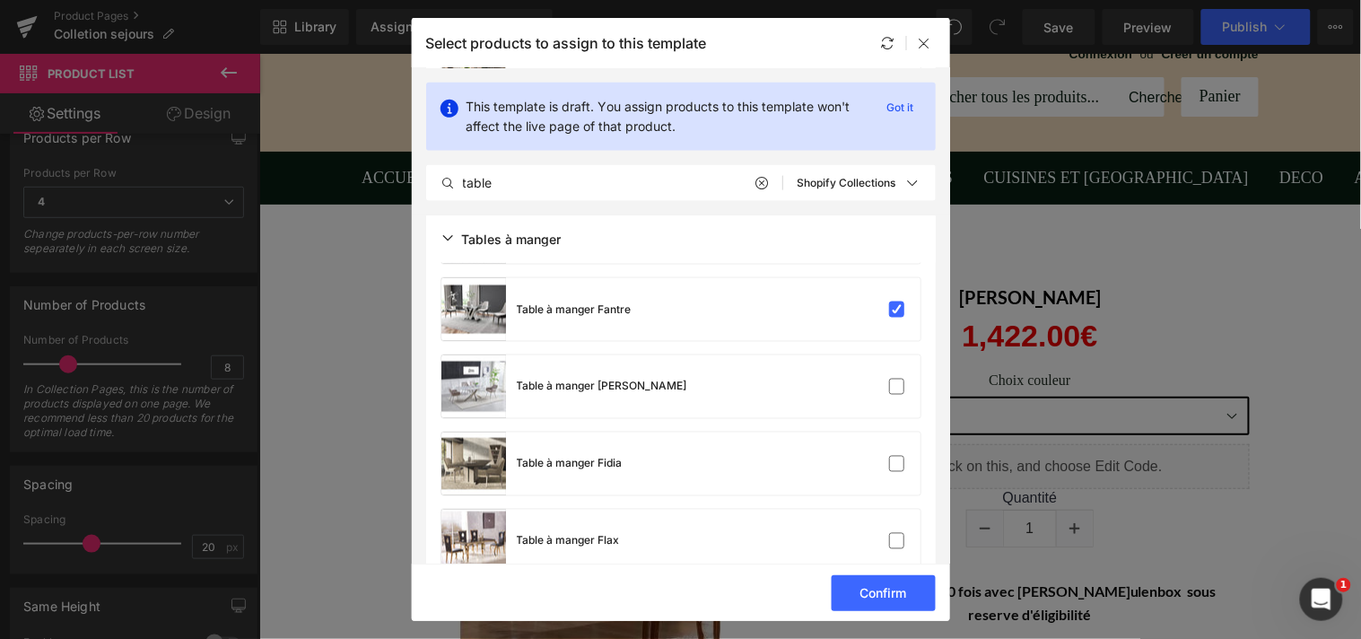
scroll to position [4077, 0]
click at [895, 379] on label at bounding box center [897, 386] width 16 height 16
click at [897, 386] on input "checkbox" at bounding box center [897, 386] width 0 height 0
click at [894, 455] on label at bounding box center [897, 463] width 16 height 16
click at [897, 463] on input "checkbox" at bounding box center [897, 463] width 0 height 0
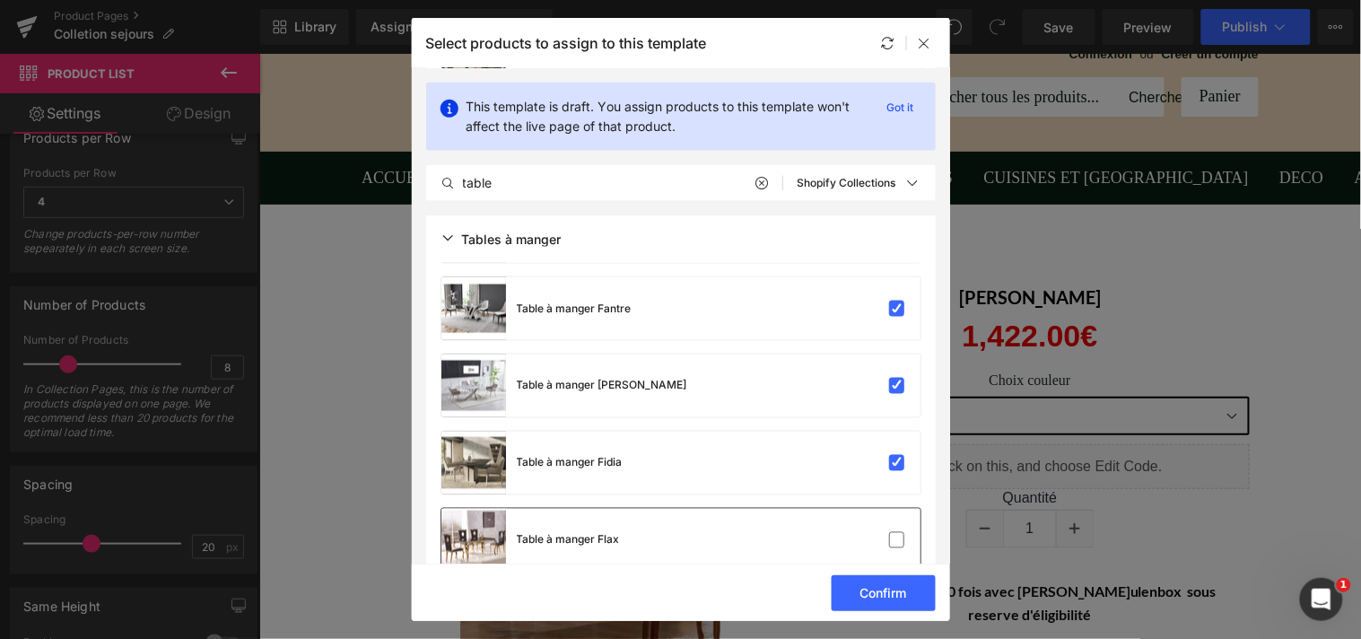
click at [893, 522] on div "Table à manger Flax" at bounding box center [680, 540] width 479 height 63
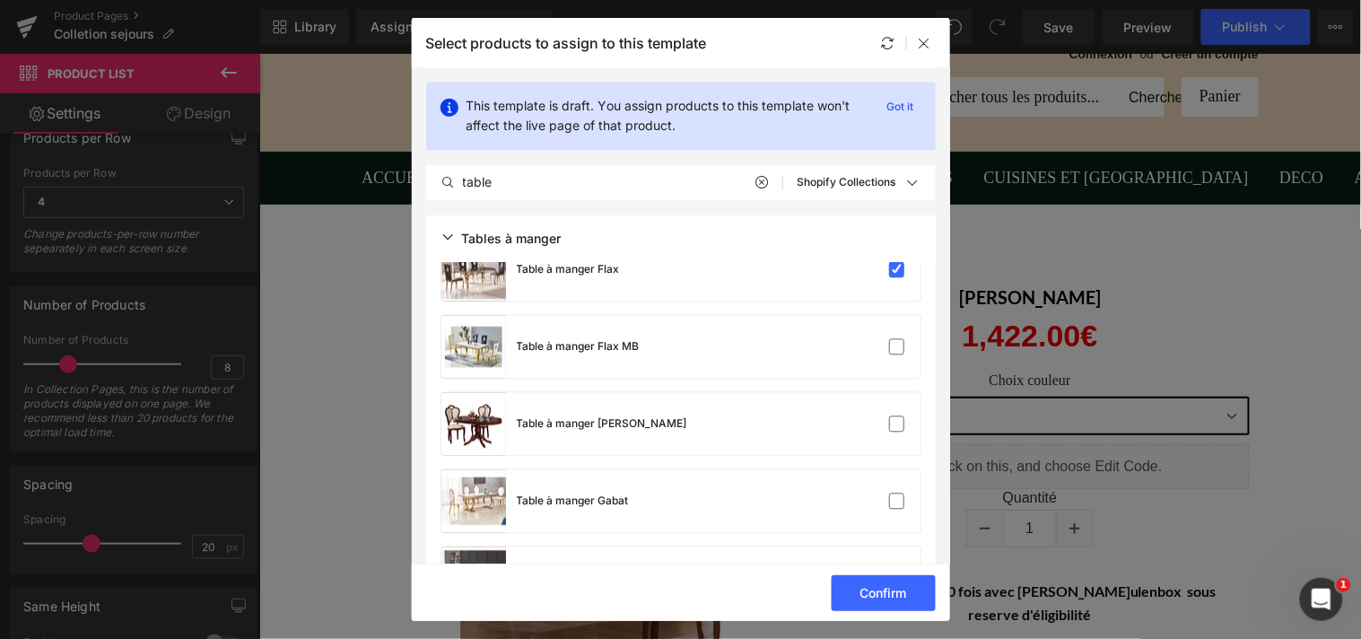
scroll to position [4410, 0]
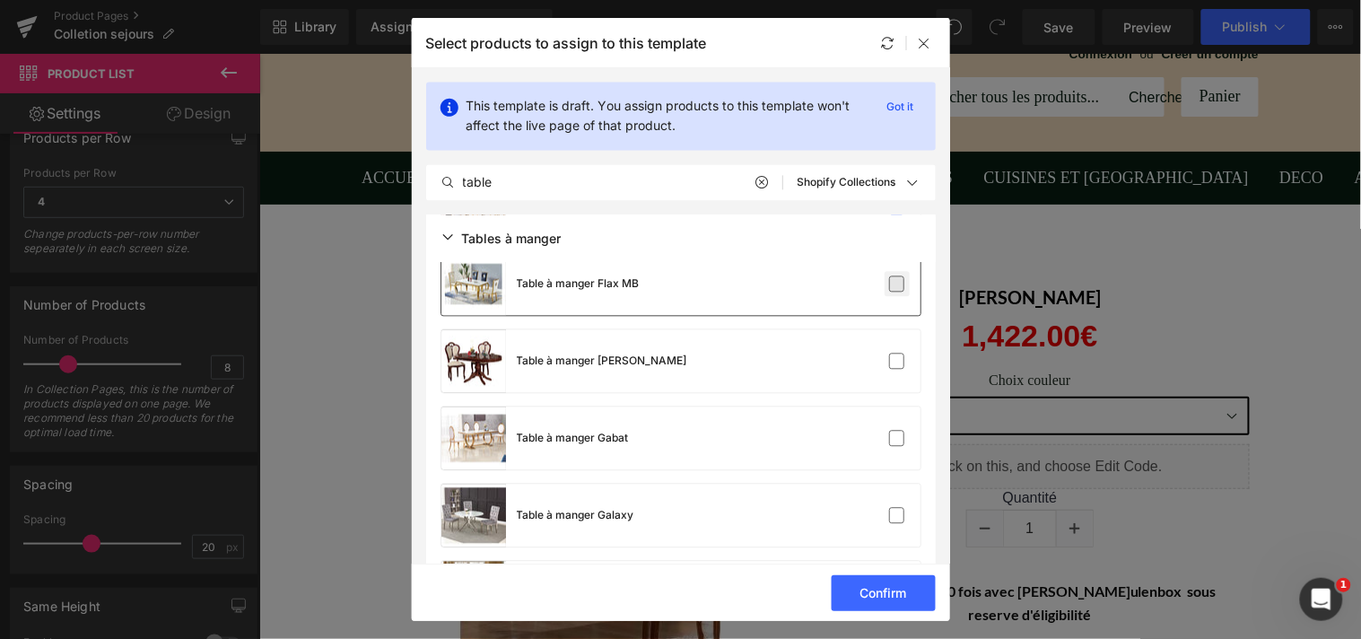
click at [893, 284] on label at bounding box center [897, 284] width 16 height 16
click at [897, 284] on input "checkbox" at bounding box center [897, 284] width 0 height 0
click at [892, 357] on label at bounding box center [897, 361] width 16 height 16
click at [897, 361] on input "checkbox" at bounding box center [897, 361] width 0 height 0
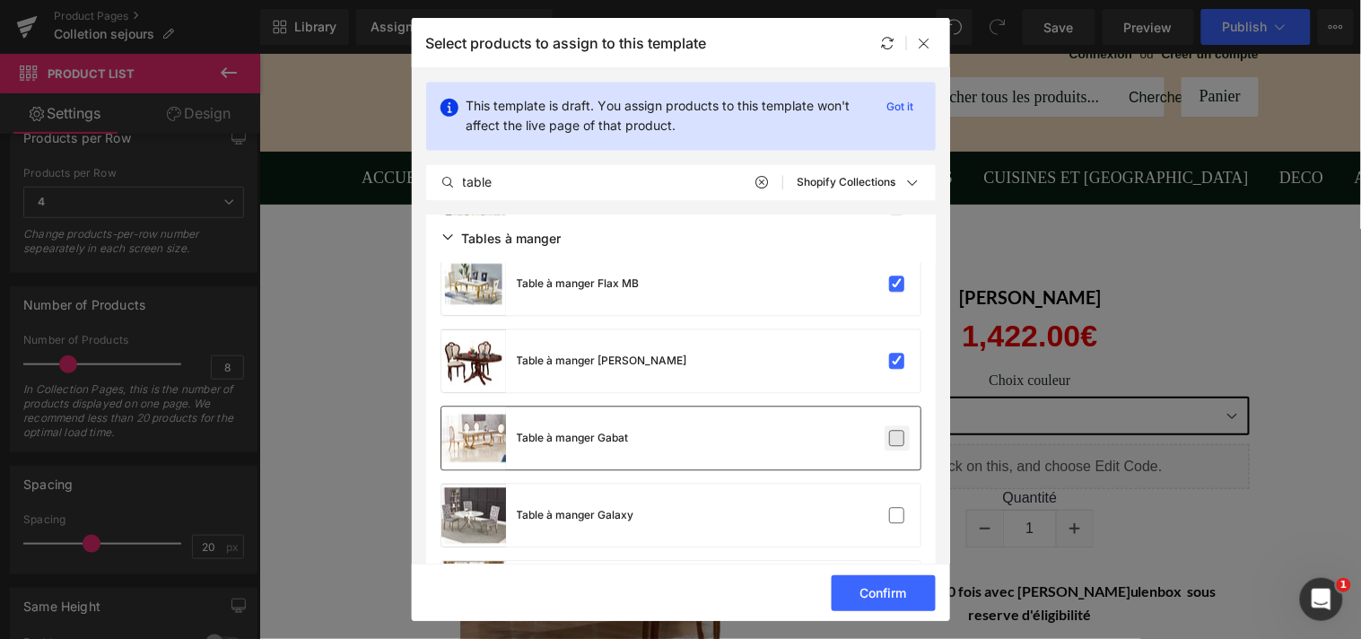
click at [890, 432] on label at bounding box center [897, 439] width 16 height 16
click at [897, 439] on input "checkbox" at bounding box center [897, 439] width 0 height 0
click at [894, 496] on div "Table à manger Galaxy" at bounding box center [680, 515] width 479 height 63
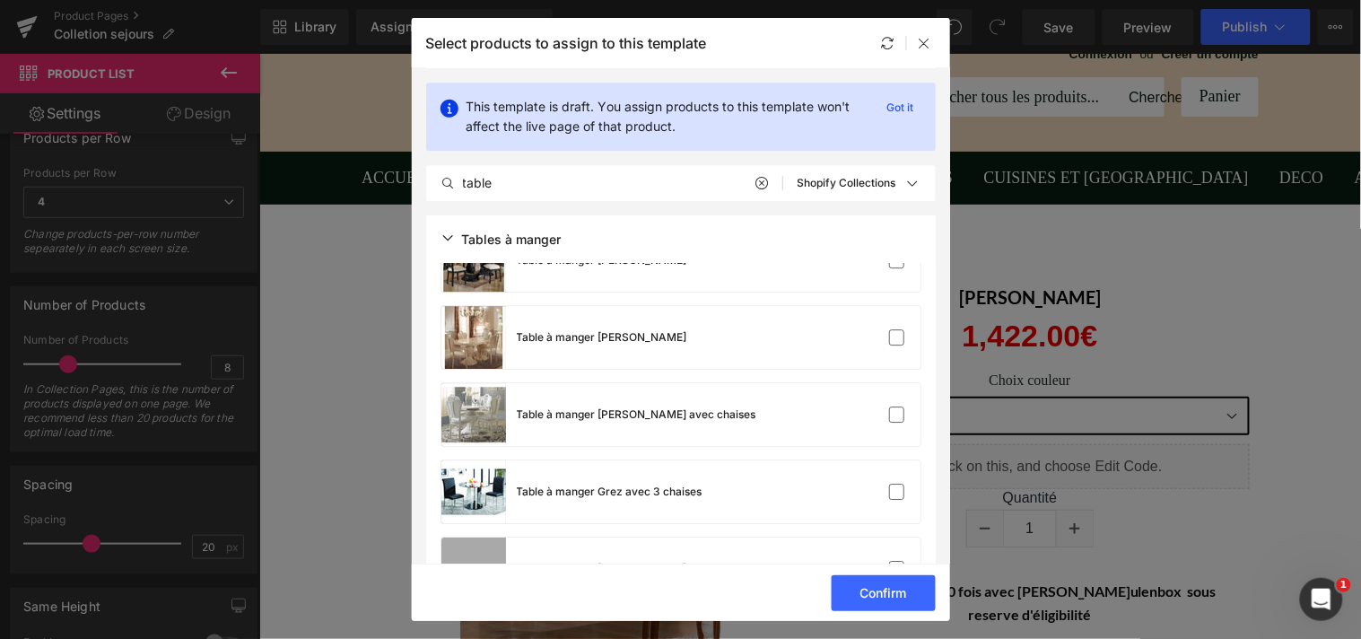
scroll to position [4701, 0]
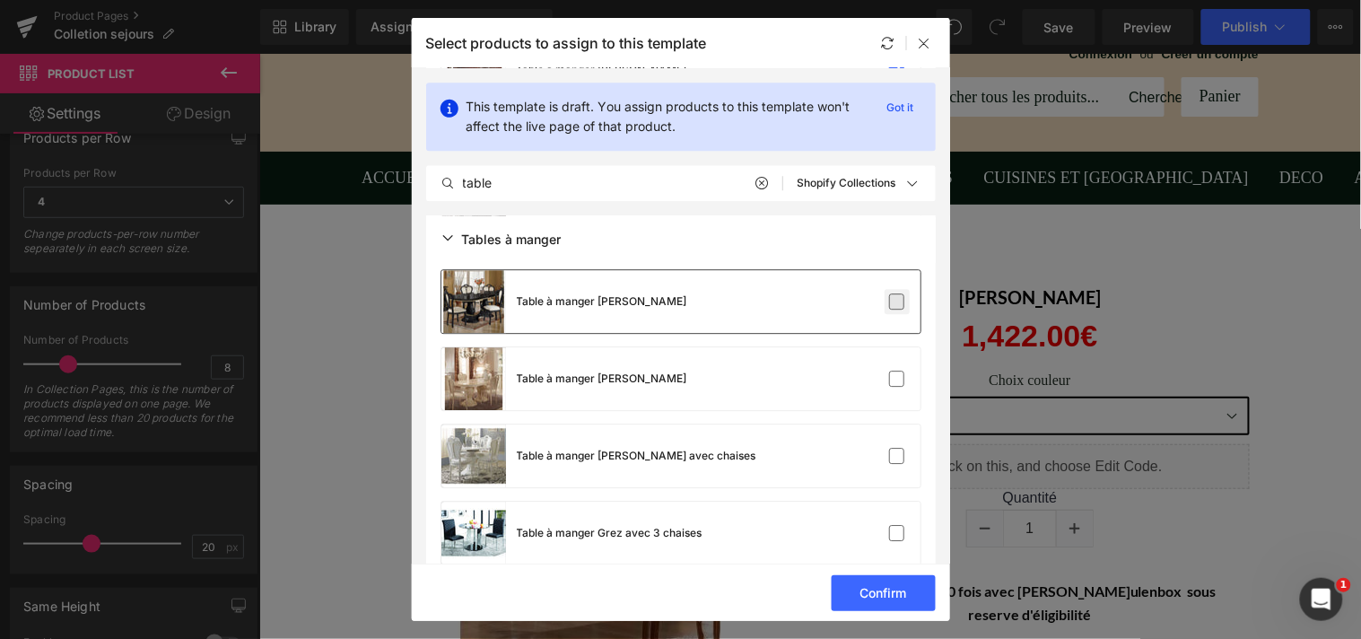
click at [895, 302] on label at bounding box center [897, 301] width 16 height 16
click at [897, 301] on input "checkbox" at bounding box center [897, 301] width 0 height 0
click at [893, 374] on label at bounding box center [897, 378] width 16 height 16
click at [897, 379] on input "checkbox" at bounding box center [897, 379] width 0 height 0
click at [892, 437] on div "Table à manger Greta avec chaises" at bounding box center [680, 455] width 479 height 63
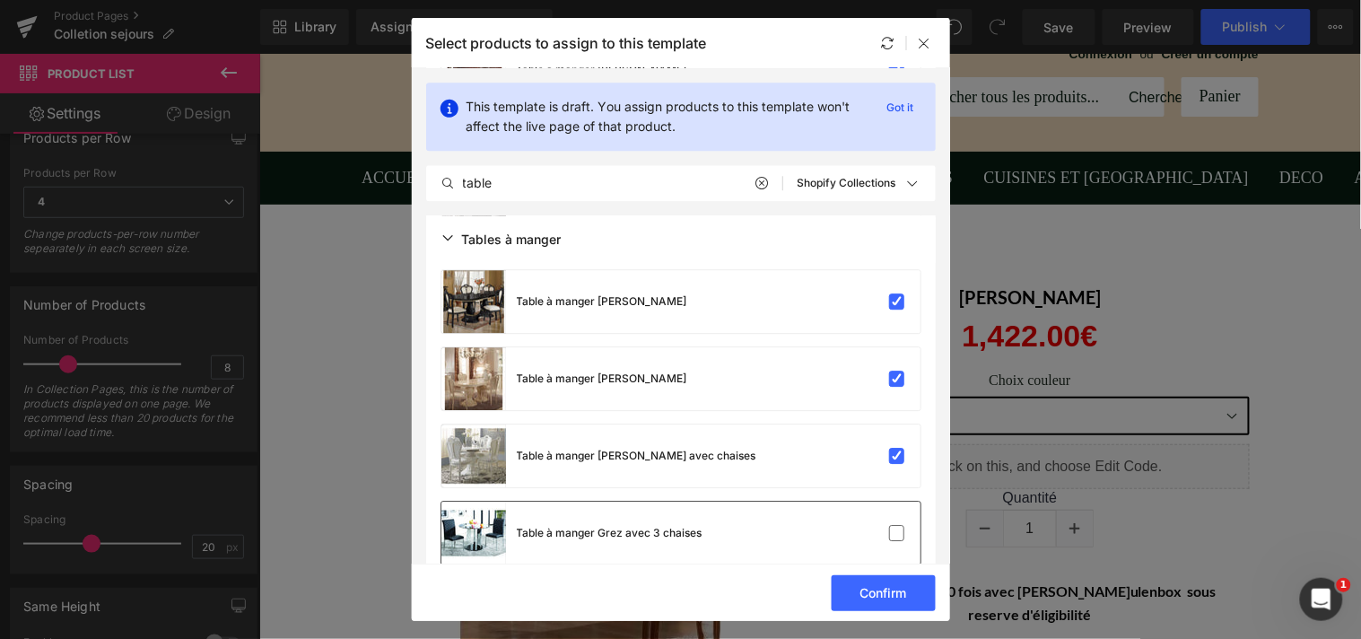
click at [890, 517] on div "Table à manger Grez avec 3 chaises" at bounding box center [680, 532] width 479 height 63
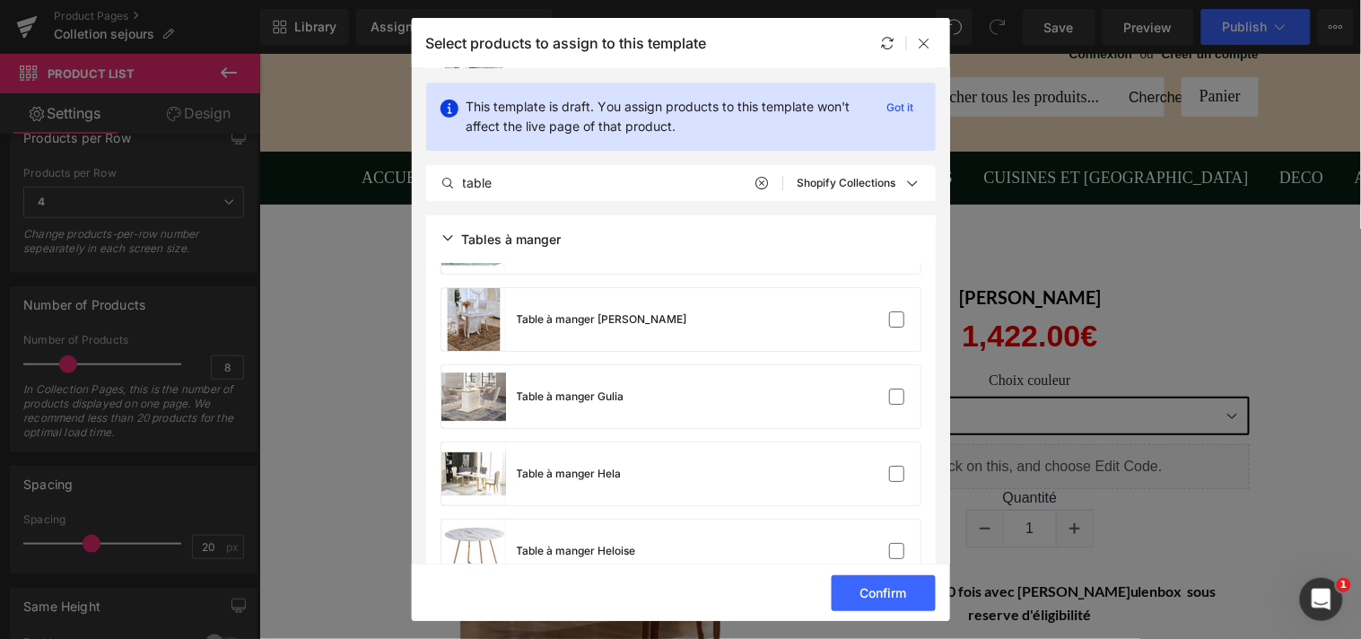
scroll to position [5034, 0]
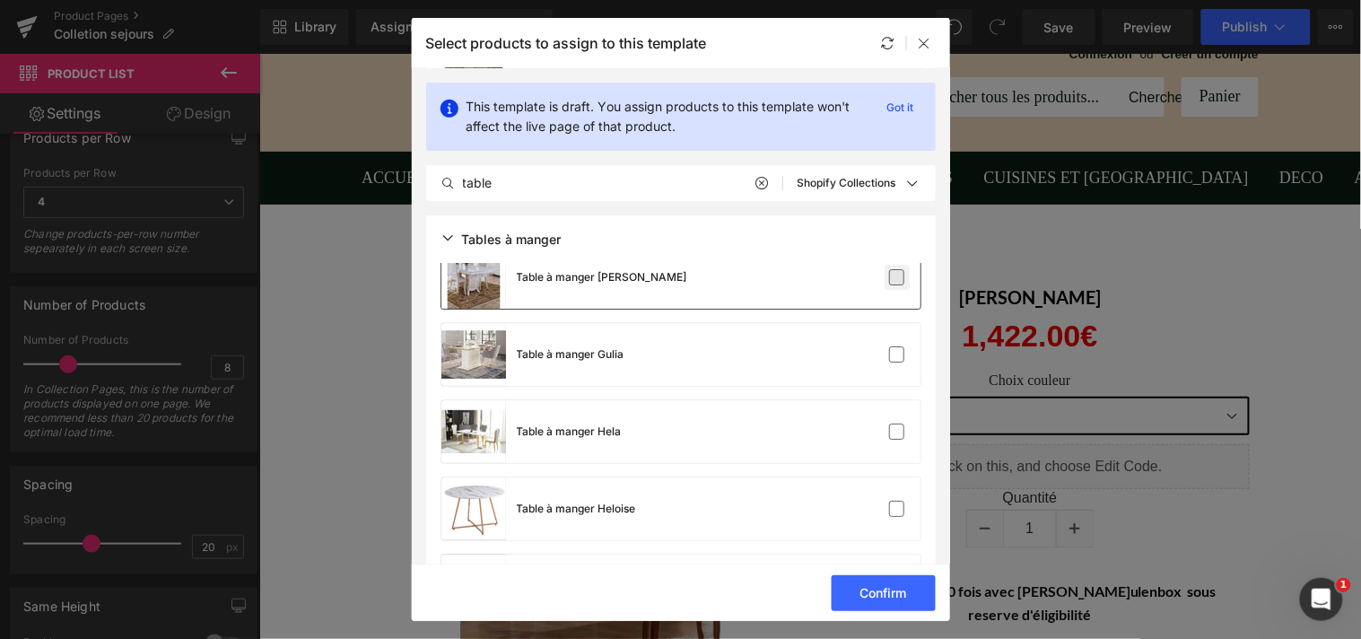
click at [893, 276] on label at bounding box center [897, 277] width 16 height 16
click at [897, 277] on input "checkbox" at bounding box center [897, 277] width 0 height 0
click at [889, 346] on label at bounding box center [897, 354] width 16 height 16
click at [897, 354] on input "checkbox" at bounding box center [897, 354] width 0 height 0
click at [889, 423] on label at bounding box center [897, 431] width 16 height 16
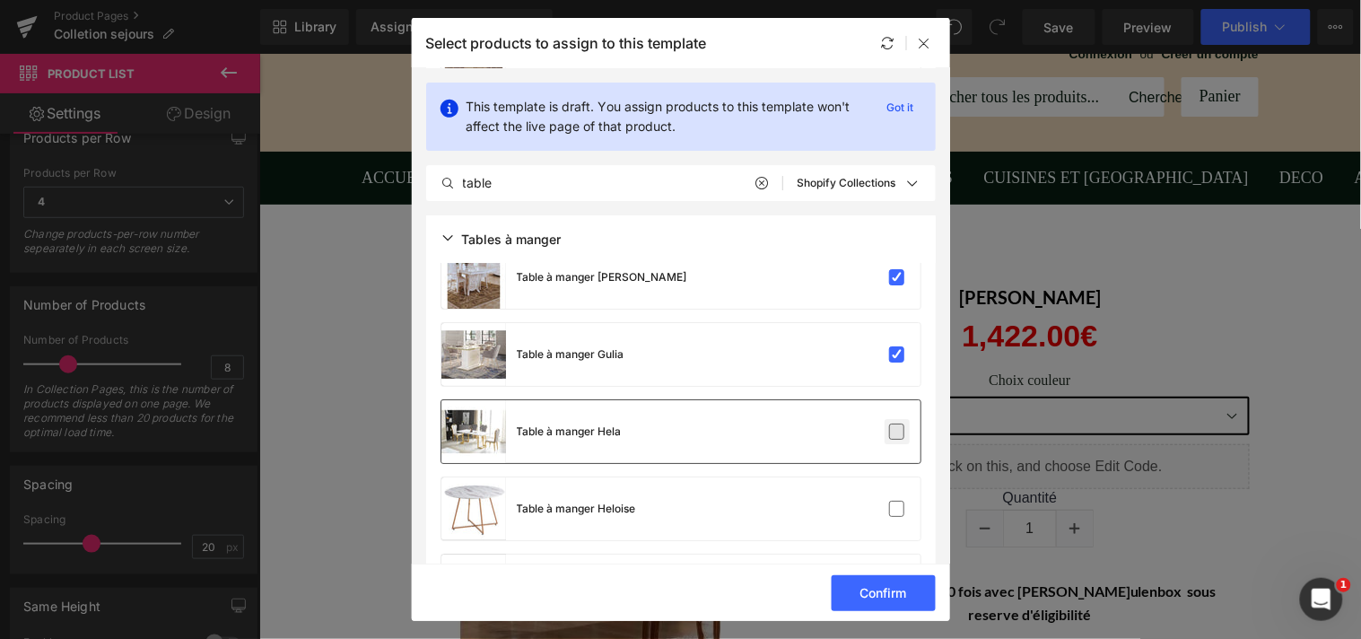
click at [897, 431] on input "checkbox" at bounding box center [897, 431] width 0 height 0
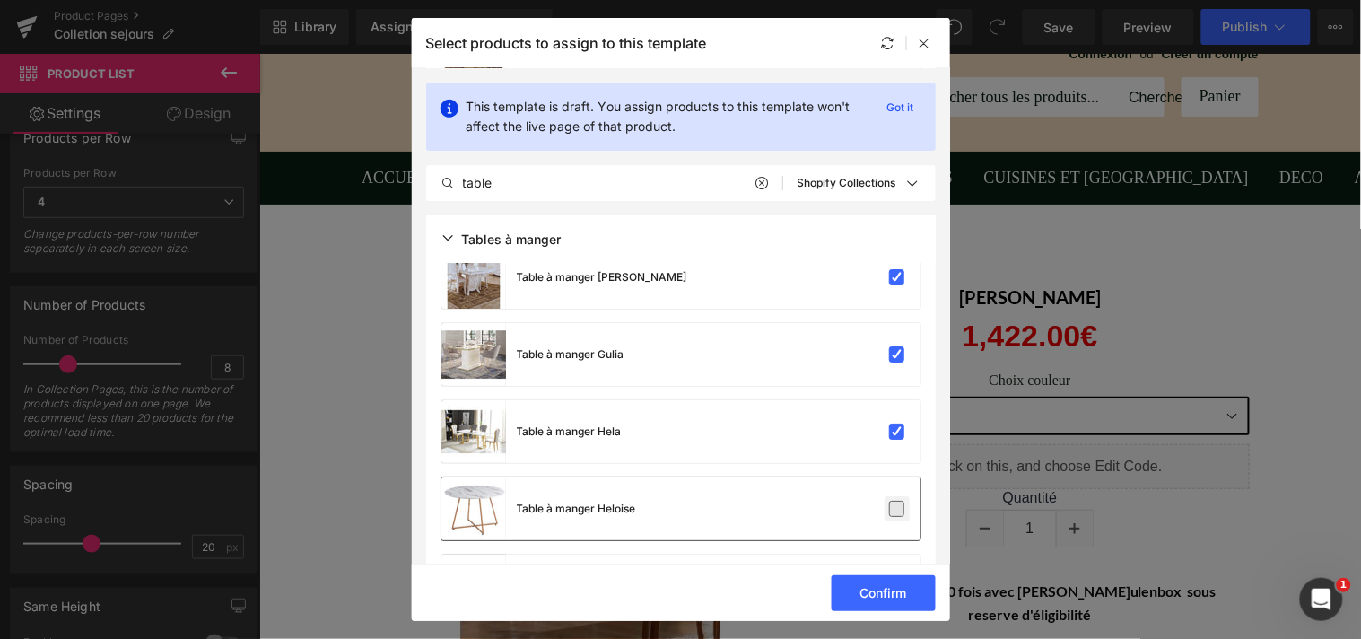
click
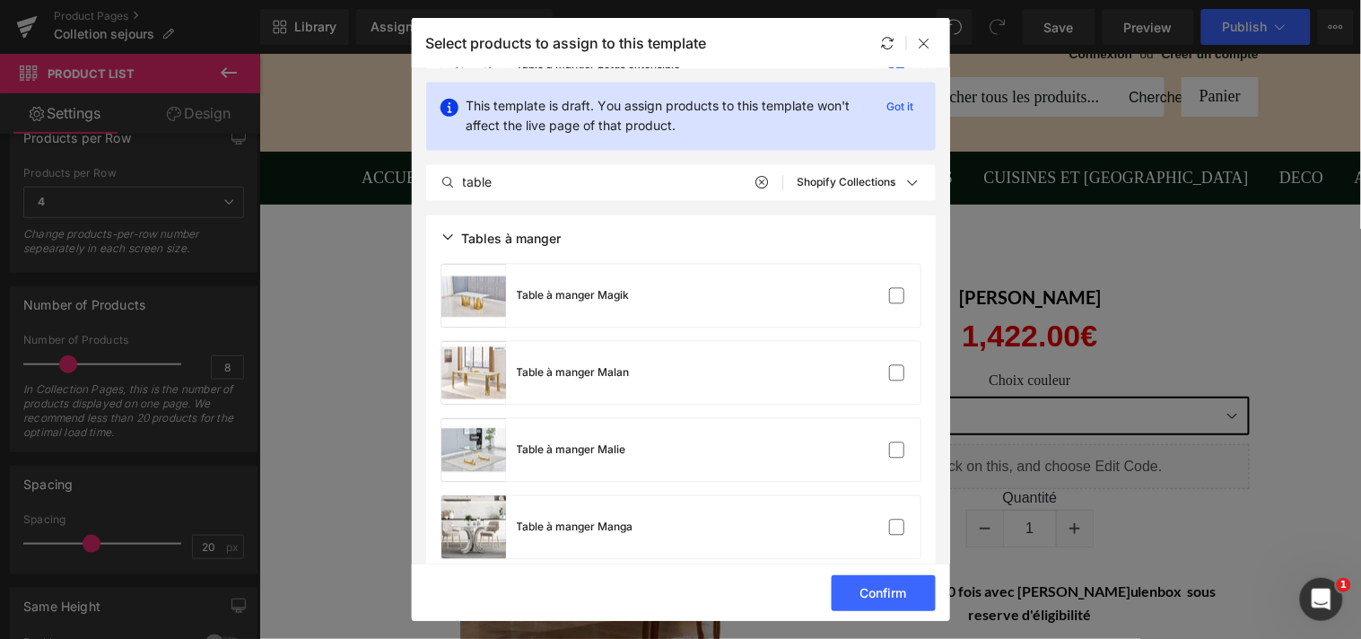
scroll to position [6074, 0]
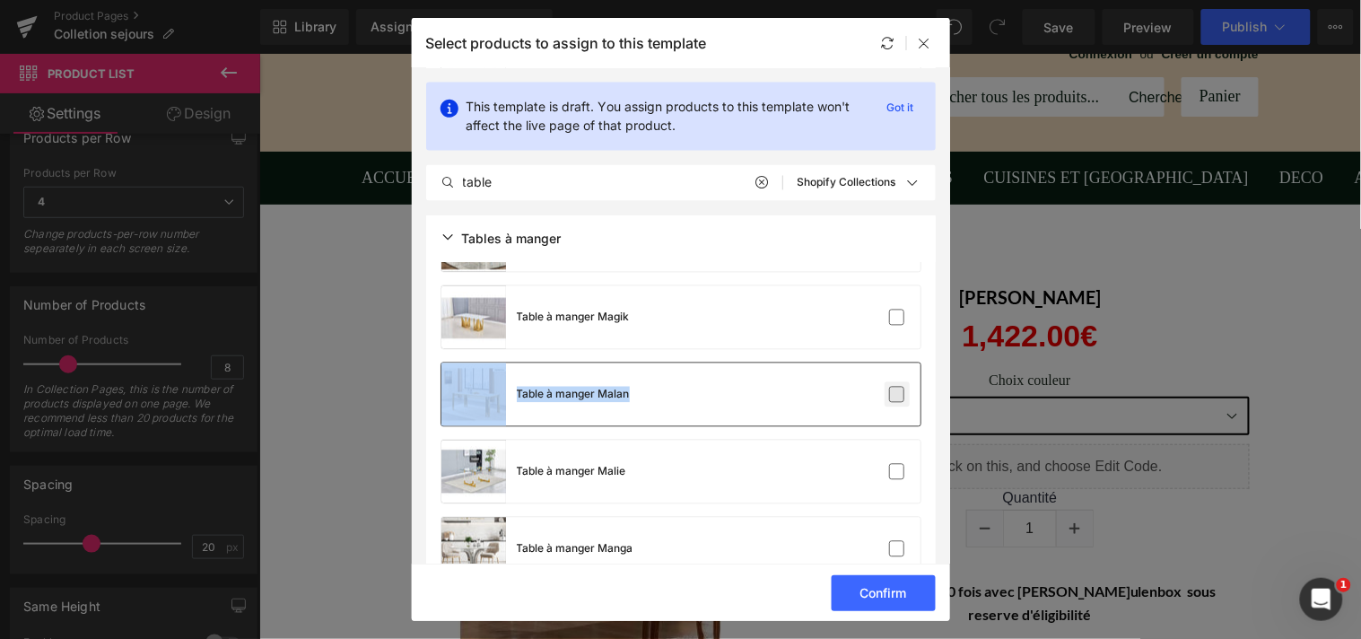
drag, startPoint x: 884, startPoint y: 316, endPoint x: 885, endPoint y: 381, distance: 65.5
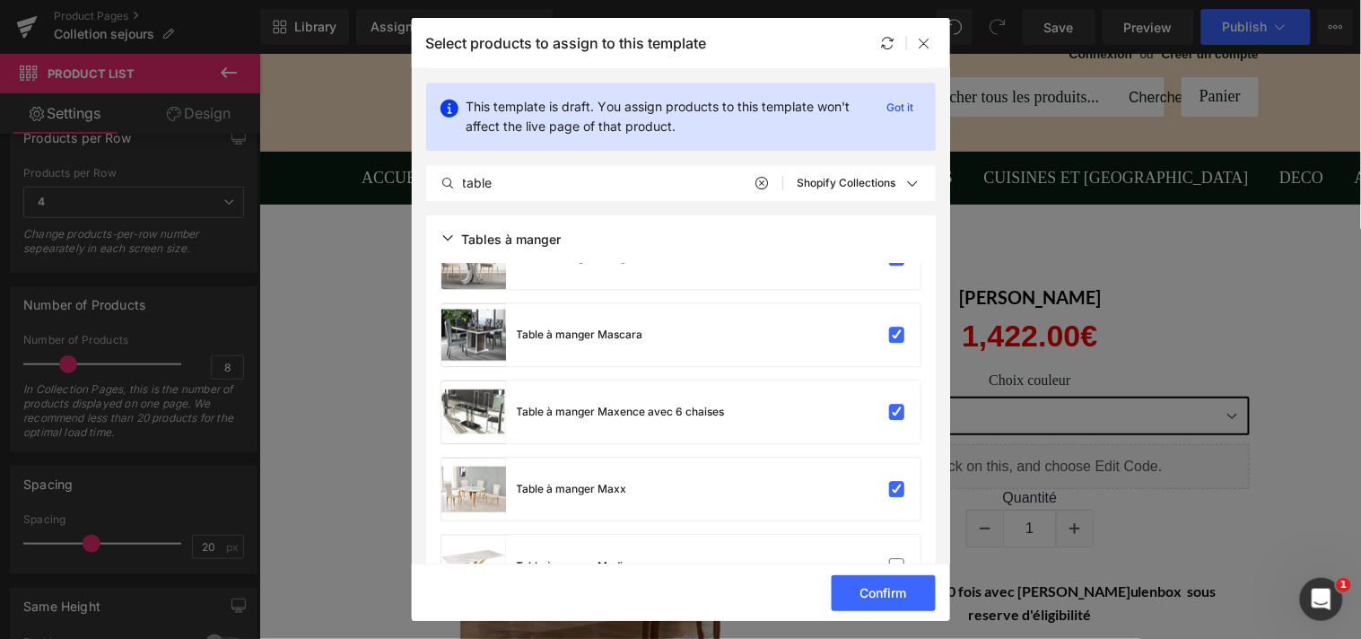
scroll to position [6615, 0]
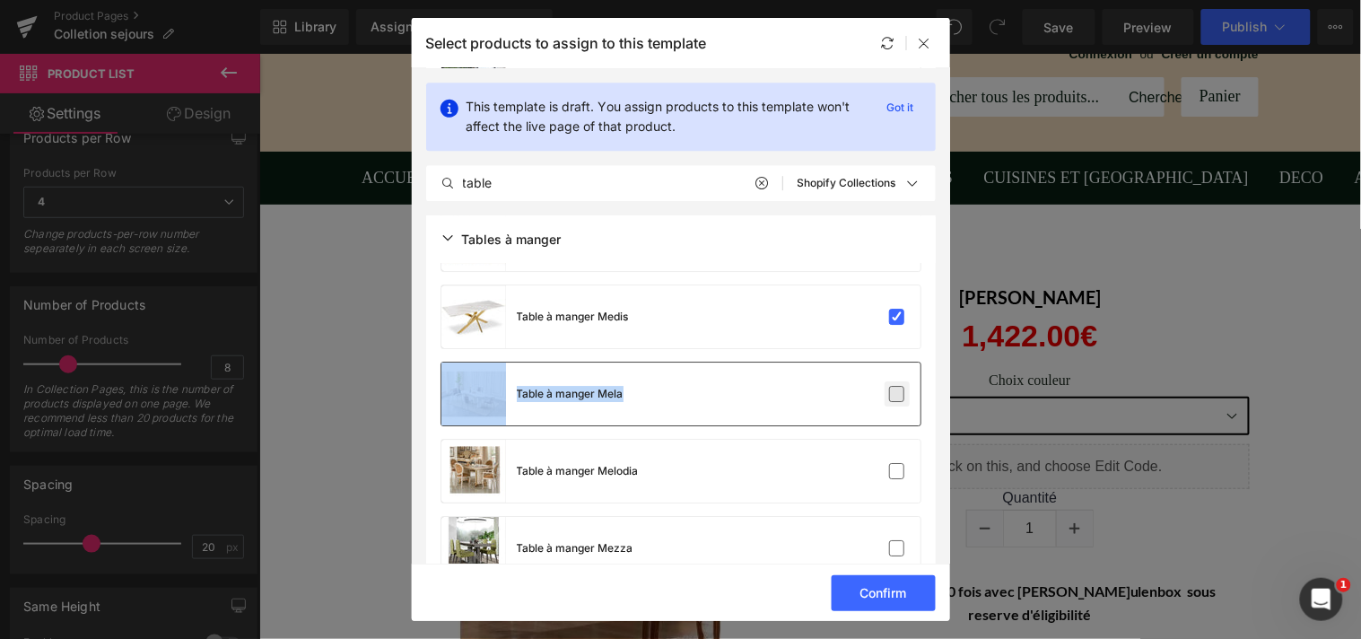
drag, startPoint x: 893, startPoint y: 323, endPoint x: 892, endPoint y: 392, distance: 69.1
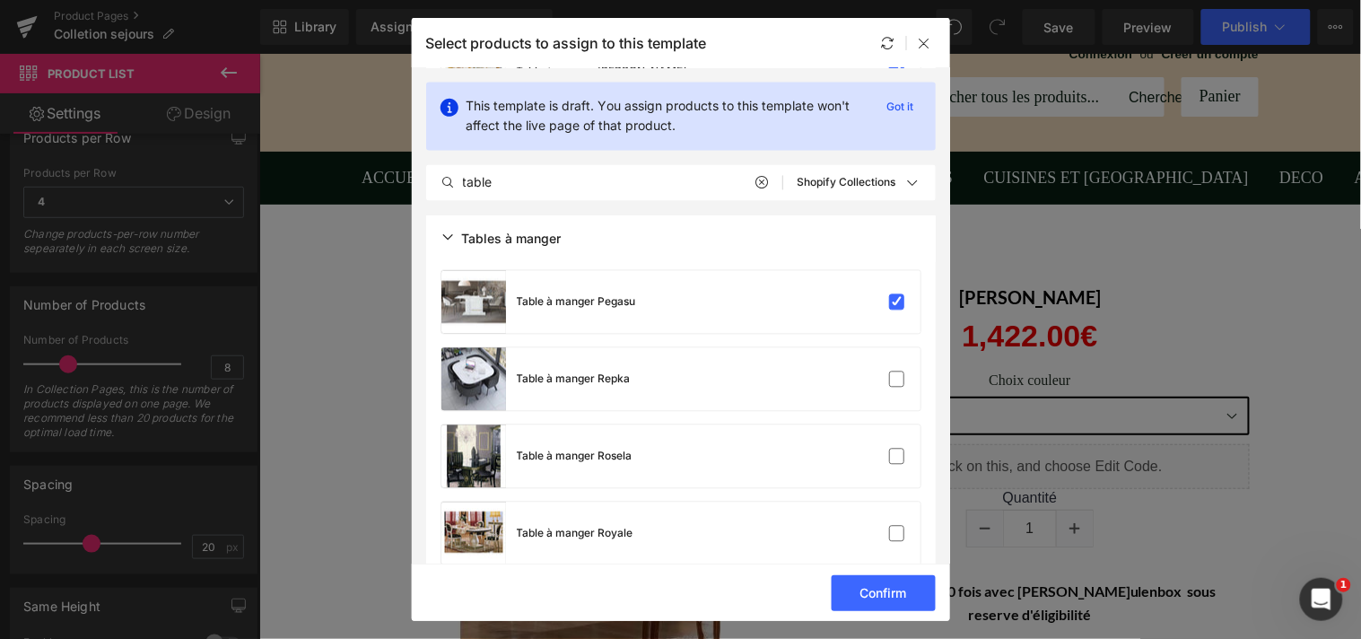
scroll to position [7883, 0]
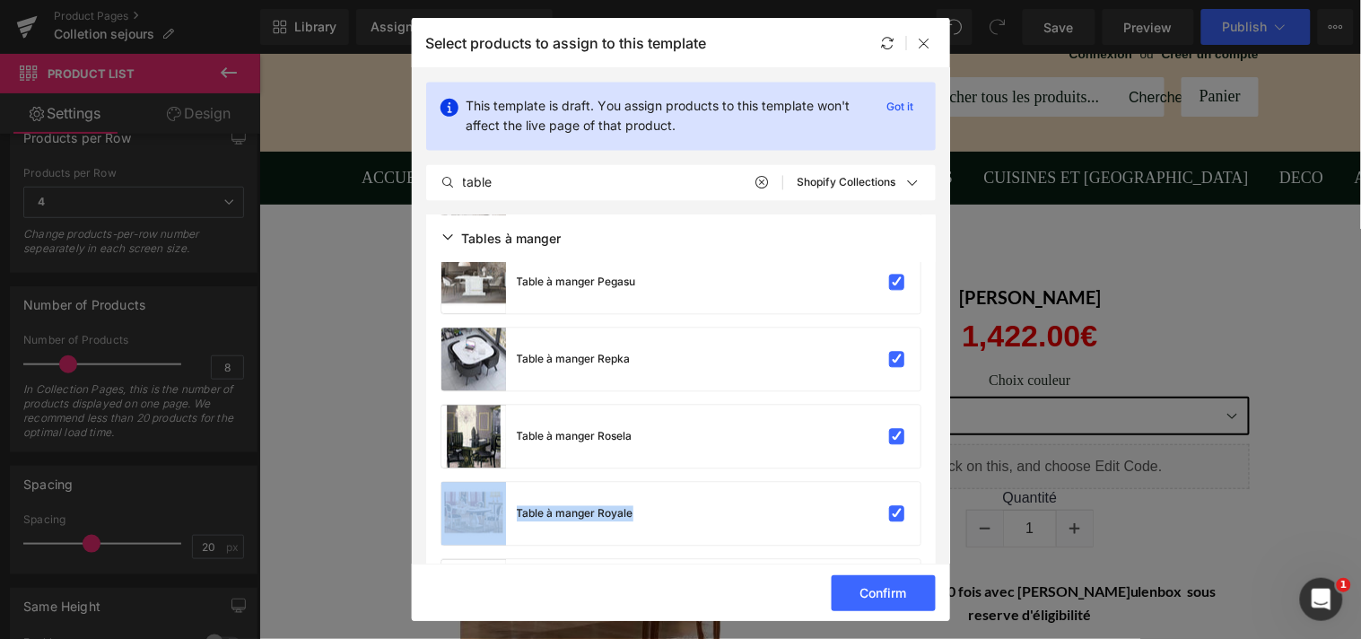
drag, startPoint x: 942, startPoint y: 456, endPoint x: 942, endPoint y: 470, distance: 14.4
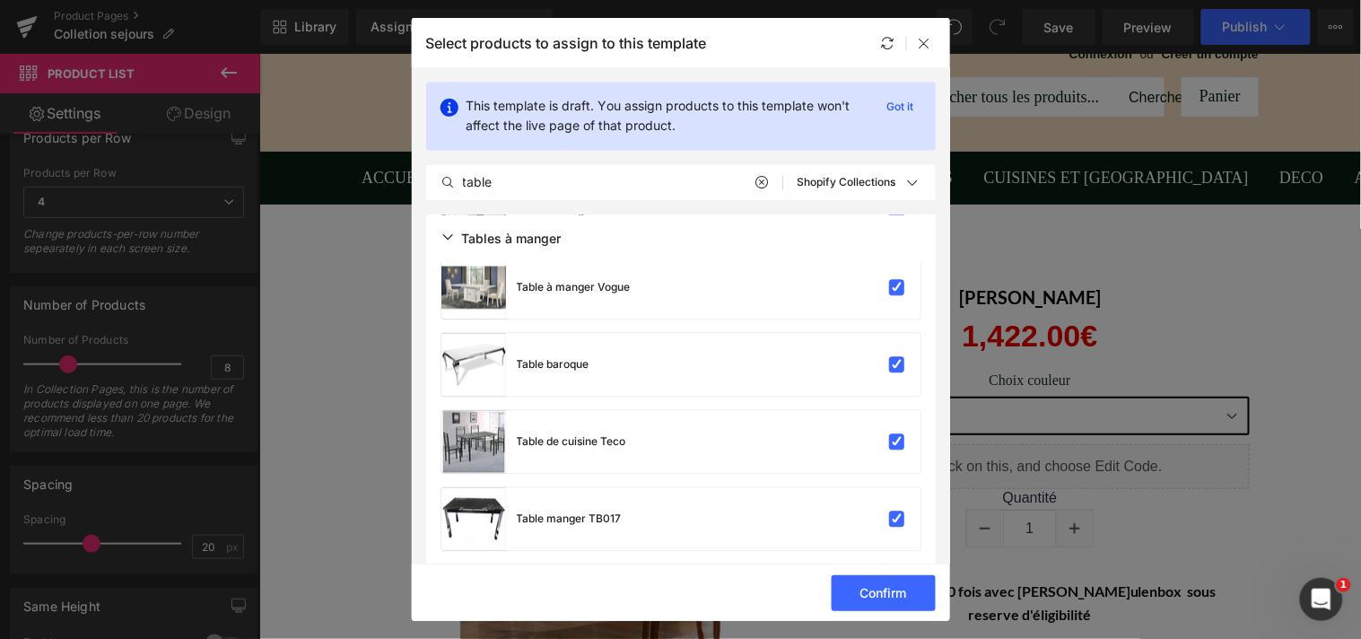
scroll to position [9755, 0]
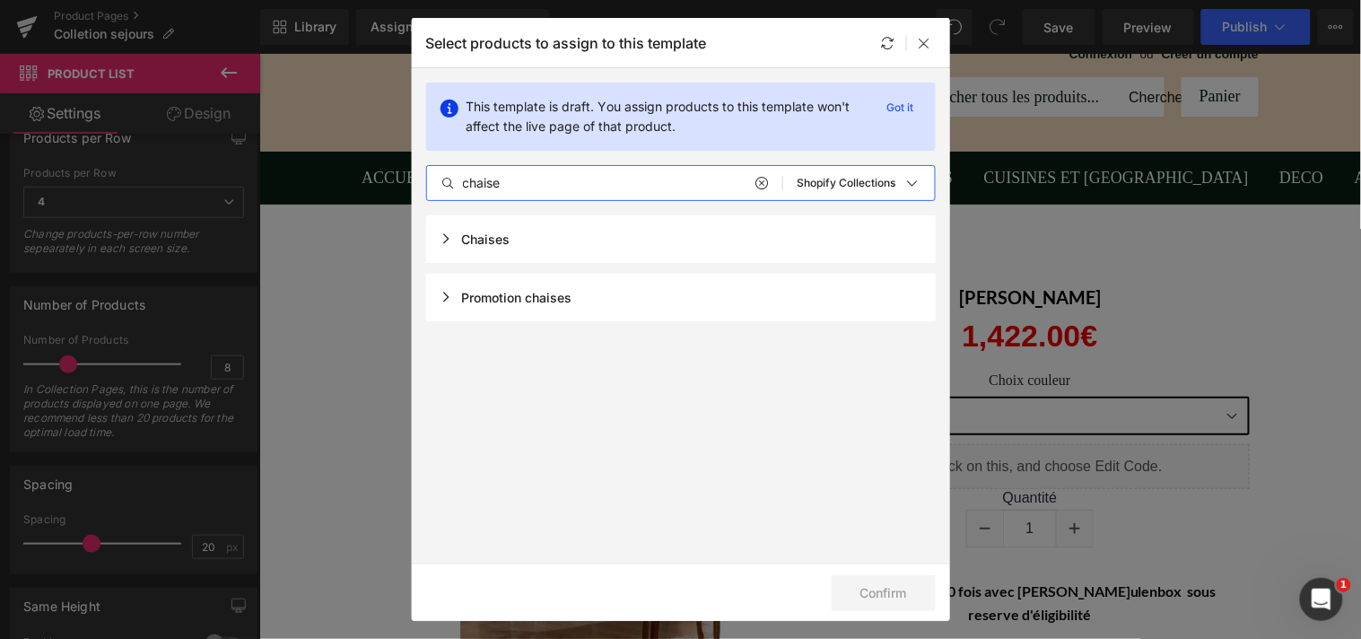
type input "chaise"
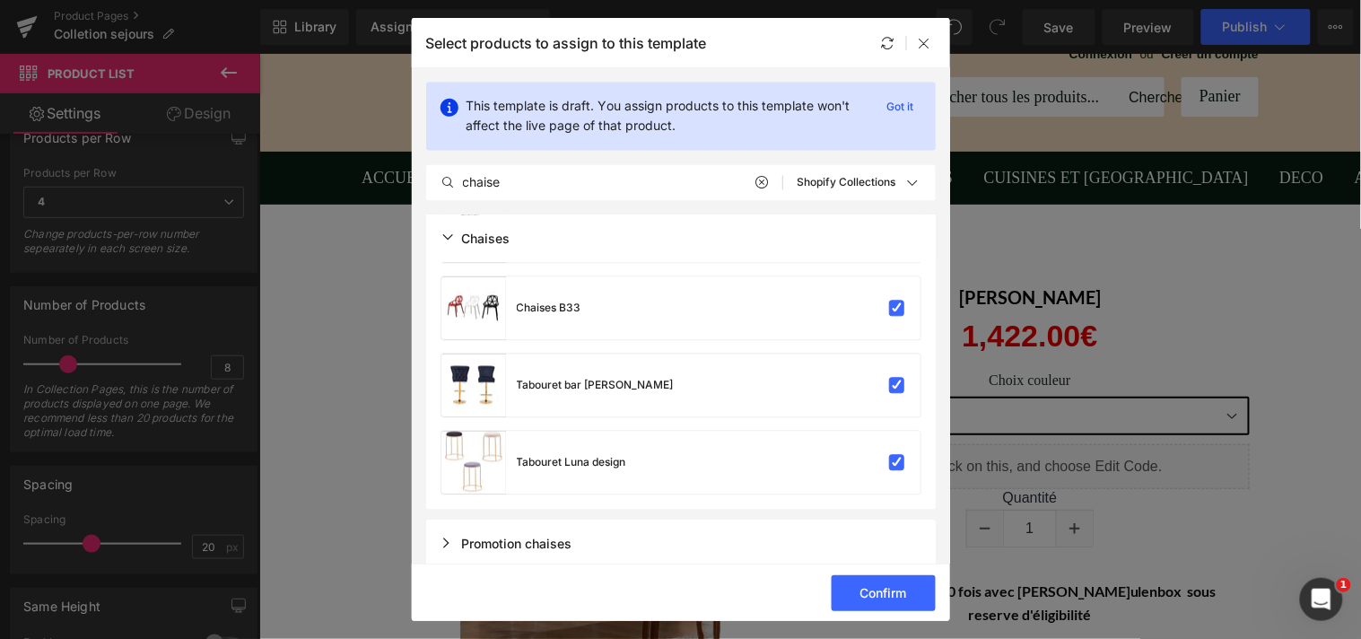
scroll to position [6172, 0]
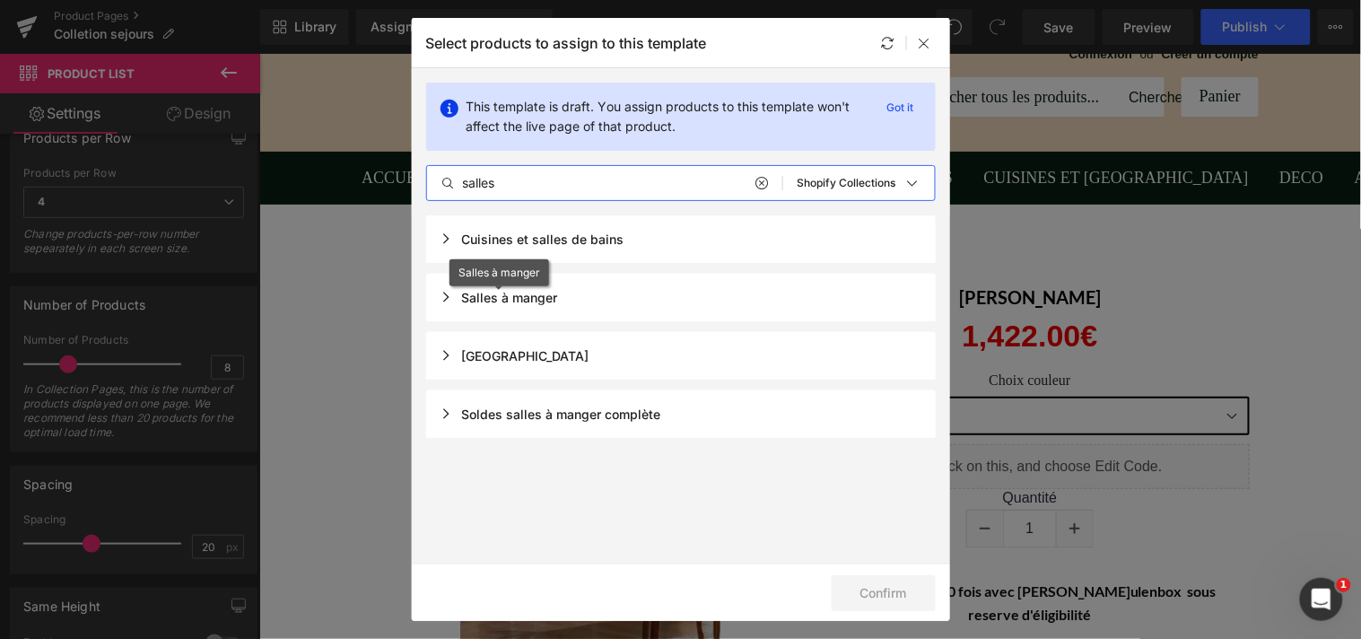
type input "salles"
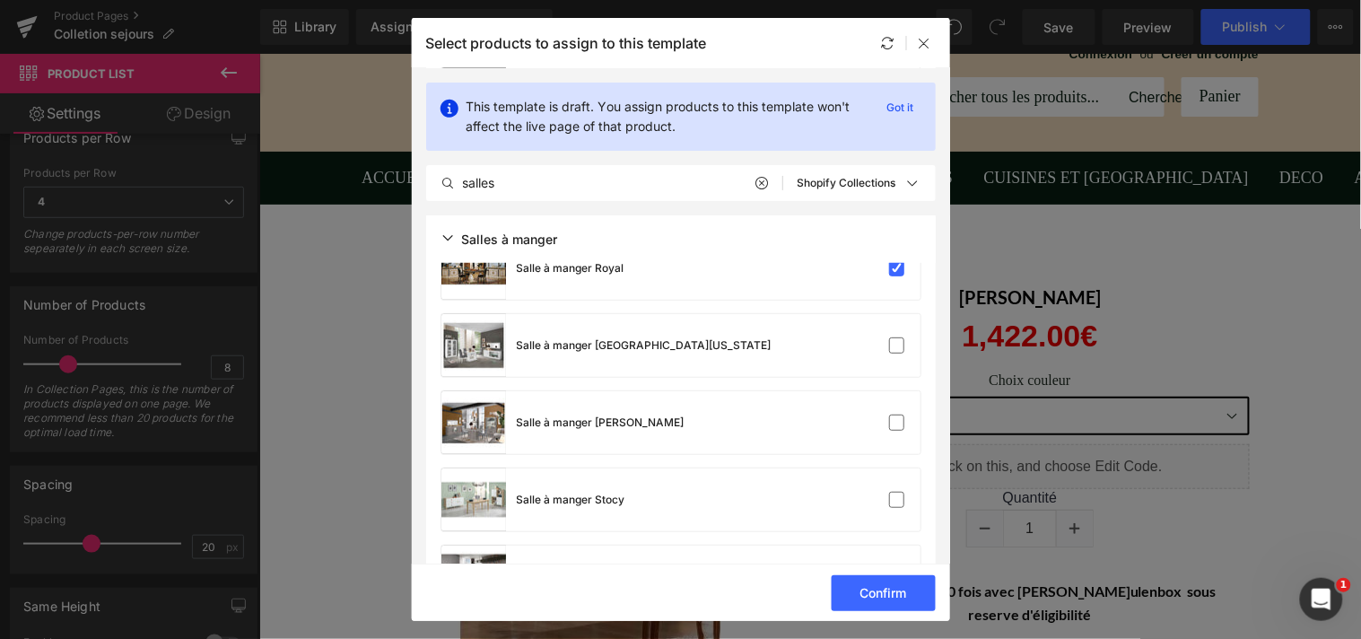
scroll to position [3567, 0]
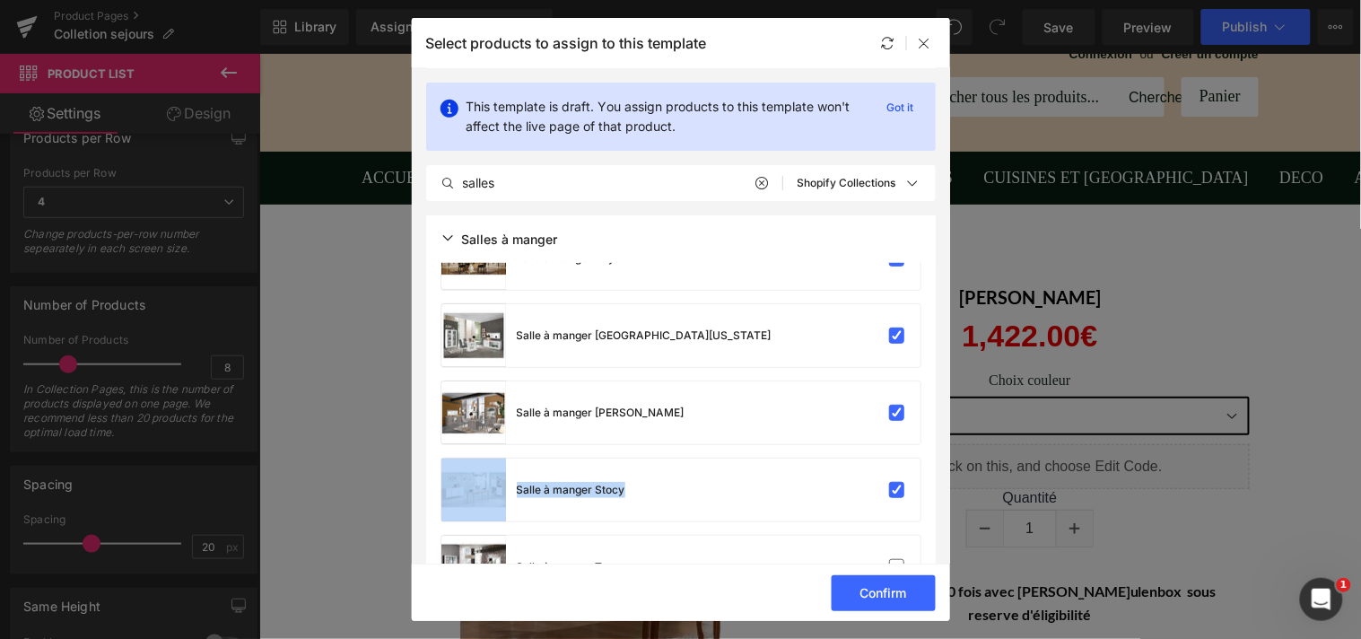
drag, startPoint x: 942, startPoint y: 437, endPoint x: 942, endPoint y: 462, distance: 25.1
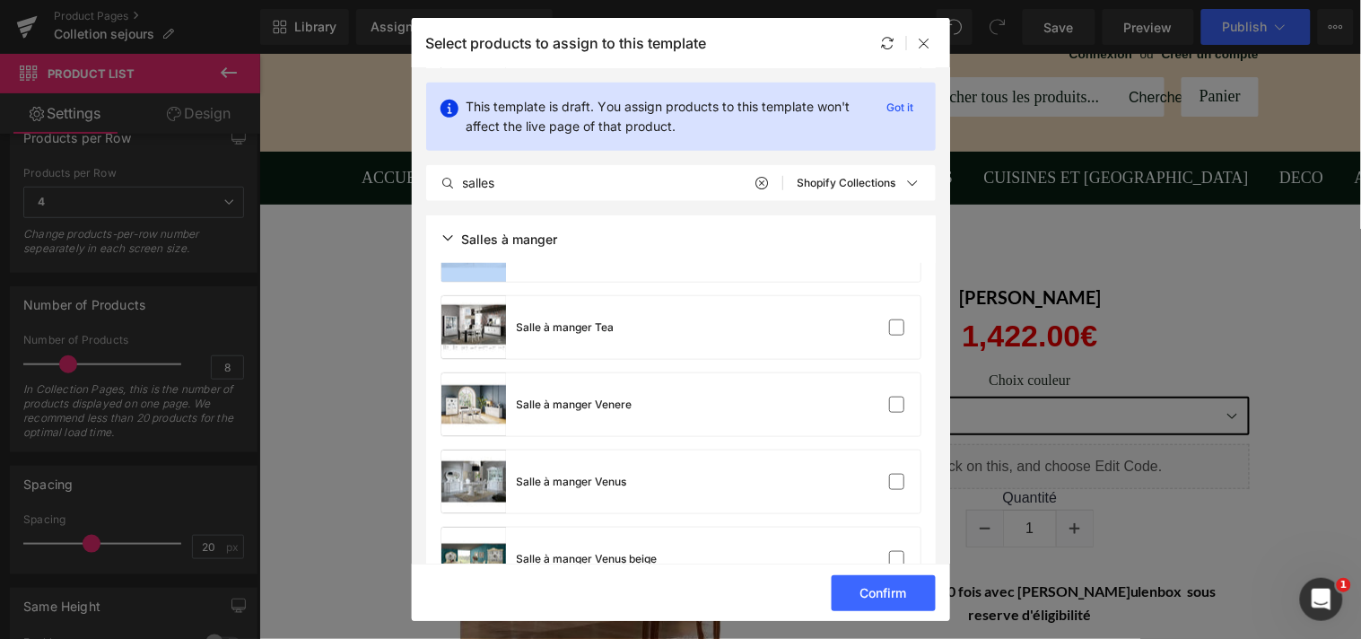
scroll to position [3816, 0]
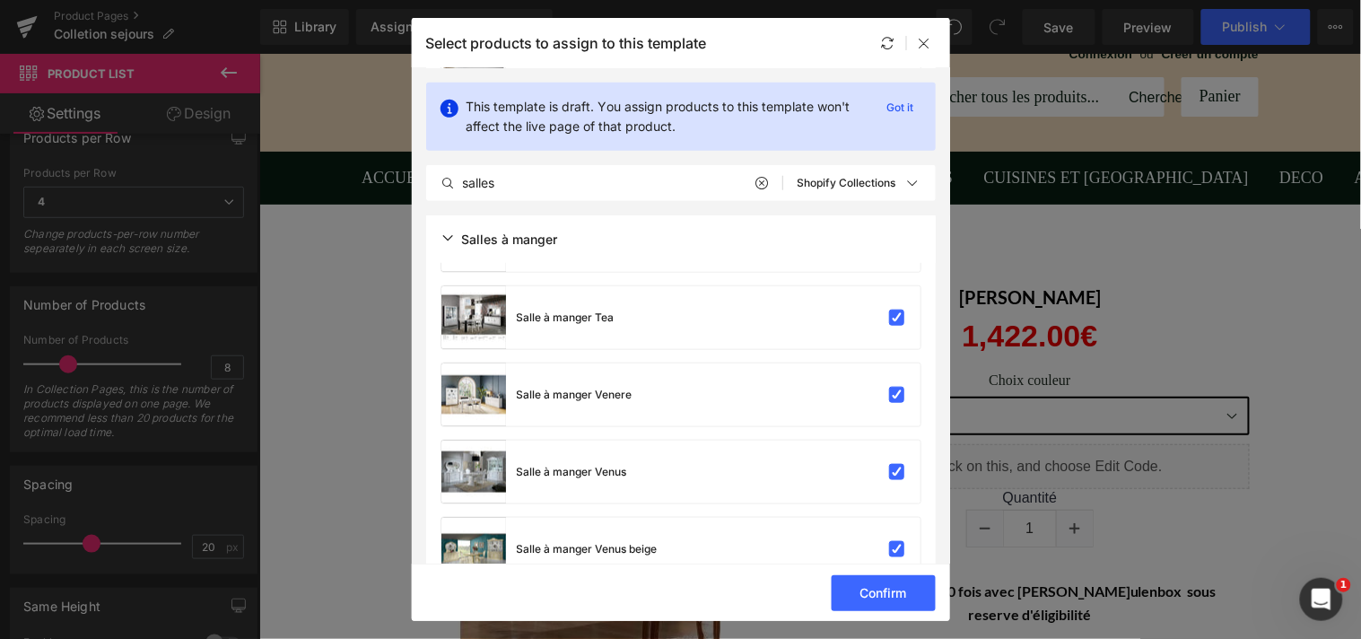
drag, startPoint x: 942, startPoint y: 462, endPoint x: 943, endPoint y: 480, distance: 18.0
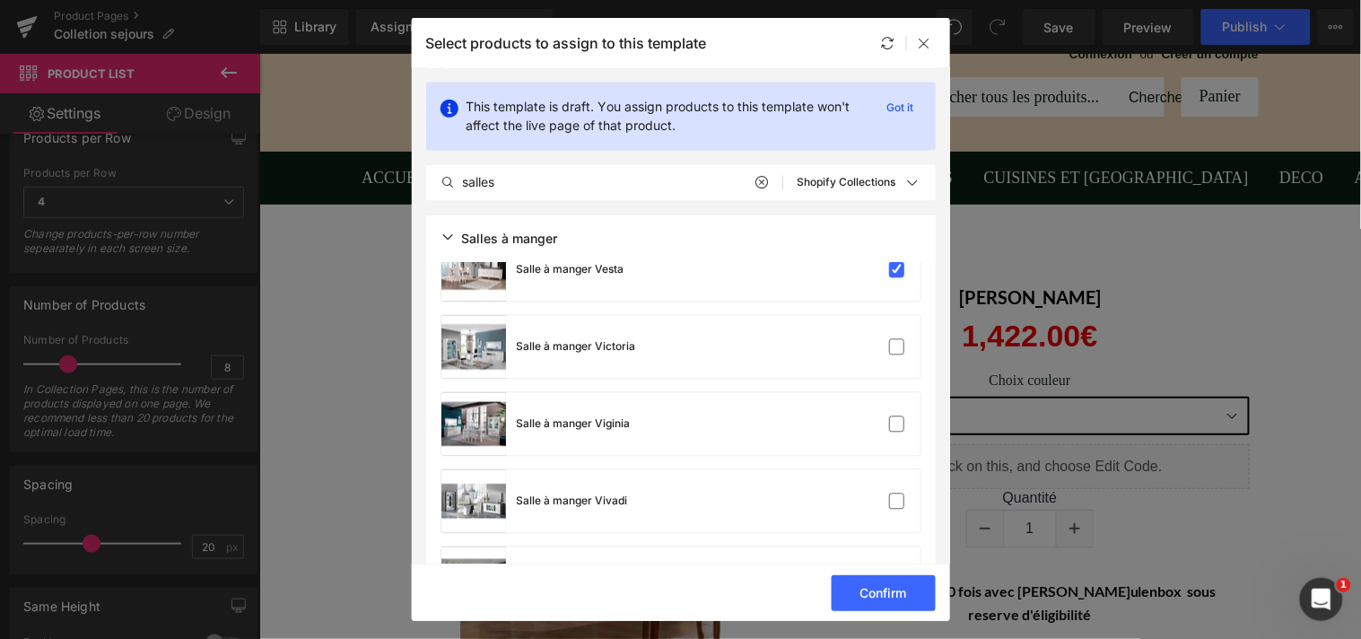
scroll to position [4357, 0]
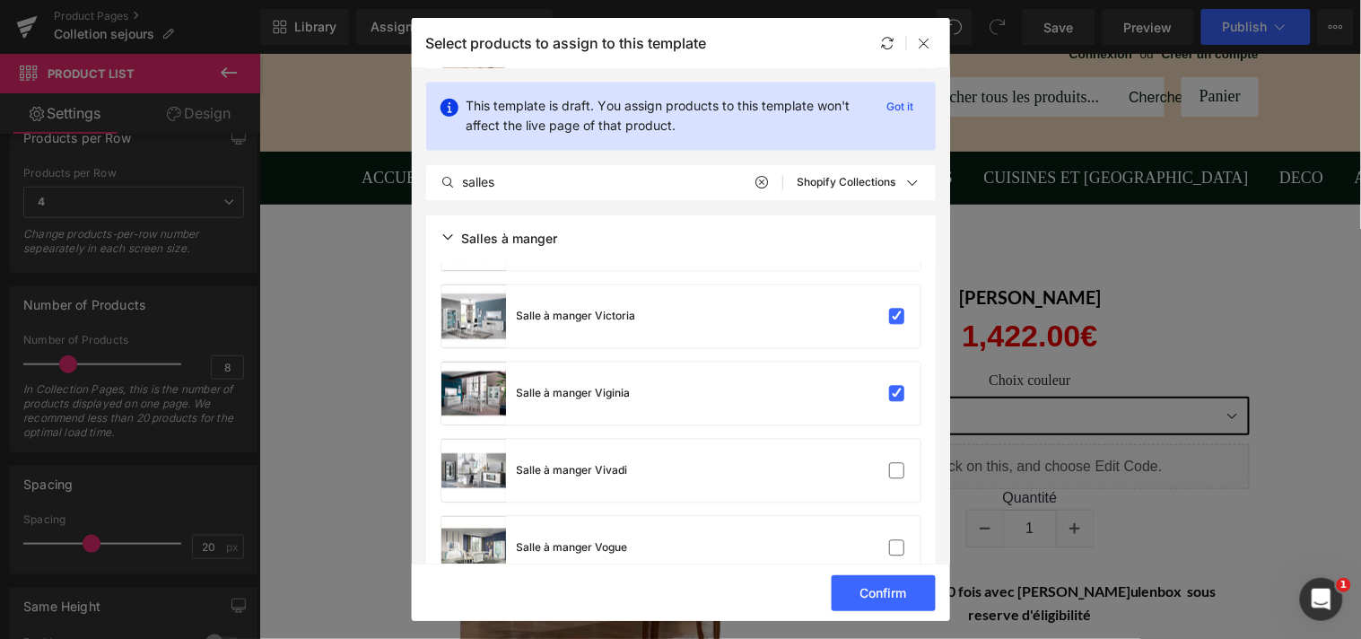
drag, startPoint x: 890, startPoint y: 374, endPoint x: 890, endPoint y: 431, distance: 57.4
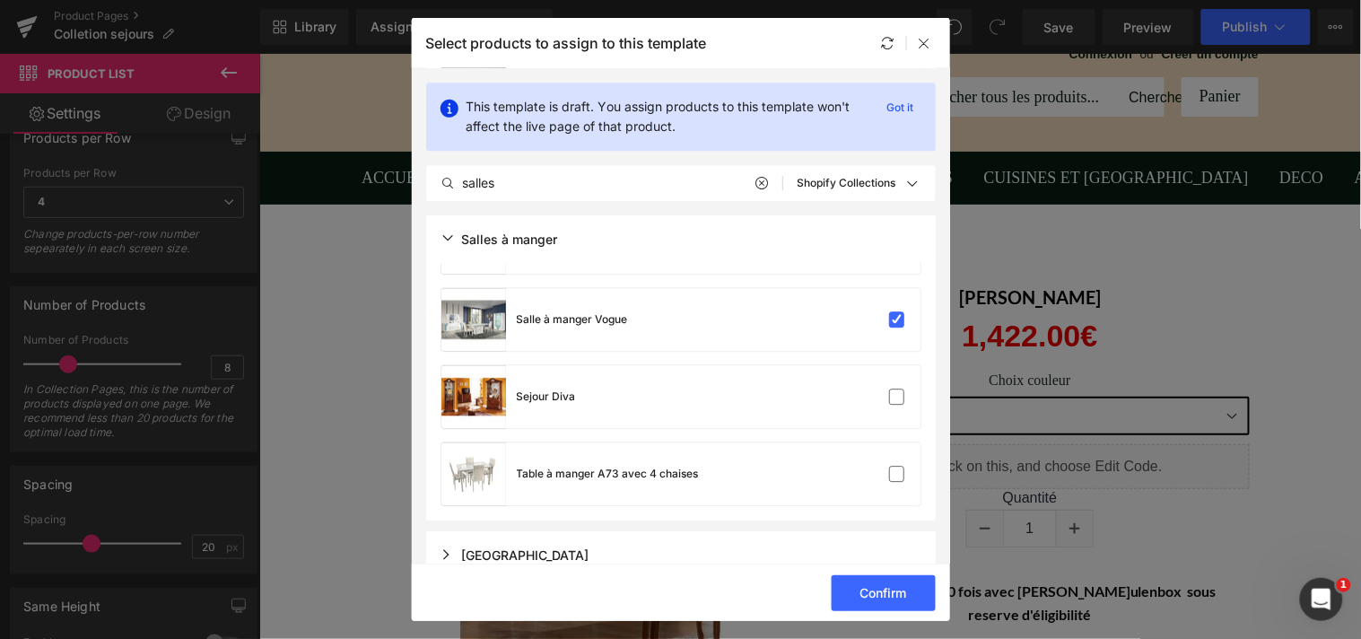
scroll to position [4596, 0]
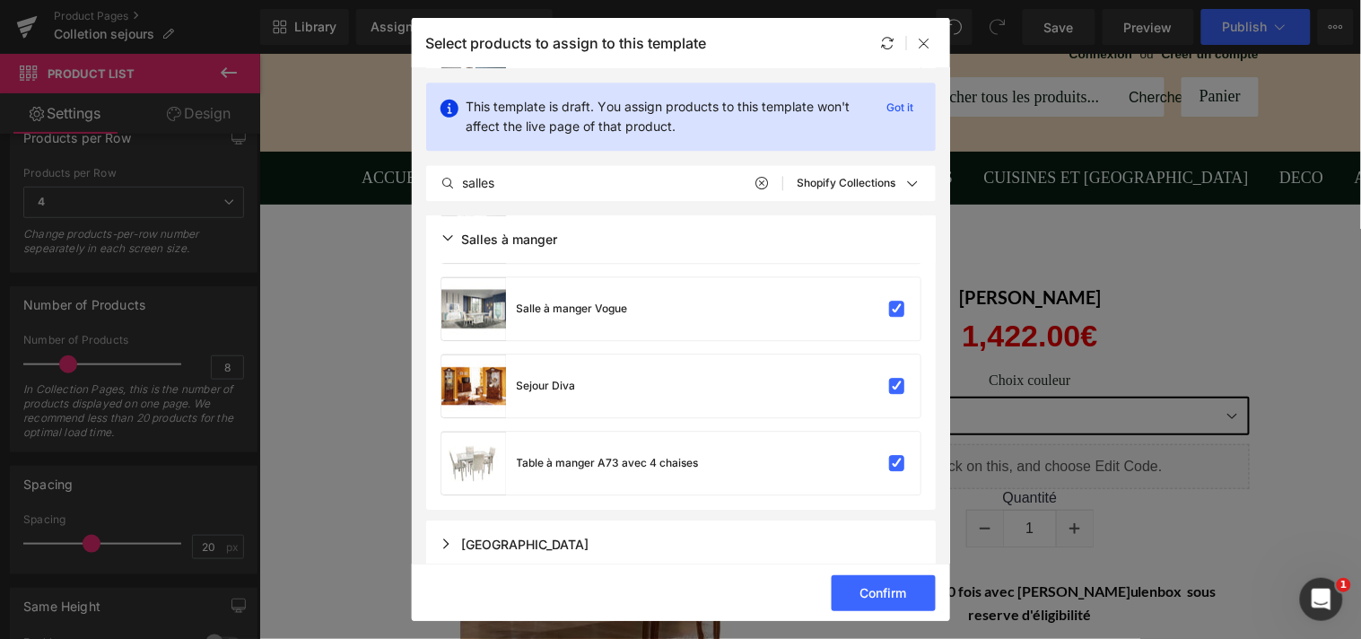
drag, startPoint x: 942, startPoint y: 515, endPoint x: 946, endPoint y: 538, distance: 23.7
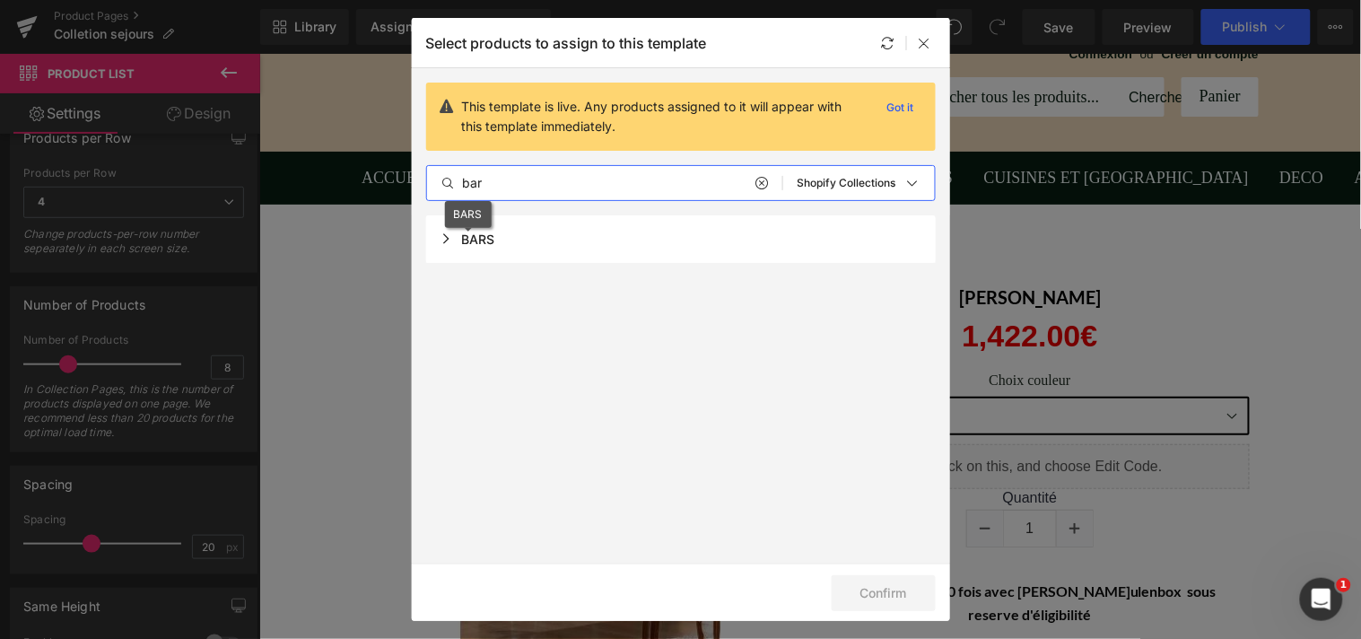
type input "bar"
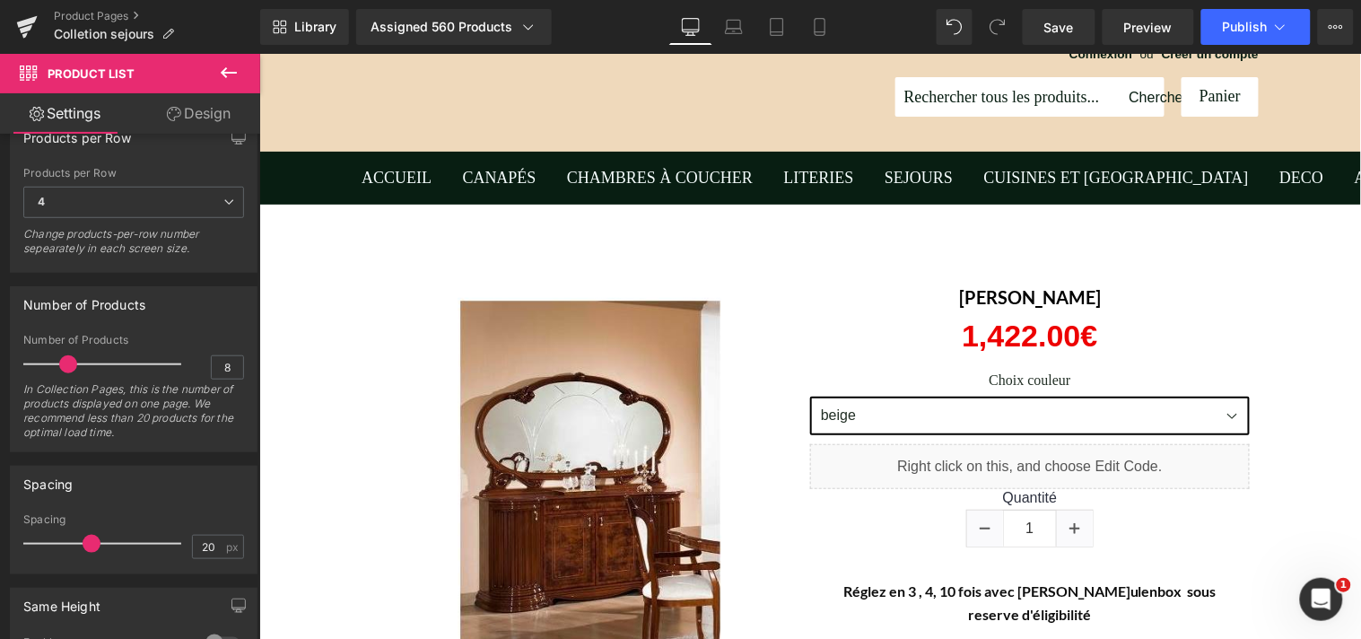
scroll to position [0, 0]
